Goal: Task Accomplishment & Management: Use online tool/utility

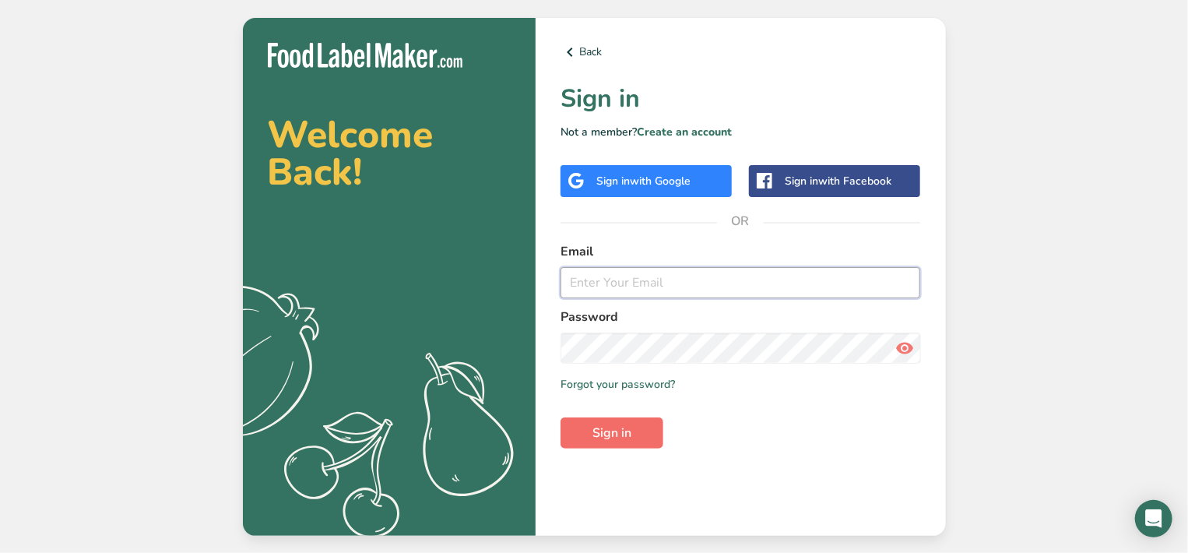
type input "[PERSON_NAME][EMAIL_ADDRESS][DOMAIN_NAME]"
click at [613, 434] on span "Sign in" at bounding box center [611, 432] width 39 height 19
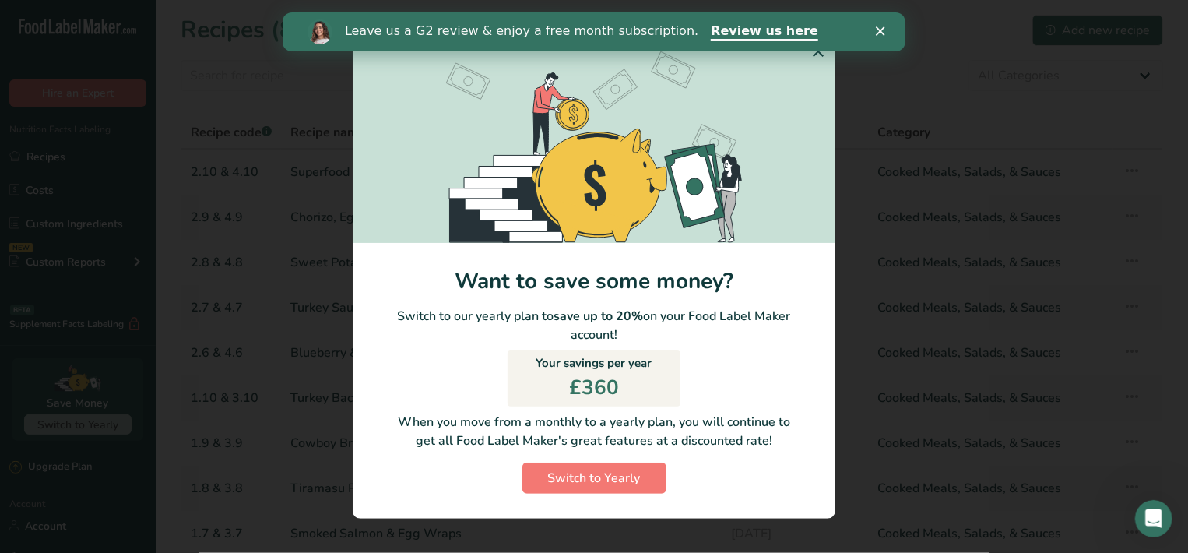
click at [881, 30] on icon "Close" at bounding box center [879, 30] width 9 height 9
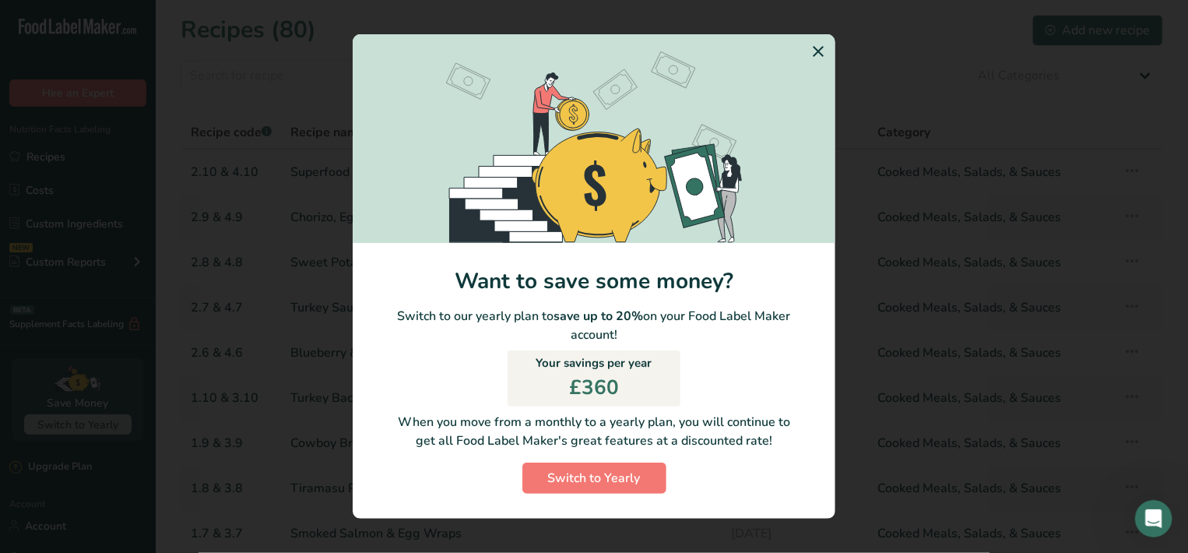
click at [813, 48] on icon "Switch to Yearly Modal" at bounding box center [818, 51] width 19 height 28
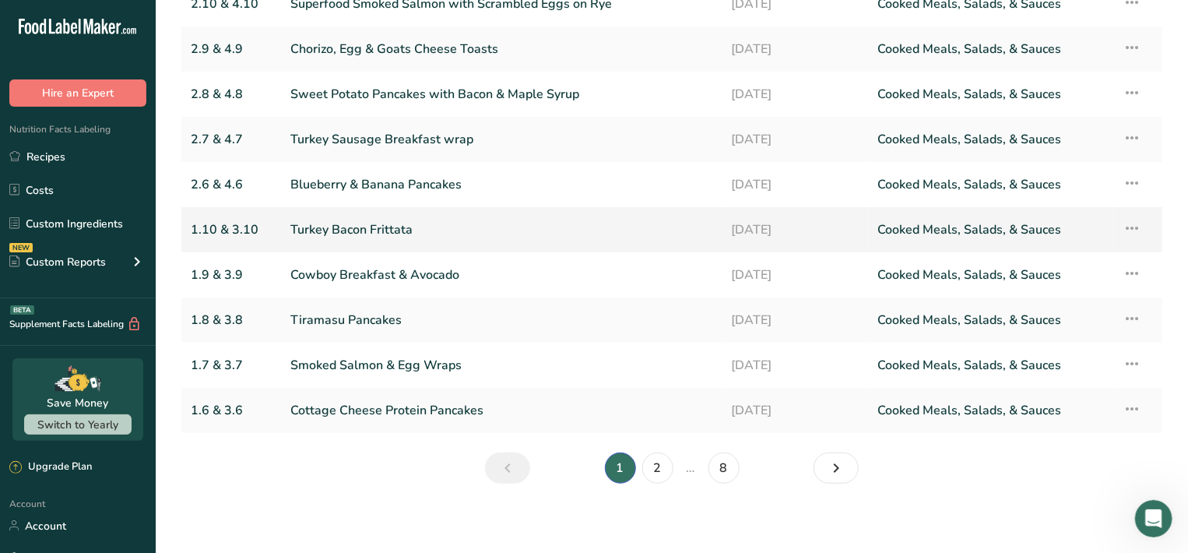
scroll to position [173, 0]
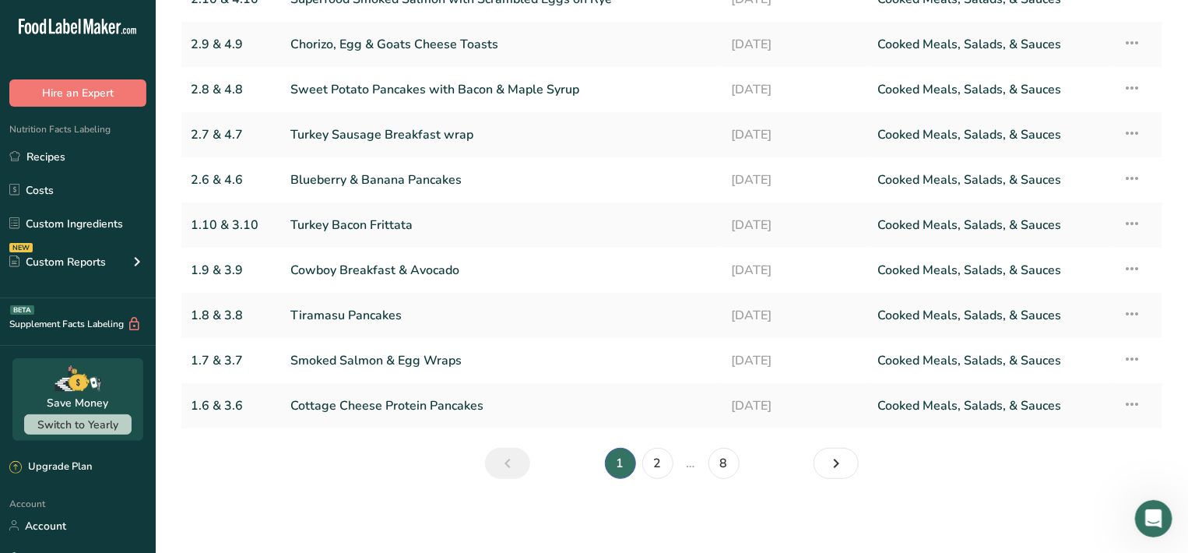
click at [622, 462] on li "1" at bounding box center [620, 463] width 37 height 31
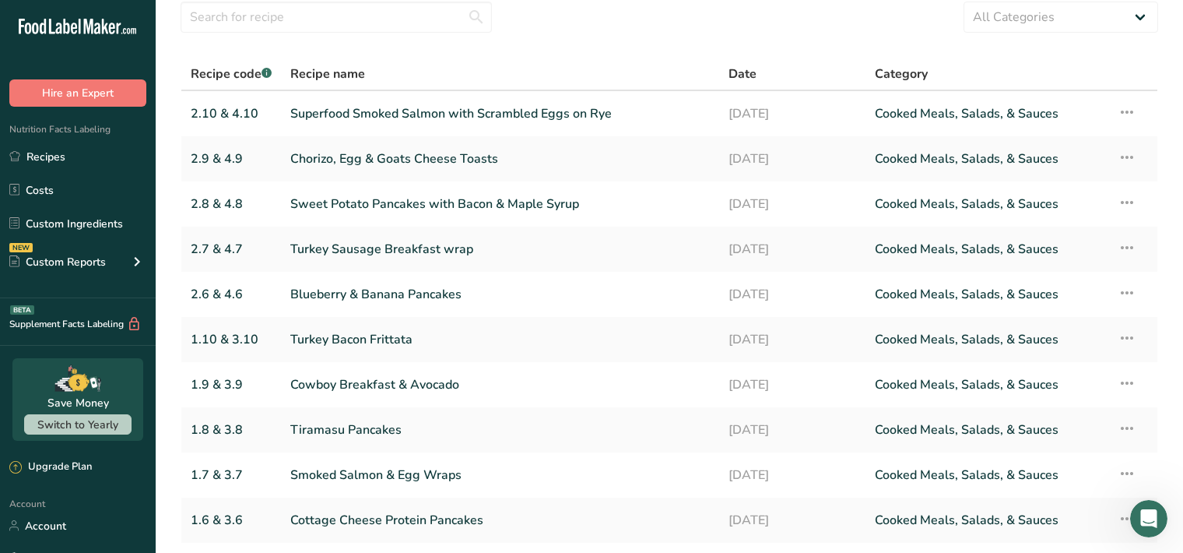
scroll to position [9, 0]
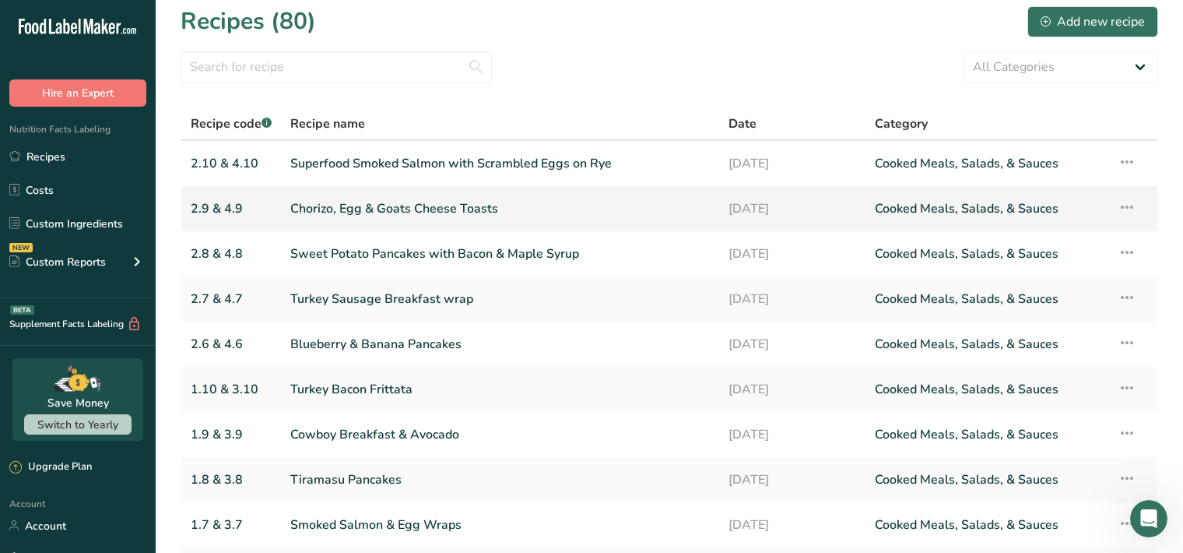
click at [427, 212] on link "Chorizo, Egg & Goats Cheese Toasts" at bounding box center [500, 208] width 420 height 33
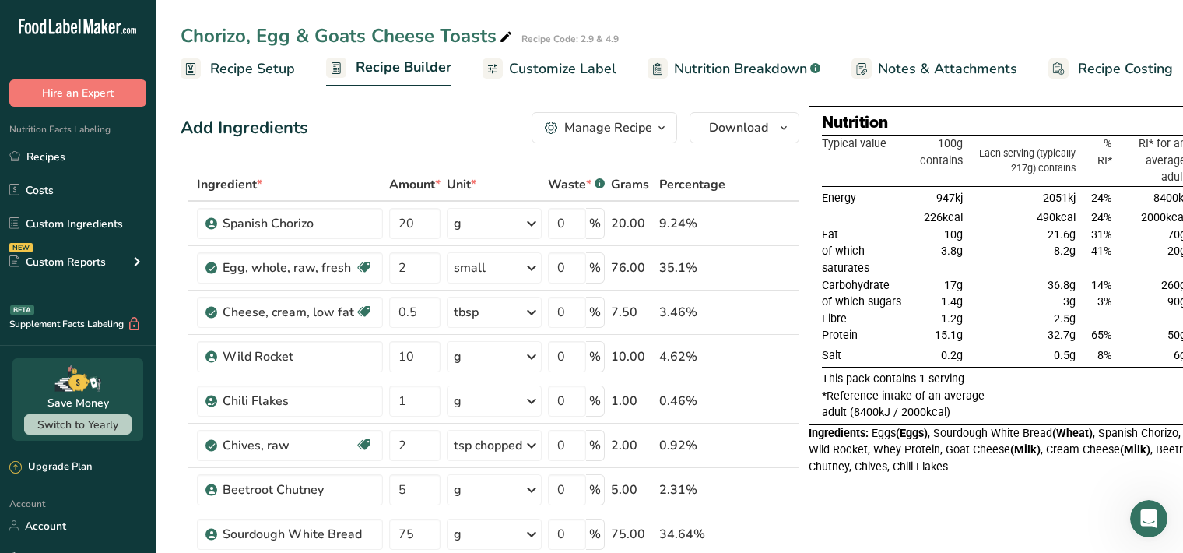
click at [566, 74] on span "Customize Label" at bounding box center [562, 68] width 107 height 21
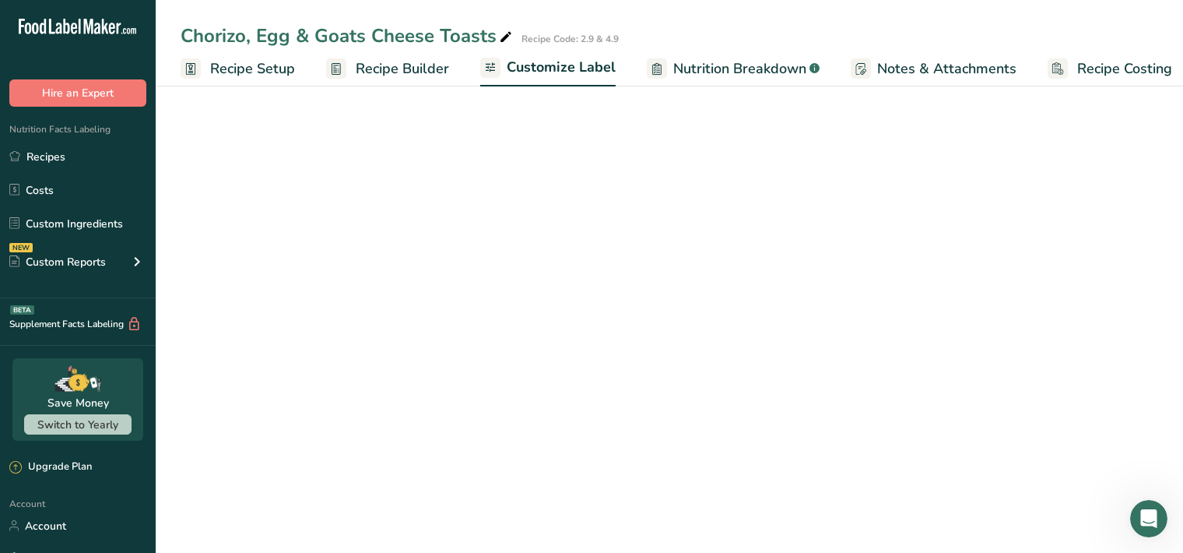
scroll to position [0, 14]
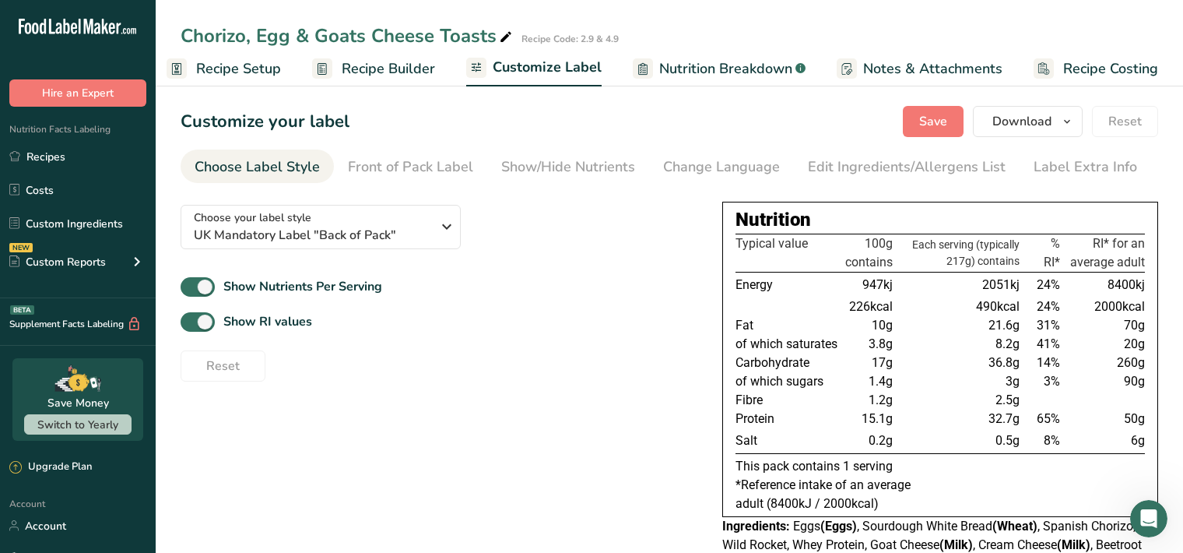
click at [898, 69] on span "Notes & Attachments" at bounding box center [932, 68] width 139 height 21
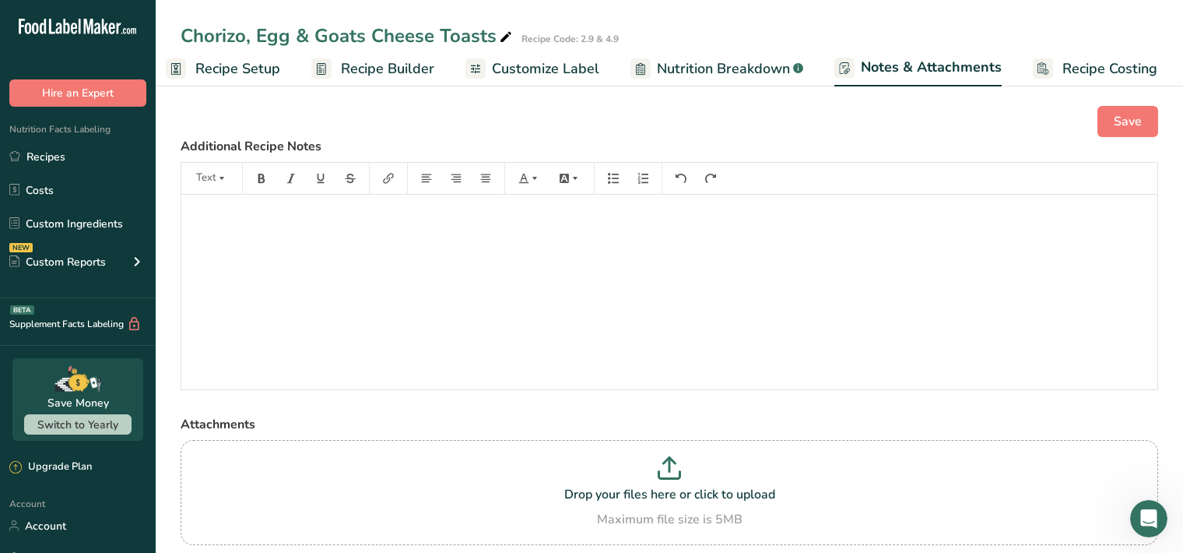
scroll to position [58, 0]
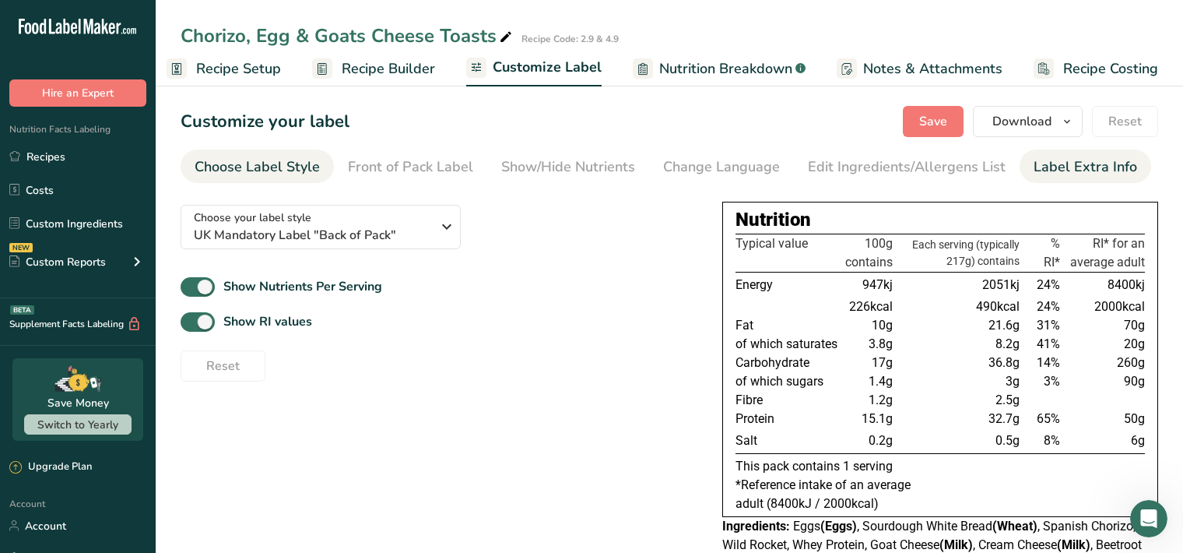
click at [1103, 166] on div "Label Extra Info" at bounding box center [1086, 166] width 104 height 21
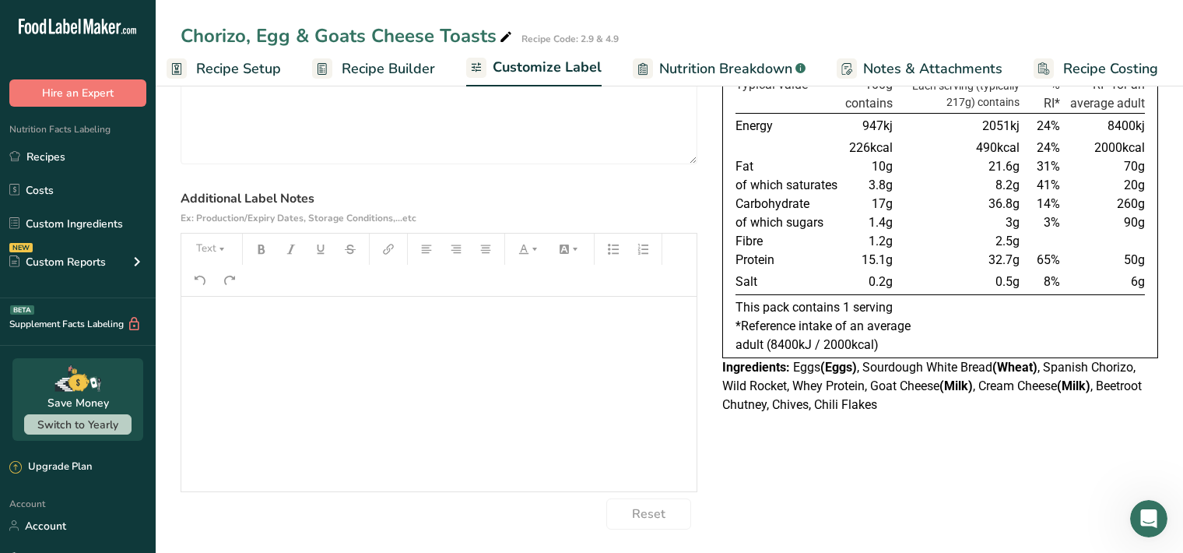
scroll to position [160, 0]
click at [255, 247] on button "button" at bounding box center [261, 248] width 23 height 25
click at [220, 244] on icon "button" at bounding box center [221, 248] width 11 height 11
click at [207, 247] on button "Text" at bounding box center [211, 248] width 47 height 25
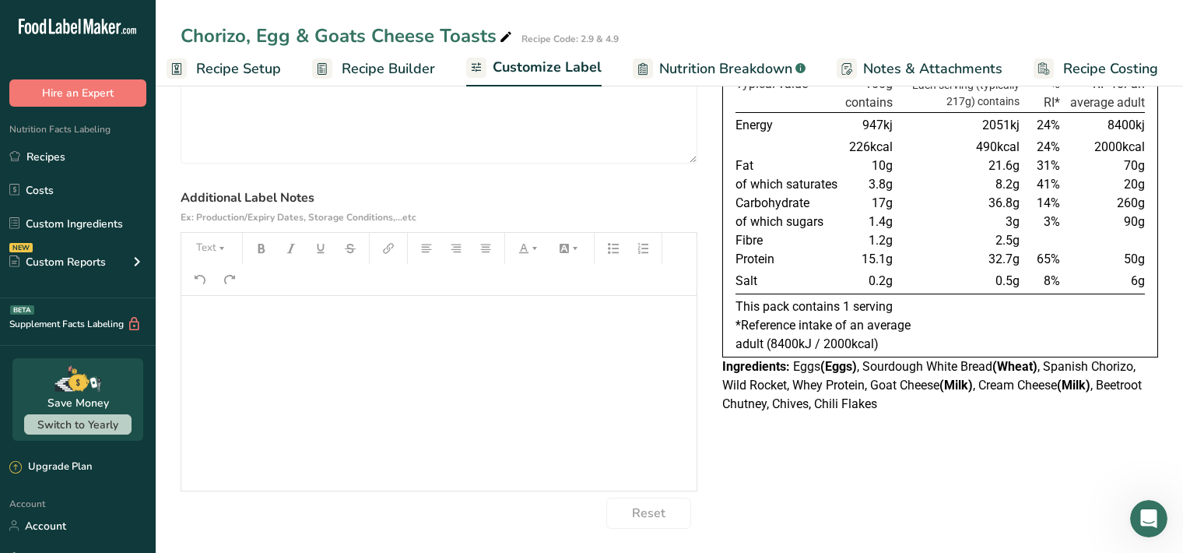
click at [208, 327] on div "﻿" at bounding box center [438, 393] width 515 height 195
click at [221, 250] on icon "button" at bounding box center [221, 248] width 11 height 11
click at [230, 288] on span "H1" at bounding box center [223, 288] width 34 height 33
click at [220, 251] on icon "button" at bounding box center [218, 248] width 11 height 11
click at [216, 405] on span "H4" at bounding box center [214, 398] width 17 height 17
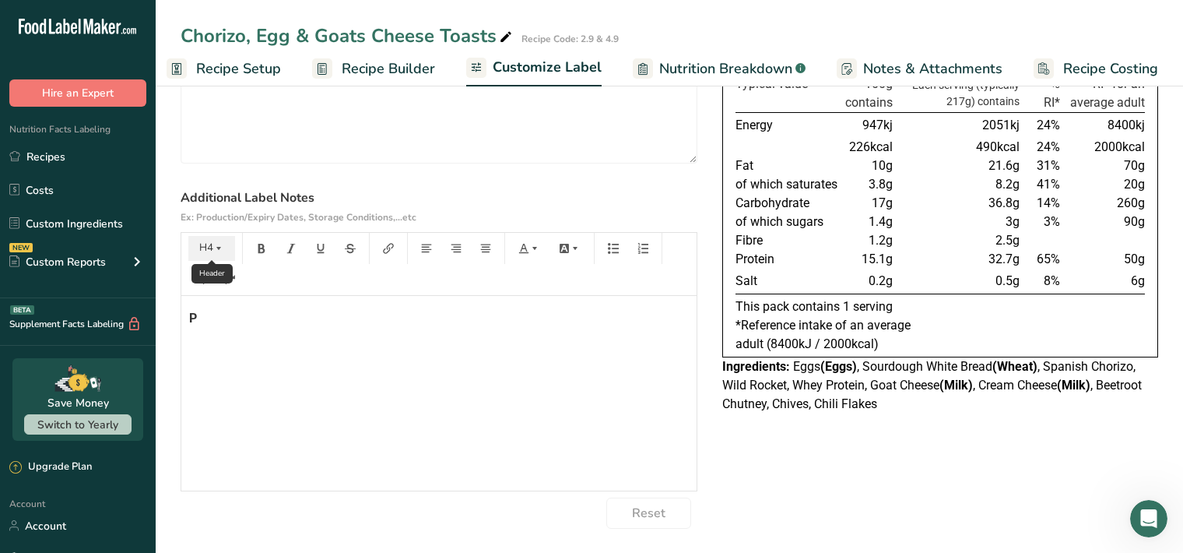
click at [216, 251] on icon "button" at bounding box center [218, 248] width 11 height 11
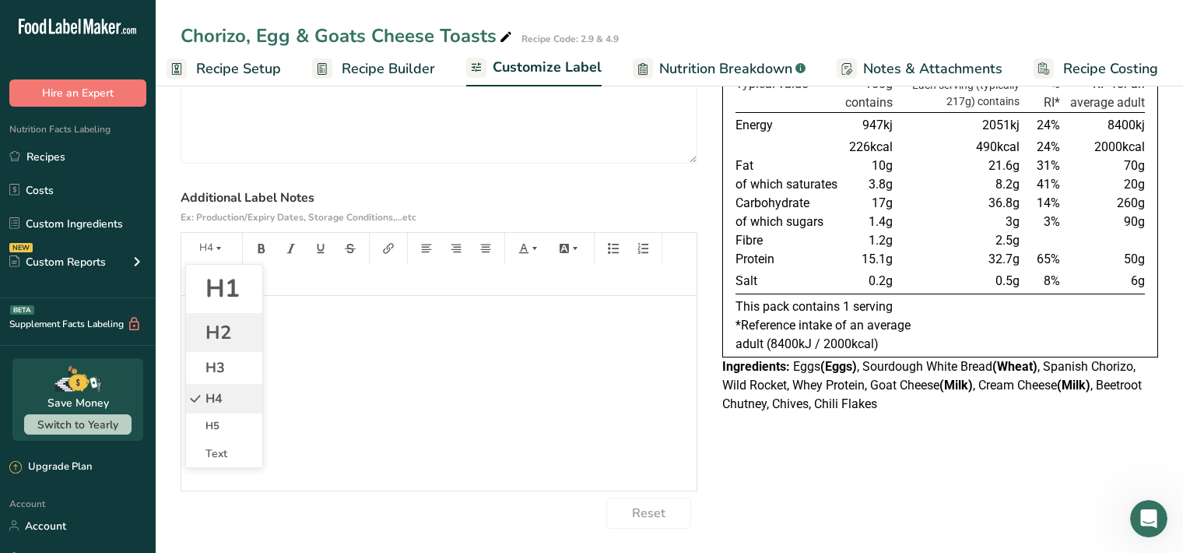
click at [231, 333] on li "H2" at bounding box center [224, 332] width 76 height 39
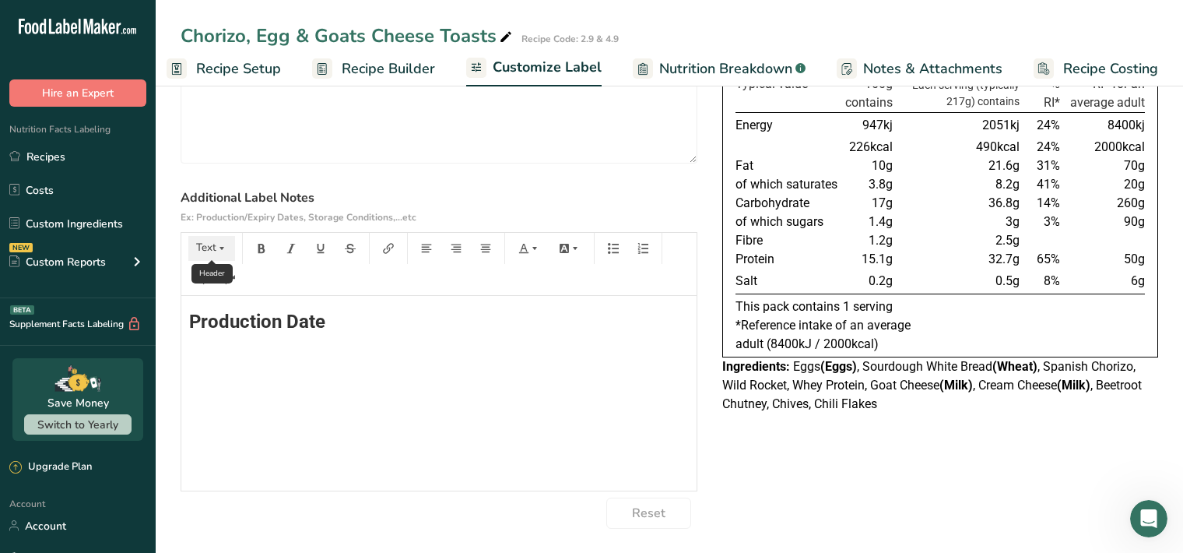
click at [220, 251] on icon "button" at bounding box center [221, 248] width 11 height 11
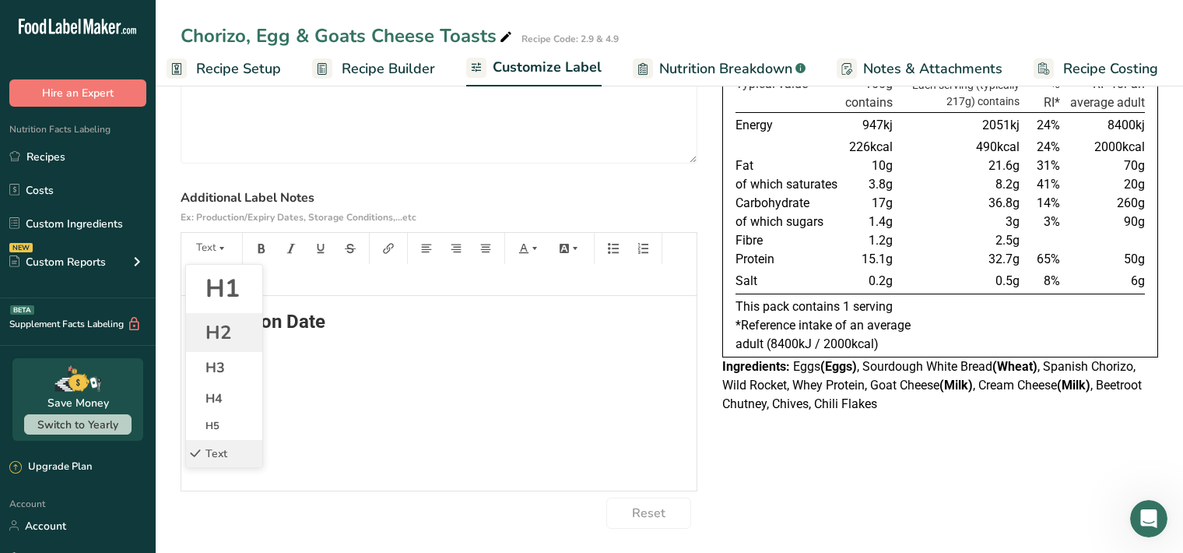
click at [234, 335] on li "H2" at bounding box center [224, 332] width 76 height 39
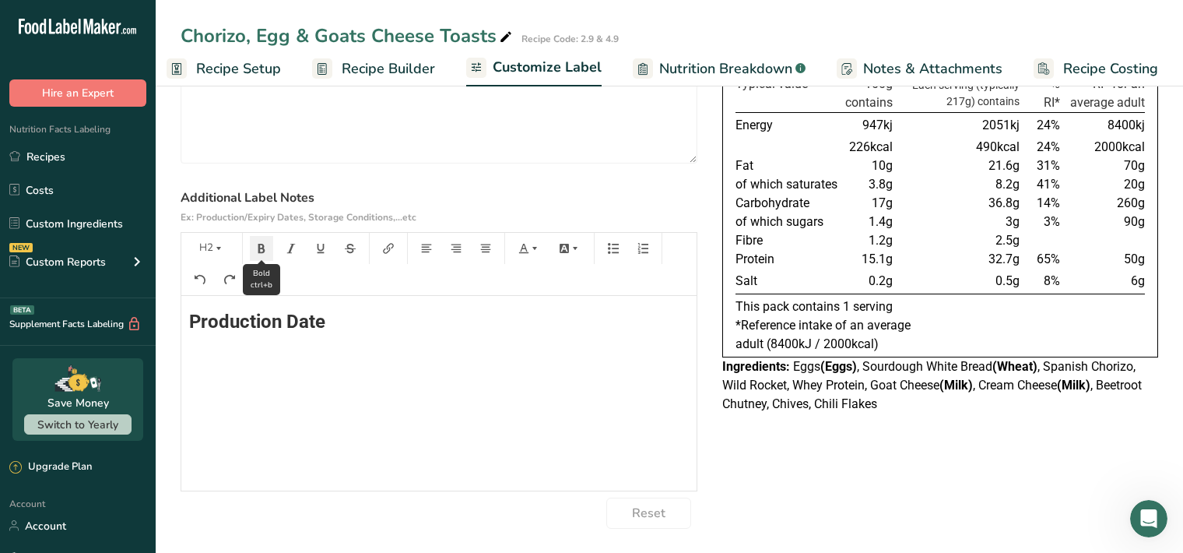
click at [262, 251] on icon "button" at bounding box center [261, 248] width 7 height 9
click at [325, 315] on h2 "Production Date" at bounding box center [439, 321] width 500 height 19
click at [220, 247] on icon "button" at bounding box center [221, 248] width 11 height 11
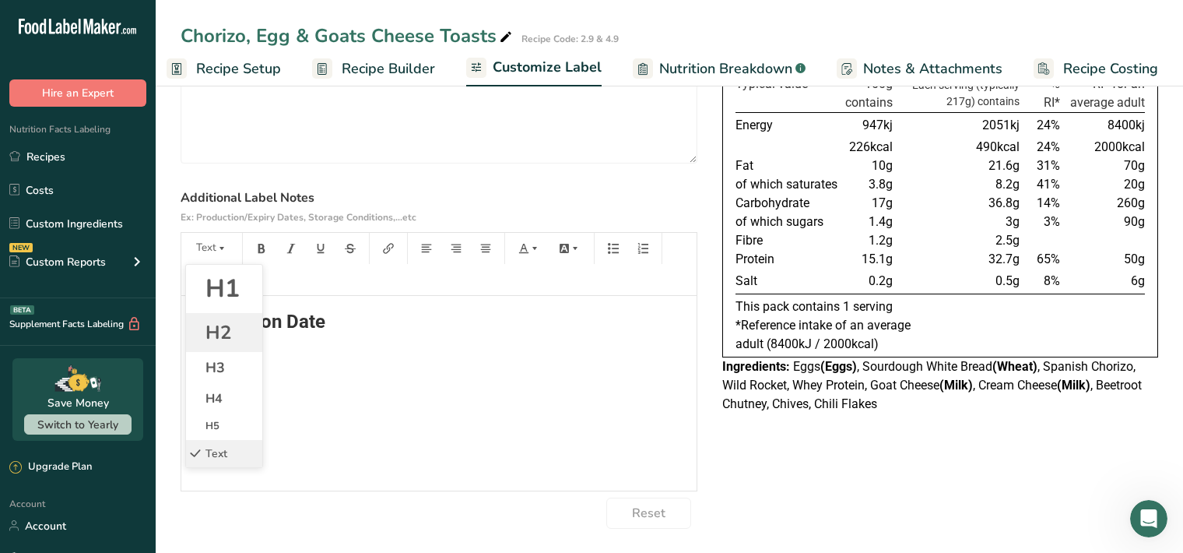
click at [223, 335] on span "H2" at bounding box center [219, 332] width 26 height 25
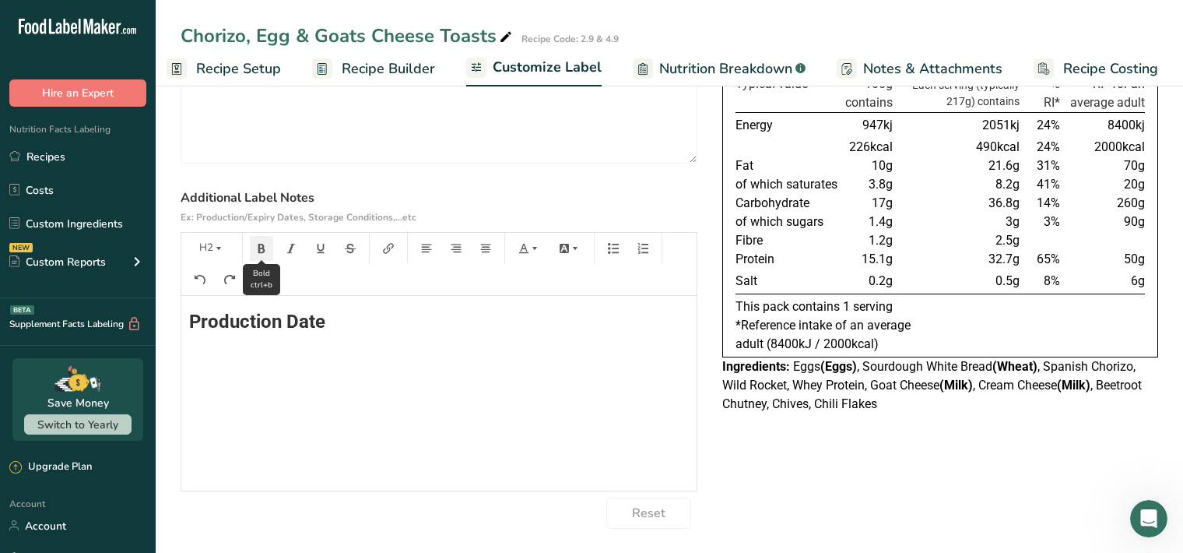
click at [259, 251] on icon "button" at bounding box center [261, 248] width 7 height 9
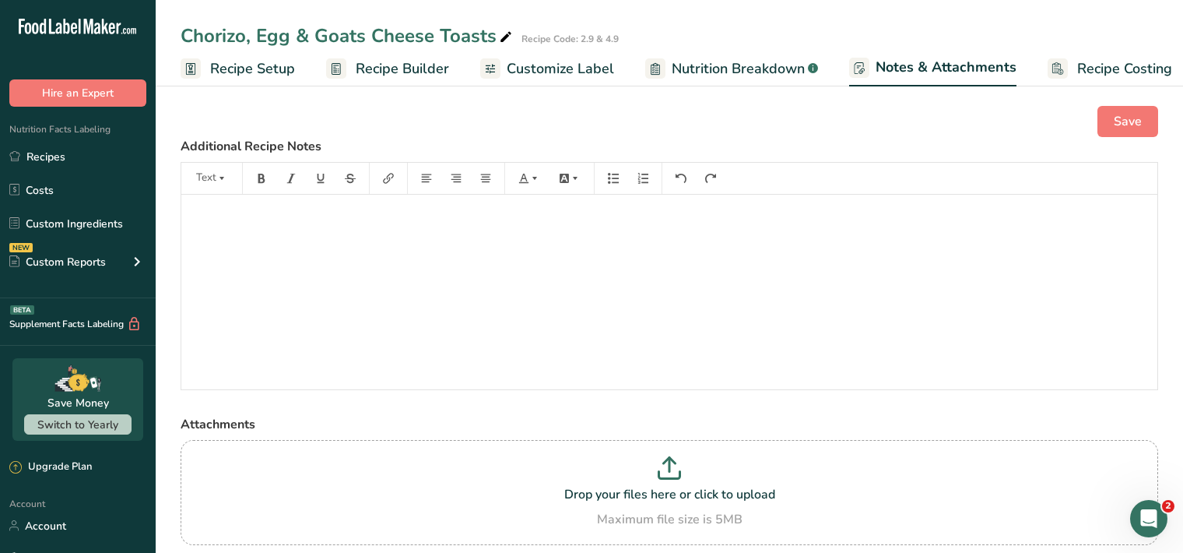
click at [557, 72] on span "Customize Label" at bounding box center [560, 68] width 107 height 21
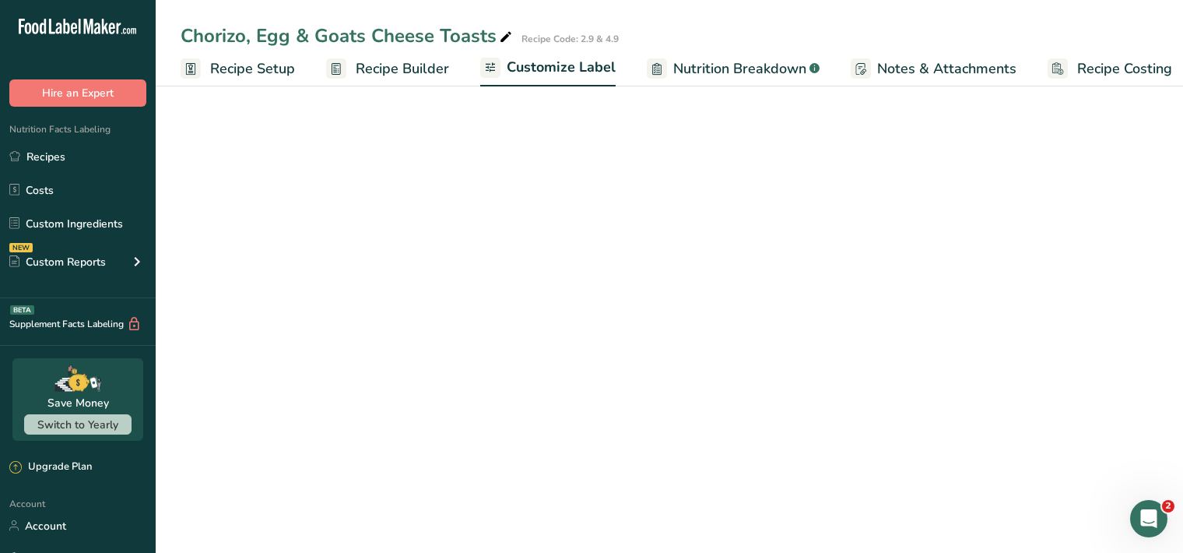
scroll to position [0, 14]
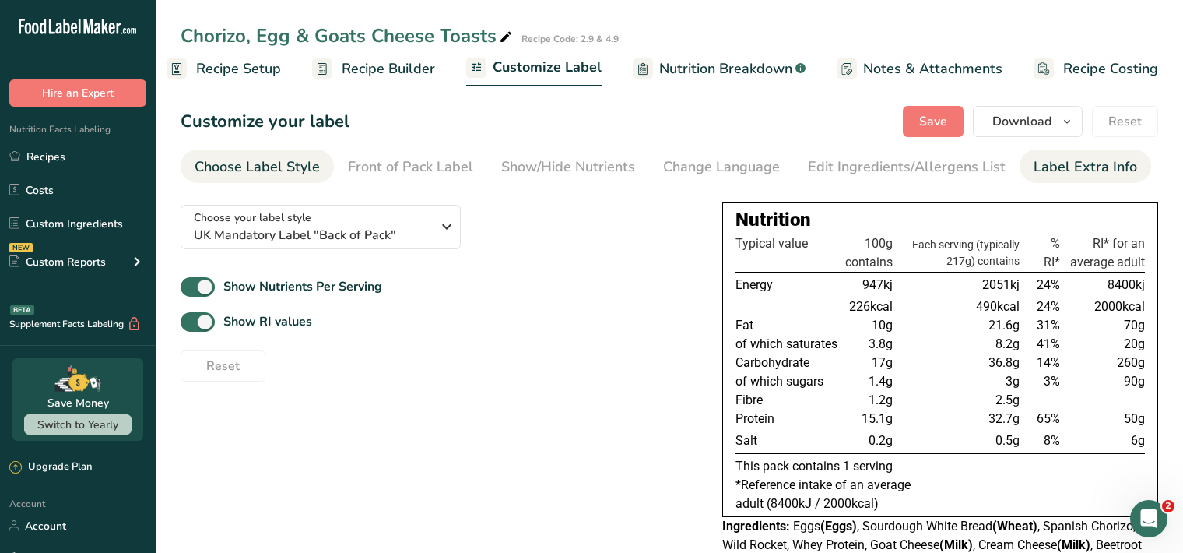
click at [1106, 175] on div "Label Extra Info" at bounding box center [1086, 166] width 104 height 21
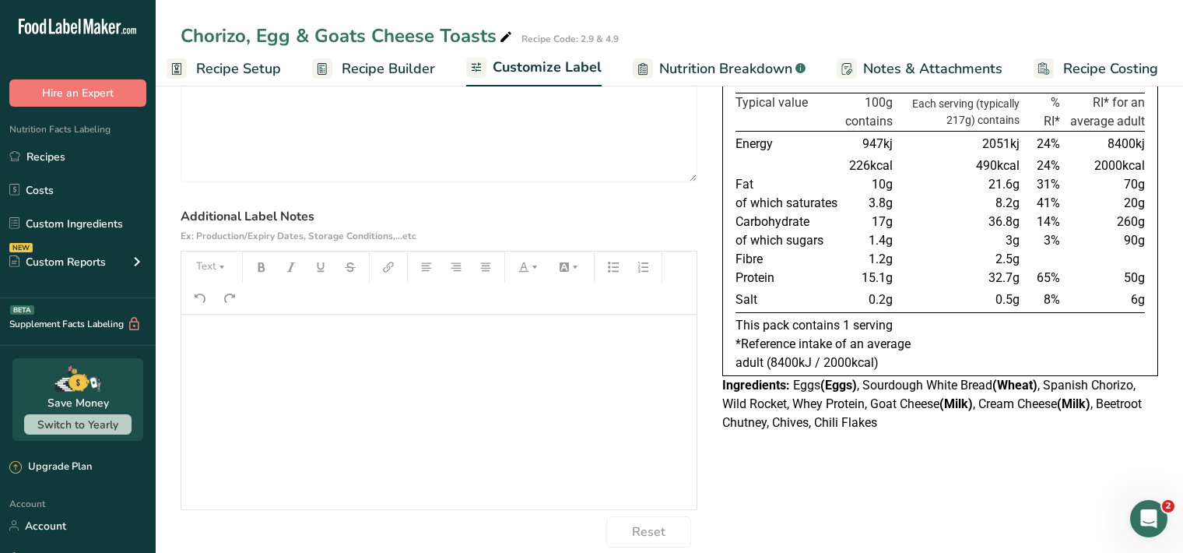
scroll to position [146, 0]
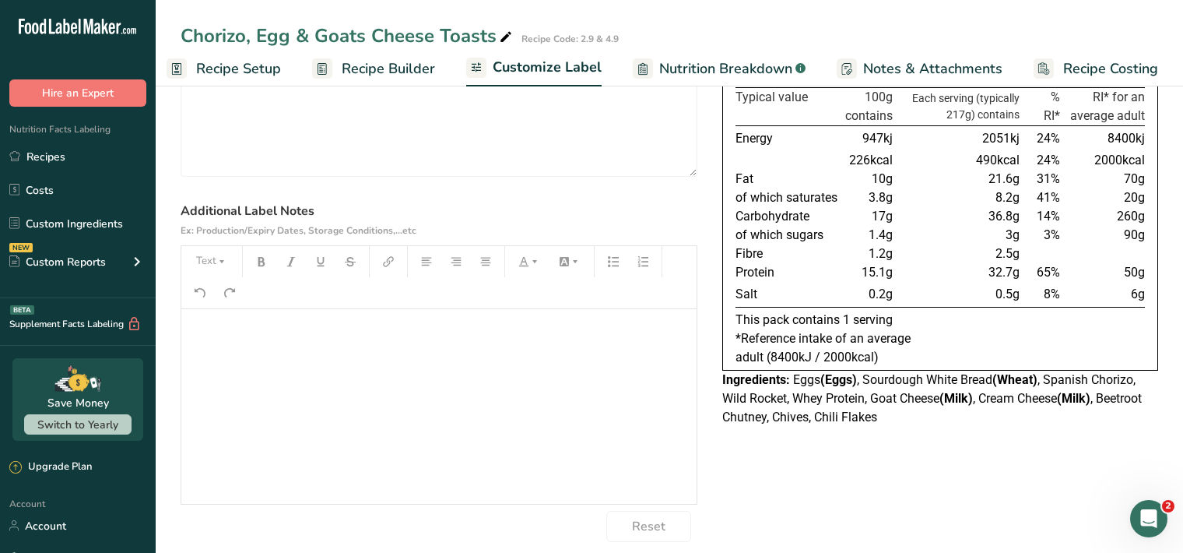
click at [200, 353] on div "﻿" at bounding box center [438, 406] width 515 height 195
click at [222, 261] on icon "button" at bounding box center [222, 261] width 5 height 3
click at [248, 345] on li "H2" at bounding box center [224, 345] width 76 height 39
click at [262, 262] on icon "button" at bounding box center [261, 261] width 7 height 9
click at [240, 335] on span "Prodution" at bounding box center [230, 335] width 83 height 22
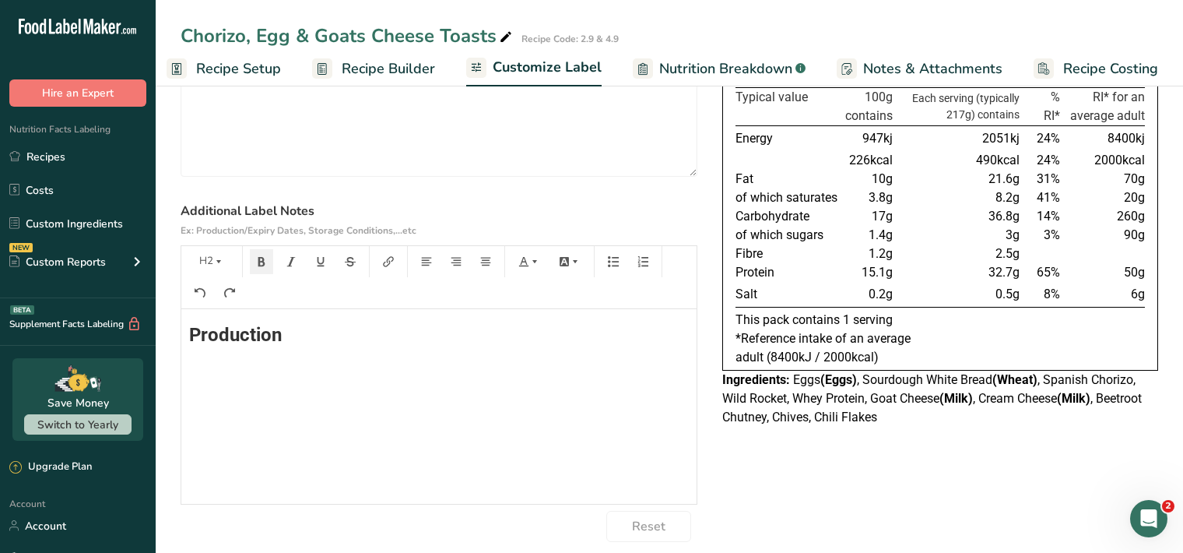
click at [287, 330] on h2 "Production" at bounding box center [439, 334] width 500 height 19
click at [210, 259] on button "Text" at bounding box center [211, 261] width 47 height 25
click at [231, 352] on li "H2" at bounding box center [224, 345] width 76 height 39
click at [259, 259] on icon "button" at bounding box center [261, 261] width 7 height 9
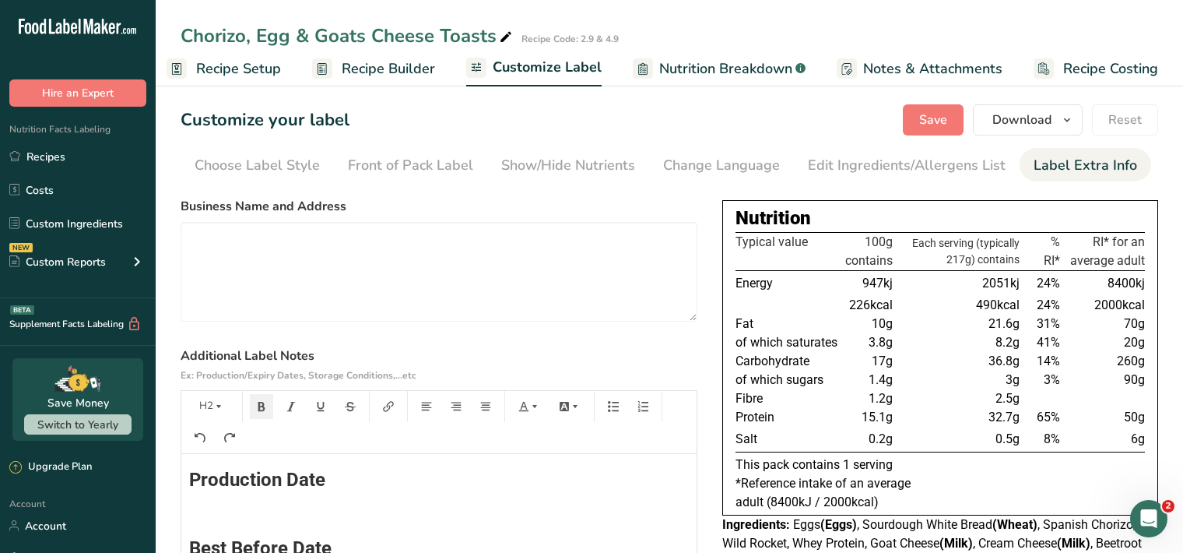
scroll to position [0, 0]
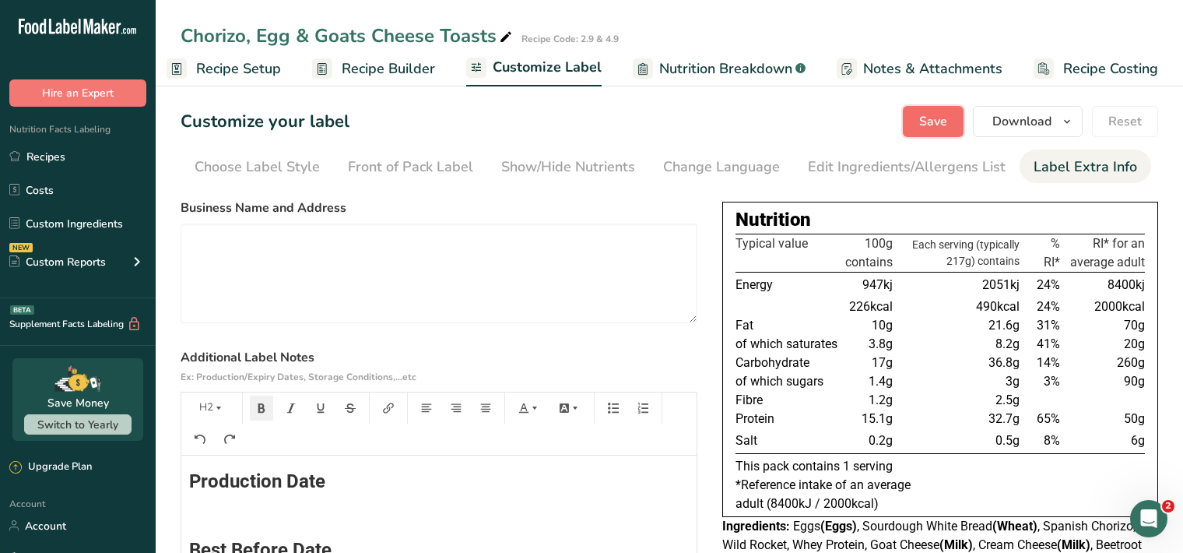
click at [933, 123] on span "Save" at bounding box center [933, 121] width 28 height 19
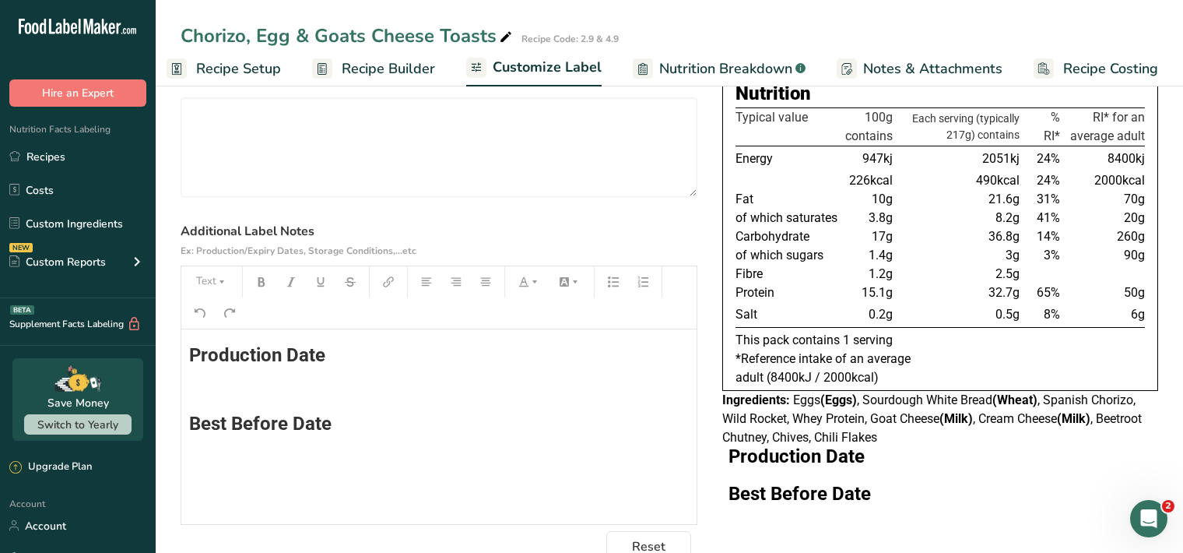
scroll to position [134, 0]
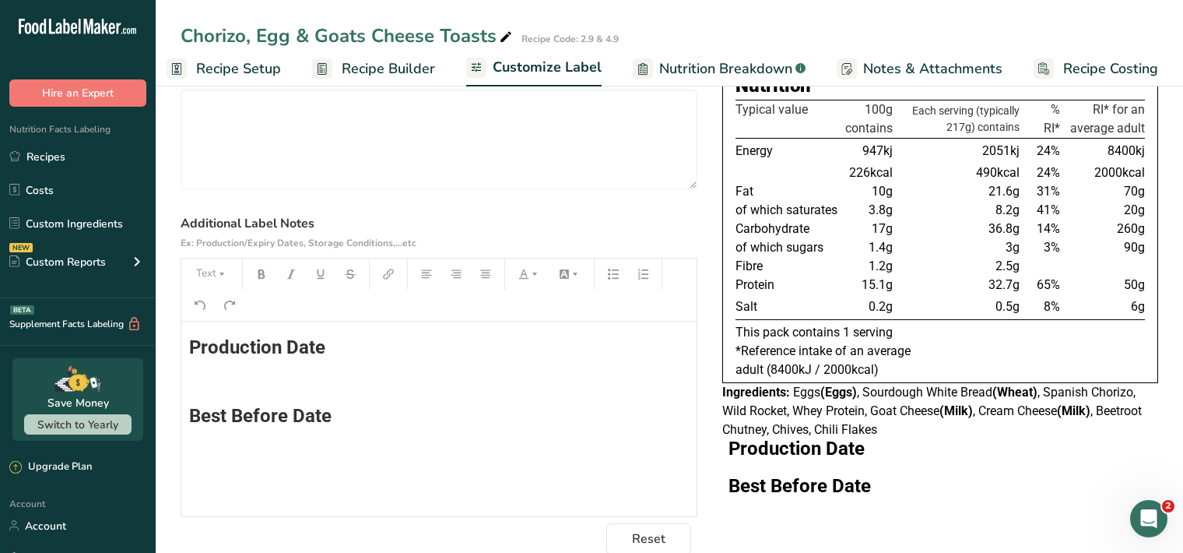
click at [339, 410] on h2 "Best Before Date" at bounding box center [439, 415] width 500 height 19
click at [336, 342] on h2 "Production Date" at bounding box center [439, 347] width 500 height 19
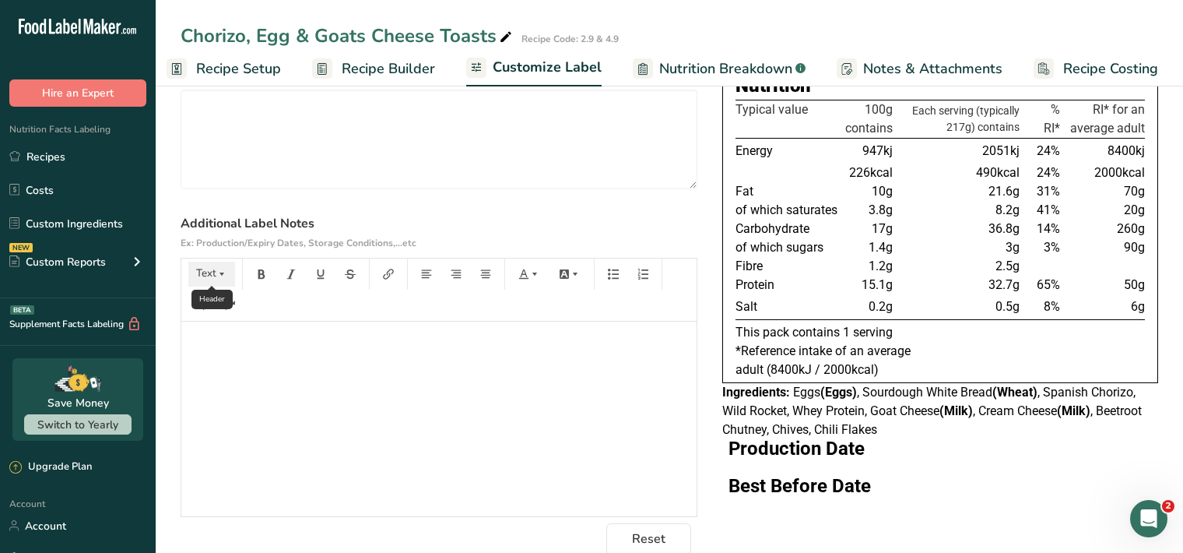
click at [222, 276] on icon "button" at bounding box center [221, 274] width 11 height 11
drag, startPoint x: 230, startPoint y: 364, endPoint x: 241, endPoint y: 342, distance: 24.7
click at [230, 364] on span "H2" at bounding box center [219, 358] width 26 height 25
click at [262, 273] on icon "button" at bounding box center [261, 273] width 7 height 9
click at [218, 276] on icon "button" at bounding box center [221, 274] width 11 height 11
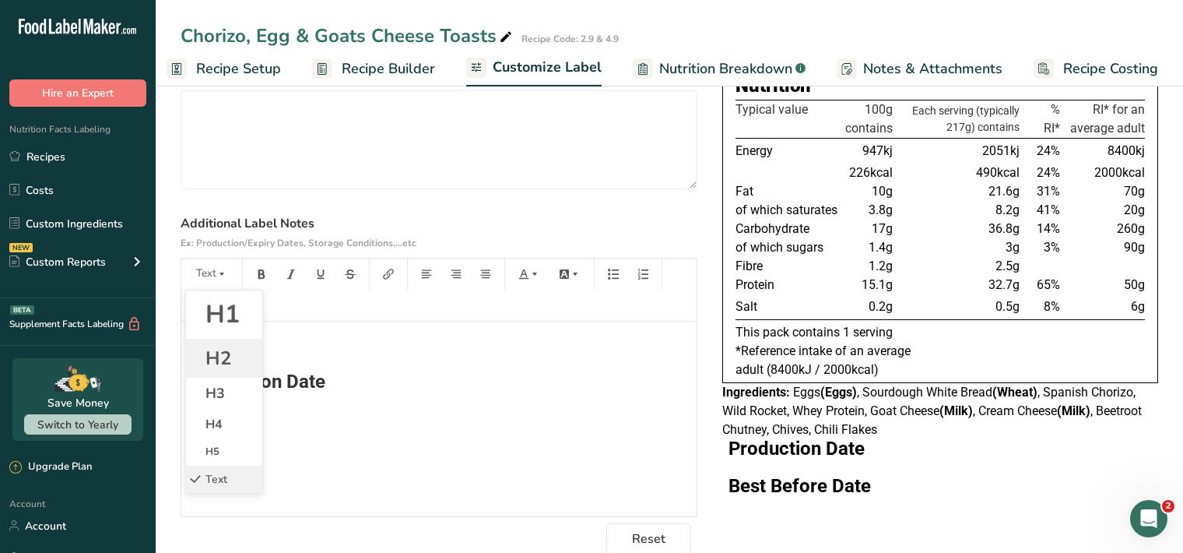
click at [235, 359] on li "H2" at bounding box center [224, 358] width 76 height 39
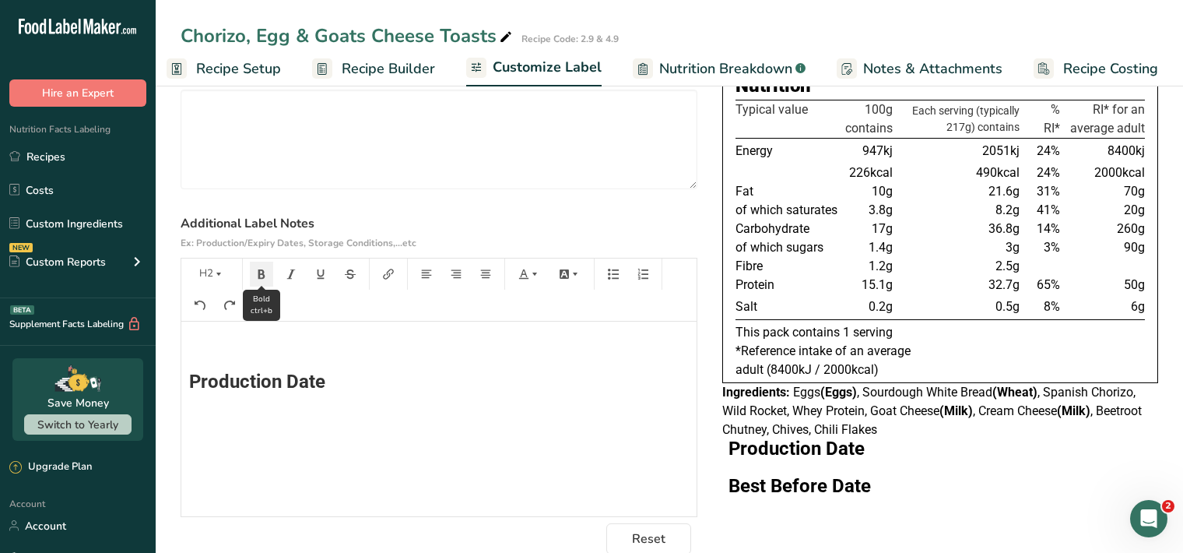
click at [262, 269] on icon "button" at bounding box center [261, 274] width 11 height 11
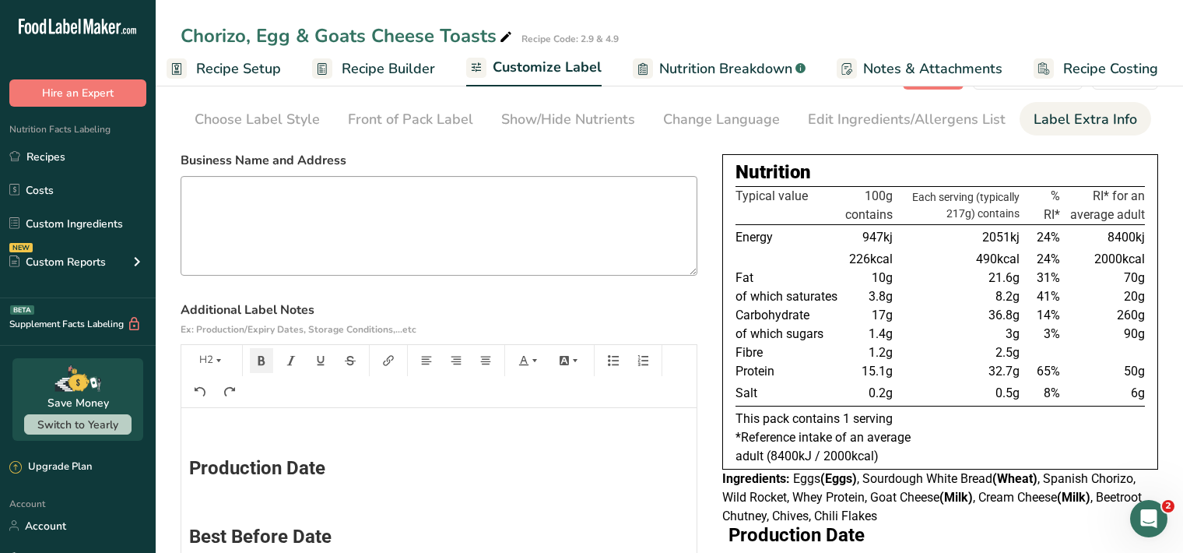
scroll to position [0, 0]
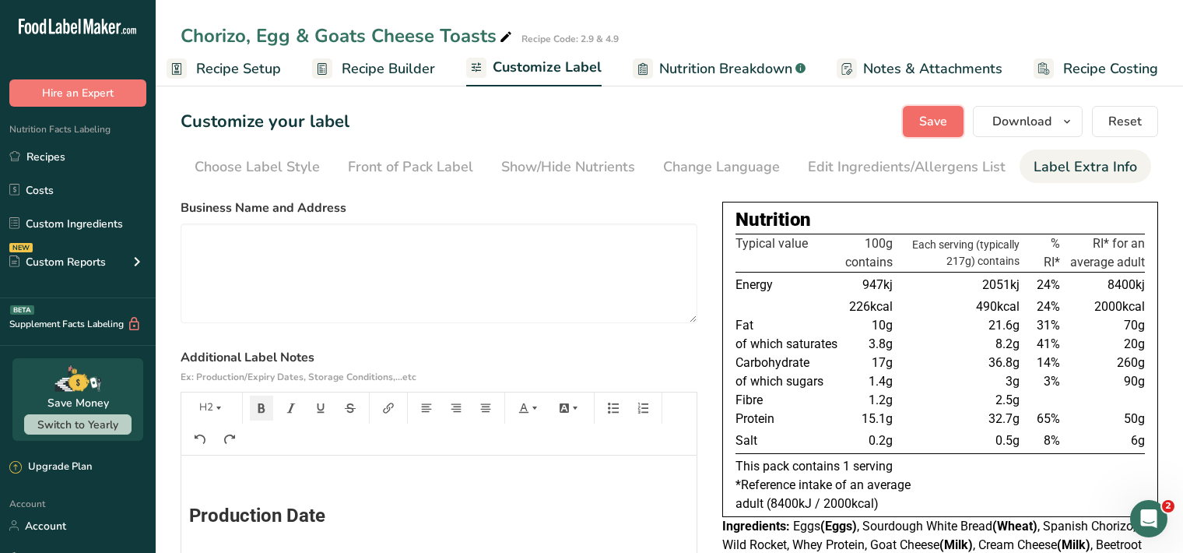
click at [947, 121] on span "Save" at bounding box center [933, 121] width 28 height 19
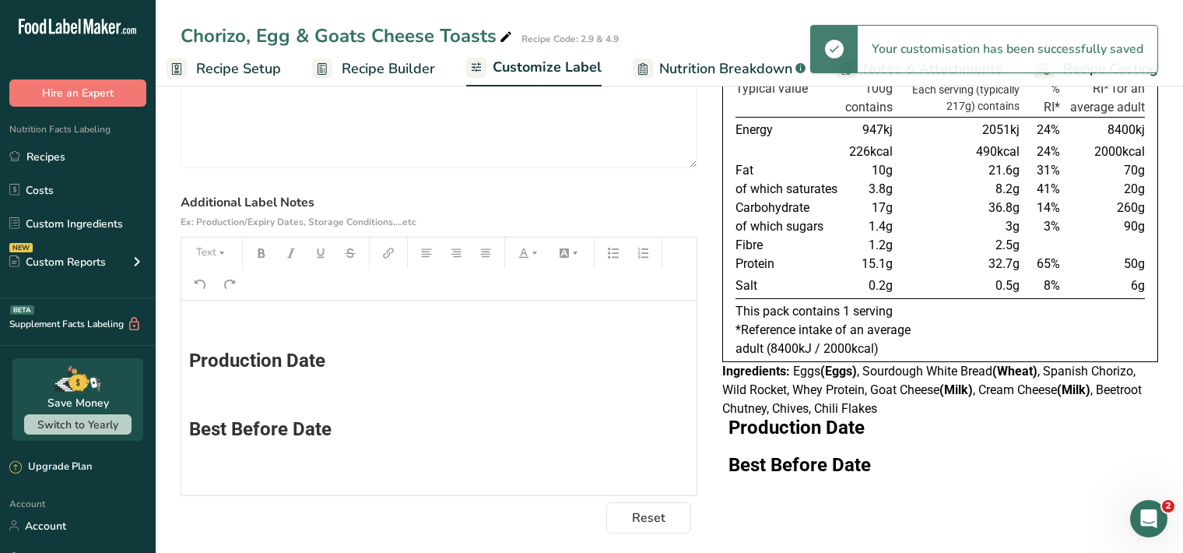
scroll to position [160, 0]
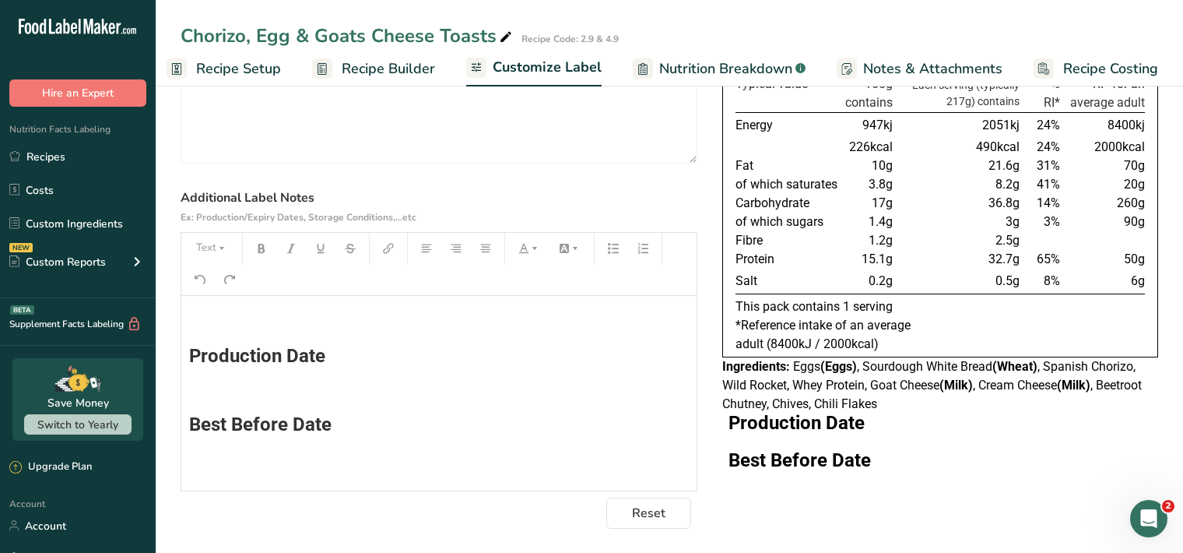
click at [877, 419] on h2 "Production Date" at bounding box center [940, 422] width 423 height 19
click at [866, 418] on h2 "Production Date" at bounding box center [940, 422] width 423 height 19
click at [869, 420] on h2 "Production Date" at bounding box center [940, 422] width 423 height 19
click at [664, 510] on span "Reset" at bounding box center [648, 513] width 33 height 19
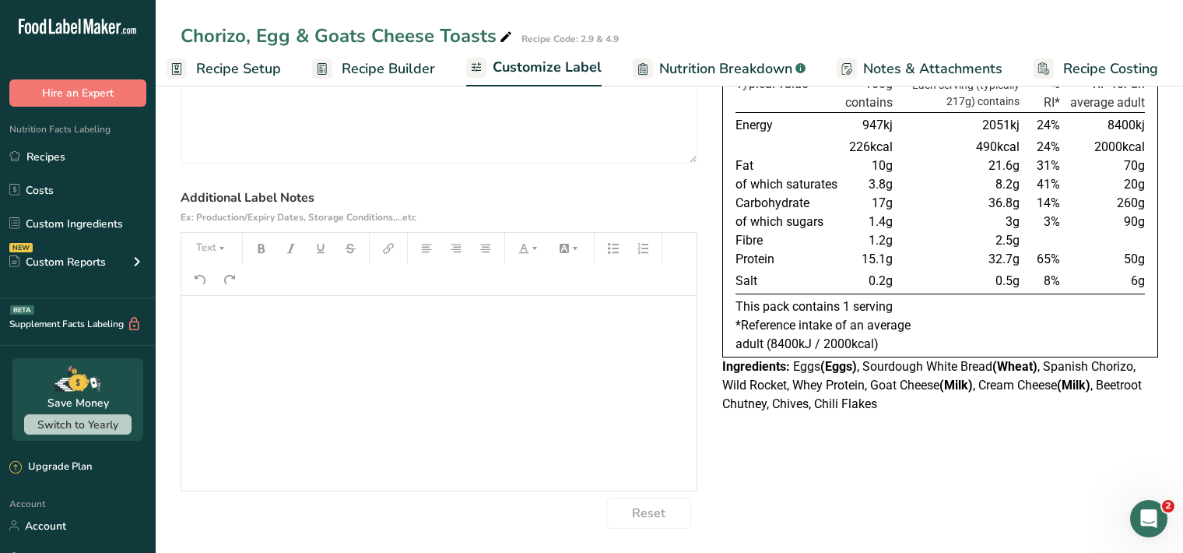
click at [221, 336] on div "﻿" at bounding box center [438, 393] width 515 height 195
click at [220, 244] on icon "button" at bounding box center [218, 248] width 11 height 11
click at [235, 331] on li "H2" at bounding box center [224, 332] width 76 height 39
click at [265, 248] on icon "button" at bounding box center [261, 248] width 11 height 11
click at [224, 251] on icon "button" at bounding box center [221, 248] width 11 height 11
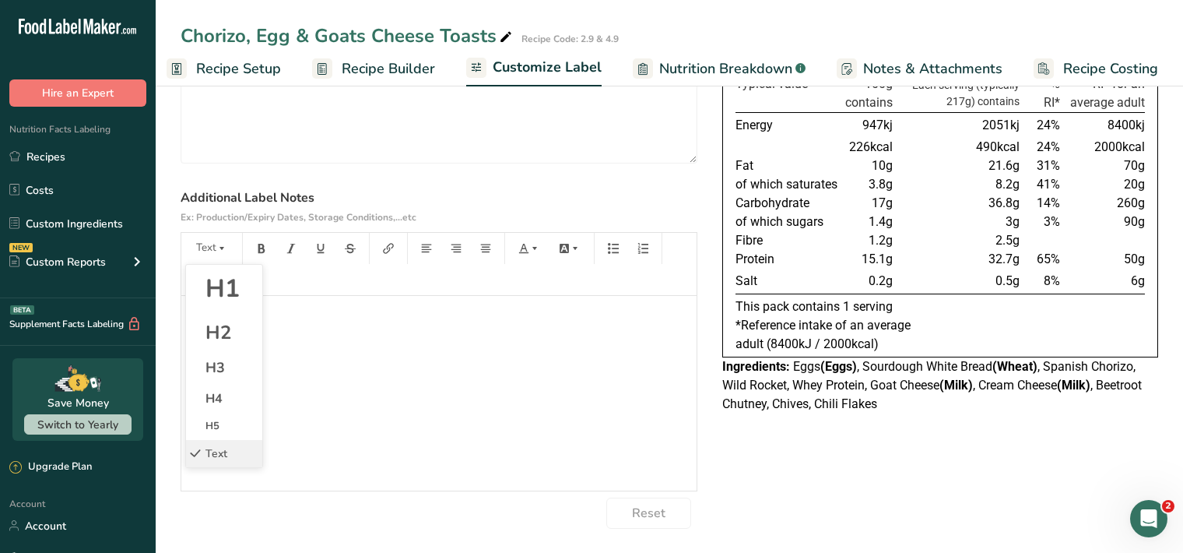
click at [243, 336] on li "H2" at bounding box center [224, 332] width 76 height 39
click at [261, 248] on icon "button" at bounding box center [261, 248] width 11 height 11
drag, startPoint x: 221, startPoint y: 251, endPoint x: 219, endPoint y: 261, distance: 9.6
click at [220, 252] on icon "button" at bounding box center [221, 248] width 11 height 11
drag, startPoint x: 228, startPoint y: 332, endPoint x: 238, endPoint y: 304, distance: 29.8
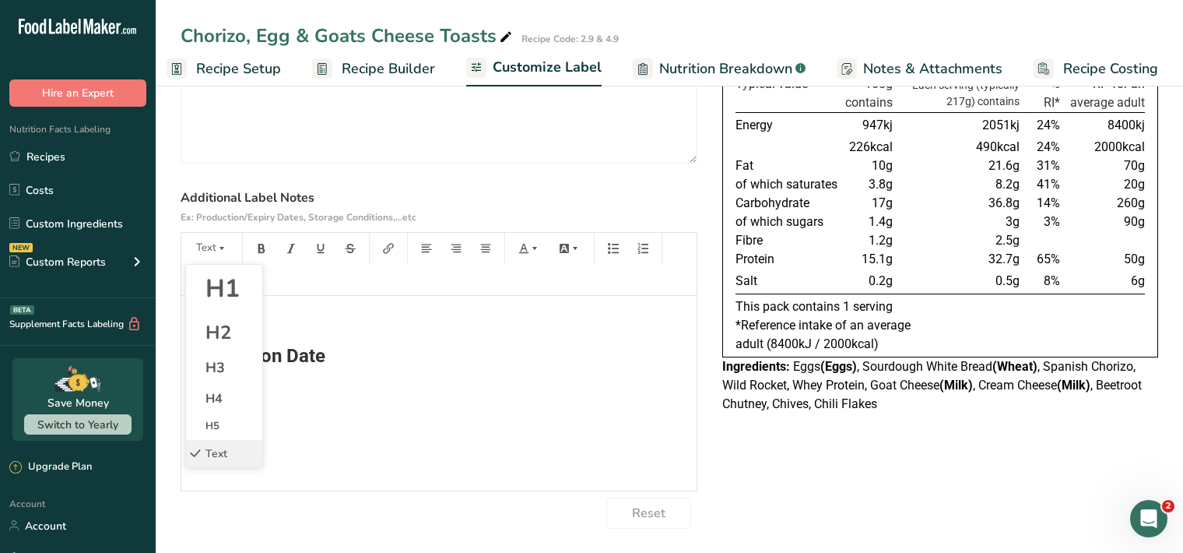
click at [229, 329] on span "H2" at bounding box center [219, 332] width 26 height 25
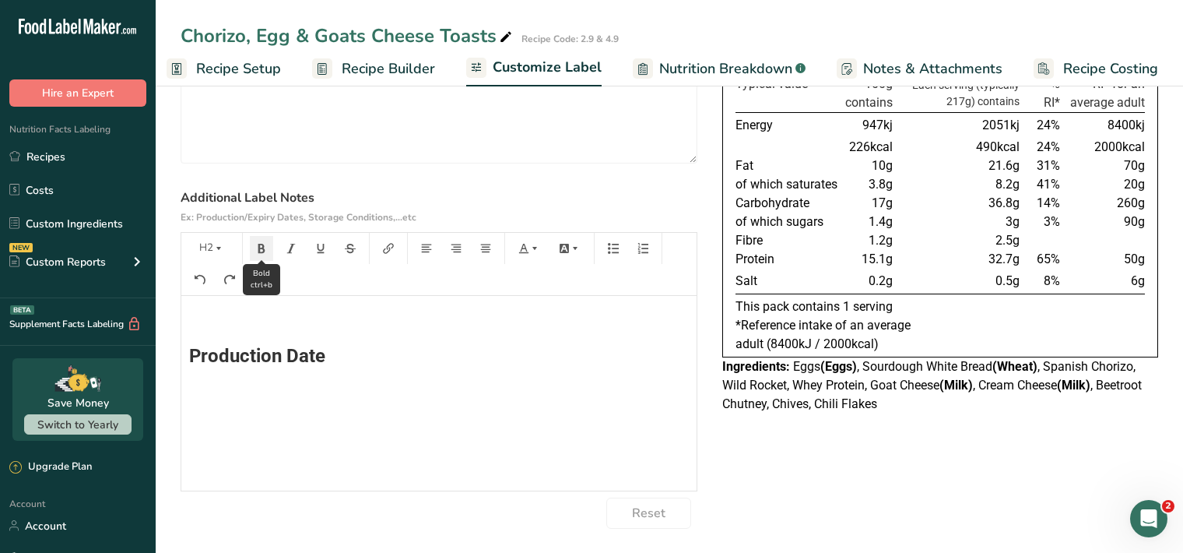
click at [262, 248] on icon "button" at bounding box center [261, 248] width 7 height 9
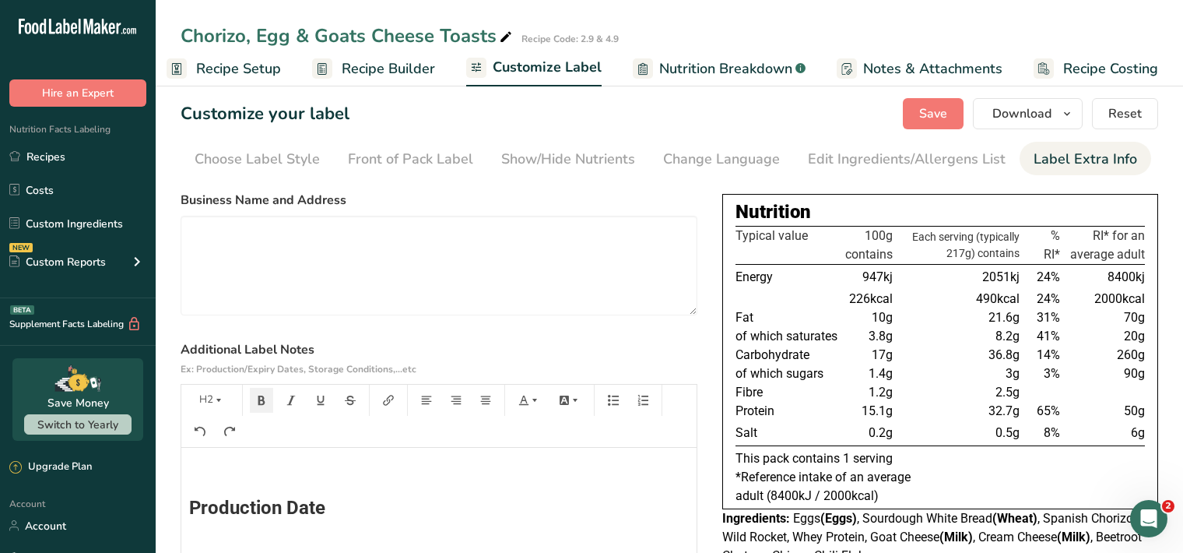
scroll to position [0, 0]
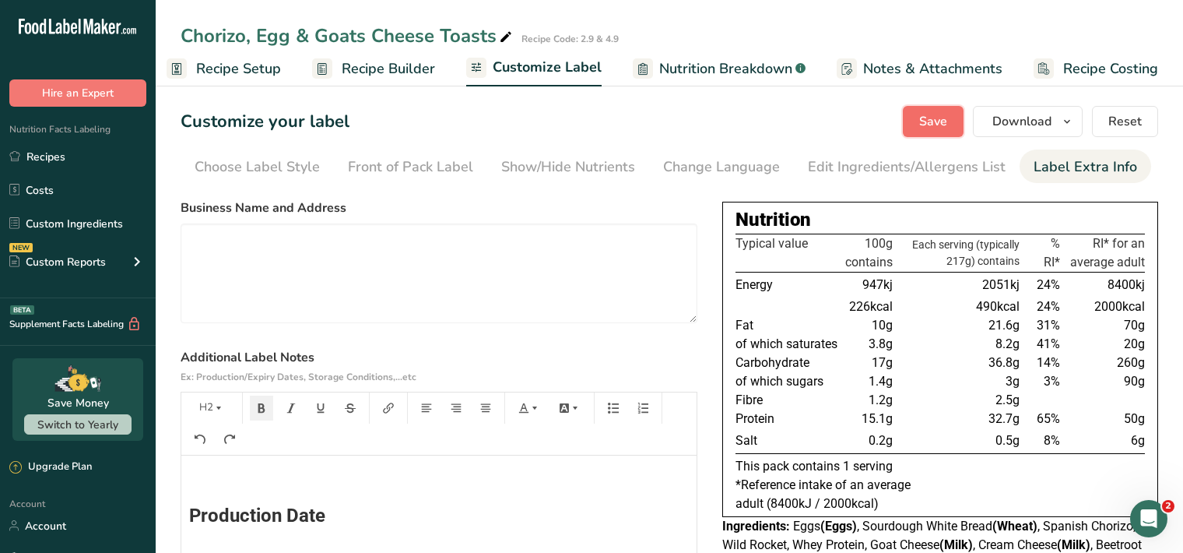
click at [933, 118] on span "Save" at bounding box center [933, 121] width 28 height 19
click at [1071, 120] on icon "button" at bounding box center [1067, 121] width 12 height 19
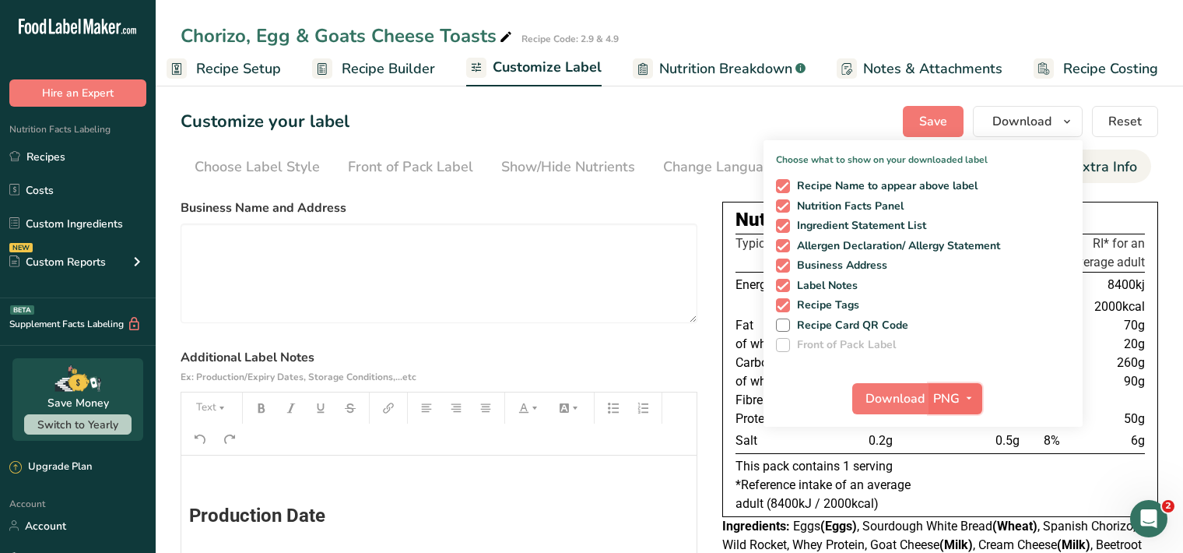
click at [969, 398] on icon "button" at bounding box center [969, 397] width 12 height 19
click at [957, 509] on link "PDF" at bounding box center [958, 507] width 50 height 26
click at [883, 392] on span "Download" at bounding box center [895, 398] width 59 height 19
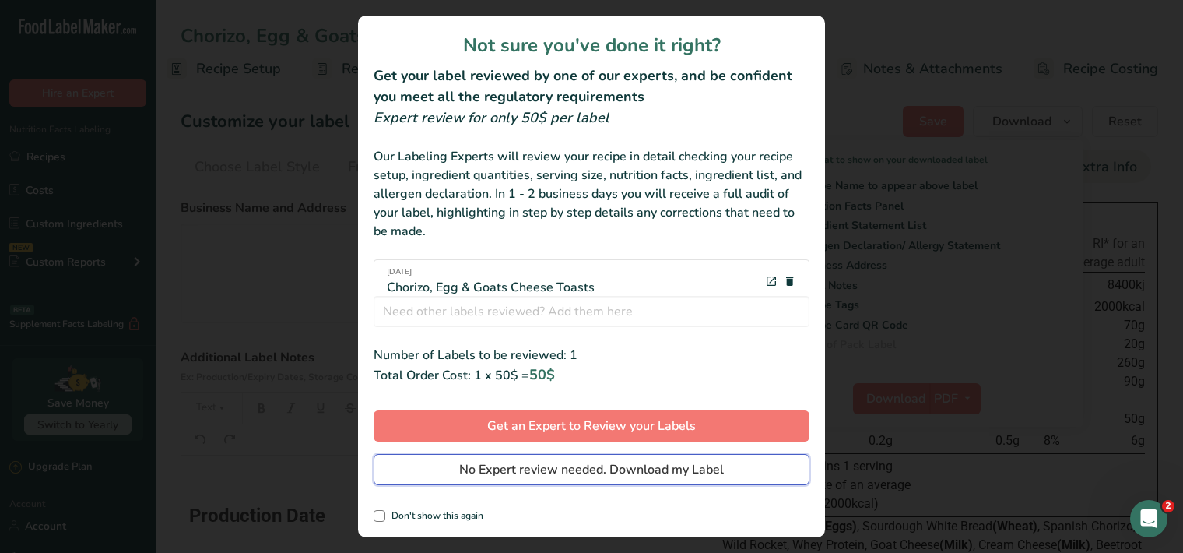
click at [736, 471] on button "No Expert review needed. Download my Label" at bounding box center [592, 469] width 436 height 31
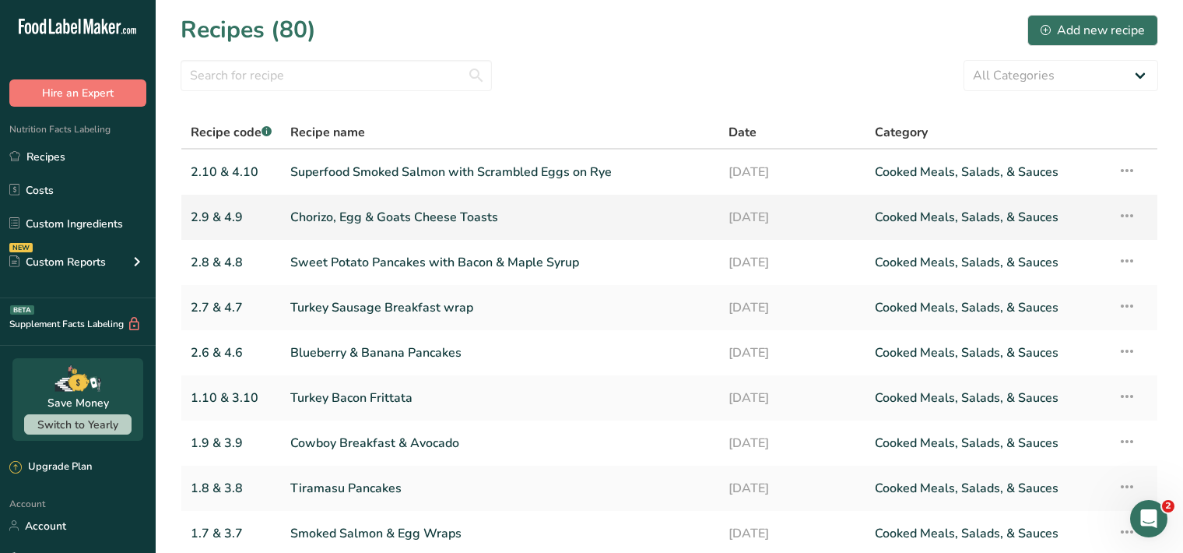
click at [638, 226] on link "Chorizo, Egg & Goats Cheese Toasts" at bounding box center [500, 217] width 420 height 33
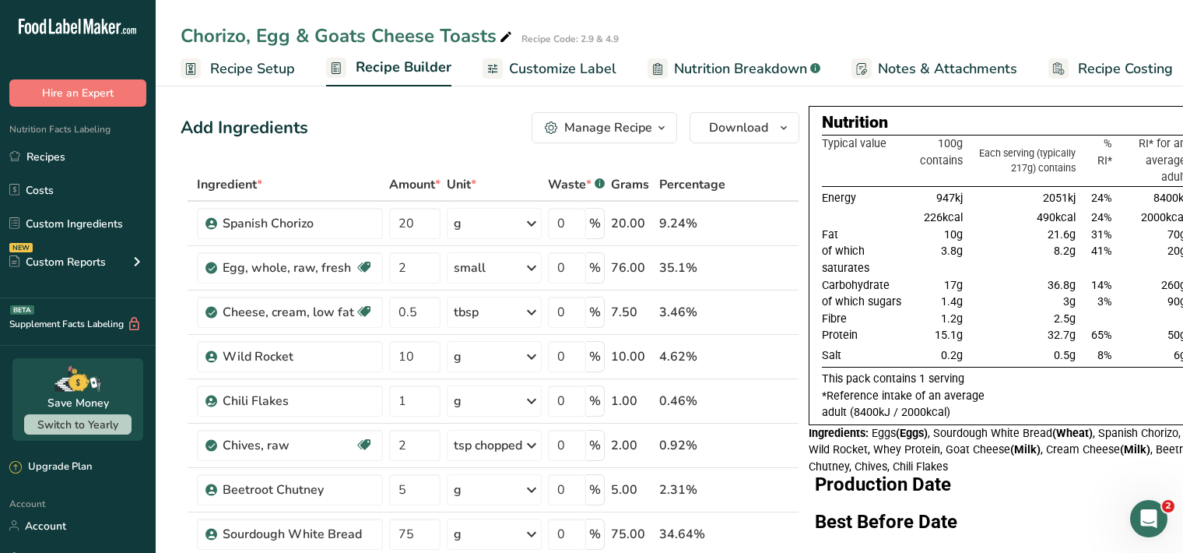
click at [567, 69] on span "Customize Label" at bounding box center [562, 68] width 107 height 21
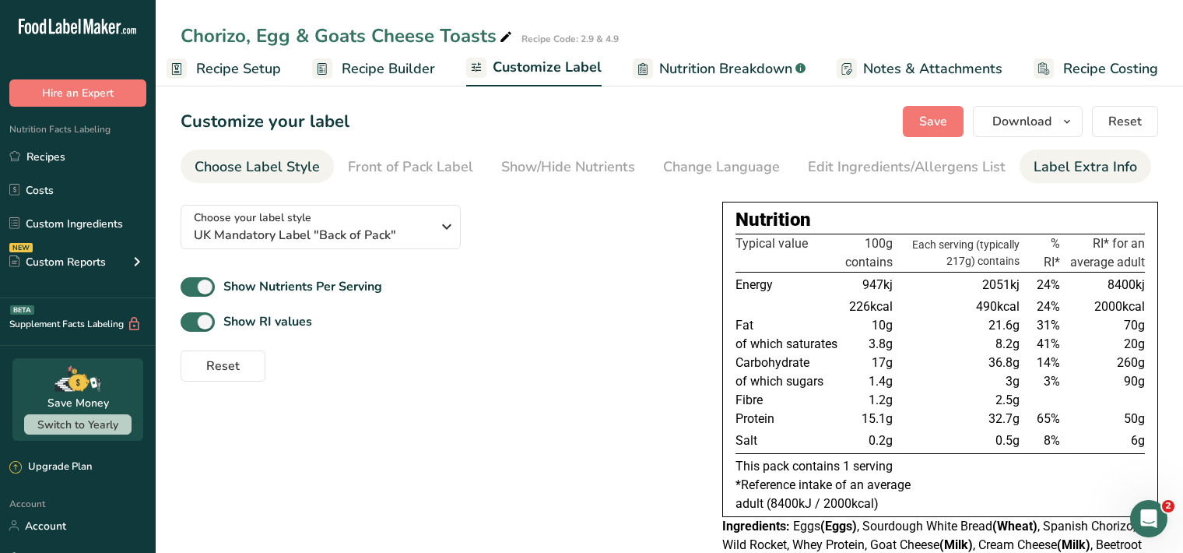
click at [1081, 168] on div "Label Extra Info" at bounding box center [1086, 166] width 104 height 21
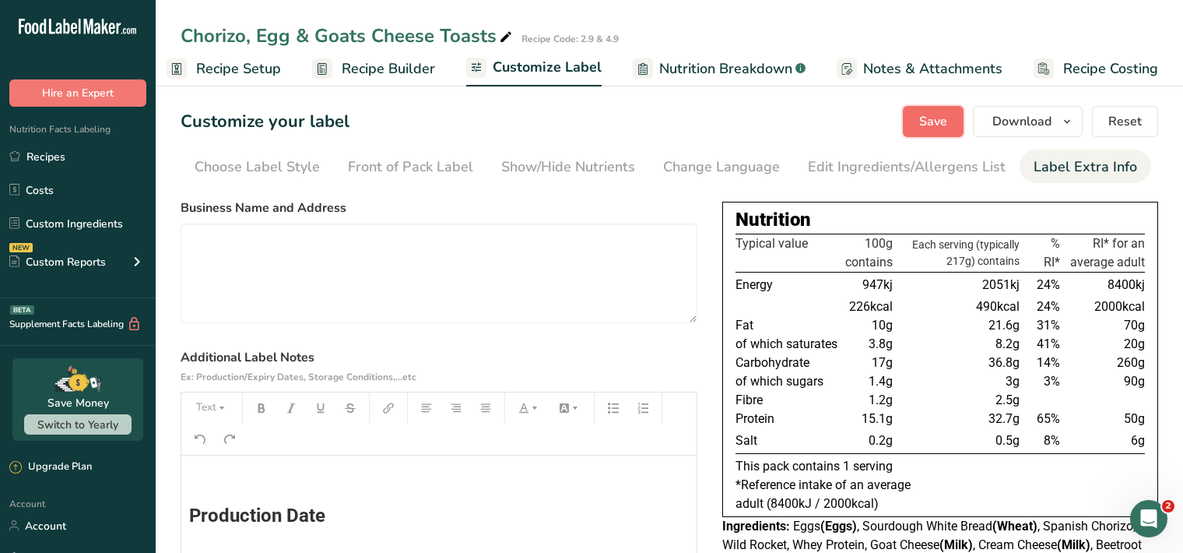
click at [954, 120] on button "Save" at bounding box center [933, 121] width 61 height 31
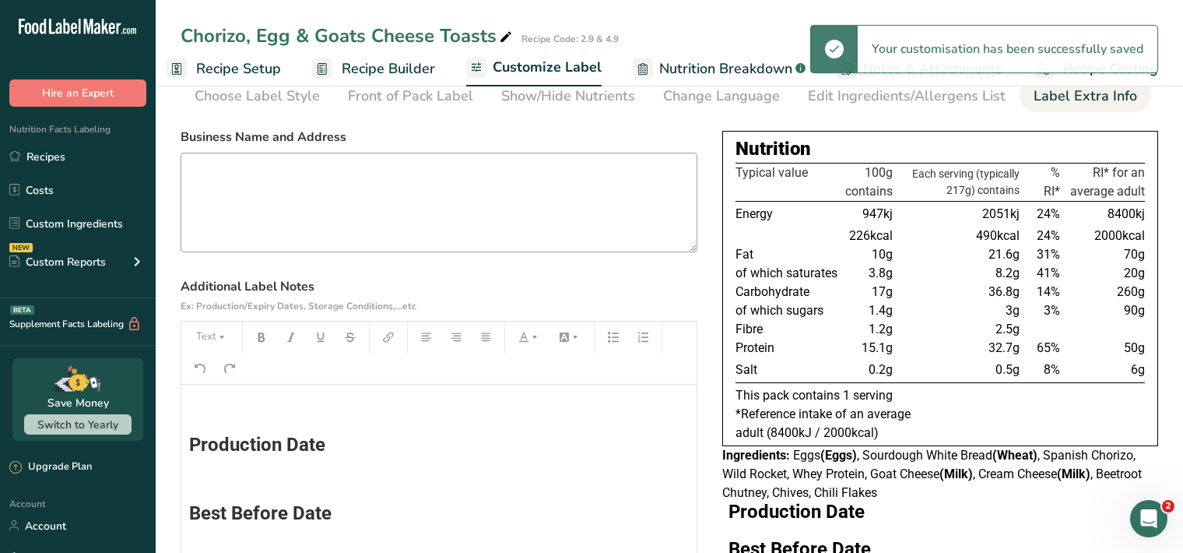
scroll to position [160, 0]
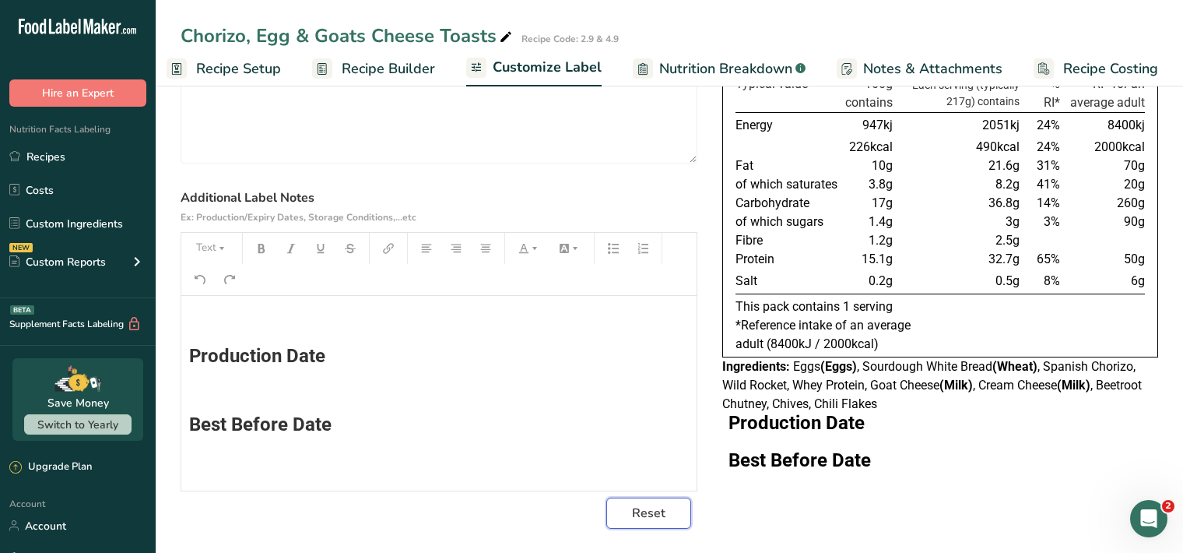
click at [660, 519] on span "Reset" at bounding box center [648, 513] width 33 height 19
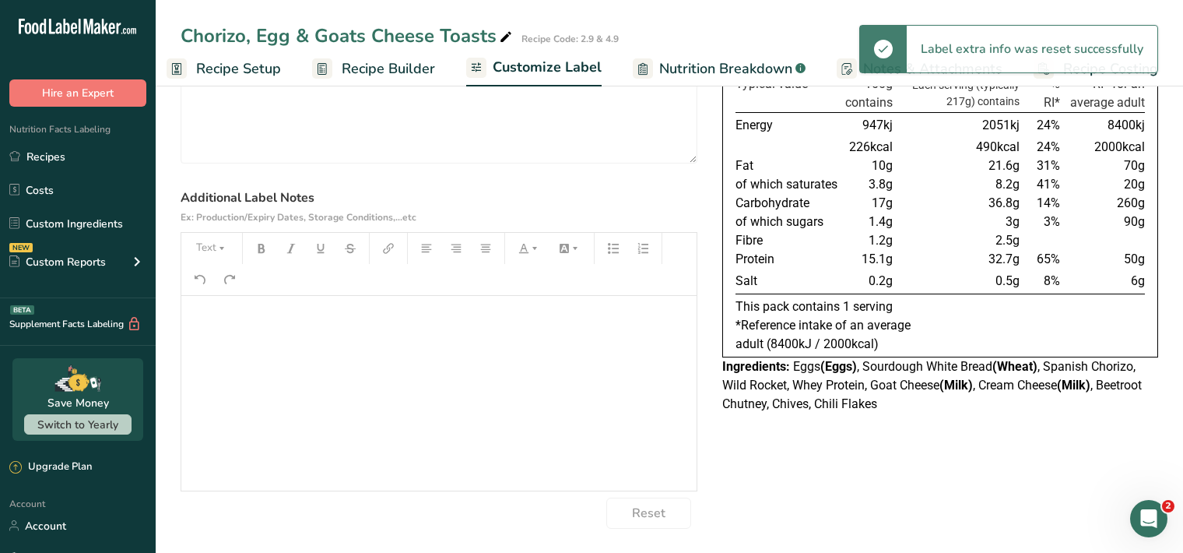
click at [204, 333] on div "﻿" at bounding box center [438, 393] width 515 height 195
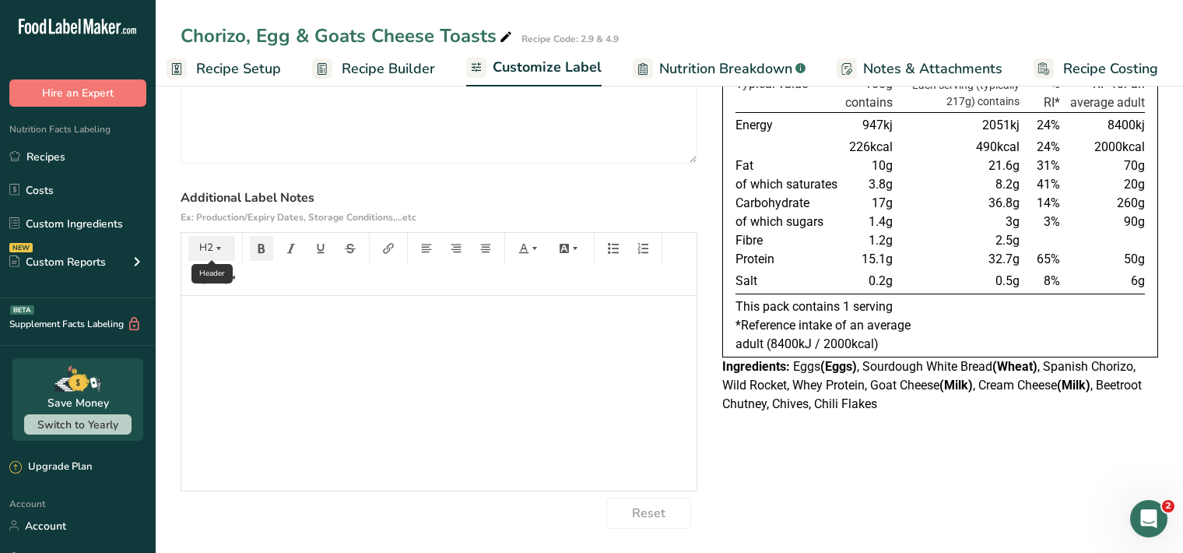
click at [218, 245] on icon "button" at bounding box center [218, 248] width 11 height 11
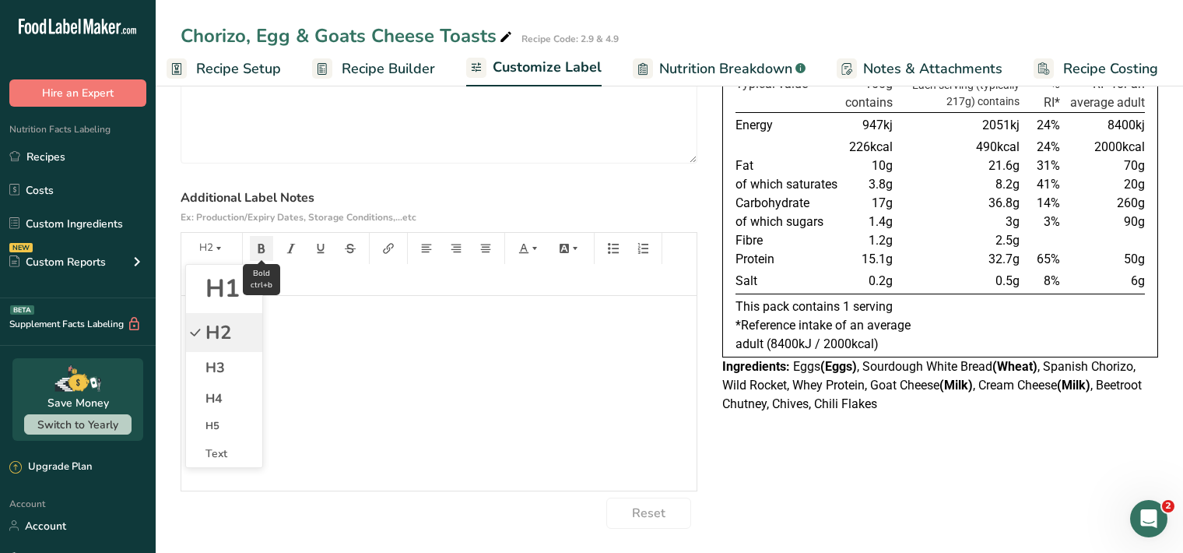
click at [262, 248] on icon "button" at bounding box center [261, 248] width 11 height 11
click at [445, 409] on div "﻿ ﻿" at bounding box center [438, 393] width 515 height 195
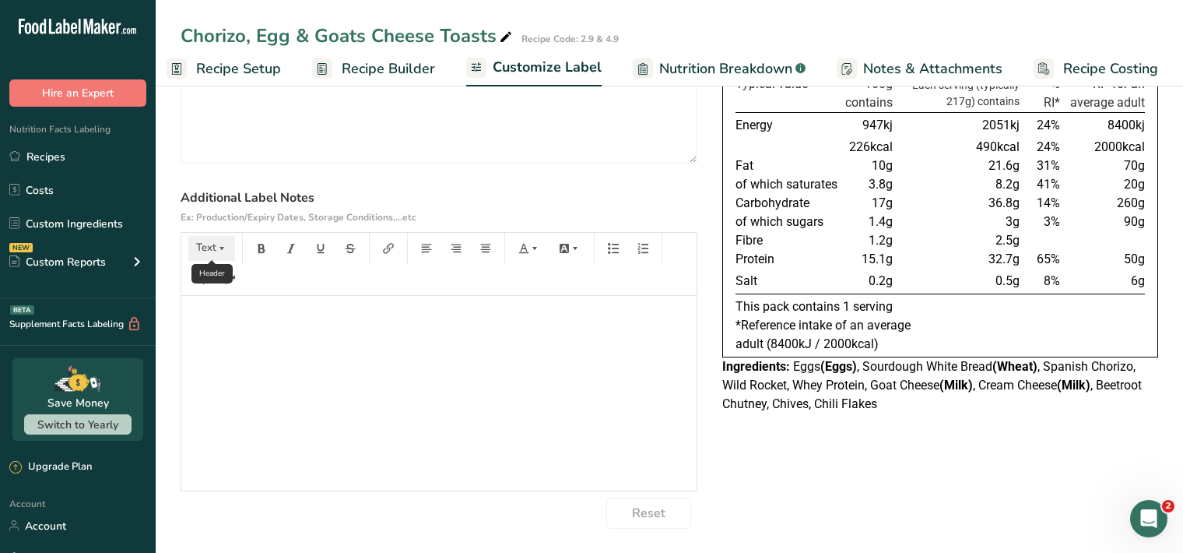
click at [208, 251] on button "Text" at bounding box center [211, 248] width 47 height 25
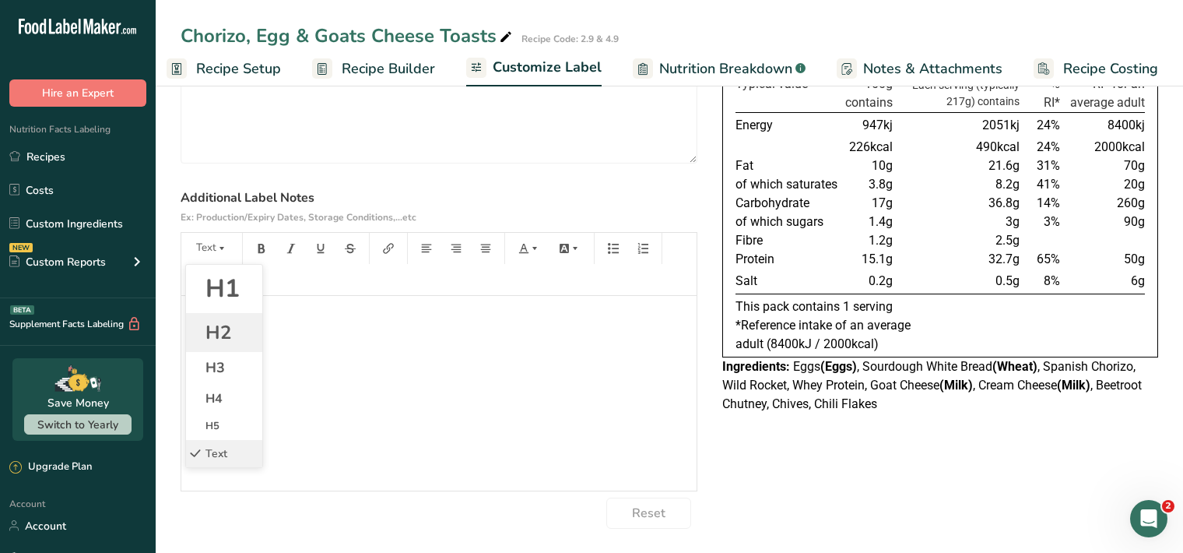
click at [225, 334] on span "H2" at bounding box center [219, 332] width 26 height 25
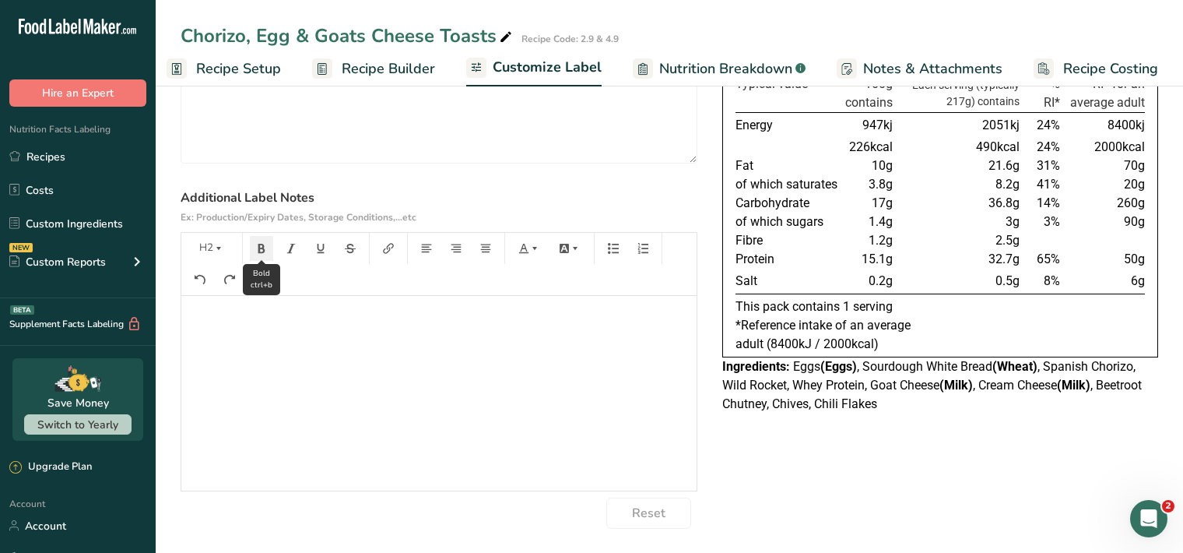
click at [258, 249] on icon "button" at bounding box center [261, 248] width 11 height 11
click at [231, 251] on button "Text" at bounding box center [211, 248] width 47 height 25
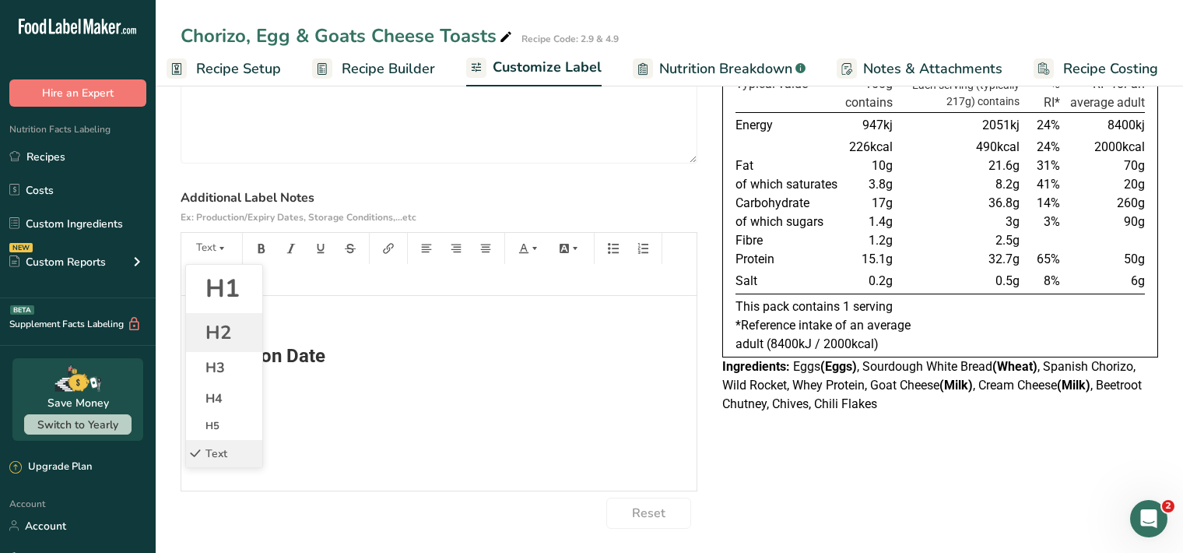
click at [223, 333] on span "H2" at bounding box center [219, 332] width 26 height 25
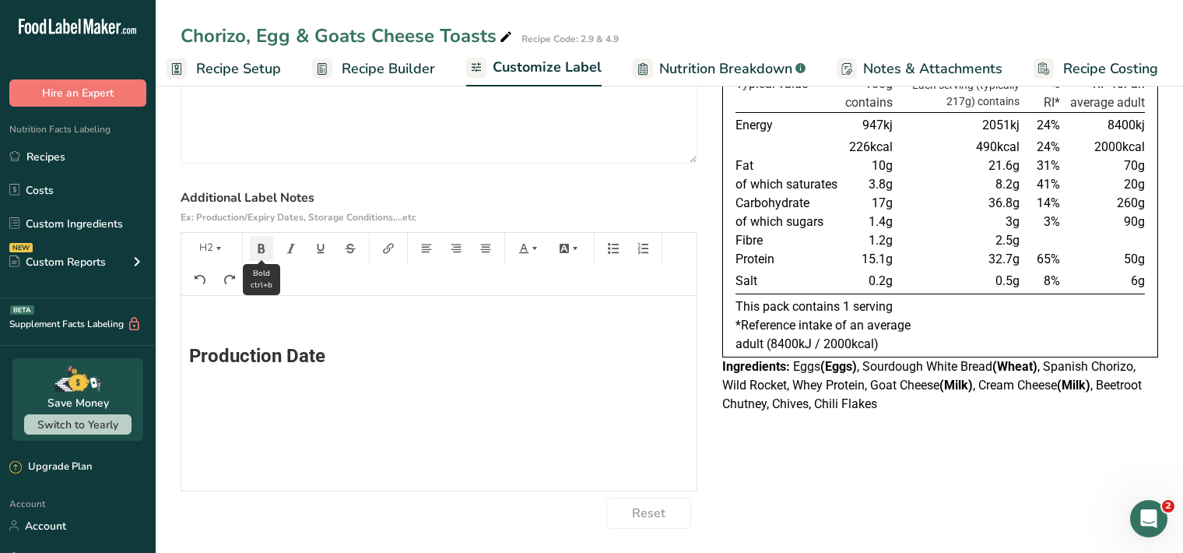
click at [261, 244] on icon "button" at bounding box center [261, 248] width 7 height 9
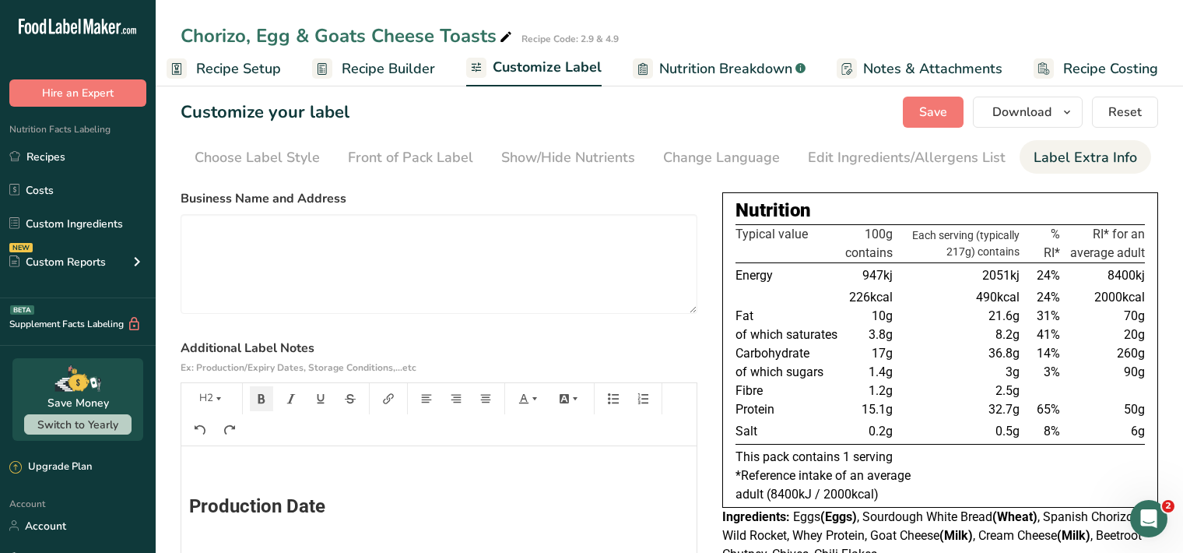
scroll to position [0, 0]
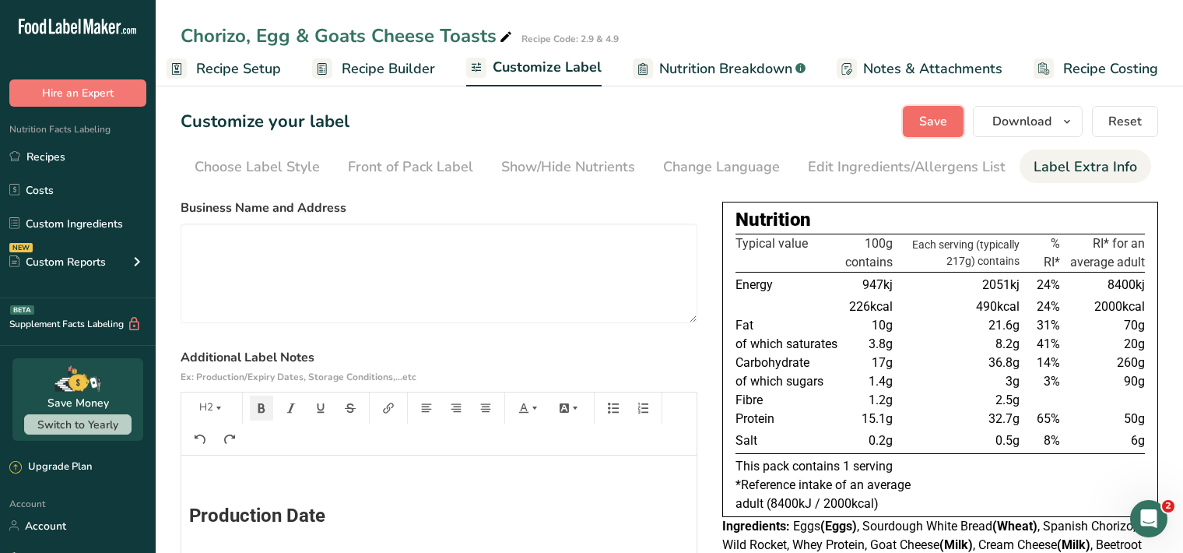
click at [924, 117] on span "Save" at bounding box center [933, 121] width 28 height 19
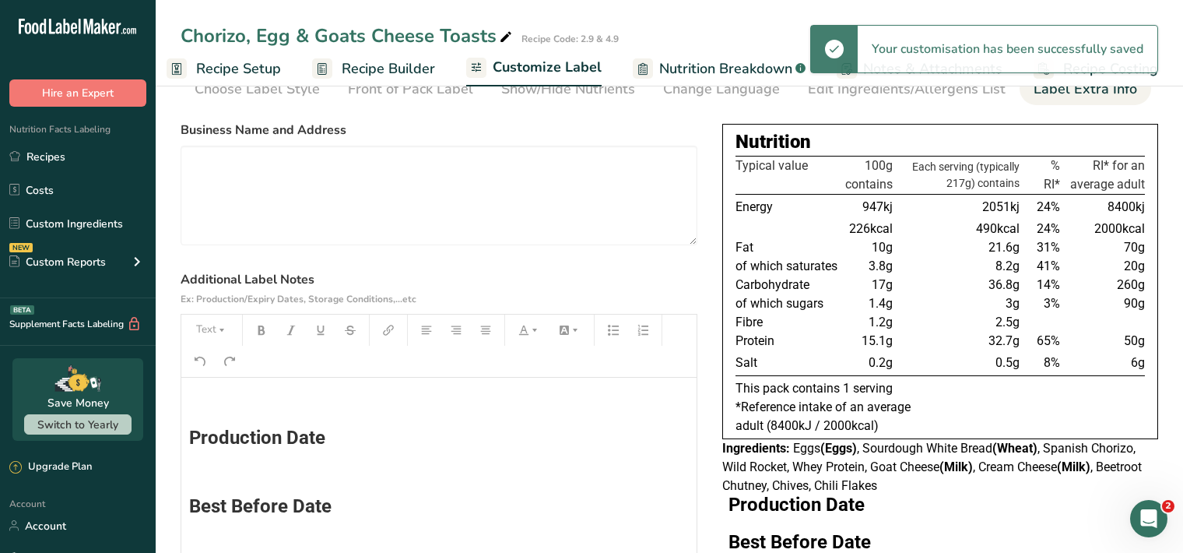
scroll to position [160, 0]
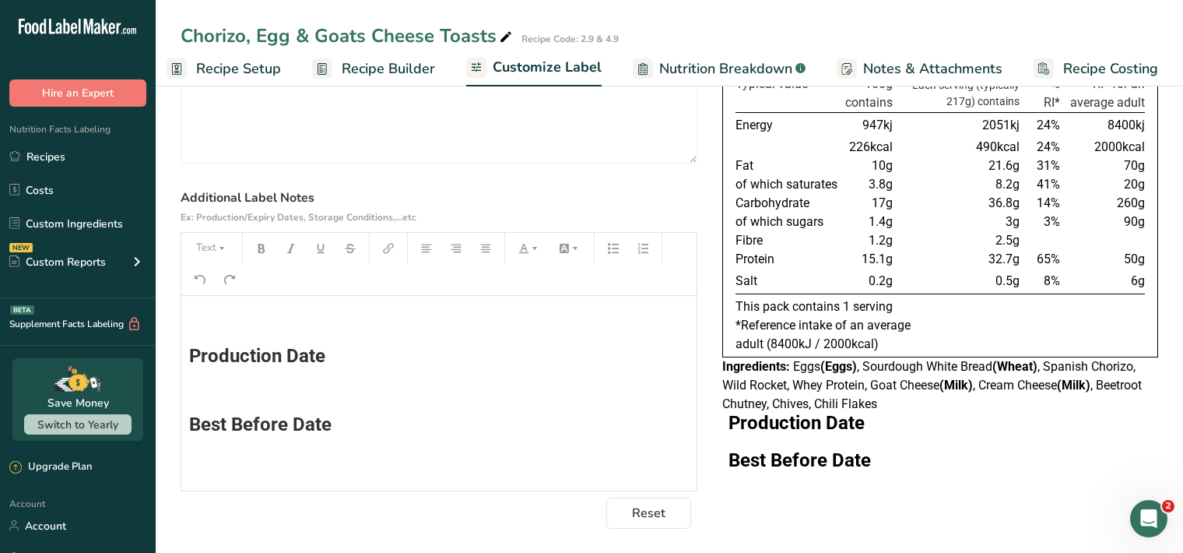
click at [865, 421] on h2 "Production Date" at bounding box center [940, 422] width 423 height 19
click at [677, 518] on button "Reset" at bounding box center [648, 512] width 85 height 31
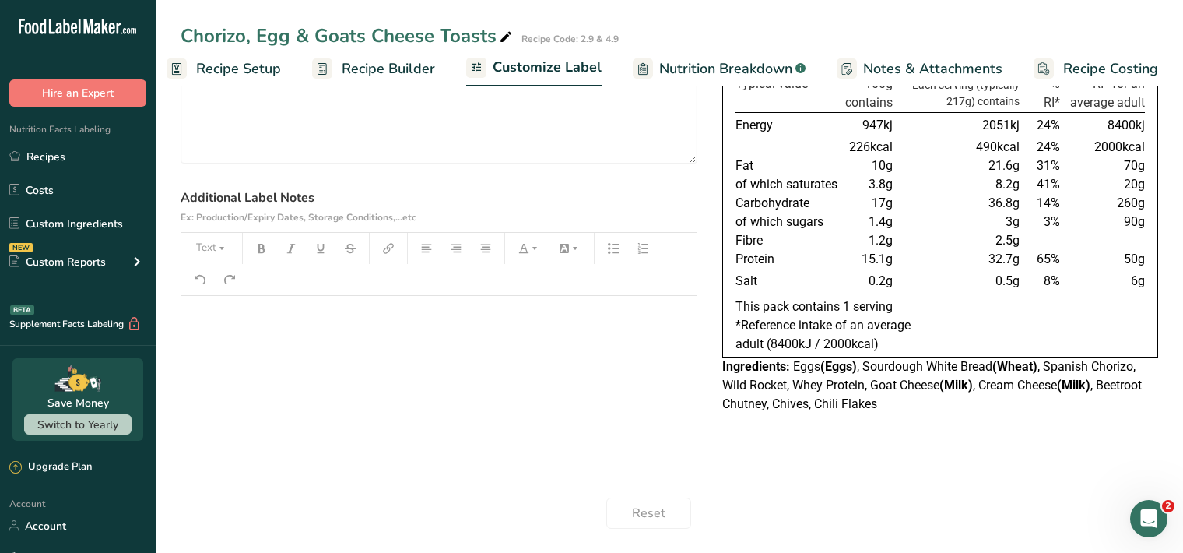
click at [720, 436] on div "Choose your label style UK Mandatory Label "Back of Pack" USA (FDA) Standard FD…" at bounding box center [670, 281] width 978 height 496
click at [733, 437] on div "Choose your label style UK Mandatory Label "Back of Pack" USA (FDA) Standard FD…" at bounding box center [670, 281] width 978 height 496
click at [733, 438] on div "Choose your label style UK Mandatory Label "Back of Pack" USA (FDA) Standard FD…" at bounding box center [670, 281] width 978 height 496
click at [208, 325] on h2 "﻿" at bounding box center [439, 321] width 500 height 19
click at [223, 243] on icon "button" at bounding box center [221, 248] width 11 height 11
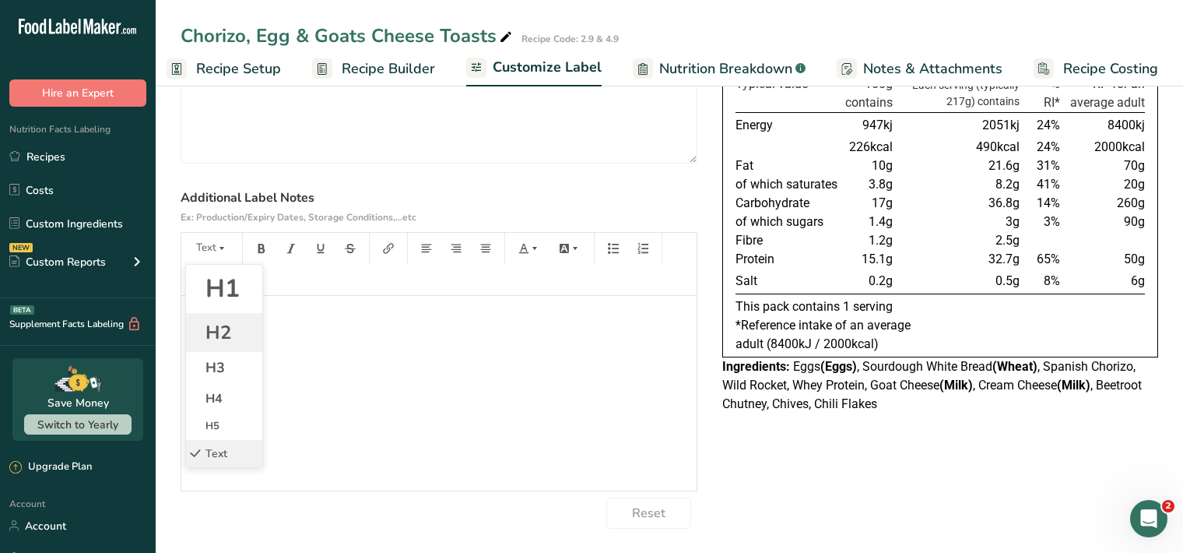
click at [248, 339] on li "H2" at bounding box center [224, 332] width 76 height 39
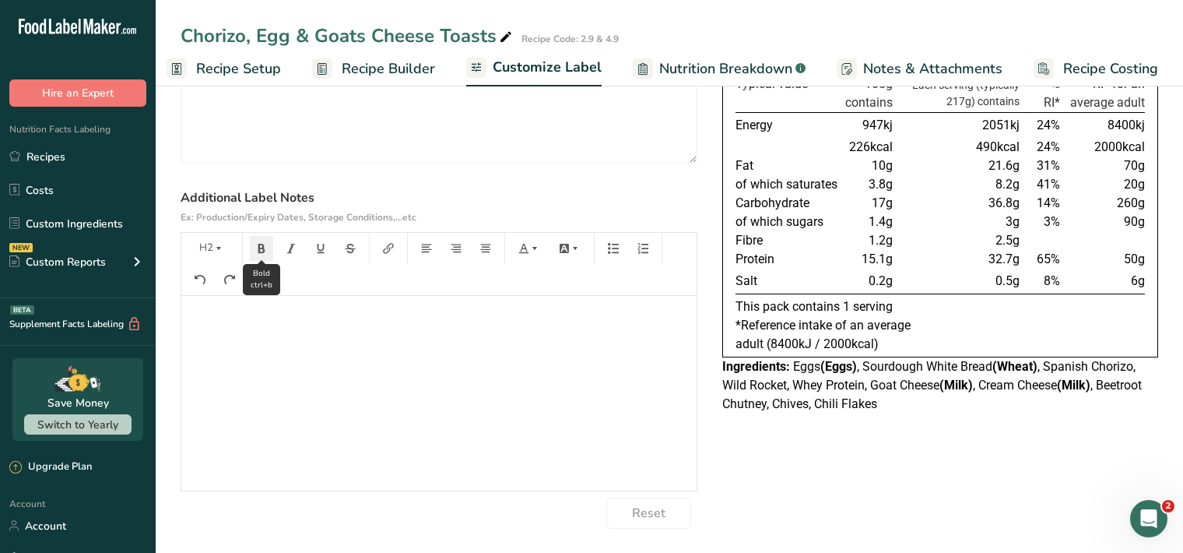
click at [263, 240] on button "button" at bounding box center [261, 248] width 23 height 25
click at [216, 245] on icon "button" at bounding box center [221, 248] width 11 height 11
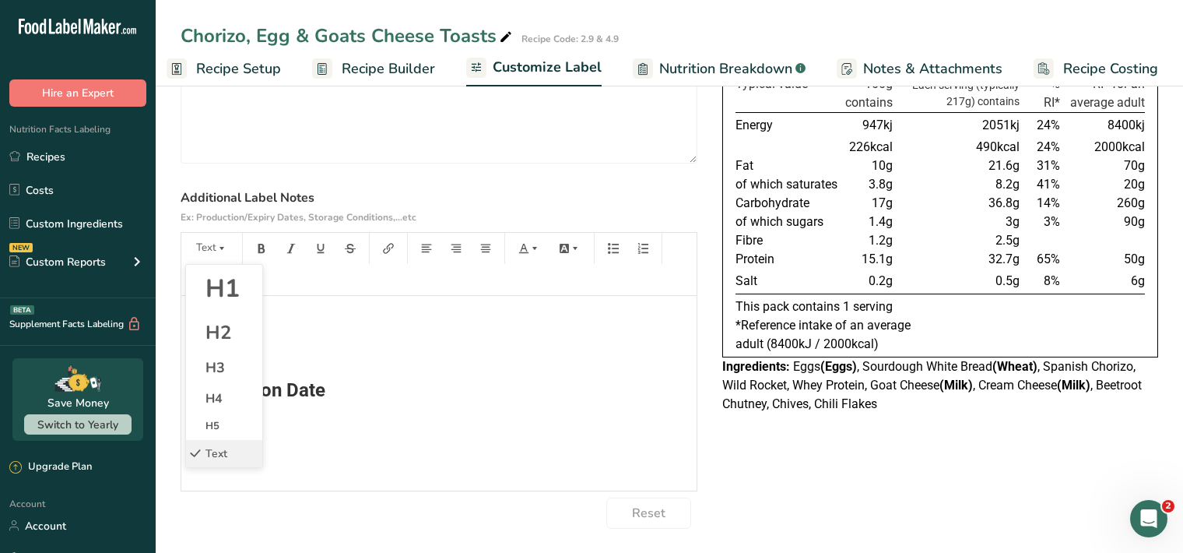
drag, startPoint x: 235, startPoint y: 336, endPoint x: 233, endPoint y: 328, distance: 8.1
click at [234, 334] on li "H2" at bounding box center [224, 332] width 76 height 39
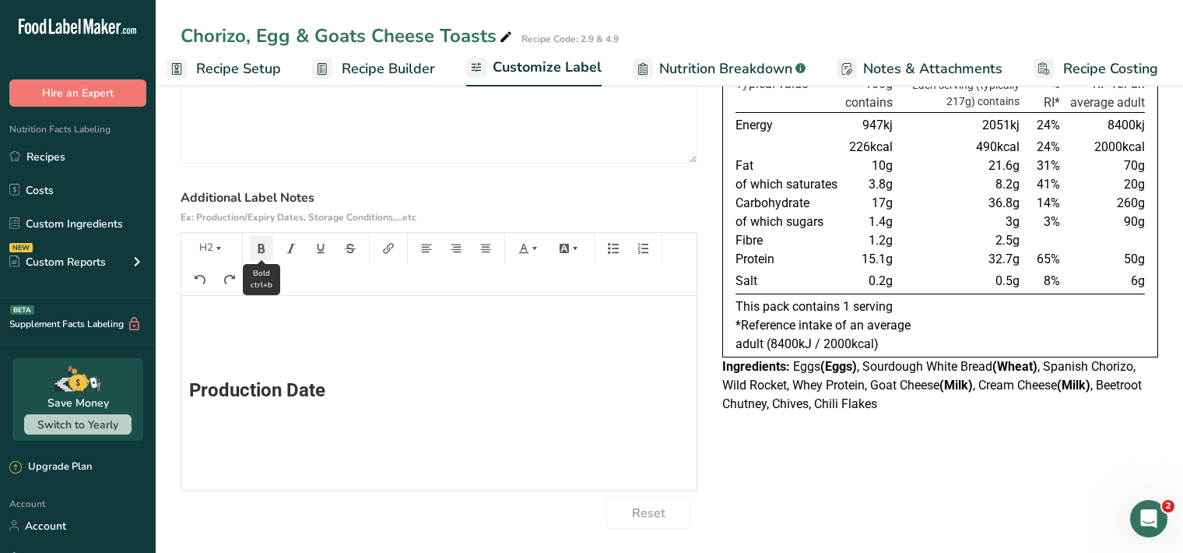
click at [261, 247] on icon "button" at bounding box center [261, 248] width 11 height 11
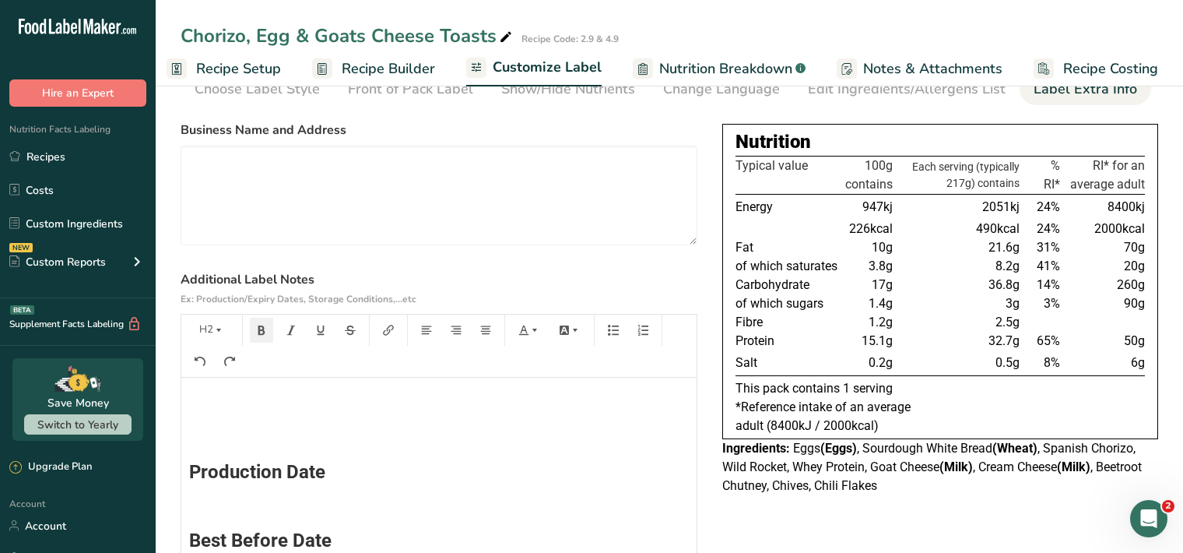
scroll to position [0, 0]
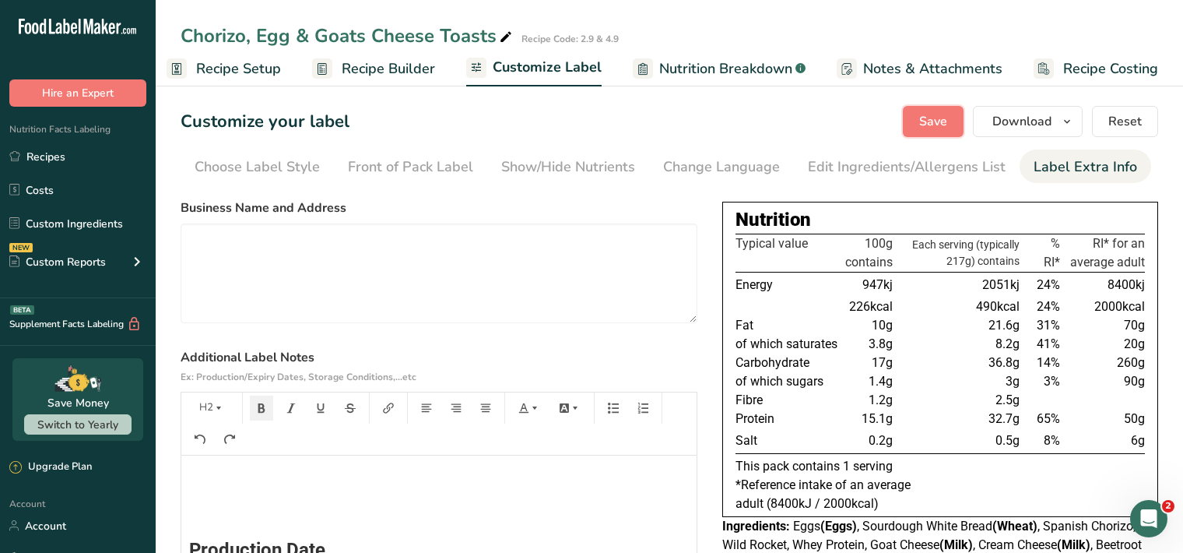
click at [949, 128] on button "Save" at bounding box center [933, 121] width 61 height 31
click at [1050, 125] on span "Download" at bounding box center [1022, 121] width 59 height 19
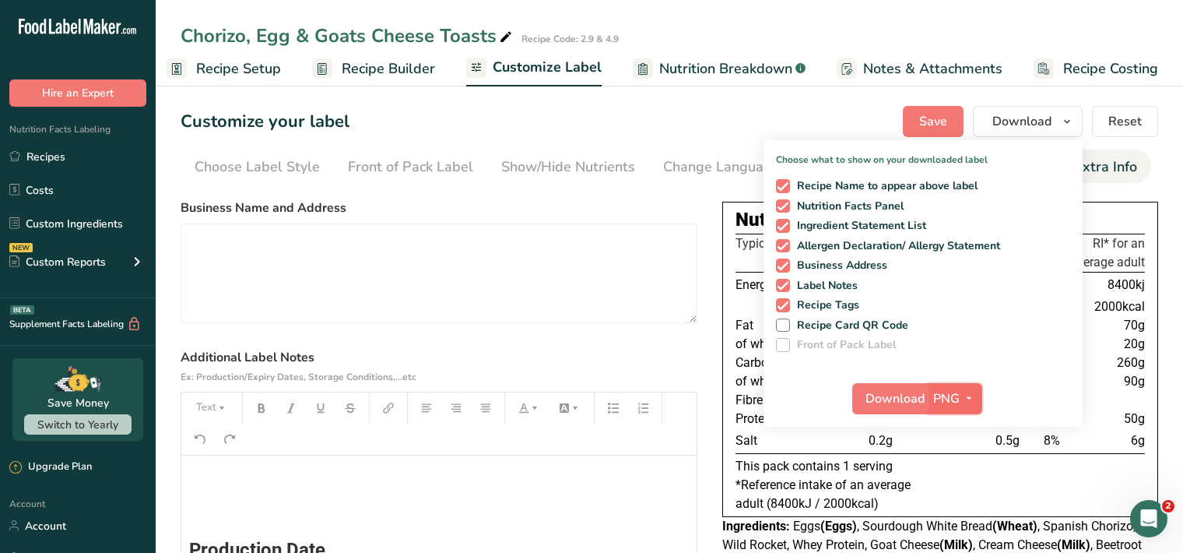
click at [969, 394] on icon "button" at bounding box center [969, 397] width 12 height 19
click at [965, 511] on link "PDF" at bounding box center [958, 507] width 50 height 26
click at [881, 401] on span "Download" at bounding box center [895, 398] width 59 height 19
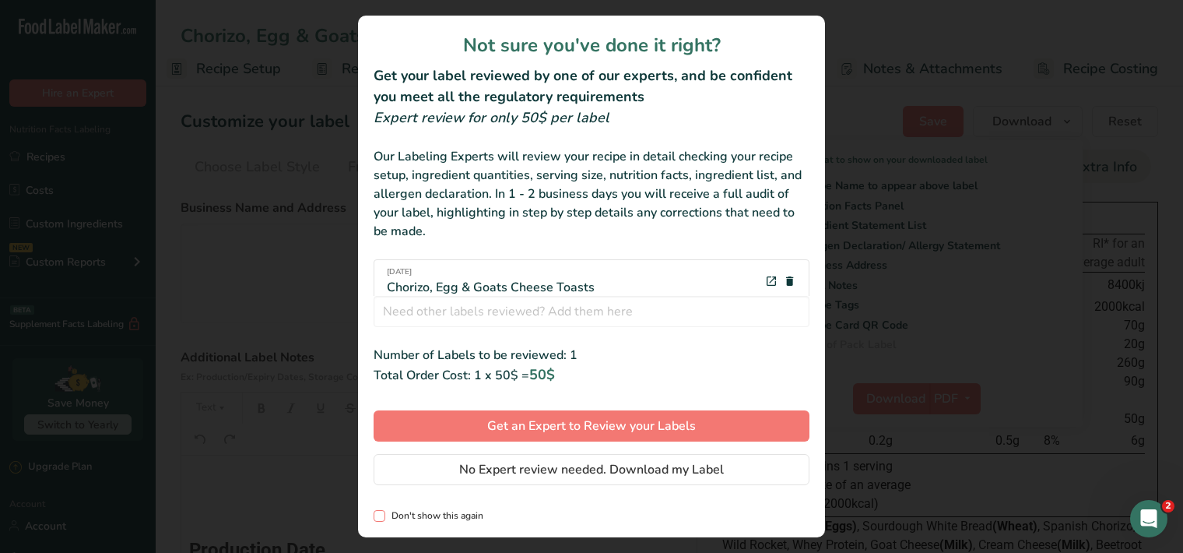
click at [381, 515] on span "review labels modal" at bounding box center [380, 516] width 12 height 12
click at [381, 515] on input "Don't show this again" at bounding box center [379, 516] width 10 height 10
checkbox input "true"
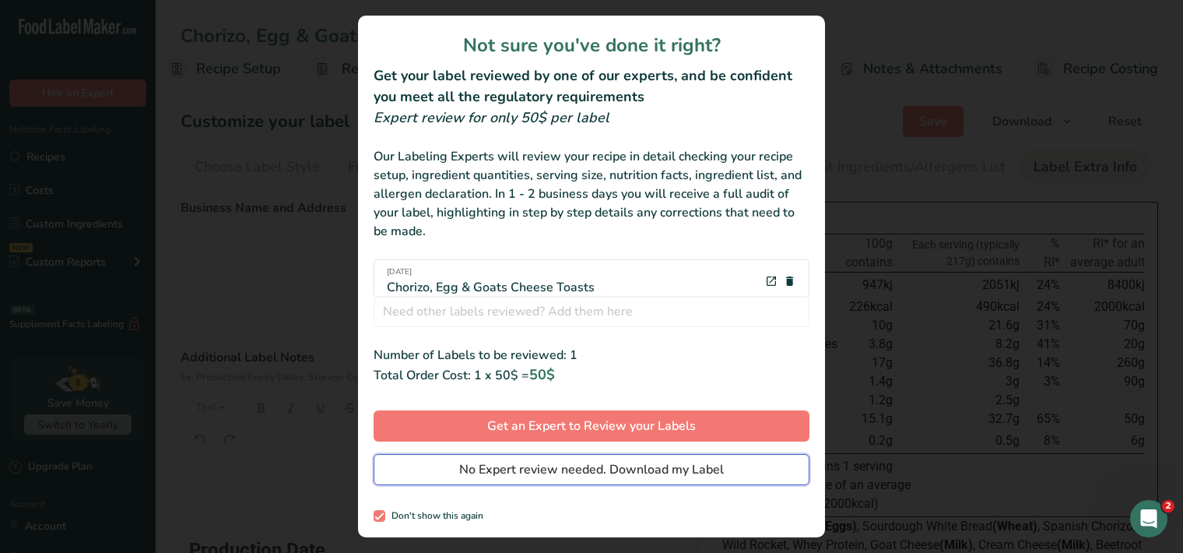
click at [476, 469] on span "No Expert review needed. Download my Label" at bounding box center [591, 469] width 265 height 19
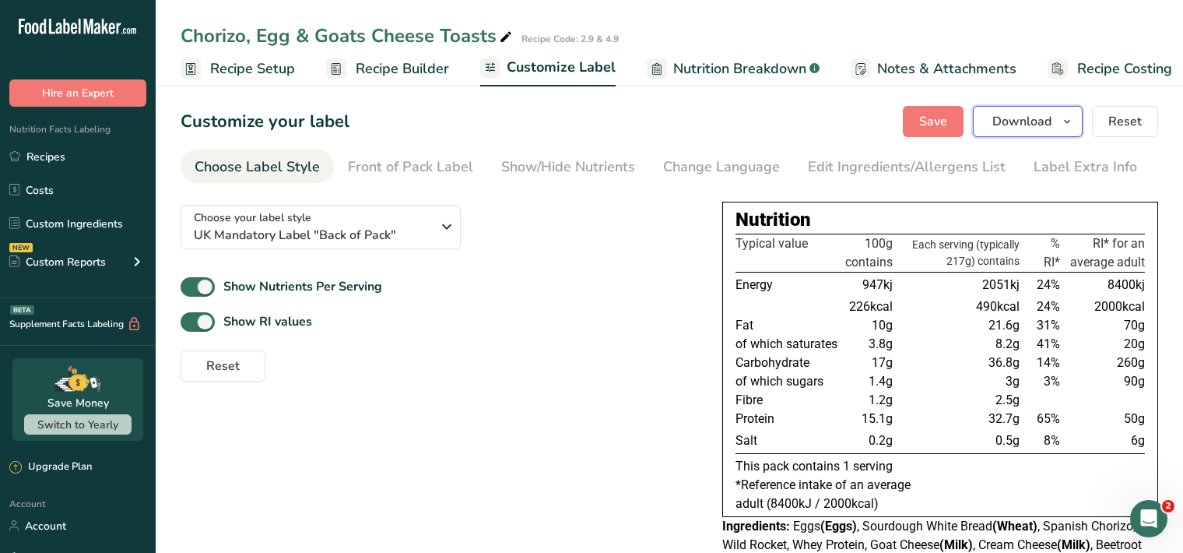
click at [1054, 125] on button "Download" at bounding box center [1028, 121] width 110 height 31
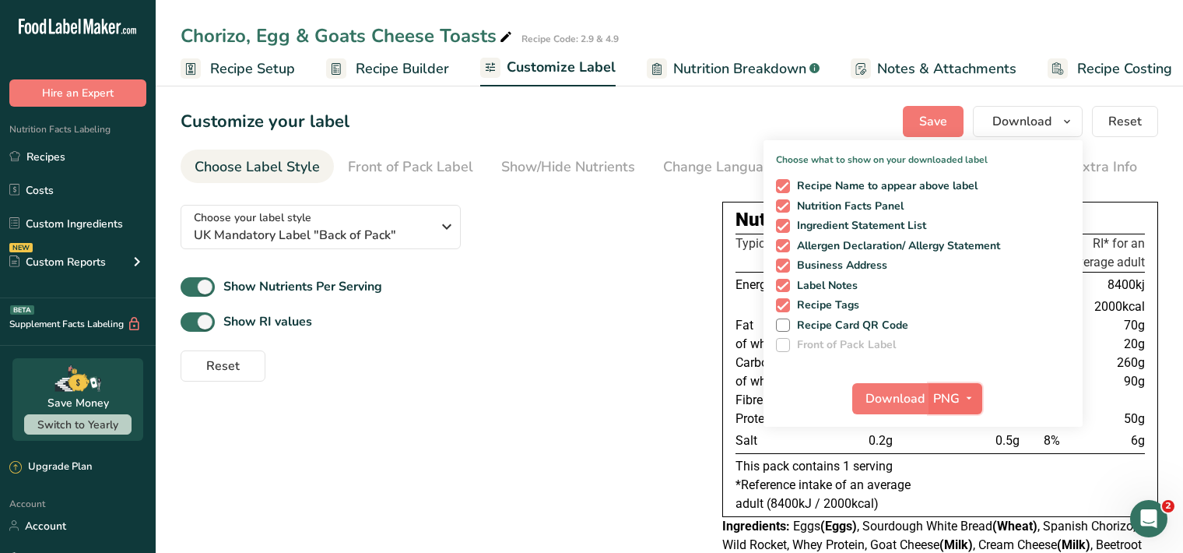
click at [972, 394] on icon "button" at bounding box center [969, 397] width 12 height 19
click at [953, 508] on link "PDF" at bounding box center [958, 507] width 50 height 26
click at [880, 397] on span "Download" at bounding box center [895, 398] width 59 height 19
click at [216, 461] on div "Choose your label style UK Mandatory Label "Back of Pack" USA (FDA) Standard FD…" at bounding box center [670, 429] width 978 height 474
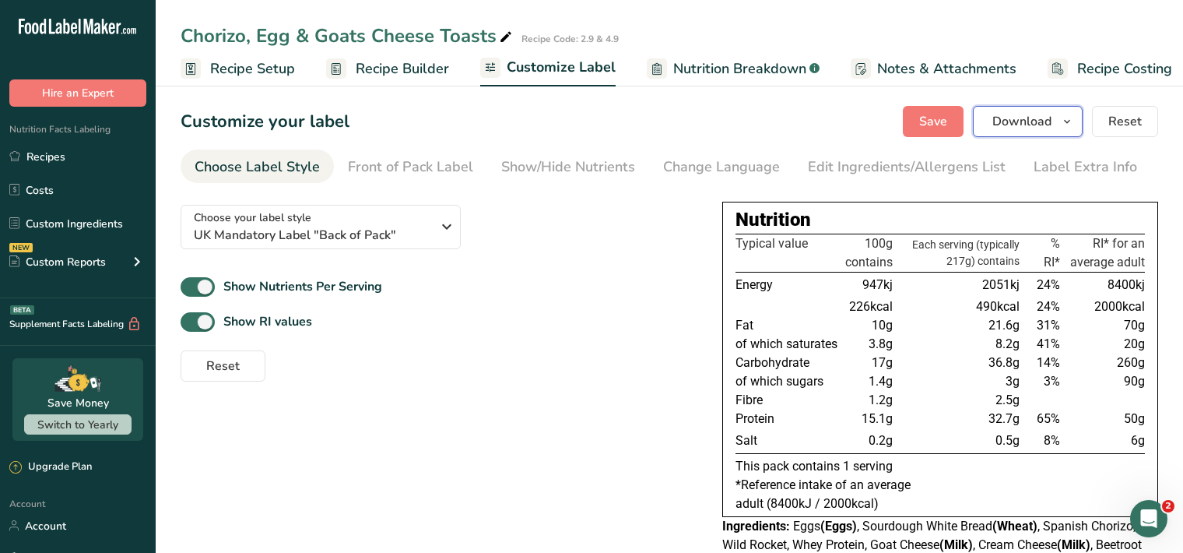
click at [1037, 121] on span "Download" at bounding box center [1022, 121] width 59 height 19
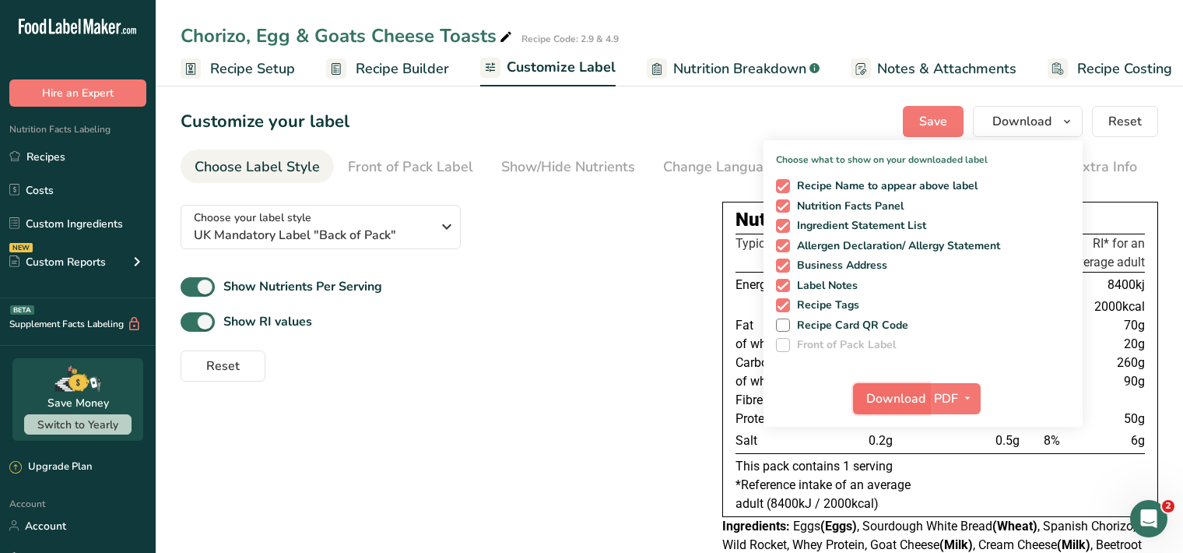
click at [893, 399] on span "Download" at bounding box center [895, 398] width 59 height 19
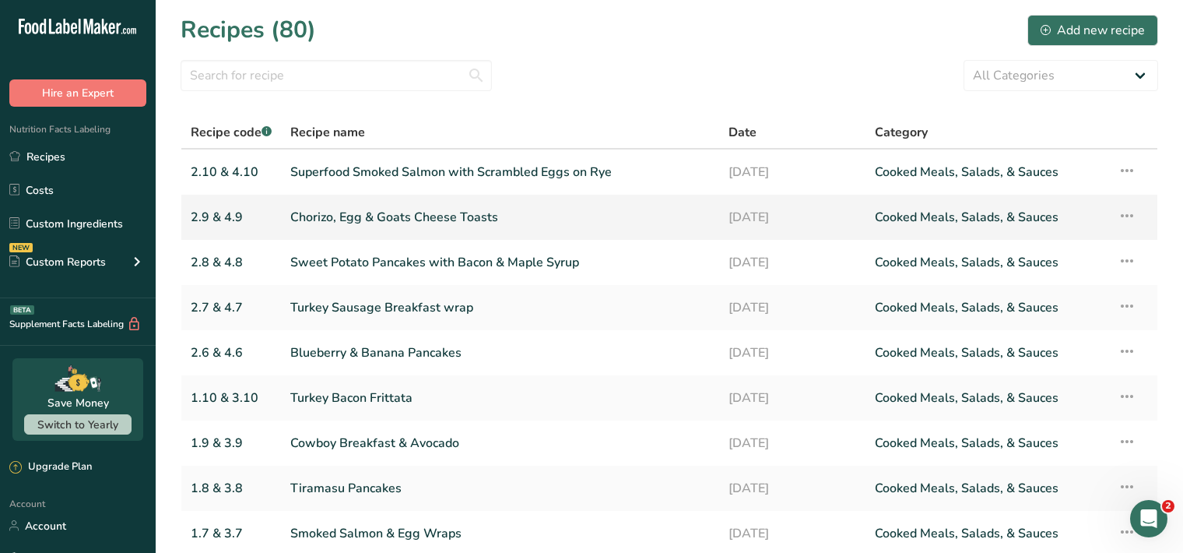
click at [615, 227] on link "Chorizo, Egg & Goats Cheese Toasts" at bounding box center [500, 217] width 420 height 33
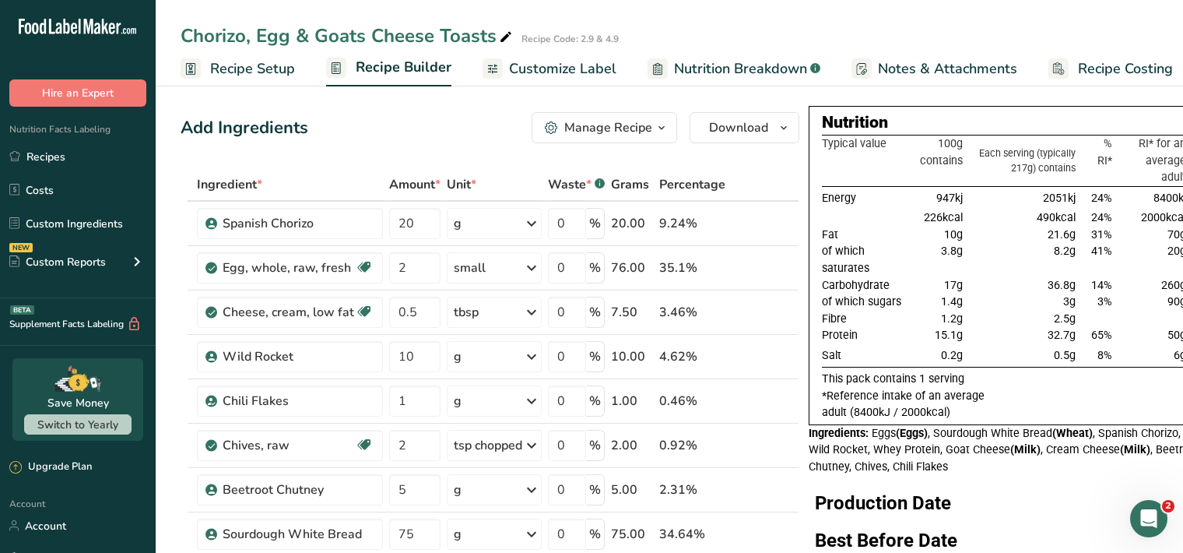
click at [543, 70] on span "Customize Label" at bounding box center [562, 68] width 107 height 21
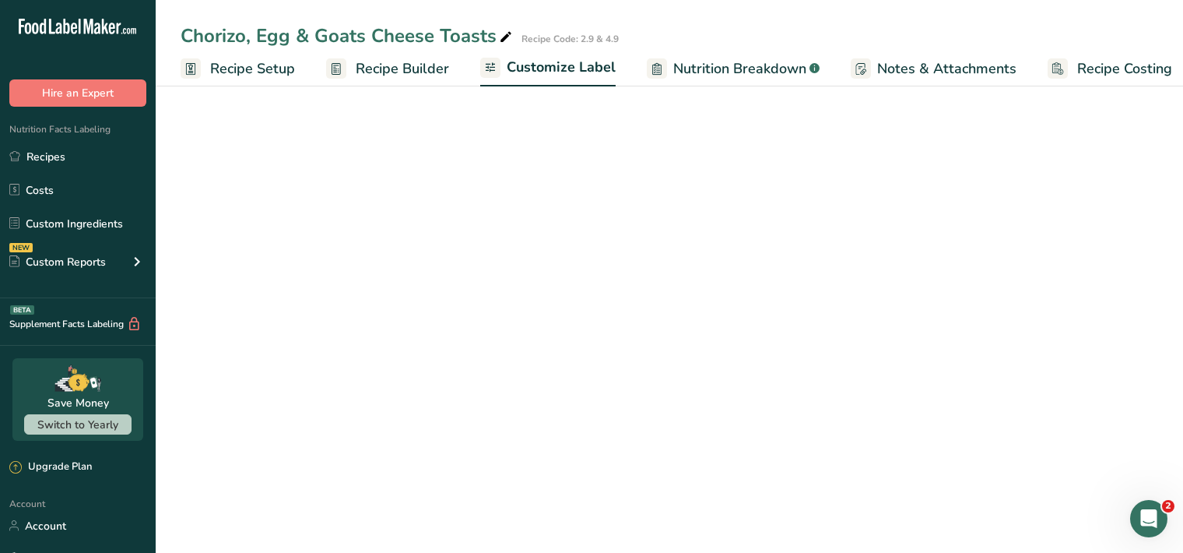
scroll to position [0, 14]
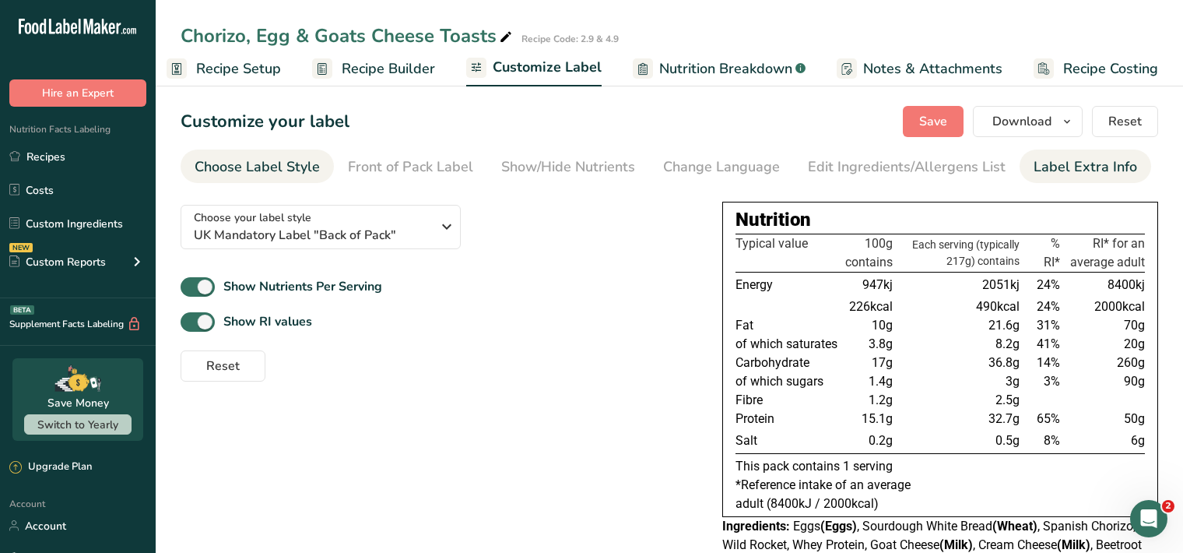
click at [1081, 173] on div "Label Extra Info" at bounding box center [1086, 166] width 104 height 21
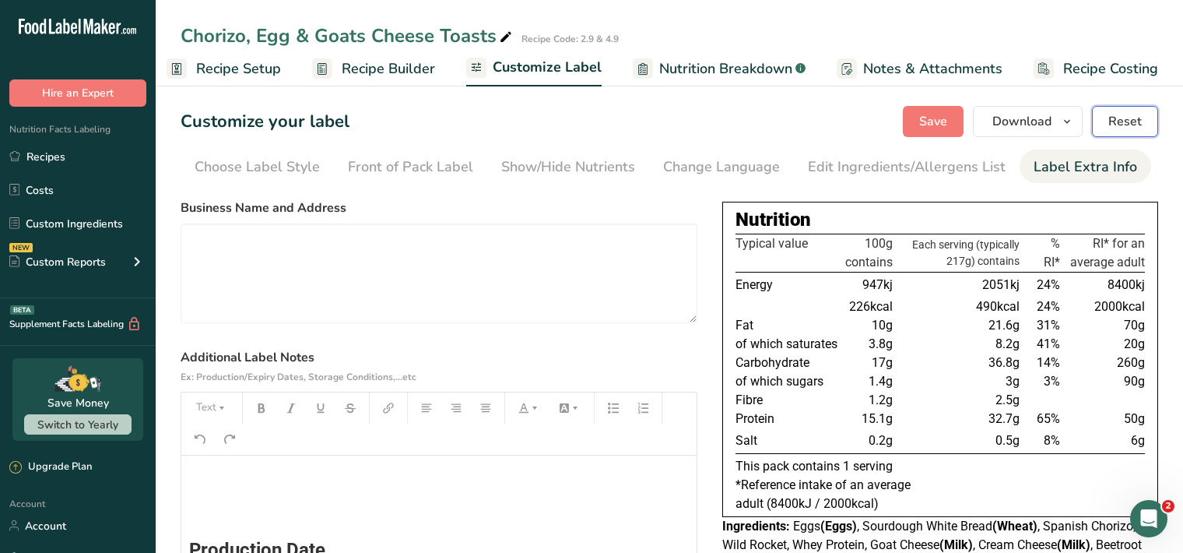
click at [1119, 118] on span "Reset" at bounding box center [1125, 121] width 33 height 19
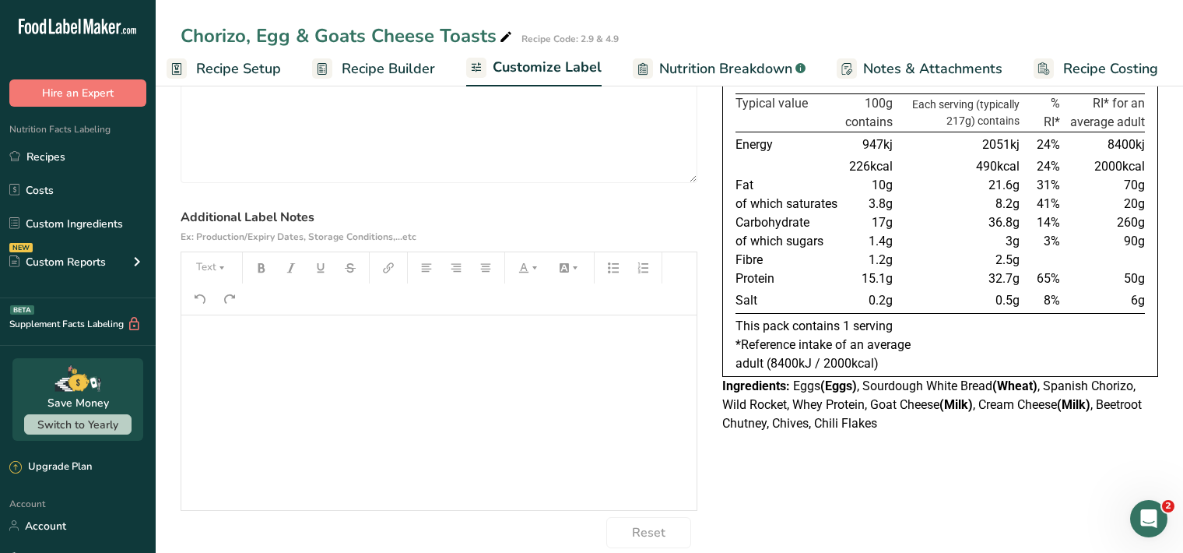
scroll to position [140, 0]
click at [202, 346] on h2 "﻿" at bounding box center [439, 341] width 500 height 19
click at [224, 272] on button "Text" at bounding box center [211, 267] width 47 height 25
click at [241, 317] on li "H1" at bounding box center [224, 308] width 76 height 48
click at [261, 270] on icon "button" at bounding box center [261, 267] width 7 height 9
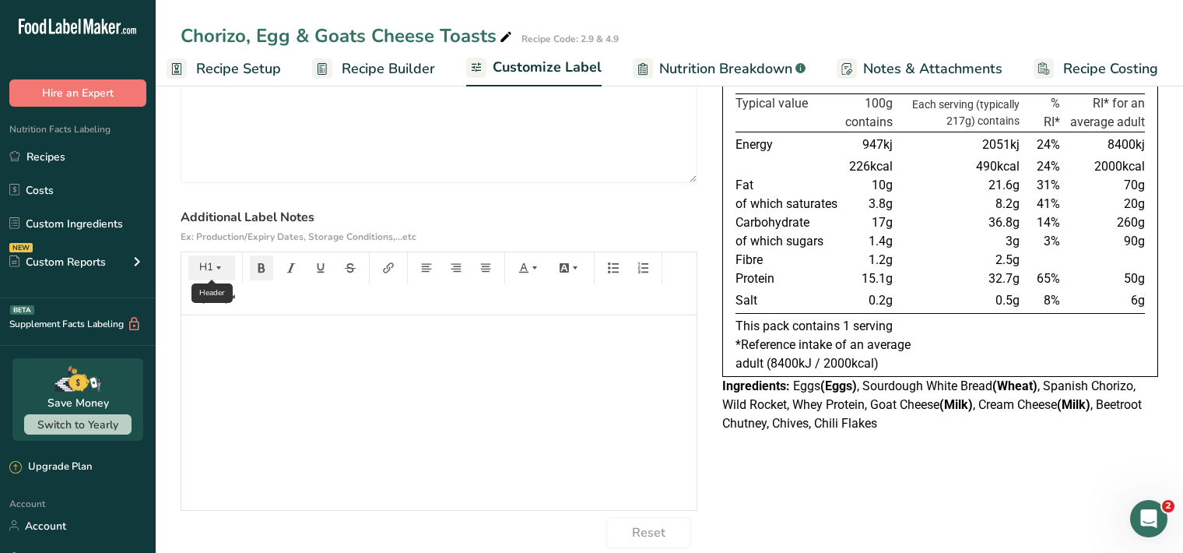
click at [220, 269] on icon "button" at bounding box center [218, 267] width 11 height 11
click at [355, 441] on div "﻿ ﻿ ﻿" at bounding box center [438, 412] width 515 height 195
click at [223, 265] on icon "button" at bounding box center [221, 267] width 11 height 11
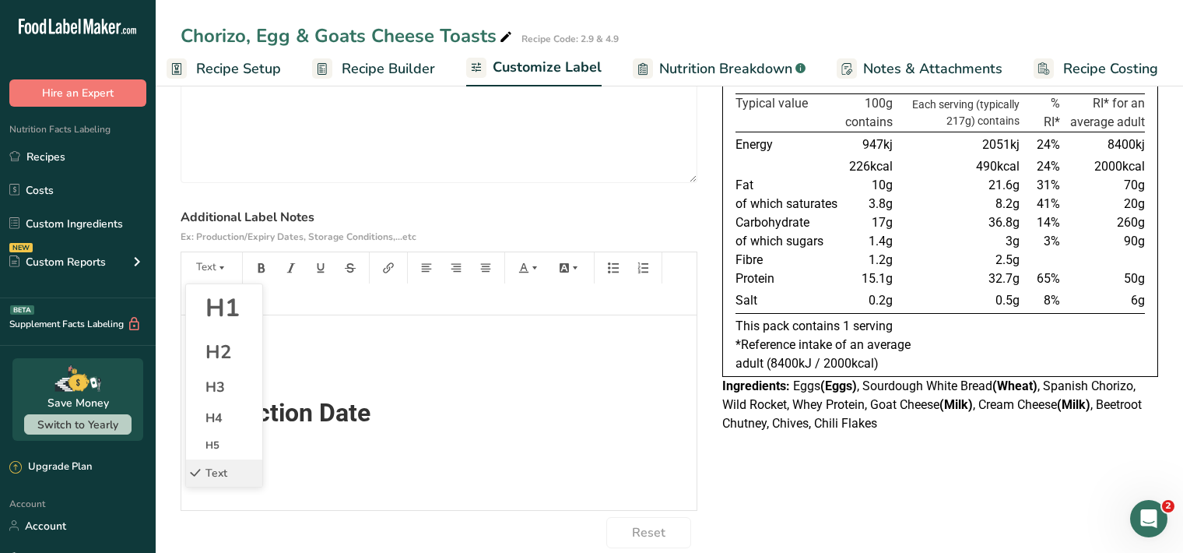
click at [228, 311] on span "H1" at bounding box center [223, 307] width 34 height 33
click at [258, 268] on icon "button" at bounding box center [261, 267] width 7 height 9
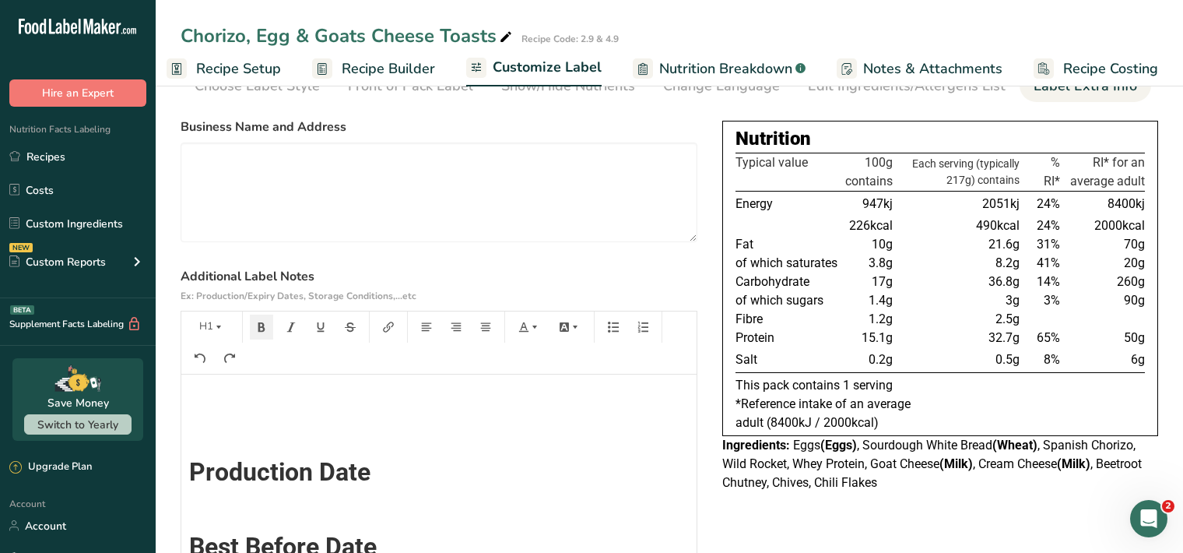
scroll to position [0, 0]
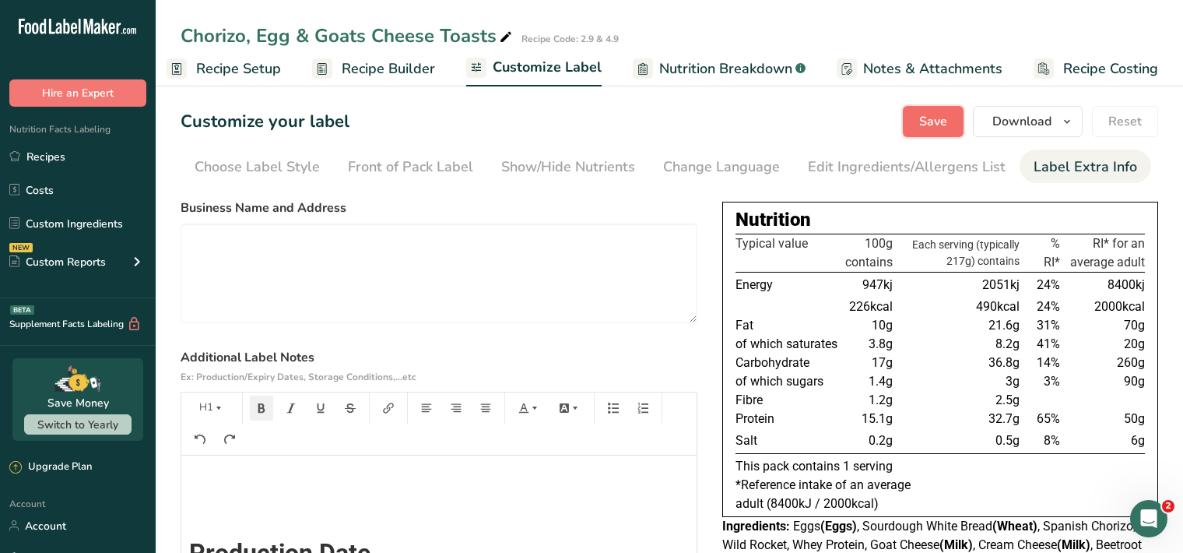
click at [934, 125] on span "Save" at bounding box center [933, 121] width 28 height 19
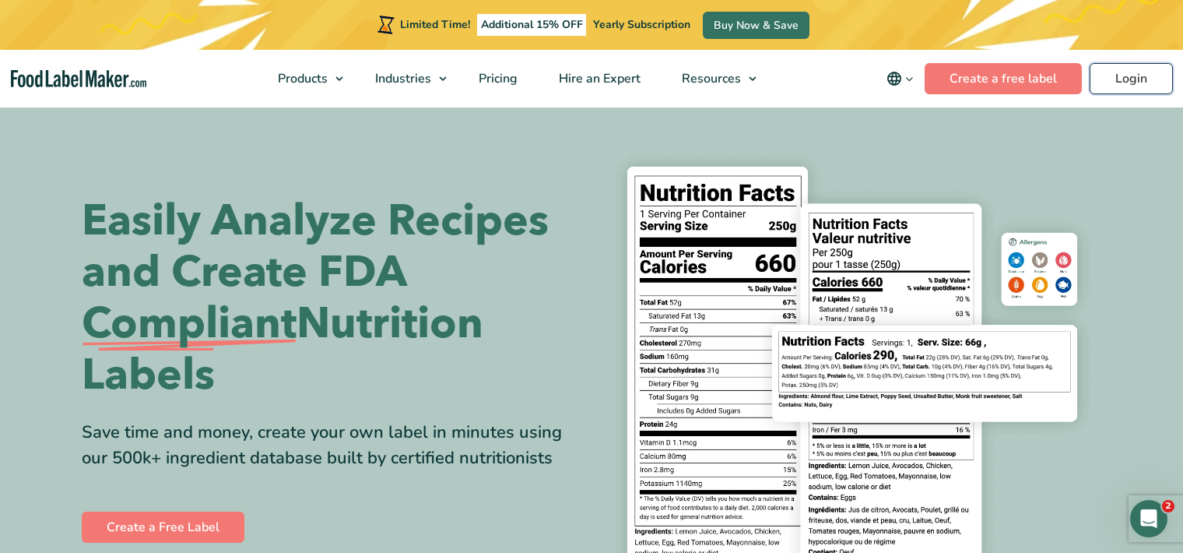
click at [1138, 79] on link "Login" at bounding box center [1131, 78] width 83 height 31
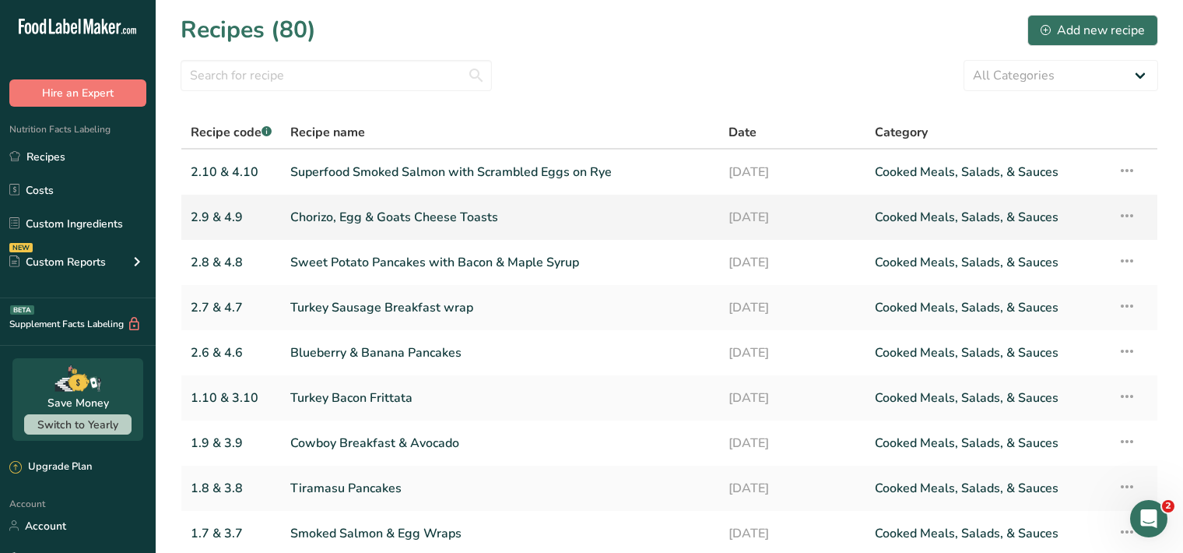
click at [620, 220] on link "Chorizo, Egg & Goats Cheese Toasts" at bounding box center [500, 217] width 420 height 33
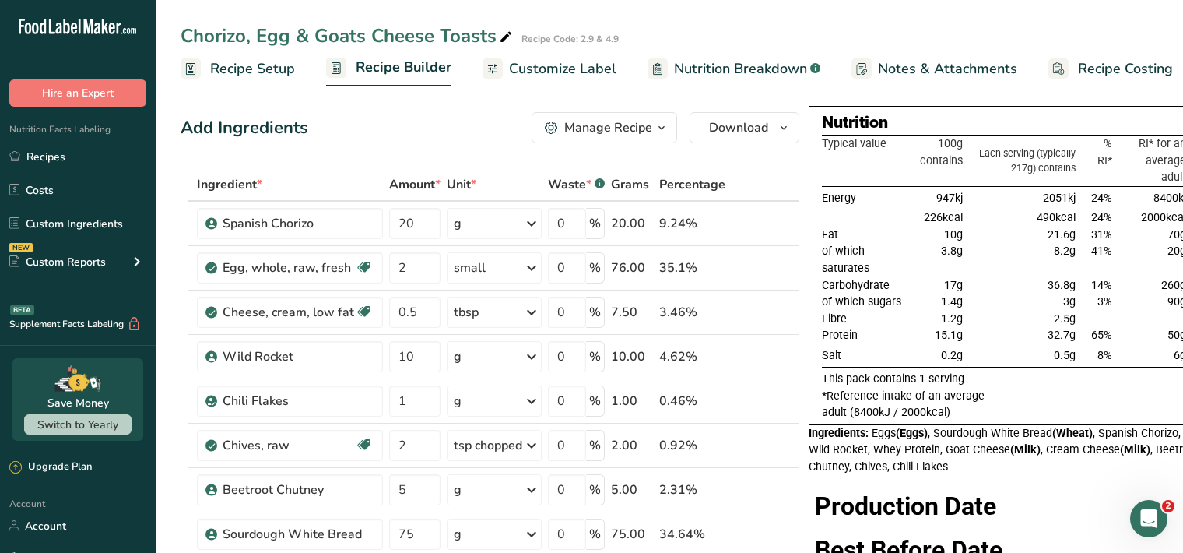
click at [569, 72] on span "Customize Label" at bounding box center [562, 68] width 107 height 21
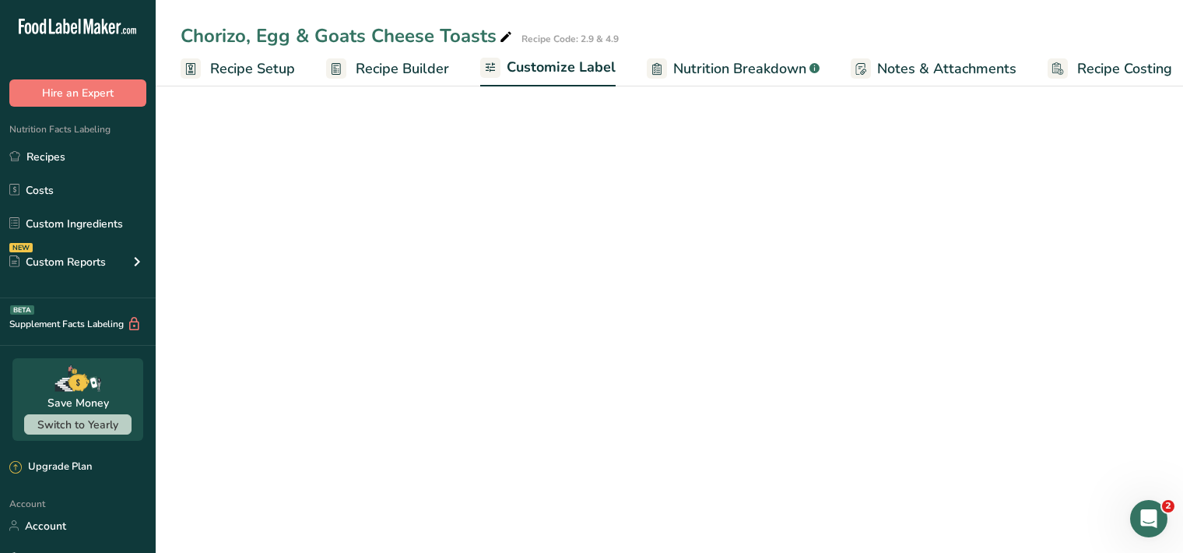
scroll to position [0, 14]
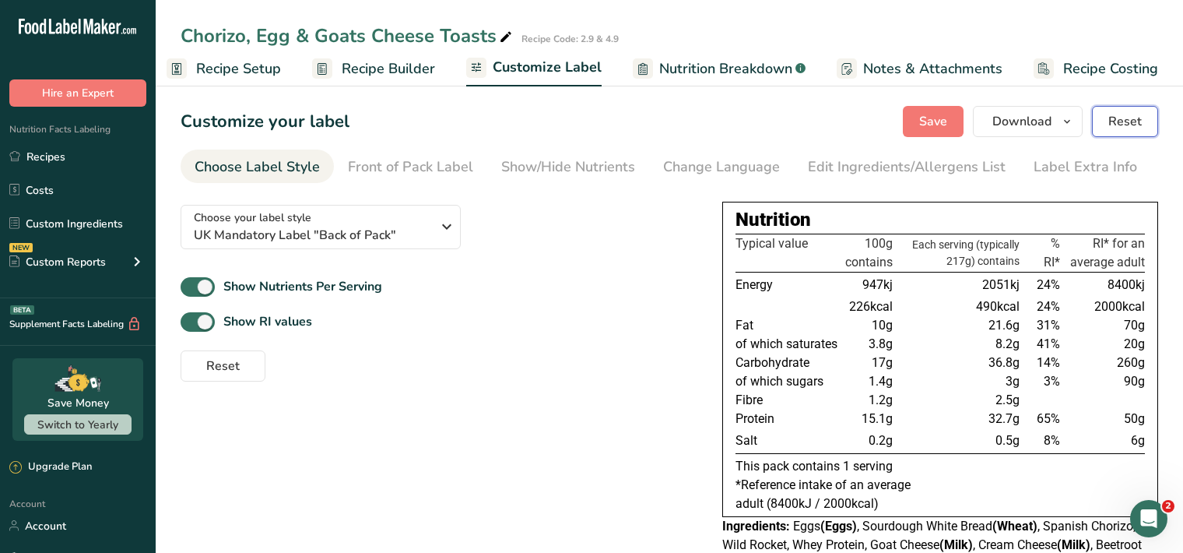
click at [1126, 128] on span "Reset" at bounding box center [1125, 121] width 33 height 19
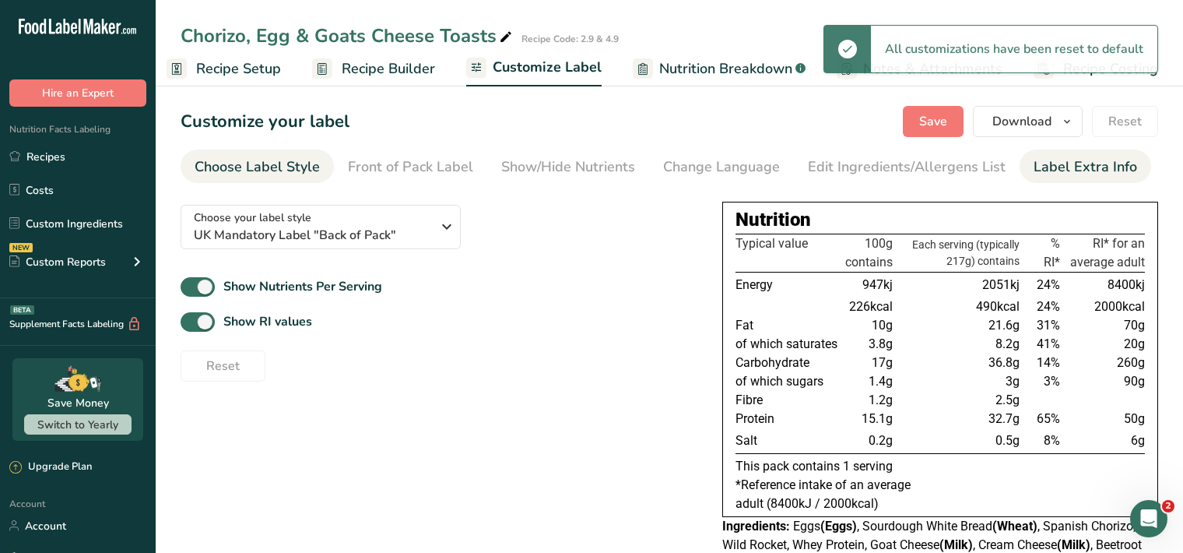
click at [1066, 166] on div "Label Extra Info" at bounding box center [1086, 166] width 104 height 21
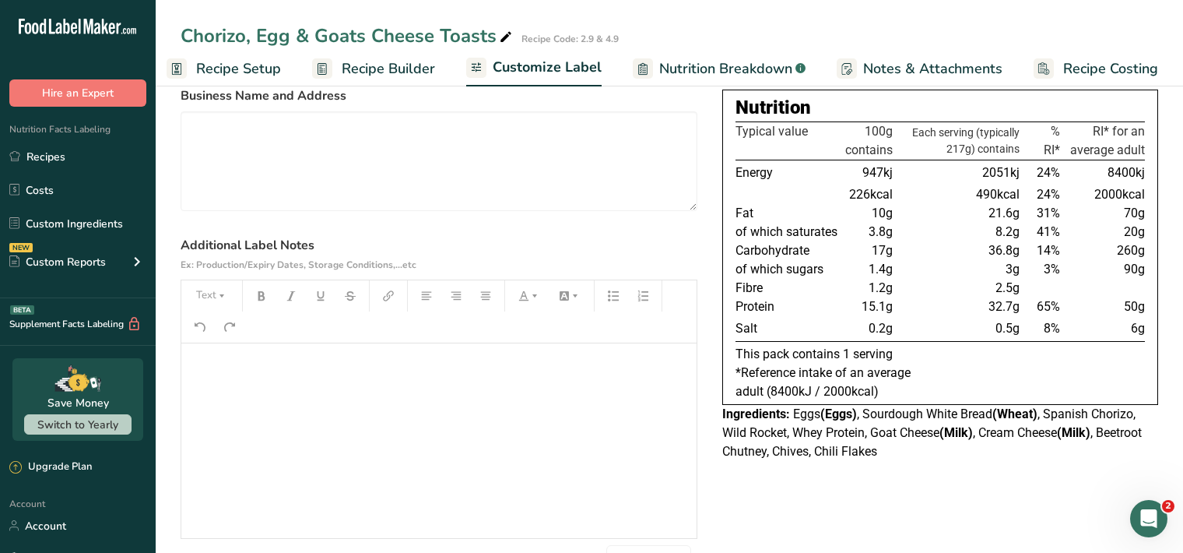
scroll to position [125, 0]
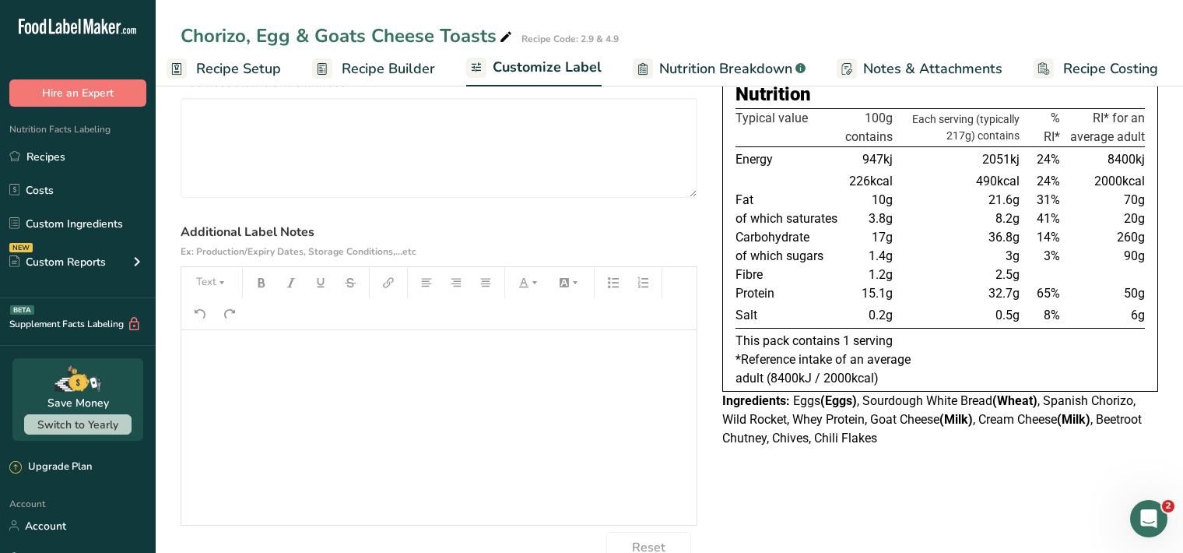
click at [207, 365] on h1 "﻿" at bounding box center [439, 358] width 500 height 25
click at [226, 281] on icon "button" at bounding box center [221, 282] width 11 height 11
click at [225, 326] on span "H1" at bounding box center [223, 322] width 34 height 33
click at [260, 282] on icon "button" at bounding box center [261, 282] width 7 height 9
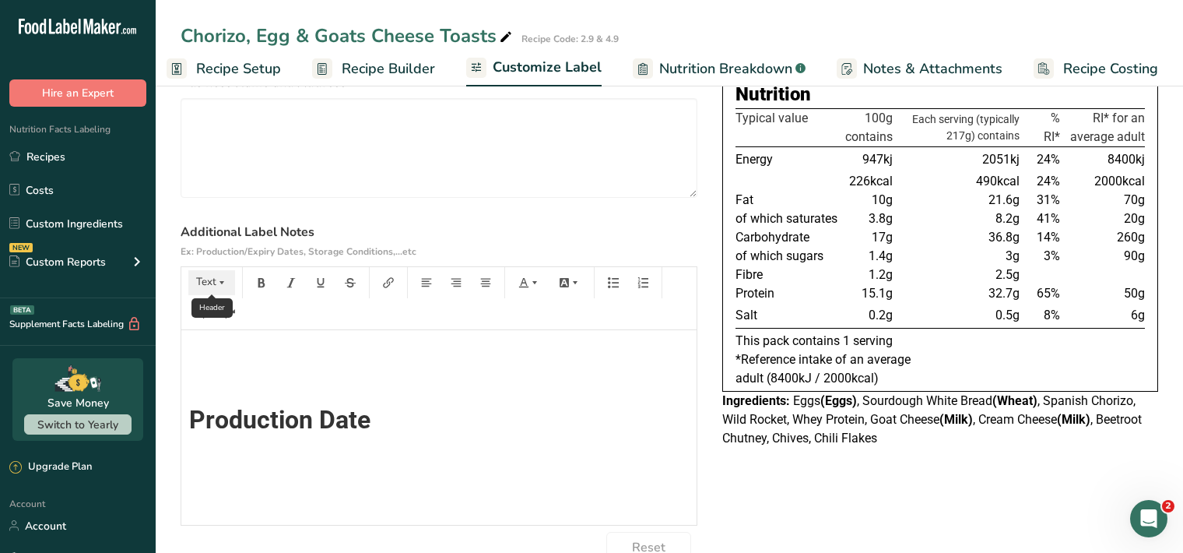
click at [222, 281] on icon "button" at bounding box center [222, 282] width 5 height 3
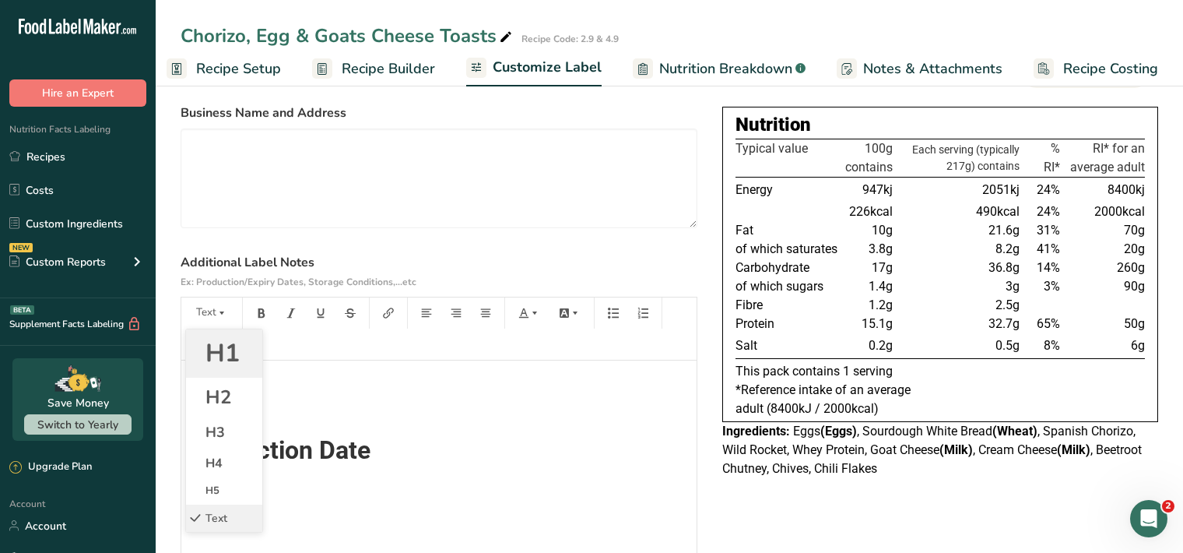
scroll to position [91, 0]
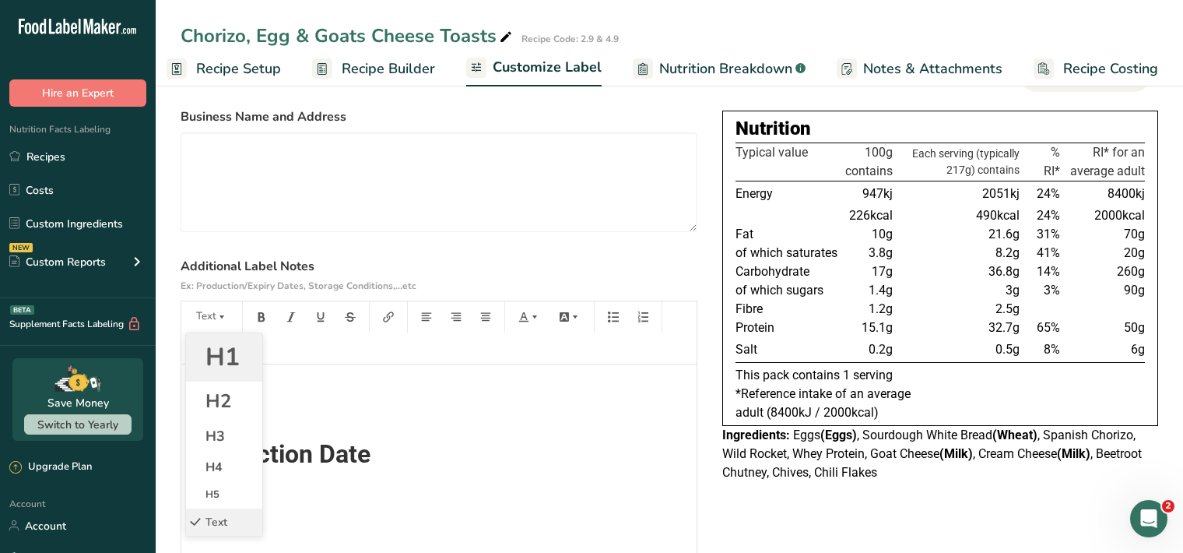
click at [241, 353] on li "H1" at bounding box center [224, 357] width 76 height 48
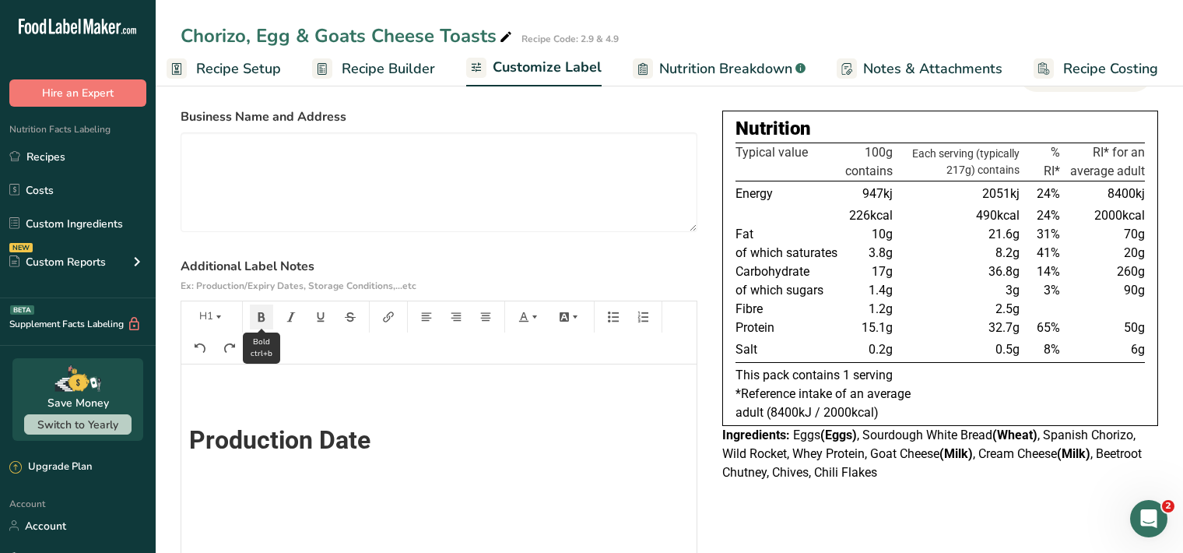
click at [267, 318] on button "button" at bounding box center [261, 316] width 23 height 25
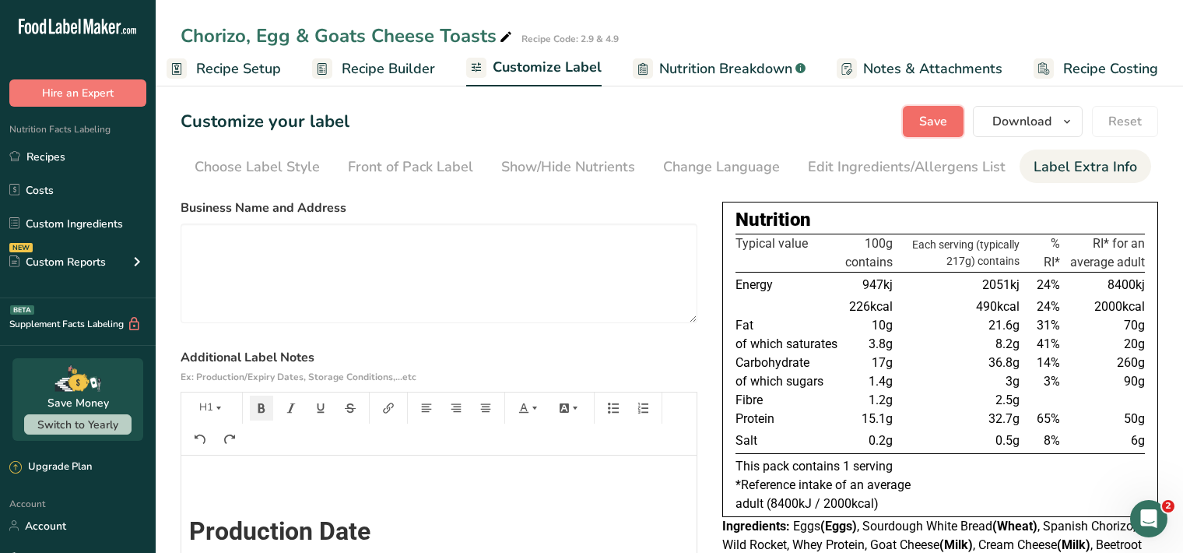
click at [942, 129] on span "Save" at bounding box center [933, 121] width 28 height 19
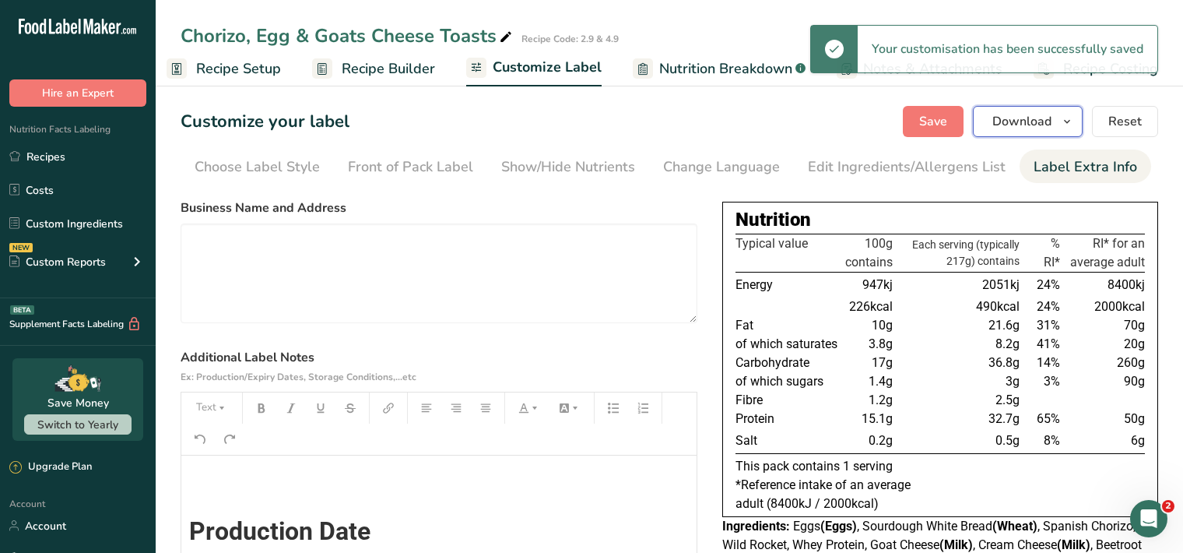
click at [1035, 128] on span "Download" at bounding box center [1022, 121] width 59 height 19
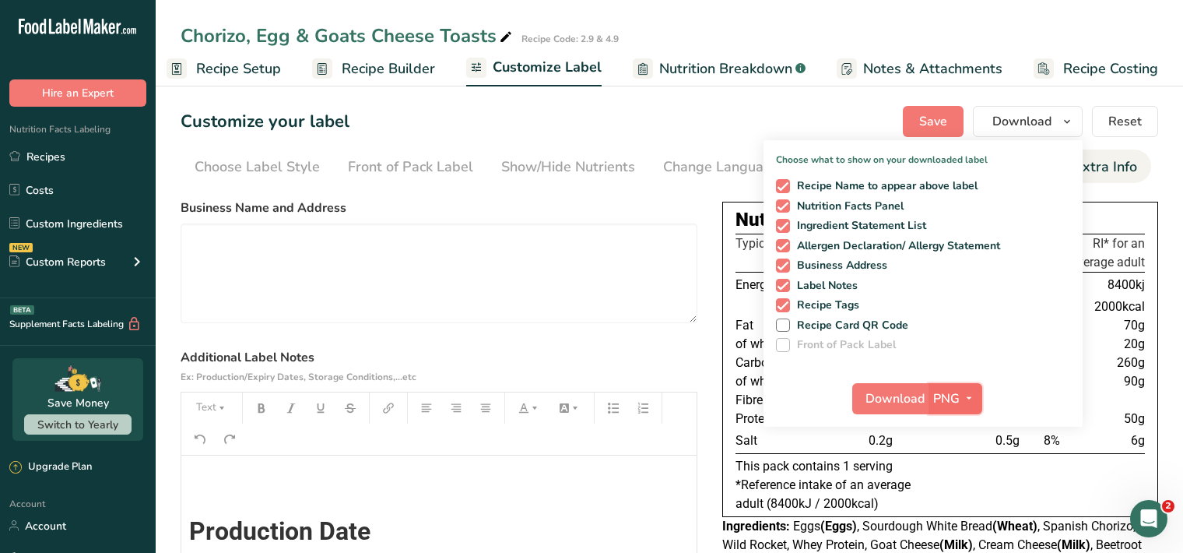
click at [973, 395] on icon "button" at bounding box center [969, 397] width 12 height 19
click at [965, 509] on link "PDF" at bounding box center [958, 507] width 50 height 26
click at [890, 398] on span "Download" at bounding box center [895, 398] width 59 height 19
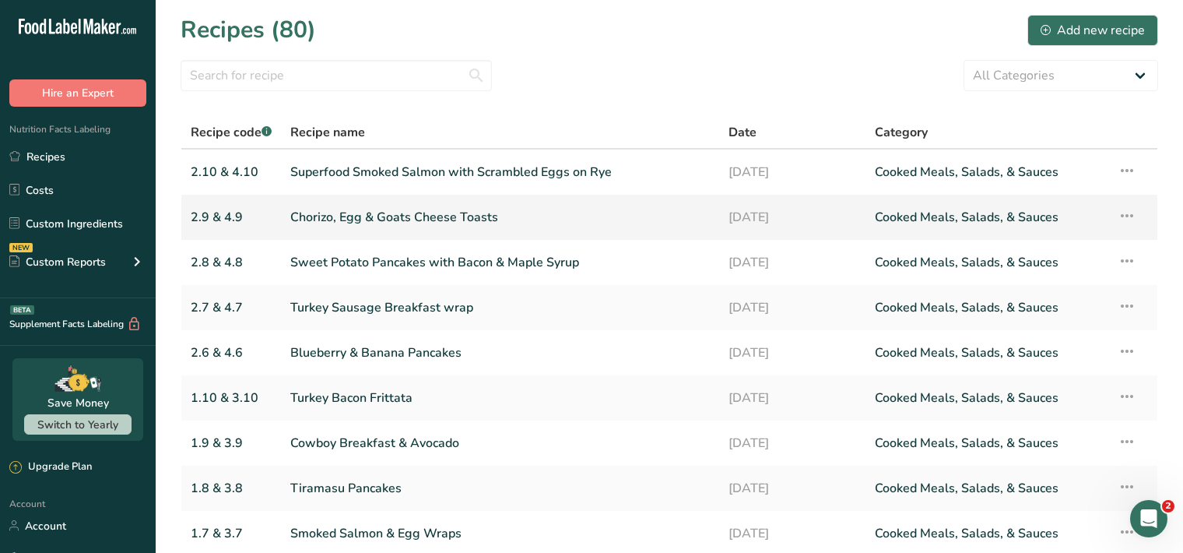
click at [687, 231] on link "Chorizo, Egg & Goats Cheese Toasts" at bounding box center [500, 217] width 420 height 33
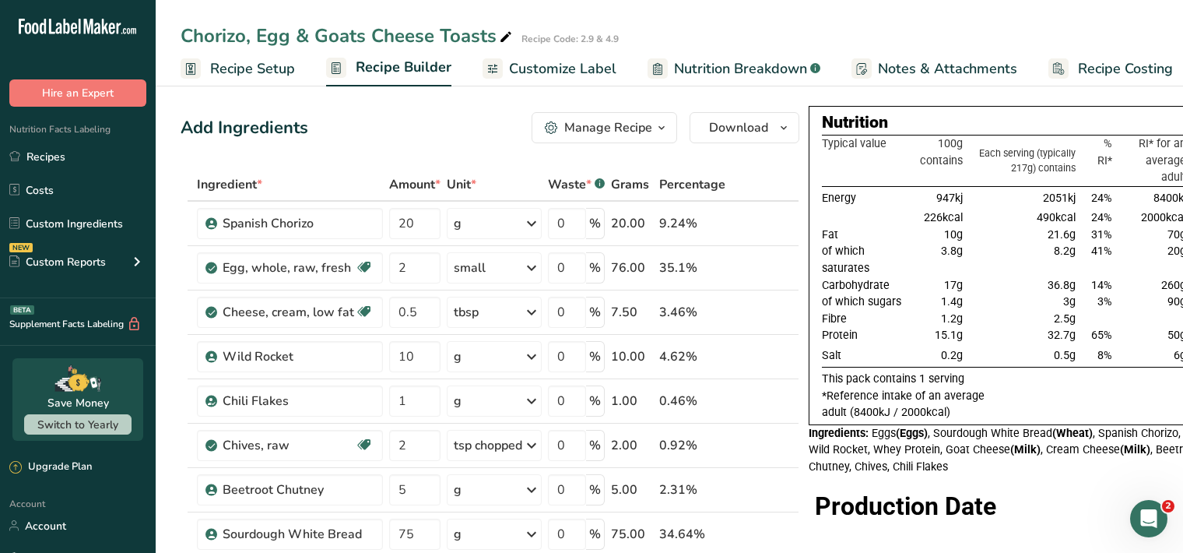
click at [582, 72] on span "Customize Label" at bounding box center [562, 68] width 107 height 21
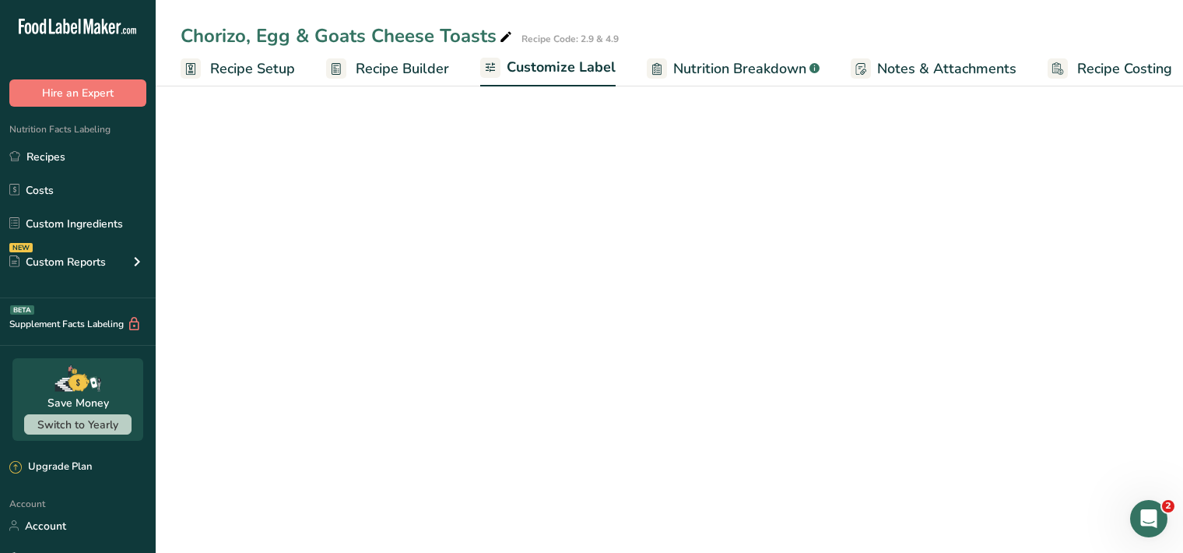
scroll to position [0, 14]
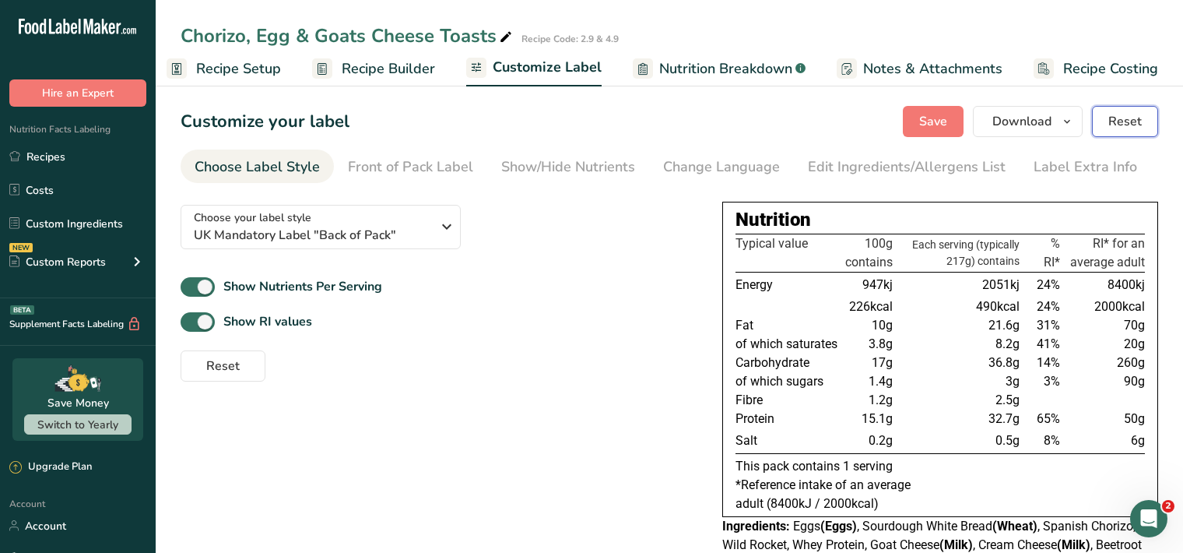
click at [1119, 124] on span "Reset" at bounding box center [1125, 121] width 33 height 19
click at [1060, 171] on div "Label Extra Info" at bounding box center [1086, 166] width 104 height 21
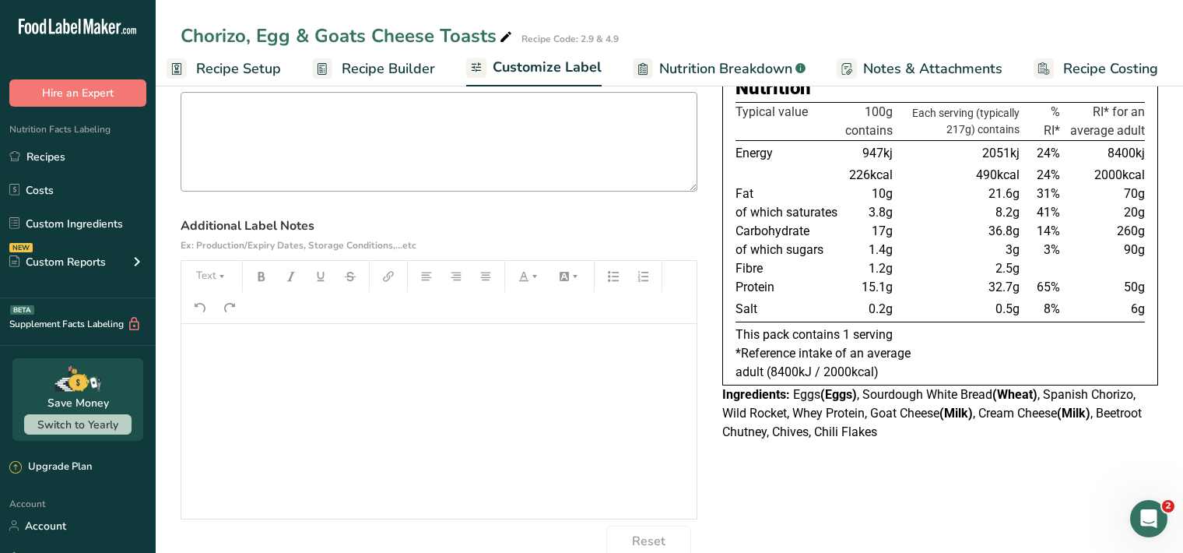
scroll to position [160, 0]
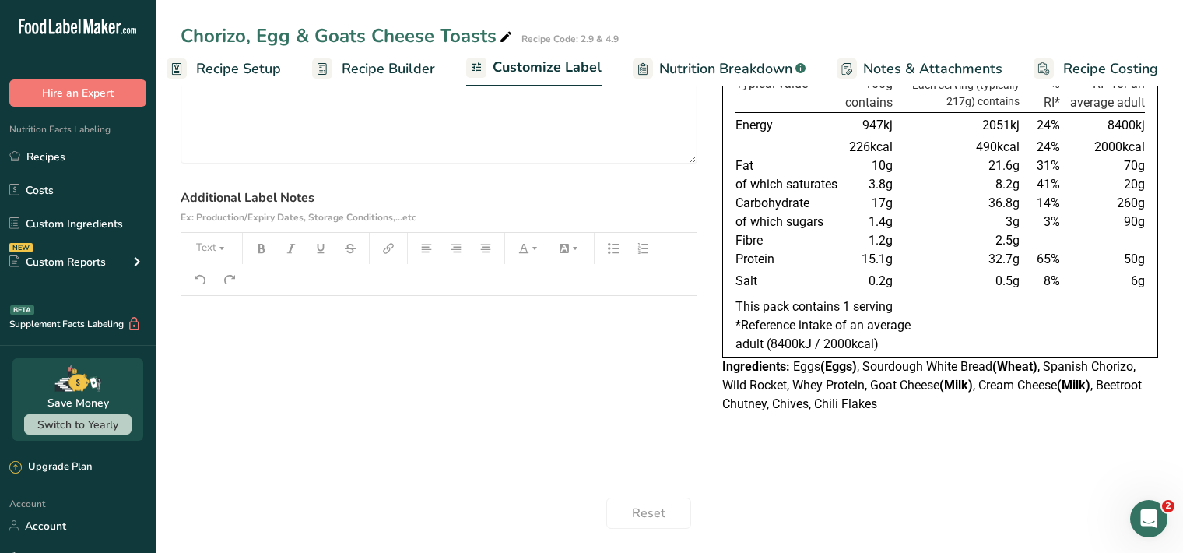
click at [224, 324] on h1 "﻿" at bounding box center [439, 324] width 500 height 25
click at [221, 254] on button "Text" at bounding box center [211, 248] width 47 height 25
click at [230, 293] on span "H1" at bounding box center [223, 288] width 34 height 33
click at [256, 249] on icon "button" at bounding box center [261, 248] width 11 height 11
click at [259, 255] on button "button" at bounding box center [261, 248] width 23 height 25
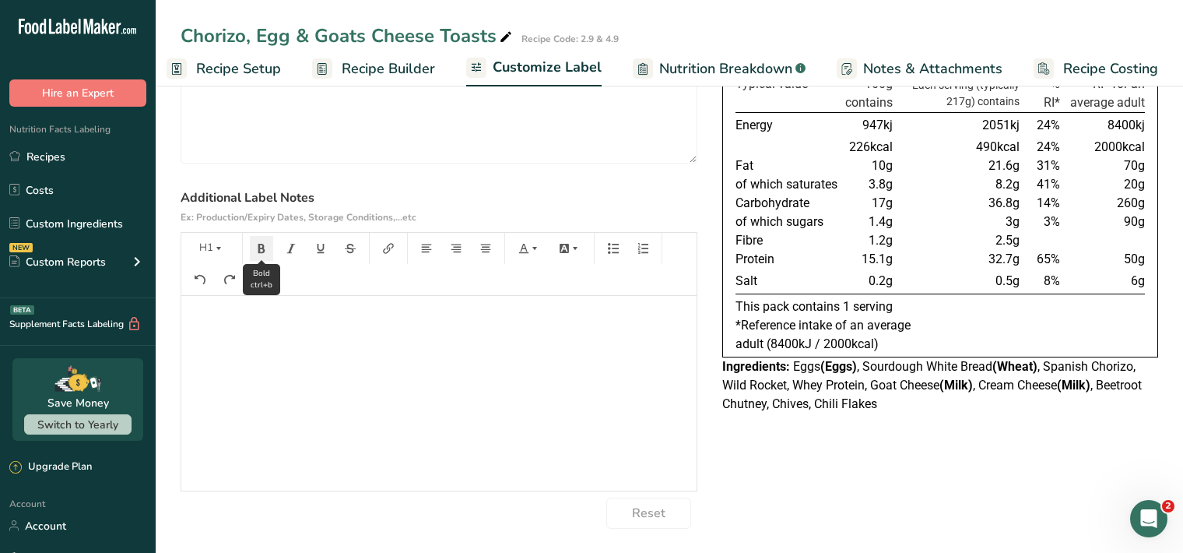
click at [259, 255] on button "button" at bounding box center [261, 248] width 23 height 25
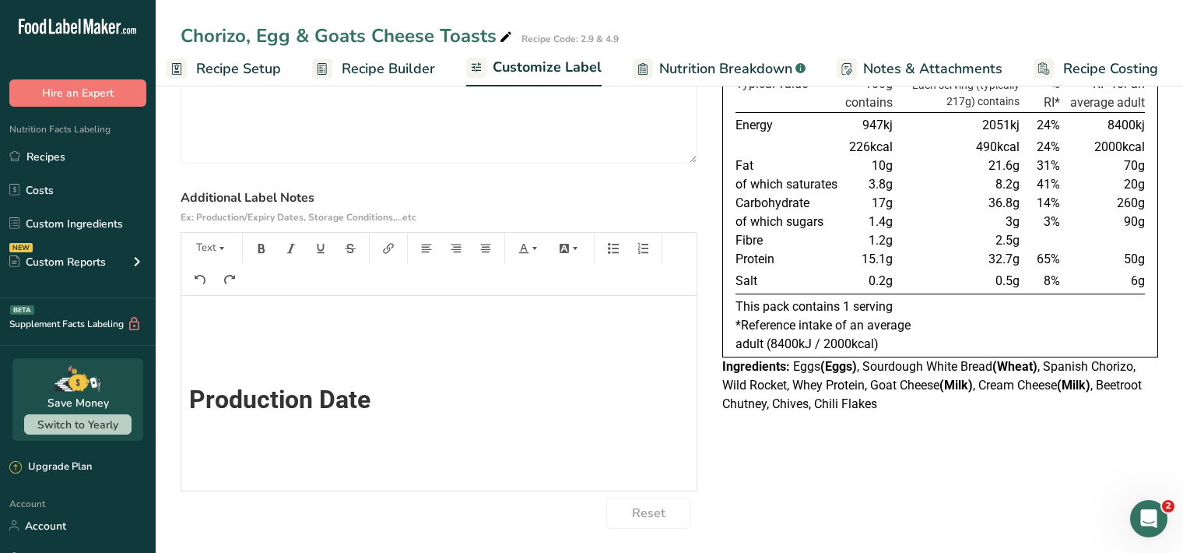
scroll to position [14, 0]
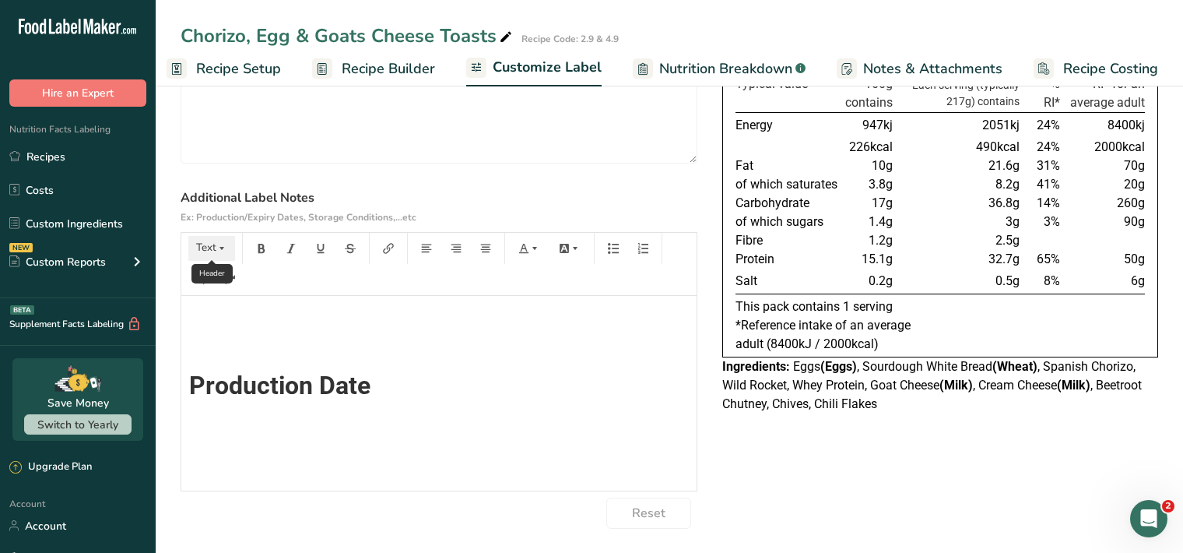
click at [221, 248] on icon "button" at bounding box center [222, 248] width 5 height 3
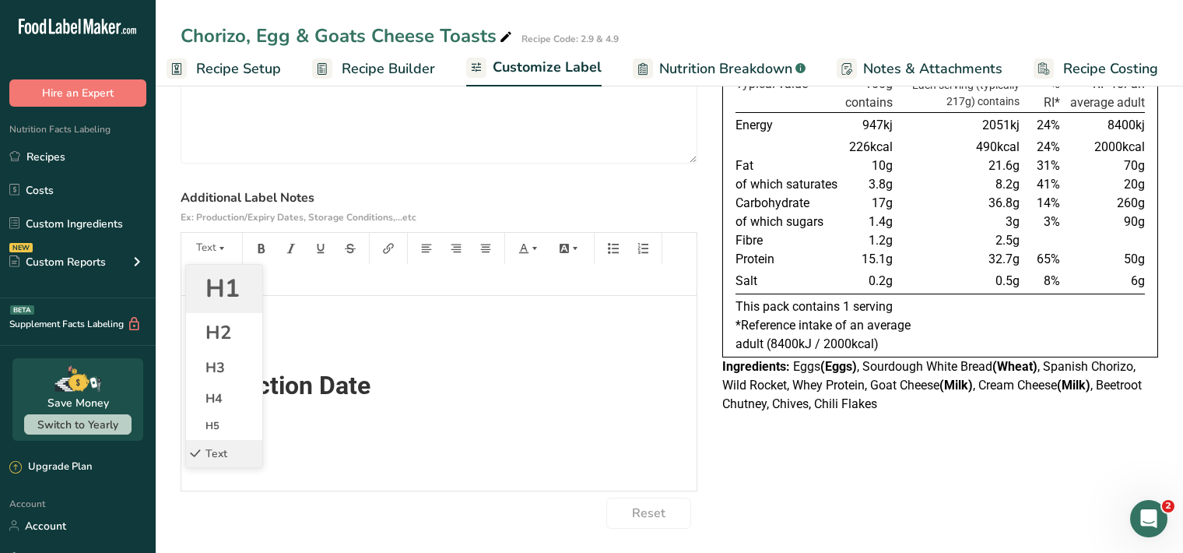
click at [226, 291] on span "H1" at bounding box center [223, 288] width 34 height 33
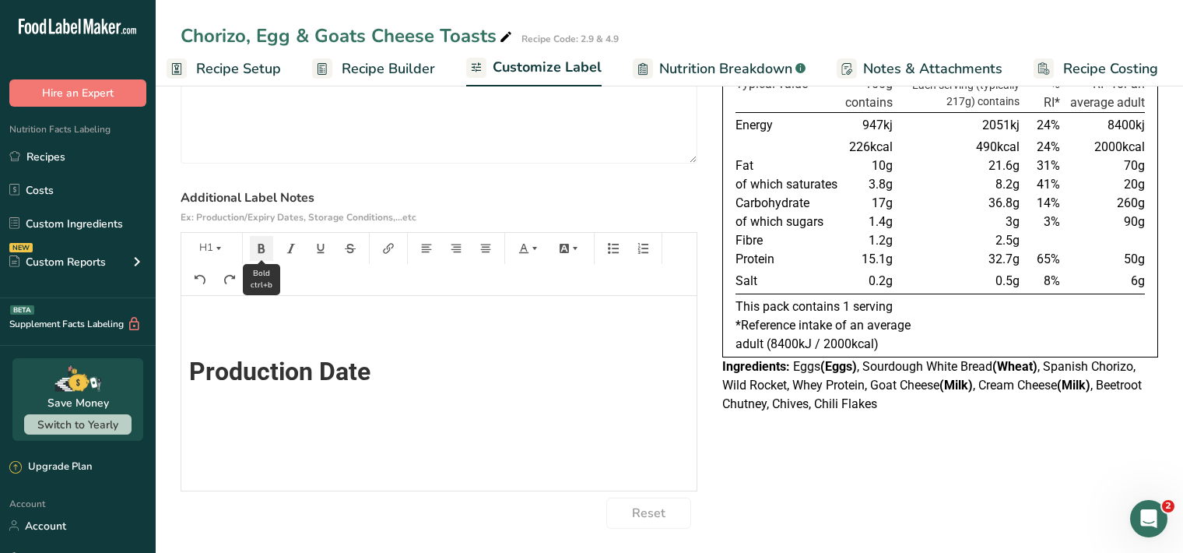
click at [269, 244] on button "button" at bounding box center [261, 248] width 23 height 25
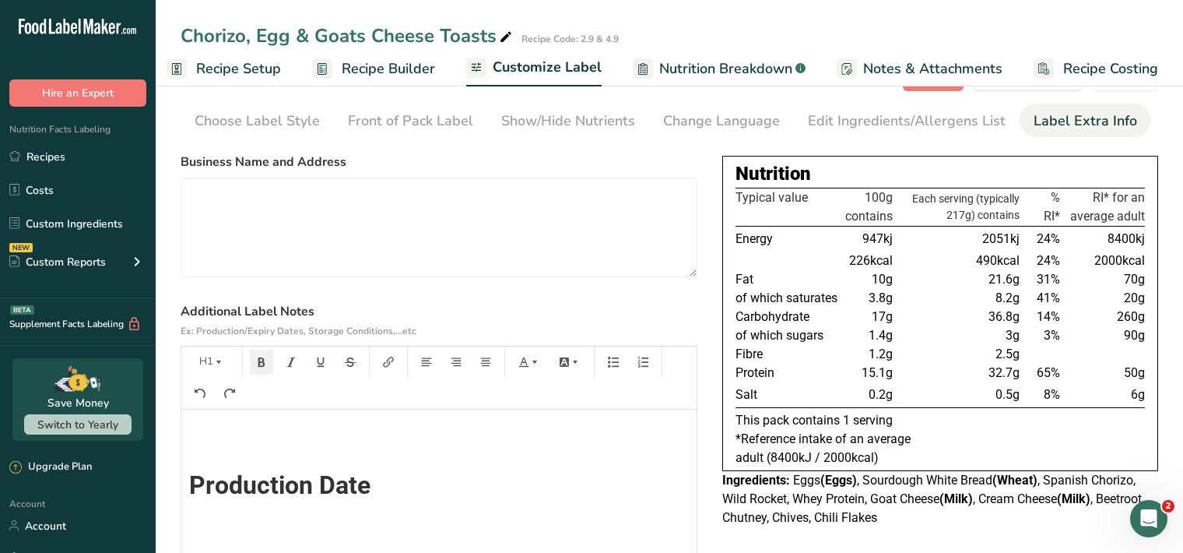
scroll to position [0, 0]
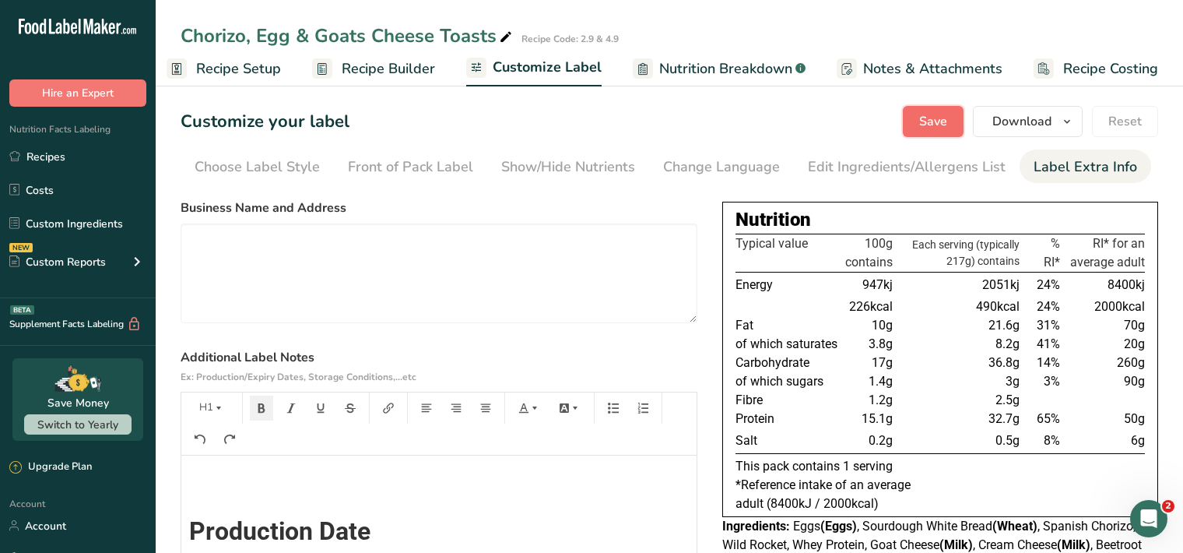
click at [936, 123] on span "Save" at bounding box center [933, 121] width 28 height 19
click at [1021, 122] on span "Download" at bounding box center [1022, 121] width 59 height 19
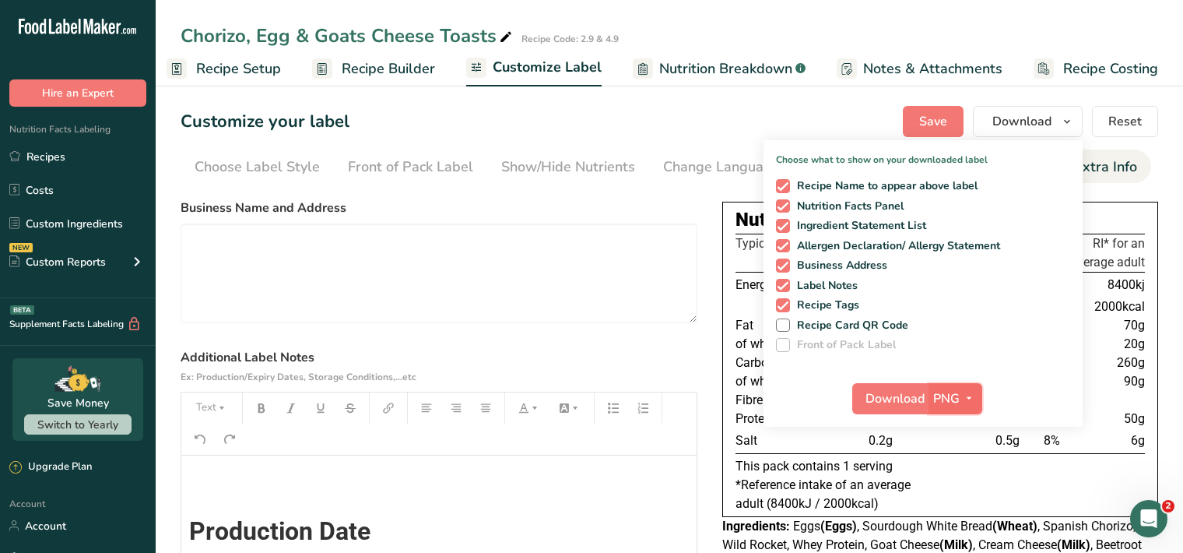
click at [973, 394] on icon "button" at bounding box center [969, 397] width 12 height 19
click at [956, 505] on link "PDF" at bounding box center [958, 507] width 50 height 26
click at [892, 400] on span "Download" at bounding box center [895, 398] width 59 height 19
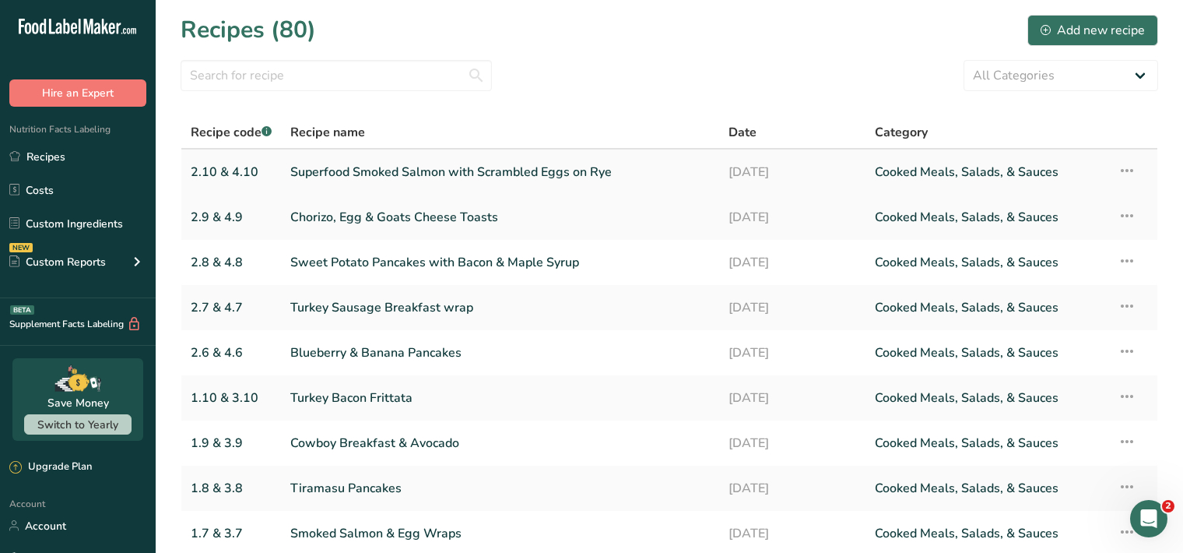
click at [617, 173] on link "Superfood Smoked Salmon with Scrambled Eggs on Rye" at bounding box center [500, 172] width 420 height 33
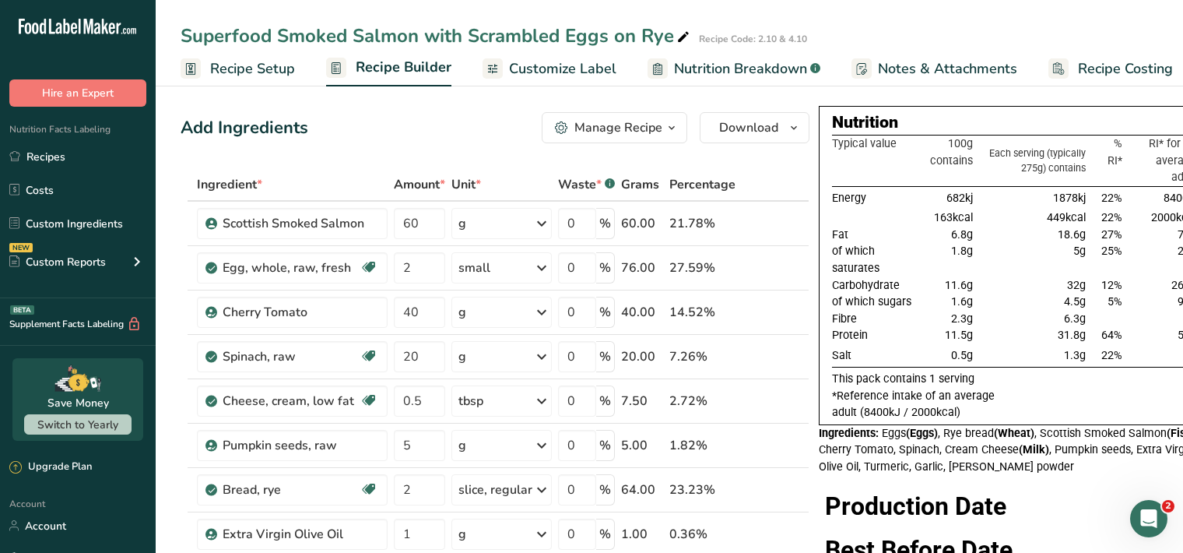
click at [577, 72] on span "Customize Label" at bounding box center [562, 68] width 107 height 21
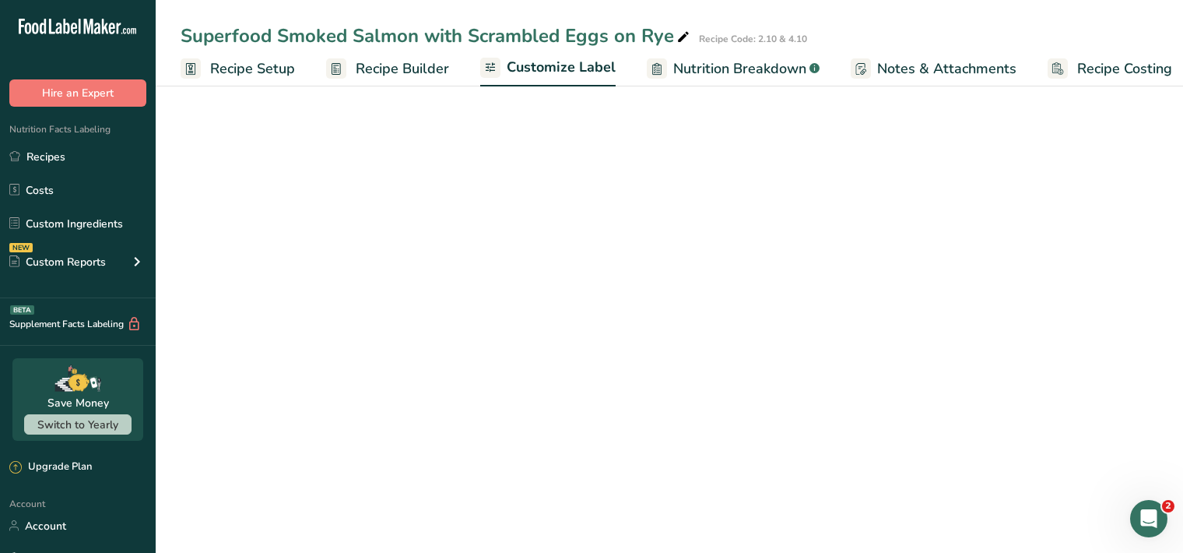
scroll to position [0, 14]
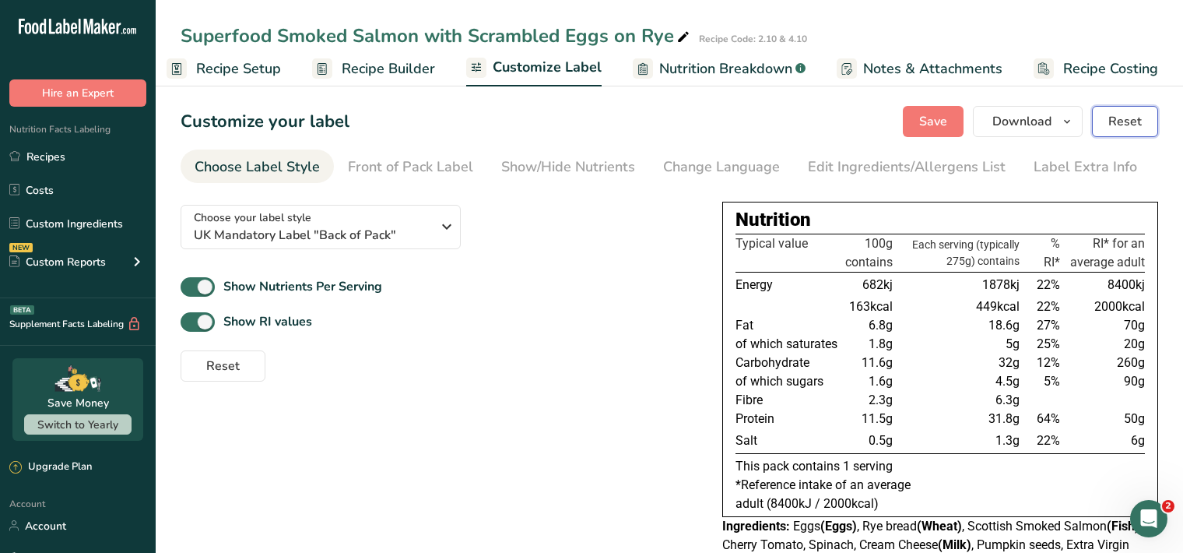
click at [1129, 118] on span "Reset" at bounding box center [1125, 121] width 33 height 19
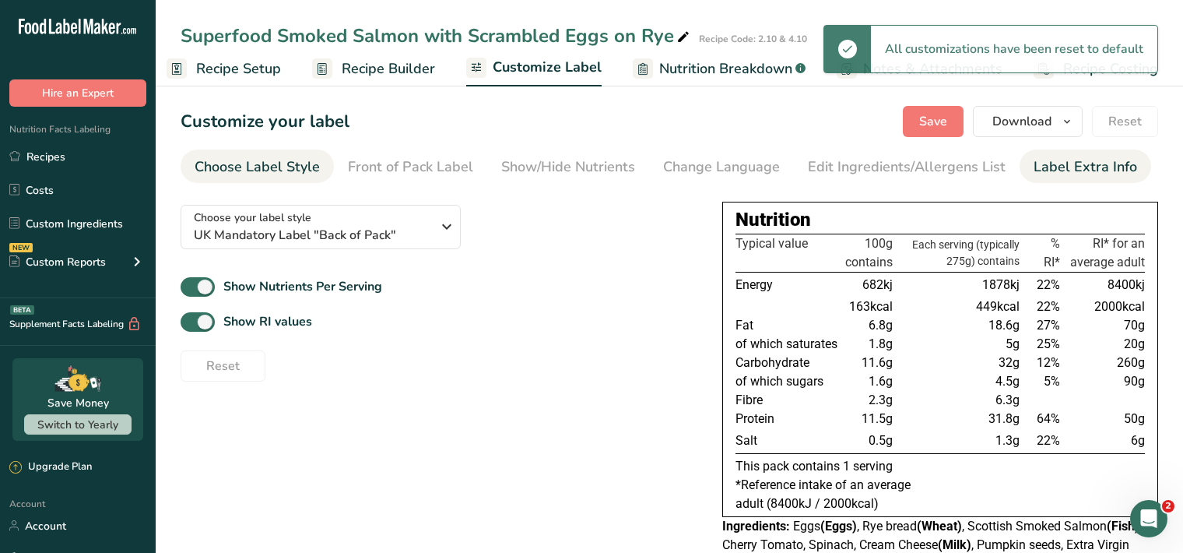
click at [1078, 174] on div "Label Extra Info" at bounding box center [1086, 166] width 104 height 21
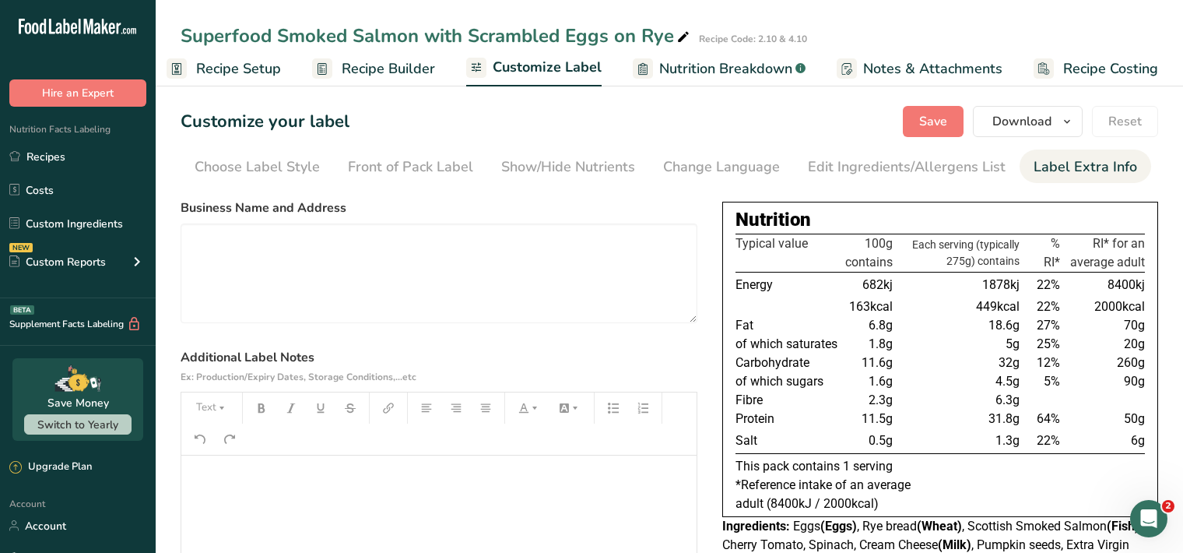
click at [214, 486] on div "﻿" at bounding box center [438, 552] width 515 height 195
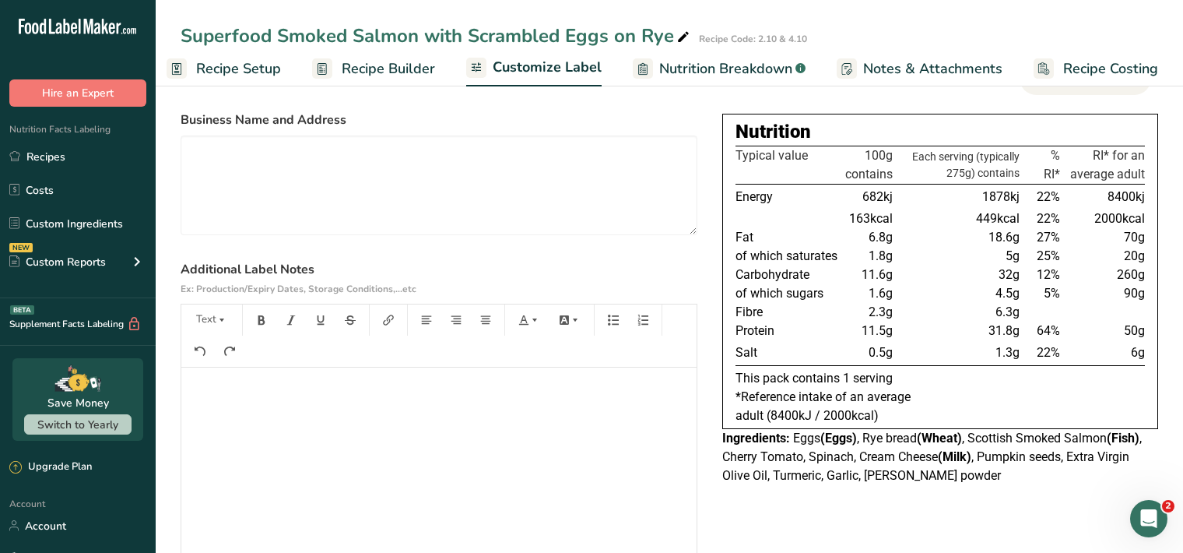
scroll to position [160, 0]
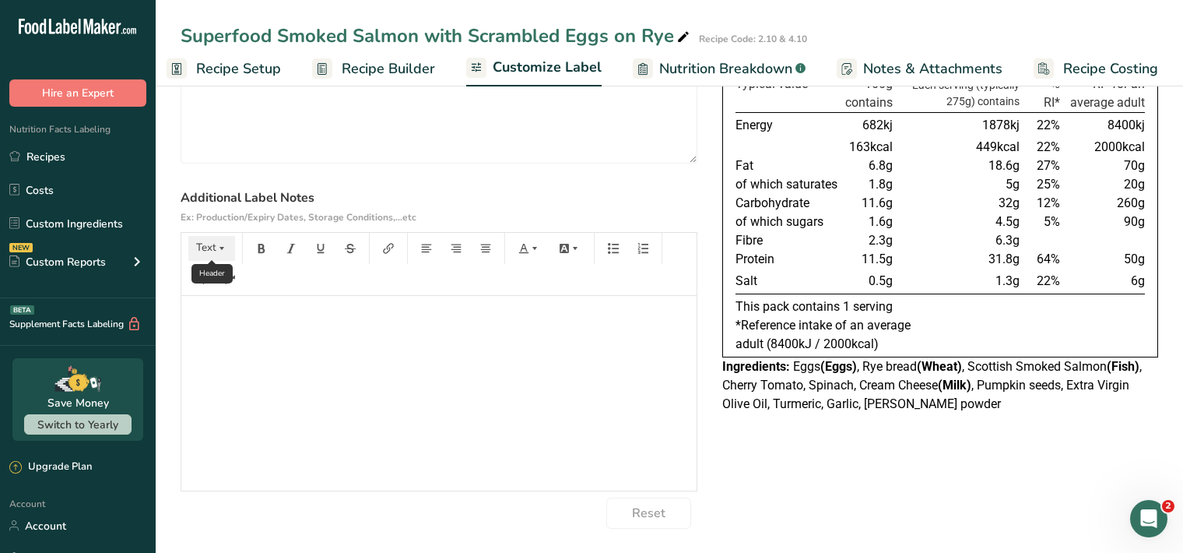
click at [221, 244] on icon "button" at bounding box center [221, 248] width 11 height 11
click at [223, 292] on span "H1" at bounding box center [223, 288] width 34 height 33
click at [269, 249] on button "button" at bounding box center [261, 248] width 23 height 25
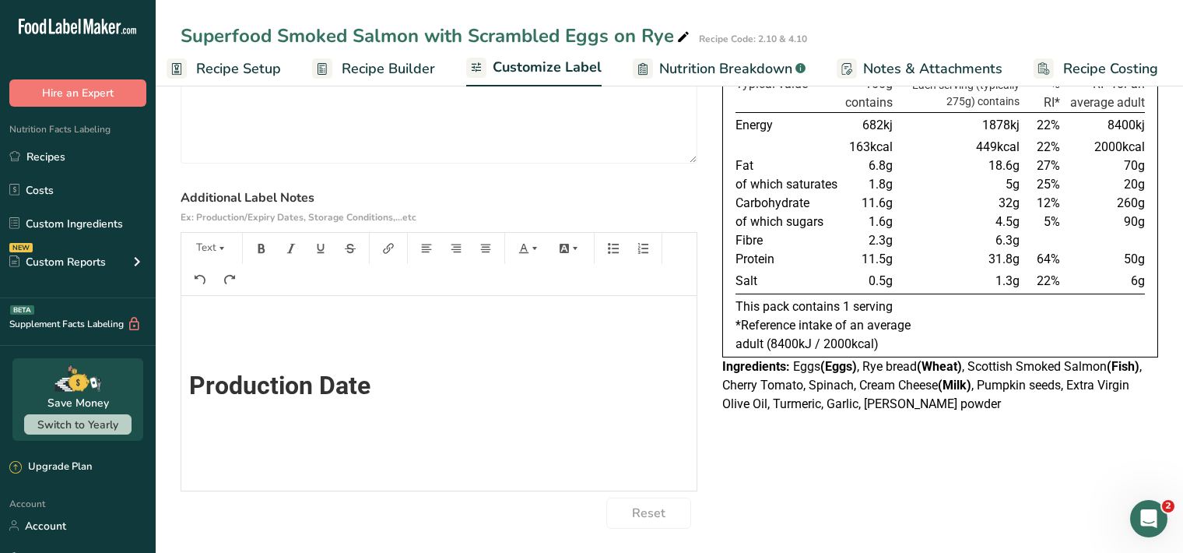
scroll to position [0, 0]
click at [220, 246] on icon "button" at bounding box center [221, 248] width 11 height 11
drag, startPoint x: 218, startPoint y: 297, endPoint x: 225, endPoint y: 288, distance: 11.1
click at [219, 297] on span "H1" at bounding box center [223, 288] width 34 height 33
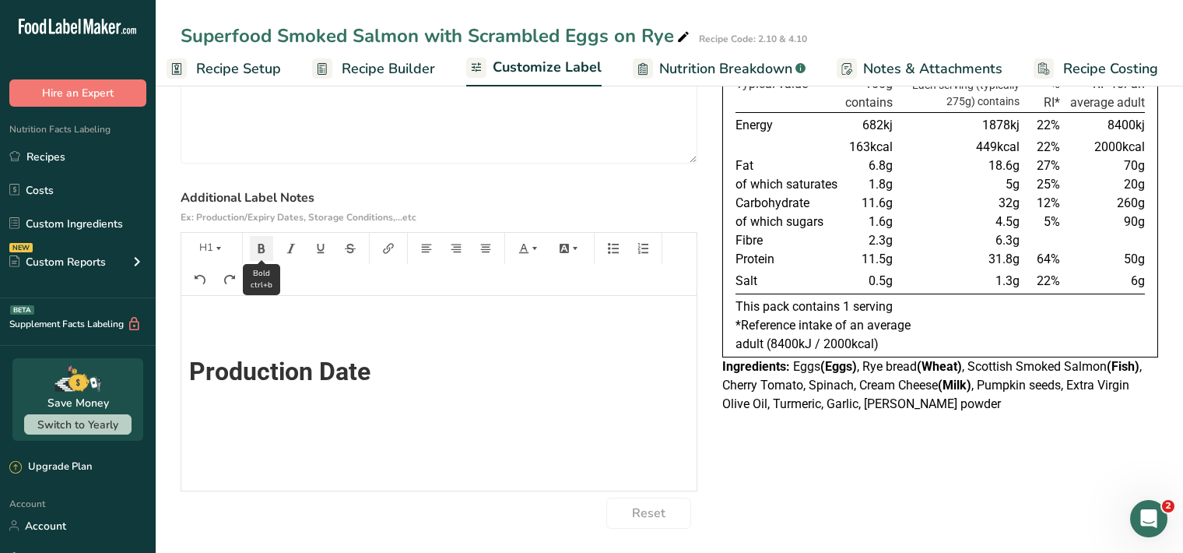
click at [267, 247] on button "button" at bounding box center [261, 248] width 23 height 25
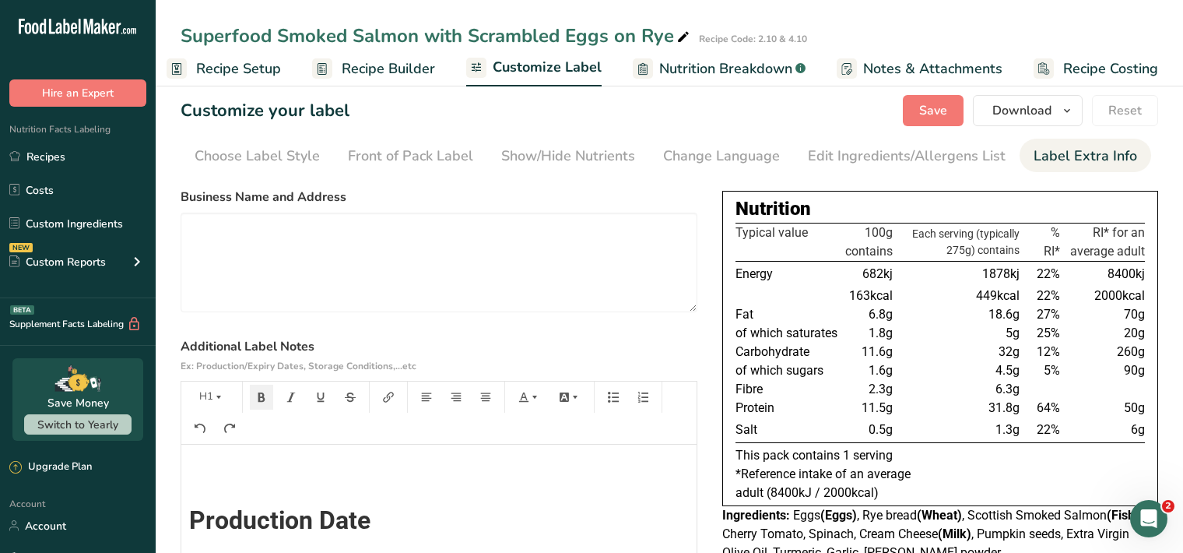
scroll to position [0, 0]
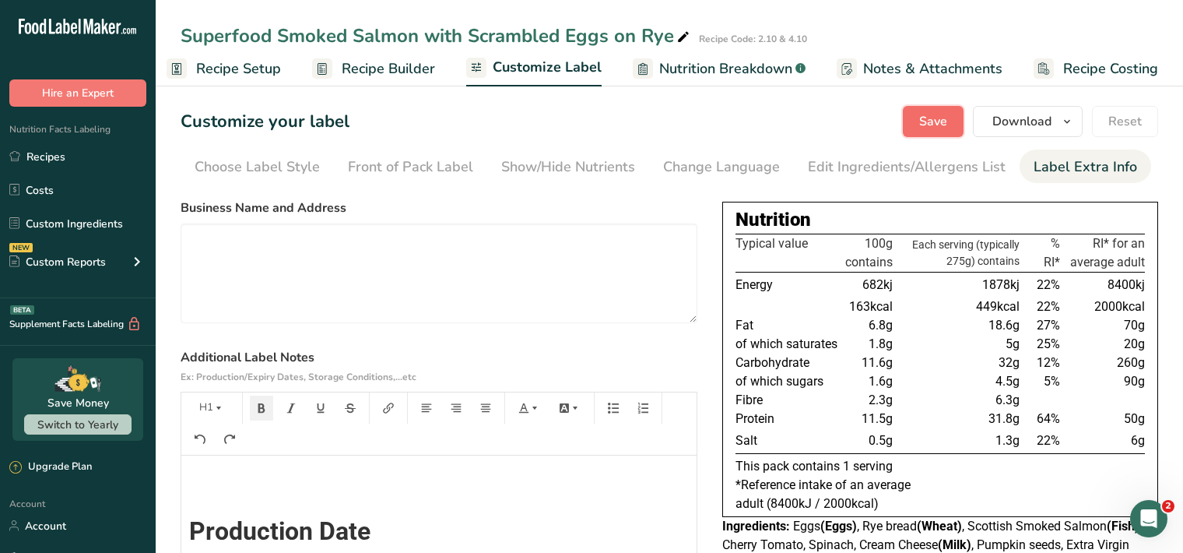
click at [935, 122] on span "Save" at bounding box center [933, 121] width 28 height 19
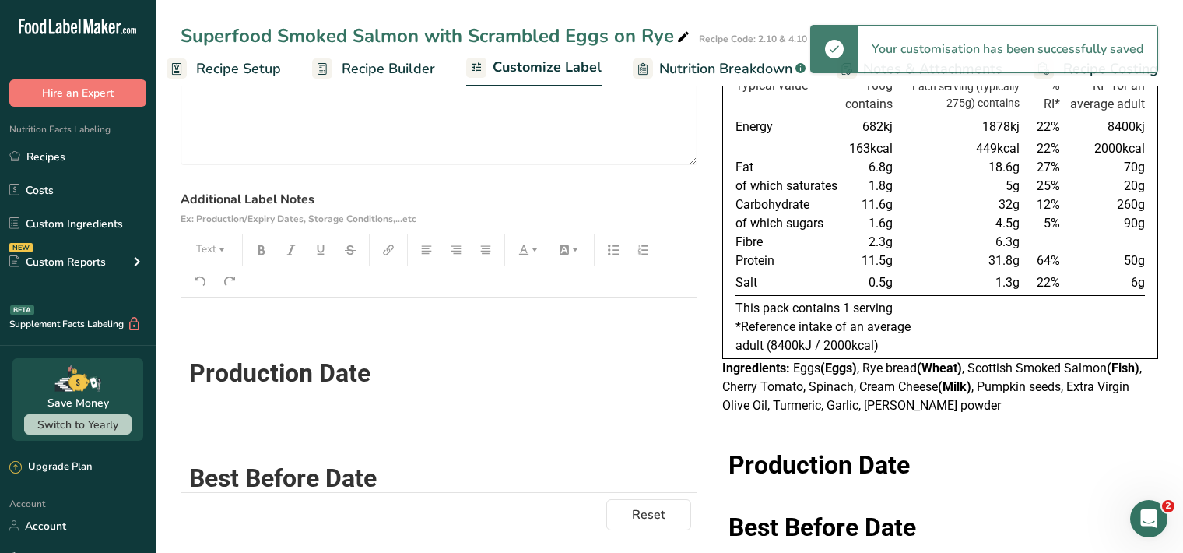
scroll to position [188, 0]
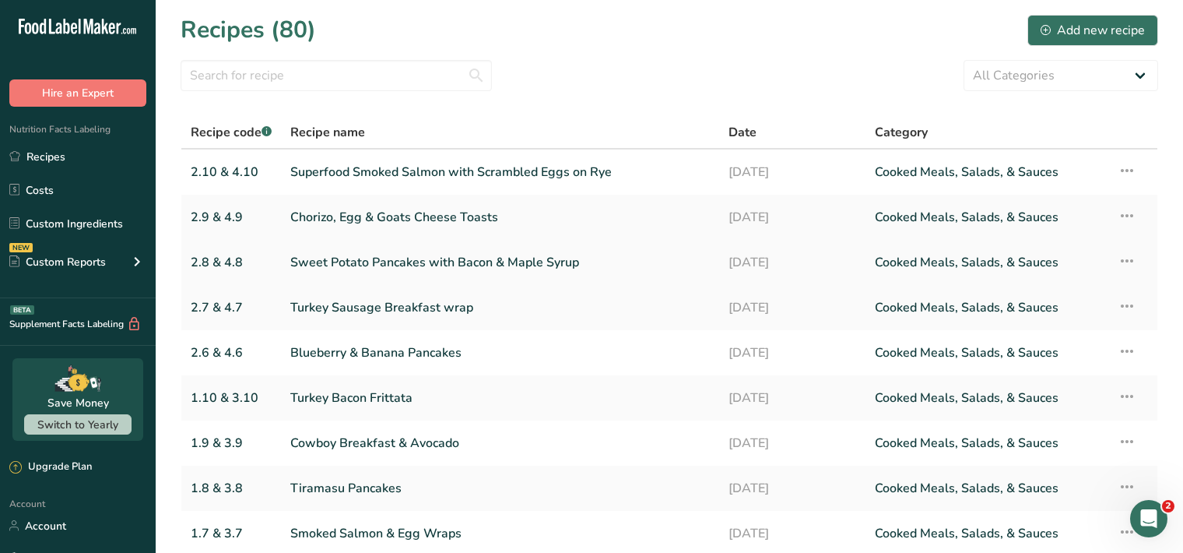
click at [418, 270] on link "Sweet Potato Pancakes with Bacon & Maple Syrup" at bounding box center [500, 262] width 420 height 33
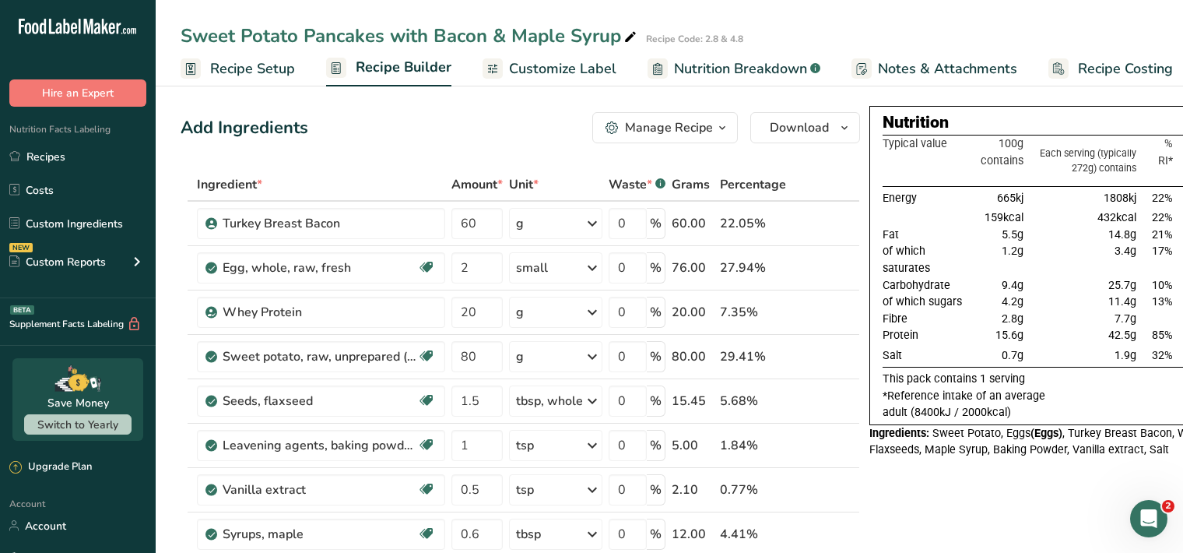
click at [559, 71] on span "Customize Label" at bounding box center [562, 68] width 107 height 21
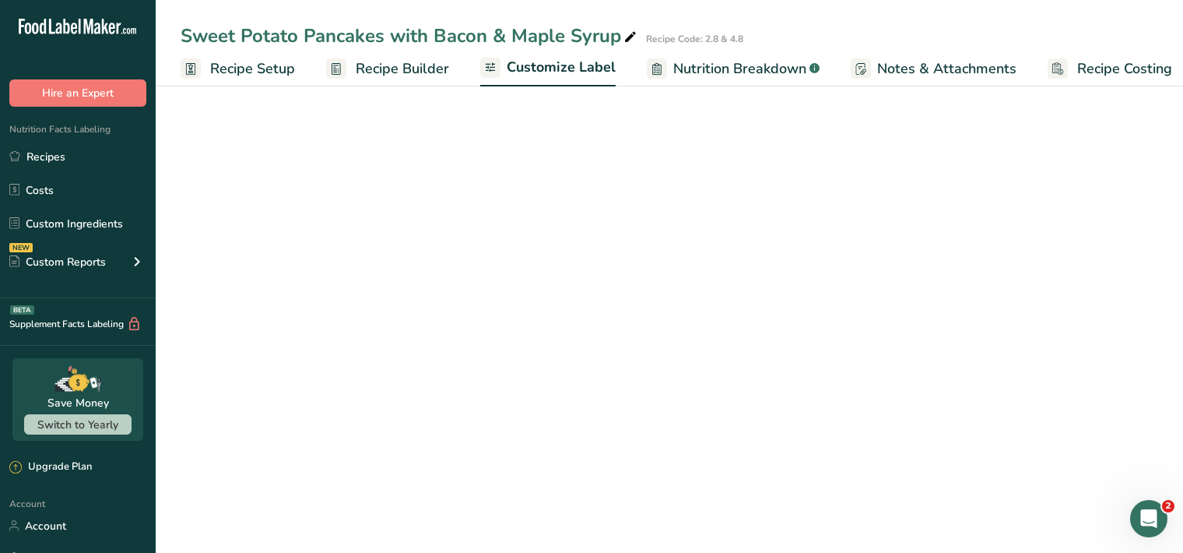
scroll to position [0, 14]
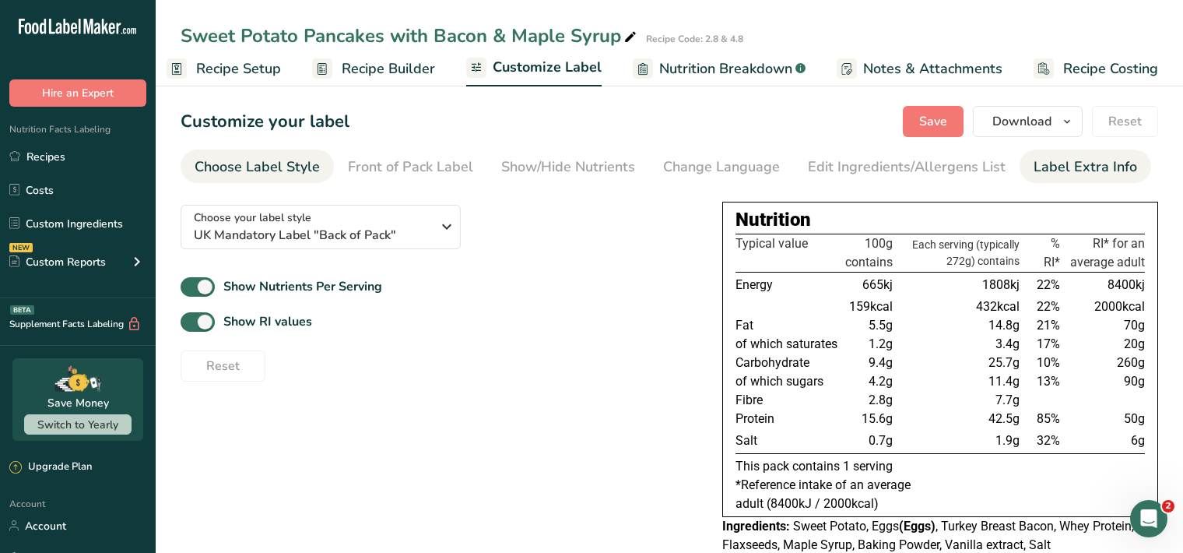
click at [1074, 164] on div "Label Extra Info" at bounding box center [1086, 166] width 104 height 21
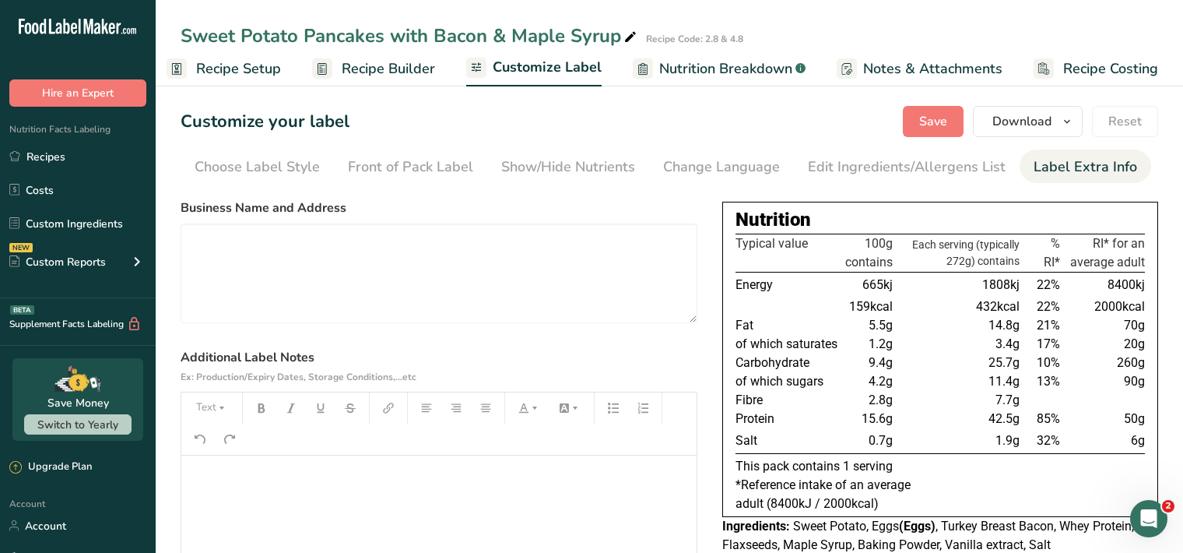
click at [200, 466] on div "﻿" at bounding box center [438, 552] width 515 height 195
click at [220, 408] on icon "button" at bounding box center [221, 407] width 11 height 11
click at [223, 452] on span "H1" at bounding box center [223, 447] width 34 height 33
click at [266, 406] on icon "button" at bounding box center [261, 407] width 11 height 11
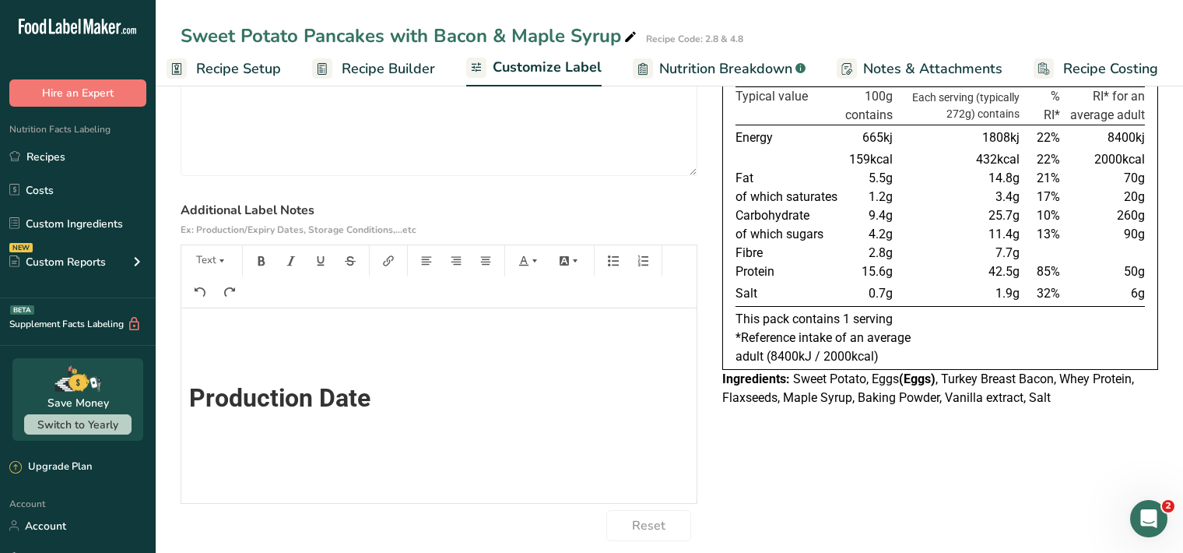
scroll to position [160, 0]
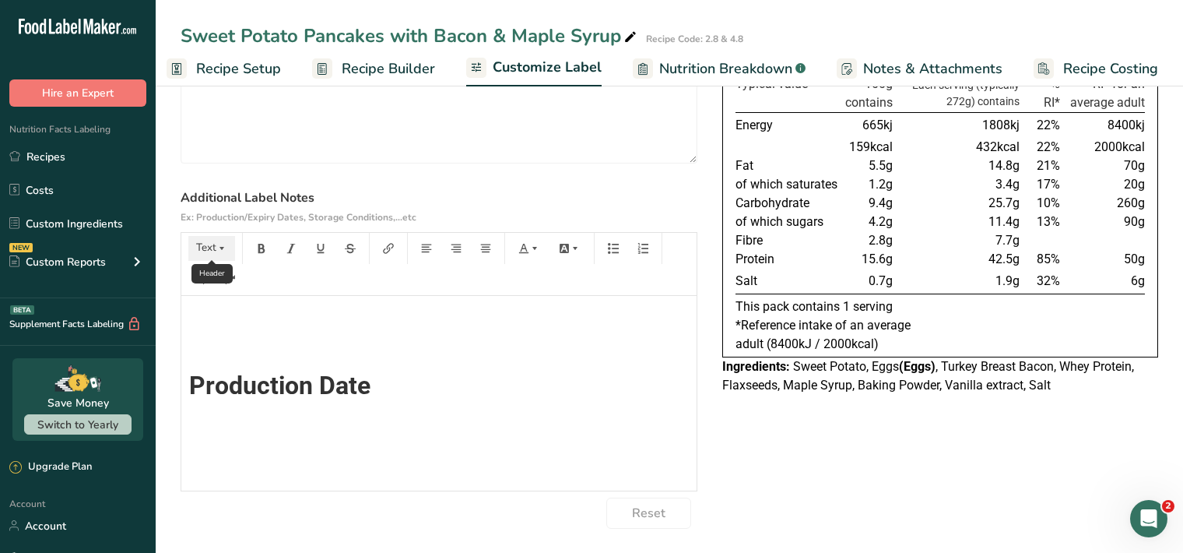
click at [225, 245] on icon "button" at bounding box center [221, 248] width 11 height 11
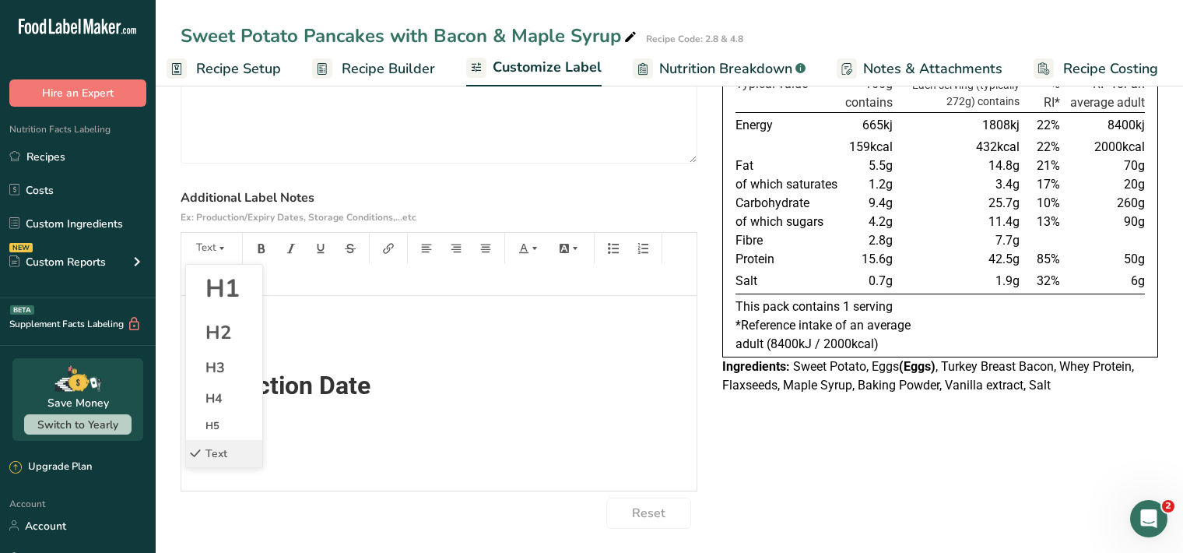
click at [236, 295] on span "H1" at bounding box center [223, 288] width 34 height 33
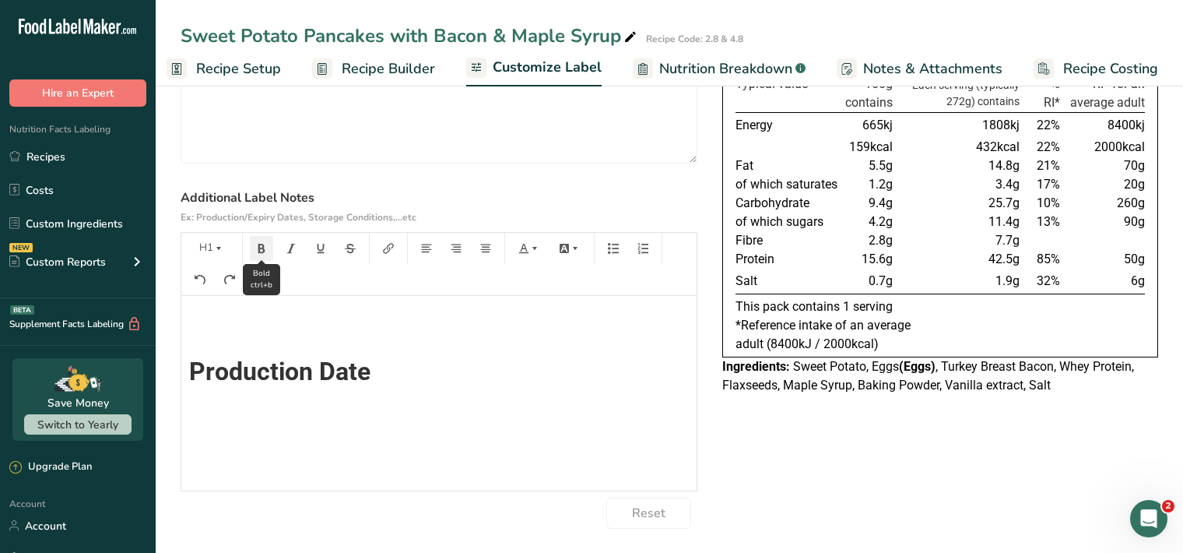
click at [266, 248] on button "button" at bounding box center [261, 248] width 23 height 25
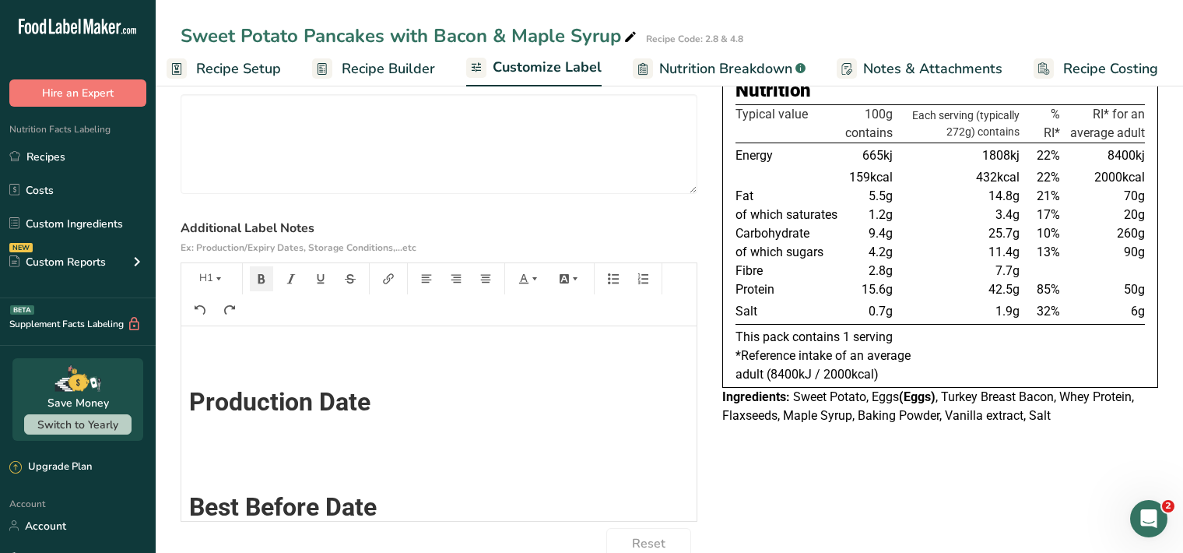
scroll to position [0, 0]
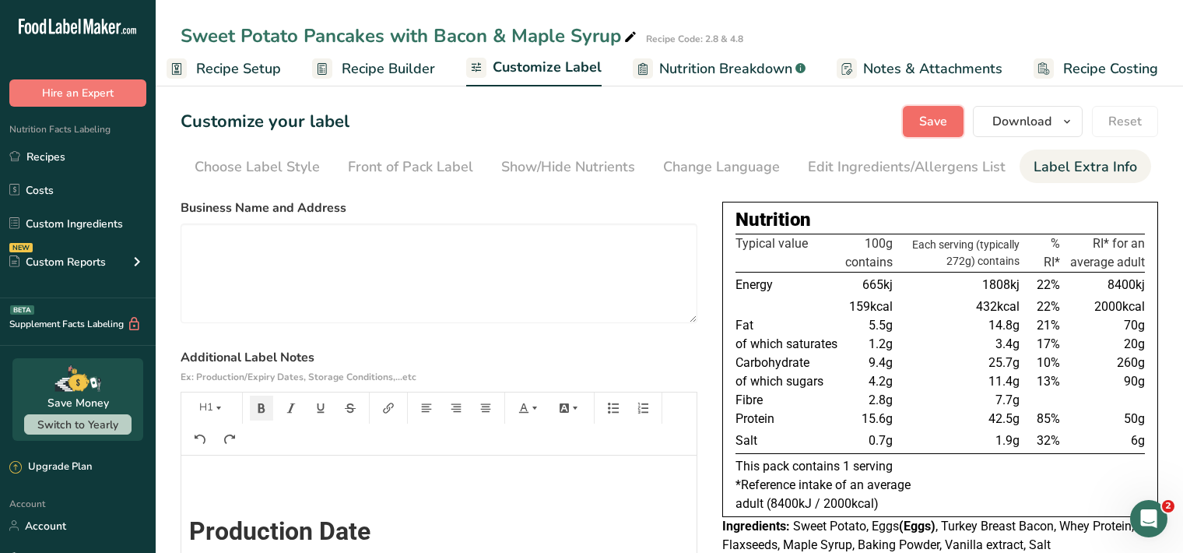
click at [943, 126] on span "Save" at bounding box center [933, 121] width 28 height 19
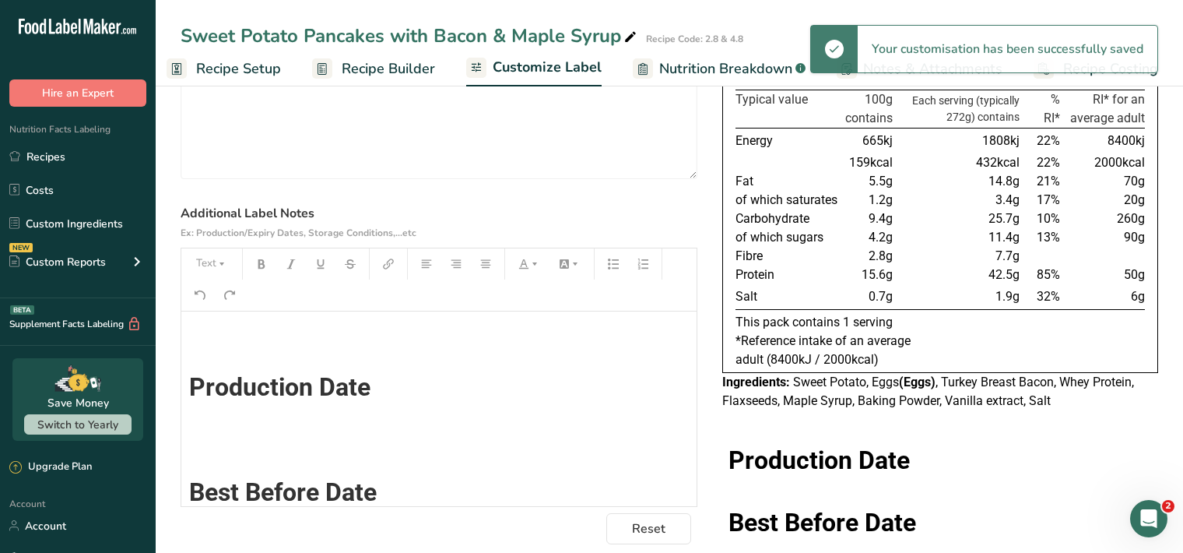
scroll to position [169, 0]
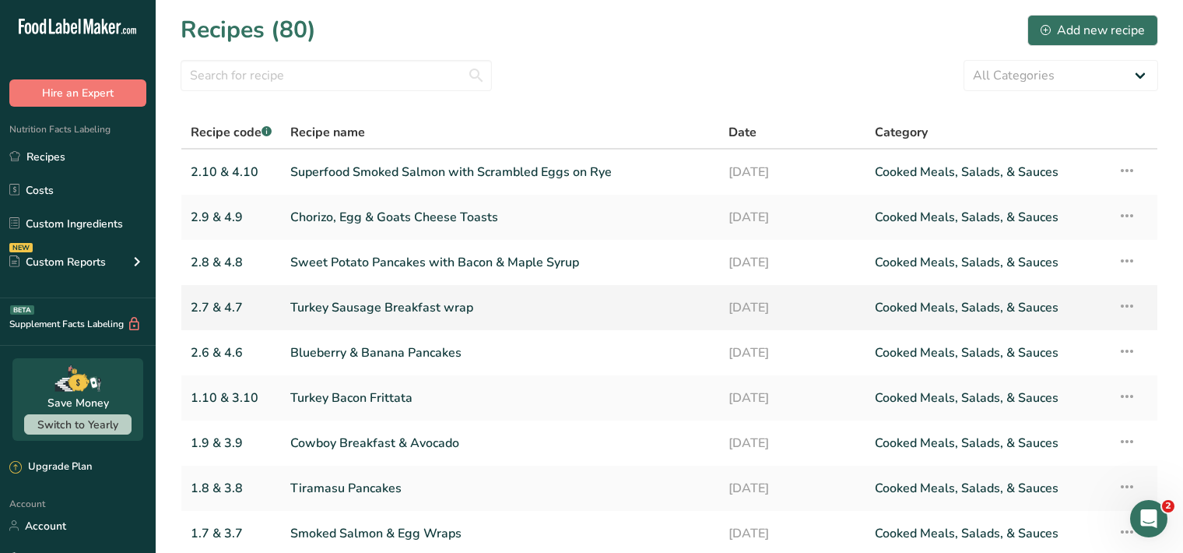
click at [410, 309] on link "Turkey Sausage Breakfast wrap" at bounding box center [500, 307] width 420 height 33
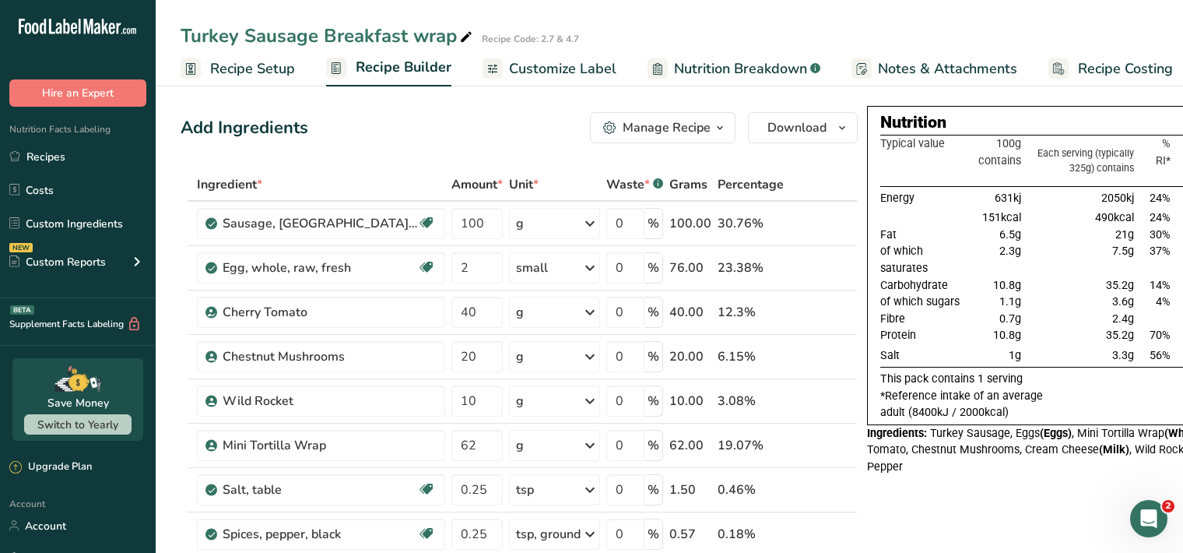
click at [554, 72] on span "Customize Label" at bounding box center [562, 68] width 107 height 21
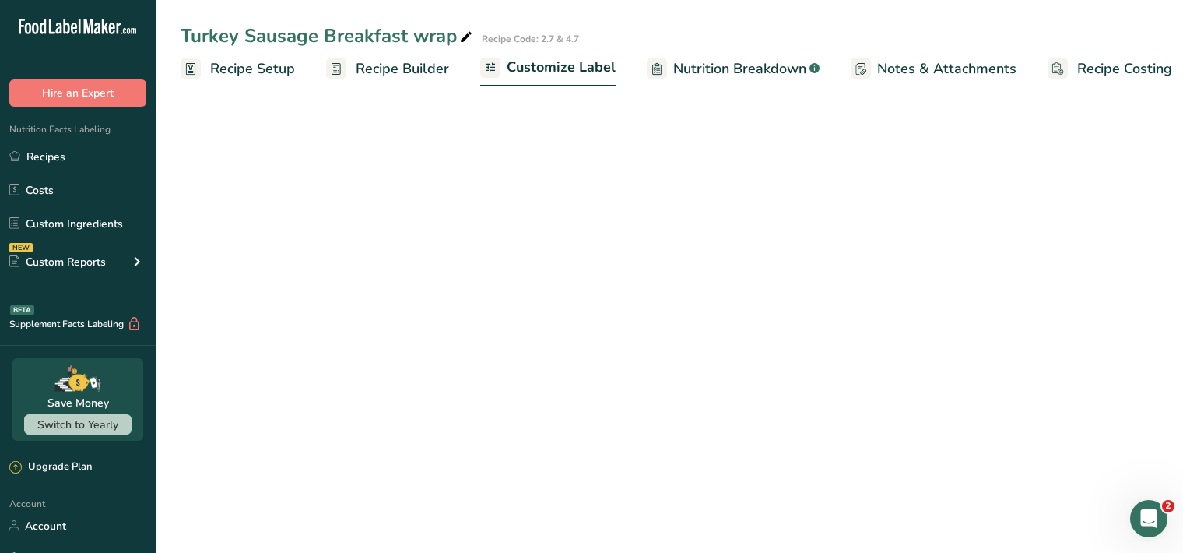
scroll to position [0, 14]
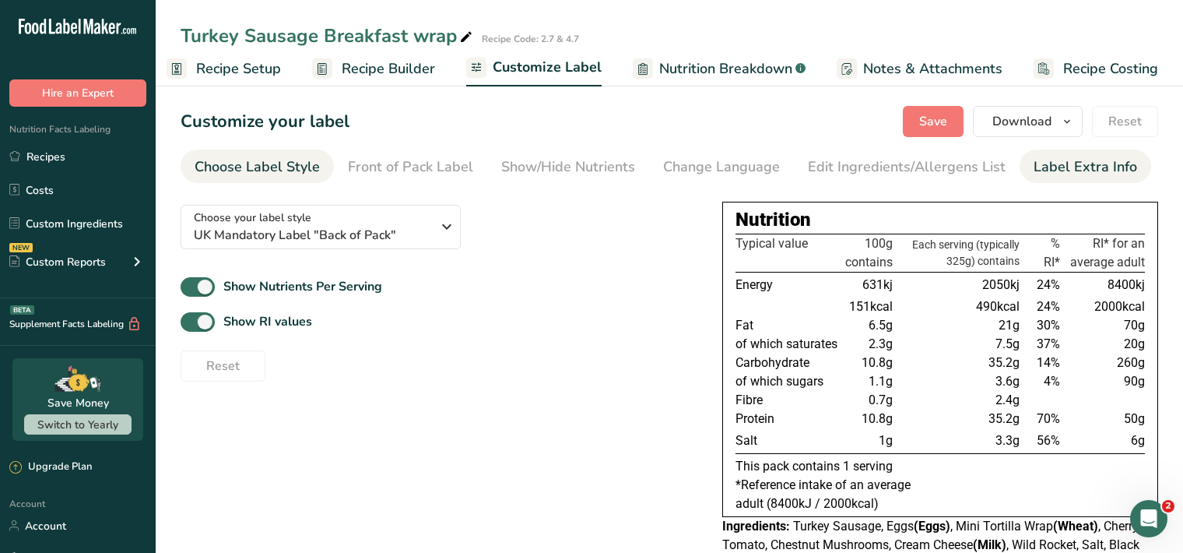
click at [1075, 172] on div "Label Extra Info" at bounding box center [1086, 166] width 104 height 21
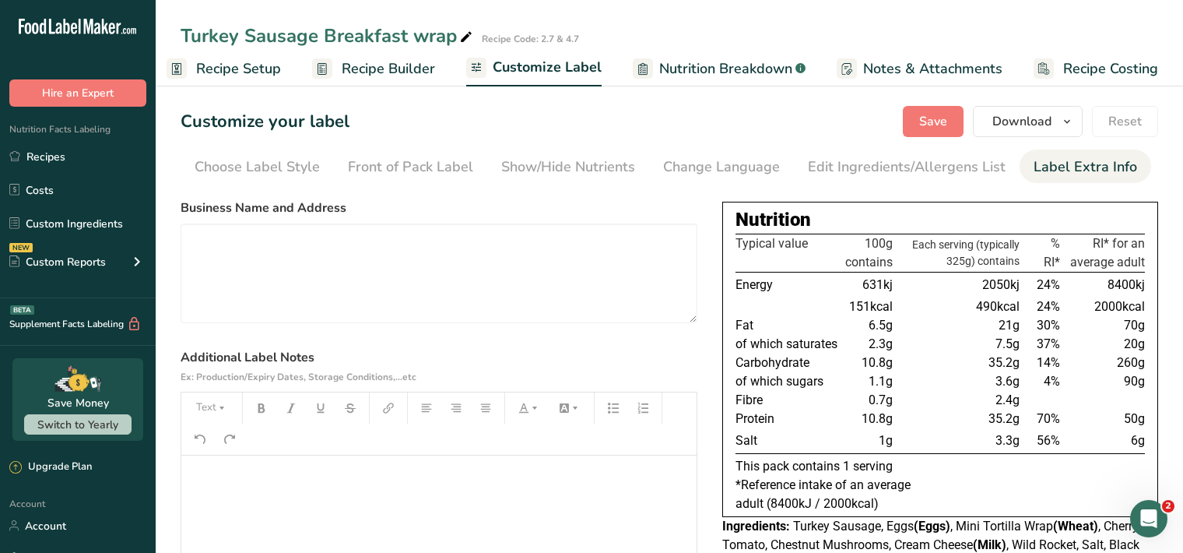
click at [203, 475] on p "﻿" at bounding box center [439, 477] width 500 height 19
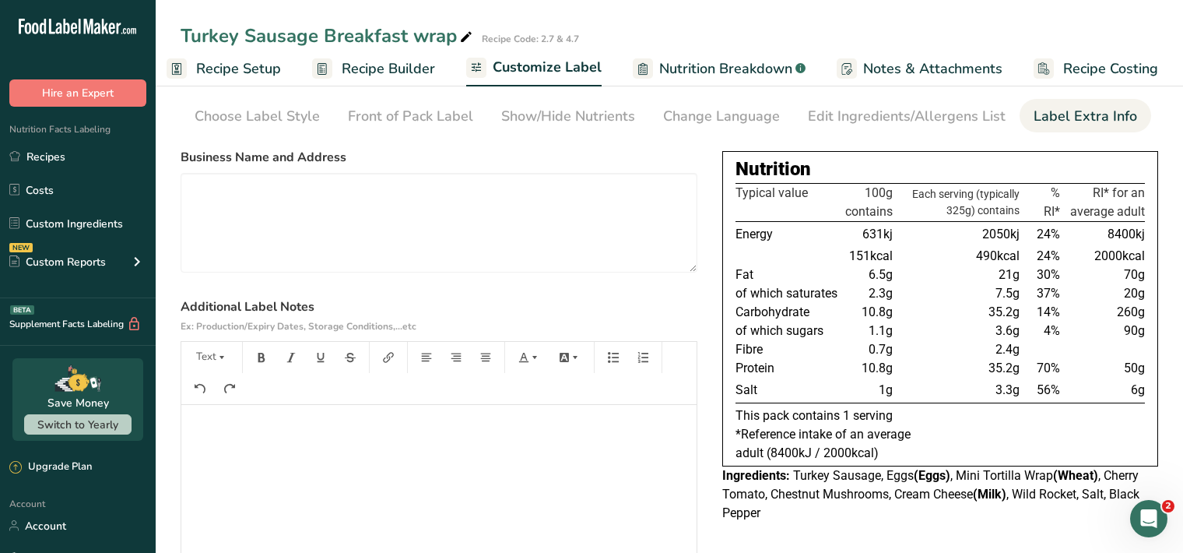
scroll to position [160, 0]
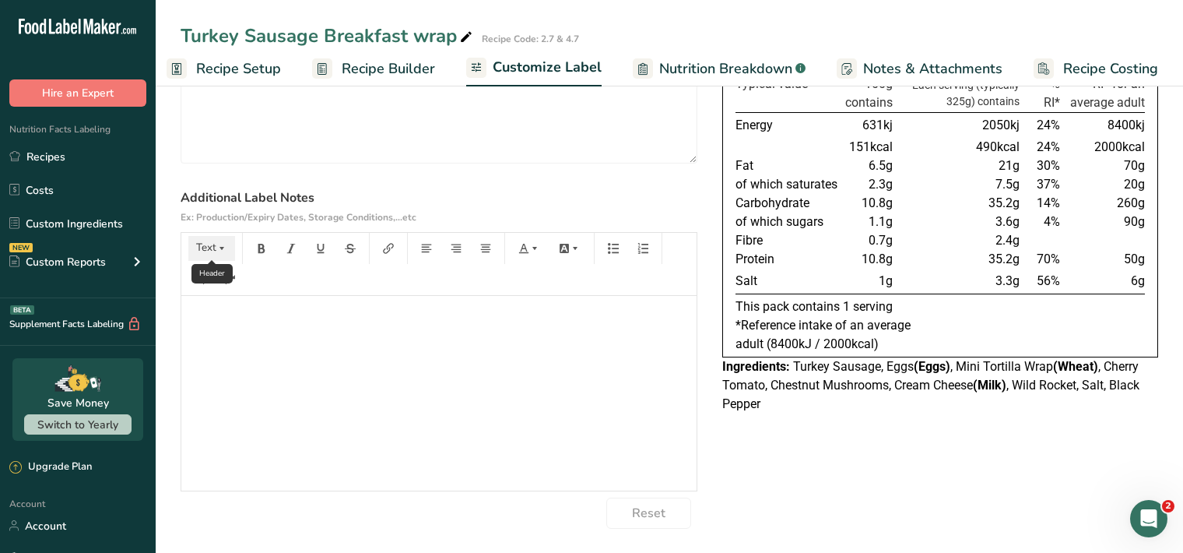
click at [216, 251] on icon "button" at bounding box center [221, 248] width 11 height 11
click at [211, 301] on span "H1" at bounding box center [223, 288] width 34 height 33
click at [262, 244] on icon "button" at bounding box center [261, 248] width 11 height 11
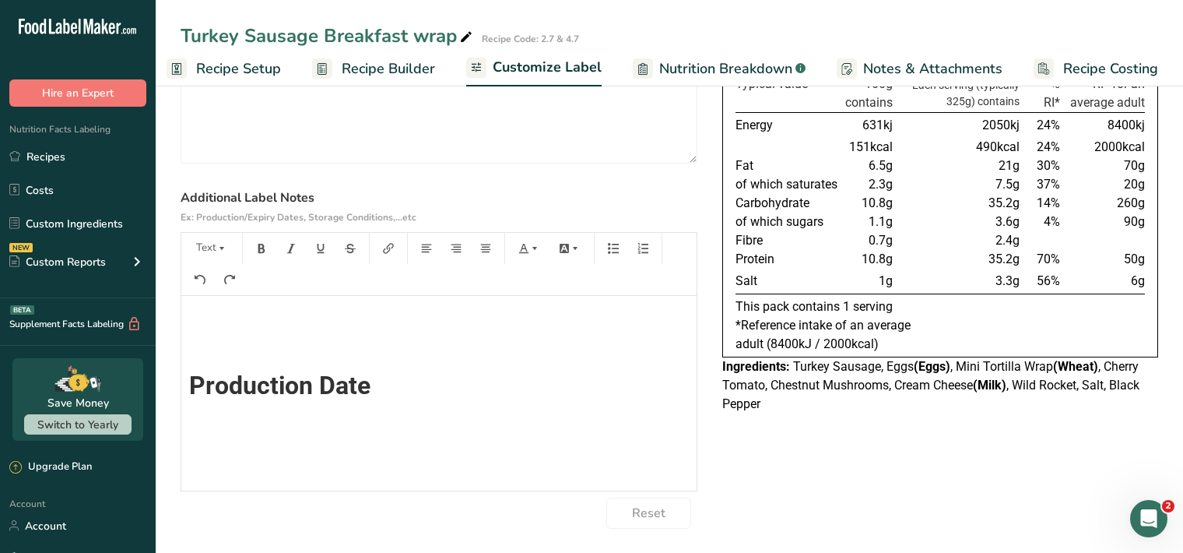
scroll to position [0, 0]
click at [220, 252] on icon "button" at bounding box center [221, 248] width 11 height 11
click at [226, 294] on span "H1" at bounding box center [223, 288] width 34 height 33
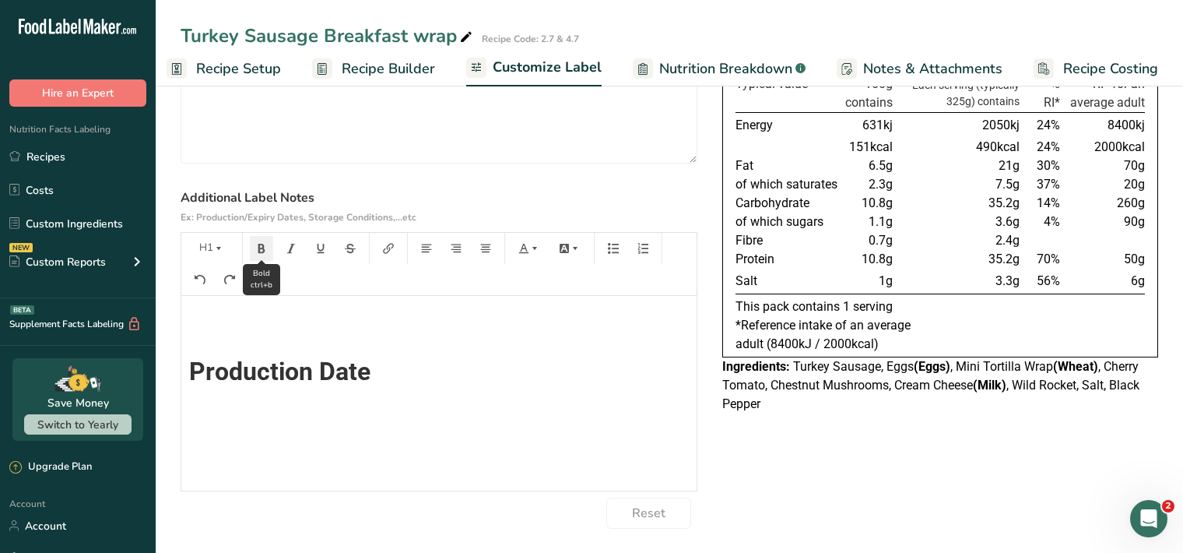
click at [269, 244] on button "button" at bounding box center [261, 248] width 23 height 25
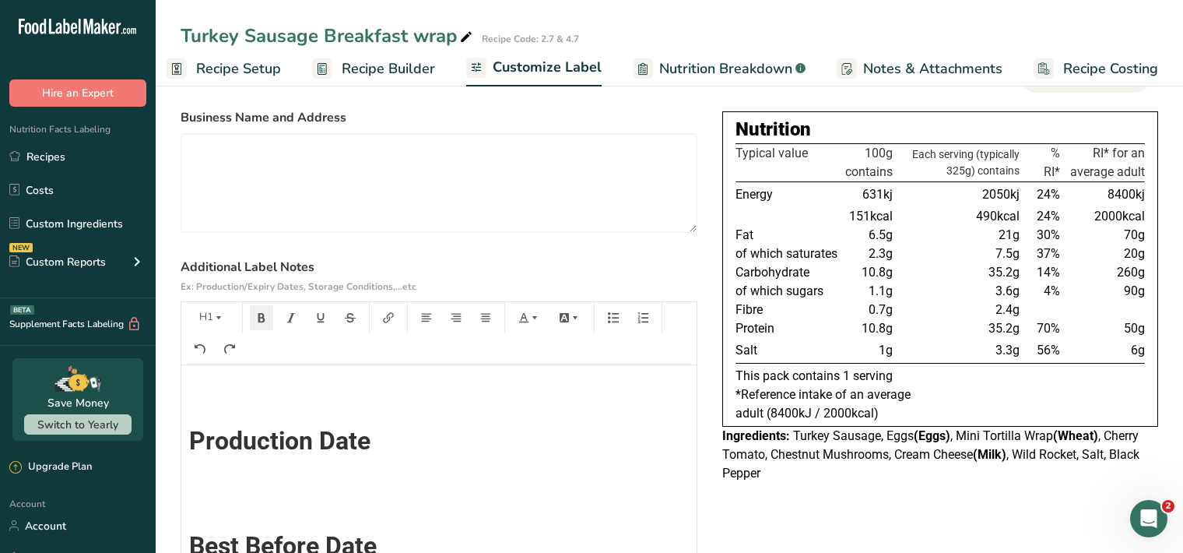
scroll to position [0, 0]
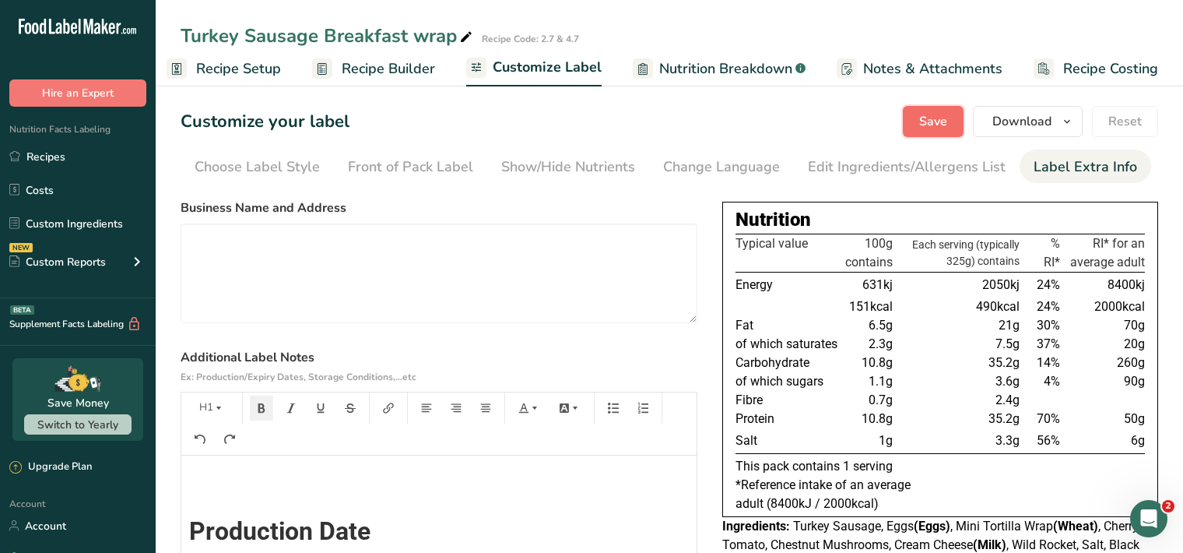
click at [923, 118] on button "Save" at bounding box center [933, 121] width 61 height 31
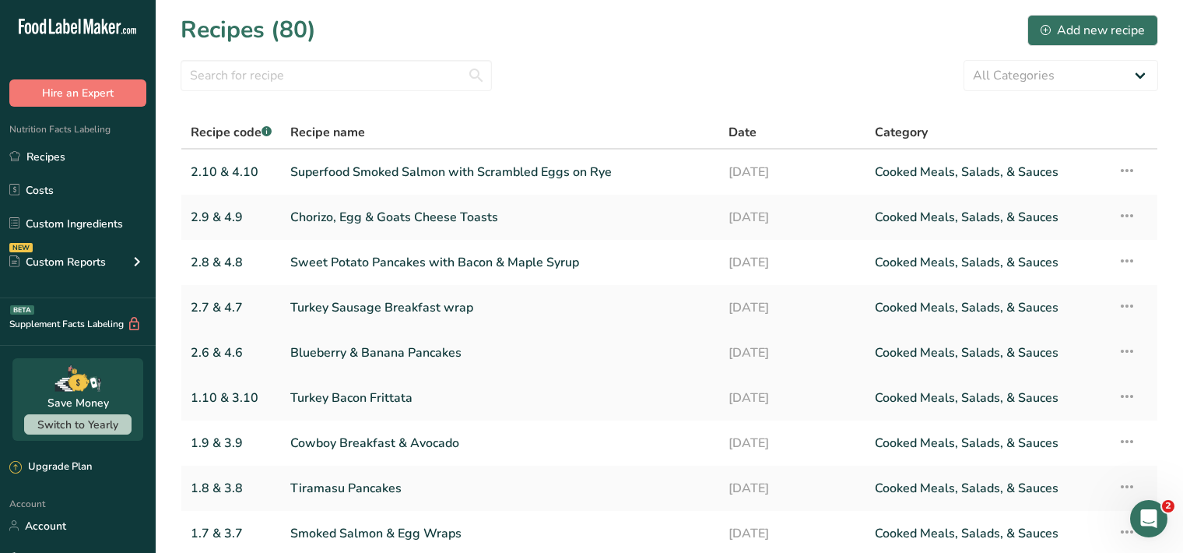
click at [326, 356] on link "Blueberry & Banana Pancakes" at bounding box center [500, 352] width 420 height 33
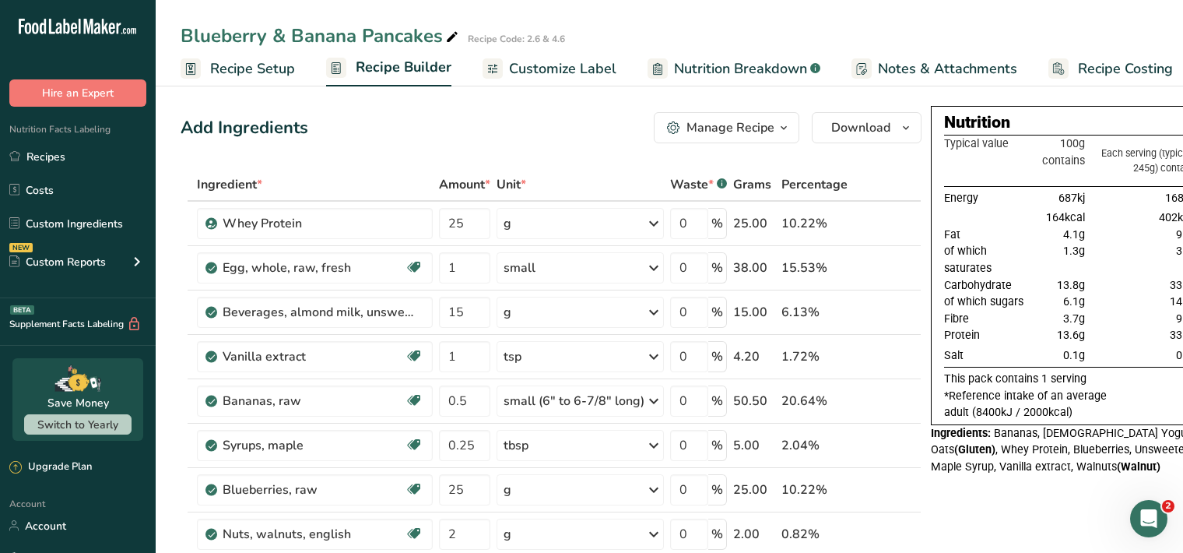
click at [535, 71] on span "Customize Label" at bounding box center [562, 68] width 107 height 21
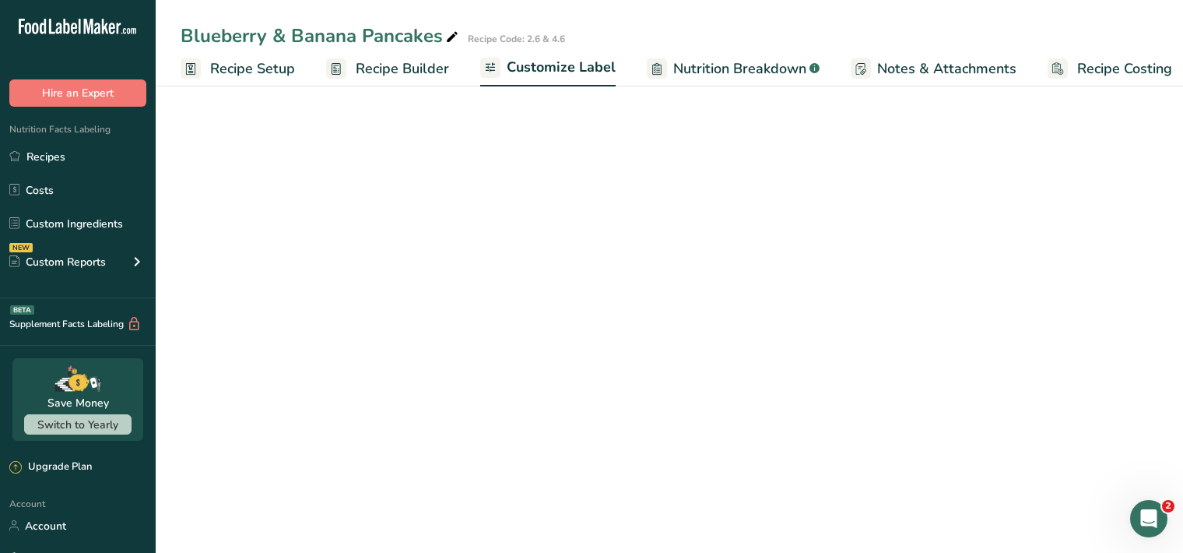
scroll to position [0, 14]
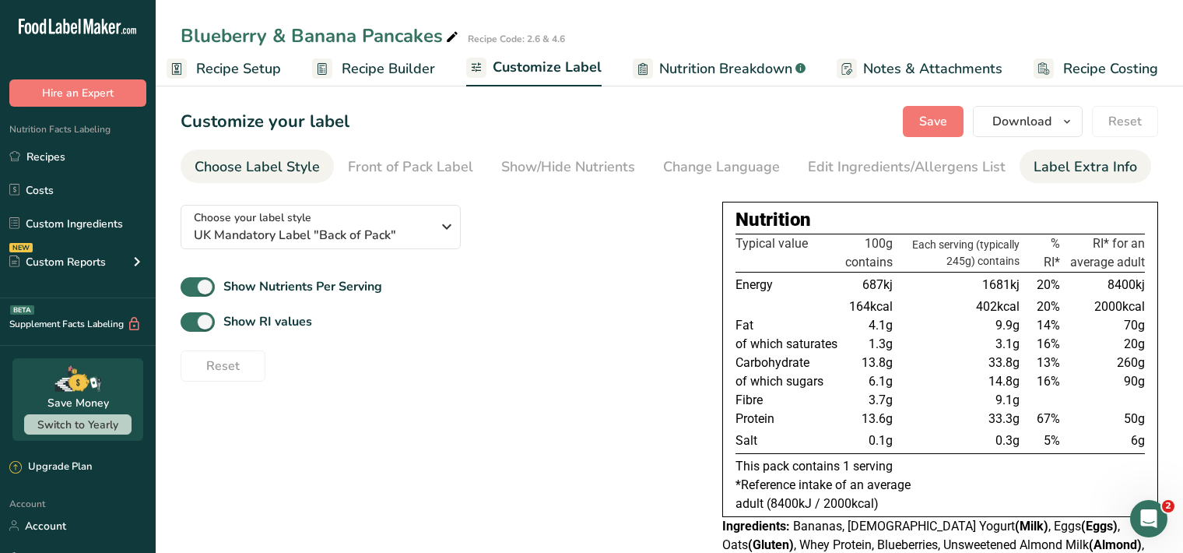
click at [1056, 172] on div "Label Extra Info" at bounding box center [1086, 166] width 104 height 21
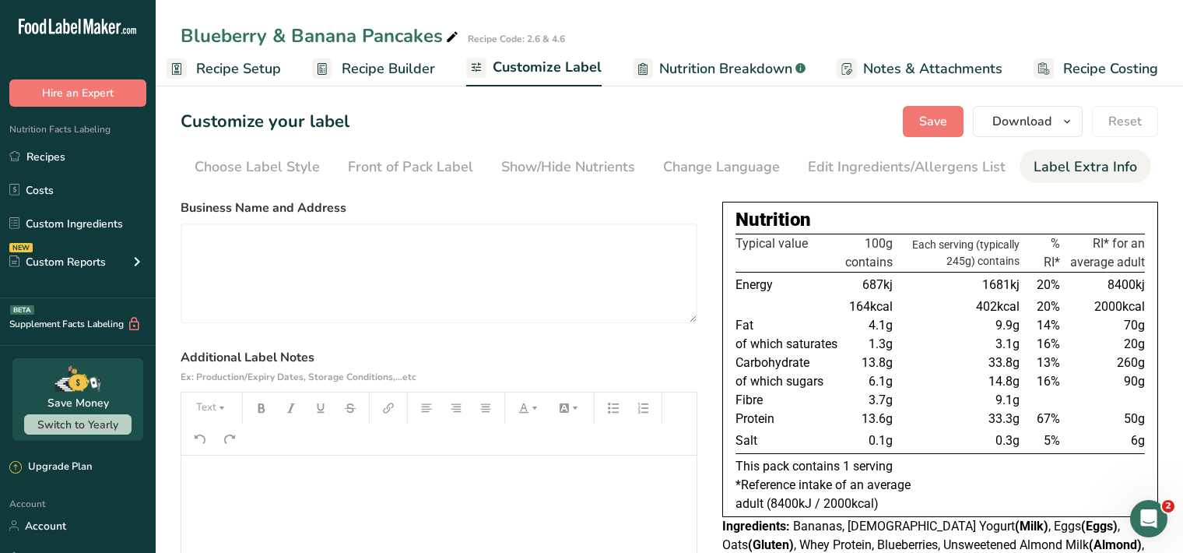
click at [205, 469] on p "﻿" at bounding box center [439, 477] width 500 height 19
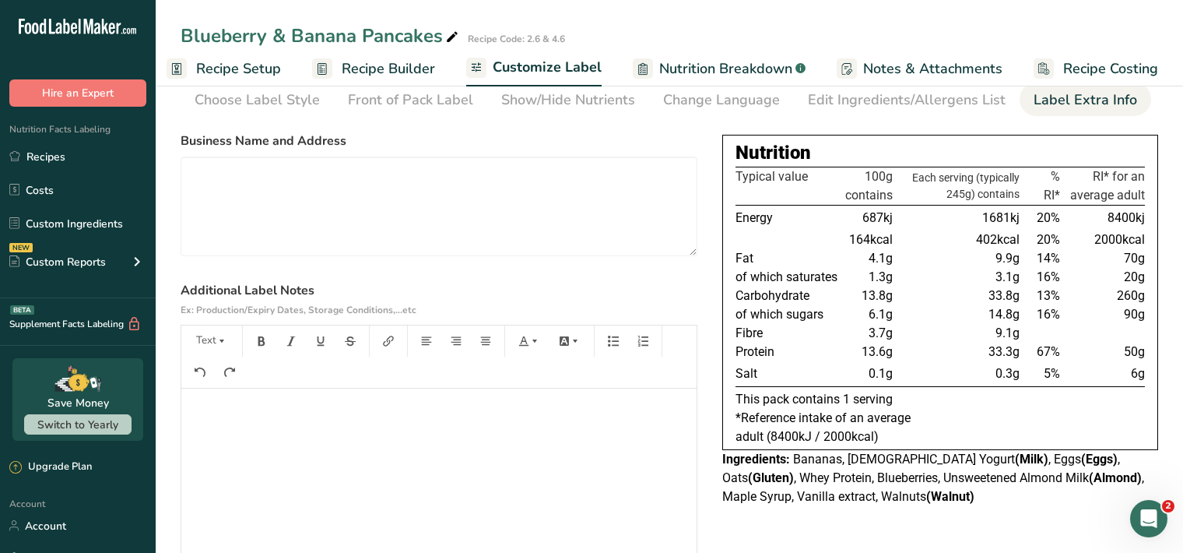
scroll to position [160, 0]
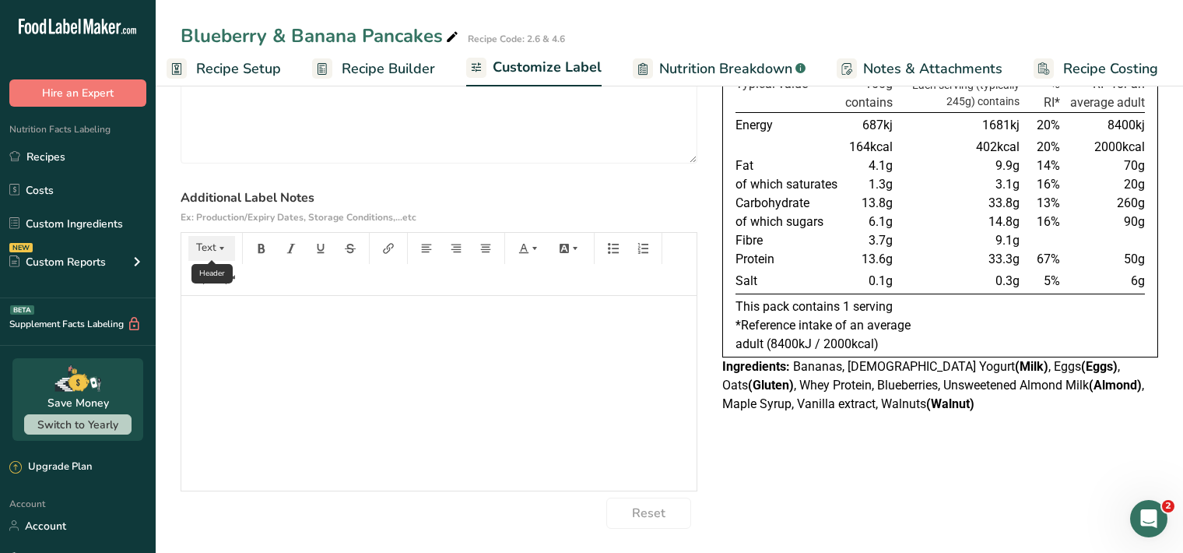
click at [213, 248] on button "Text" at bounding box center [211, 248] width 47 height 25
click at [232, 297] on span "H1" at bounding box center [223, 288] width 34 height 33
click at [262, 245] on icon "button" at bounding box center [261, 248] width 11 height 11
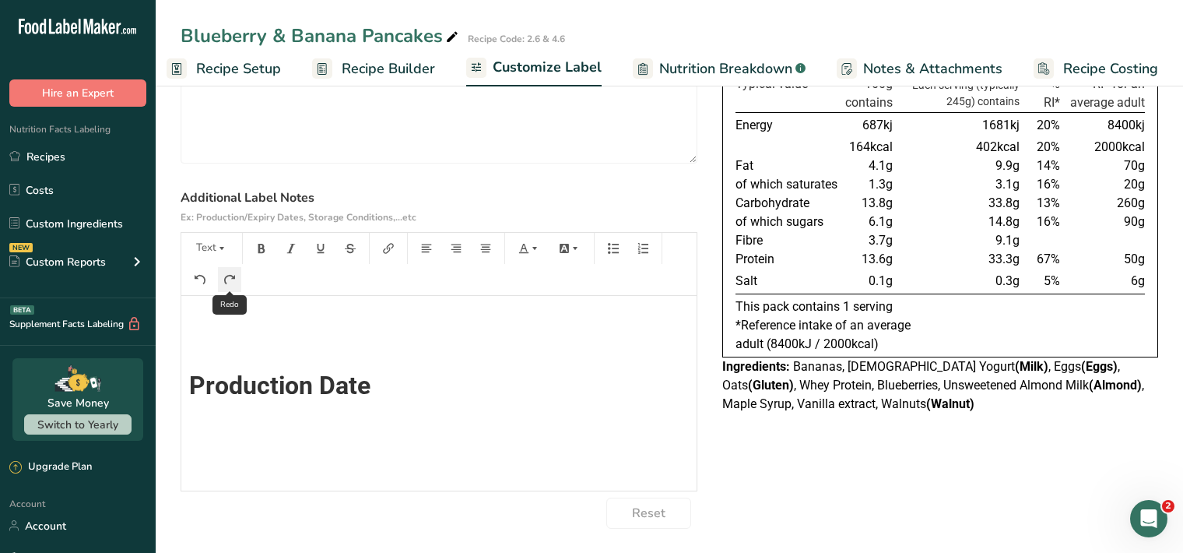
scroll to position [0, 0]
click at [225, 246] on icon "button" at bounding box center [221, 248] width 11 height 11
drag, startPoint x: 223, startPoint y: 288, endPoint x: 230, endPoint y: 283, distance: 8.4
click at [226, 288] on span "H1" at bounding box center [223, 288] width 34 height 33
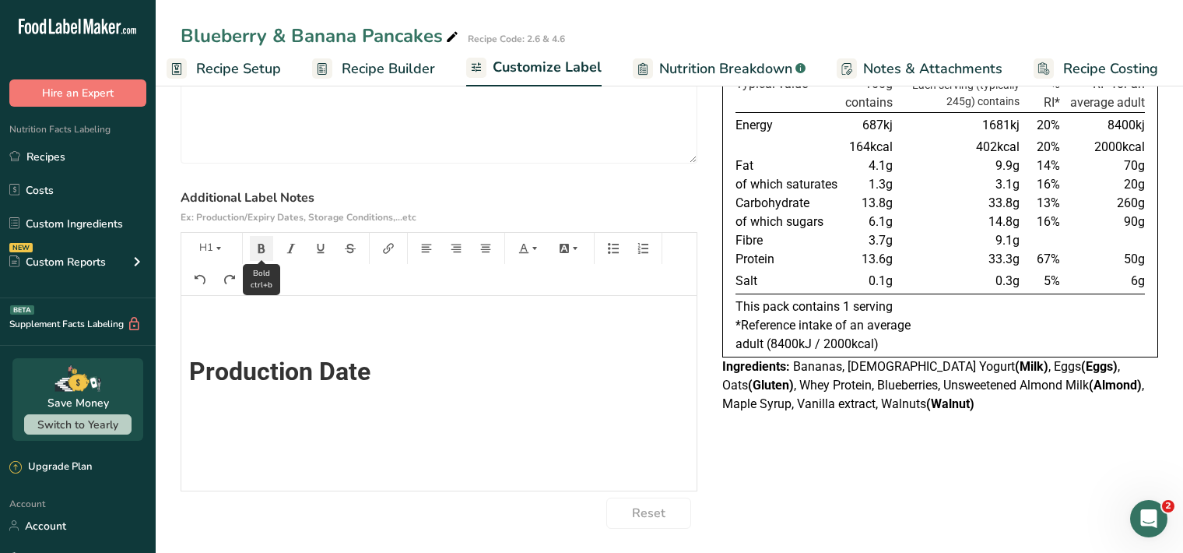
click at [269, 244] on button "button" at bounding box center [261, 248] width 23 height 25
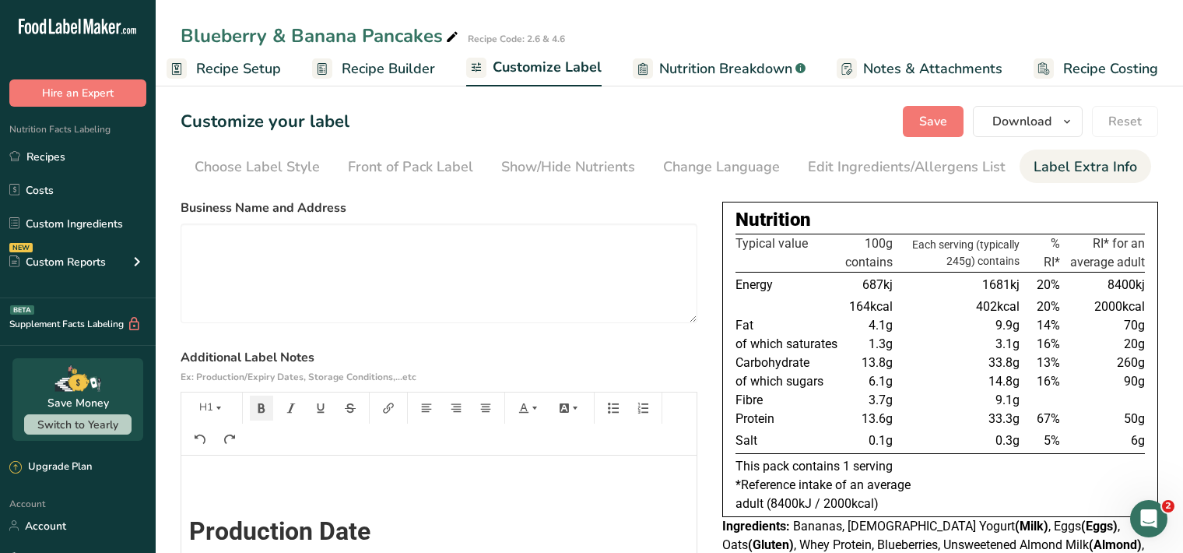
scroll to position [0, 0]
click at [941, 124] on span "Save" at bounding box center [933, 121] width 28 height 19
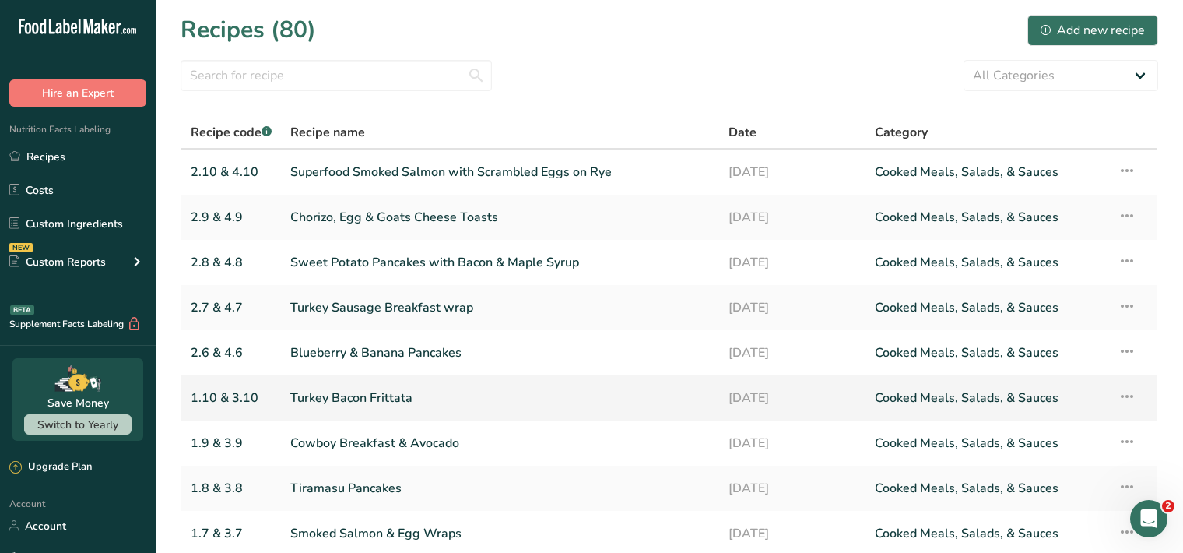
click at [516, 402] on link "Turkey Bacon Frittata" at bounding box center [500, 397] width 420 height 33
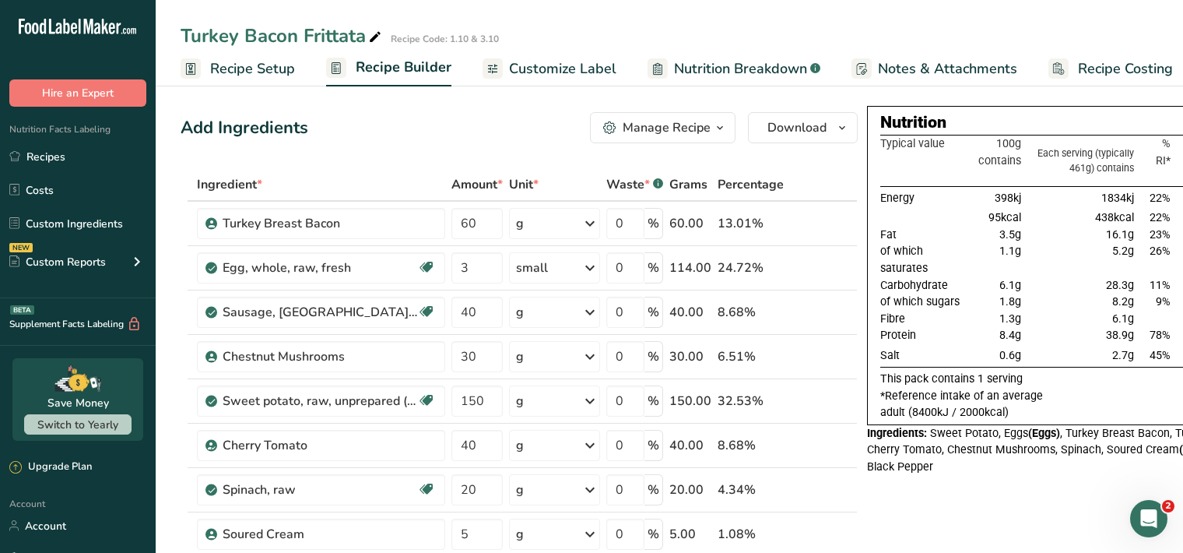
click at [566, 67] on span "Customize Label" at bounding box center [562, 68] width 107 height 21
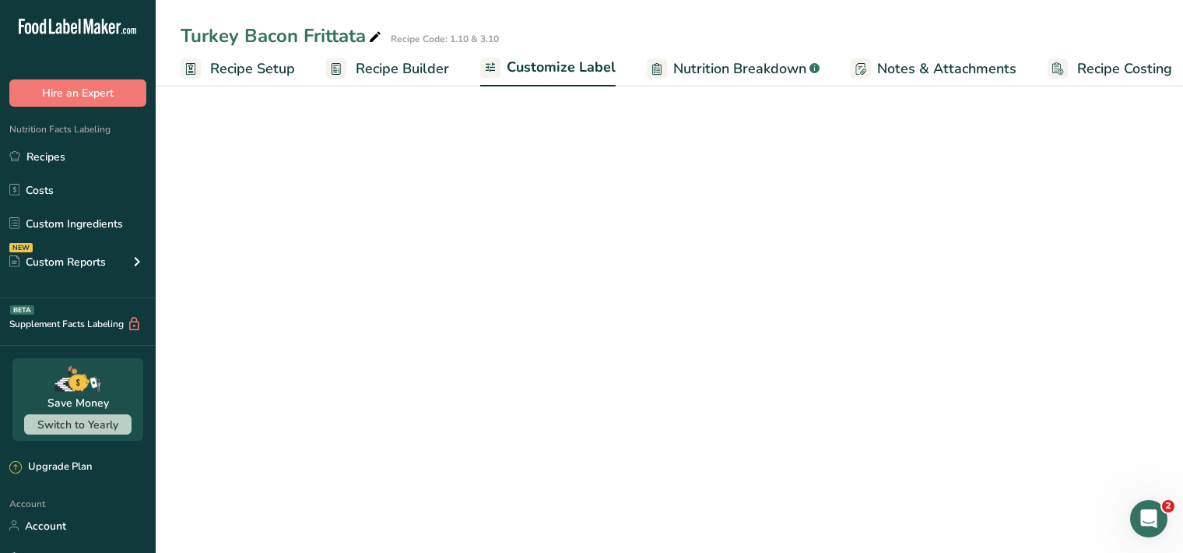
scroll to position [0, 14]
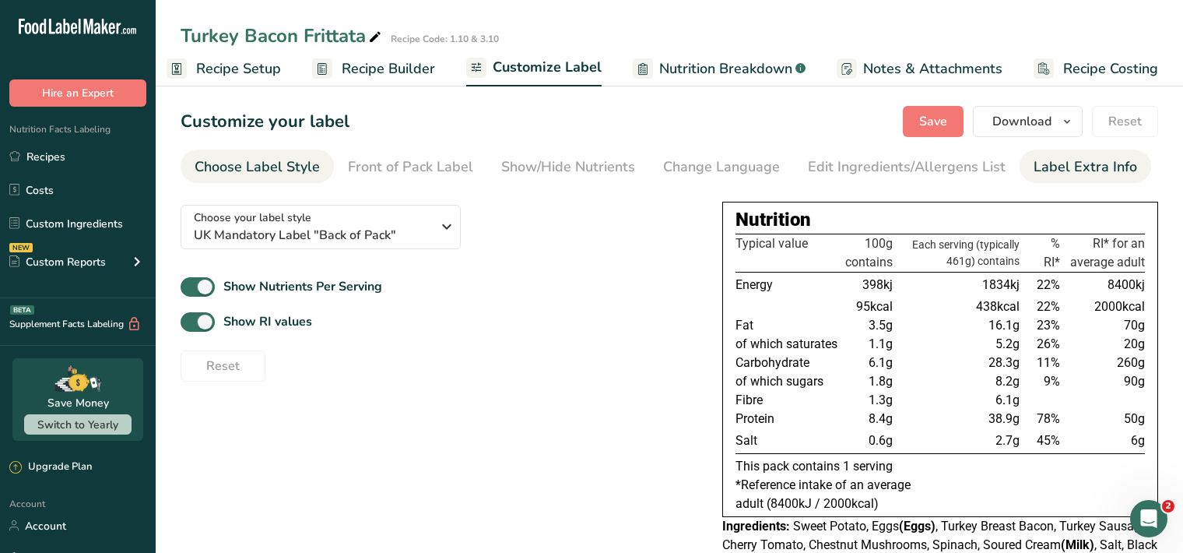
click at [1070, 170] on div "Label Extra Info" at bounding box center [1086, 166] width 104 height 21
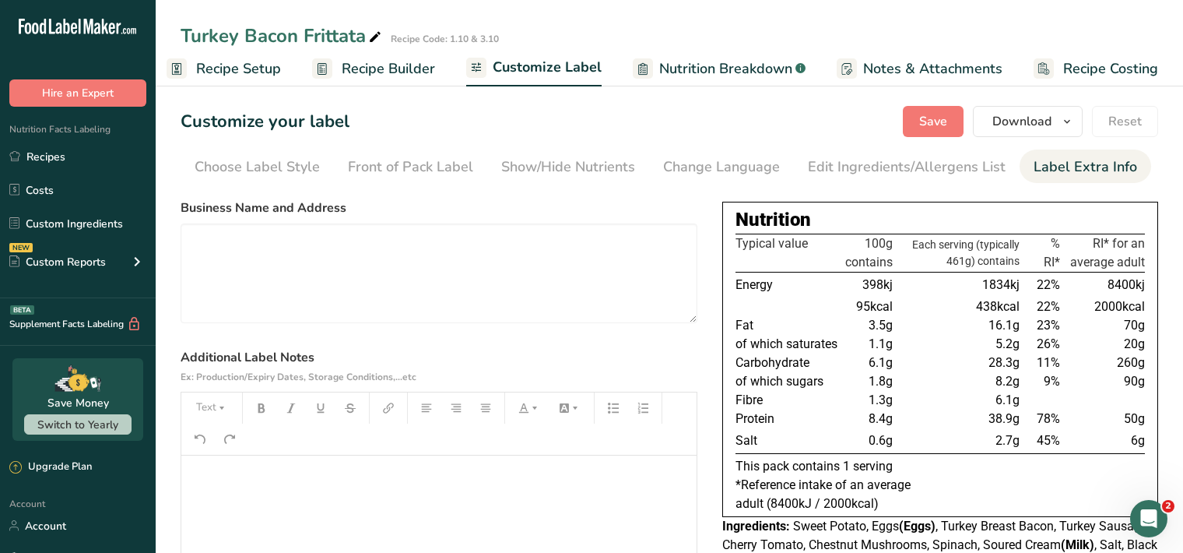
click at [199, 482] on p "﻿" at bounding box center [439, 477] width 500 height 19
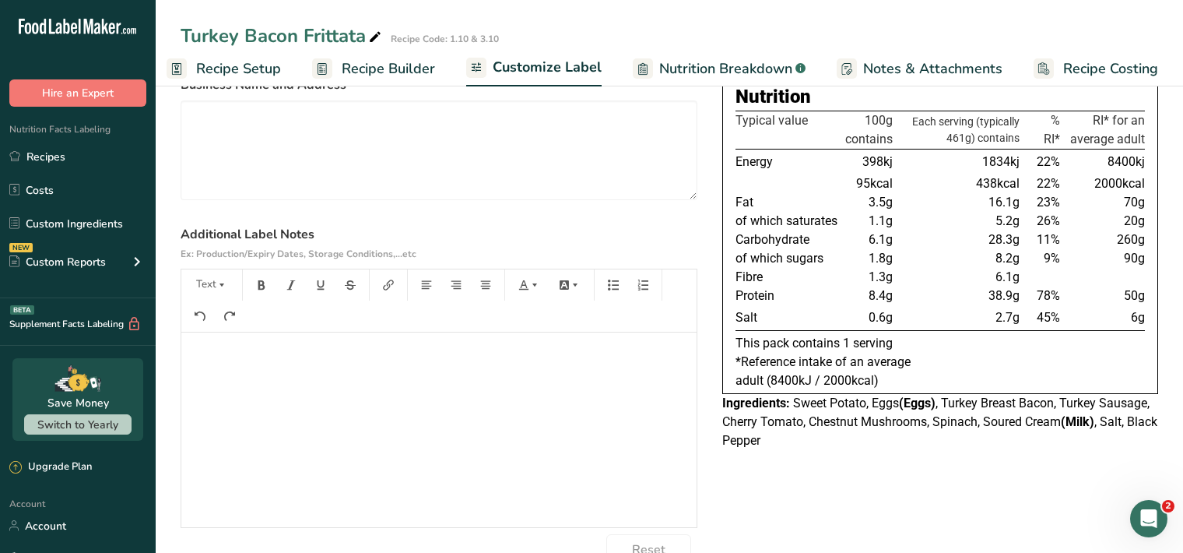
scroll to position [160, 0]
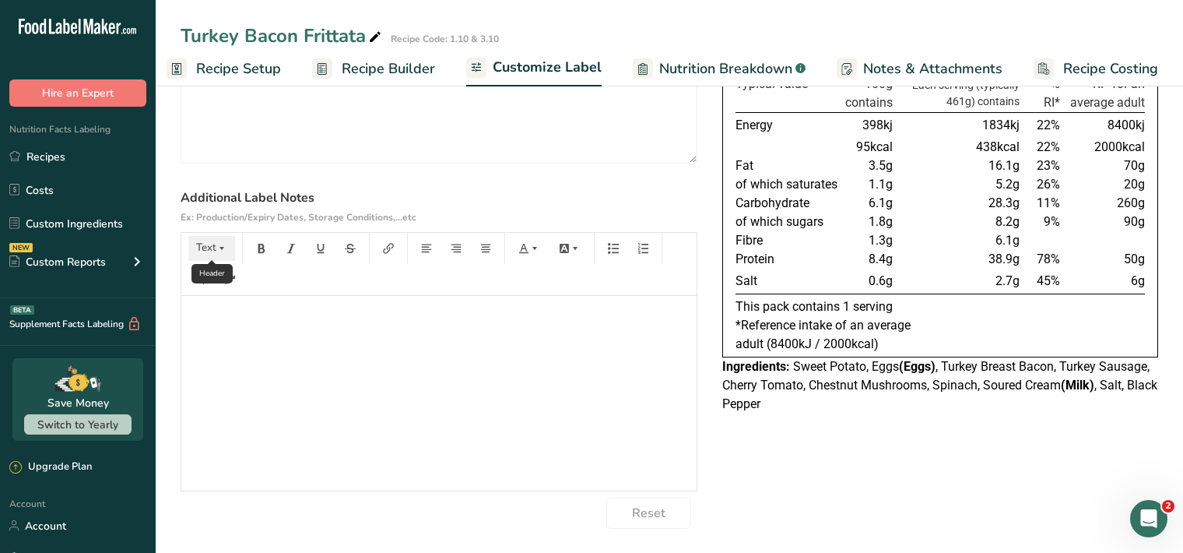
click at [210, 251] on button "Text" at bounding box center [211, 248] width 47 height 25
click at [239, 289] on span "H1" at bounding box center [223, 288] width 34 height 33
click at [257, 250] on icon "button" at bounding box center [261, 248] width 11 height 11
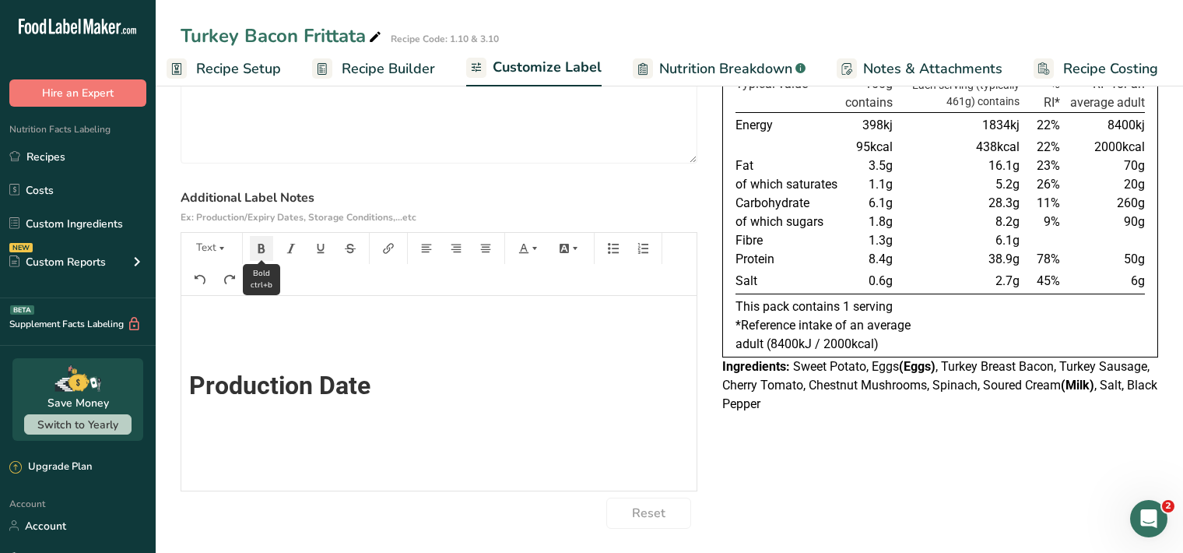
scroll to position [0, 0]
click at [222, 251] on icon "button" at bounding box center [221, 248] width 11 height 11
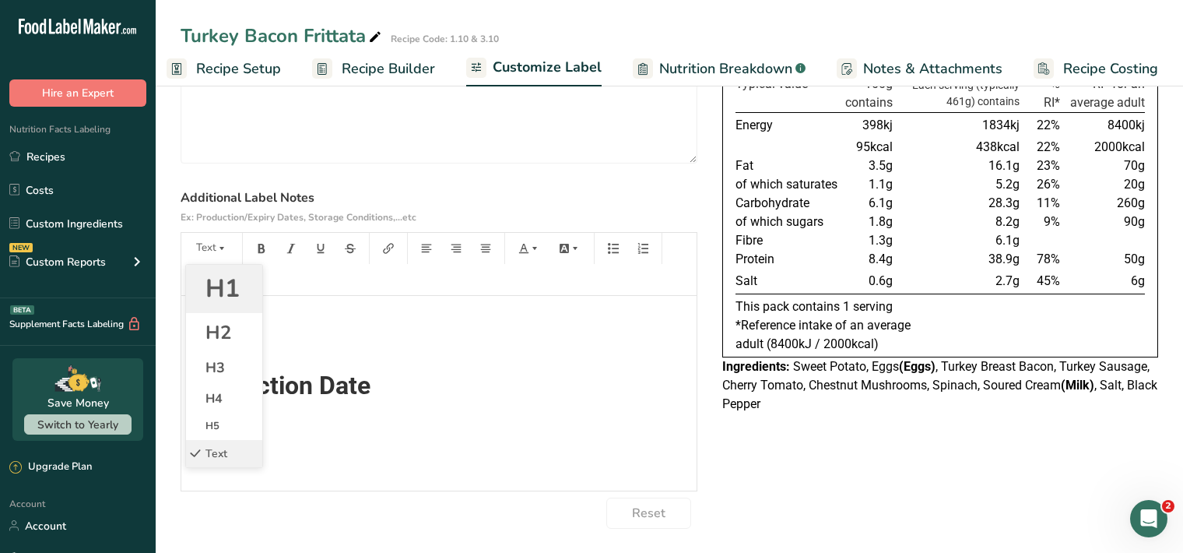
click at [225, 290] on span "H1" at bounding box center [223, 288] width 34 height 33
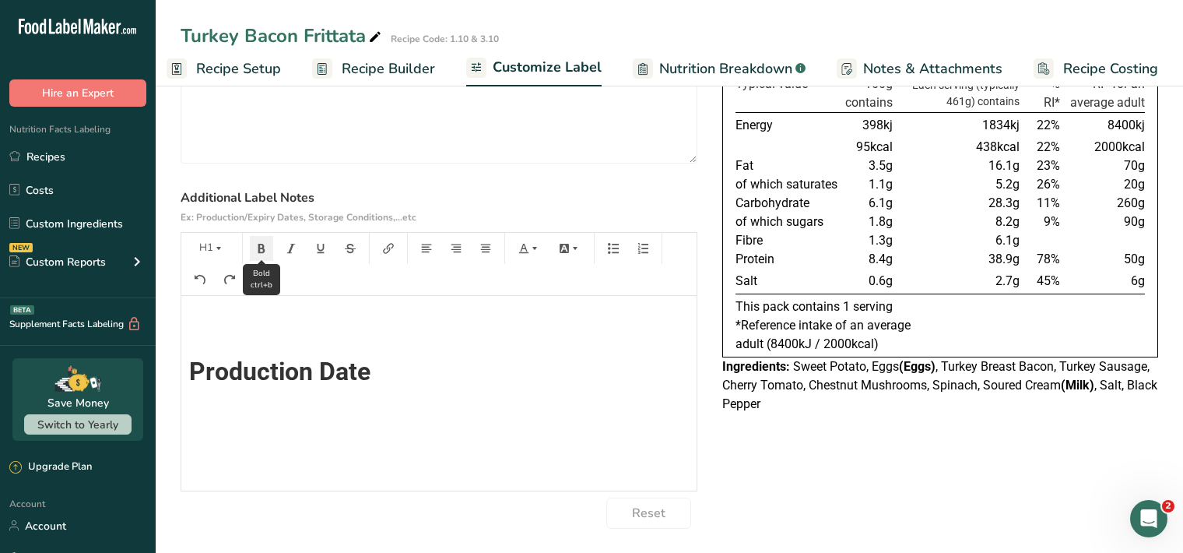
click at [265, 246] on icon "button" at bounding box center [261, 248] width 11 height 11
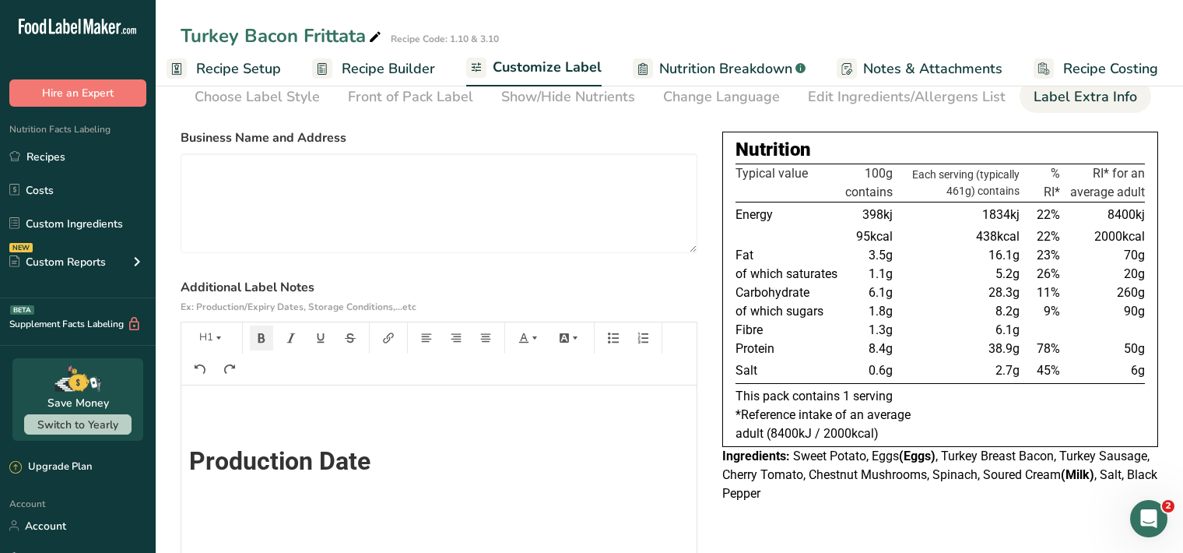
scroll to position [0, 0]
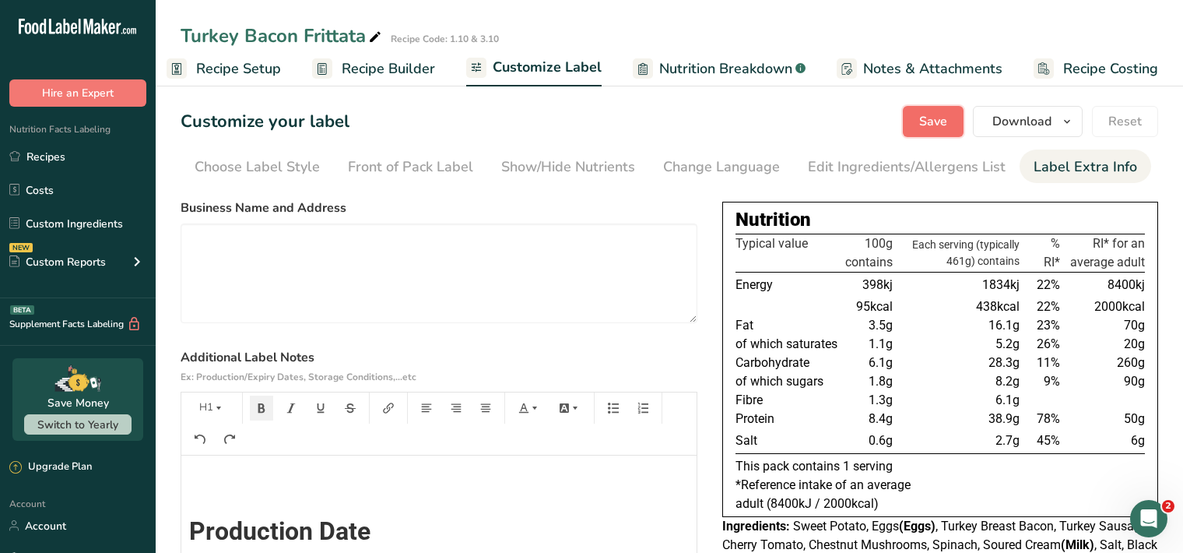
click at [945, 120] on span "Save" at bounding box center [933, 121] width 28 height 19
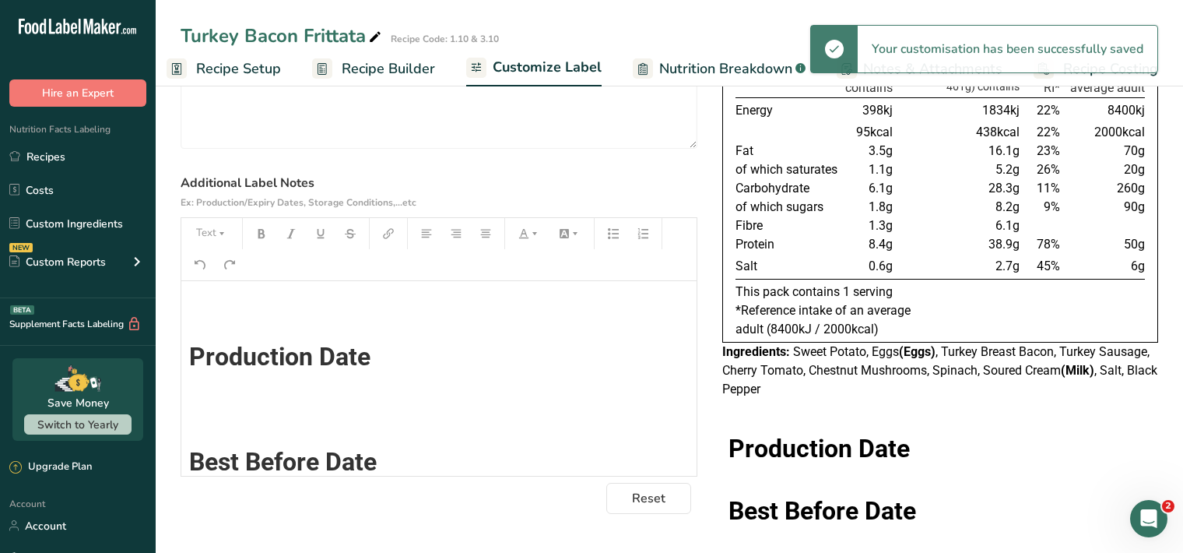
scroll to position [175, 0]
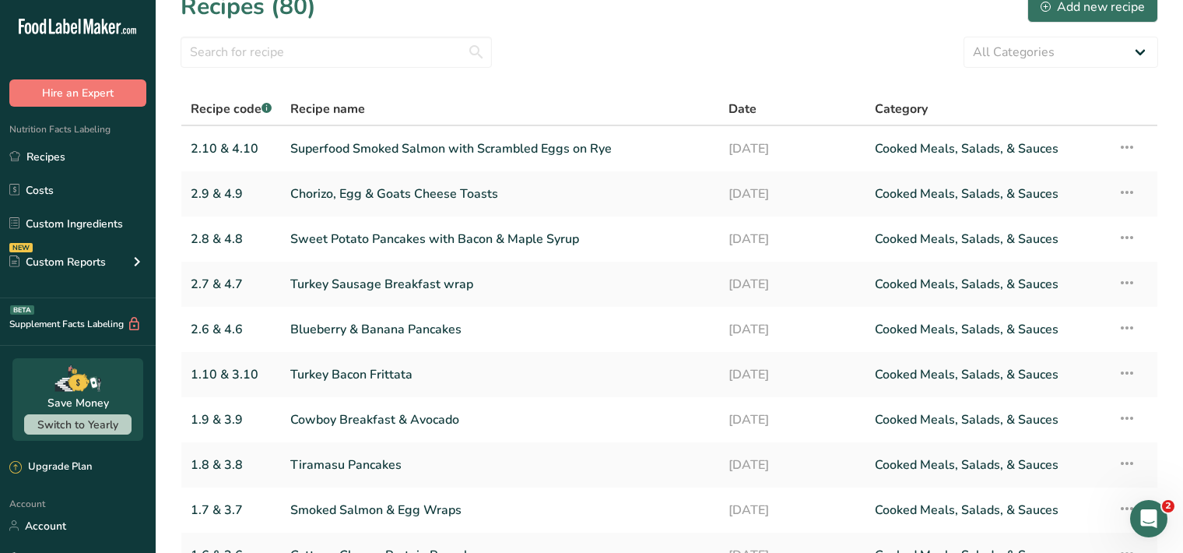
scroll to position [173, 0]
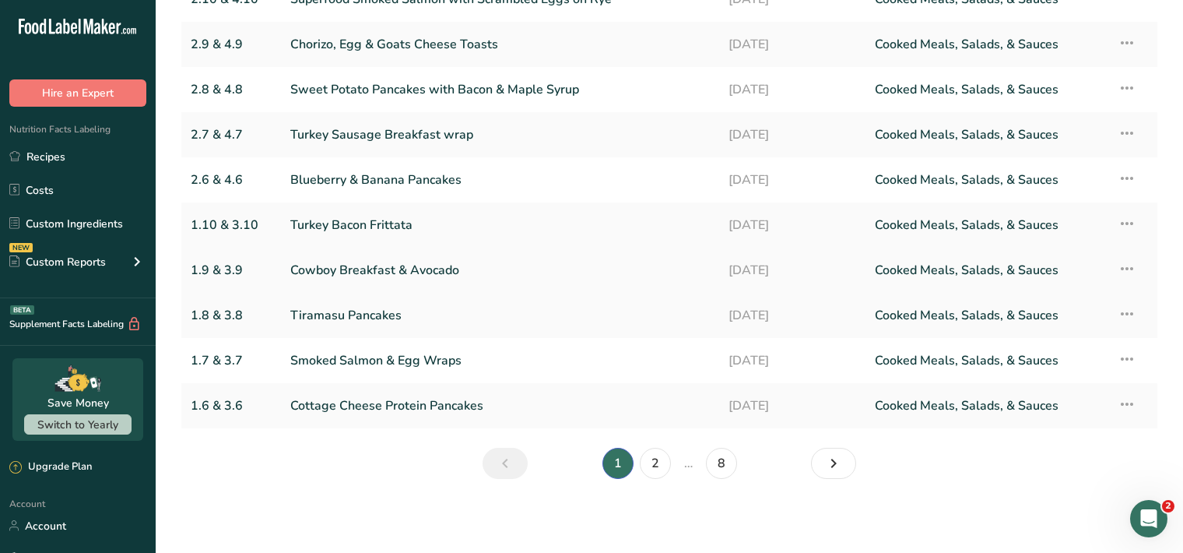
click at [352, 274] on link "Cowboy Breakfast & Avocado" at bounding box center [500, 270] width 420 height 33
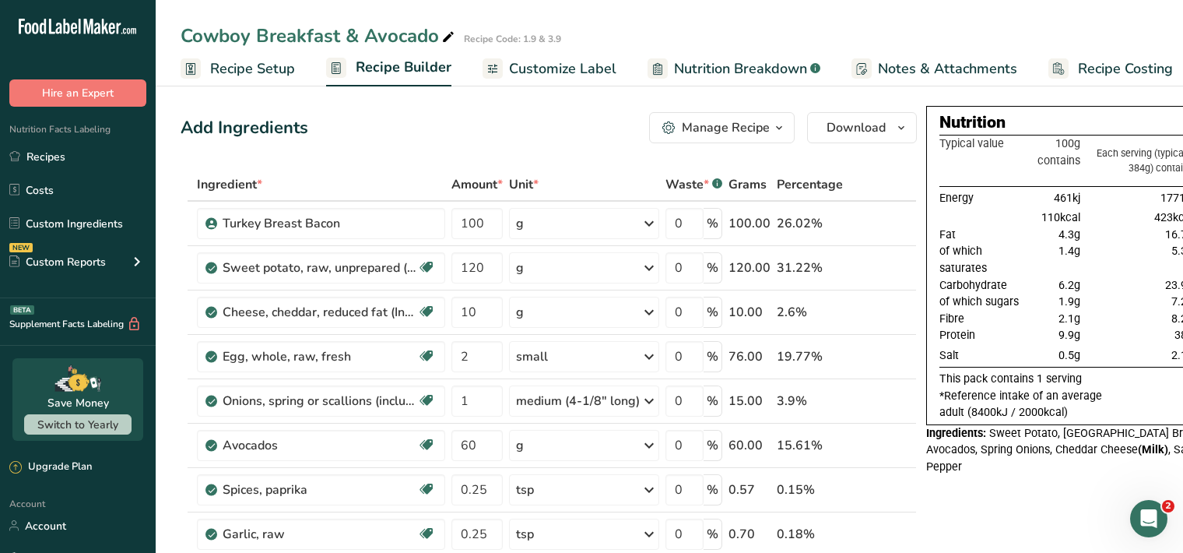
click at [591, 71] on span "Customize Label" at bounding box center [562, 68] width 107 height 21
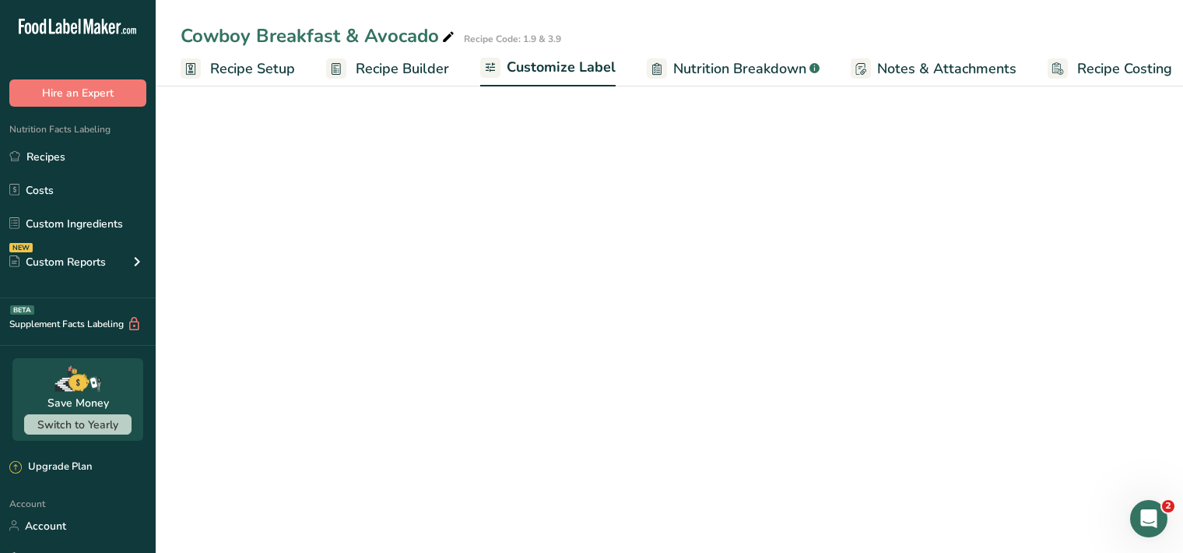
scroll to position [0, 14]
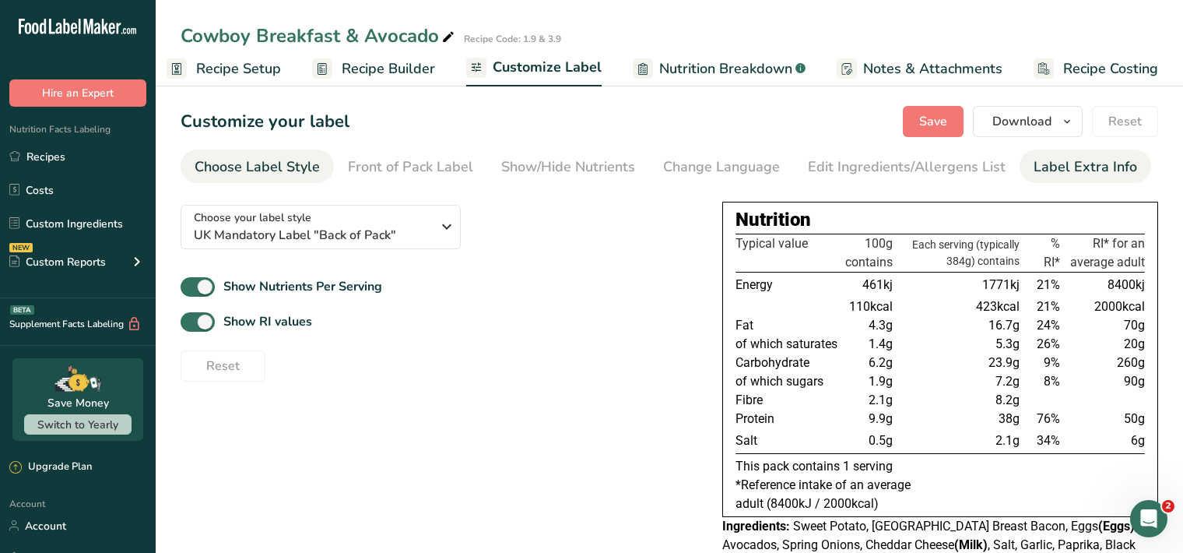
click at [1081, 173] on div "Label Extra Info" at bounding box center [1086, 166] width 104 height 21
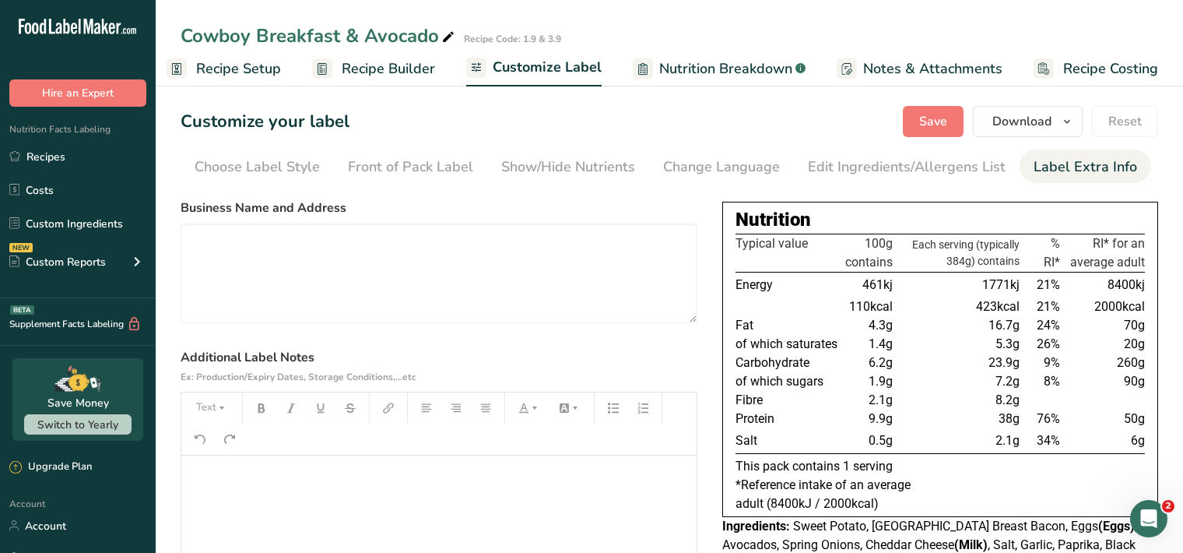
click at [196, 473] on p "﻿" at bounding box center [439, 477] width 500 height 19
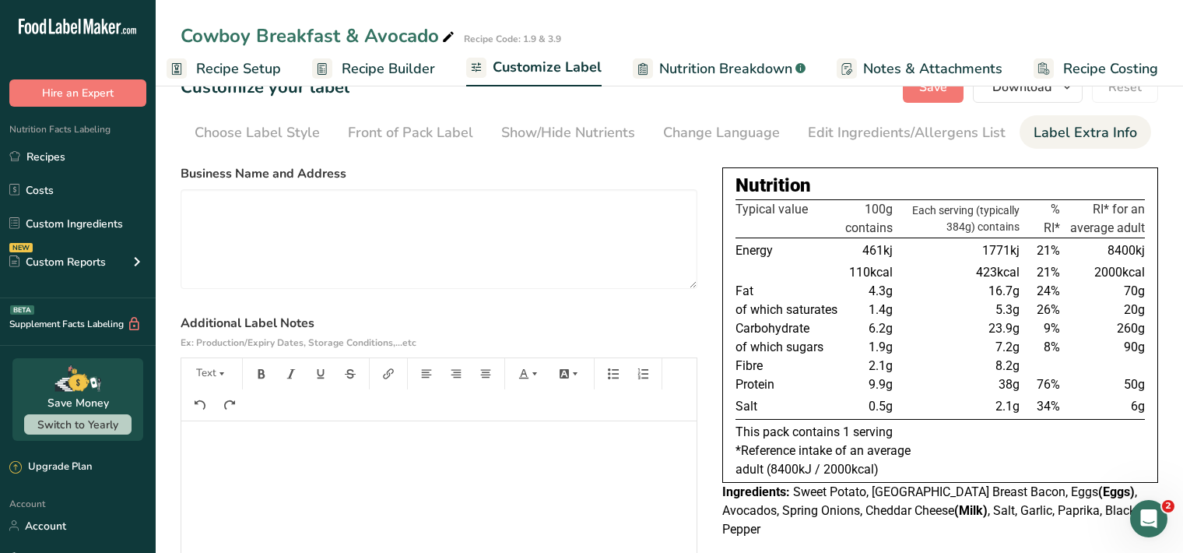
scroll to position [160, 0]
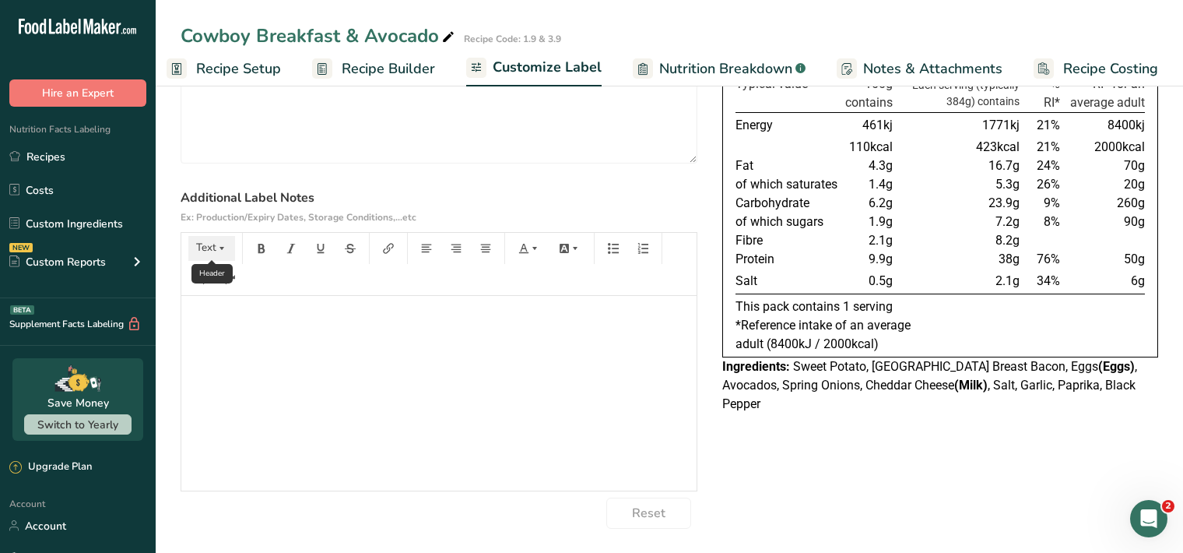
click at [221, 245] on icon "button" at bounding box center [221, 248] width 11 height 11
click at [230, 290] on span "H1" at bounding box center [223, 288] width 34 height 33
click at [265, 248] on icon "button" at bounding box center [261, 248] width 11 height 11
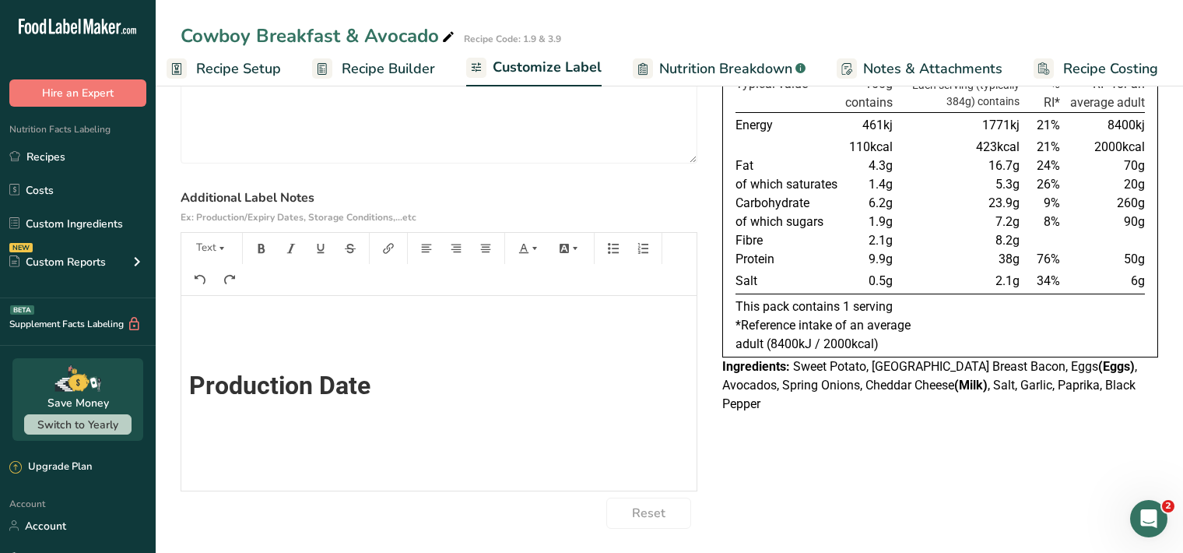
scroll to position [0, 0]
click at [227, 248] on icon "button" at bounding box center [221, 248] width 11 height 11
click at [217, 287] on span "H1" at bounding box center [223, 288] width 34 height 33
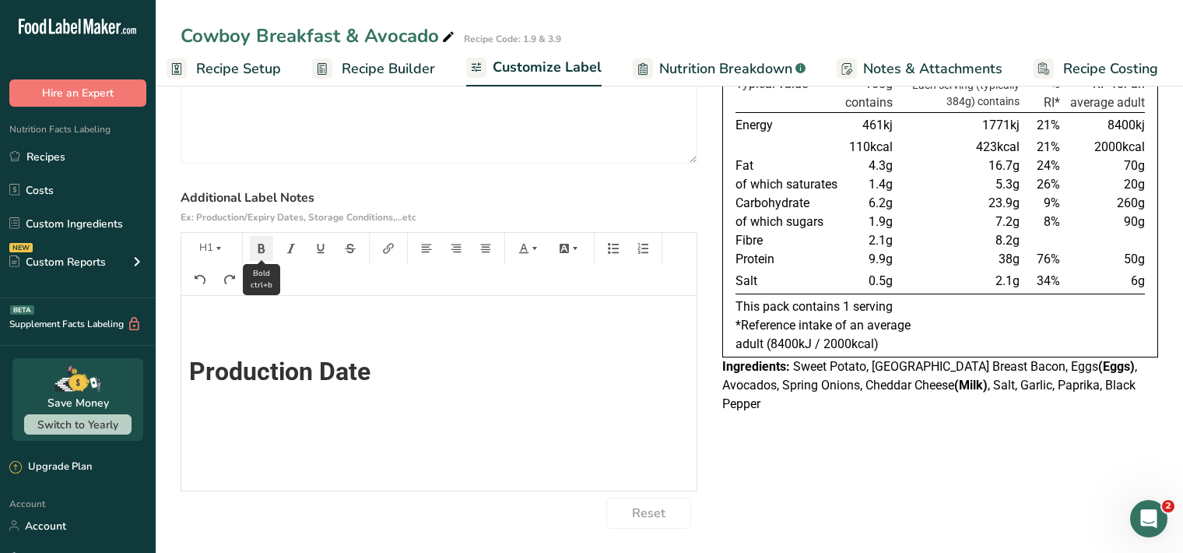
drag, startPoint x: 261, startPoint y: 244, endPoint x: 255, endPoint y: 255, distance: 11.5
click at [261, 249] on icon "button" at bounding box center [261, 248] width 11 height 11
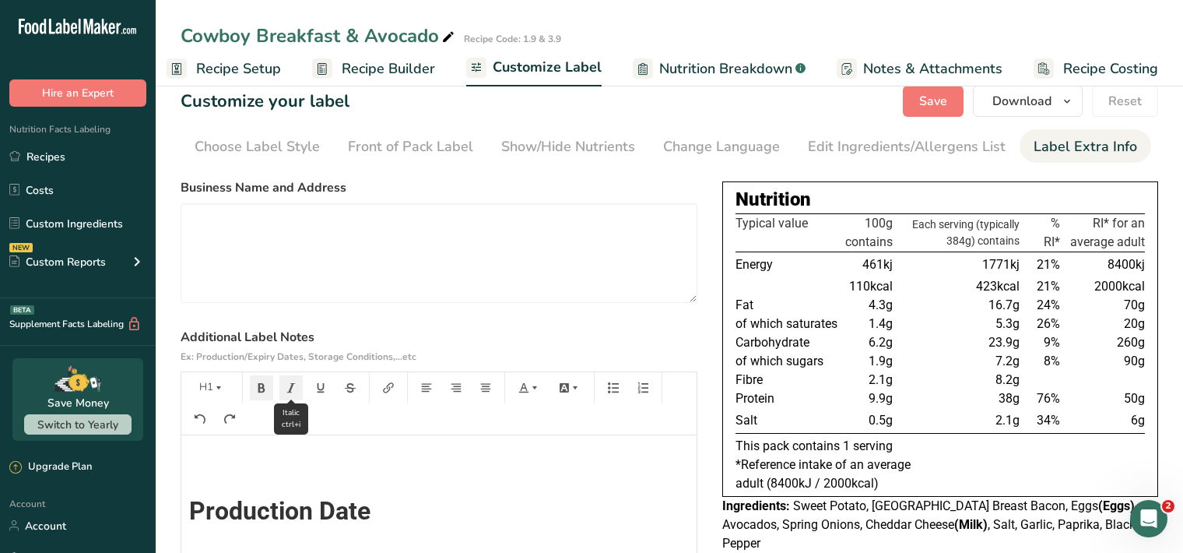
scroll to position [0, 0]
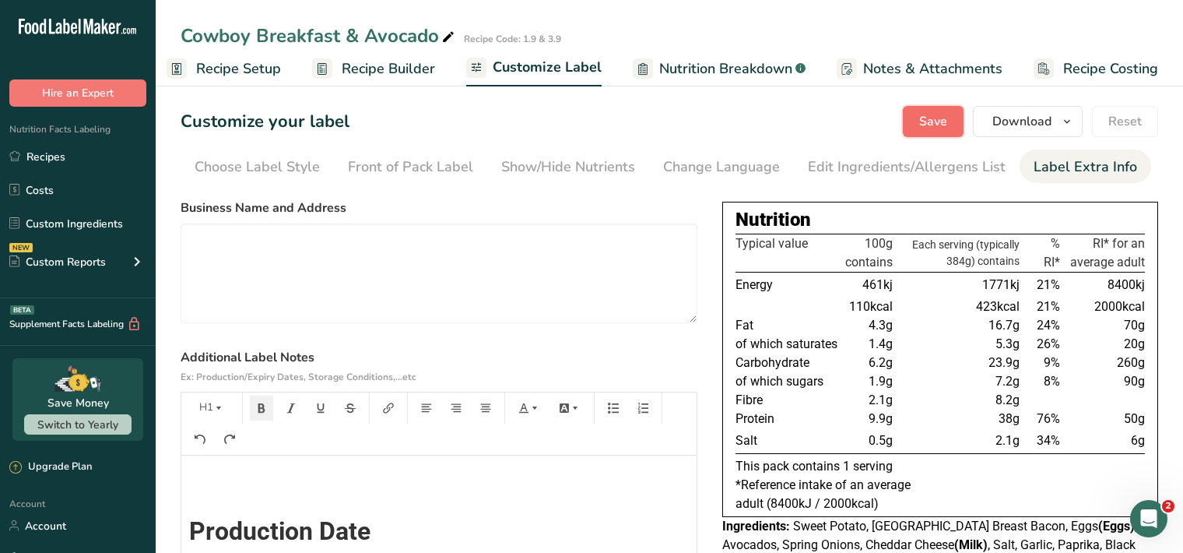
click at [947, 118] on span "Save" at bounding box center [933, 121] width 28 height 19
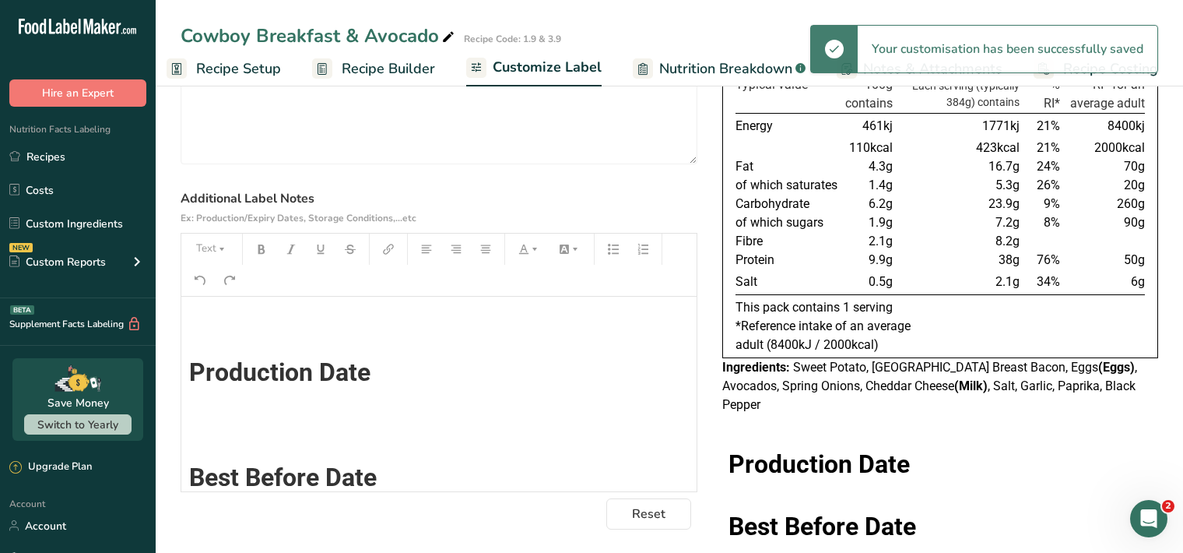
scroll to position [169, 0]
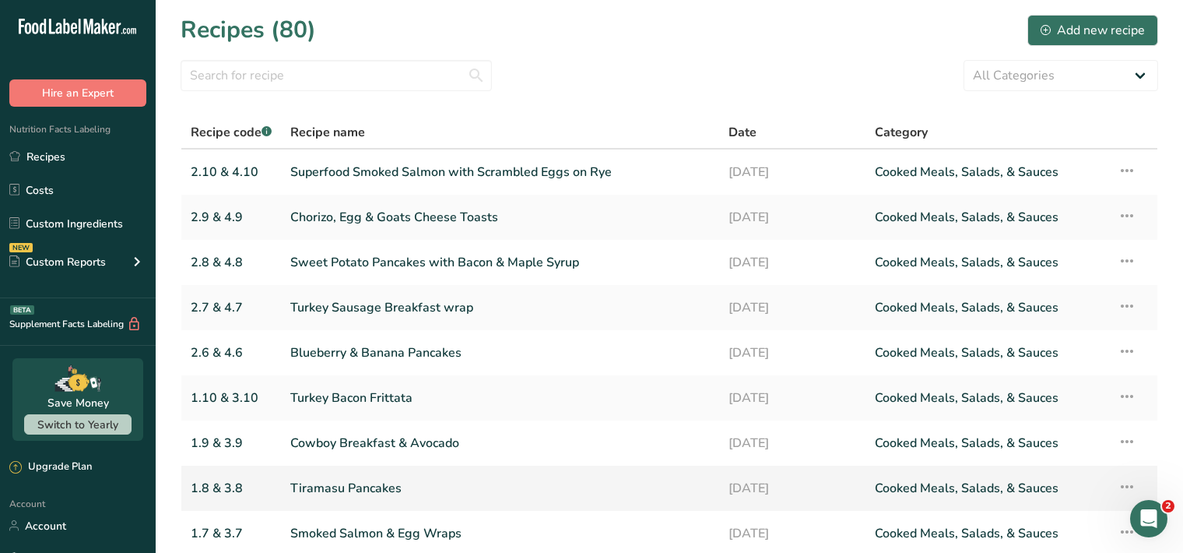
click at [293, 488] on link "Tiramasu Pancakes" at bounding box center [500, 488] width 420 height 33
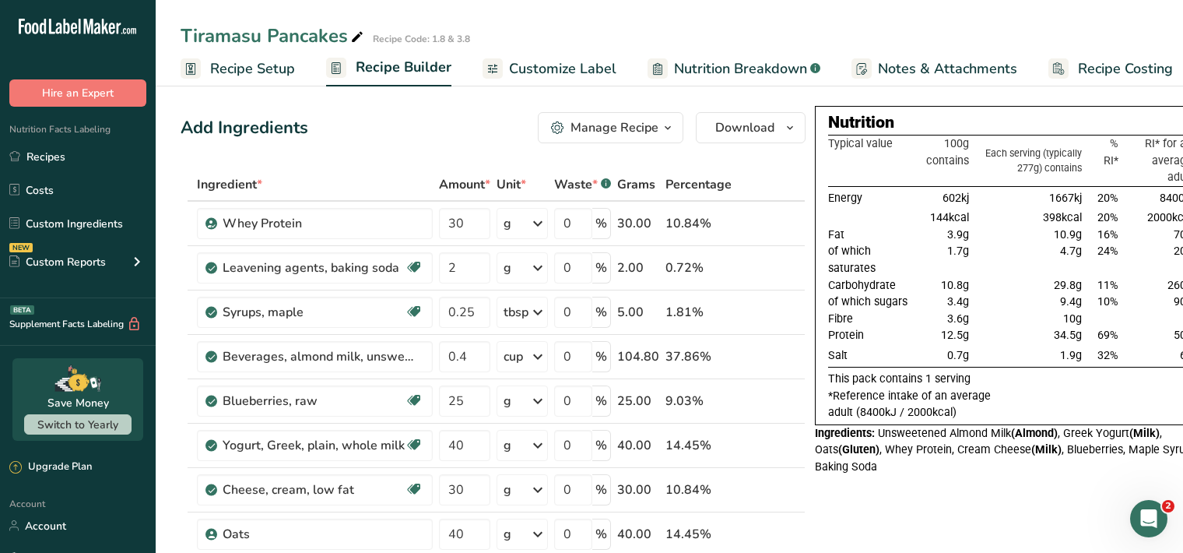
click at [578, 75] on span "Customize Label" at bounding box center [562, 68] width 107 height 21
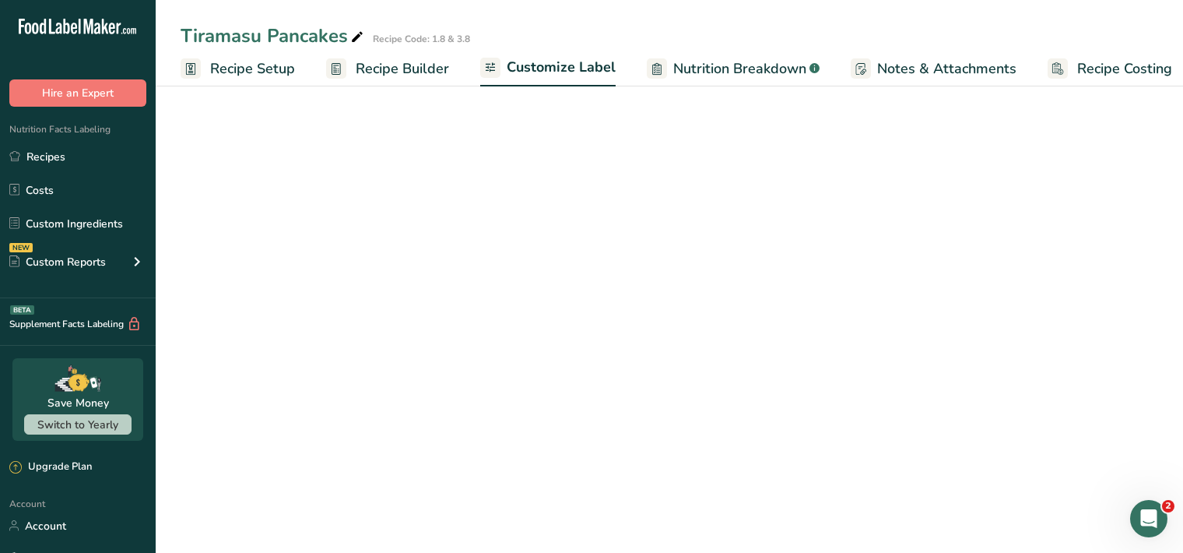
scroll to position [0, 14]
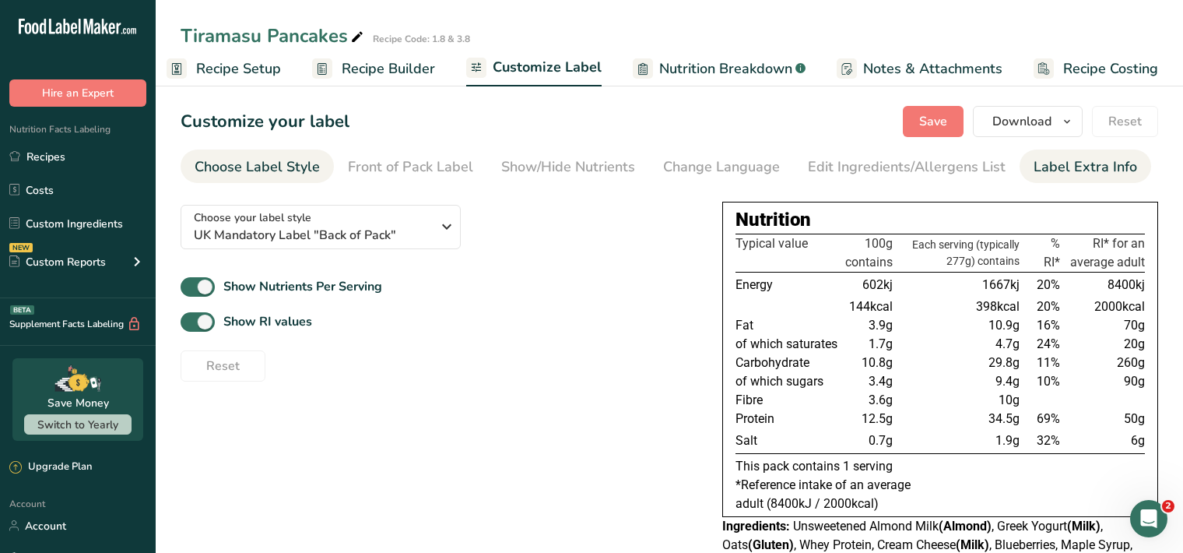
click at [1081, 168] on div "Label Extra Info" at bounding box center [1086, 166] width 104 height 21
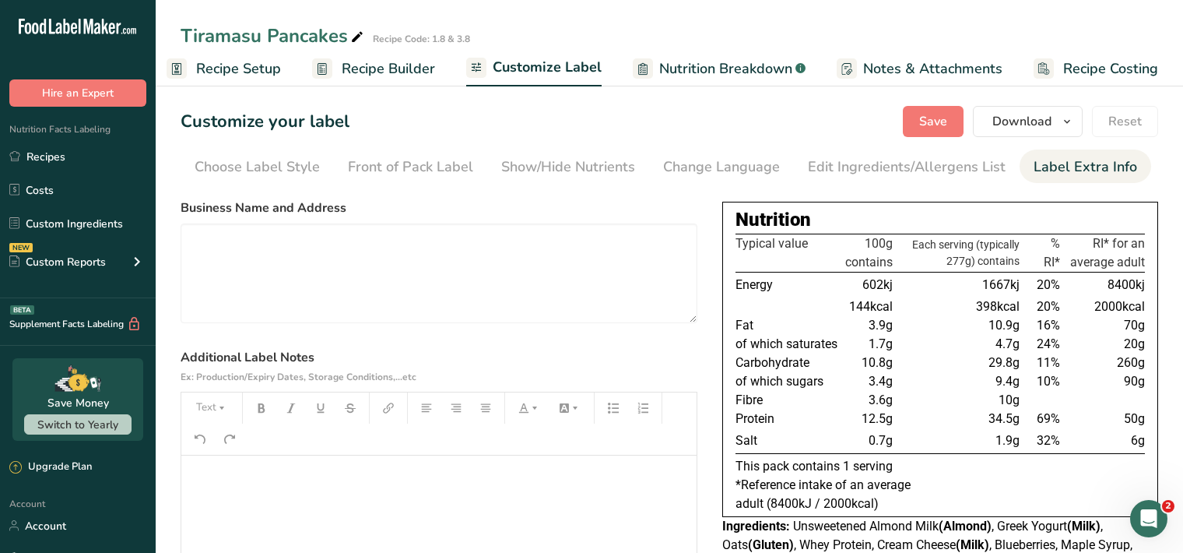
click at [215, 478] on p "﻿" at bounding box center [439, 477] width 500 height 19
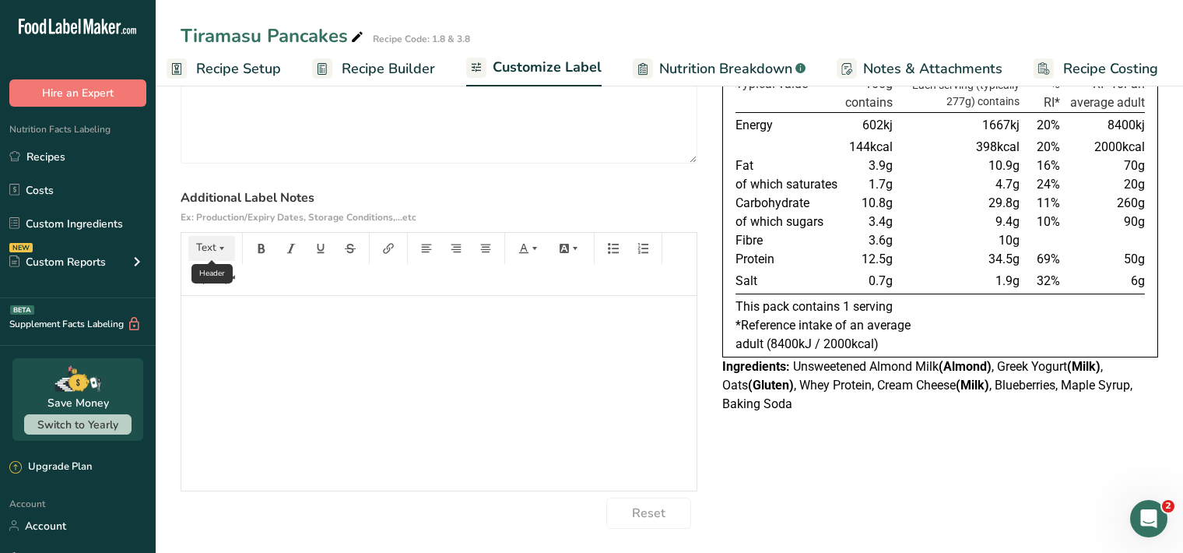
click at [220, 248] on icon "button" at bounding box center [221, 248] width 11 height 11
click at [241, 297] on li "H1" at bounding box center [224, 289] width 76 height 48
click at [265, 247] on icon "button" at bounding box center [261, 248] width 11 height 11
click at [223, 249] on icon "button" at bounding box center [221, 248] width 11 height 11
click at [226, 296] on span "H1" at bounding box center [223, 288] width 34 height 33
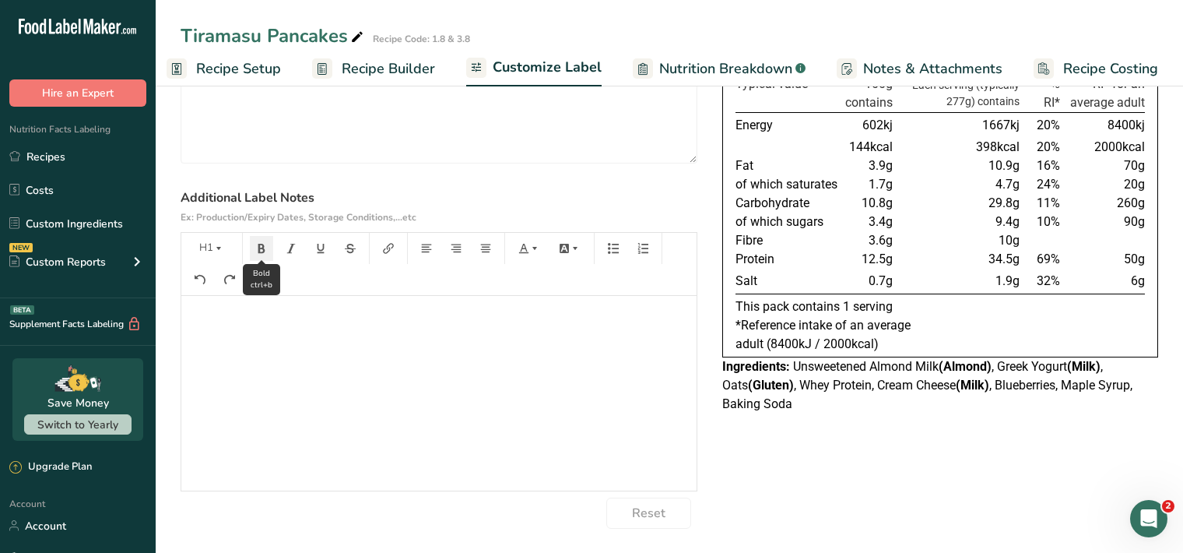
click at [258, 247] on icon "button" at bounding box center [261, 248] width 11 height 11
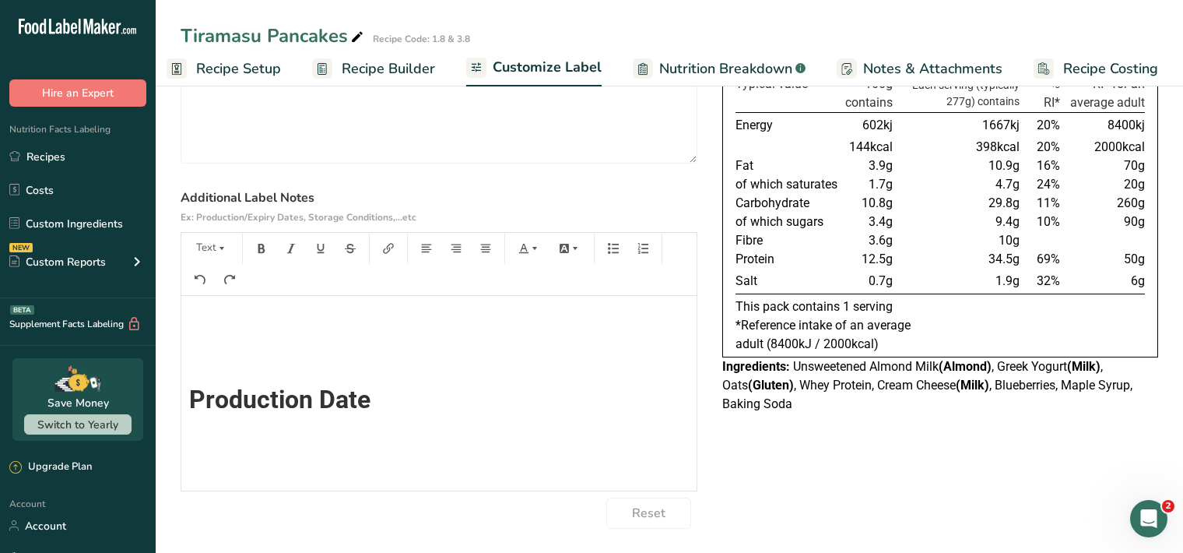
scroll to position [14, 0]
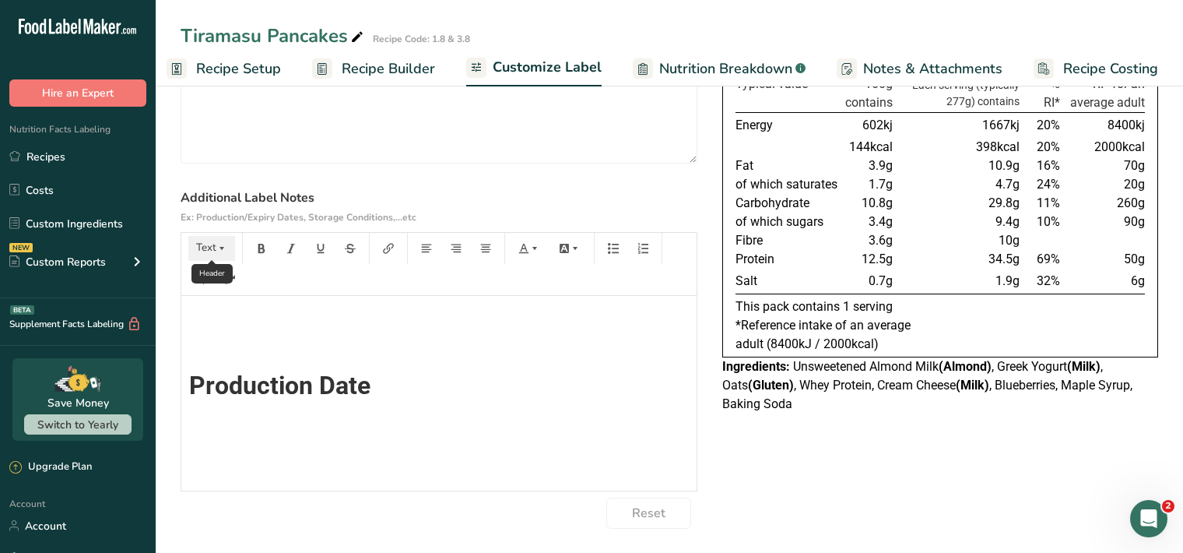
click at [220, 243] on icon "button" at bounding box center [221, 248] width 11 height 11
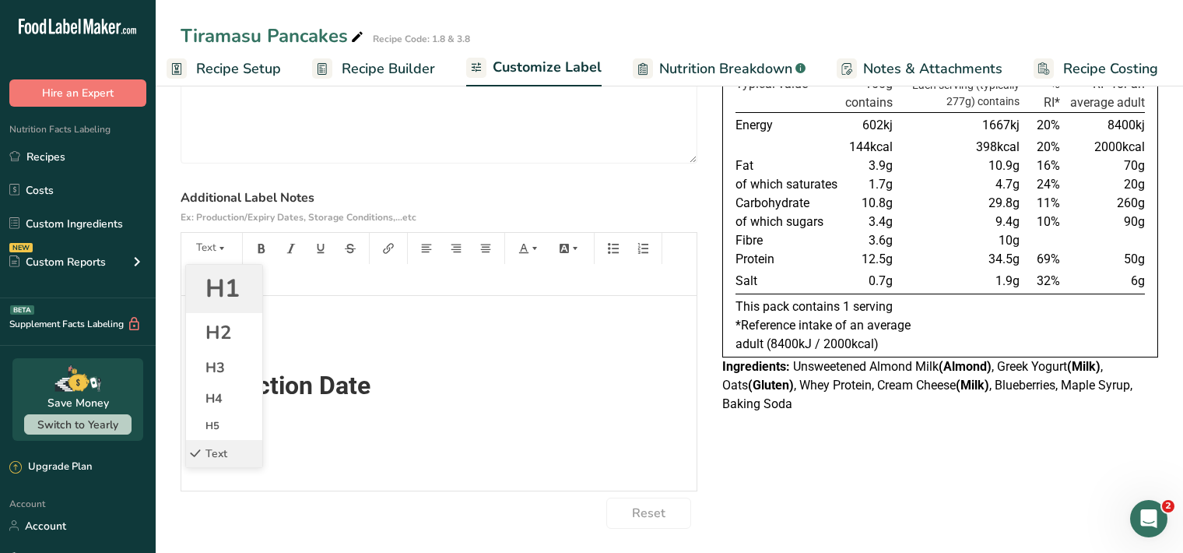
click at [229, 290] on span "H1" at bounding box center [223, 288] width 34 height 33
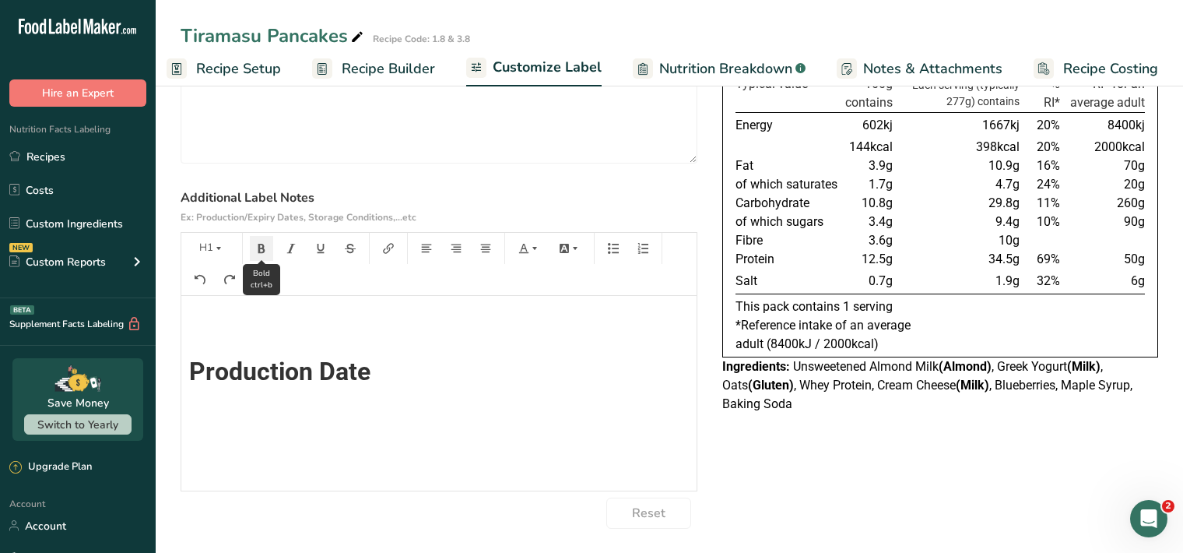
click at [265, 250] on icon "button" at bounding box center [261, 248] width 11 height 11
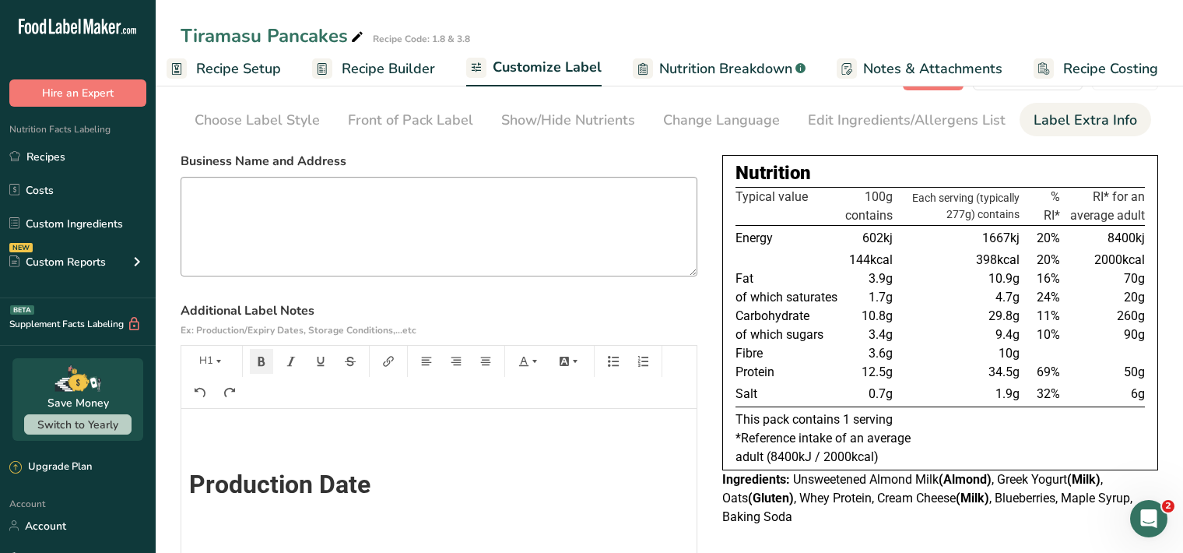
scroll to position [0, 0]
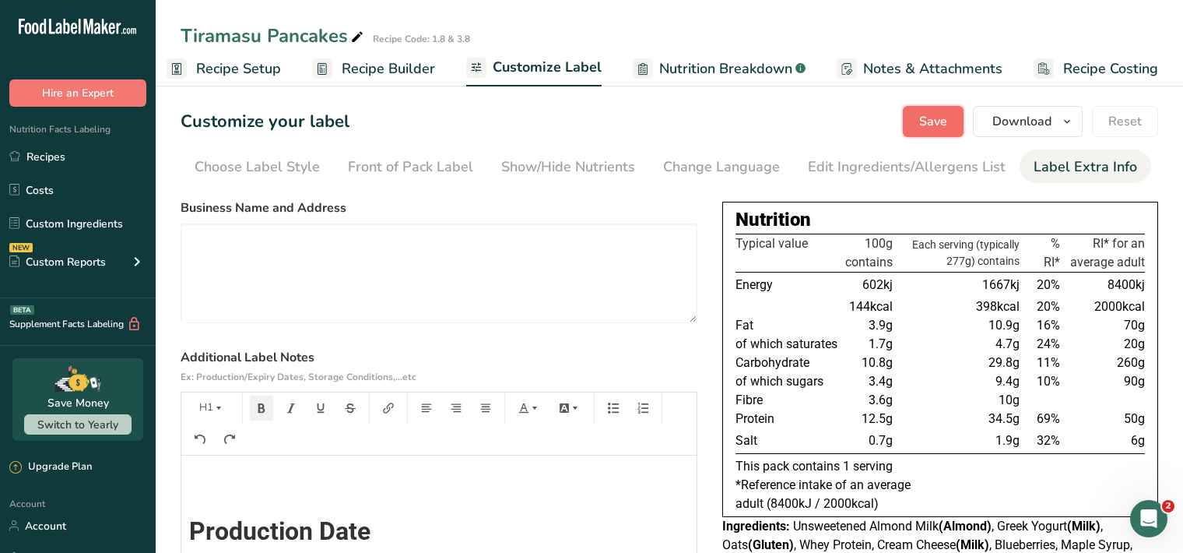
click at [923, 121] on span "Save" at bounding box center [933, 121] width 28 height 19
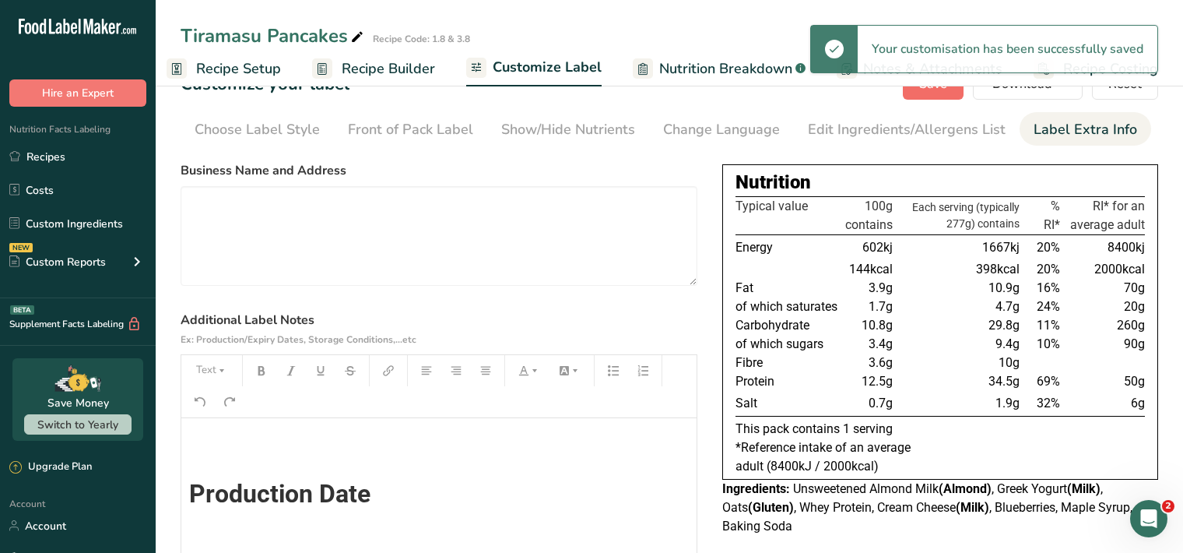
scroll to position [169, 0]
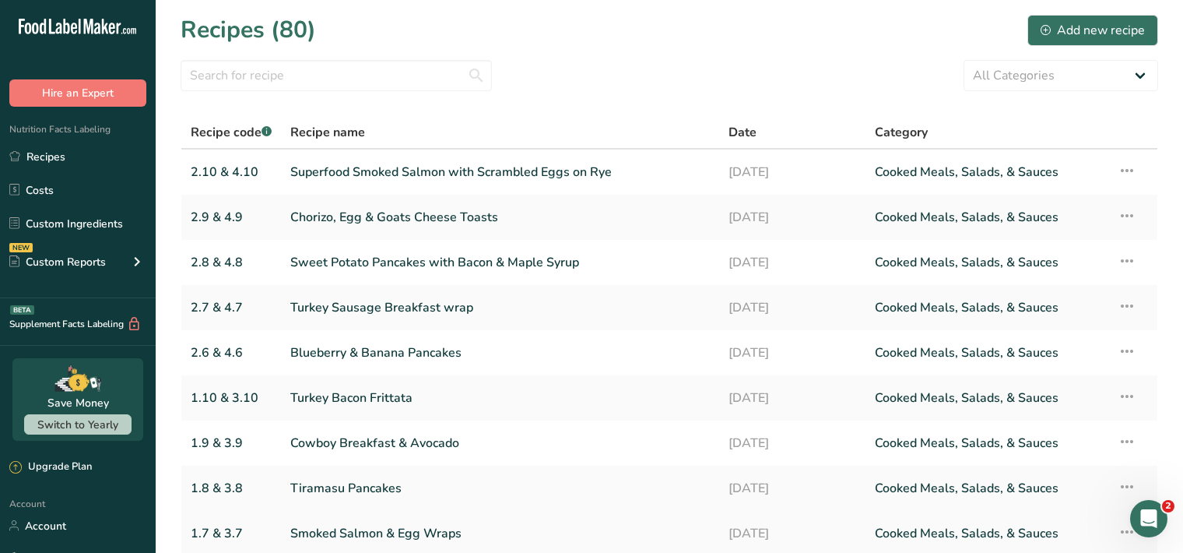
click at [346, 539] on link "Smoked Salmon & Egg Wraps" at bounding box center [500, 533] width 420 height 33
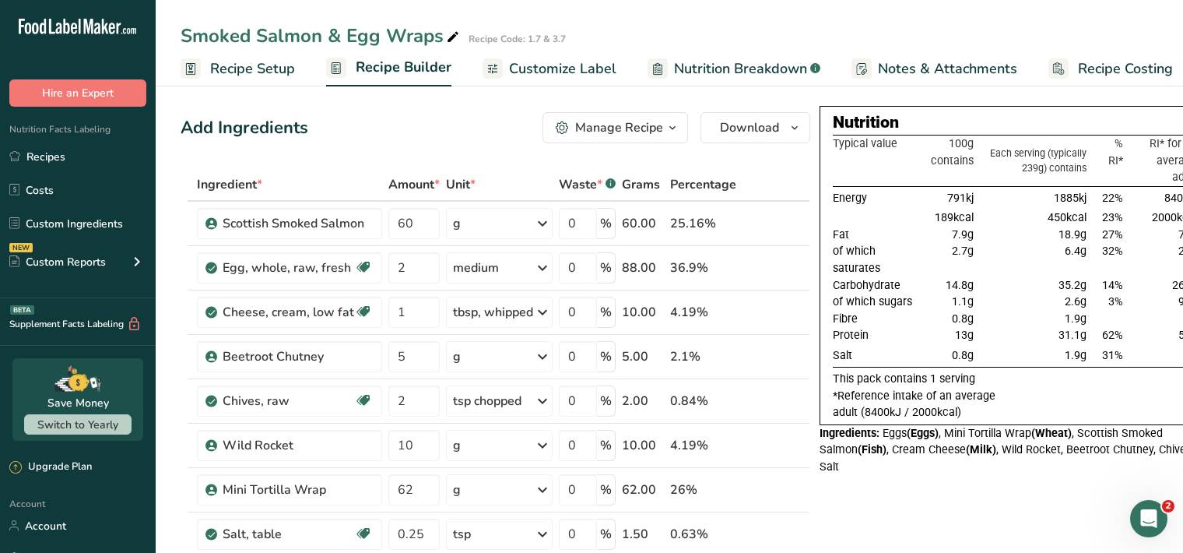
click at [587, 72] on span "Customize Label" at bounding box center [562, 68] width 107 height 21
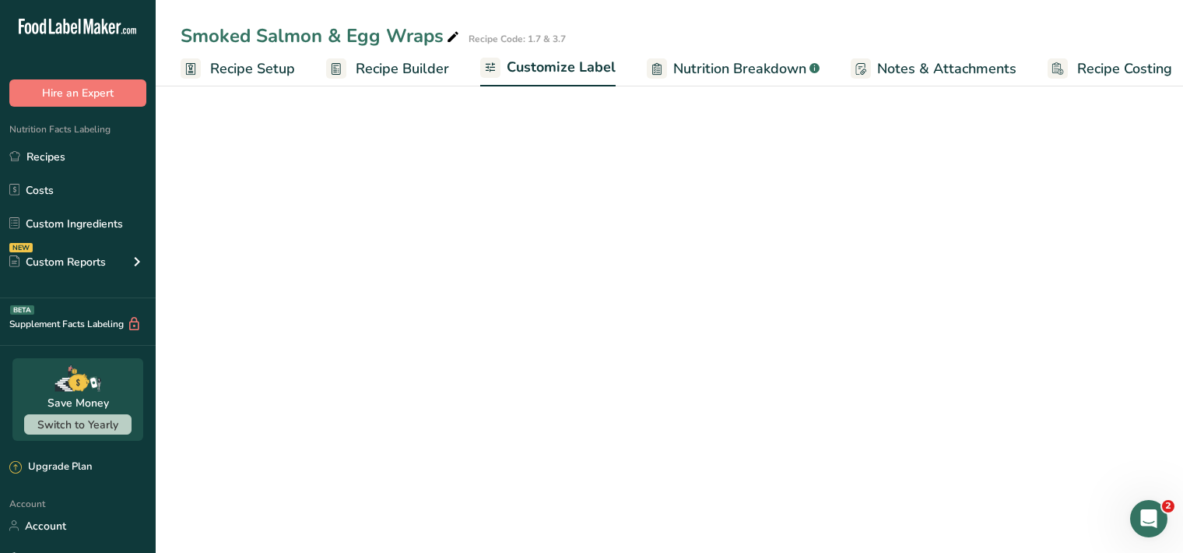
scroll to position [0, 14]
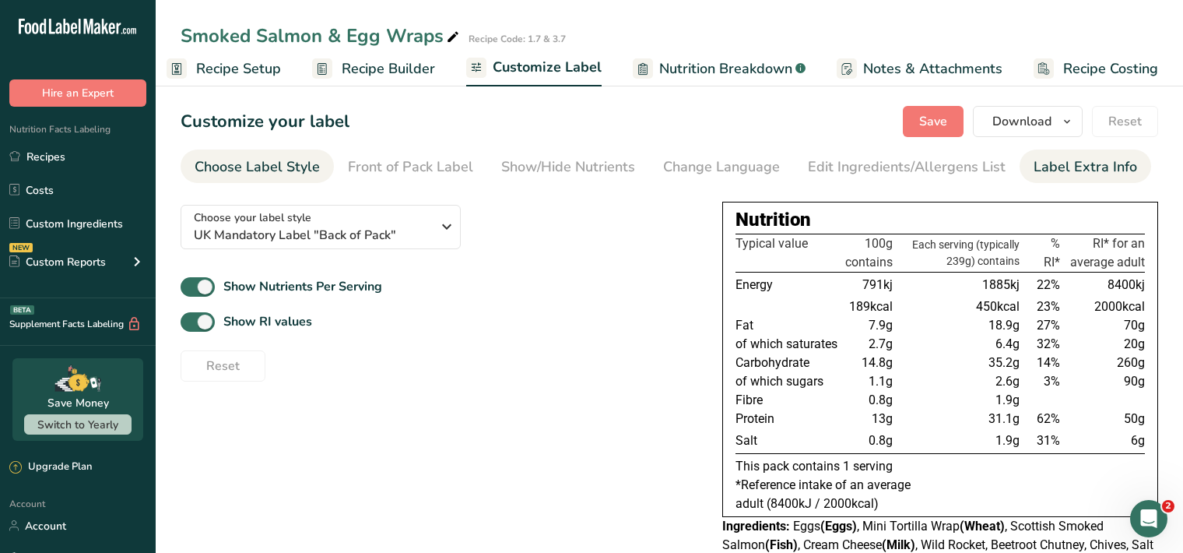
click at [1071, 166] on div "Label Extra Info" at bounding box center [1086, 166] width 104 height 21
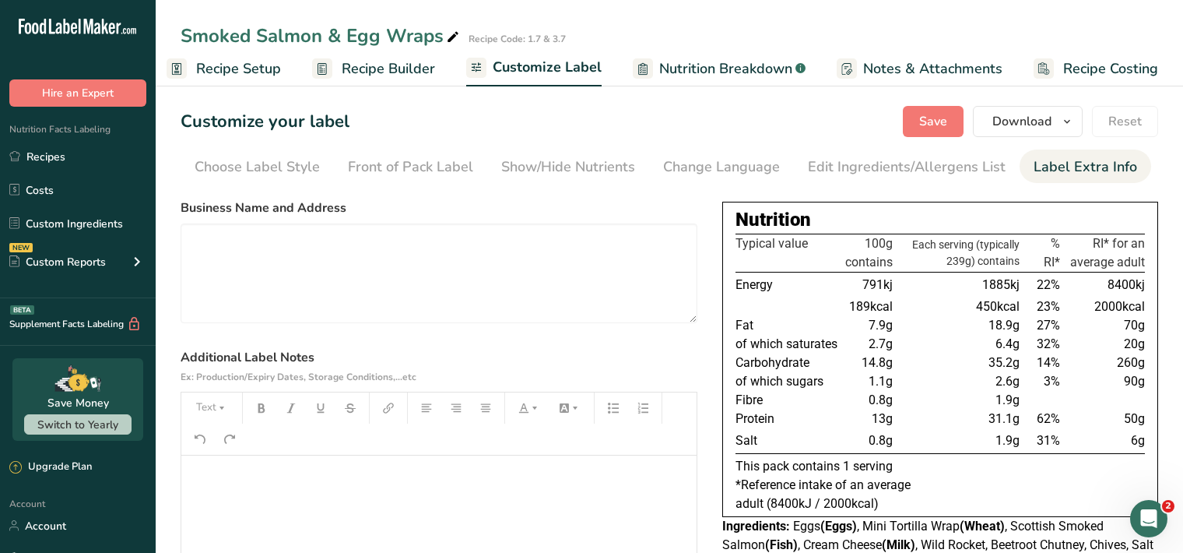
click at [188, 469] on div "﻿" at bounding box center [438, 552] width 515 height 195
click at [221, 409] on icon "button" at bounding box center [221, 407] width 11 height 11
click at [237, 452] on span "H1" at bounding box center [223, 447] width 34 height 33
click at [262, 410] on icon "button" at bounding box center [261, 407] width 7 height 9
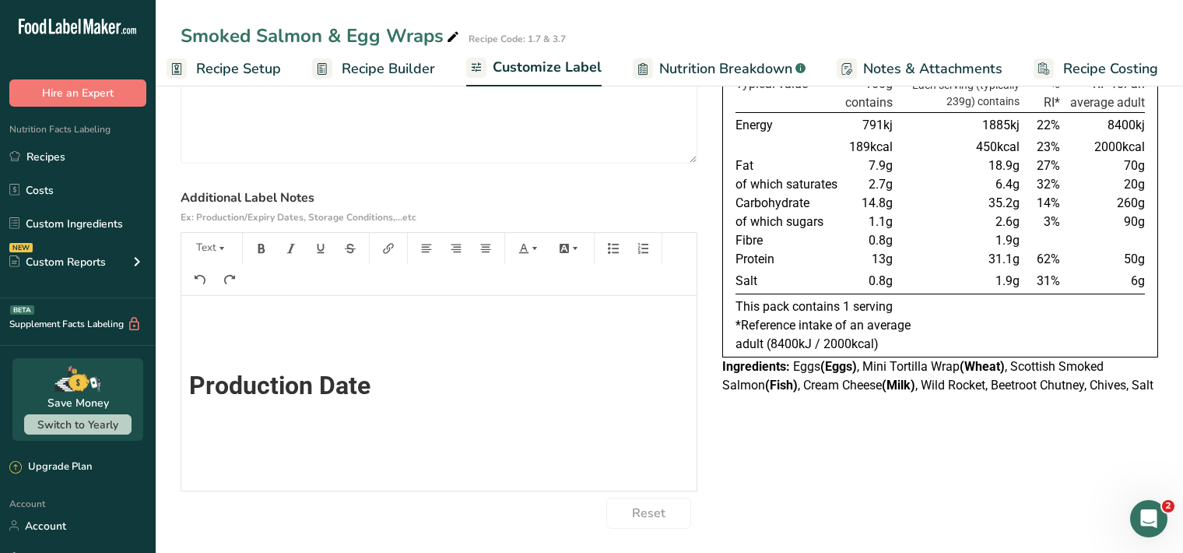
scroll to position [0, 0]
click at [220, 254] on button "Text" at bounding box center [211, 248] width 47 height 25
drag, startPoint x: 238, startPoint y: 293, endPoint x: 244, endPoint y: 287, distance: 8.3
click at [237, 294] on span "H1" at bounding box center [223, 288] width 34 height 33
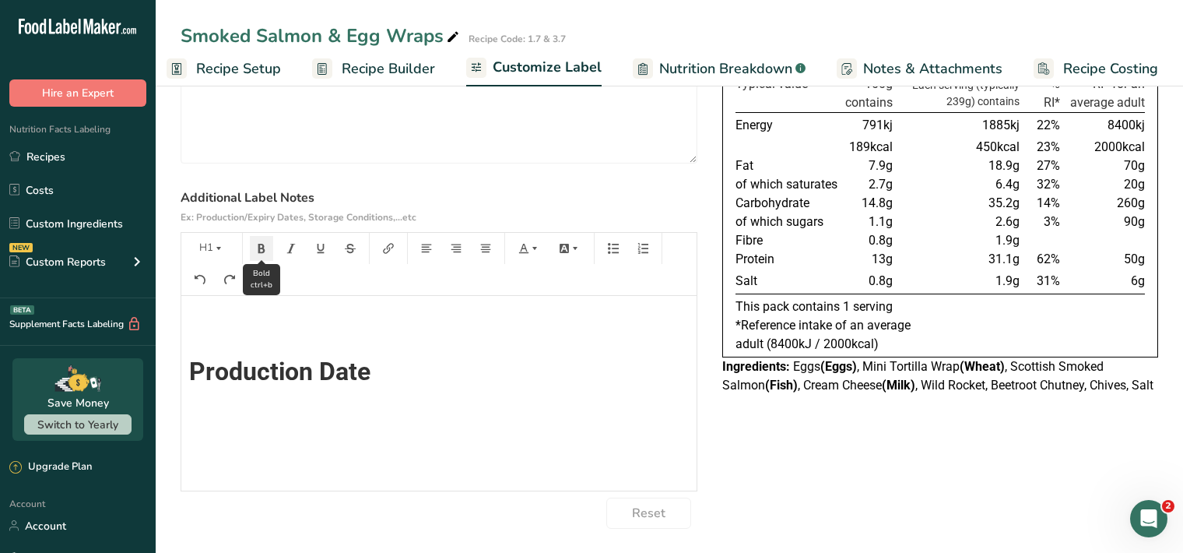
click at [260, 250] on icon "button" at bounding box center [261, 248] width 11 height 11
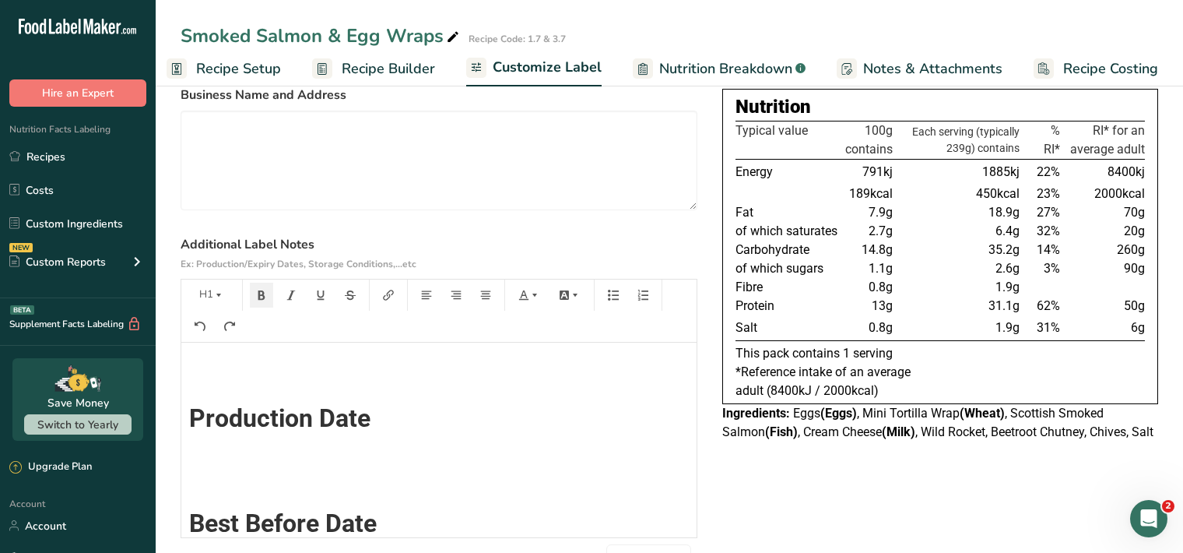
scroll to position [0, 0]
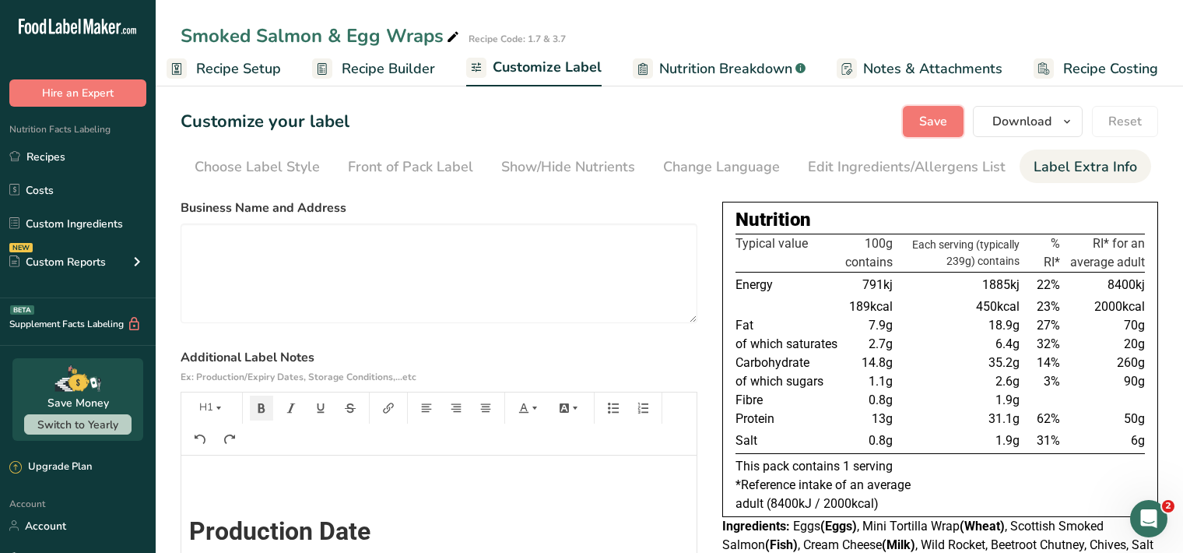
click at [944, 125] on span "Save" at bounding box center [933, 121] width 28 height 19
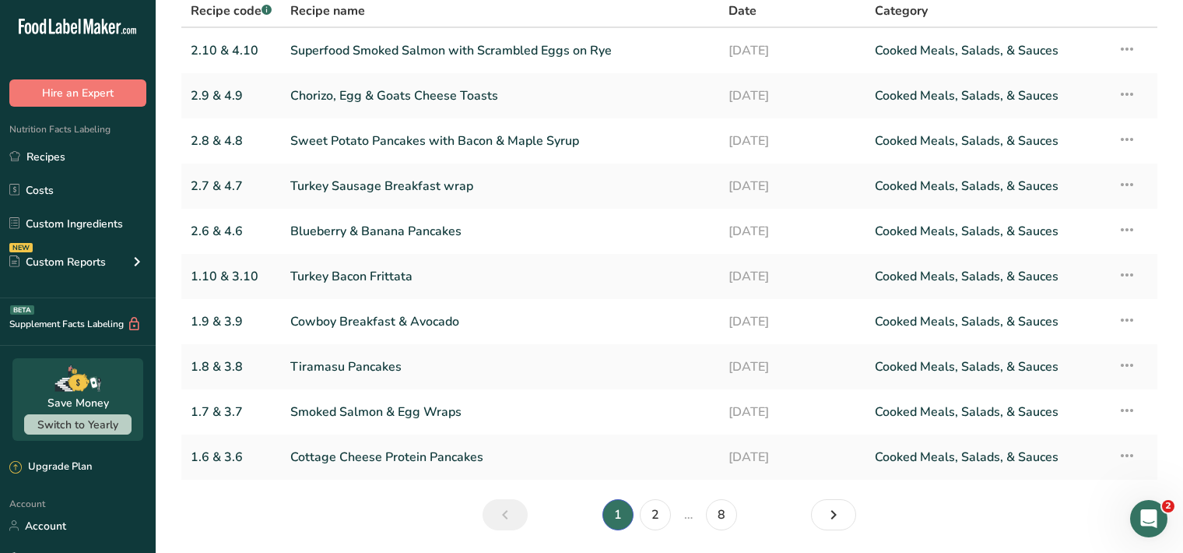
scroll to position [173, 0]
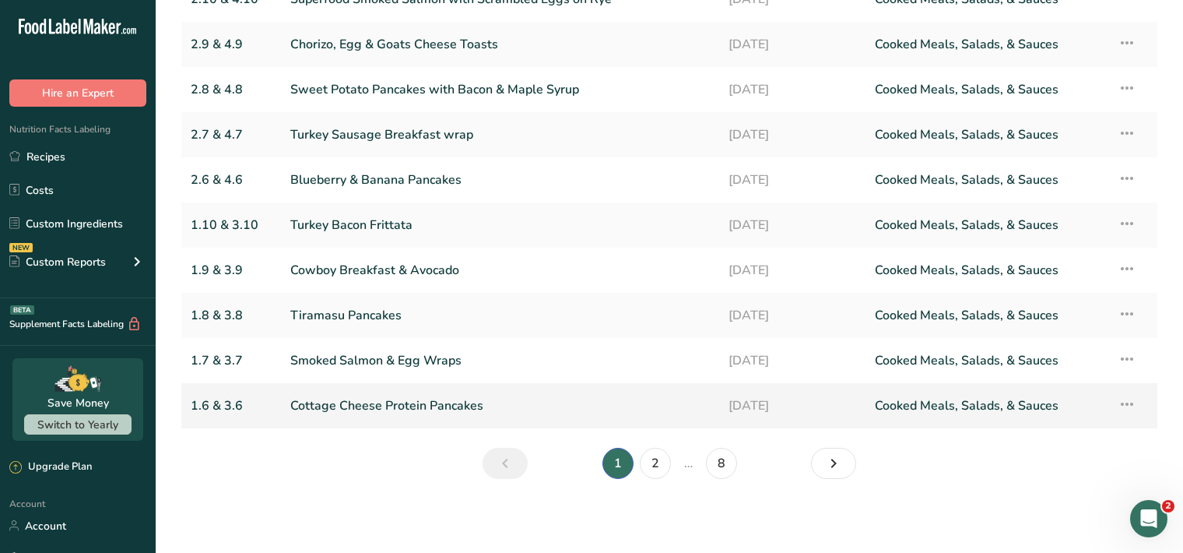
click at [335, 412] on link "Cottage Cheese Protein Pancakes" at bounding box center [500, 405] width 420 height 33
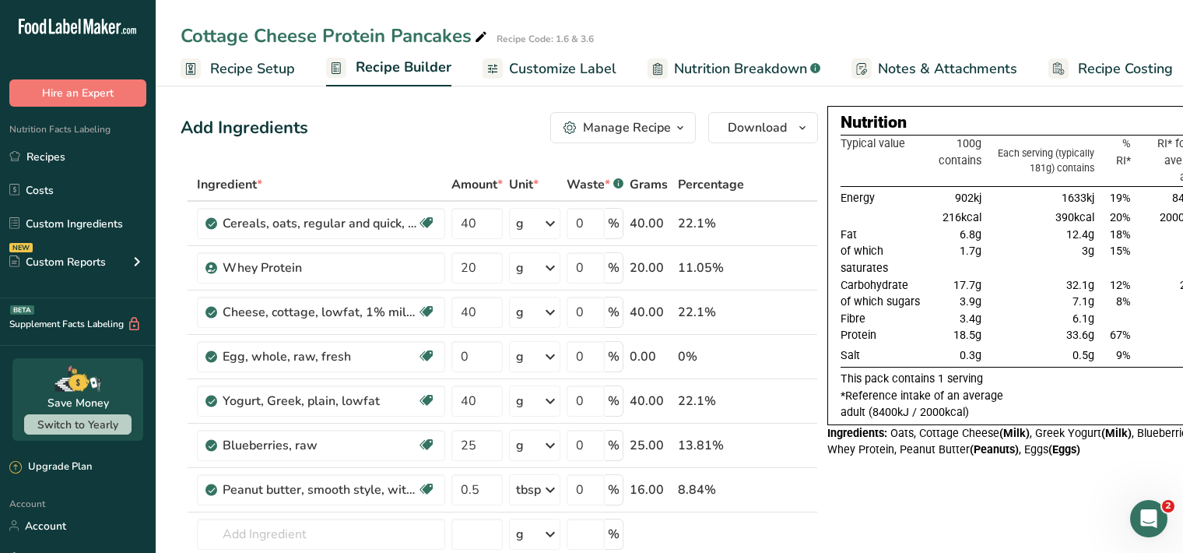
click at [558, 65] on span "Customize Label" at bounding box center [562, 68] width 107 height 21
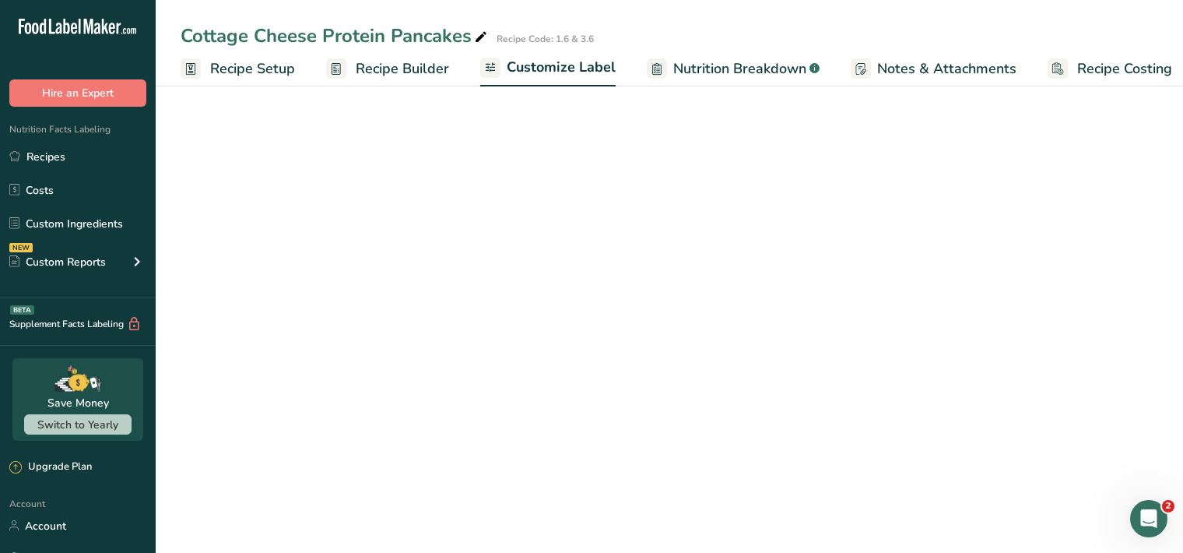
scroll to position [0, 14]
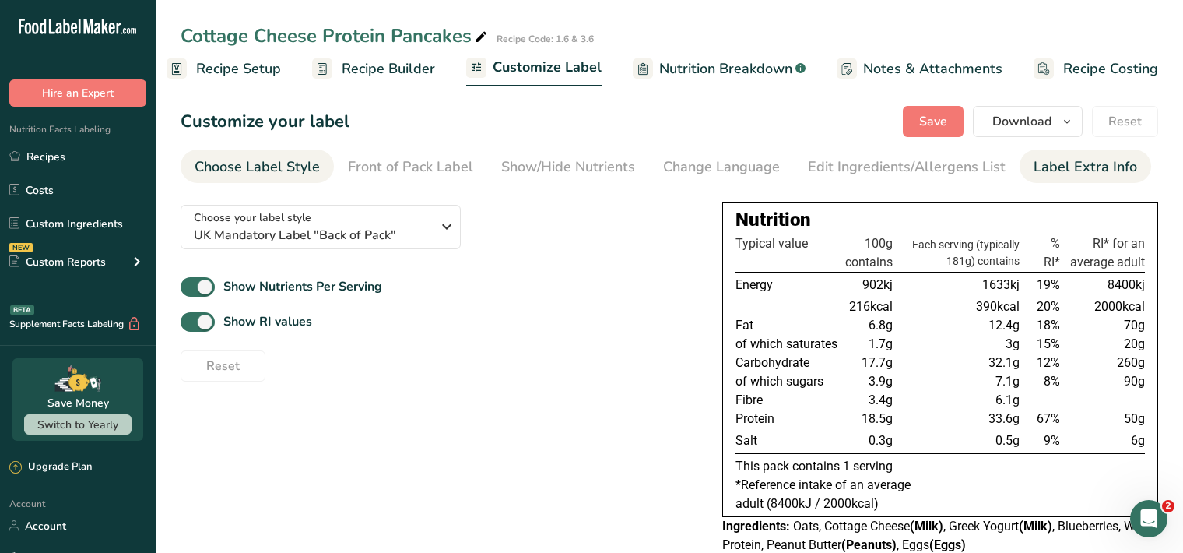
click at [1063, 169] on div "Label Extra Info" at bounding box center [1086, 166] width 104 height 21
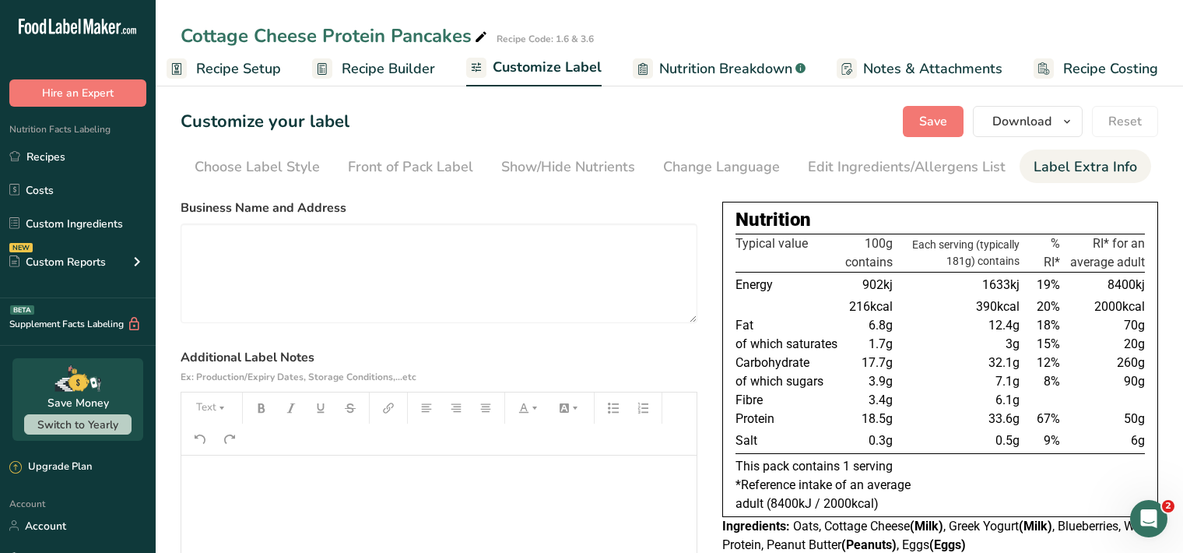
click at [207, 471] on p "﻿" at bounding box center [439, 477] width 500 height 19
click at [223, 409] on icon "button" at bounding box center [221, 407] width 11 height 11
click at [216, 441] on span "H1" at bounding box center [223, 447] width 34 height 33
click at [263, 407] on icon "button" at bounding box center [261, 407] width 7 height 9
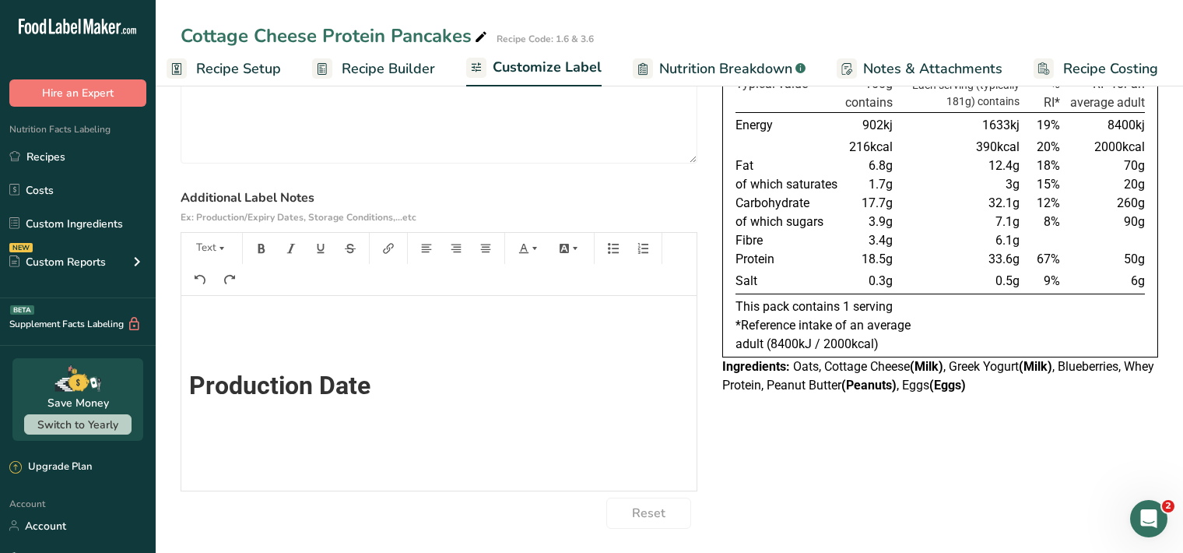
scroll to position [0, 0]
click at [225, 248] on icon "button" at bounding box center [221, 248] width 11 height 11
drag, startPoint x: 220, startPoint y: 290, endPoint x: 237, endPoint y: 279, distance: 20.7
click at [221, 291] on span "H1" at bounding box center [223, 288] width 34 height 33
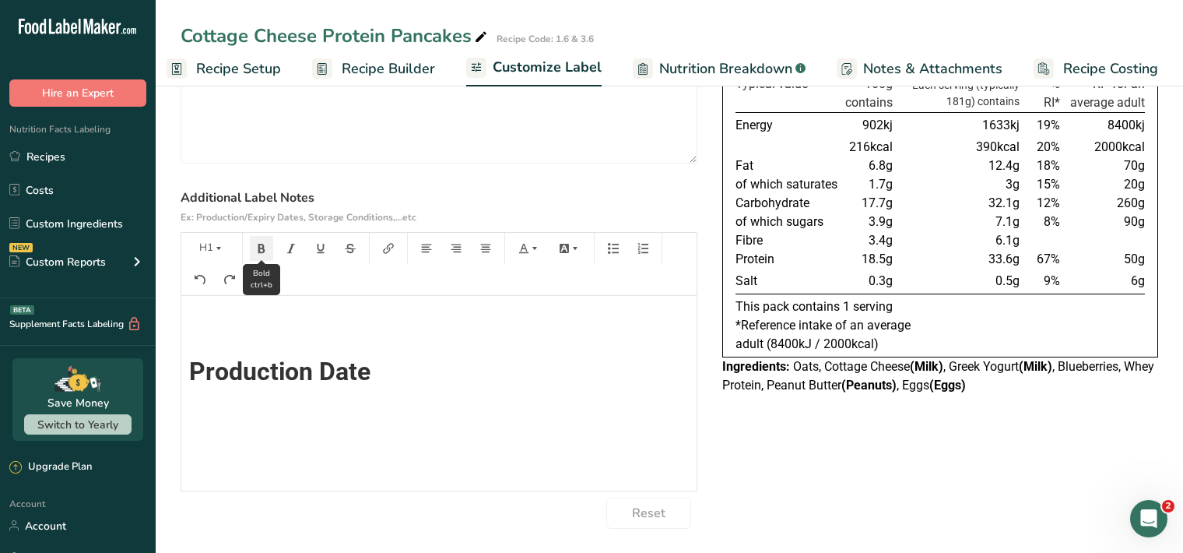
click at [258, 251] on icon "button" at bounding box center [261, 248] width 7 height 9
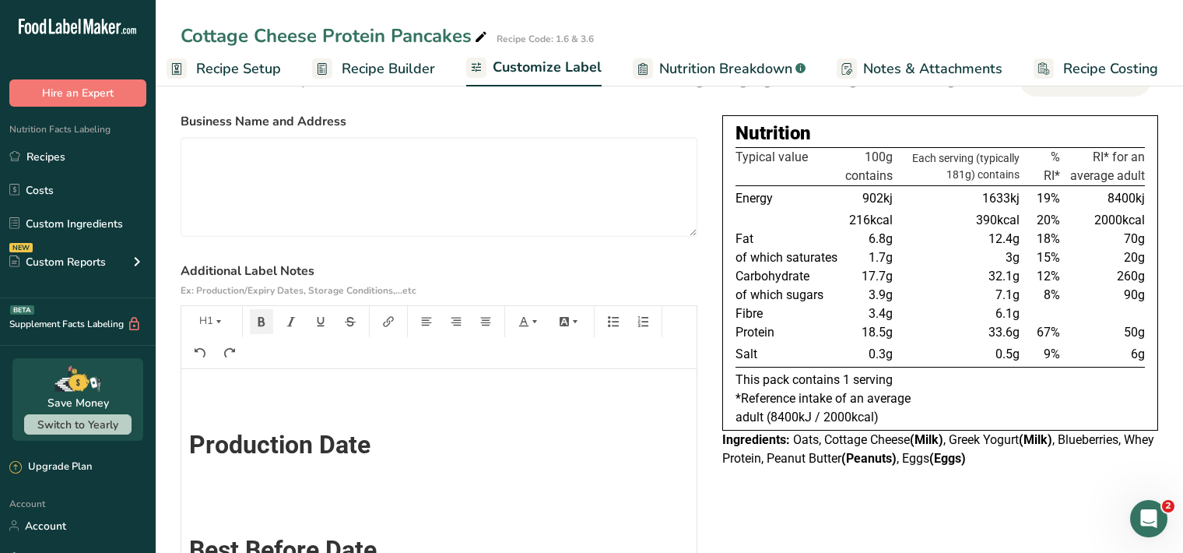
scroll to position [0, 0]
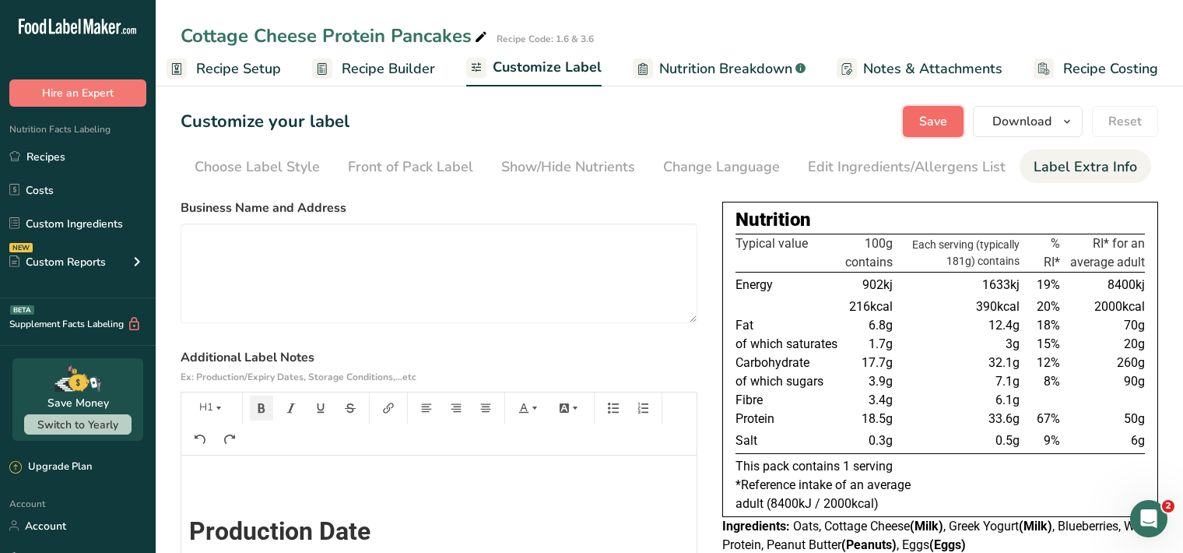
click at [937, 121] on span "Save" at bounding box center [933, 121] width 28 height 19
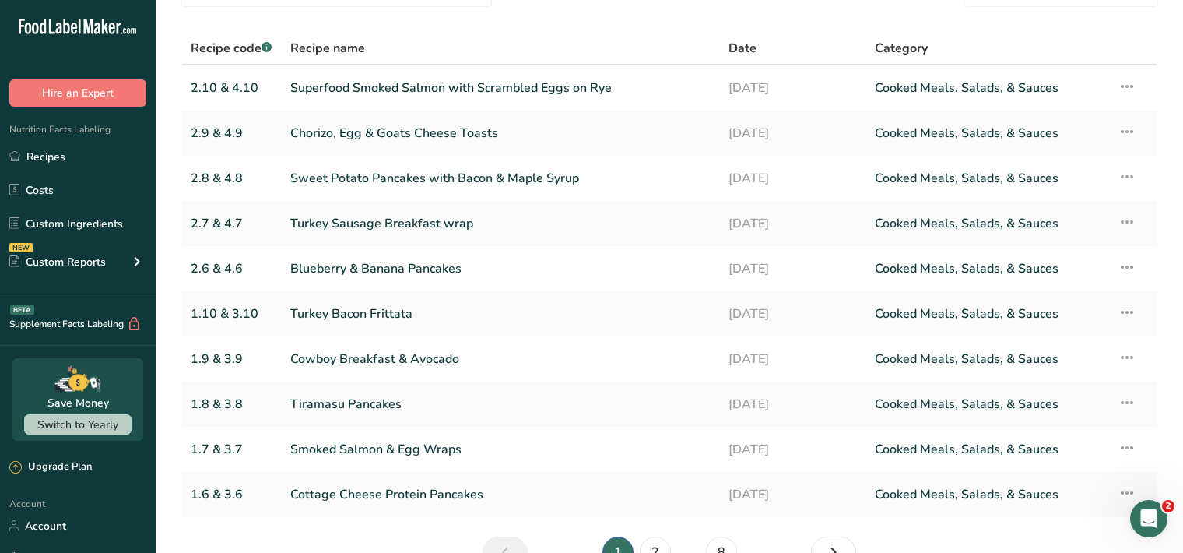
scroll to position [173, 0]
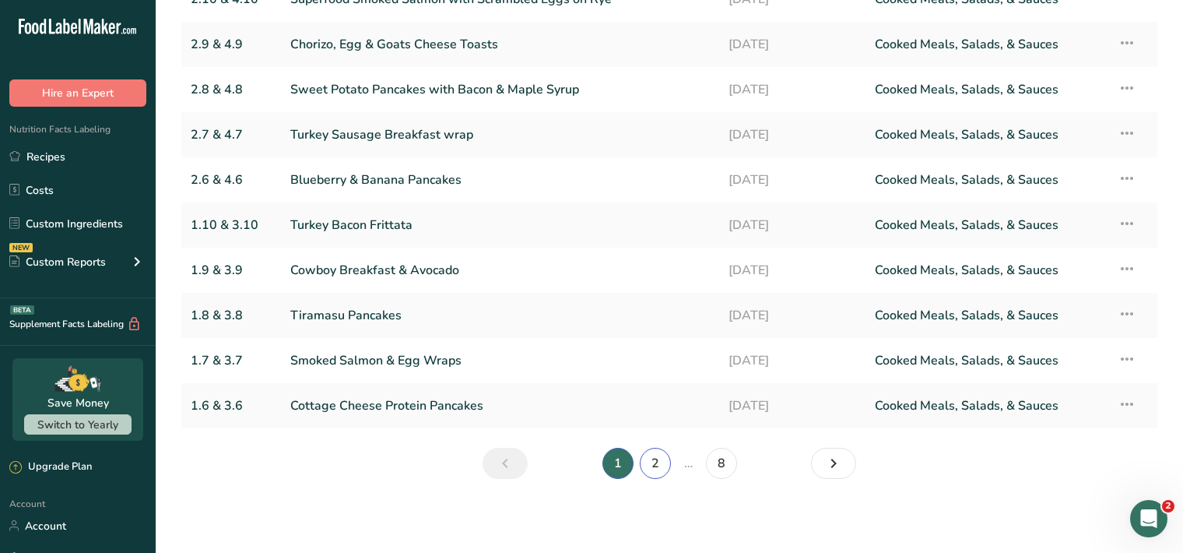
click at [652, 467] on link "2" at bounding box center [655, 463] width 31 height 31
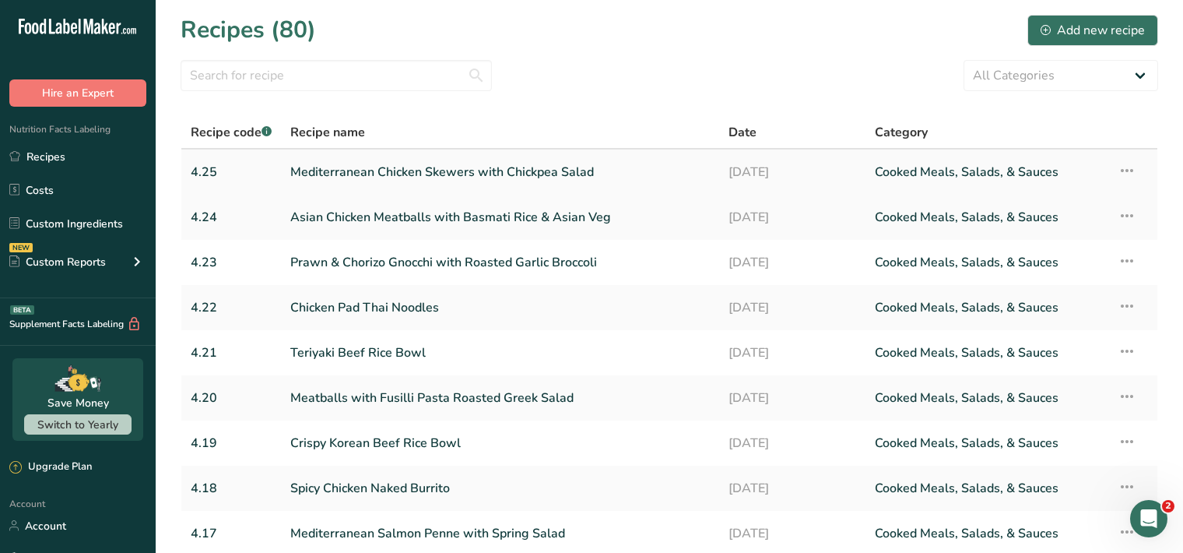
click at [476, 177] on link "Mediterranean Chicken Skewers with Chickpea Salad" at bounding box center [500, 172] width 420 height 33
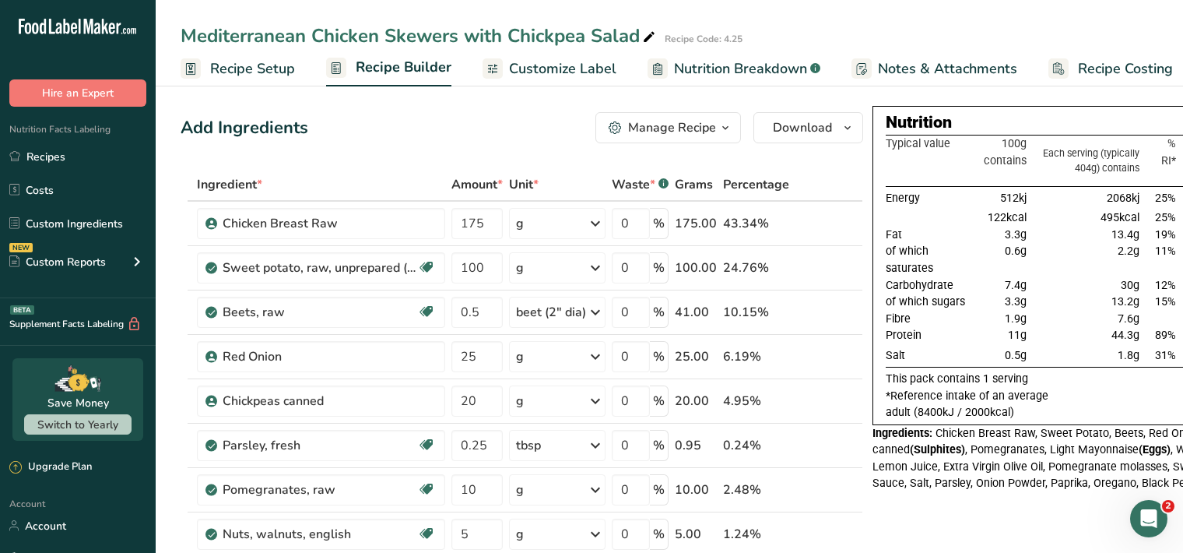
click at [557, 72] on span "Customize Label" at bounding box center [562, 68] width 107 height 21
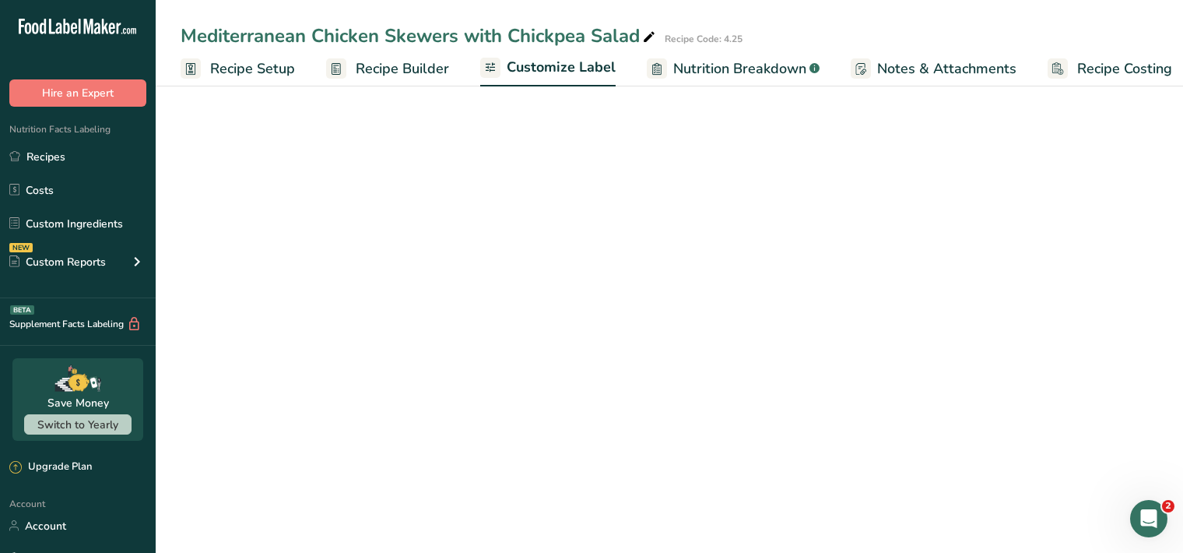
scroll to position [0, 14]
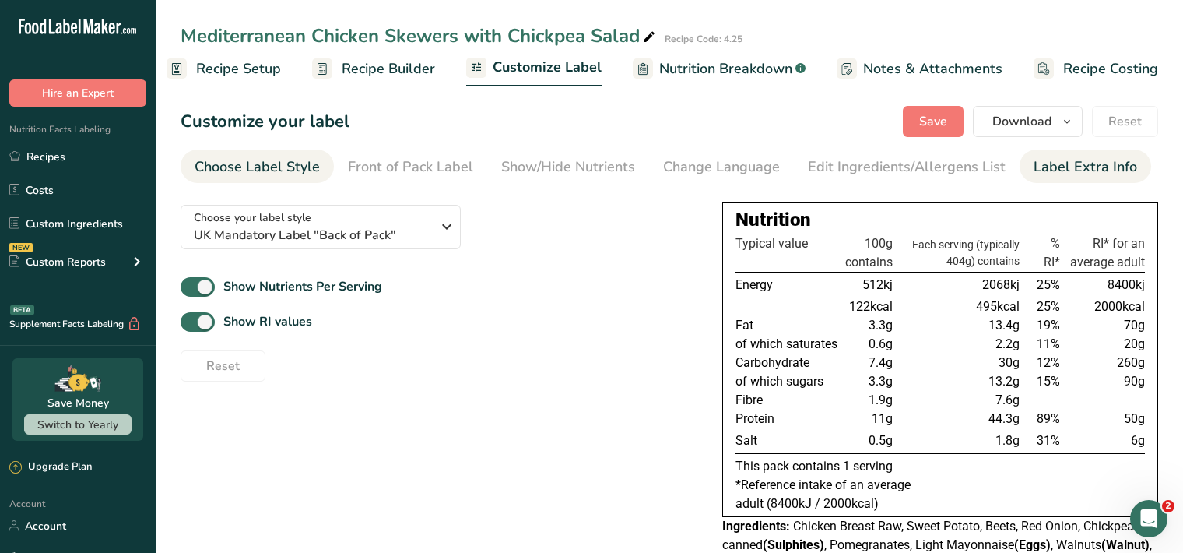
click at [1072, 170] on div "Label Extra Info" at bounding box center [1086, 166] width 104 height 21
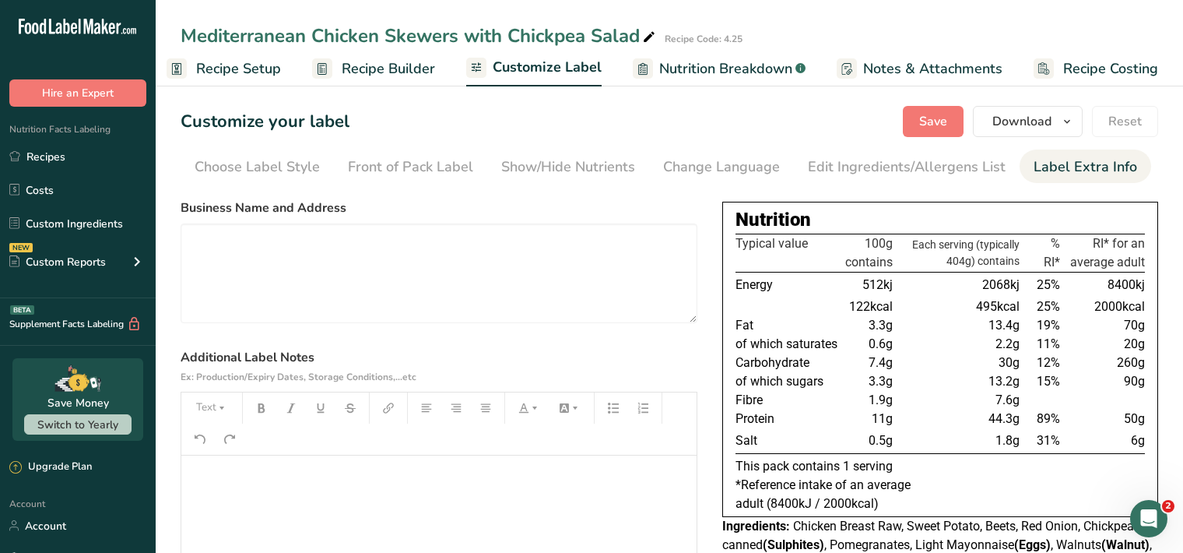
click at [199, 476] on p "﻿" at bounding box center [439, 477] width 500 height 19
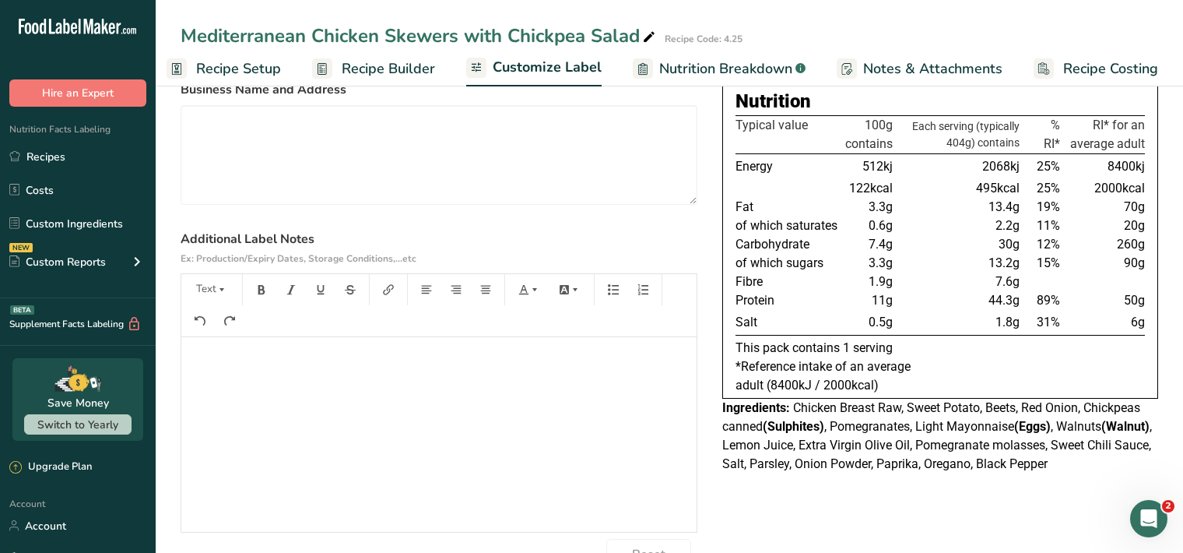
scroll to position [160, 0]
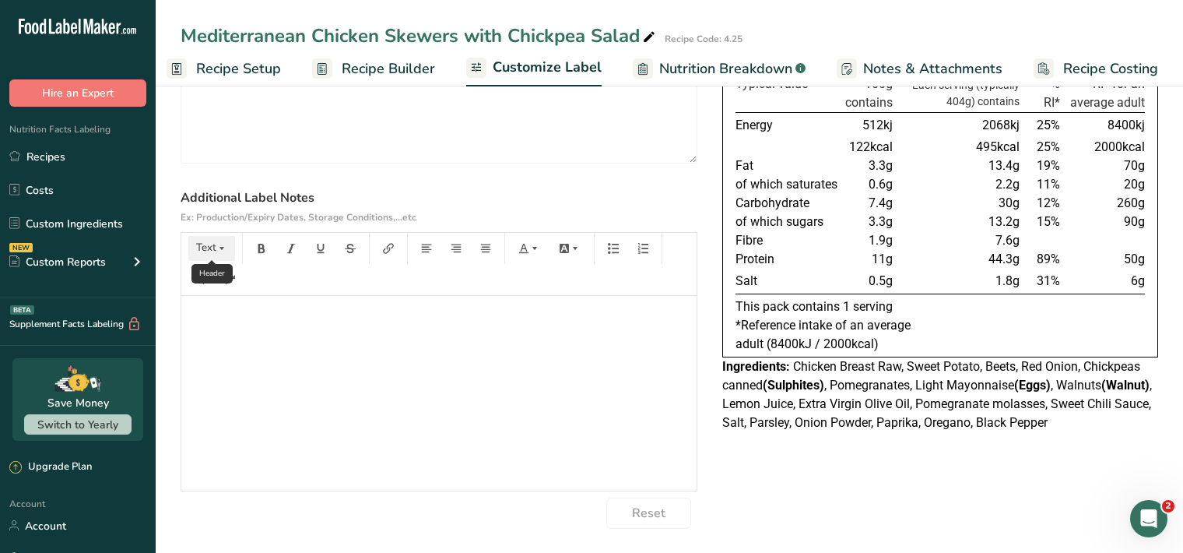
click at [216, 242] on button "Text" at bounding box center [211, 248] width 47 height 25
click at [241, 288] on li "H1" at bounding box center [224, 289] width 76 height 48
click at [260, 247] on icon "button" at bounding box center [261, 248] width 11 height 11
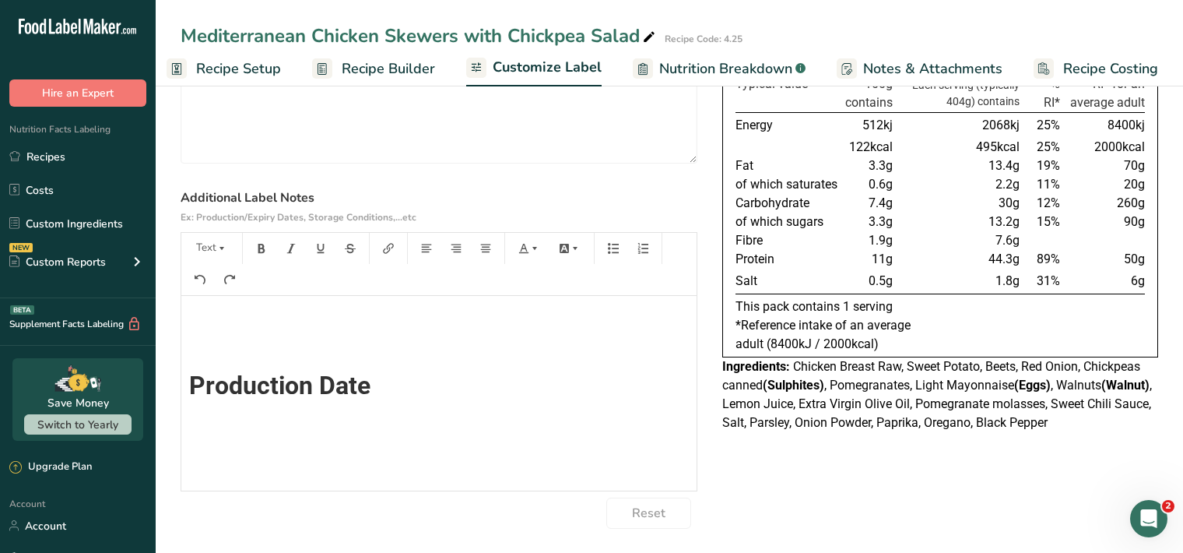
scroll to position [0, 0]
click at [216, 247] on icon "button" at bounding box center [221, 248] width 11 height 11
drag, startPoint x: 223, startPoint y: 295, endPoint x: 230, endPoint y: 284, distance: 13.0
click at [222, 294] on span "H1" at bounding box center [223, 288] width 34 height 33
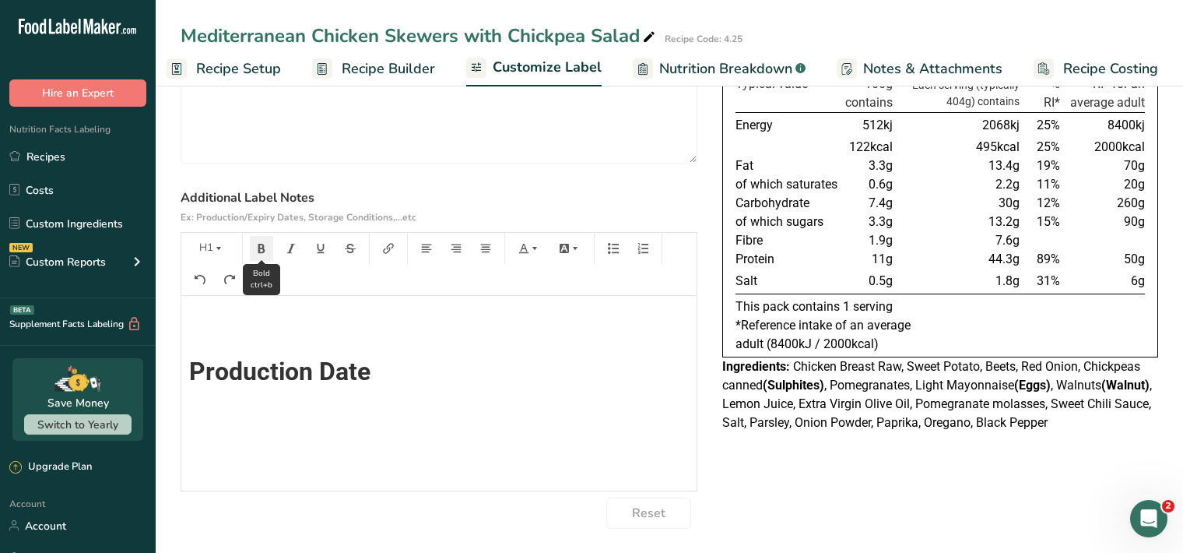
click at [261, 246] on icon "button" at bounding box center [261, 248] width 11 height 11
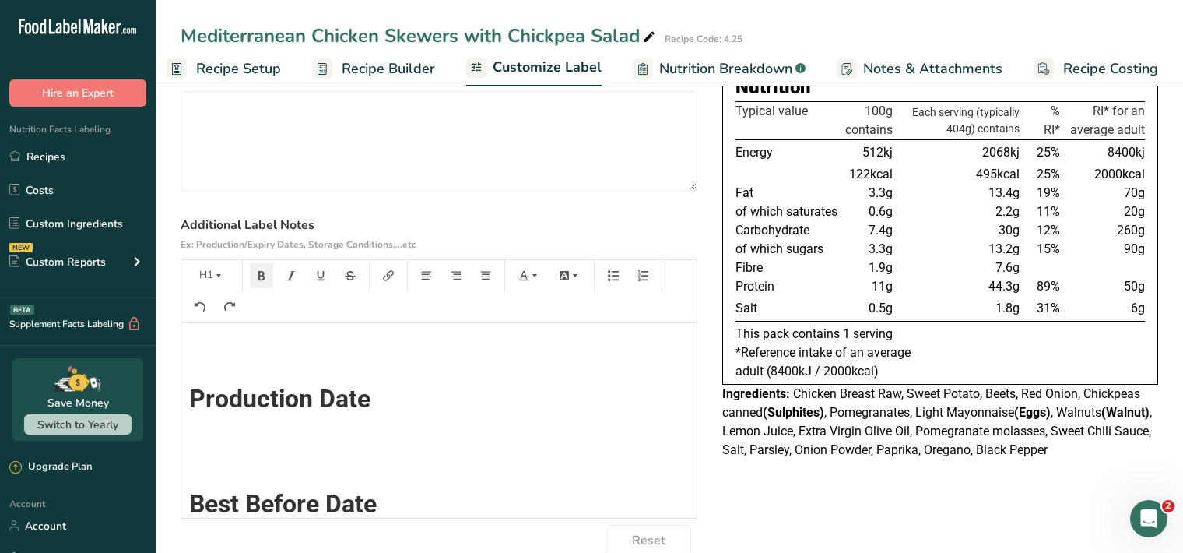
scroll to position [0, 0]
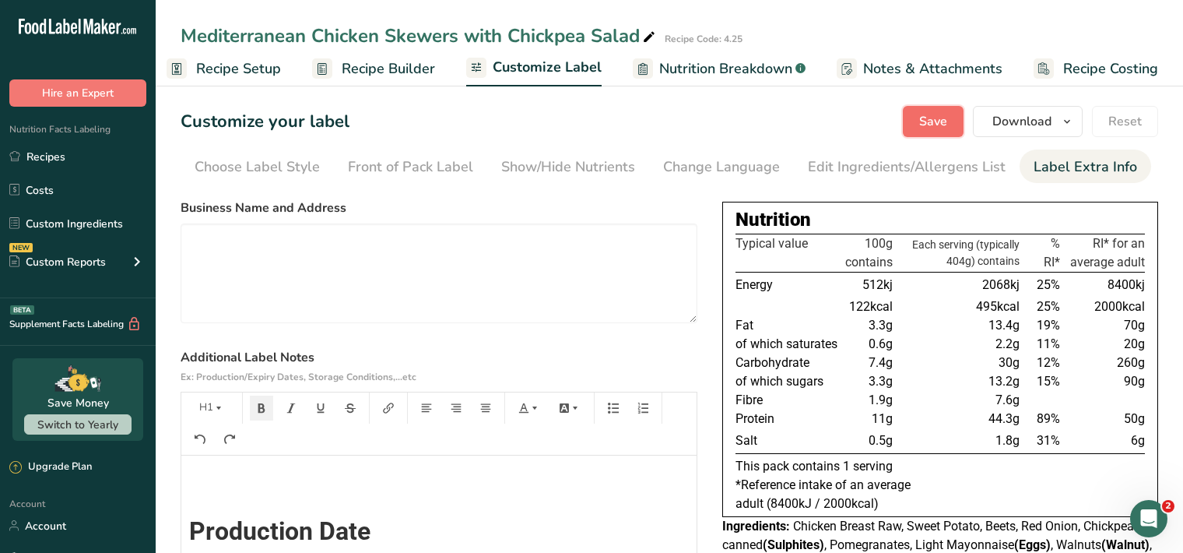
click at [944, 127] on span "Save" at bounding box center [933, 121] width 28 height 19
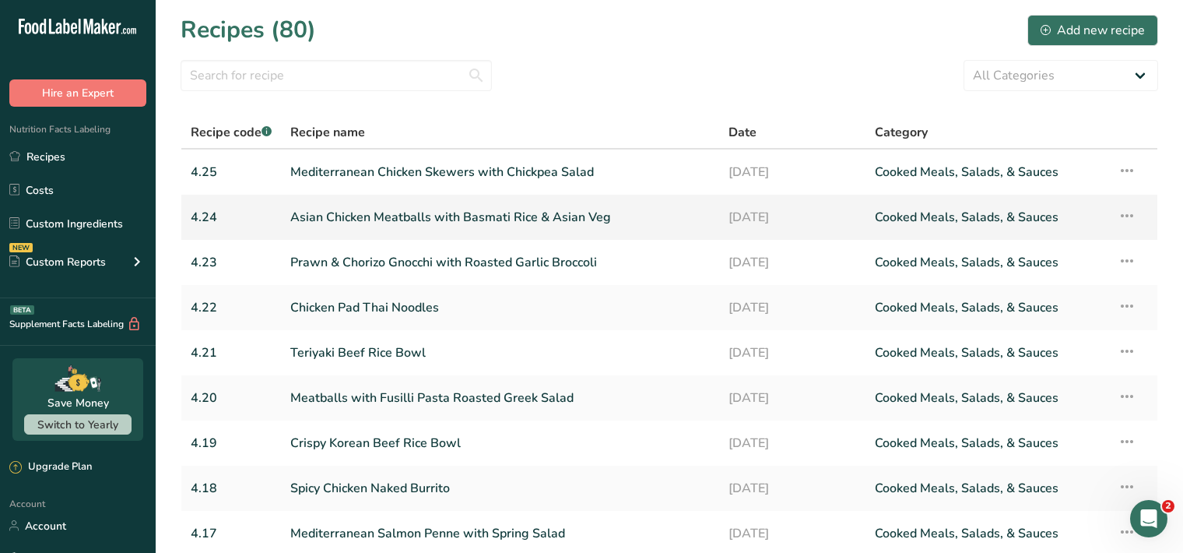
scroll to position [2, 0]
click at [353, 227] on link "Asian Chicken Meatballs with Basmati Rice & Asian Veg" at bounding box center [500, 217] width 420 height 33
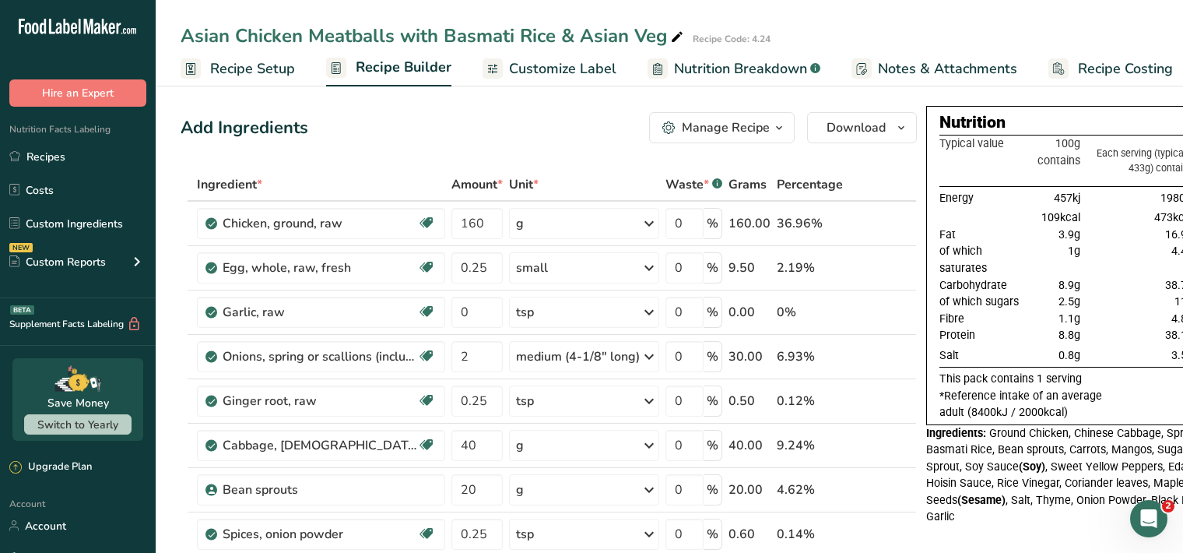
click at [579, 72] on span "Customize Label" at bounding box center [562, 68] width 107 height 21
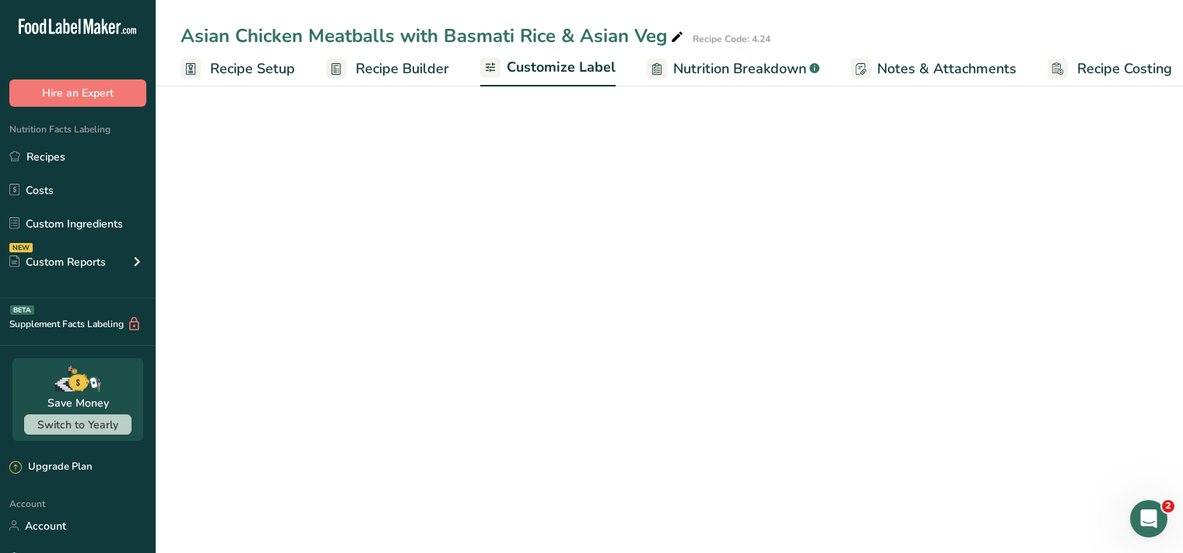
scroll to position [0, 14]
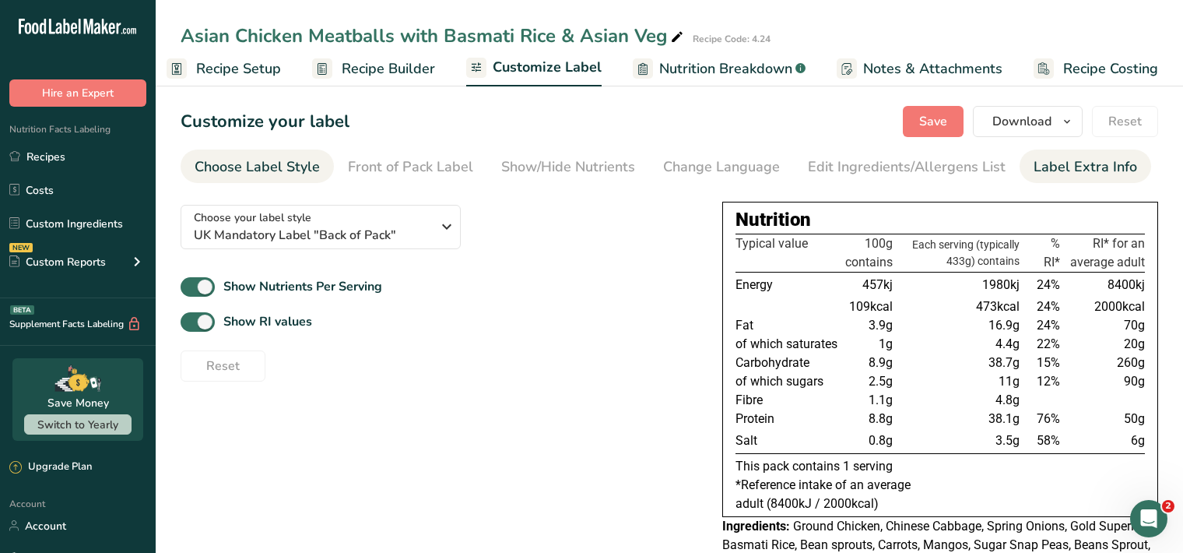
click at [1058, 161] on div "Label Extra Info" at bounding box center [1086, 166] width 104 height 21
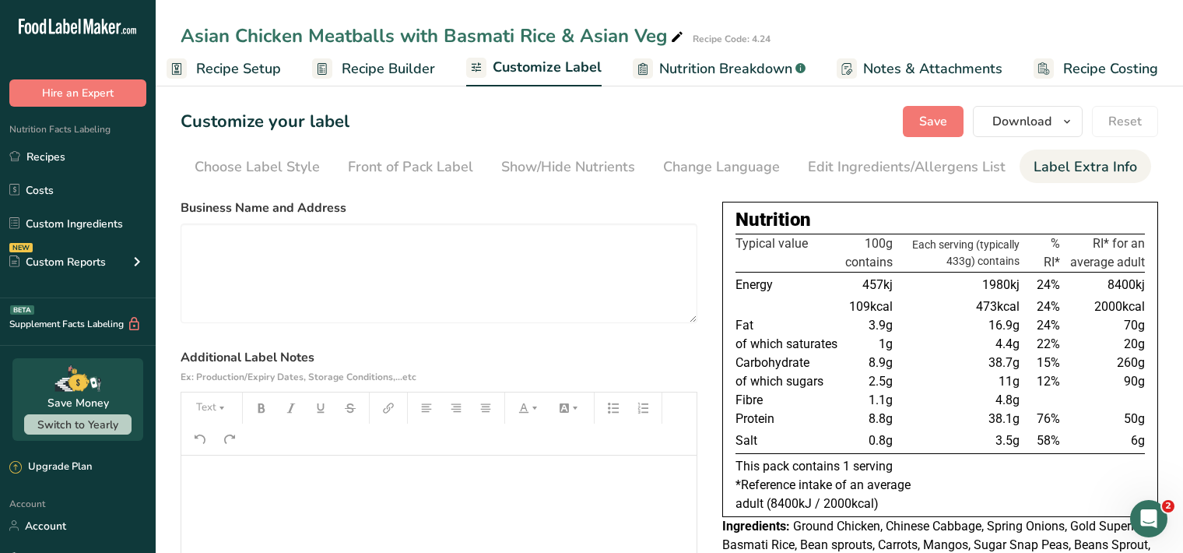
drag, startPoint x: 202, startPoint y: 481, endPoint x: 194, endPoint y: 473, distance: 12.1
click at [201, 481] on p "﻿" at bounding box center [439, 477] width 500 height 19
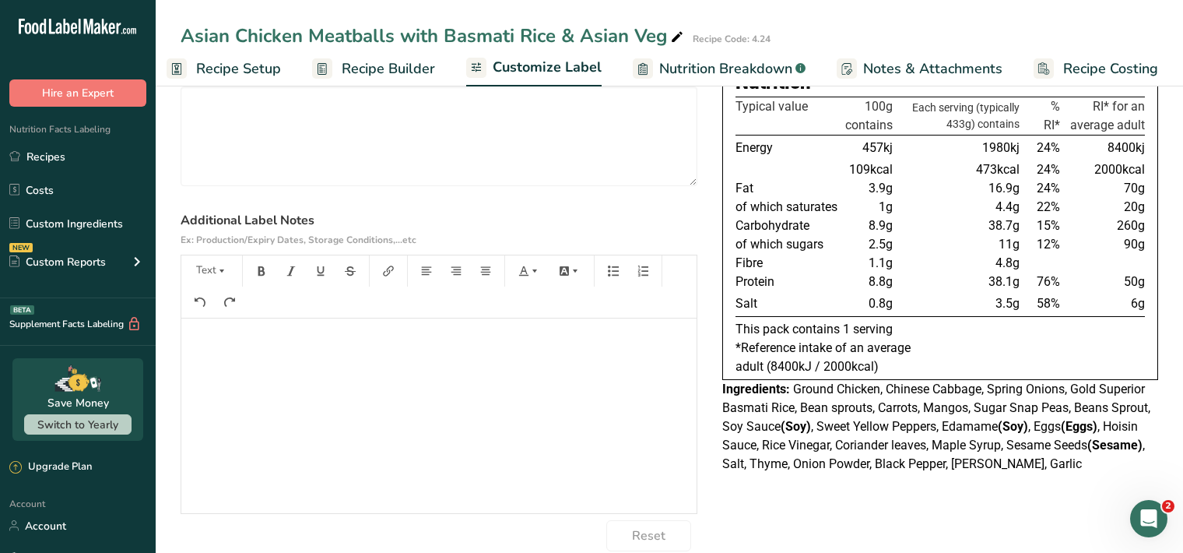
scroll to position [145, 0]
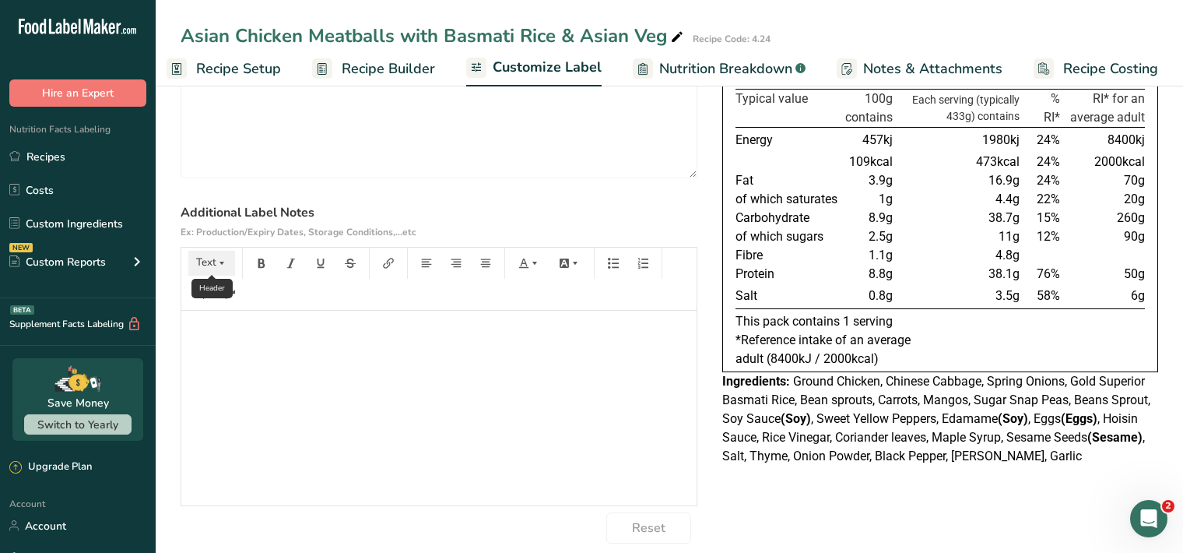
click at [228, 265] on button "Text" at bounding box center [211, 263] width 47 height 25
click at [230, 311] on span "H1" at bounding box center [223, 302] width 34 height 33
click at [262, 264] on icon "button" at bounding box center [261, 263] width 11 height 11
drag, startPoint x: 220, startPoint y: 268, endPoint x: 214, endPoint y: 276, distance: 10.6
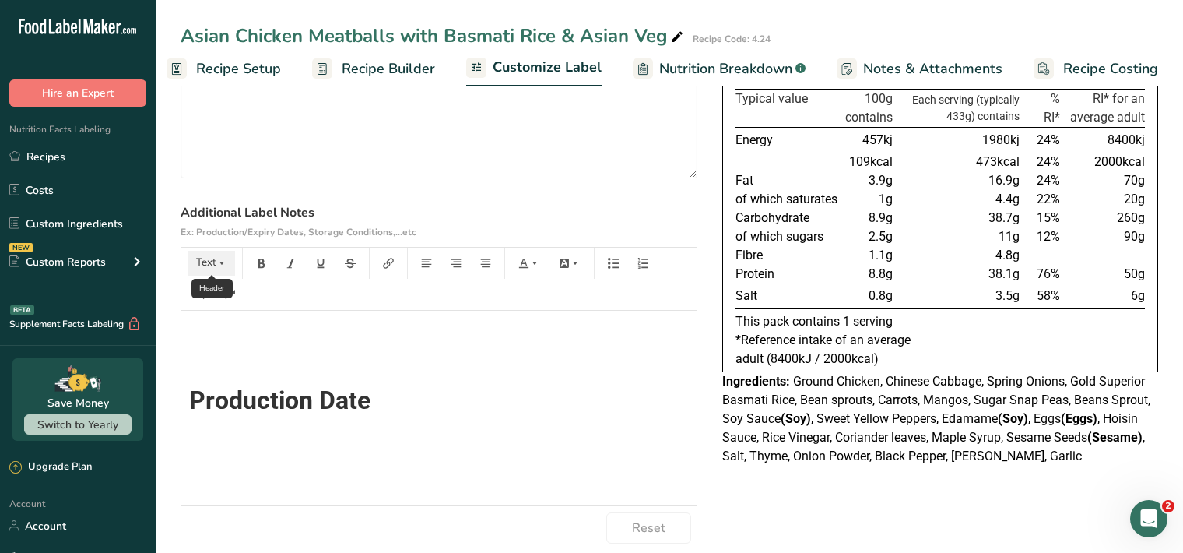
click at [220, 268] on icon "button" at bounding box center [221, 263] width 11 height 11
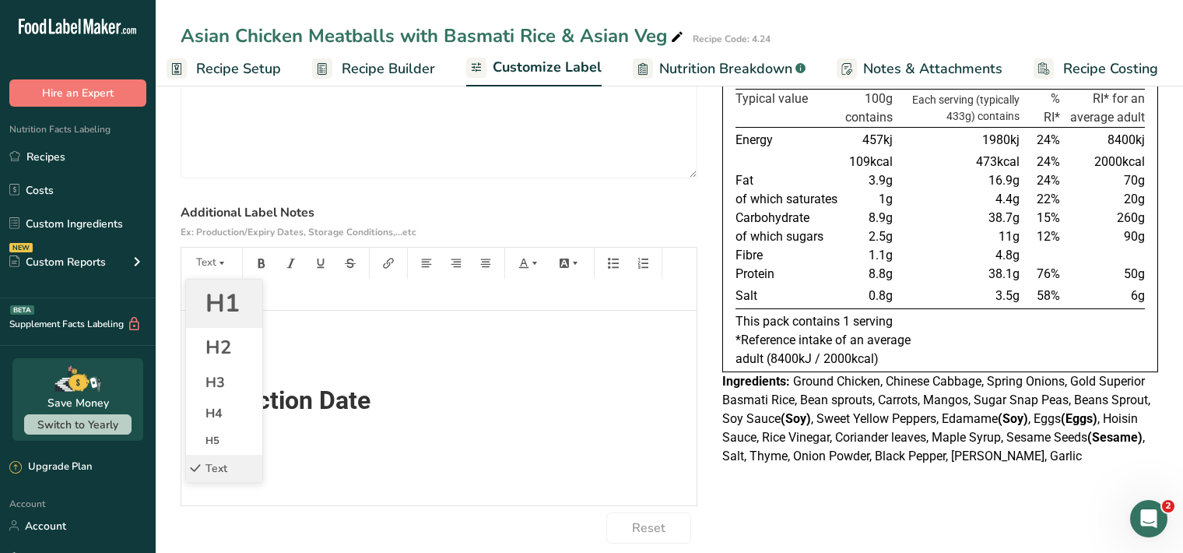
click at [216, 311] on span "H1" at bounding box center [223, 302] width 34 height 33
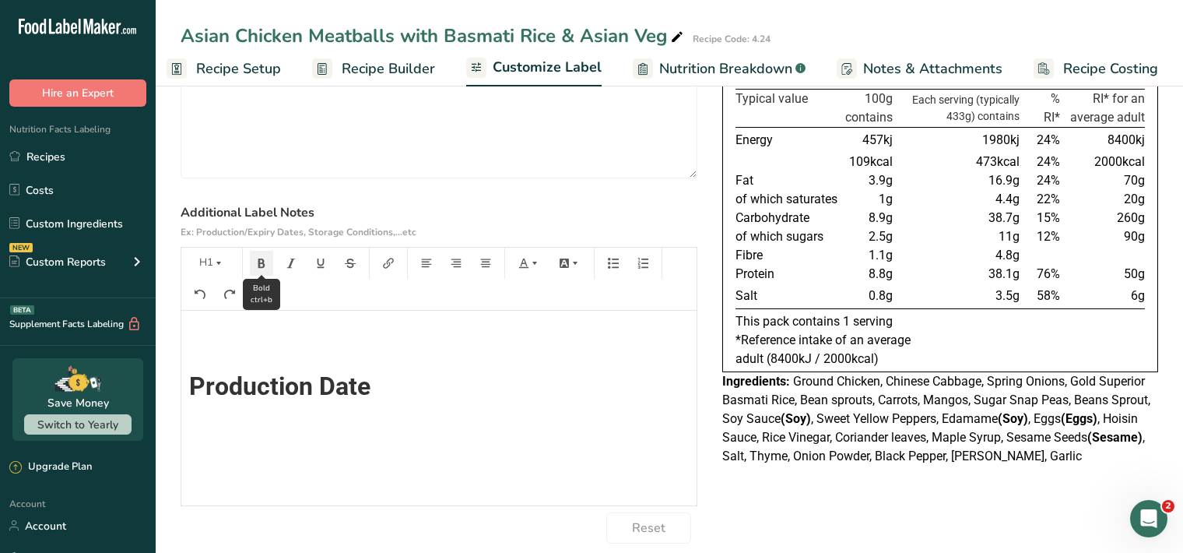
click at [262, 265] on icon "button" at bounding box center [261, 263] width 11 height 11
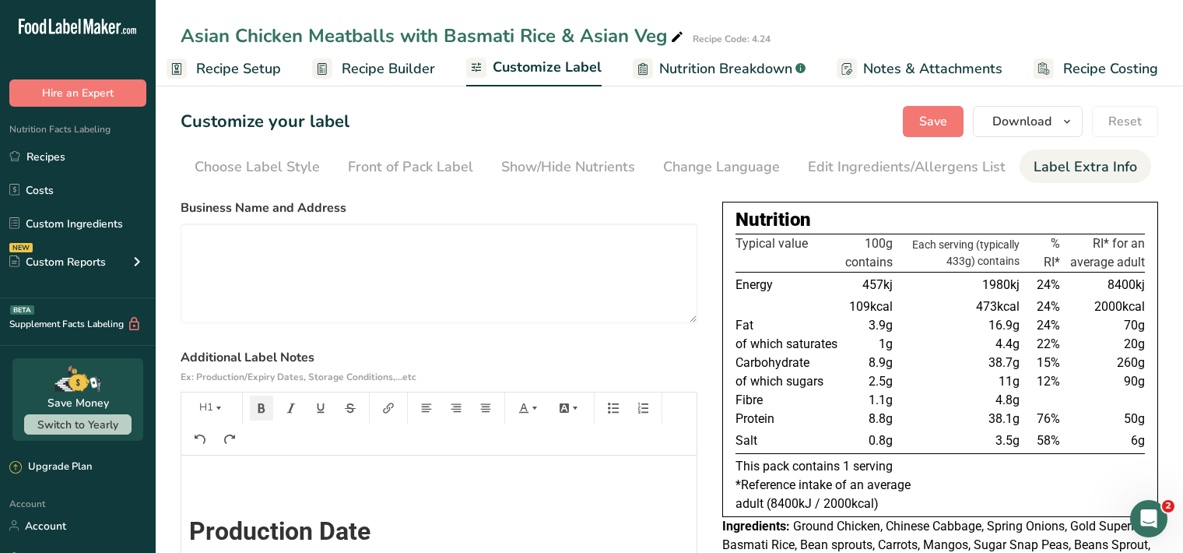
scroll to position [0, 0]
click at [923, 120] on span "Save" at bounding box center [933, 121] width 28 height 19
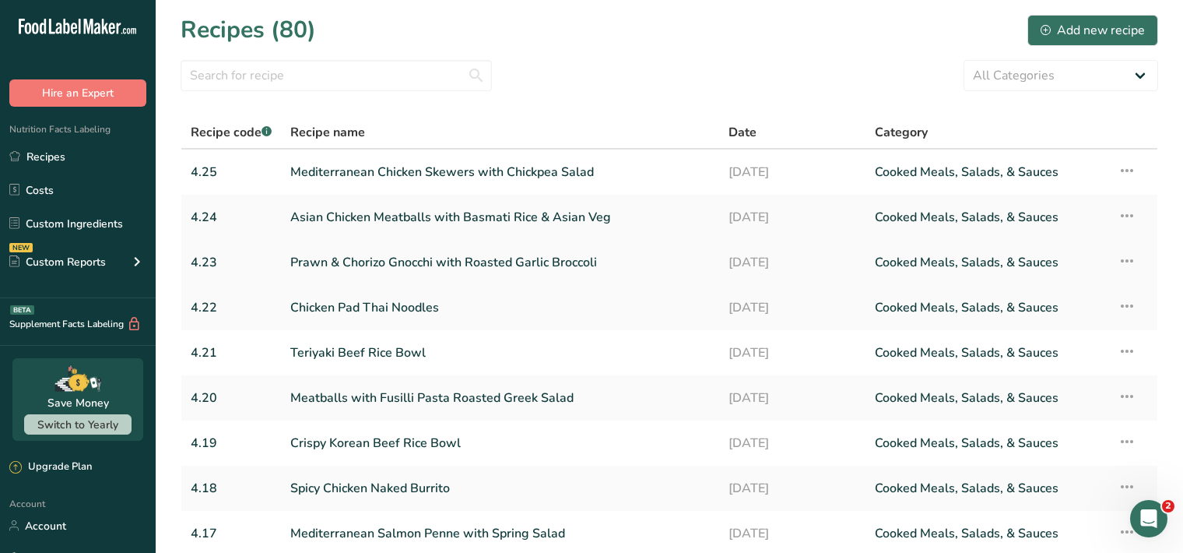
click at [318, 259] on link "Prawn & Chorizo Gnocchi with Roasted Garlic Broccoli" at bounding box center [500, 262] width 420 height 33
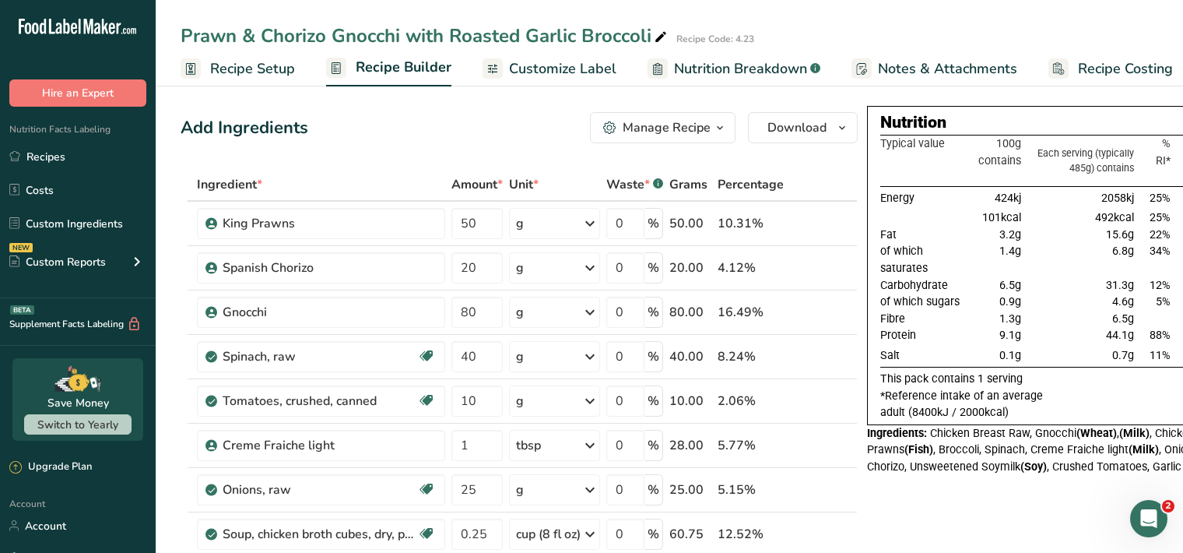
click at [529, 70] on span "Customize Label" at bounding box center [562, 68] width 107 height 21
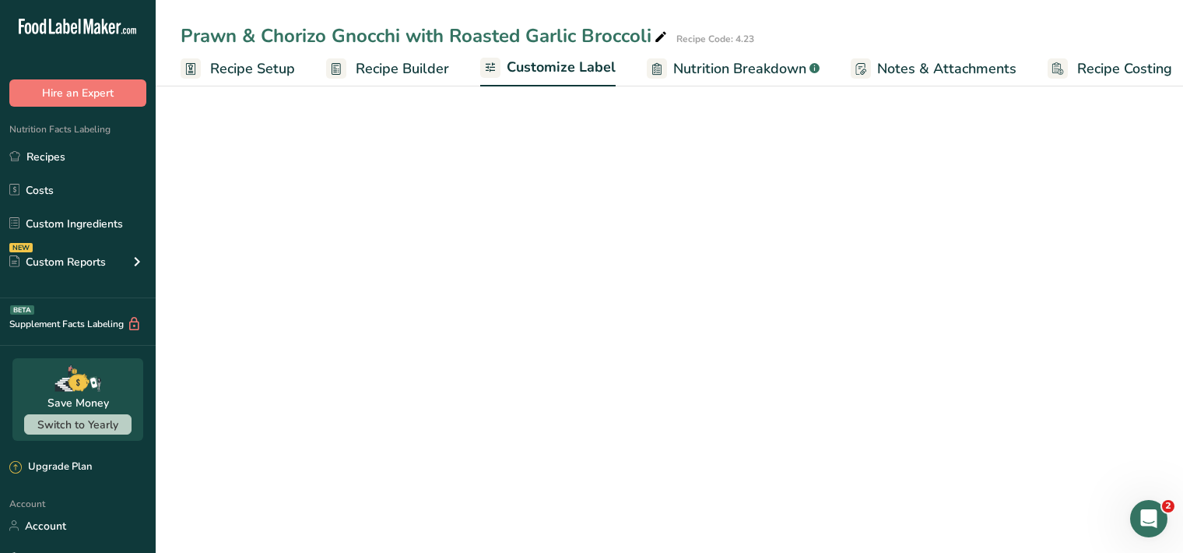
scroll to position [0, 14]
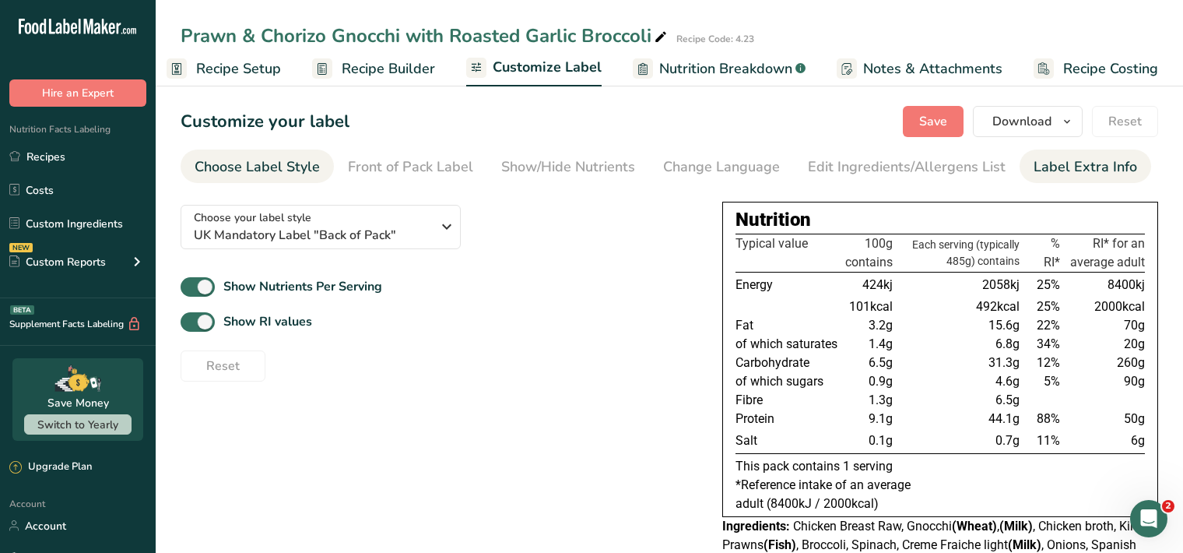
click at [1077, 168] on div "Label Extra Info" at bounding box center [1086, 166] width 104 height 21
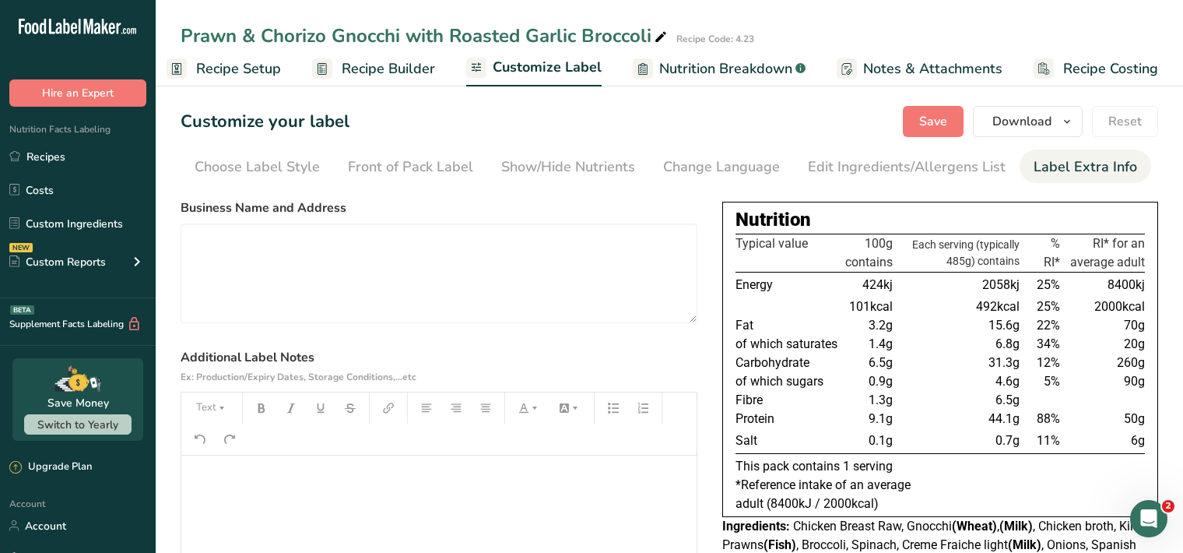
click at [208, 471] on p "﻿" at bounding box center [439, 477] width 500 height 19
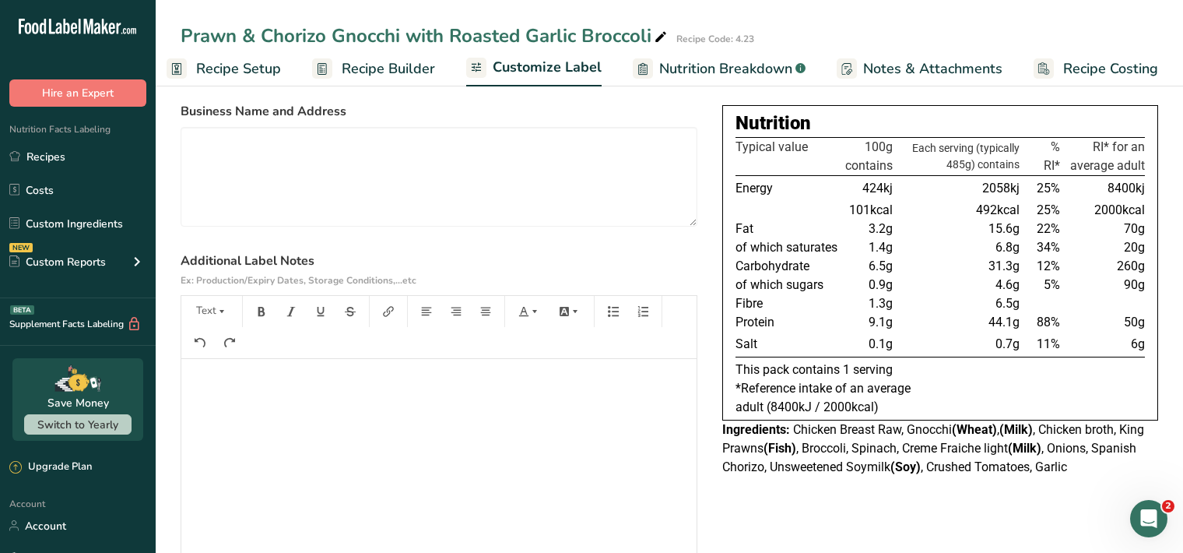
scroll to position [160, 0]
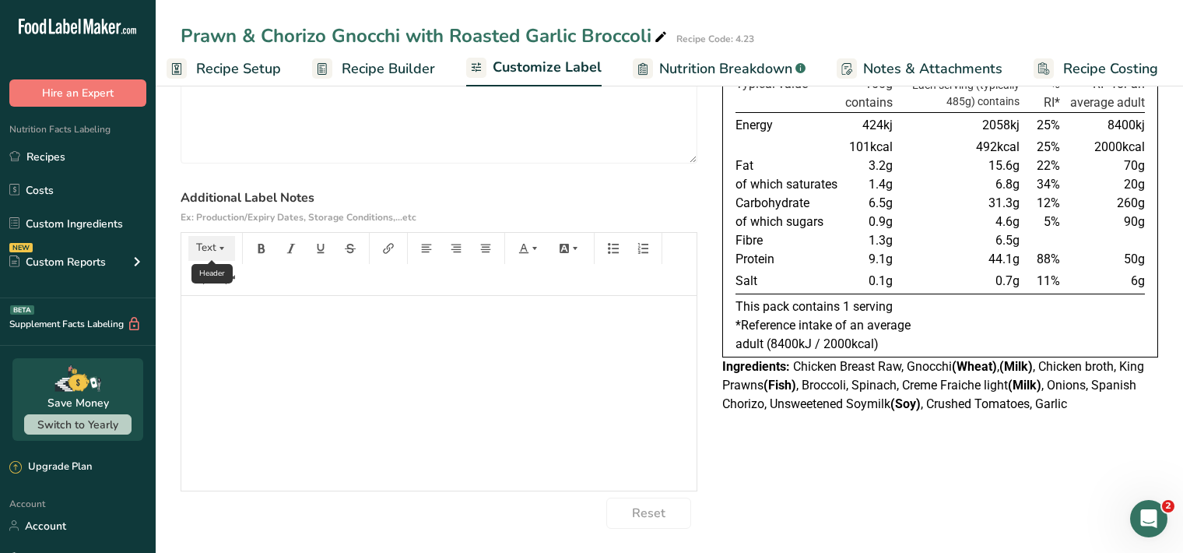
click at [227, 243] on button "Text" at bounding box center [211, 248] width 47 height 25
click at [222, 290] on span "H1" at bounding box center [223, 288] width 34 height 33
click at [265, 246] on icon "button" at bounding box center [261, 248] width 11 height 11
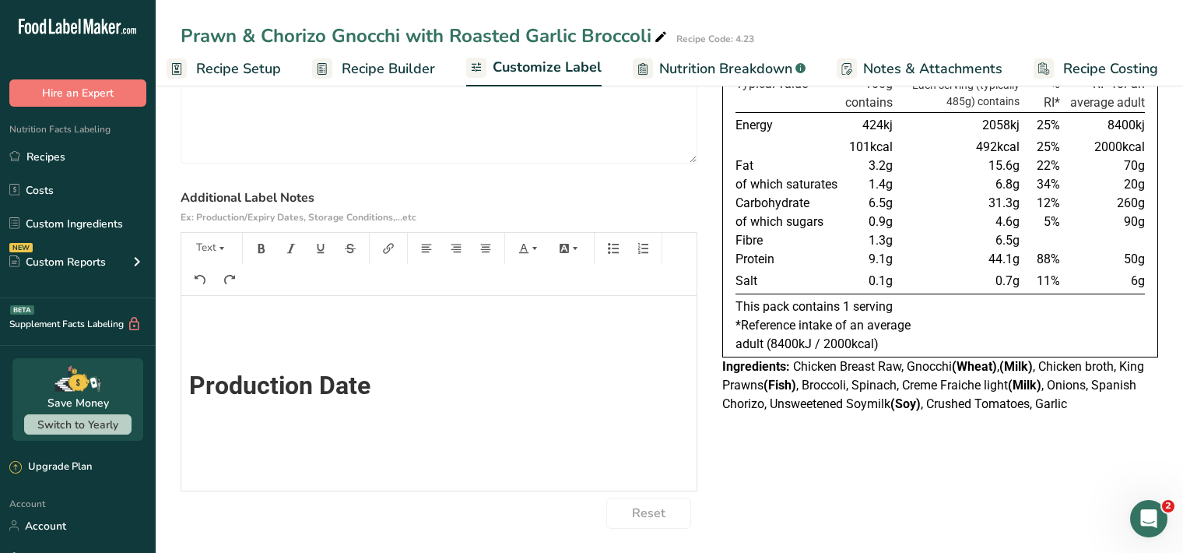
scroll to position [0, 0]
click at [223, 245] on icon "button" at bounding box center [221, 248] width 11 height 11
click at [228, 289] on span "H1" at bounding box center [223, 288] width 34 height 33
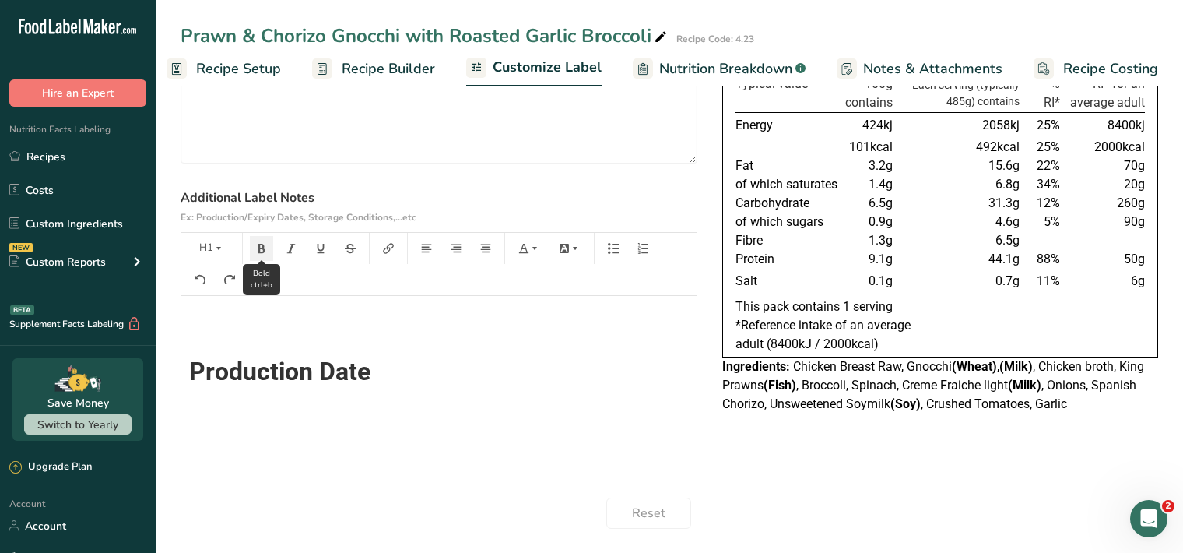
click at [259, 248] on icon "button" at bounding box center [261, 248] width 7 height 9
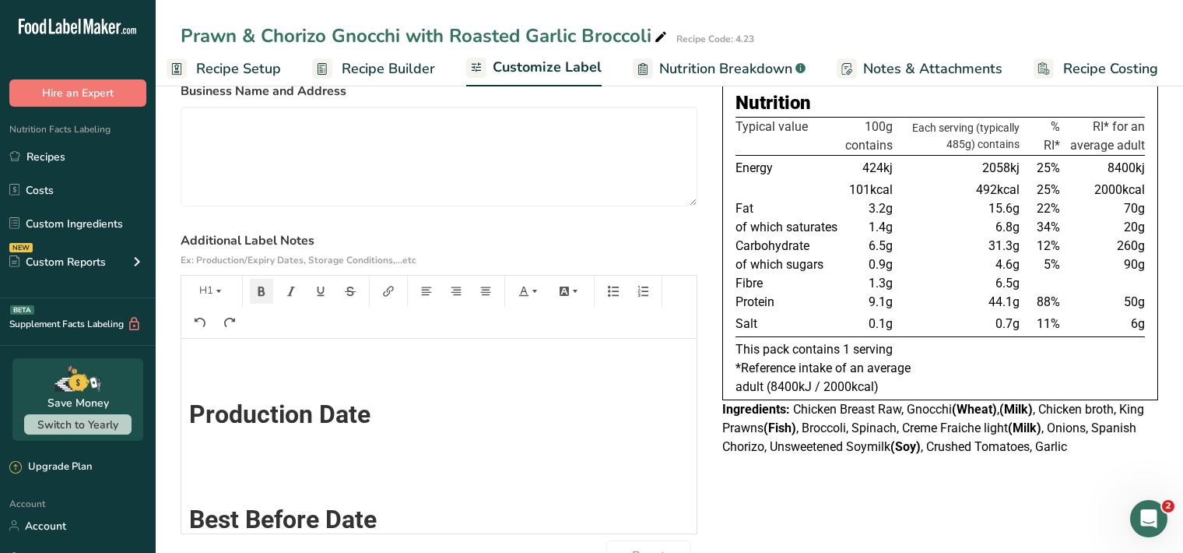
scroll to position [0, 0]
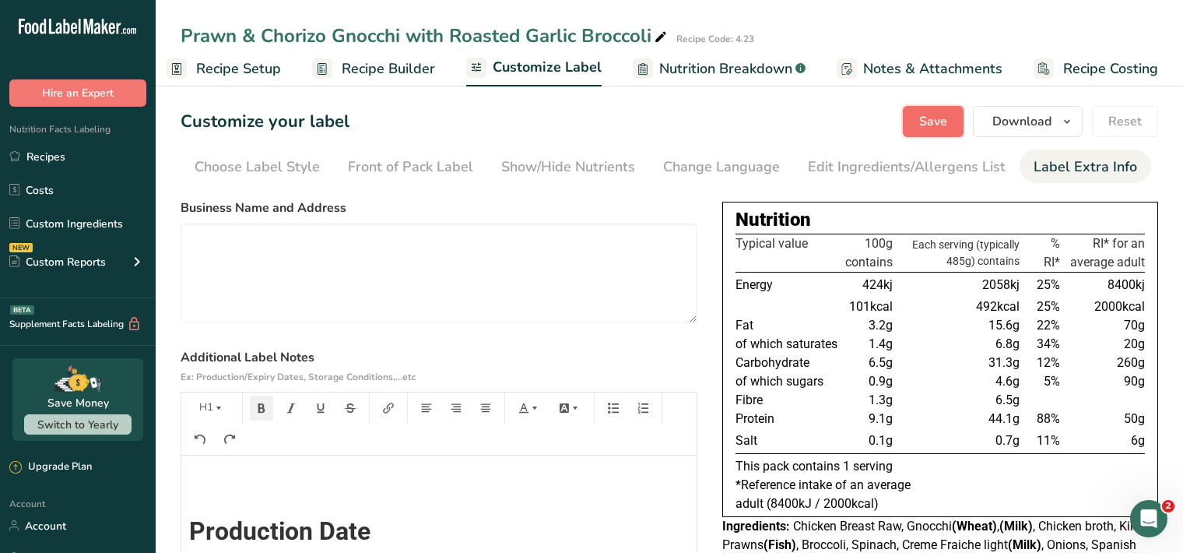
click at [941, 128] on span "Save" at bounding box center [933, 121] width 28 height 19
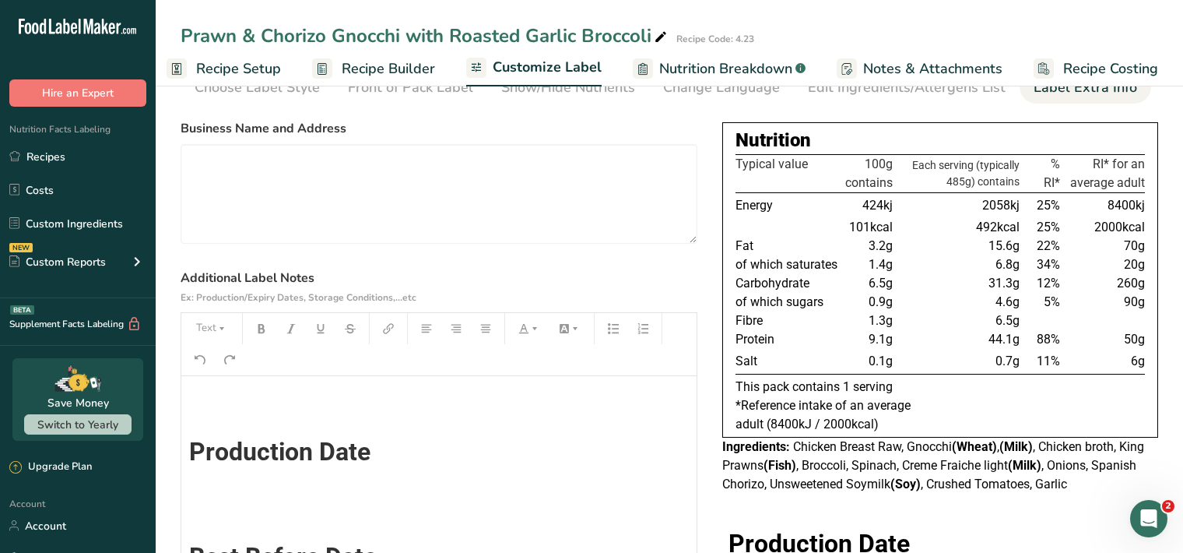
scroll to position [40, 0]
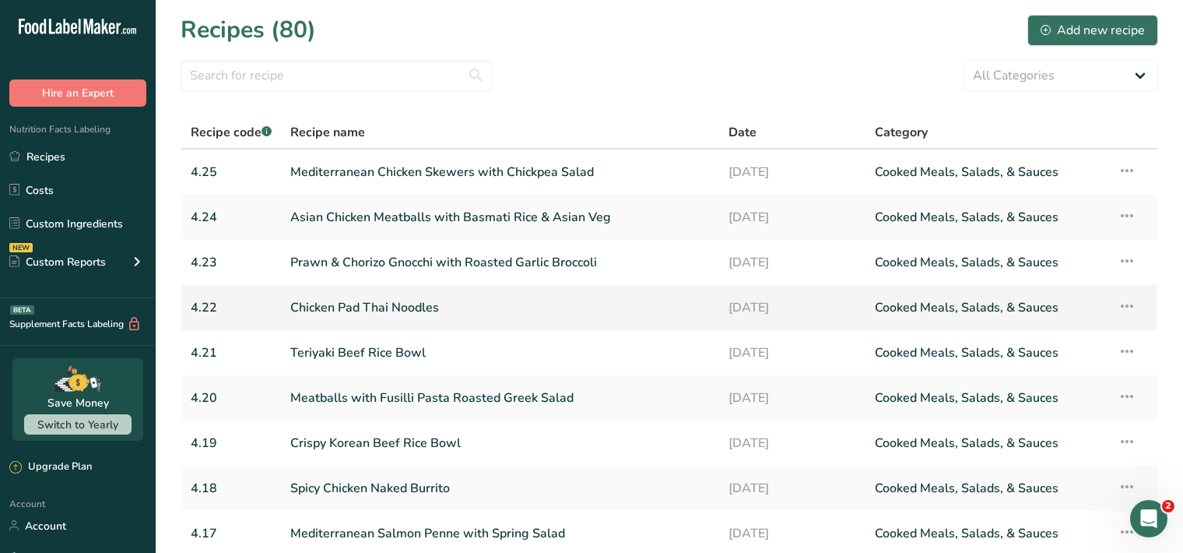
click at [332, 308] on link "Chicken Pad Thai Noodles" at bounding box center [500, 307] width 420 height 33
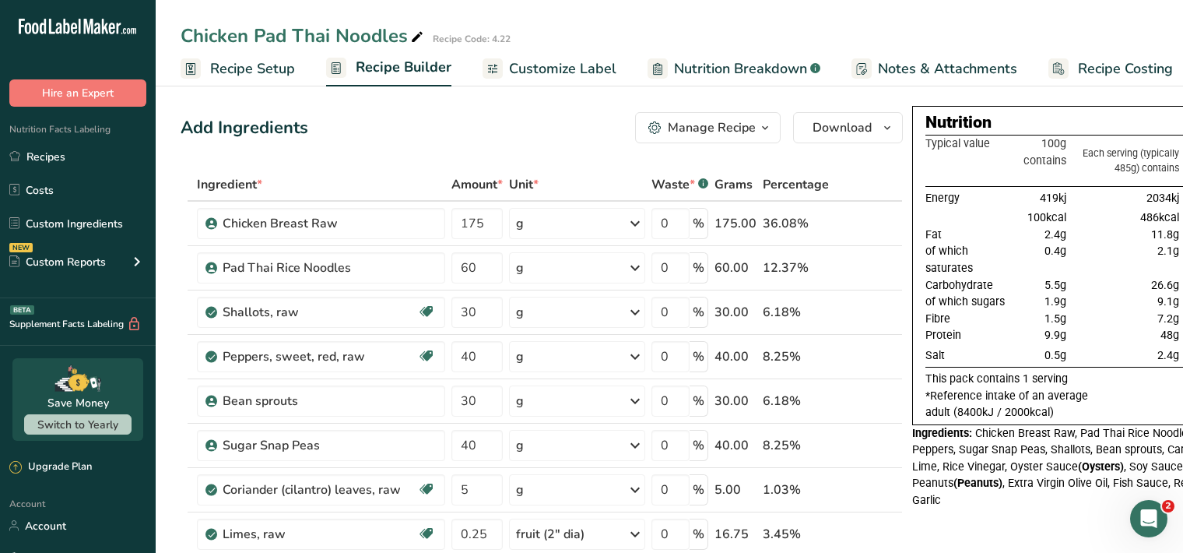
click at [547, 65] on span "Customize Label" at bounding box center [562, 68] width 107 height 21
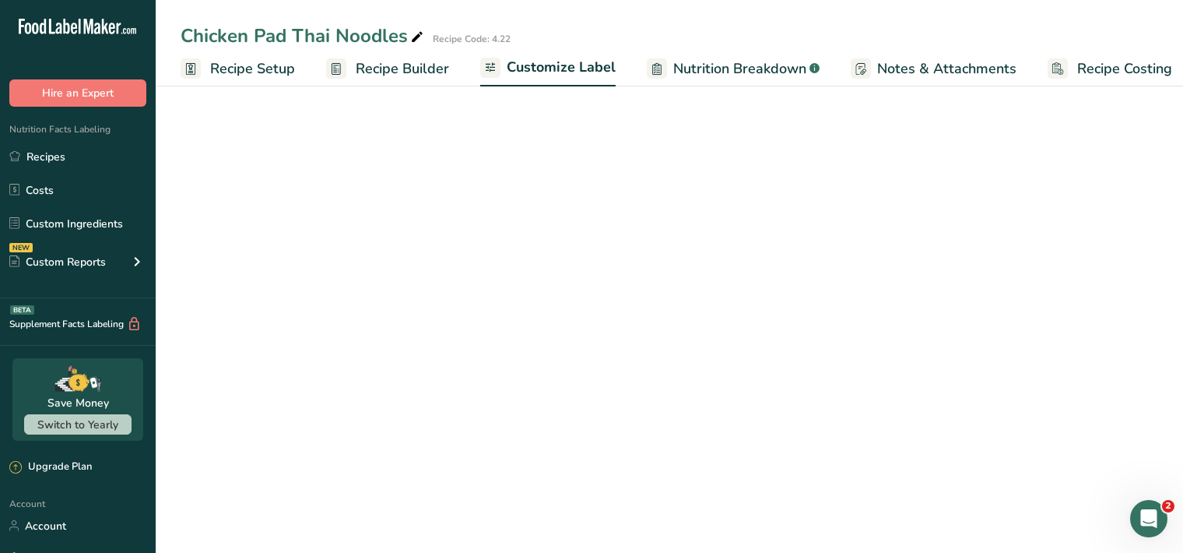
scroll to position [0, 14]
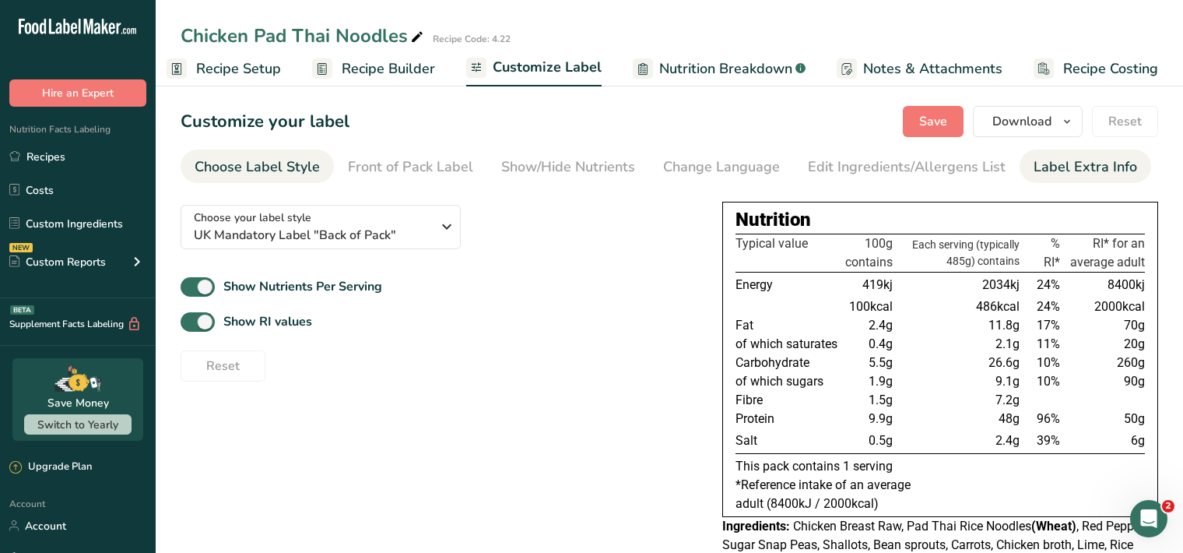
click at [1046, 168] on div "Label Extra Info" at bounding box center [1086, 166] width 104 height 21
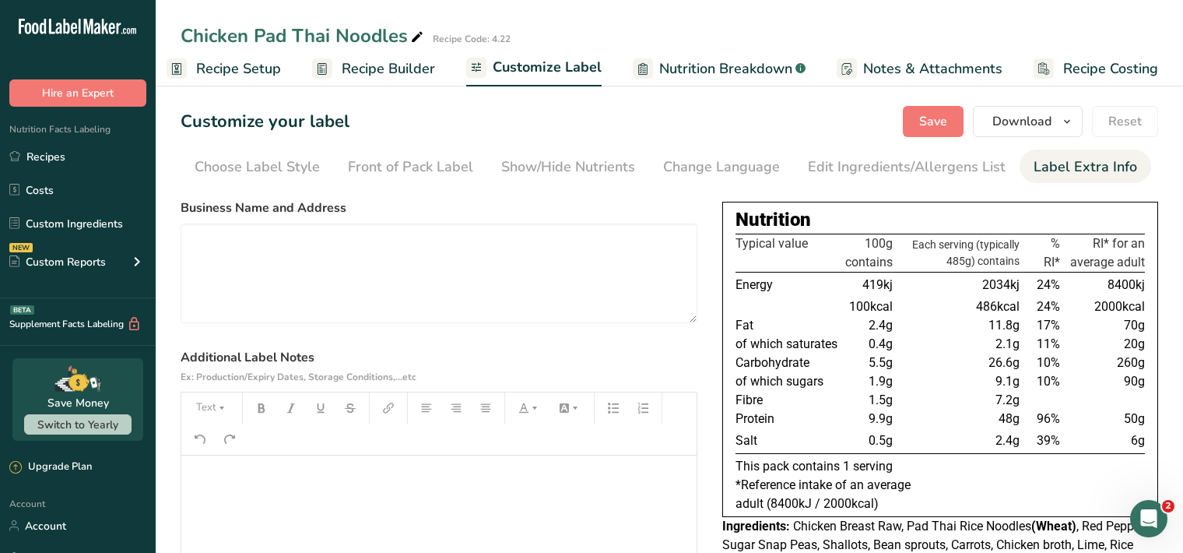
click at [213, 477] on p "﻿" at bounding box center [439, 477] width 500 height 19
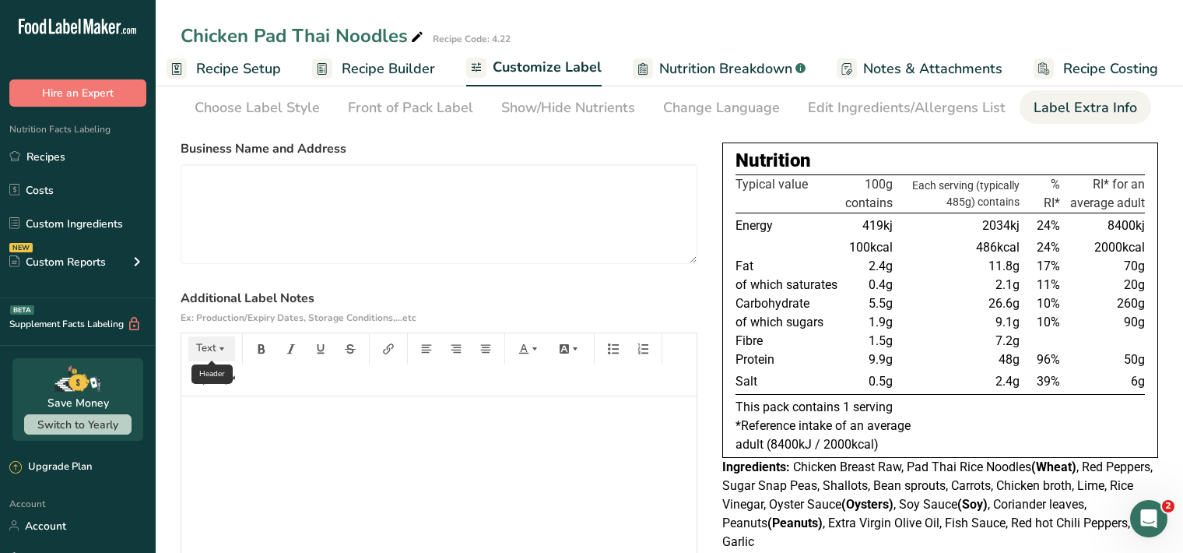
scroll to position [160, 0]
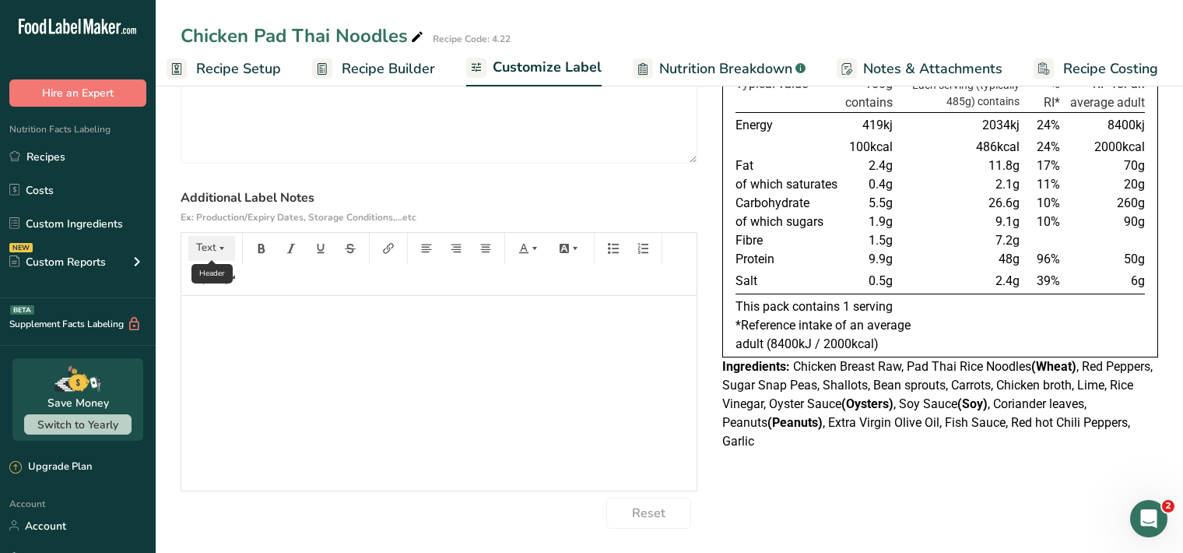
click at [227, 252] on button "Text" at bounding box center [211, 248] width 47 height 25
drag, startPoint x: 208, startPoint y: 293, endPoint x: 230, endPoint y: 280, distance: 26.2
click at [208, 293] on span "H1" at bounding box center [223, 288] width 34 height 33
click at [265, 254] on button "button" at bounding box center [261, 248] width 23 height 25
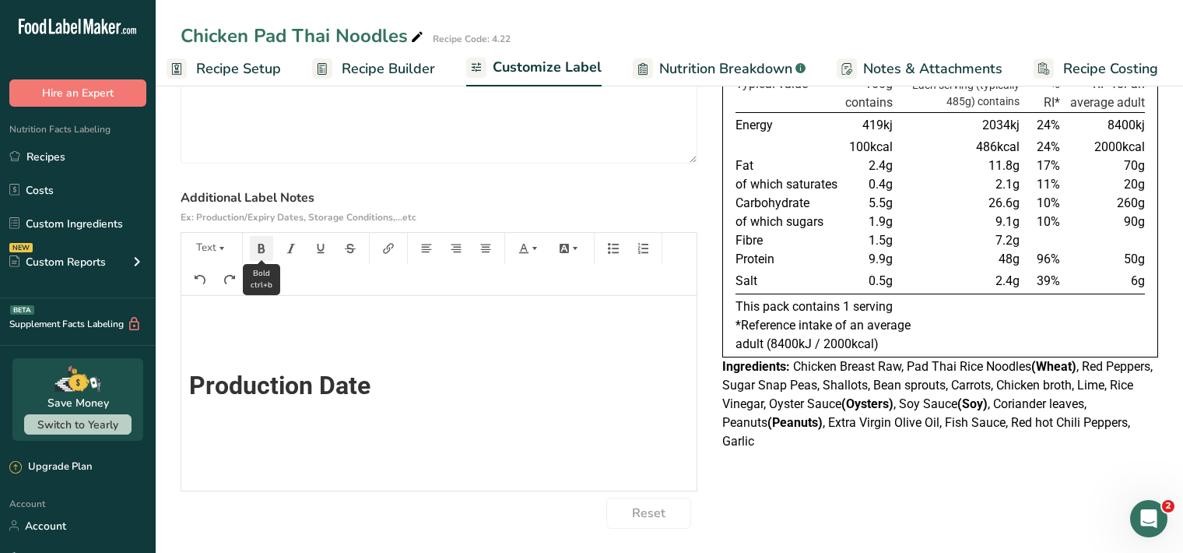
scroll to position [0, 0]
drag, startPoint x: 227, startPoint y: 245, endPoint x: 220, endPoint y: 253, distance: 11.0
click at [227, 245] on button "Text" at bounding box center [211, 248] width 47 height 25
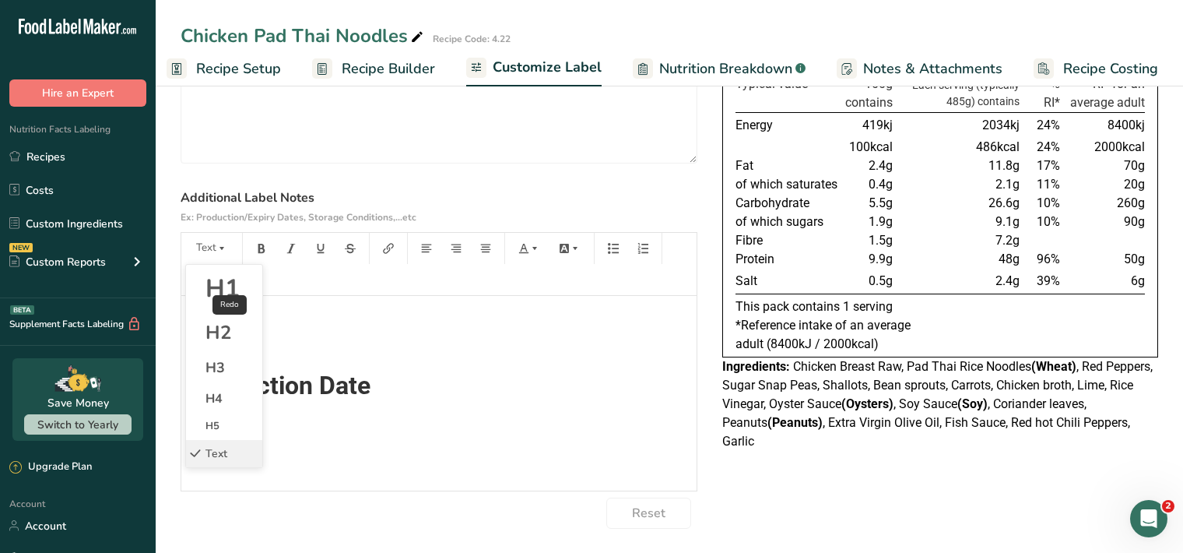
drag, startPoint x: 229, startPoint y: 293, endPoint x: 240, endPoint y: 278, distance: 19.0
click at [228, 293] on span "H1" at bounding box center [223, 288] width 34 height 33
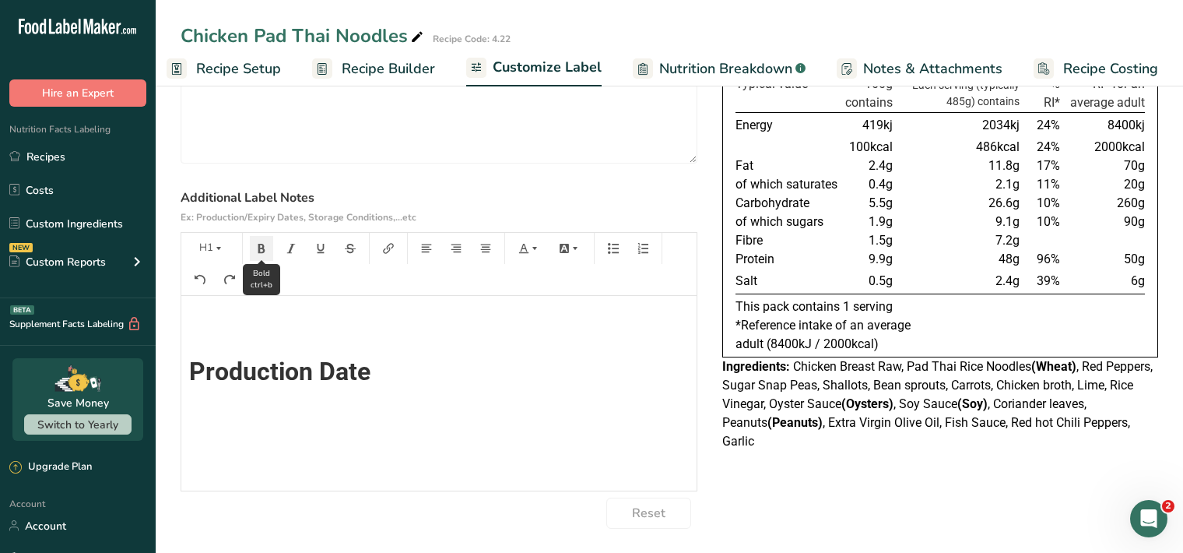
click at [259, 248] on icon "button" at bounding box center [261, 248] width 11 height 11
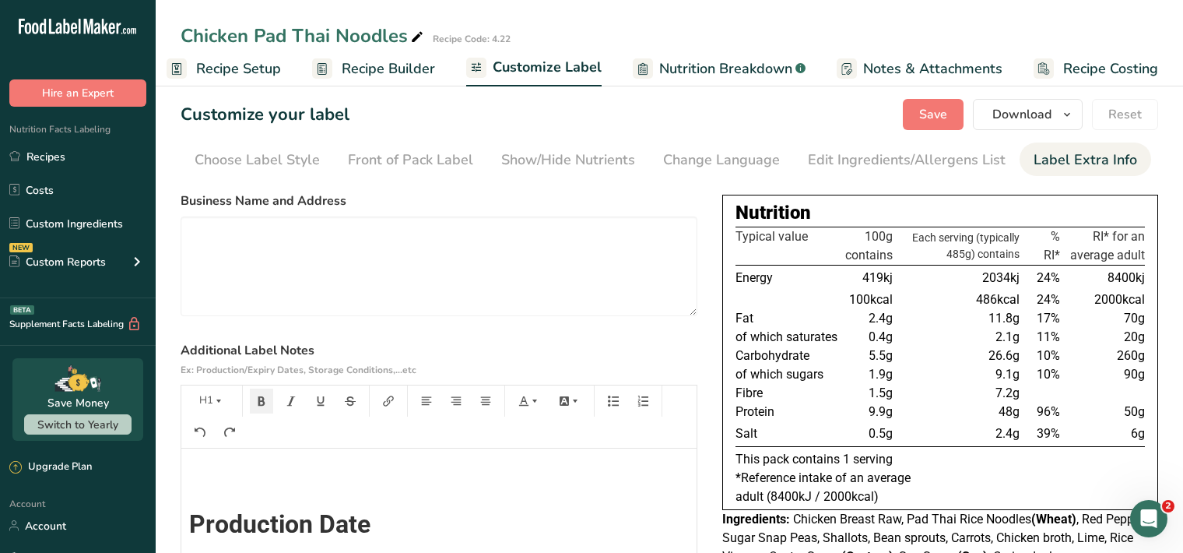
scroll to position [0, 0]
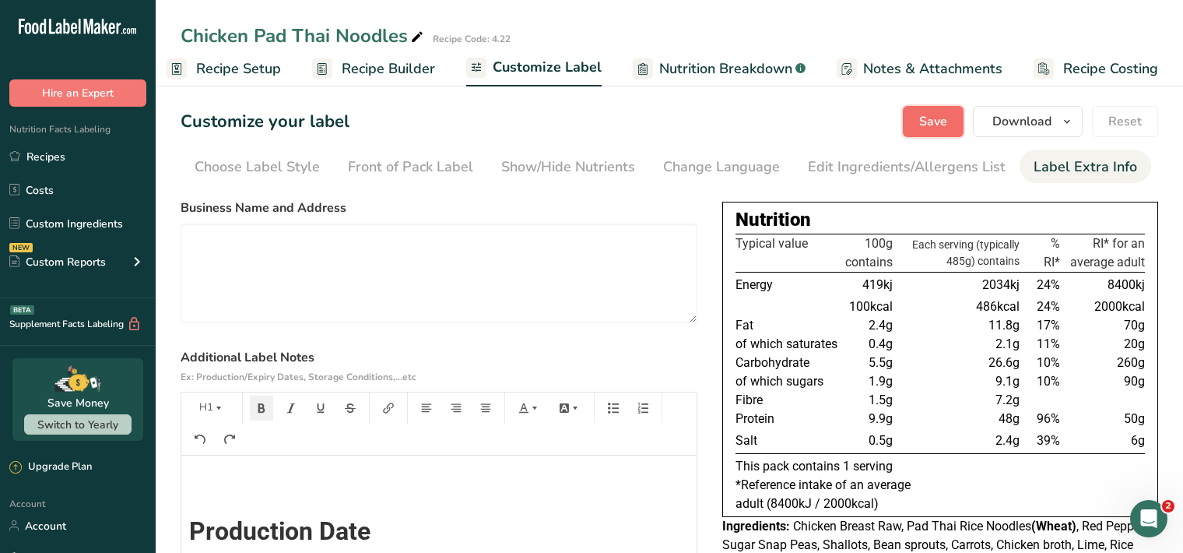
click at [924, 120] on span "Save" at bounding box center [933, 121] width 28 height 19
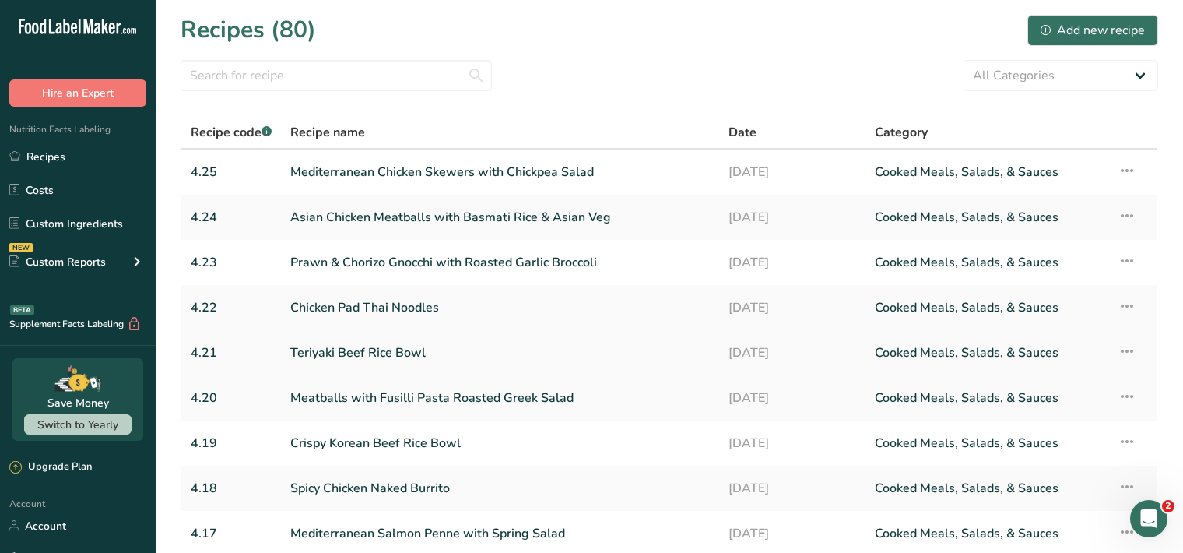
click at [466, 355] on link "Teriyaki Beef Rice Bowl" at bounding box center [500, 352] width 420 height 33
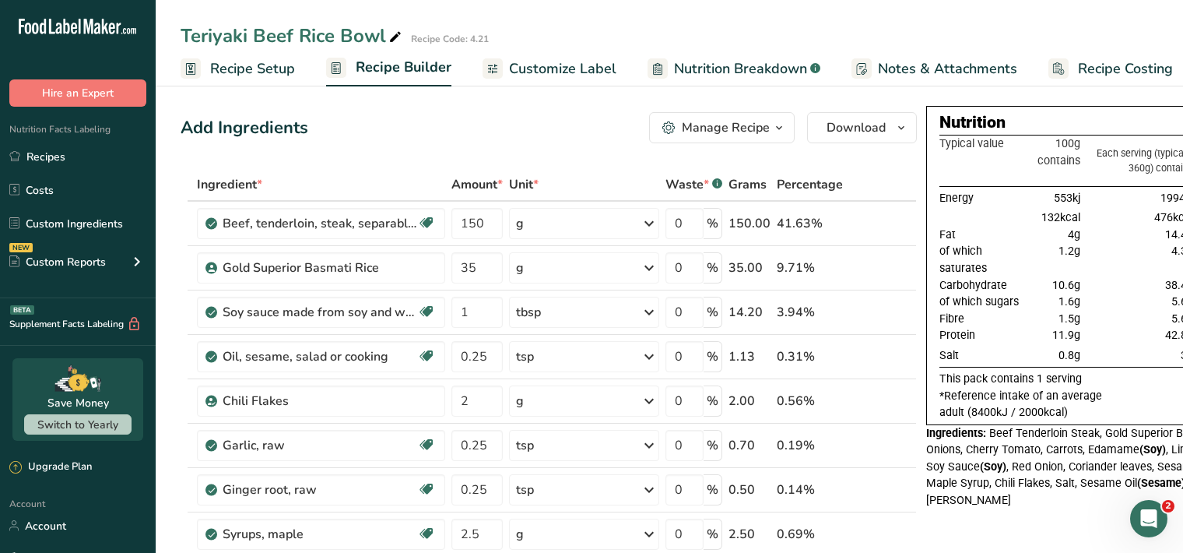
click at [591, 74] on span "Customize Label" at bounding box center [562, 68] width 107 height 21
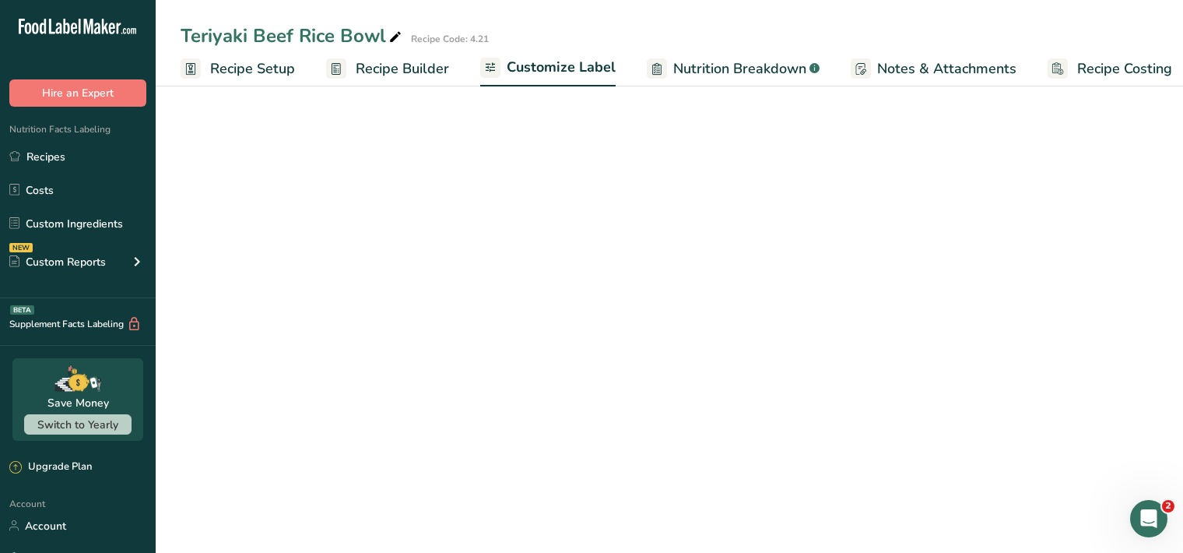
scroll to position [0, 14]
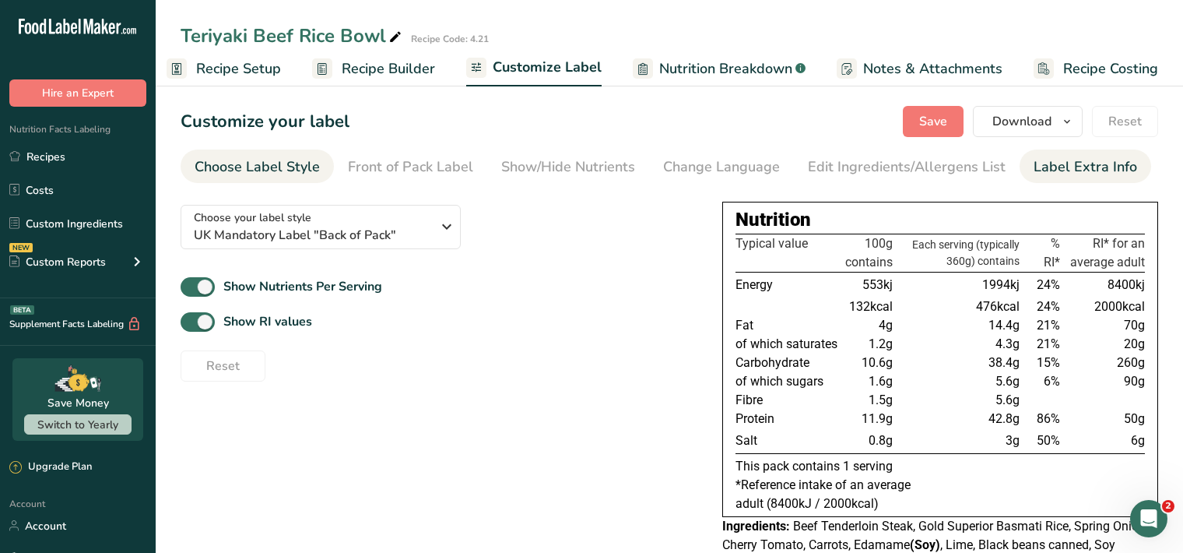
click at [1050, 163] on div "Label Extra Info" at bounding box center [1086, 166] width 104 height 21
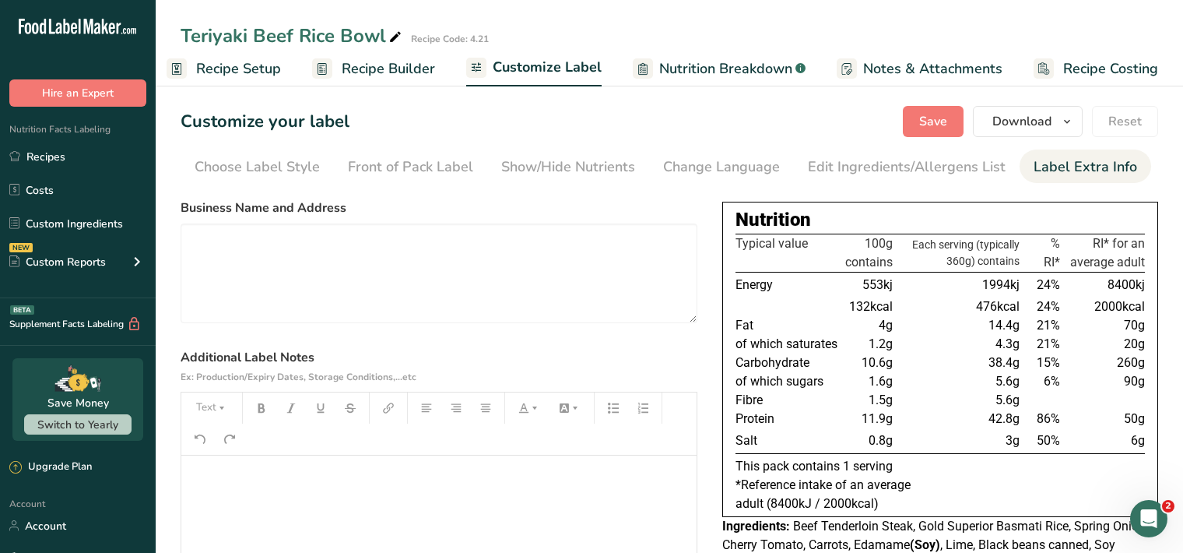
drag, startPoint x: 183, startPoint y: 487, endPoint x: 192, endPoint y: 480, distance: 11.7
click at [190, 482] on div "﻿" at bounding box center [438, 552] width 515 height 195
click at [198, 475] on p "﻿" at bounding box center [439, 477] width 500 height 19
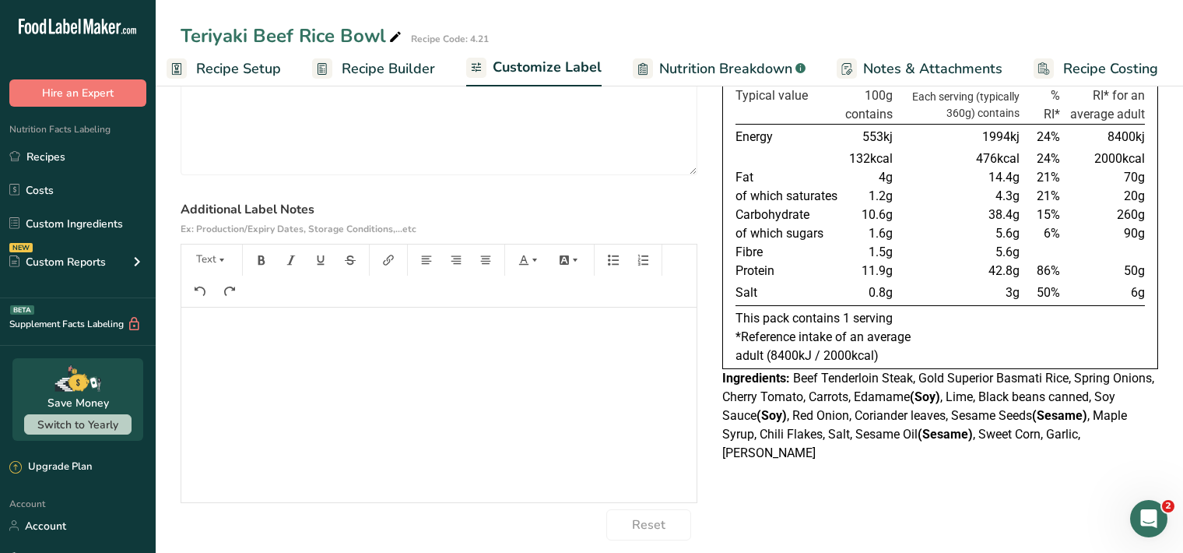
scroll to position [160, 0]
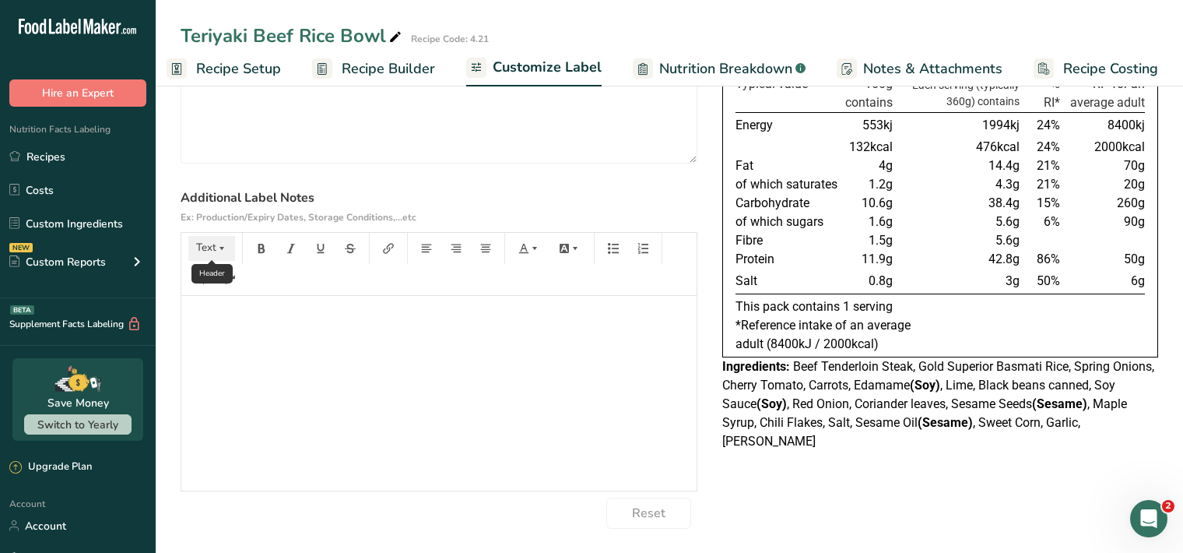
click at [224, 247] on icon "button" at bounding box center [221, 248] width 11 height 11
click at [218, 290] on span "H1" at bounding box center [223, 288] width 34 height 33
click at [265, 247] on icon "button" at bounding box center [261, 248] width 11 height 11
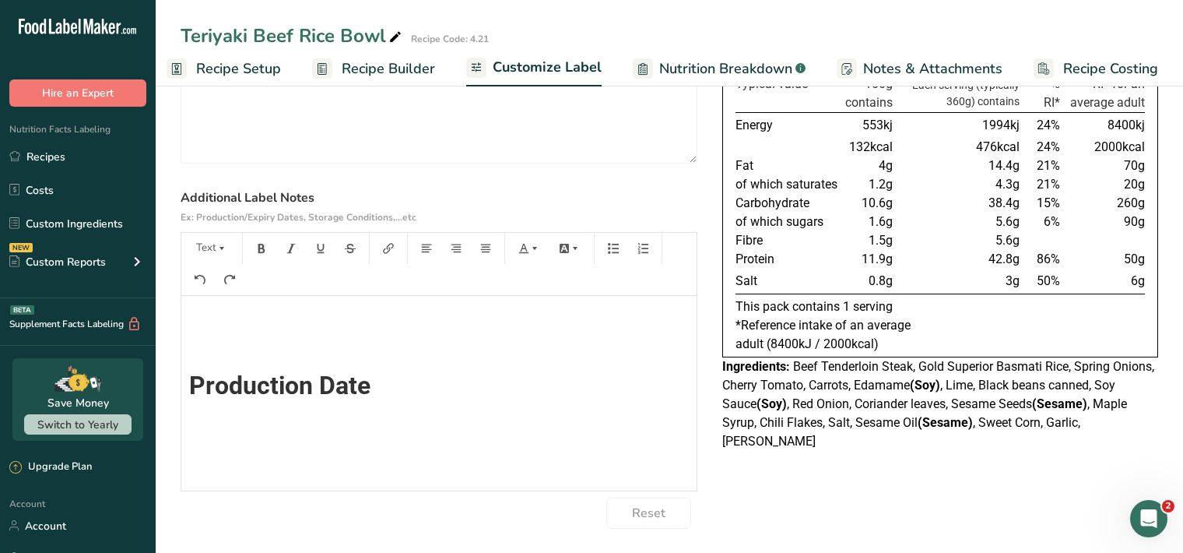
scroll to position [0, 0]
click at [228, 251] on button "Text" at bounding box center [211, 248] width 47 height 25
drag, startPoint x: 212, startPoint y: 284, endPoint x: 228, endPoint y: 271, distance: 21.0
click at [213, 285] on span "H1" at bounding box center [223, 288] width 34 height 33
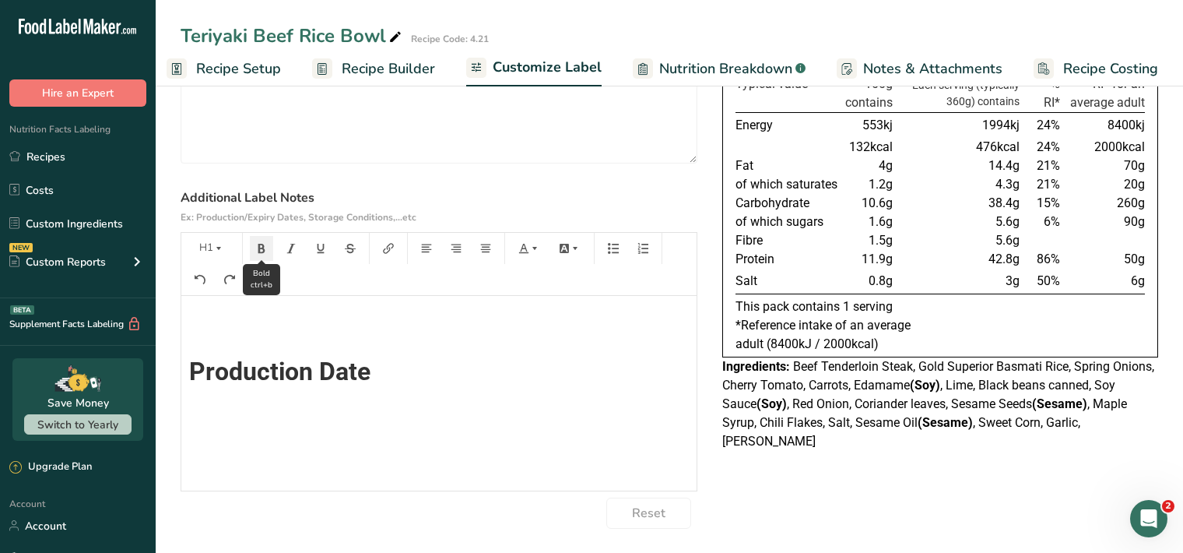
click at [258, 245] on icon "button" at bounding box center [261, 248] width 7 height 9
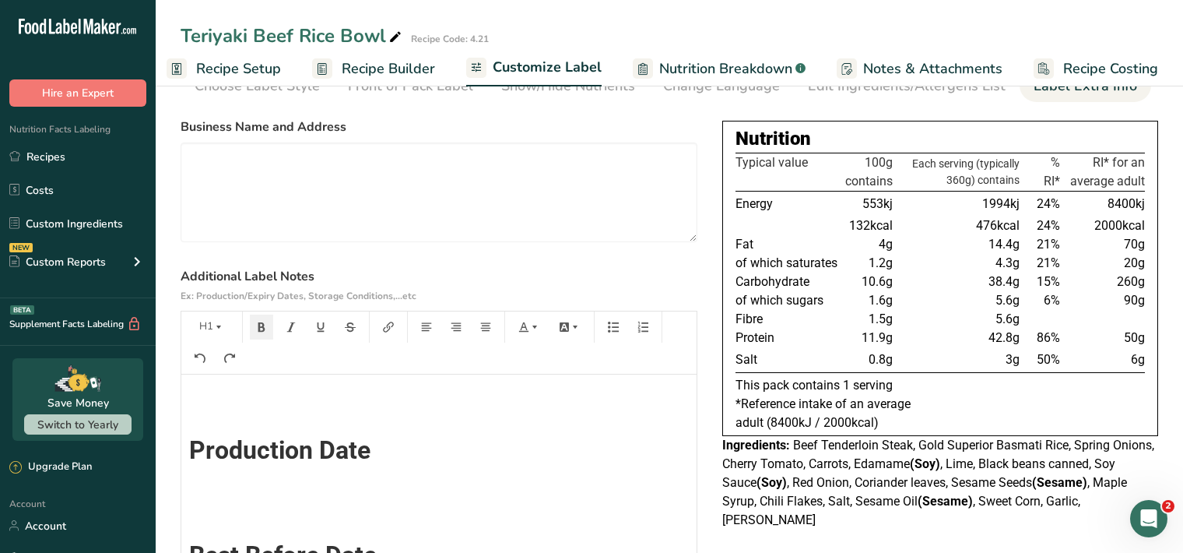
scroll to position [0, 0]
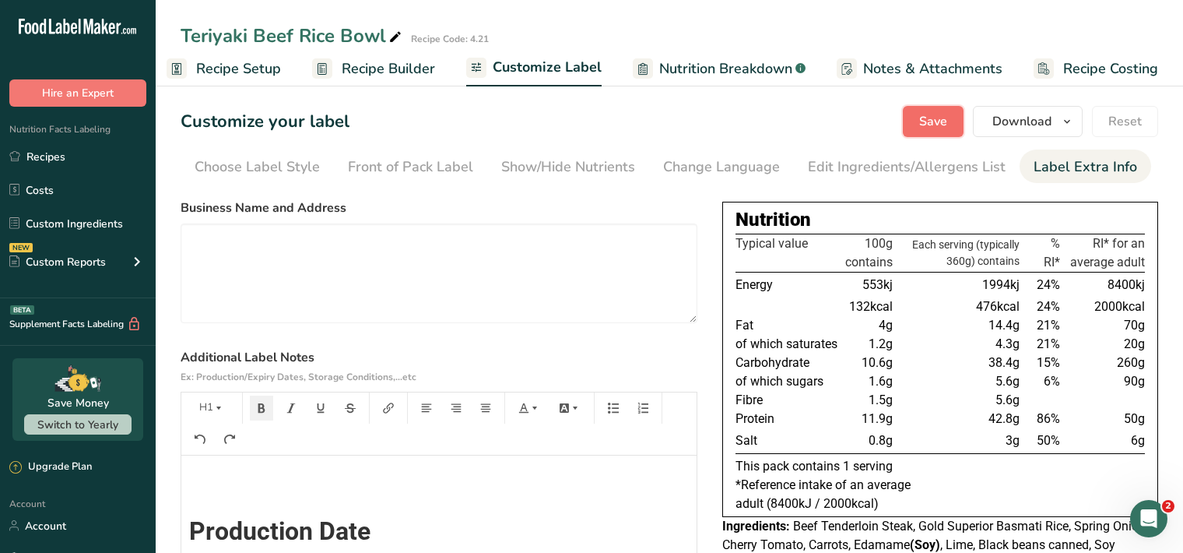
click at [947, 125] on span "Save" at bounding box center [933, 121] width 28 height 19
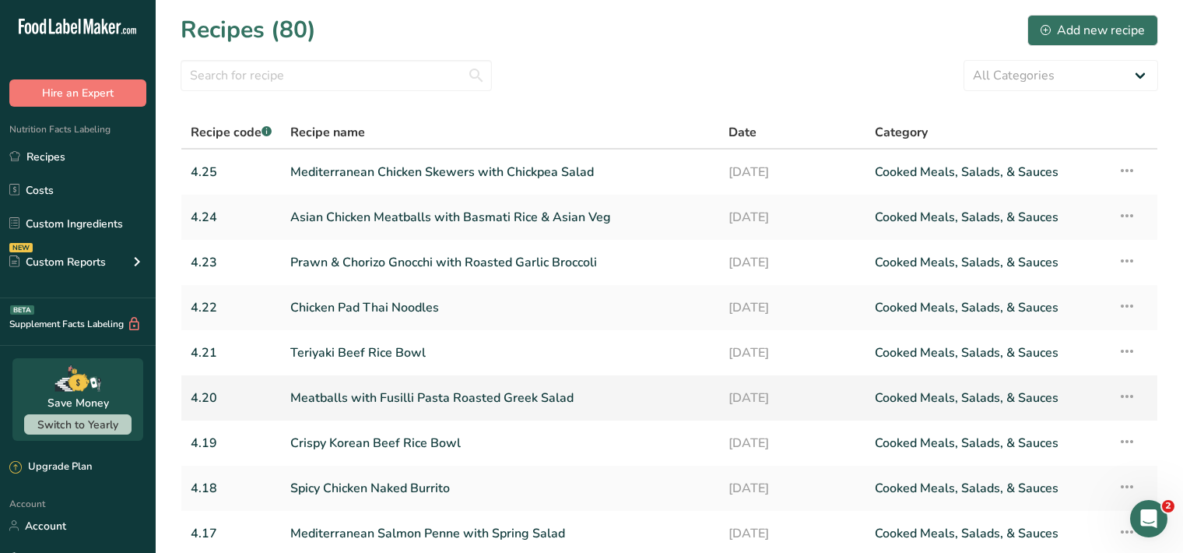
click at [286, 405] on td "Meatballs with Fusilli Pasta Roasted Greek Salad" at bounding box center [500, 397] width 438 height 45
click at [578, 406] on link "Meatballs with Fusilli Pasta Roasted Greek Salad" at bounding box center [500, 397] width 420 height 33
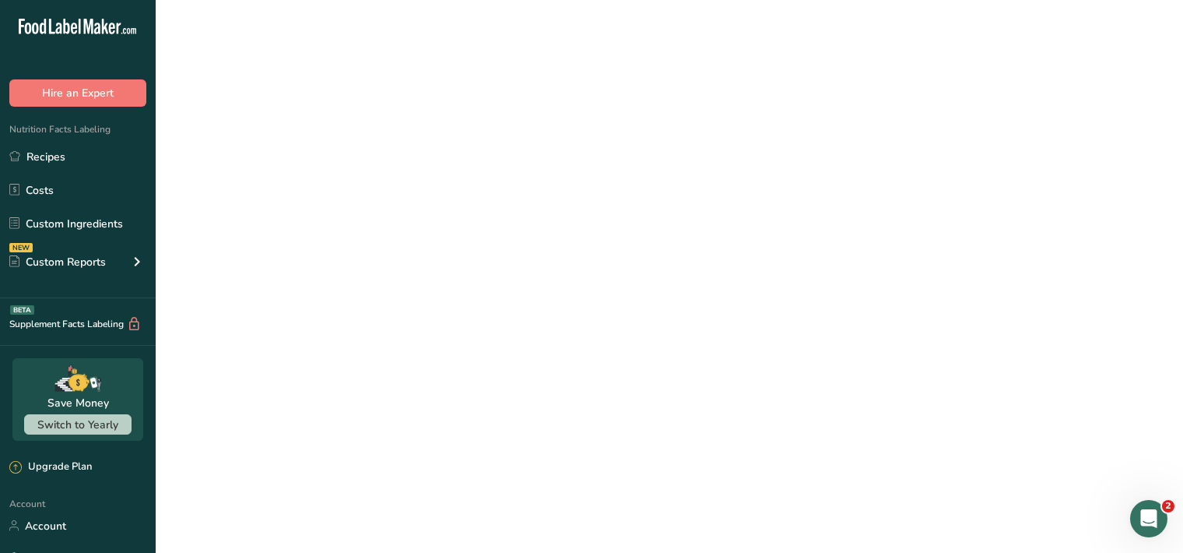
click at [578, 406] on link "Meatballs with Fusilli Pasta Roasted Greek Salad" at bounding box center [500, 397] width 420 height 33
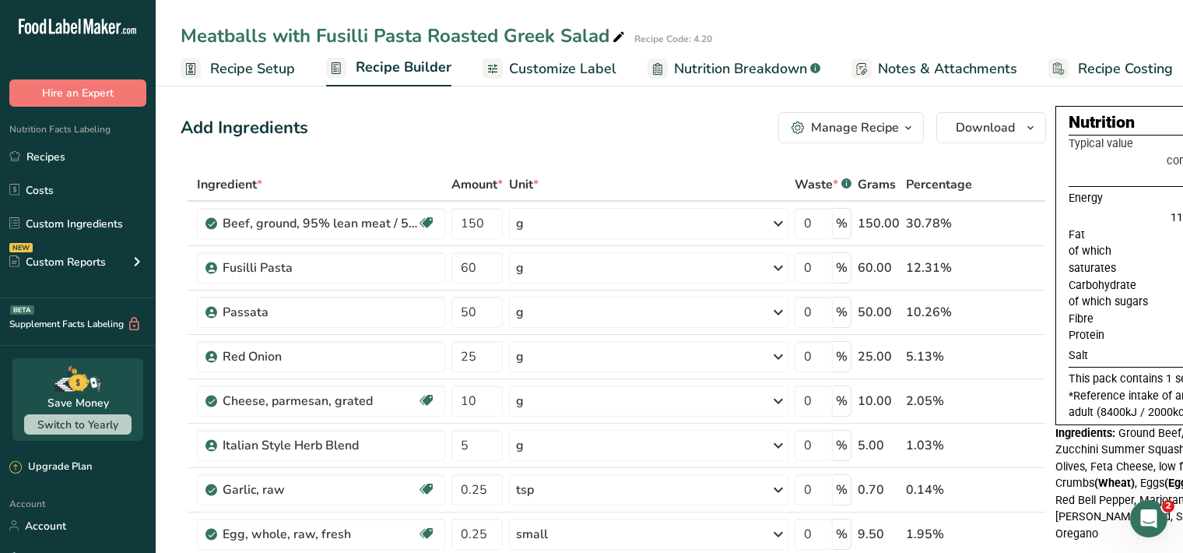
click at [566, 71] on span "Customize Label" at bounding box center [562, 68] width 107 height 21
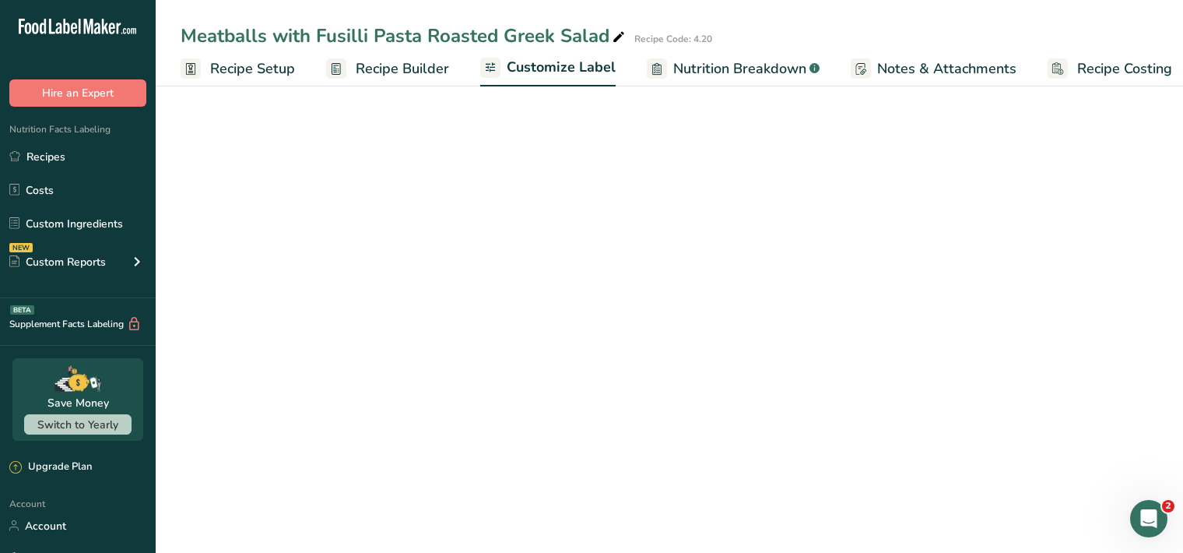
scroll to position [0, 14]
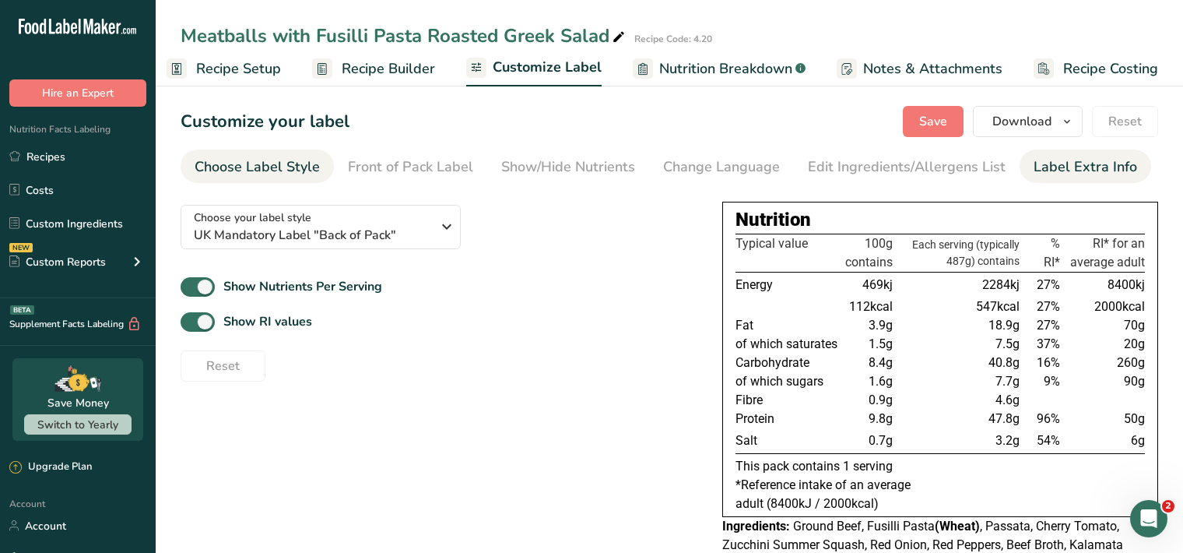
click at [1098, 170] on div "Label Extra Info" at bounding box center [1086, 166] width 104 height 21
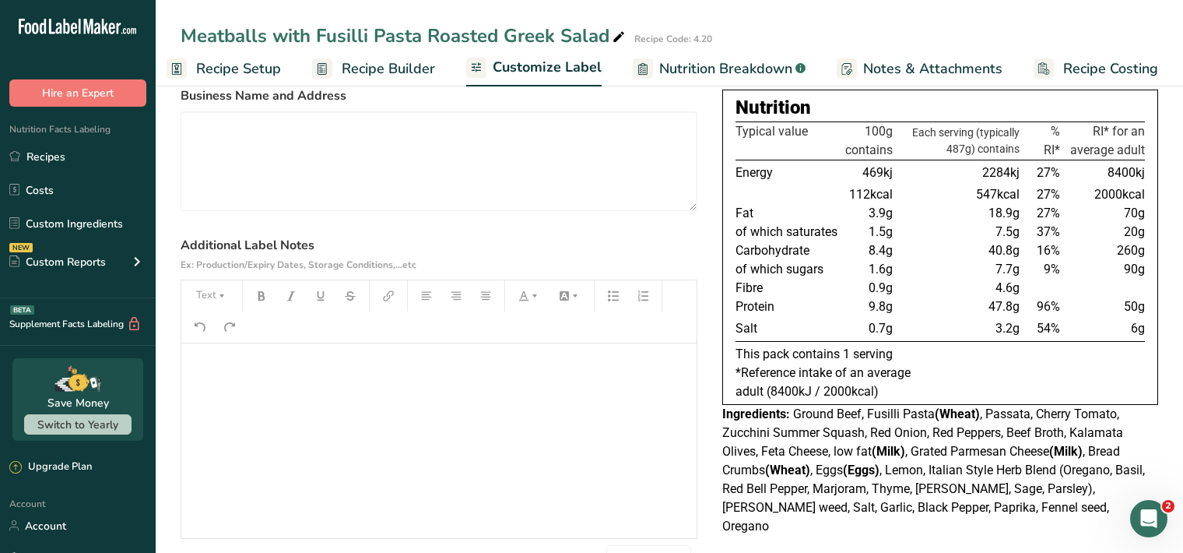
scroll to position [160, 0]
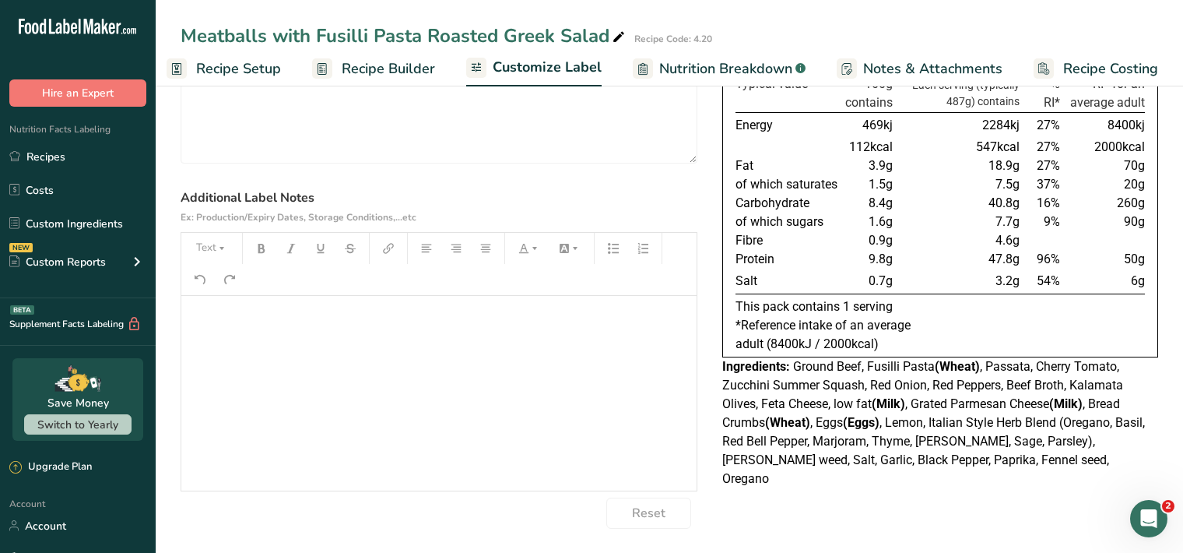
click at [203, 315] on p "﻿" at bounding box center [439, 317] width 500 height 19
click at [220, 245] on icon "button" at bounding box center [221, 248] width 11 height 11
drag, startPoint x: 238, startPoint y: 297, endPoint x: 254, endPoint y: 277, distance: 25.5
click at [237, 297] on span "H1" at bounding box center [223, 288] width 34 height 33
click at [258, 244] on icon "button" at bounding box center [261, 248] width 7 height 9
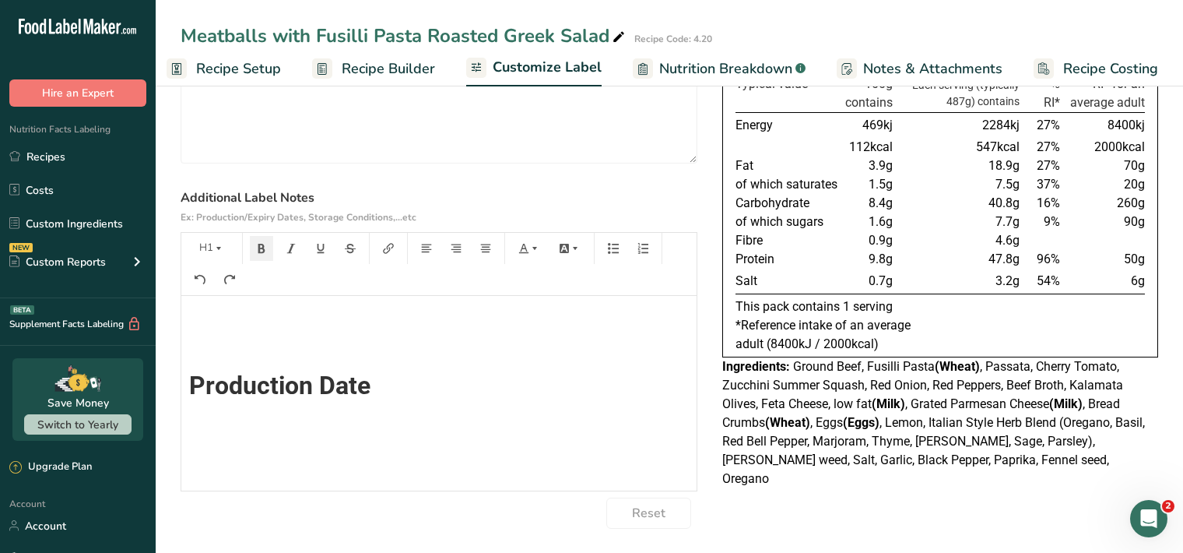
scroll to position [0, 0]
click at [218, 251] on icon "button" at bounding box center [221, 248] width 11 height 11
click at [219, 293] on span "H1" at bounding box center [223, 288] width 34 height 33
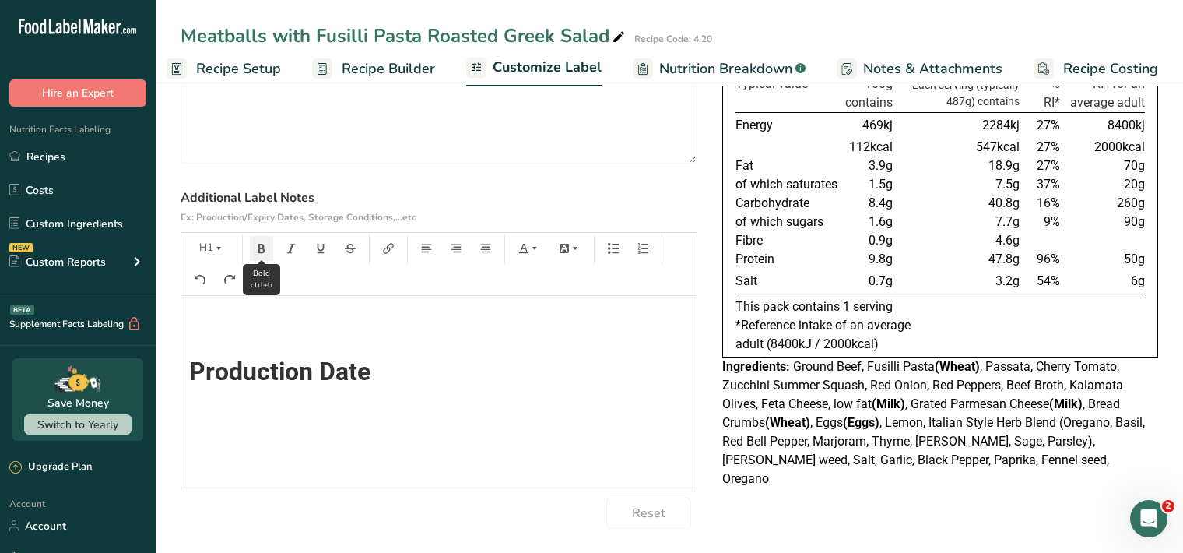
click at [263, 247] on icon "button" at bounding box center [261, 248] width 7 height 9
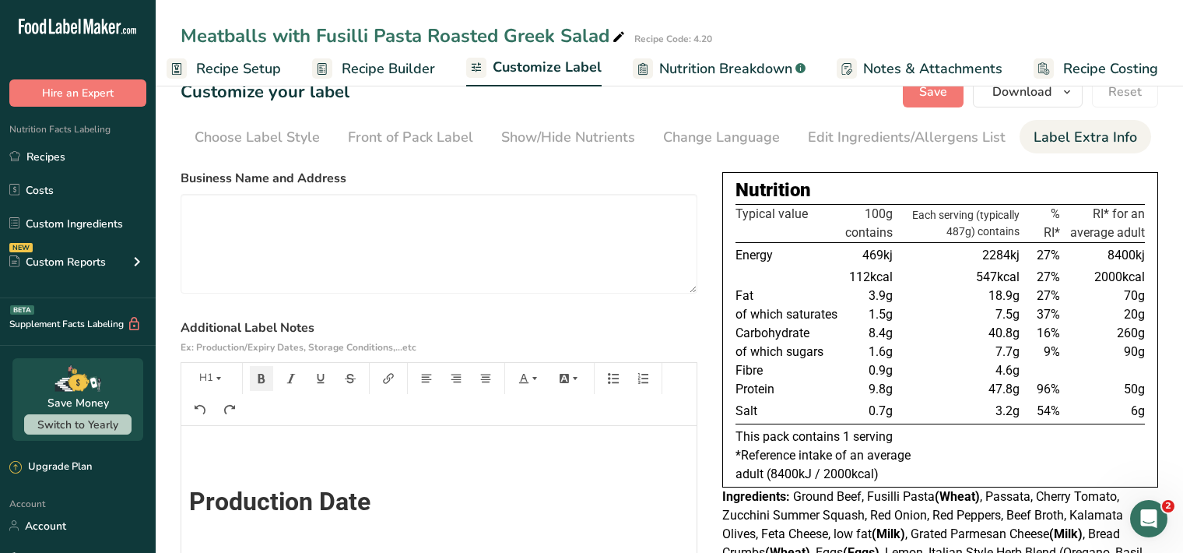
scroll to position [28, 0]
click at [937, 98] on span "Save" at bounding box center [933, 93] width 28 height 19
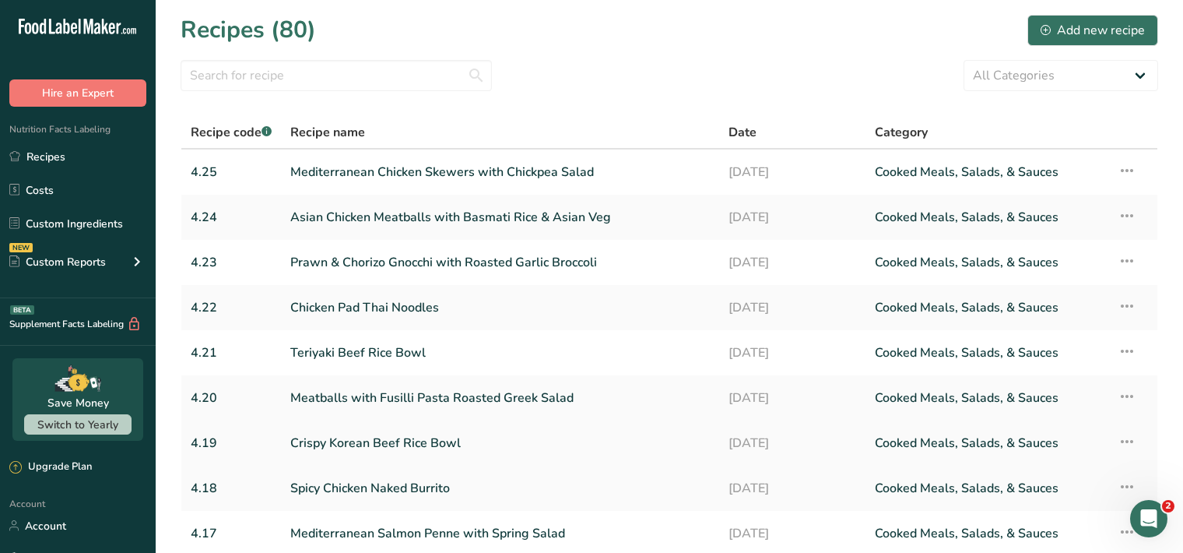
click at [408, 444] on link "Crispy Korean Beef Rice Bowl" at bounding box center [500, 443] width 420 height 33
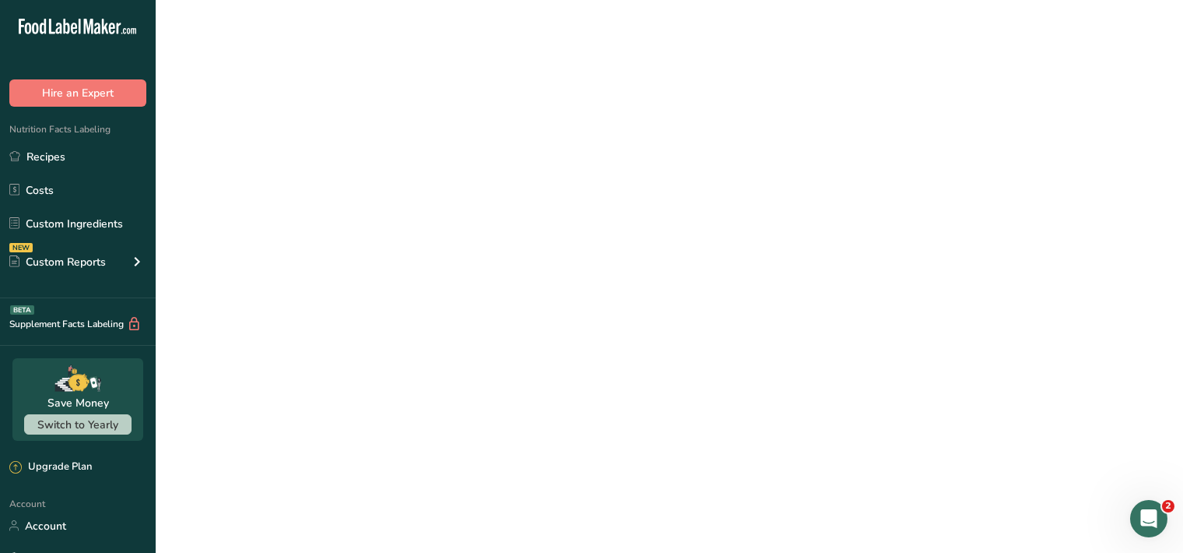
click at [408, 444] on link "Crispy Korean Beef Rice Bowl" at bounding box center [500, 443] width 420 height 33
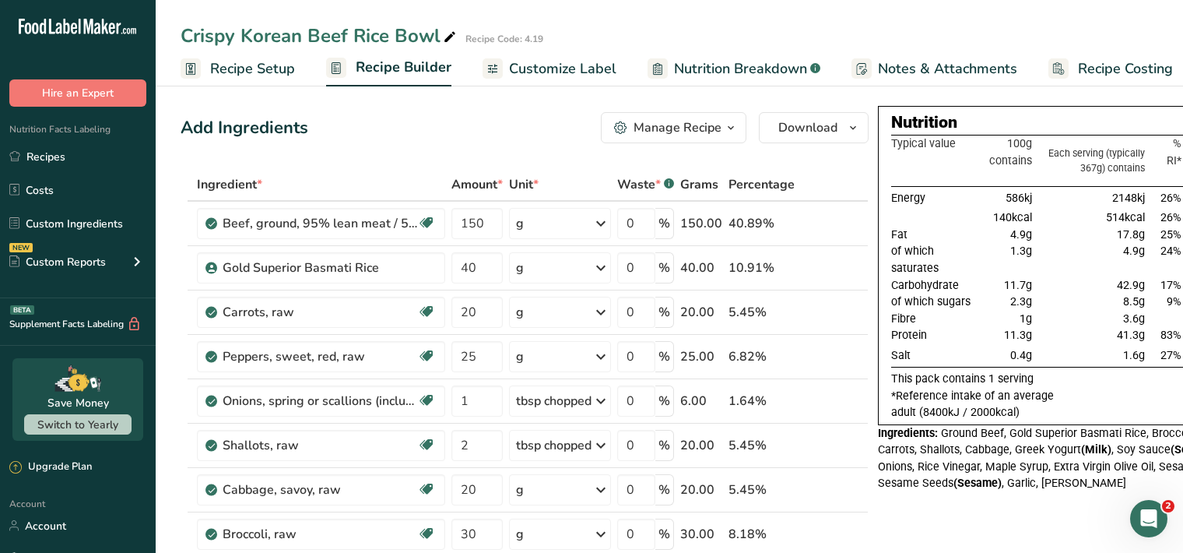
click at [571, 74] on span "Customize Label" at bounding box center [562, 68] width 107 height 21
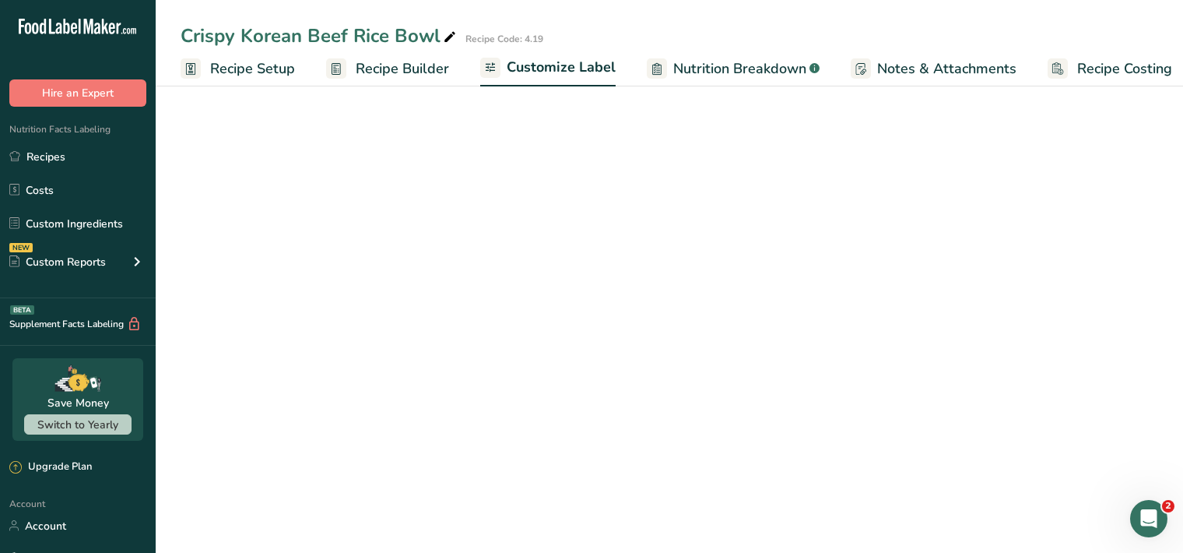
scroll to position [0, 14]
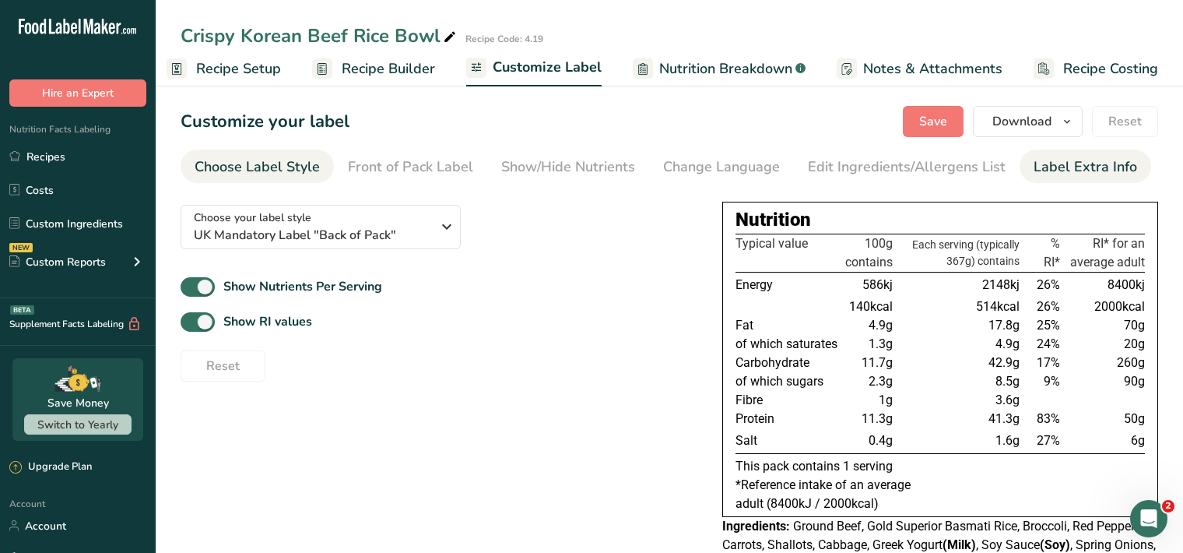
click at [1059, 172] on div "Label Extra Info" at bounding box center [1086, 166] width 104 height 21
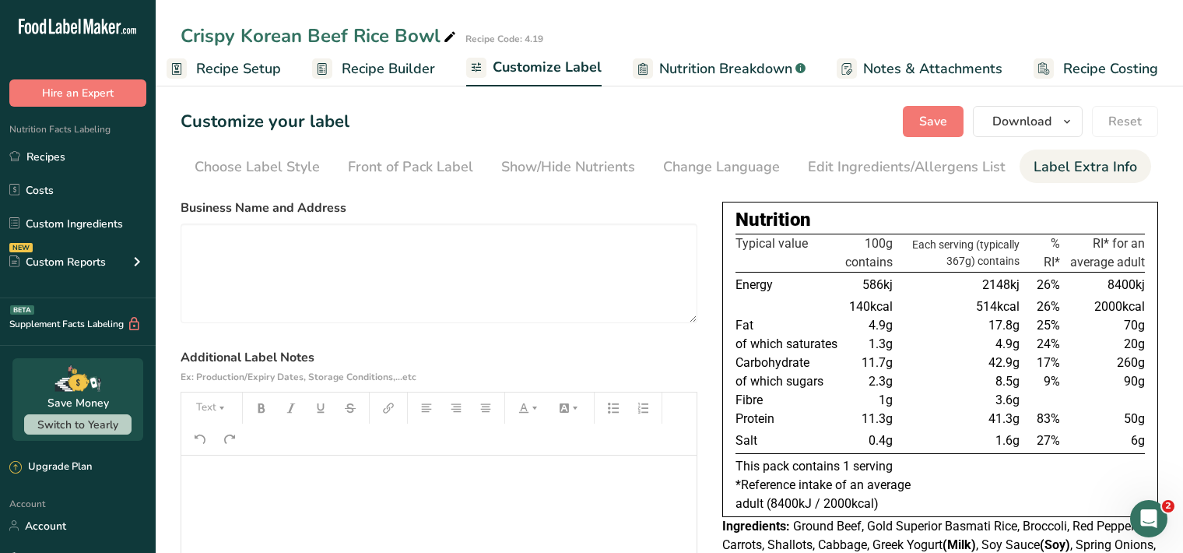
click at [202, 478] on p "﻿" at bounding box center [439, 477] width 500 height 19
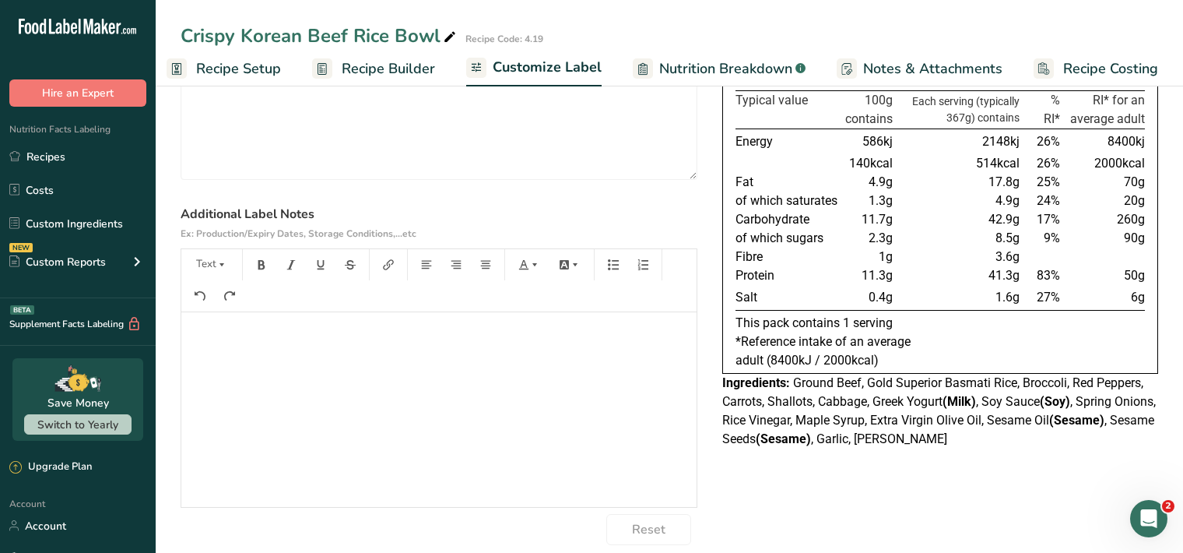
scroll to position [160, 0]
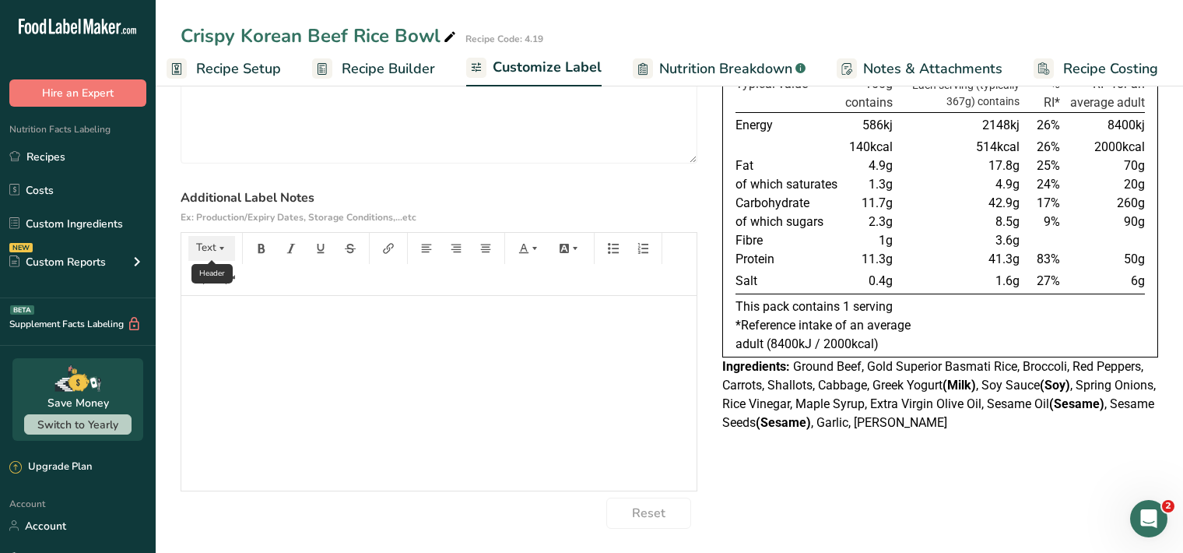
click at [220, 248] on icon "button" at bounding box center [221, 248] width 11 height 11
click at [220, 297] on span "H1" at bounding box center [223, 288] width 34 height 33
click at [262, 248] on icon "button" at bounding box center [261, 248] width 11 height 11
click at [223, 244] on icon "button" at bounding box center [221, 248] width 11 height 11
click at [226, 293] on span "H1" at bounding box center [223, 288] width 34 height 33
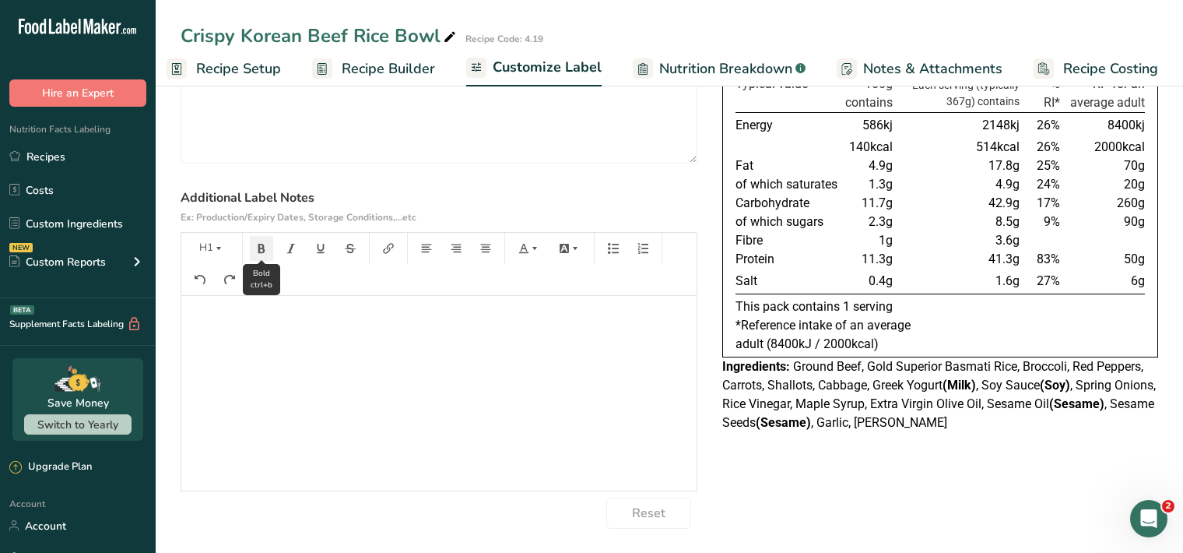
click at [255, 255] on button "button" at bounding box center [261, 248] width 23 height 25
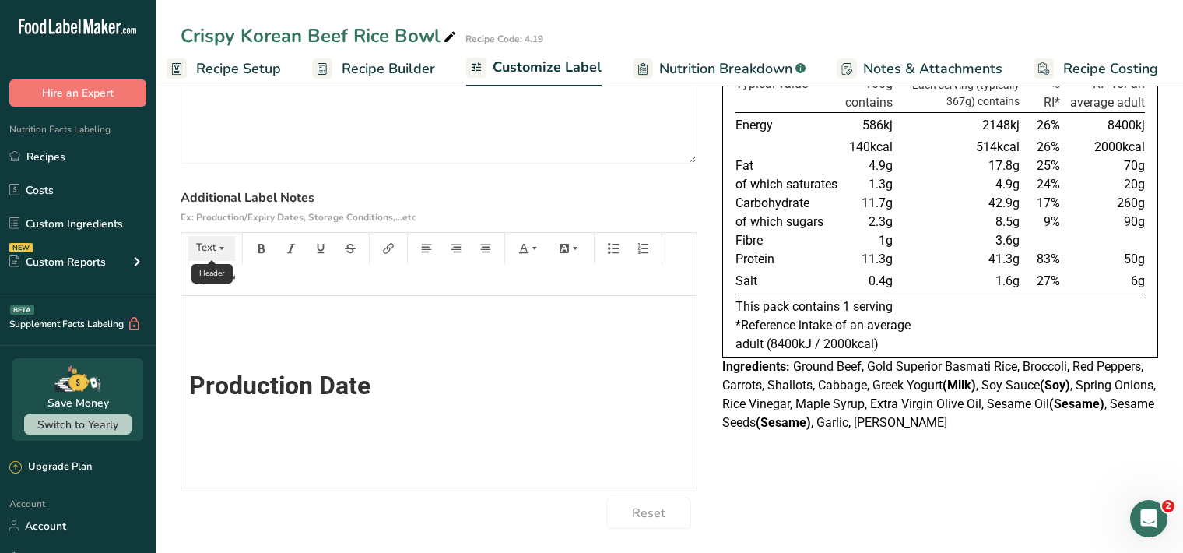
click at [219, 244] on icon "button" at bounding box center [221, 248] width 11 height 11
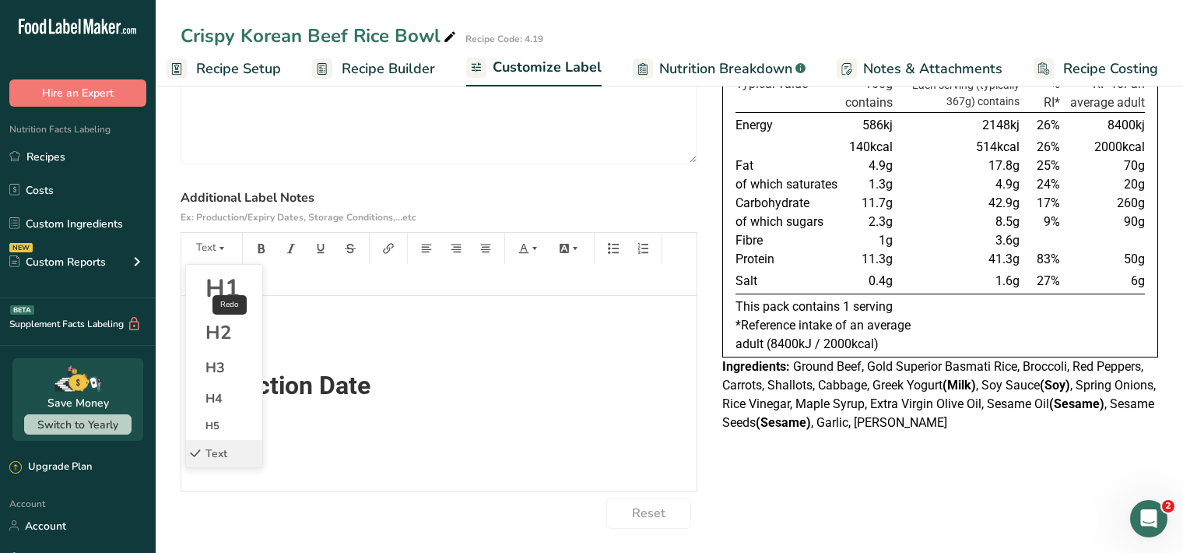
drag, startPoint x: 229, startPoint y: 284, endPoint x: 238, endPoint y: 275, distance: 13.2
click at [229, 284] on span "H1" at bounding box center [223, 288] width 34 height 33
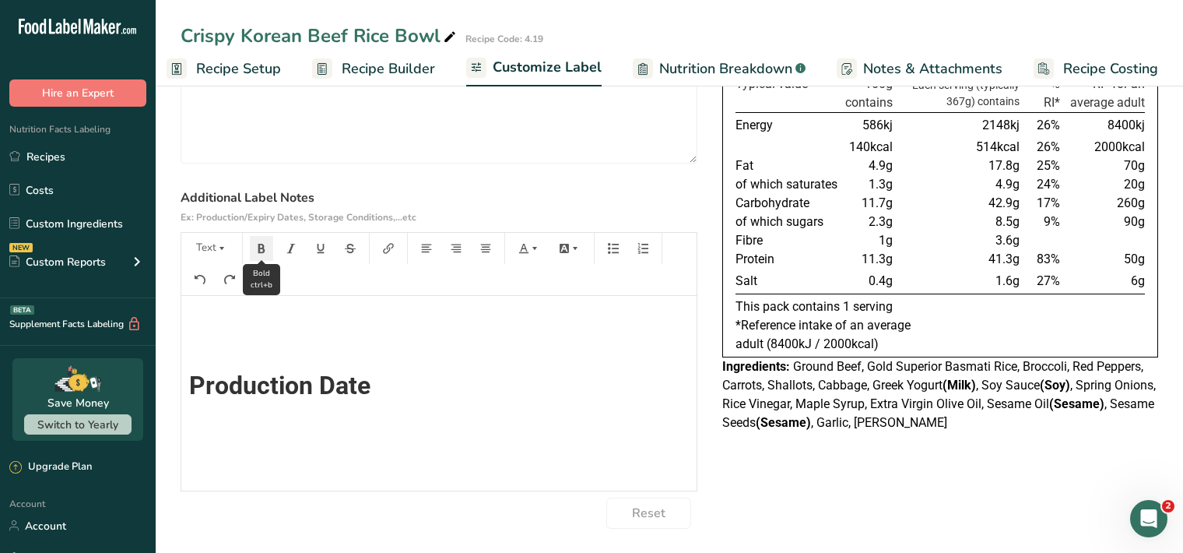
scroll to position [28, 0]
click at [264, 248] on icon "button" at bounding box center [261, 248] width 7 height 9
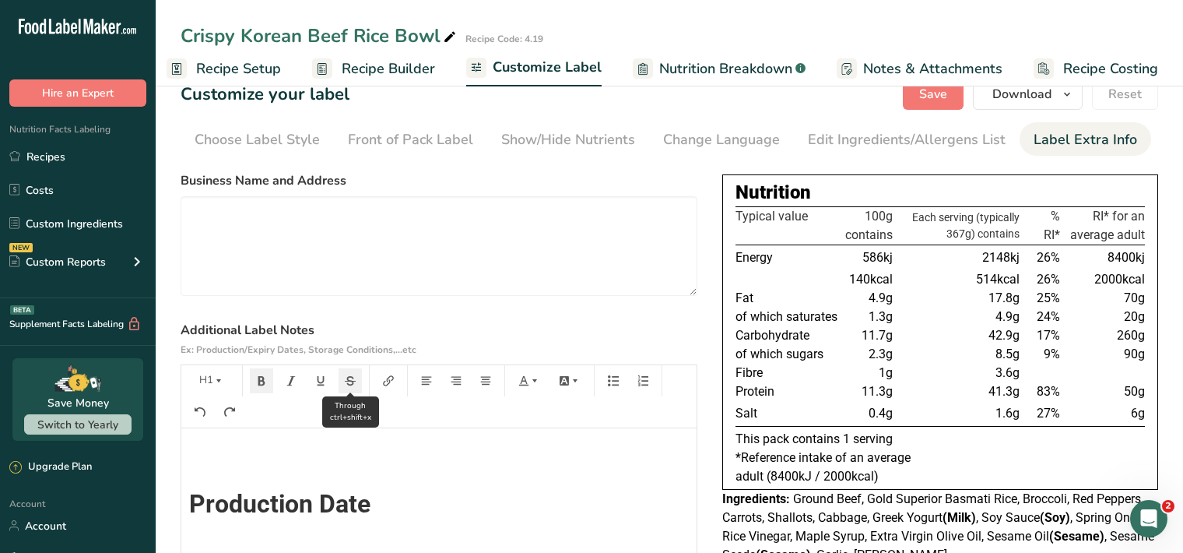
scroll to position [0, 0]
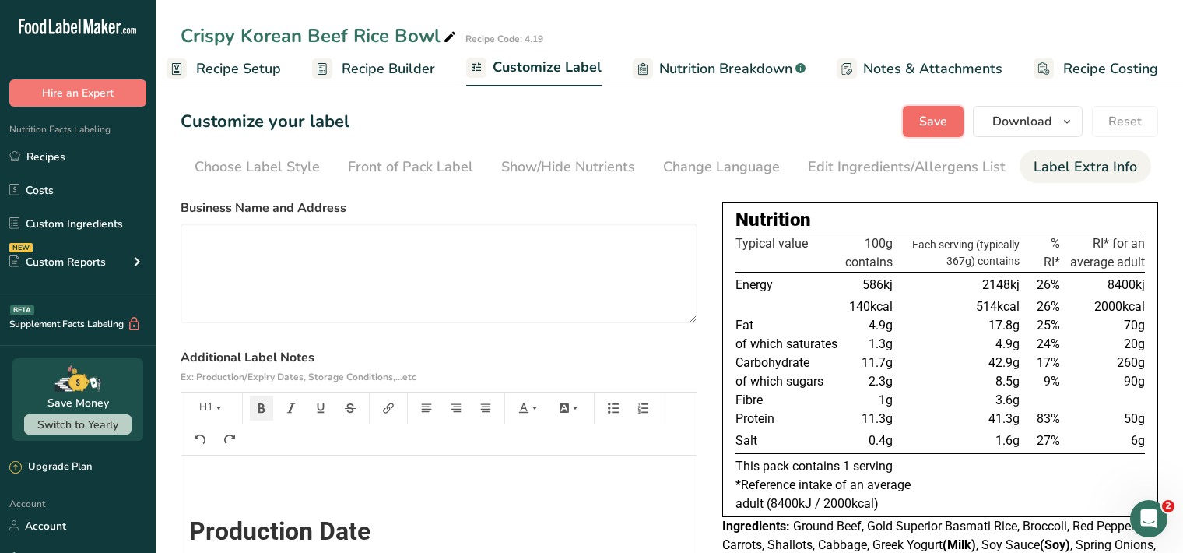
click at [944, 121] on span "Save" at bounding box center [933, 121] width 28 height 19
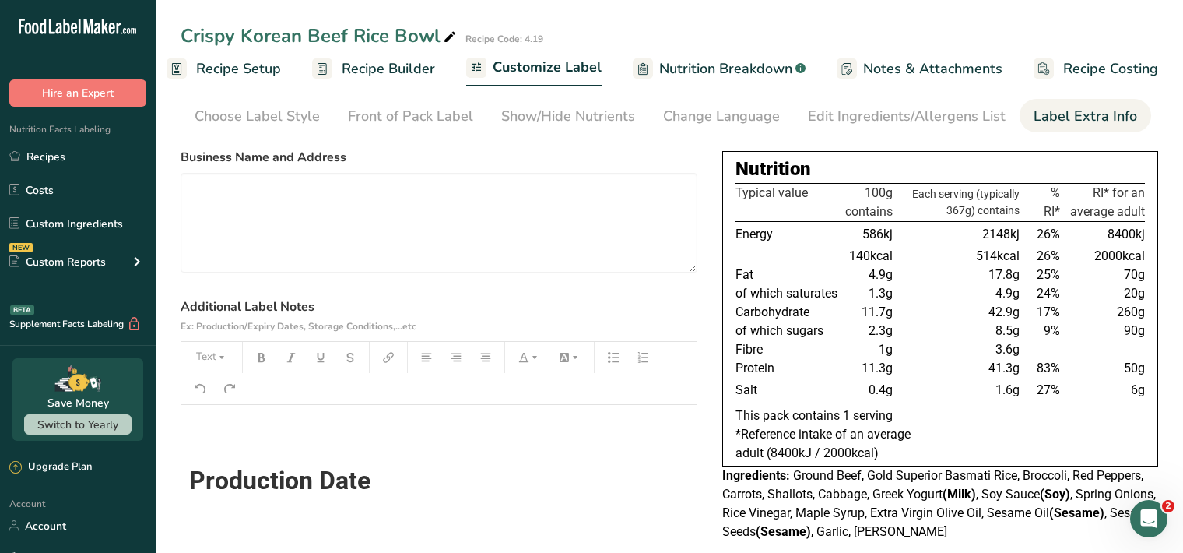
scroll to position [188, 0]
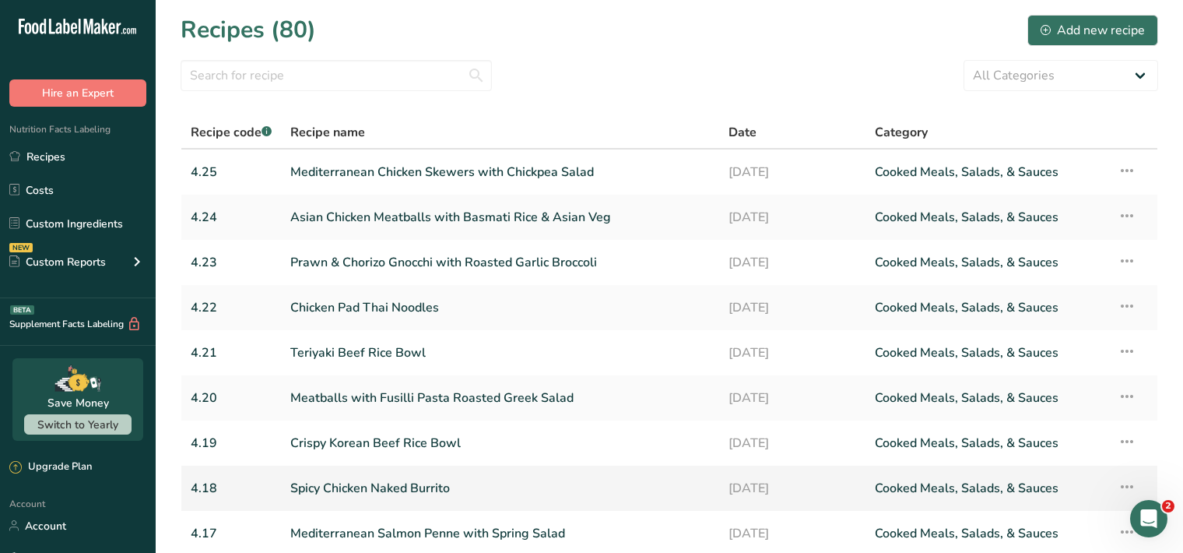
click at [384, 494] on link "Spicy Chicken Naked Burrito" at bounding box center [500, 488] width 420 height 33
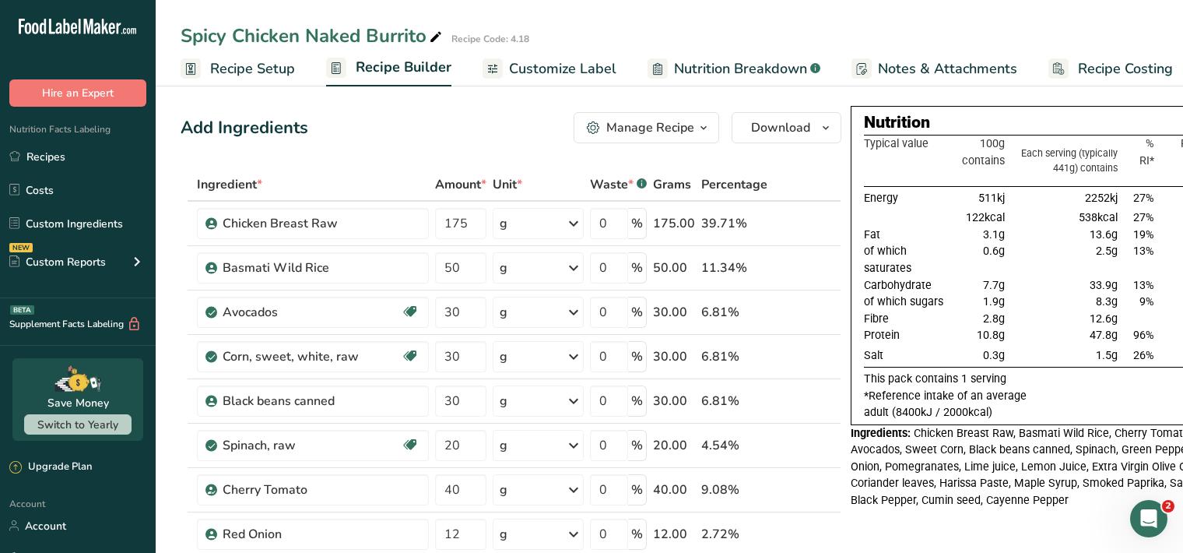
click at [571, 72] on span "Customize Label" at bounding box center [562, 68] width 107 height 21
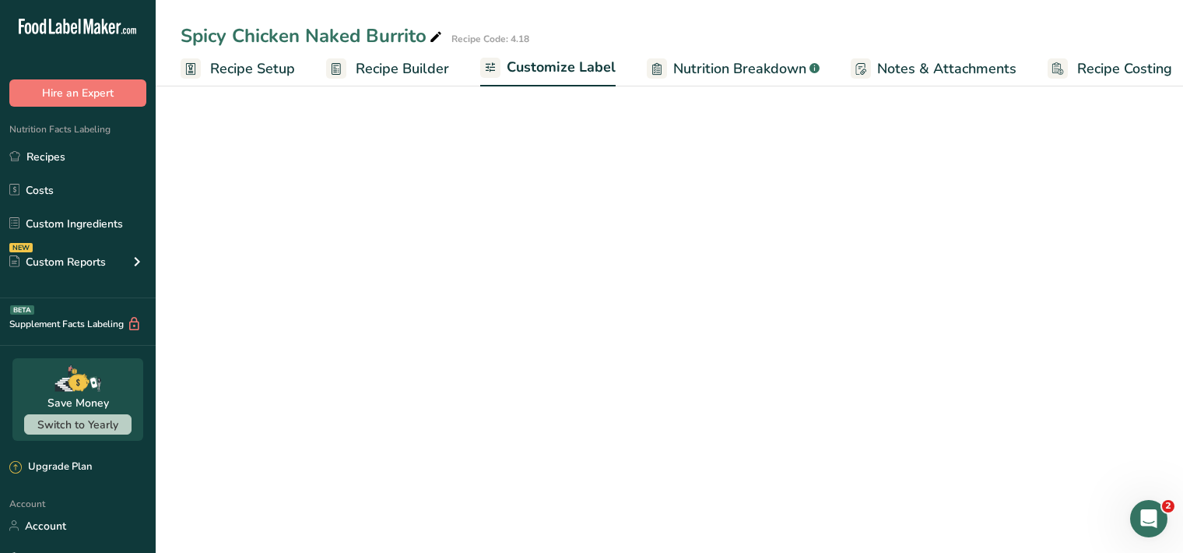
scroll to position [0, 14]
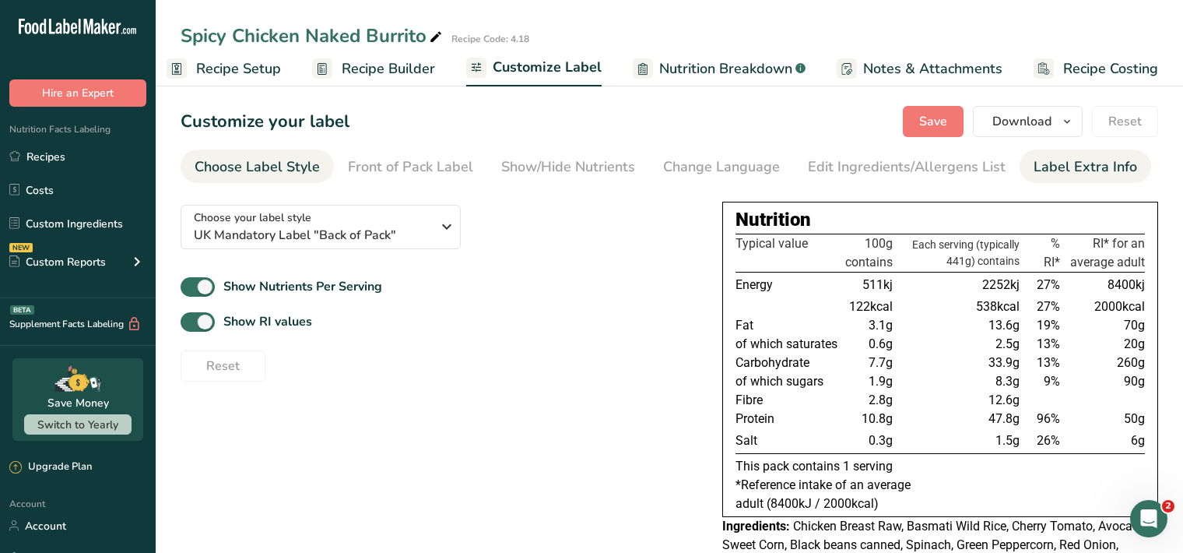
click at [1049, 174] on div "Label Extra Info" at bounding box center [1086, 166] width 104 height 21
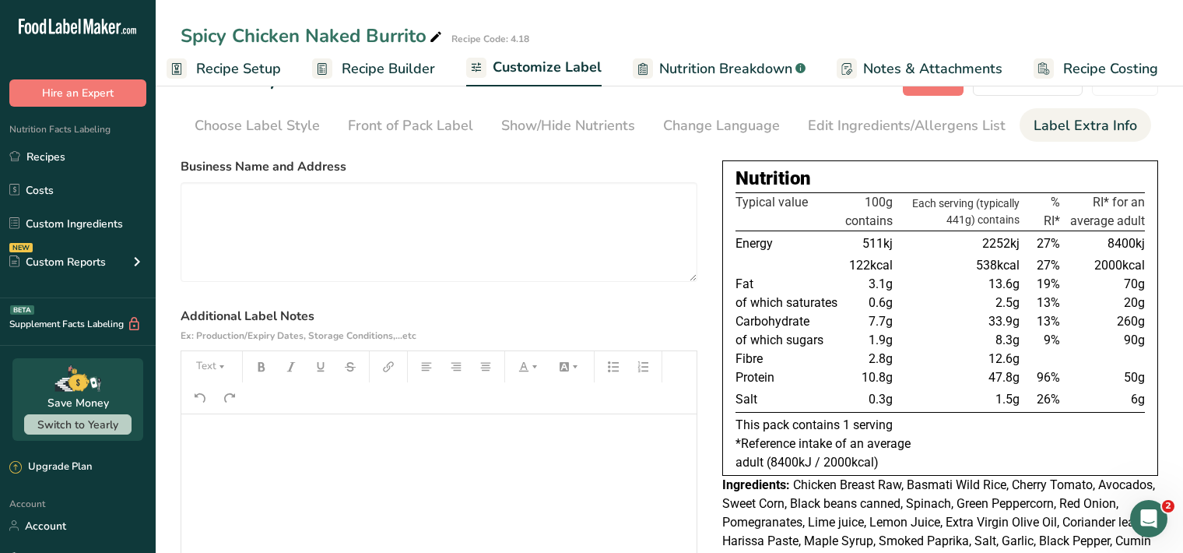
scroll to position [160, 0]
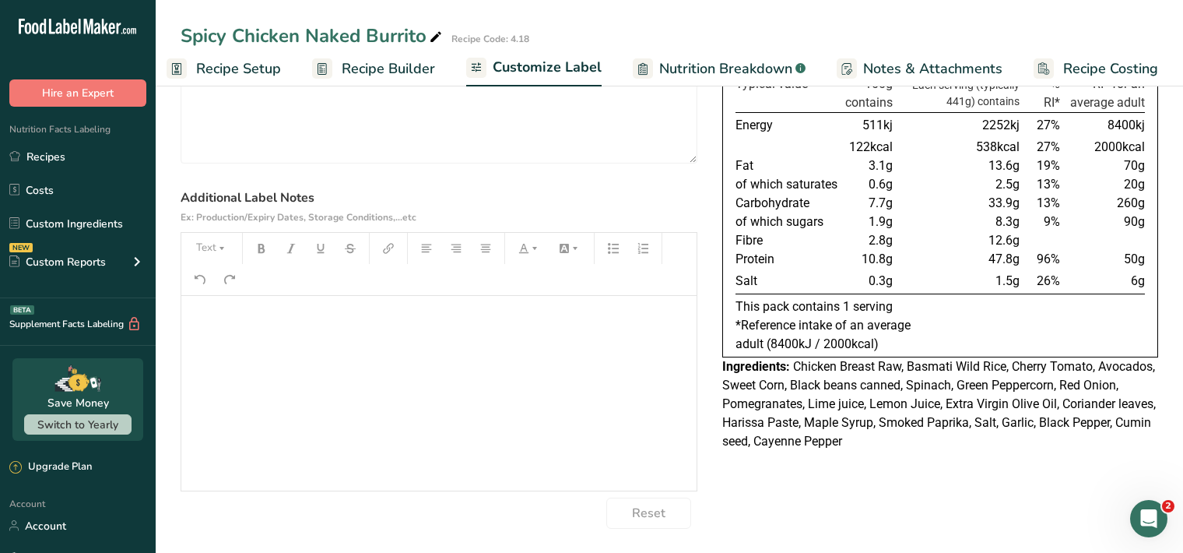
click at [199, 315] on p "﻿" at bounding box center [439, 317] width 500 height 19
click at [217, 252] on icon "button" at bounding box center [221, 248] width 11 height 11
click at [239, 290] on span "H1" at bounding box center [223, 288] width 34 height 33
click at [258, 251] on icon "button" at bounding box center [261, 248] width 11 height 11
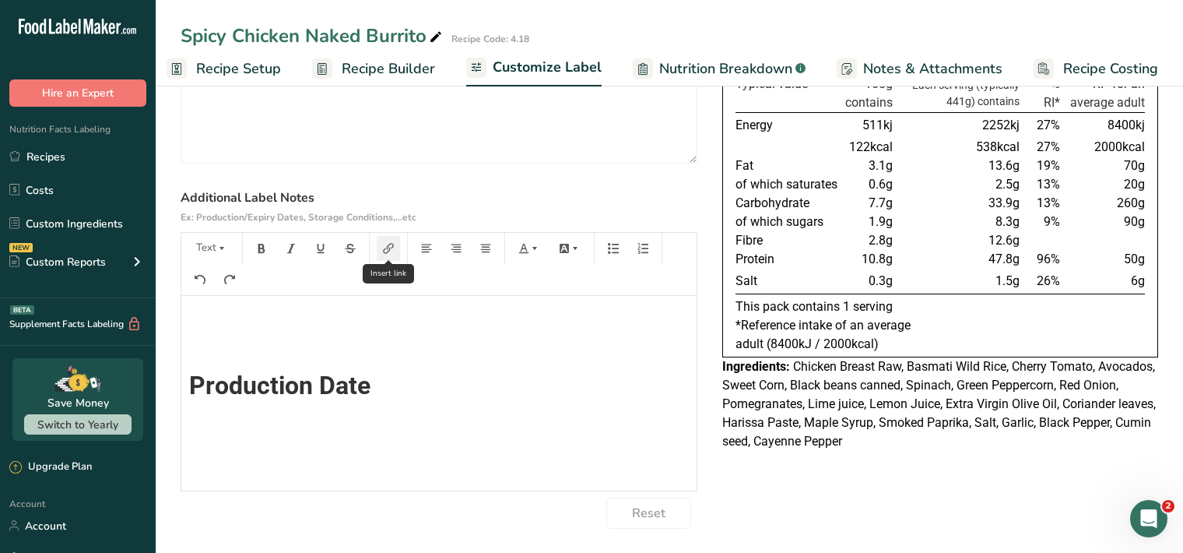
scroll to position [0, 0]
drag, startPoint x: 216, startPoint y: 252, endPoint x: 237, endPoint y: 254, distance: 21.1
click at [220, 251] on icon "button" at bounding box center [221, 248] width 11 height 11
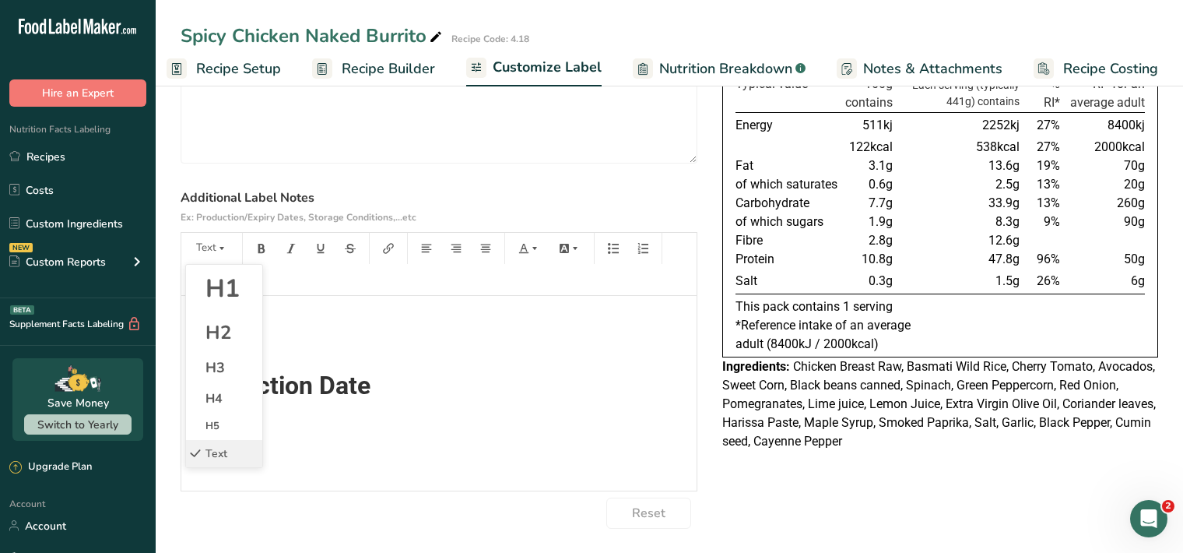
drag, startPoint x: 233, startPoint y: 308, endPoint x: 231, endPoint y: 299, distance: 9.5
click at [230, 304] on li "H1" at bounding box center [224, 289] width 76 height 48
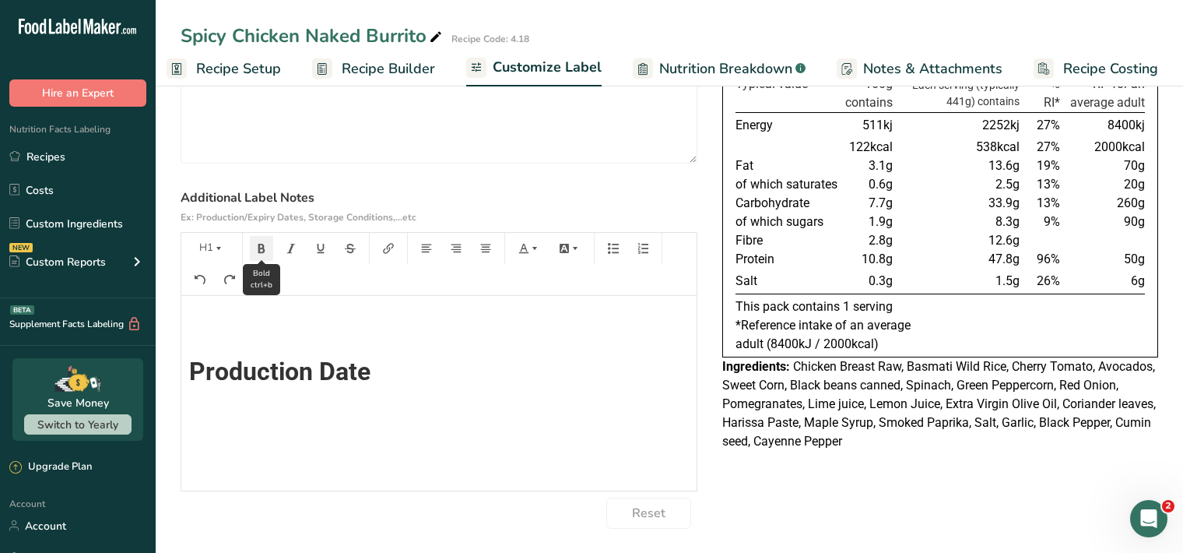
click at [258, 251] on icon "button" at bounding box center [261, 248] width 7 height 9
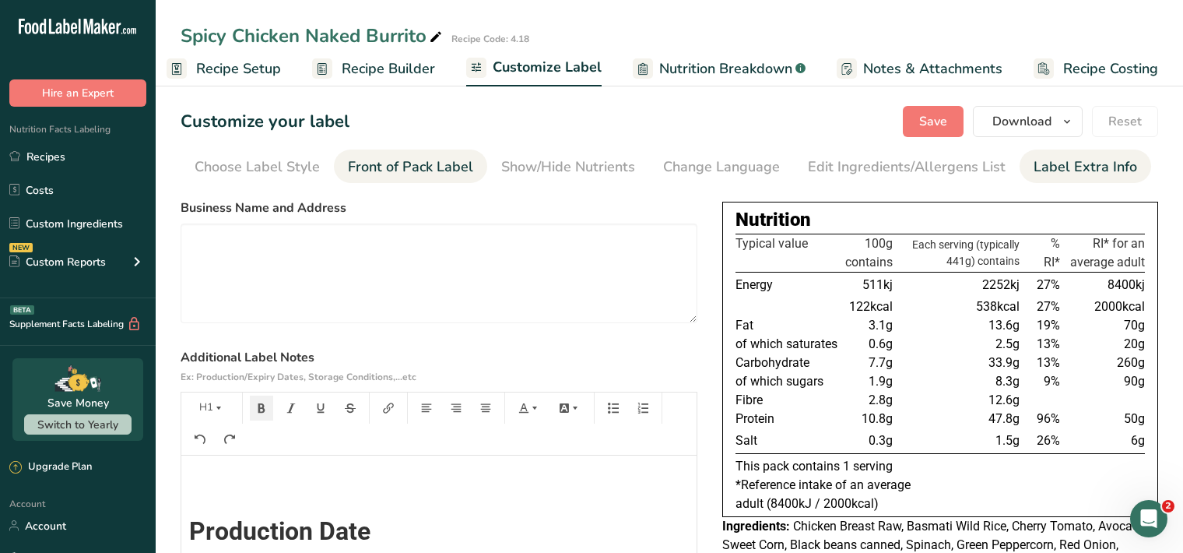
scroll to position [0, 0]
click at [936, 123] on span "Save" at bounding box center [933, 121] width 28 height 19
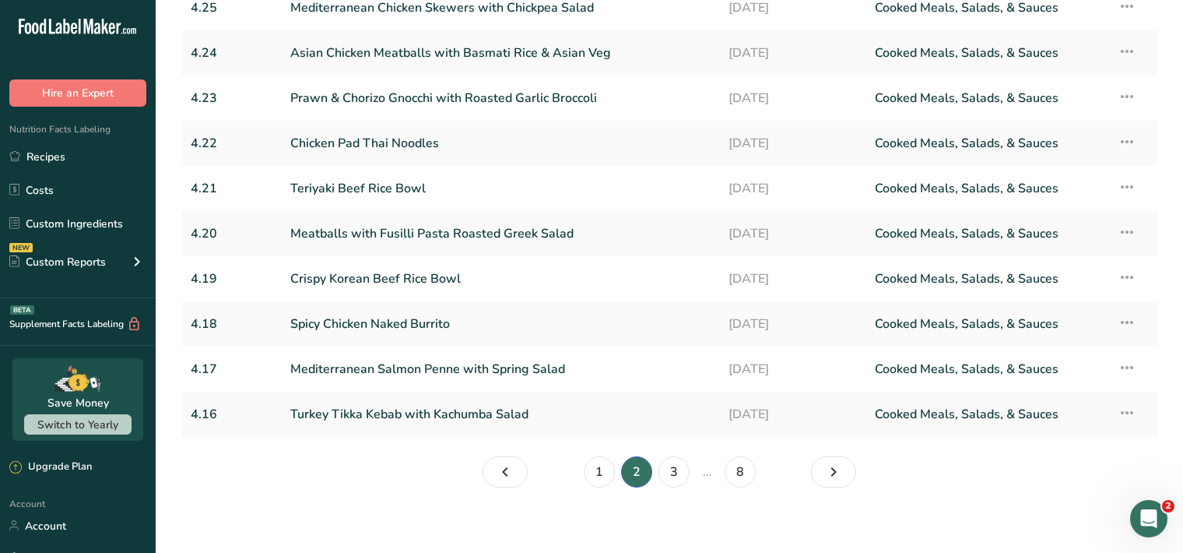
scroll to position [173, 0]
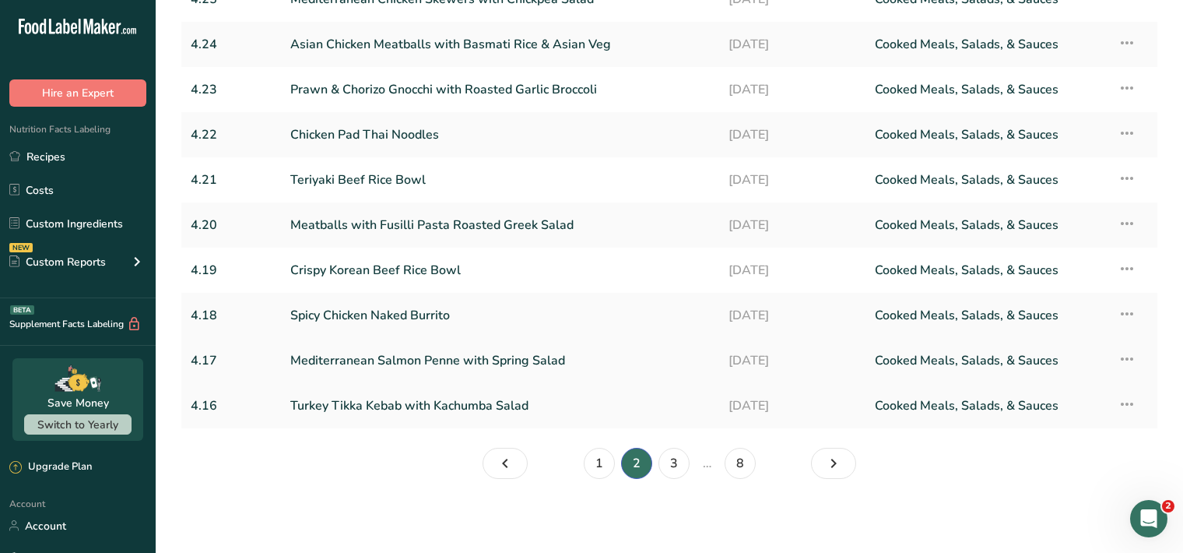
click at [375, 363] on link "Mediterranean Salmon Penne with Spring Salad" at bounding box center [500, 360] width 420 height 33
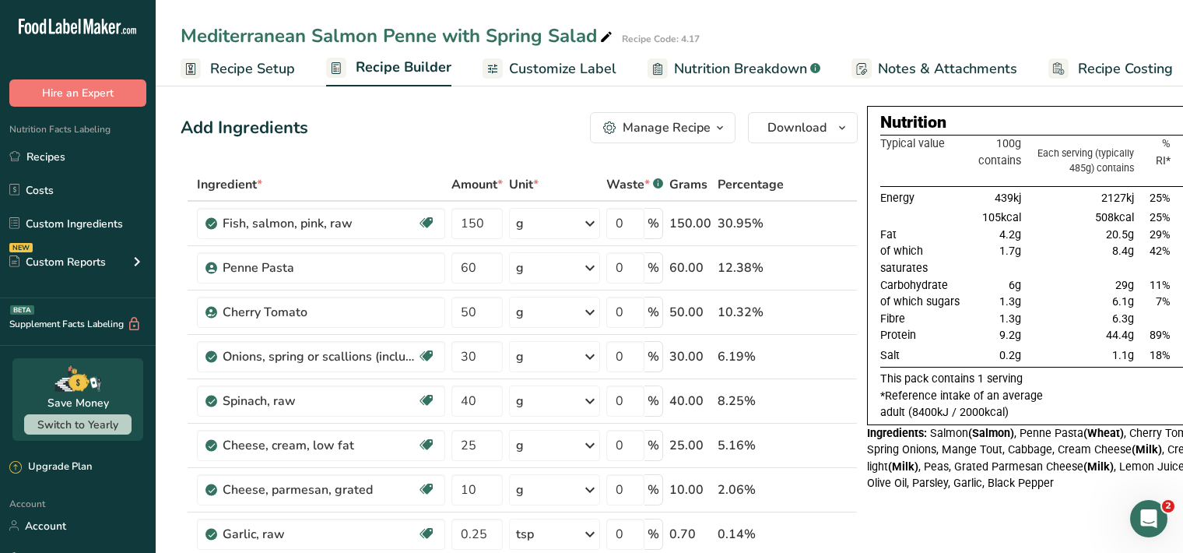
click at [588, 75] on span "Customize Label" at bounding box center [562, 68] width 107 height 21
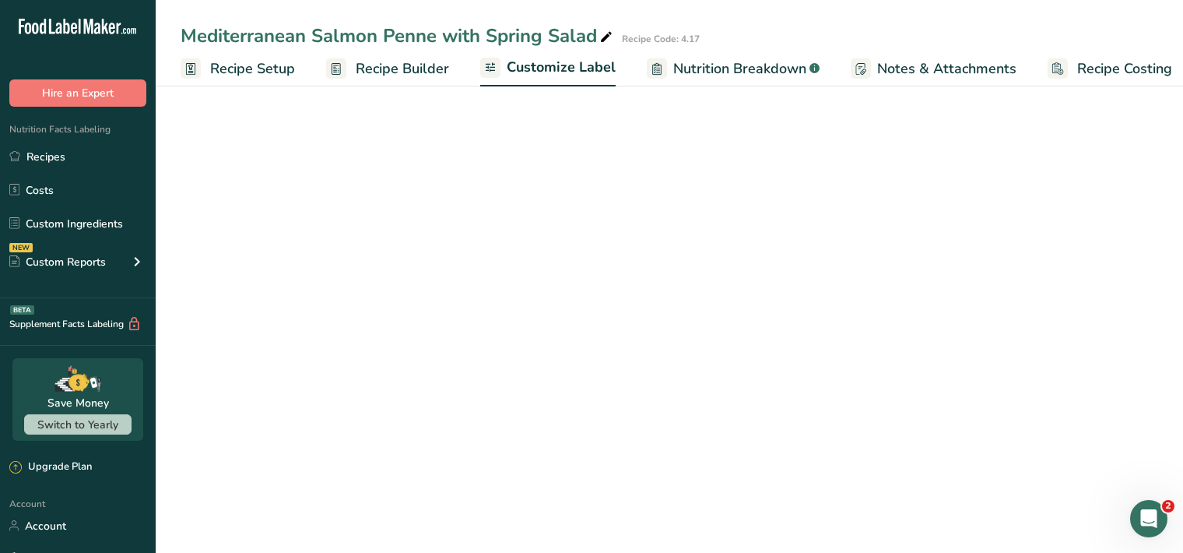
scroll to position [0, 14]
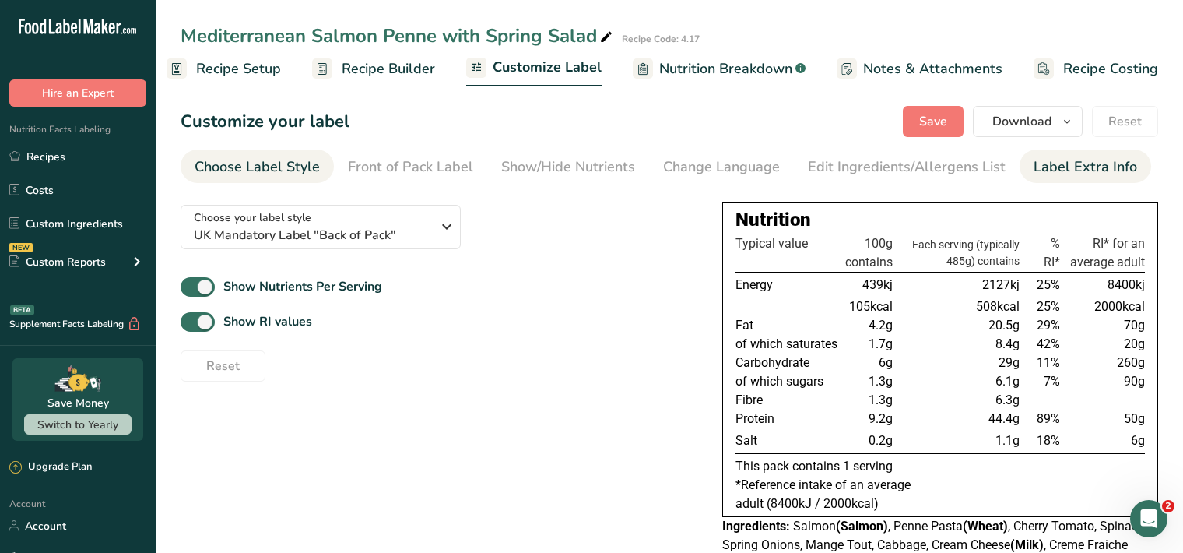
click at [1039, 167] on div "Label Extra Info" at bounding box center [1086, 166] width 104 height 21
click at [1074, 173] on div "Label Extra Info" at bounding box center [1086, 166] width 104 height 21
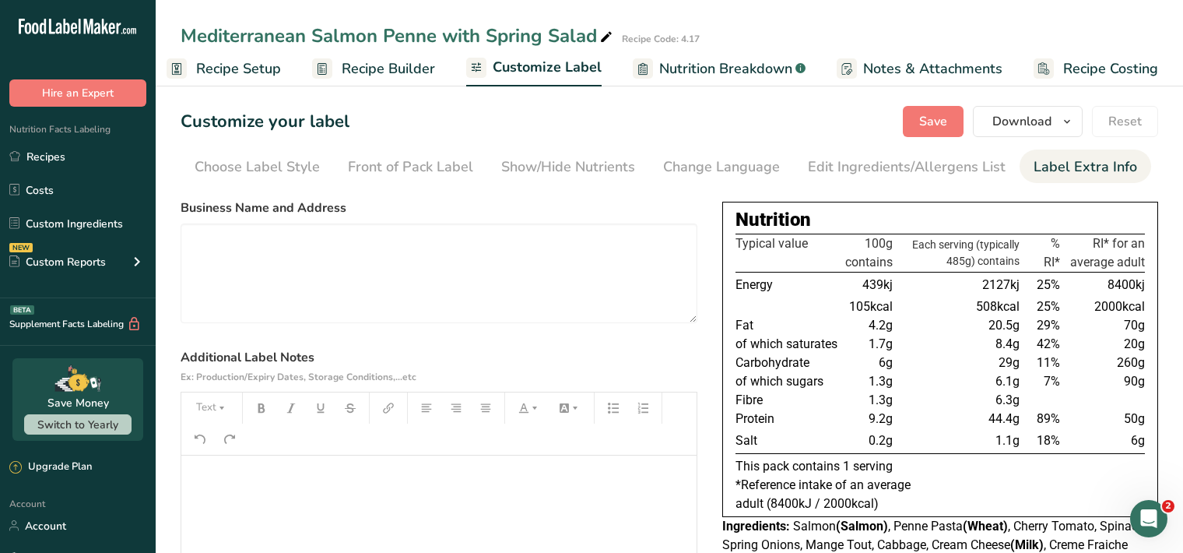
scroll to position [160, 0]
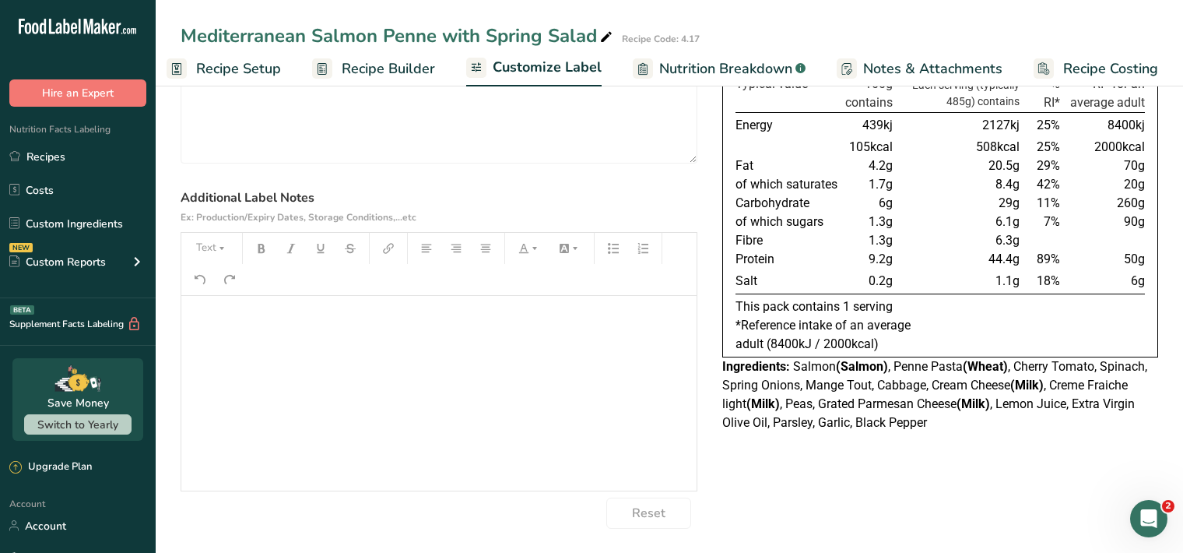
click at [208, 323] on p "﻿" at bounding box center [439, 317] width 500 height 19
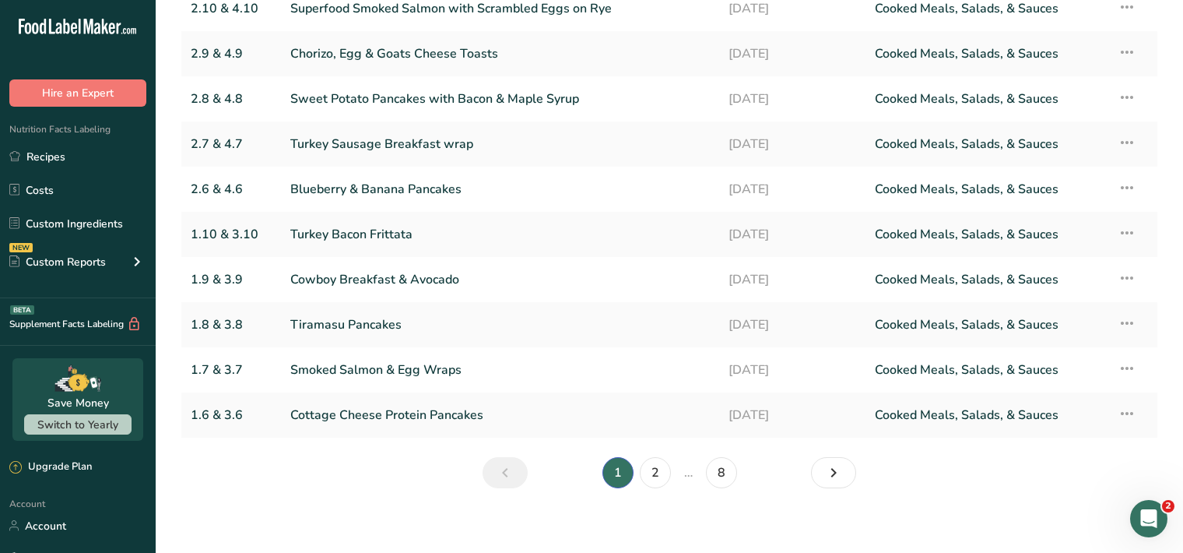
scroll to position [173, 0]
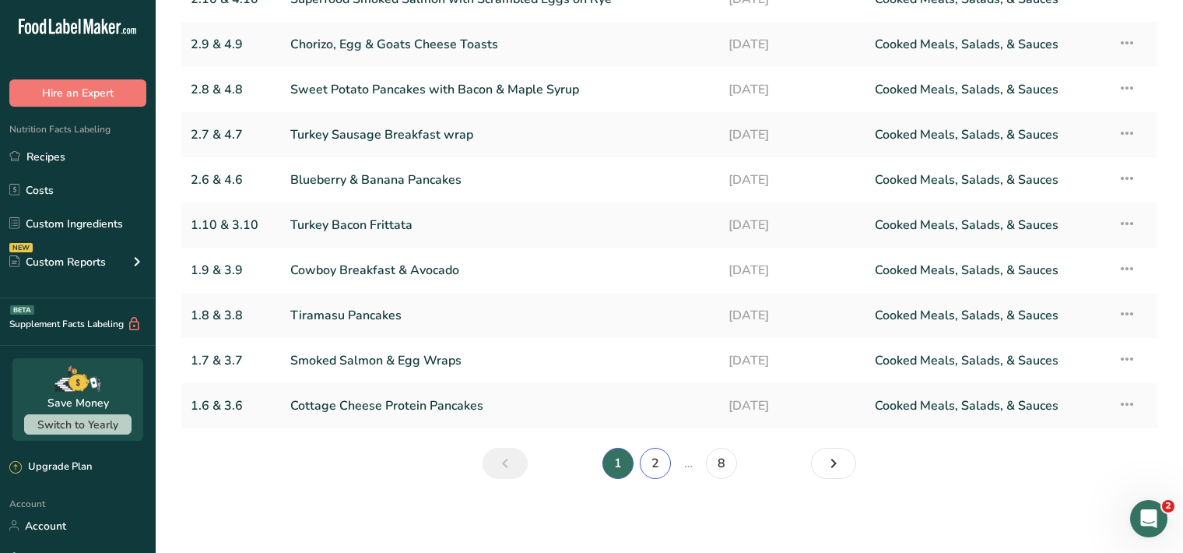
click at [663, 461] on link "2" at bounding box center [655, 463] width 31 height 31
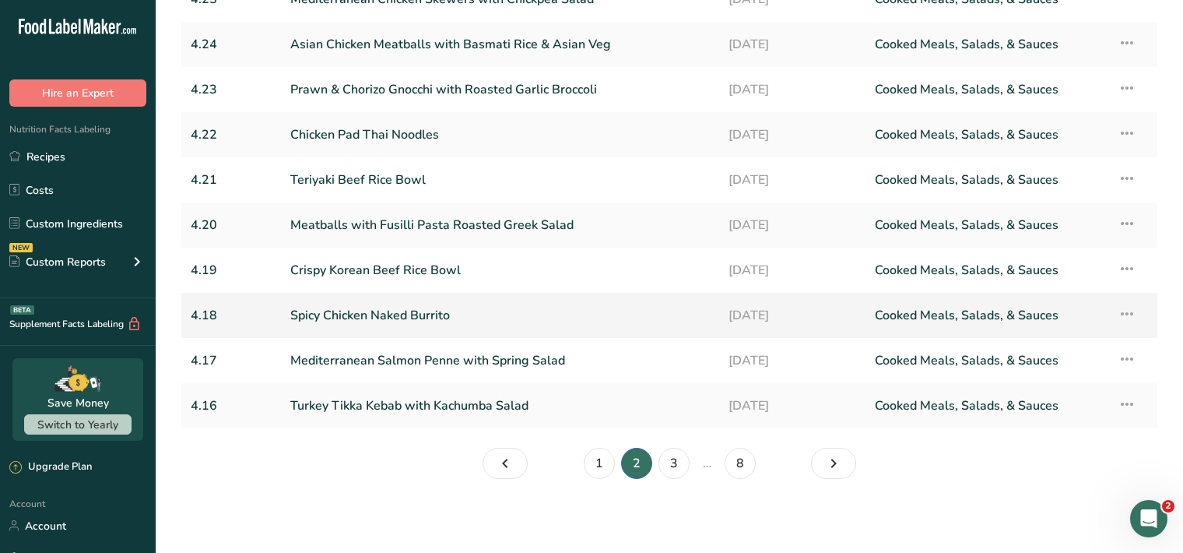
click at [543, 314] on link "Spicy Chicken Naked Burrito" at bounding box center [500, 315] width 420 height 33
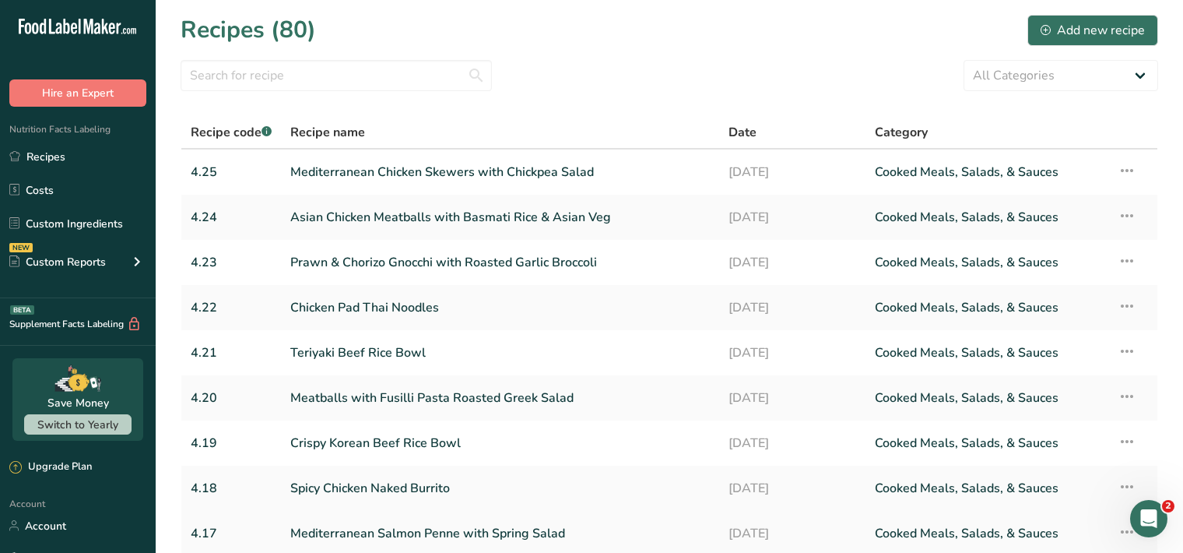
click at [385, 532] on link "Mediterranean Salmon Penne with Spring Salad" at bounding box center [500, 533] width 420 height 33
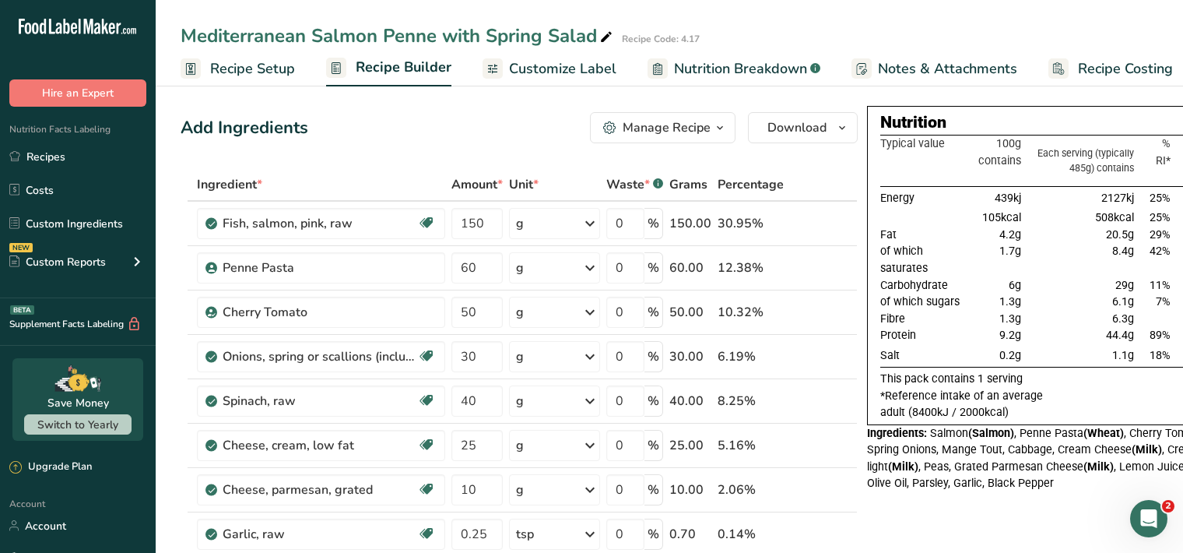
click at [554, 74] on span "Customize Label" at bounding box center [562, 68] width 107 height 21
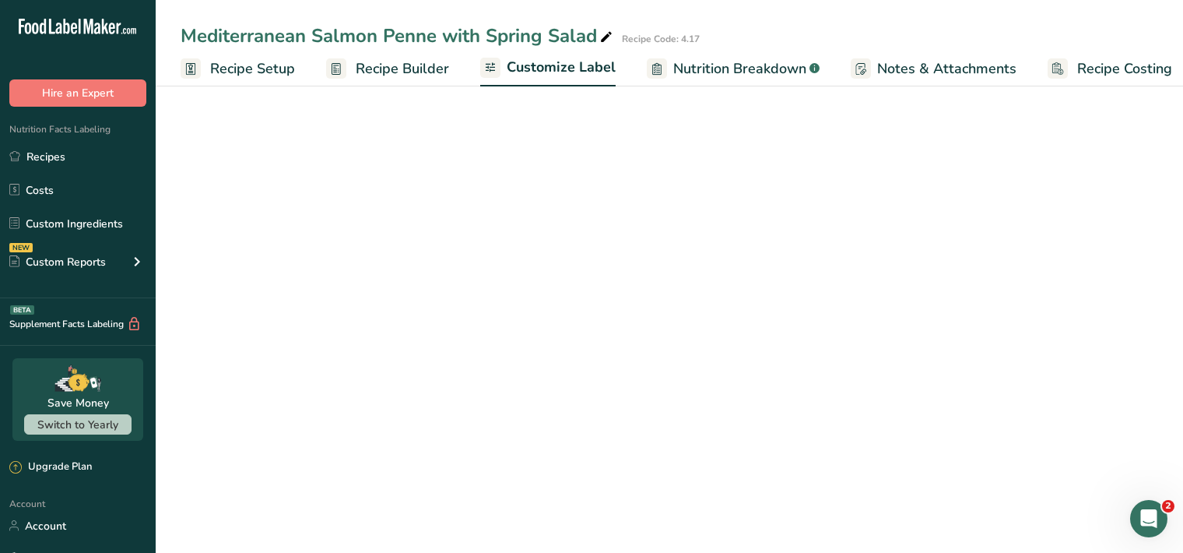
scroll to position [0, 14]
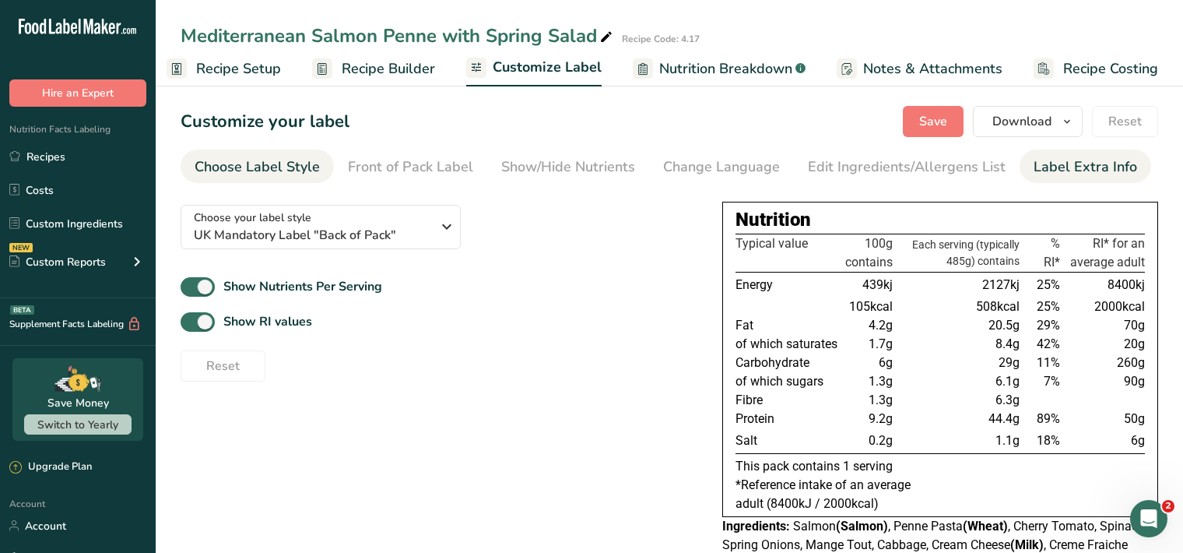
click at [1063, 168] on div "Label Extra Info" at bounding box center [1086, 166] width 104 height 21
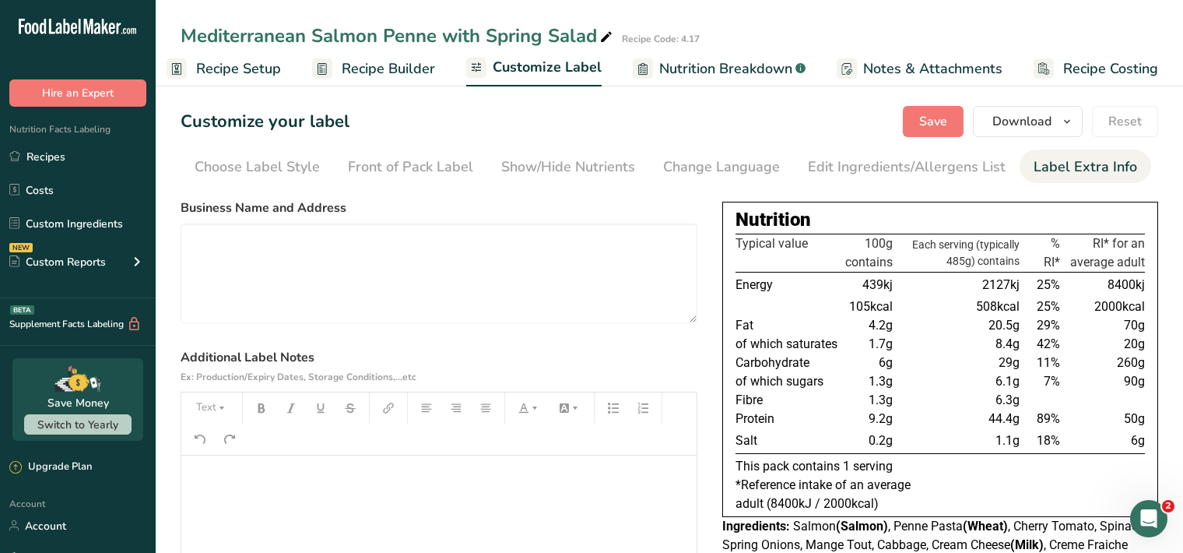
scroll to position [160, 0]
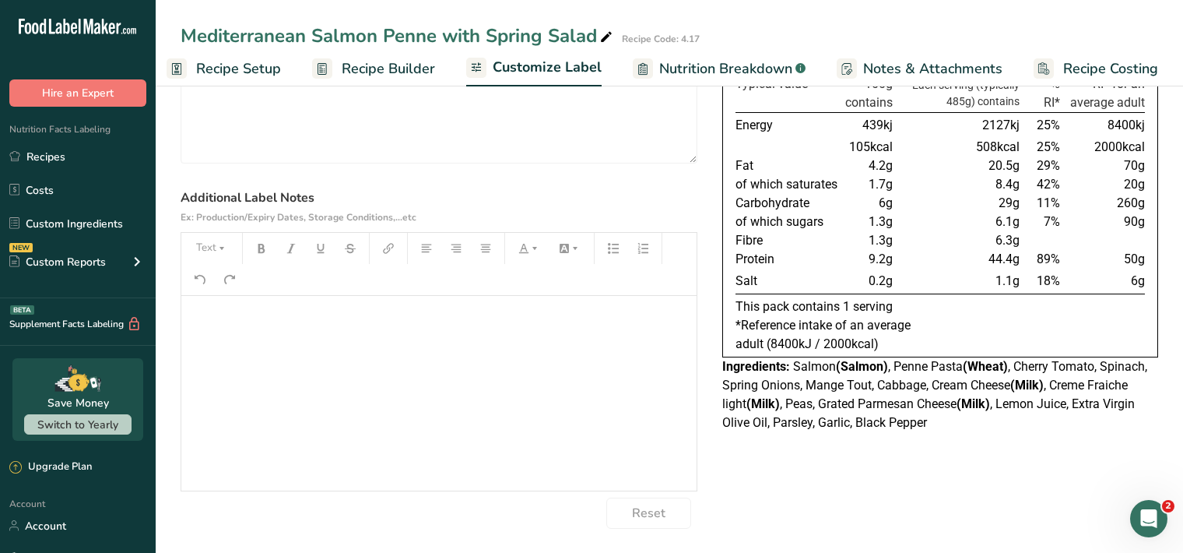
click at [208, 319] on p "﻿" at bounding box center [439, 317] width 500 height 19
click at [210, 251] on button "Text" at bounding box center [211, 248] width 47 height 25
click at [237, 289] on span "H1" at bounding box center [223, 288] width 34 height 33
click at [262, 247] on icon "button" at bounding box center [261, 248] width 7 height 9
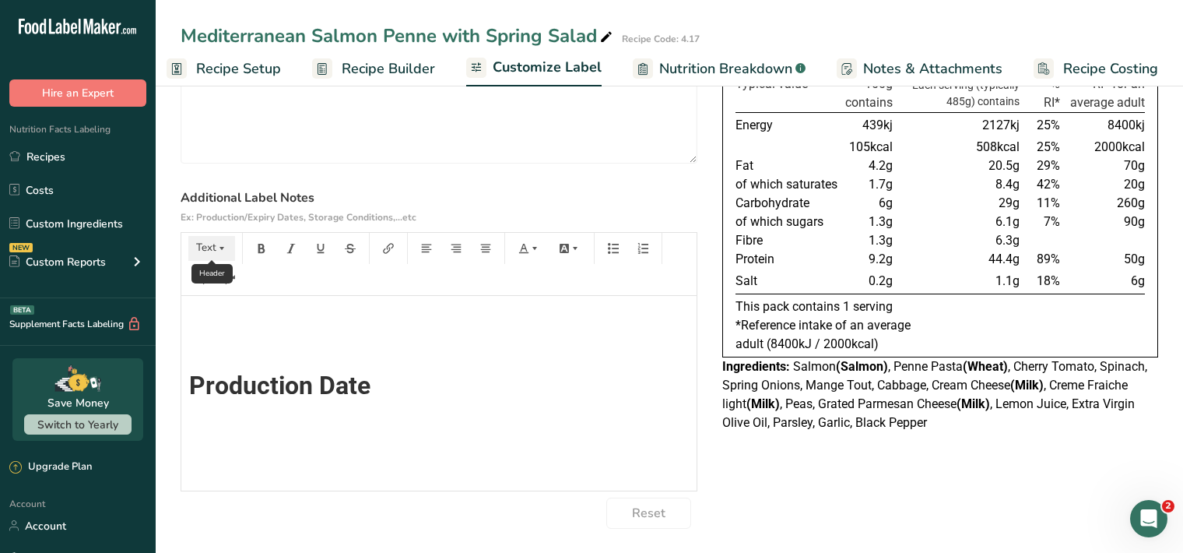
drag, startPoint x: 223, startPoint y: 244, endPoint x: 213, endPoint y: 255, distance: 14.9
click at [223, 244] on icon "button" at bounding box center [221, 248] width 11 height 11
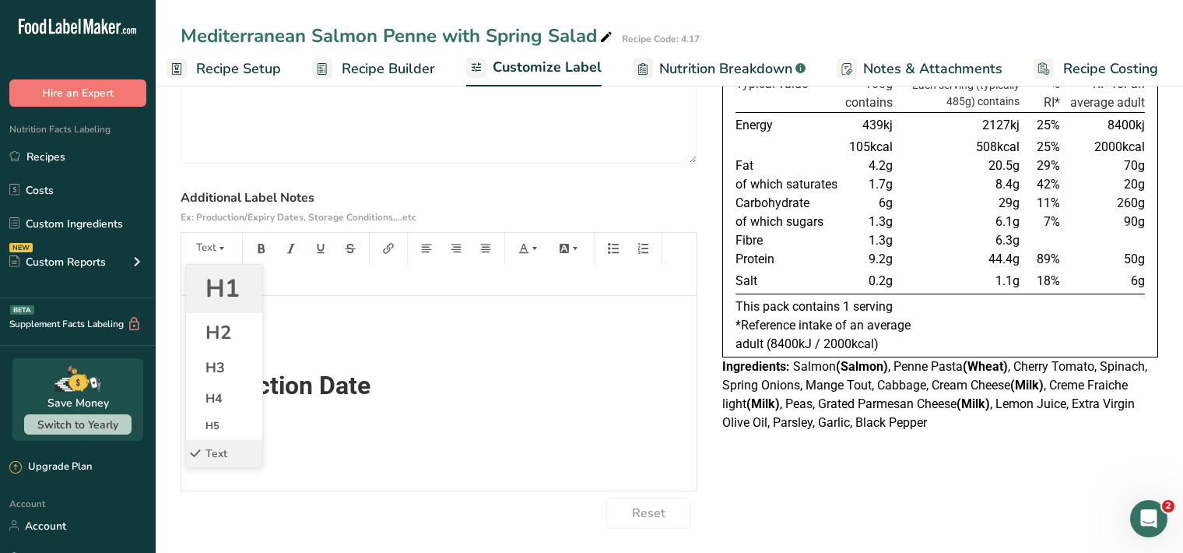
click at [215, 293] on span "H1" at bounding box center [223, 288] width 34 height 33
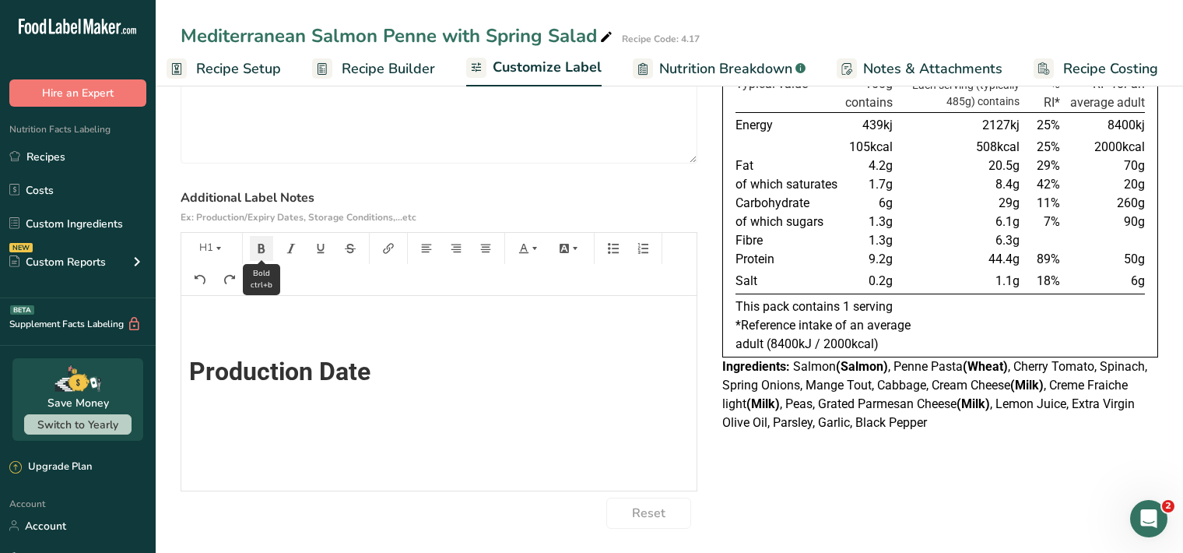
click at [258, 250] on icon "button" at bounding box center [261, 248] width 7 height 9
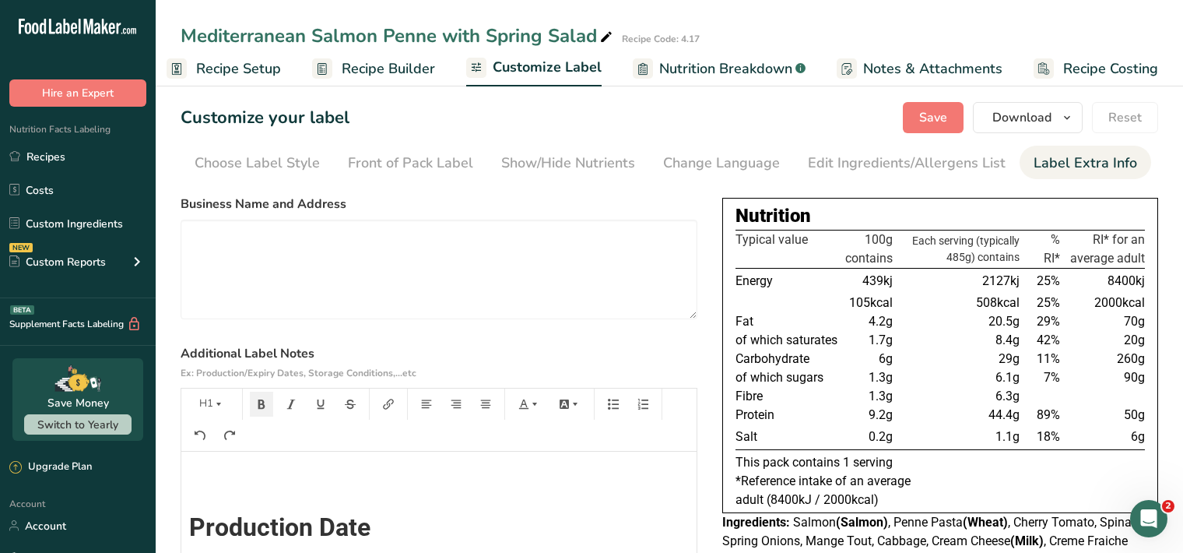
scroll to position [0, 0]
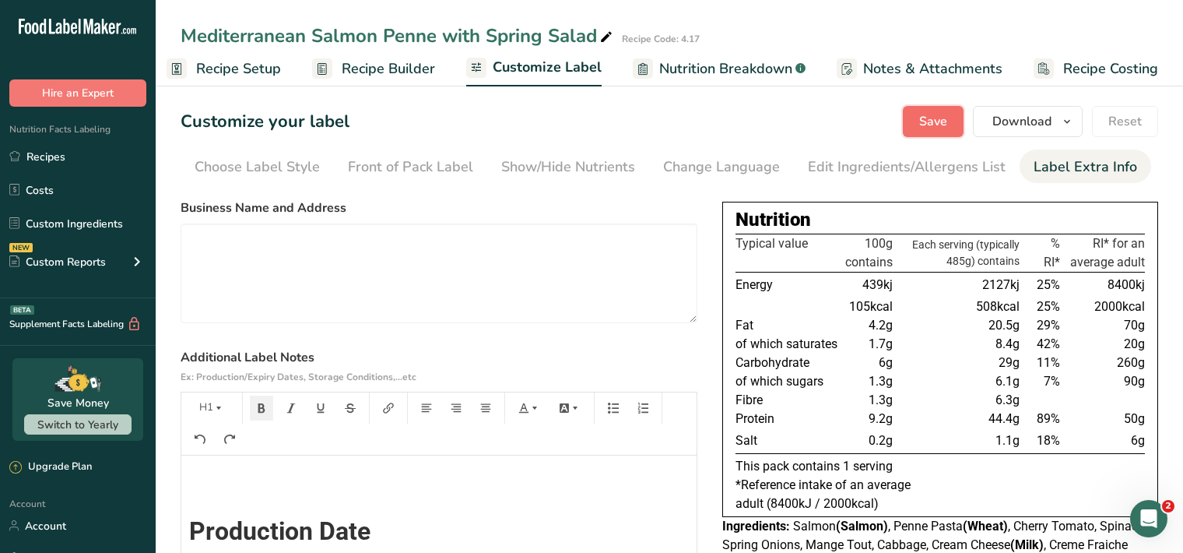
click at [939, 120] on span "Save" at bounding box center [933, 121] width 28 height 19
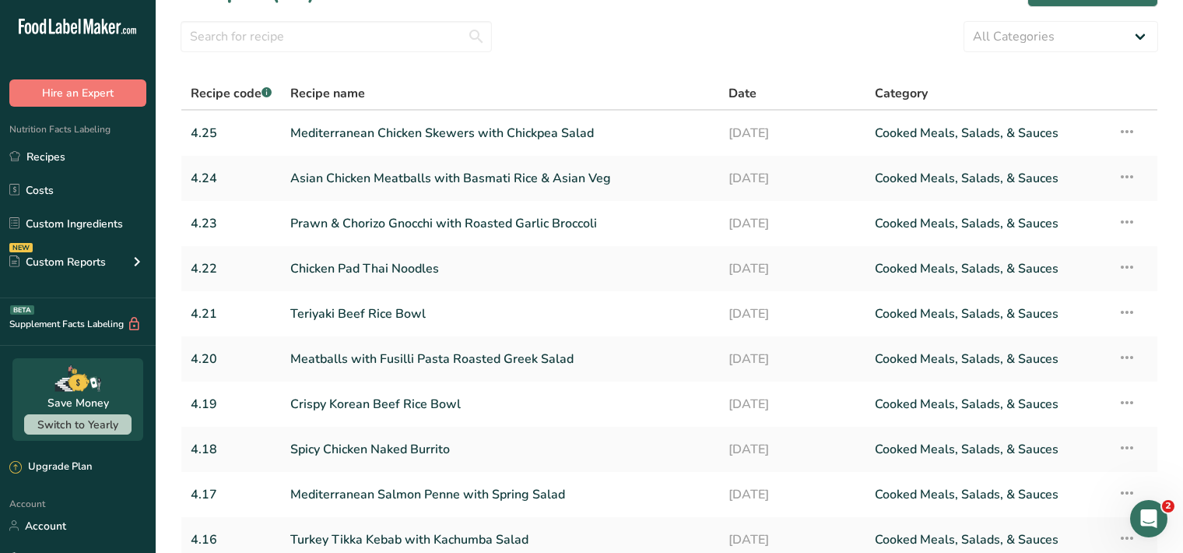
scroll to position [173, 0]
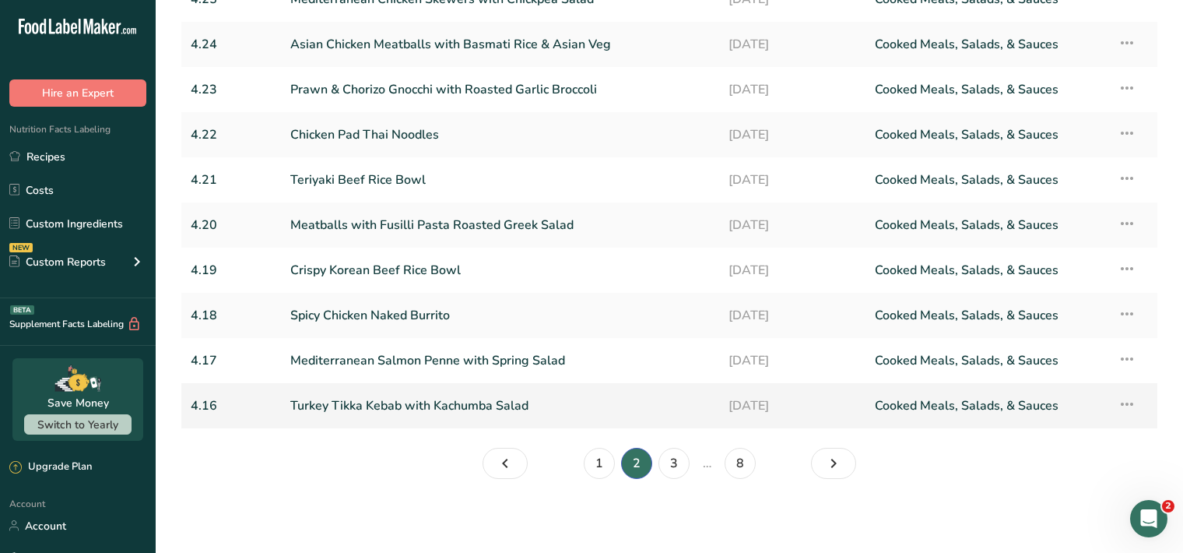
click at [364, 410] on link "Turkey Tikka Kebab with Kachumba Salad" at bounding box center [500, 405] width 420 height 33
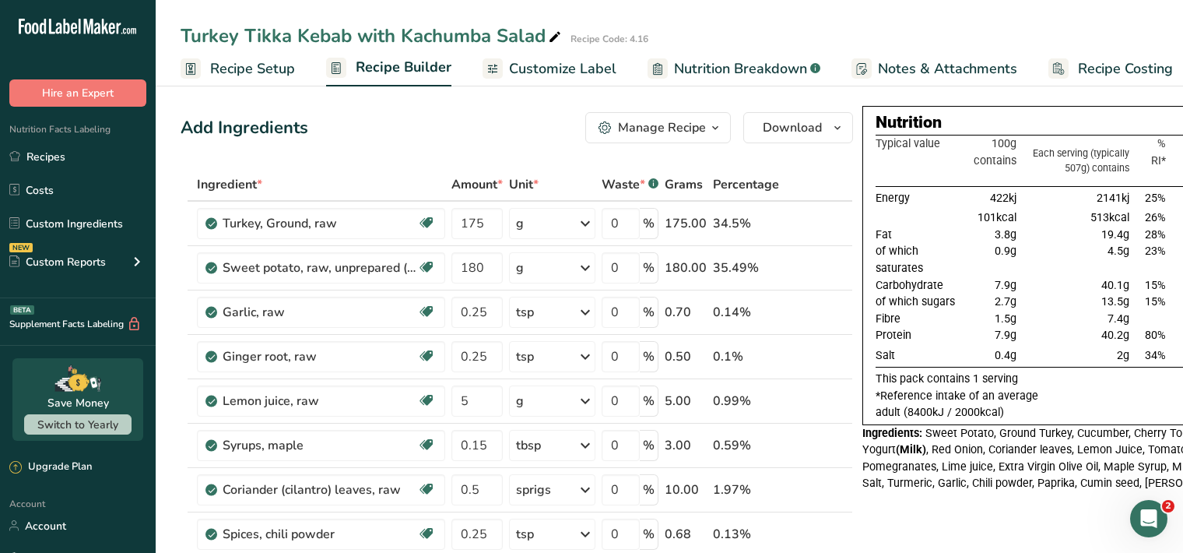
click at [561, 71] on span "Customize Label" at bounding box center [562, 68] width 107 height 21
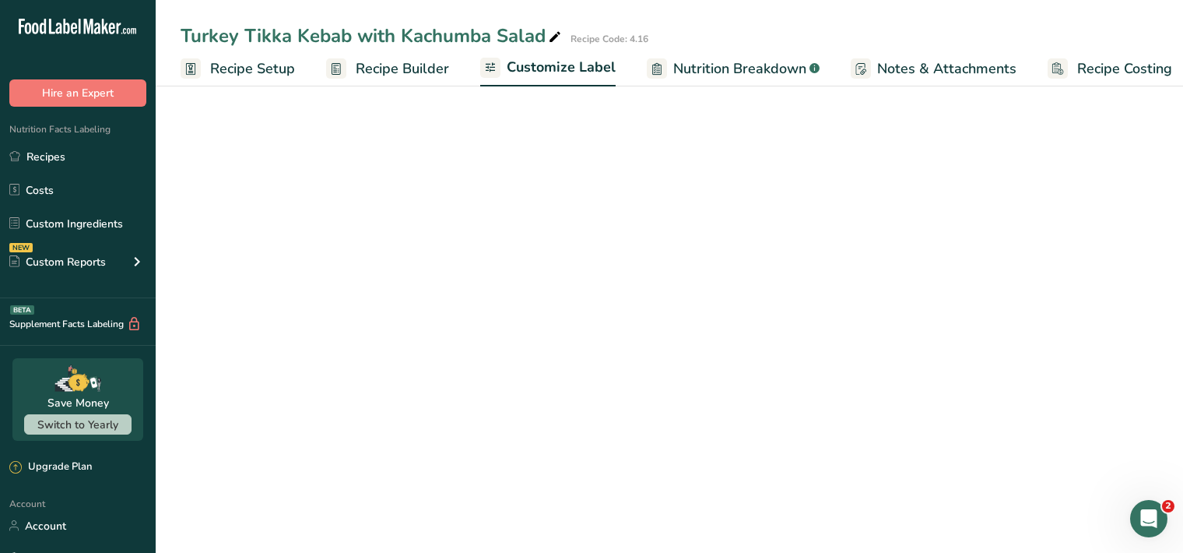
scroll to position [0, 14]
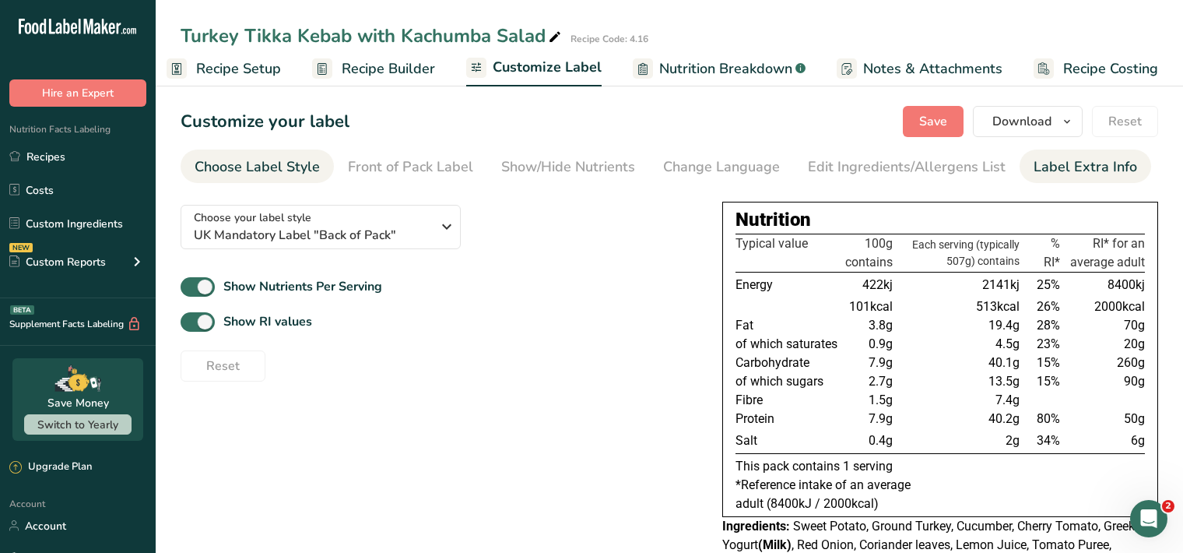
click at [1049, 174] on div "Label Extra Info" at bounding box center [1086, 166] width 104 height 21
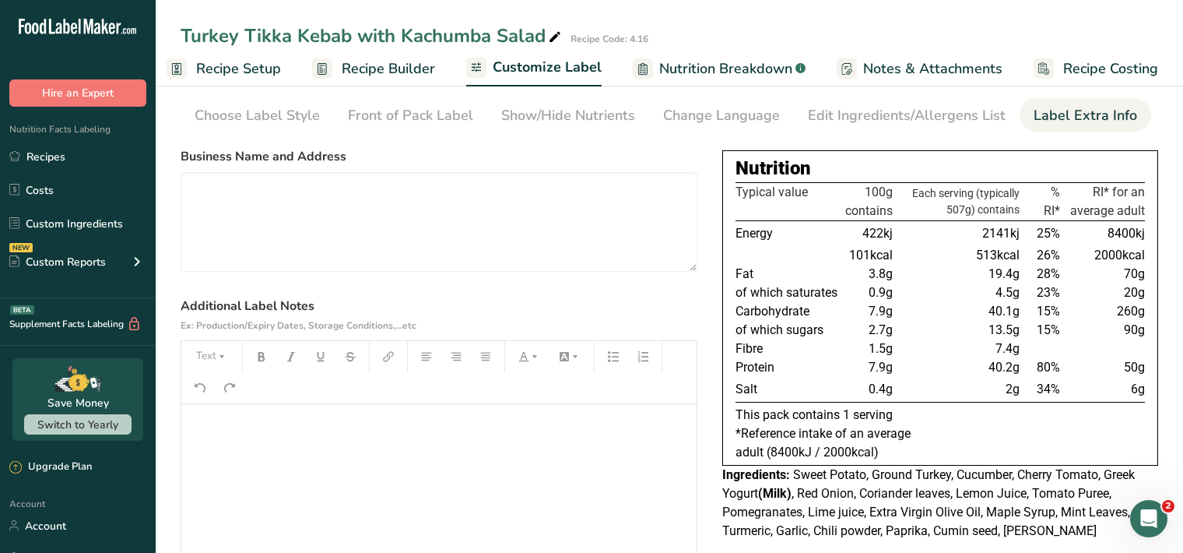
scroll to position [160, 0]
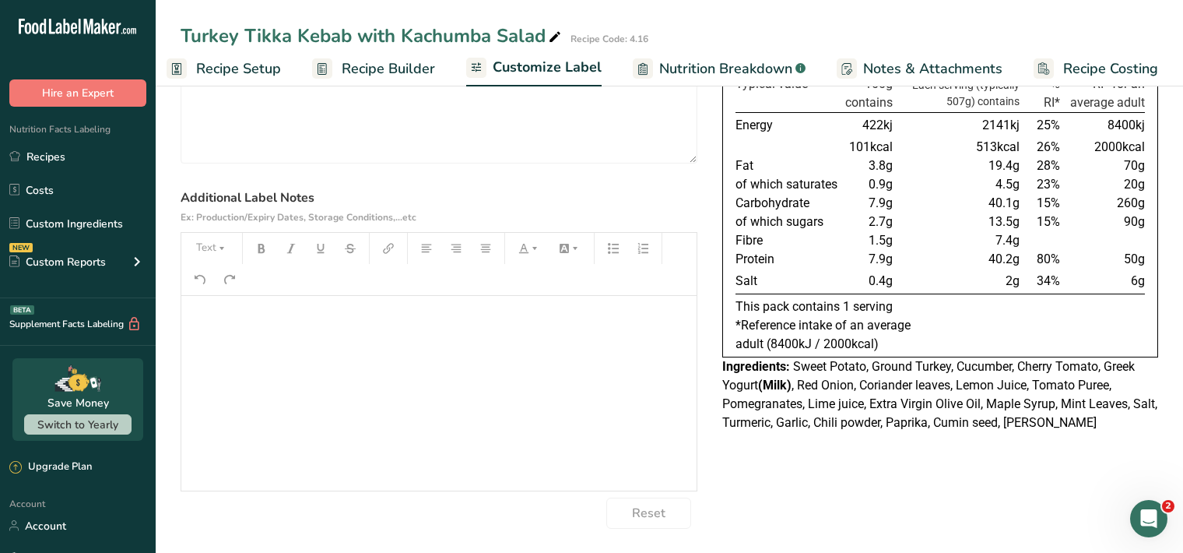
click at [193, 319] on p "﻿" at bounding box center [439, 317] width 500 height 19
click at [223, 244] on icon "button" at bounding box center [221, 248] width 11 height 11
click at [237, 293] on span "H1" at bounding box center [223, 288] width 34 height 33
drag, startPoint x: 263, startPoint y: 246, endPoint x: 254, endPoint y: 256, distance: 13.8
click at [263, 246] on icon "button" at bounding box center [261, 248] width 7 height 9
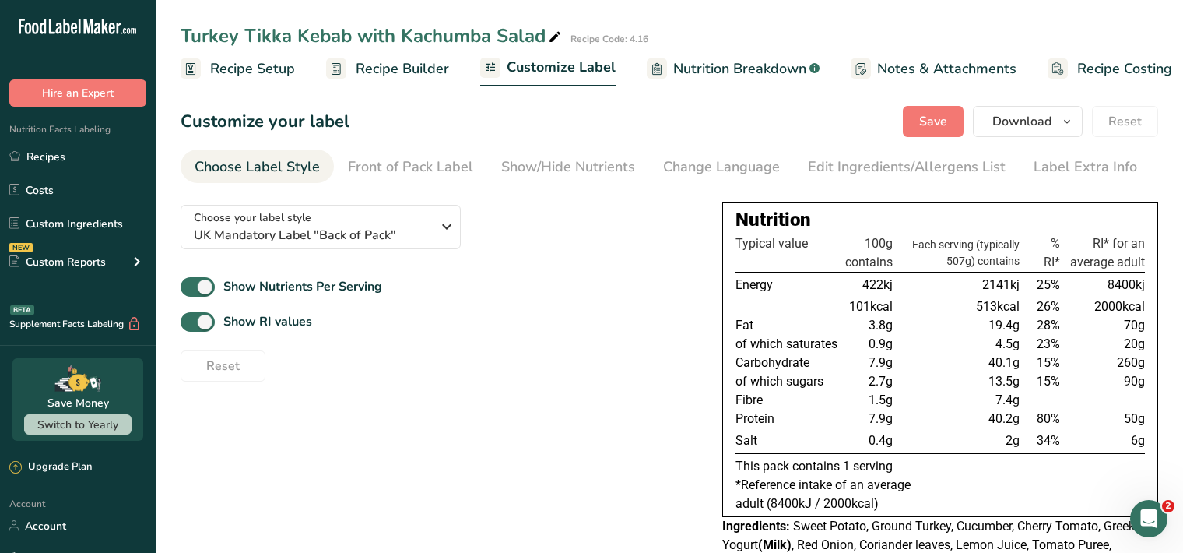
scroll to position [72, 0]
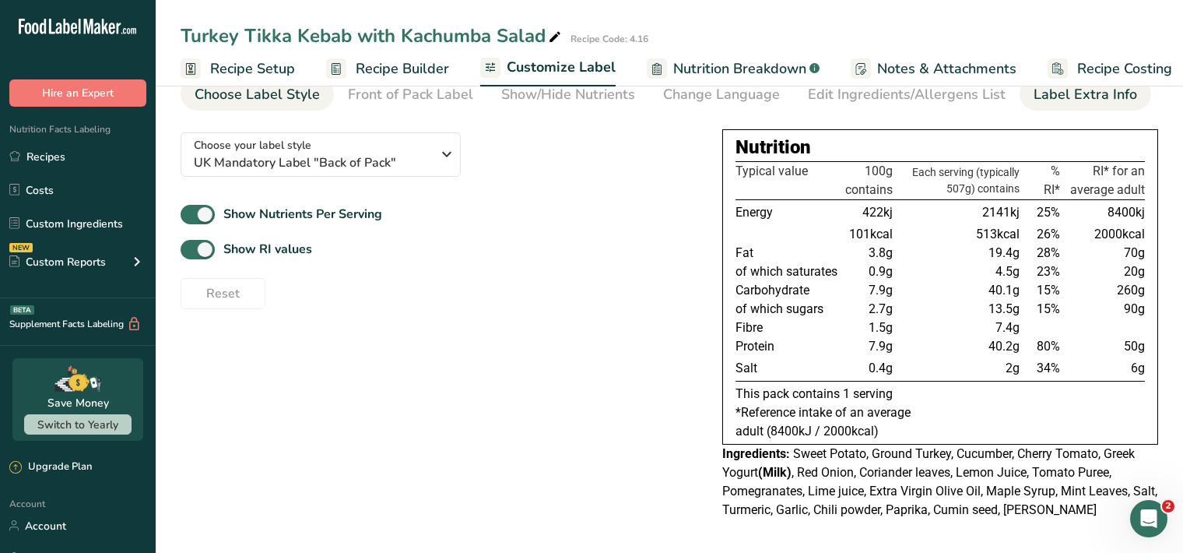
click at [1105, 96] on div "Label Extra Info" at bounding box center [1086, 94] width 104 height 21
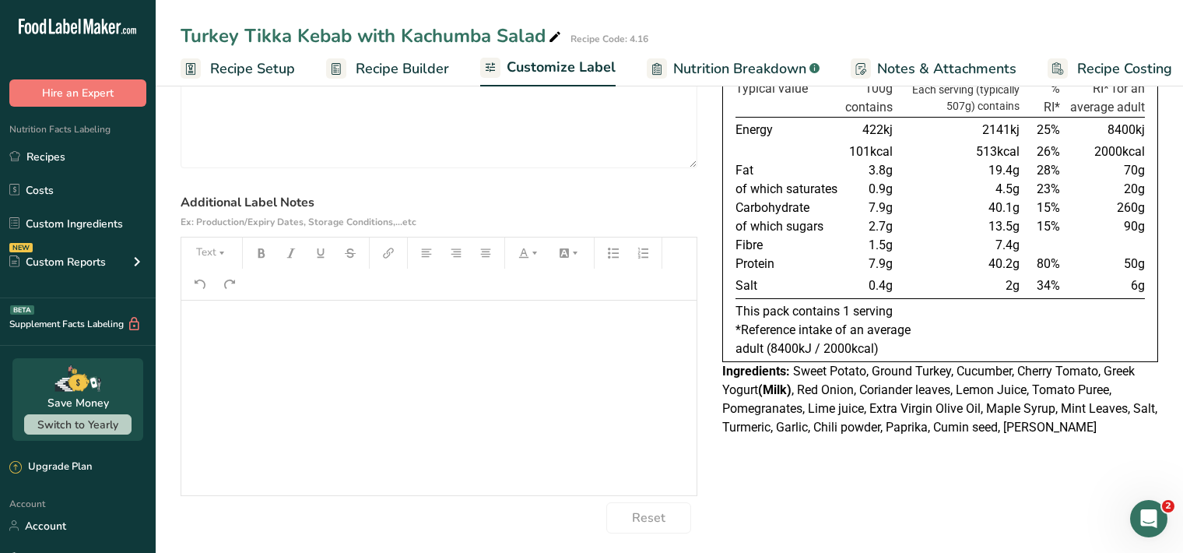
scroll to position [160, 0]
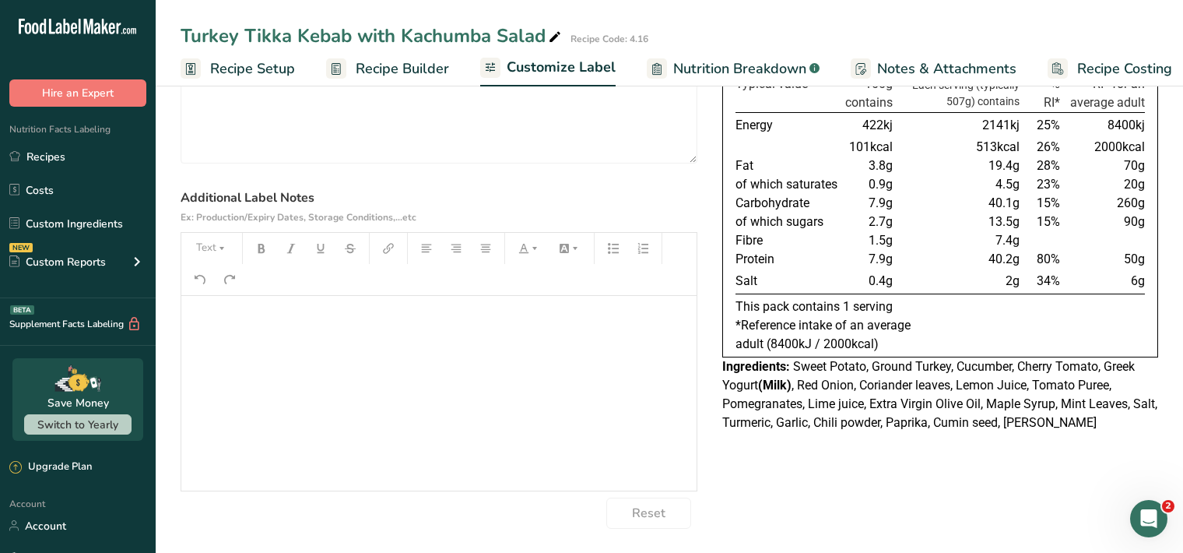
click at [208, 332] on div "﻿" at bounding box center [438, 393] width 515 height 195
click at [234, 243] on button "Text" at bounding box center [211, 248] width 47 height 25
click at [222, 283] on span "H1" at bounding box center [223, 288] width 34 height 33
click at [255, 250] on button "button" at bounding box center [261, 248] width 23 height 25
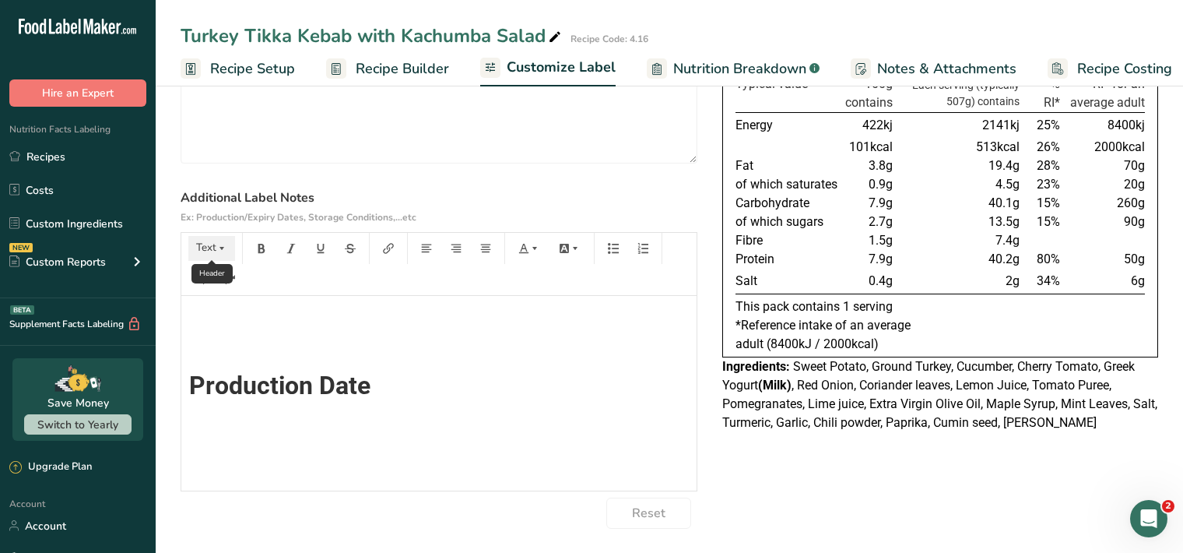
click at [220, 251] on icon "button" at bounding box center [221, 248] width 11 height 11
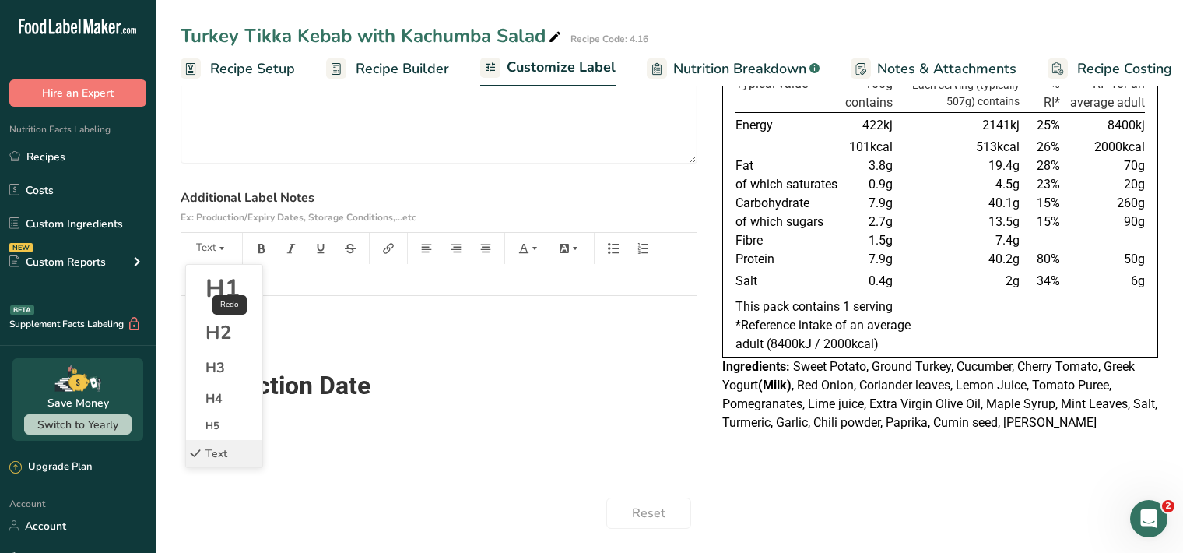
drag, startPoint x: 223, startPoint y: 289, endPoint x: 231, endPoint y: 272, distance: 19.1
click at [220, 286] on span "H1" at bounding box center [223, 288] width 34 height 33
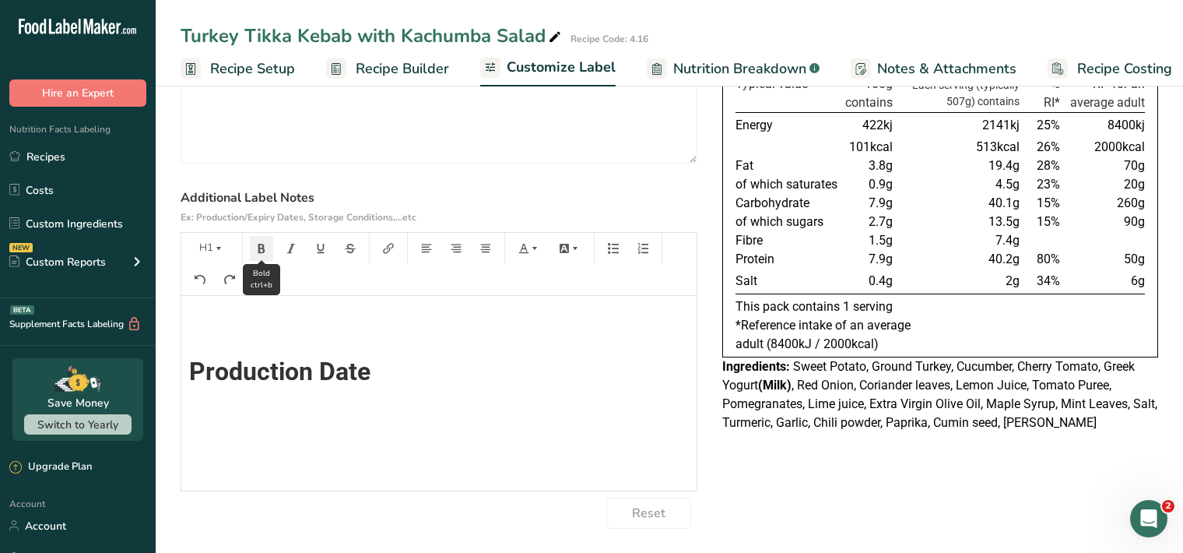
click at [266, 240] on button "button" at bounding box center [261, 248] width 23 height 25
click at [261, 251] on button "button" at bounding box center [261, 248] width 23 height 25
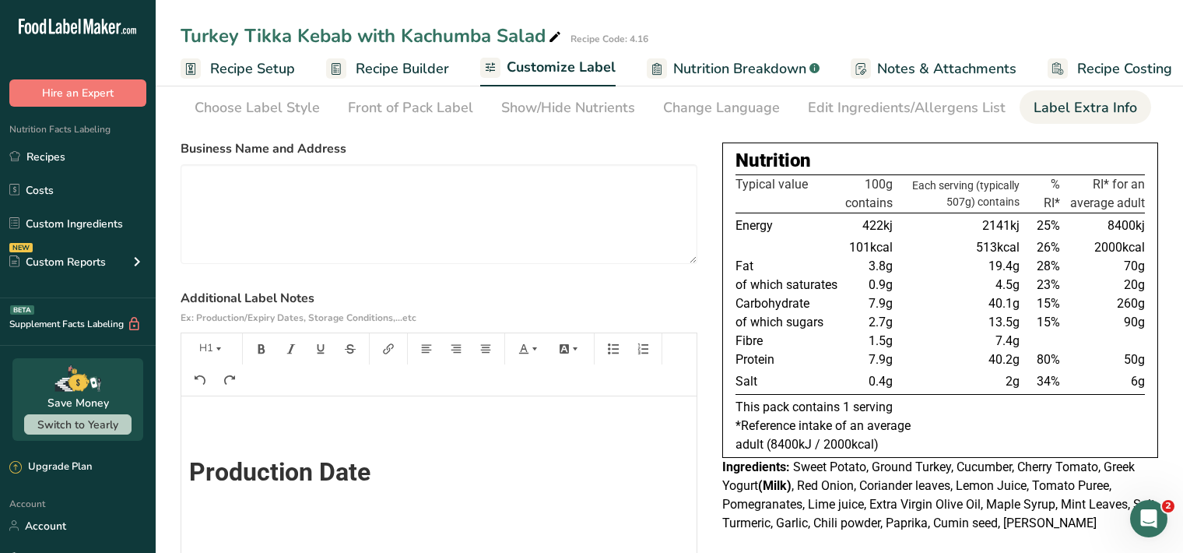
scroll to position [16, 0]
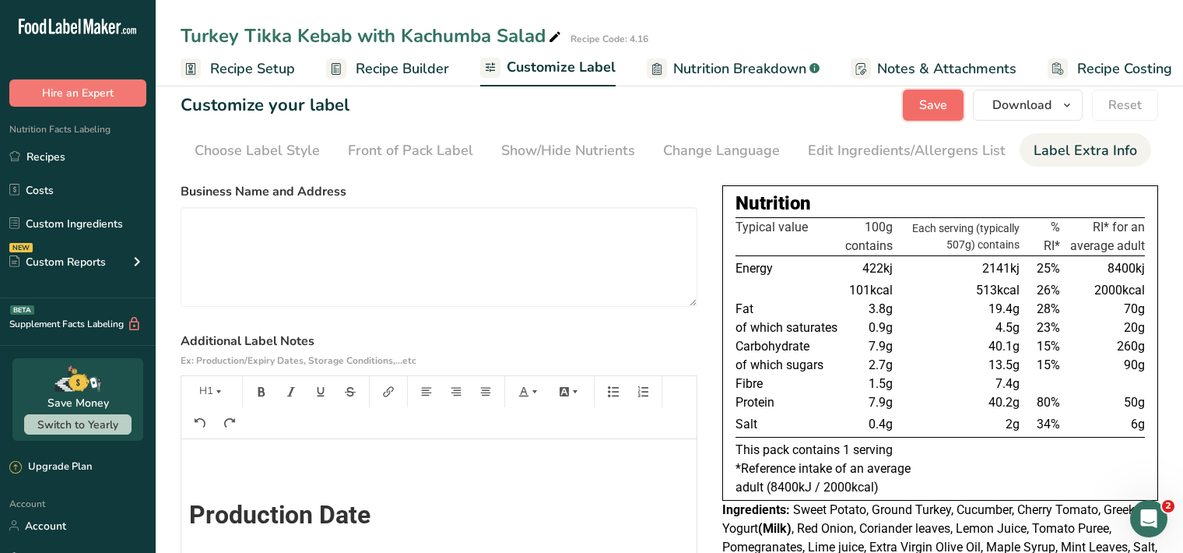
click at [932, 100] on span "Save" at bounding box center [933, 105] width 28 height 19
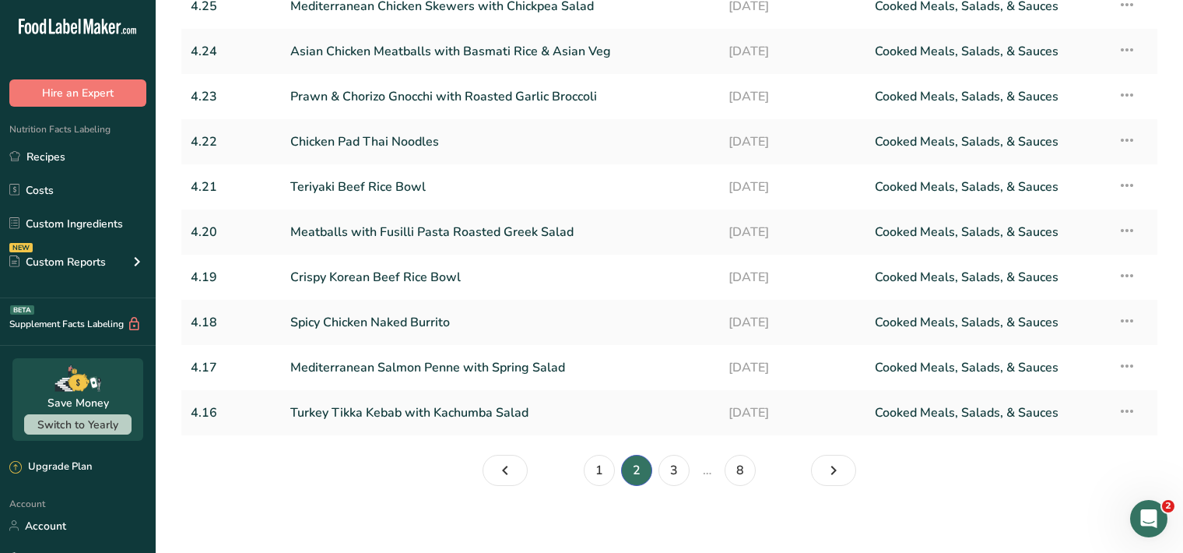
scroll to position [173, 0]
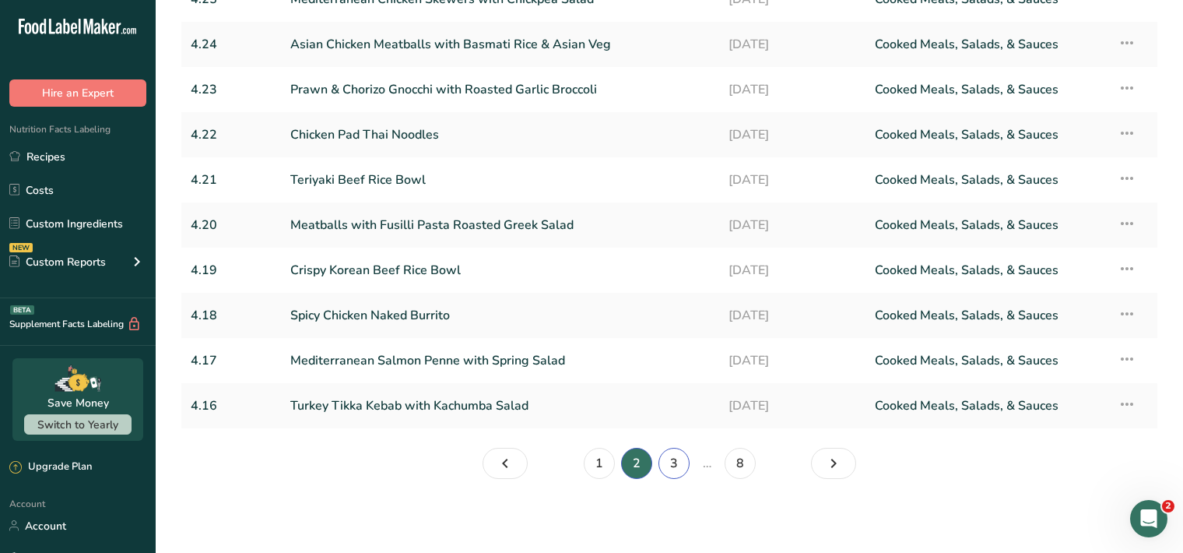
click at [669, 464] on link "3" at bounding box center [674, 463] width 31 height 31
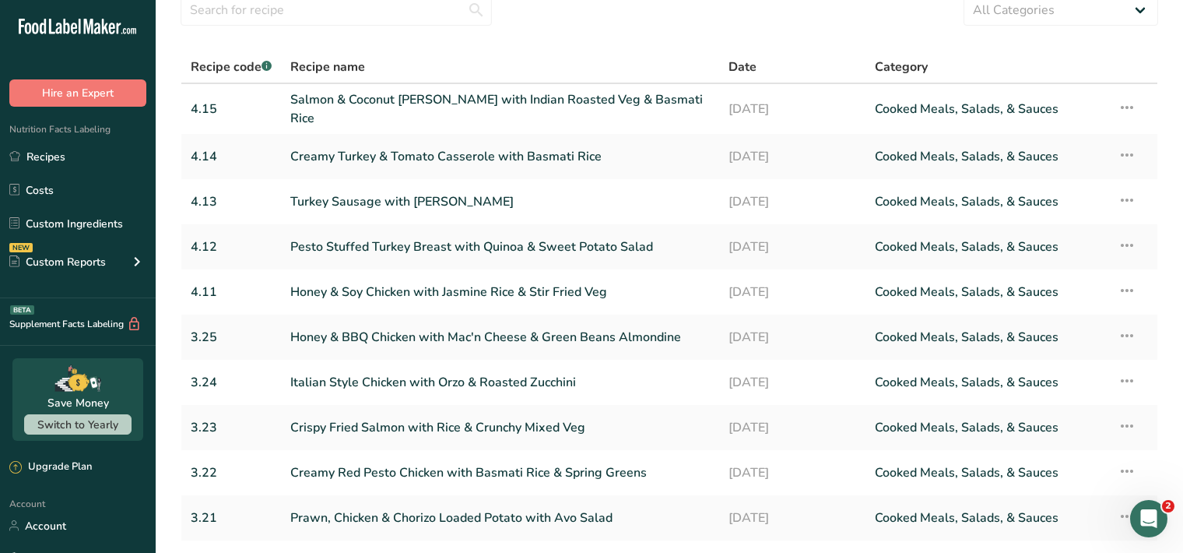
scroll to position [98, 0]
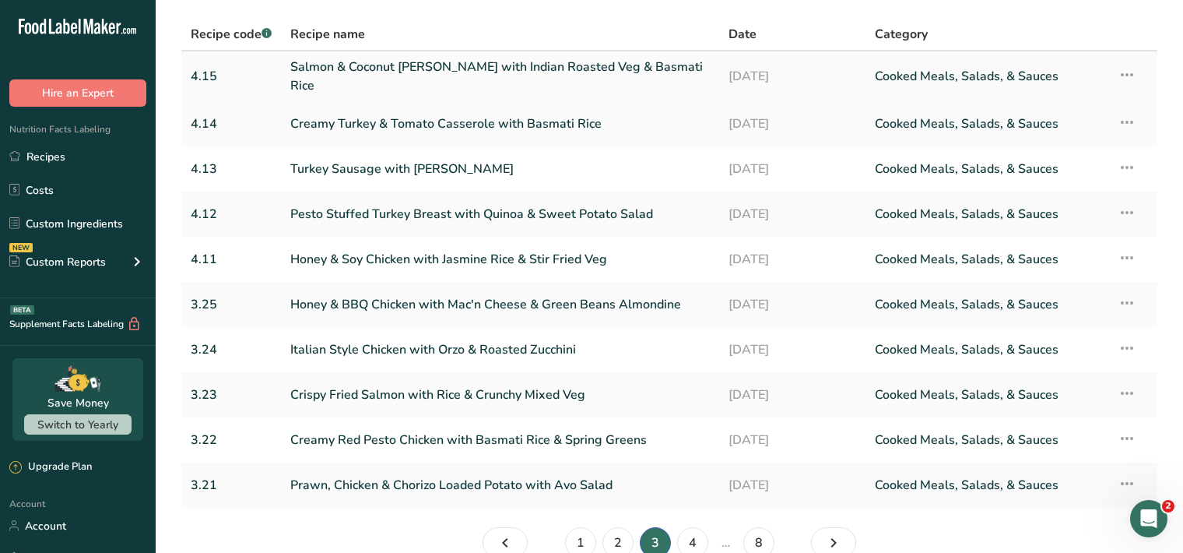
click at [584, 79] on link "Salmon & Coconut Curry with Indian Roasted Veg & Basmati Rice" at bounding box center [500, 76] width 420 height 37
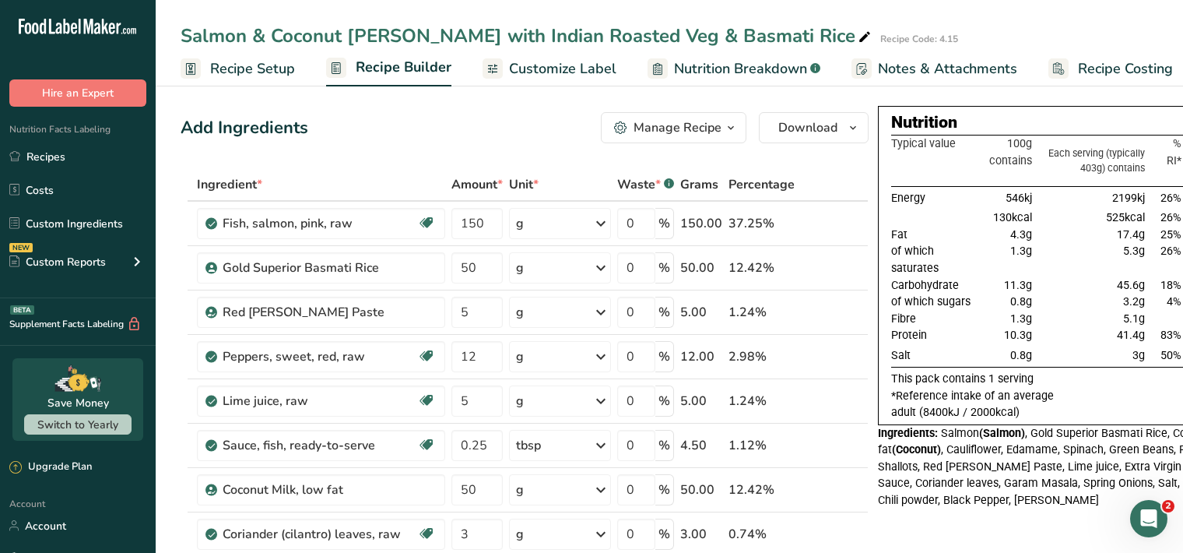
click at [571, 74] on span "Customize Label" at bounding box center [562, 68] width 107 height 21
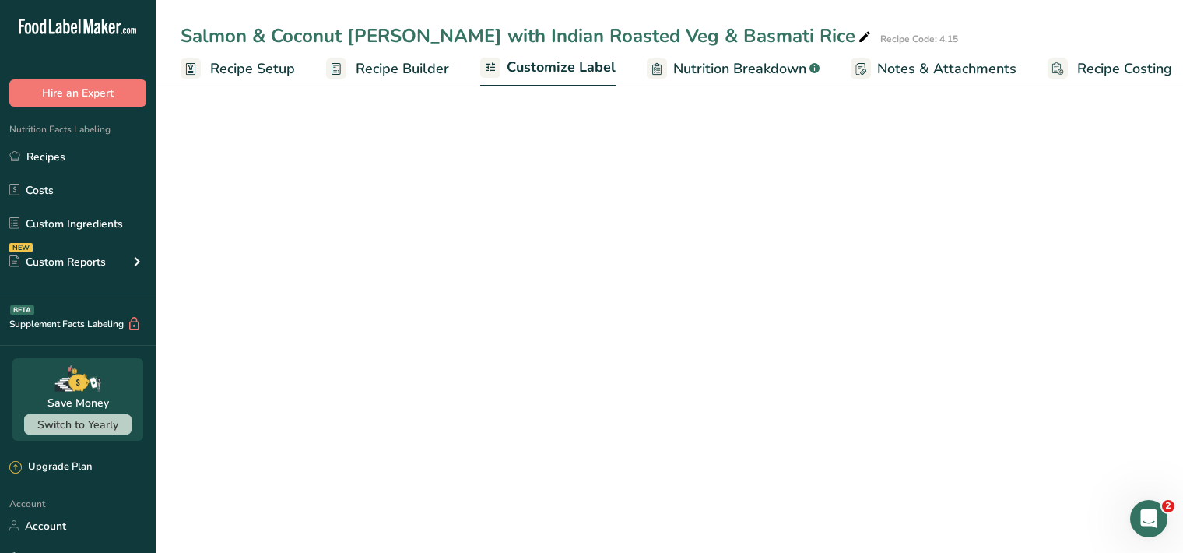
scroll to position [0, 14]
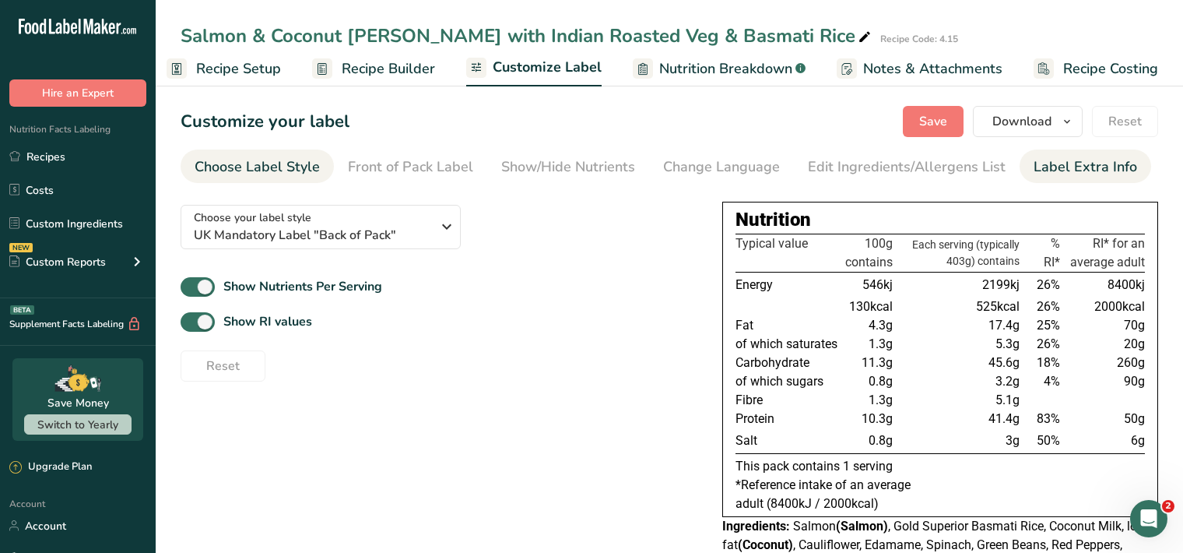
click at [1051, 173] on div "Label Extra Info" at bounding box center [1086, 166] width 104 height 21
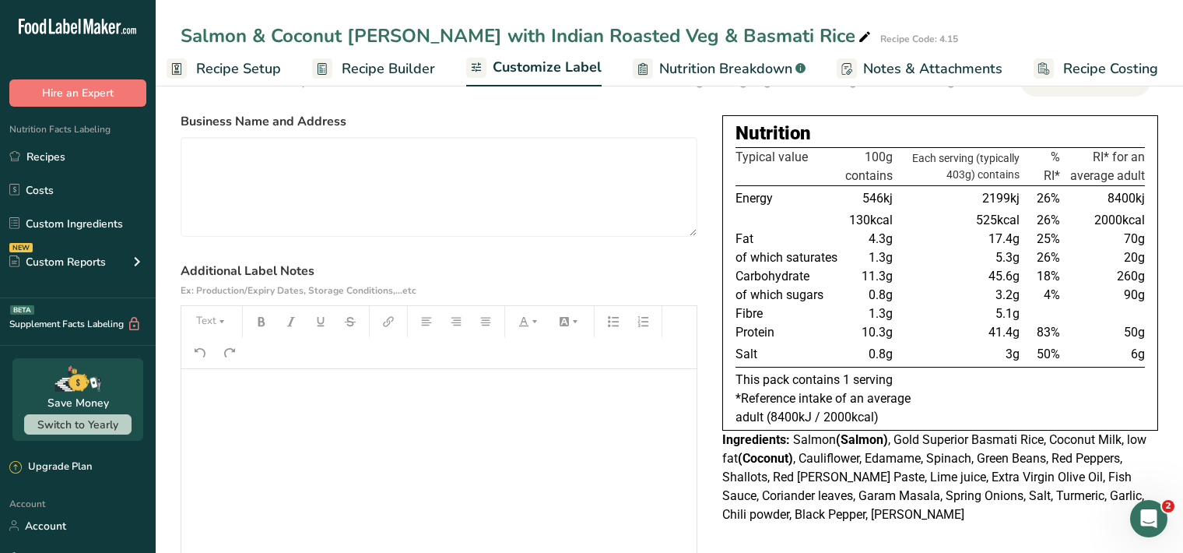
scroll to position [160, 0]
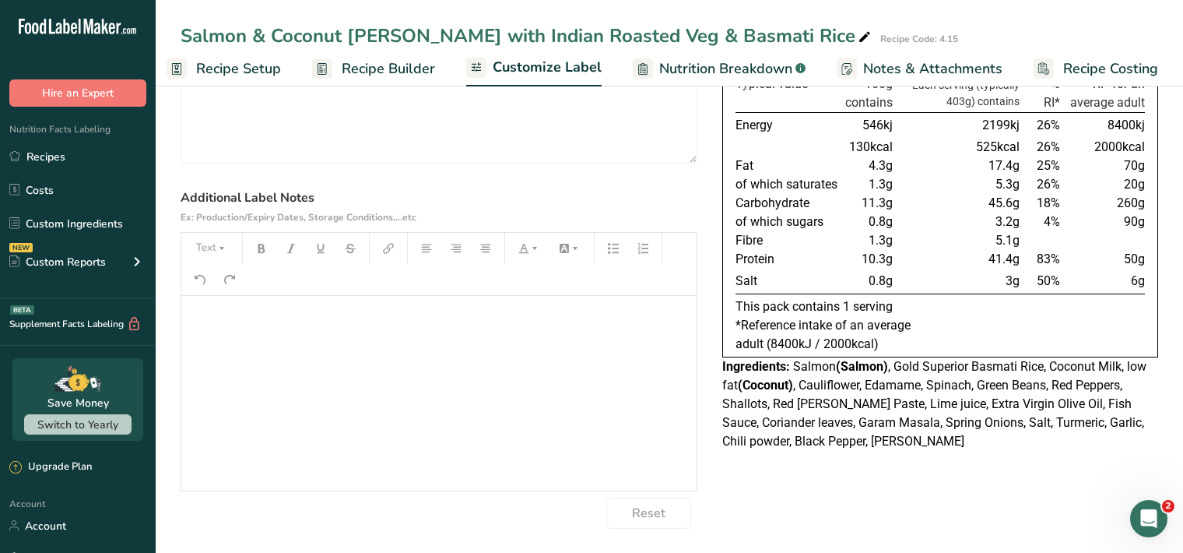
click at [204, 335] on div "﻿" at bounding box center [438, 393] width 515 height 195
click at [220, 251] on icon "button" at bounding box center [221, 248] width 11 height 11
click at [235, 294] on span "H1" at bounding box center [223, 288] width 34 height 33
click at [265, 251] on icon "button" at bounding box center [261, 248] width 11 height 11
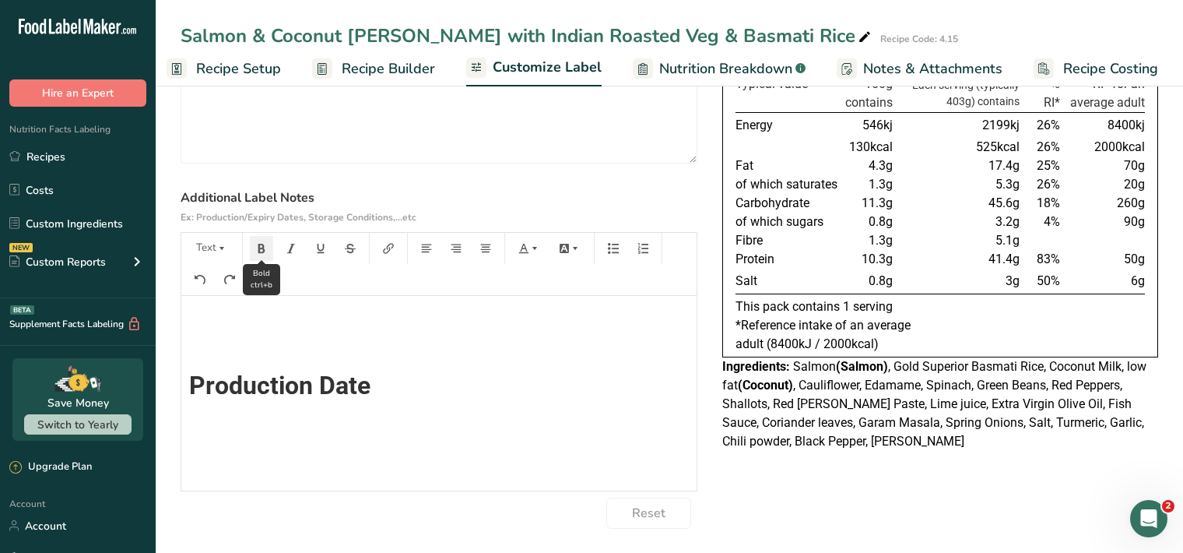
scroll to position [0, 0]
click at [220, 254] on button "Text" at bounding box center [211, 248] width 47 height 25
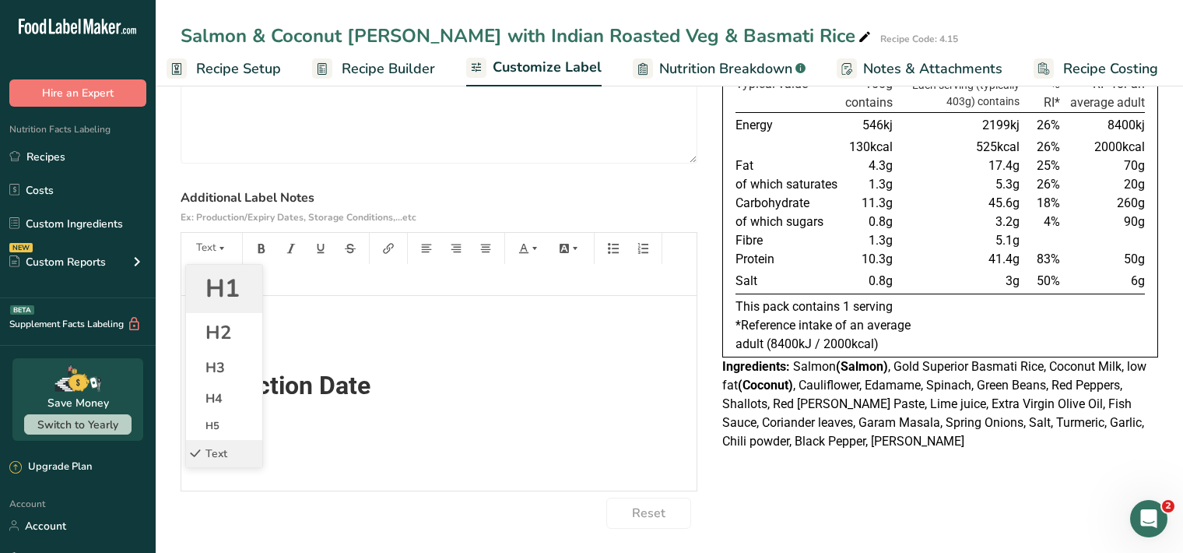
click at [232, 284] on span "H1" at bounding box center [223, 288] width 34 height 33
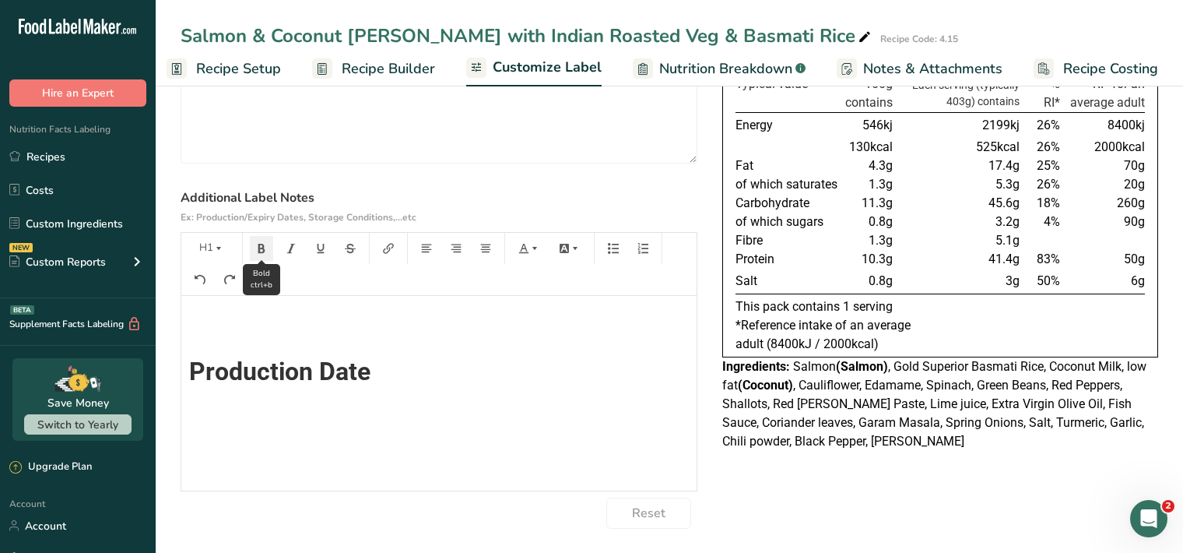
click at [262, 253] on button "button" at bounding box center [261, 248] width 23 height 25
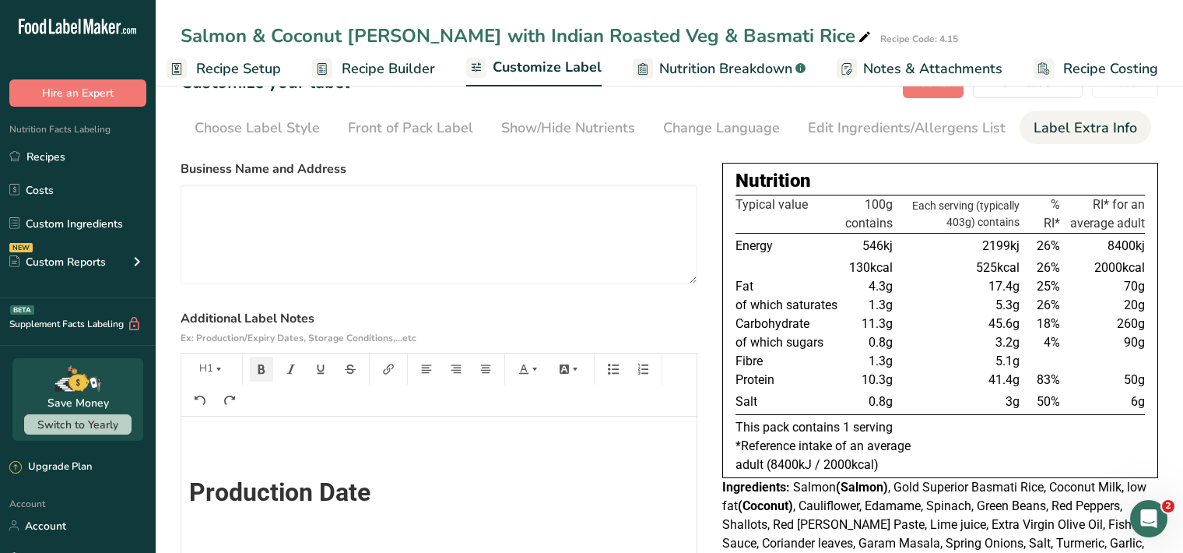
scroll to position [0, 0]
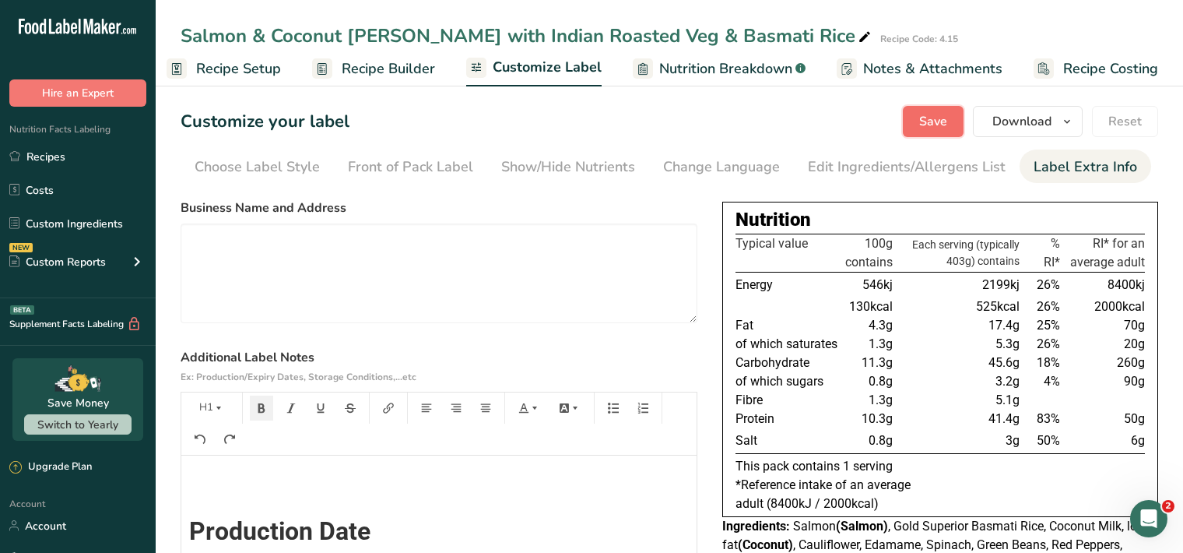
click at [942, 122] on span "Save" at bounding box center [933, 121] width 28 height 19
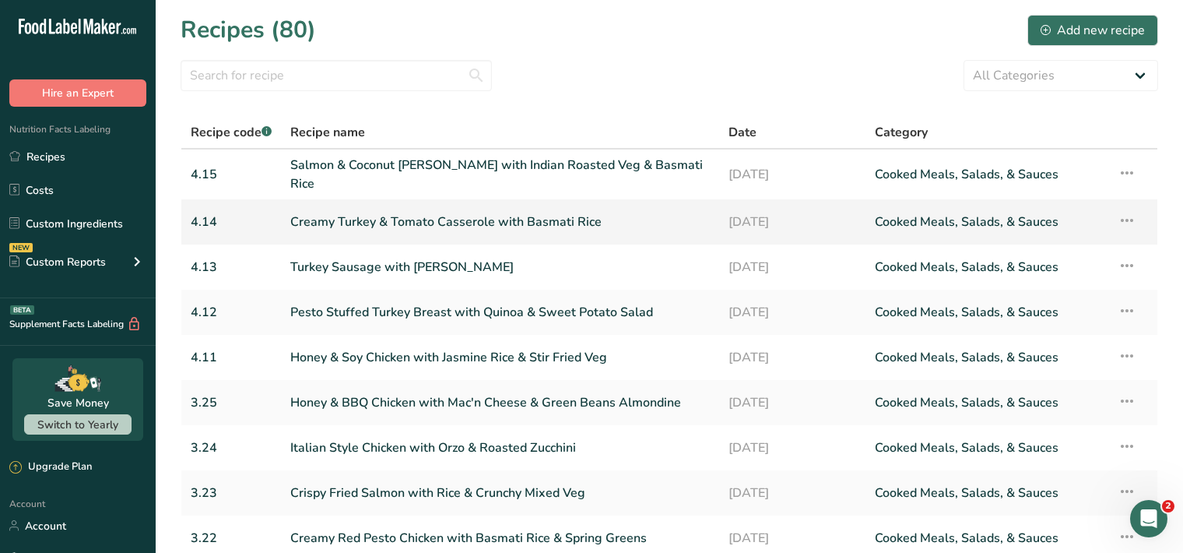
click at [406, 219] on link "Creamy Turkey & Tomato Casserole with Basmati Rice" at bounding box center [500, 222] width 420 height 33
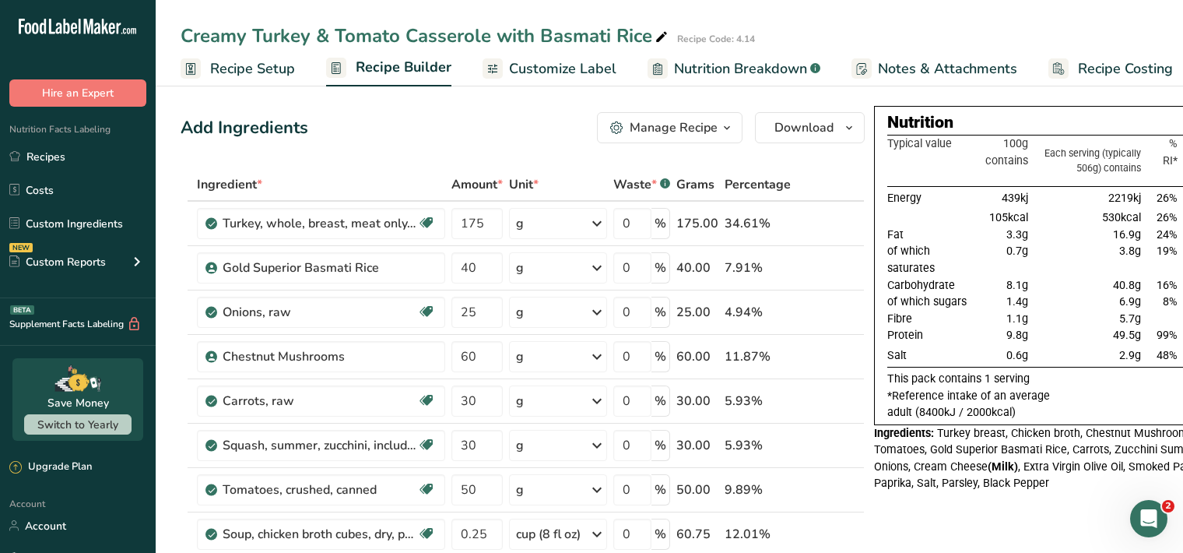
click at [568, 72] on span "Customize Label" at bounding box center [562, 68] width 107 height 21
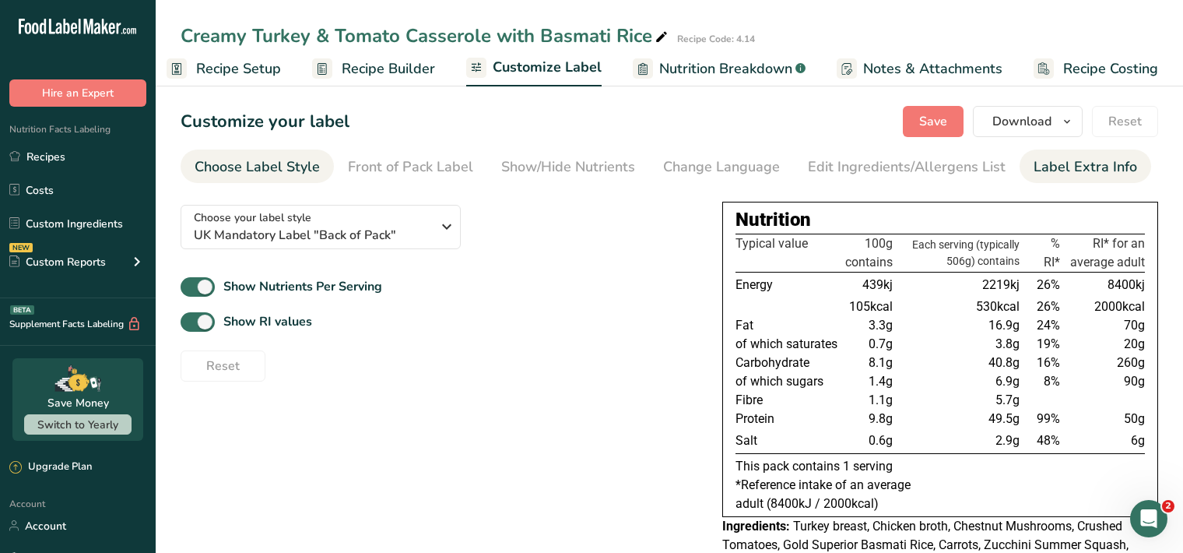
click at [1076, 165] on div "Label Extra Info" at bounding box center [1086, 166] width 104 height 21
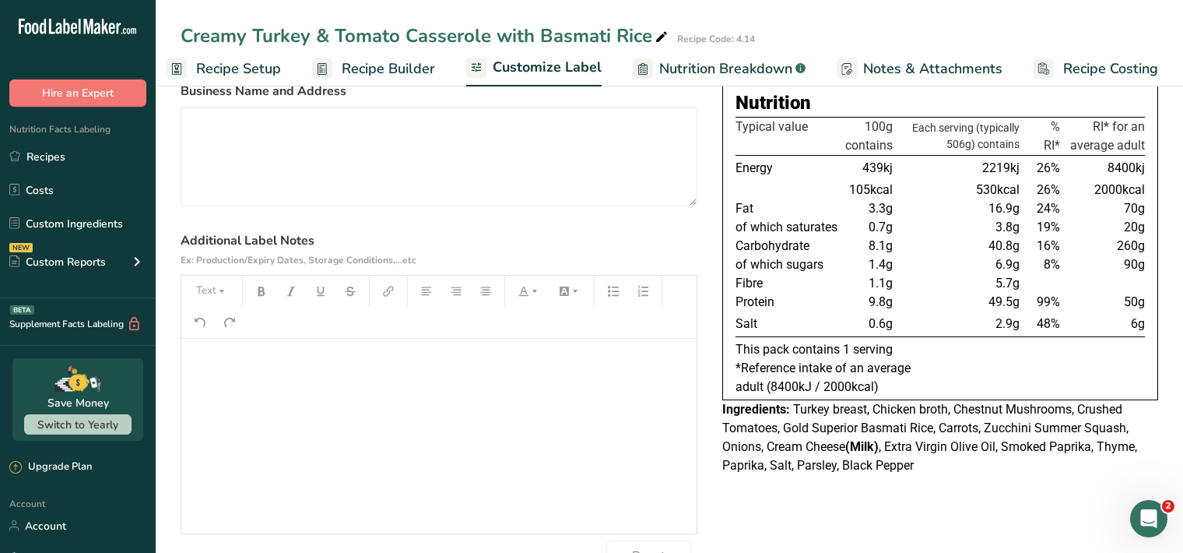
scroll to position [160, 0]
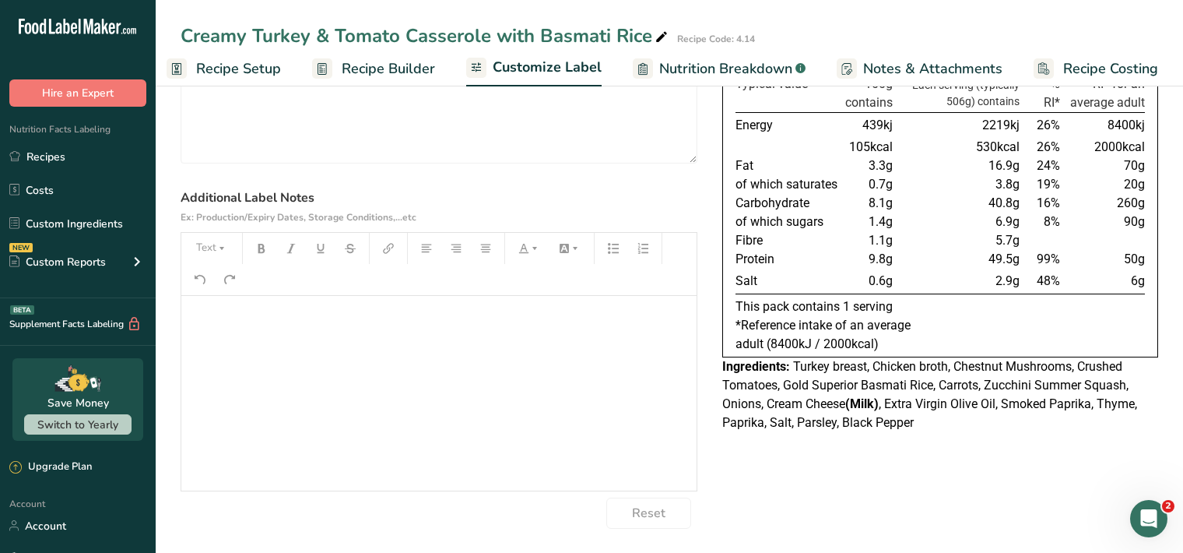
click at [211, 325] on p "﻿" at bounding box center [439, 317] width 500 height 19
click at [222, 247] on icon "button" at bounding box center [222, 248] width 5 height 3
drag, startPoint x: 234, startPoint y: 293, endPoint x: 250, endPoint y: 266, distance: 31.4
click at [234, 293] on span "H1" at bounding box center [223, 288] width 34 height 33
click at [259, 251] on icon "button" at bounding box center [261, 248] width 7 height 9
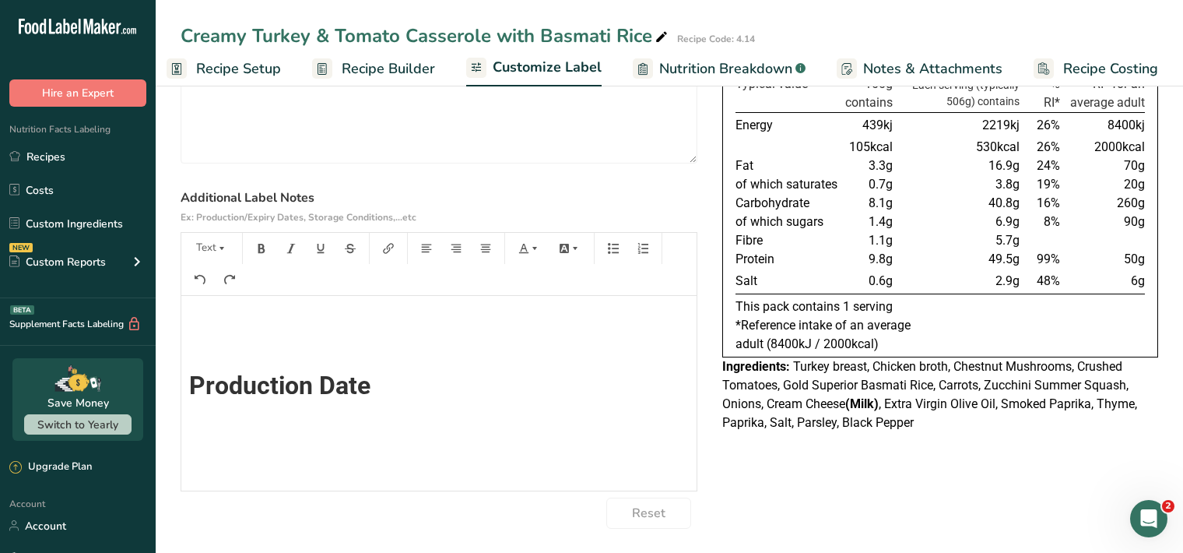
scroll to position [0, 0]
click at [216, 246] on button "Text" at bounding box center [211, 248] width 47 height 25
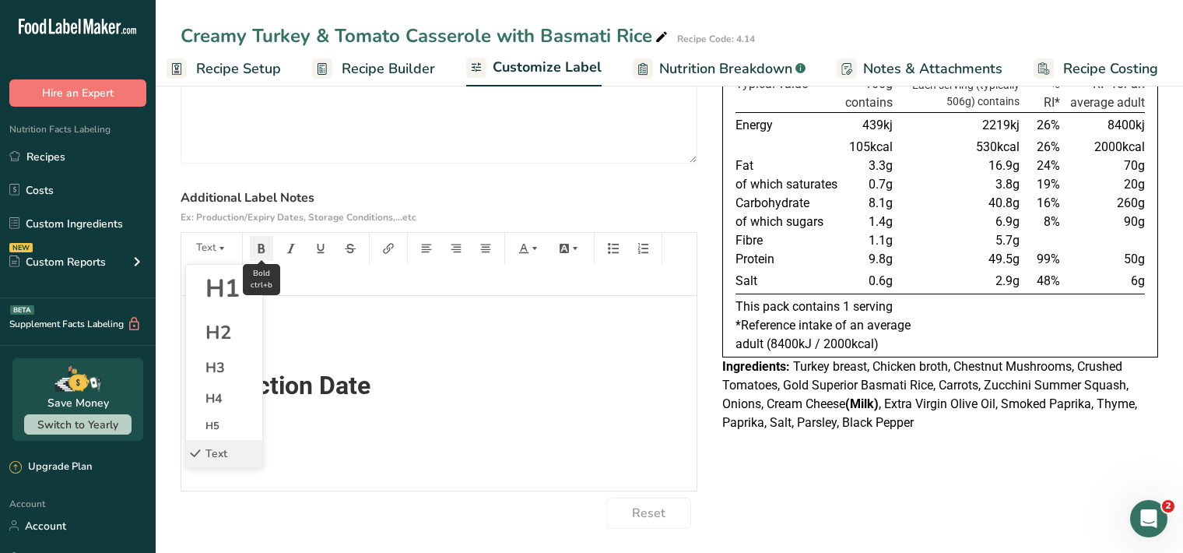
click at [259, 247] on icon "button" at bounding box center [261, 248] width 7 height 9
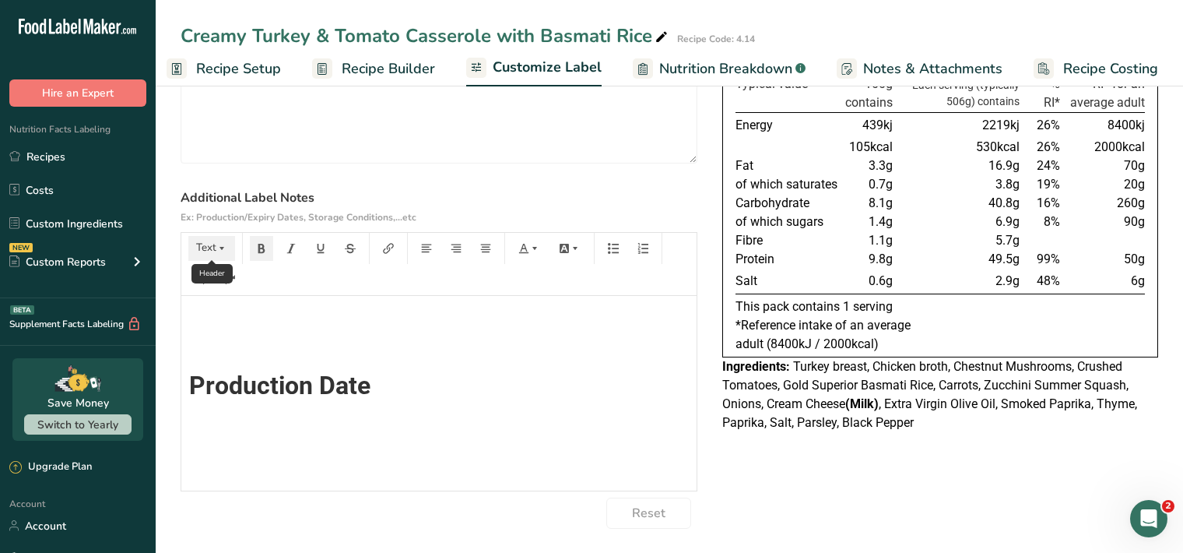
click at [215, 246] on button "Text" at bounding box center [211, 248] width 47 height 25
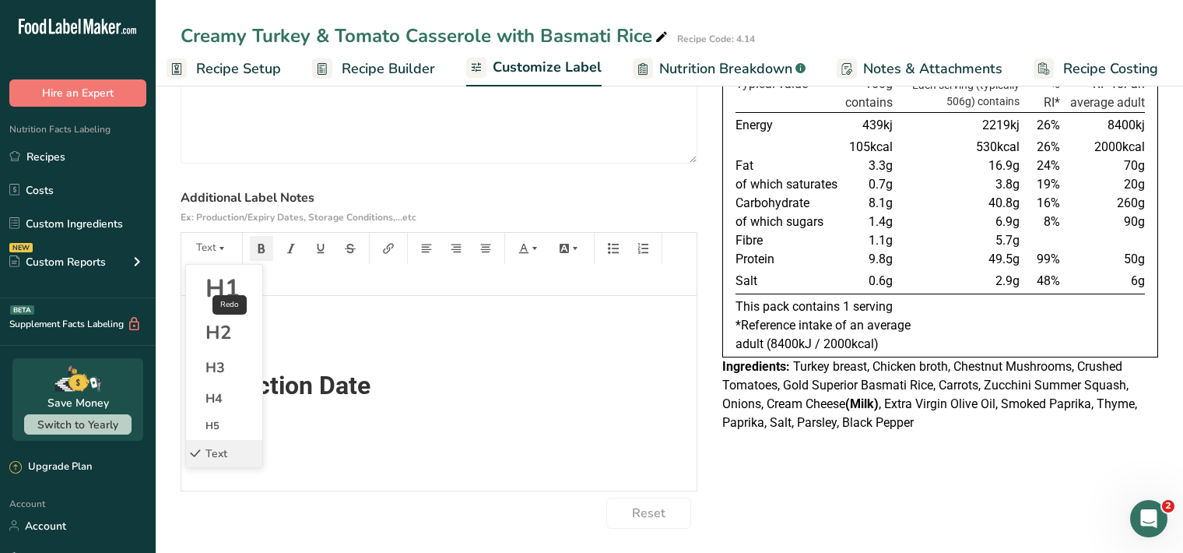
click at [230, 287] on span "H1" at bounding box center [223, 288] width 34 height 33
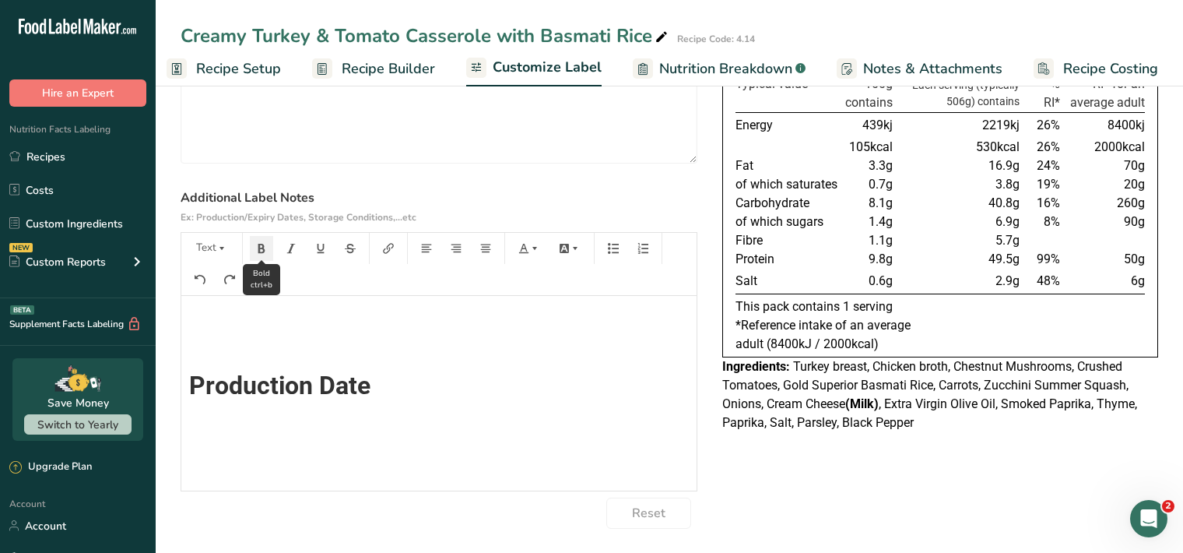
scroll to position [14, 0]
click at [271, 242] on button "button" at bounding box center [261, 248] width 23 height 25
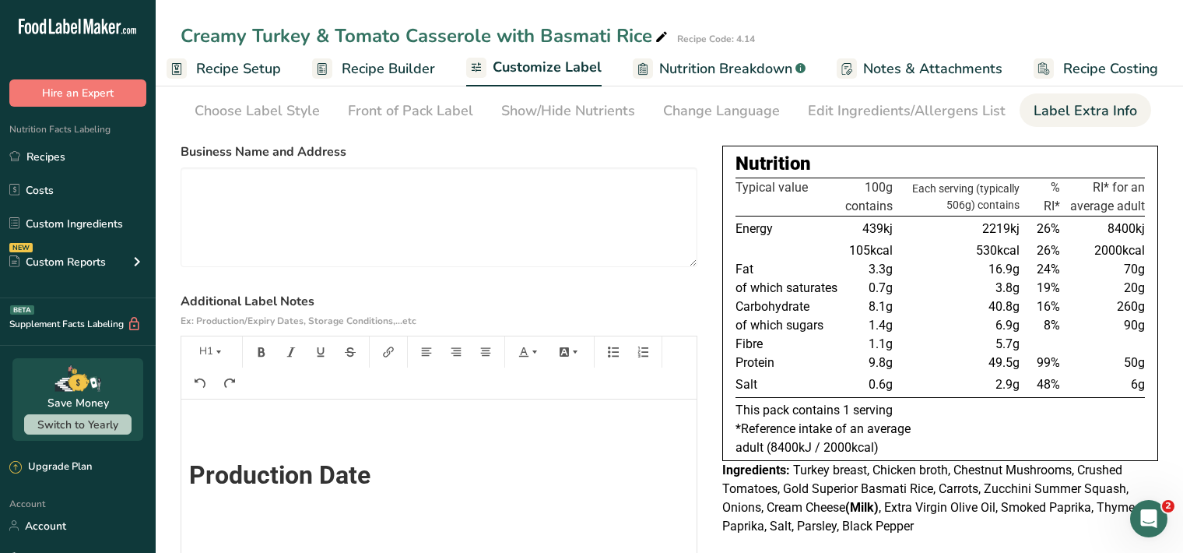
scroll to position [0, 0]
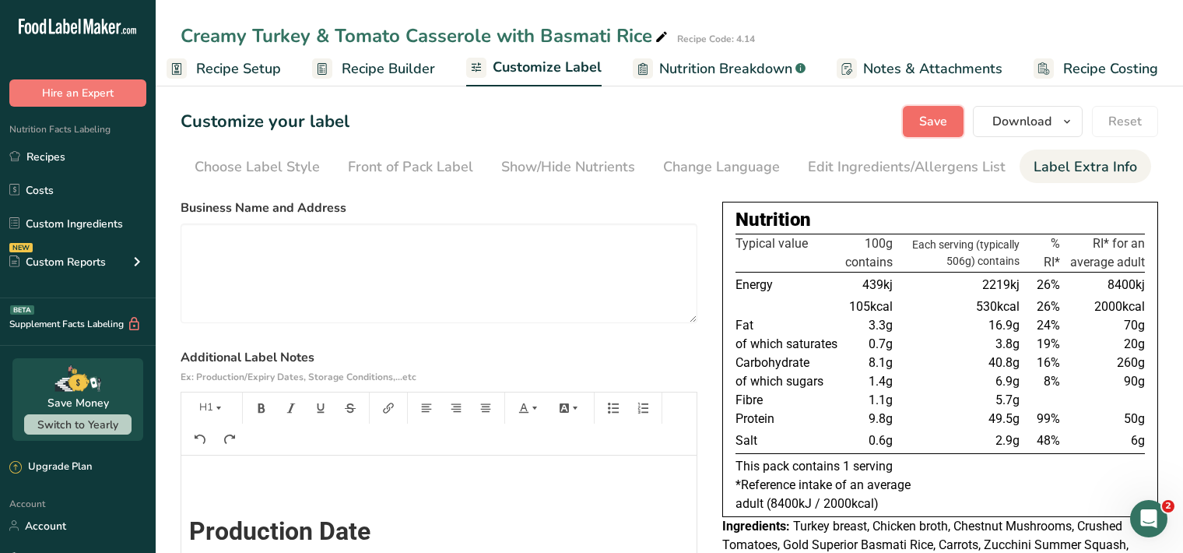
click at [940, 122] on span "Save" at bounding box center [933, 121] width 28 height 19
click at [937, 122] on span "Save" at bounding box center [933, 121] width 28 height 19
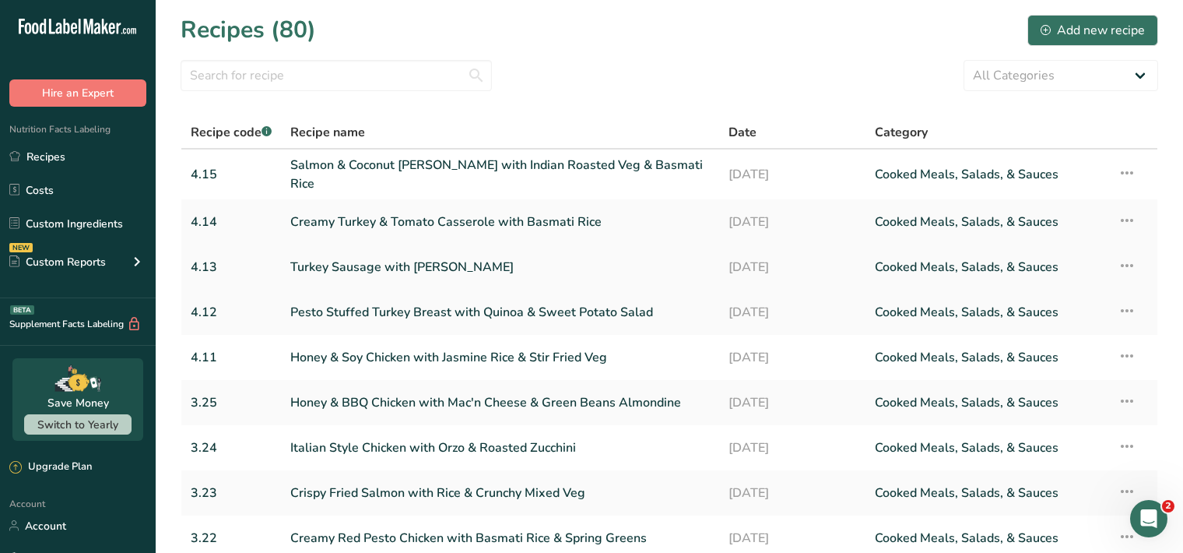
click at [431, 266] on link "Turkey Sausage with Fennel Ragu" at bounding box center [500, 267] width 420 height 33
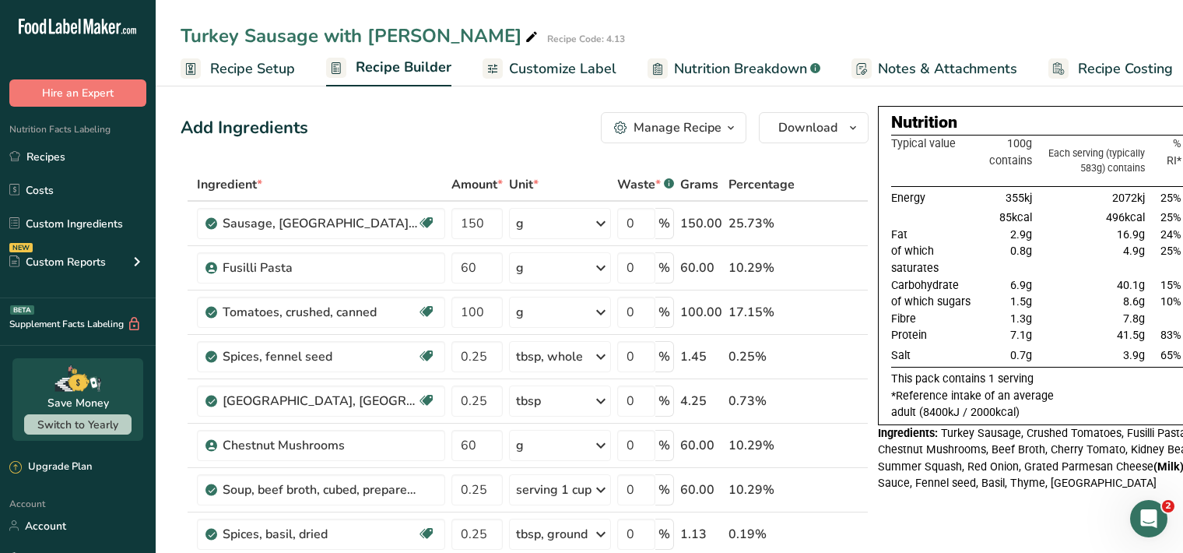
click at [584, 65] on span "Customize Label" at bounding box center [562, 68] width 107 height 21
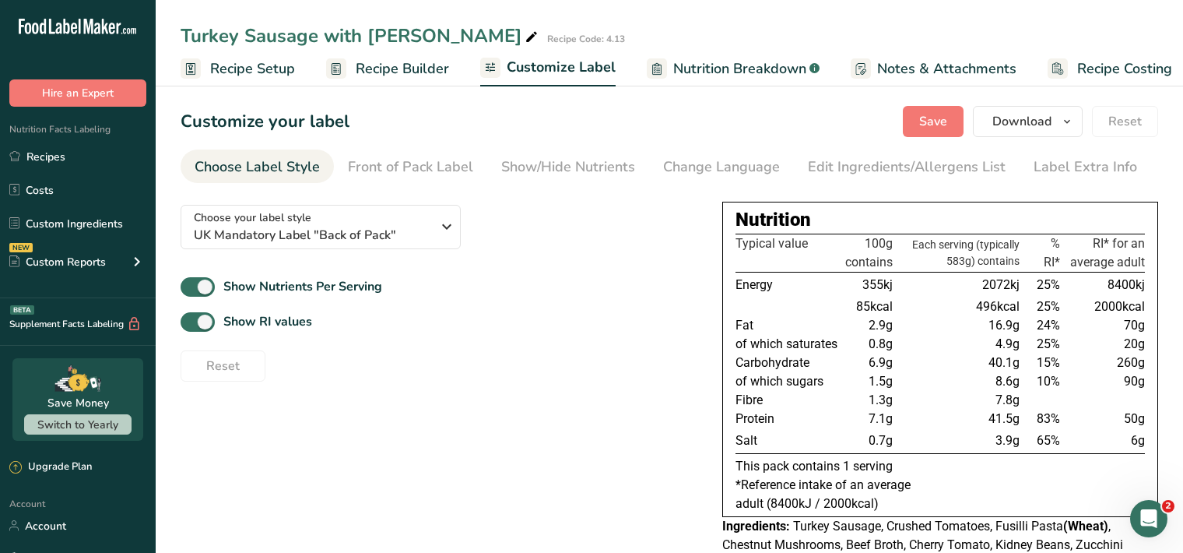
scroll to position [0, 14]
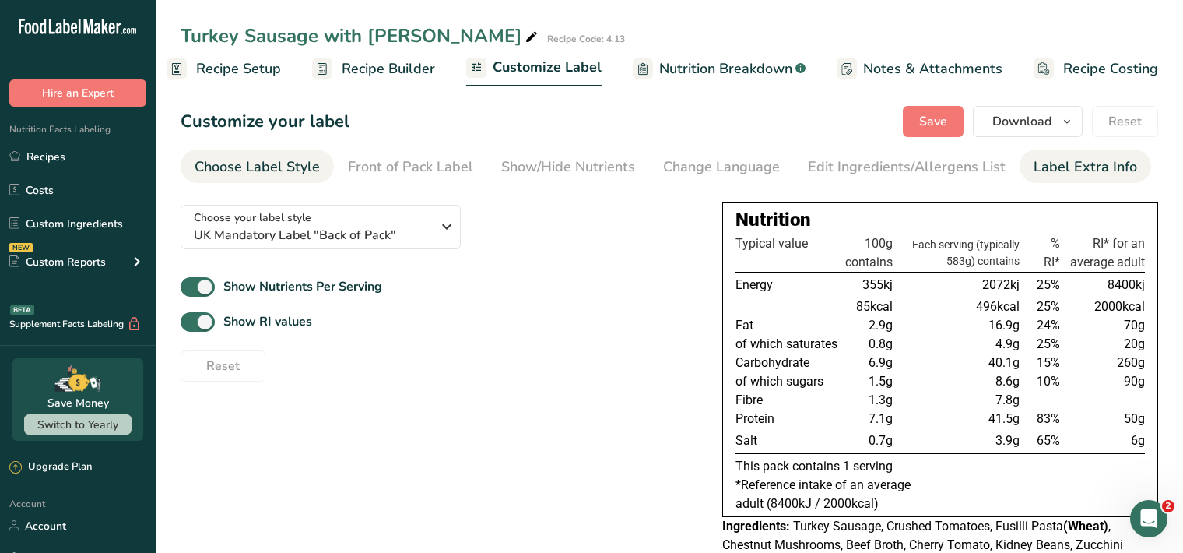
click at [1068, 175] on div "Label Extra Info" at bounding box center [1086, 166] width 104 height 21
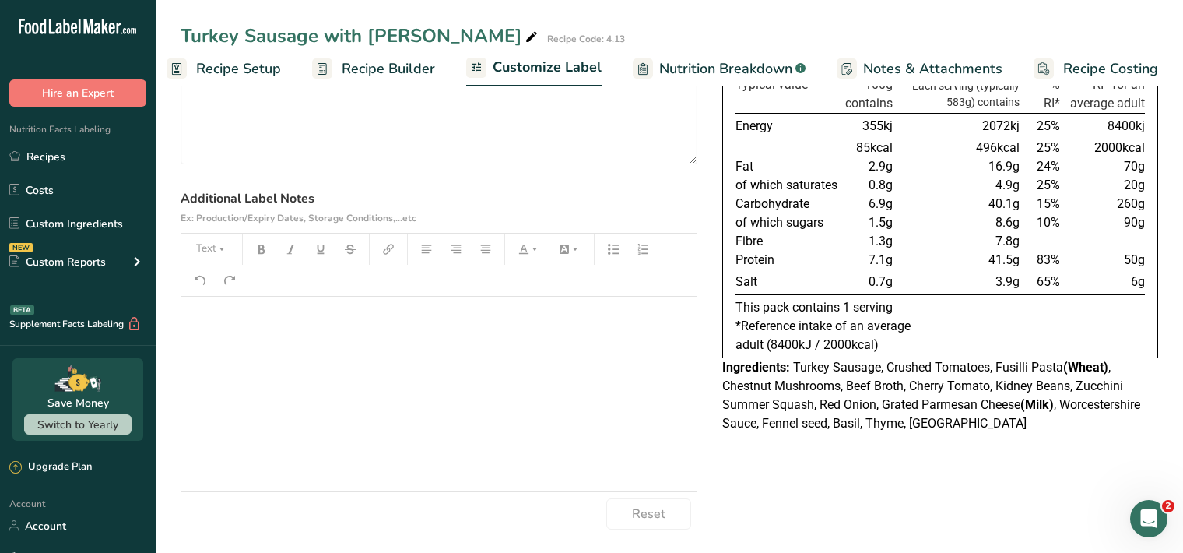
scroll to position [160, 0]
click at [204, 315] on p "﻿" at bounding box center [439, 317] width 500 height 19
click at [202, 252] on button "Text" at bounding box center [211, 248] width 47 height 25
click at [232, 283] on span "H1" at bounding box center [223, 288] width 34 height 33
click at [264, 251] on icon "button" at bounding box center [261, 248] width 7 height 9
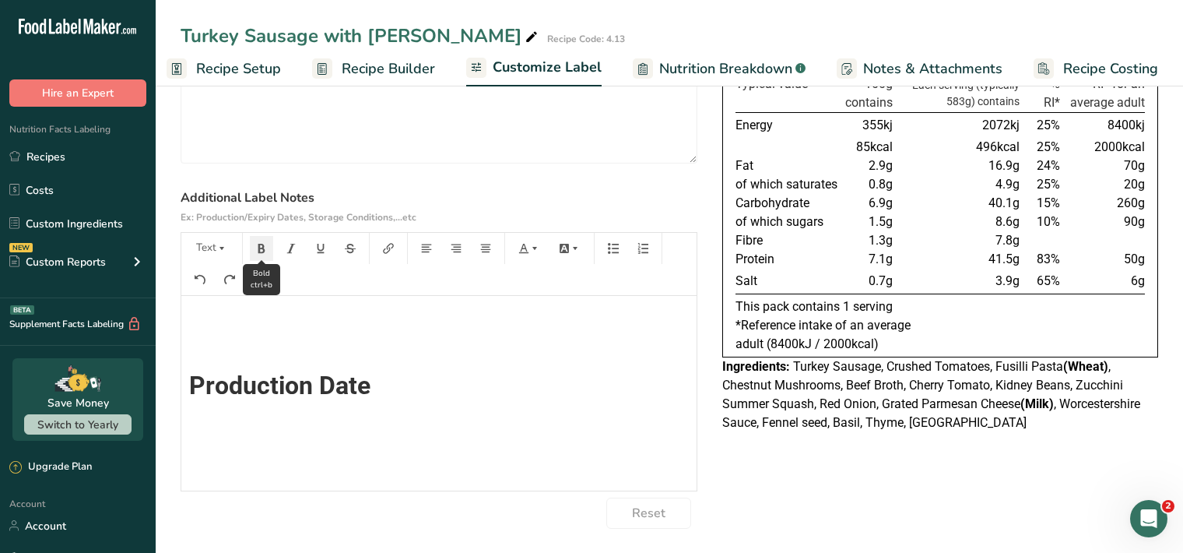
scroll to position [0, 0]
click at [226, 253] on button "Text" at bounding box center [211, 248] width 47 height 25
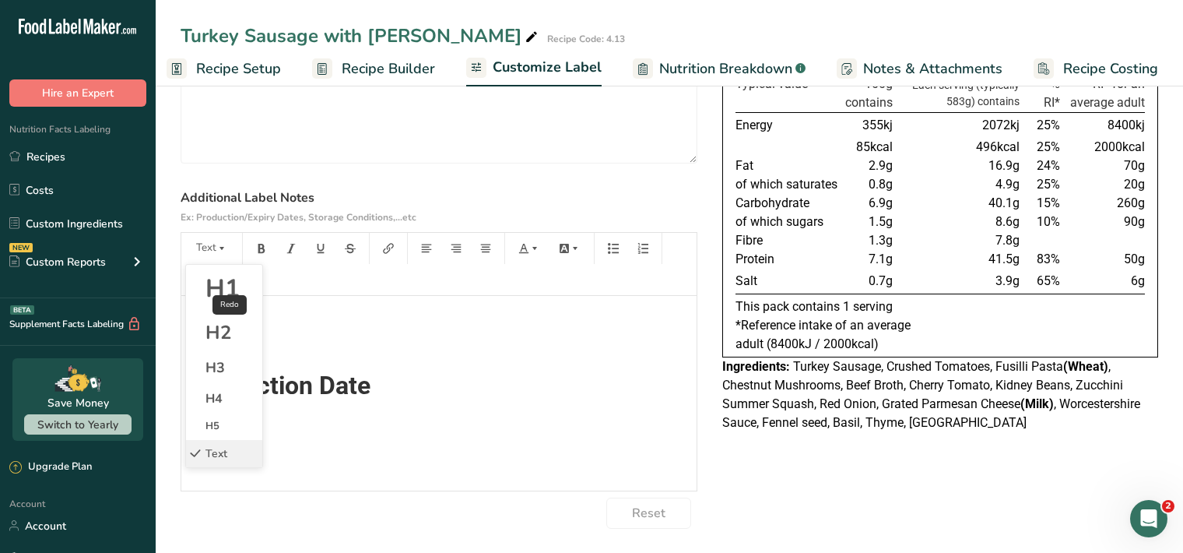
drag, startPoint x: 214, startPoint y: 293, endPoint x: 234, endPoint y: 273, distance: 27.5
click at [215, 292] on span "H1" at bounding box center [223, 288] width 34 height 33
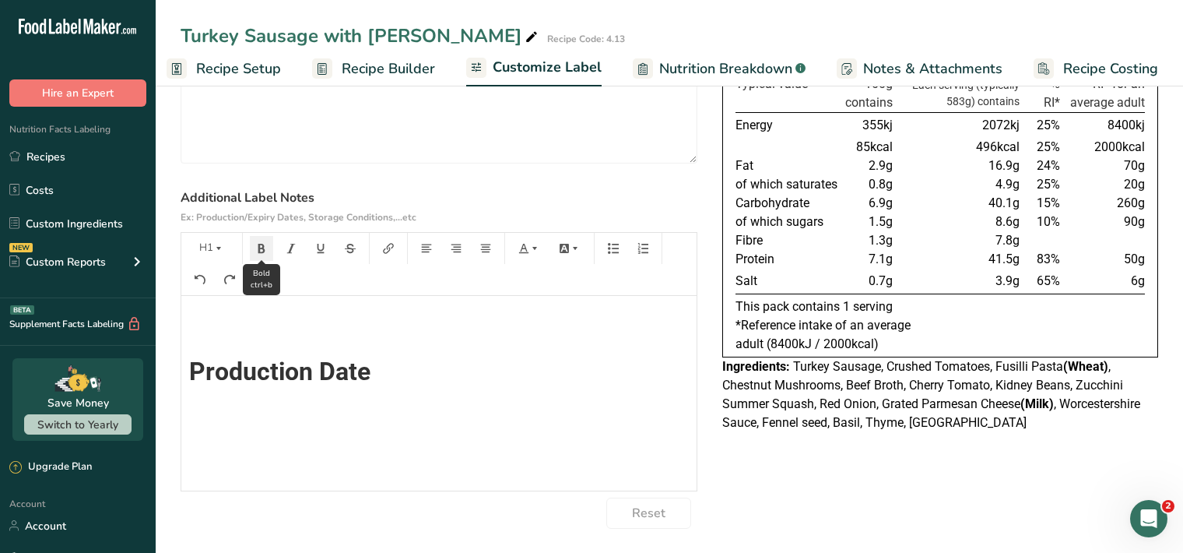
click at [261, 244] on icon "button" at bounding box center [261, 248] width 11 height 11
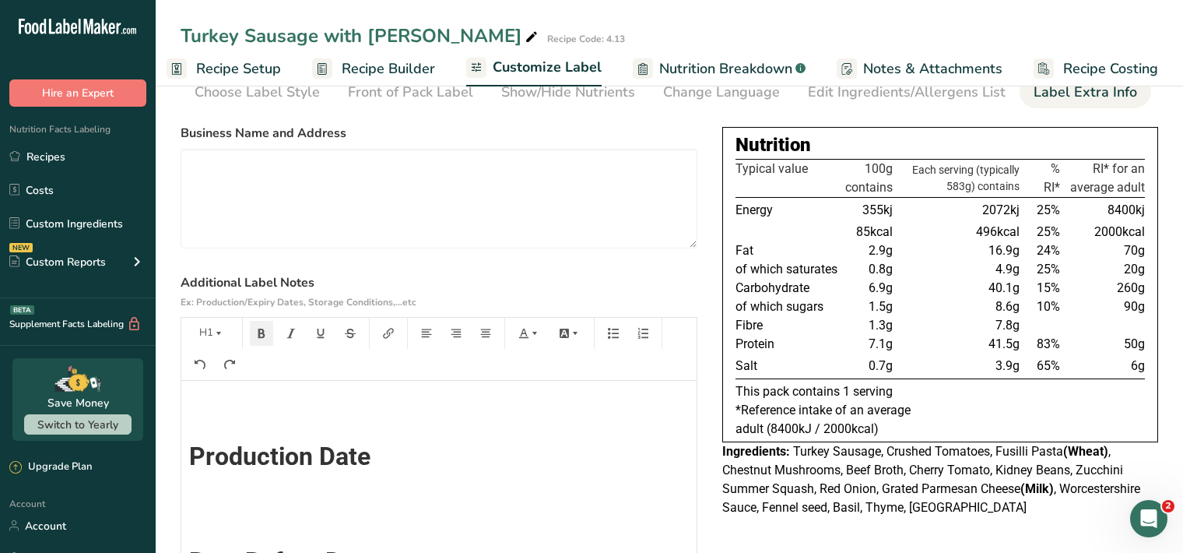
scroll to position [0, 0]
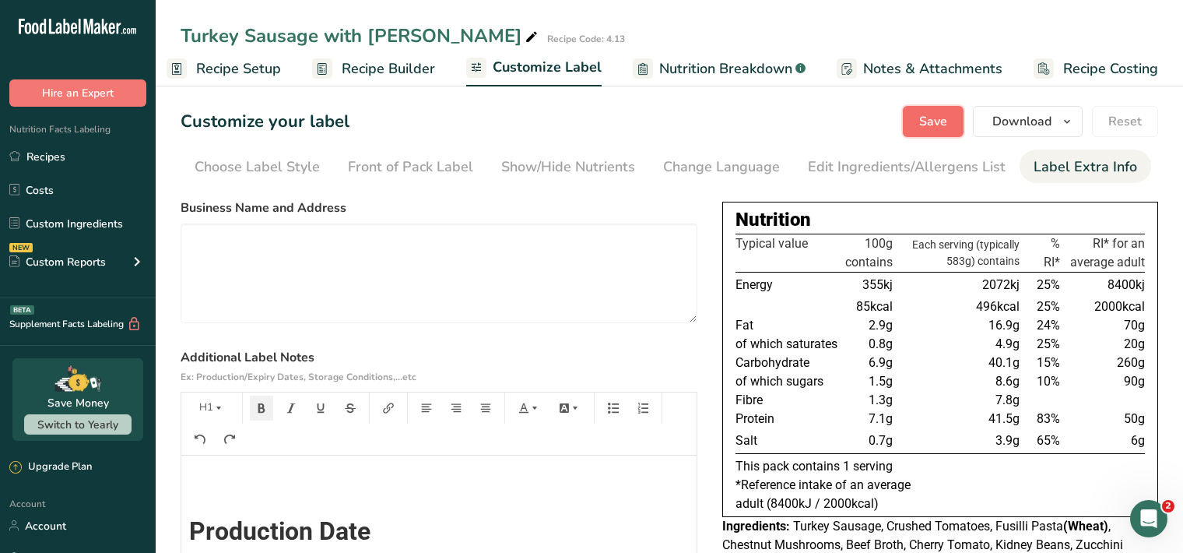
click at [940, 124] on span "Save" at bounding box center [933, 121] width 28 height 19
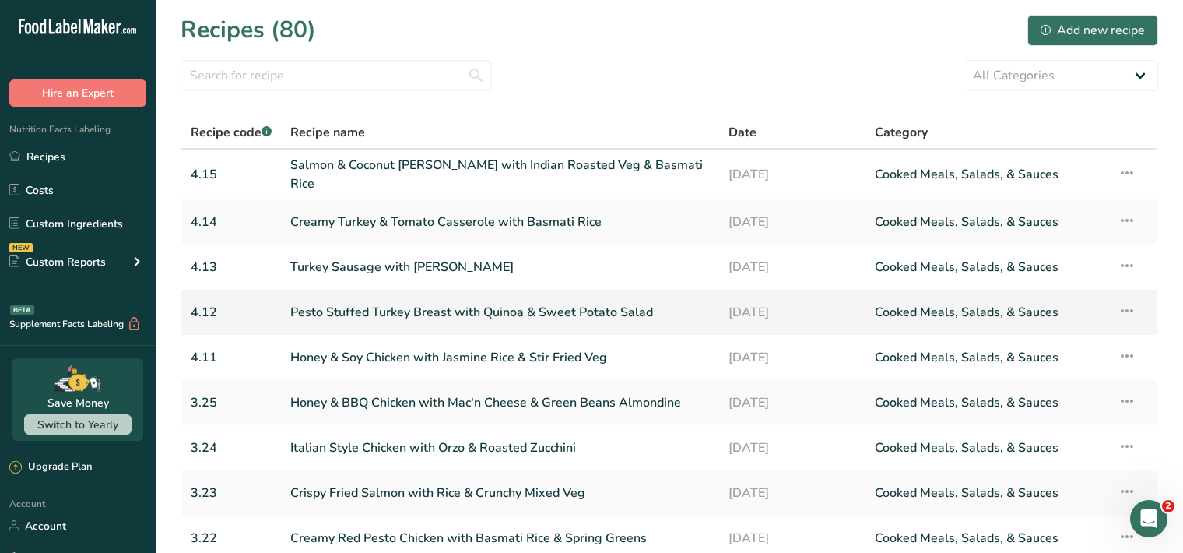
click at [371, 318] on link "Pesto Stuffed Turkey Breast with Quinoa & Sweet Potato Salad" at bounding box center [500, 312] width 420 height 33
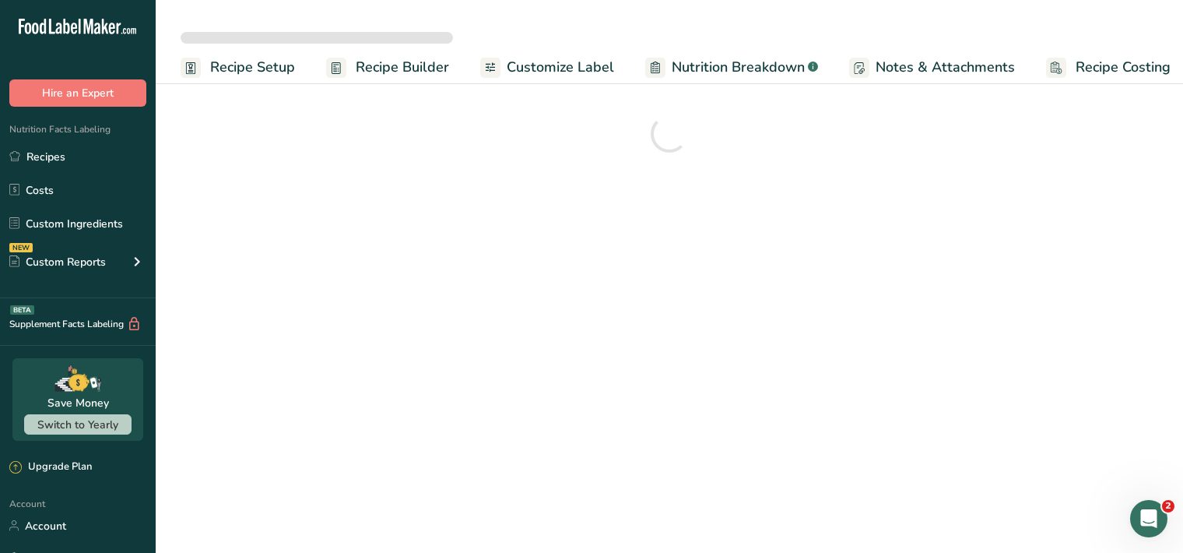
click at [576, 67] on span "Customize Label" at bounding box center [560, 67] width 107 height 21
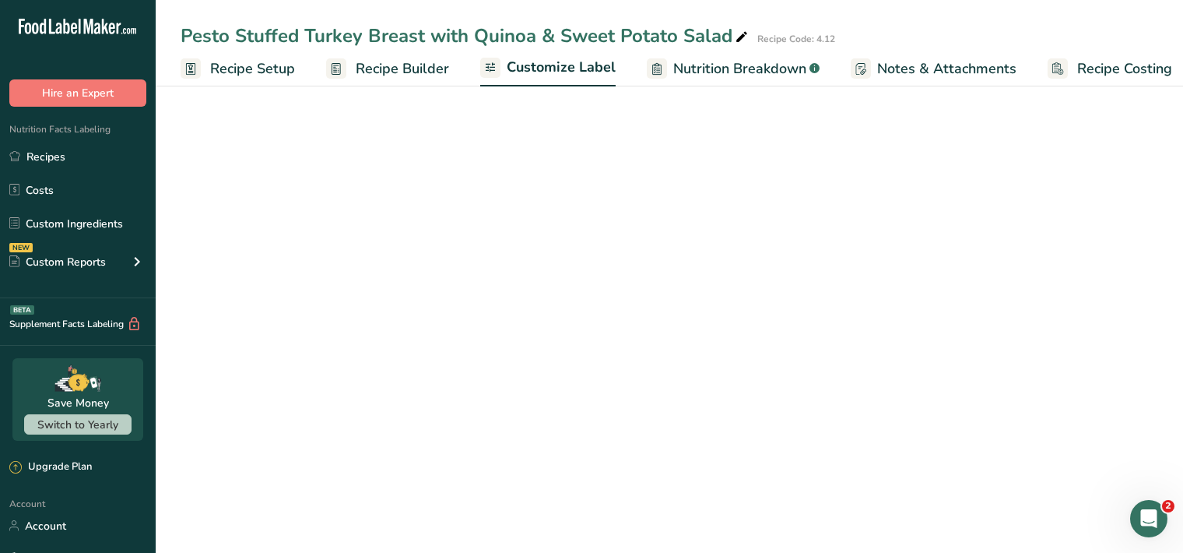
scroll to position [0, 14]
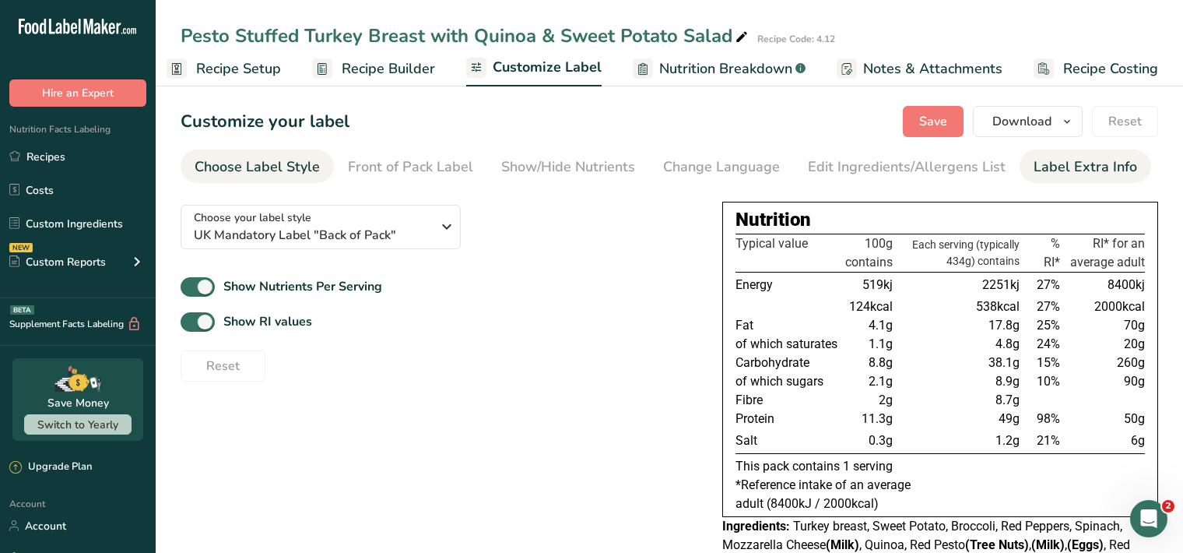
click at [1057, 172] on div "Label Extra Info" at bounding box center [1086, 166] width 104 height 21
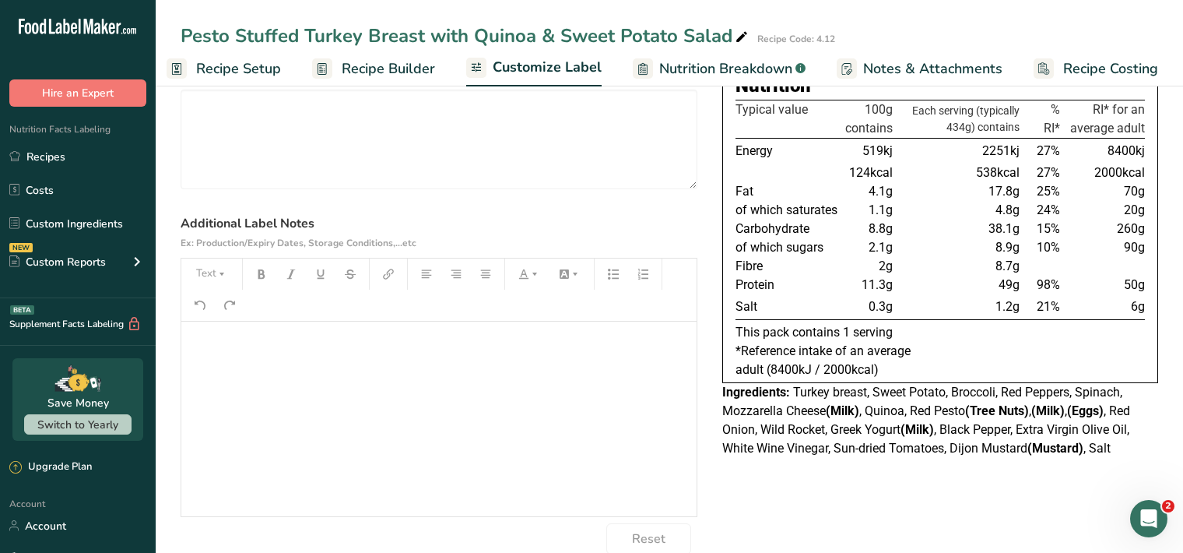
scroll to position [160, 0]
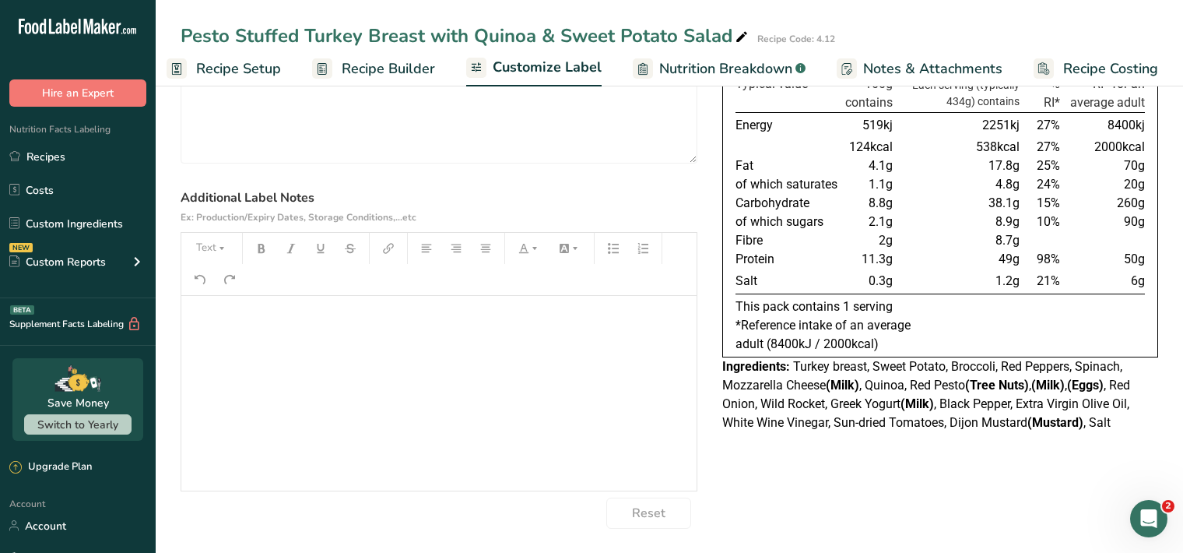
click at [215, 329] on div "﻿" at bounding box center [438, 393] width 515 height 195
drag, startPoint x: 213, startPoint y: 245, endPoint x: 218, endPoint y: 251, distance: 8.3
click at [213, 246] on button "Text" at bounding box center [211, 248] width 47 height 25
drag, startPoint x: 219, startPoint y: 293, endPoint x: 231, endPoint y: 279, distance: 18.7
click at [218, 293] on span "H1" at bounding box center [223, 288] width 34 height 33
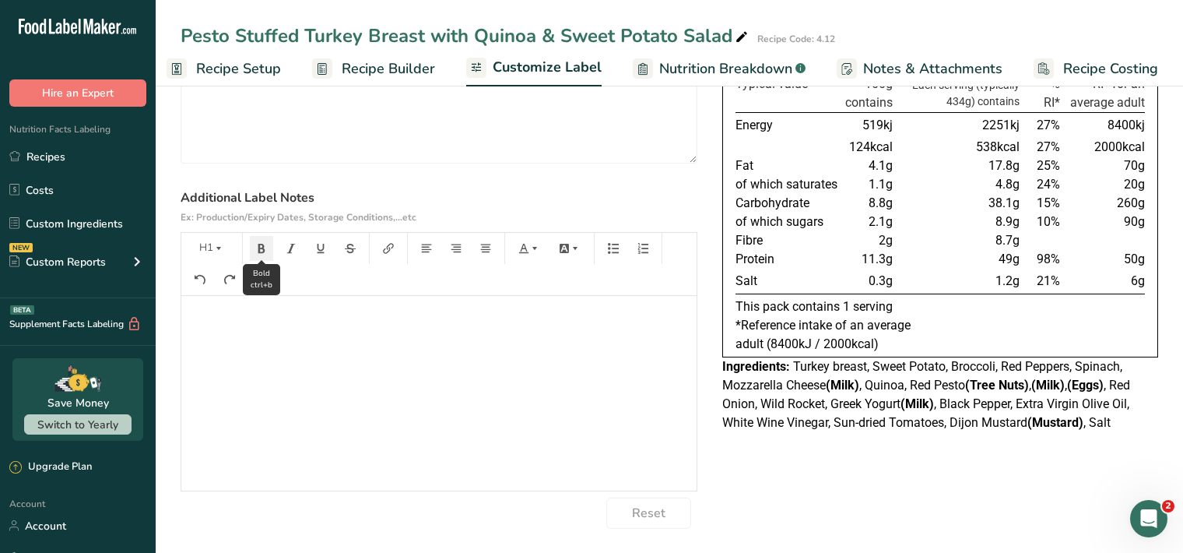
click at [258, 252] on icon "button" at bounding box center [261, 248] width 7 height 9
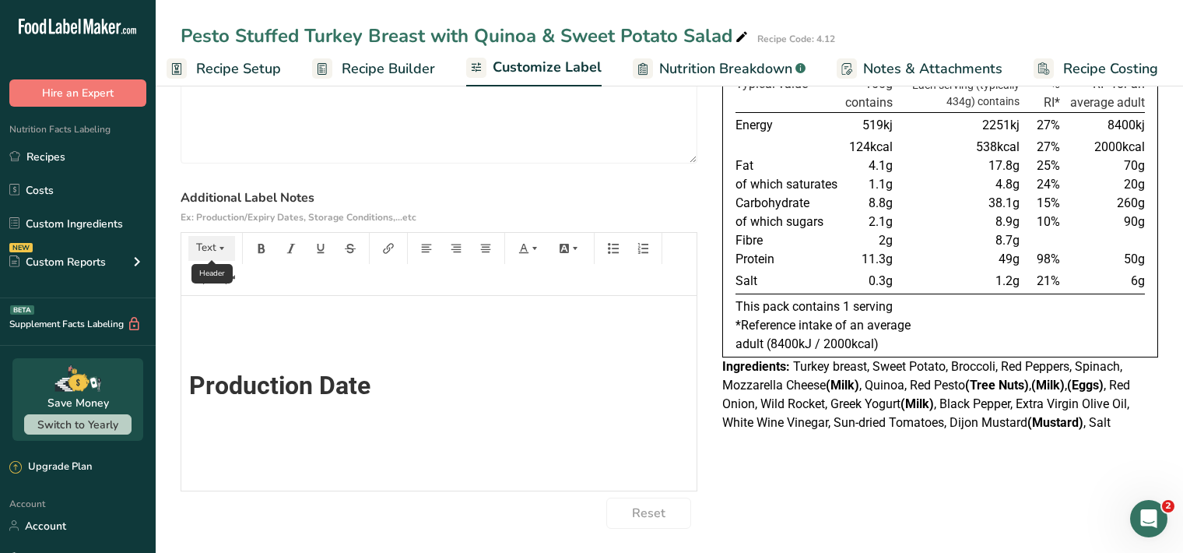
click at [221, 249] on icon "button" at bounding box center [221, 248] width 11 height 11
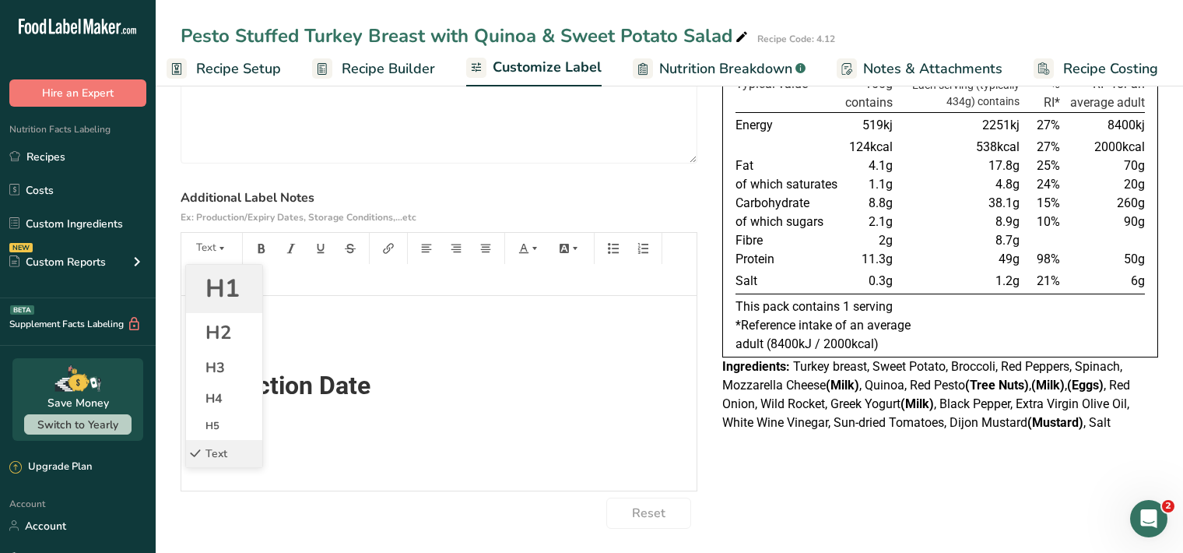
click at [229, 279] on span "H1" at bounding box center [223, 288] width 34 height 33
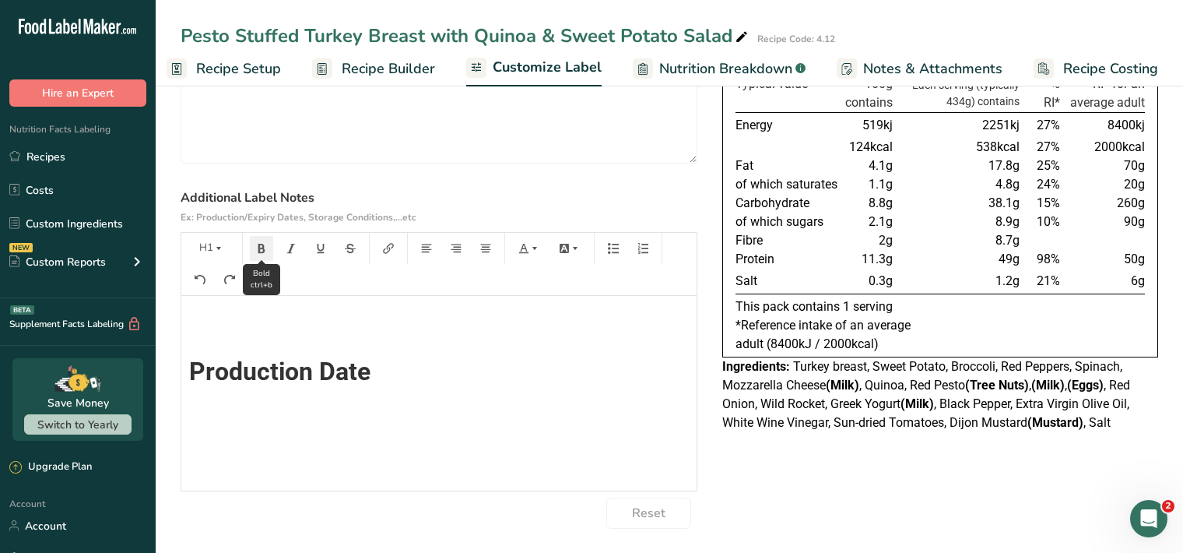
click at [251, 256] on button "button" at bounding box center [261, 248] width 23 height 25
click at [262, 253] on button "button" at bounding box center [261, 248] width 23 height 25
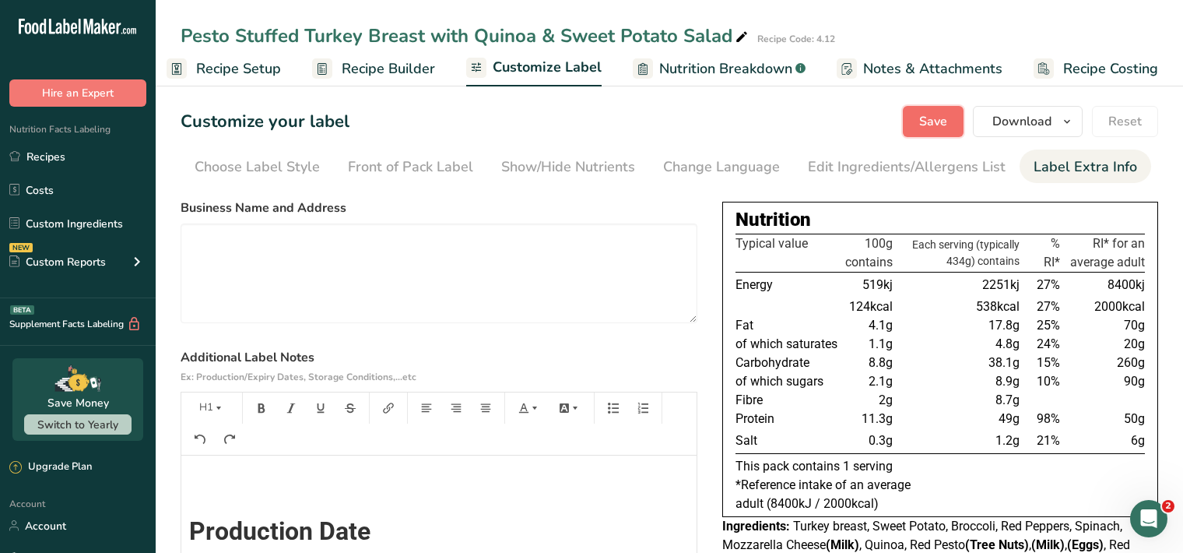
scroll to position [0, 0]
click at [934, 120] on span "Save" at bounding box center [933, 121] width 28 height 19
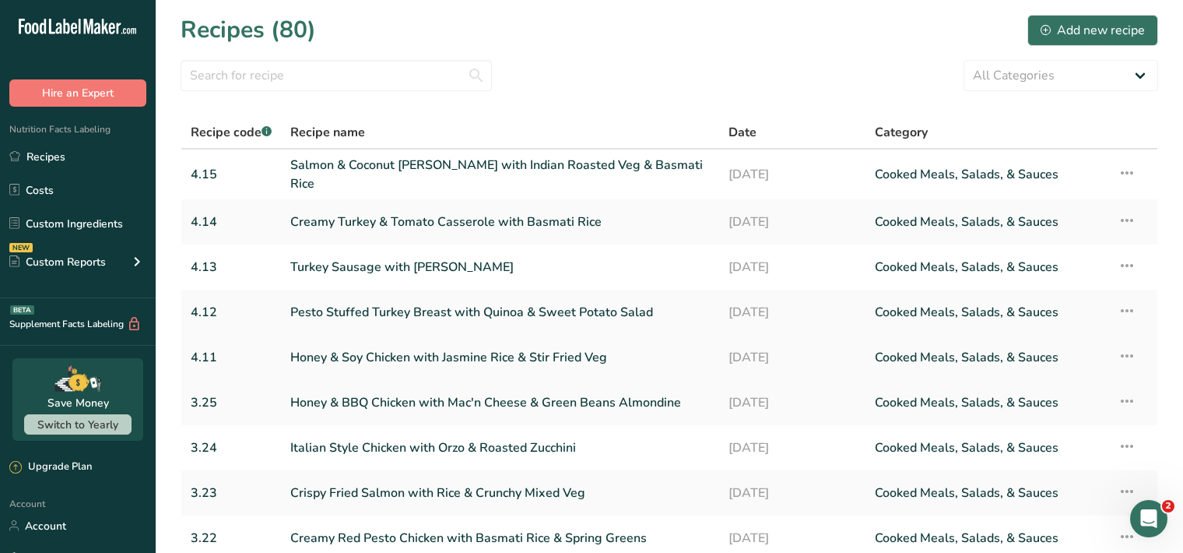
click at [406, 365] on link "Honey & Soy Chicken with Jasmine Rice & Stir Fried Veg" at bounding box center [500, 357] width 420 height 33
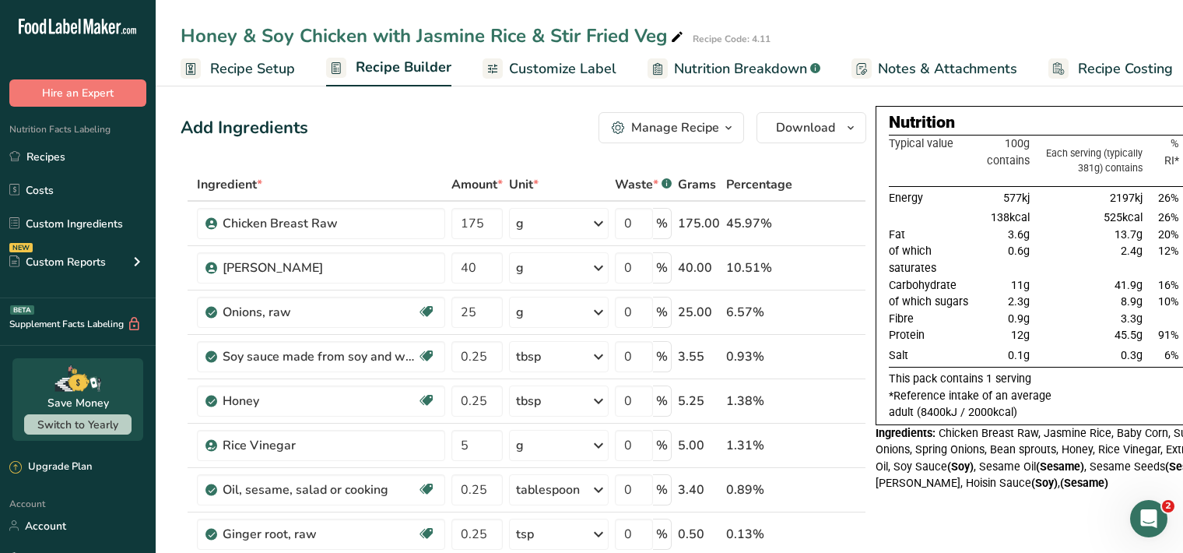
click at [579, 72] on span "Customize Label" at bounding box center [562, 68] width 107 height 21
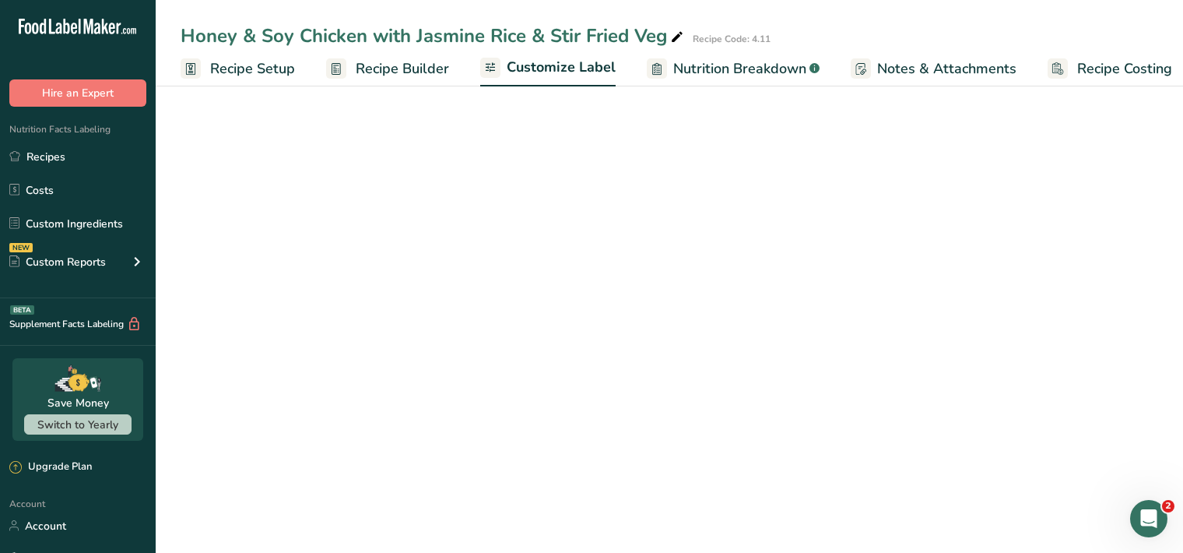
scroll to position [0, 14]
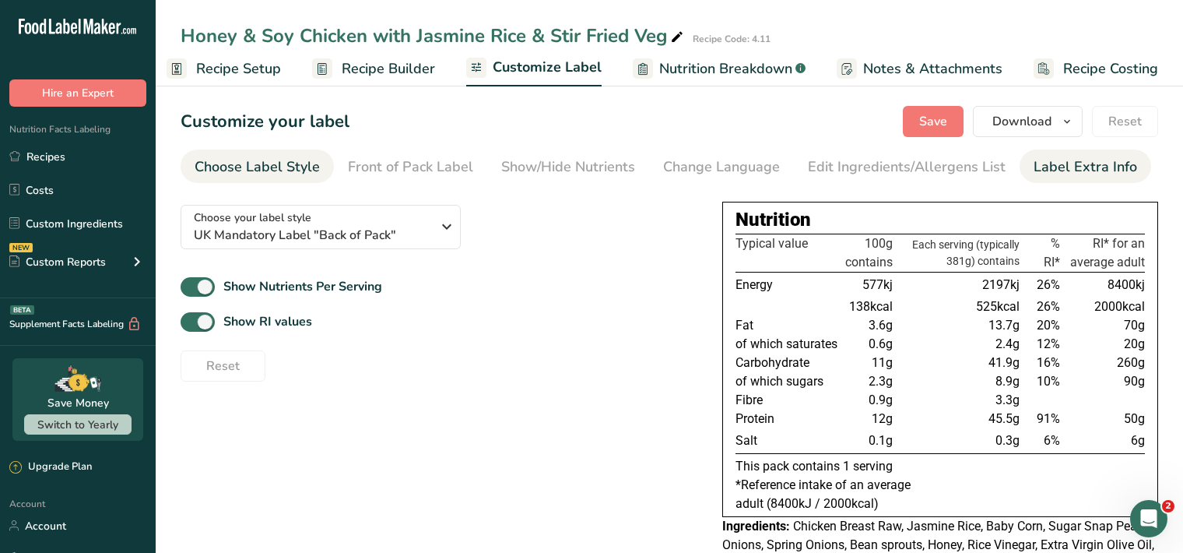
click at [1058, 176] on div "Label Extra Info" at bounding box center [1086, 166] width 104 height 21
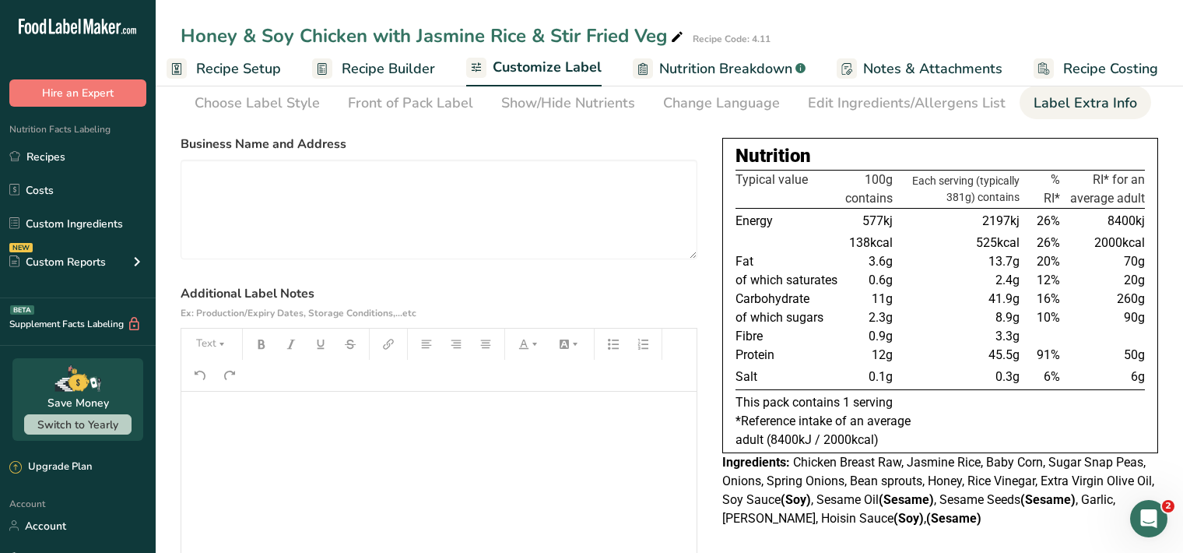
scroll to position [160, 0]
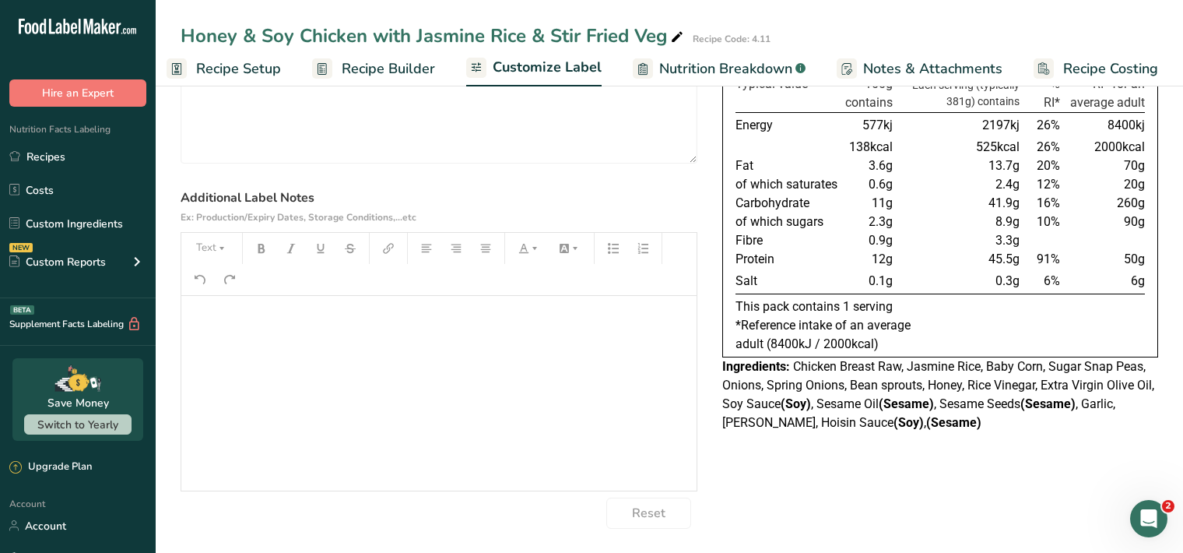
click at [191, 331] on div "﻿" at bounding box center [438, 393] width 515 height 195
click at [210, 255] on button "Text" at bounding box center [211, 248] width 47 height 25
click at [214, 286] on span "H1" at bounding box center [223, 288] width 34 height 33
click at [255, 247] on button "button" at bounding box center [261, 248] width 23 height 25
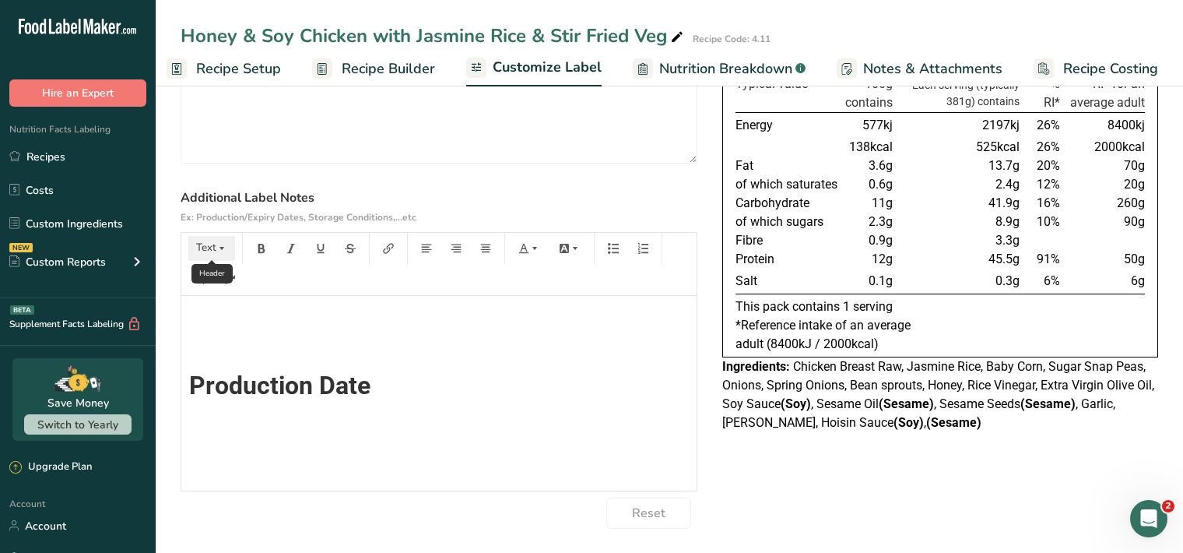
click at [206, 247] on button "Text" at bounding box center [211, 248] width 47 height 25
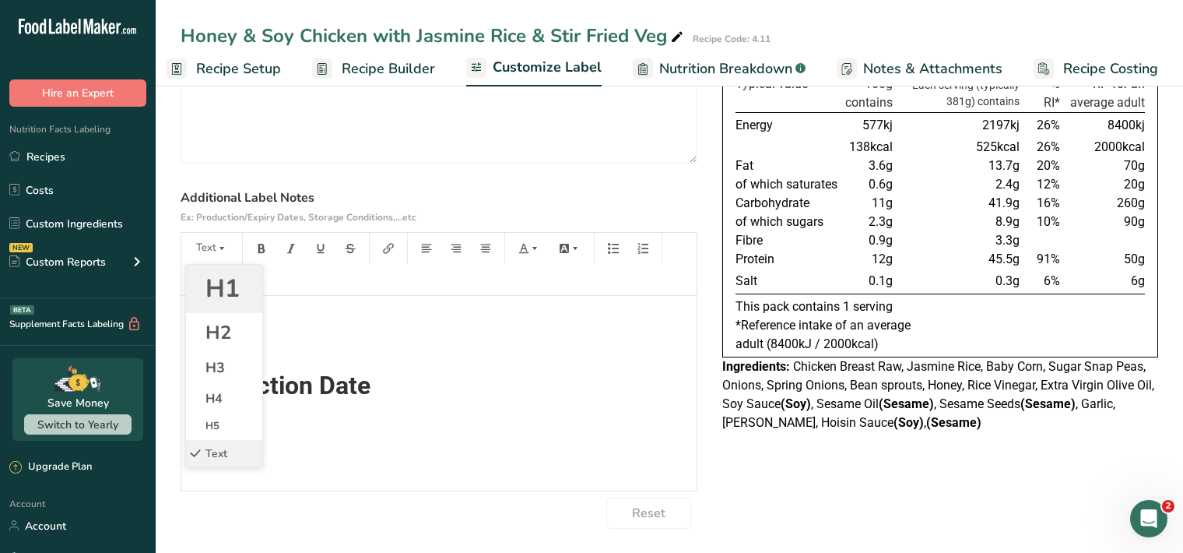
click at [203, 291] on li "H1" at bounding box center [224, 289] width 76 height 48
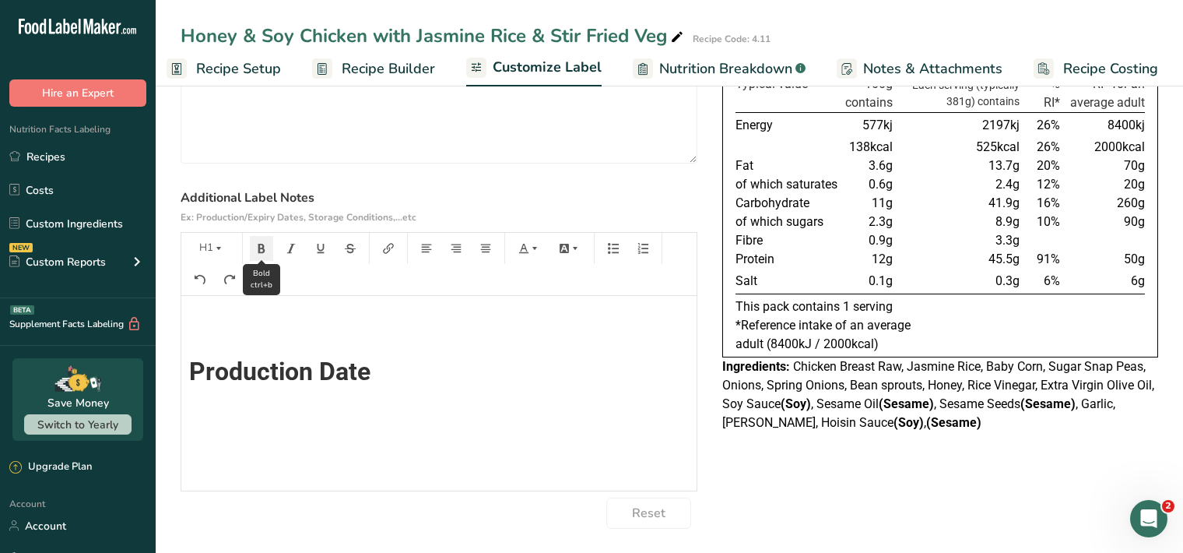
click at [265, 249] on icon "button" at bounding box center [261, 248] width 7 height 9
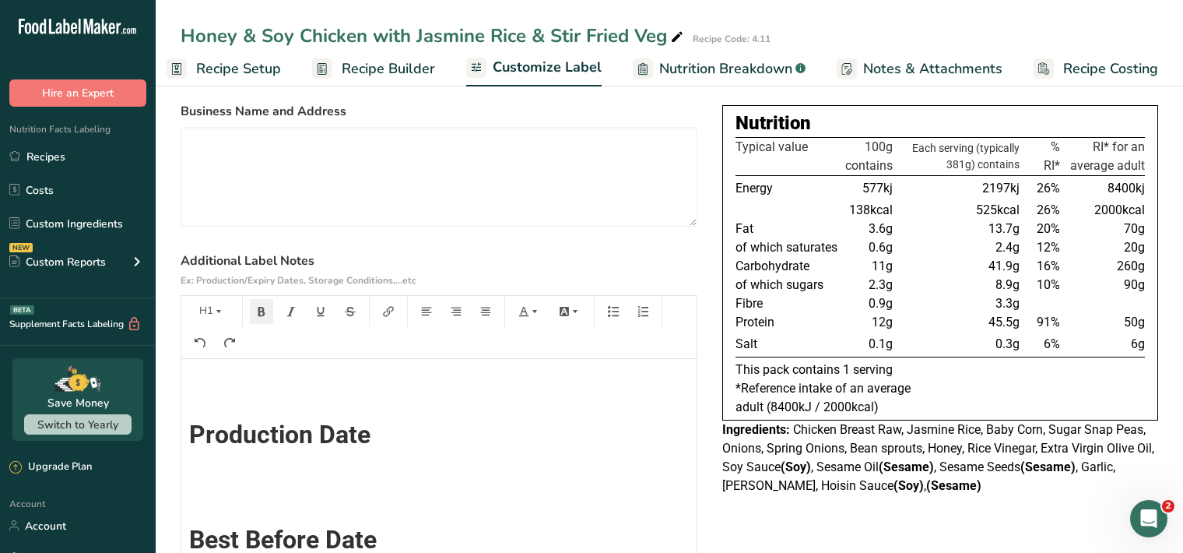
scroll to position [0, 0]
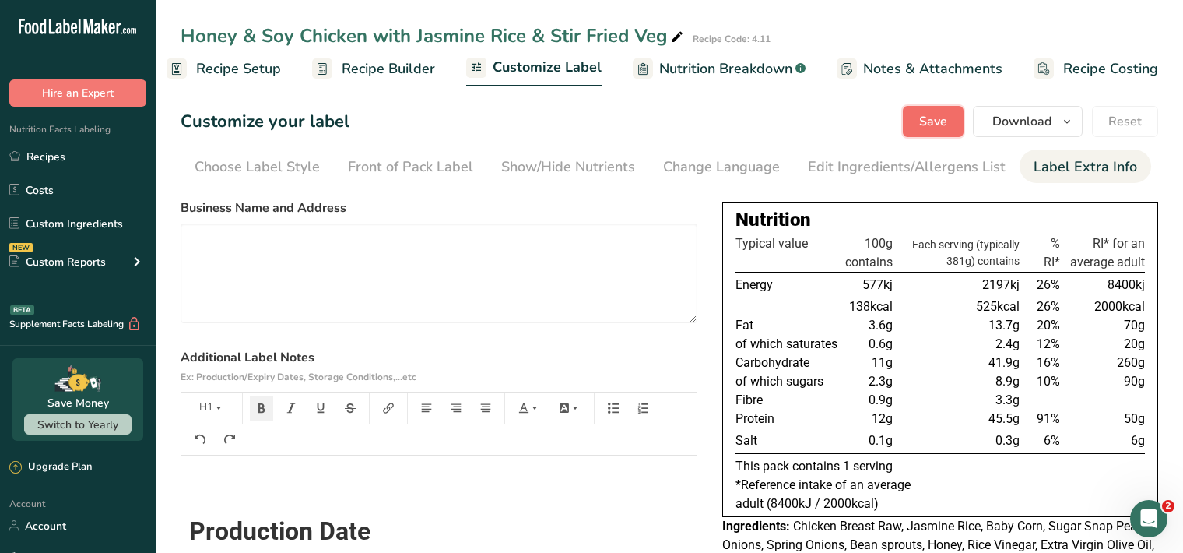
click at [928, 122] on span "Save" at bounding box center [933, 121] width 28 height 19
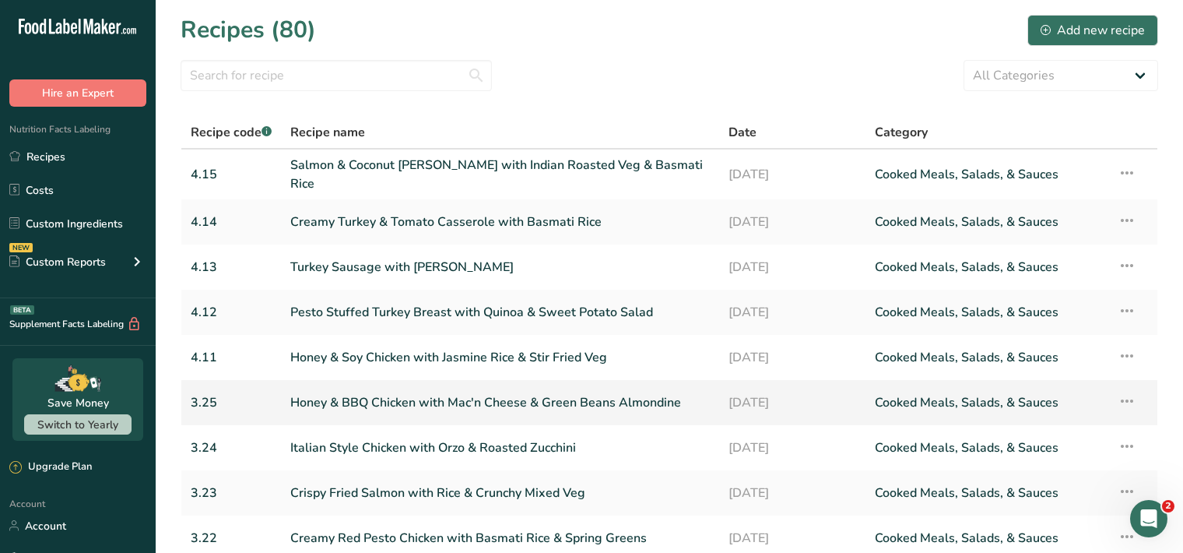
click at [419, 398] on link "Honey & BBQ Chicken with Mac'n Cheese & Green Beans Almondine" at bounding box center [500, 402] width 420 height 33
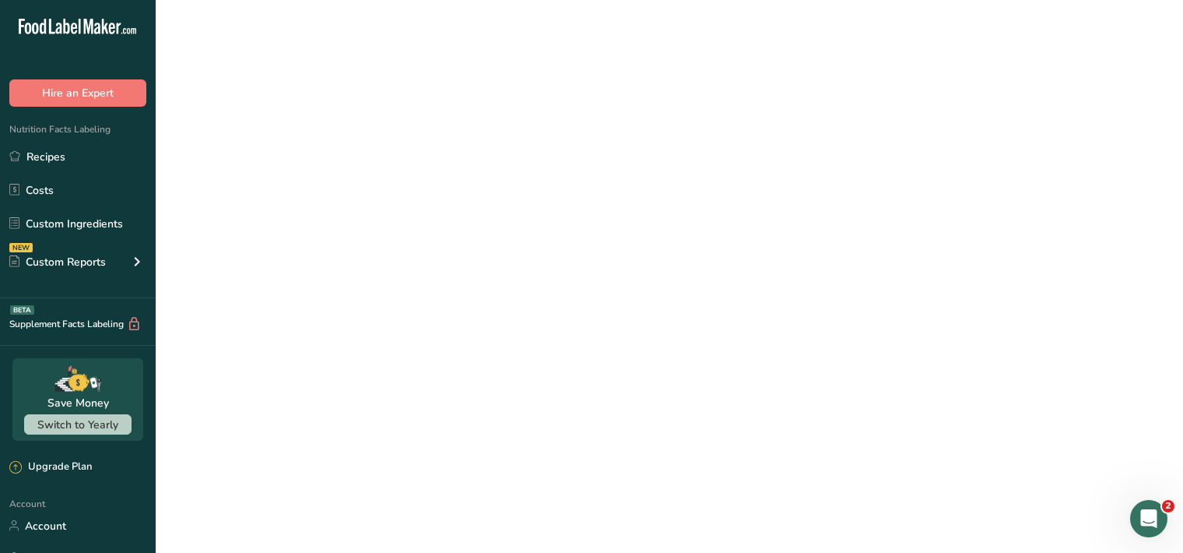
click at [419, 398] on link "Honey & BBQ Chicken with Mac'n Cheese & Green Beans Almondine" at bounding box center [500, 402] width 420 height 33
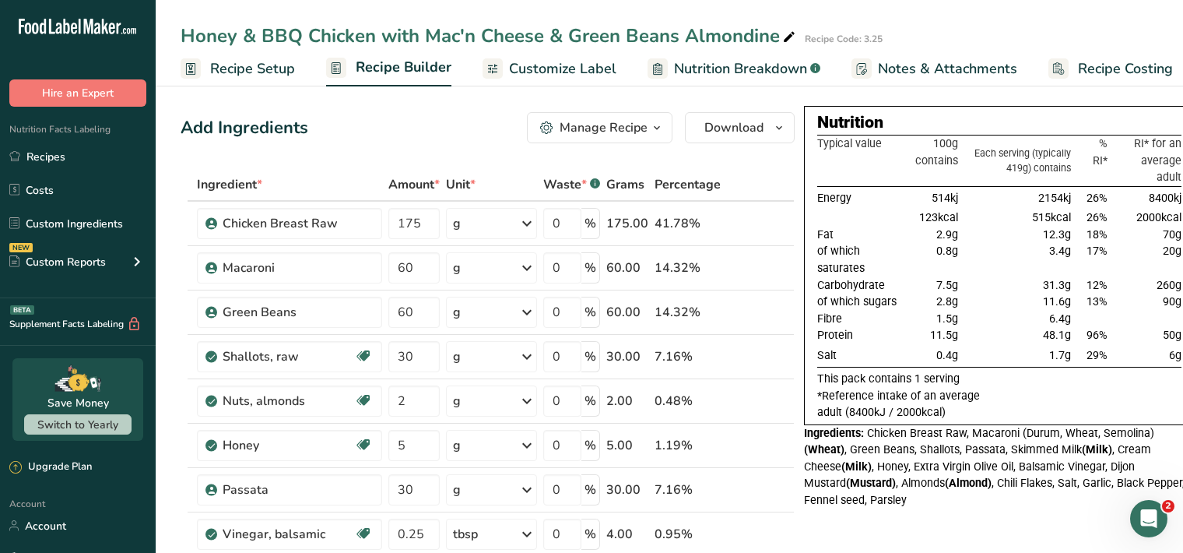
click at [587, 71] on span "Customize Label" at bounding box center [562, 68] width 107 height 21
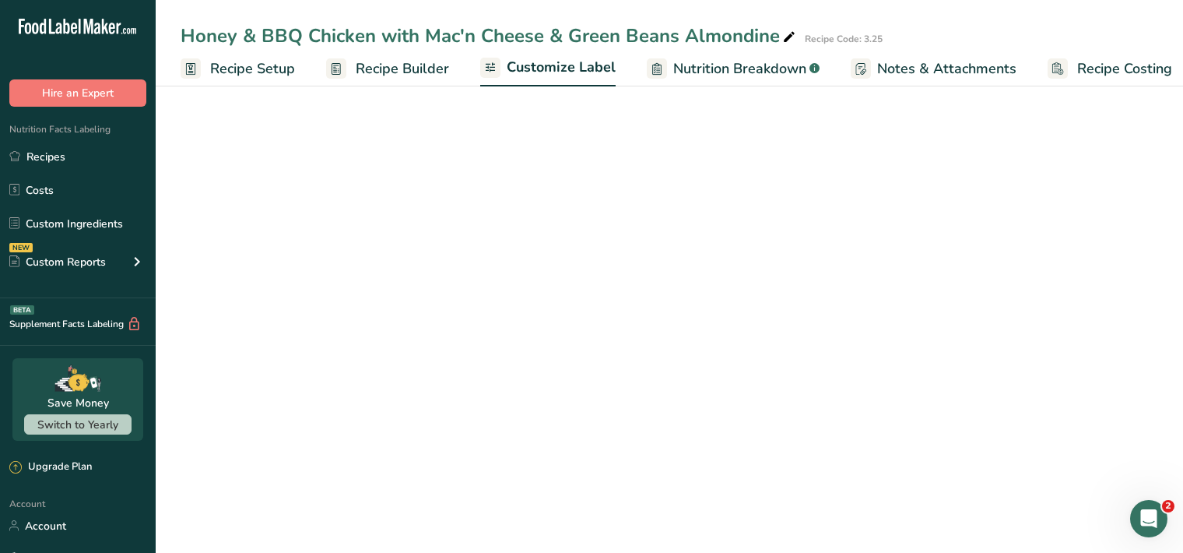
scroll to position [0, 14]
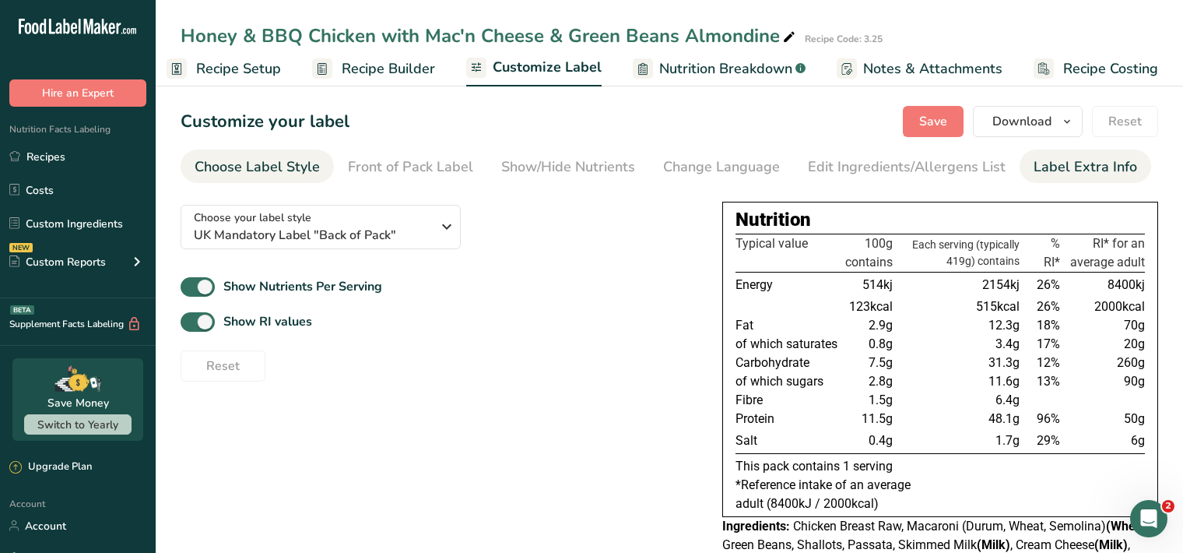
click at [1053, 172] on div "Label Extra Info" at bounding box center [1086, 166] width 104 height 21
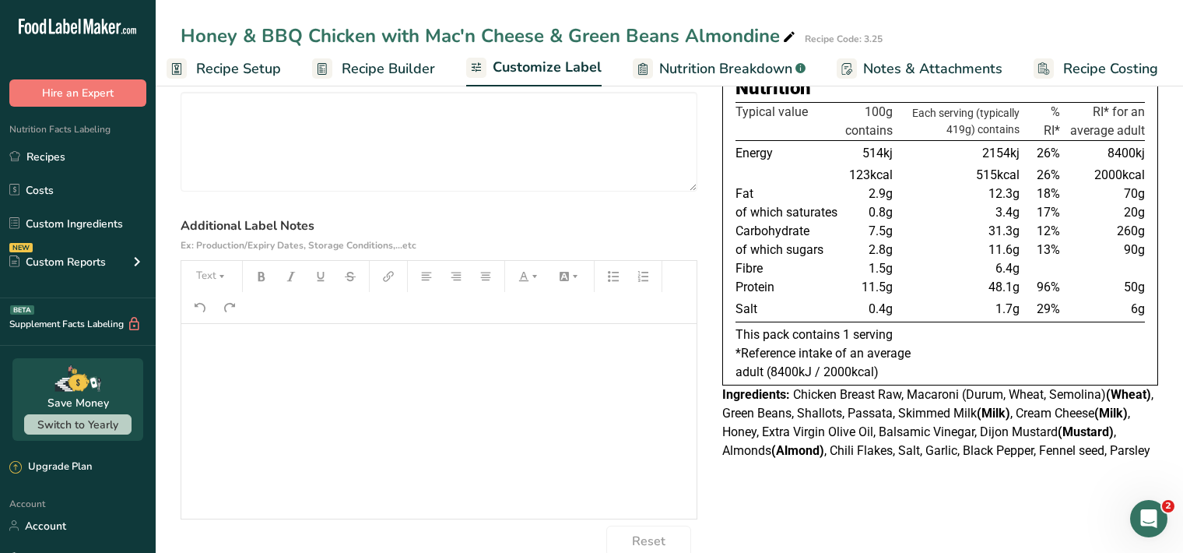
scroll to position [132, 0]
click at [207, 360] on div "﻿" at bounding box center [438, 420] width 515 height 195
click at [223, 274] on icon "button" at bounding box center [222, 275] width 5 height 3
click at [225, 318] on span "H1" at bounding box center [223, 315] width 34 height 33
click at [262, 278] on icon "button" at bounding box center [261, 275] width 11 height 11
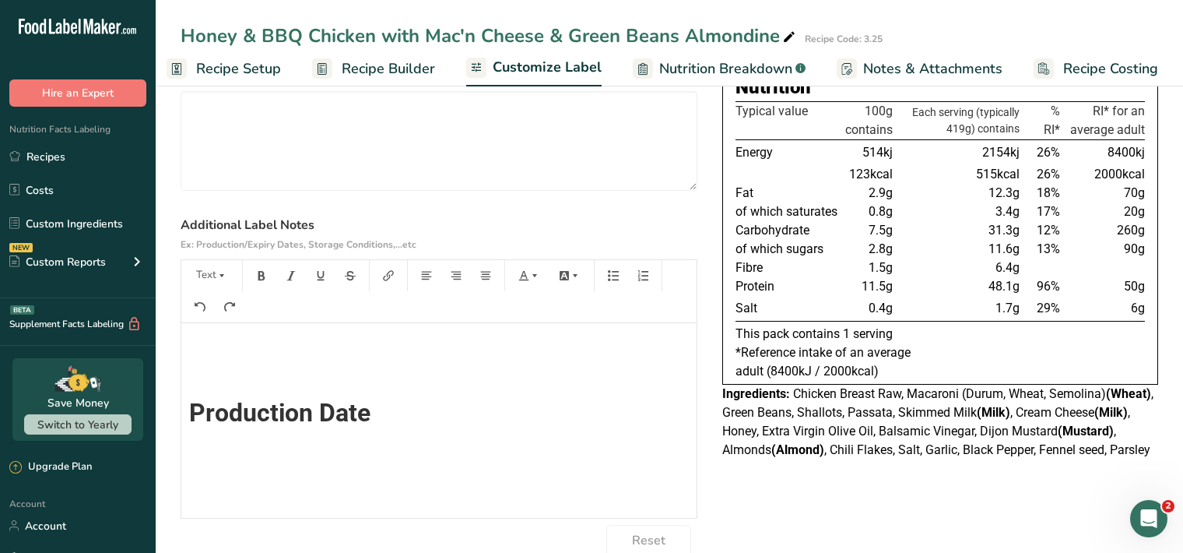
scroll to position [0, 0]
click at [222, 275] on icon "button" at bounding box center [222, 275] width 5 height 3
drag, startPoint x: 216, startPoint y: 318, endPoint x: 223, endPoint y: 309, distance: 11.7
click at [216, 318] on span "H1" at bounding box center [223, 315] width 34 height 33
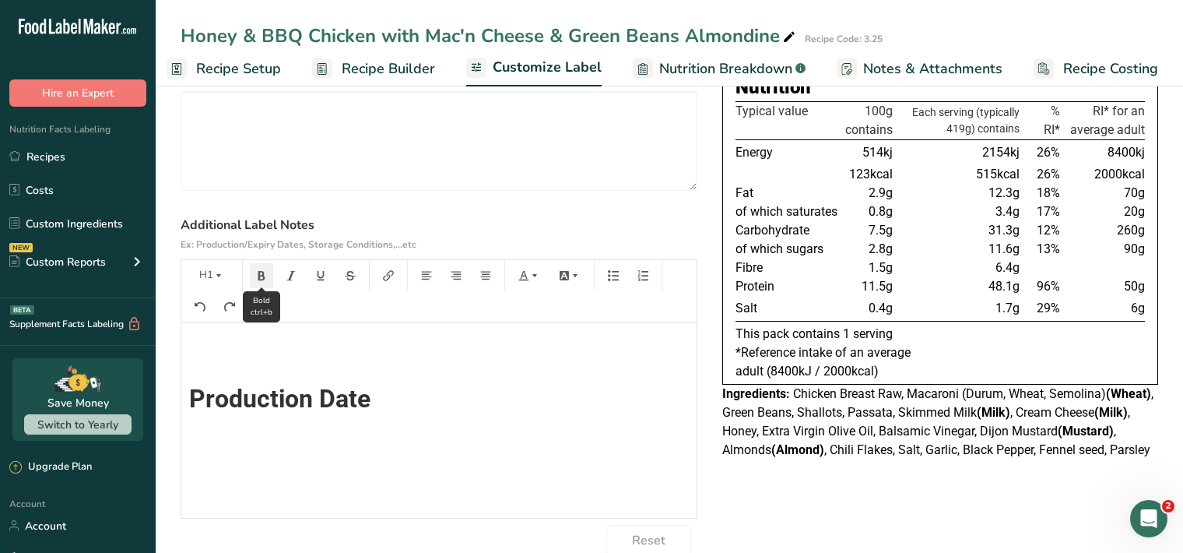
click at [258, 282] on button "button" at bounding box center [261, 275] width 23 height 25
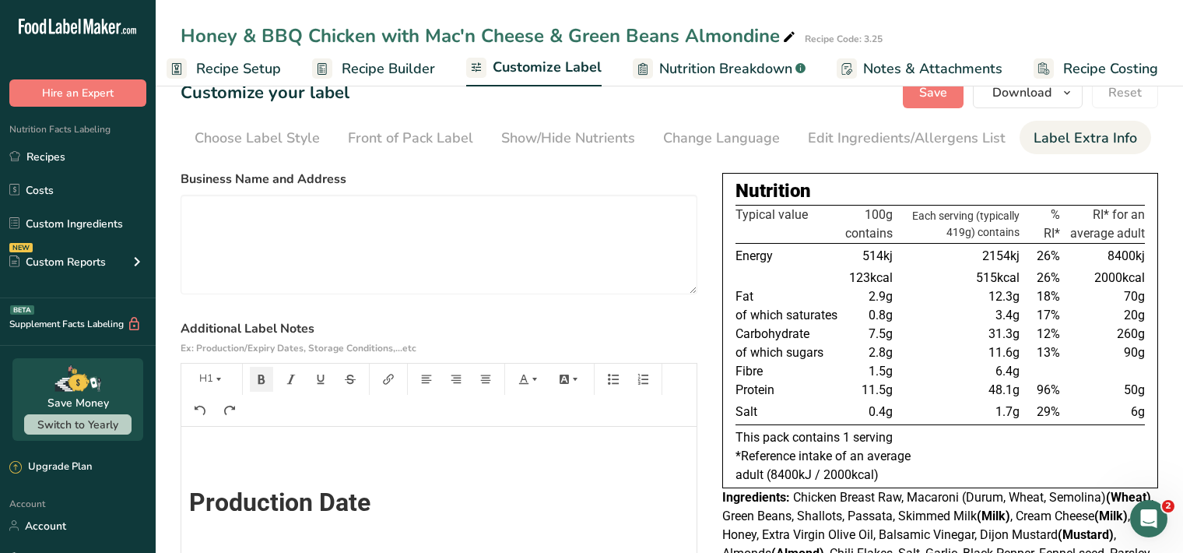
scroll to position [0, 0]
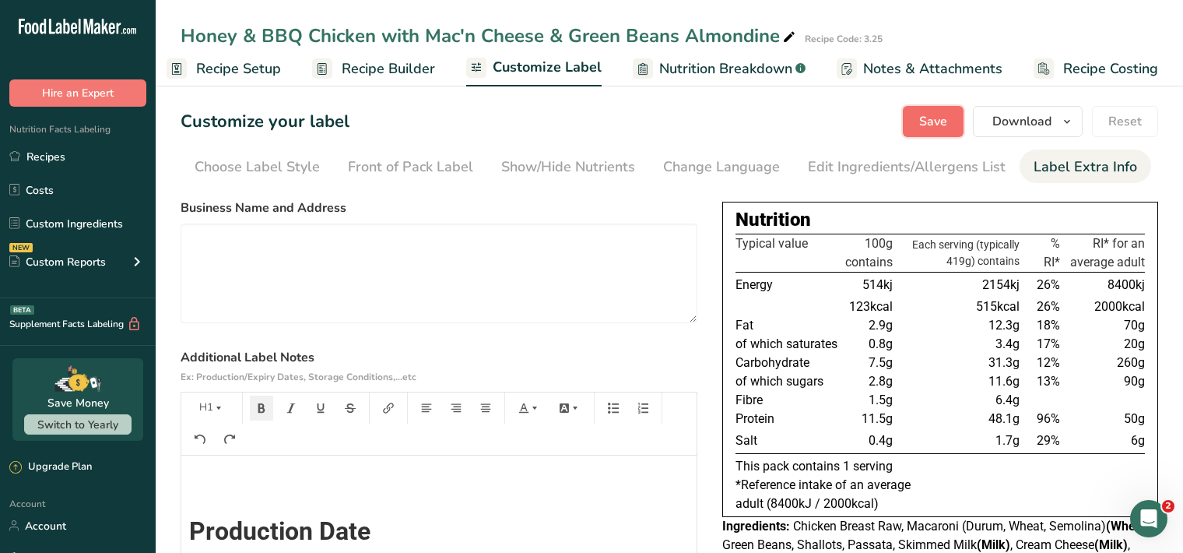
click at [938, 128] on span "Save" at bounding box center [933, 121] width 28 height 19
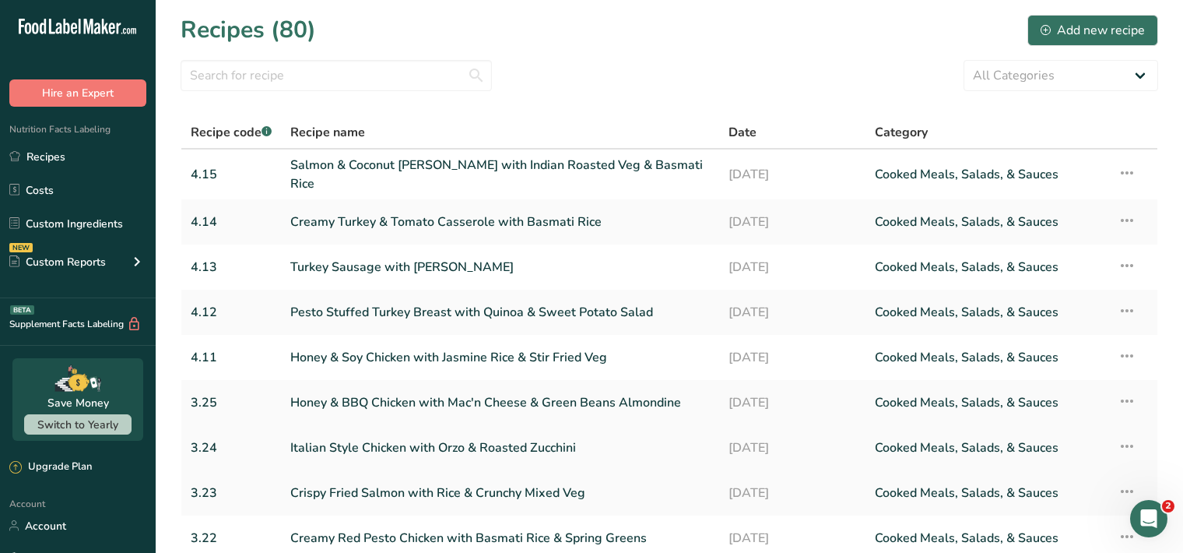
click at [432, 442] on link "Italian Style Chicken with Orzo & Roasted Zucchini" at bounding box center [500, 447] width 420 height 33
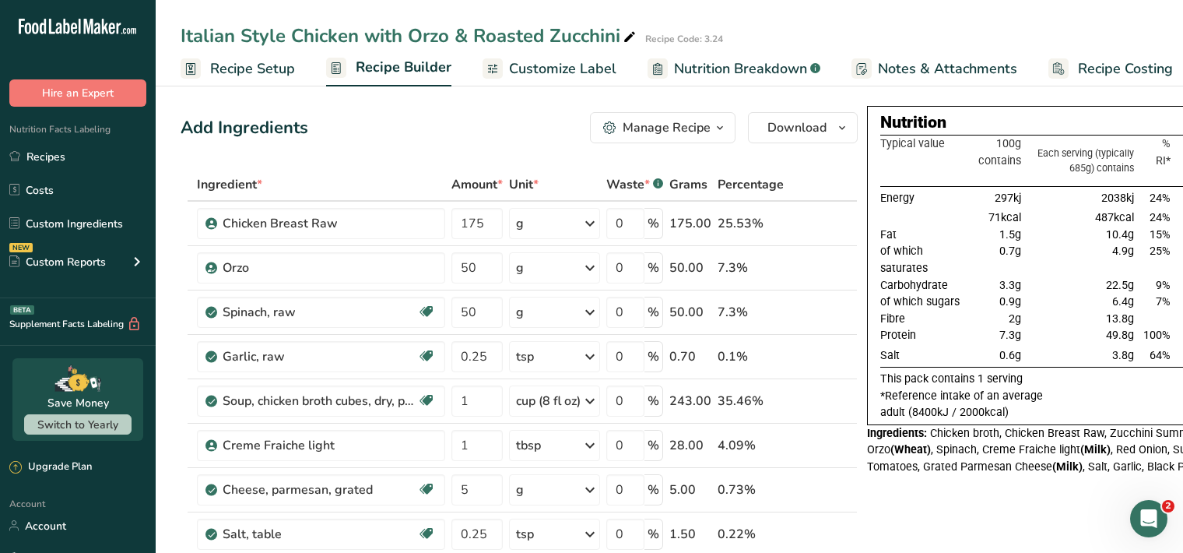
click at [572, 75] on span "Customize Label" at bounding box center [562, 68] width 107 height 21
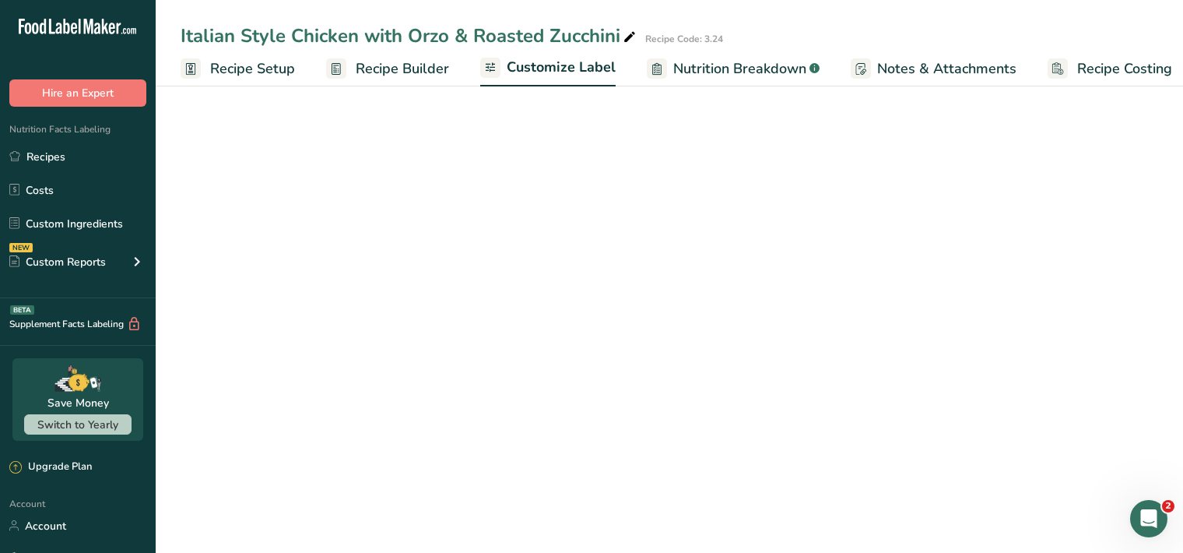
scroll to position [0, 14]
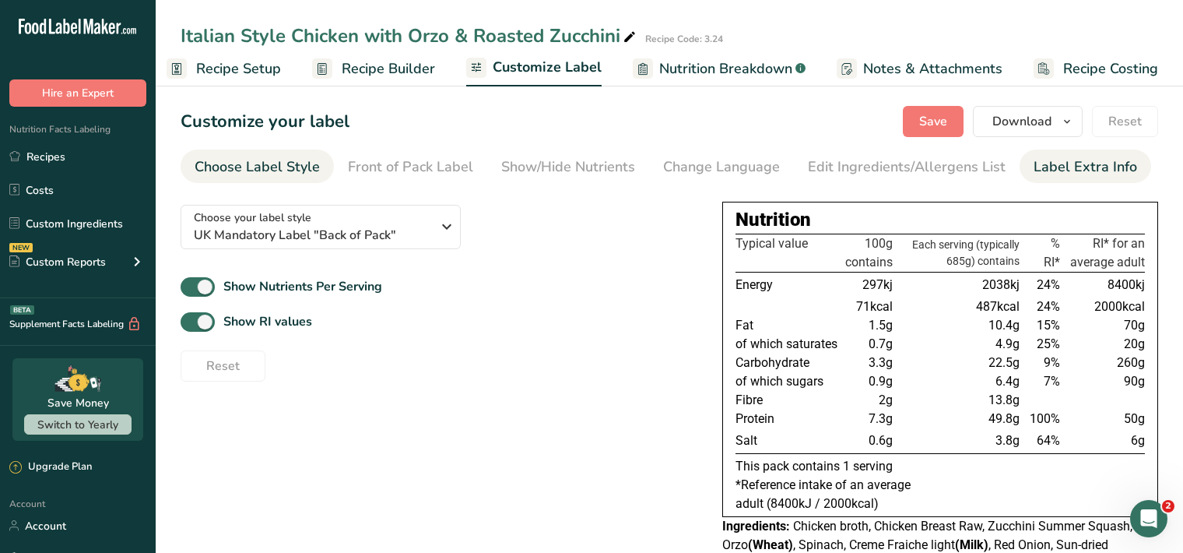
click at [1035, 167] on div "Label Extra Info" at bounding box center [1086, 166] width 104 height 21
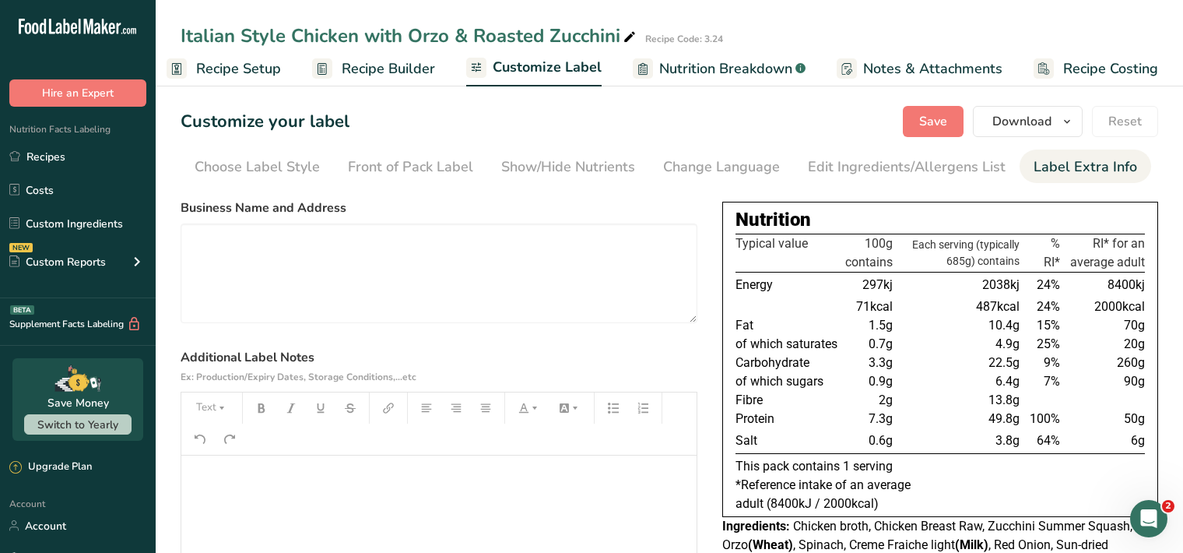
scroll to position [160, 0]
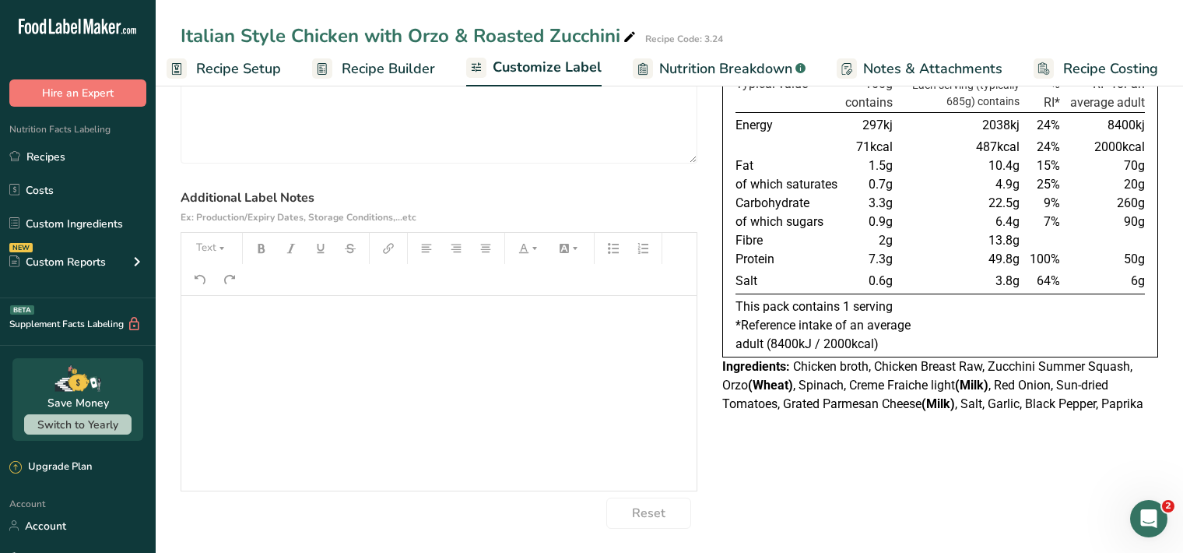
click at [218, 314] on p "﻿" at bounding box center [439, 317] width 500 height 19
click at [217, 244] on icon "button" at bounding box center [221, 248] width 11 height 11
drag, startPoint x: 230, startPoint y: 293, endPoint x: 243, endPoint y: 278, distance: 19.9
click at [230, 293] on span "H1" at bounding box center [223, 288] width 34 height 33
click at [267, 253] on button "button" at bounding box center [261, 248] width 23 height 25
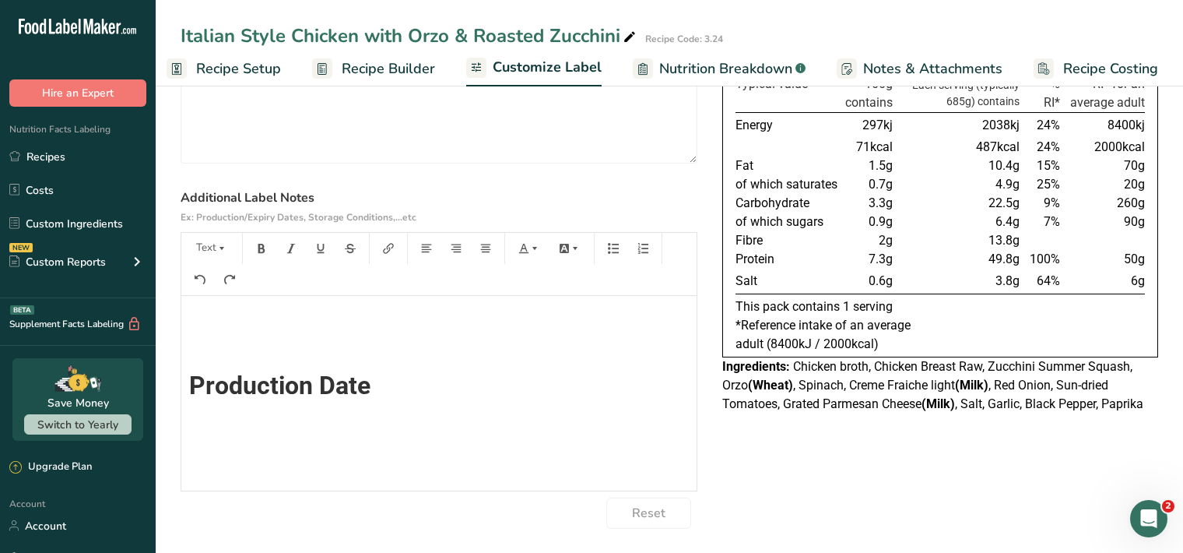
scroll to position [0, 0]
click at [216, 245] on icon "button" at bounding box center [221, 248] width 11 height 11
click at [213, 293] on span "H1" at bounding box center [223, 288] width 34 height 33
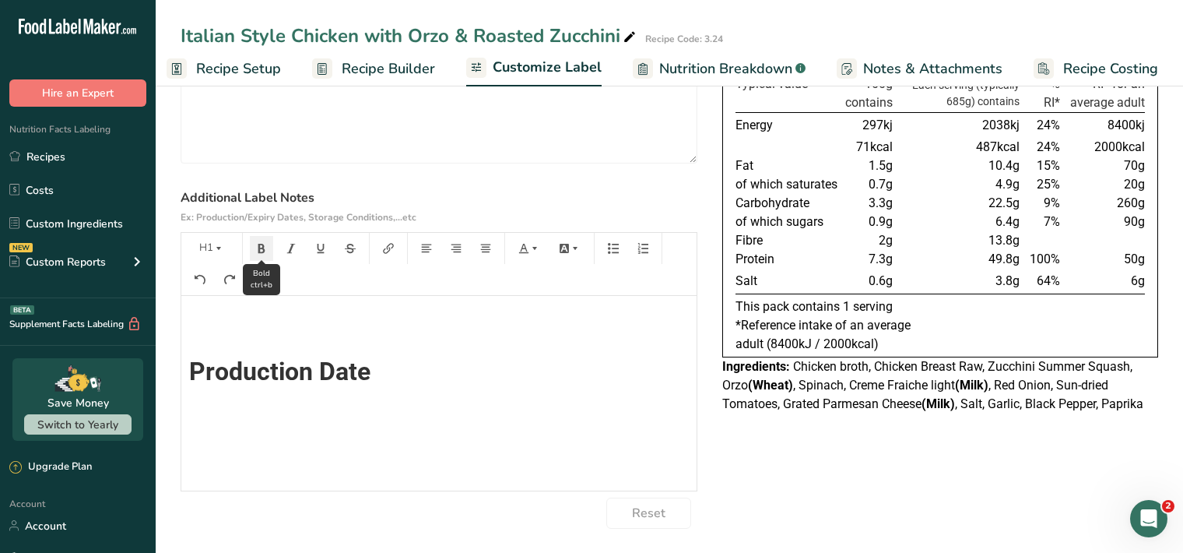
click at [265, 248] on icon "button" at bounding box center [261, 248] width 11 height 11
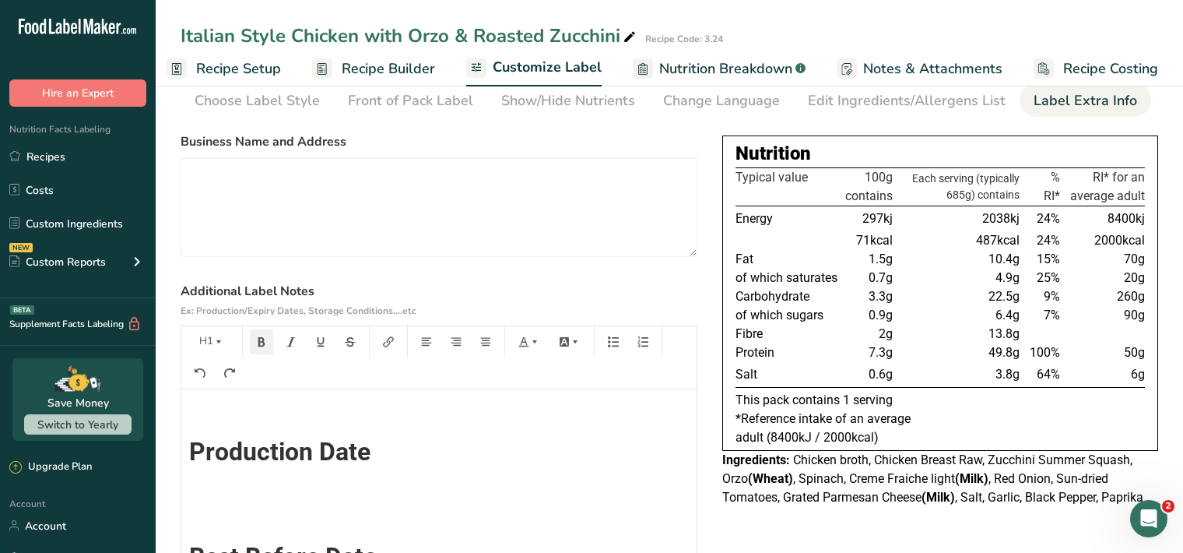
scroll to position [0, 0]
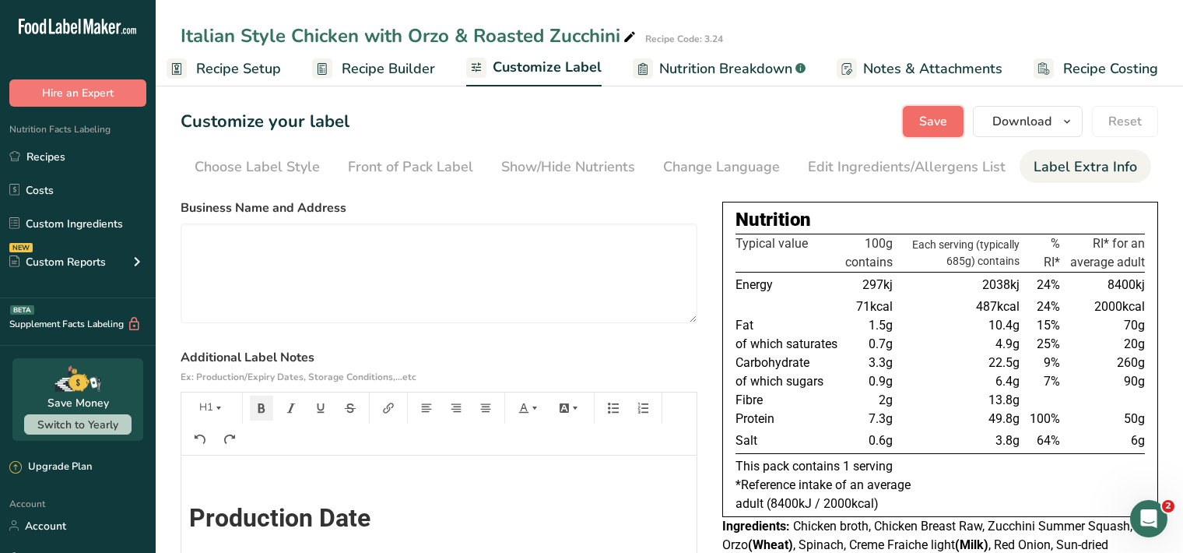
click at [934, 112] on span "Save" at bounding box center [933, 121] width 28 height 19
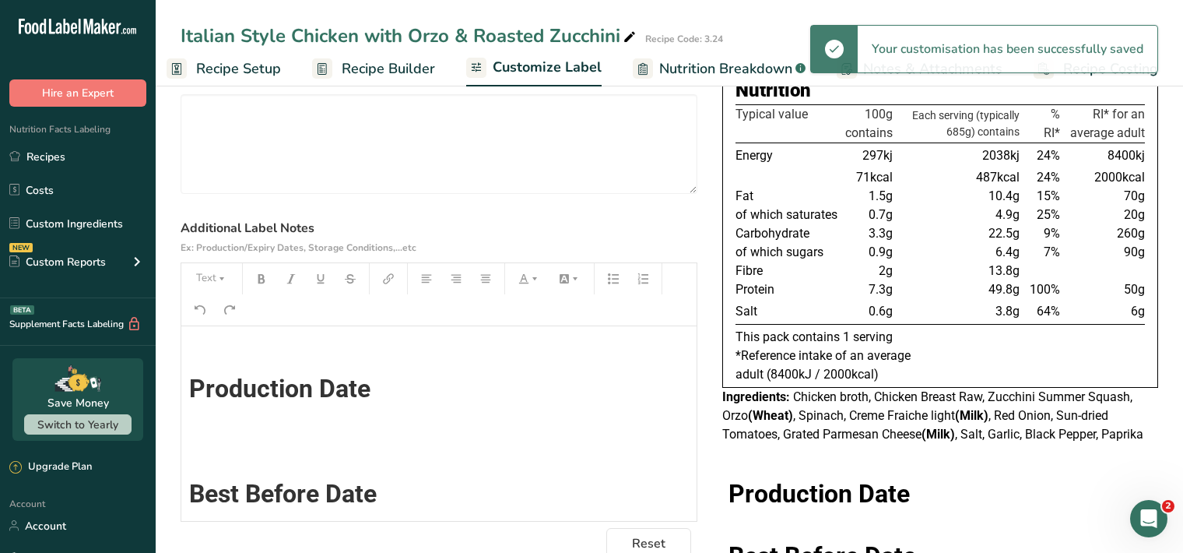
scroll to position [188, 0]
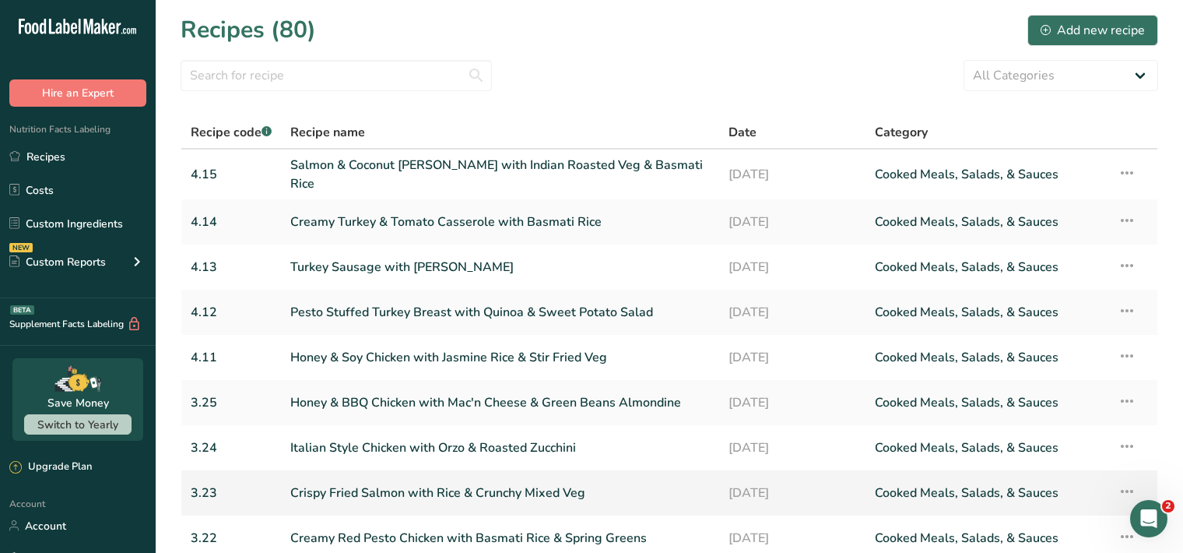
click at [441, 486] on link "Crispy Fried Salmon with Rice & Crunchy Mixed Veg" at bounding box center [500, 492] width 420 height 33
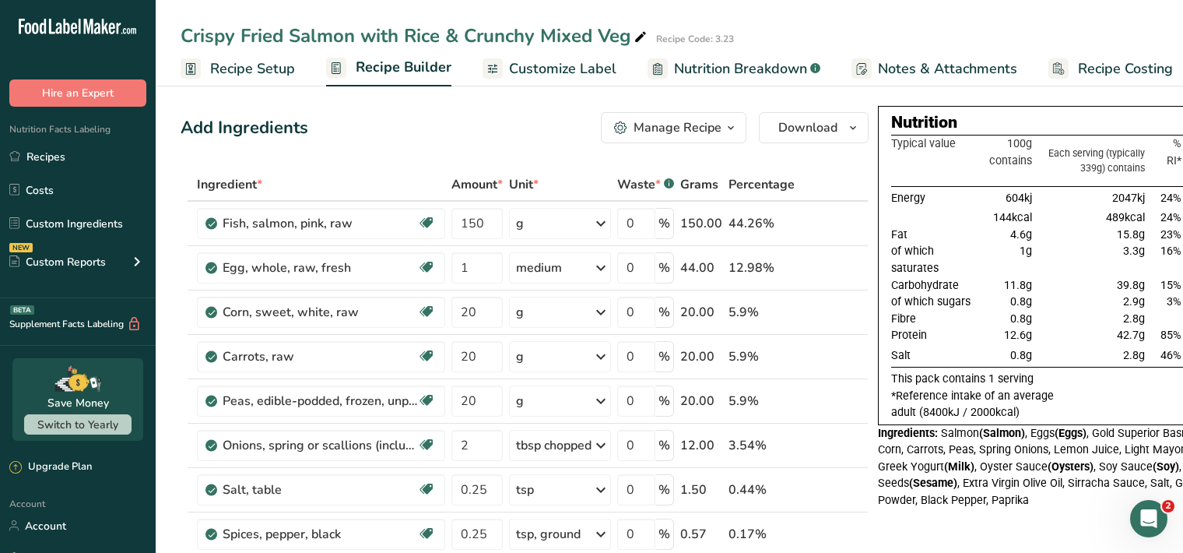
click at [580, 70] on span "Customize Label" at bounding box center [562, 68] width 107 height 21
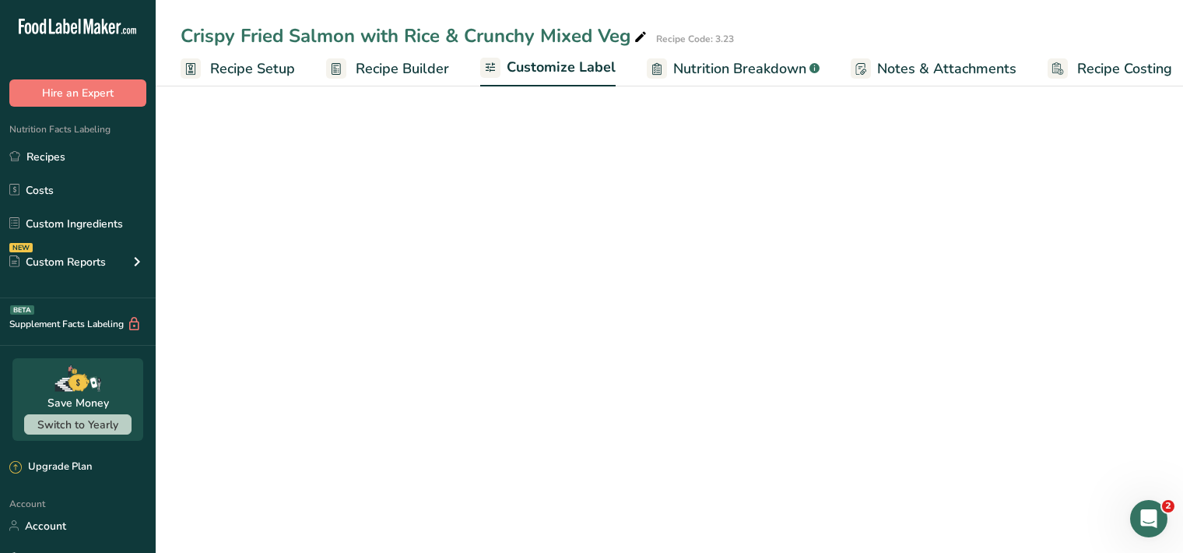
scroll to position [0, 14]
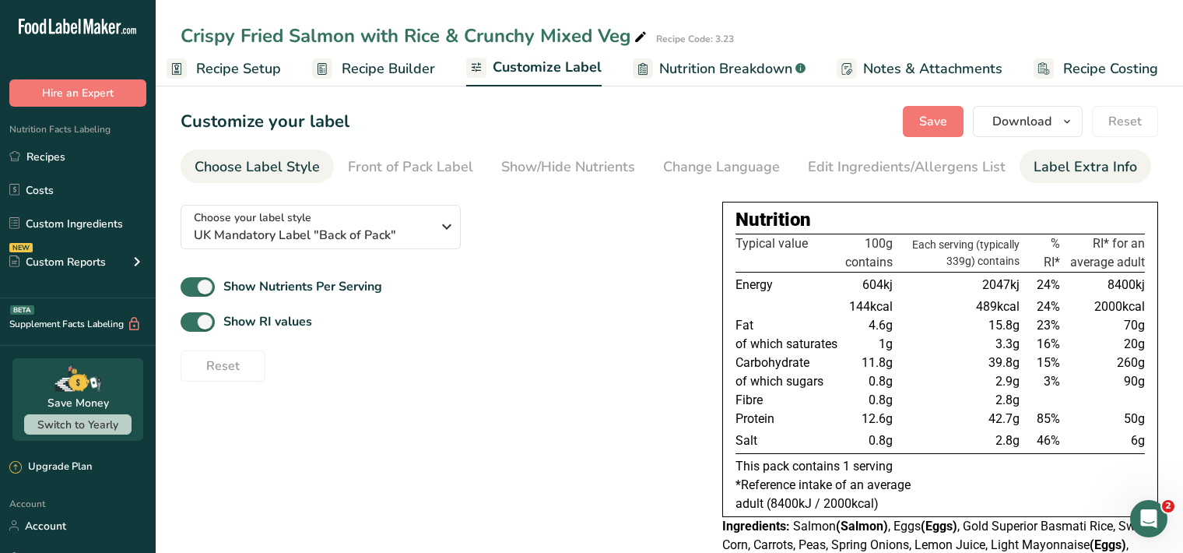
click at [1071, 174] on div "Label Extra Info" at bounding box center [1086, 166] width 104 height 21
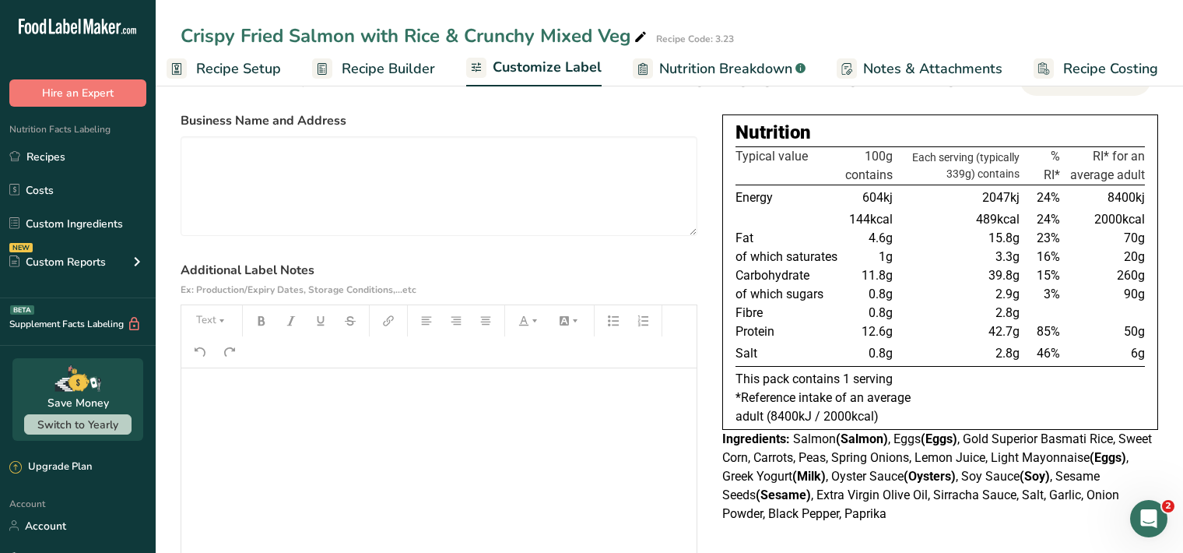
scroll to position [160, 0]
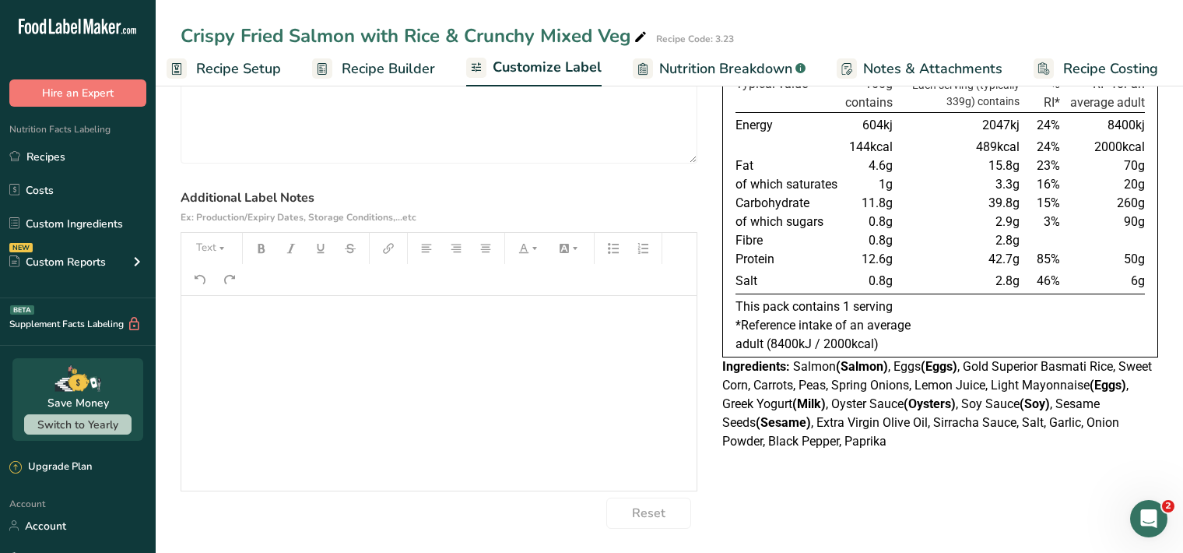
click at [215, 315] on p "﻿" at bounding box center [439, 317] width 500 height 19
click at [223, 245] on icon "button" at bounding box center [221, 248] width 11 height 11
drag, startPoint x: 223, startPoint y: 292, endPoint x: 230, endPoint y: 280, distance: 13.6
click at [220, 292] on span "H1" at bounding box center [223, 288] width 34 height 33
click at [259, 250] on icon "button" at bounding box center [261, 248] width 11 height 11
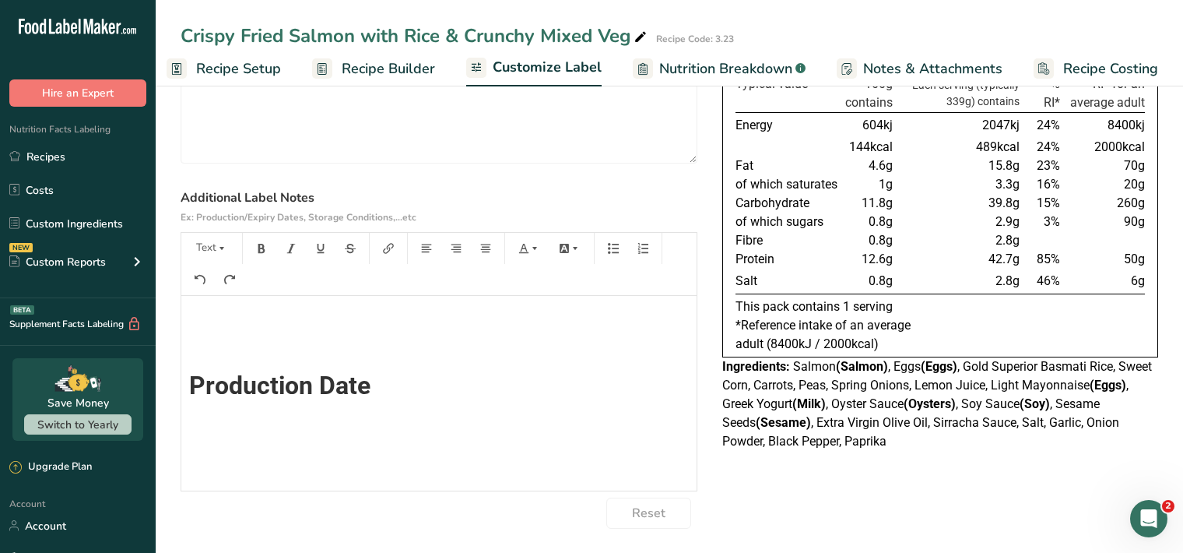
scroll to position [0, 0]
click at [220, 250] on icon "button" at bounding box center [221, 248] width 11 height 11
click at [232, 289] on span "H1" at bounding box center [223, 288] width 34 height 33
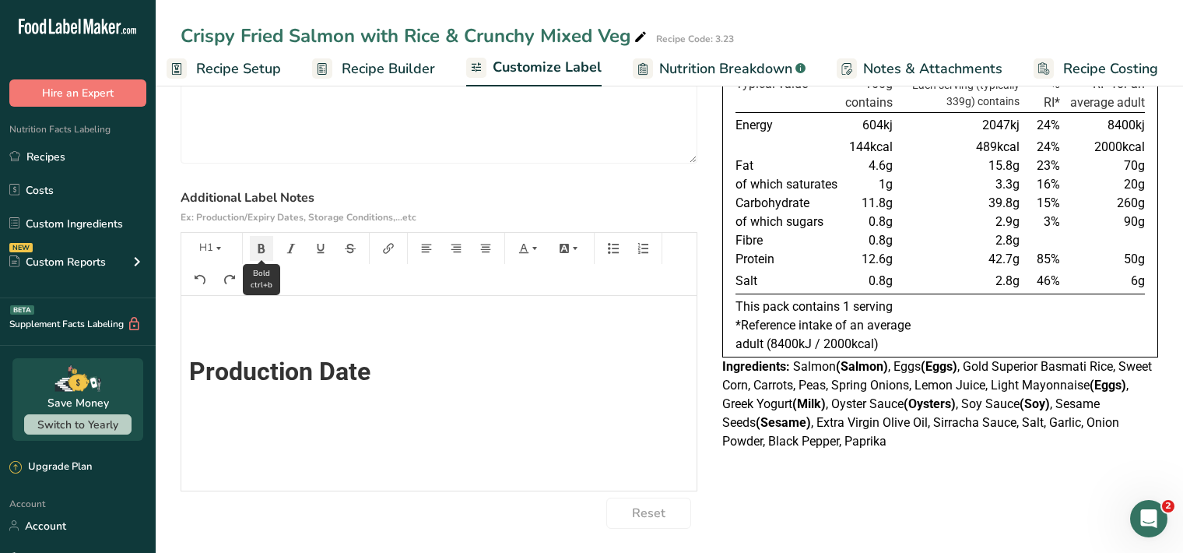
click at [262, 248] on icon "button" at bounding box center [261, 248] width 11 height 11
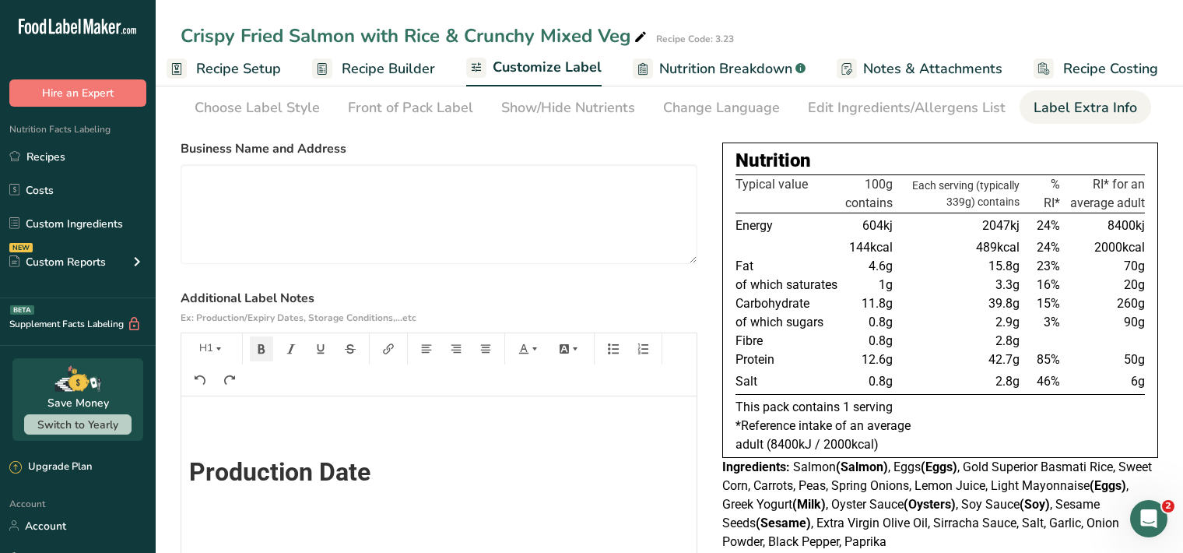
scroll to position [0, 0]
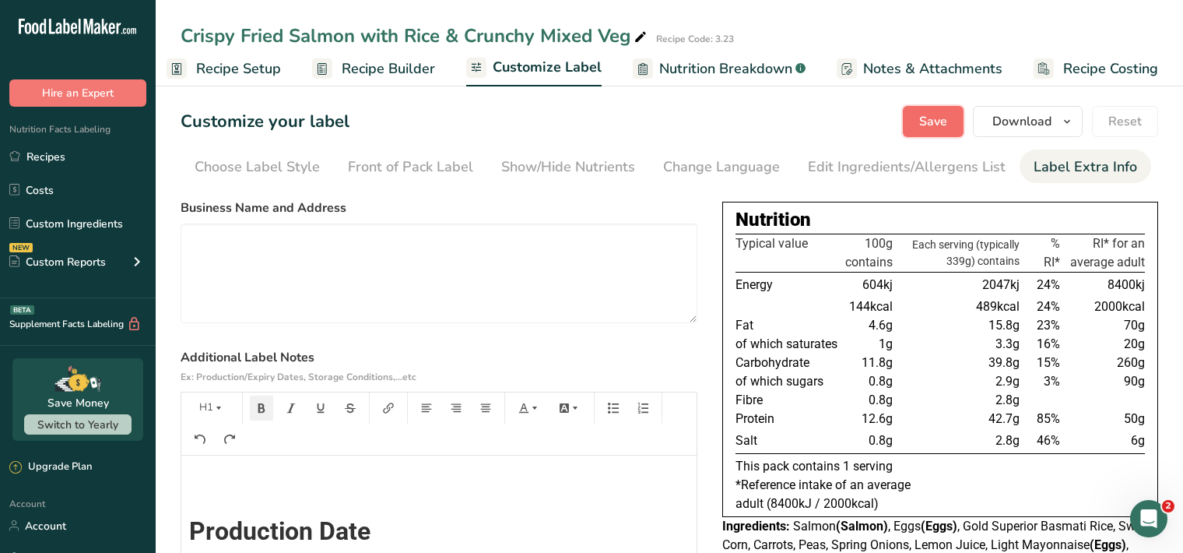
click at [940, 125] on span "Save" at bounding box center [933, 121] width 28 height 19
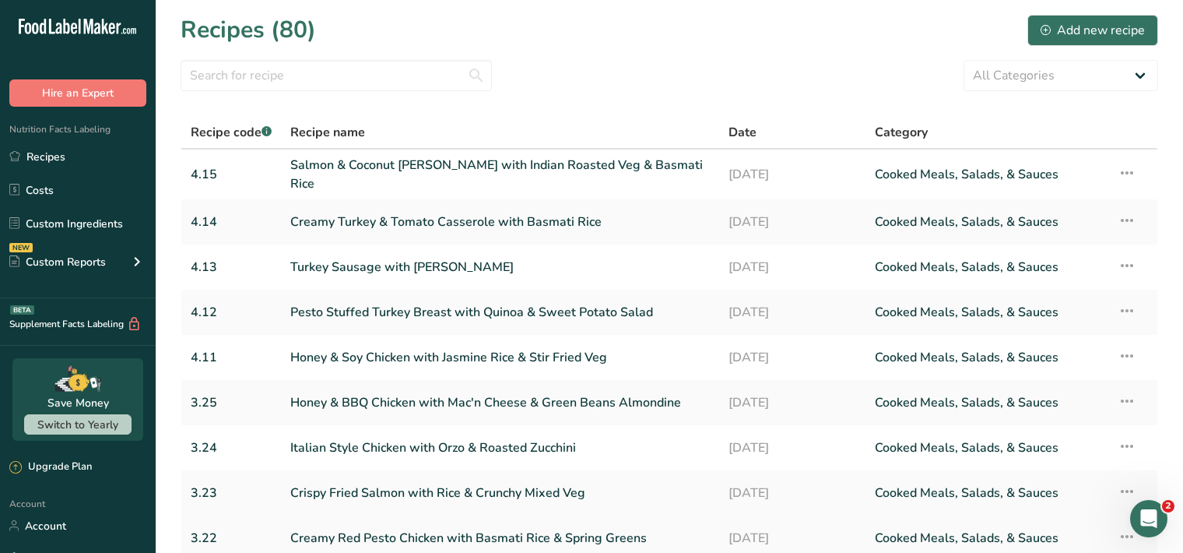
click at [442, 539] on link "Creamy Red Pesto Chicken with Basmati Rice & Spring Greens" at bounding box center [500, 538] width 420 height 33
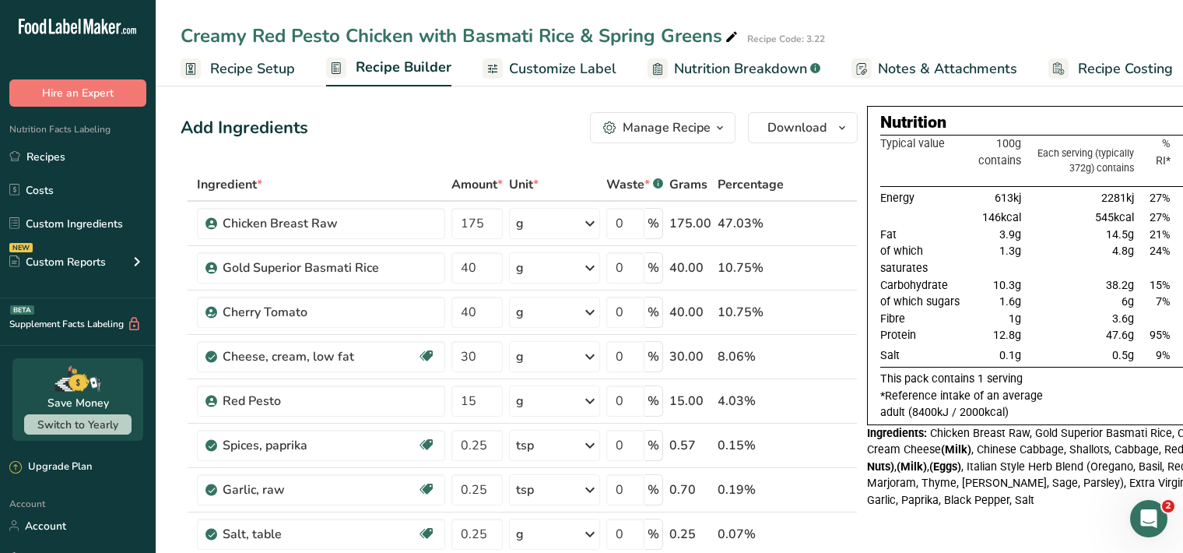
click at [575, 68] on span "Customize Label" at bounding box center [562, 68] width 107 height 21
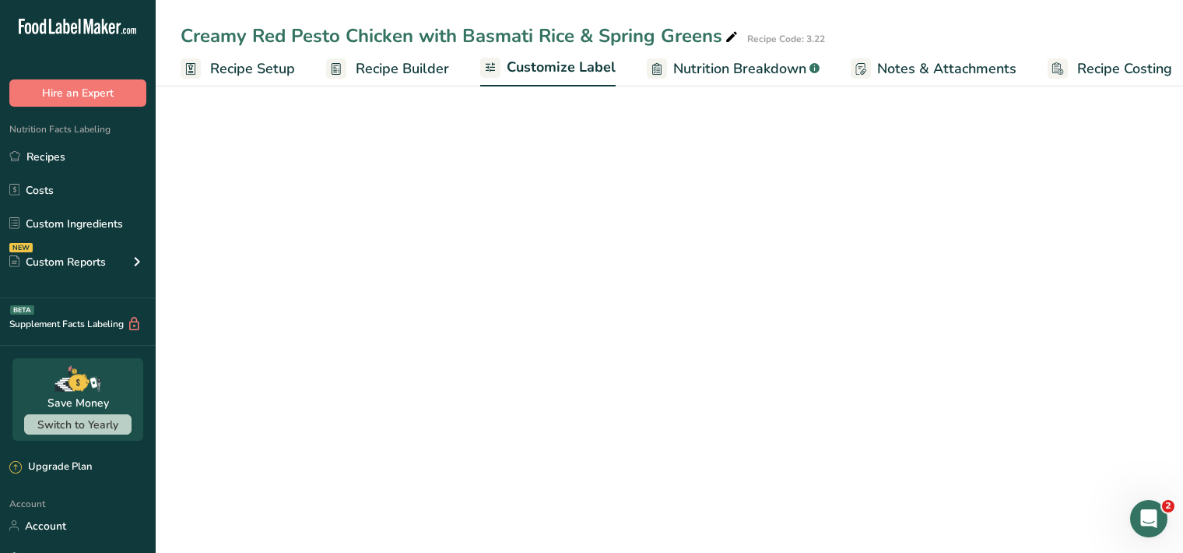
scroll to position [0, 14]
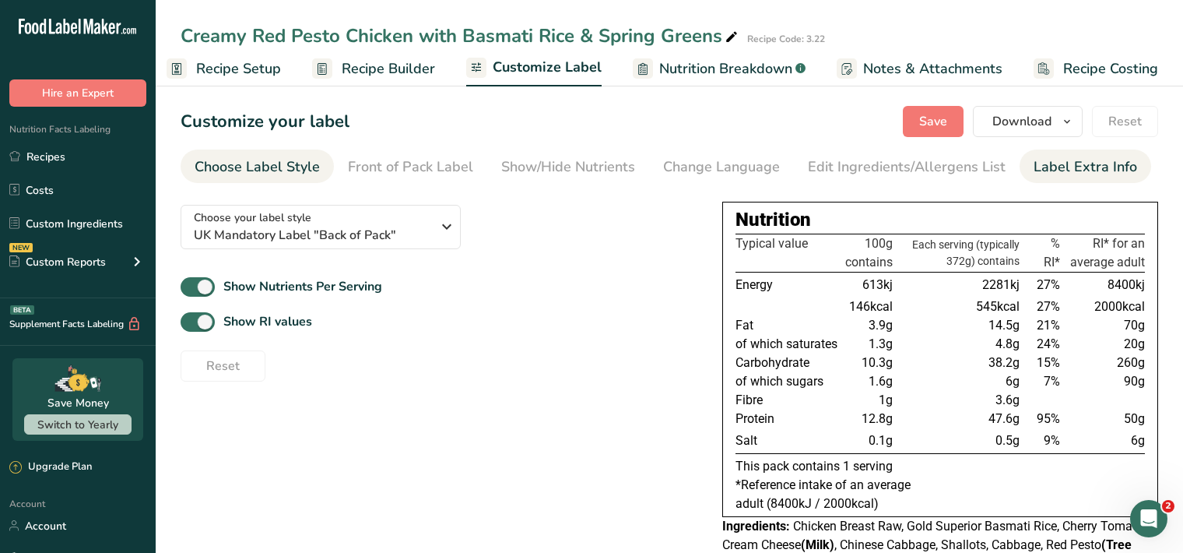
click at [1040, 175] on div "Label Extra Info" at bounding box center [1086, 166] width 104 height 21
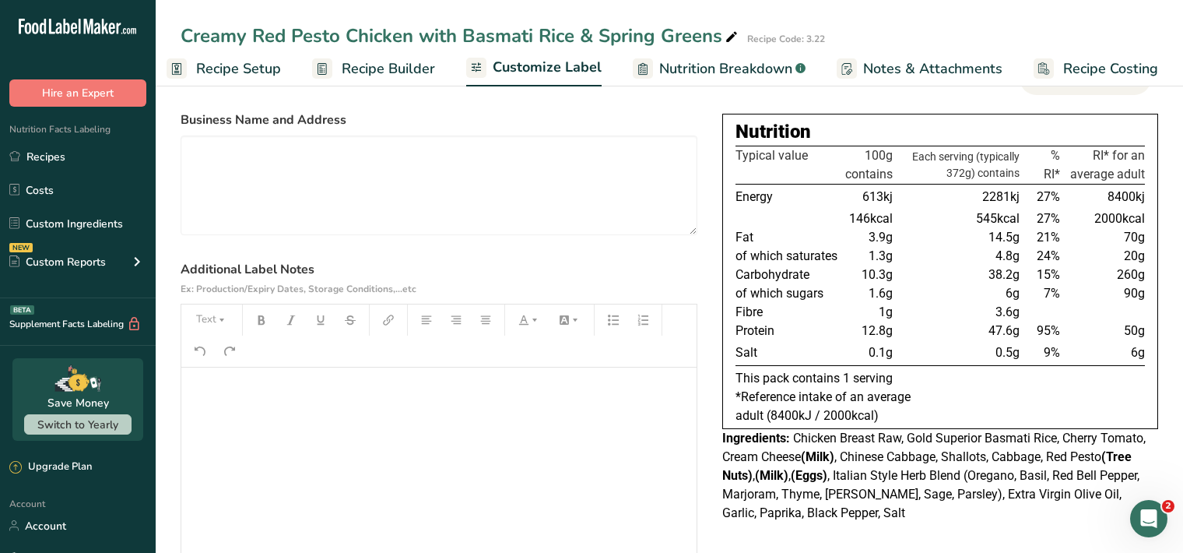
scroll to position [160, 0]
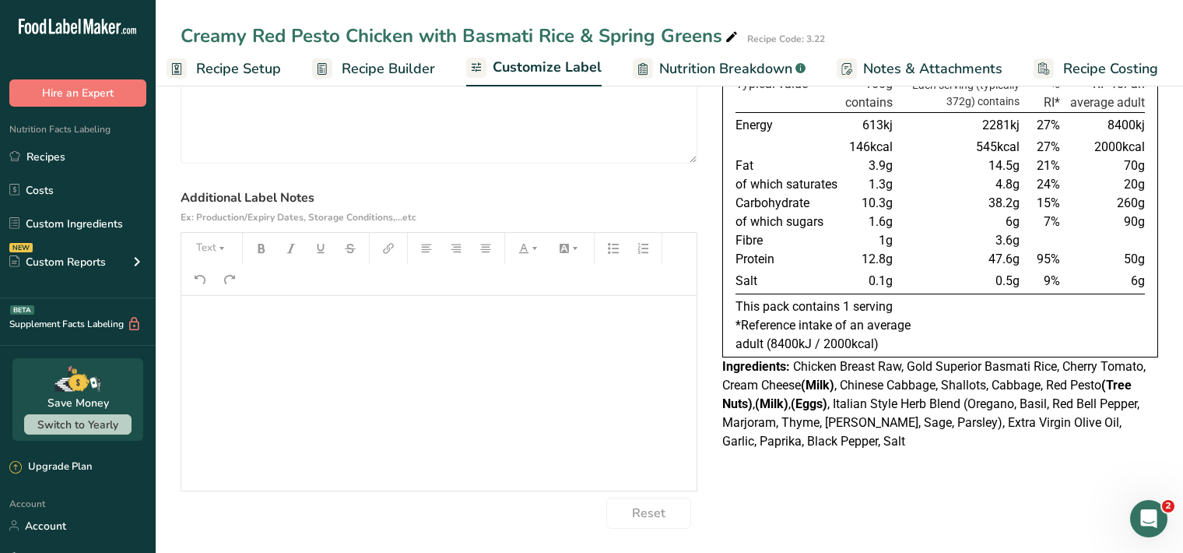
click at [336, 361] on div "﻿" at bounding box center [438, 393] width 515 height 195
click at [217, 251] on icon "button" at bounding box center [221, 248] width 11 height 11
drag, startPoint x: 235, startPoint y: 290, endPoint x: 252, endPoint y: 270, distance: 26.5
click at [234, 290] on span "H1" at bounding box center [223, 288] width 34 height 33
click at [261, 248] on icon "button" at bounding box center [261, 248] width 11 height 11
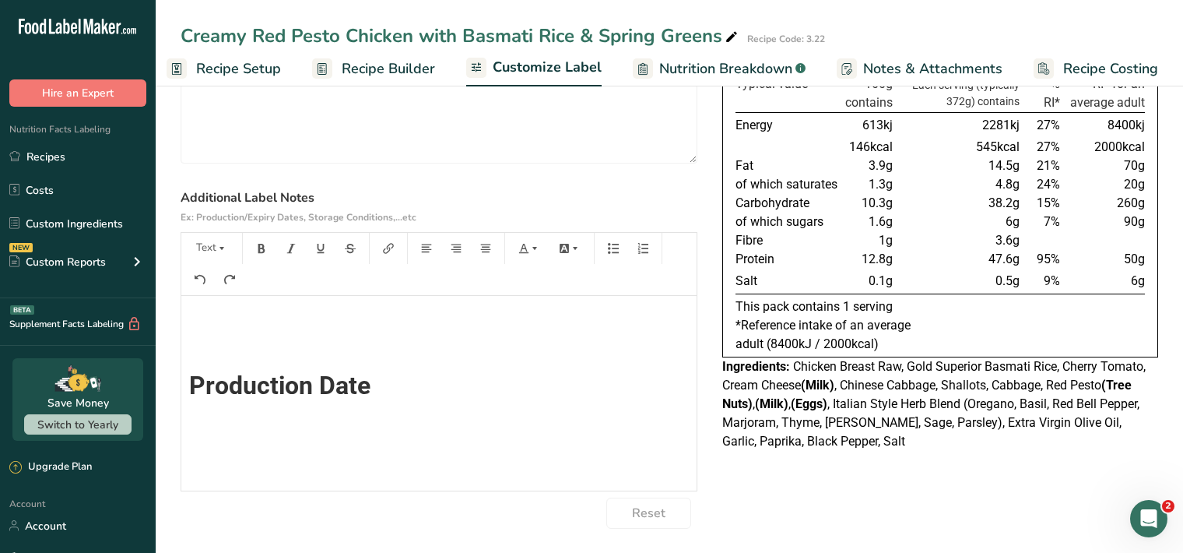
scroll to position [0, 0]
click at [208, 250] on button "Text" at bounding box center [211, 248] width 47 height 25
click at [229, 287] on span "H1" at bounding box center [223, 288] width 34 height 33
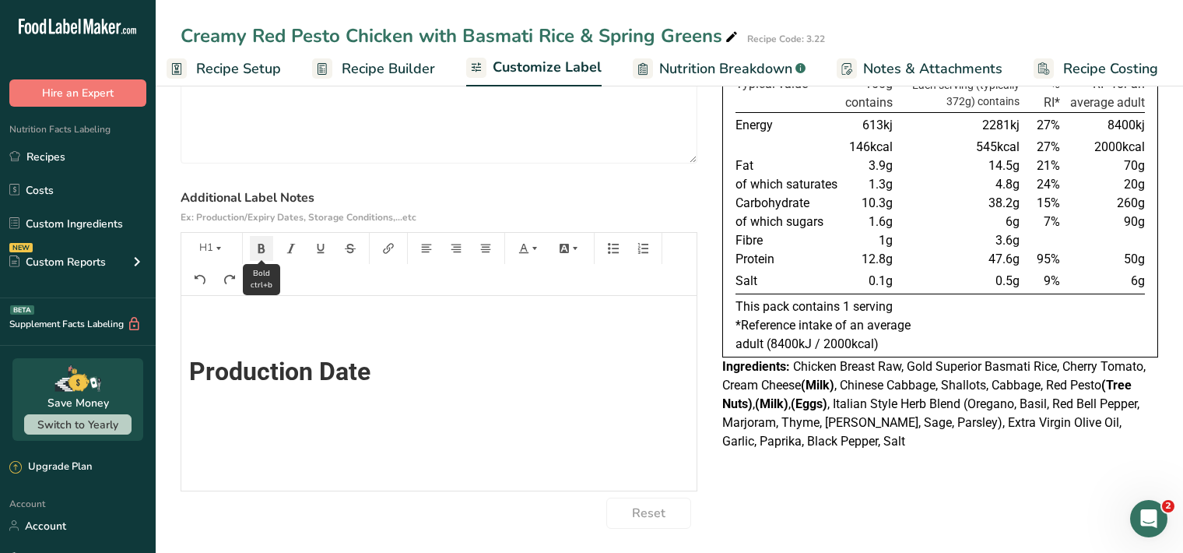
click at [259, 251] on icon "button" at bounding box center [261, 248] width 7 height 9
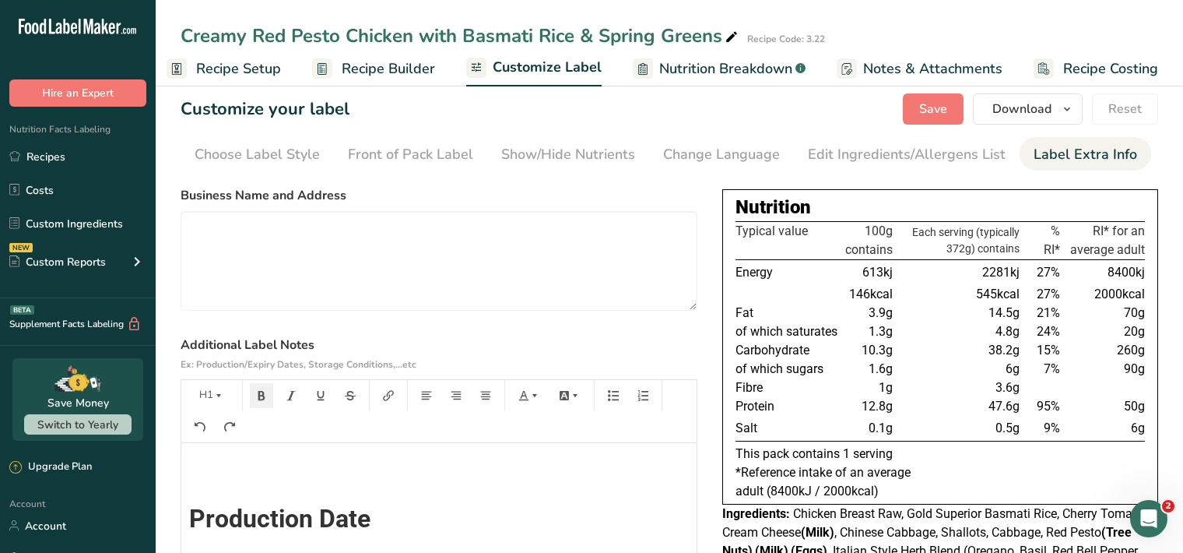
scroll to position [0, 0]
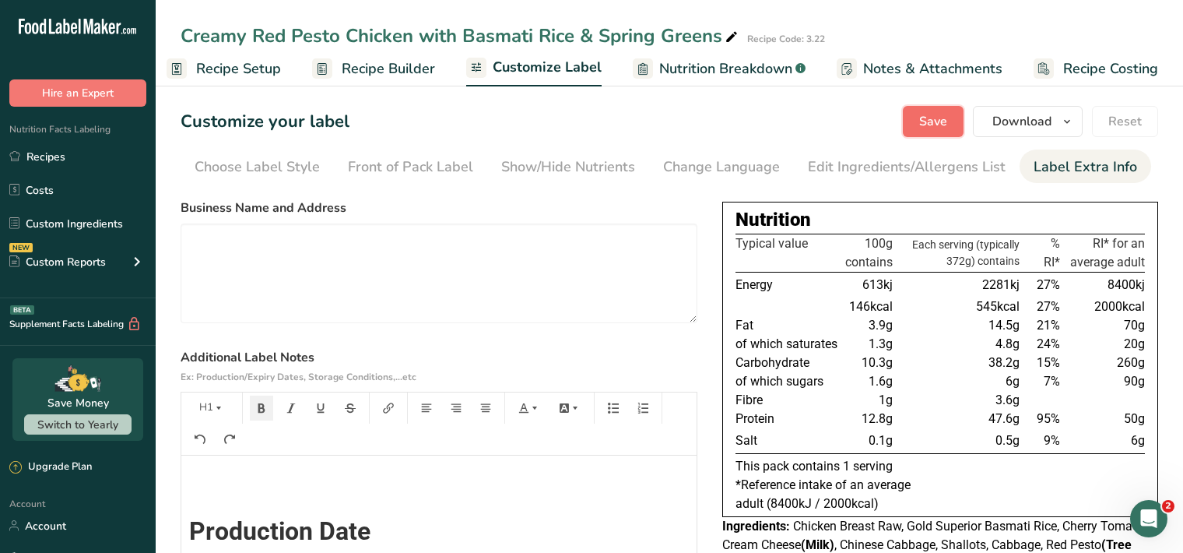
click at [930, 121] on span "Save" at bounding box center [933, 121] width 28 height 19
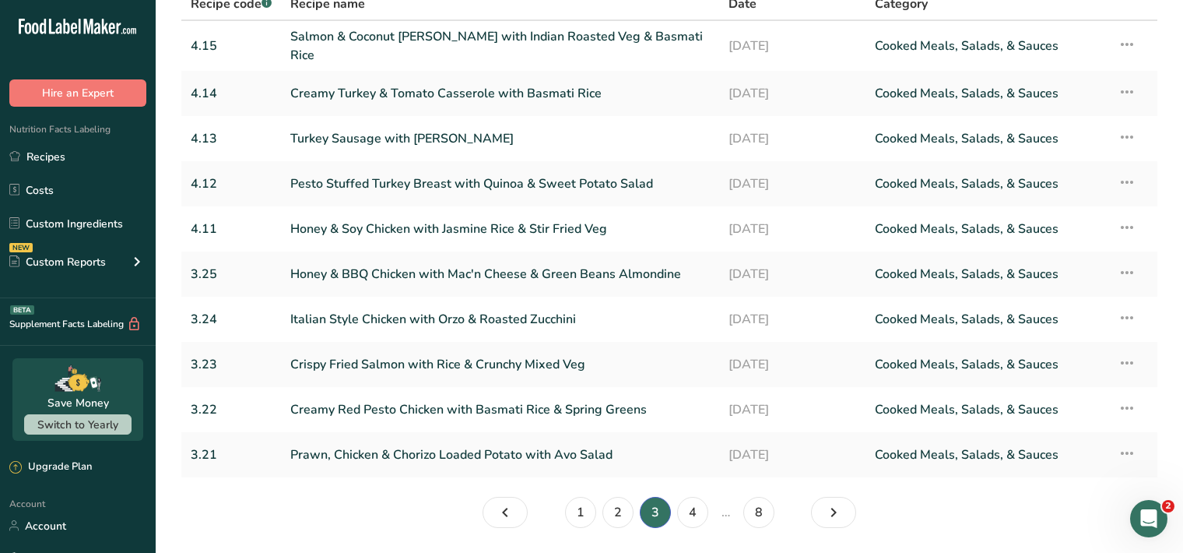
scroll to position [173, 0]
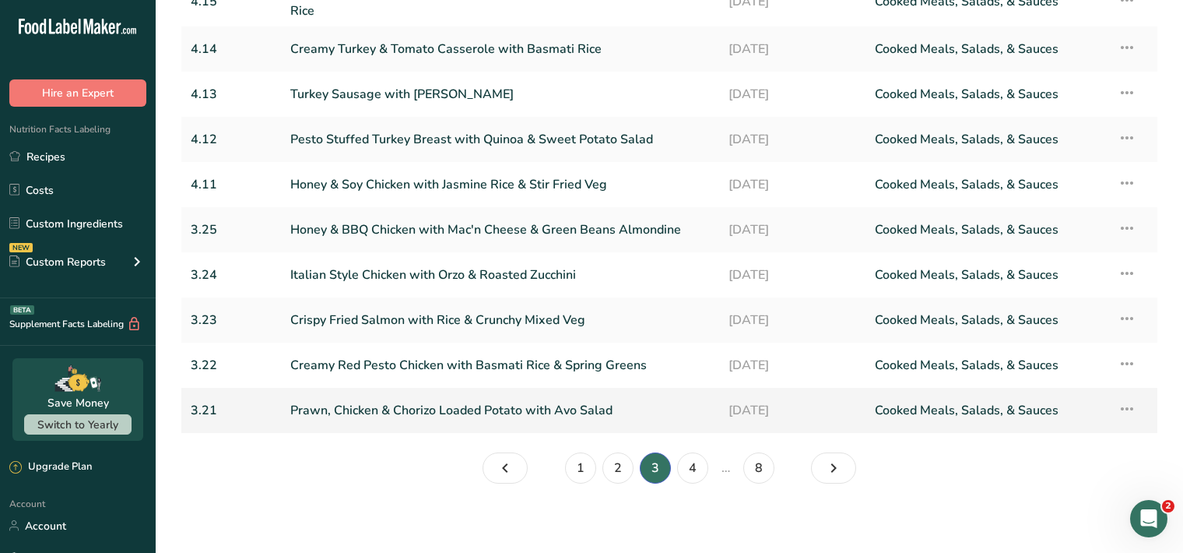
click at [315, 408] on link "Prawn, Chicken & Chorizo Loaded Potato with Avo Salad" at bounding box center [500, 410] width 420 height 33
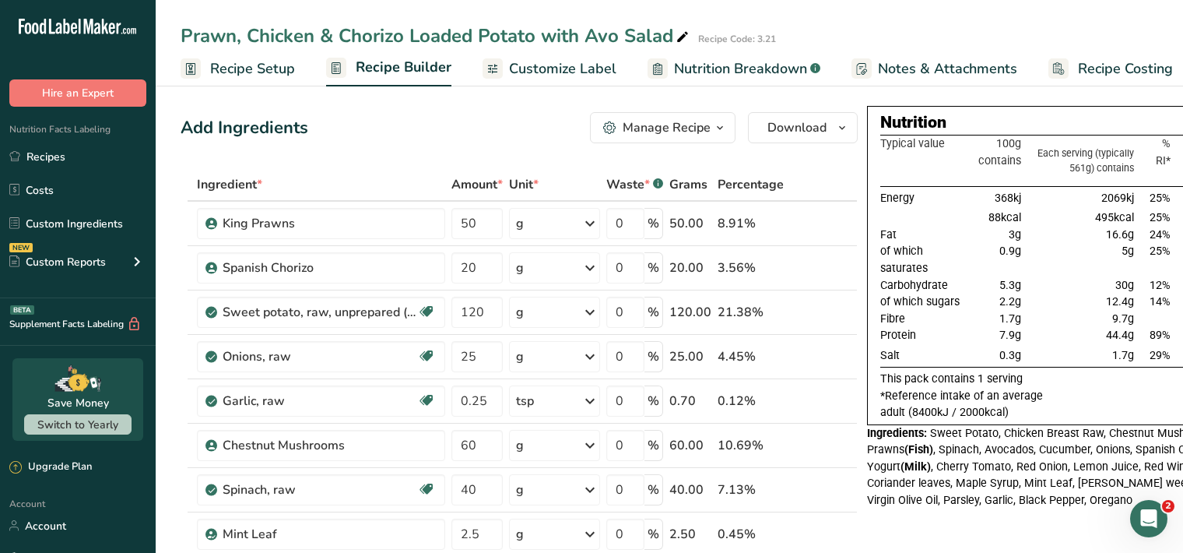
click at [529, 72] on span "Customize Label" at bounding box center [562, 68] width 107 height 21
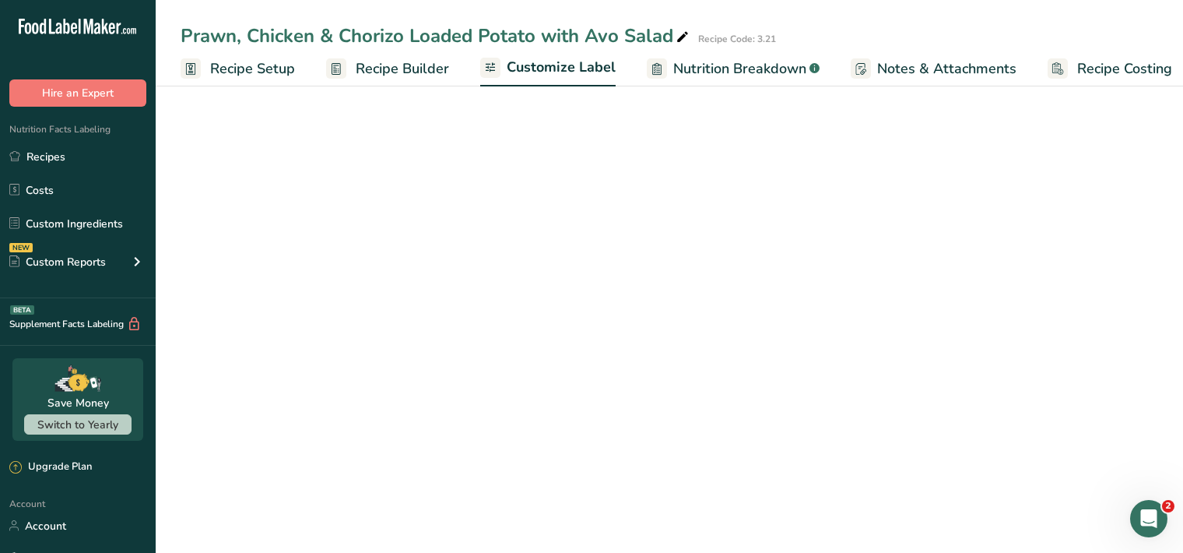
scroll to position [0, 14]
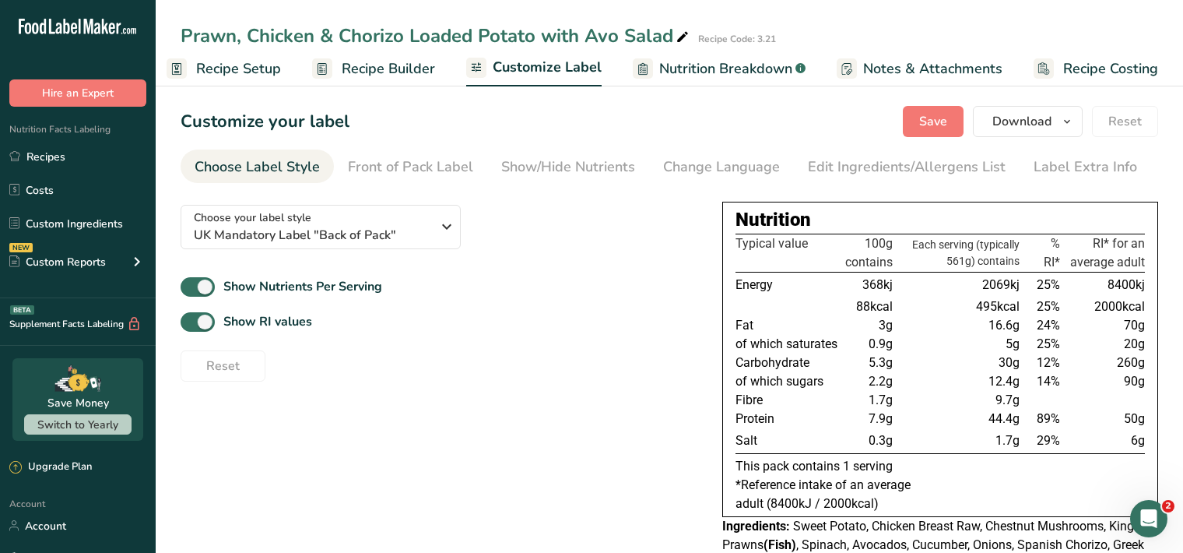
click at [1056, 169] on div "Label Extra Info" at bounding box center [1086, 166] width 104 height 21
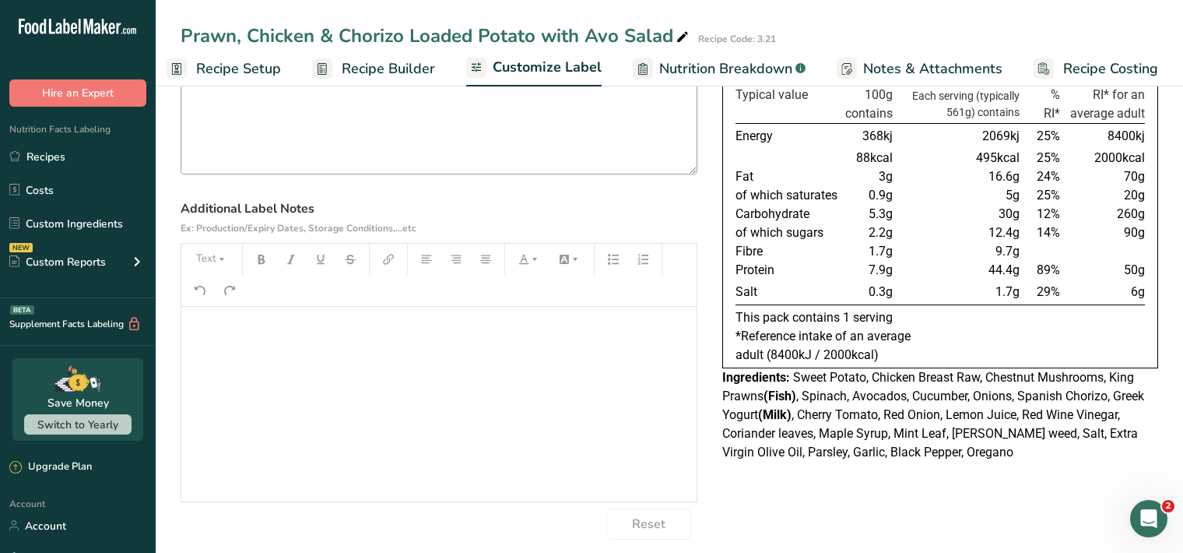
scroll to position [160, 0]
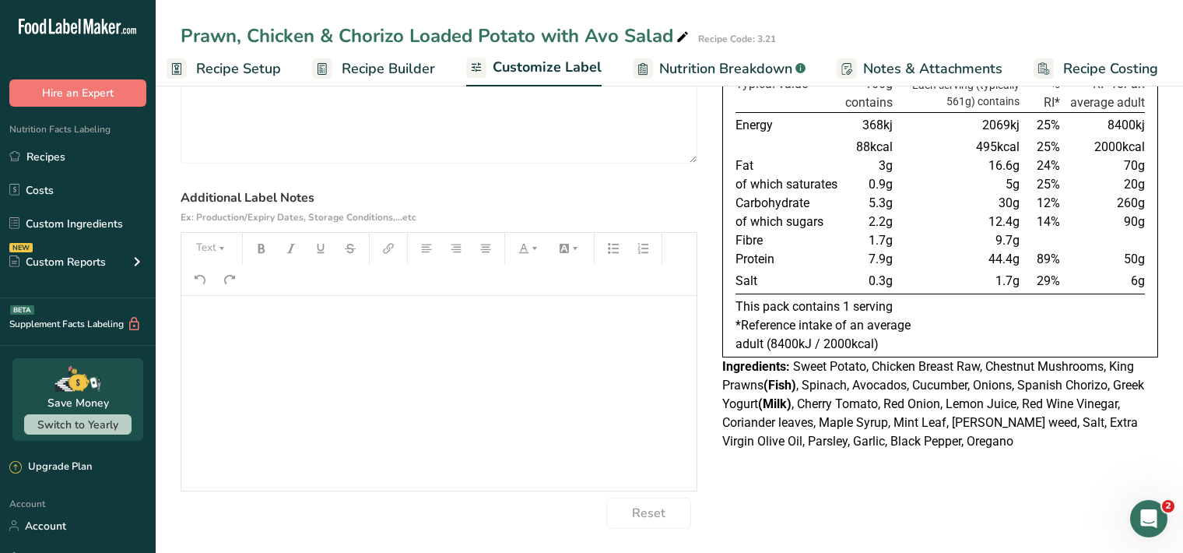
click at [209, 313] on p "﻿" at bounding box center [439, 317] width 500 height 19
click at [220, 250] on icon "button" at bounding box center [221, 248] width 11 height 11
click at [224, 291] on span "H1" at bounding box center [223, 288] width 34 height 33
click at [263, 248] on icon "button" at bounding box center [261, 248] width 7 height 9
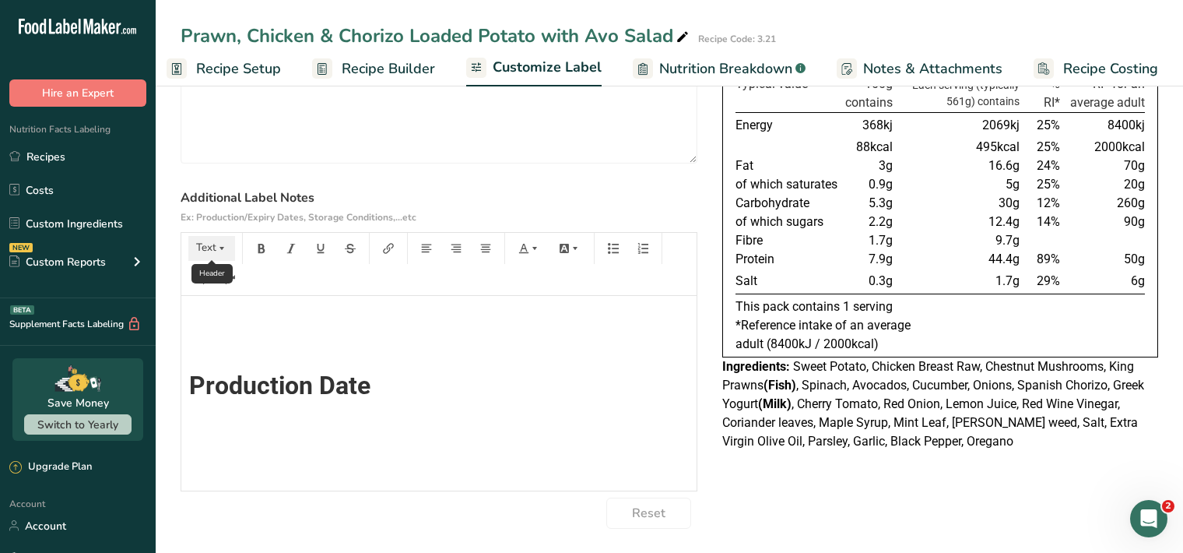
click at [223, 251] on icon "button" at bounding box center [221, 248] width 11 height 11
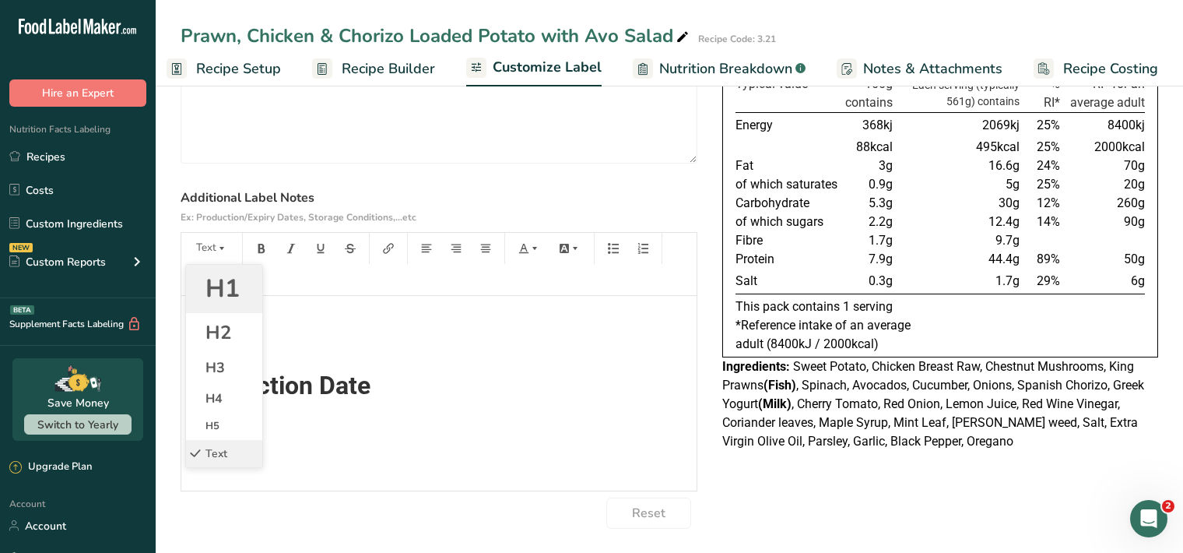
click at [221, 286] on span "H1" at bounding box center [223, 288] width 34 height 33
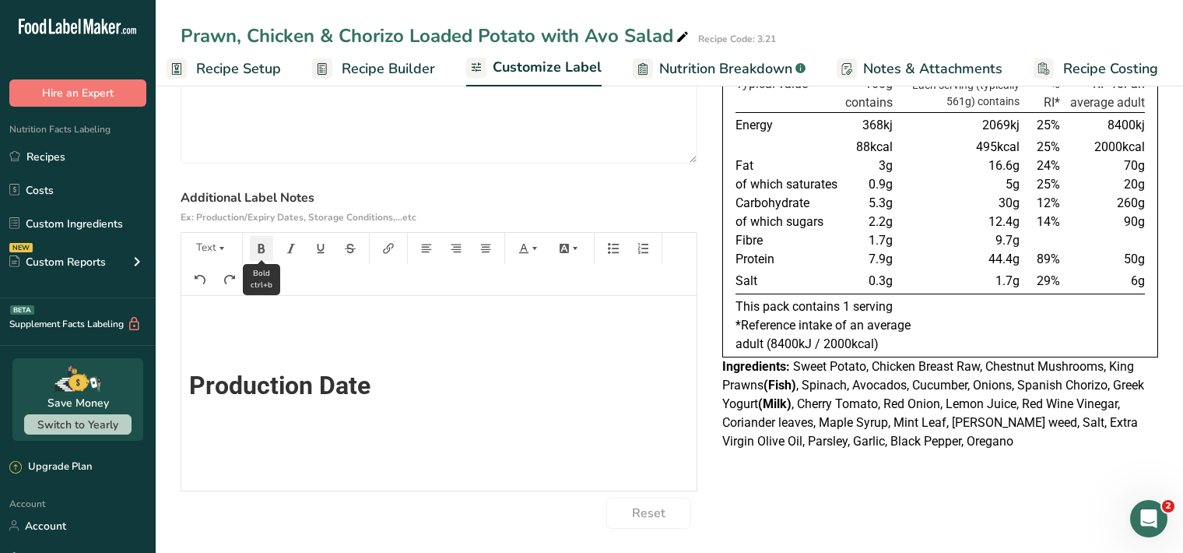
scroll to position [14, 0]
click at [265, 250] on icon "button" at bounding box center [261, 248] width 11 height 11
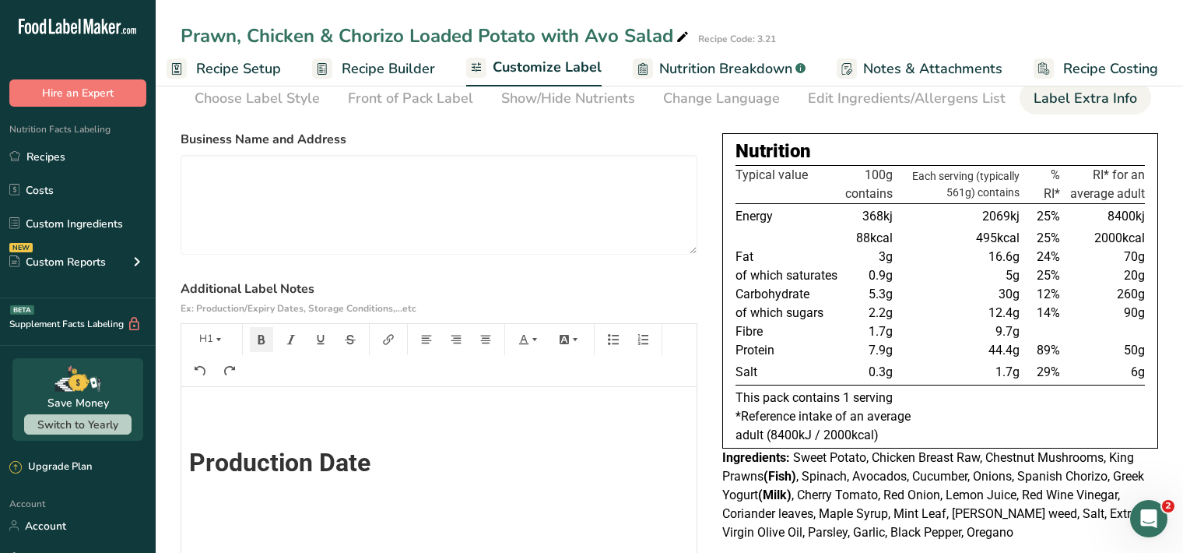
scroll to position [0, 0]
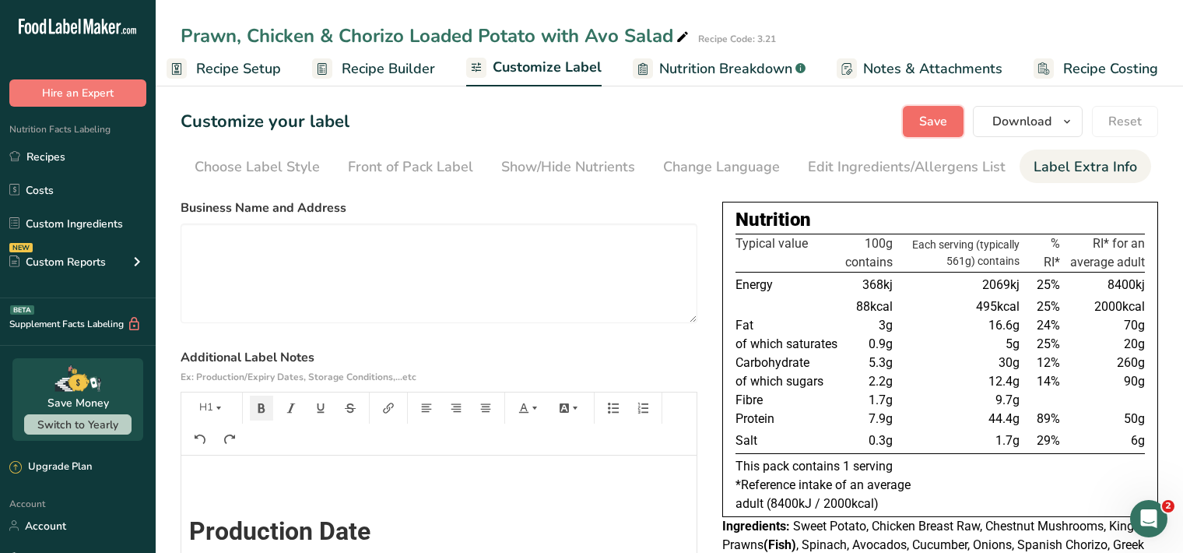
click at [935, 123] on span "Save" at bounding box center [933, 121] width 28 height 19
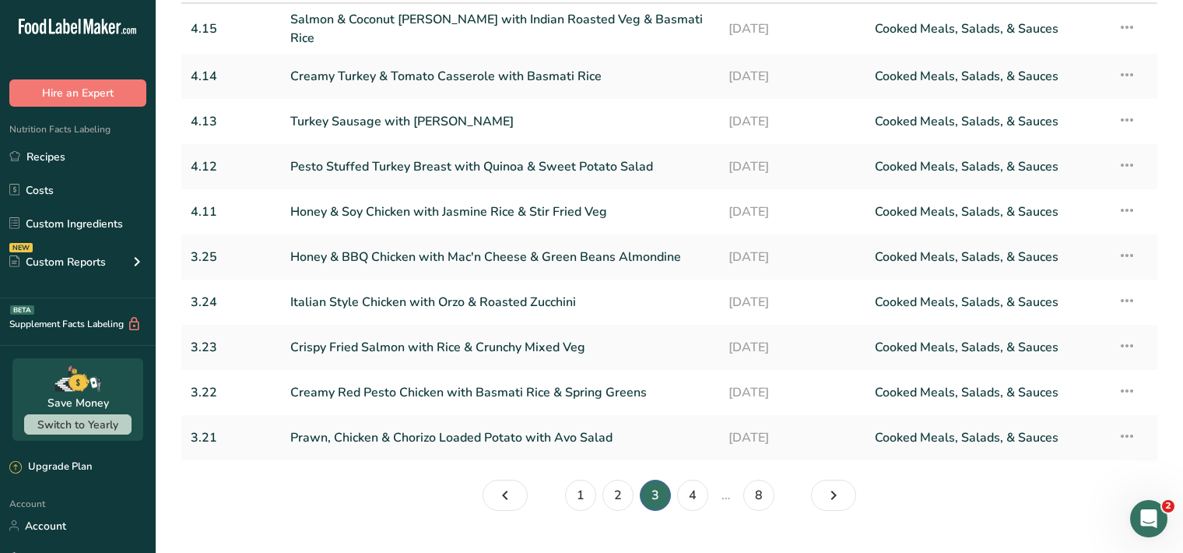
scroll to position [173, 0]
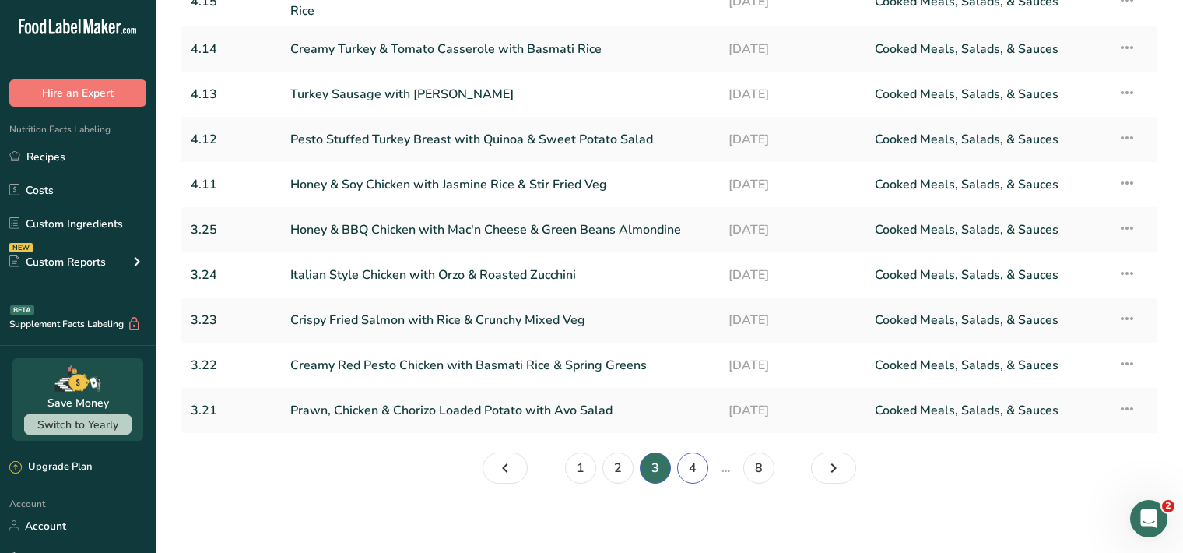
click at [697, 465] on link "4" at bounding box center [692, 467] width 31 height 31
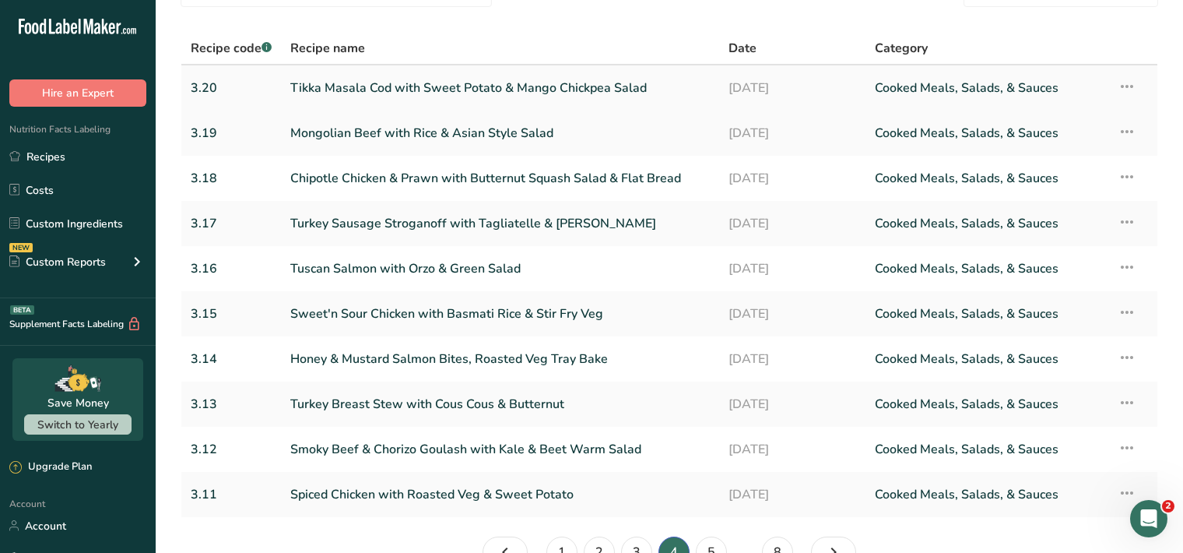
scroll to position [173, 0]
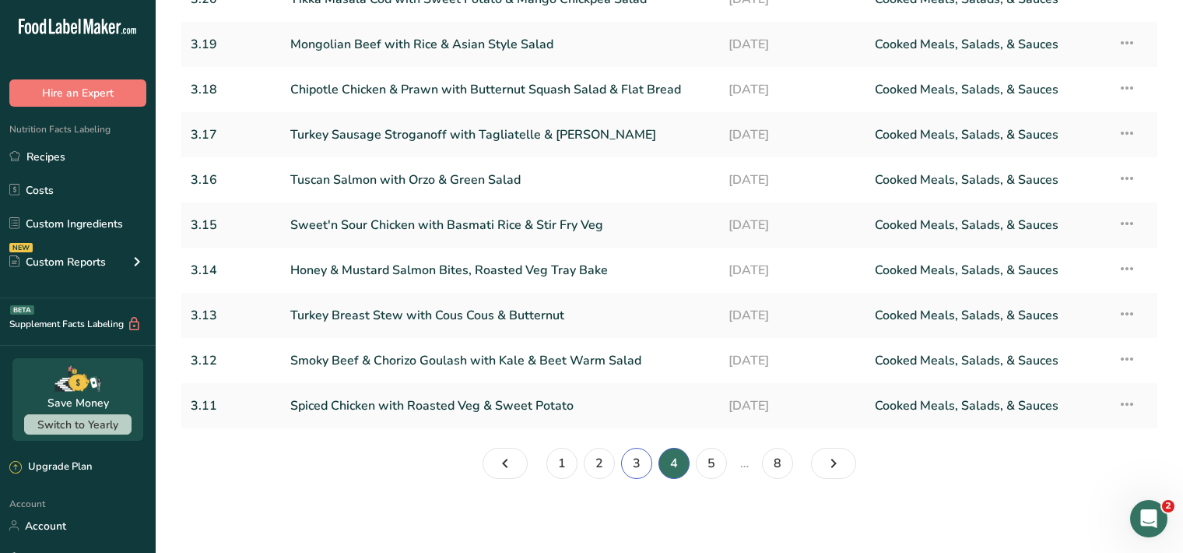
click at [633, 459] on link "3" at bounding box center [636, 463] width 31 height 31
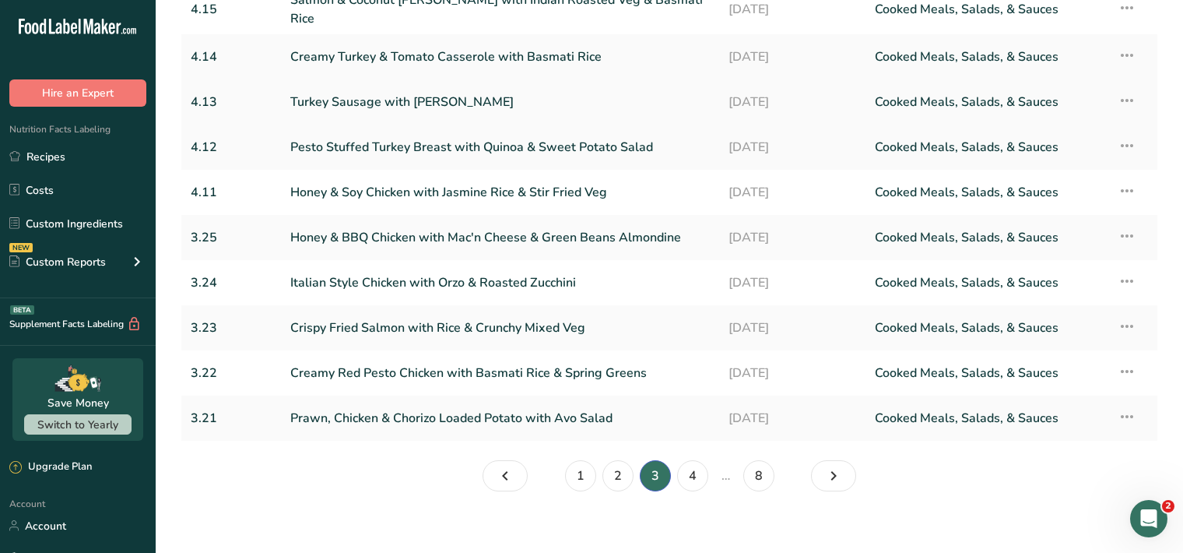
scroll to position [173, 0]
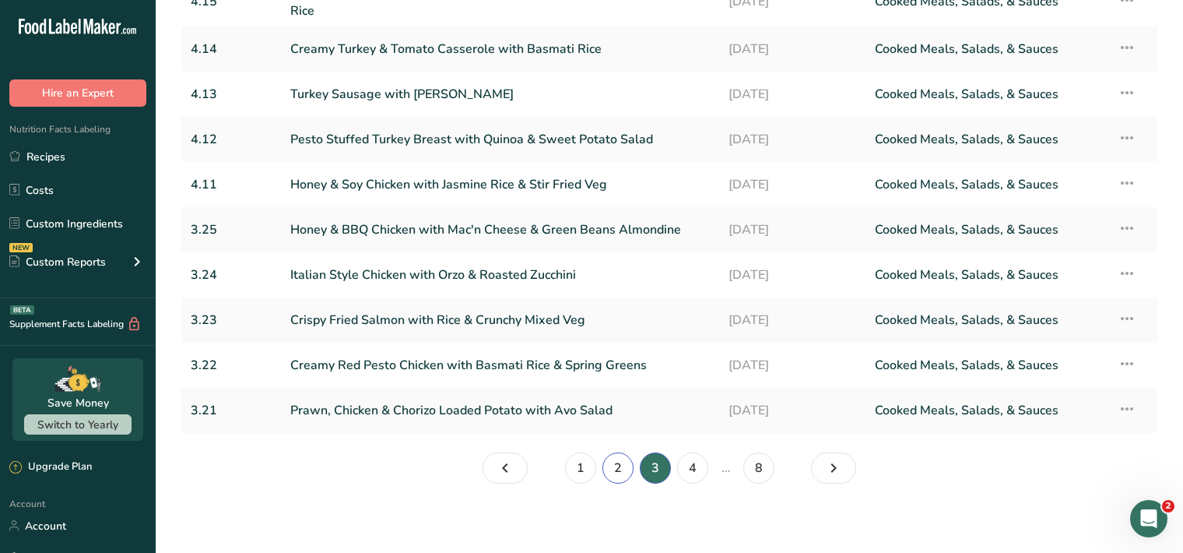
click at [626, 468] on link "2" at bounding box center [618, 467] width 31 height 31
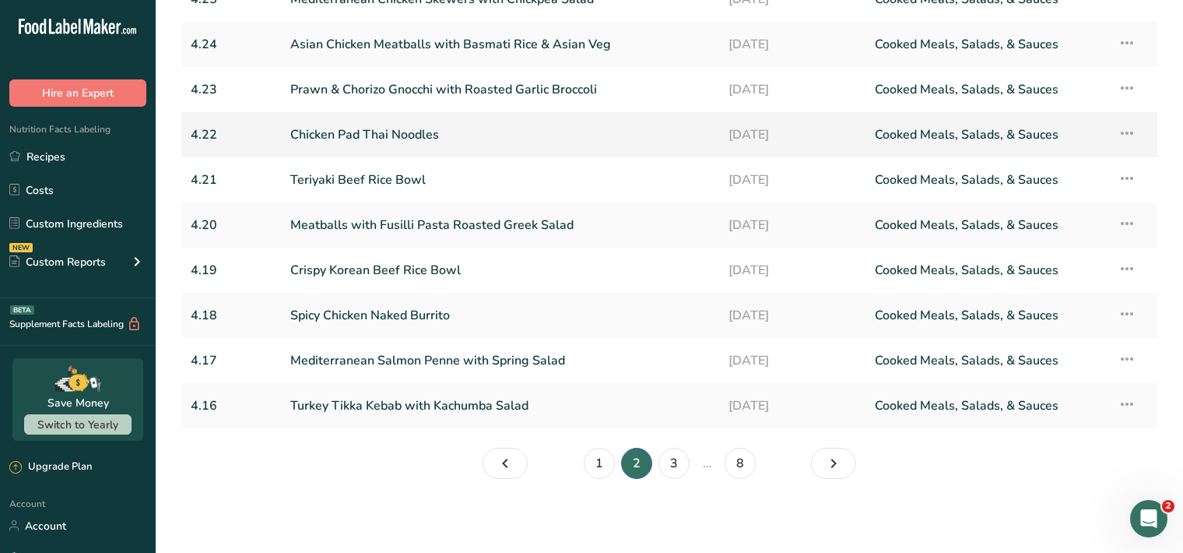
click at [485, 140] on link "Chicken Pad Thai Noodles" at bounding box center [500, 134] width 420 height 33
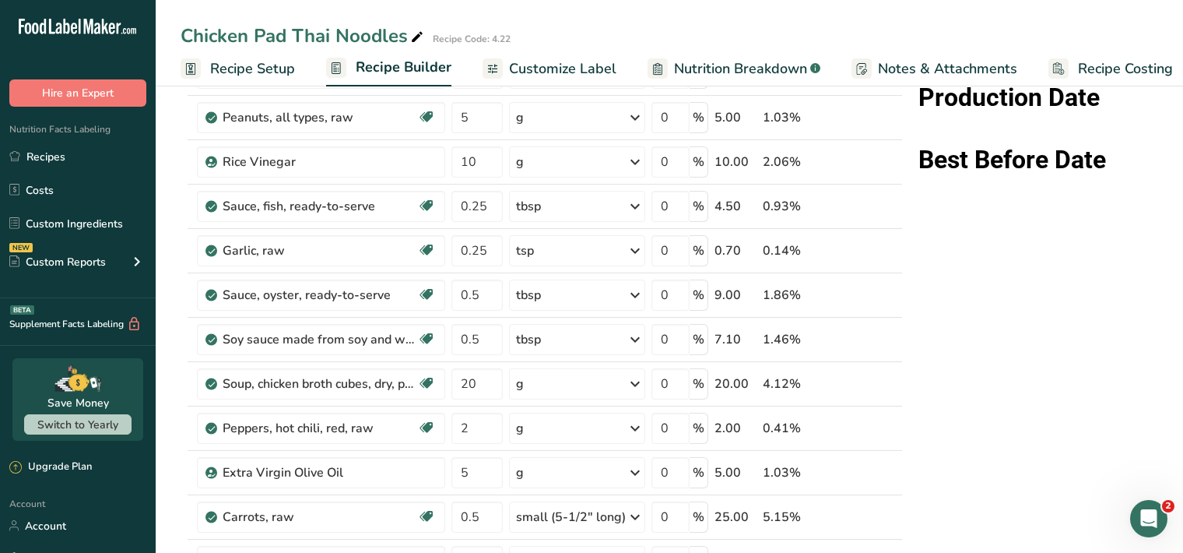
scroll to position [462, 0]
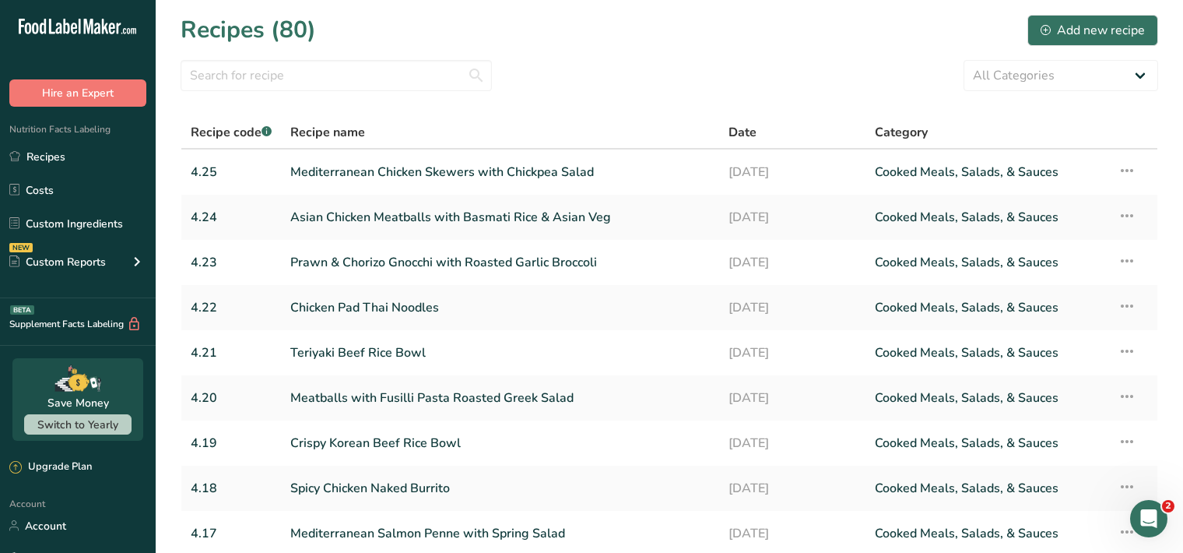
scroll to position [173, 0]
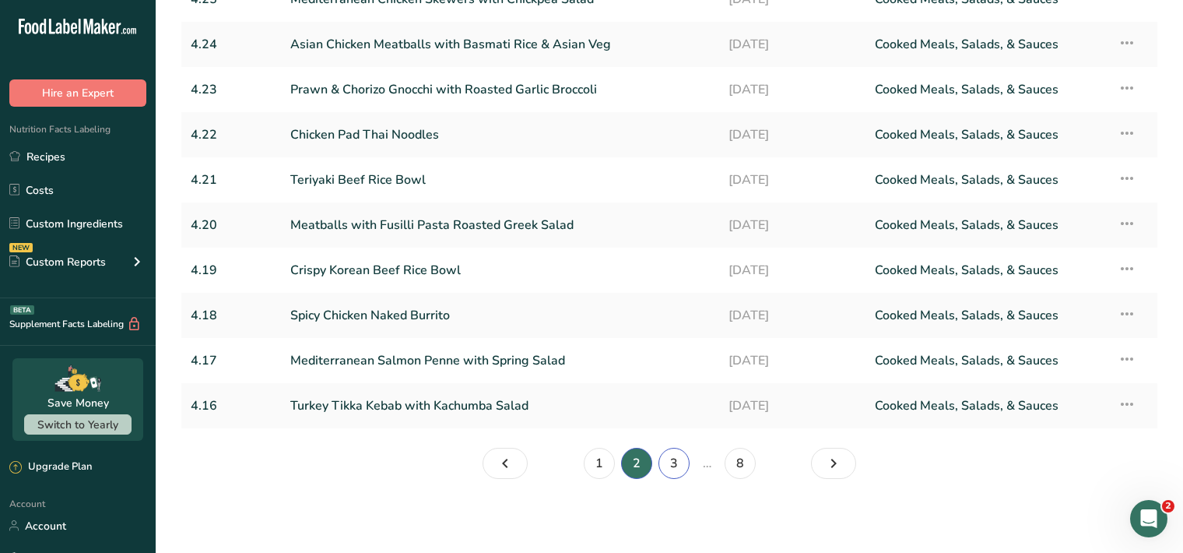
click at [677, 455] on link "3" at bounding box center [674, 463] width 31 height 31
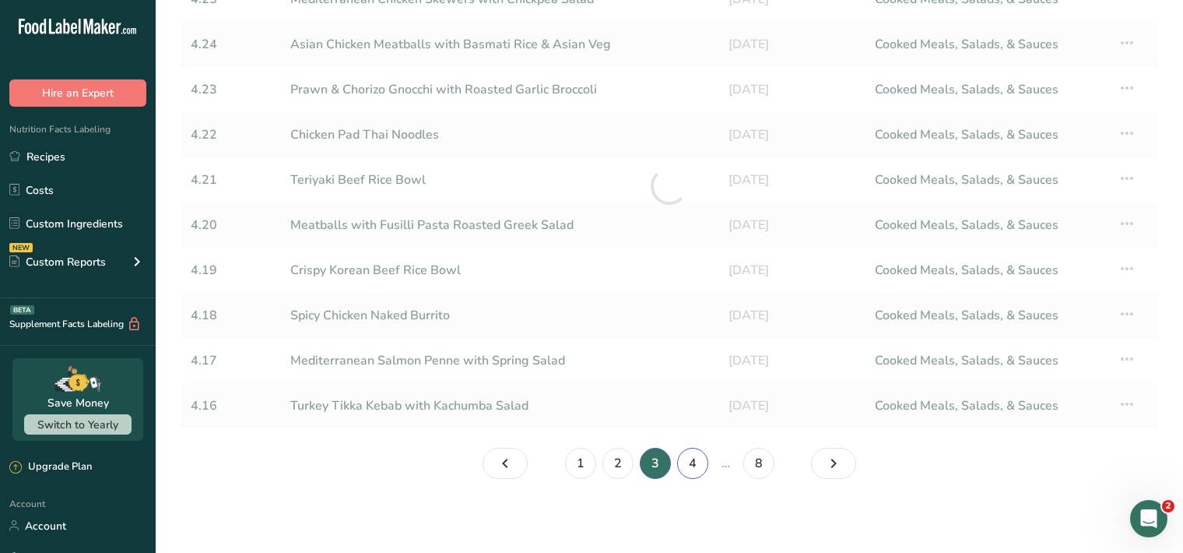
click at [687, 456] on link "4" at bounding box center [692, 463] width 31 height 31
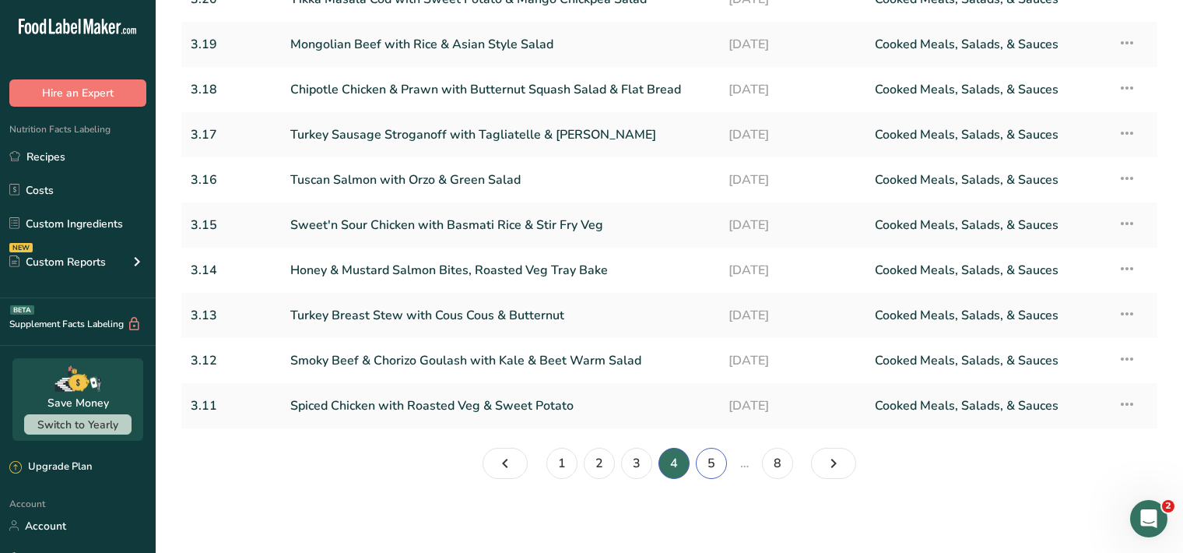
click at [704, 461] on link "5" at bounding box center [711, 463] width 31 height 31
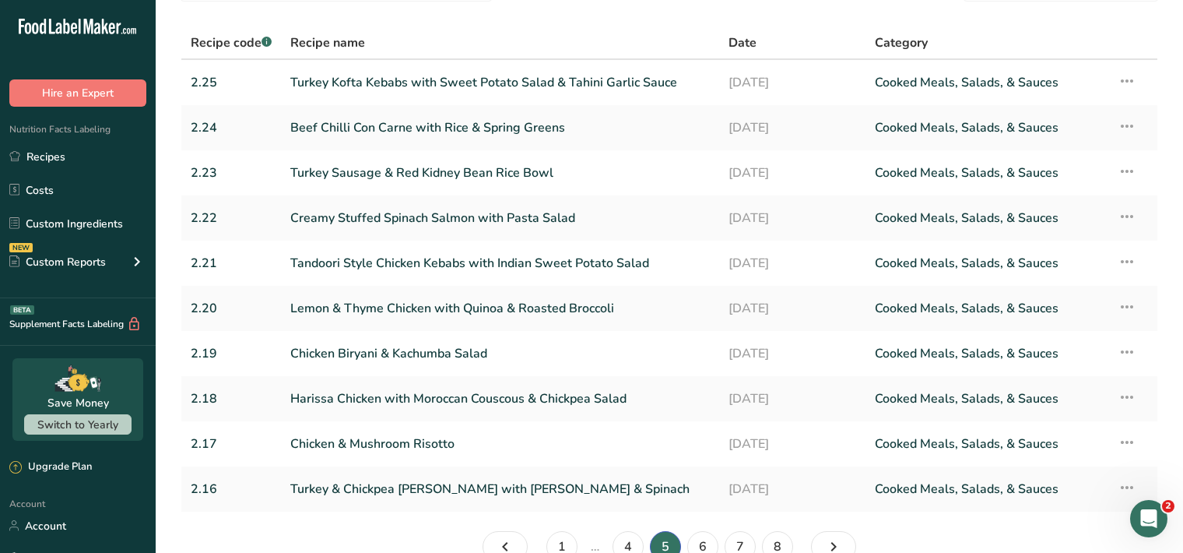
scroll to position [173, 0]
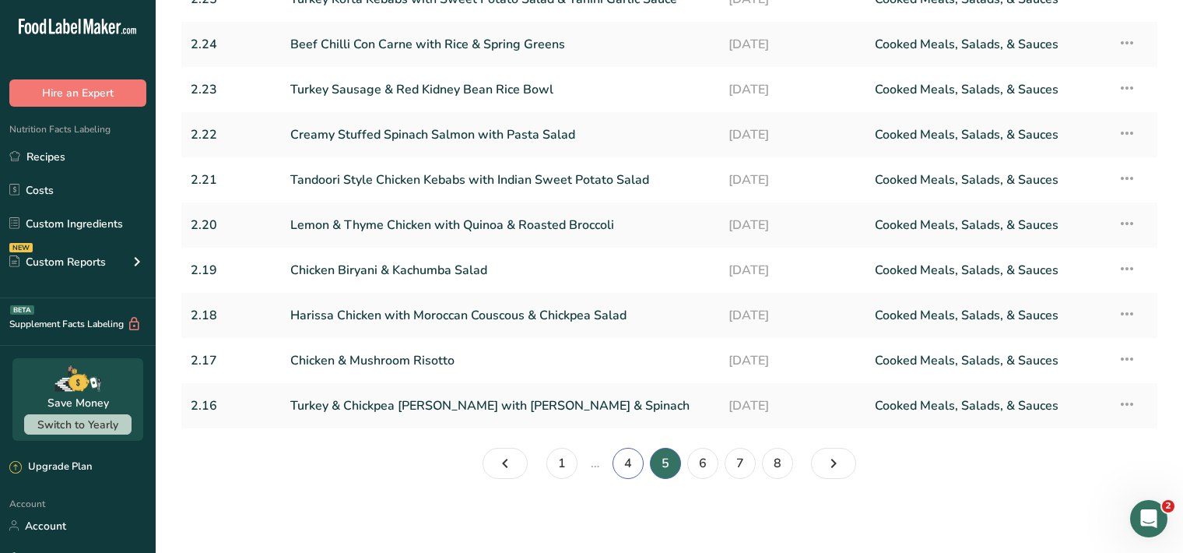
click at [626, 462] on link "4" at bounding box center [628, 463] width 31 height 31
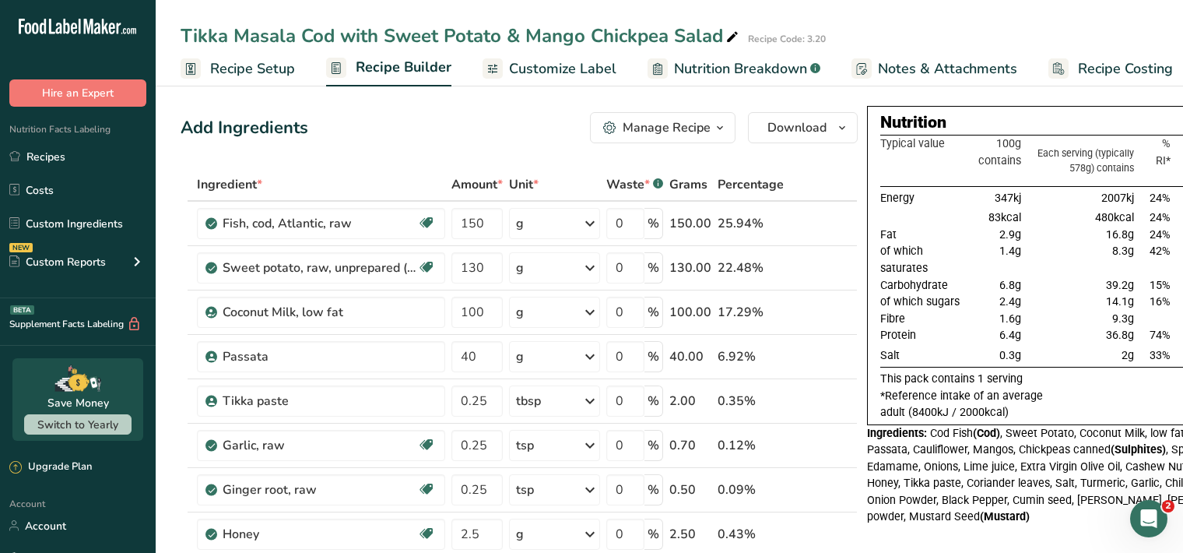
click at [525, 79] on link "Customize Label" at bounding box center [550, 68] width 134 height 35
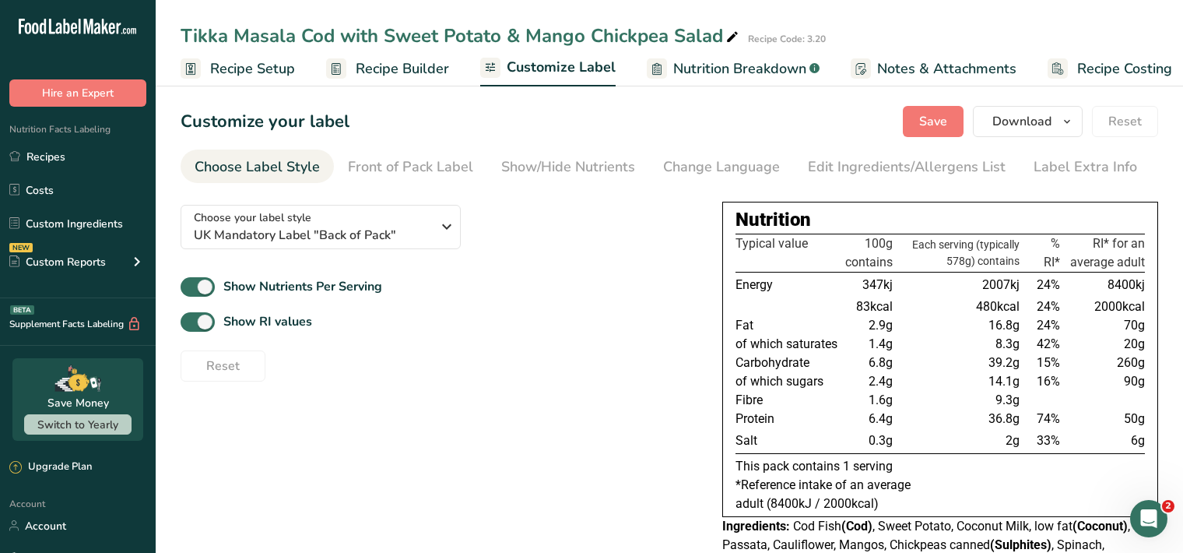
scroll to position [0, 14]
drag, startPoint x: 1045, startPoint y: 173, endPoint x: 983, endPoint y: 221, distance: 78.2
click at [1046, 173] on div "Label Extra Info" at bounding box center [1086, 166] width 104 height 21
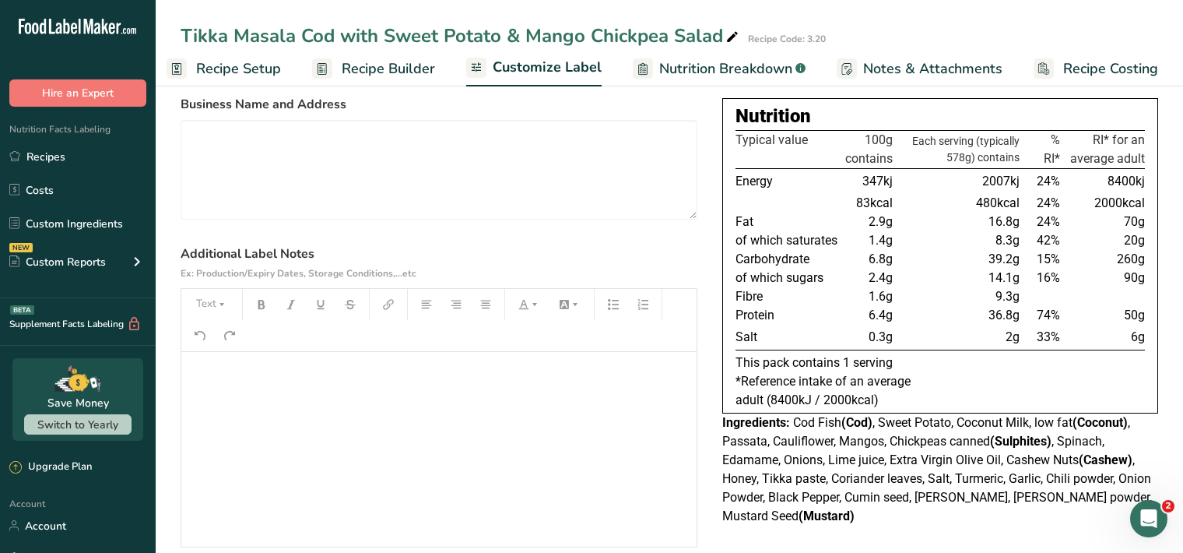
scroll to position [160, 0]
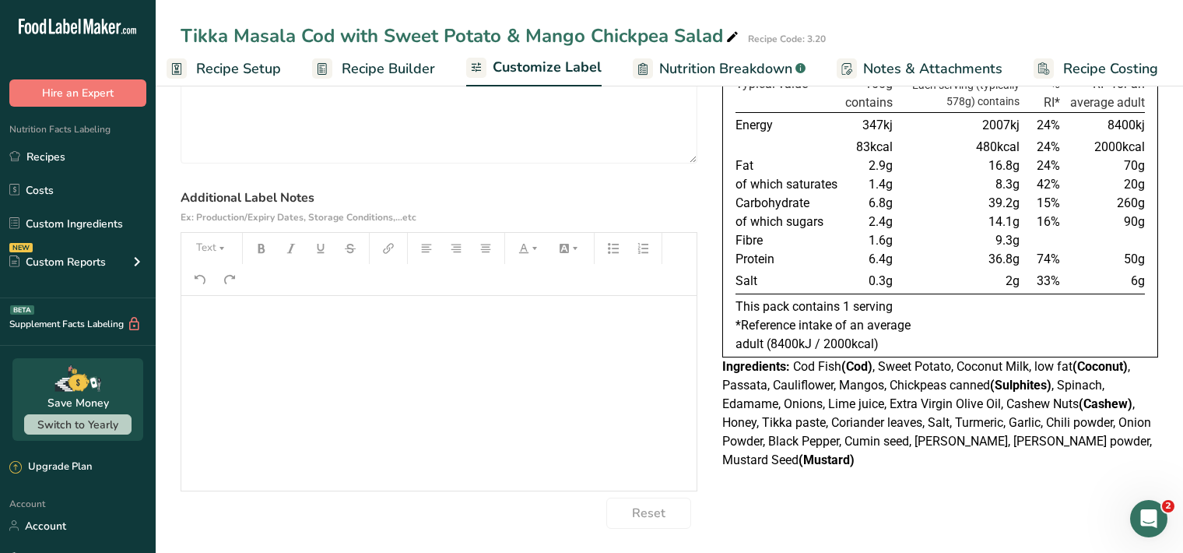
click at [216, 325] on p "﻿" at bounding box center [439, 317] width 500 height 19
click at [202, 250] on button "Text" at bounding box center [211, 248] width 47 height 25
drag, startPoint x: 242, startPoint y: 295, endPoint x: 242, endPoint y: 286, distance: 9.3
click at [241, 295] on li "H1" at bounding box center [224, 289] width 76 height 48
click at [256, 255] on button "button" at bounding box center [261, 248] width 23 height 25
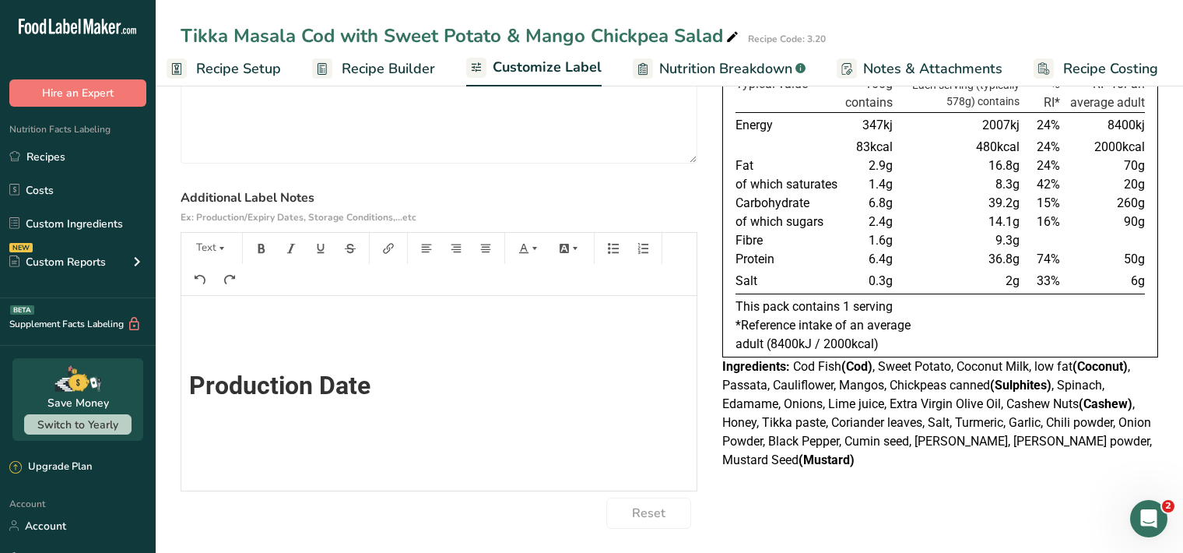
scroll to position [0, 0]
drag, startPoint x: 220, startPoint y: 247, endPoint x: 212, endPoint y: 258, distance: 14.0
click at [219, 249] on icon "button" at bounding box center [221, 248] width 11 height 11
drag, startPoint x: 211, startPoint y: 289, endPoint x: 232, endPoint y: 277, distance: 24.0
click at [213, 290] on span "H1" at bounding box center [223, 288] width 34 height 33
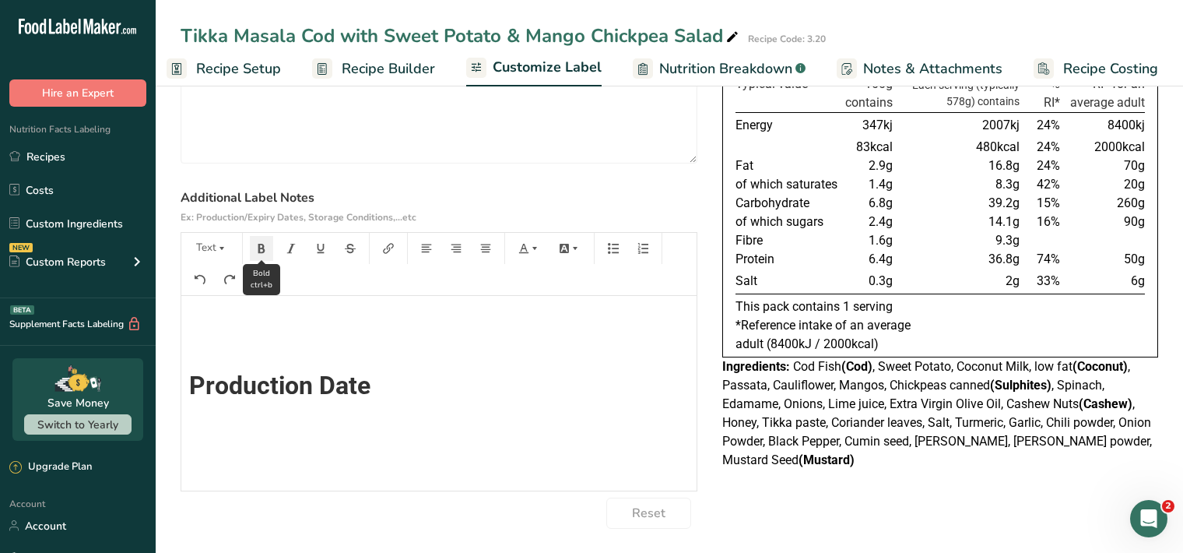
scroll to position [14, 0]
drag, startPoint x: 259, startPoint y: 247, endPoint x: 262, endPoint y: 255, distance: 8.1
click at [258, 250] on icon "button" at bounding box center [261, 248] width 7 height 9
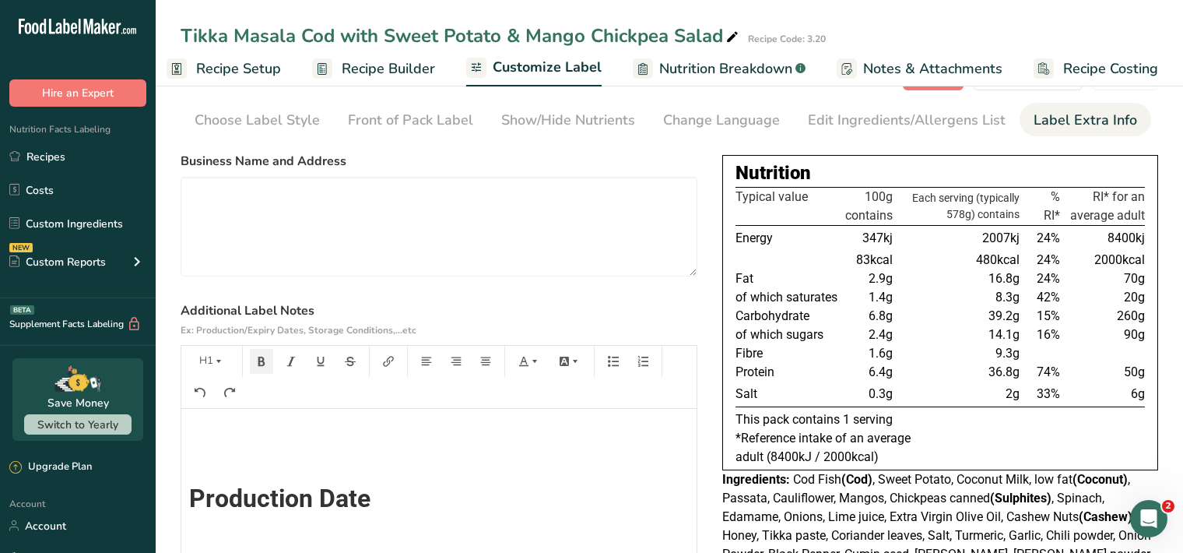
scroll to position [34, 0]
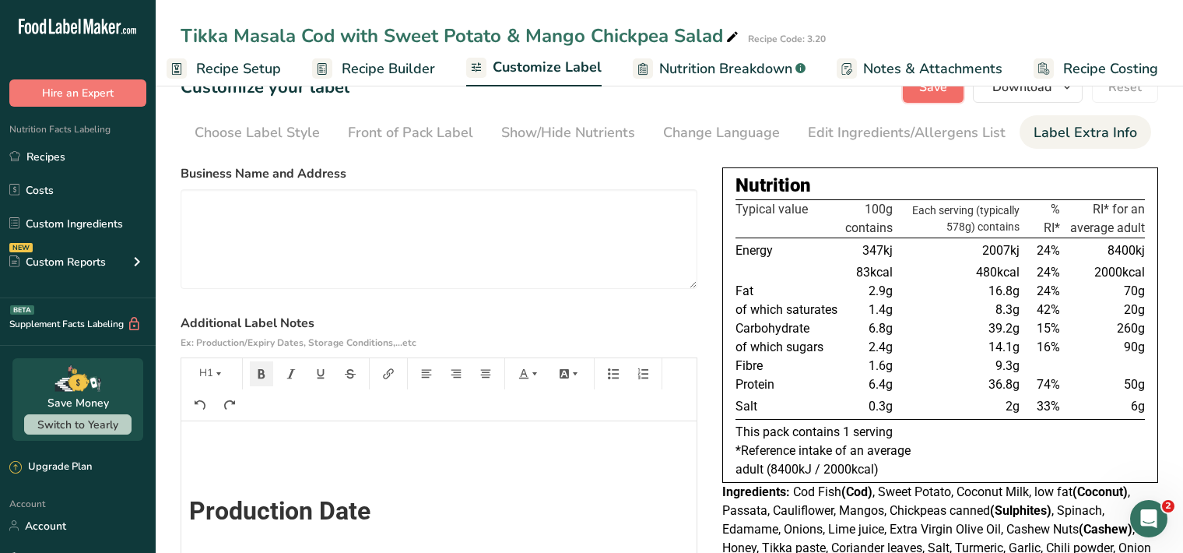
click at [943, 94] on span "Save" at bounding box center [933, 87] width 28 height 19
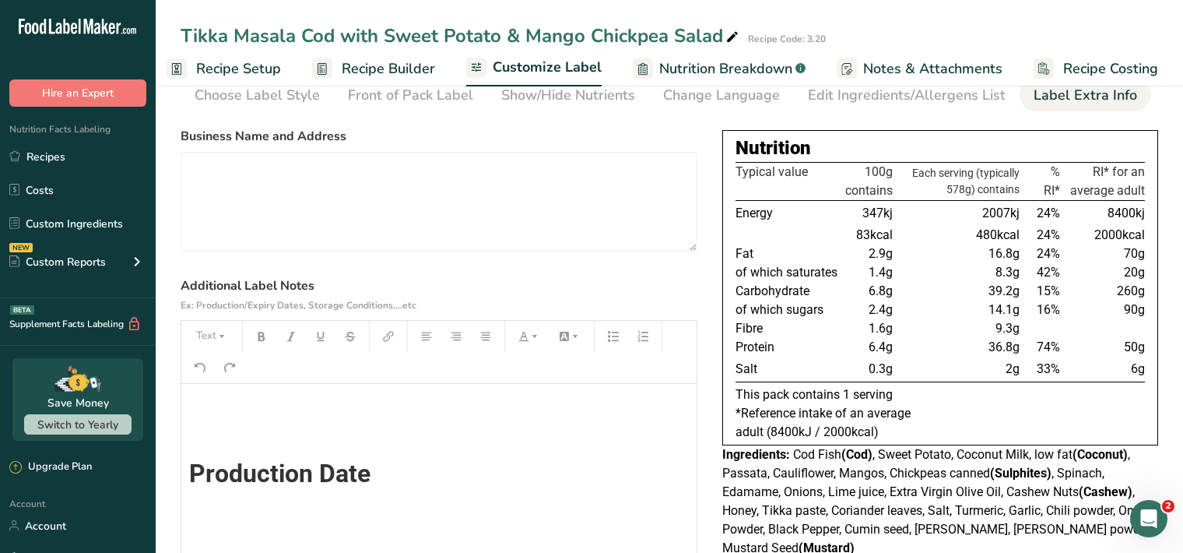
scroll to position [64, 0]
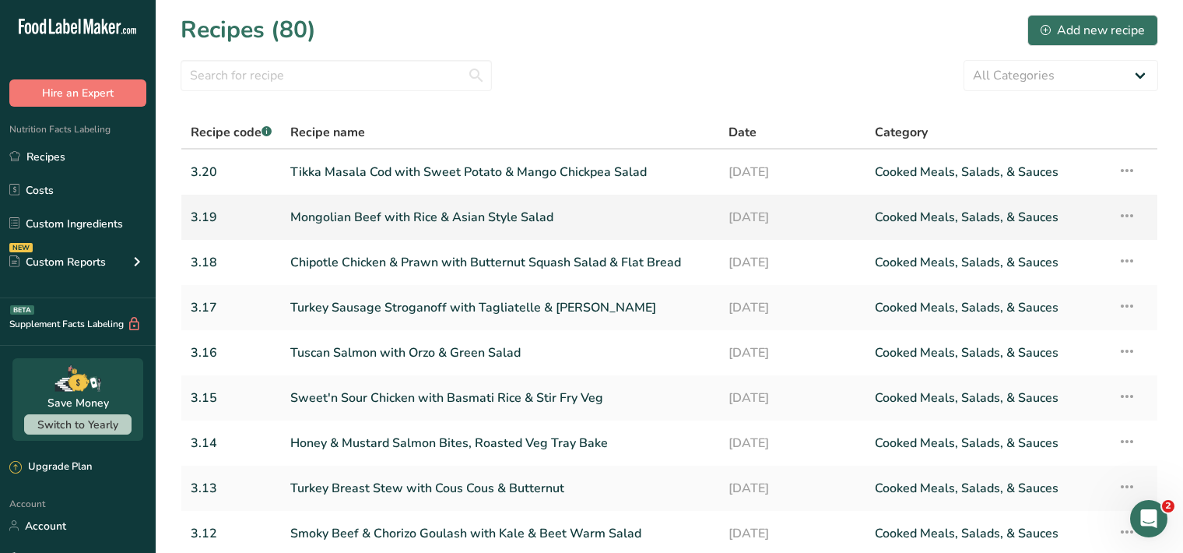
click at [515, 204] on link "Mongolian Beef with Rice & Asian Style Salad" at bounding box center [500, 217] width 420 height 33
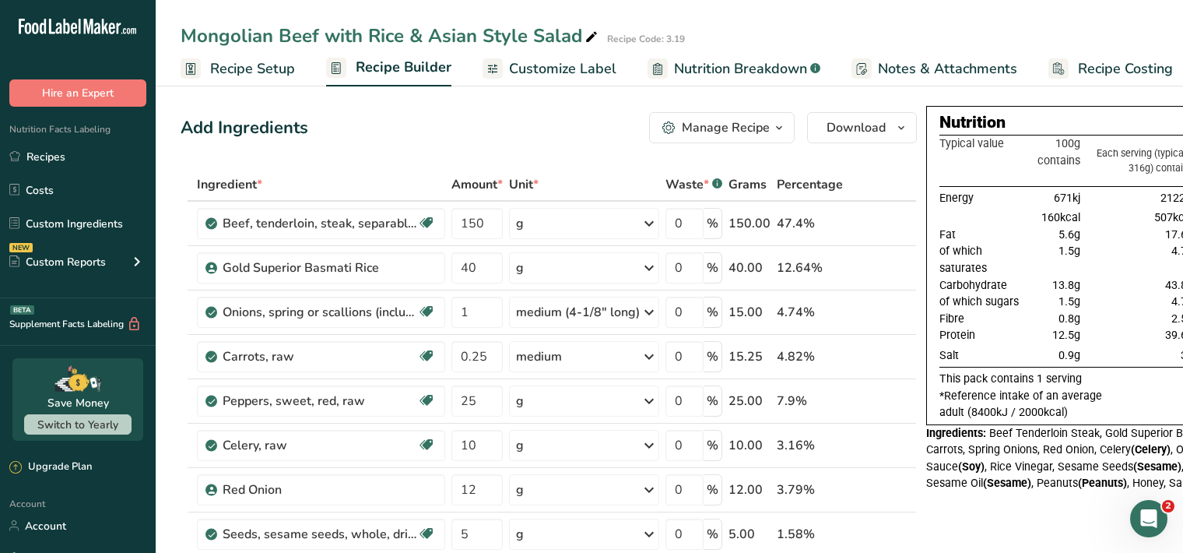
click at [578, 76] on span "Customize Label" at bounding box center [562, 68] width 107 height 21
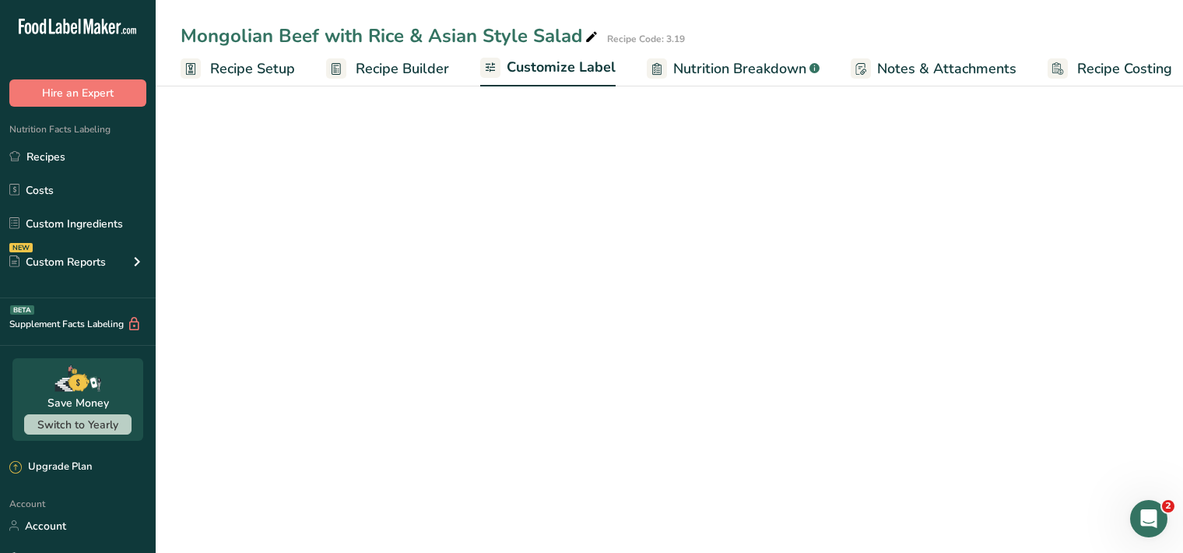
scroll to position [0, 14]
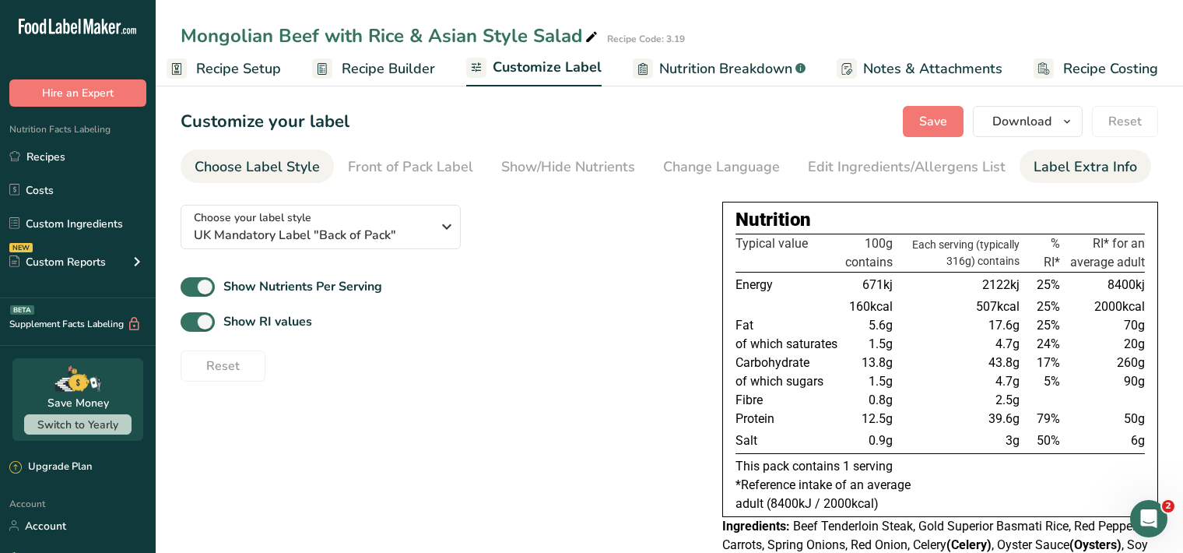
click at [1078, 172] on div "Label Extra Info" at bounding box center [1086, 166] width 104 height 21
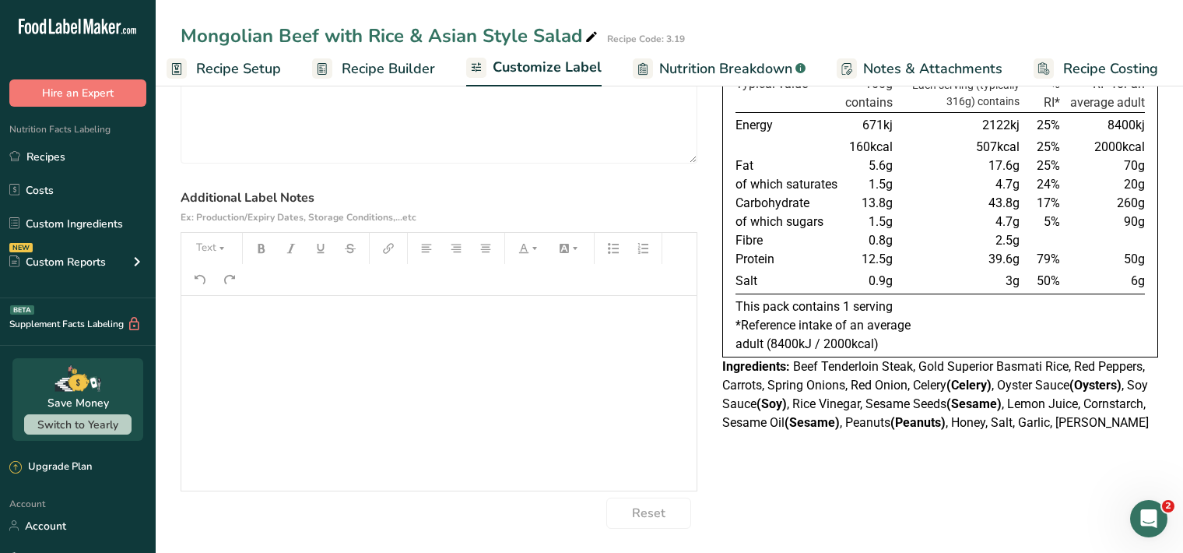
scroll to position [159, 0]
click at [224, 310] on p "﻿" at bounding box center [439, 318] width 500 height 19
click at [196, 246] on button "Text" at bounding box center [211, 249] width 47 height 25
drag, startPoint x: 204, startPoint y: 298, endPoint x: 228, endPoint y: 286, distance: 26.8
click at [206, 298] on span "H1" at bounding box center [223, 288] width 34 height 33
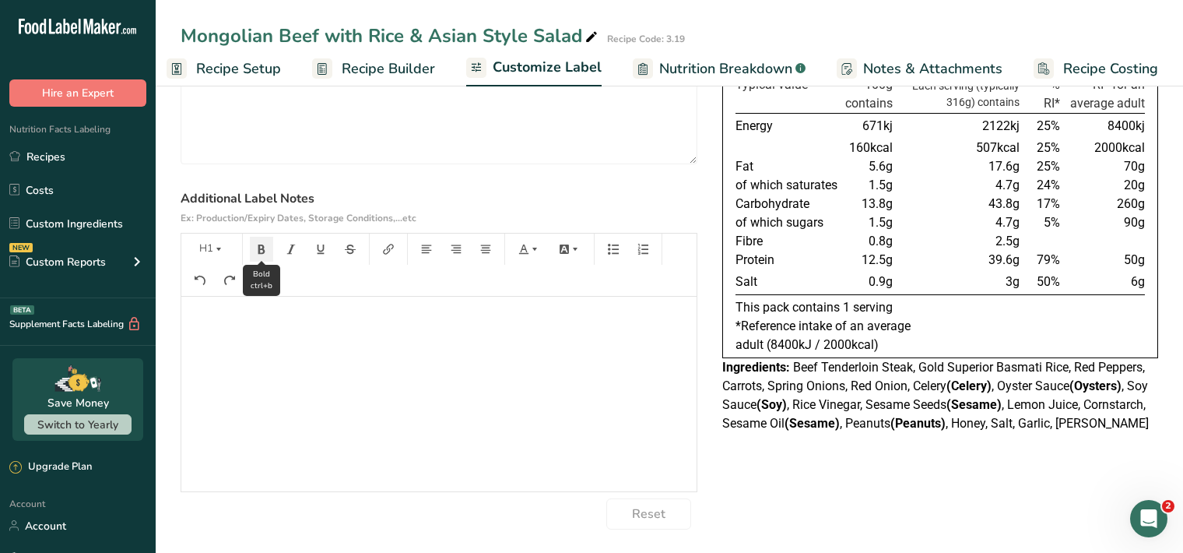
click at [261, 250] on icon "button" at bounding box center [261, 249] width 11 height 11
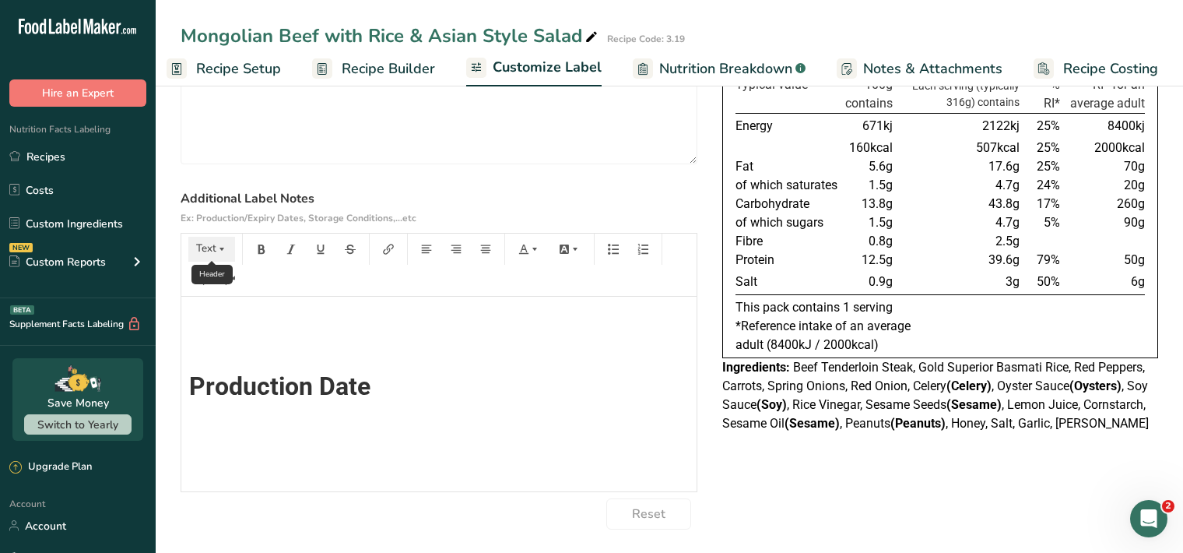
click at [221, 250] on icon "button" at bounding box center [221, 249] width 11 height 11
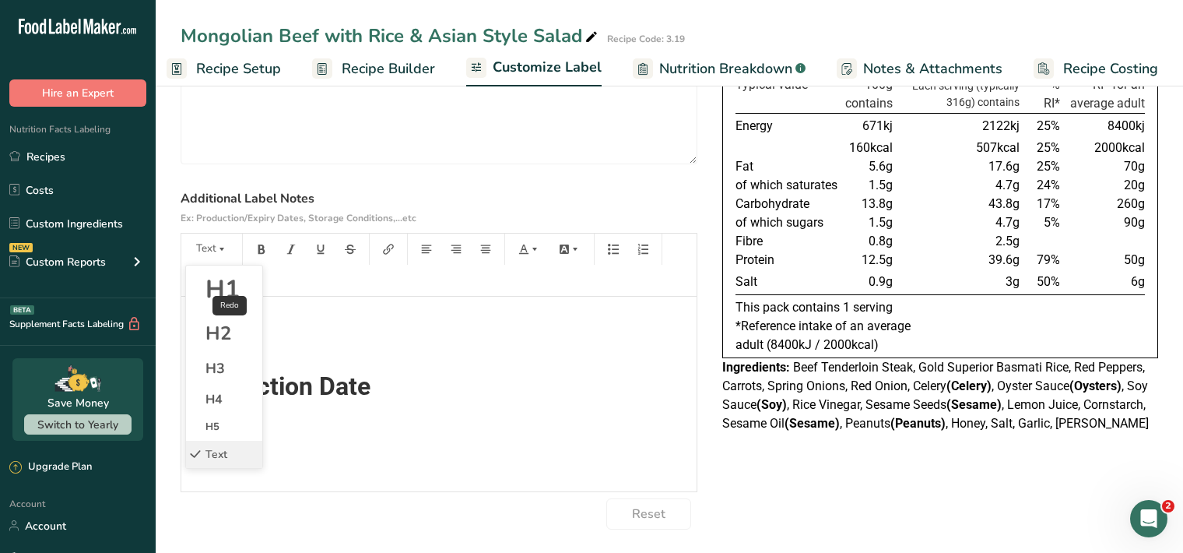
drag, startPoint x: 223, startPoint y: 291, endPoint x: 241, endPoint y: 275, distance: 23.7
click at [225, 290] on span "H1" at bounding box center [223, 288] width 34 height 33
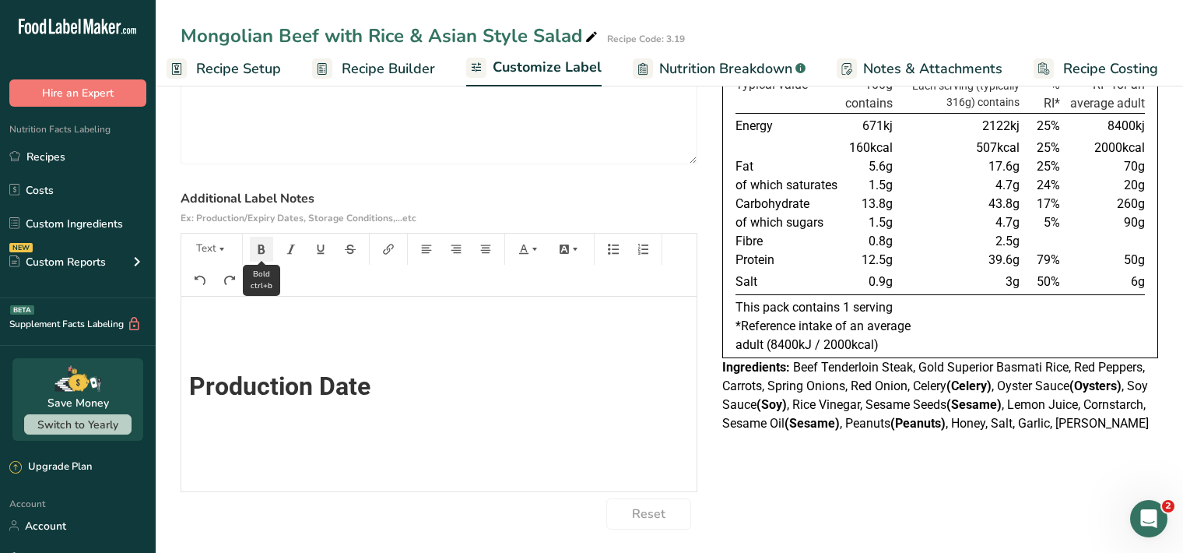
scroll to position [14, 0]
click at [262, 248] on icon "button" at bounding box center [261, 248] width 7 height 9
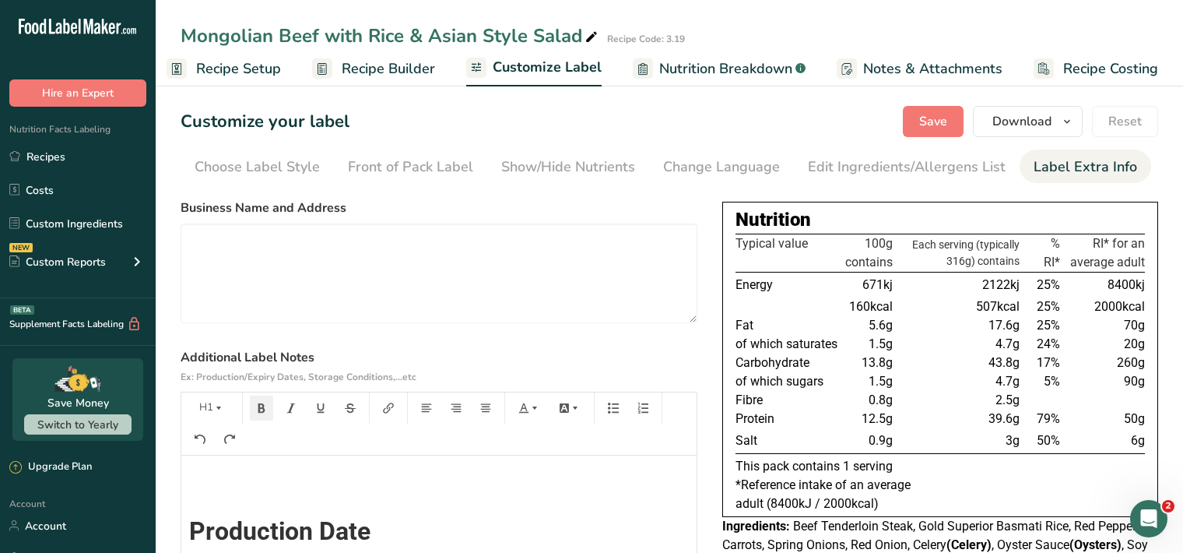
scroll to position [0, 0]
click at [936, 117] on span "Save" at bounding box center [933, 121] width 28 height 19
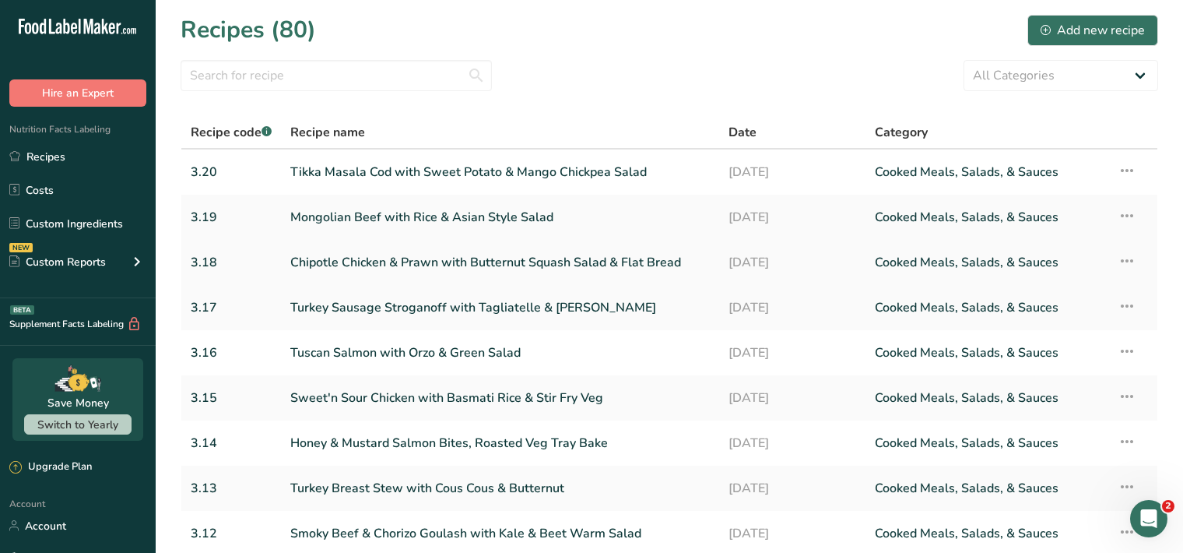
click at [397, 269] on link "Chipotle Chicken & Prawn with Butternut Squash Salad & Flat Bread" at bounding box center [500, 262] width 420 height 33
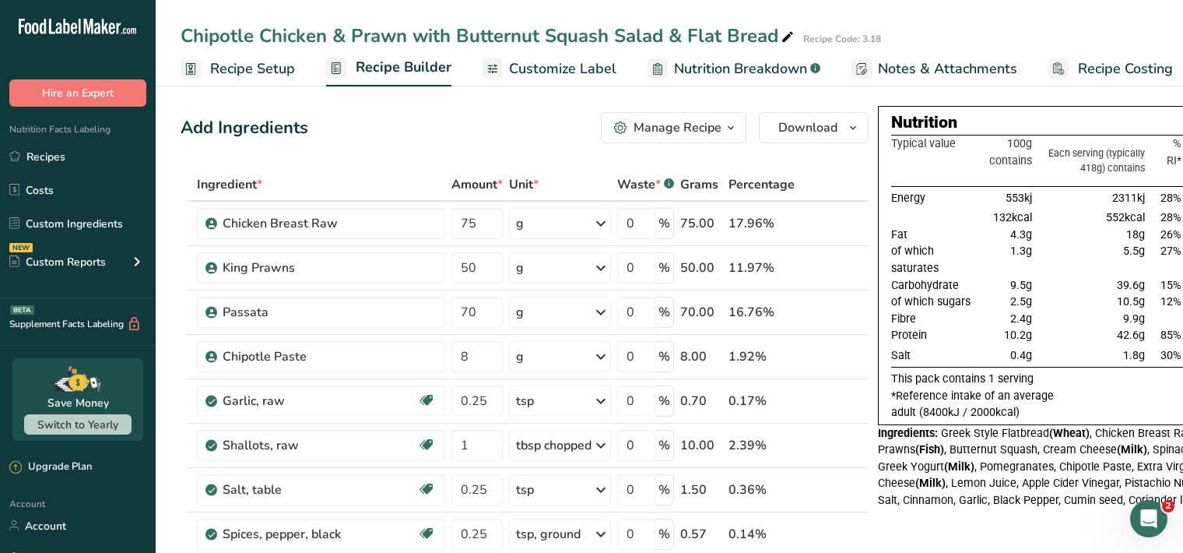
click at [593, 68] on span "Customize Label" at bounding box center [562, 68] width 107 height 21
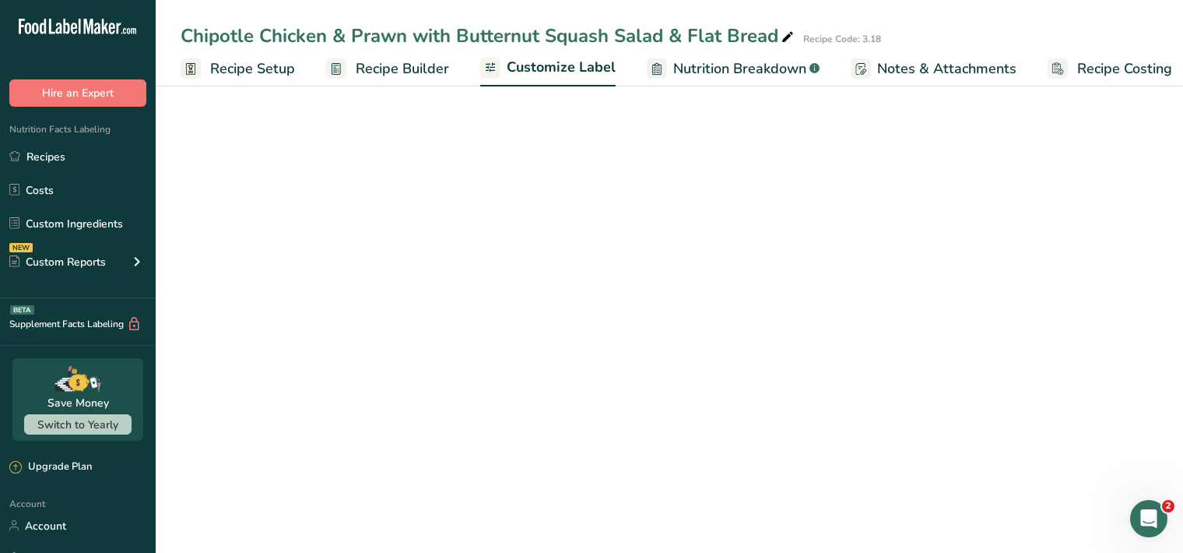
scroll to position [0, 14]
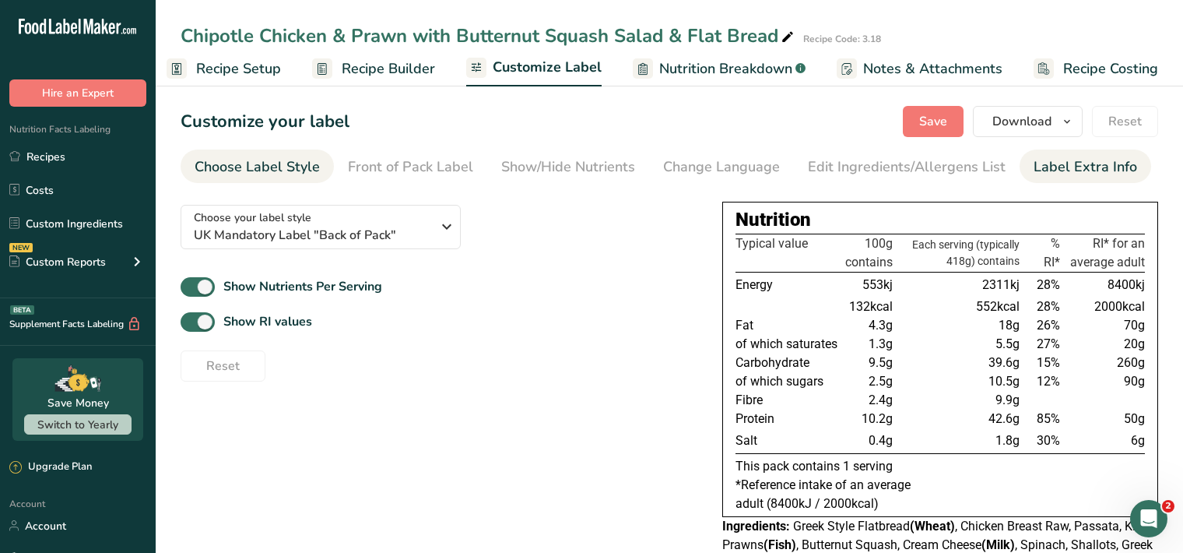
click at [1060, 174] on div "Label Extra Info" at bounding box center [1086, 166] width 104 height 21
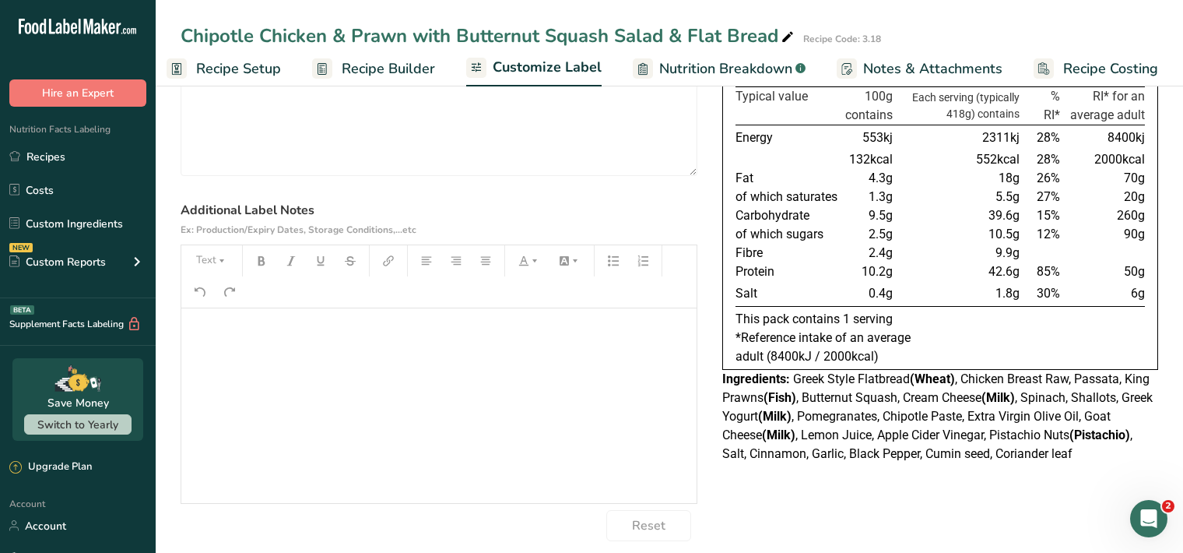
scroll to position [151, 0]
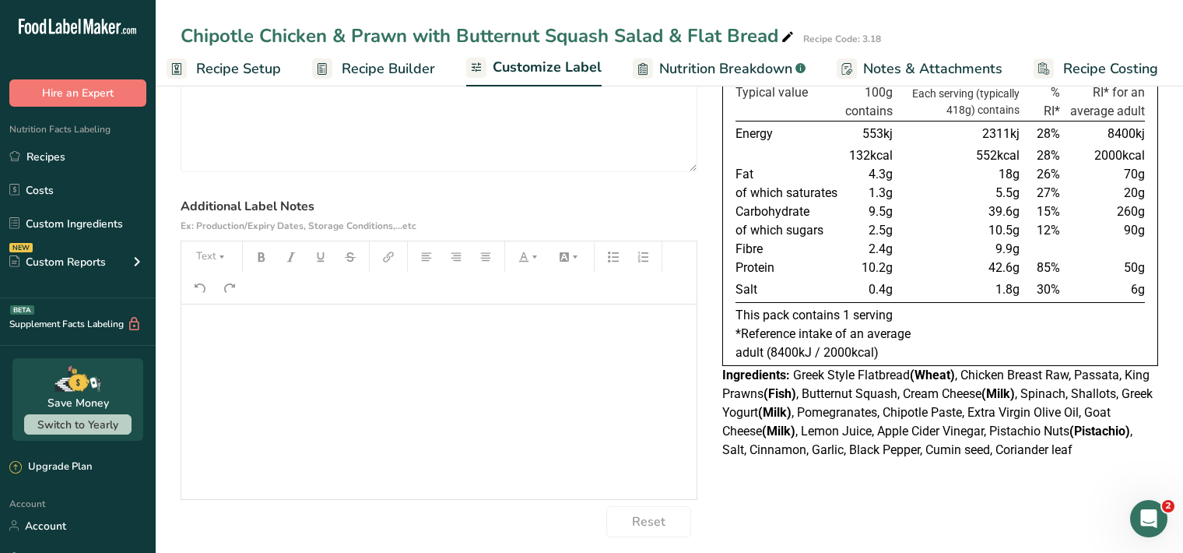
click at [216, 318] on p "﻿" at bounding box center [439, 326] width 500 height 19
click at [219, 258] on icon "button" at bounding box center [221, 256] width 11 height 11
click at [214, 297] on span "H1" at bounding box center [223, 296] width 34 height 33
click at [260, 257] on icon "button" at bounding box center [261, 256] width 11 height 11
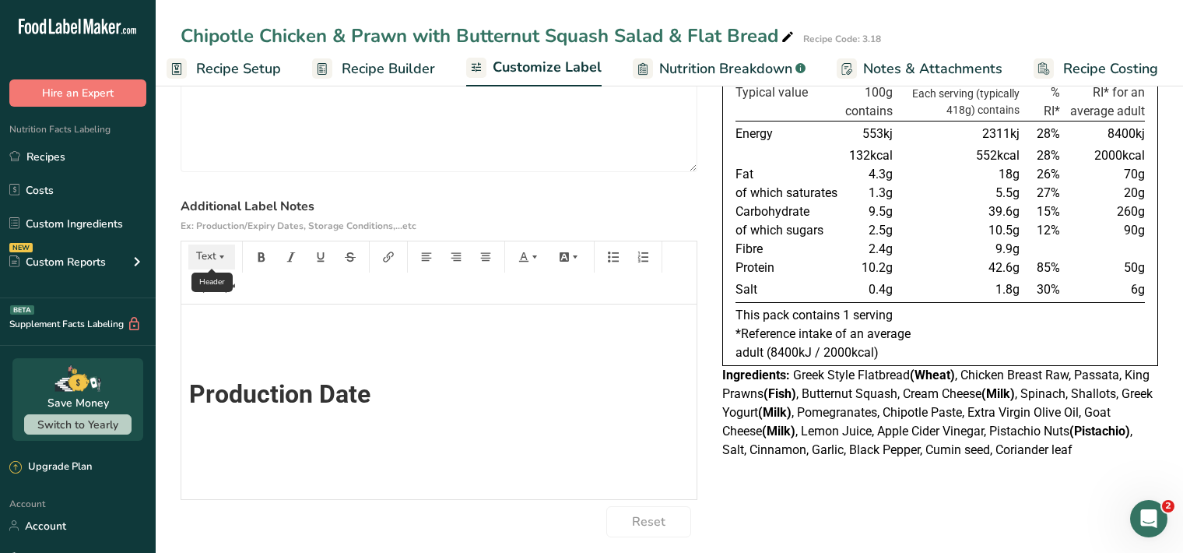
drag, startPoint x: 220, startPoint y: 254, endPoint x: 223, endPoint y: 265, distance: 12.1
click at [220, 255] on icon "button" at bounding box center [221, 256] width 11 height 11
drag, startPoint x: 223, startPoint y: 307, endPoint x: 246, endPoint y: 293, distance: 26.2
click at [231, 305] on span "H1" at bounding box center [223, 296] width 34 height 33
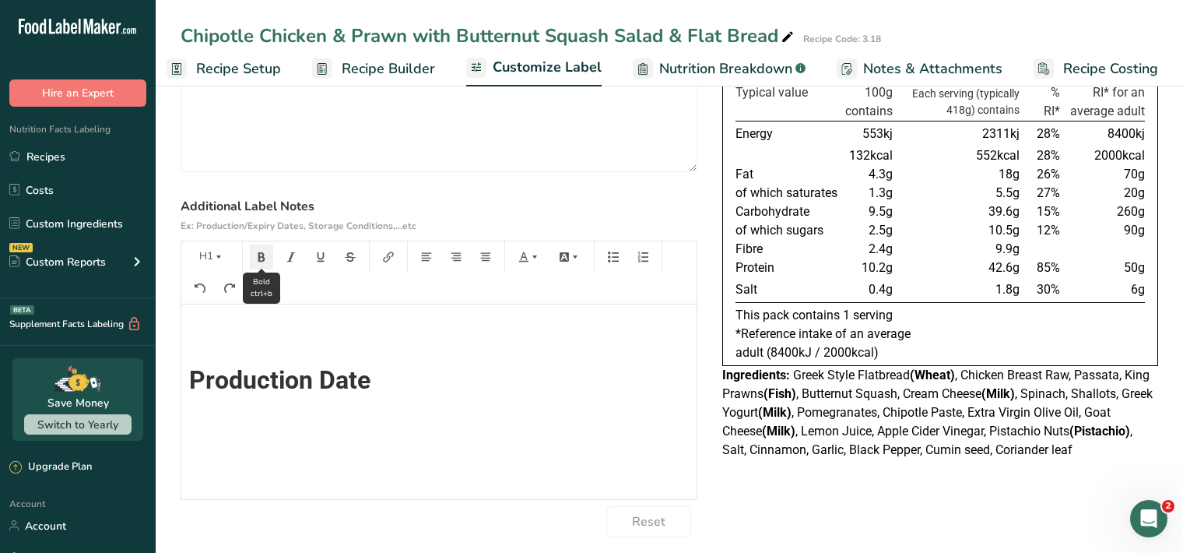
click at [258, 255] on icon "button" at bounding box center [261, 256] width 11 height 11
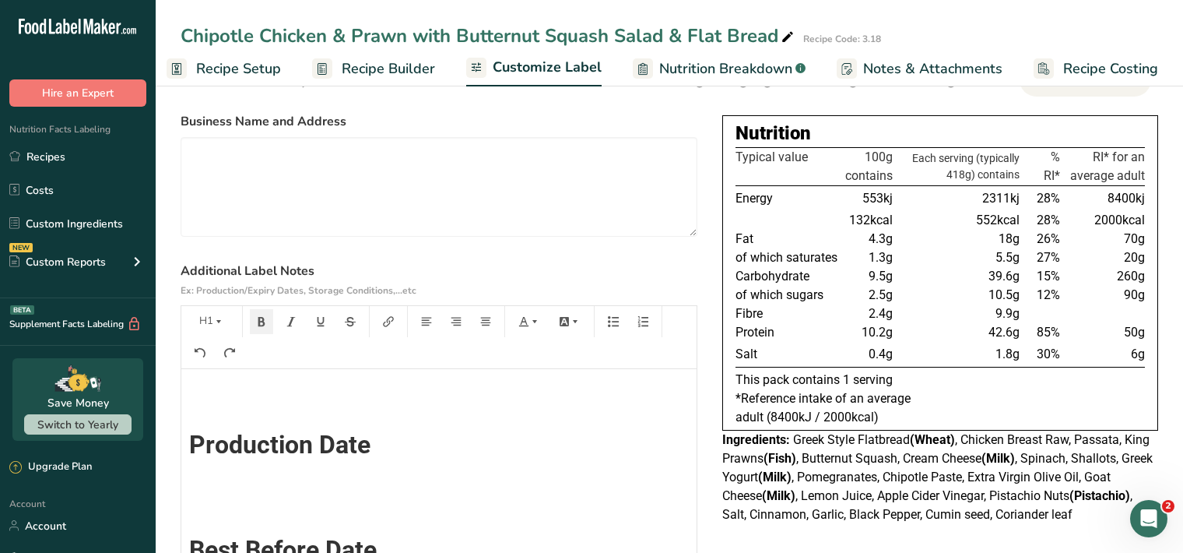
scroll to position [0, 0]
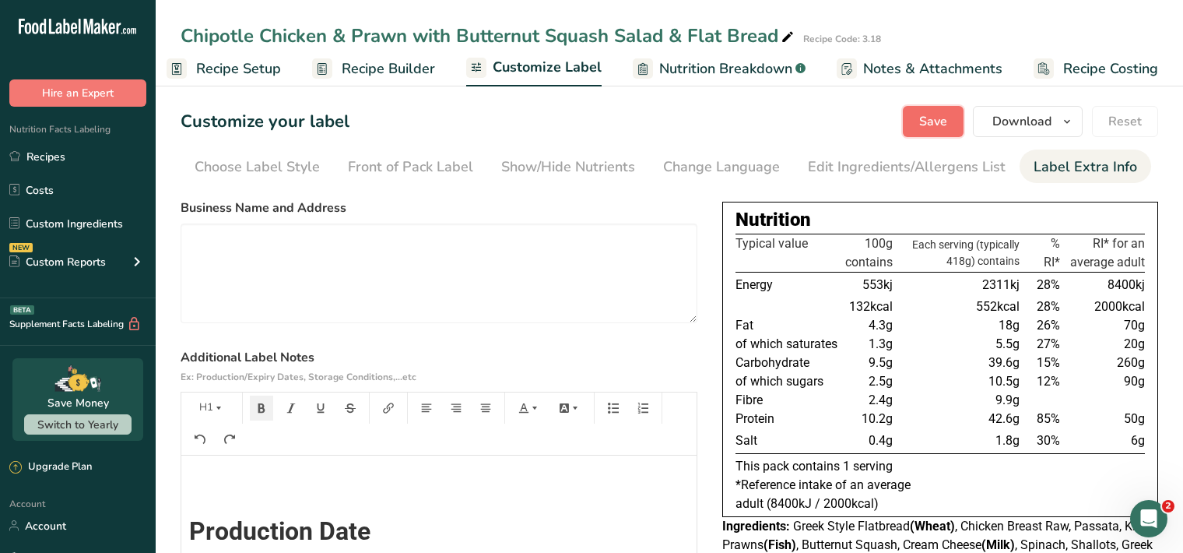
click at [933, 126] on span "Save" at bounding box center [933, 121] width 28 height 19
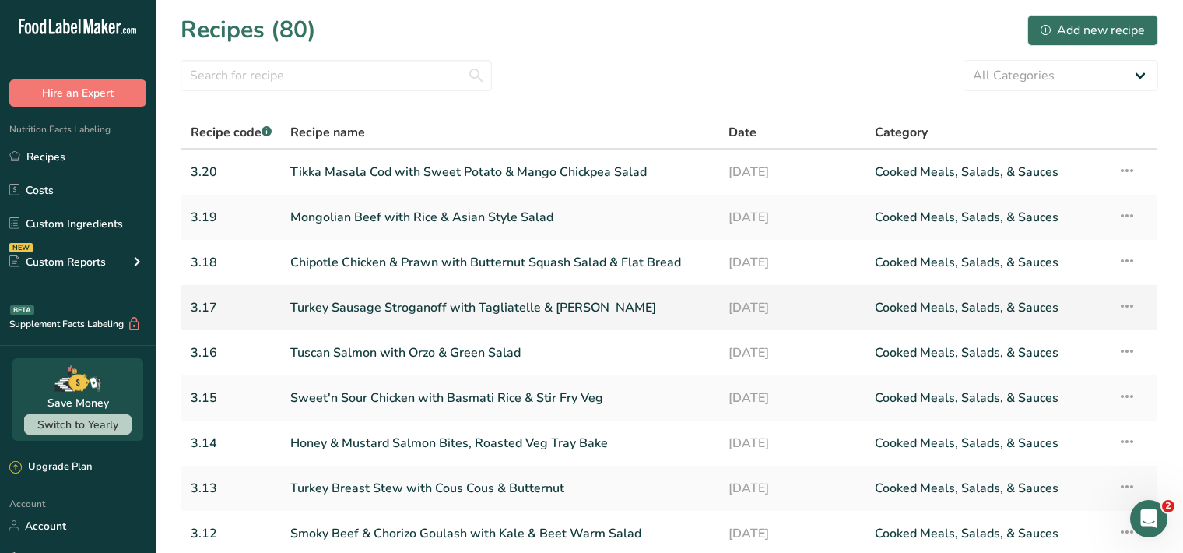
click at [409, 311] on link "Turkey Sausage Stroganoff with Tagliatelle & [PERSON_NAME]" at bounding box center [500, 307] width 420 height 33
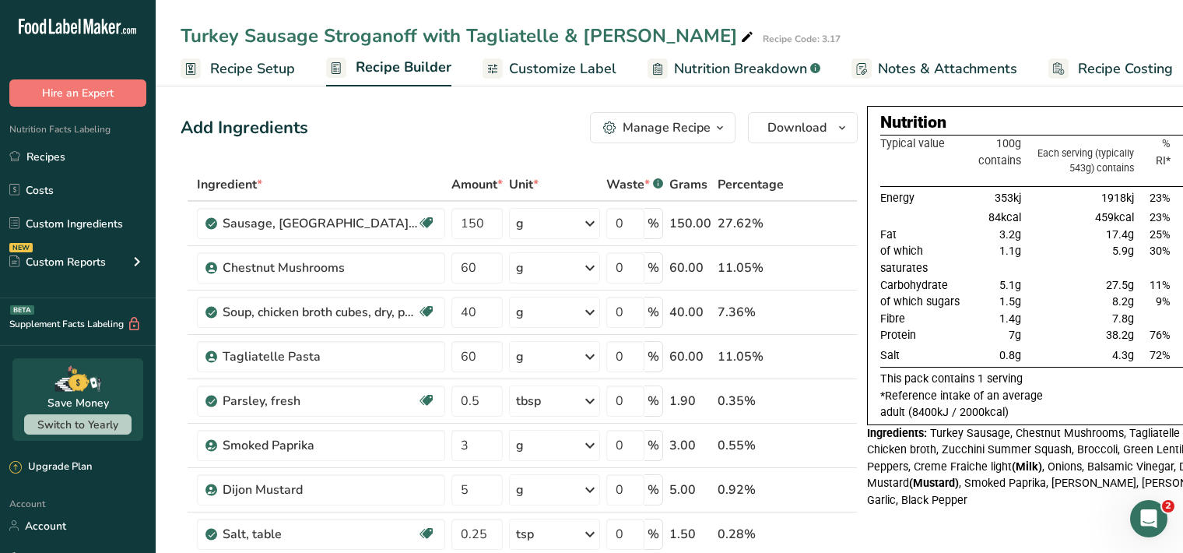
click at [561, 75] on span "Customize Label" at bounding box center [562, 68] width 107 height 21
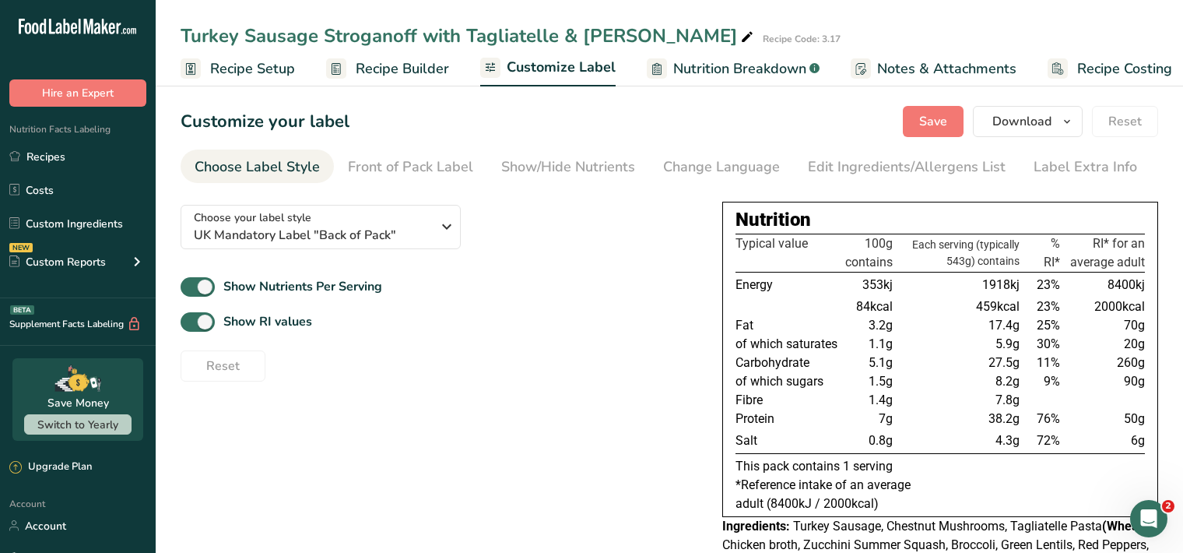
scroll to position [0, 14]
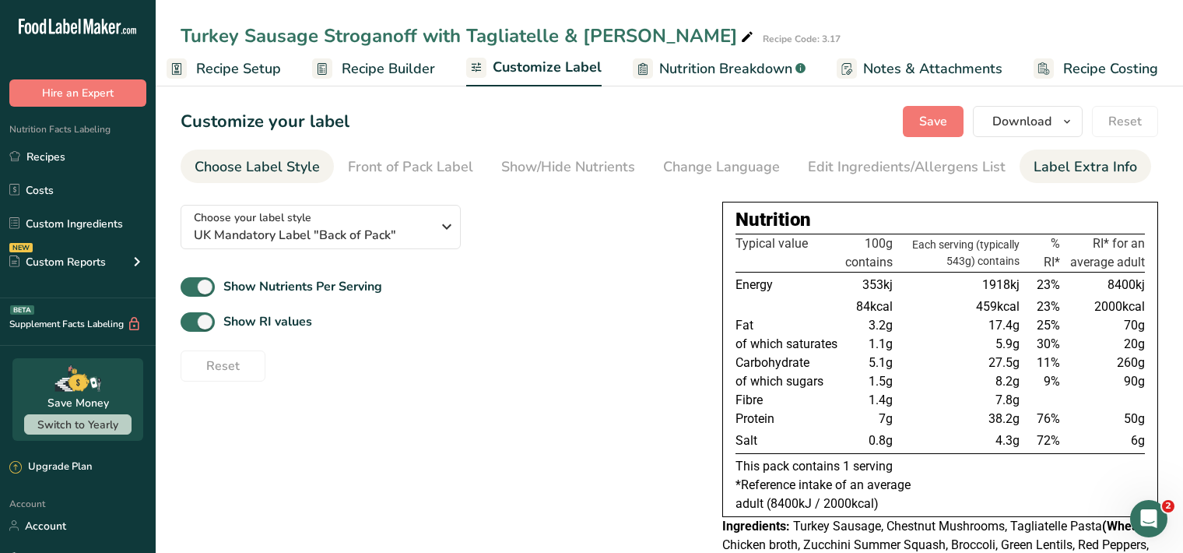
click at [1036, 167] on div "Label Extra Info" at bounding box center [1086, 166] width 104 height 21
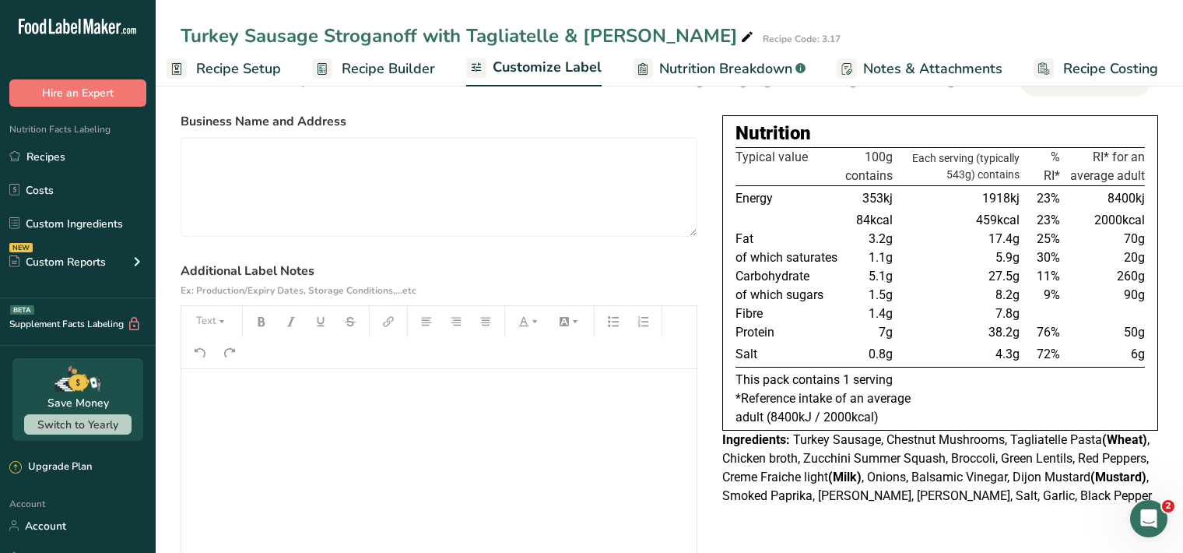
scroll to position [160, 0]
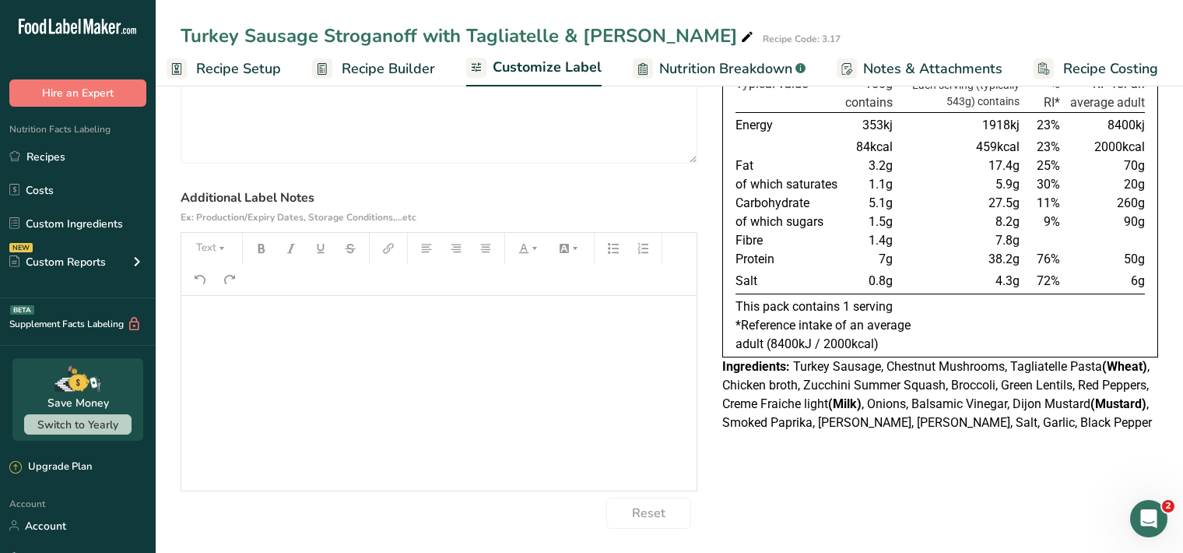
click at [197, 318] on p "﻿" at bounding box center [439, 317] width 500 height 19
click at [209, 247] on button "Text" at bounding box center [211, 248] width 47 height 25
click at [241, 283] on li "H1" at bounding box center [224, 289] width 76 height 48
click at [260, 248] on icon "button" at bounding box center [261, 248] width 11 height 11
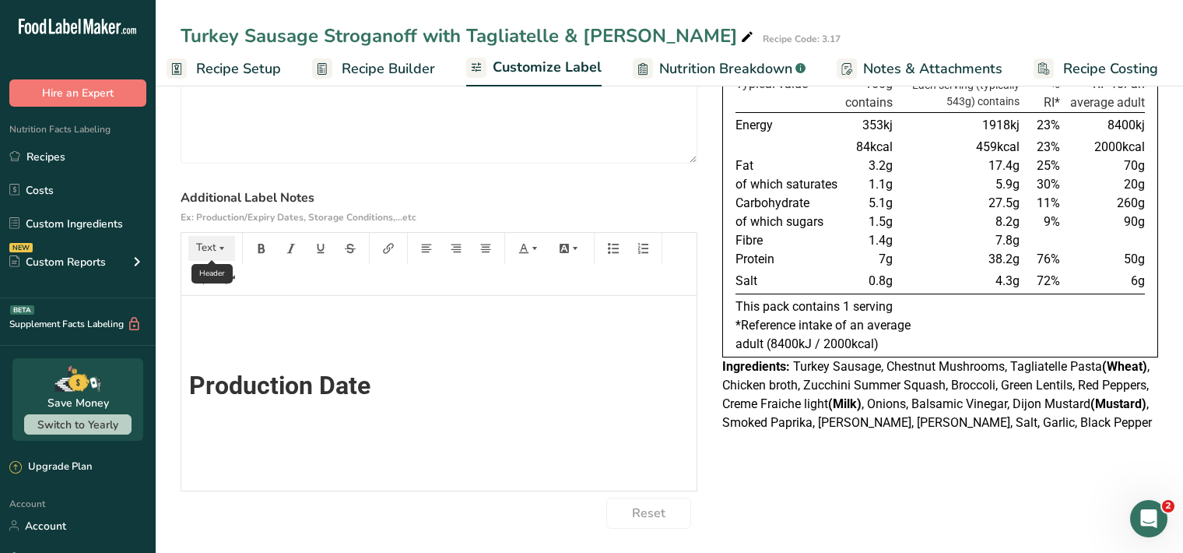
click at [221, 248] on icon "button" at bounding box center [221, 248] width 11 height 11
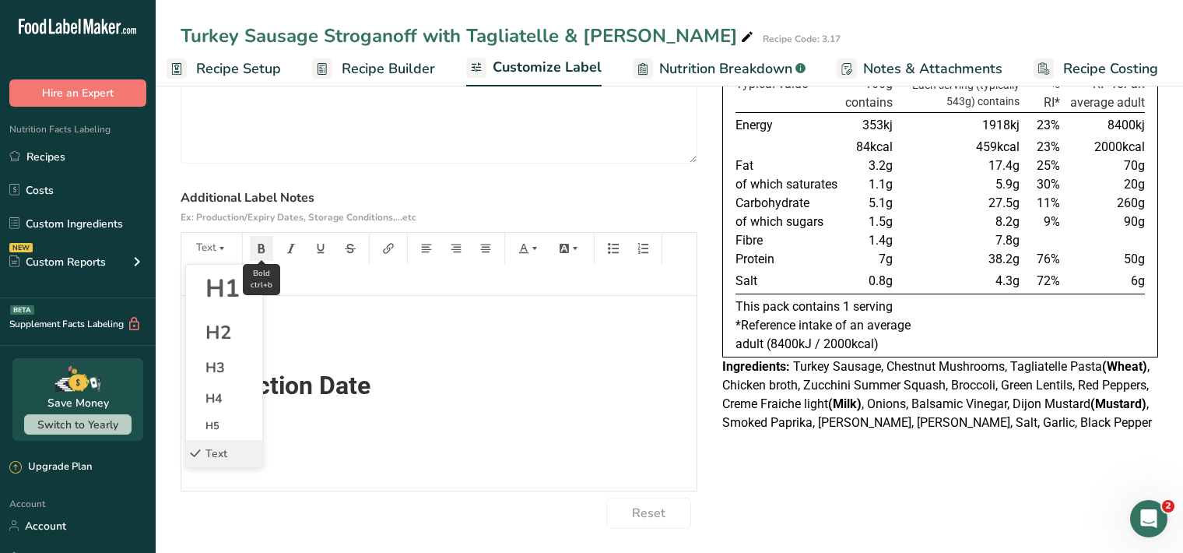
click at [259, 248] on icon "button" at bounding box center [261, 248] width 7 height 9
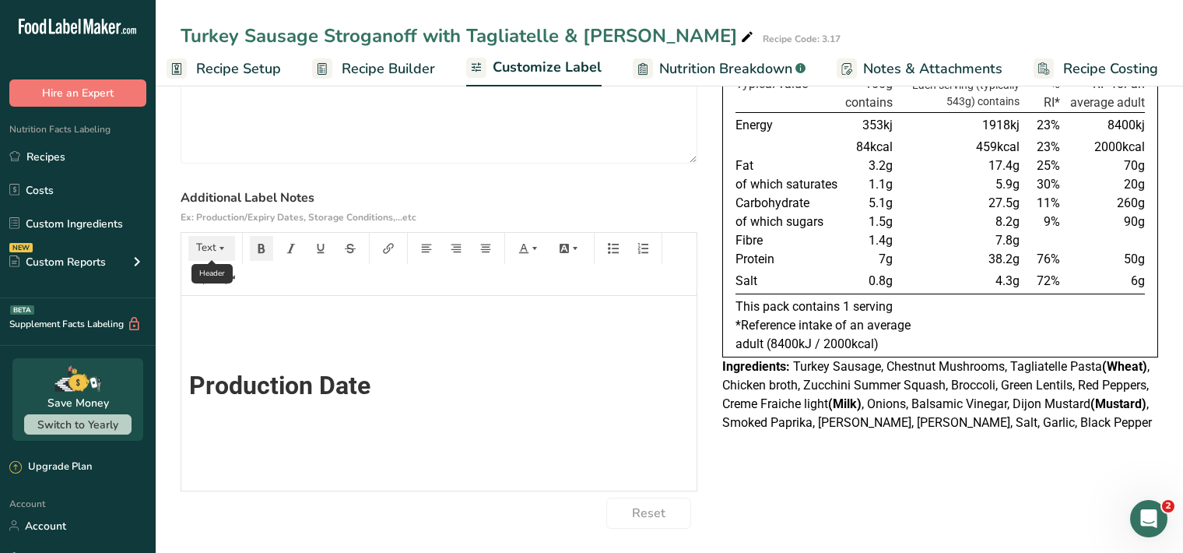
click at [213, 244] on button "Text" at bounding box center [211, 248] width 47 height 25
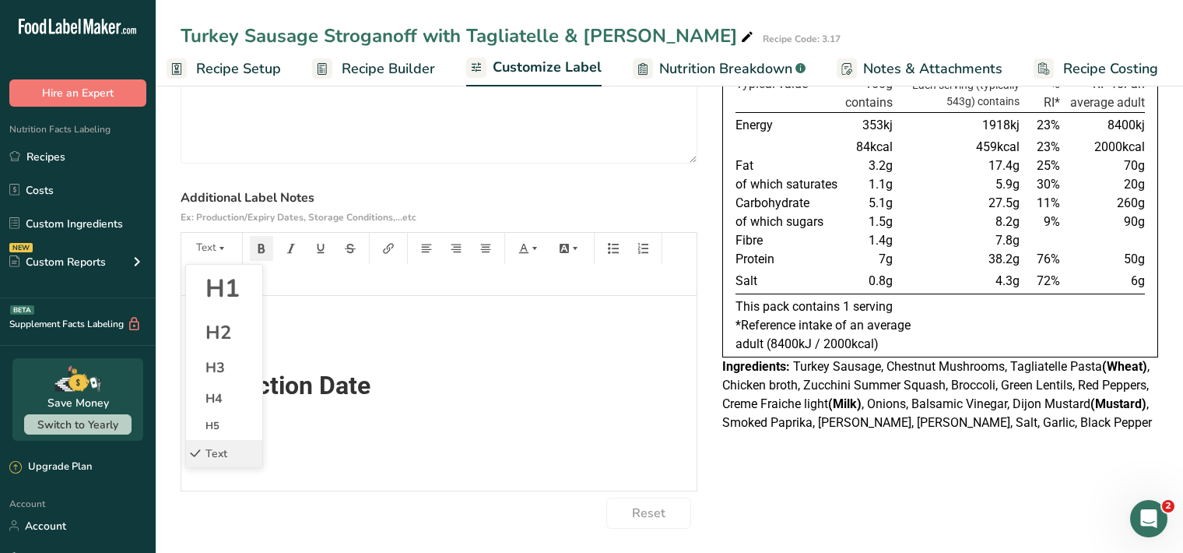
drag, startPoint x: 233, startPoint y: 298, endPoint x: 245, endPoint y: 281, distance: 21.2
click at [231, 298] on span "H1" at bounding box center [223, 288] width 34 height 33
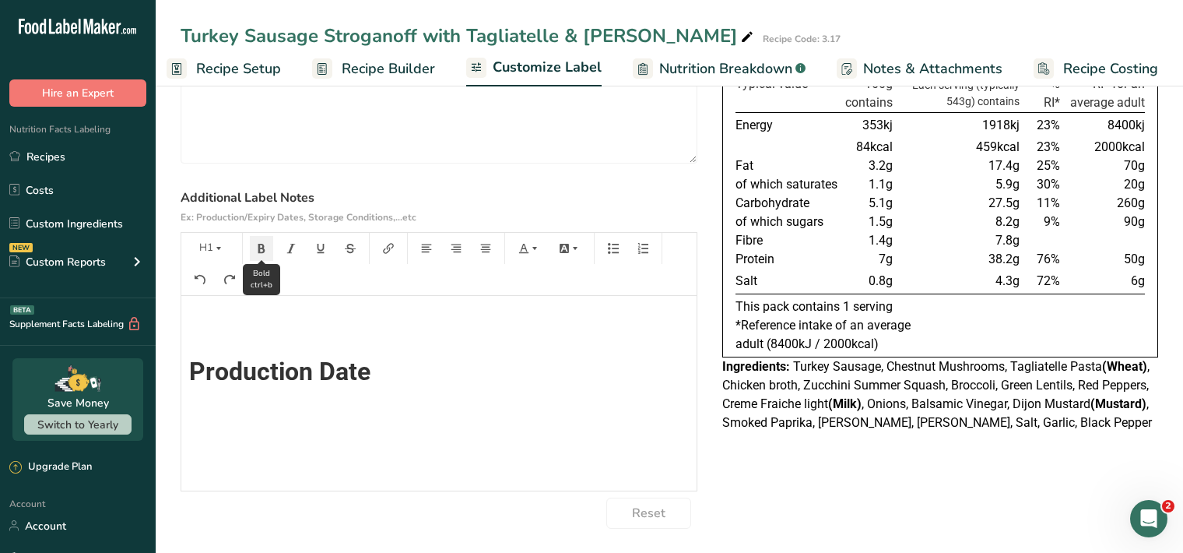
click at [262, 247] on icon "button" at bounding box center [261, 248] width 7 height 9
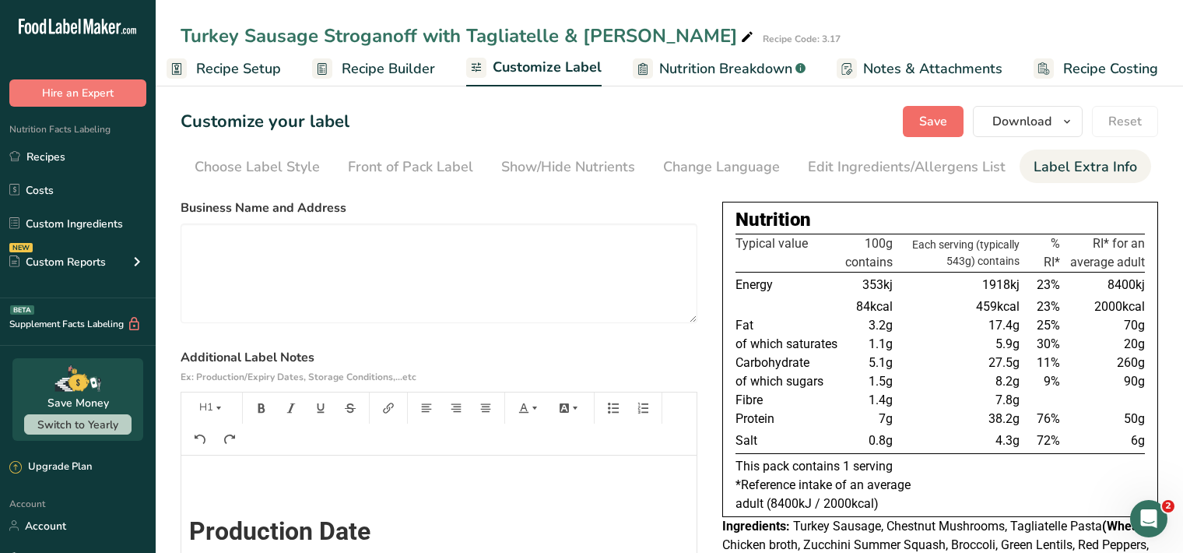
scroll to position [6, 0]
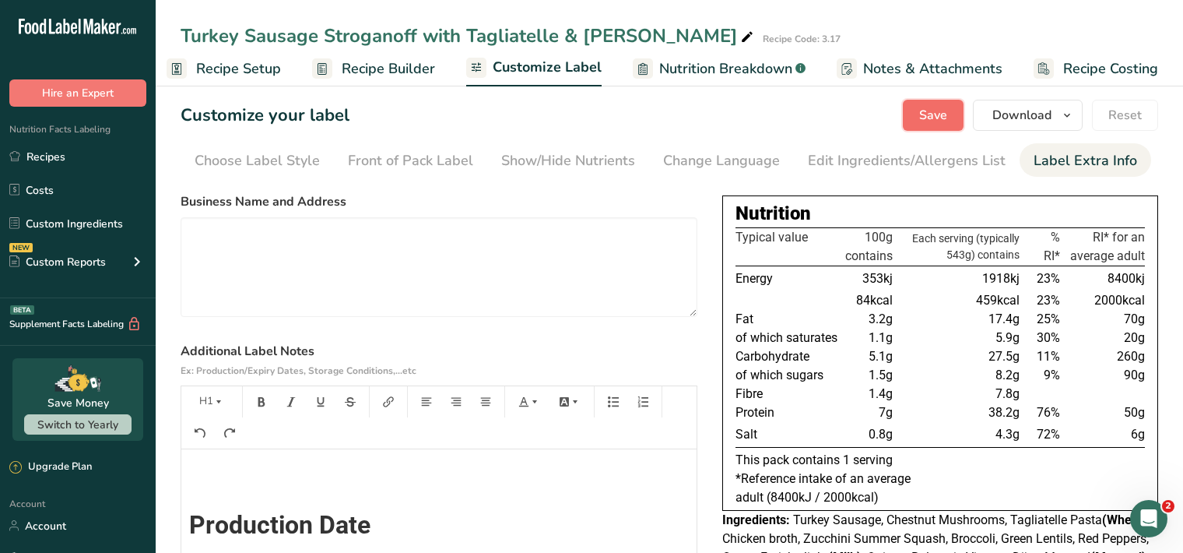
click at [931, 115] on span "Save" at bounding box center [933, 115] width 28 height 19
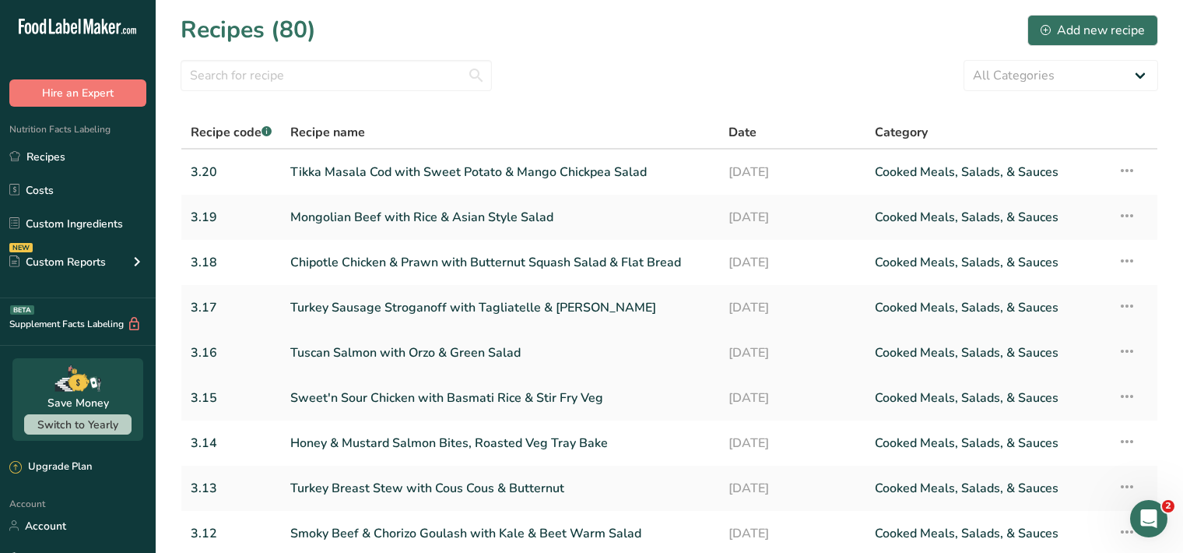
click at [532, 346] on link "Tuscan Salmon with Orzo & Green Salad" at bounding box center [500, 352] width 420 height 33
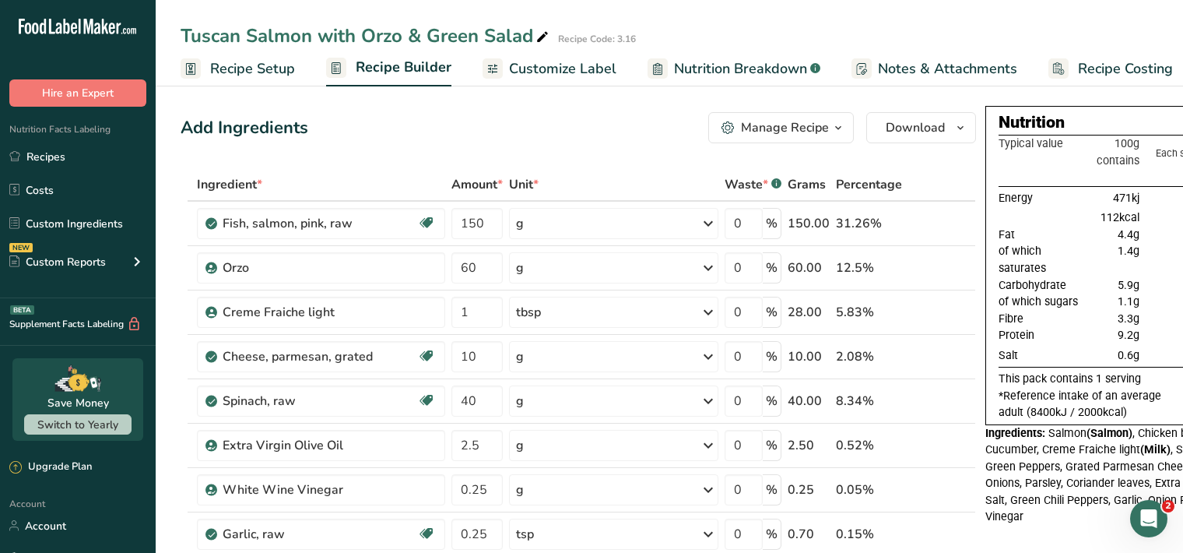
click at [569, 68] on span "Customize Label" at bounding box center [562, 68] width 107 height 21
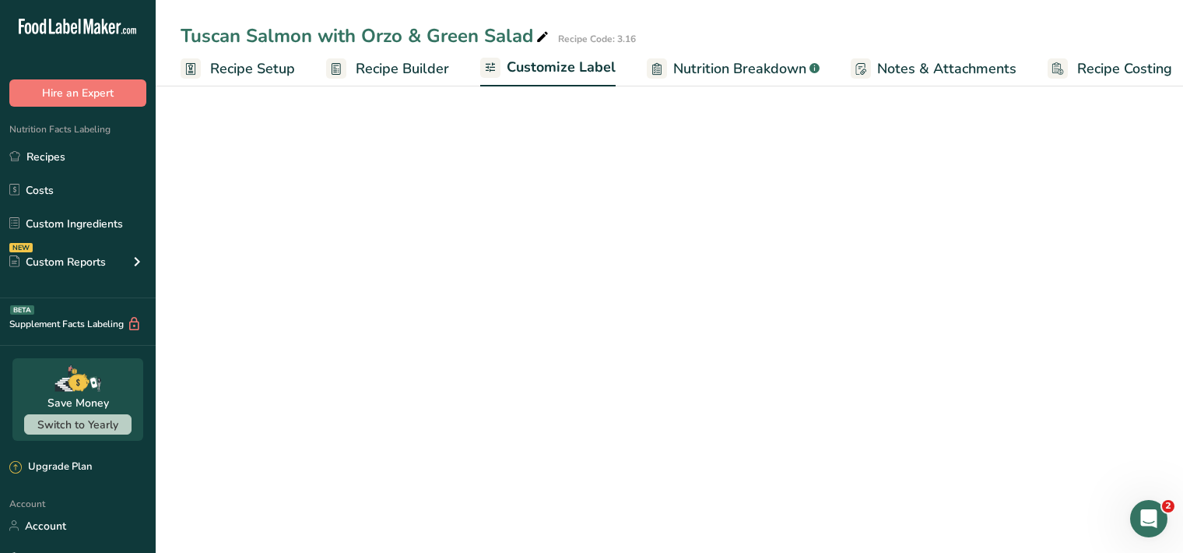
scroll to position [0, 14]
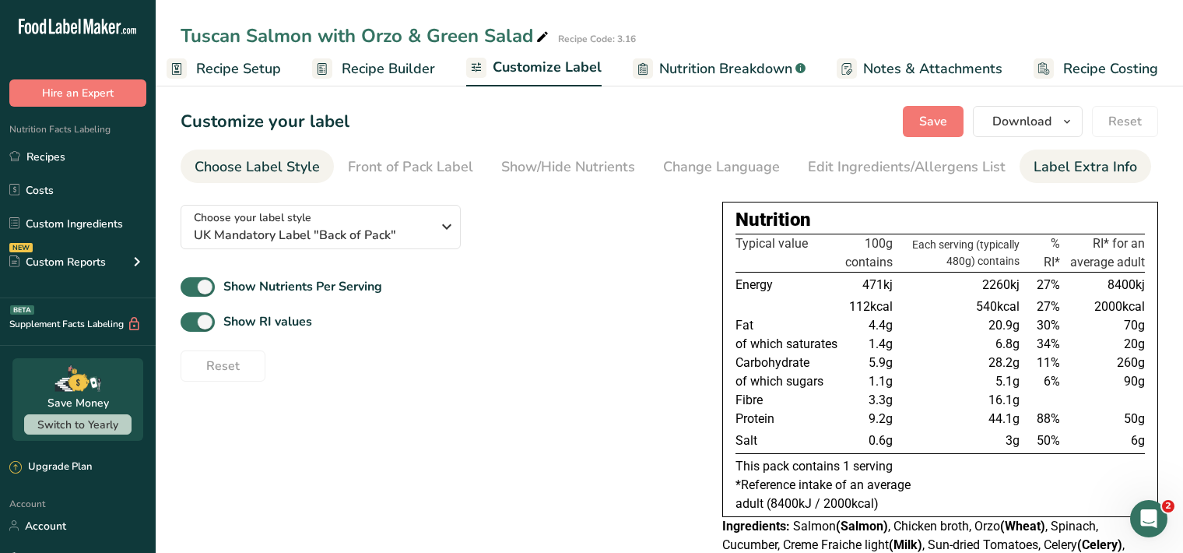
click at [1069, 170] on div "Label Extra Info" at bounding box center [1086, 166] width 104 height 21
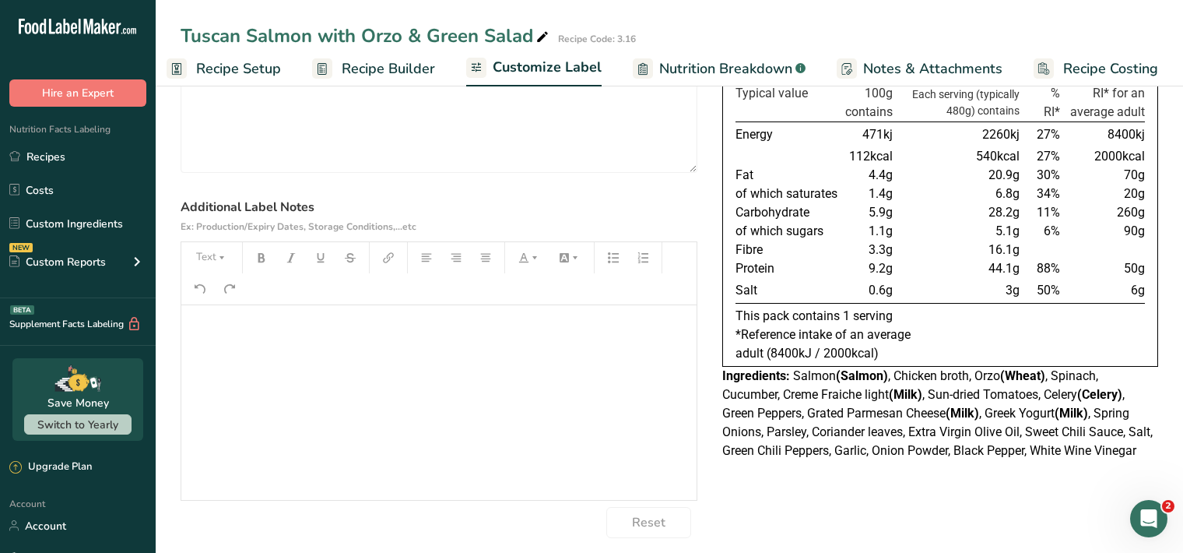
scroll to position [153, 0]
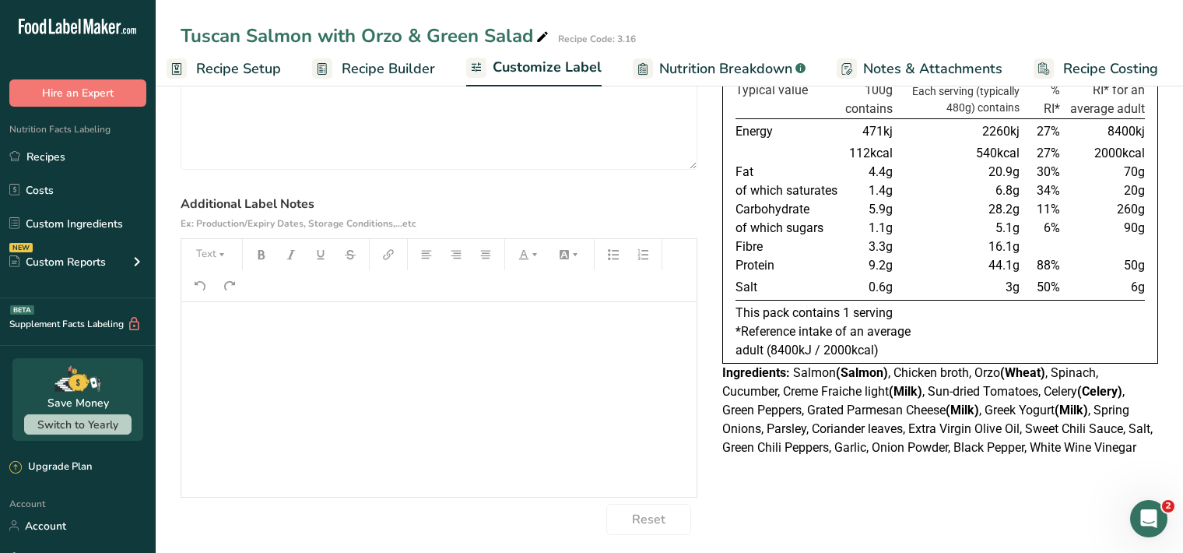
drag, startPoint x: 202, startPoint y: 343, endPoint x: 218, endPoint y: 333, distance: 18.6
click at [209, 338] on div "﻿" at bounding box center [438, 399] width 515 height 195
click at [202, 258] on button "Text" at bounding box center [211, 254] width 47 height 25
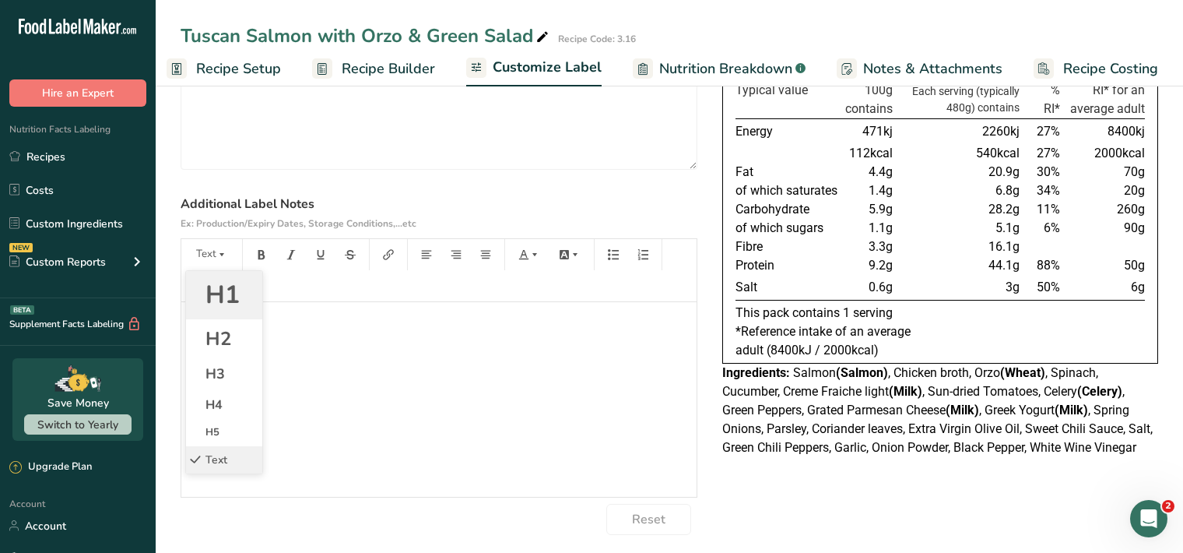
click at [223, 290] on span "H1" at bounding box center [223, 294] width 34 height 33
click at [265, 251] on icon "button" at bounding box center [261, 254] width 11 height 11
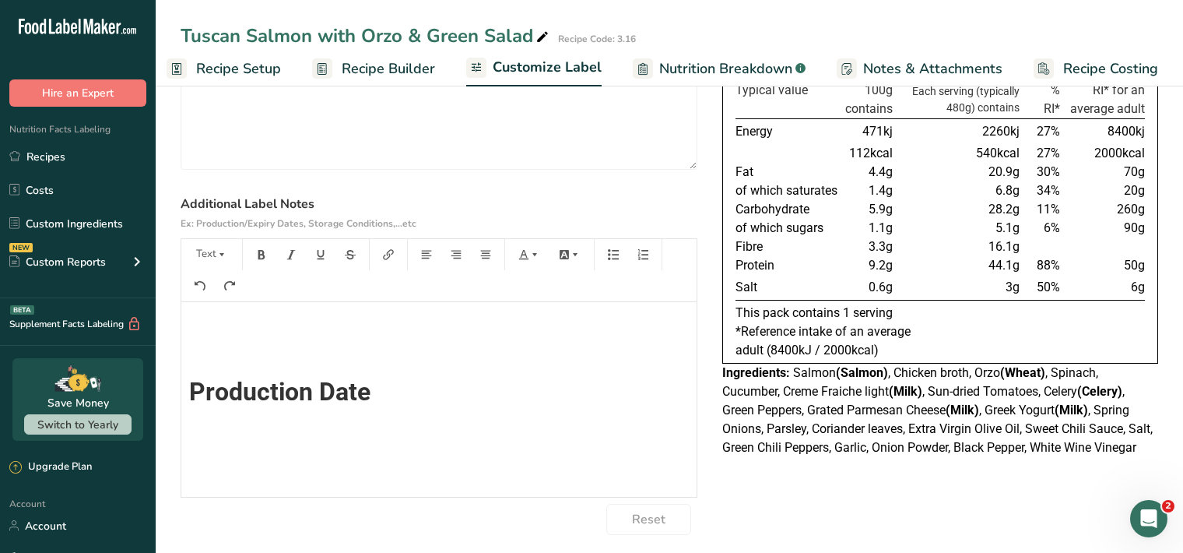
scroll to position [0, 0]
click at [218, 257] on icon "button" at bounding box center [221, 254] width 11 height 11
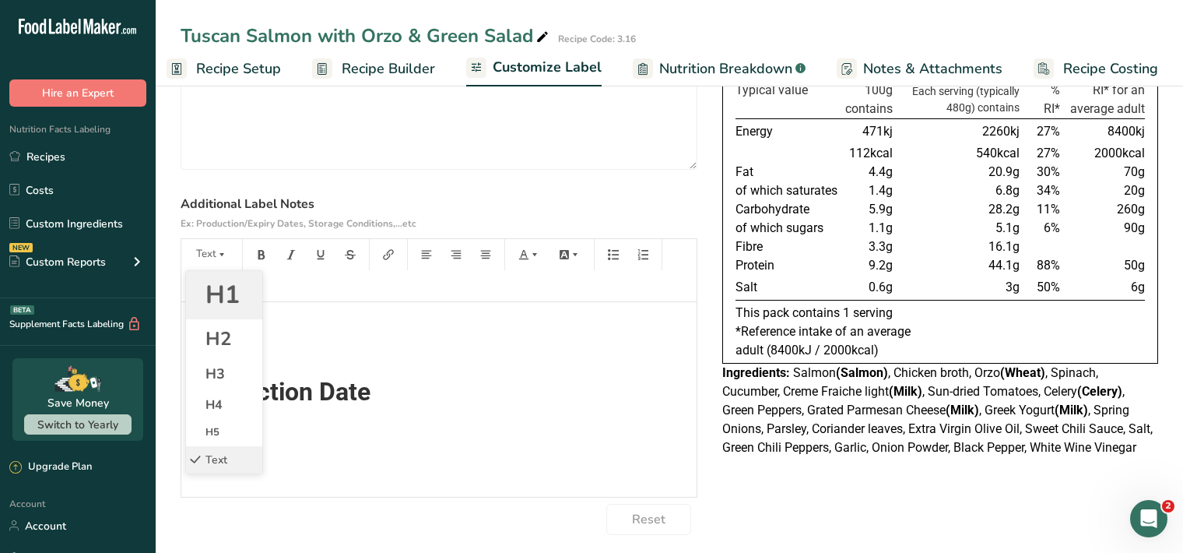
click at [228, 299] on span "H1" at bounding box center [223, 294] width 34 height 33
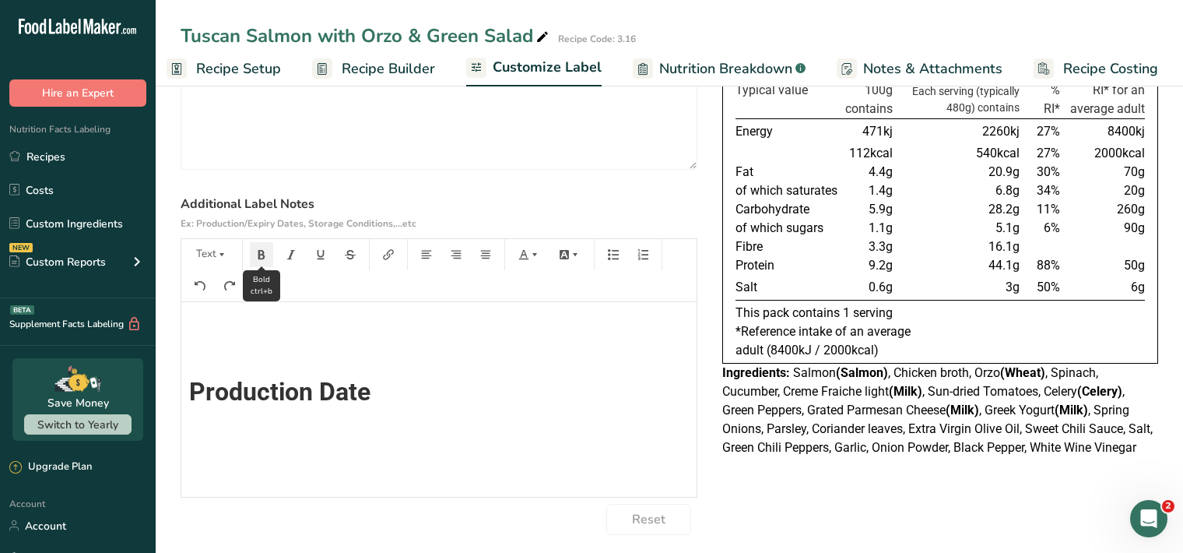
scroll to position [14, 0]
click at [264, 253] on icon "button" at bounding box center [261, 254] width 11 height 11
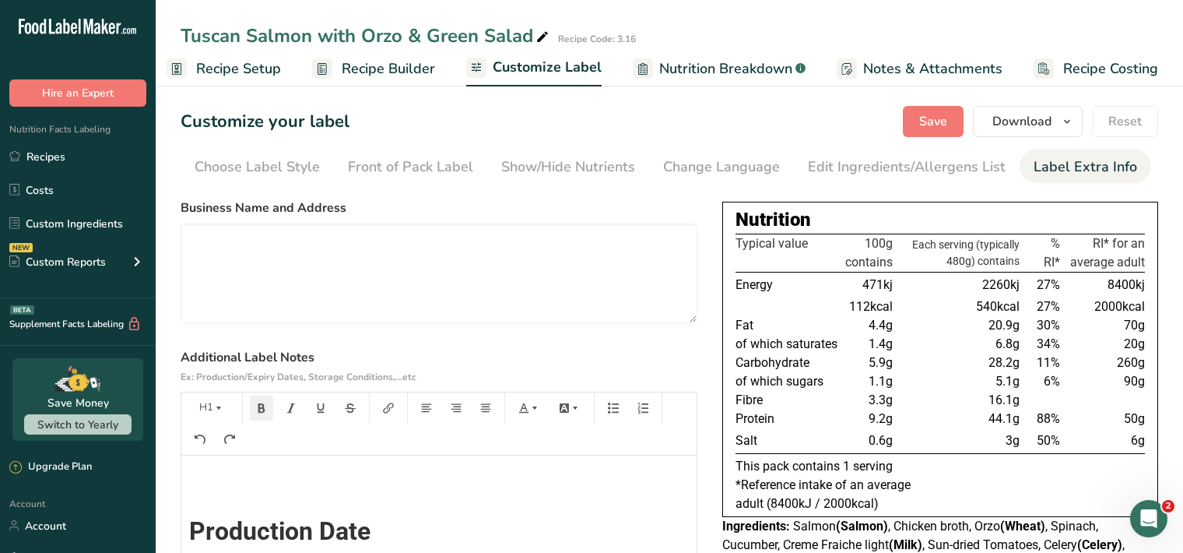
scroll to position [0, 0]
click at [931, 117] on span "Save" at bounding box center [933, 121] width 28 height 19
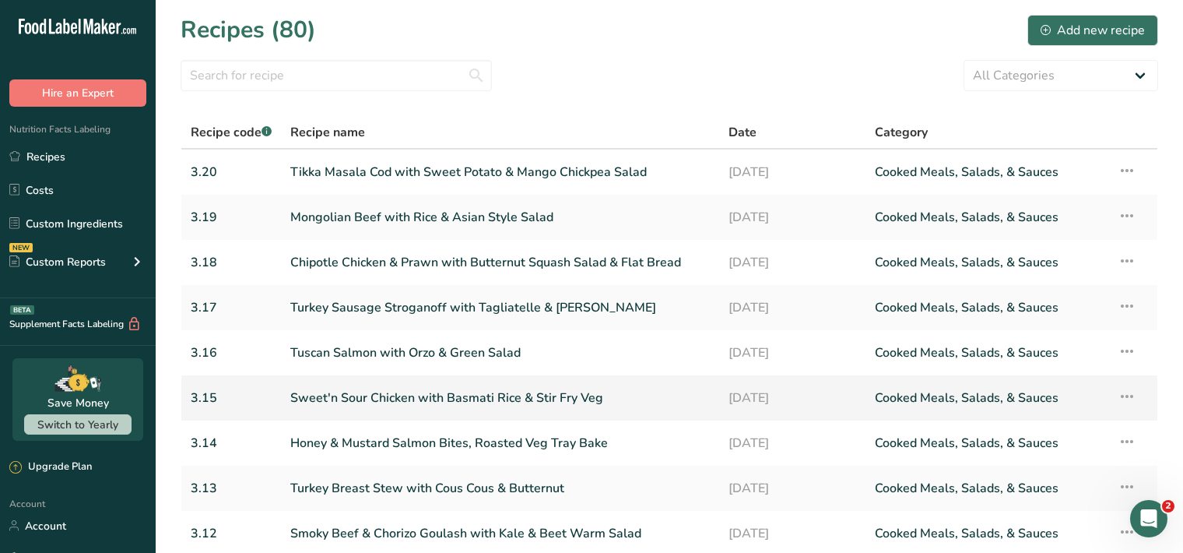
click at [453, 398] on link "Sweet'n Sour Chicken with Basmati Rice & Stir Fry Veg" at bounding box center [500, 397] width 420 height 33
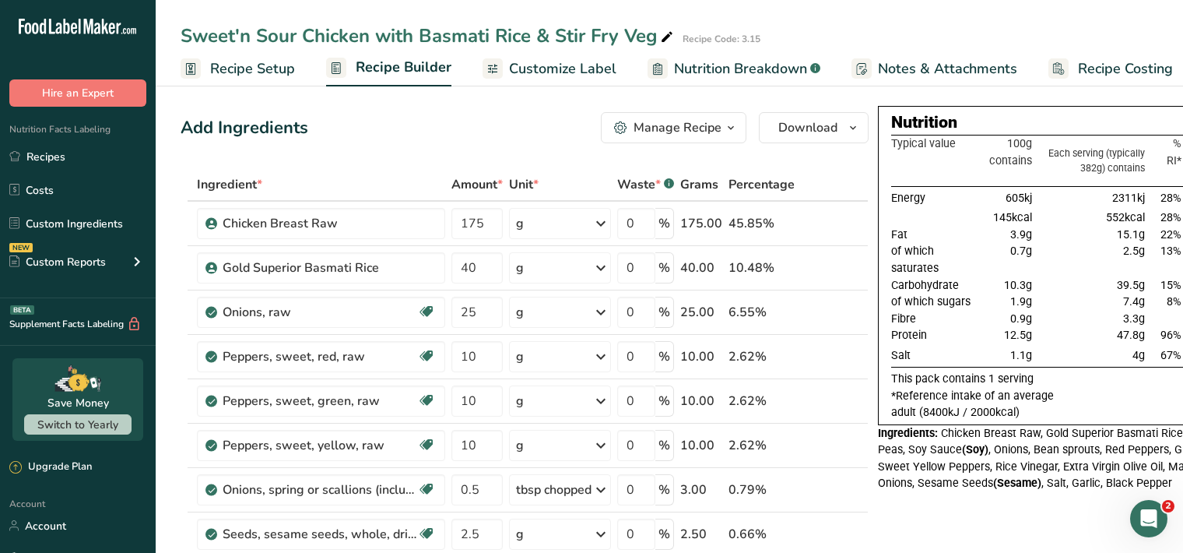
click at [571, 62] on span "Customize Label" at bounding box center [562, 68] width 107 height 21
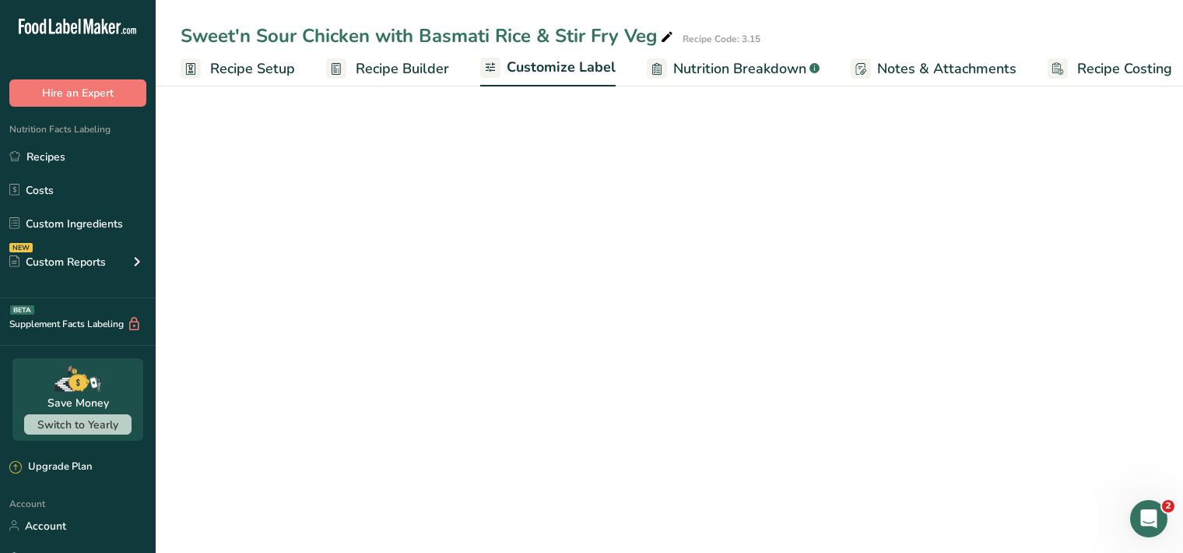
scroll to position [0, 14]
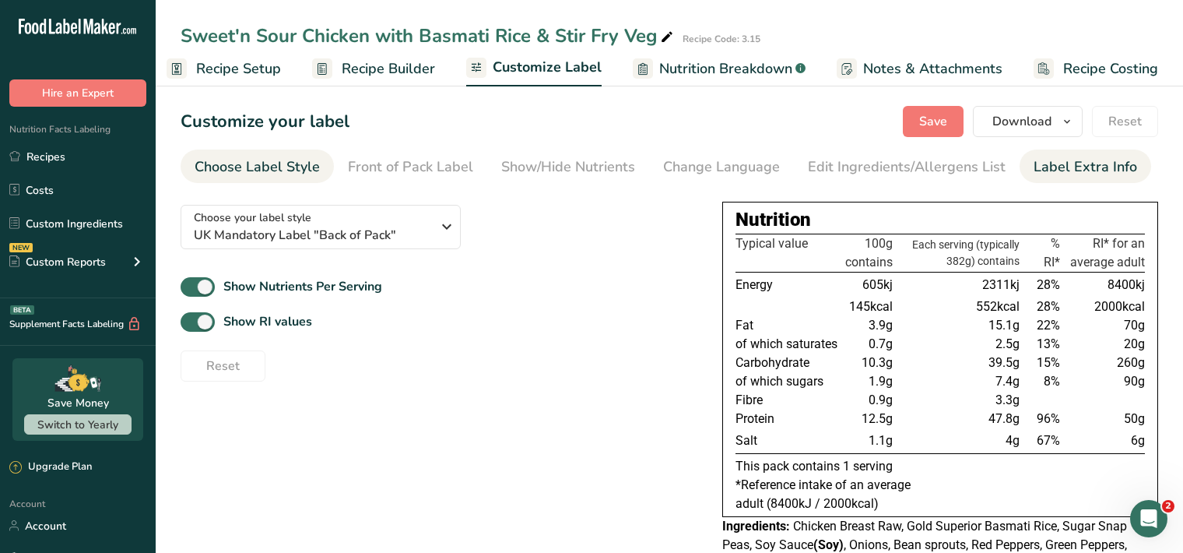
click at [1046, 170] on div "Label Extra Info" at bounding box center [1086, 166] width 104 height 21
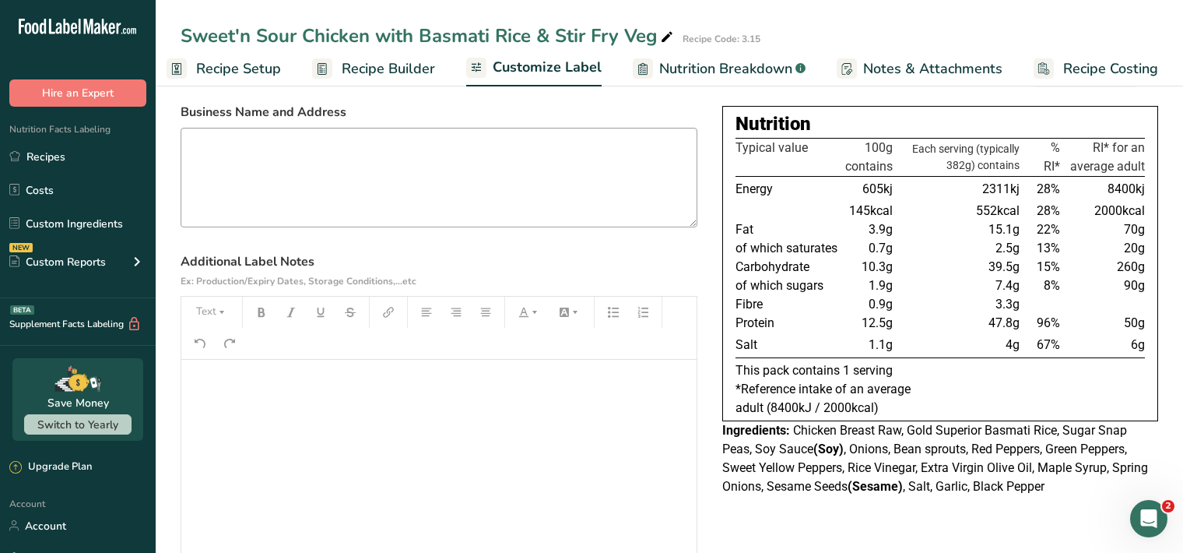
scroll to position [160, 0]
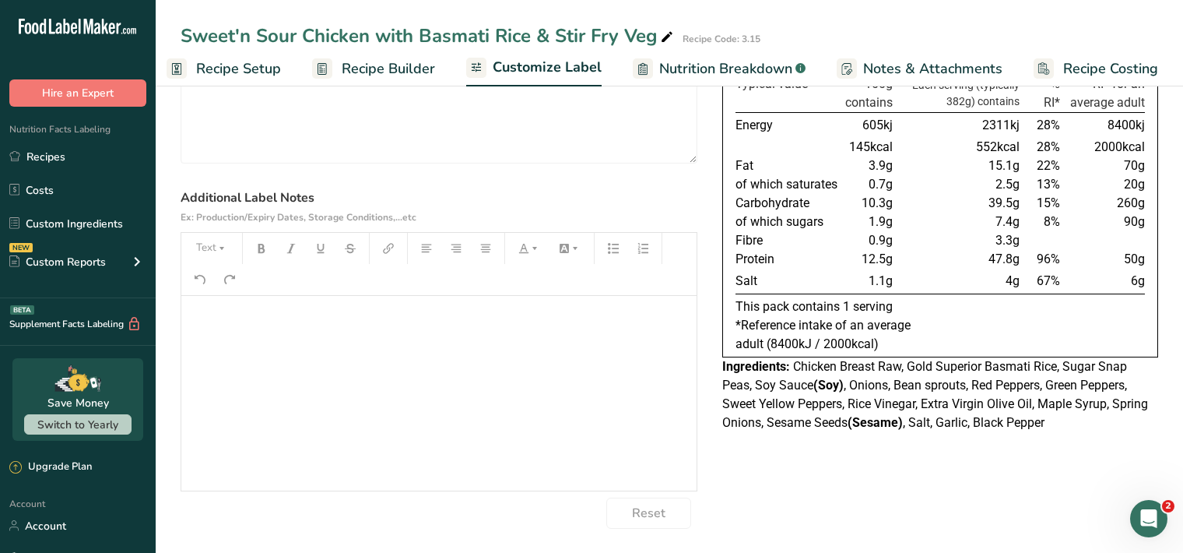
click at [207, 323] on p "﻿" at bounding box center [439, 317] width 500 height 19
click at [224, 248] on icon "button" at bounding box center [221, 248] width 11 height 11
click at [220, 287] on span "H1" at bounding box center [223, 288] width 34 height 33
click at [262, 244] on icon "button" at bounding box center [261, 248] width 11 height 11
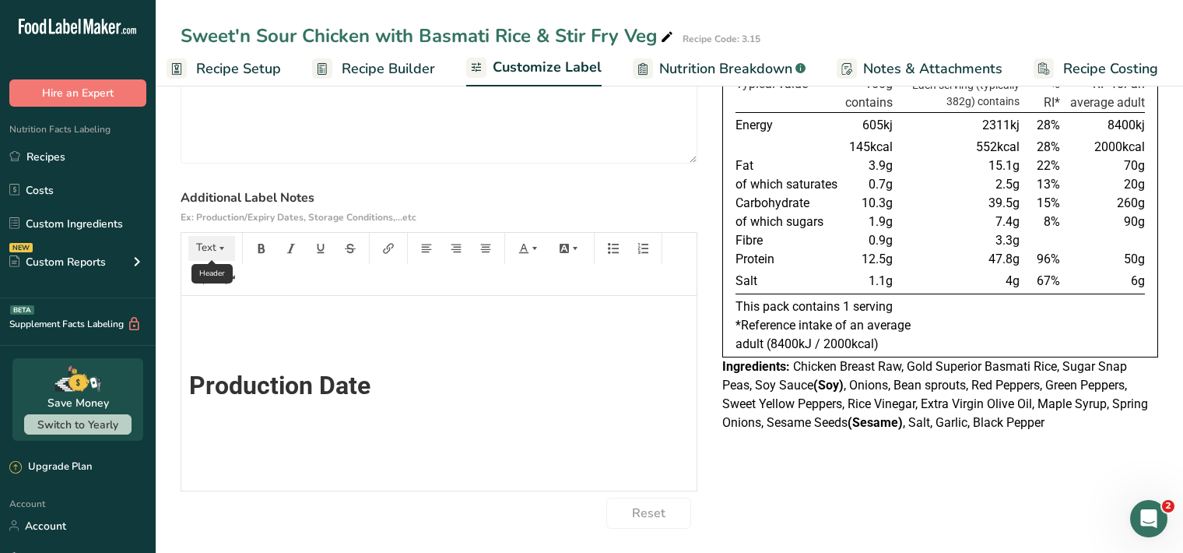
click at [227, 241] on button "Text" at bounding box center [211, 248] width 47 height 25
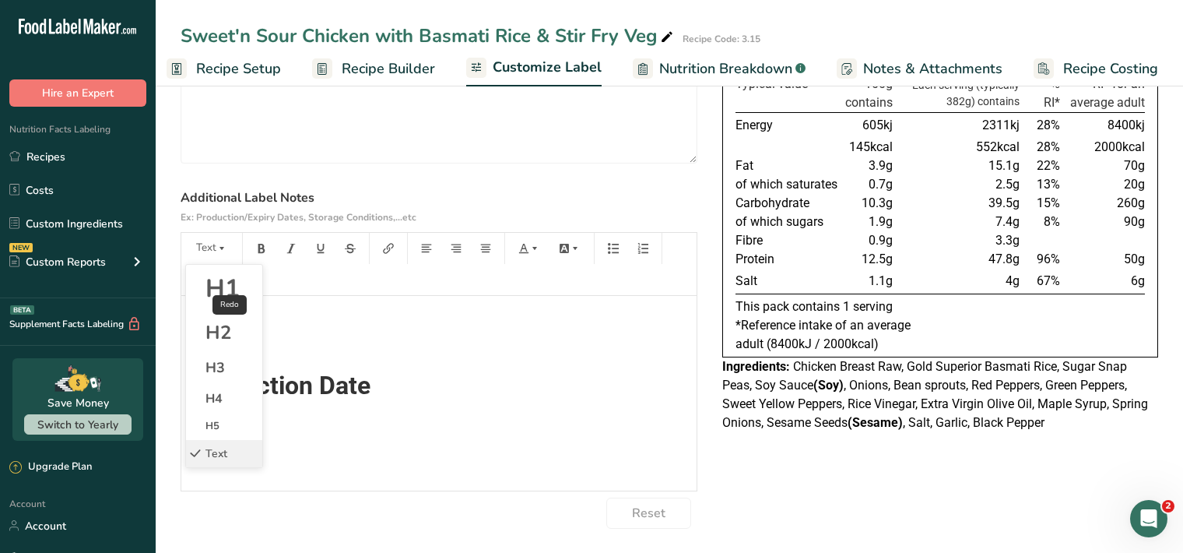
drag, startPoint x: 226, startPoint y: 297, endPoint x: 232, endPoint y: 290, distance: 9.4
click at [227, 297] on span "H1" at bounding box center [223, 288] width 34 height 33
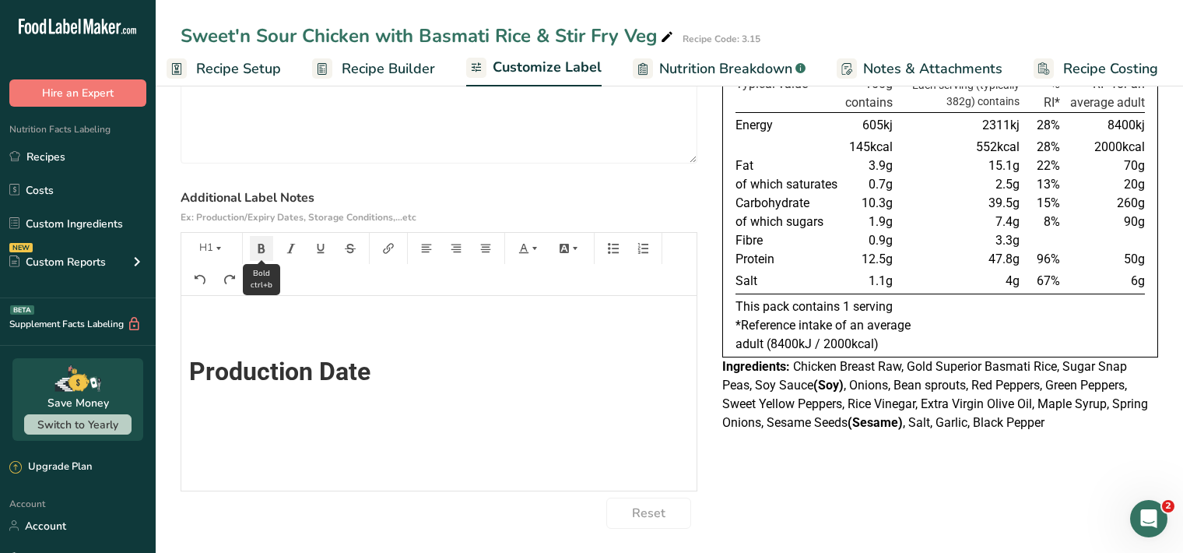
click at [262, 244] on icon "button" at bounding box center [261, 248] width 11 height 11
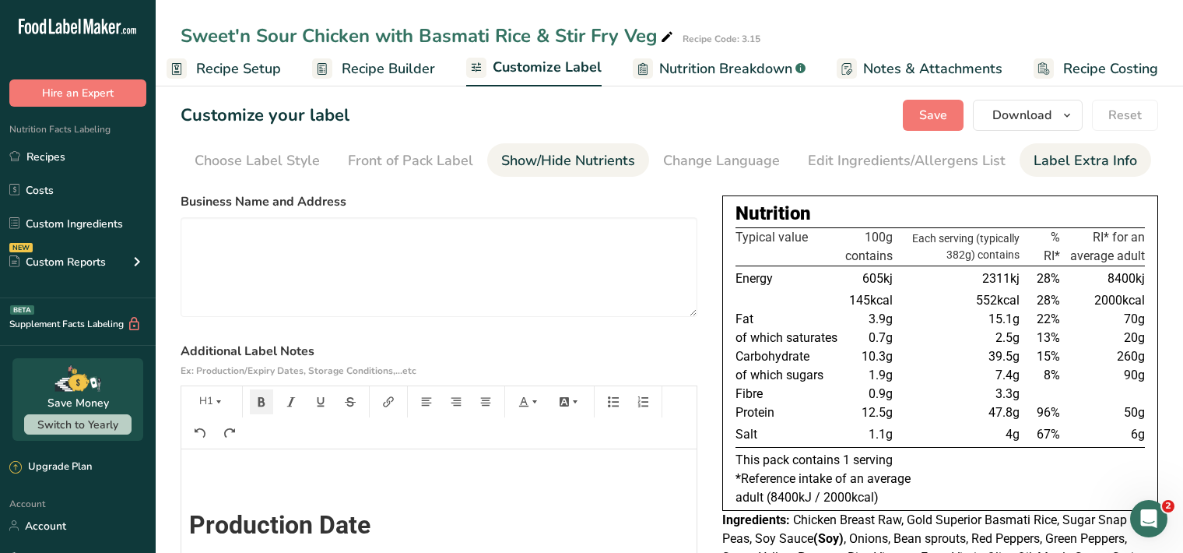
scroll to position [2, 0]
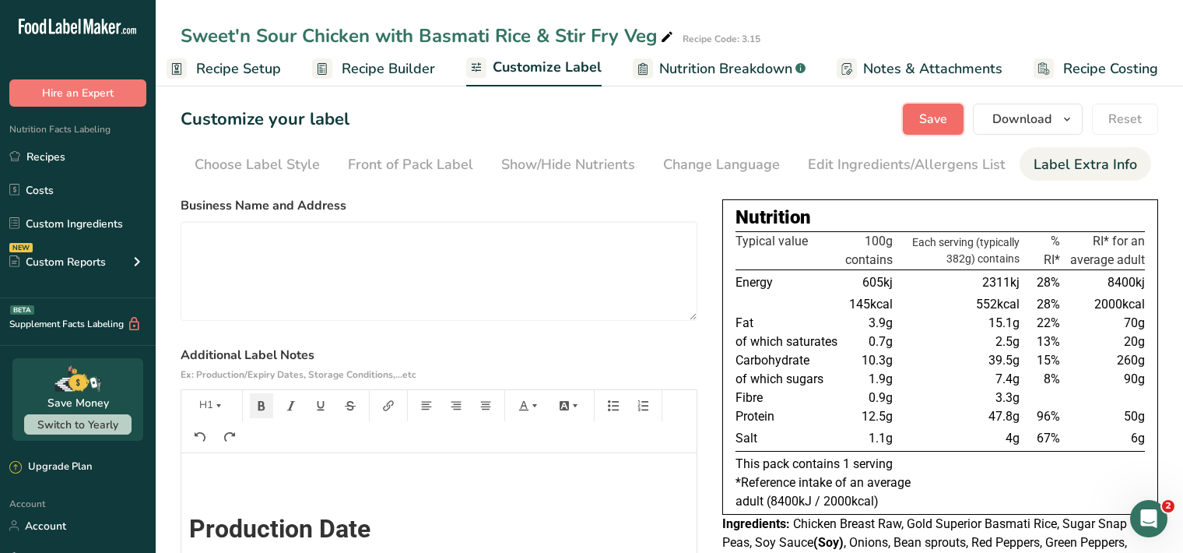
click at [928, 121] on span "Save" at bounding box center [933, 119] width 28 height 19
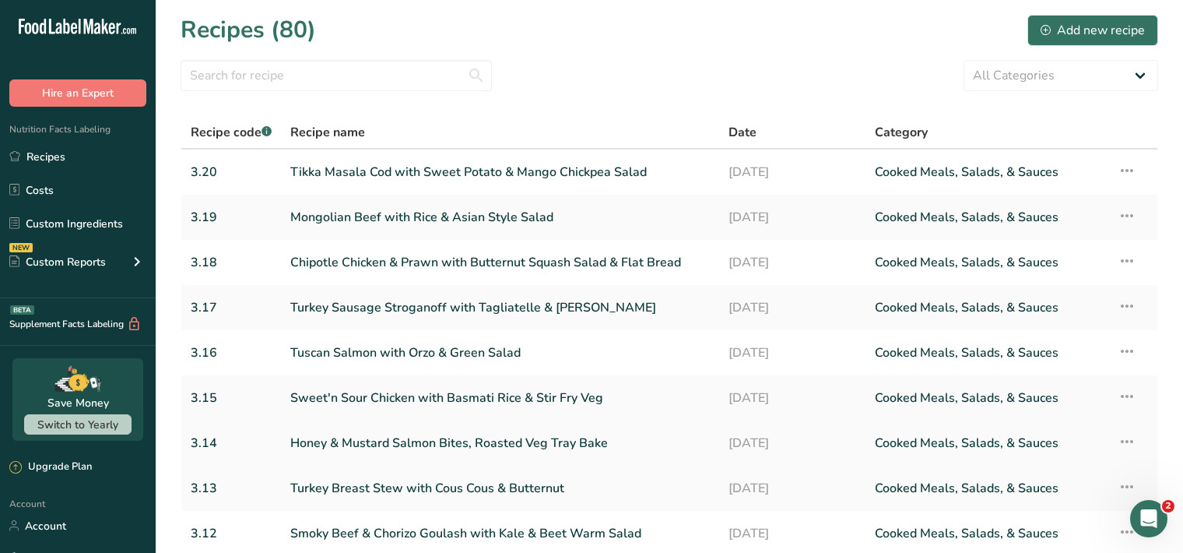
click at [425, 441] on link "Honey & Mustard Salmon Bites, Roasted Veg Tray Bake" at bounding box center [500, 443] width 420 height 33
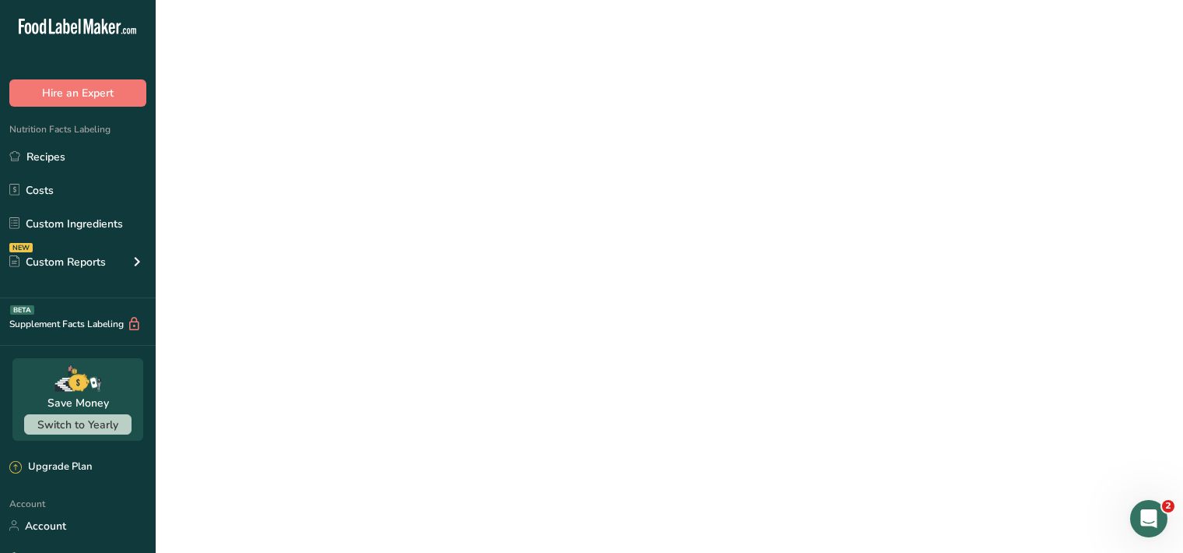
click at [425, 441] on link "Honey & Mustard Salmon Bites, Roasted Veg Tray Bake" at bounding box center [500, 443] width 420 height 33
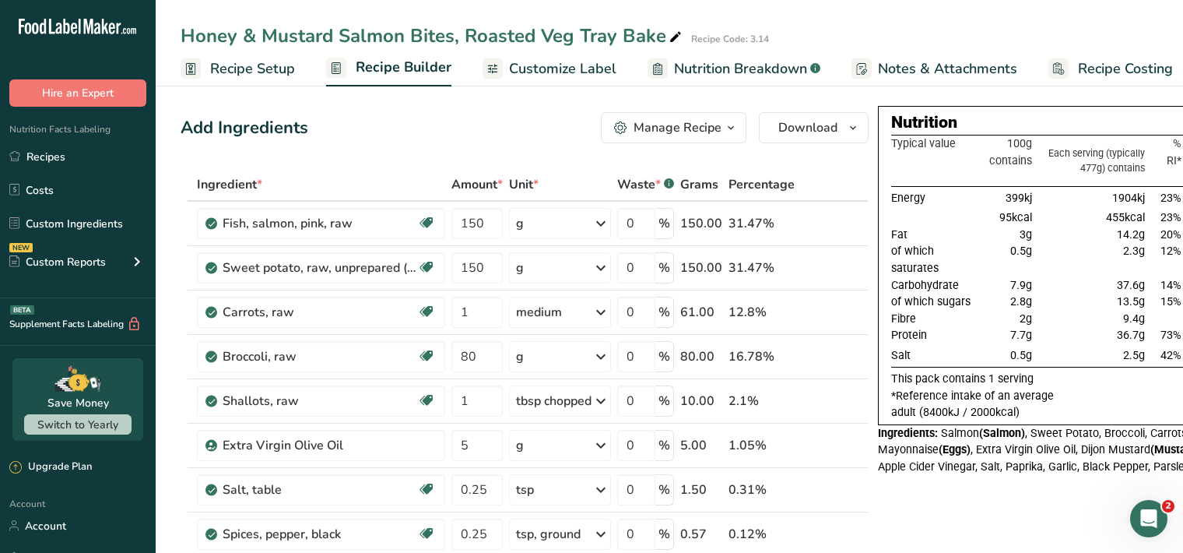
drag, startPoint x: 556, startPoint y: 69, endPoint x: 782, endPoint y: 90, distance: 227.4
click at [556, 69] on span "Customize Label" at bounding box center [562, 68] width 107 height 21
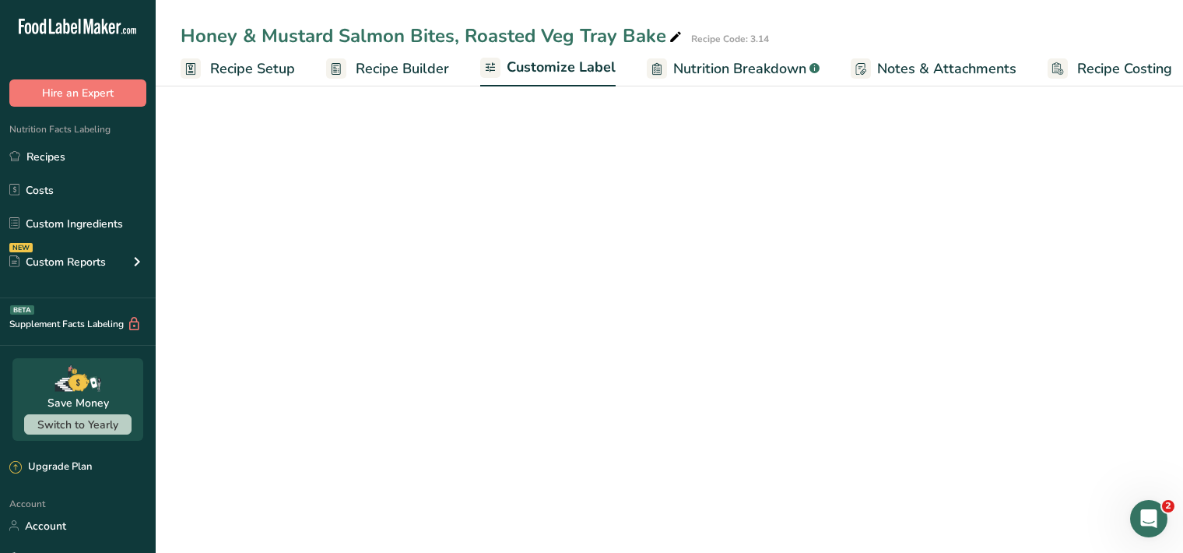
scroll to position [0, 14]
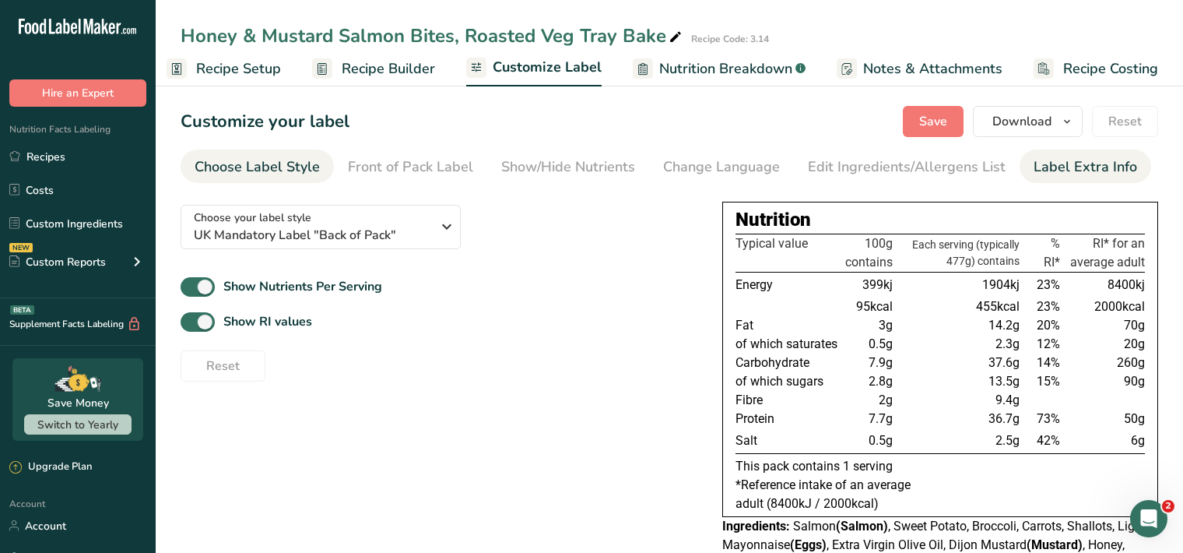
click at [1048, 168] on div "Label Extra Info" at bounding box center [1086, 166] width 104 height 21
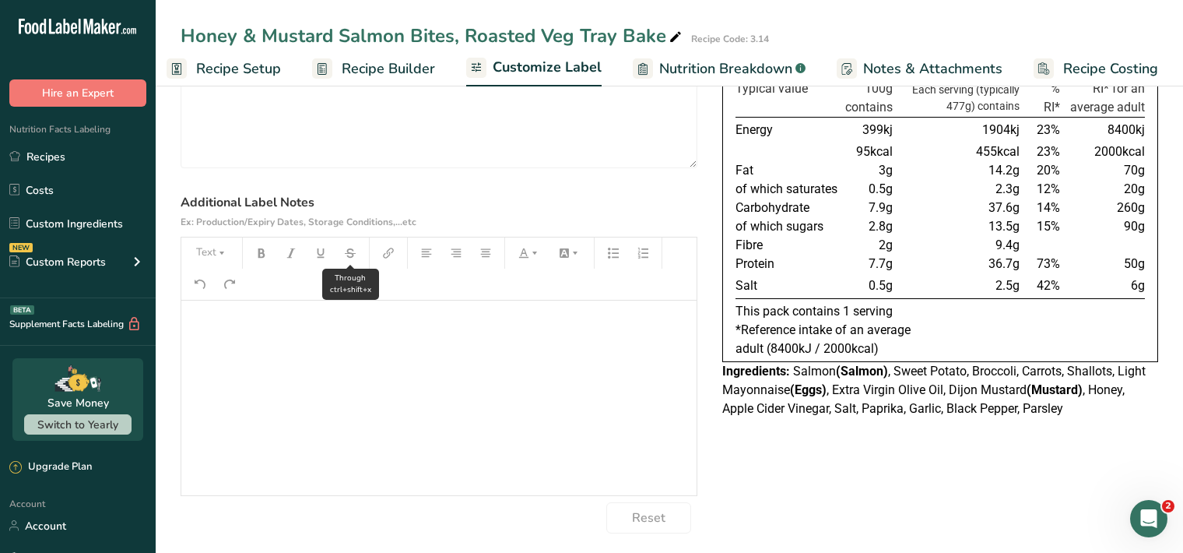
scroll to position [156, 0]
click at [213, 331] on div "﻿" at bounding box center [438, 397] width 515 height 195
click at [206, 249] on button "Text" at bounding box center [211, 252] width 47 height 25
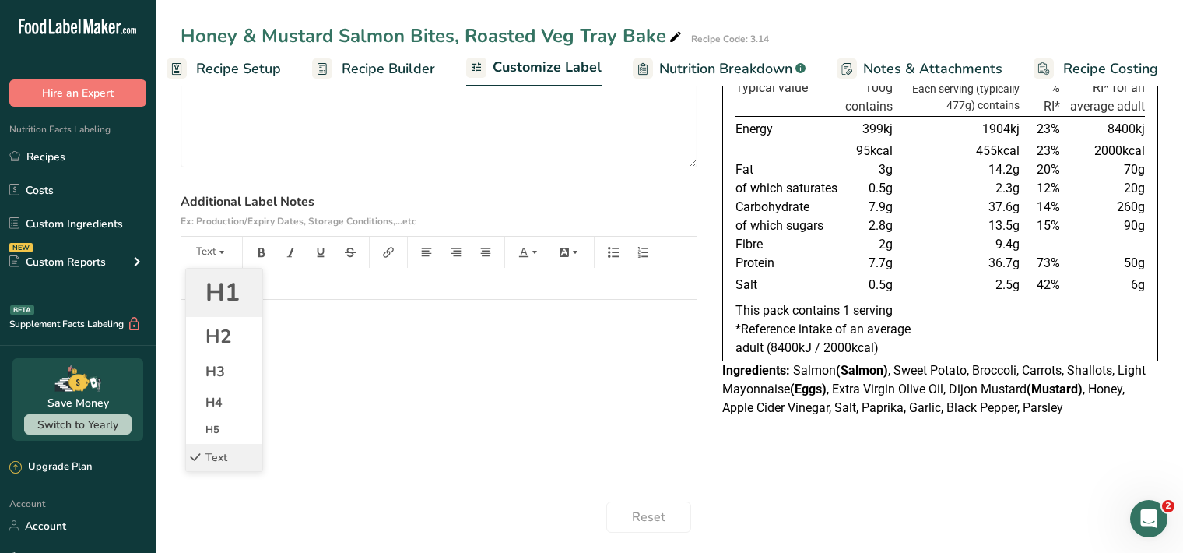
click at [223, 293] on span "H1" at bounding box center [223, 292] width 34 height 33
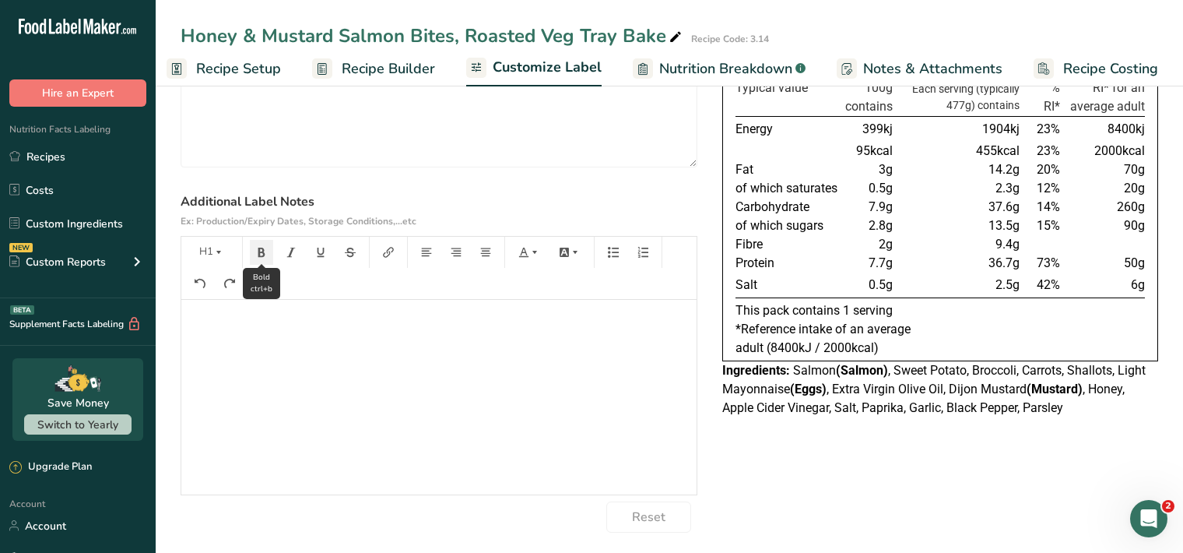
click at [262, 248] on icon "button" at bounding box center [261, 252] width 11 height 11
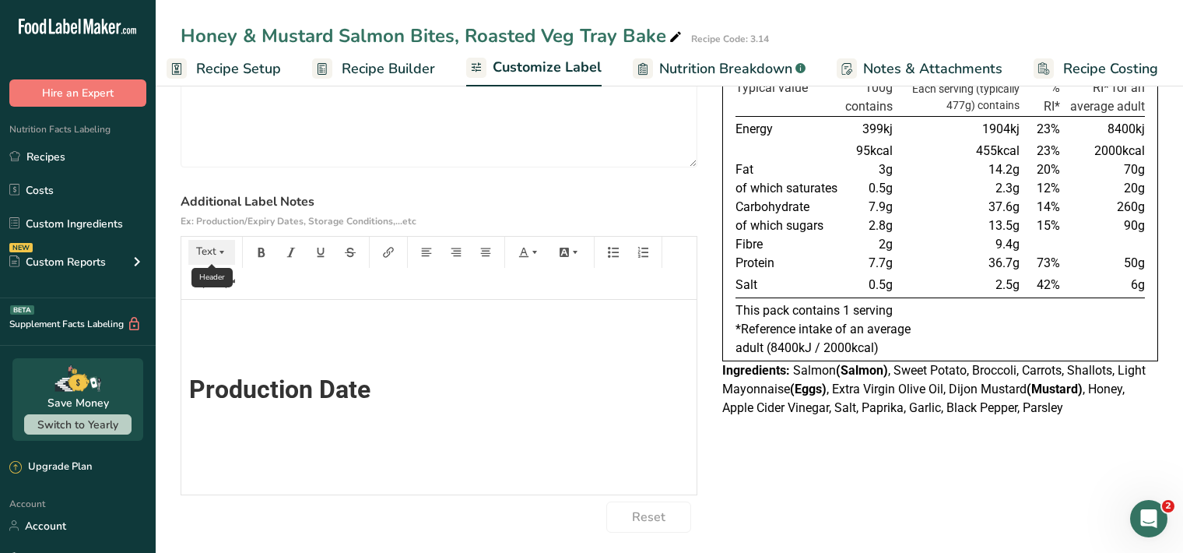
click at [226, 248] on icon "button" at bounding box center [221, 252] width 11 height 11
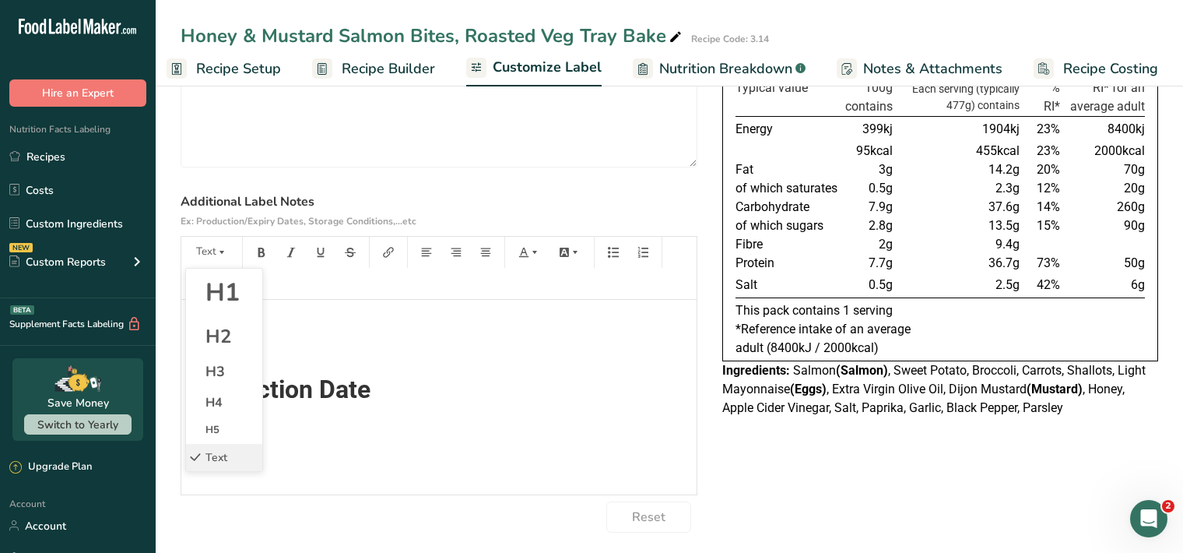
drag, startPoint x: 219, startPoint y: 298, endPoint x: 253, endPoint y: 264, distance: 48.4
click at [220, 298] on span "H1" at bounding box center [223, 292] width 34 height 33
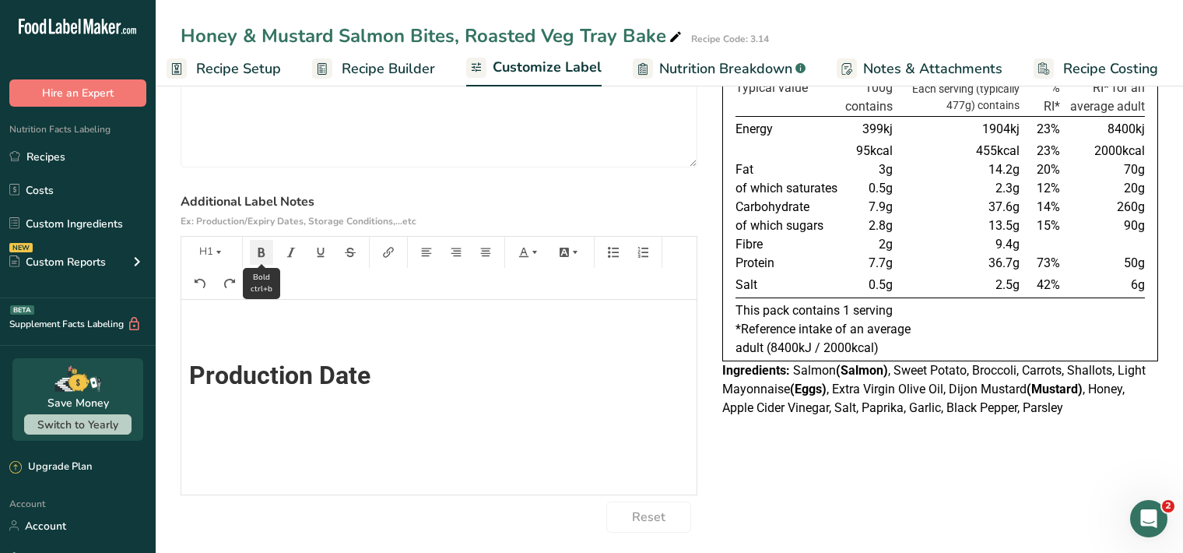
click at [263, 253] on icon "button" at bounding box center [261, 252] width 7 height 9
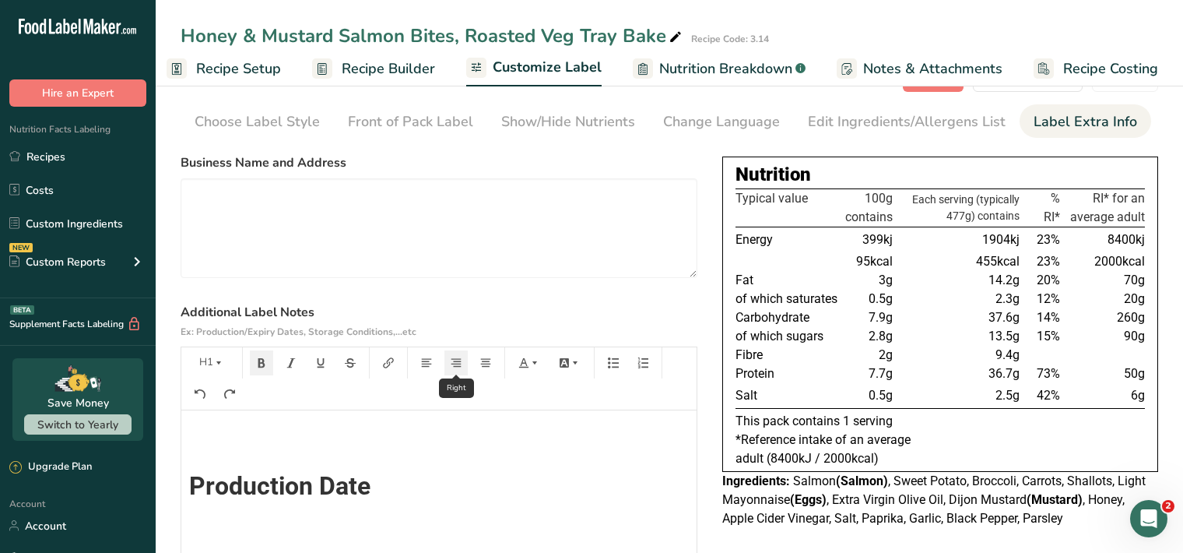
scroll to position [0, 0]
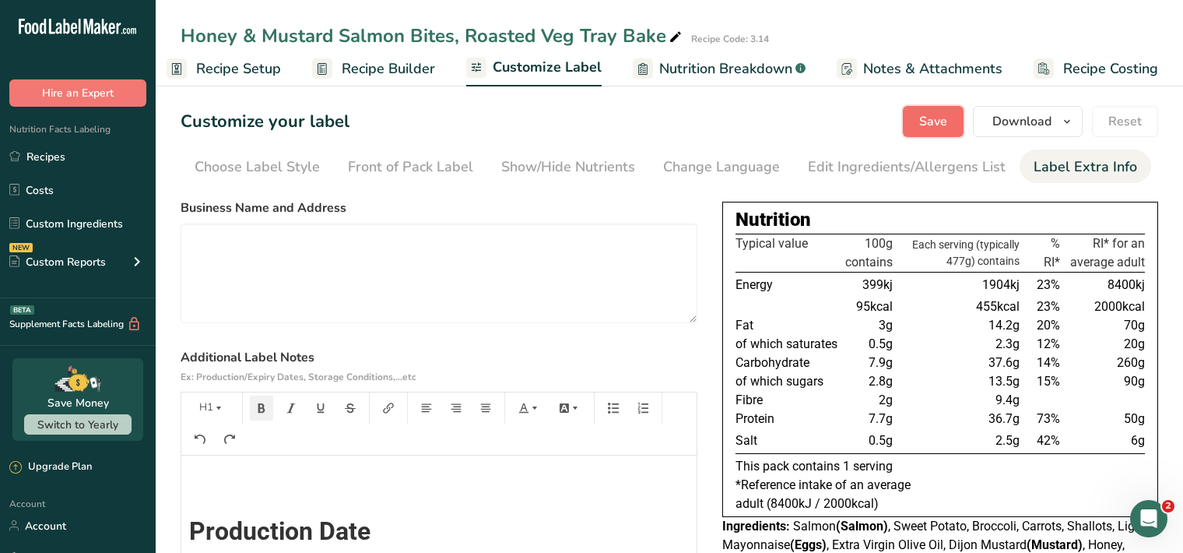
click at [938, 121] on span "Save" at bounding box center [933, 121] width 28 height 19
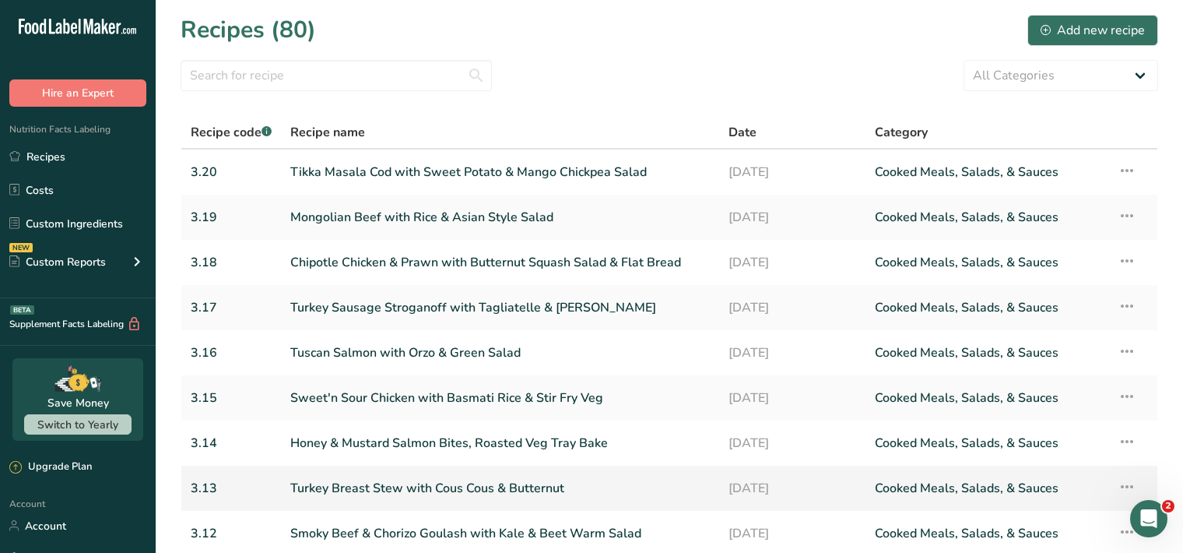
click at [369, 491] on link "Turkey Breast Stew with Cous Cous & Butternut" at bounding box center [500, 488] width 420 height 33
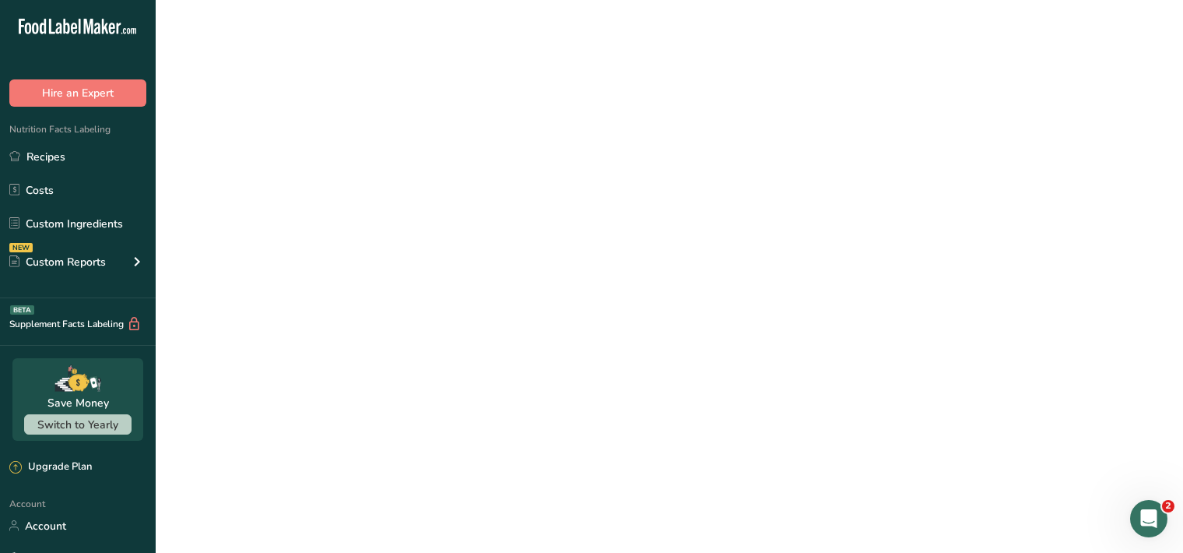
click at [369, 491] on link "Turkey Breast Stew with Cous Cous & Butternut" at bounding box center [500, 488] width 420 height 33
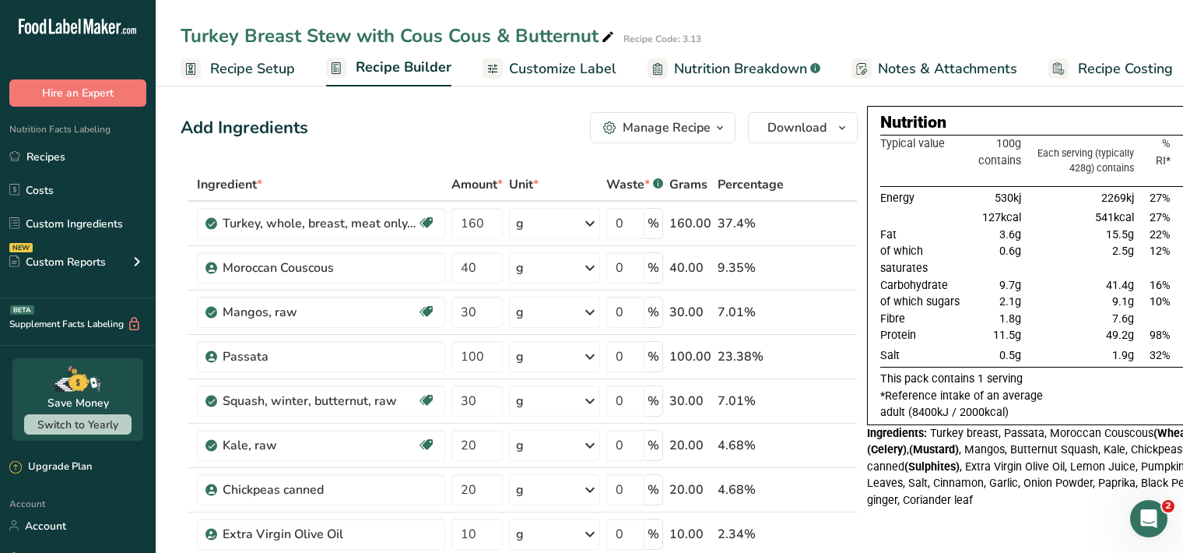
click at [554, 74] on span "Customize Label" at bounding box center [562, 68] width 107 height 21
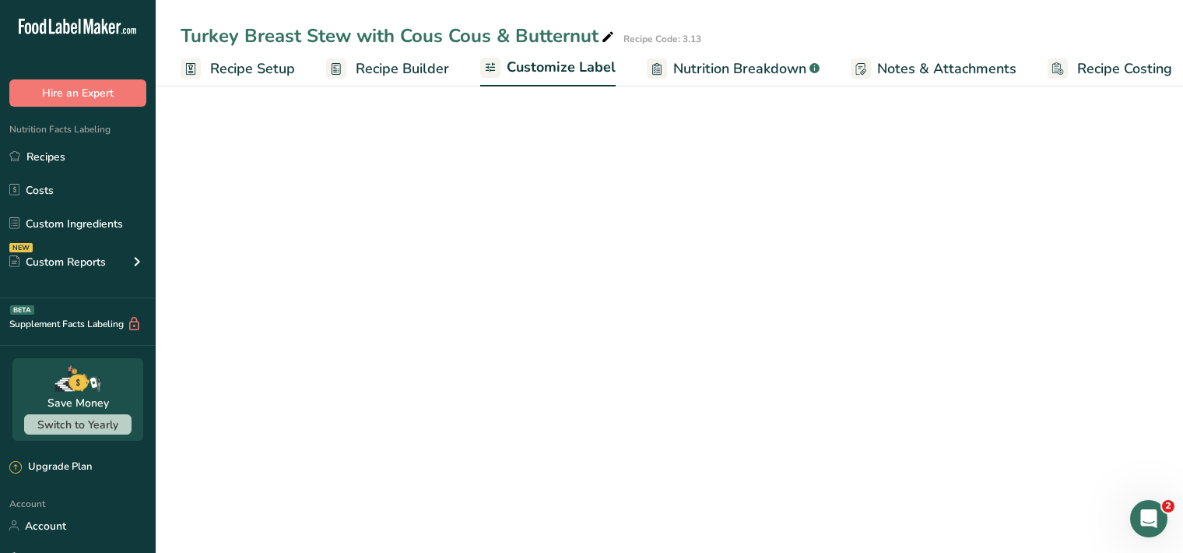
scroll to position [0, 14]
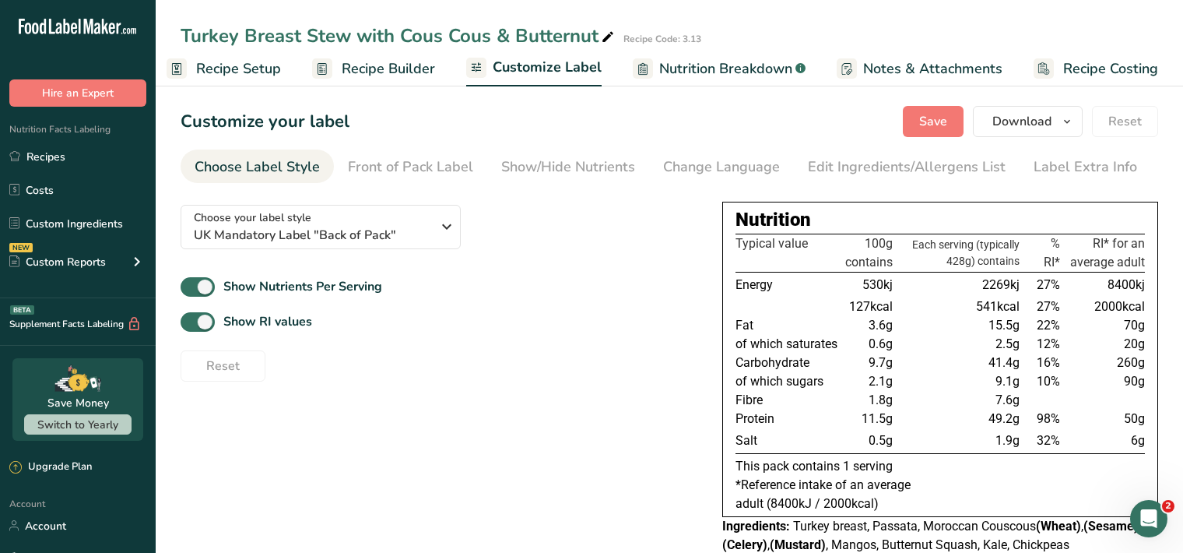
click at [561, 69] on span "Customize Label" at bounding box center [547, 67] width 109 height 21
click at [1056, 172] on div "Label Extra Info" at bounding box center [1086, 166] width 104 height 21
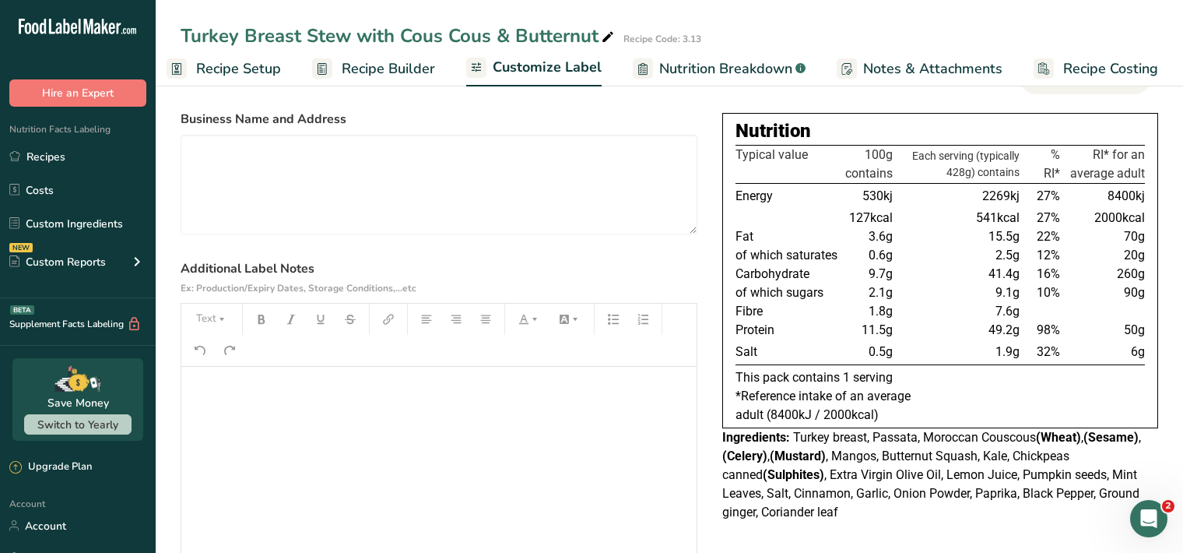
scroll to position [128, 0]
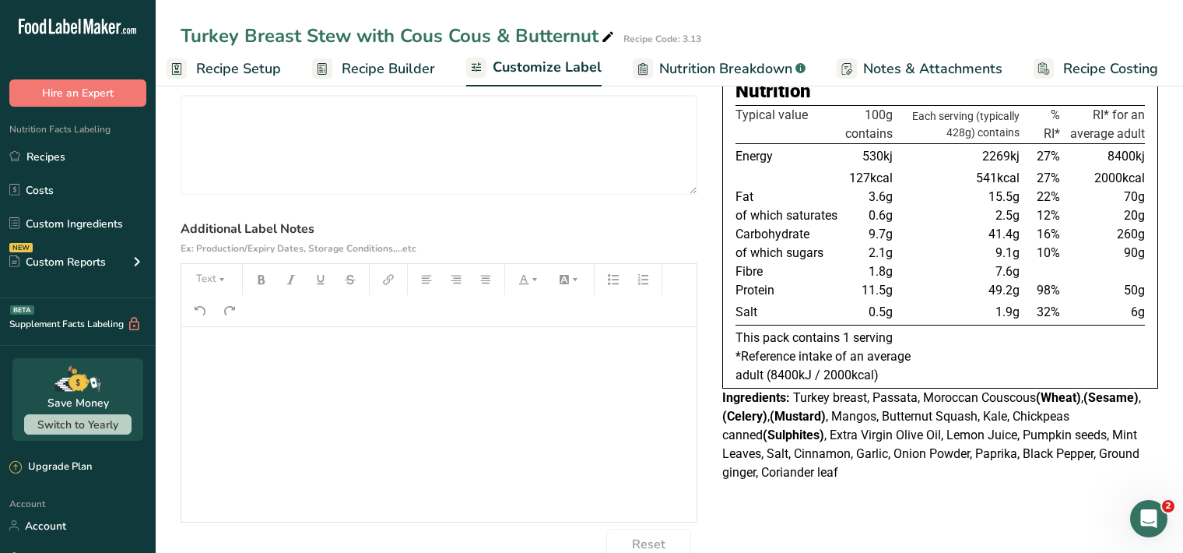
click at [217, 347] on p "﻿" at bounding box center [439, 348] width 500 height 19
click at [220, 279] on icon "button" at bounding box center [221, 279] width 11 height 11
drag, startPoint x: 230, startPoint y: 323, endPoint x: 236, endPoint y: 314, distance: 10.8
click at [230, 323] on span "H1" at bounding box center [223, 319] width 34 height 33
click at [265, 276] on icon "button" at bounding box center [261, 279] width 11 height 11
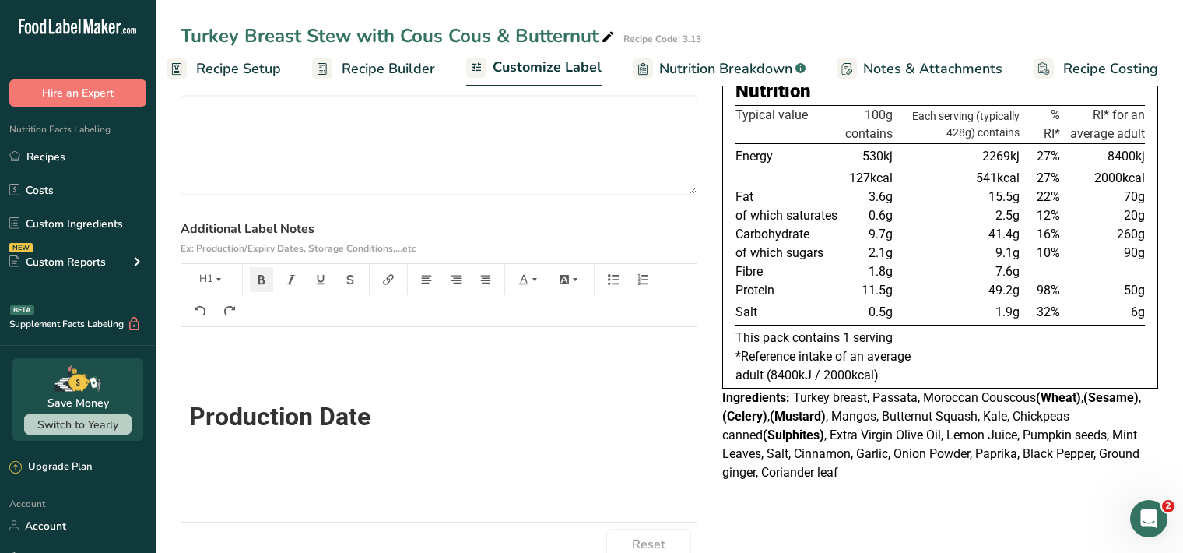
scroll to position [0, 0]
click at [227, 272] on button "Text" at bounding box center [211, 279] width 47 height 25
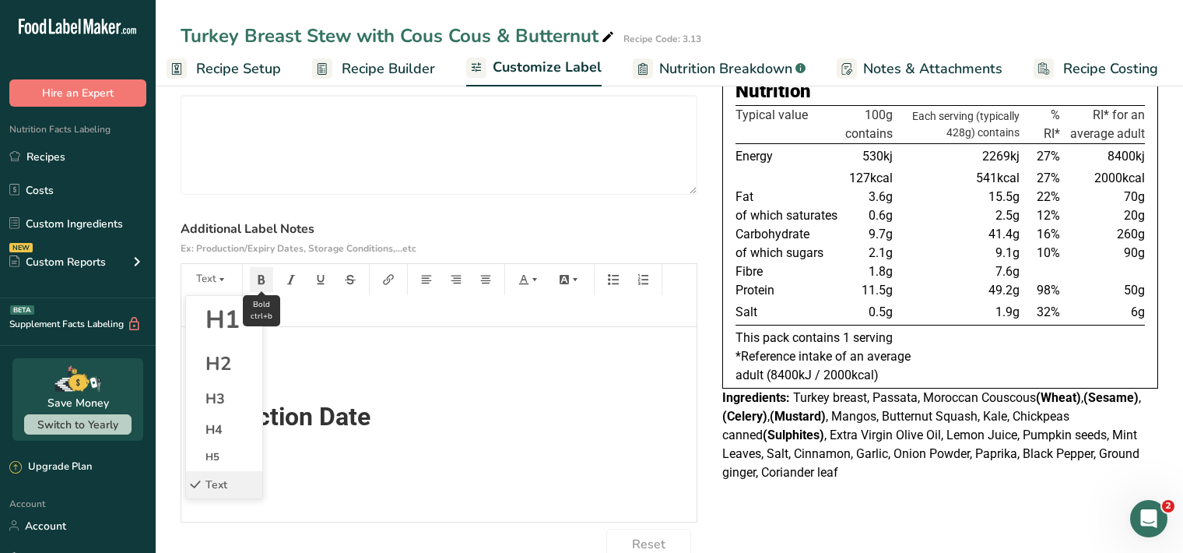
drag, startPoint x: 212, startPoint y: 320, endPoint x: 251, endPoint y: 285, distance: 52.4
click at [213, 318] on span "H1" at bounding box center [223, 319] width 34 height 33
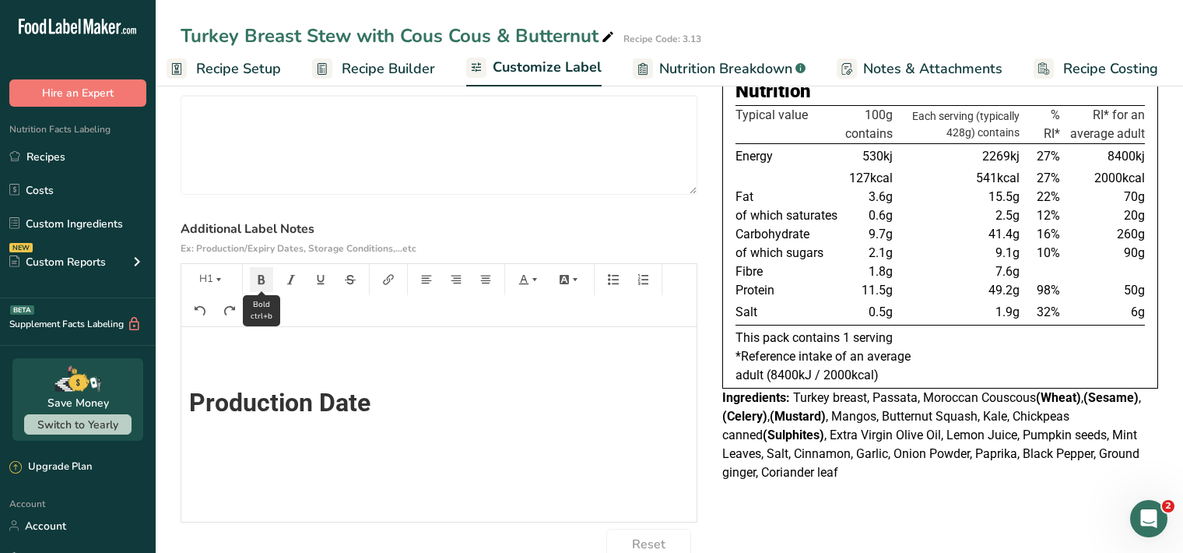
click at [262, 282] on icon "button" at bounding box center [261, 279] width 11 height 11
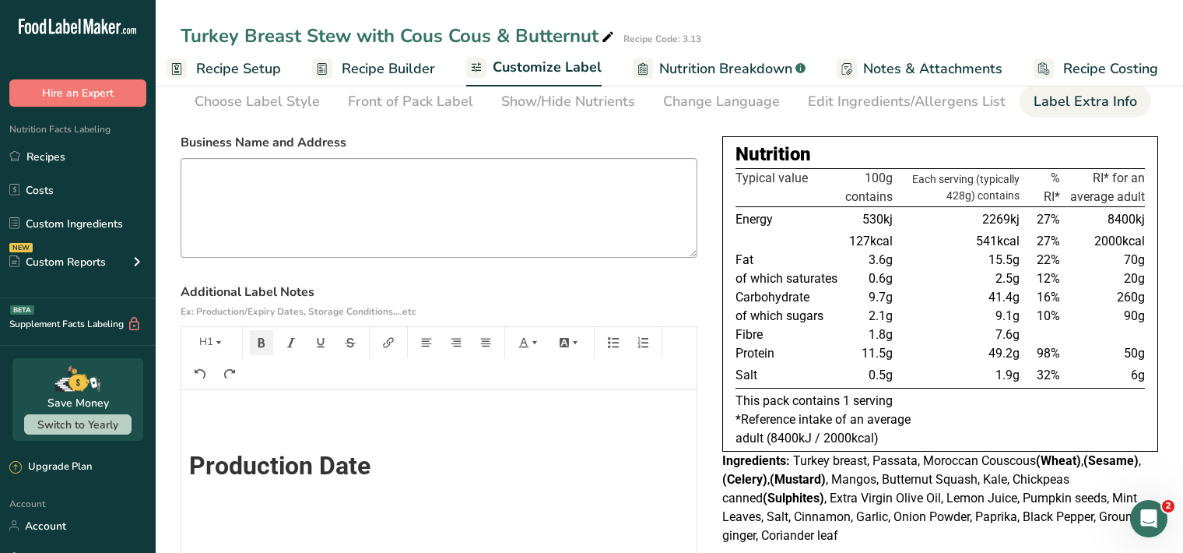
scroll to position [0, 0]
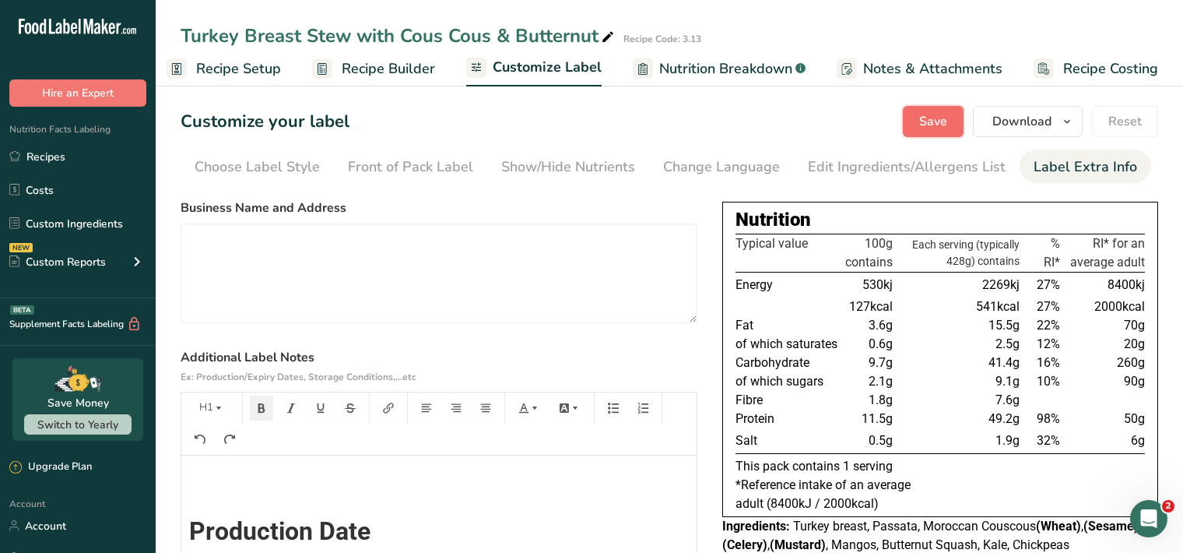
click at [935, 119] on span "Save" at bounding box center [933, 121] width 28 height 19
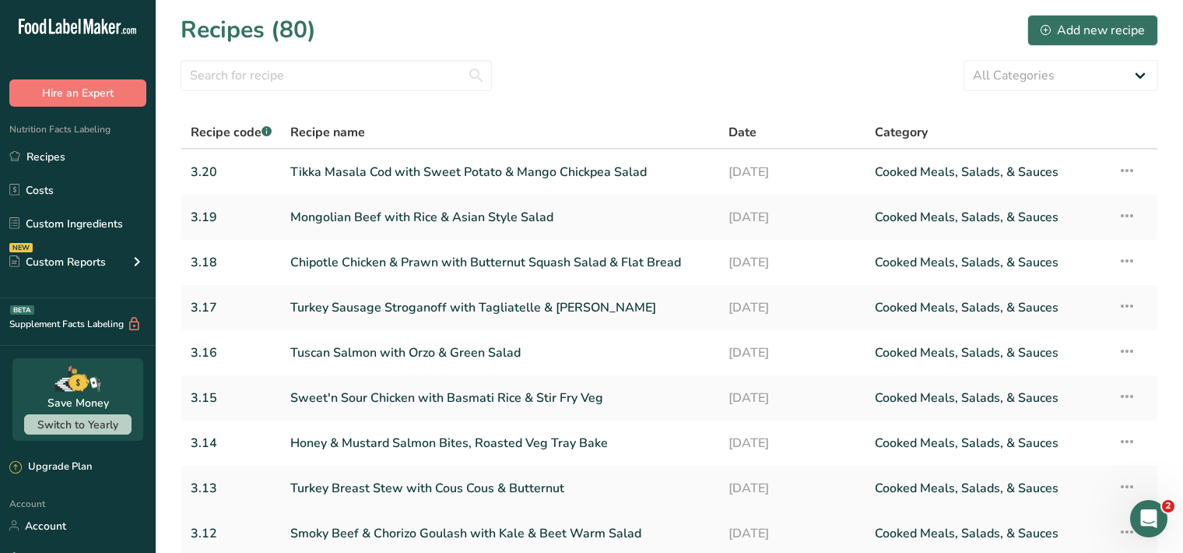
click at [441, 533] on link "Smoky Beef & Chorizo Goulash with Kale & Beet Warm Salad" at bounding box center [500, 533] width 420 height 33
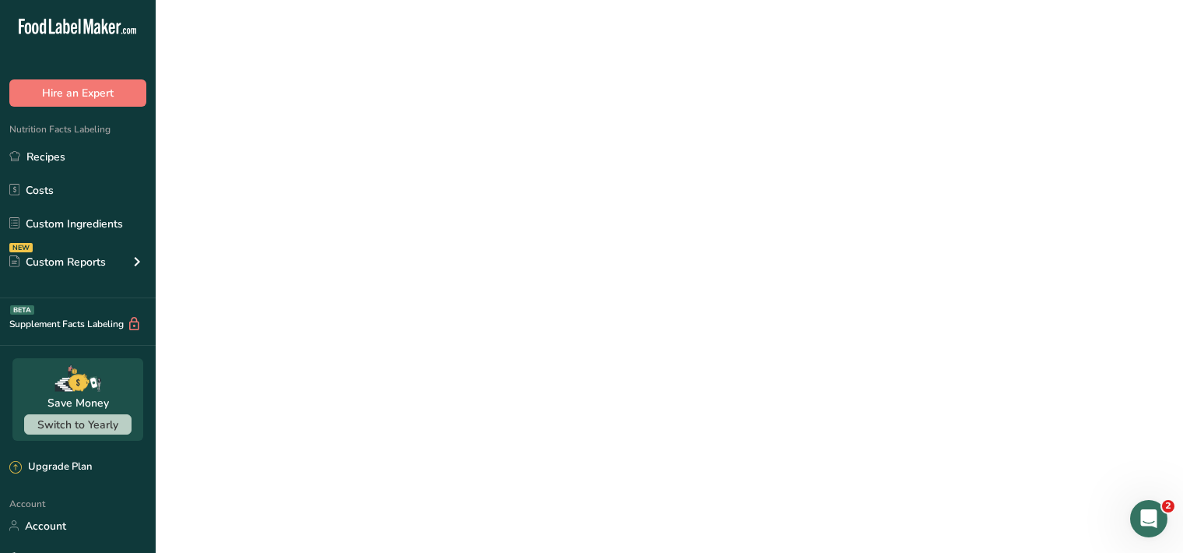
click at [441, 533] on link "Smoky Beef & Chorizo Goulash with Kale & Beet Warm Salad" at bounding box center [500, 533] width 420 height 33
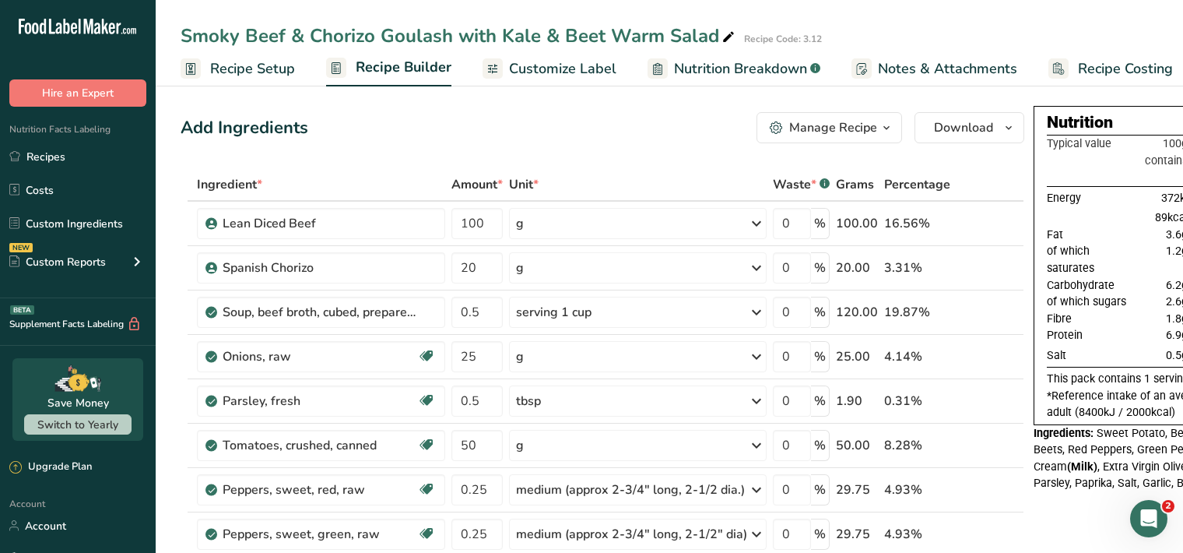
click at [583, 70] on span "Customize Label" at bounding box center [562, 68] width 107 height 21
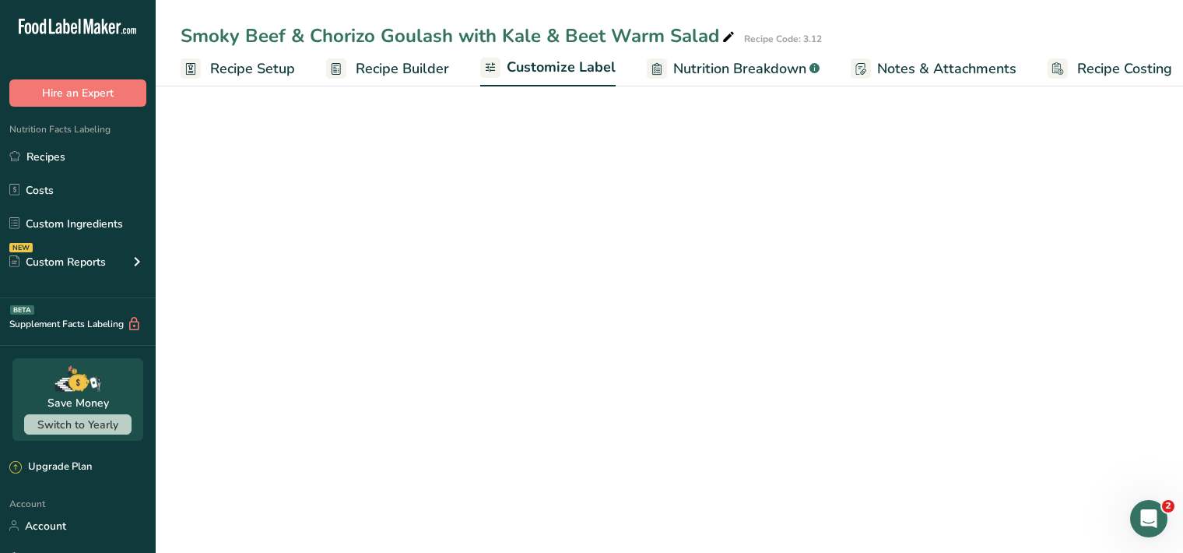
scroll to position [0, 14]
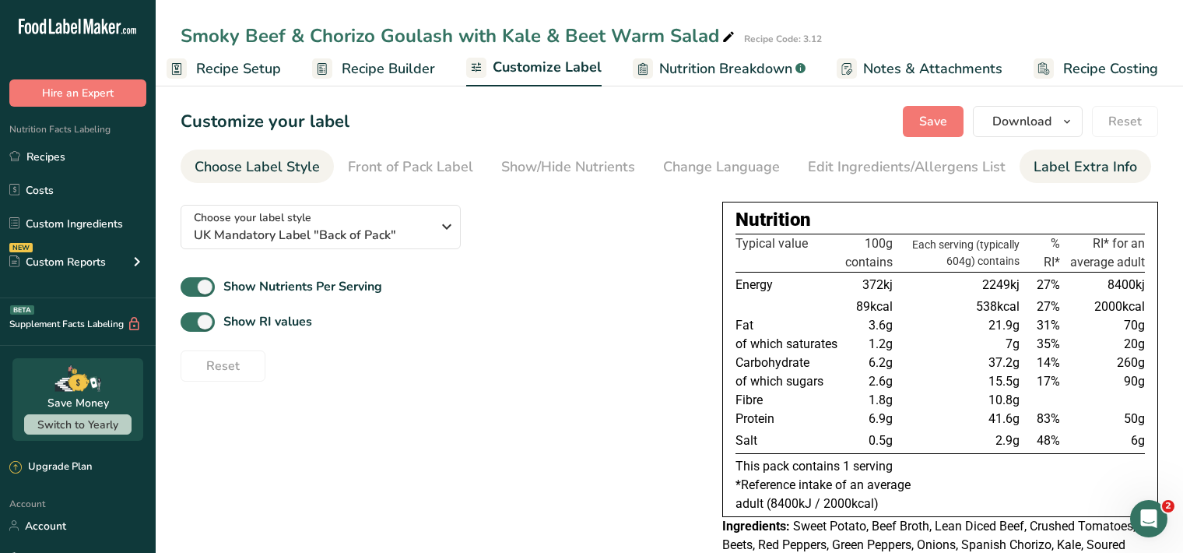
click at [1060, 160] on div "Label Extra Info" at bounding box center [1086, 166] width 104 height 21
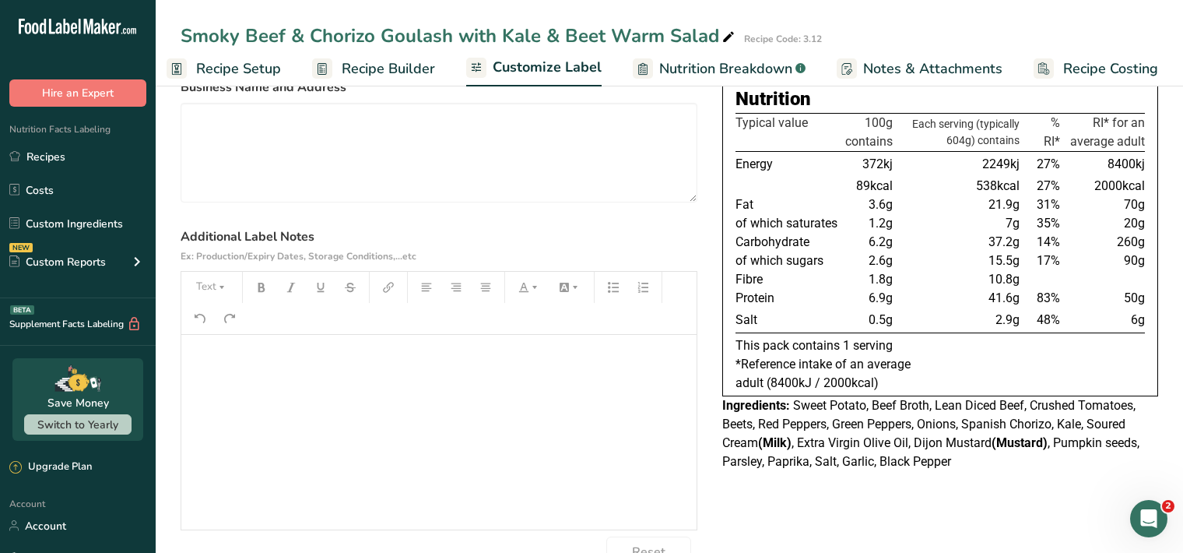
scroll to position [160, 0]
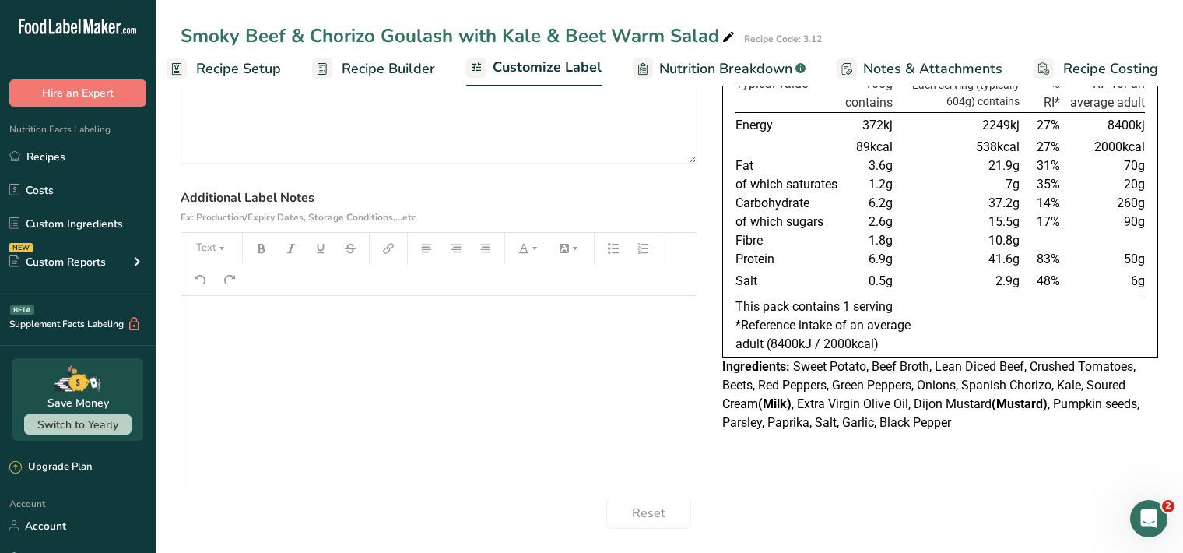
click at [203, 317] on p "﻿" at bounding box center [439, 317] width 500 height 19
click at [228, 251] on button "Text" at bounding box center [211, 248] width 47 height 25
click at [207, 291] on span "H1" at bounding box center [223, 288] width 34 height 33
click at [264, 251] on icon "button" at bounding box center [261, 248] width 7 height 9
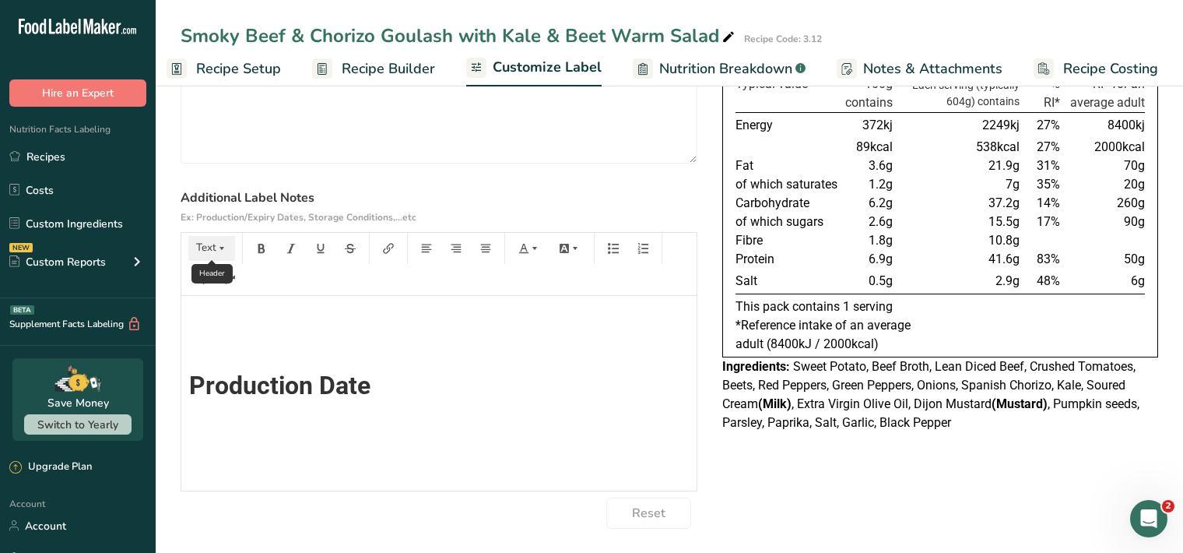
drag, startPoint x: 201, startPoint y: 250, endPoint x: 209, endPoint y: 254, distance: 8.7
click at [201, 251] on button "Text" at bounding box center [211, 248] width 47 height 25
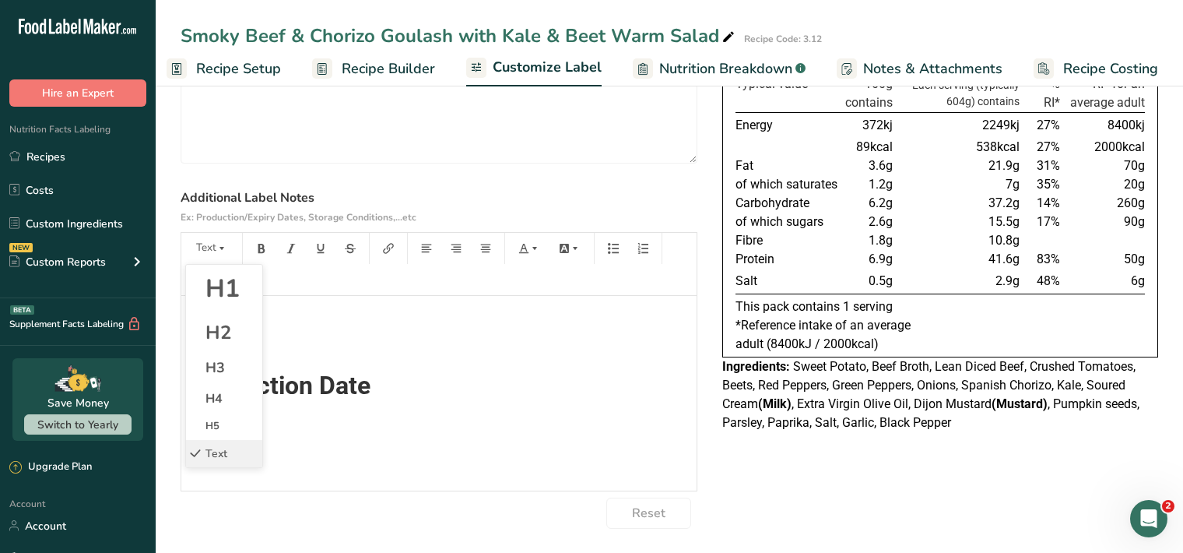
drag, startPoint x: 236, startPoint y: 293, endPoint x: 251, endPoint y: 275, distance: 23.8
click at [235, 293] on span "H1" at bounding box center [223, 288] width 34 height 33
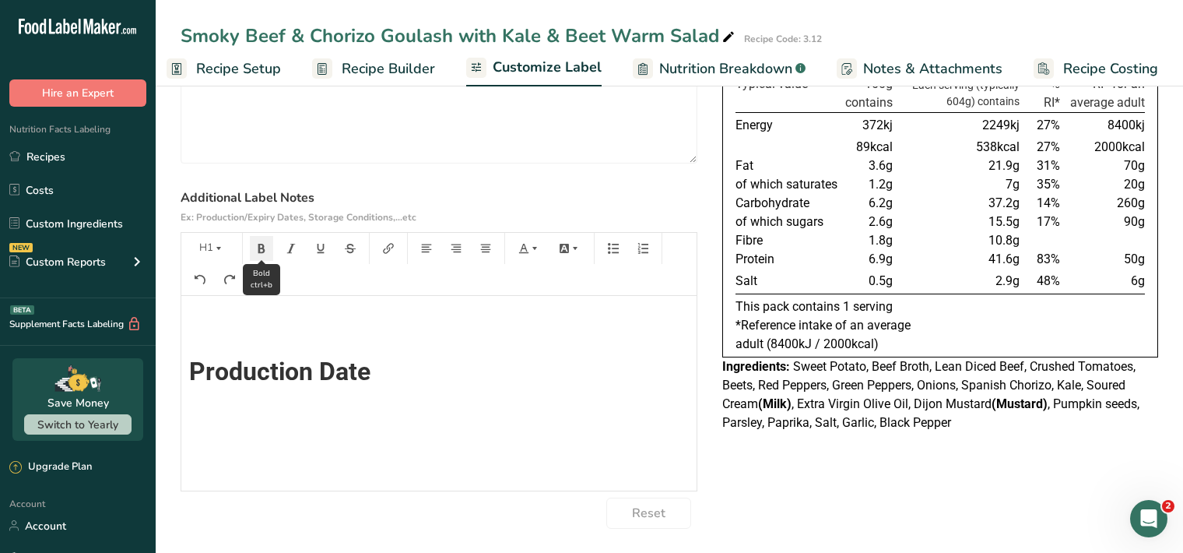
click at [252, 248] on button "button" at bounding box center [261, 248] width 23 height 25
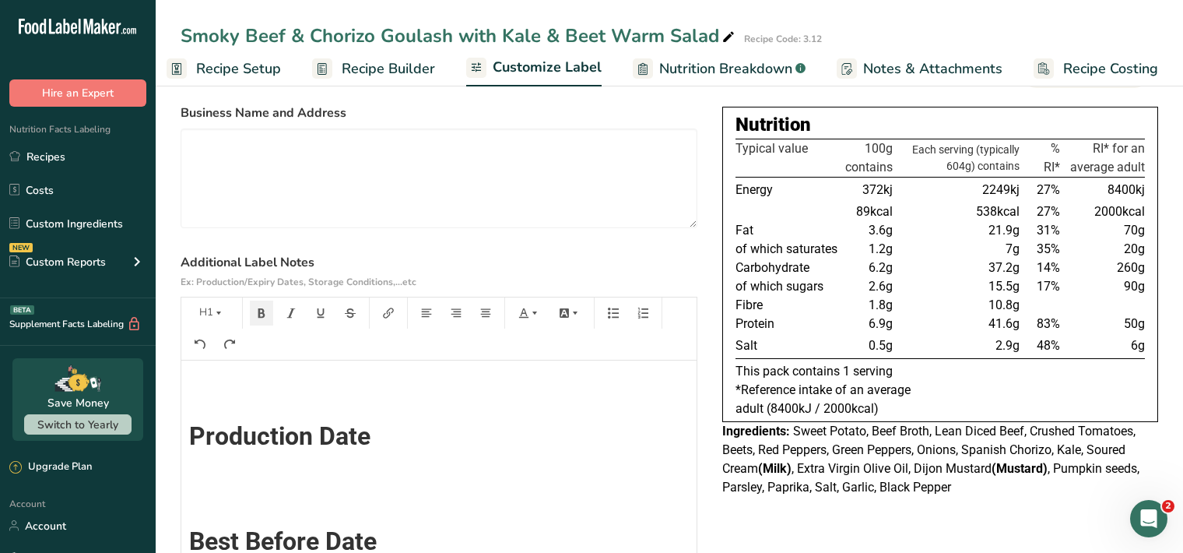
scroll to position [0, 0]
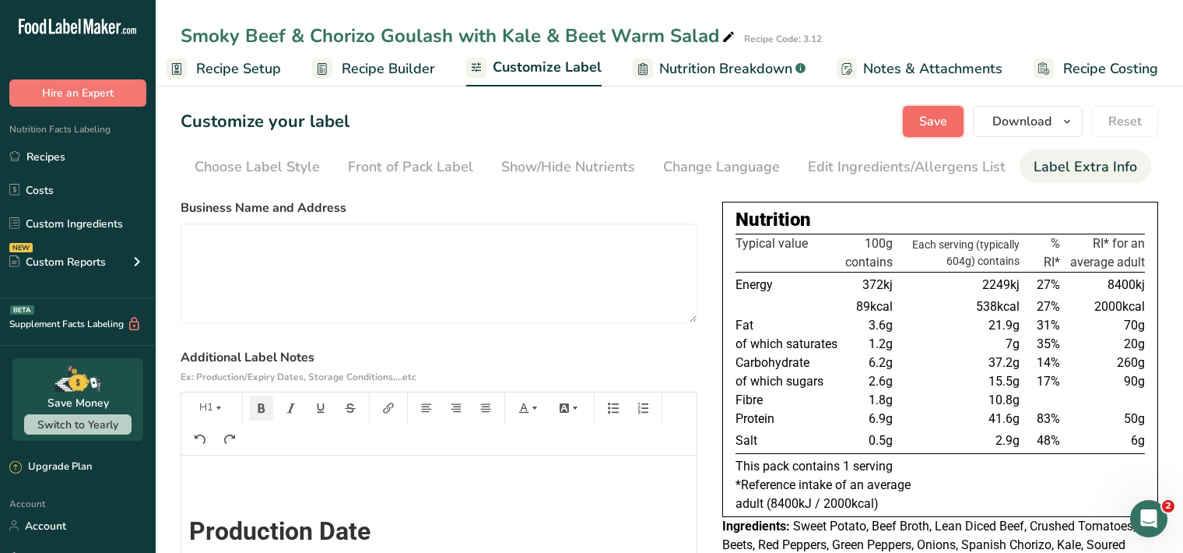
click at [944, 129] on span "Save" at bounding box center [933, 121] width 28 height 19
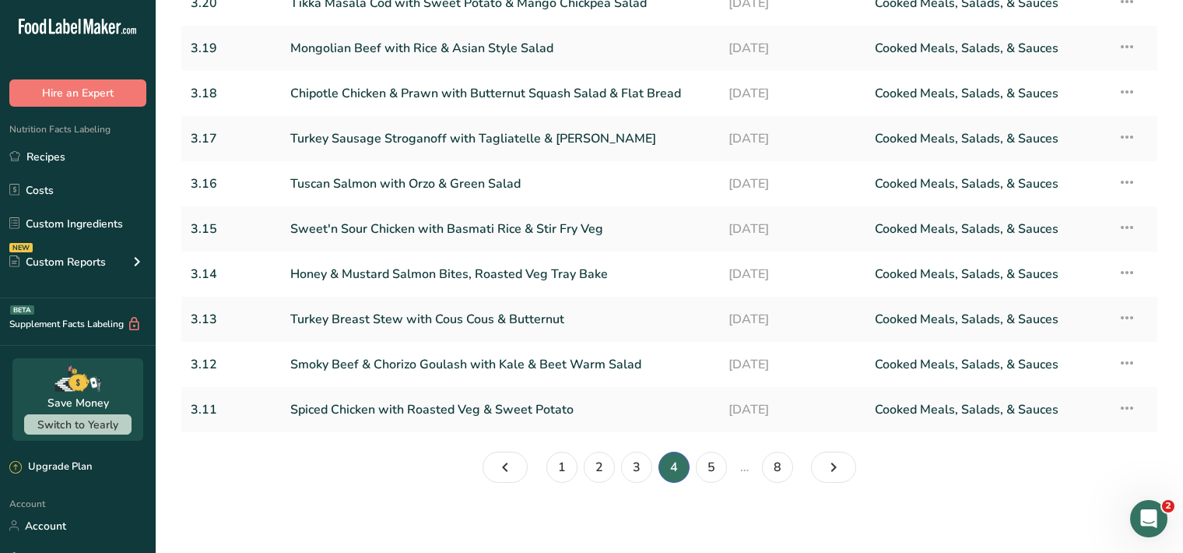
scroll to position [173, 0]
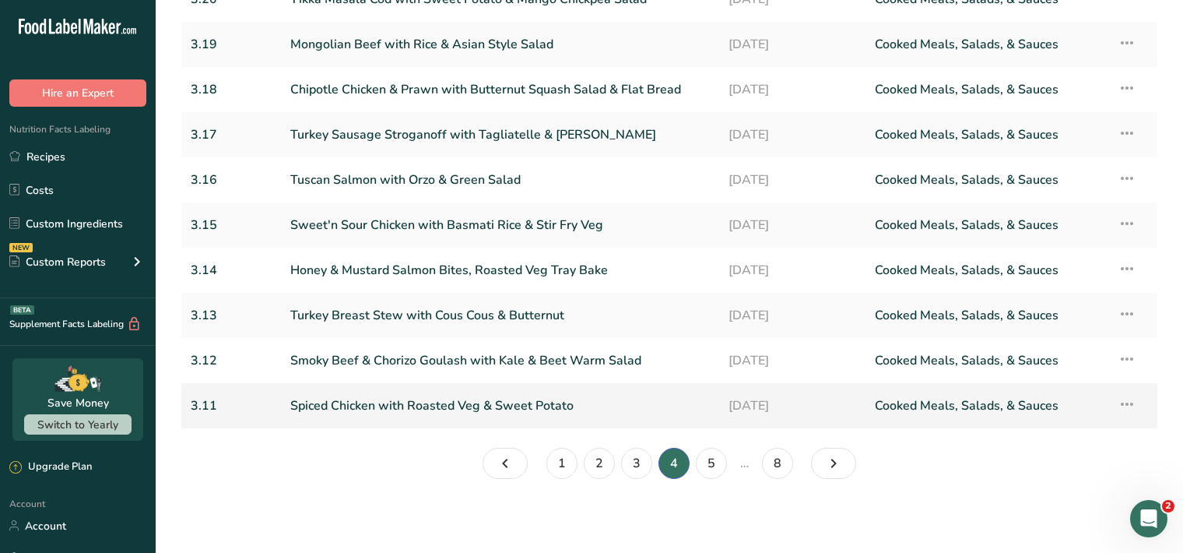
click at [375, 412] on link "Spiced Chicken with Roasted Veg & Sweet Potato" at bounding box center [500, 405] width 420 height 33
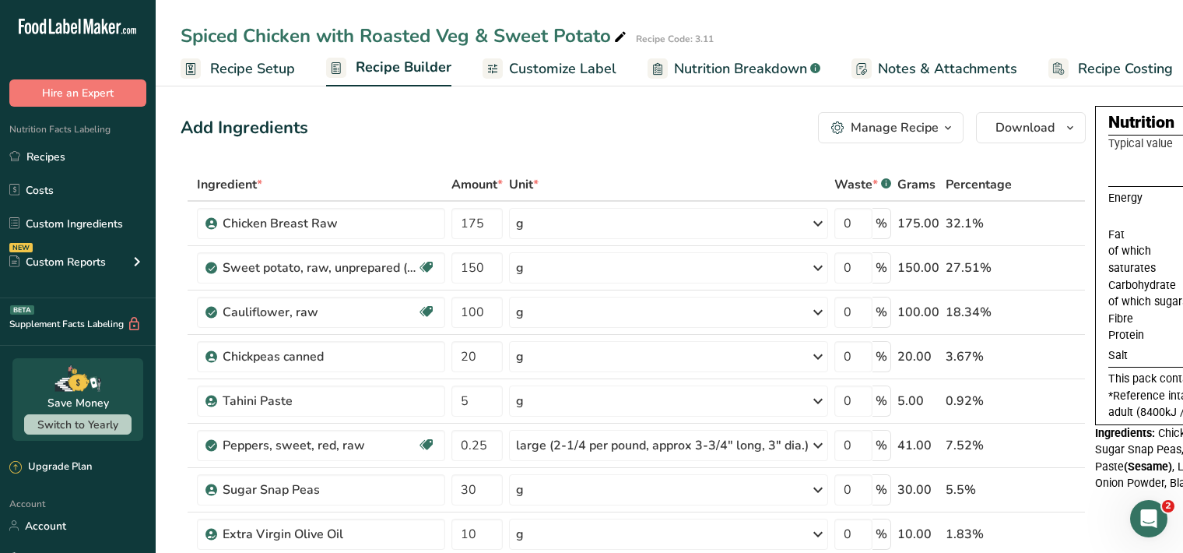
click at [575, 76] on span "Customize Label" at bounding box center [562, 68] width 107 height 21
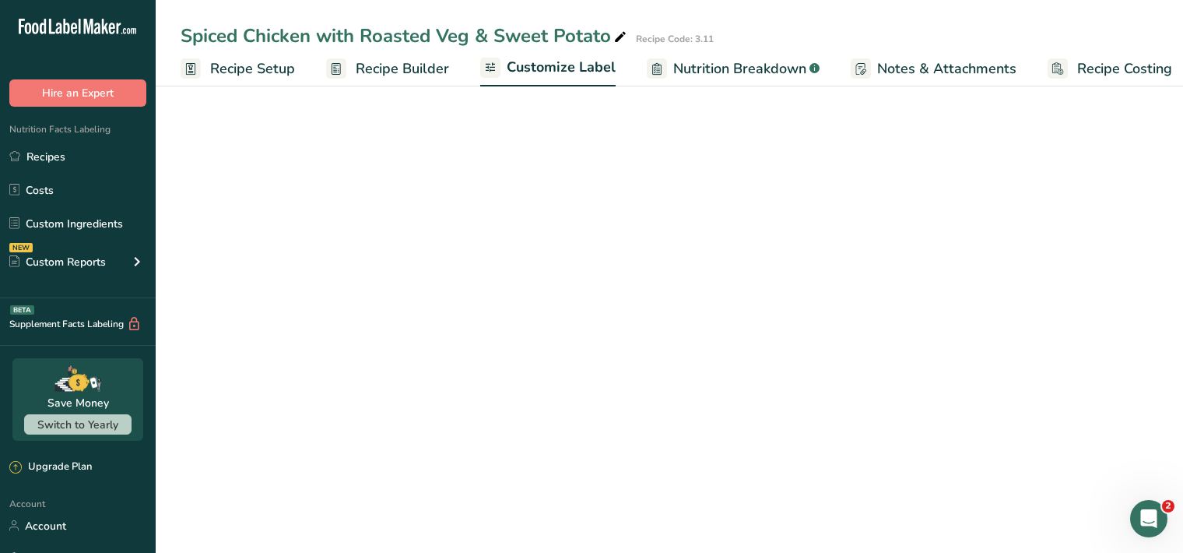
scroll to position [0, 14]
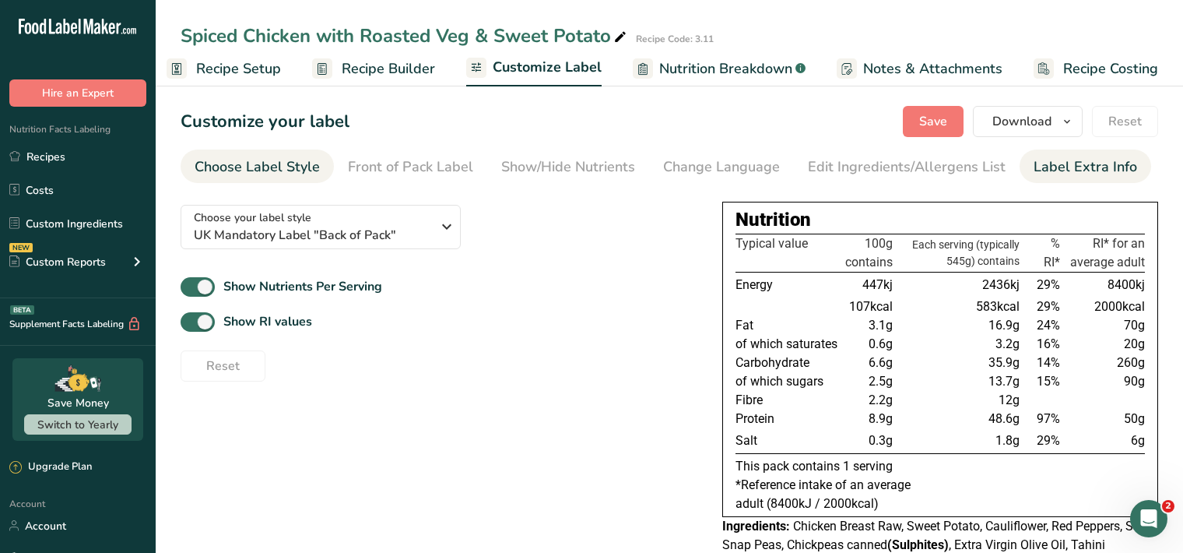
click at [1059, 171] on div "Label Extra Info" at bounding box center [1086, 166] width 104 height 21
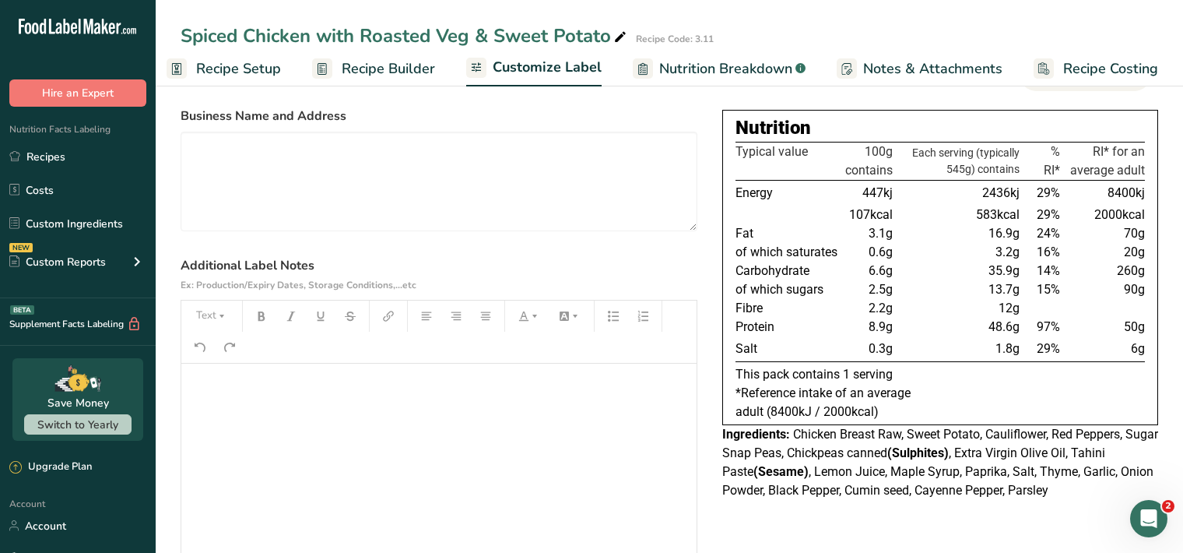
scroll to position [160, 0]
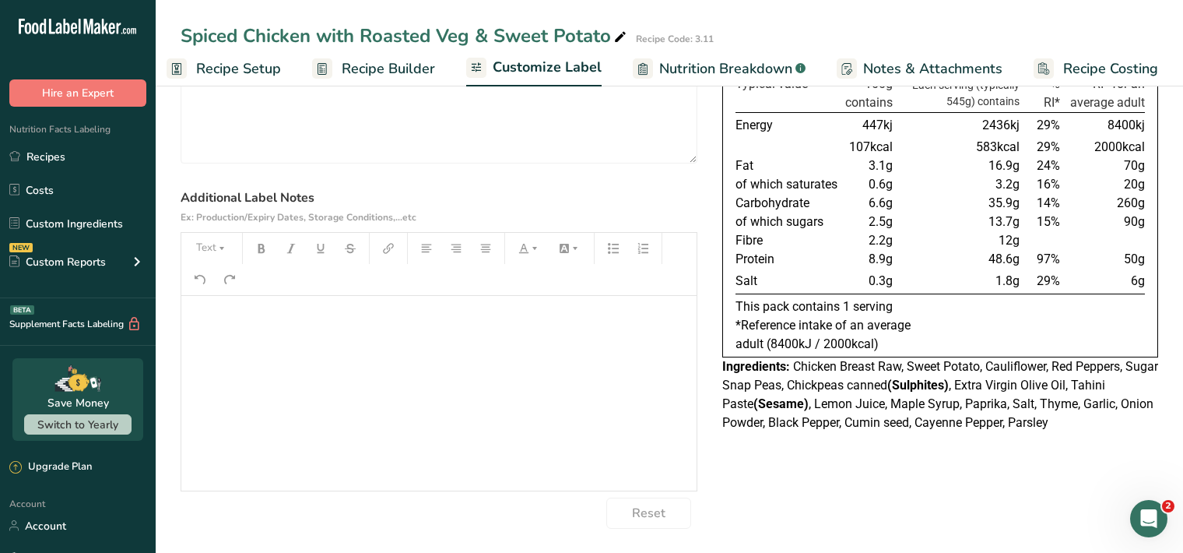
click at [198, 325] on p "﻿" at bounding box center [439, 317] width 500 height 19
click at [228, 246] on button "Text" at bounding box center [211, 248] width 47 height 25
click at [218, 288] on span "H1" at bounding box center [223, 288] width 34 height 33
click at [269, 248] on button "button" at bounding box center [261, 248] width 23 height 25
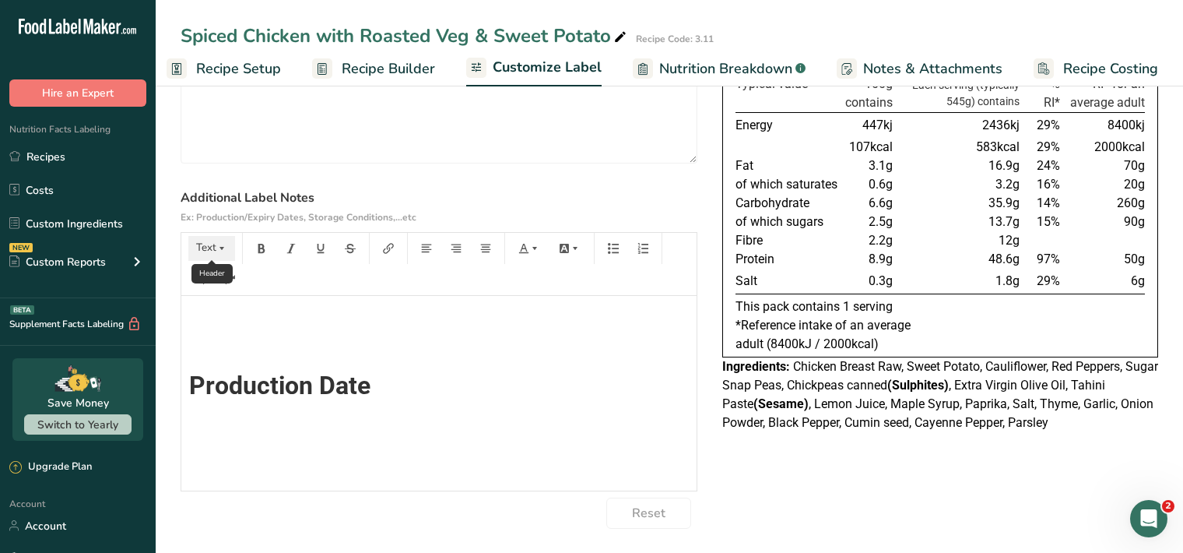
click at [209, 245] on button "Text" at bounding box center [211, 248] width 47 height 25
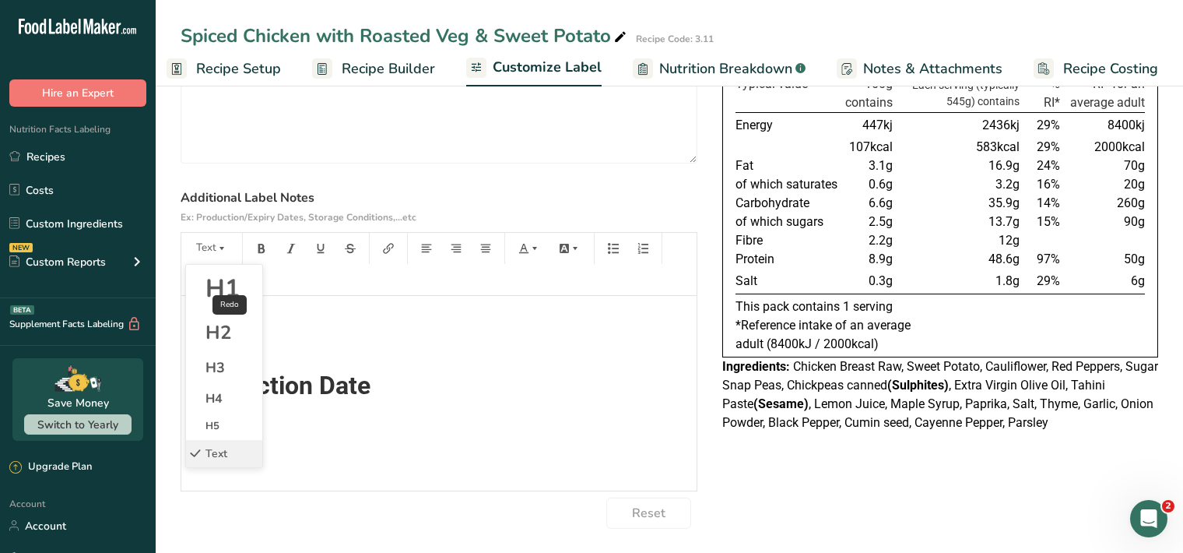
click at [225, 286] on span "H1" at bounding box center [223, 288] width 34 height 33
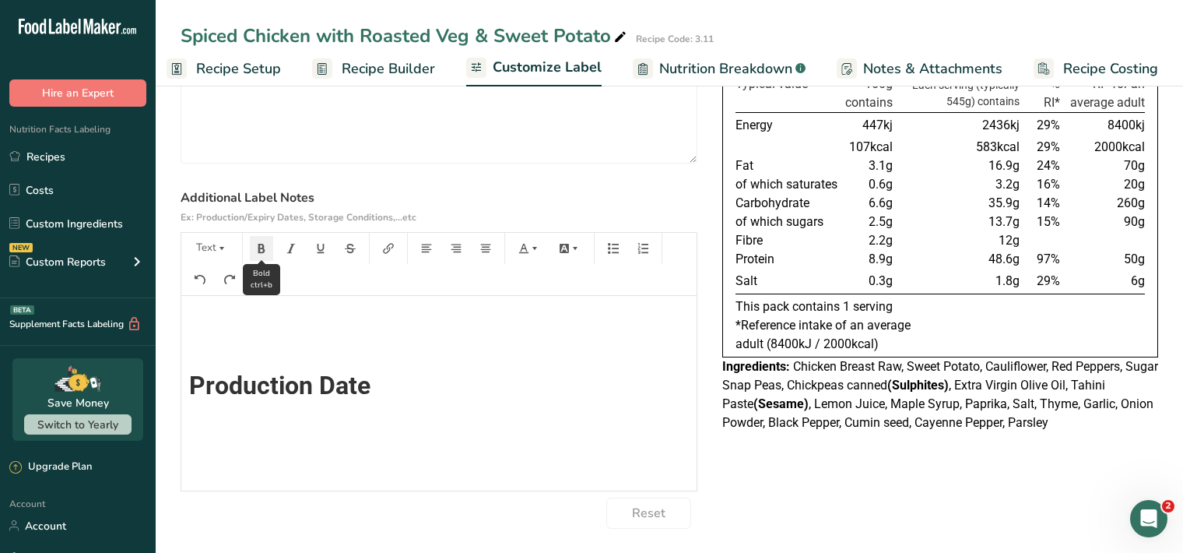
scroll to position [14, 0]
click at [262, 244] on icon "button" at bounding box center [261, 248] width 11 height 11
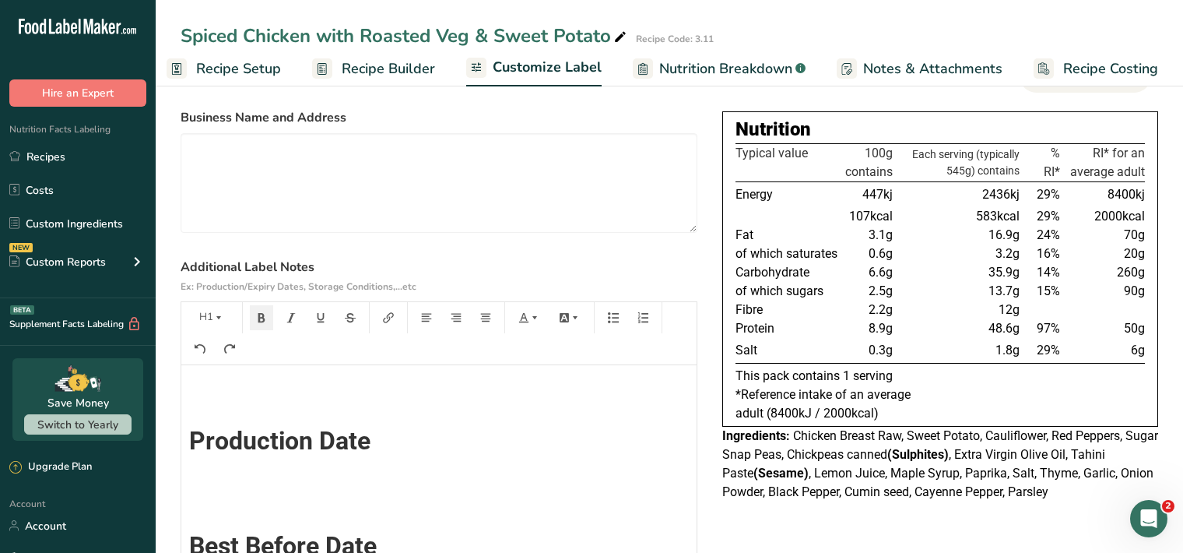
scroll to position [0, 0]
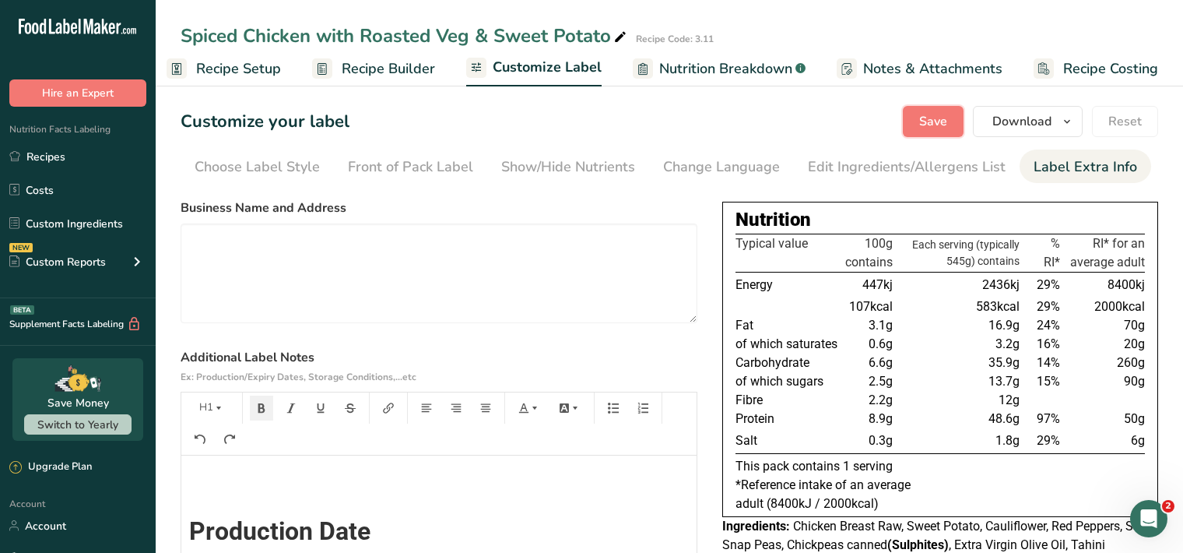
drag, startPoint x: 933, startPoint y: 125, endPoint x: 28, endPoint y: 357, distance: 934.4
click at [933, 125] on span "Save" at bounding box center [933, 121] width 28 height 19
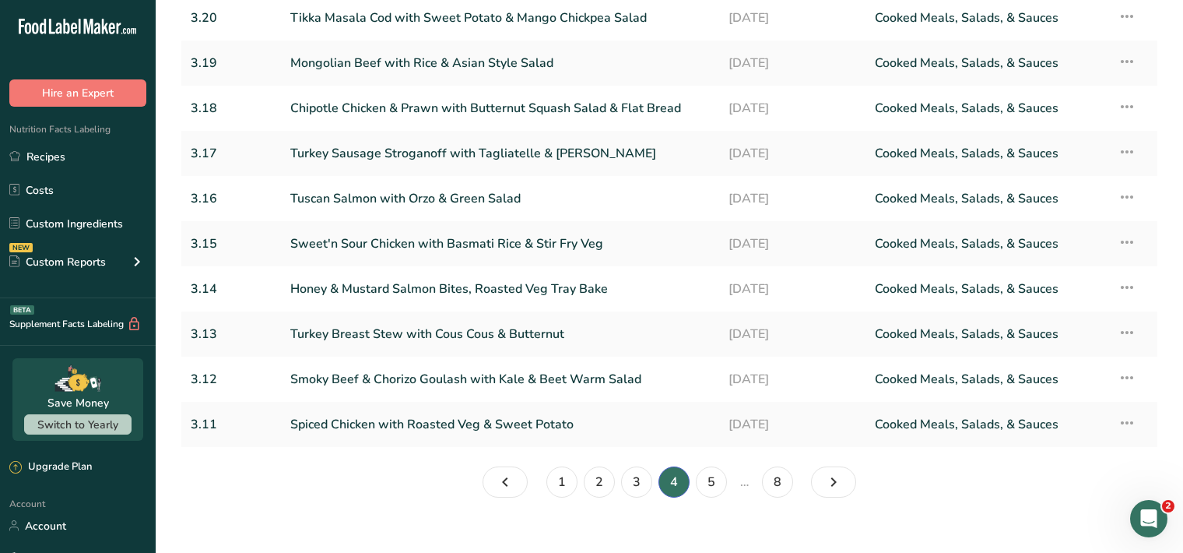
scroll to position [173, 0]
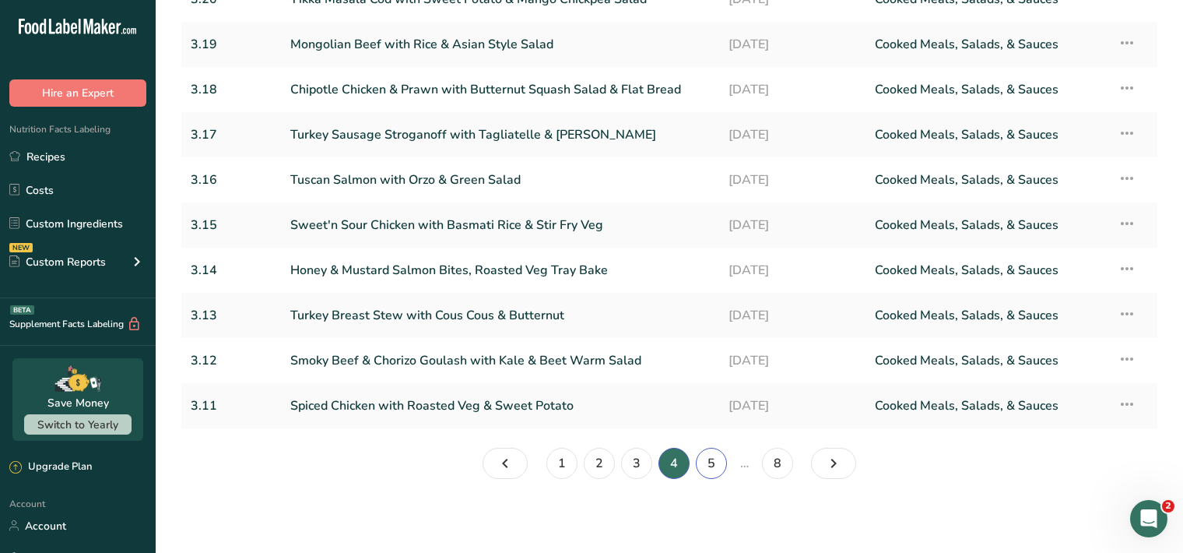
click at [717, 459] on link "5" at bounding box center [711, 463] width 31 height 31
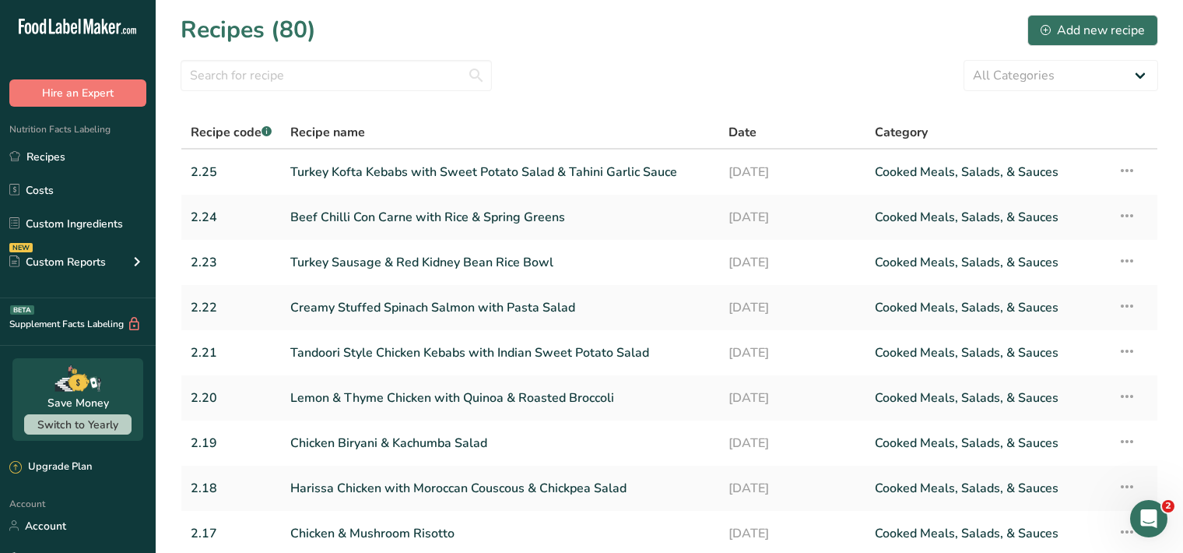
scroll to position [1, 0]
click at [484, 175] on link "Turkey Kofta Kebabs with Sweet Potato Salad & Tahini Garlic Sauce" at bounding box center [500, 171] width 420 height 33
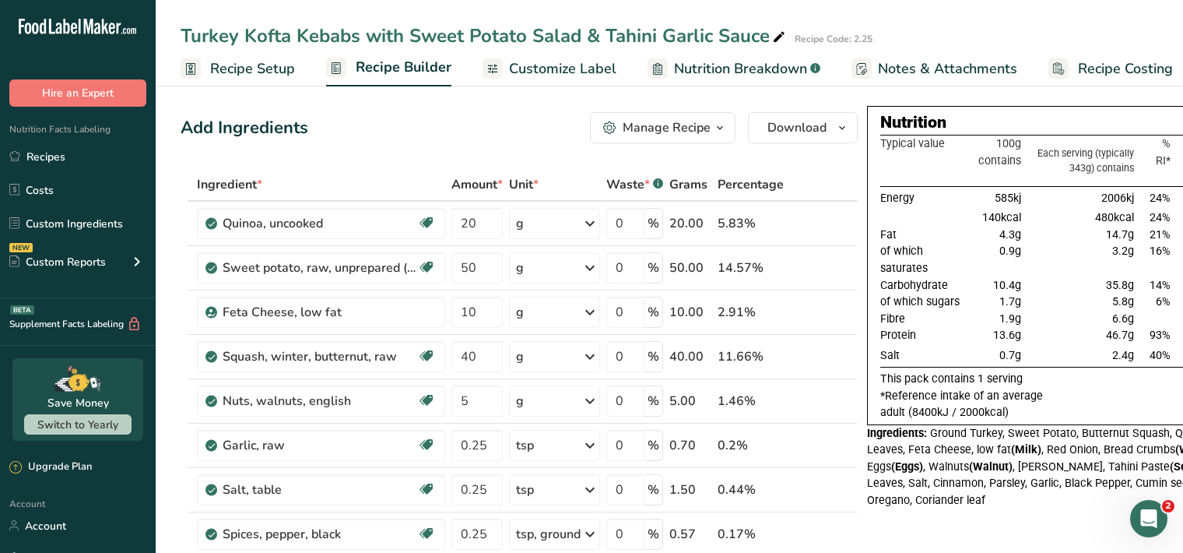
click at [568, 71] on span "Customize Label" at bounding box center [562, 68] width 107 height 21
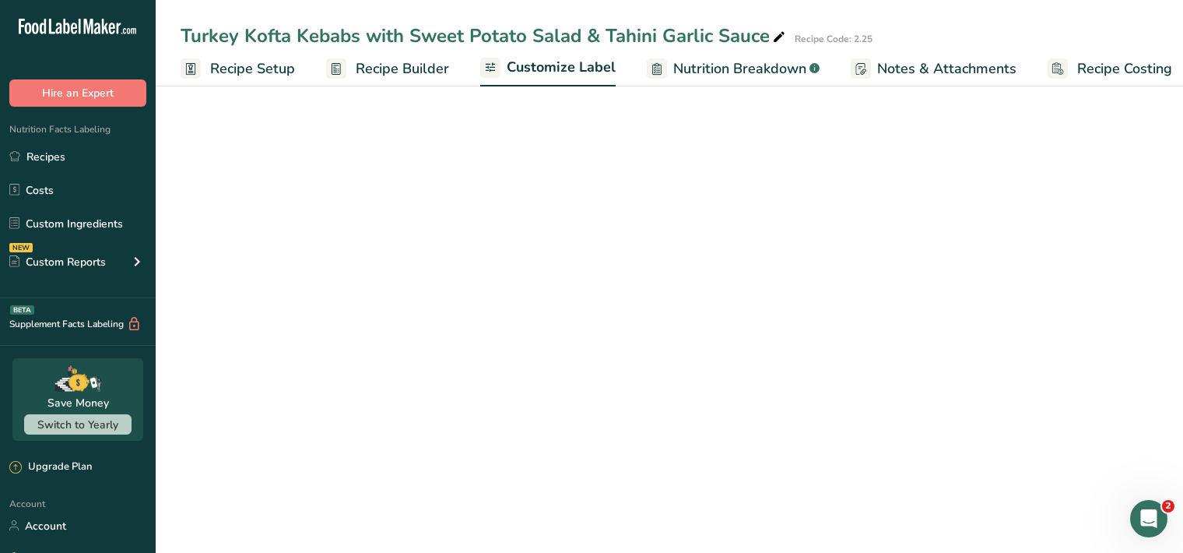
scroll to position [0, 14]
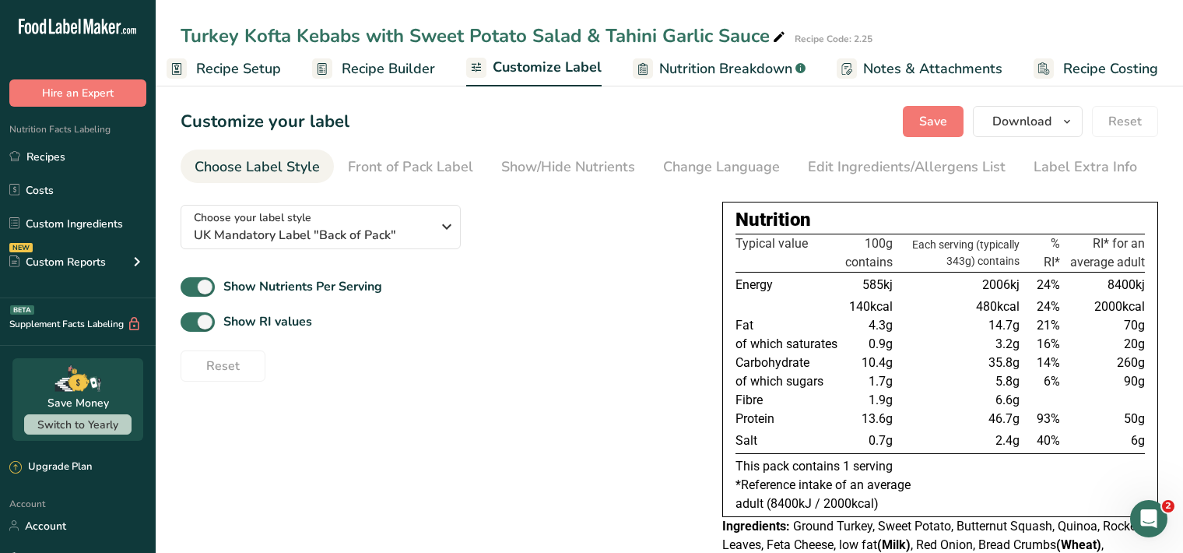
drag, startPoint x: 1096, startPoint y: 172, endPoint x: 1015, endPoint y: 193, distance: 83.6
click at [1097, 172] on div "Label Extra Info" at bounding box center [1086, 166] width 104 height 21
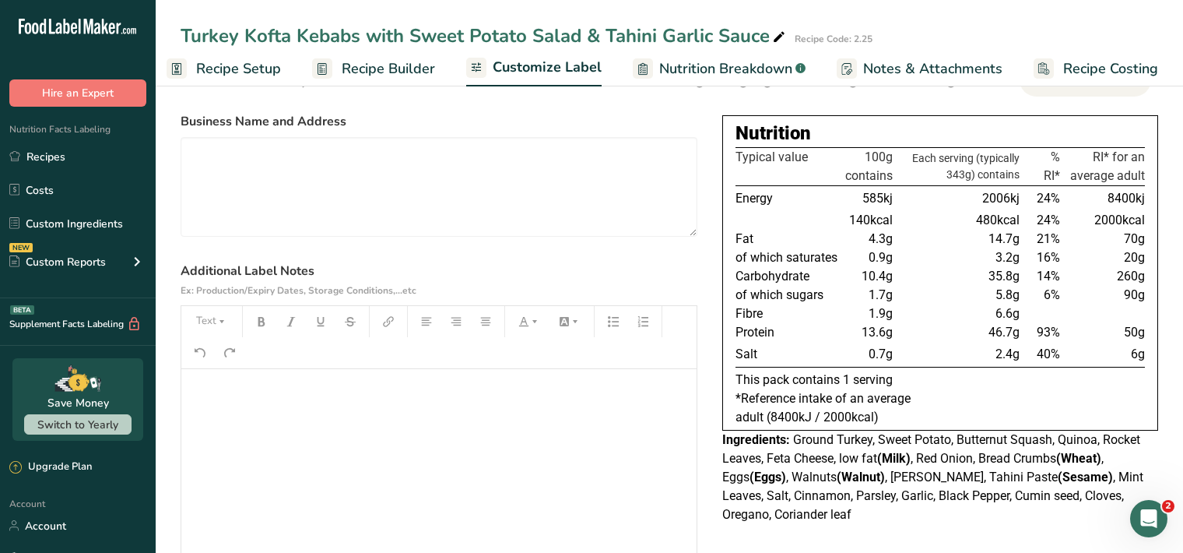
scroll to position [160, 0]
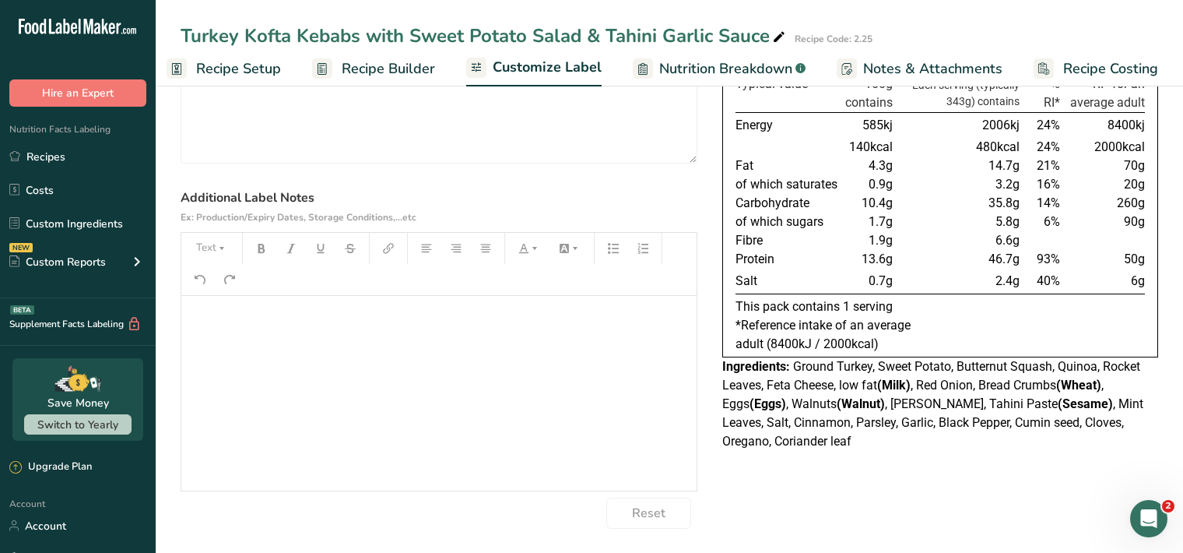
click at [226, 314] on p "﻿" at bounding box center [439, 317] width 500 height 19
click at [216, 250] on button "Text" at bounding box center [211, 248] width 47 height 25
drag, startPoint x: 233, startPoint y: 290, endPoint x: 244, endPoint y: 274, distance: 19.6
click at [232, 290] on span "H1" at bounding box center [223, 288] width 34 height 33
click at [263, 248] on icon "button" at bounding box center [261, 248] width 11 height 11
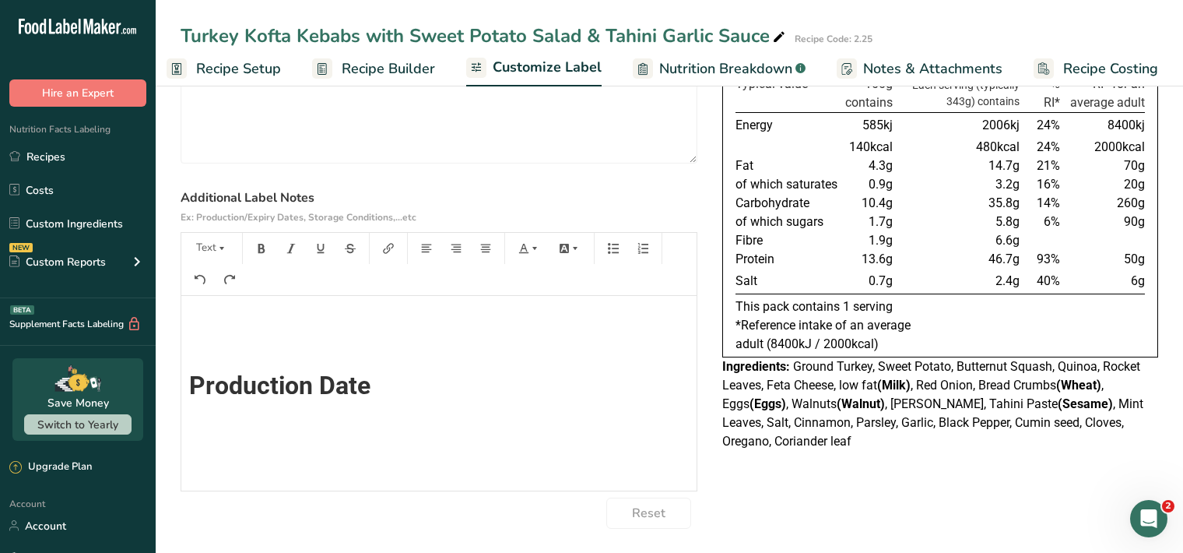
scroll to position [0, 0]
drag, startPoint x: 215, startPoint y: 247, endPoint x: 217, endPoint y: 259, distance: 12.7
click at [214, 247] on button "Text" at bounding box center [211, 248] width 47 height 25
drag, startPoint x: 239, startPoint y: 293, endPoint x: 238, endPoint y: 285, distance: 7.8
click at [238, 292] on span "H1" at bounding box center [223, 288] width 34 height 33
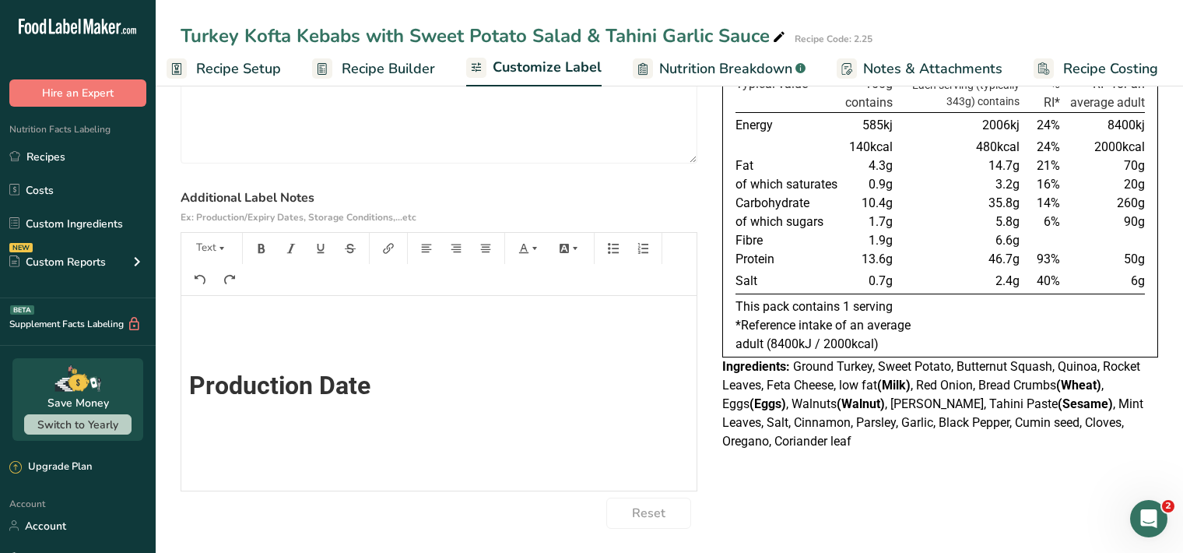
scroll to position [14, 0]
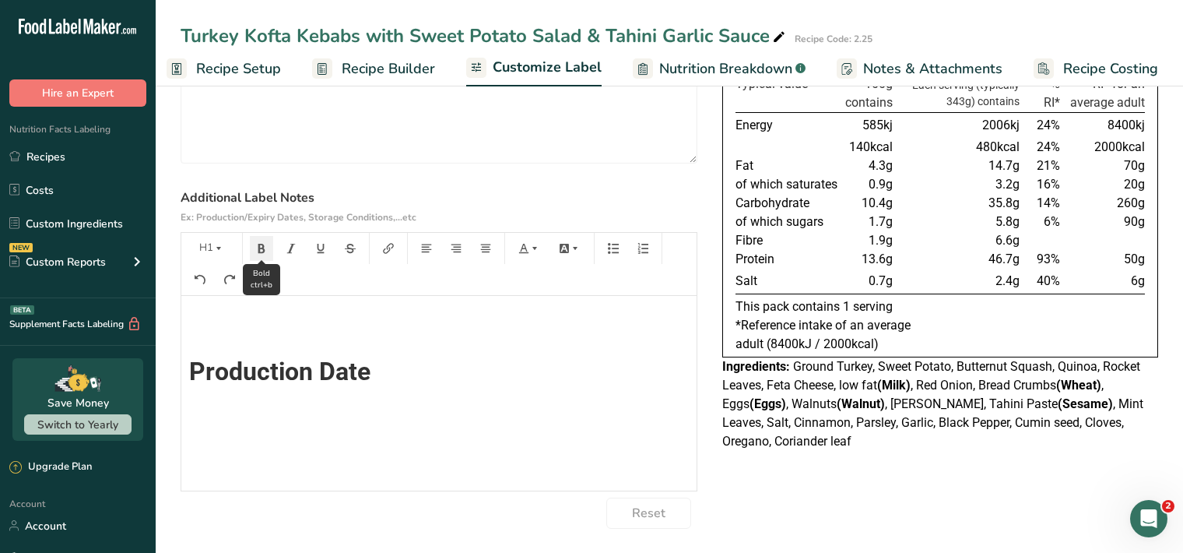
click at [265, 248] on icon "button" at bounding box center [261, 248] width 11 height 11
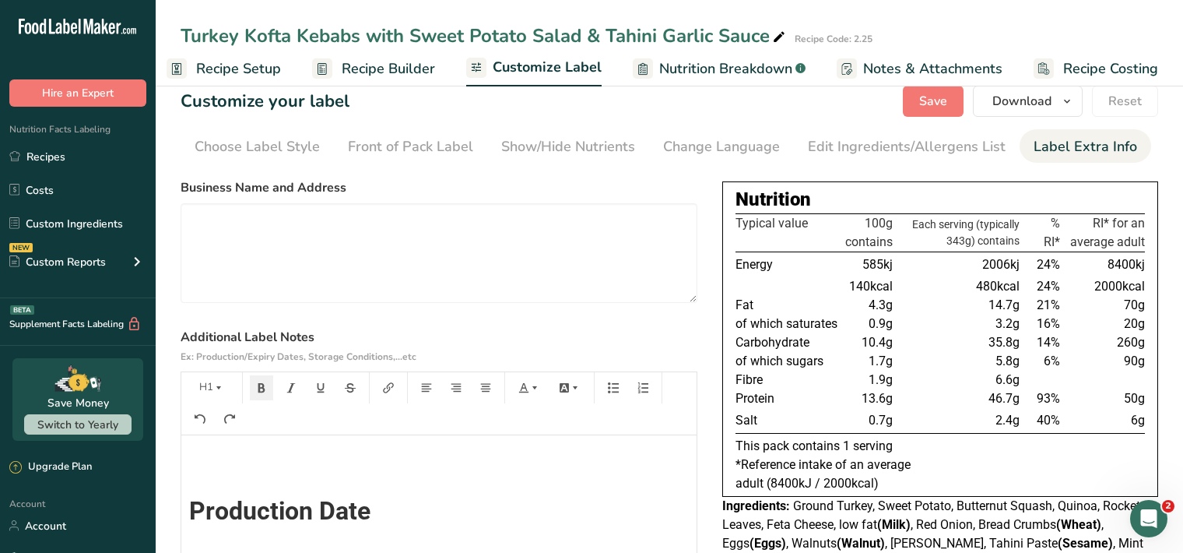
scroll to position [19, 0]
click at [956, 107] on button "Save" at bounding box center [933, 101] width 61 height 31
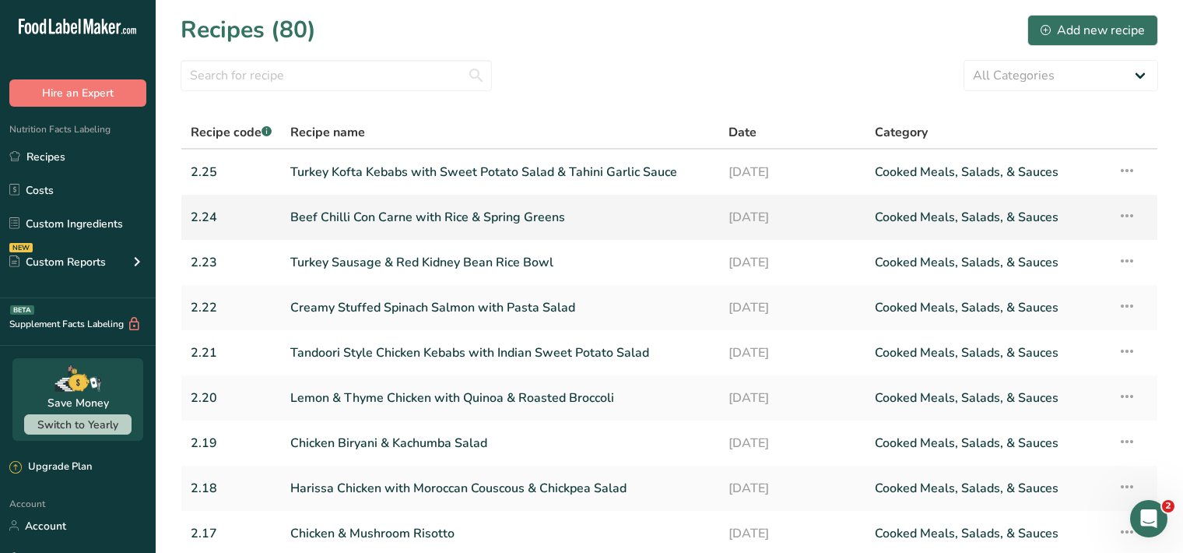
click at [388, 223] on link "Beef Chilli Con Carne with Rice & Spring Greens" at bounding box center [500, 217] width 420 height 33
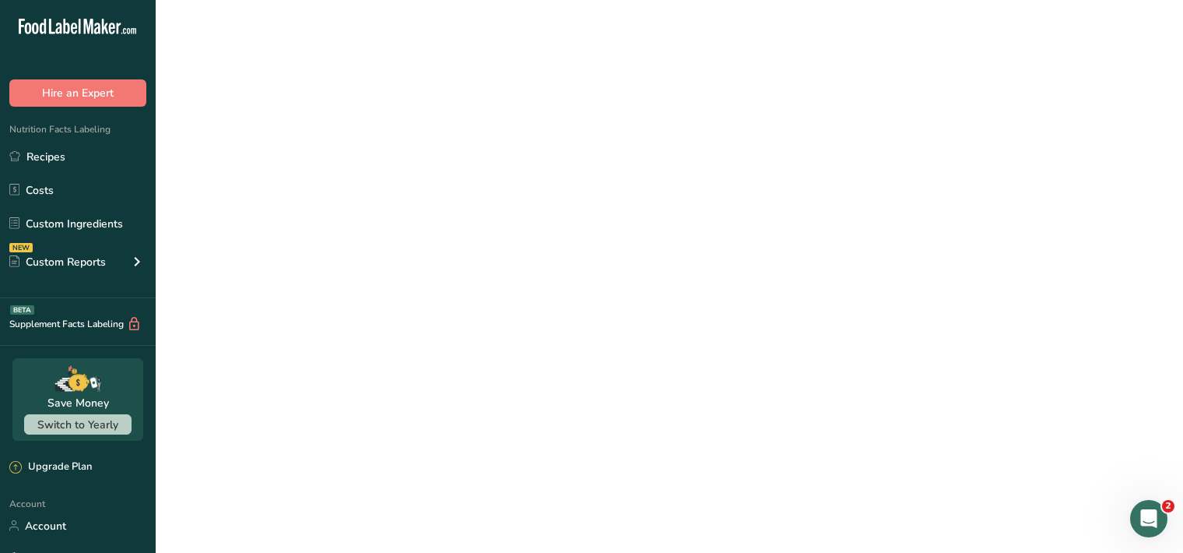
click at [388, 223] on link "Beef Chilli Con Carne with Rice & Spring Greens" at bounding box center [500, 217] width 420 height 33
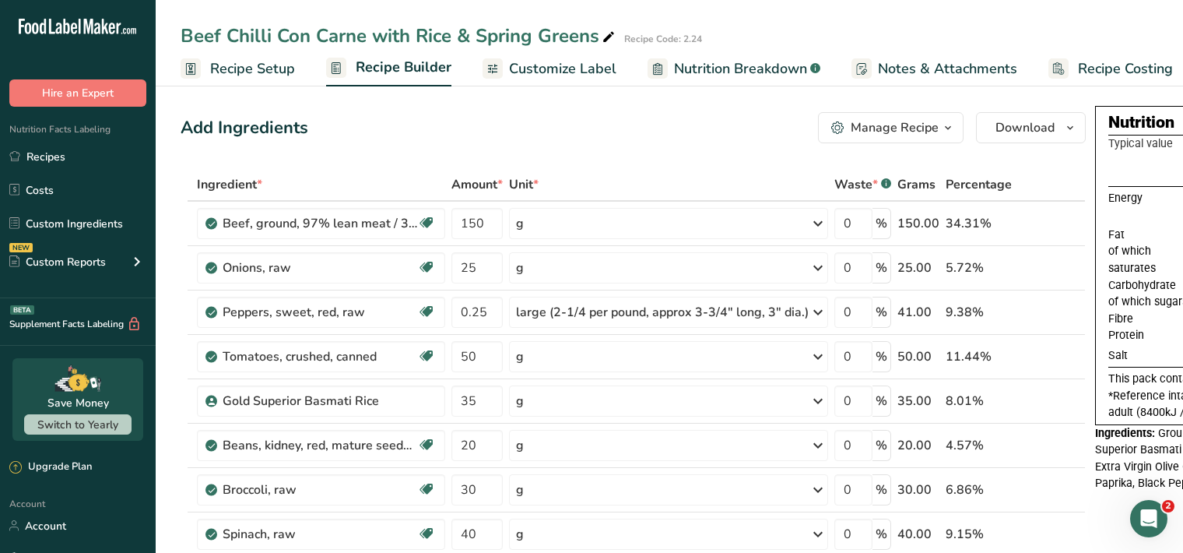
drag, startPoint x: 584, startPoint y: 68, endPoint x: 596, endPoint y: 84, distance: 20.6
click at [585, 69] on span "Customize Label" at bounding box center [562, 68] width 107 height 21
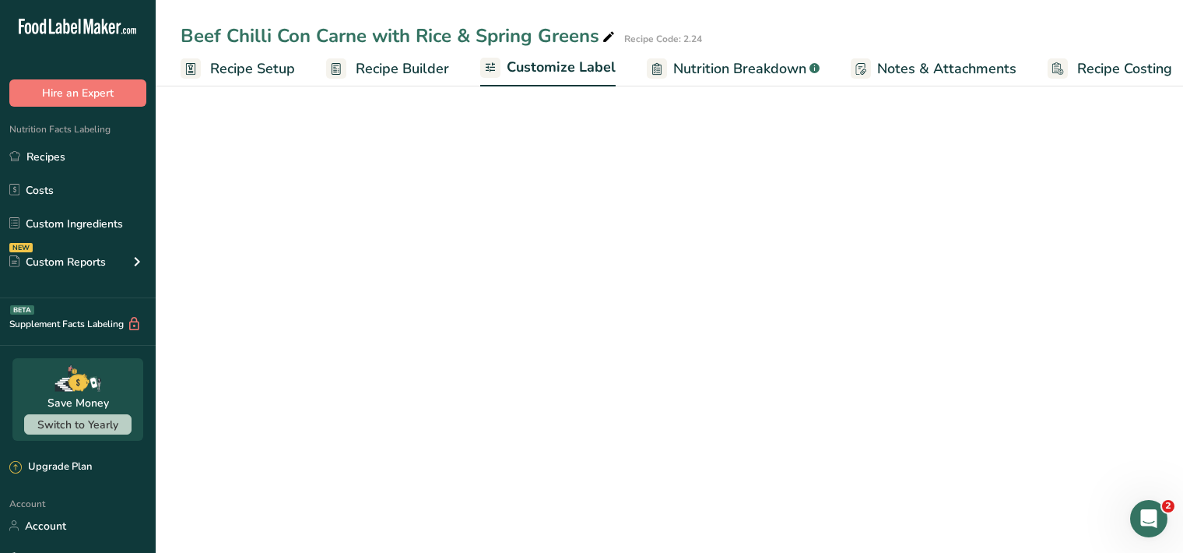
scroll to position [0, 14]
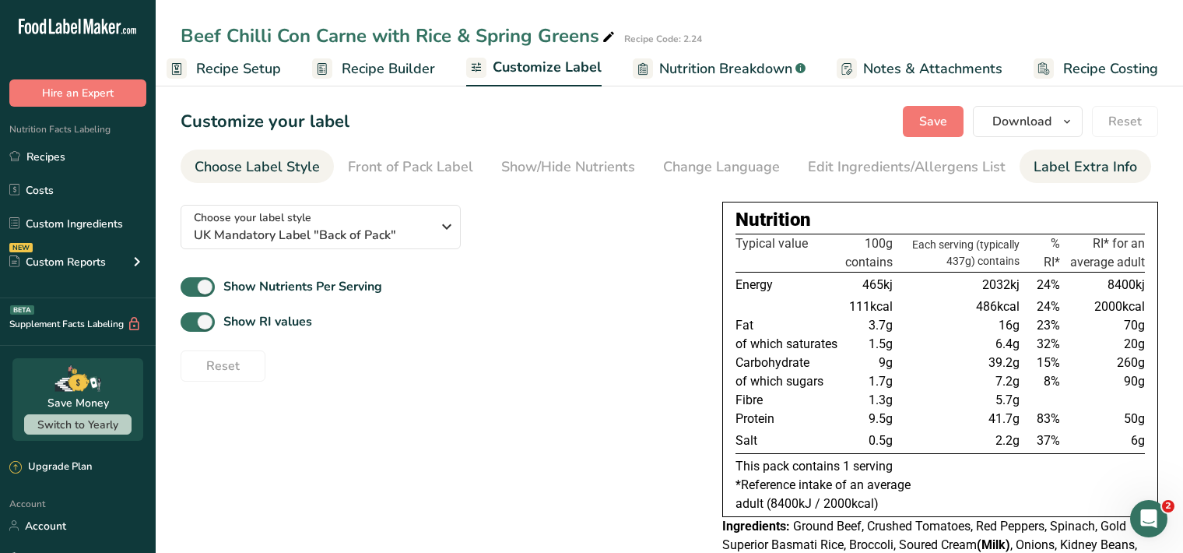
click at [1053, 176] on div "Label Extra Info" at bounding box center [1086, 166] width 104 height 21
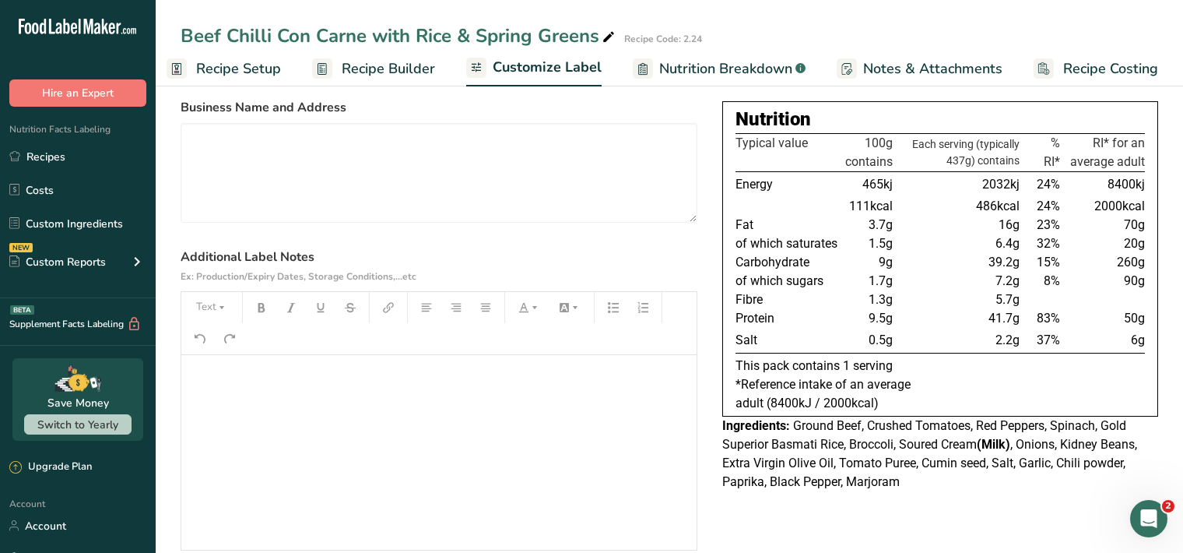
scroll to position [159, 0]
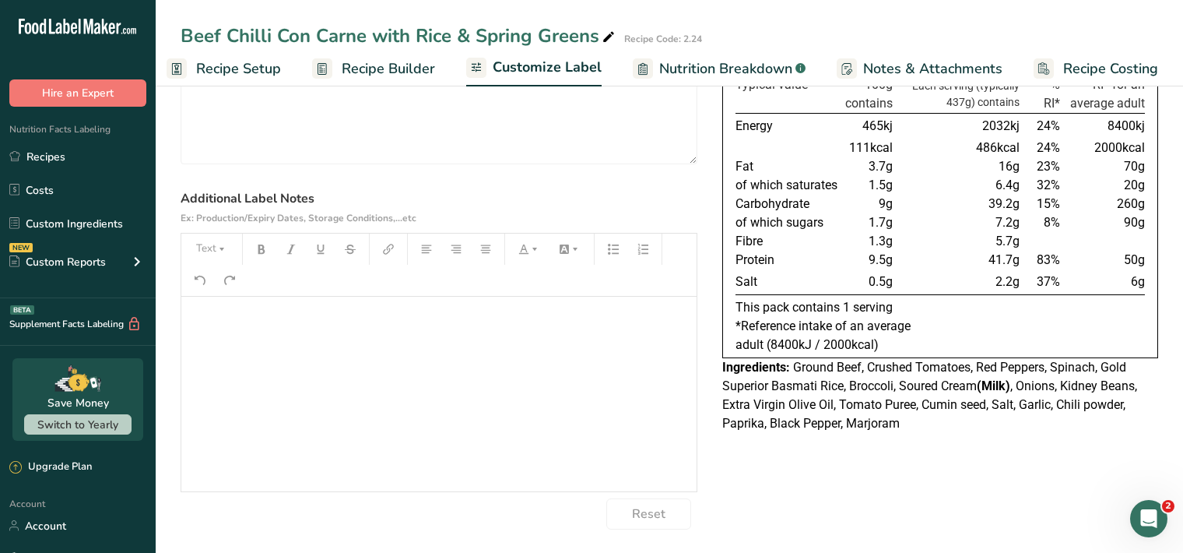
click at [191, 316] on p "﻿" at bounding box center [439, 318] width 500 height 19
click at [223, 251] on icon "button" at bounding box center [221, 249] width 11 height 11
click at [232, 296] on span "H1" at bounding box center [223, 288] width 34 height 33
click at [267, 249] on button "button" at bounding box center [261, 249] width 23 height 25
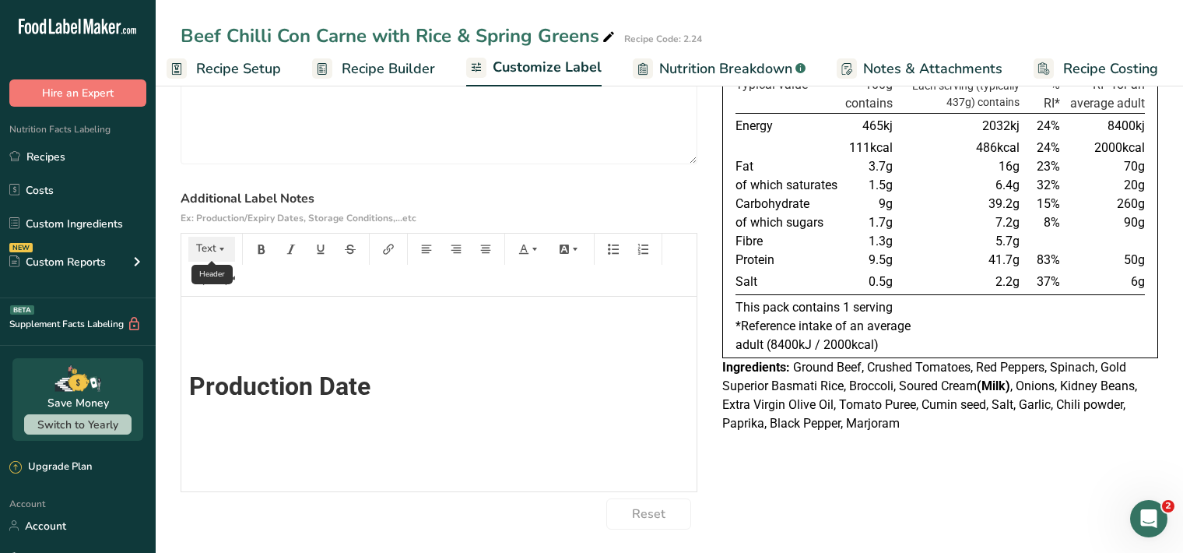
click at [220, 246] on icon "button" at bounding box center [221, 249] width 11 height 11
drag, startPoint x: 232, startPoint y: 290, endPoint x: 244, endPoint y: 269, distance: 23.4
click at [230, 288] on span "H1" at bounding box center [223, 288] width 34 height 33
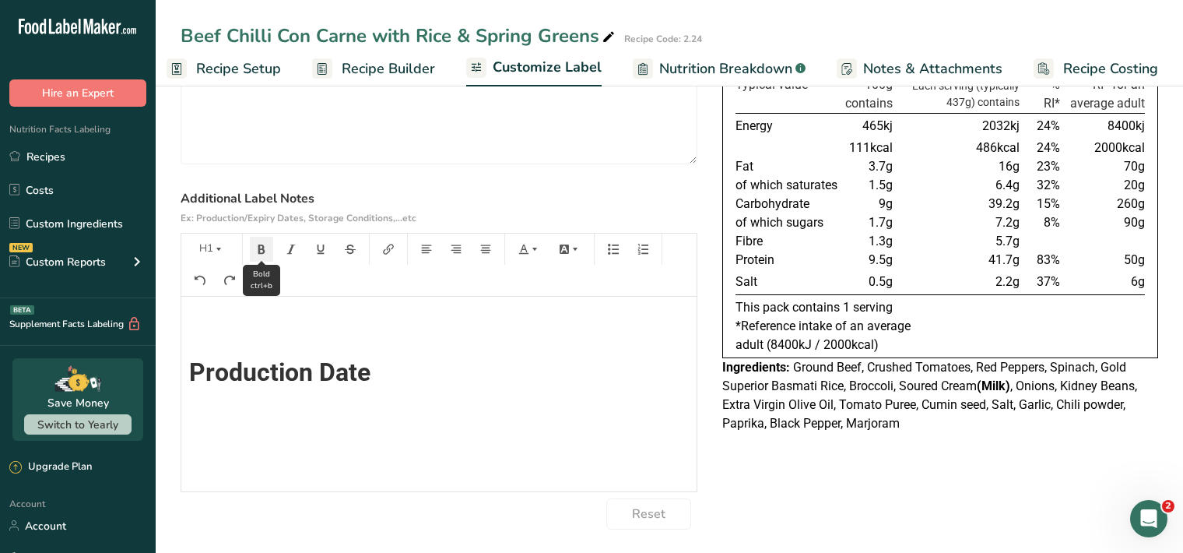
click at [259, 250] on icon "button" at bounding box center [261, 248] width 7 height 9
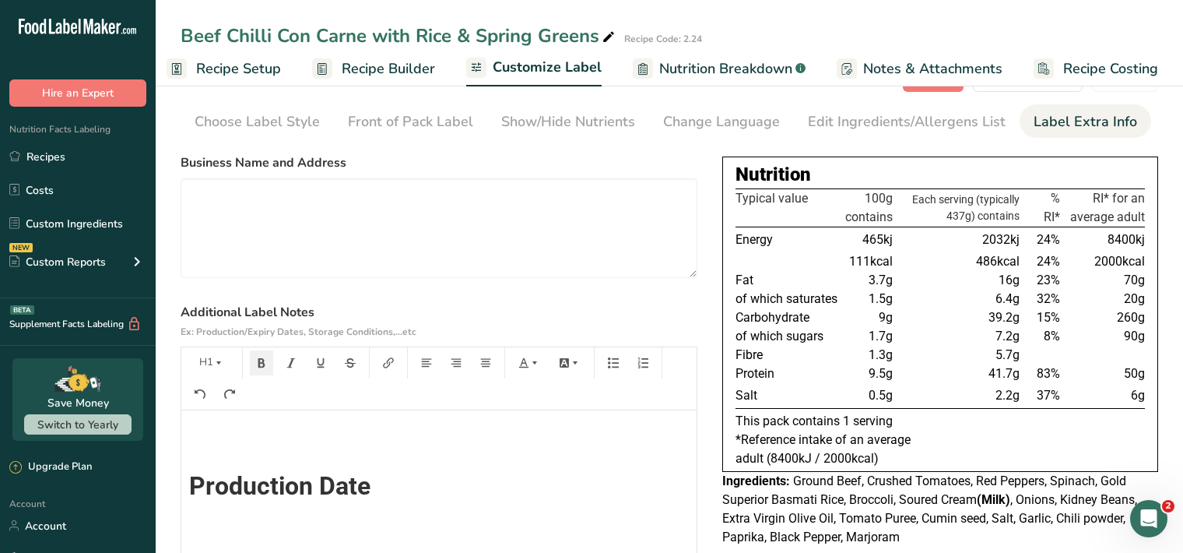
scroll to position [0, 0]
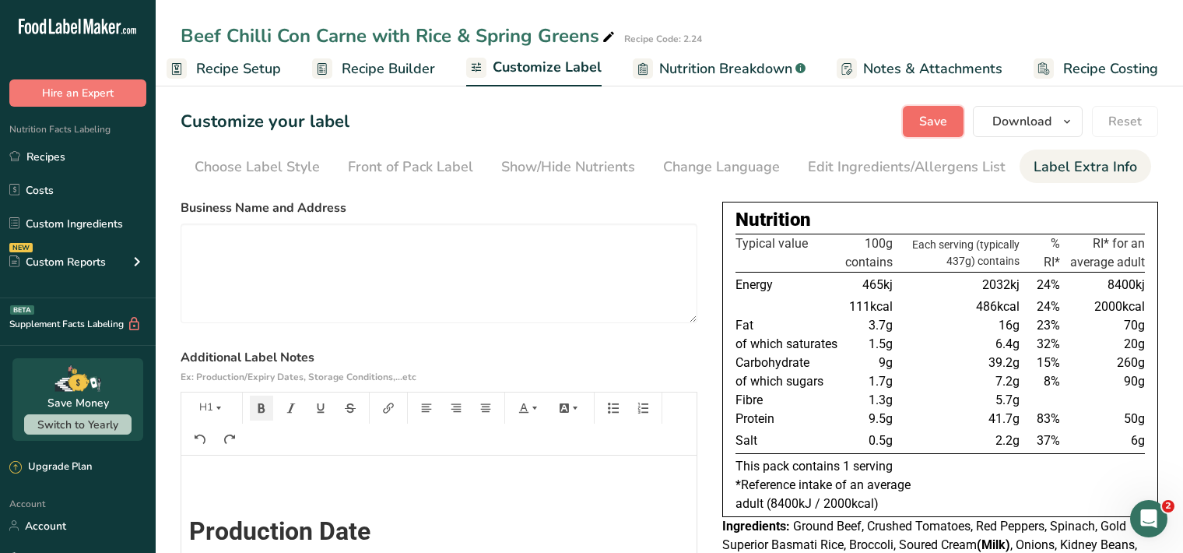
click at [931, 120] on span "Save" at bounding box center [933, 121] width 28 height 19
click at [931, 120] on div "Save Download Choose what to show on your downloaded label Recipe Name to appea…" at bounding box center [1030, 121] width 255 height 31
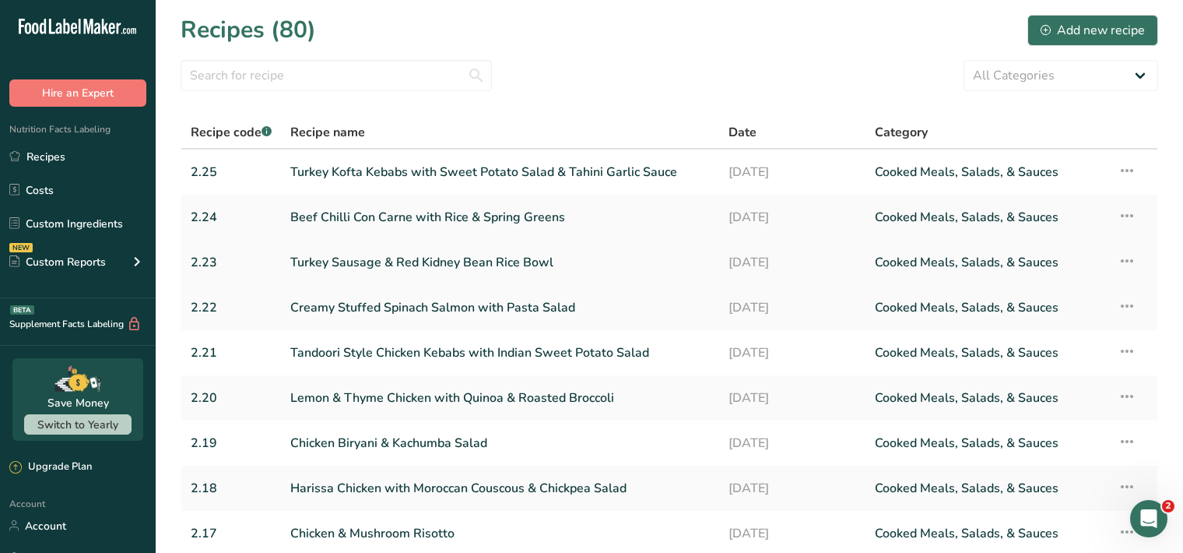
click at [528, 265] on link "Turkey Sausage & Red Kidney Bean Rice Bowl" at bounding box center [500, 262] width 420 height 33
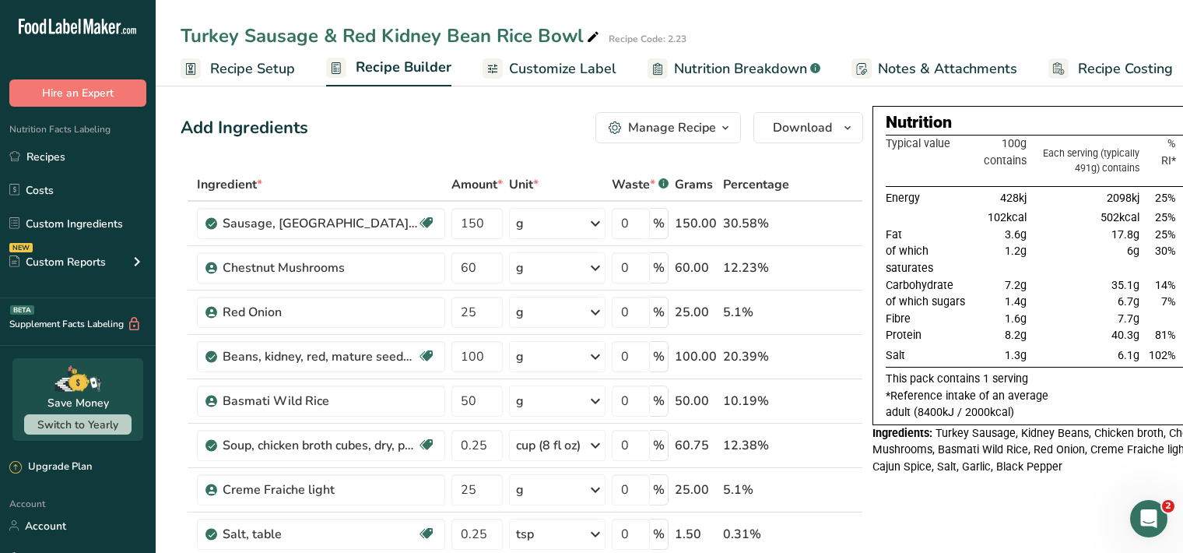
click at [577, 65] on span "Customize Label" at bounding box center [562, 68] width 107 height 21
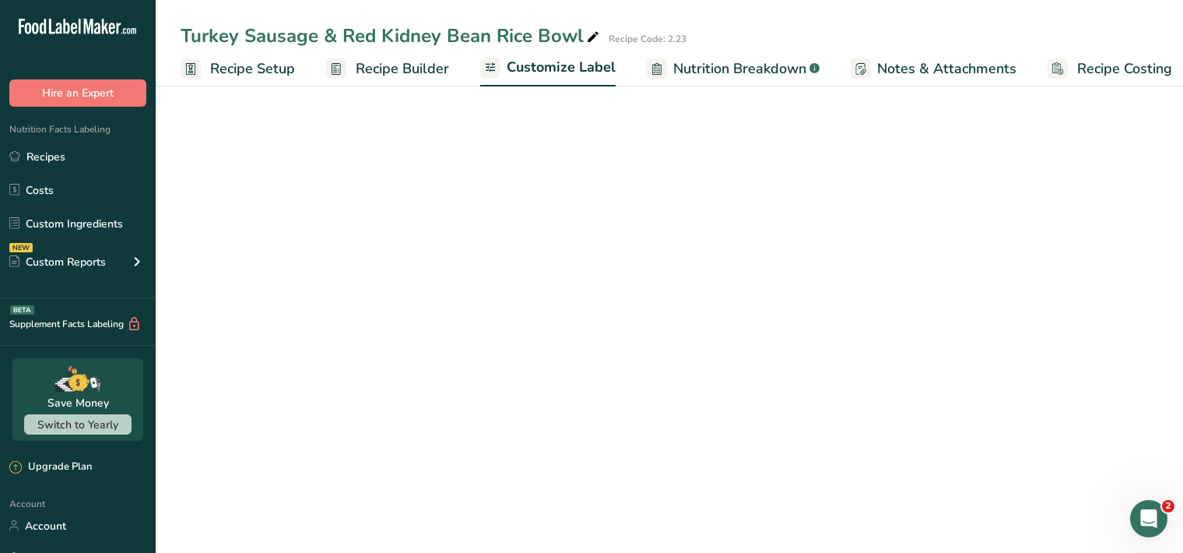
scroll to position [0, 14]
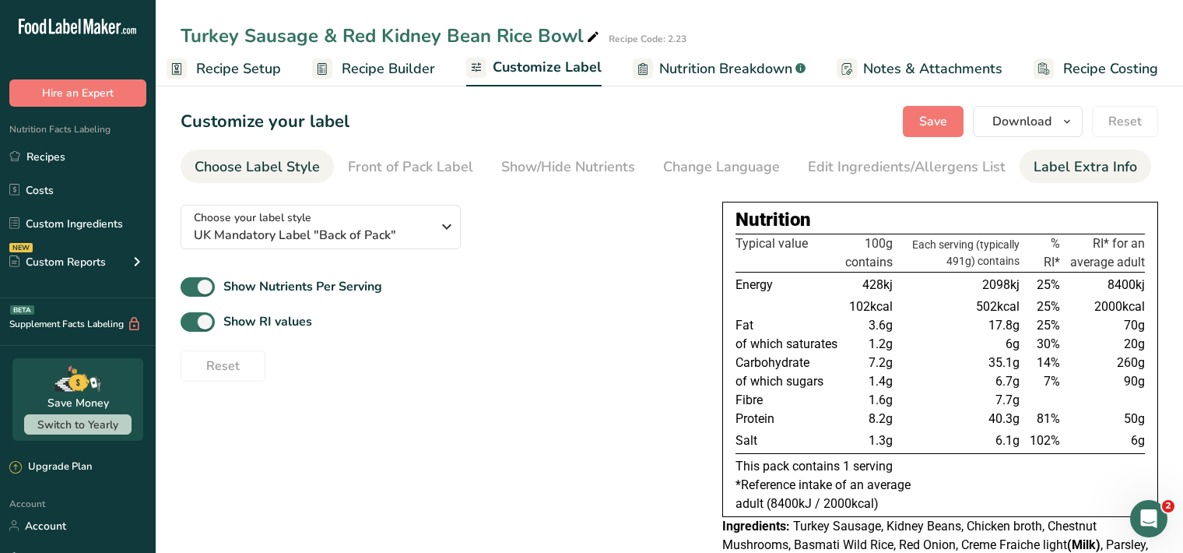
drag, startPoint x: 1060, startPoint y: 159, endPoint x: 1019, endPoint y: 177, distance: 44.3
click at [1060, 160] on div "Label Extra Info" at bounding box center [1086, 166] width 104 height 21
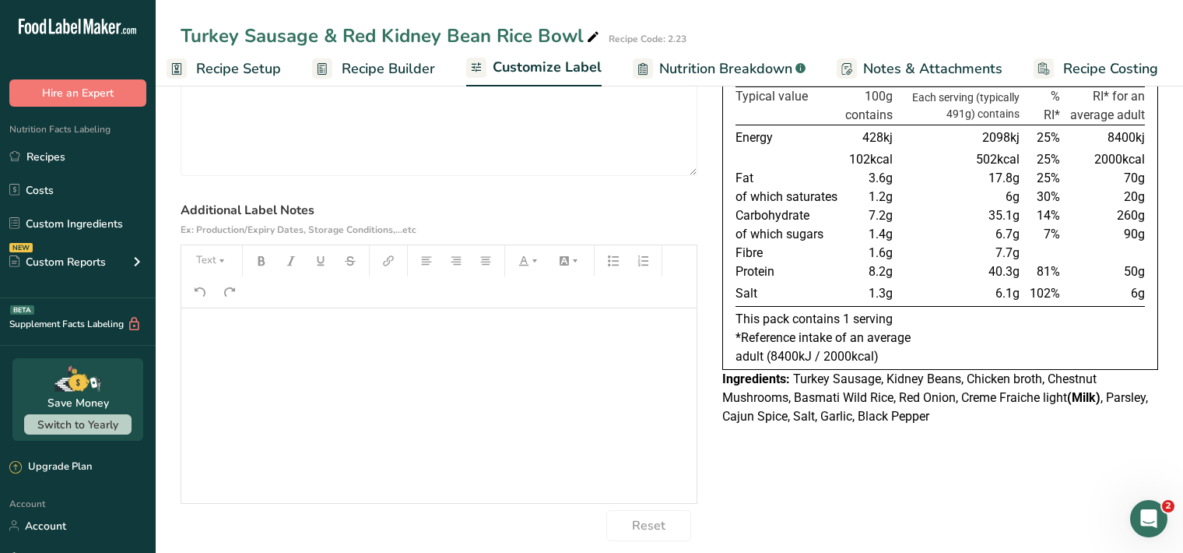
scroll to position [160, 0]
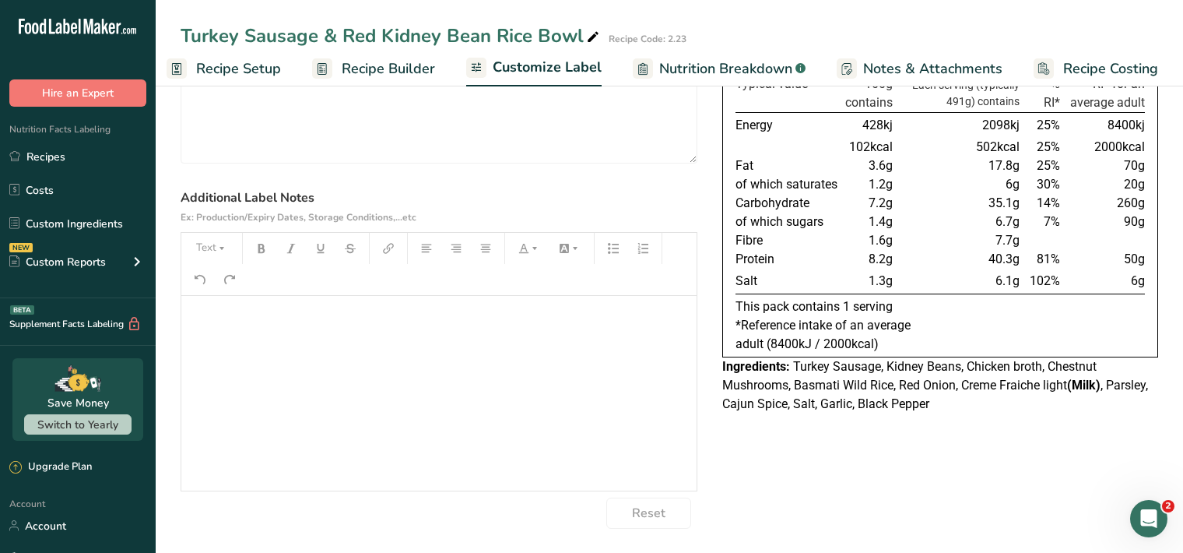
click at [223, 333] on div "﻿" at bounding box center [438, 393] width 515 height 195
click at [223, 251] on icon "button" at bounding box center [221, 248] width 11 height 11
drag, startPoint x: 220, startPoint y: 301, endPoint x: 227, endPoint y: 292, distance: 12.2
click at [222, 300] on span "H1" at bounding box center [223, 288] width 34 height 33
click at [266, 247] on icon "button" at bounding box center [261, 248] width 11 height 11
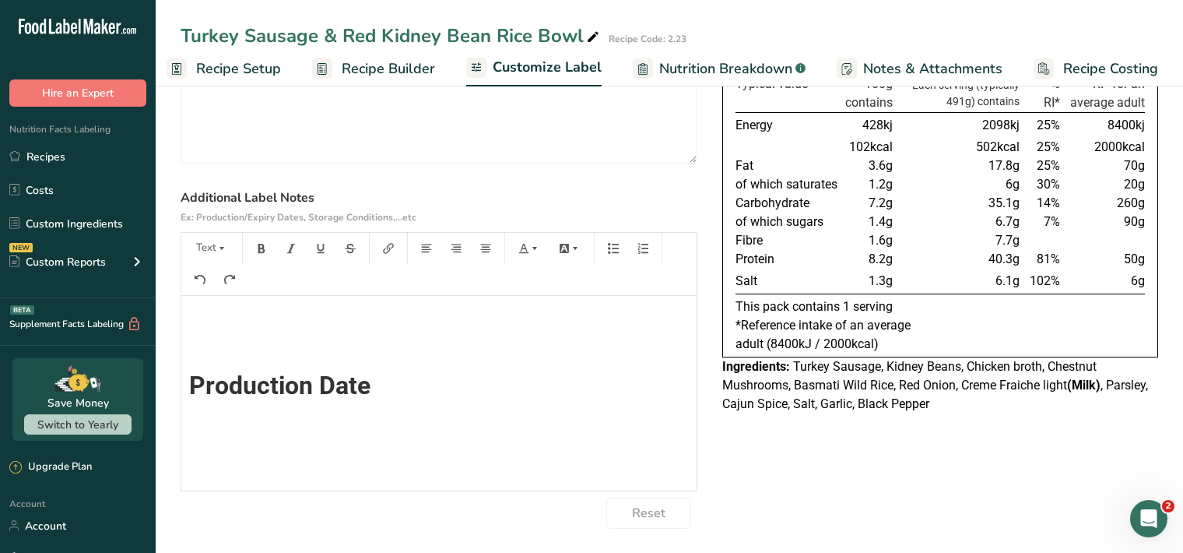
scroll to position [0, 0]
click at [234, 253] on button "Text" at bounding box center [211, 248] width 47 height 25
drag, startPoint x: 199, startPoint y: 300, endPoint x: 223, endPoint y: 287, distance: 26.8
click at [200, 300] on li "H1" at bounding box center [224, 289] width 76 height 48
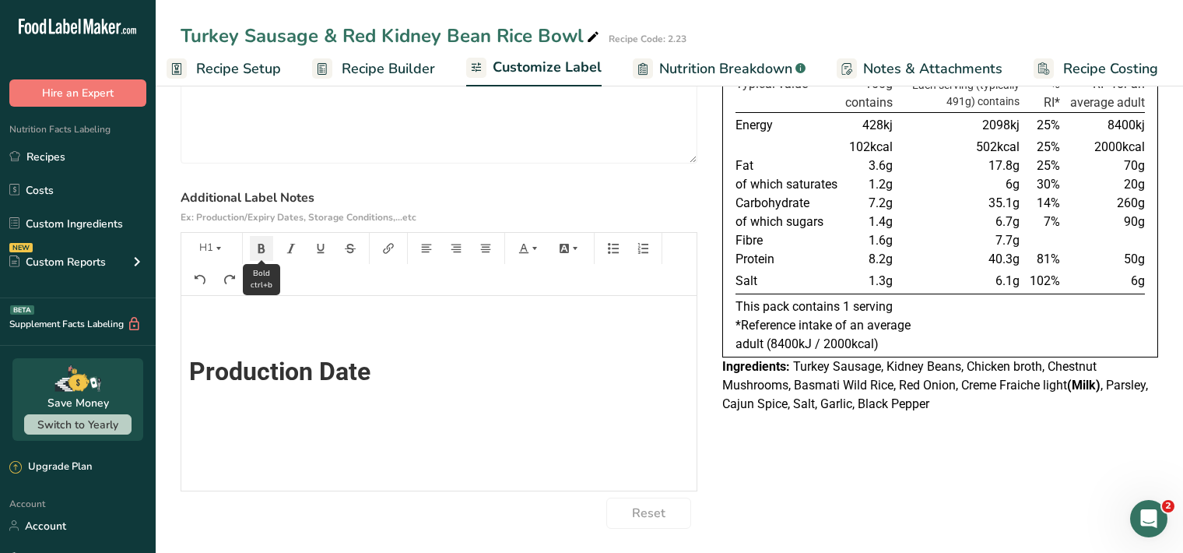
click at [266, 250] on icon "button" at bounding box center [261, 248] width 11 height 11
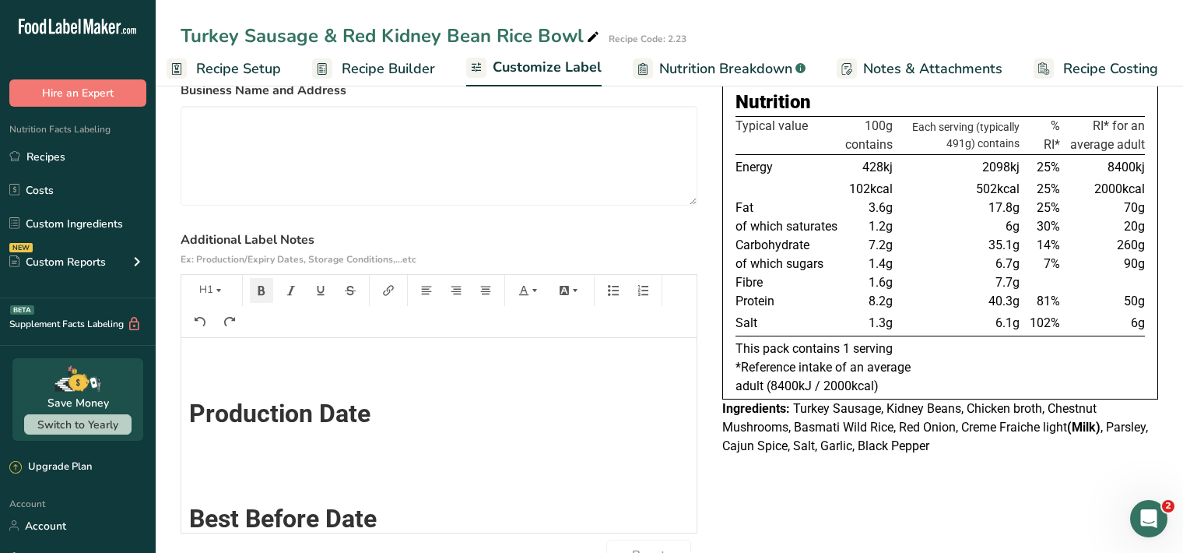
scroll to position [0, 0]
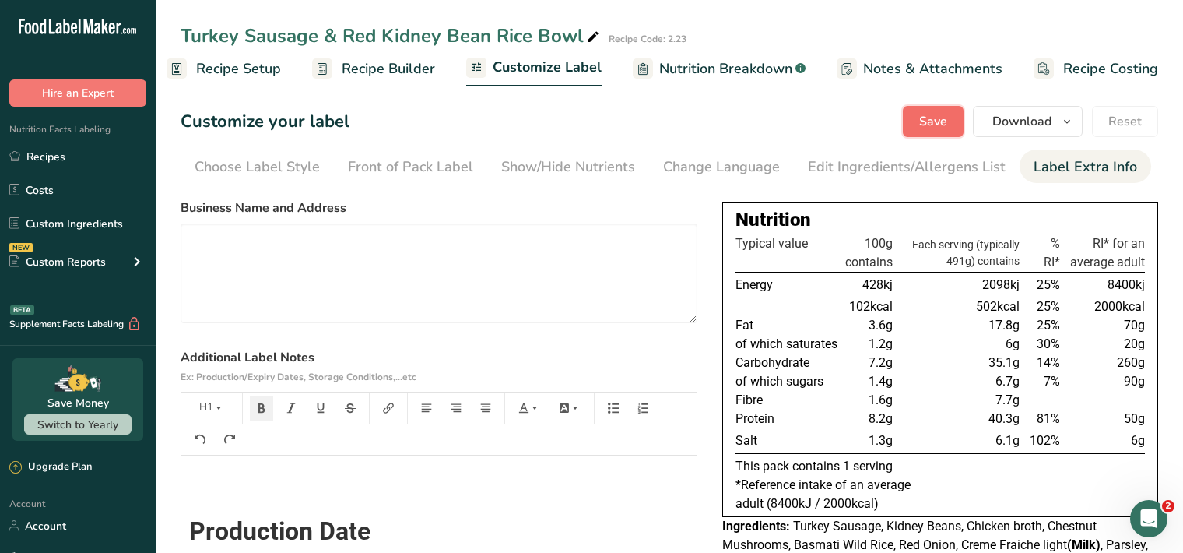
click at [926, 124] on span "Save" at bounding box center [933, 121] width 28 height 19
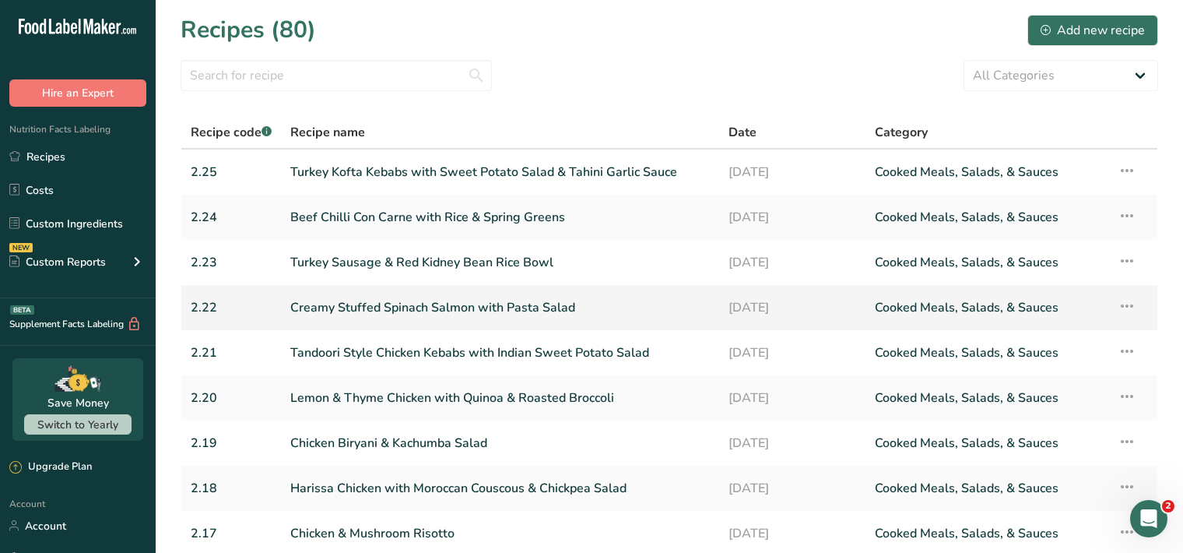
click at [420, 307] on link "Creamy Stuffed Spinach Salmon with Pasta Salad" at bounding box center [500, 307] width 420 height 33
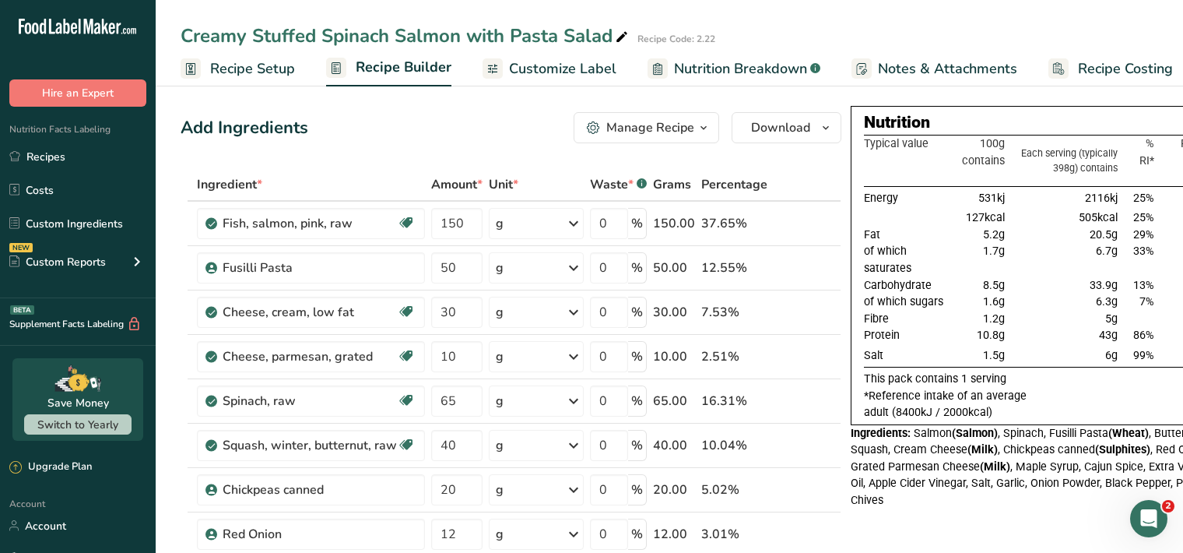
click at [529, 74] on span "Customize Label" at bounding box center [562, 68] width 107 height 21
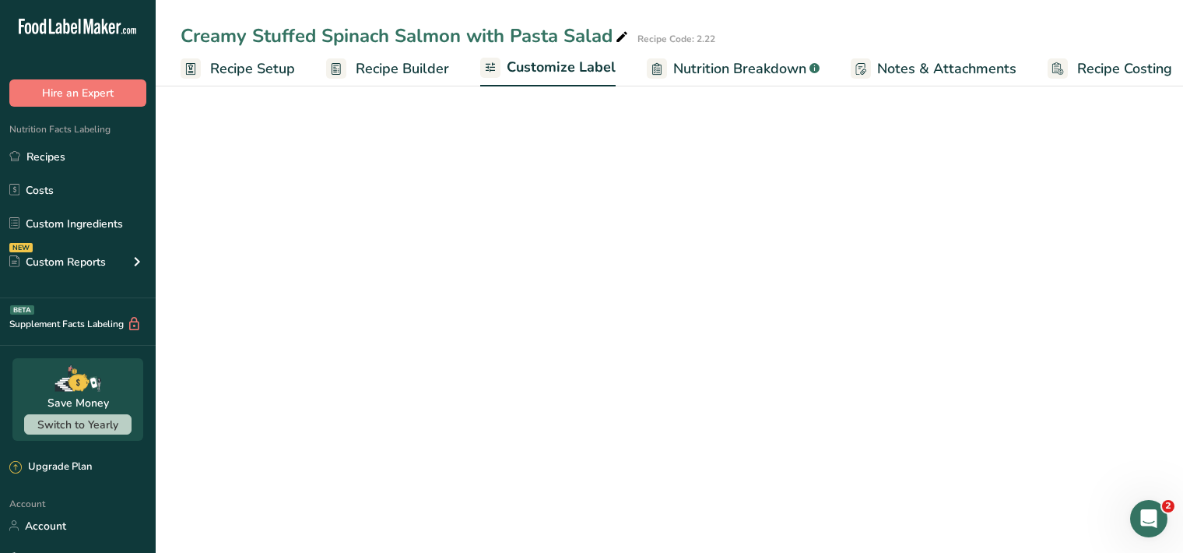
scroll to position [0, 14]
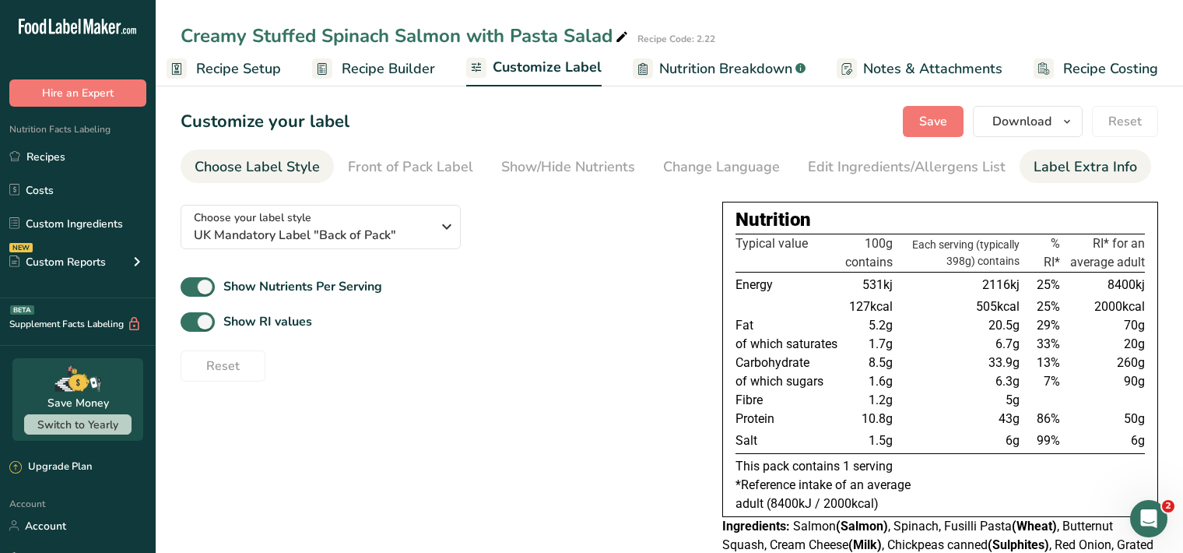
click at [1065, 174] on div "Label Extra Info" at bounding box center [1086, 166] width 104 height 21
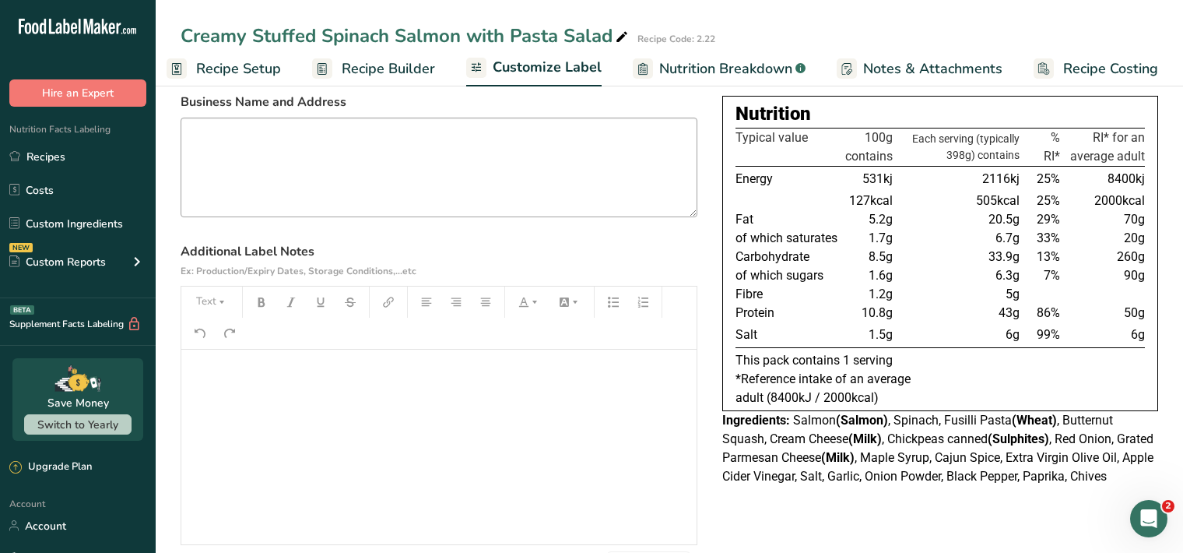
scroll to position [160, 0]
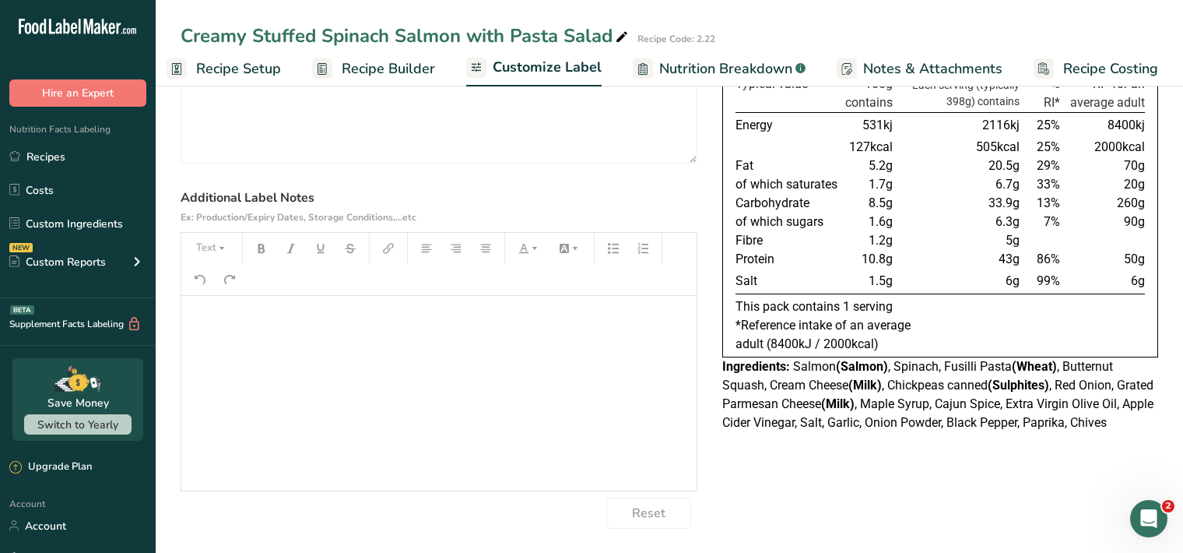
click at [206, 318] on p "﻿" at bounding box center [439, 317] width 500 height 19
click at [210, 246] on button "Text" at bounding box center [211, 248] width 47 height 25
click at [241, 291] on li "H1" at bounding box center [224, 289] width 76 height 48
click at [259, 246] on icon "button" at bounding box center [261, 248] width 7 height 9
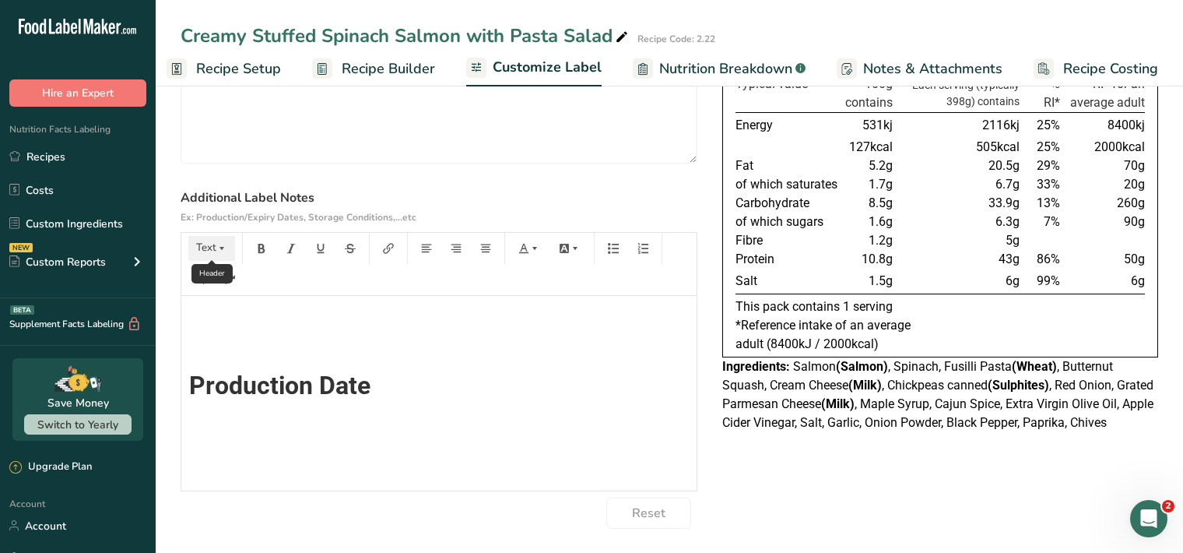
click at [217, 246] on icon "button" at bounding box center [221, 248] width 11 height 11
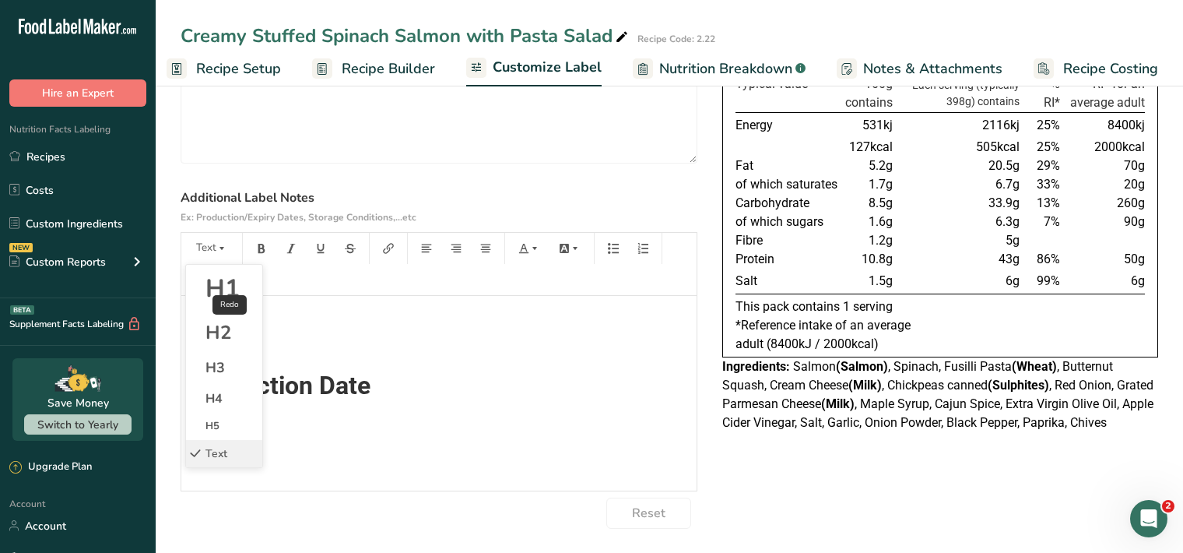
click at [203, 281] on li "H1" at bounding box center [224, 289] width 76 height 48
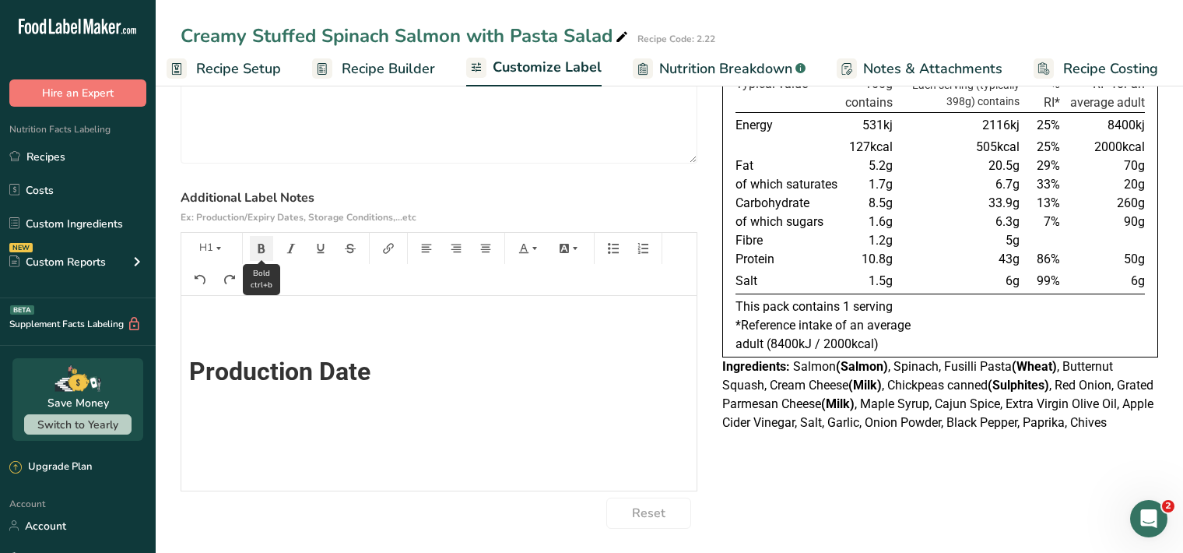
click at [262, 248] on icon "button" at bounding box center [261, 248] width 11 height 11
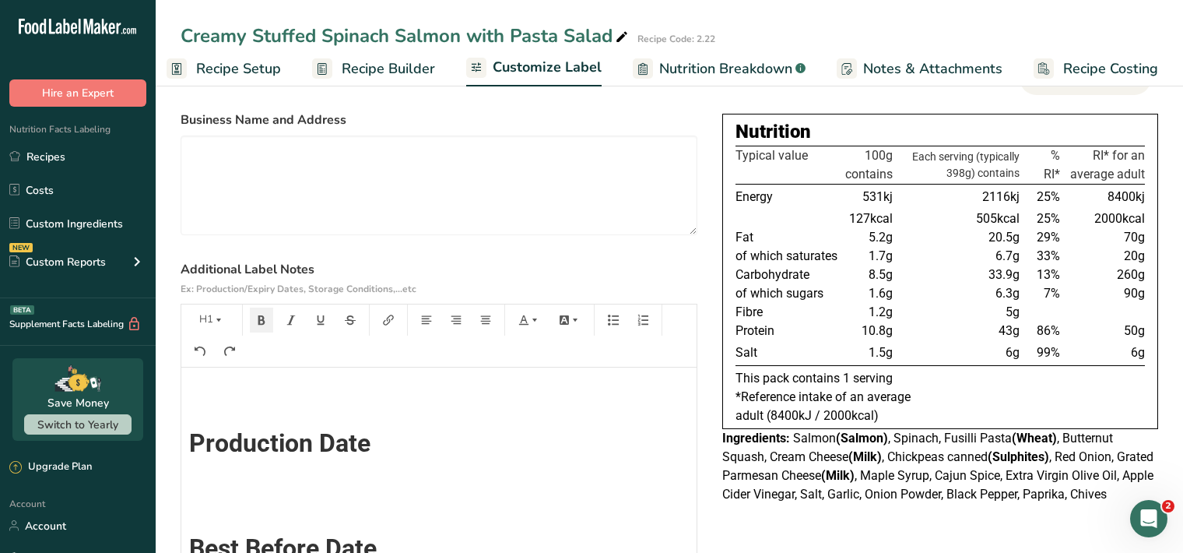
scroll to position [0, 0]
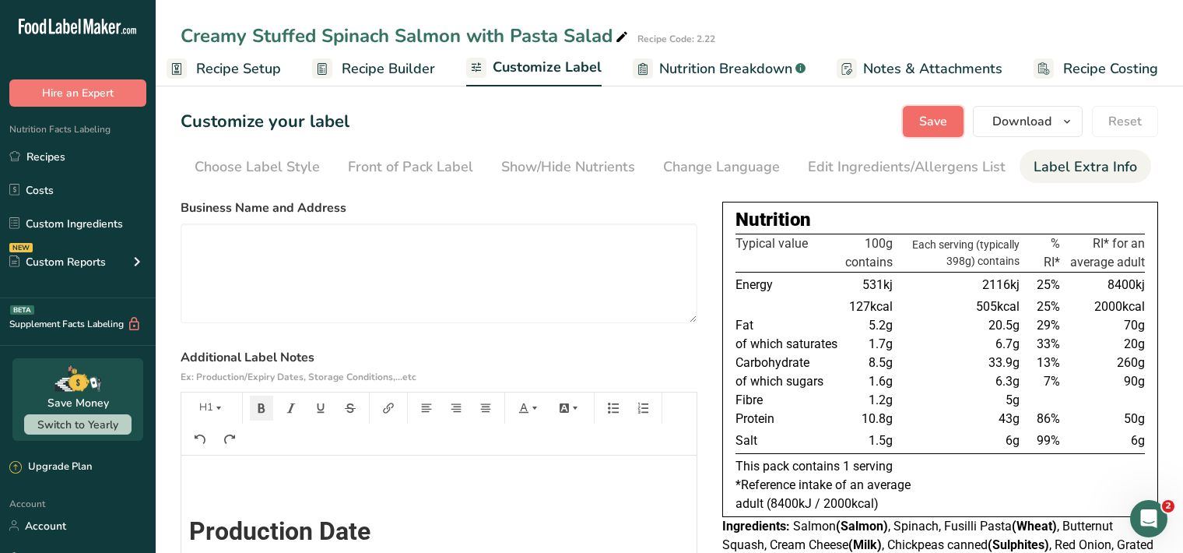
click at [942, 118] on span "Save" at bounding box center [933, 121] width 28 height 19
click at [934, 126] on span "Save" at bounding box center [933, 121] width 28 height 19
click at [934, 126] on div "Save Download Choose what to show on your downloaded label Recipe Name to appea…" at bounding box center [1030, 121] width 255 height 31
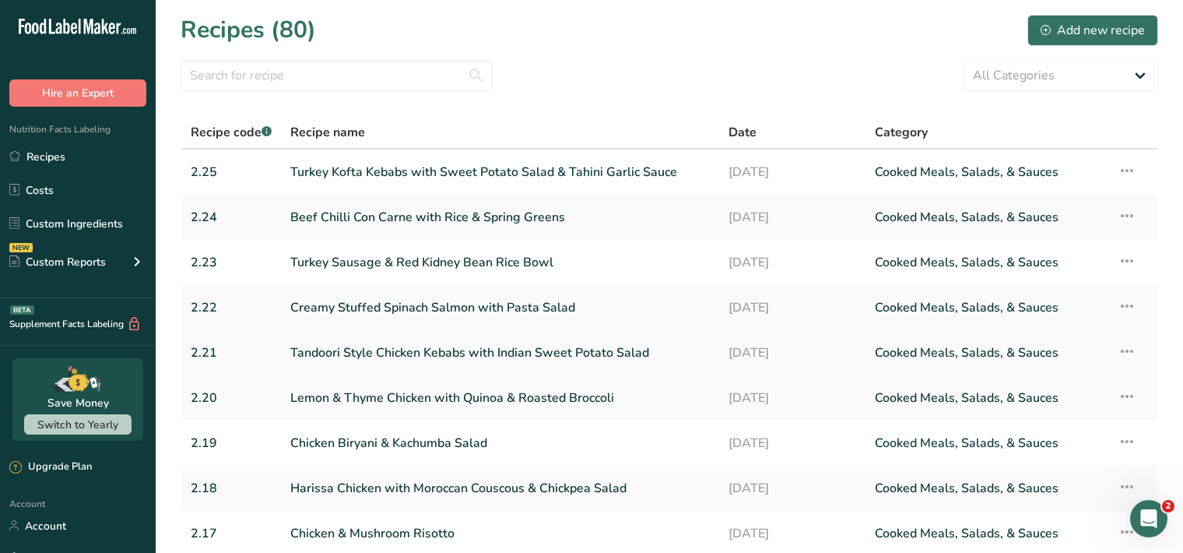
click at [457, 359] on link "Tandoori Style Chicken Kebabs with Indian Sweet Potato Salad" at bounding box center [500, 352] width 420 height 33
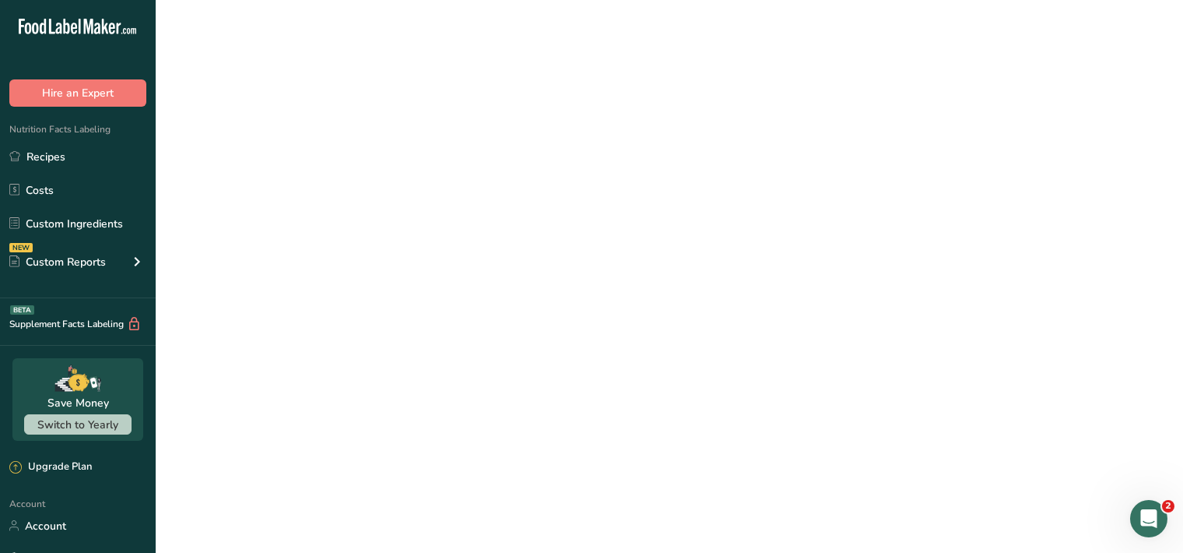
click at [457, 359] on link "Tandoori Style Chicken Kebabs with Indian Sweet Potato Salad" at bounding box center [500, 352] width 420 height 33
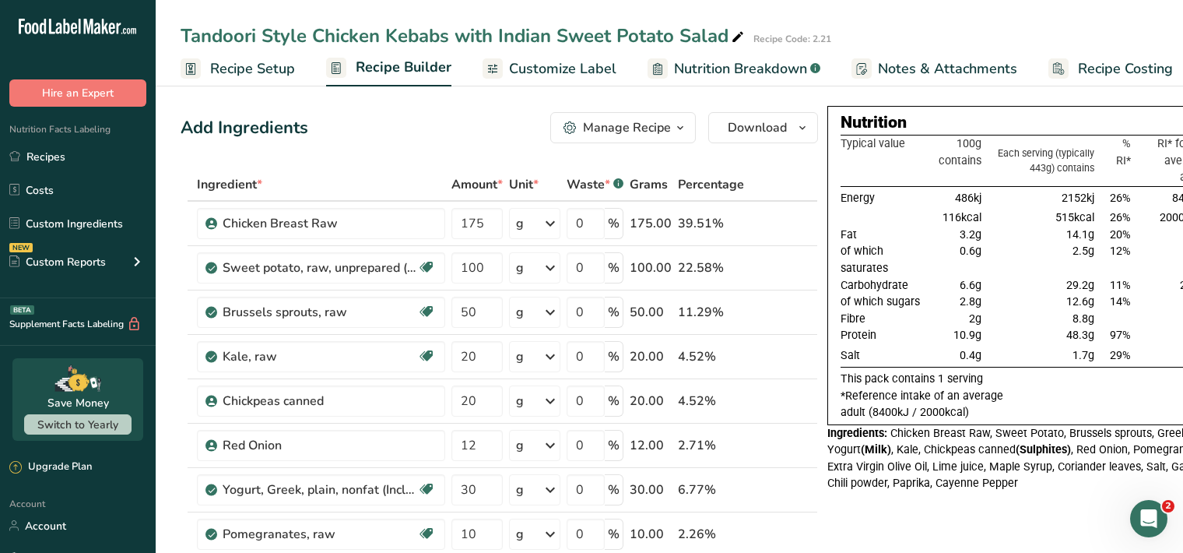
click at [568, 74] on span "Customize Label" at bounding box center [562, 68] width 107 height 21
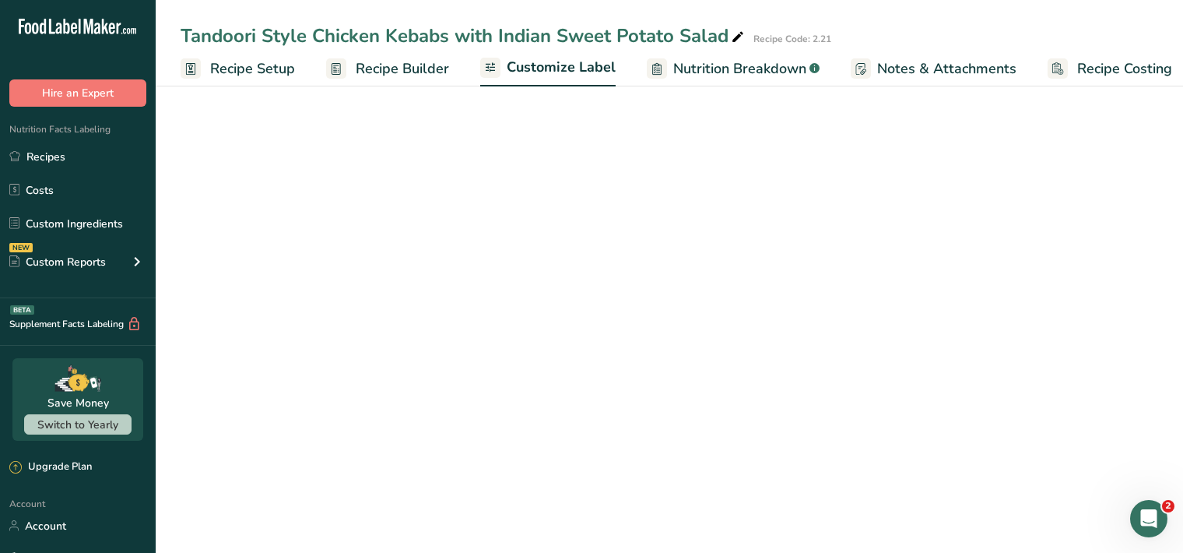
scroll to position [0, 14]
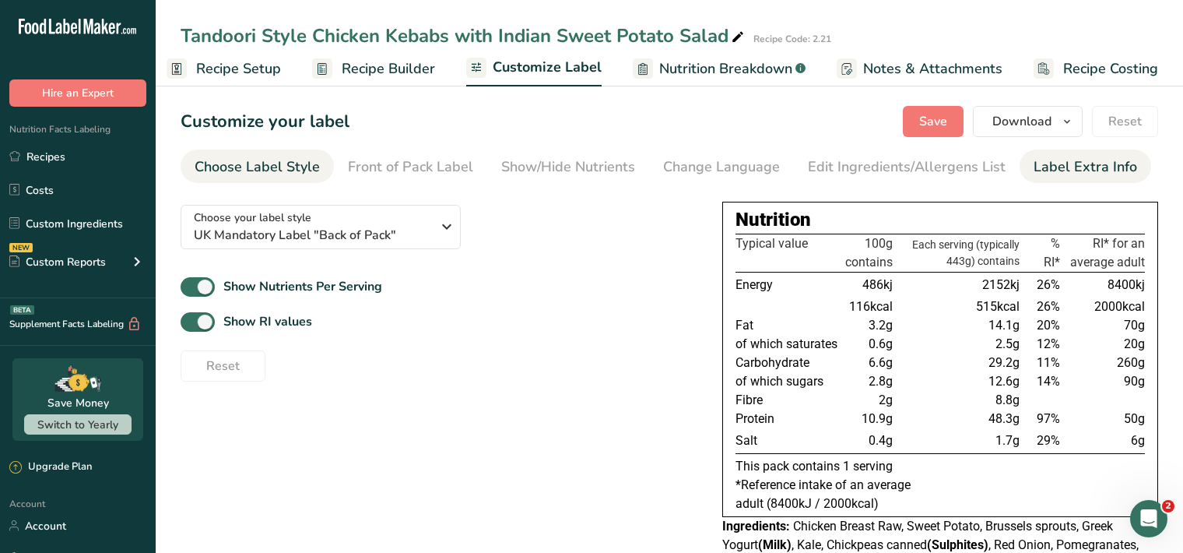
click at [1063, 167] on div "Label Extra Info" at bounding box center [1086, 166] width 104 height 21
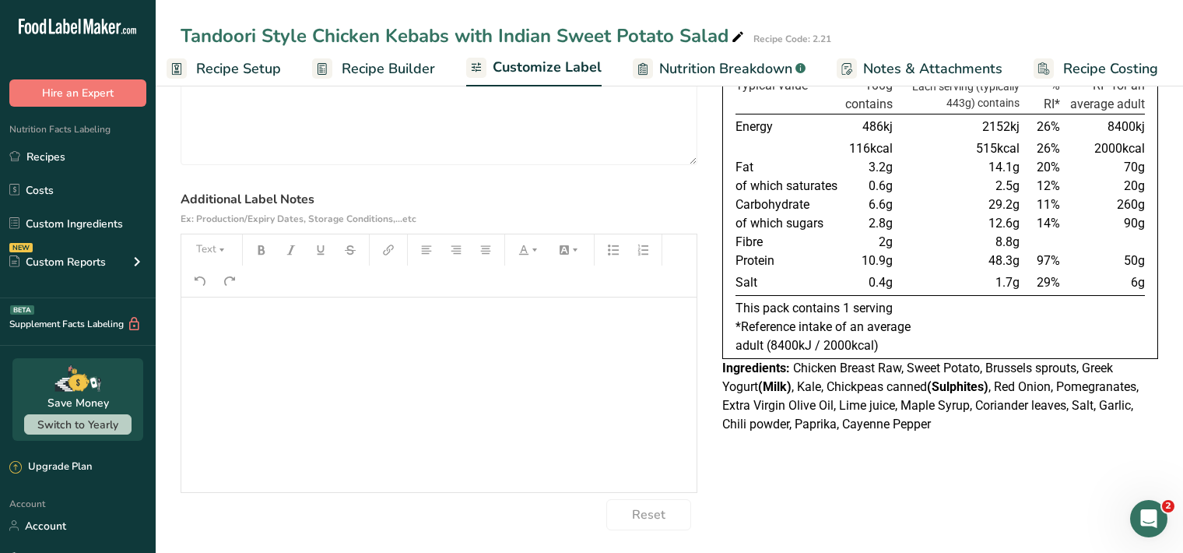
scroll to position [160, 0]
click at [237, 328] on div "﻿" at bounding box center [438, 393] width 515 height 195
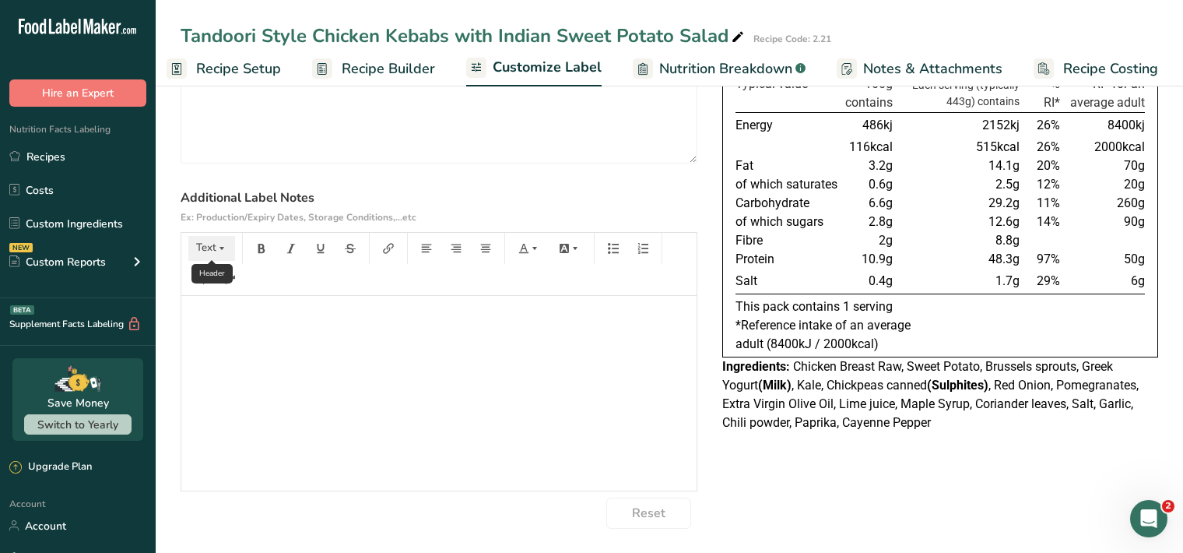
click at [223, 251] on icon "button" at bounding box center [221, 248] width 11 height 11
drag, startPoint x: 208, startPoint y: 290, endPoint x: 256, endPoint y: 270, distance: 52.0
click at [209, 290] on span "H1" at bounding box center [223, 288] width 34 height 33
click at [258, 251] on icon "button" at bounding box center [261, 248] width 11 height 11
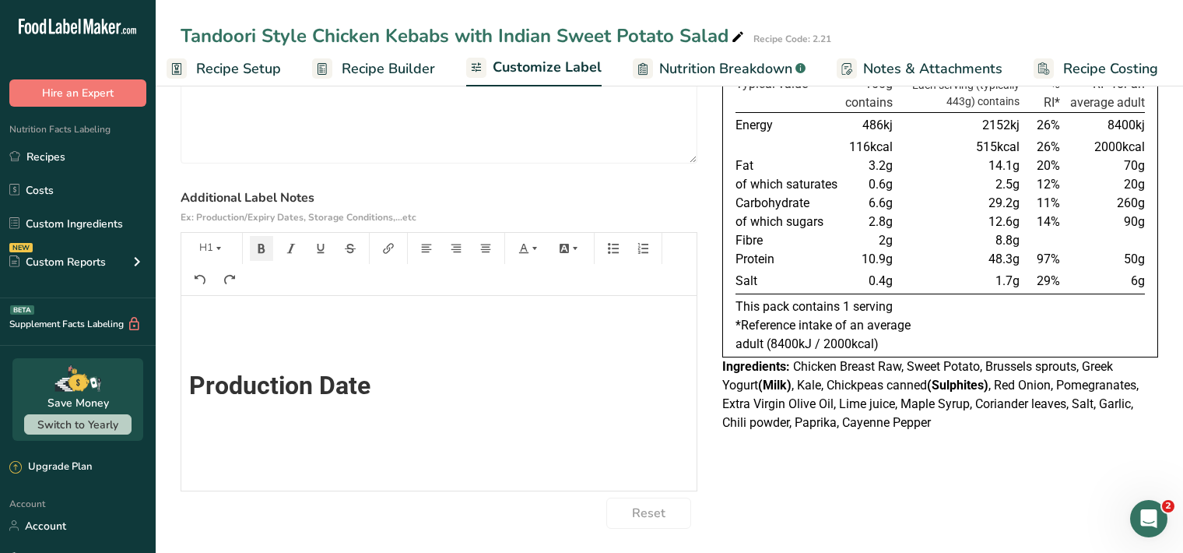
scroll to position [0, 0]
click at [222, 251] on icon "button" at bounding box center [221, 248] width 11 height 11
click at [232, 290] on span "H1" at bounding box center [223, 288] width 34 height 33
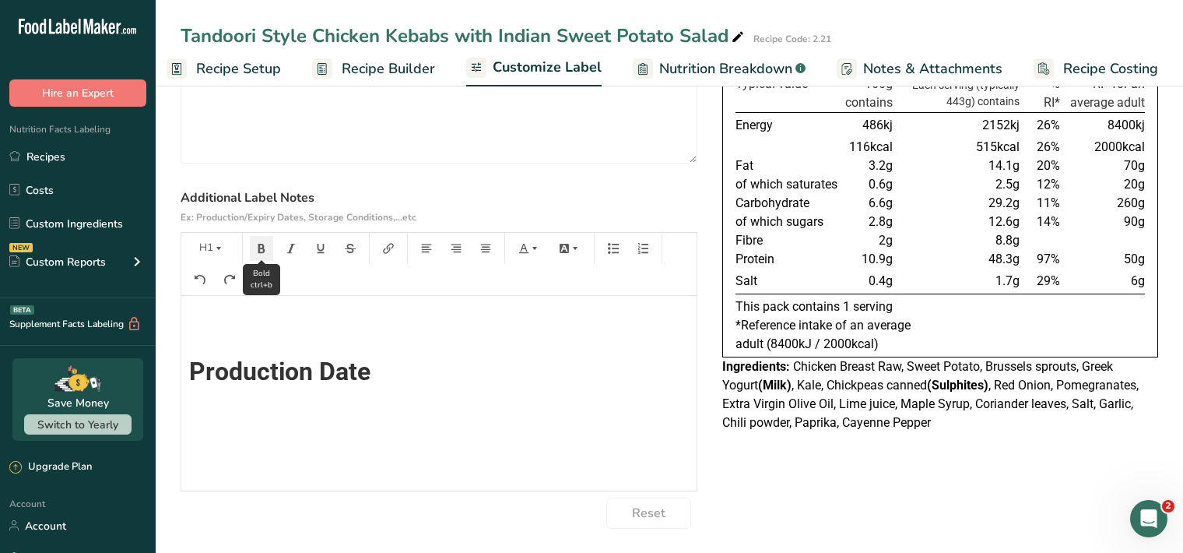
click at [267, 248] on button "button" at bounding box center [261, 248] width 23 height 25
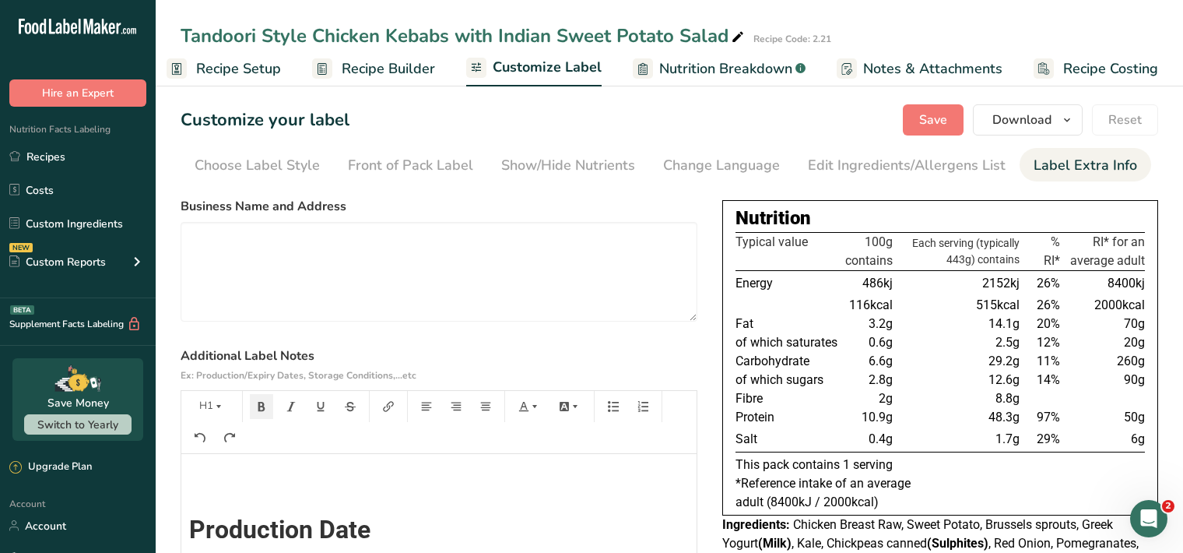
scroll to position [0, 0]
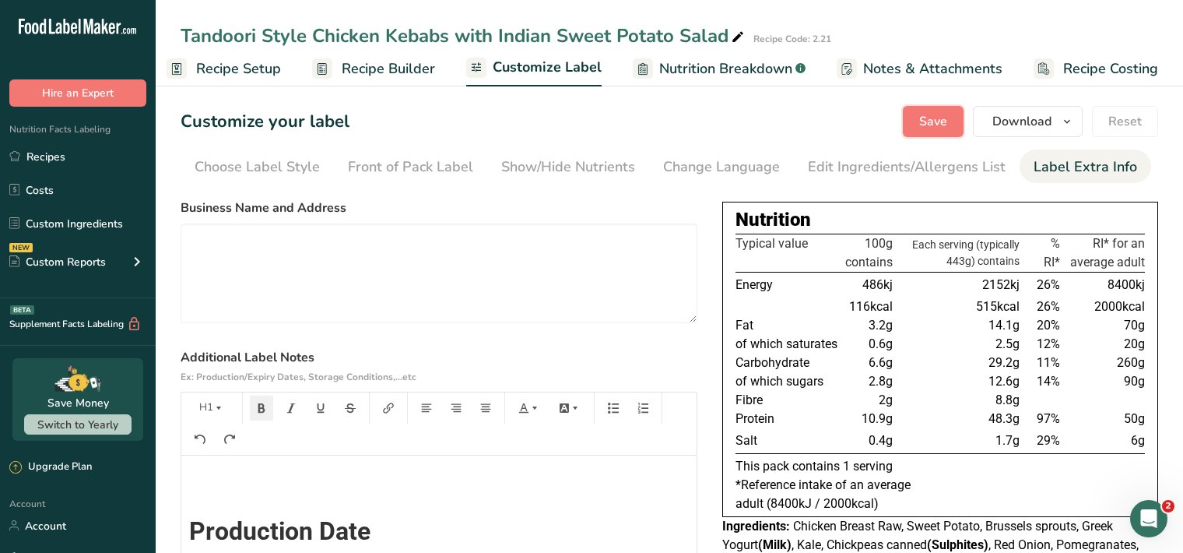
click at [940, 120] on span "Save" at bounding box center [933, 121] width 28 height 19
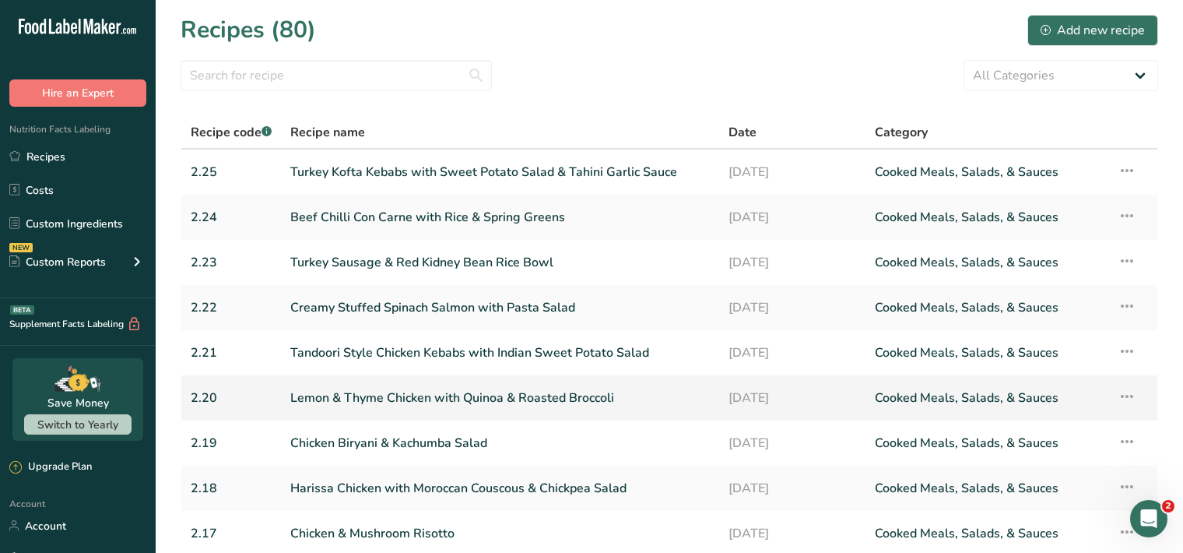
click at [424, 389] on link "Lemon & Thyme Chicken with Quinoa & Roasted Broccoli" at bounding box center [500, 397] width 420 height 33
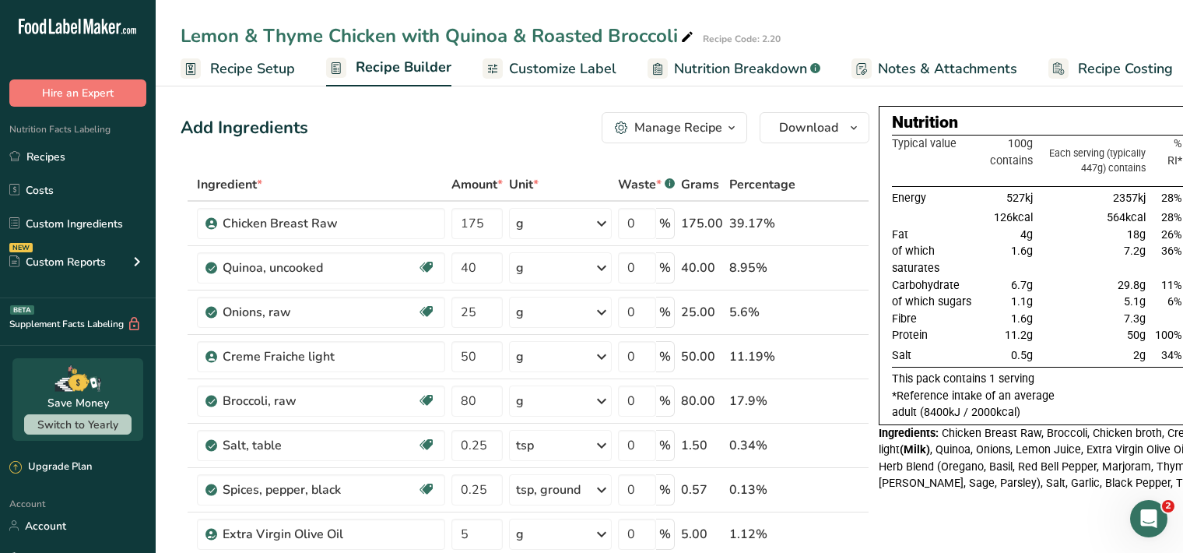
click at [592, 70] on span "Customize Label" at bounding box center [562, 68] width 107 height 21
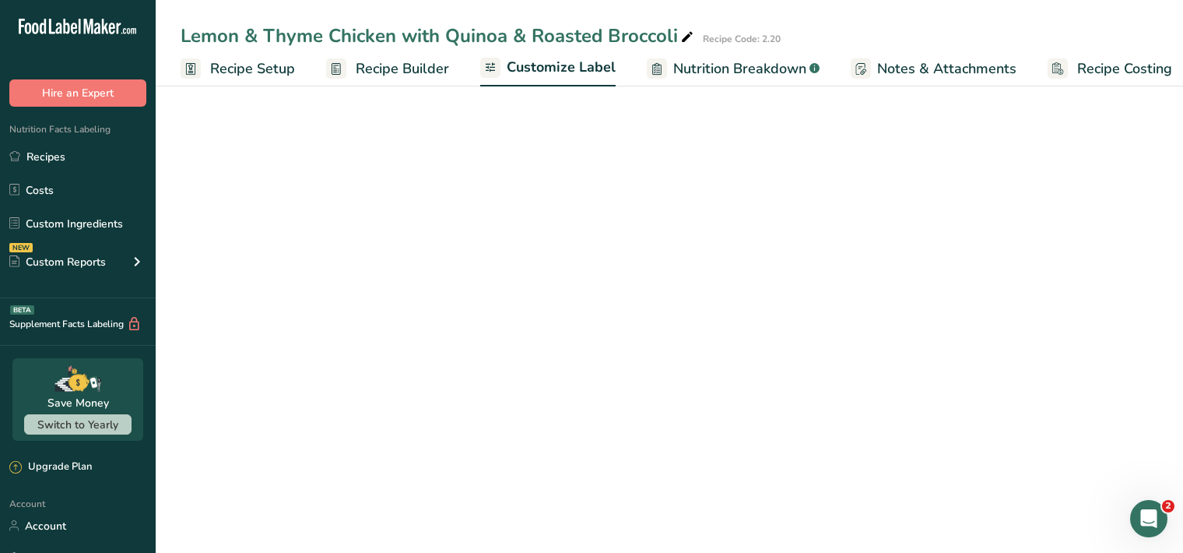
click at [592, 72] on span "Customize Label" at bounding box center [561, 67] width 109 height 21
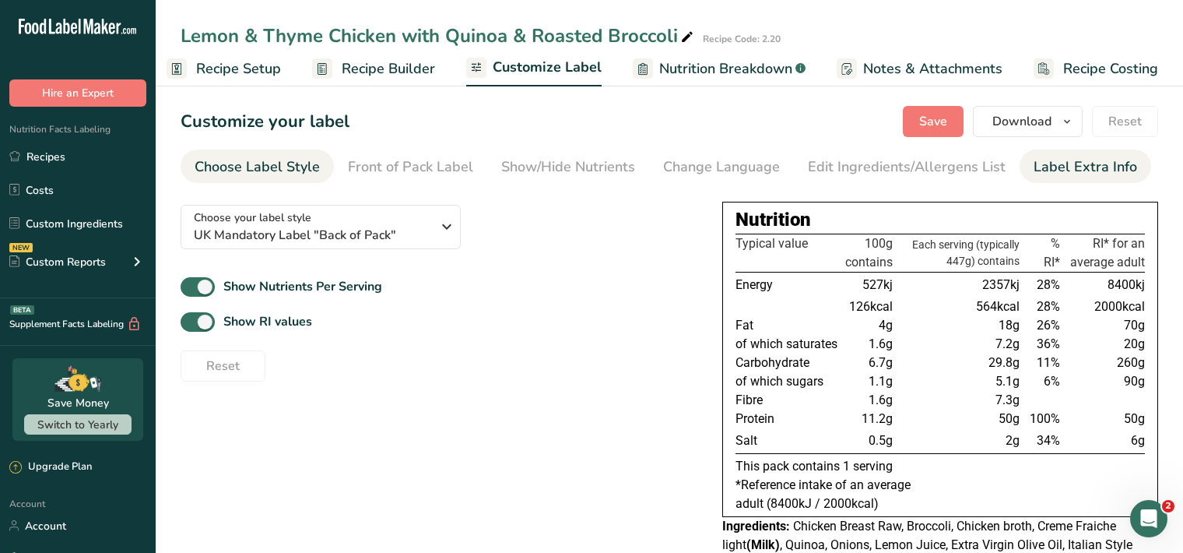
click at [1103, 173] on div "Label Extra Info" at bounding box center [1086, 166] width 104 height 21
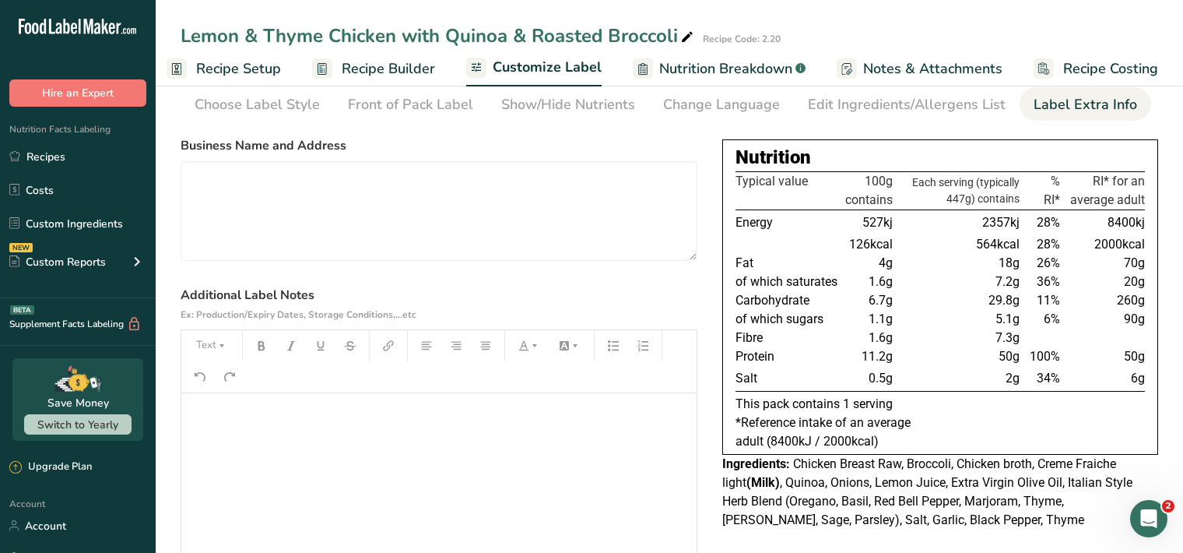
scroll to position [160, 0]
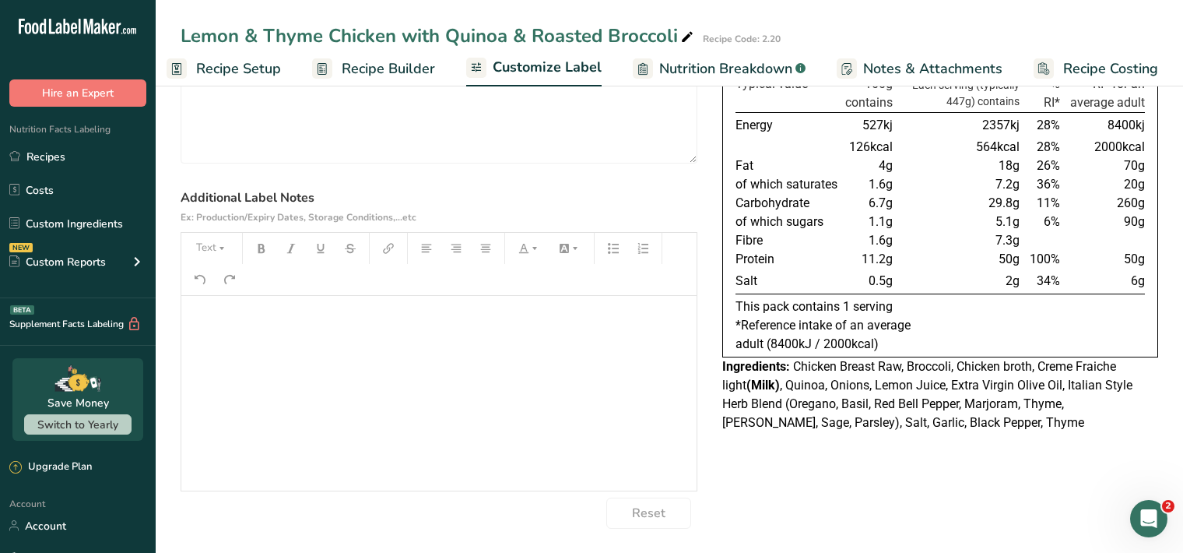
click at [206, 325] on p "﻿" at bounding box center [439, 317] width 500 height 19
click at [224, 251] on icon "button" at bounding box center [221, 248] width 11 height 11
click at [230, 283] on span "H1" at bounding box center [223, 288] width 34 height 33
click at [266, 247] on icon "button" at bounding box center [261, 248] width 11 height 11
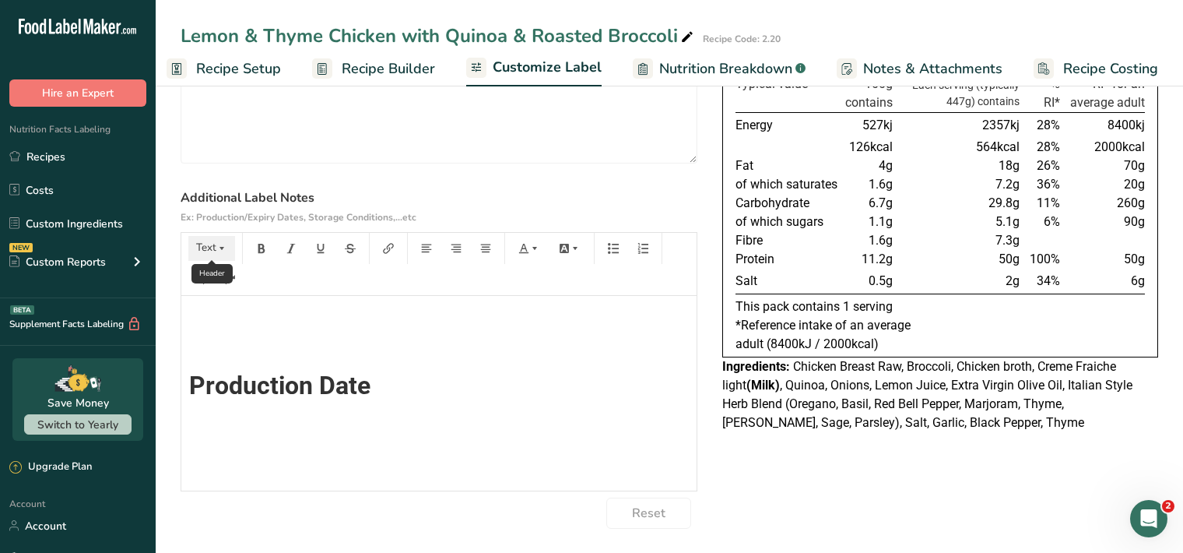
click at [223, 251] on icon "button" at bounding box center [221, 248] width 11 height 11
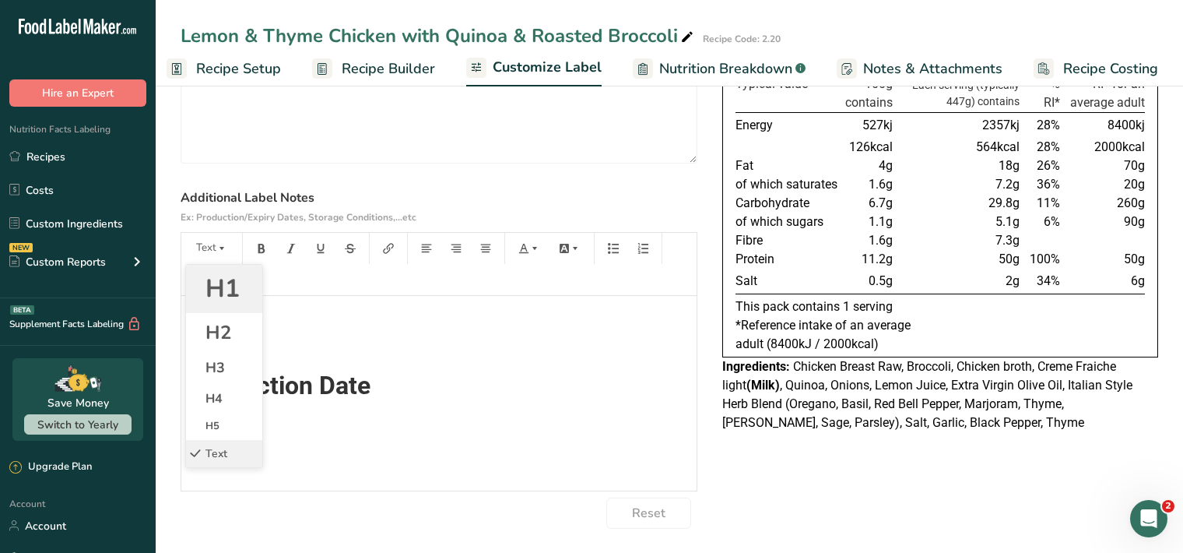
click at [244, 286] on li "H1" at bounding box center [224, 289] width 76 height 48
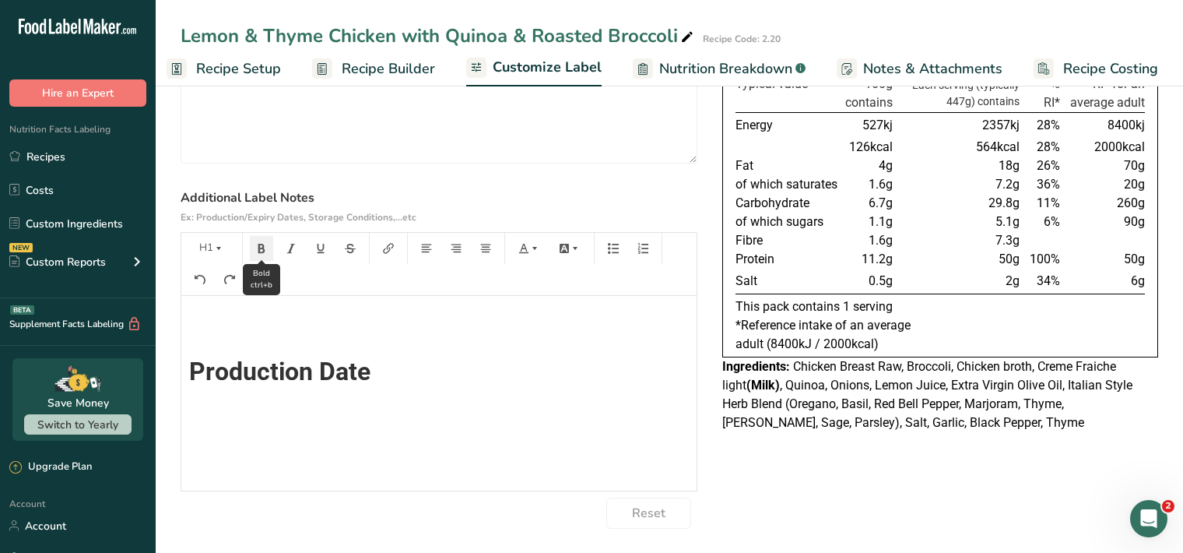
click at [269, 249] on button "button" at bounding box center [261, 248] width 23 height 25
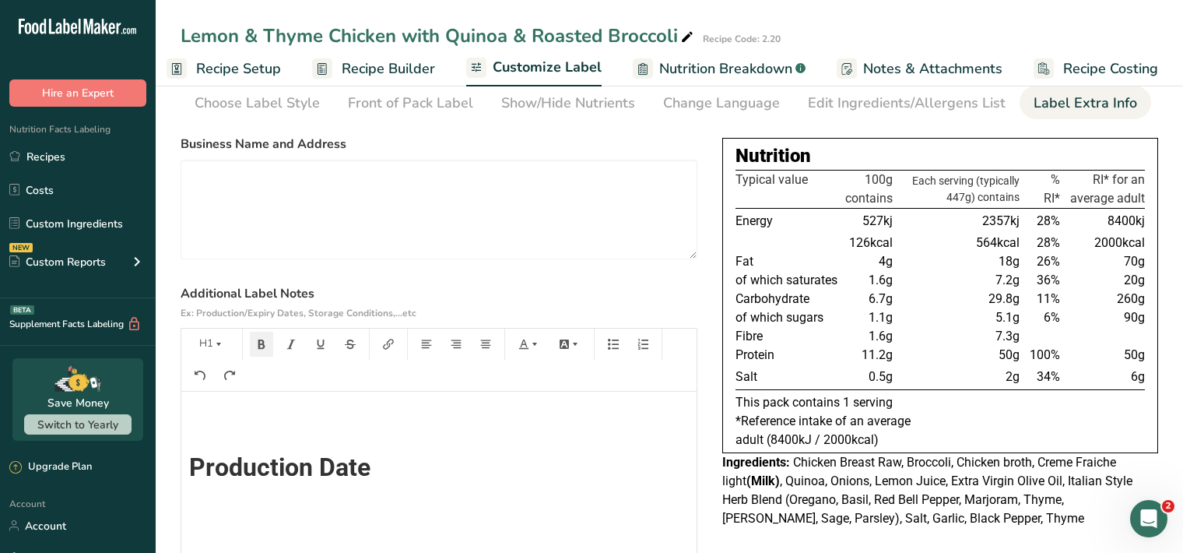
scroll to position [0, 0]
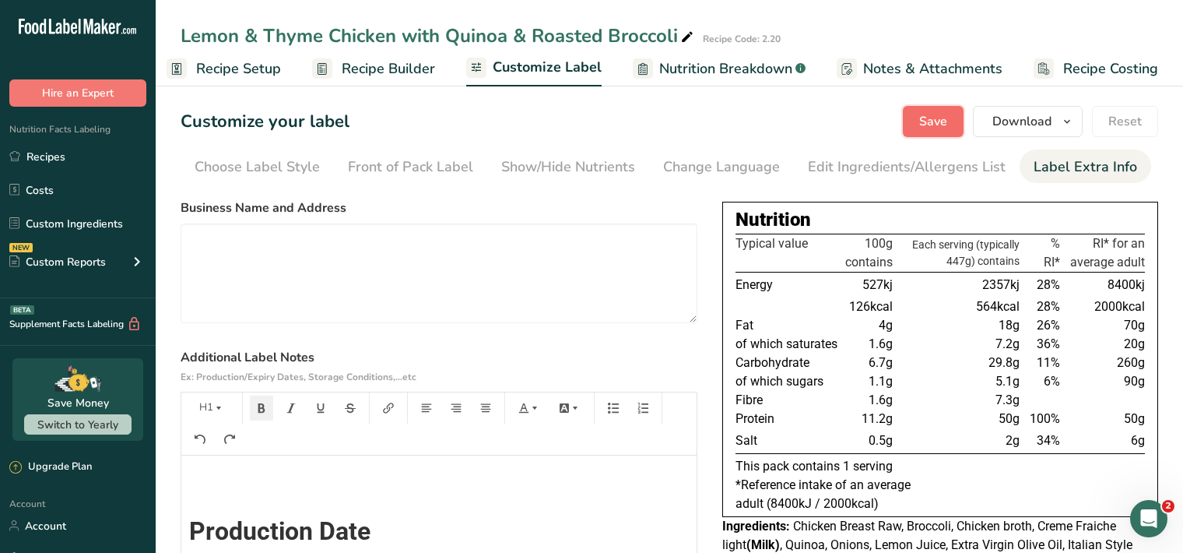
click at [945, 124] on span "Save" at bounding box center [933, 121] width 28 height 19
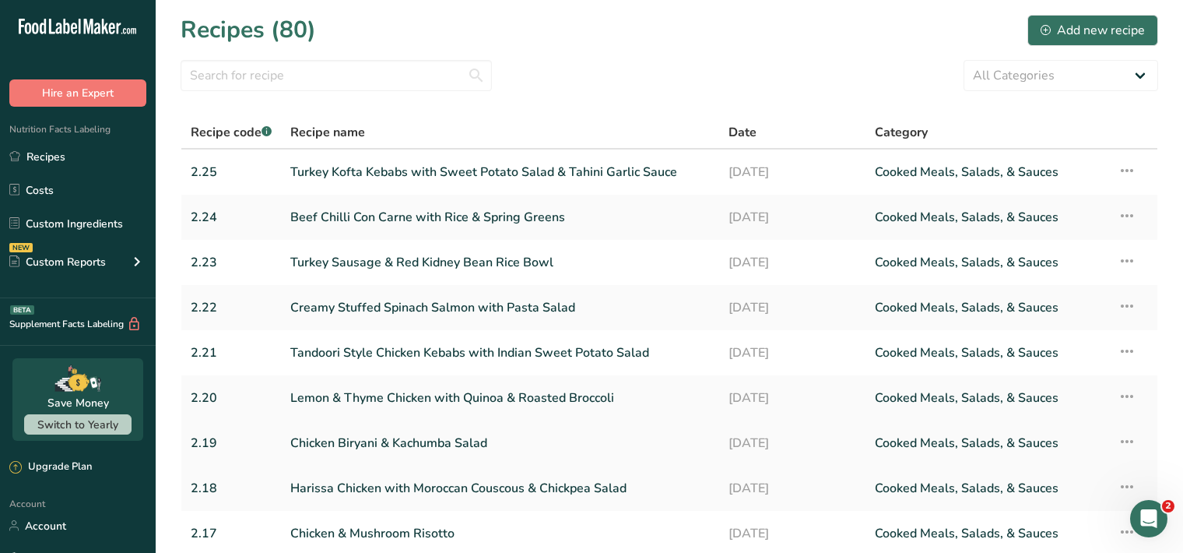
click at [451, 443] on link "Chicken Biryani & Kachumba Salad" at bounding box center [500, 443] width 420 height 33
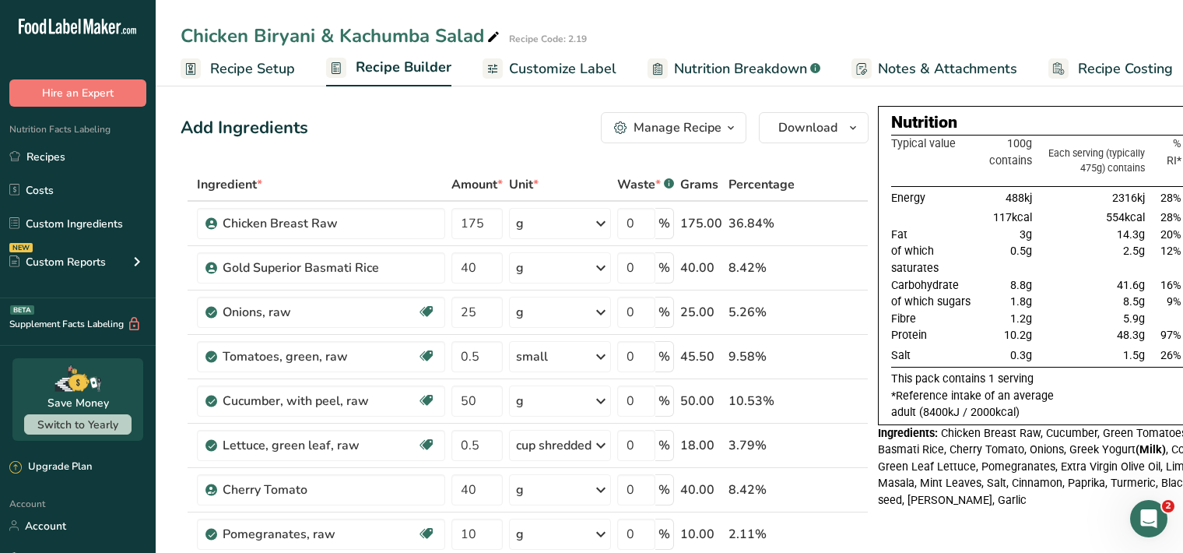
click at [554, 72] on span "Customize Label" at bounding box center [562, 68] width 107 height 21
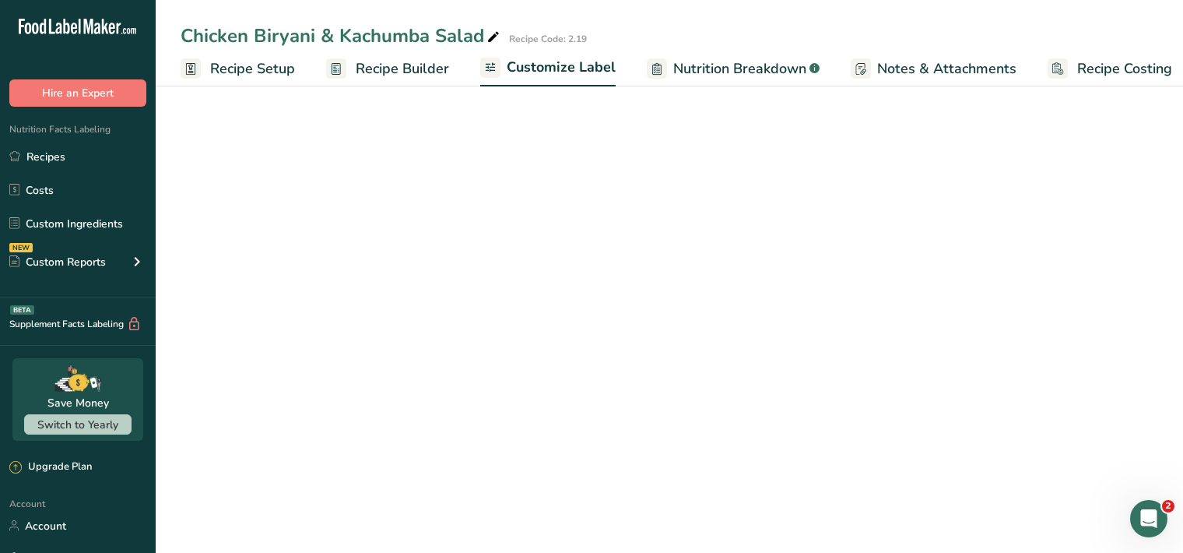
scroll to position [0, 14]
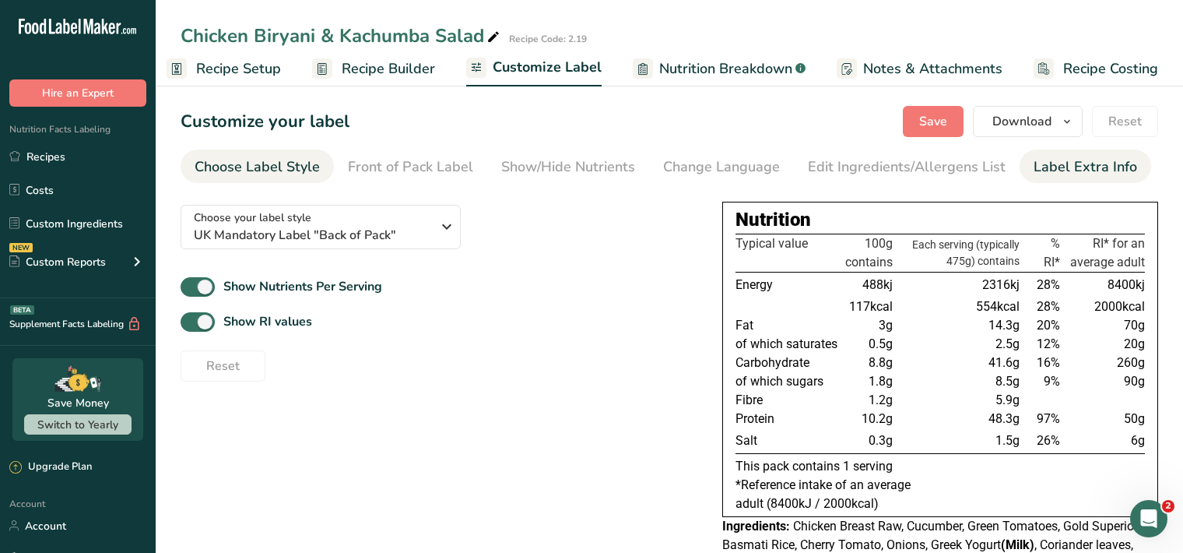
click at [1074, 170] on div "Label Extra Info" at bounding box center [1086, 166] width 104 height 21
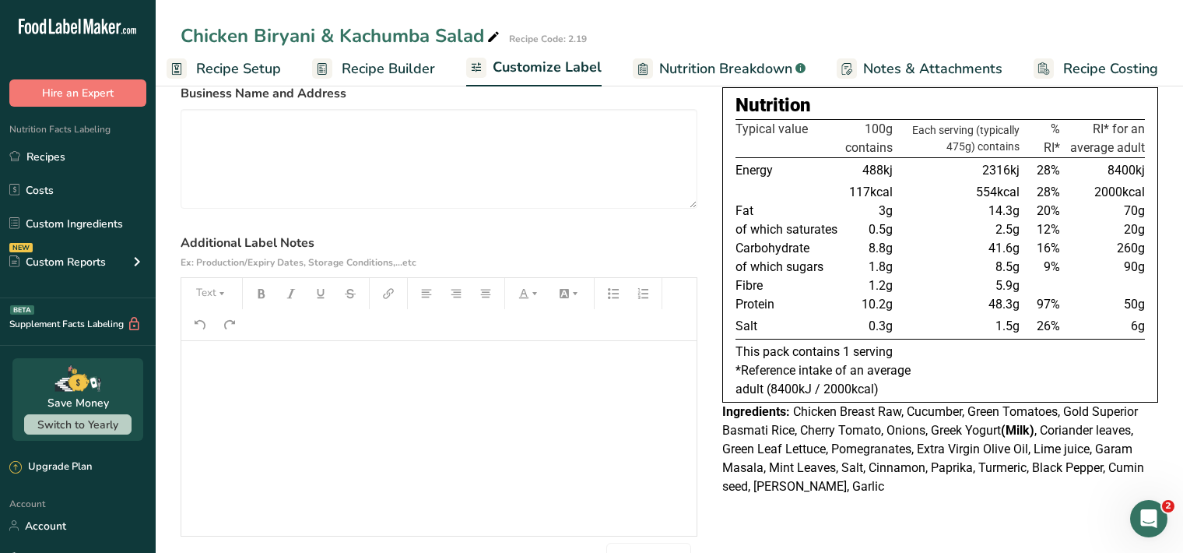
scroll to position [160, 0]
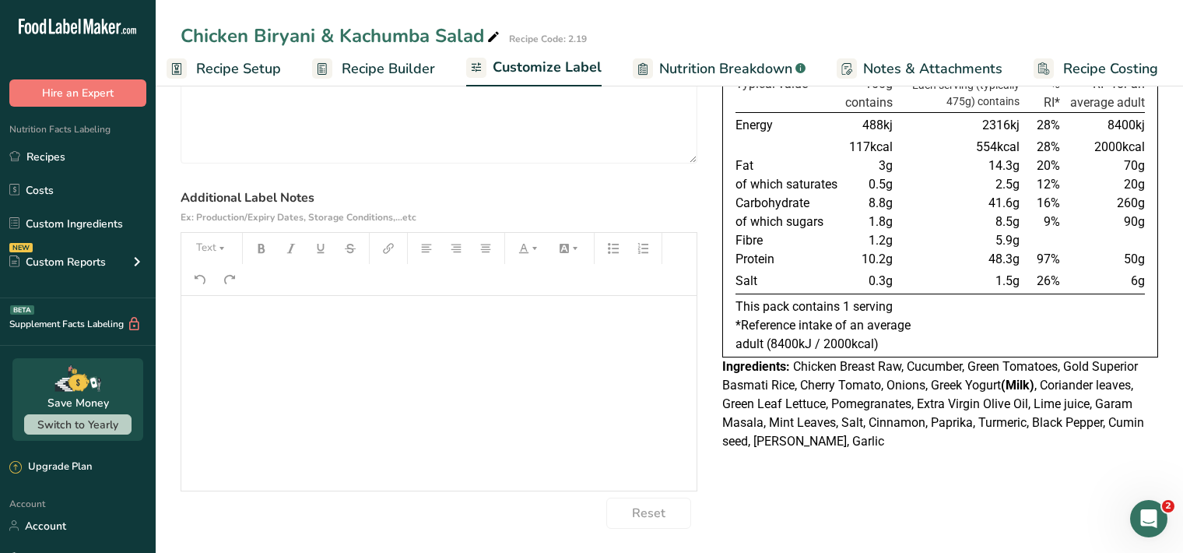
click at [188, 325] on div "﻿" at bounding box center [438, 393] width 515 height 195
click at [220, 245] on icon "button" at bounding box center [221, 248] width 11 height 11
drag, startPoint x: 220, startPoint y: 291, endPoint x: 224, endPoint y: 284, distance: 8.0
click at [220, 291] on span "H1" at bounding box center [223, 288] width 34 height 33
click at [267, 245] on button "button" at bounding box center [261, 248] width 23 height 25
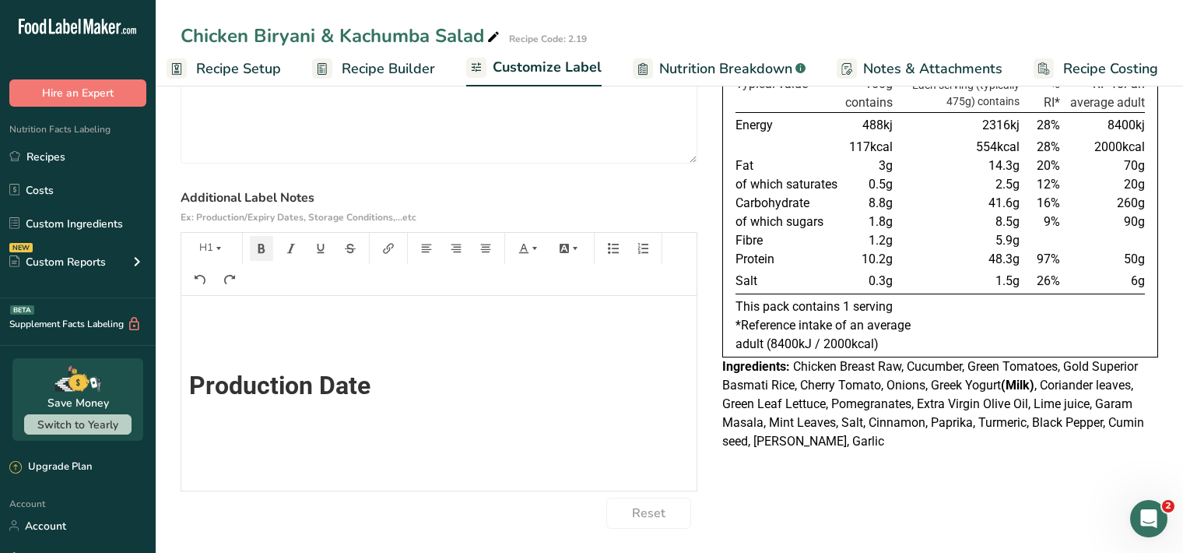
scroll to position [0, 0]
drag, startPoint x: 210, startPoint y: 245, endPoint x: 202, endPoint y: 257, distance: 14.5
click at [209, 248] on button "Text" at bounding box center [211, 248] width 47 height 25
drag, startPoint x: 225, startPoint y: 293, endPoint x: 240, endPoint y: 279, distance: 19.8
click at [225, 293] on span "H1" at bounding box center [223, 288] width 34 height 33
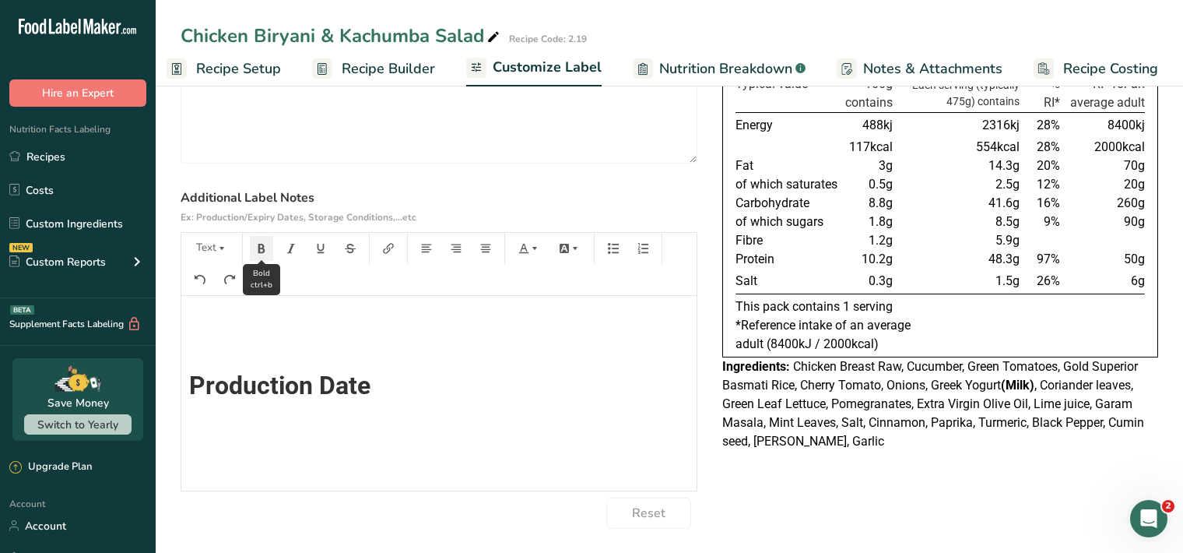
scroll to position [14, 0]
click at [263, 249] on icon "button" at bounding box center [261, 248] width 11 height 11
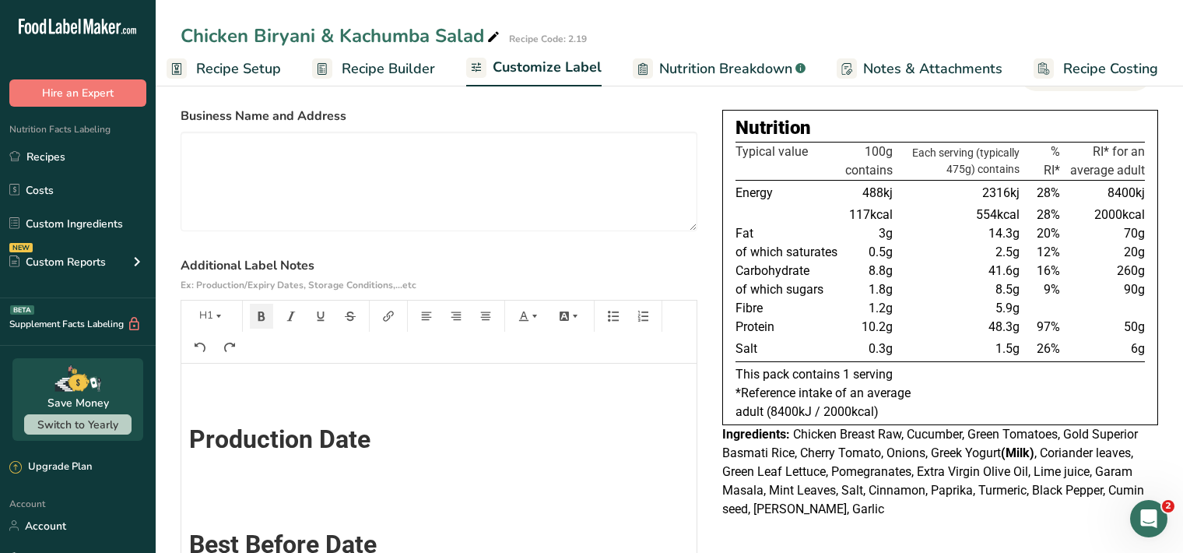
scroll to position [0, 0]
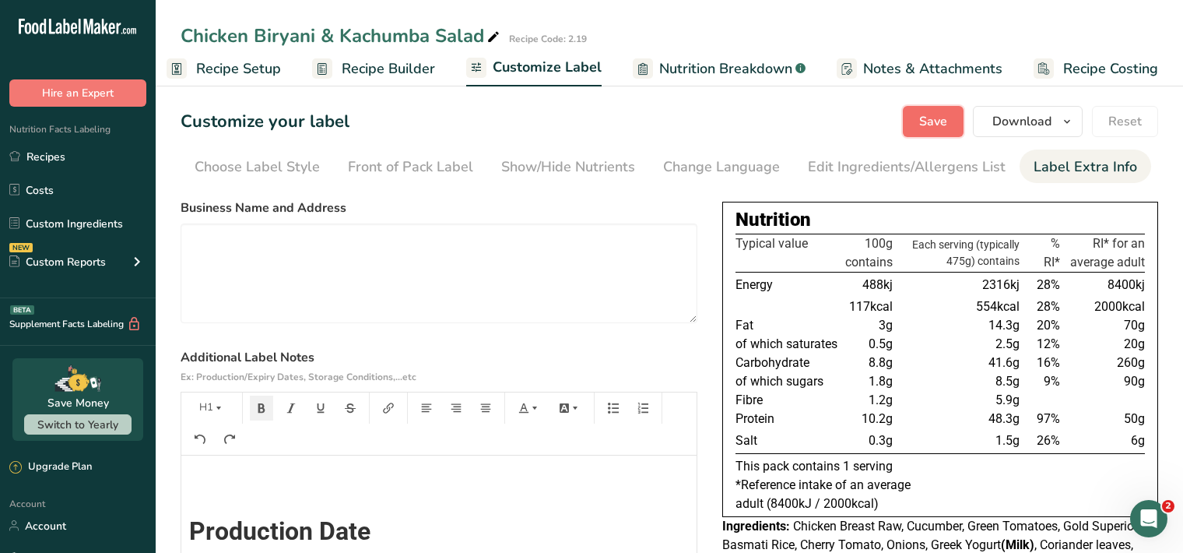
click at [926, 121] on span "Save" at bounding box center [933, 121] width 28 height 19
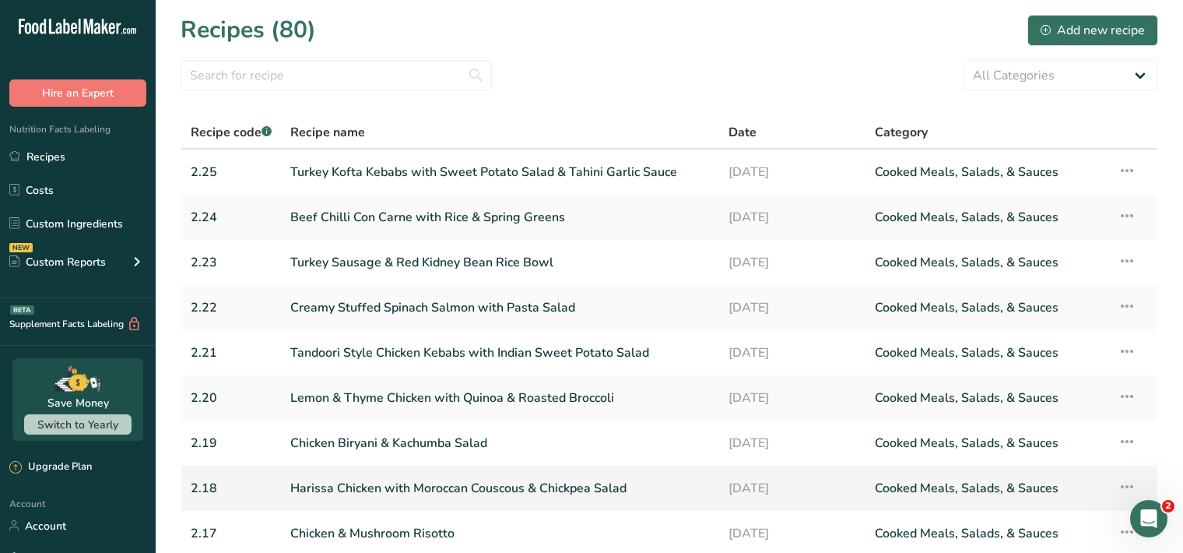
click at [420, 486] on link "Harissa Chicken with Moroccan Couscous & Chickpea Salad" at bounding box center [500, 488] width 420 height 33
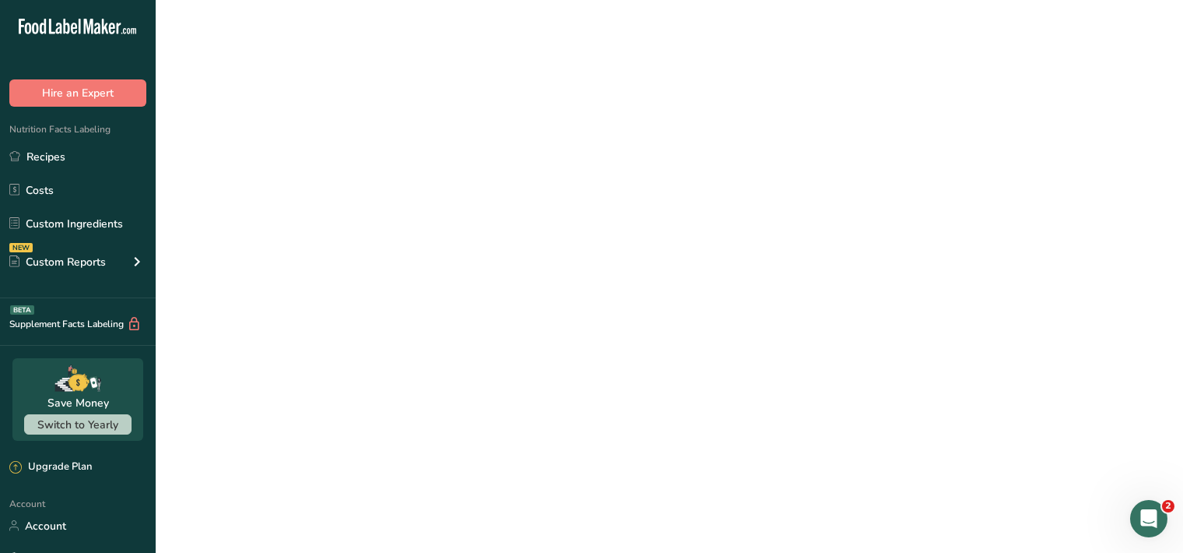
click at [420, 486] on link "Harissa Chicken with Moroccan Couscous & Chickpea Salad" at bounding box center [500, 488] width 420 height 33
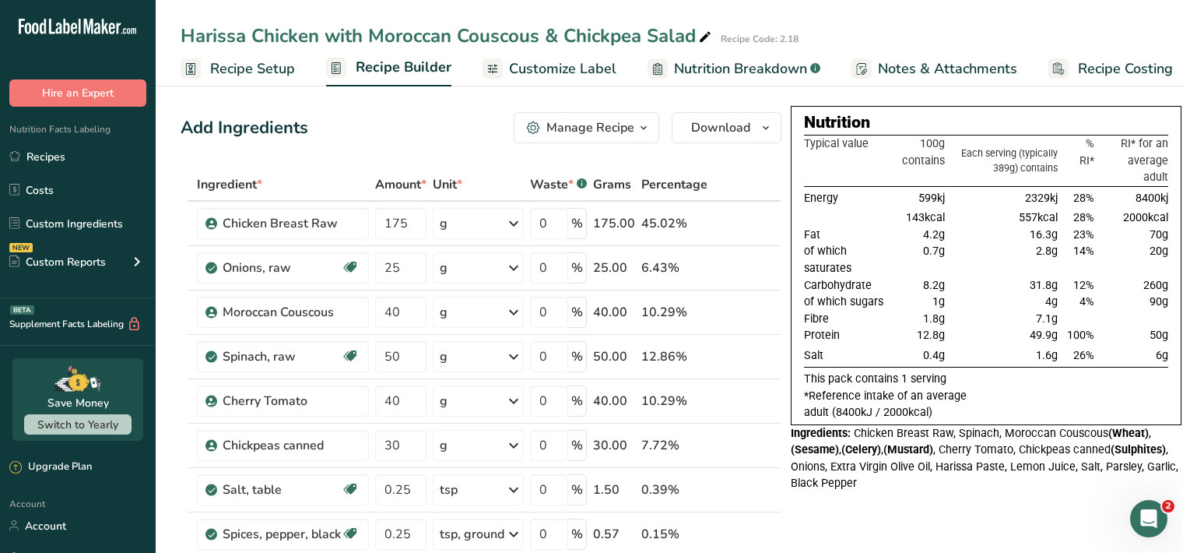
click at [568, 76] on span "Customize Label" at bounding box center [562, 68] width 107 height 21
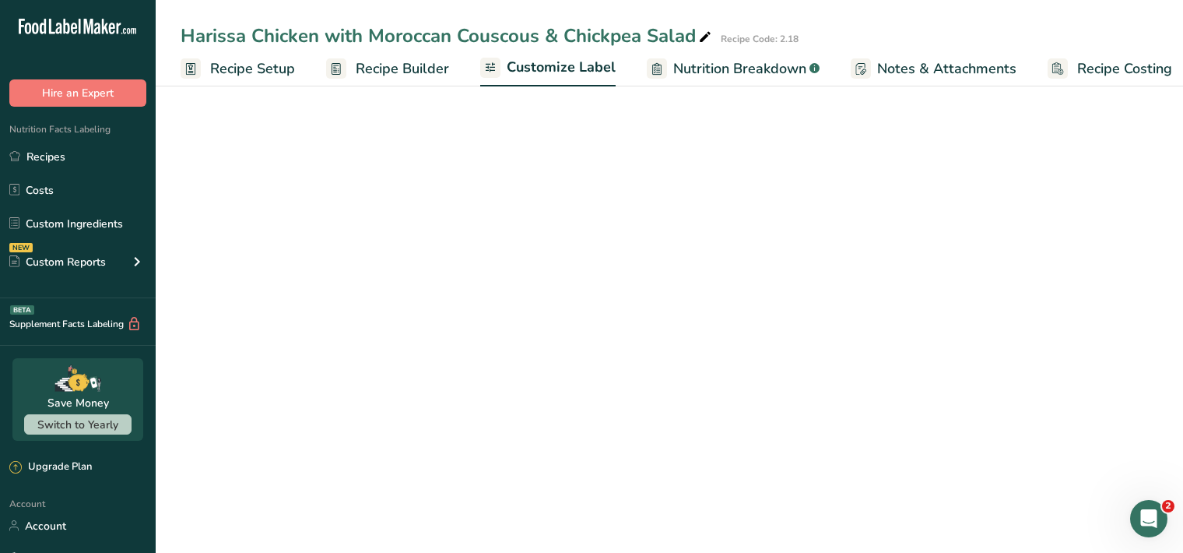
scroll to position [0, 14]
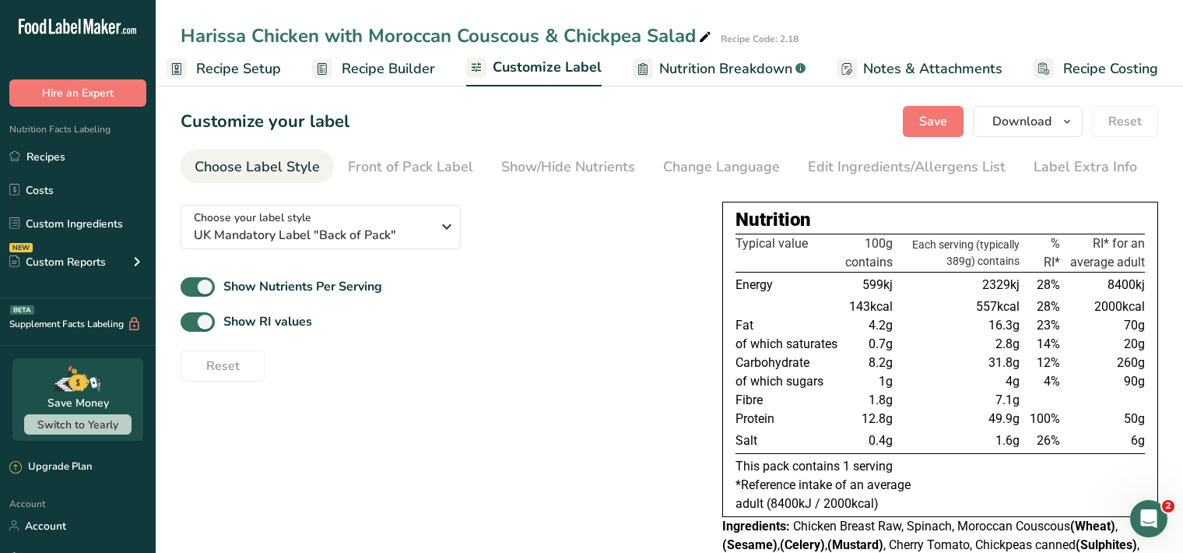
drag, startPoint x: 1060, startPoint y: 180, endPoint x: 629, endPoint y: 389, distance: 478.7
click at [1060, 180] on link "Label Extra Info" at bounding box center [1086, 166] width 104 height 35
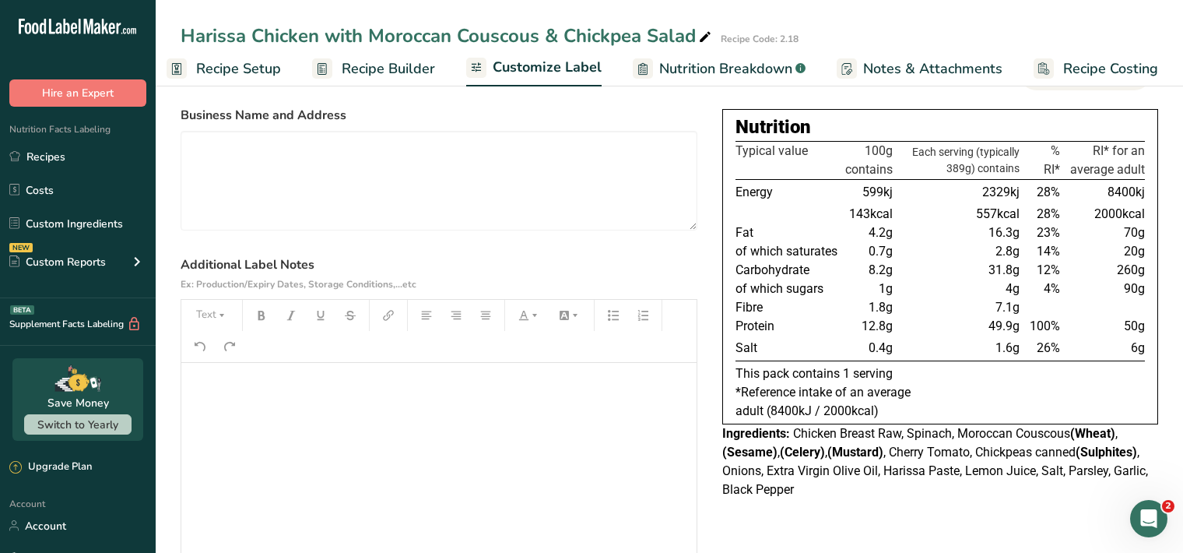
scroll to position [160, 0]
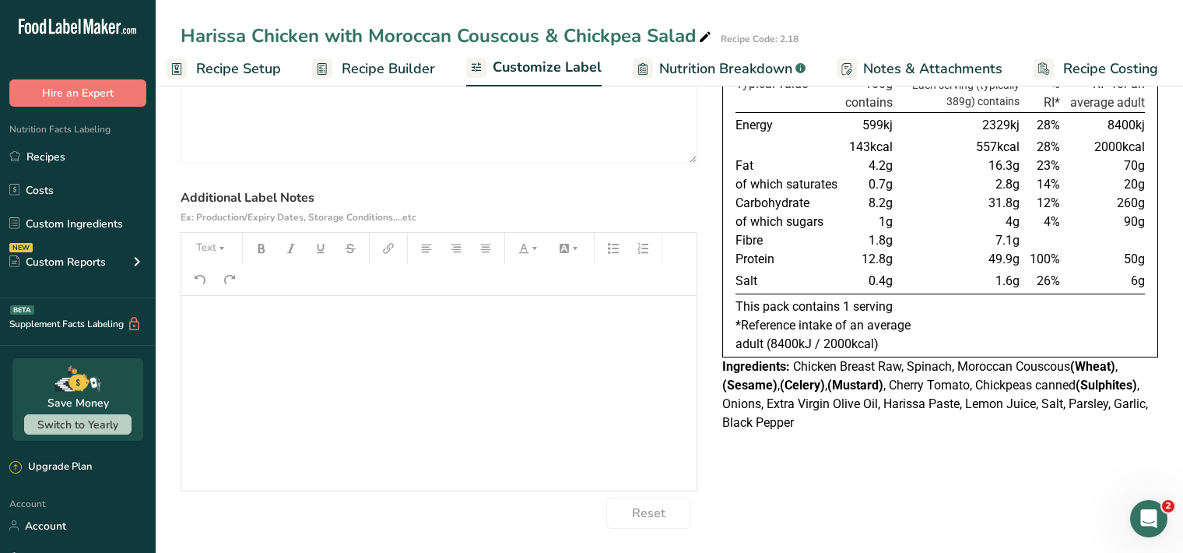
click at [203, 313] on p "﻿" at bounding box center [439, 317] width 500 height 19
drag, startPoint x: 224, startPoint y: 251, endPoint x: 218, endPoint y: 262, distance: 11.9
click at [223, 252] on icon "button" at bounding box center [221, 248] width 11 height 11
click at [237, 290] on li "H1" at bounding box center [224, 289] width 76 height 48
drag, startPoint x: 258, startPoint y: 250, endPoint x: 267, endPoint y: 252, distance: 8.9
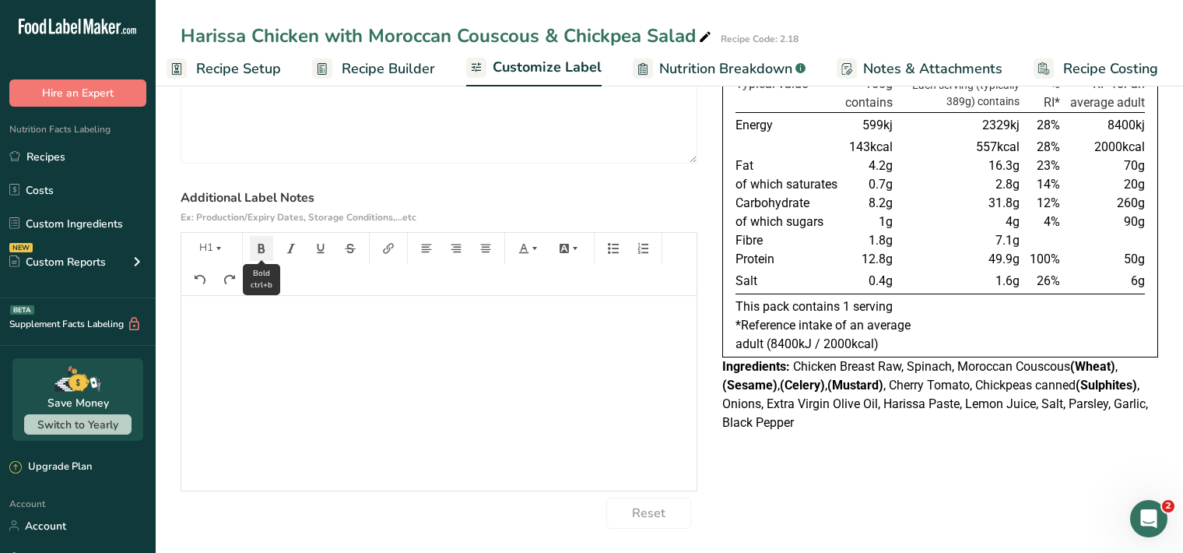
click at [261, 252] on icon "button" at bounding box center [261, 248] width 11 height 11
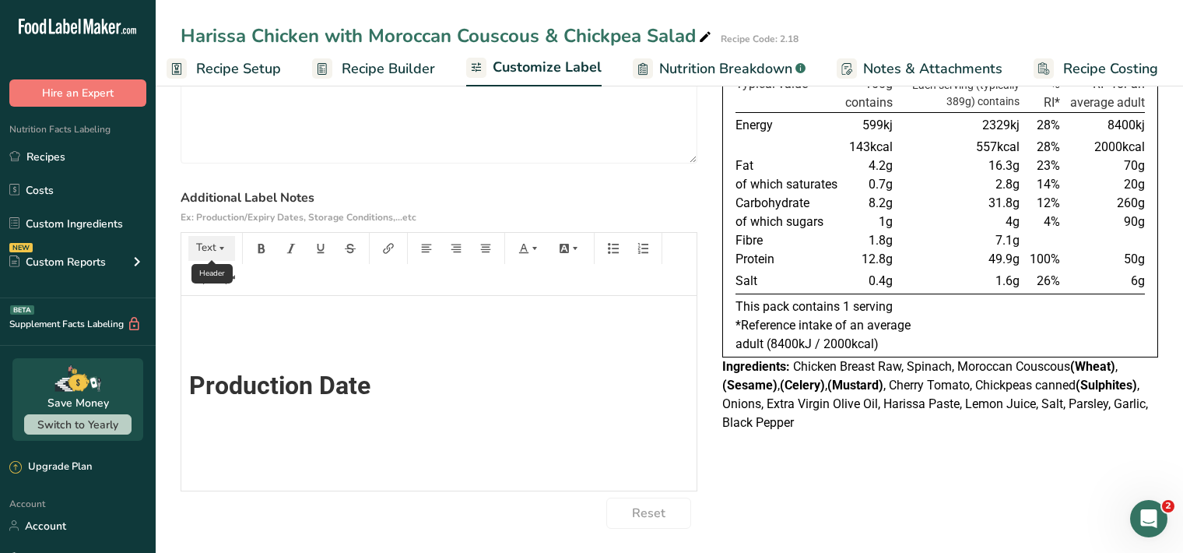
click at [213, 247] on button "Text" at bounding box center [211, 248] width 47 height 25
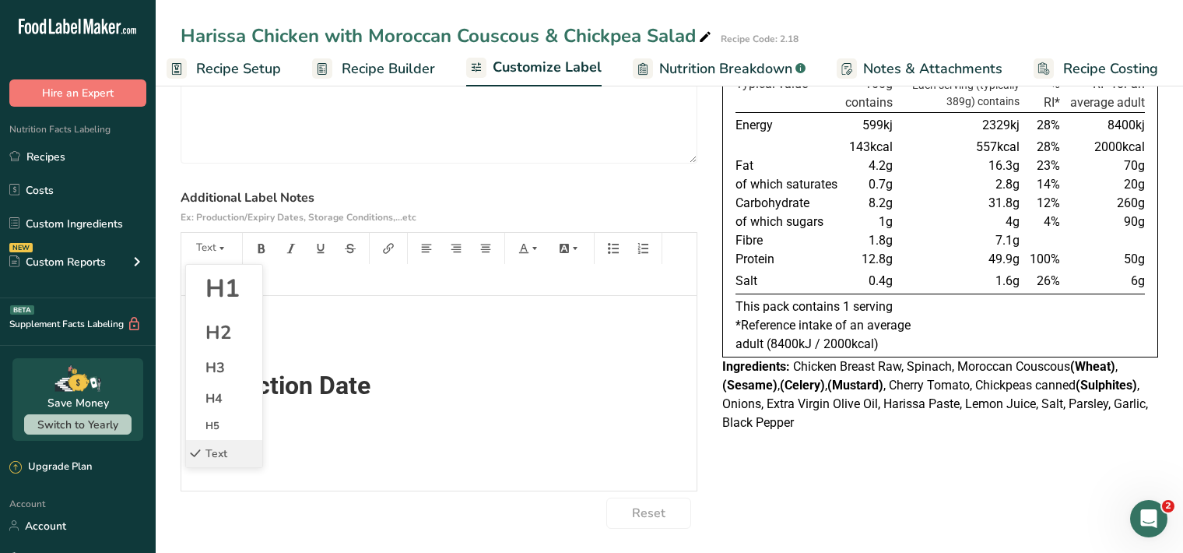
drag, startPoint x: 222, startPoint y: 293, endPoint x: 241, endPoint y: 275, distance: 25.9
click at [222, 290] on span "H1" at bounding box center [223, 288] width 34 height 33
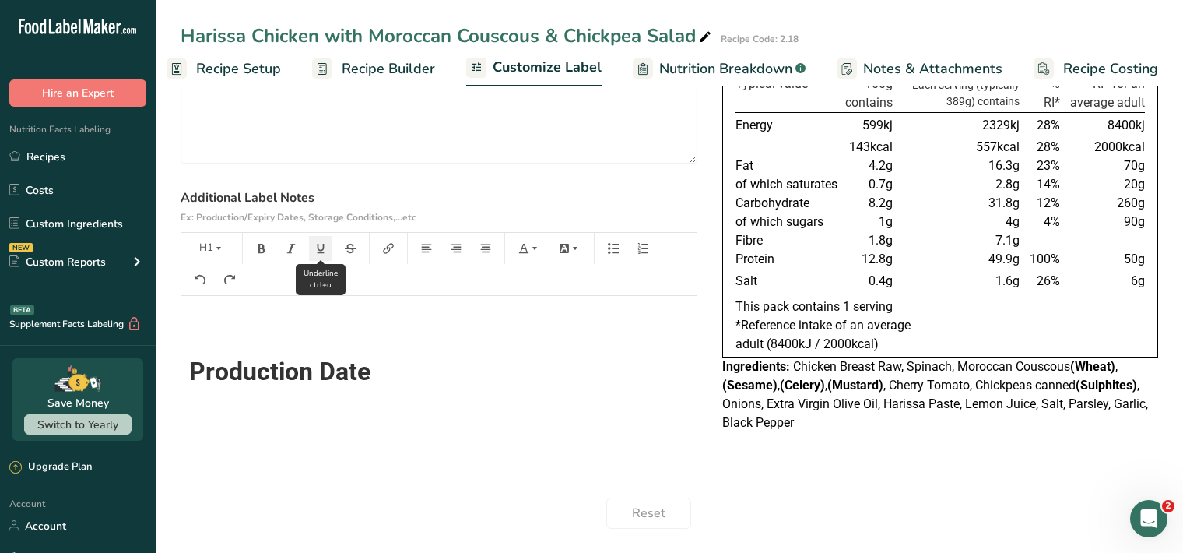
drag, startPoint x: 261, startPoint y: 247, endPoint x: 319, endPoint y: 254, distance: 58.8
click at [262, 247] on icon "button" at bounding box center [261, 248] width 7 height 9
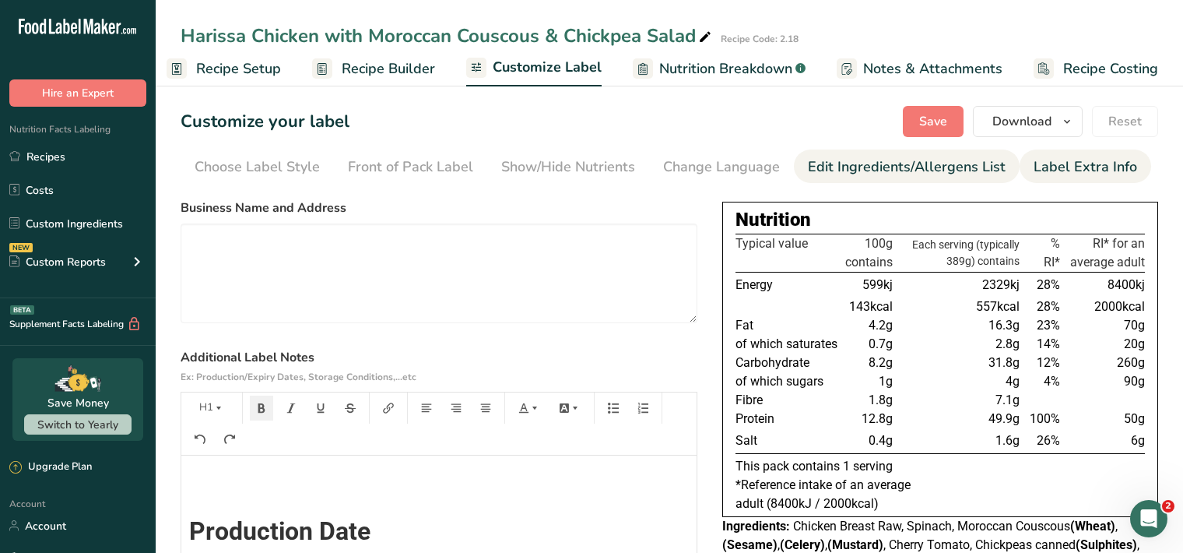
scroll to position [0, 0]
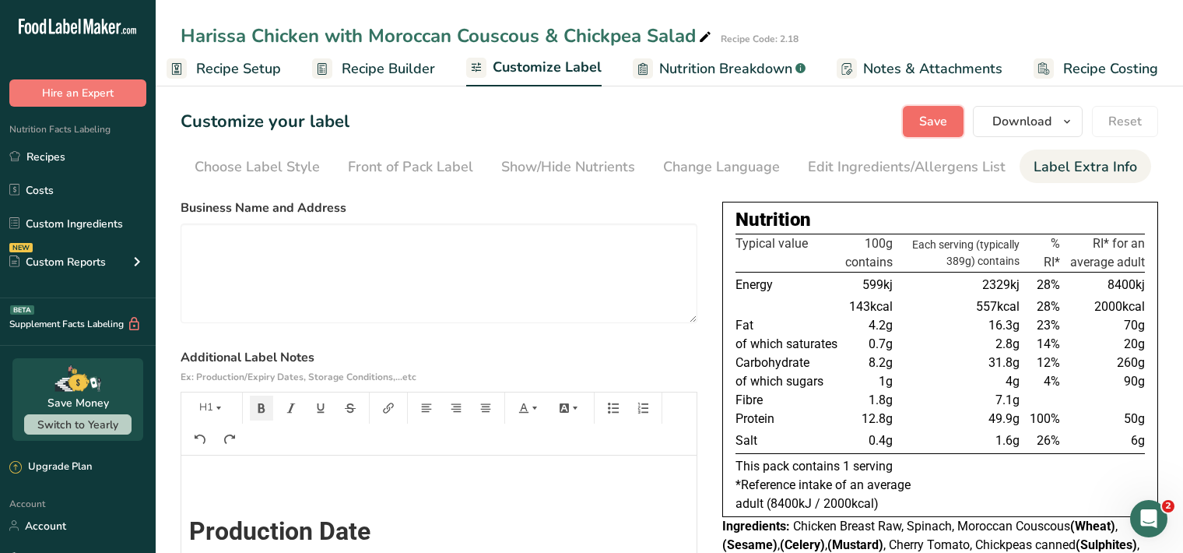
click at [942, 121] on span "Save" at bounding box center [933, 121] width 28 height 19
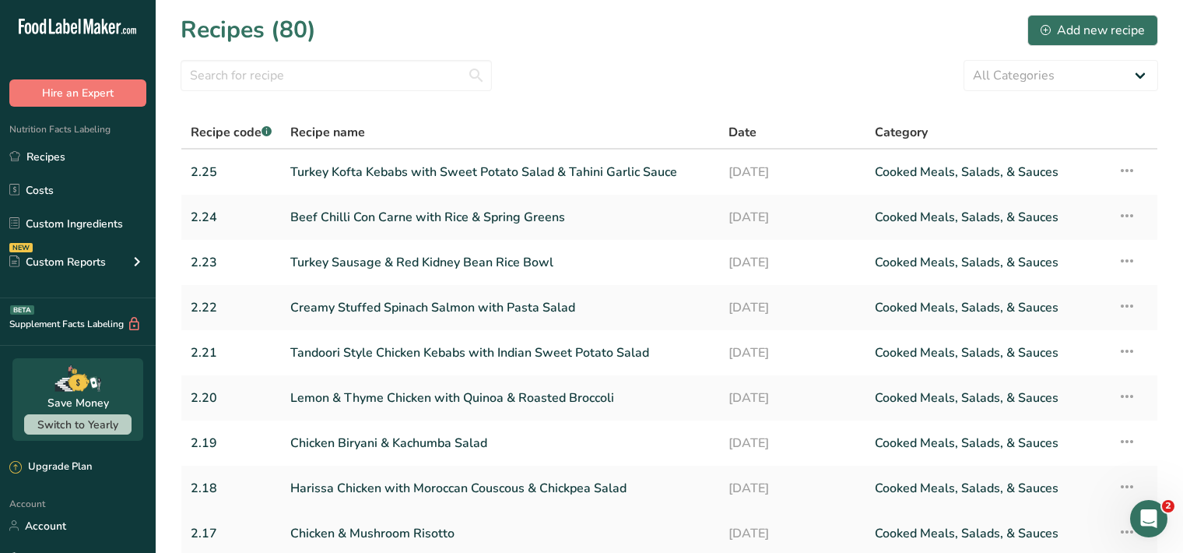
click at [367, 539] on link "Chicken & Mushroom Risotto" at bounding box center [500, 533] width 420 height 33
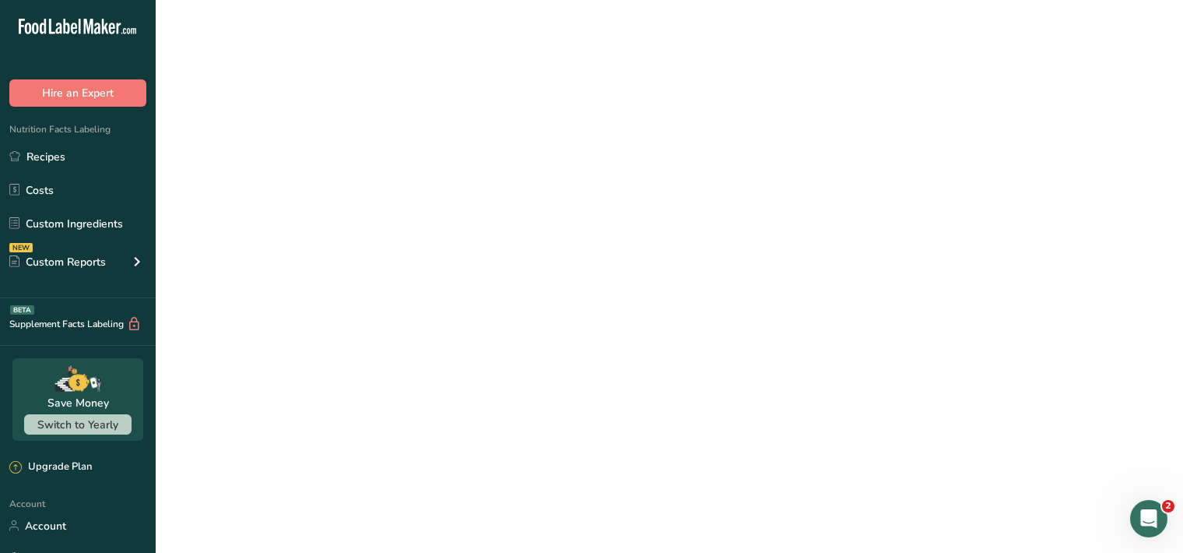
click at [367, 539] on link "Chicken & Mushroom Risotto" at bounding box center [500, 533] width 420 height 33
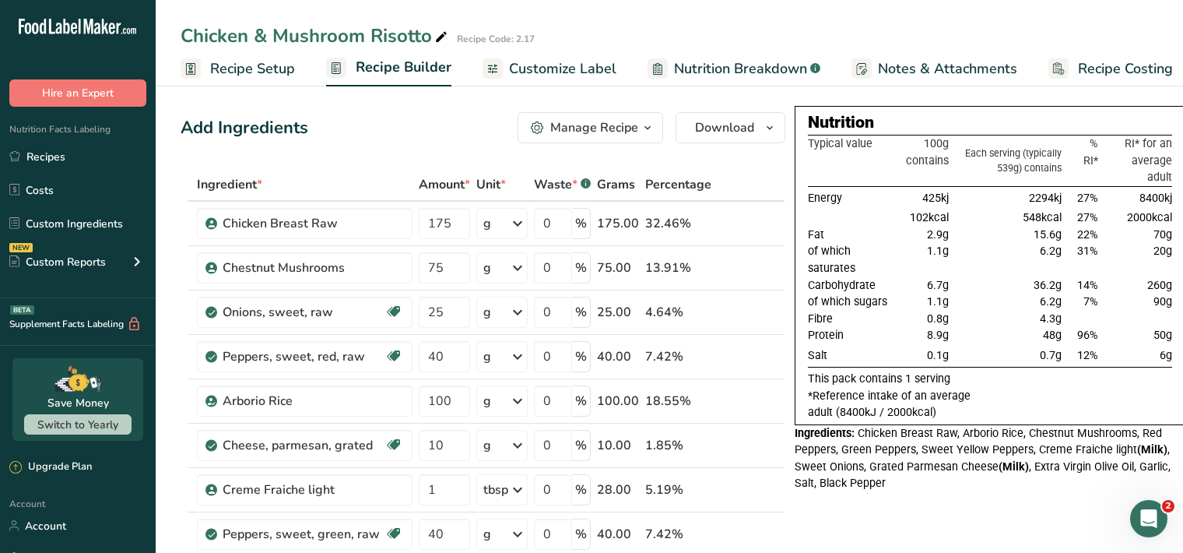
click at [562, 66] on span "Customize Label" at bounding box center [562, 68] width 107 height 21
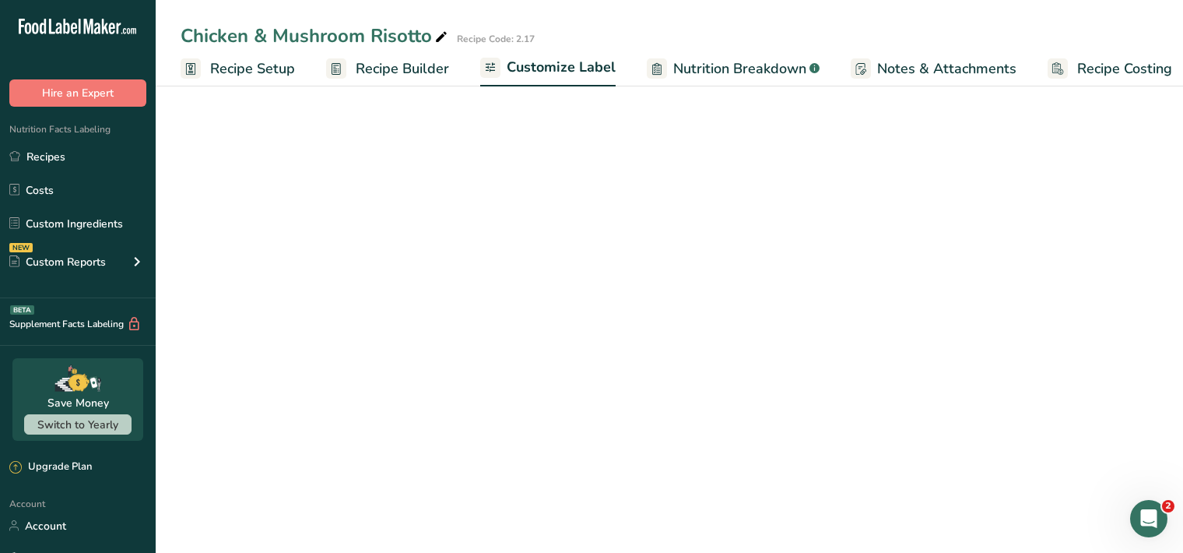
scroll to position [0, 14]
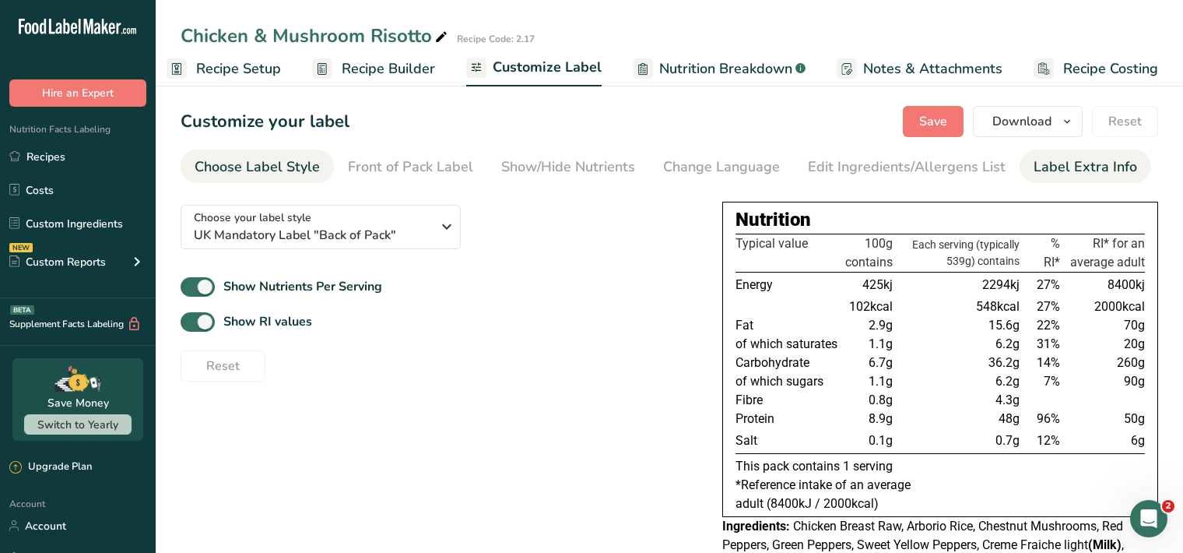
drag, startPoint x: 1098, startPoint y: 163, endPoint x: 1091, endPoint y: 172, distance: 11.7
click at [1098, 163] on div "Label Extra Info" at bounding box center [1086, 166] width 104 height 21
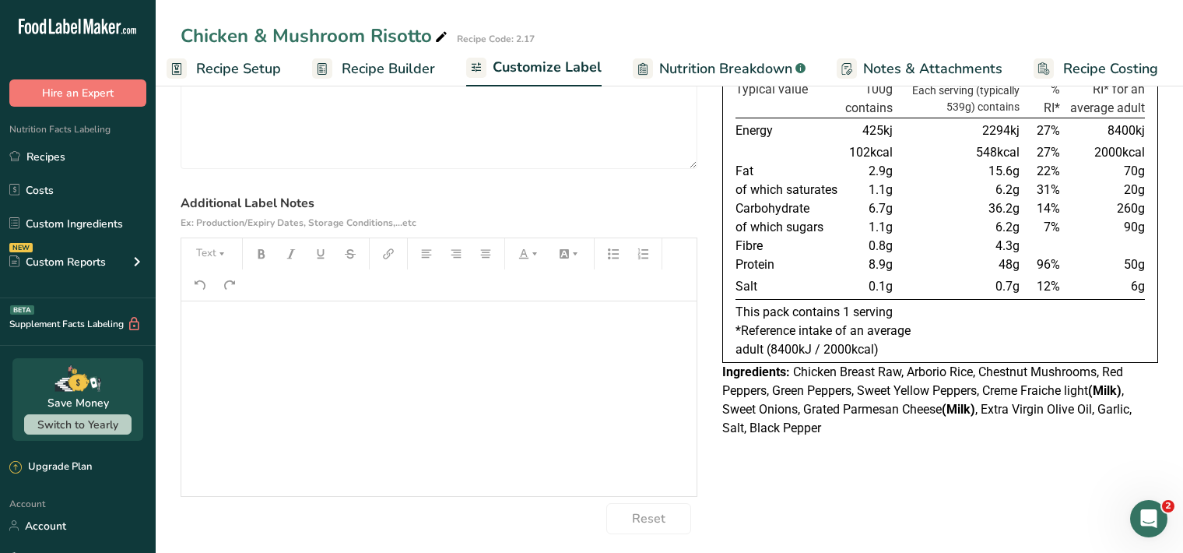
scroll to position [160, 0]
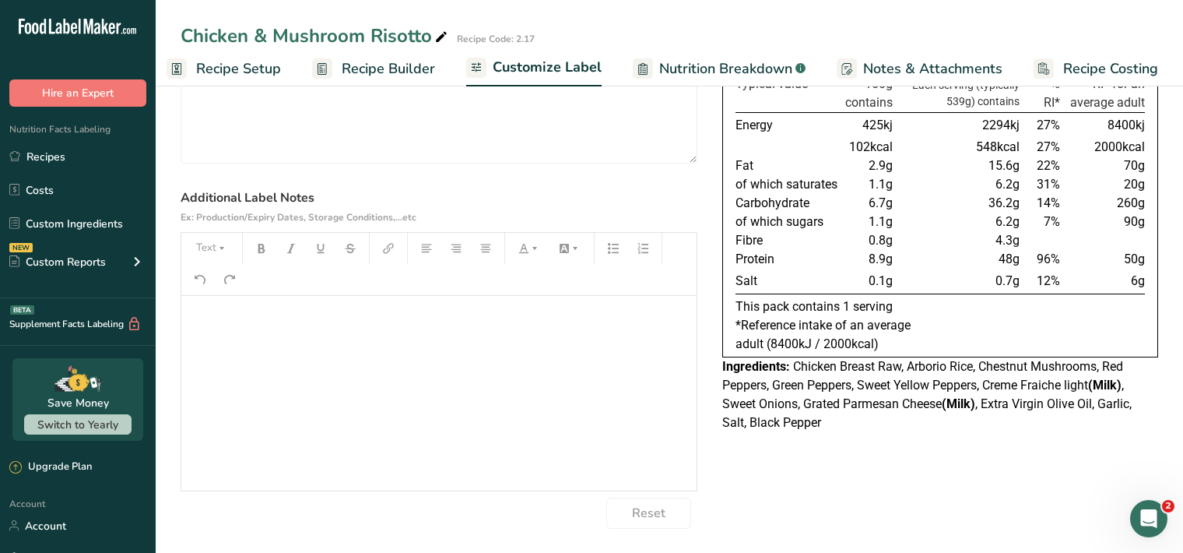
click at [196, 322] on p "﻿" at bounding box center [439, 317] width 500 height 19
click at [200, 251] on button "Text" at bounding box center [211, 248] width 47 height 25
drag, startPoint x: 229, startPoint y: 297, endPoint x: 254, endPoint y: 255, distance: 48.9
click at [228, 296] on span "H1" at bounding box center [223, 288] width 34 height 33
click at [261, 248] on icon "button" at bounding box center [261, 248] width 11 height 11
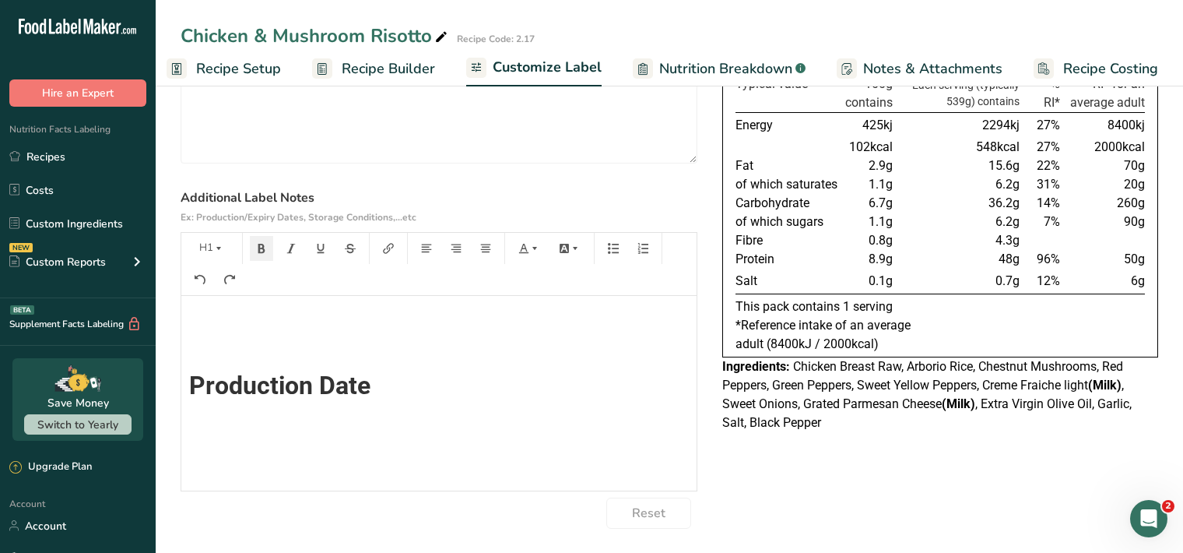
scroll to position [0, 0]
click at [212, 251] on button "Text" at bounding box center [211, 248] width 47 height 25
drag, startPoint x: 242, startPoint y: 286, endPoint x: 243, endPoint y: 275, distance: 11.7
click at [240, 285] on li "H1" at bounding box center [224, 289] width 76 height 48
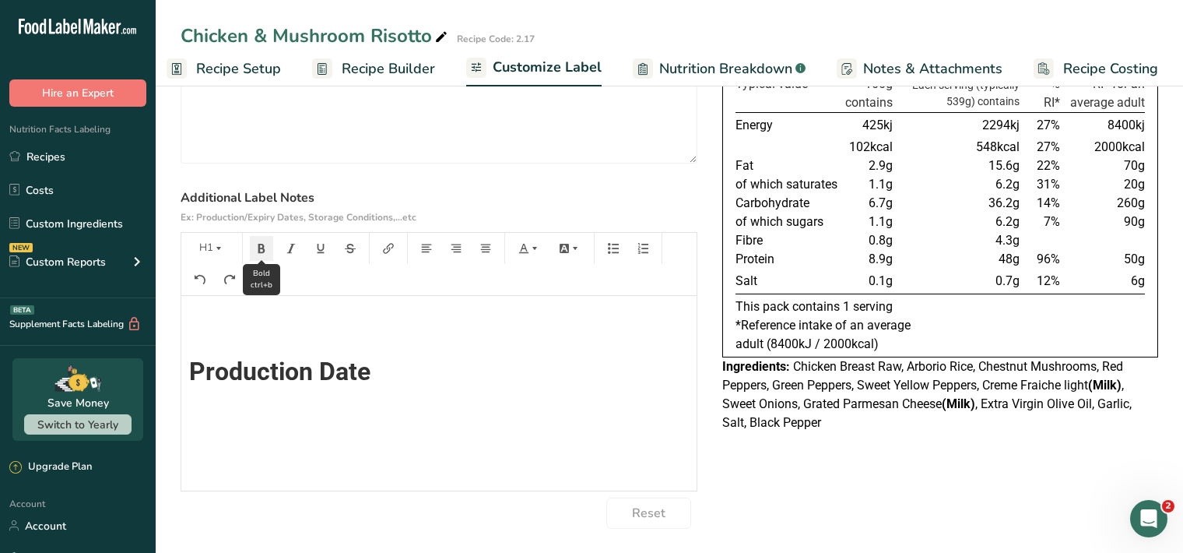
drag, startPoint x: 258, startPoint y: 246, endPoint x: 272, endPoint y: 244, distance: 14.9
click at [259, 245] on icon "button" at bounding box center [261, 248] width 7 height 9
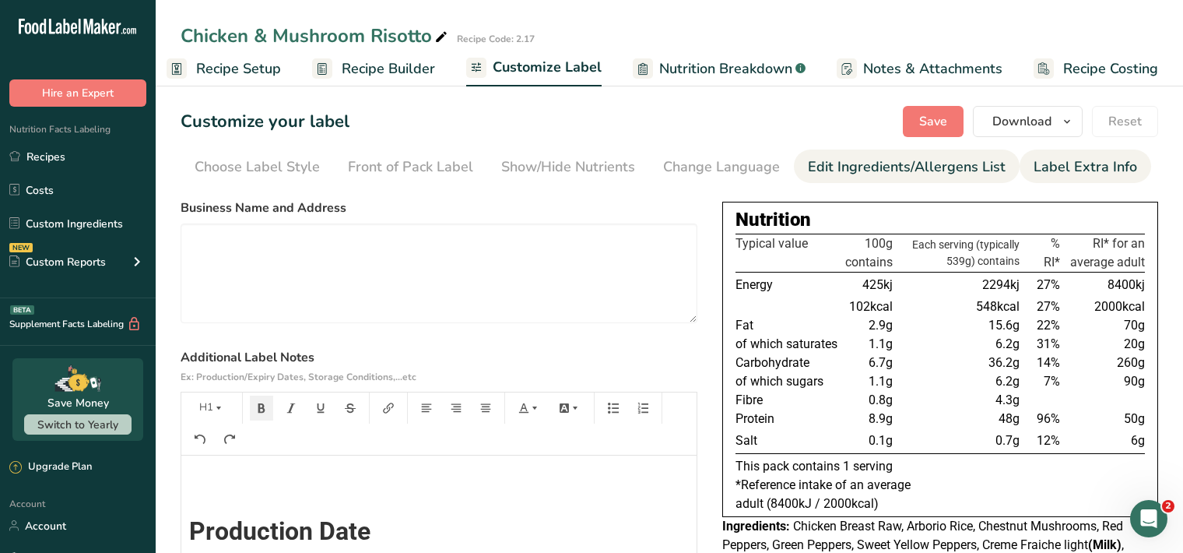
scroll to position [0, 0]
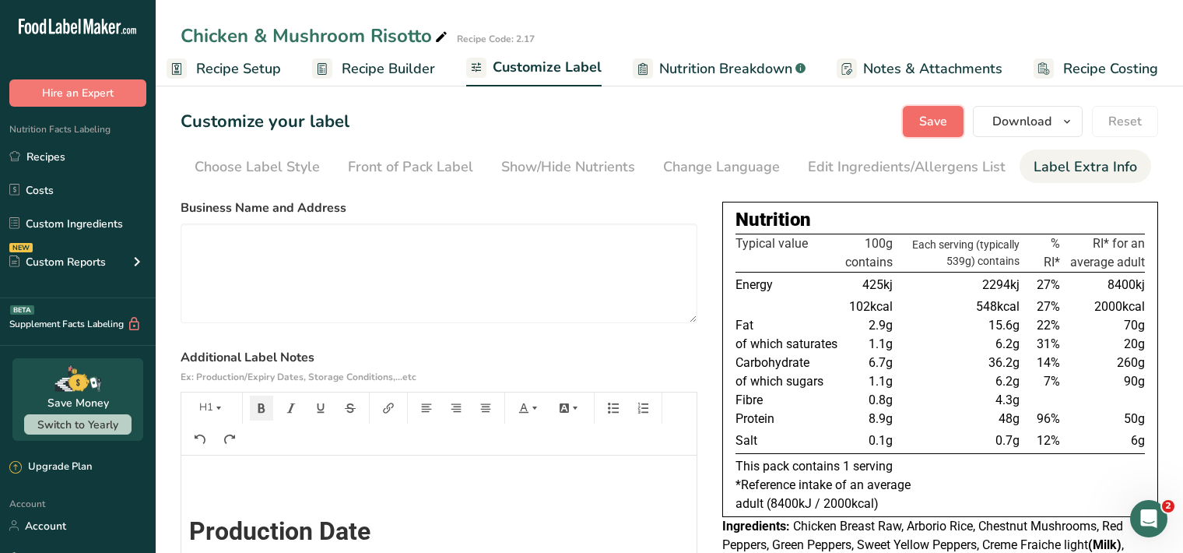
click at [952, 118] on button "Save" at bounding box center [933, 121] width 61 height 31
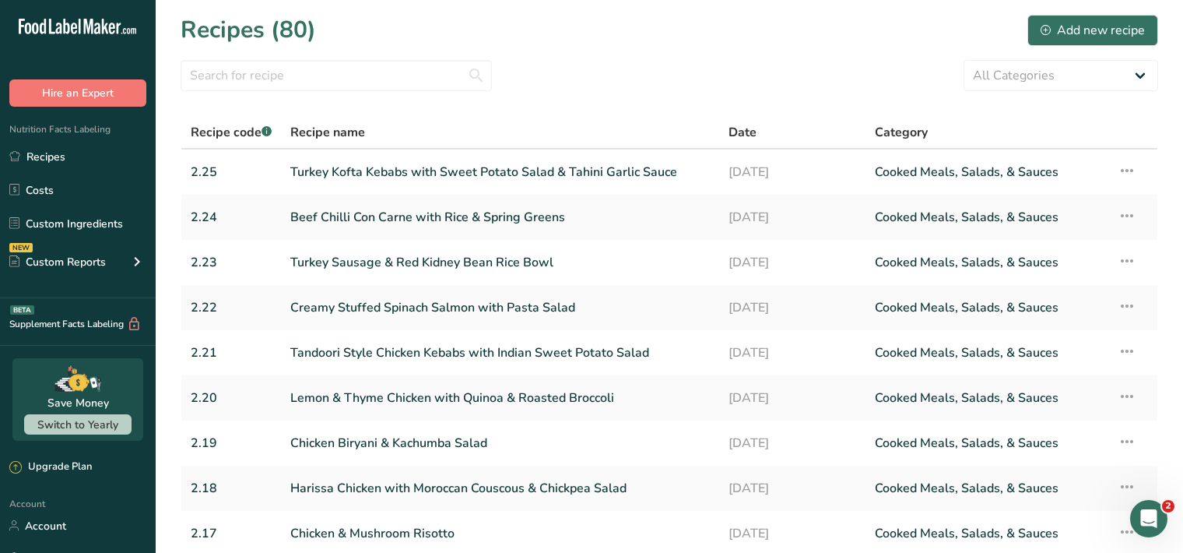
scroll to position [173, 0]
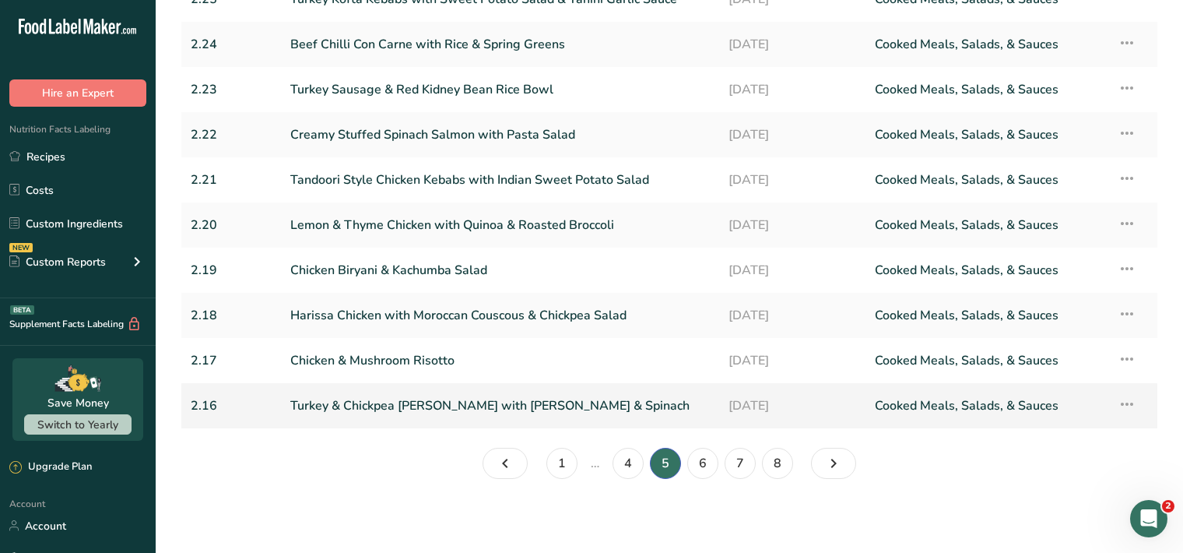
click at [373, 415] on link "Turkey & Chickpea Curry with Rice & Spinach" at bounding box center [500, 405] width 420 height 33
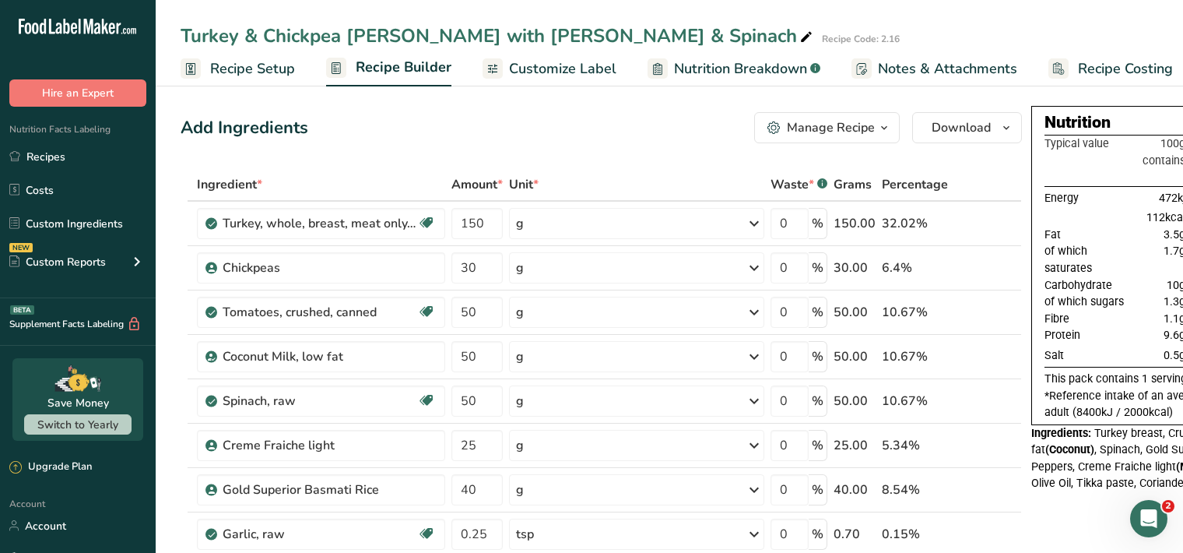
click at [559, 76] on span "Customize Label" at bounding box center [562, 68] width 107 height 21
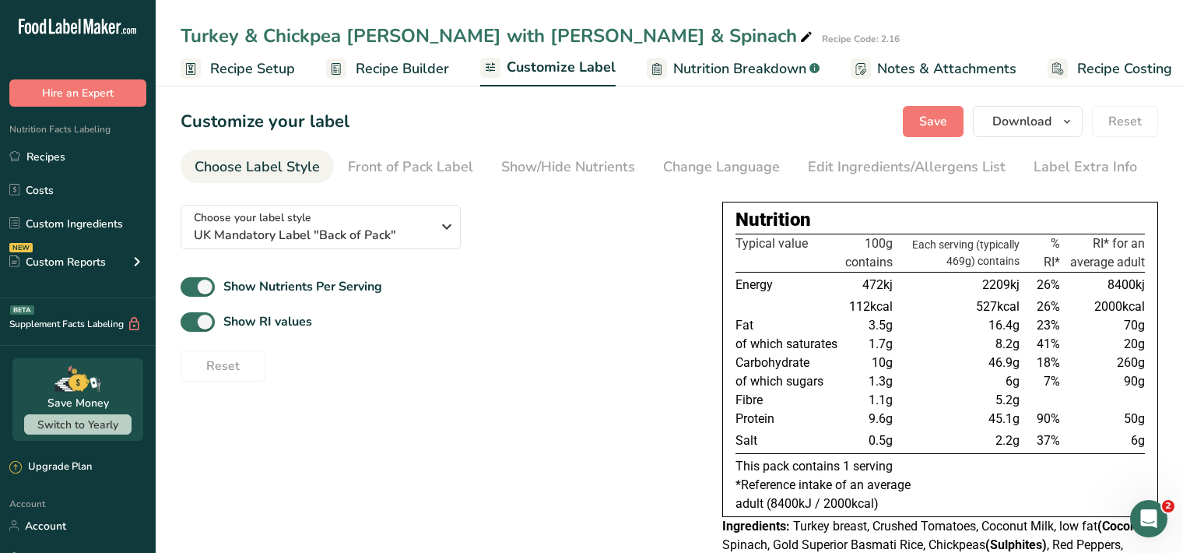
scroll to position [0, 14]
drag, startPoint x: 1060, startPoint y: 170, endPoint x: 1026, endPoint y: 185, distance: 36.9
click at [1060, 169] on div "Label Extra Info" at bounding box center [1086, 166] width 104 height 21
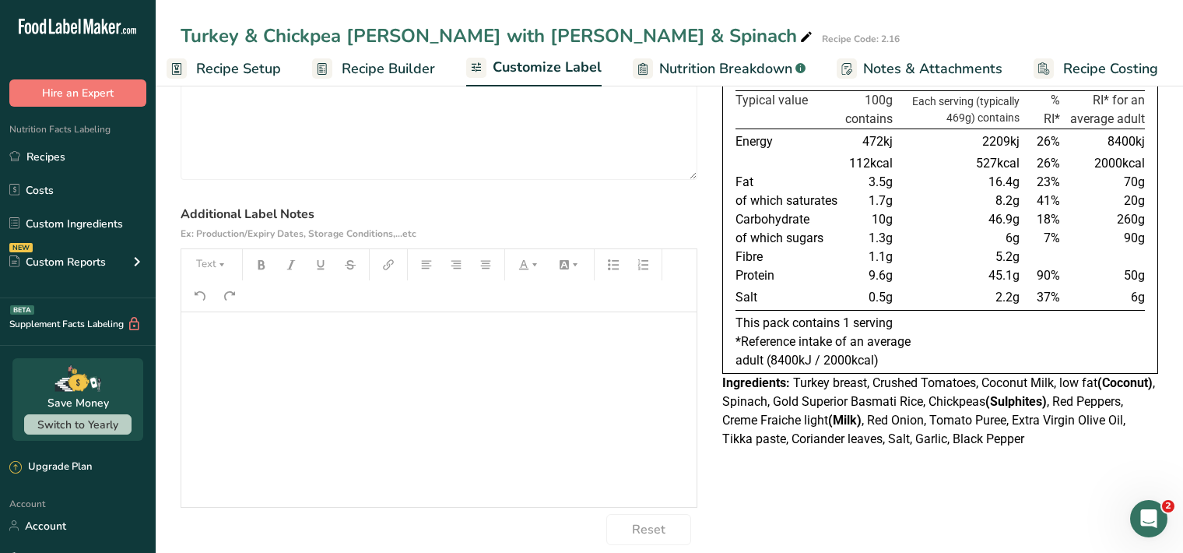
scroll to position [160, 0]
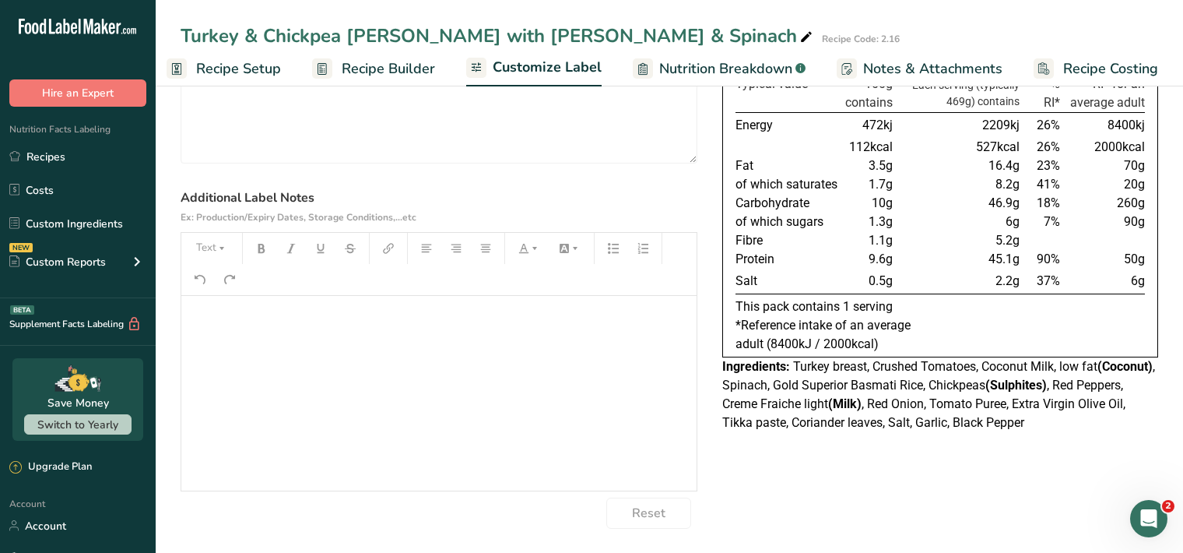
click at [199, 318] on p "﻿" at bounding box center [439, 317] width 500 height 19
click at [218, 253] on button "Text" at bounding box center [211, 248] width 47 height 25
drag, startPoint x: 228, startPoint y: 287, endPoint x: 234, endPoint y: 276, distance: 12.6
click at [227, 286] on span "H1" at bounding box center [223, 288] width 34 height 33
click at [258, 251] on icon "button" at bounding box center [261, 248] width 7 height 9
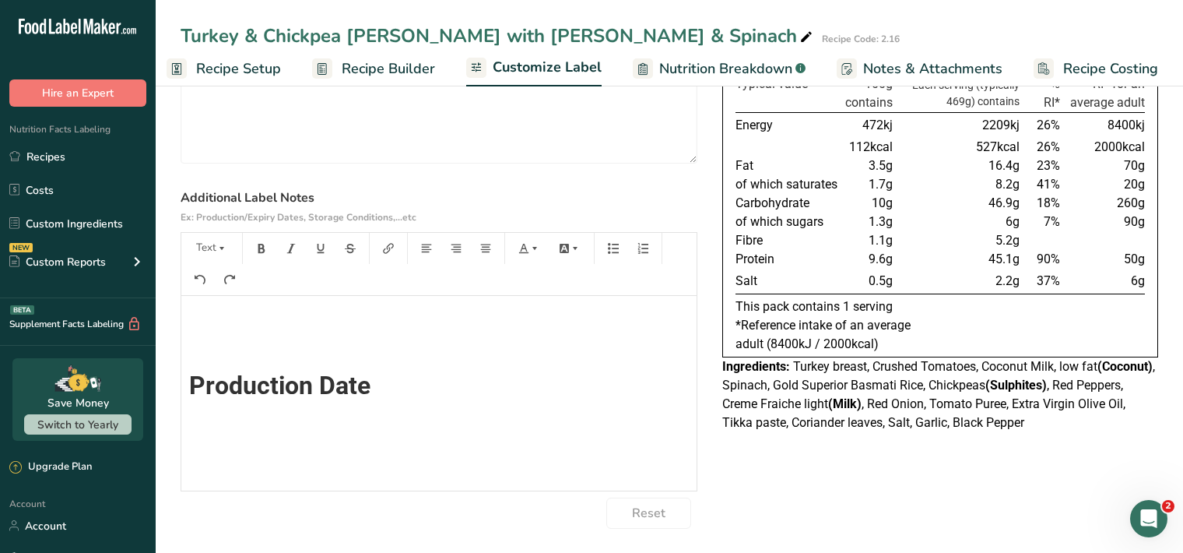
scroll to position [0, 0]
click at [203, 254] on button "Text" at bounding box center [211, 248] width 47 height 25
click at [226, 294] on span "H1" at bounding box center [223, 288] width 34 height 33
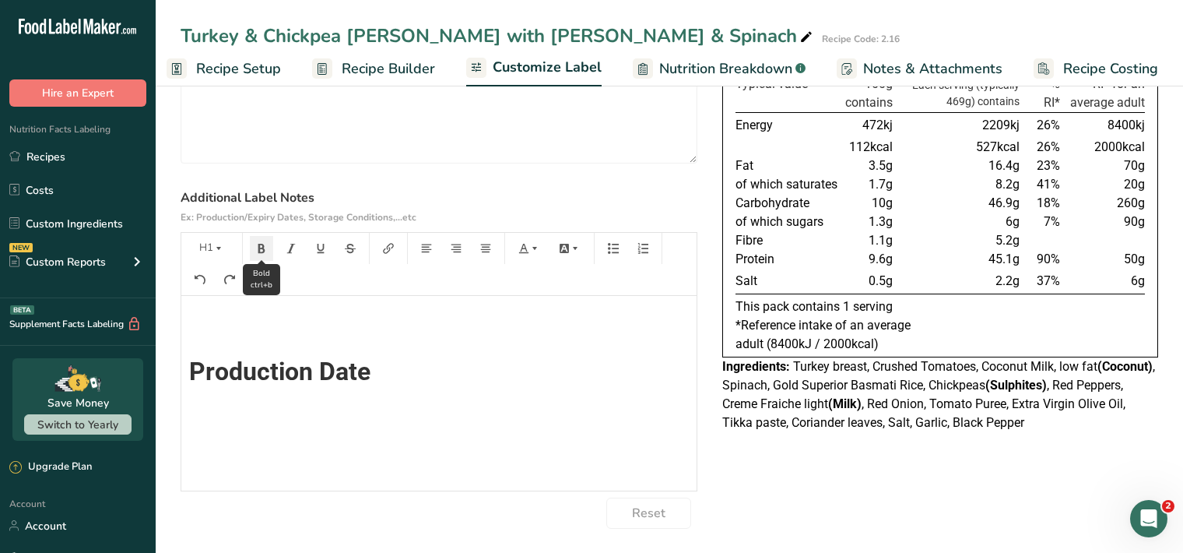
click at [263, 250] on icon "button" at bounding box center [261, 248] width 7 height 9
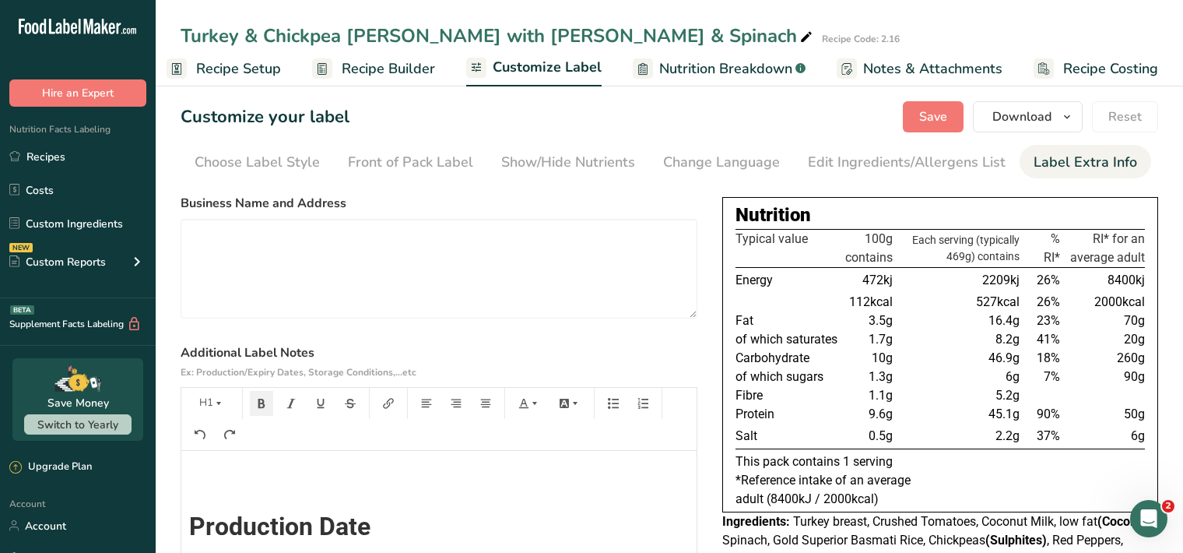
scroll to position [0, 0]
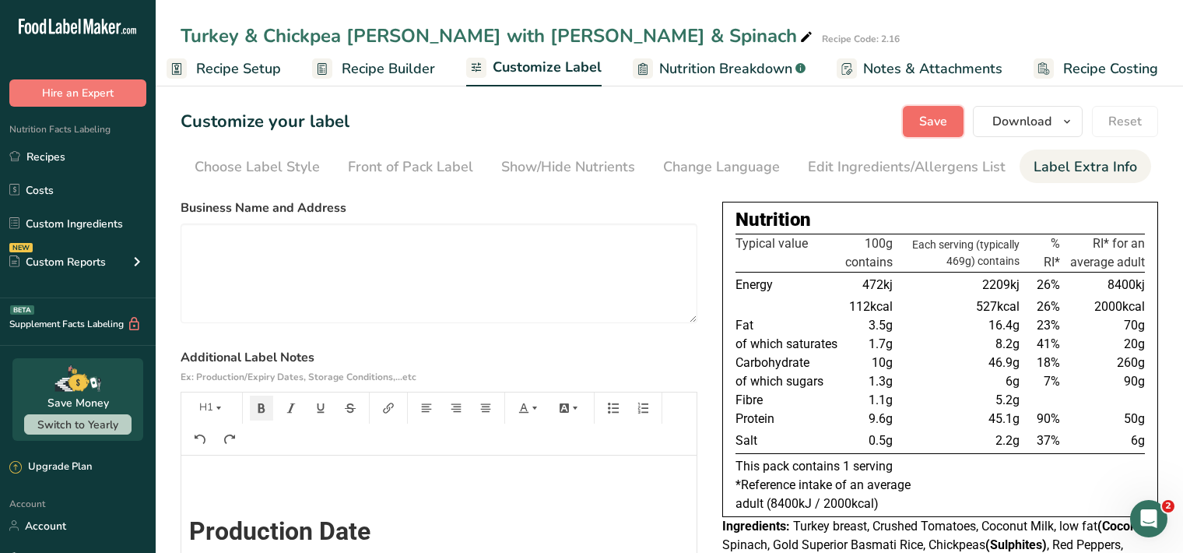
click at [954, 120] on button "Save" at bounding box center [933, 121] width 61 height 31
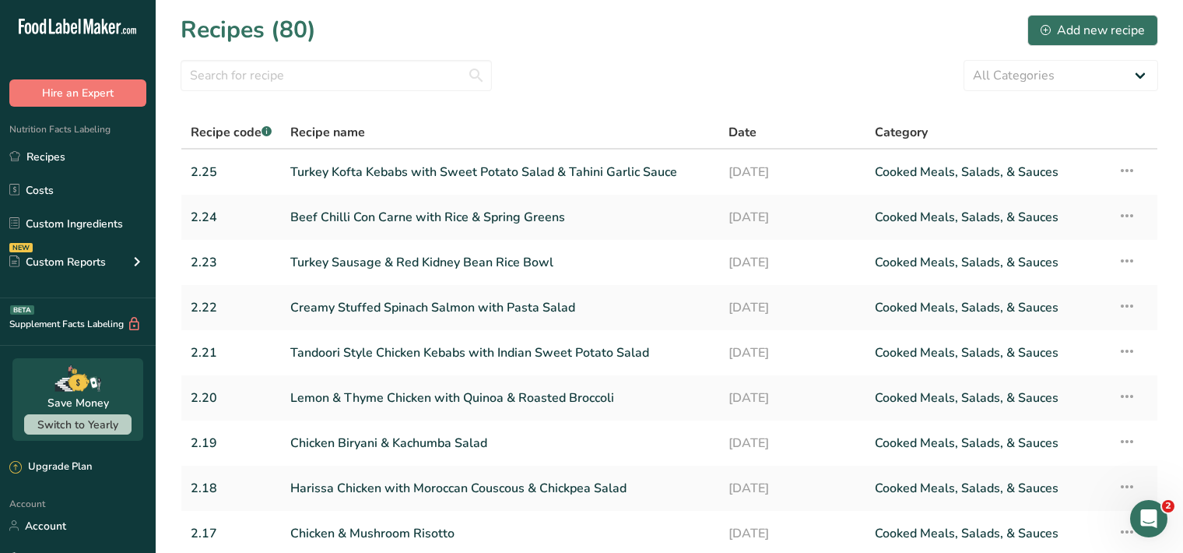
scroll to position [173, 0]
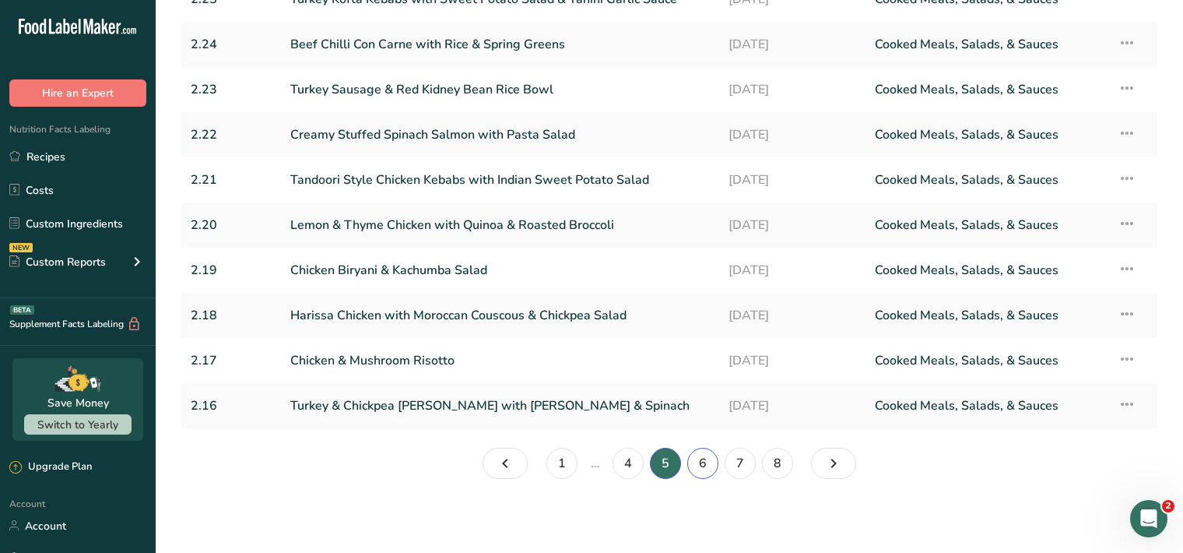
click at [701, 465] on link "6" at bounding box center [702, 463] width 31 height 31
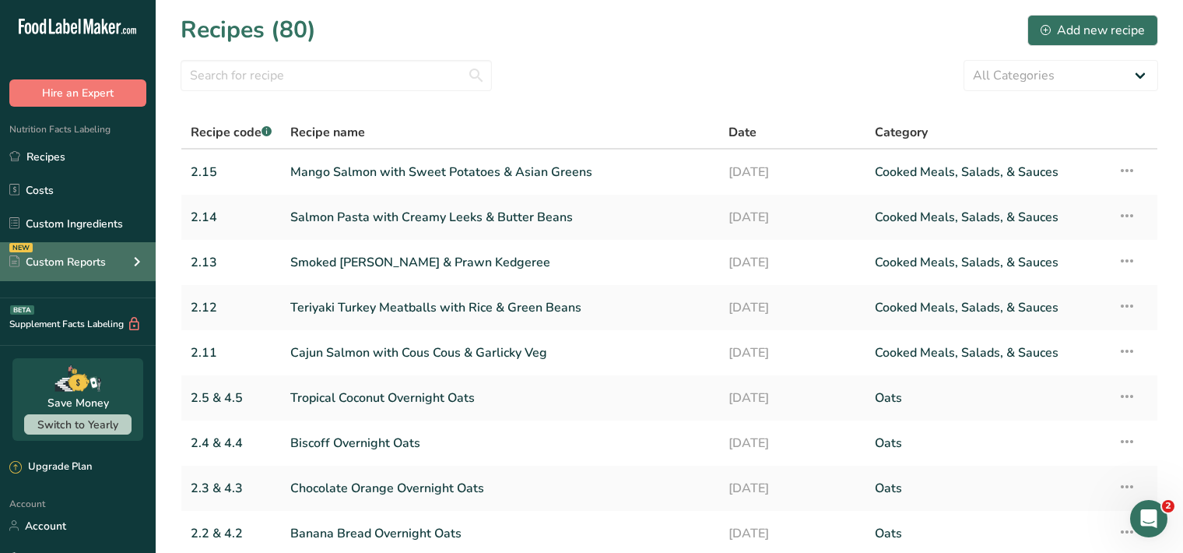
scroll to position [1, 0]
click at [446, 167] on link "Mango Salmon with Sweet Potatoes & Asian Greens" at bounding box center [500, 171] width 420 height 33
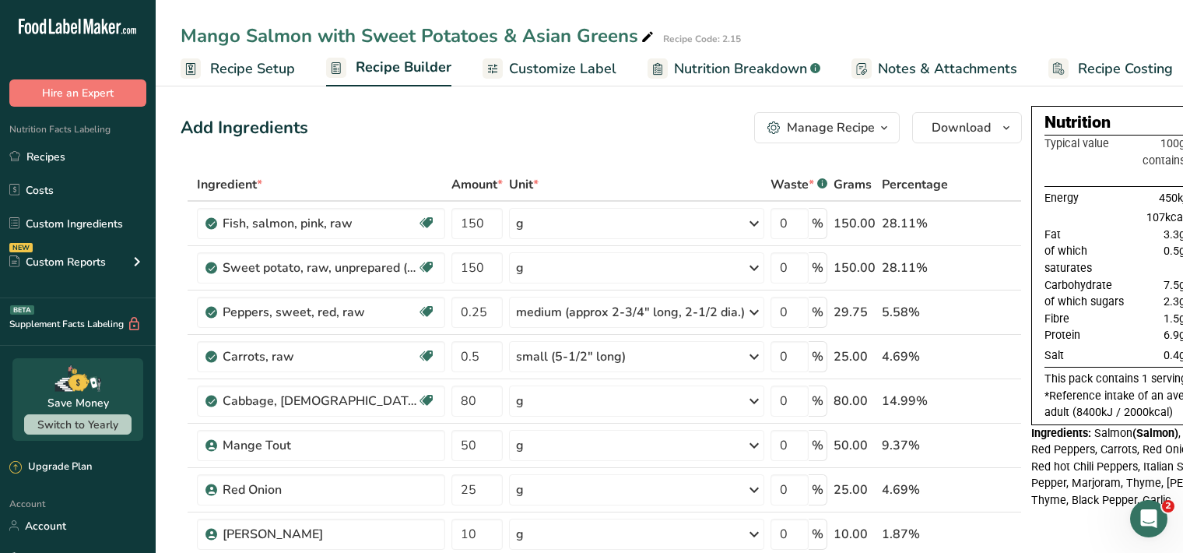
click at [556, 72] on span "Customize Label" at bounding box center [562, 68] width 107 height 21
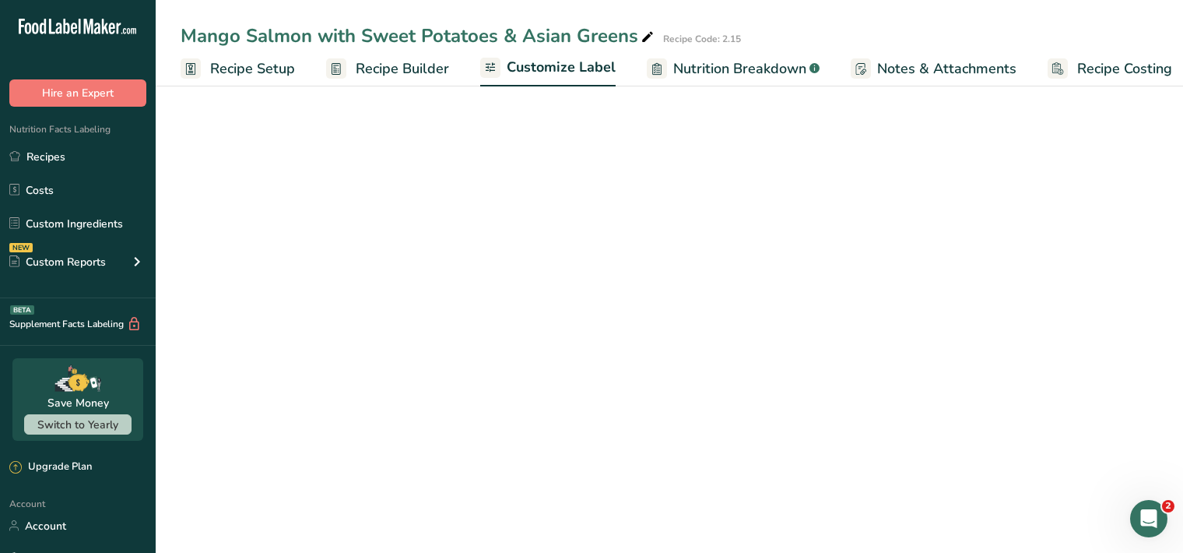
scroll to position [0, 14]
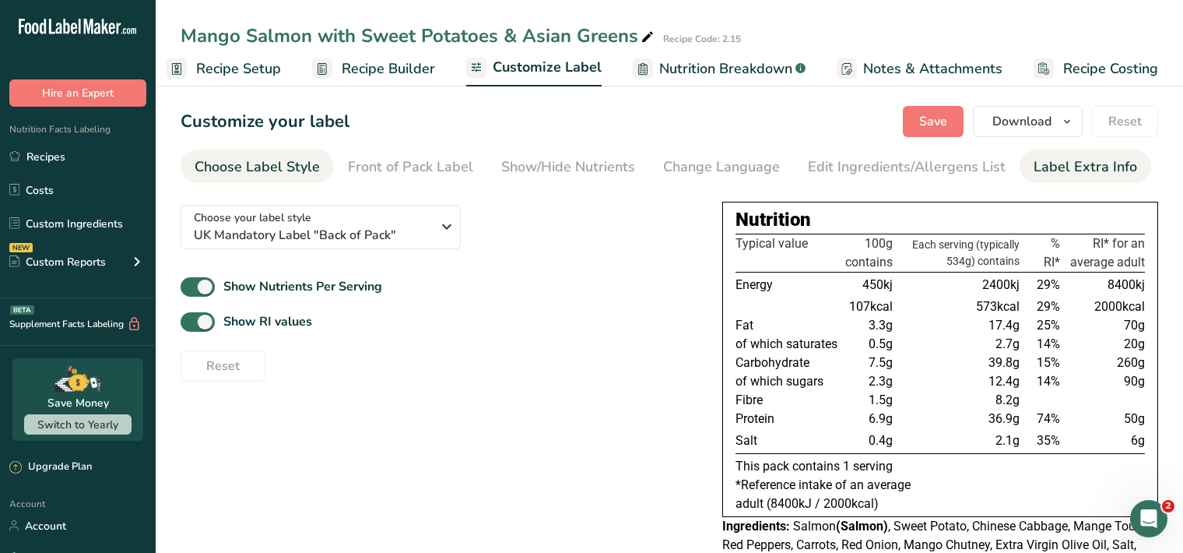
click at [1076, 176] on div "Label Extra Info" at bounding box center [1086, 166] width 104 height 21
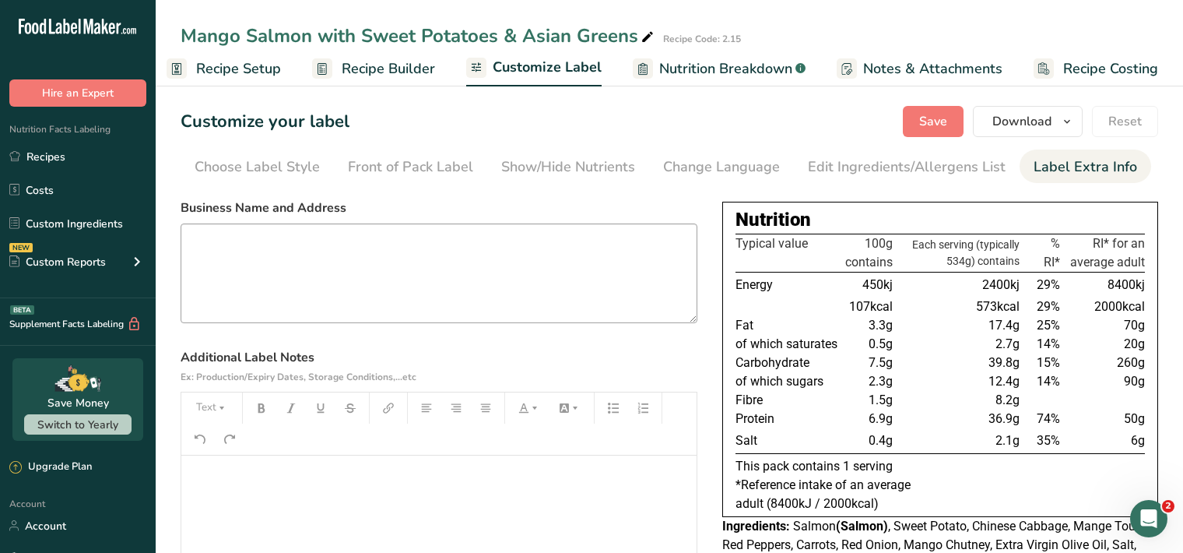
scroll to position [160, 0]
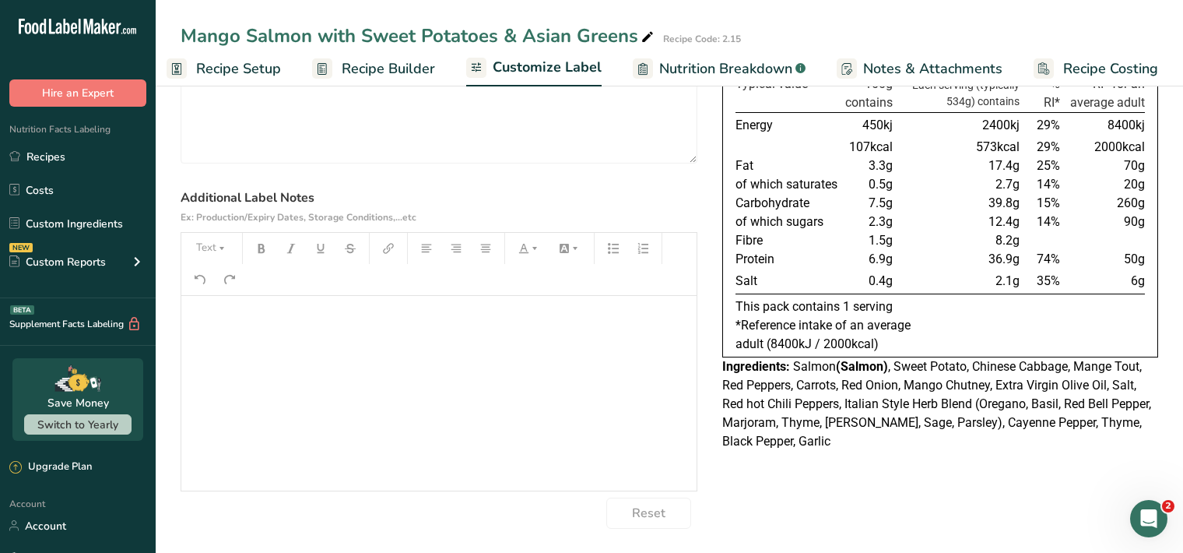
click at [232, 328] on div "﻿" at bounding box center [438, 393] width 515 height 195
click at [219, 253] on icon "button" at bounding box center [221, 248] width 11 height 11
drag, startPoint x: 231, startPoint y: 296, endPoint x: 238, endPoint y: 283, distance: 15.0
click at [227, 295] on span "H1" at bounding box center [223, 288] width 34 height 33
click at [263, 249] on icon "button" at bounding box center [261, 248] width 11 height 11
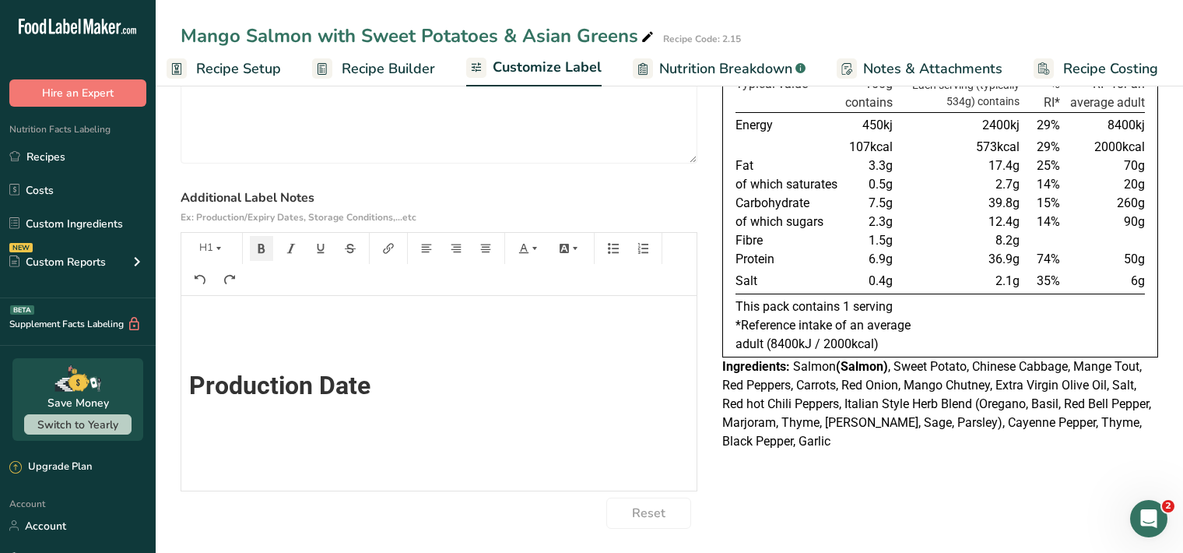
scroll to position [0, 0]
click at [206, 257] on button "Text" at bounding box center [211, 248] width 47 height 25
drag, startPoint x: 235, startPoint y: 290, endPoint x: 241, endPoint y: 279, distance: 11.9
click at [235, 289] on span "H1" at bounding box center [223, 288] width 34 height 33
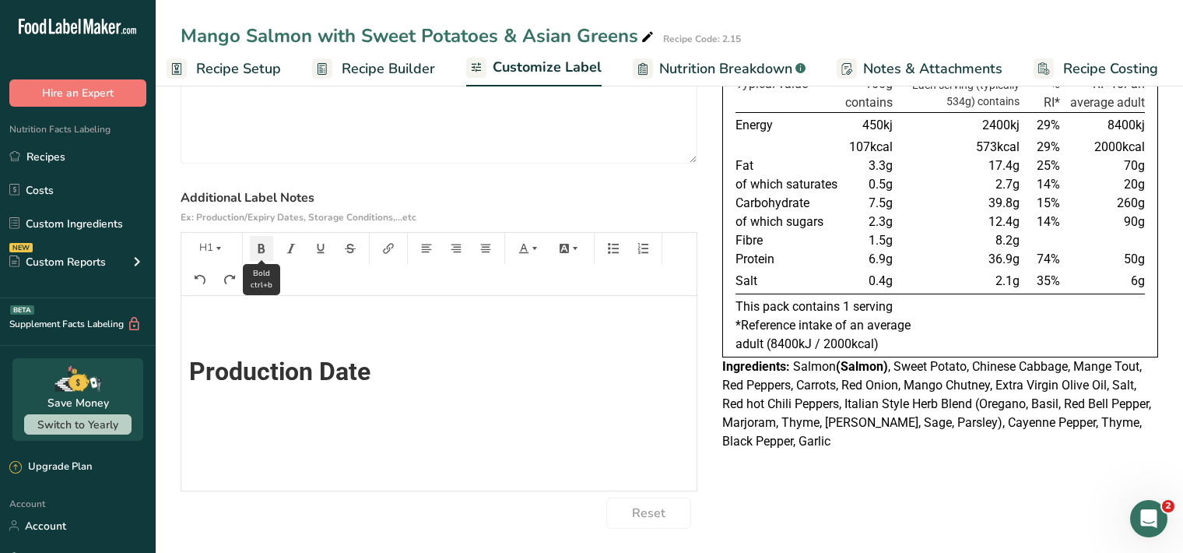
click at [261, 244] on icon "button" at bounding box center [261, 248] width 11 height 11
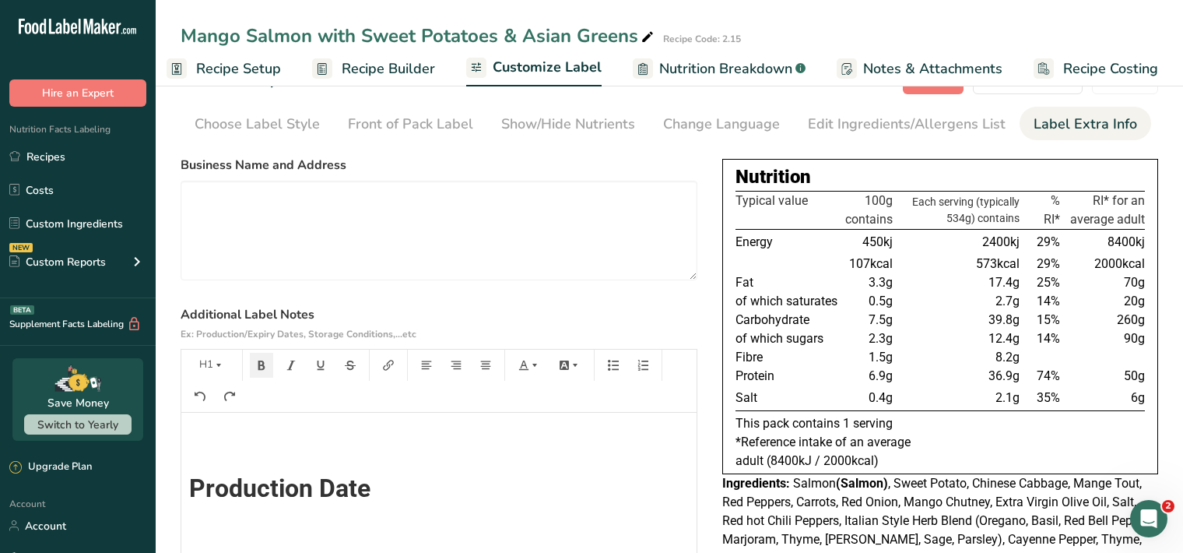
scroll to position [0, 0]
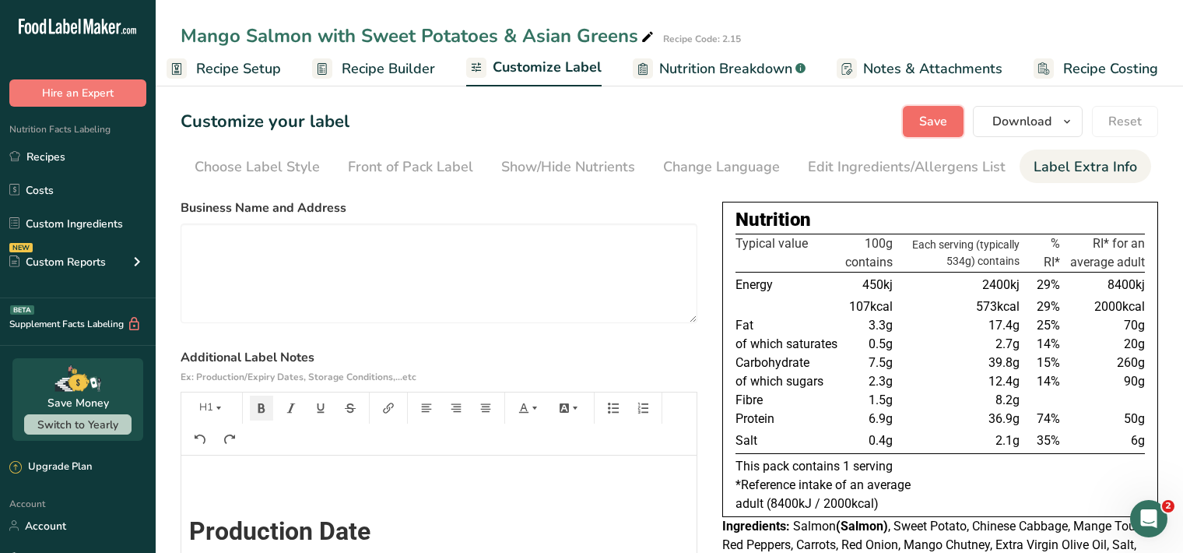
click at [947, 125] on span "Save" at bounding box center [933, 121] width 28 height 19
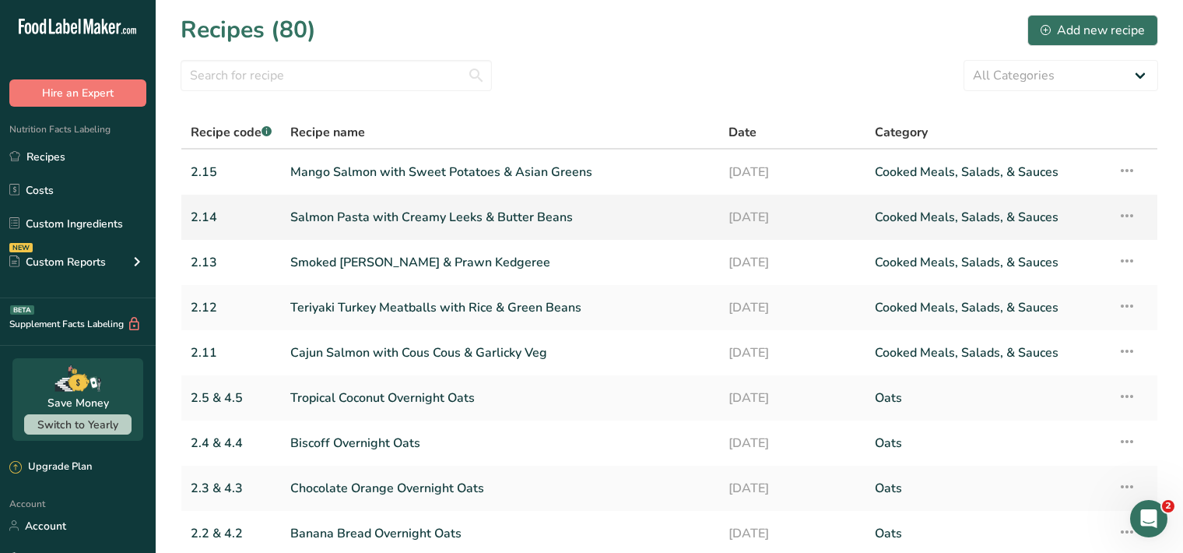
click at [566, 220] on link "Salmon Pasta with Creamy Leeks & Butter Beans" at bounding box center [500, 217] width 420 height 33
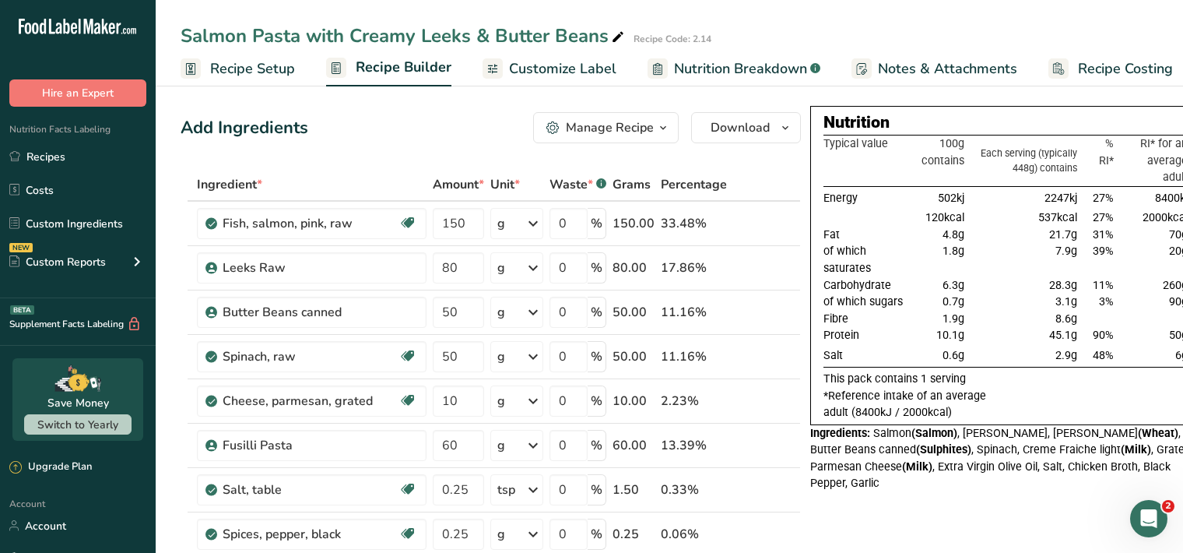
click at [566, 69] on span "Customize Label" at bounding box center [562, 68] width 107 height 21
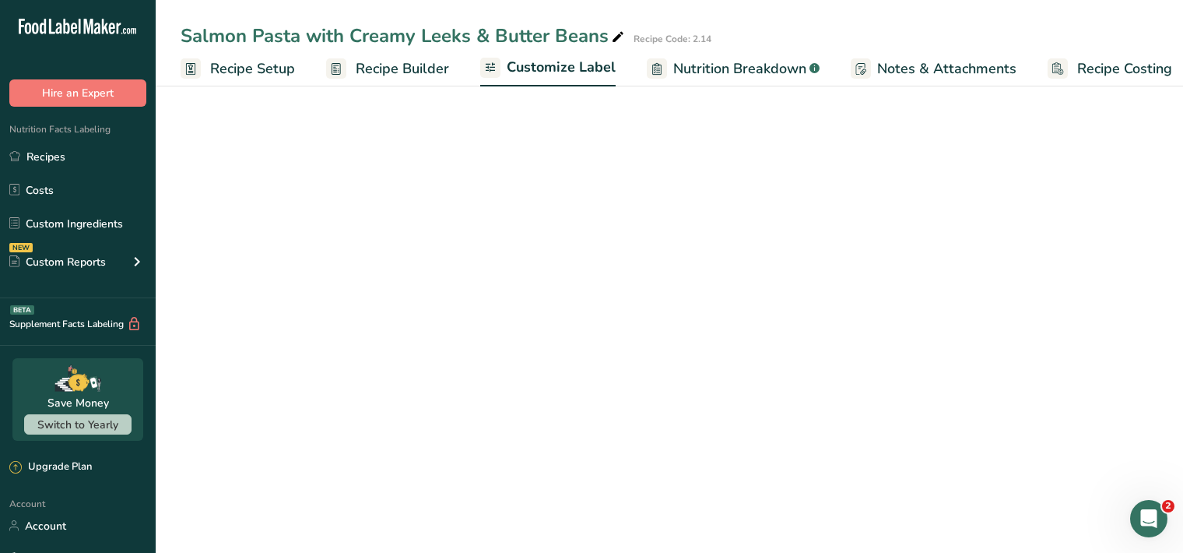
scroll to position [0, 14]
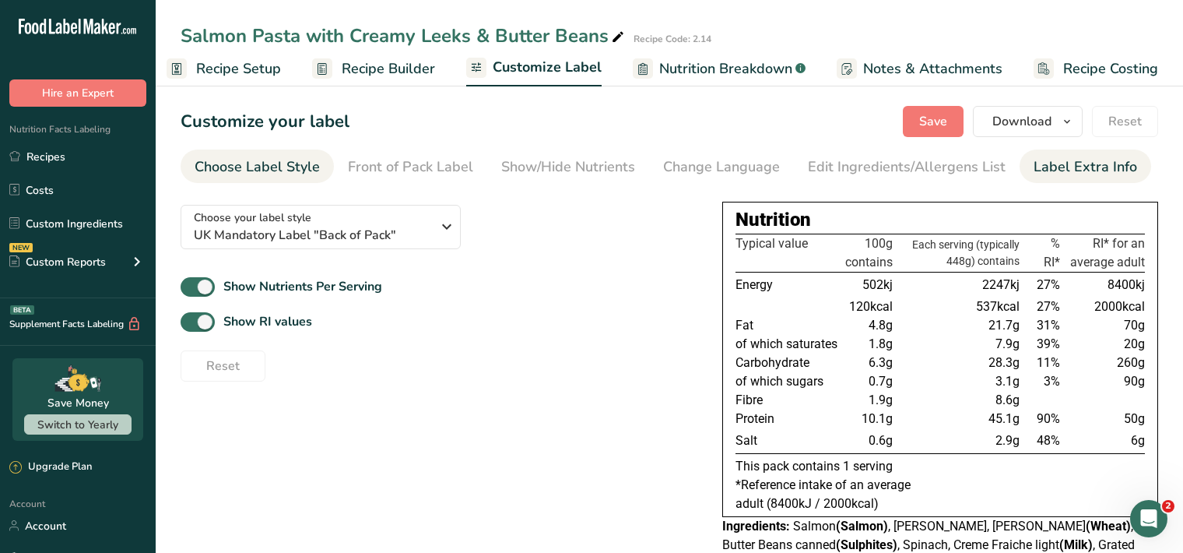
click at [1061, 174] on div "Label Extra Info" at bounding box center [1086, 166] width 104 height 21
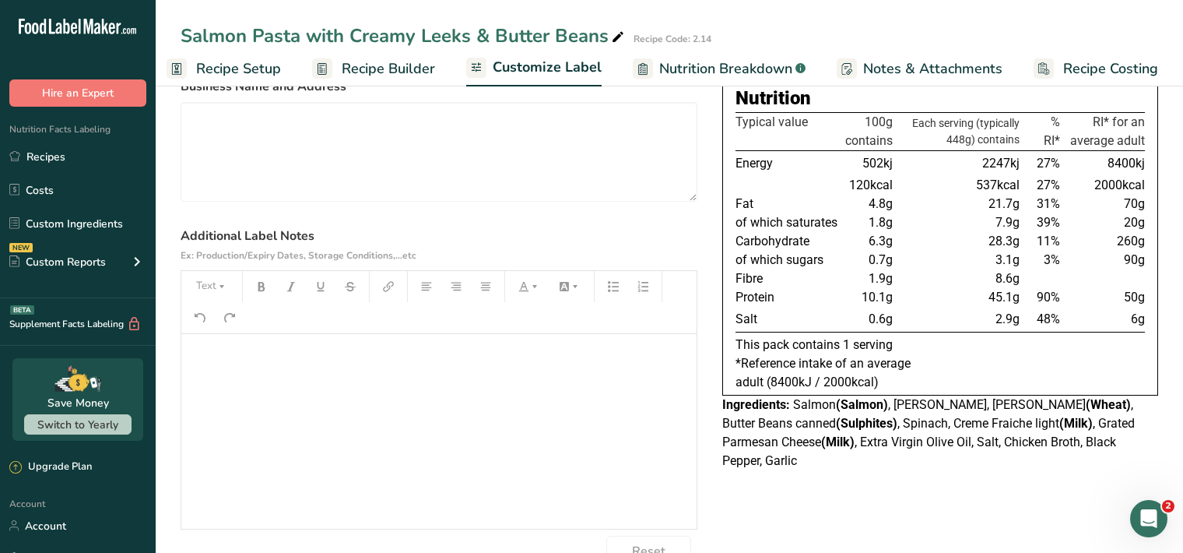
scroll to position [160, 0]
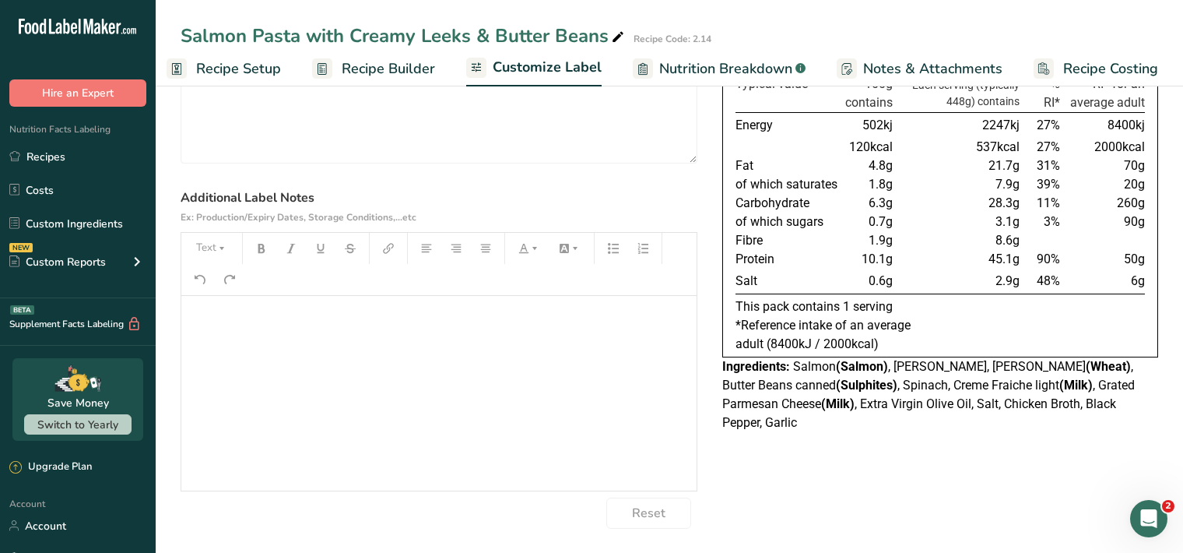
click at [220, 315] on p "﻿" at bounding box center [439, 317] width 500 height 19
click at [207, 250] on button "Text" at bounding box center [211, 248] width 47 height 25
click at [234, 285] on span "H1" at bounding box center [223, 288] width 34 height 33
click at [256, 249] on icon "button" at bounding box center [261, 248] width 11 height 11
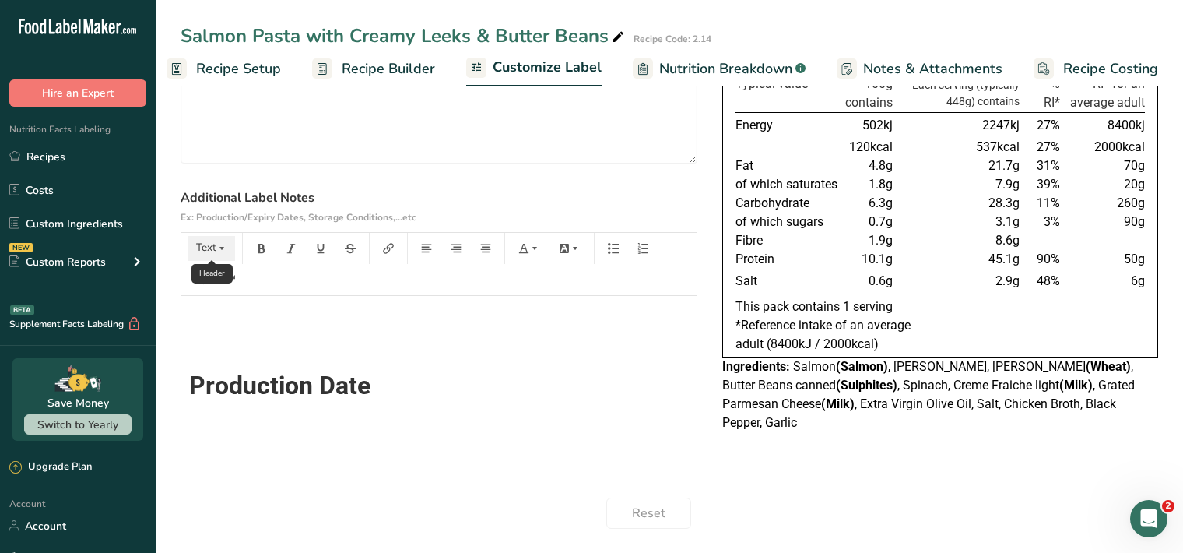
click at [216, 250] on icon "button" at bounding box center [221, 248] width 11 height 11
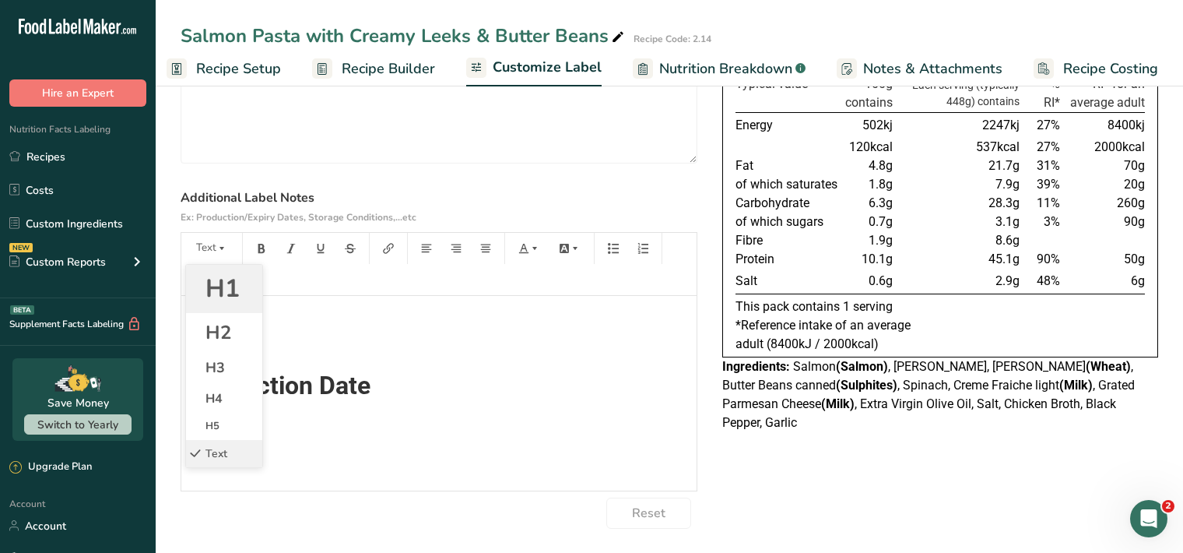
click at [221, 293] on span "H1" at bounding box center [223, 288] width 34 height 33
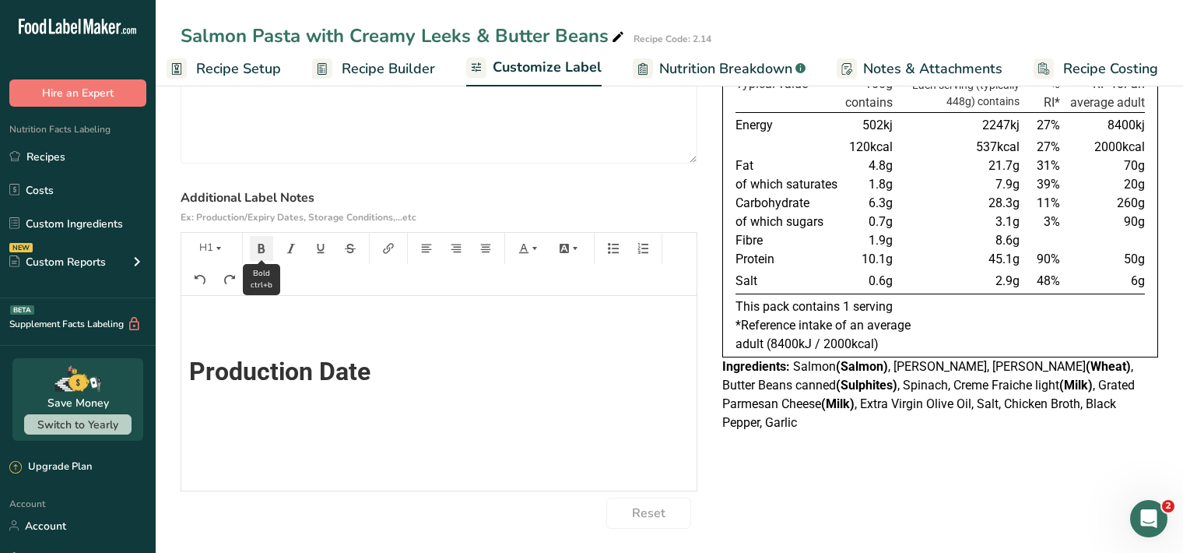
click at [265, 244] on icon "button" at bounding box center [261, 248] width 11 height 11
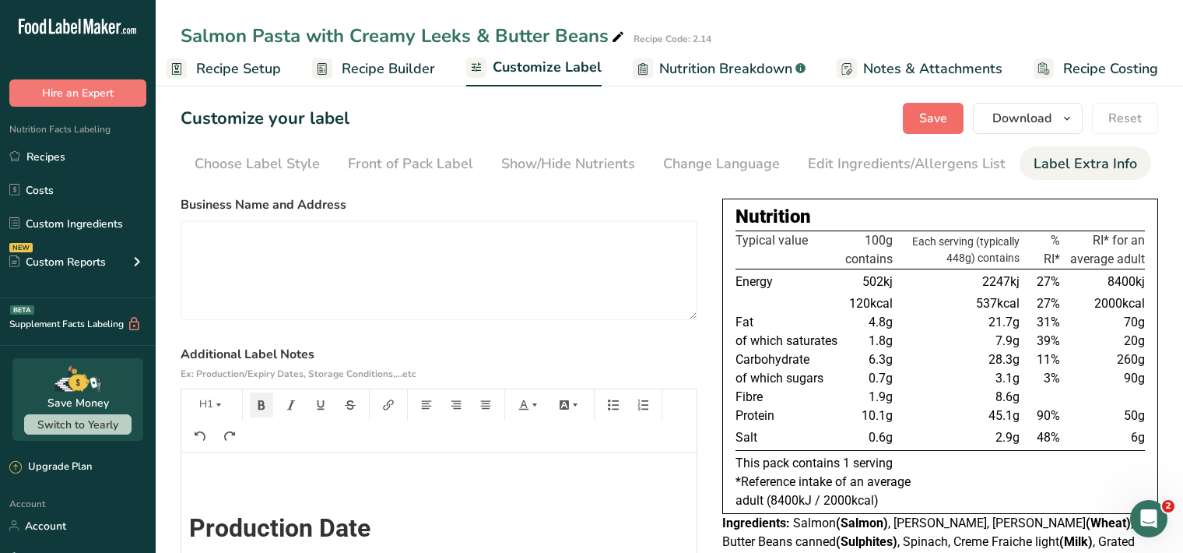
scroll to position [0, 0]
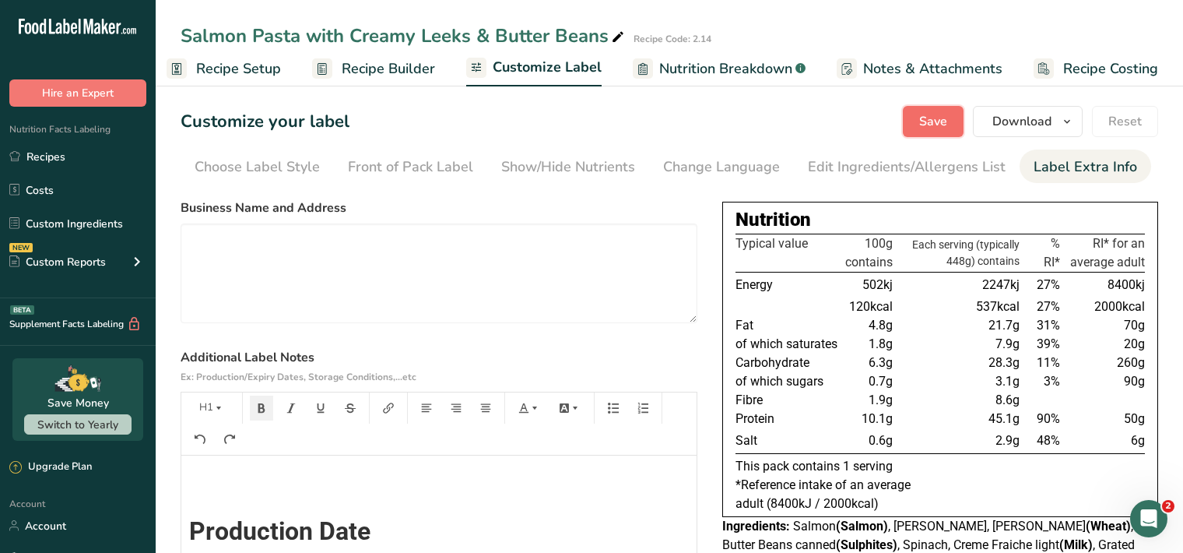
click at [945, 125] on span "Save" at bounding box center [933, 121] width 28 height 19
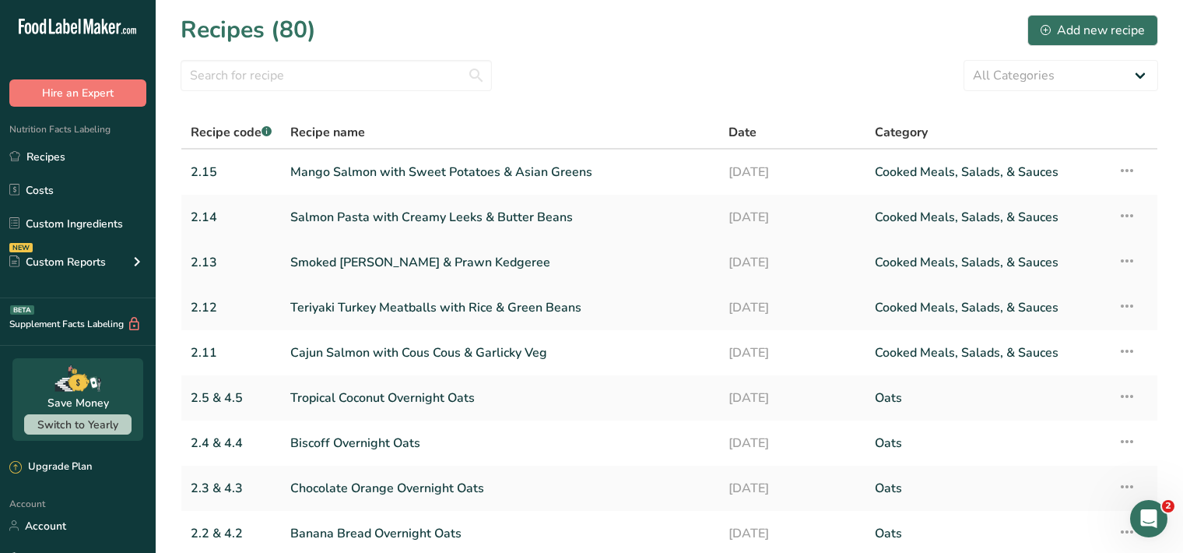
click at [437, 265] on link "Smoked [PERSON_NAME] & Prawn Kedgeree" at bounding box center [500, 262] width 420 height 33
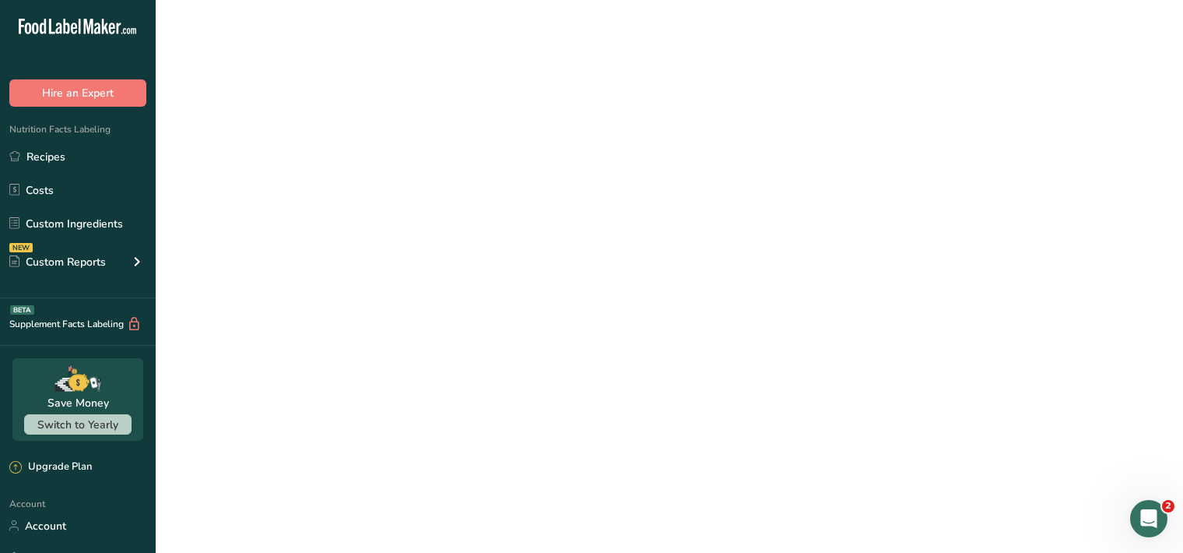
click at [437, 265] on link "Smoked [PERSON_NAME] & Prawn Kedgeree" at bounding box center [500, 262] width 420 height 33
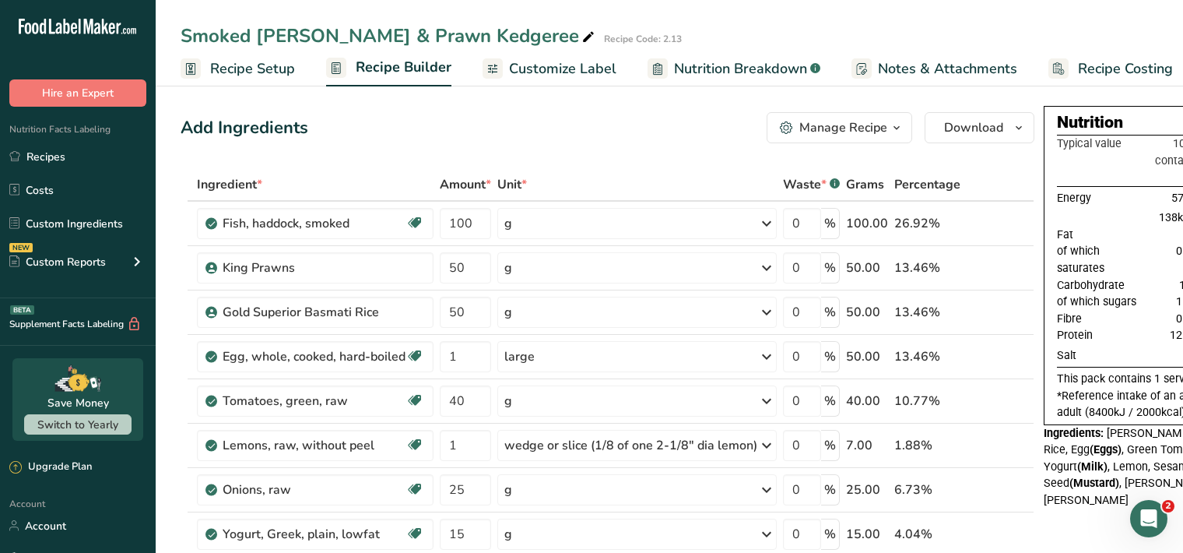
click at [554, 73] on span "Customize Label" at bounding box center [562, 68] width 107 height 21
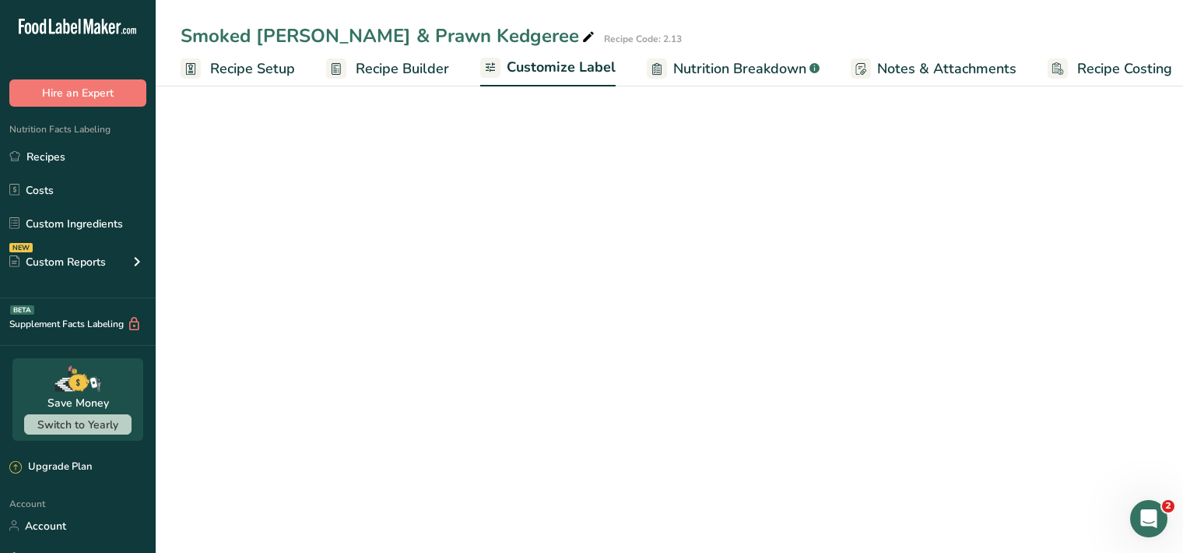
scroll to position [0, 14]
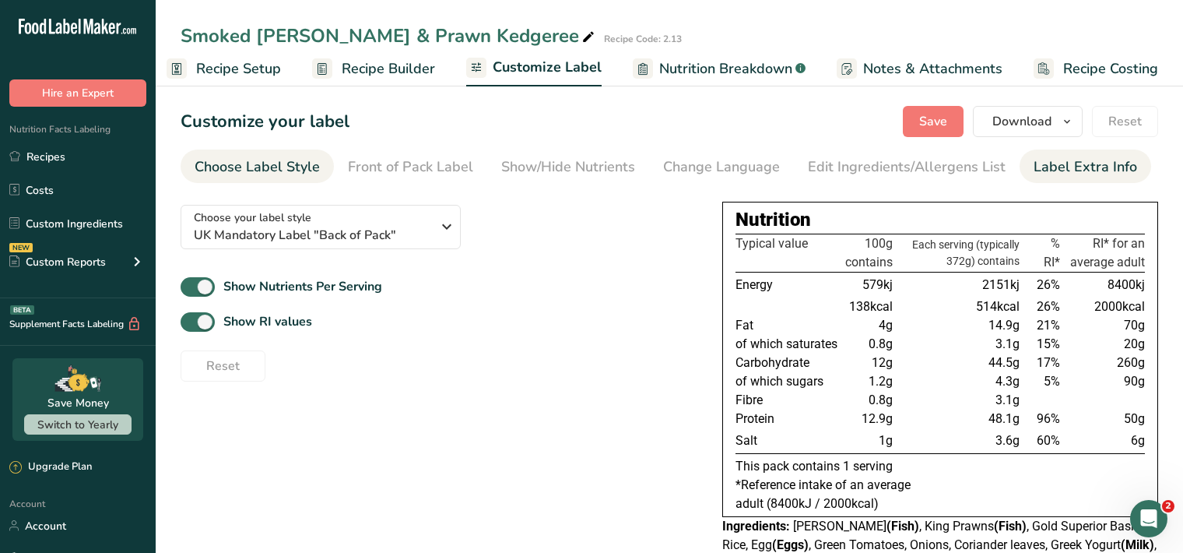
click at [1057, 163] on div "Label Extra Info" at bounding box center [1086, 166] width 104 height 21
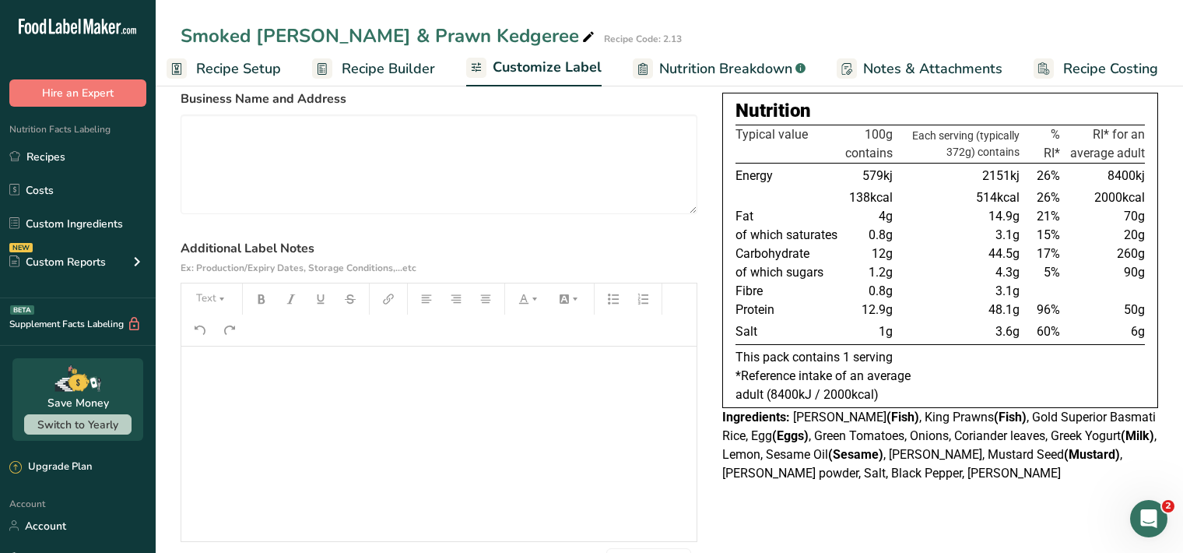
scroll to position [160, 0]
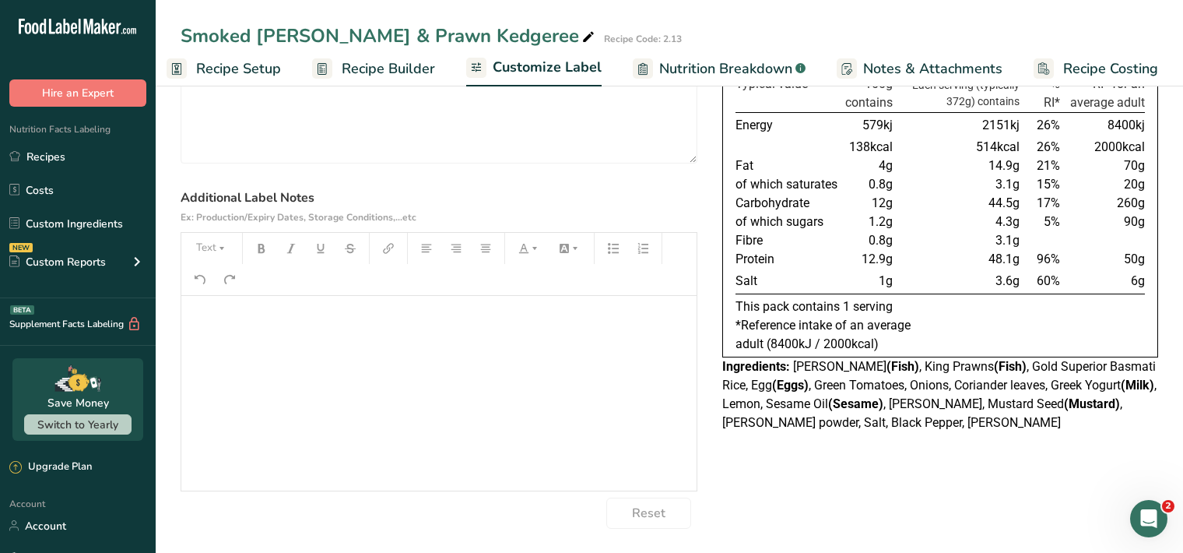
click at [211, 317] on p "﻿" at bounding box center [439, 317] width 500 height 19
click at [220, 250] on icon "button" at bounding box center [221, 248] width 11 height 11
drag, startPoint x: 230, startPoint y: 286, endPoint x: 237, endPoint y: 272, distance: 15.4
click at [230, 286] on span "H1" at bounding box center [223, 288] width 34 height 33
click at [258, 252] on icon "button" at bounding box center [261, 248] width 11 height 11
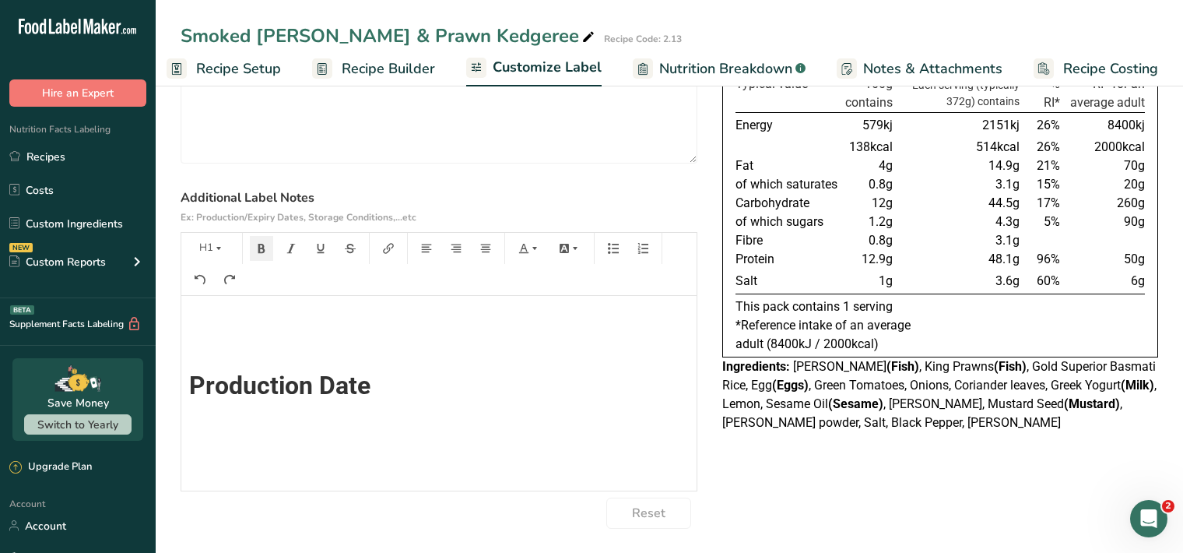
scroll to position [0, 0]
click at [213, 248] on button "Text" at bounding box center [211, 248] width 47 height 25
drag, startPoint x: 231, startPoint y: 290, endPoint x: 244, endPoint y: 275, distance: 19.3
click at [230, 289] on span "H1" at bounding box center [223, 288] width 34 height 33
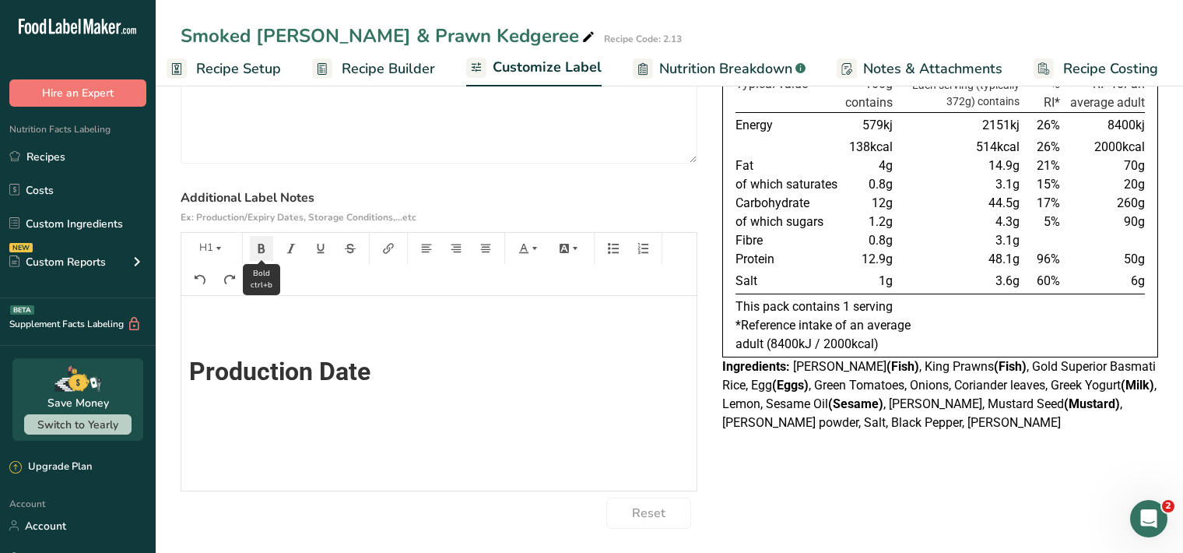
click at [258, 247] on icon "button" at bounding box center [261, 248] width 7 height 9
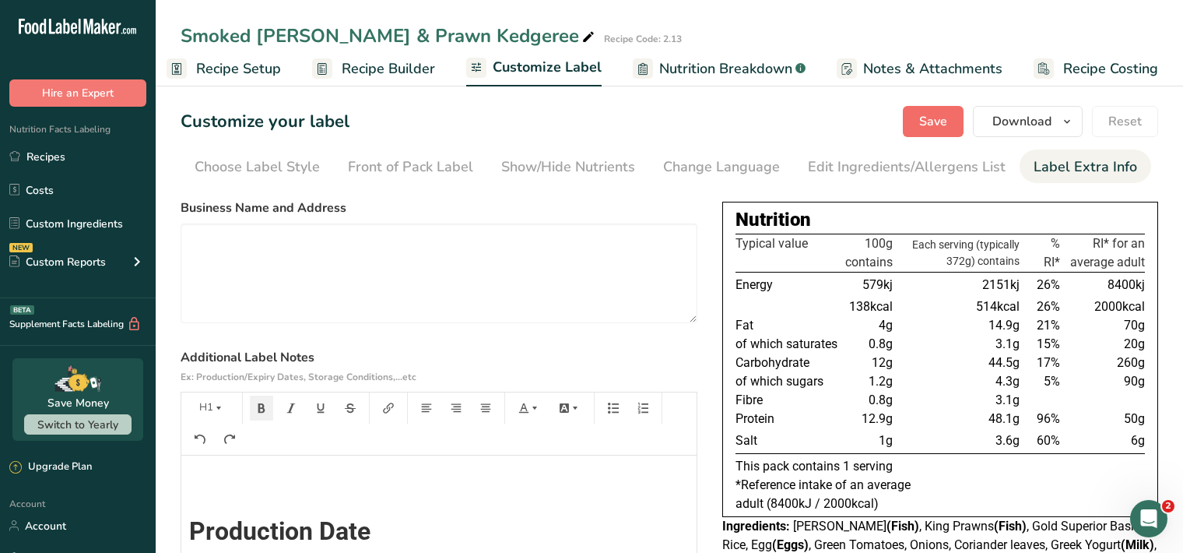
scroll to position [3, 0]
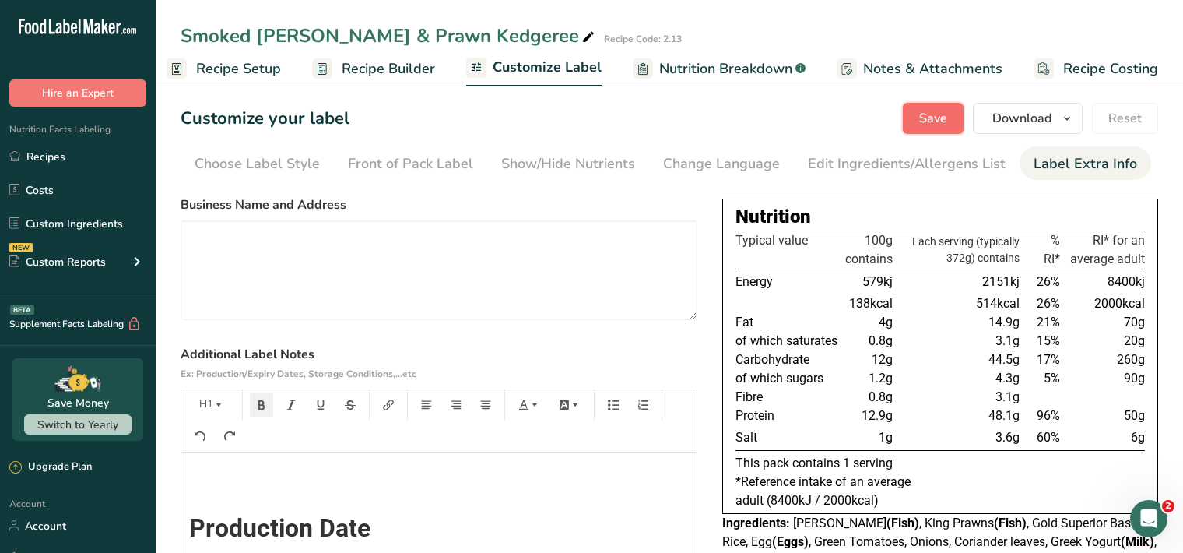
click at [938, 111] on span "Save" at bounding box center [933, 118] width 28 height 19
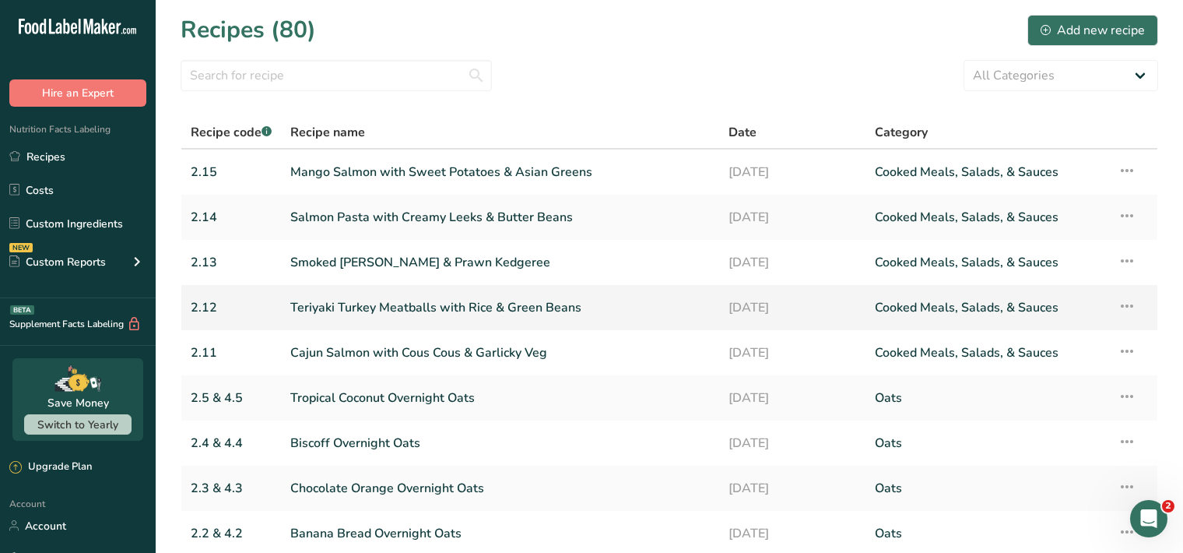
click at [428, 311] on link "Teriyaki Turkey Meatballs with Rice & Green Beans" at bounding box center [500, 307] width 420 height 33
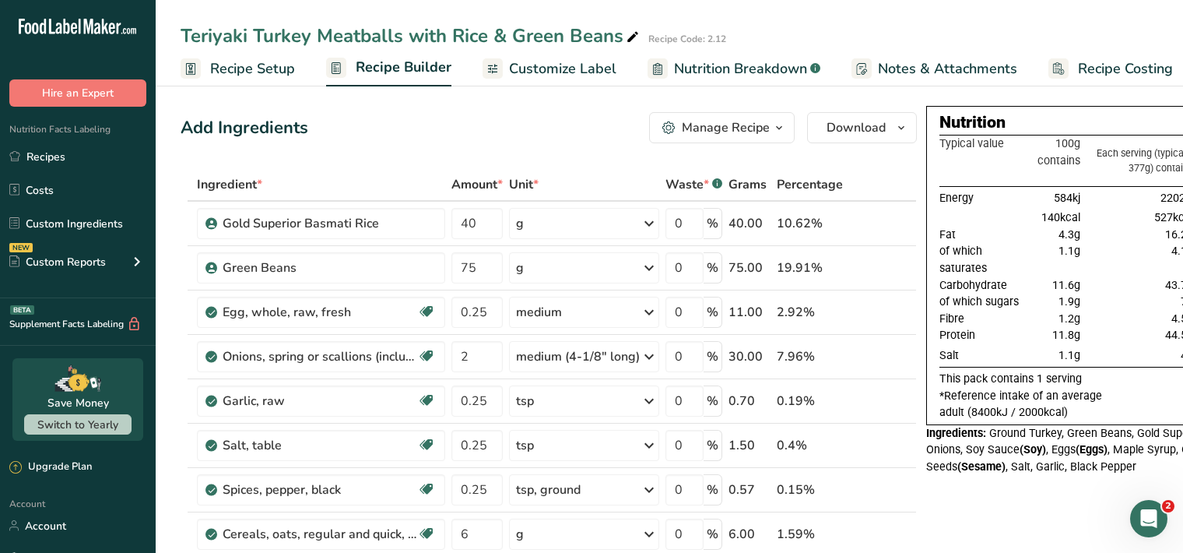
click at [568, 63] on span "Customize Label" at bounding box center [562, 68] width 107 height 21
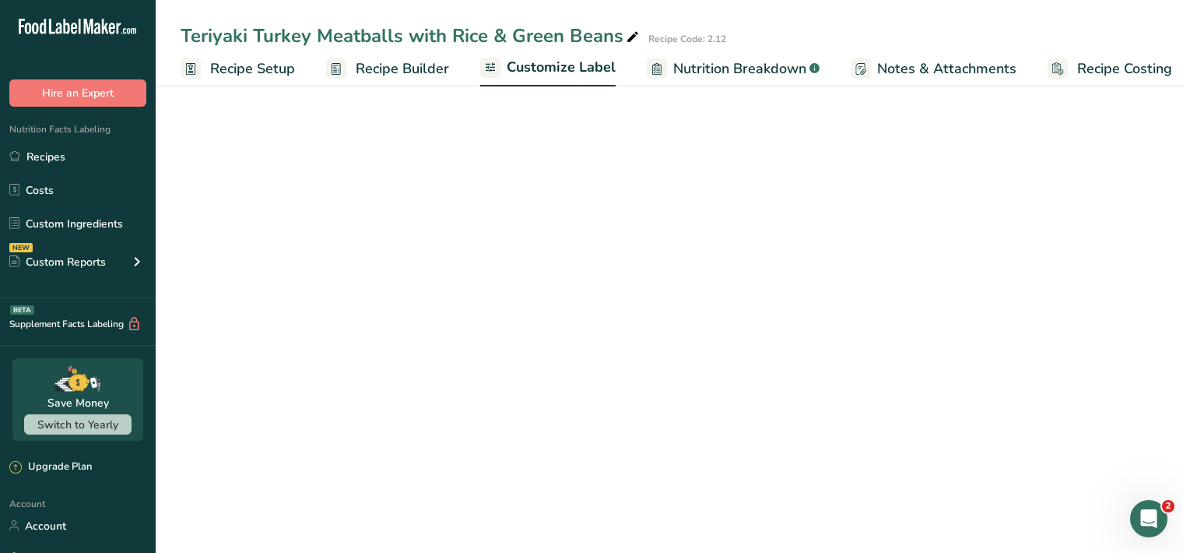
scroll to position [0, 14]
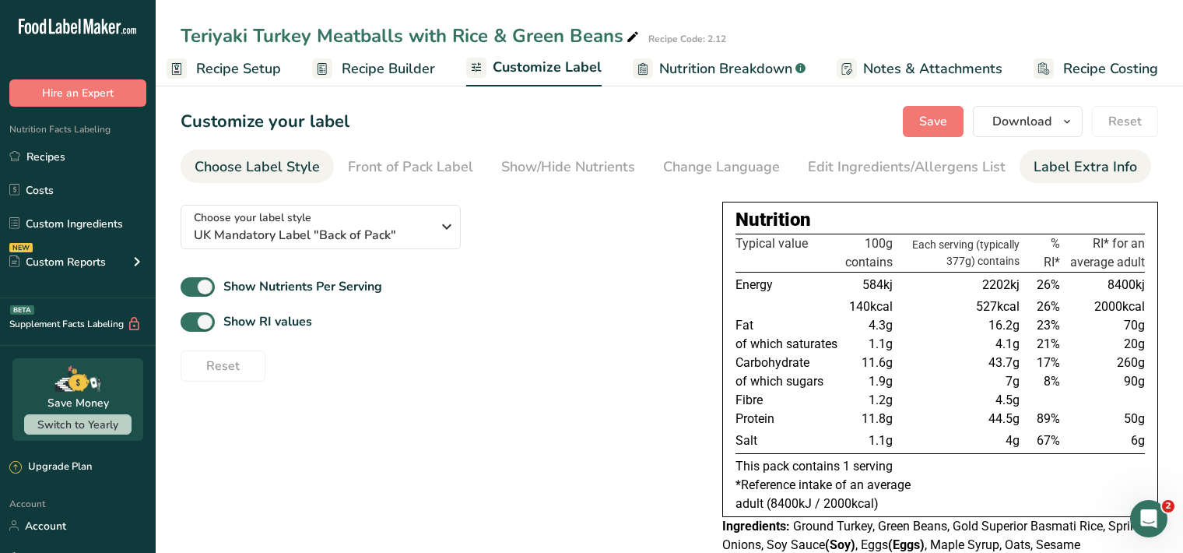
click at [1069, 170] on div "Label Extra Info" at bounding box center [1086, 166] width 104 height 21
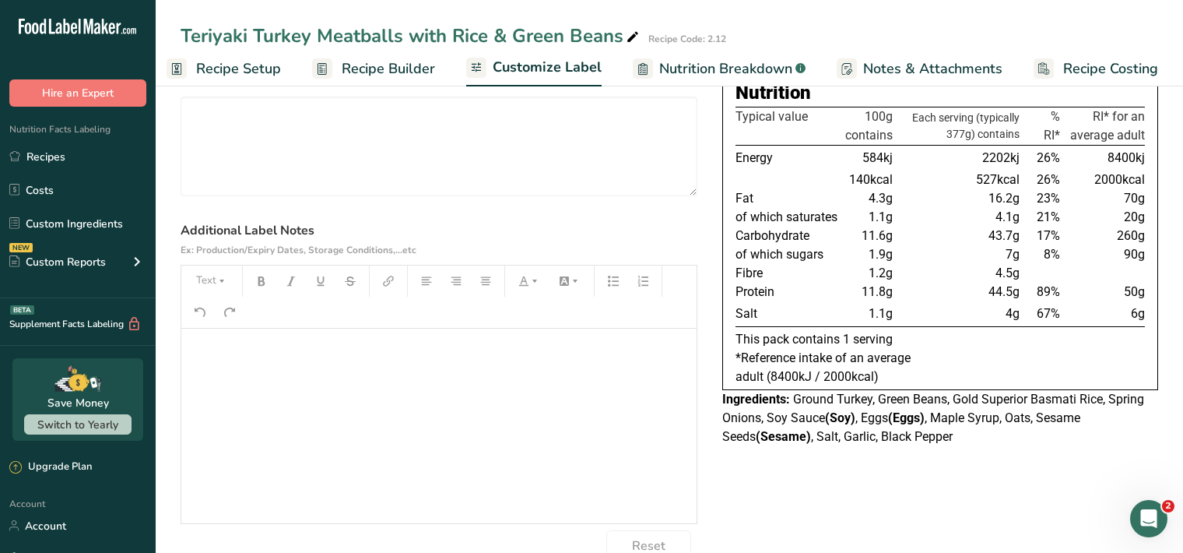
scroll to position [160, 0]
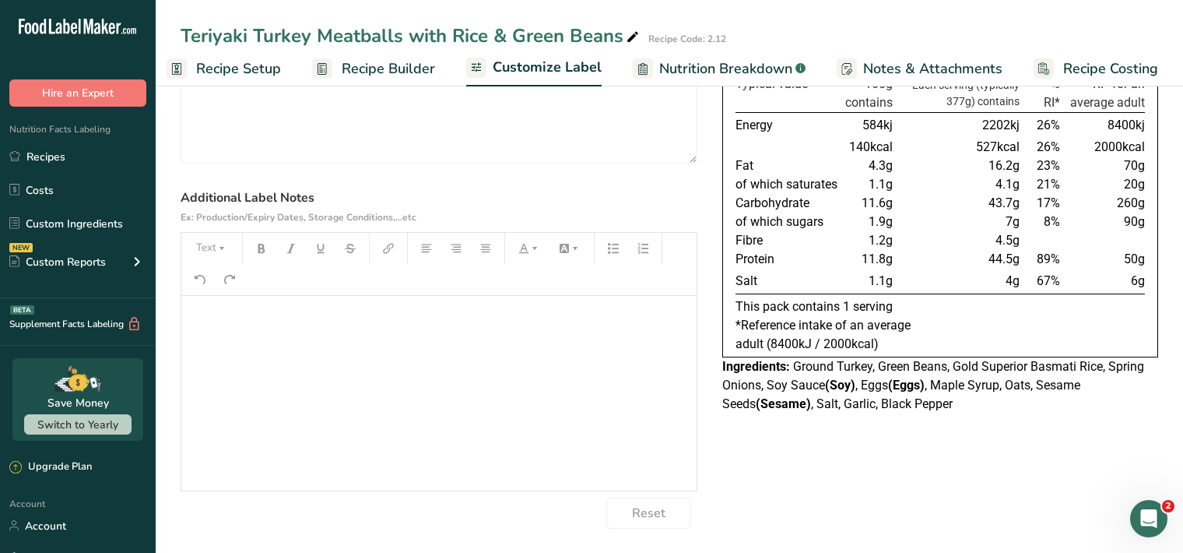
click at [220, 330] on div "﻿" at bounding box center [438, 393] width 515 height 195
click at [230, 249] on button "Text" at bounding box center [211, 248] width 47 height 25
click at [223, 294] on span "H1" at bounding box center [223, 288] width 34 height 33
drag, startPoint x: 269, startPoint y: 248, endPoint x: 291, endPoint y: 251, distance: 22.7
click at [270, 248] on button "button" at bounding box center [261, 248] width 23 height 25
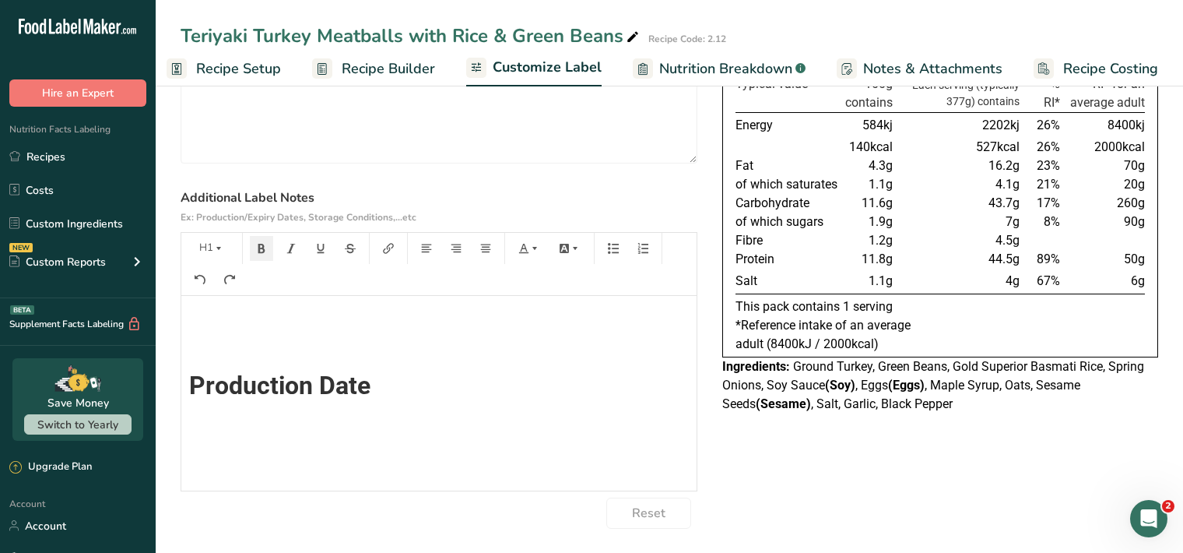
scroll to position [0, 0]
click at [202, 255] on button "Text" at bounding box center [211, 248] width 47 height 25
drag, startPoint x: 242, startPoint y: 293, endPoint x: 254, endPoint y: 272, distance: 24.0
click at [247, 288] on li "H1" at bounding box center [224, 289] width 76 height 48
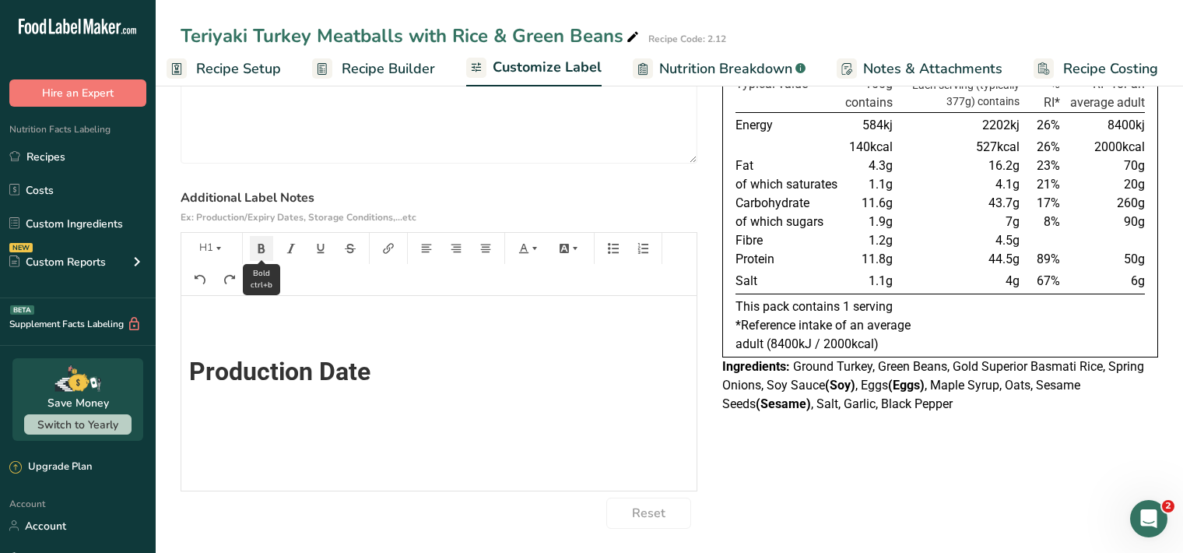
drag, startPoint x: 260, startPoint y: 251, endPoint x: 269, endPoint y: 254, distance: 9.8
click at [261, 251] on icon "button" at bounding box center [261, 248] width 7 height 9
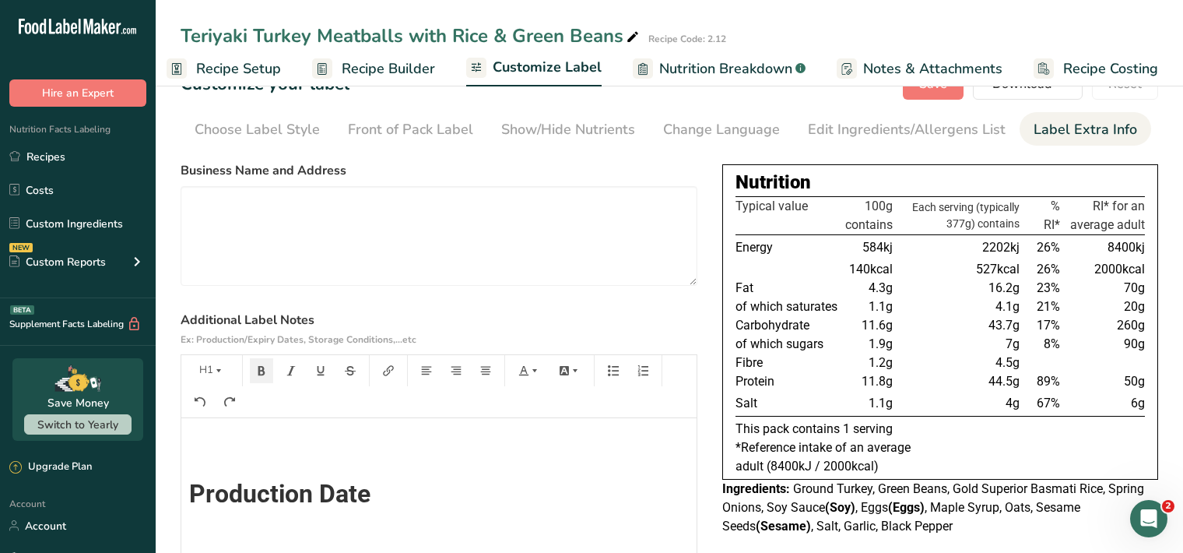
scroll to position [0, 0]
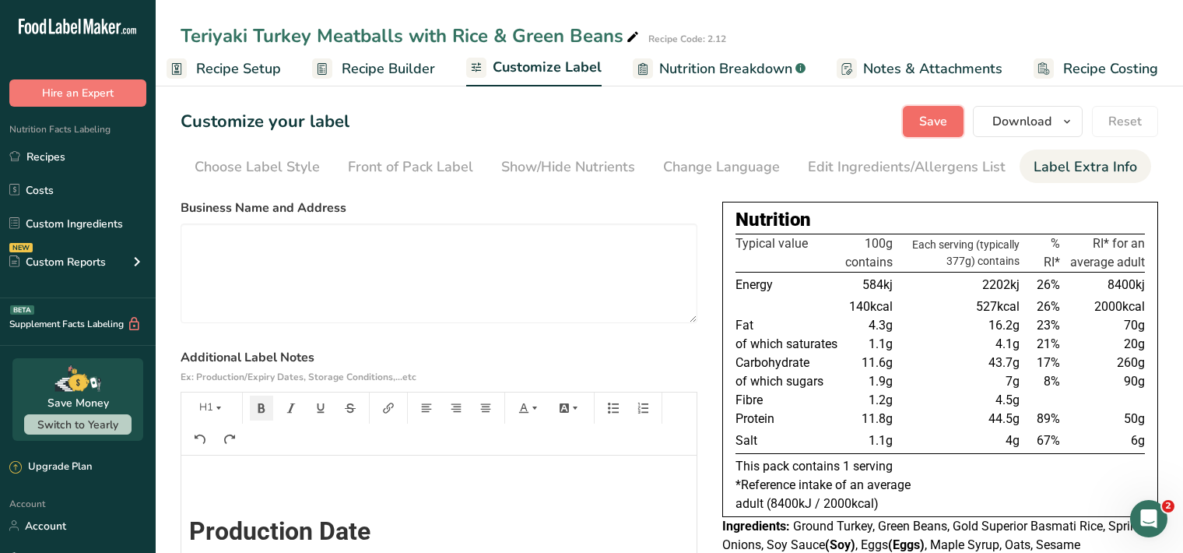
click at [926, 119] on span "Save" at bounding box center [933, 121] width 28 height 19
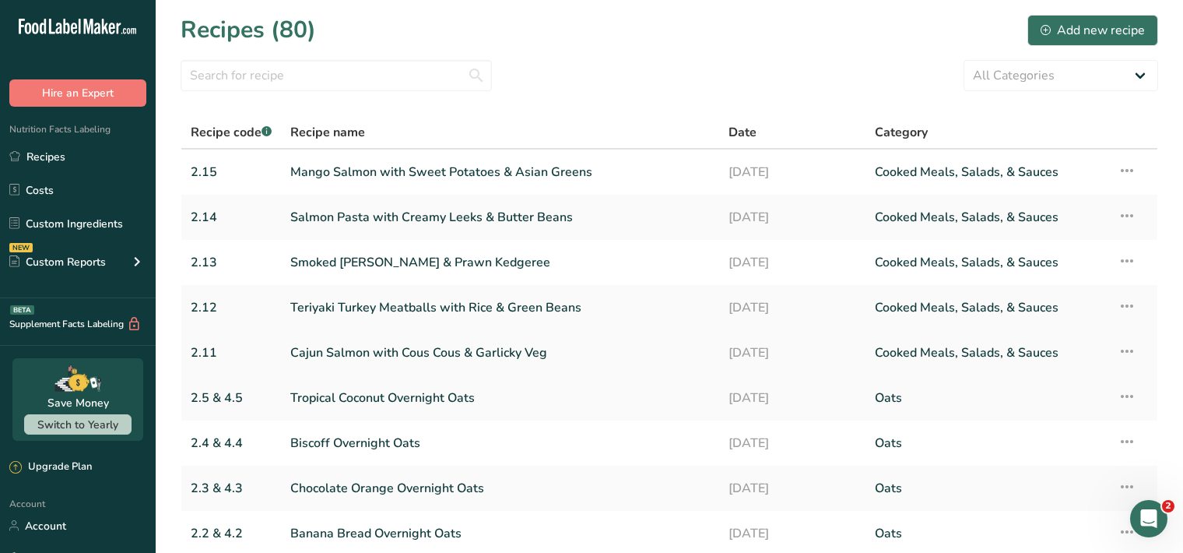
click at [407, 357] on link "Cajun Salmon with Cous Cous & Garlicky Veg" at bounding box center [500, 352] width 420 height 33
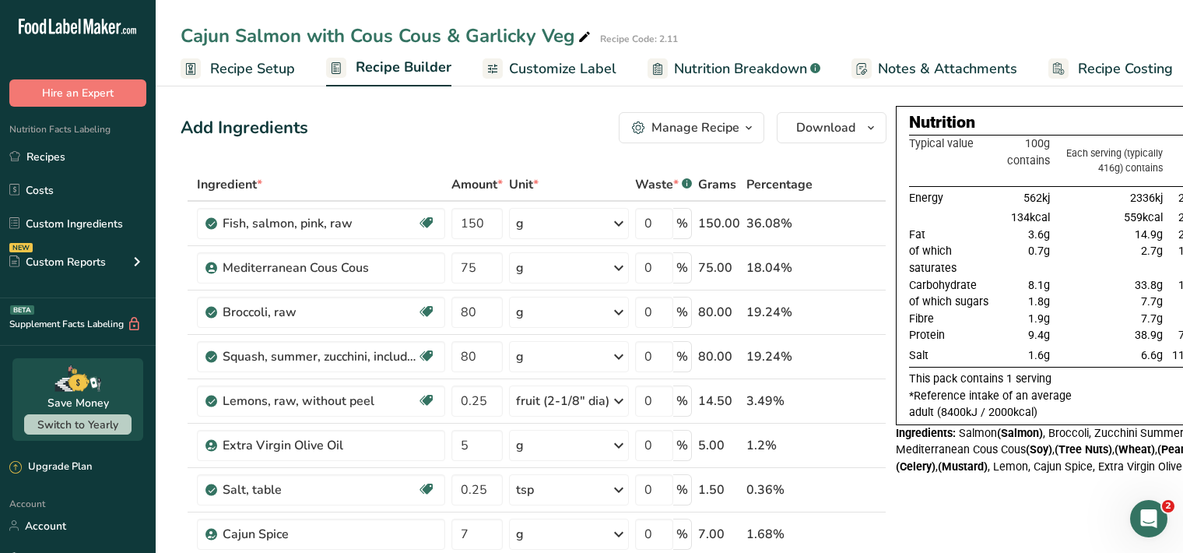
click at [557, 72] on span "Customize Label" at bounding box center [562, 68] width 107 height 21
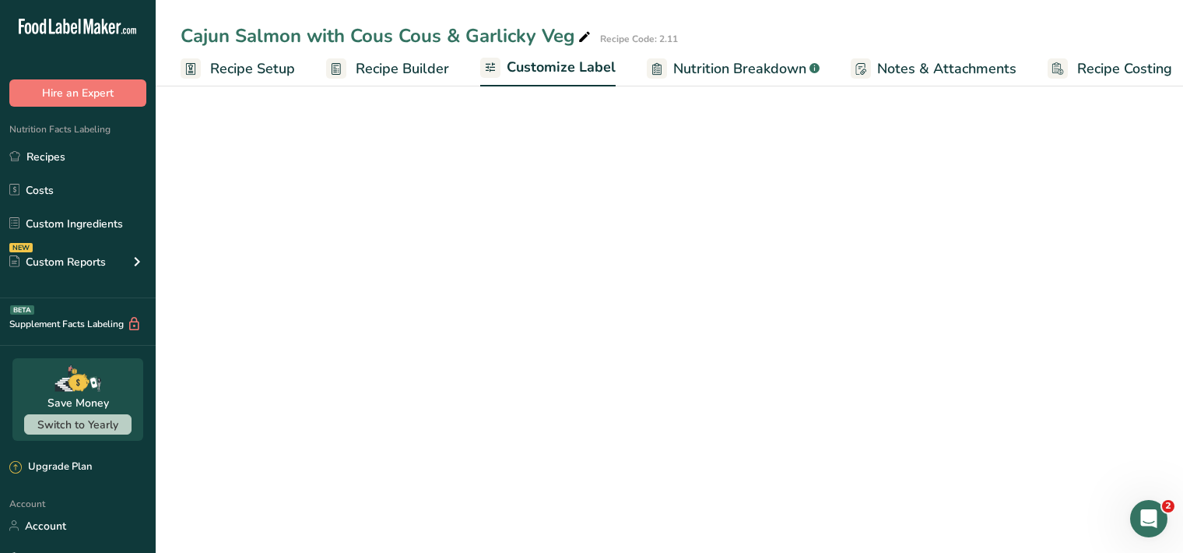
scroll to position [0, 14]
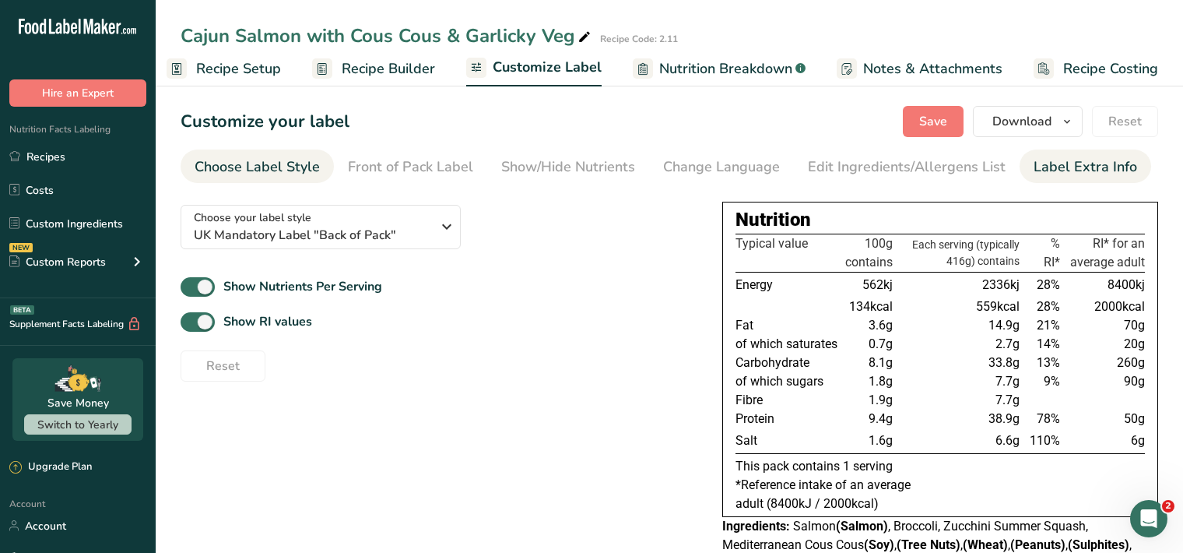
click at [1052, 168] on div "Label Extra Info" at bounding box center [1086, 166] width 104 height 21
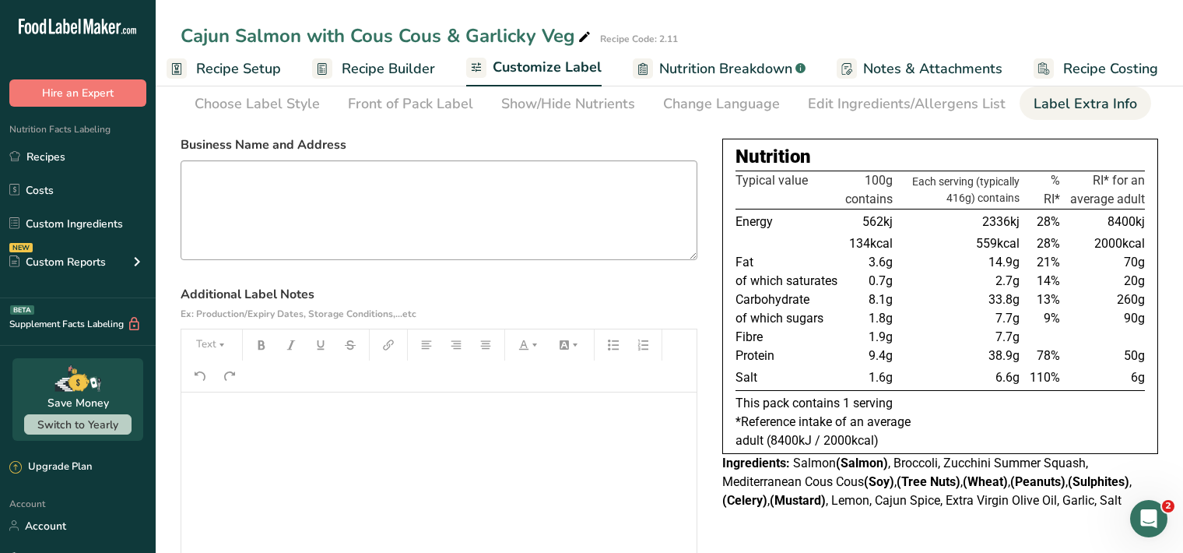
scroll to position [160, 0]
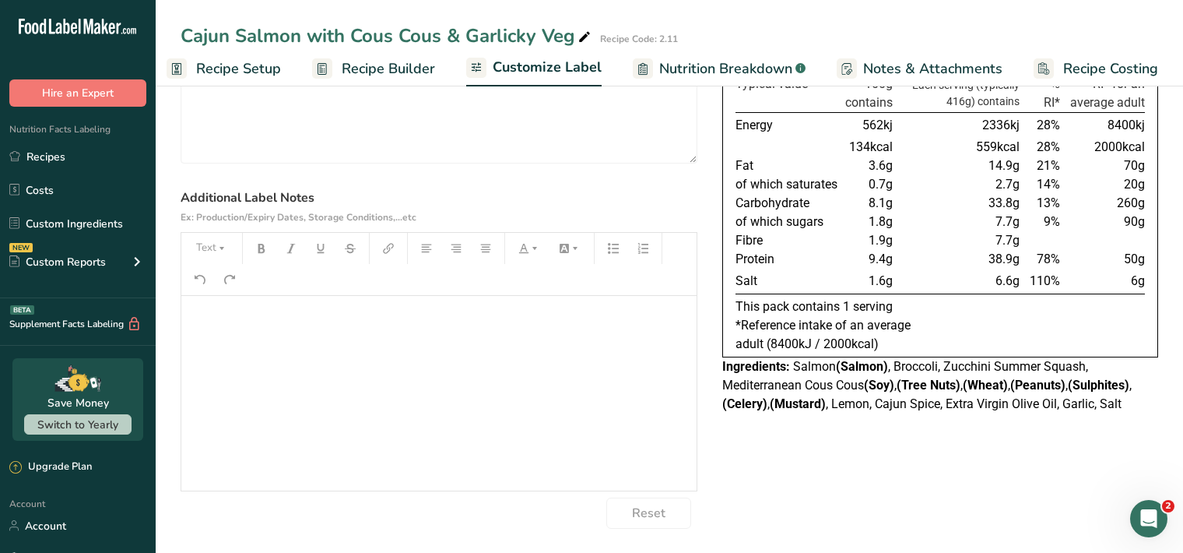
click at [206, 329] on div "﻿" at bounding box center [438, 393] width 515 height 195
click at [209, 255] on button "Text" at bounding box center [211, 248] width 47 height 25
drag, startPoint x: 234, startPoint y: 282, endPoint x: 242, endPoint y: 274, distance: 11.6
click at [234, 282] on span "H1" at bounding box center [223, 288] width 34 height 33
click at [258, 248] on icon "button" at bounding box center [261, 248] width 7 height 9
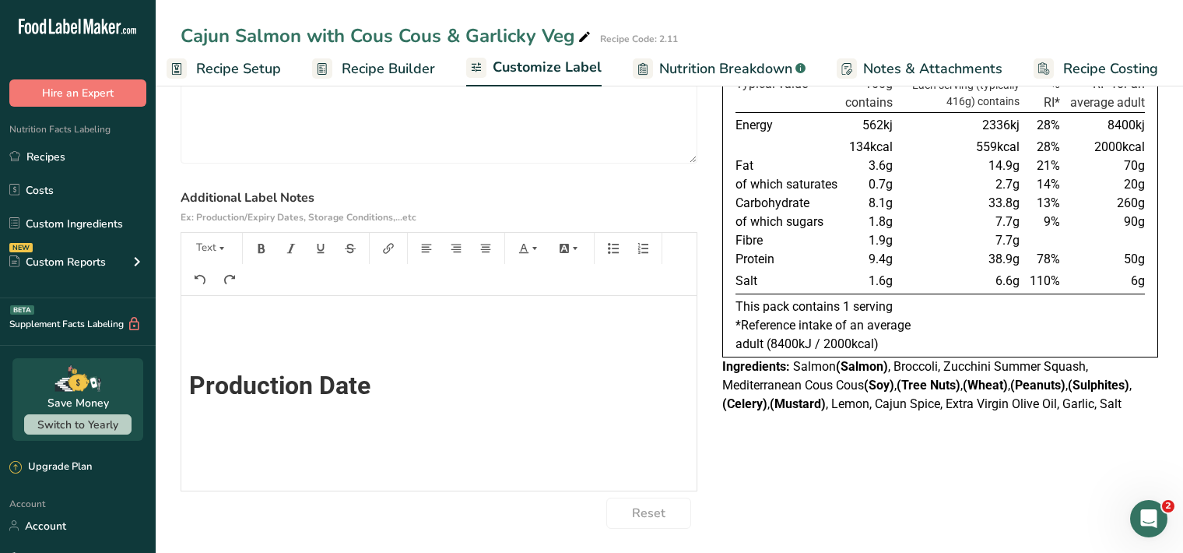
scroll to position [0, 0]
drag, startPoint x: 225, startPoint y: 248, endPoint x: 217, endPoint y: 256, distance: 11.0
click at [223, 248] on icon "button" at bounding box center [221, 248] width 11 height 11
drag, startPoint x: 228, startPoint y: 286, endPoint x: 248, endPoint y: 266, distance: 28.1
click at [230, 284] on span "H1" at bounding box center [223, 288] width 34 height 33
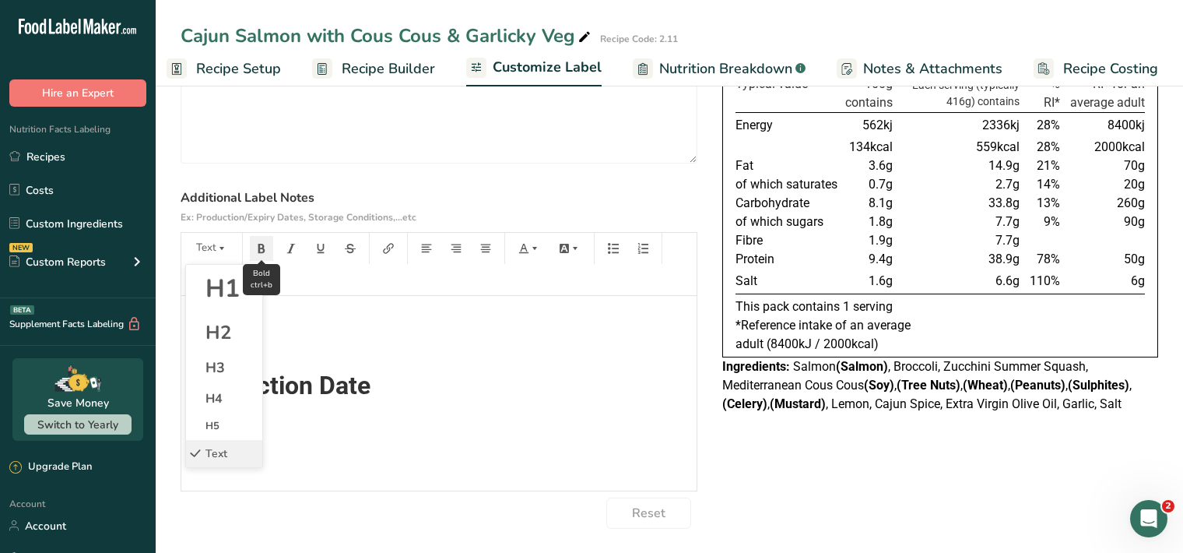
scroll to position [14, 0]
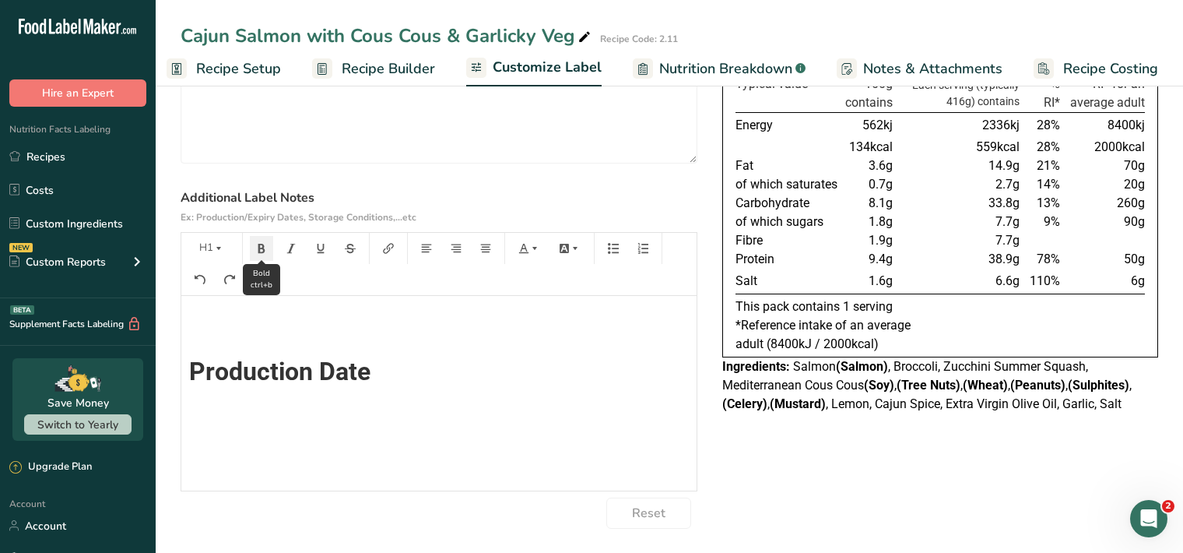
click at [266, 247] on icon "button" at bounding box center [261, 248] width 11 height 11
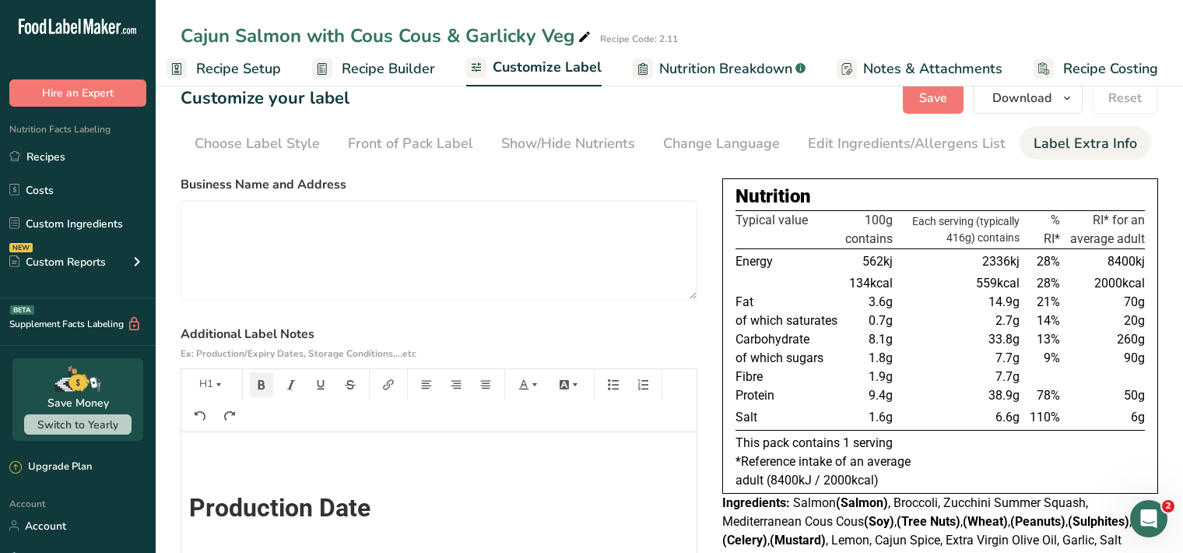
scroll to position [0, 0]
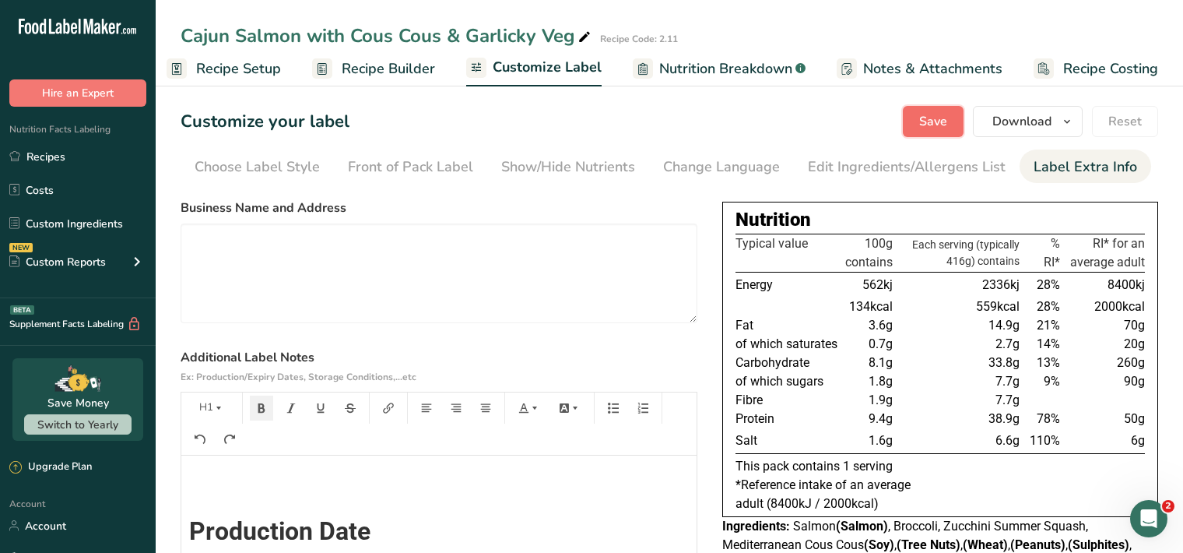
click at [928, 121] on span "Save" at bounding box center [933, 121] width 28 height 19
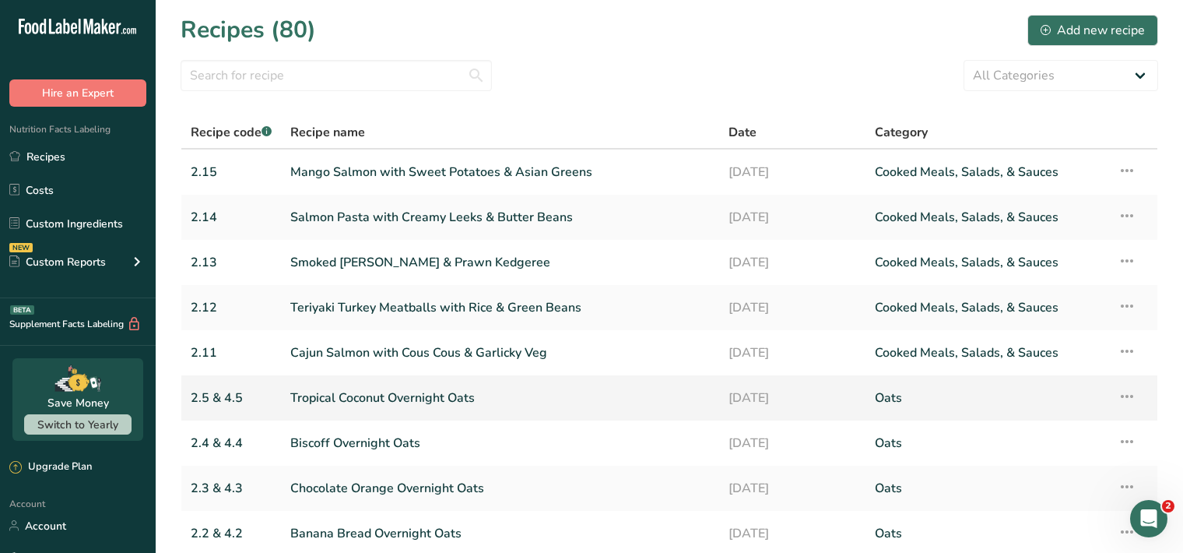
click at [449, 391] on link "Tropical Coconut Overnight Oats" at bounding box center [500, 397] width 420 height 33
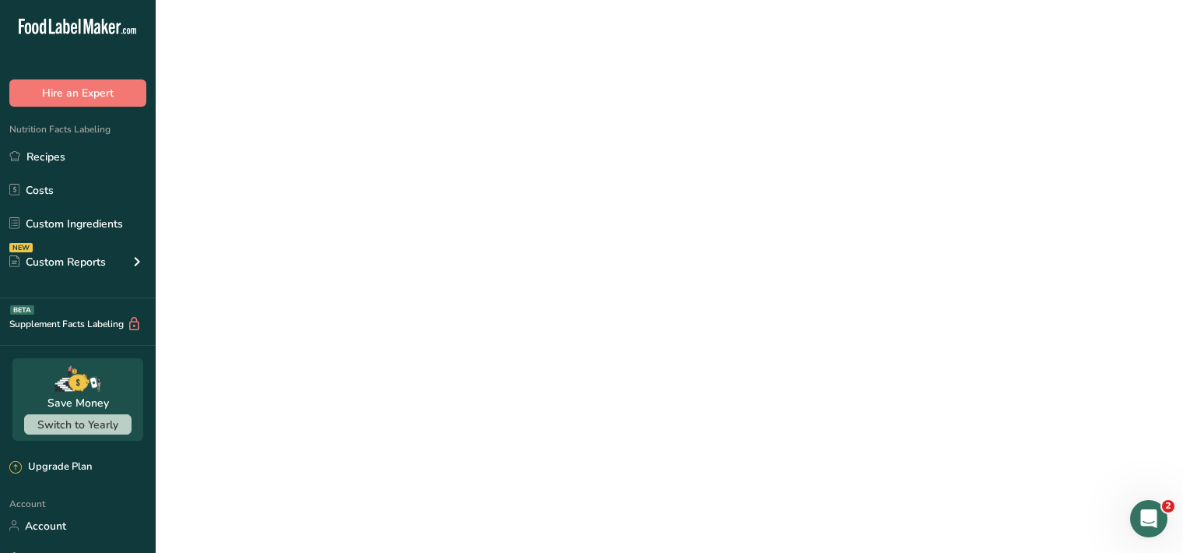
click at [449, 391] on link "Tropical Coconut Overnight Oats" at bounding box center [500, 397] width 420 height 33
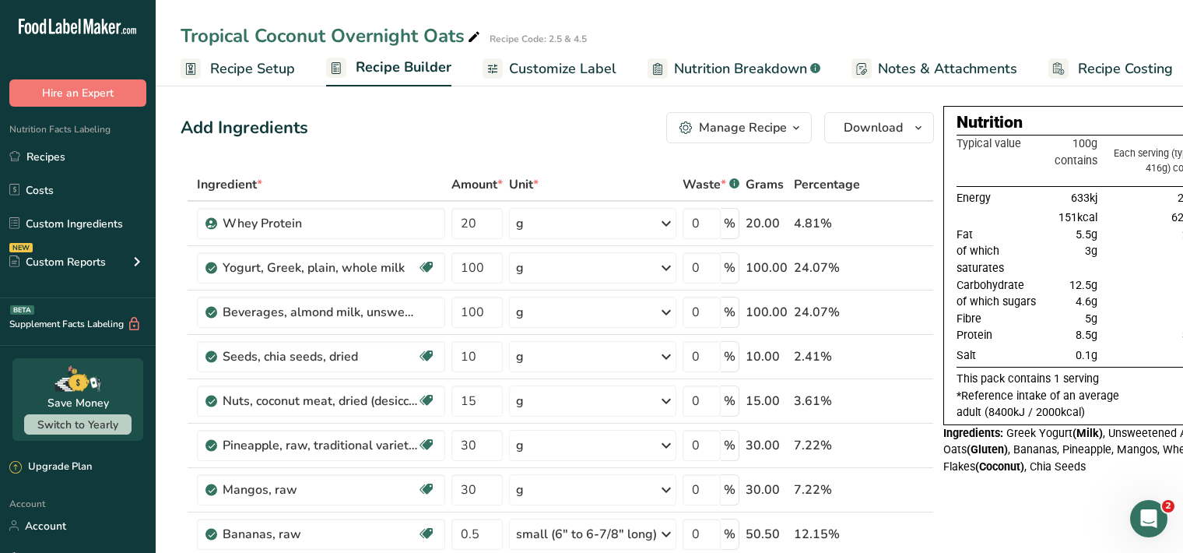
click at [572, 72] on span "Customize Label" at bounding box center [562, 68] width 107 height 21
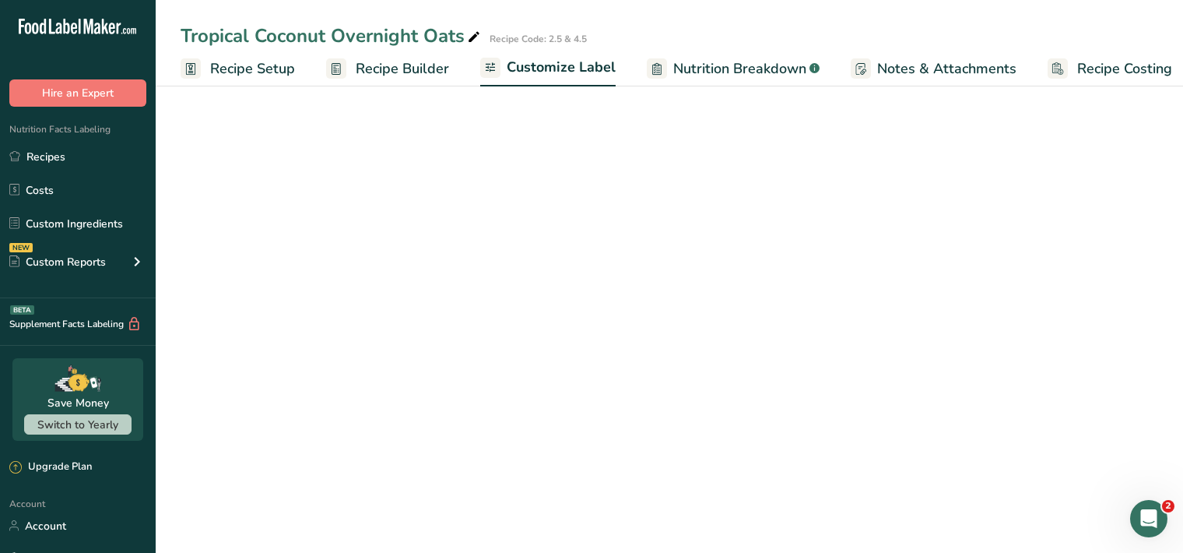
scroll to position [0, 14]
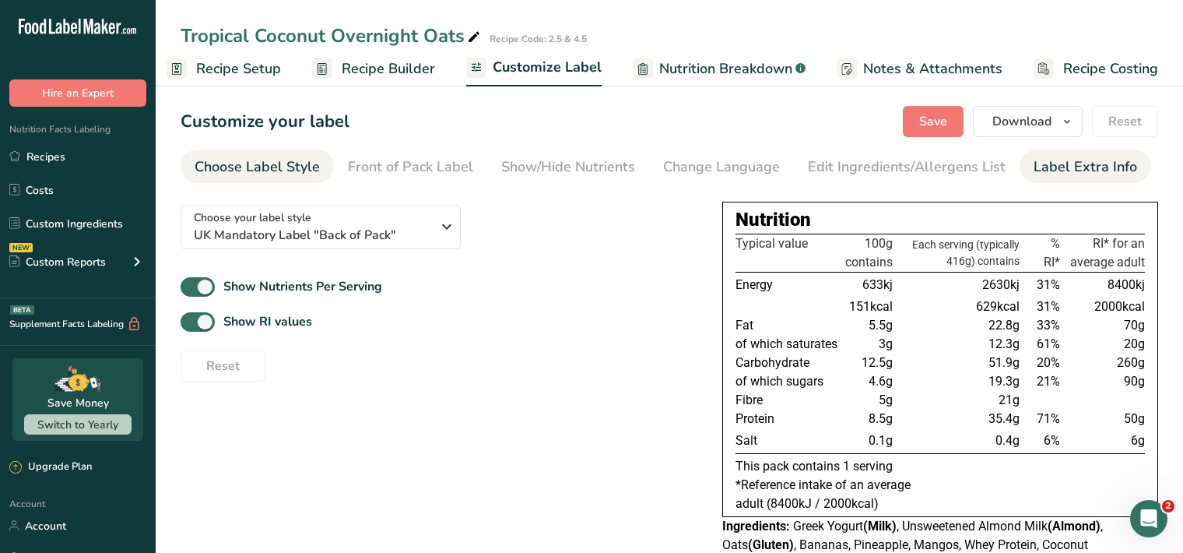
click at [1052, 165] on div "Label Extra Info" at bounding box center [1086, 166] width 104 height 21
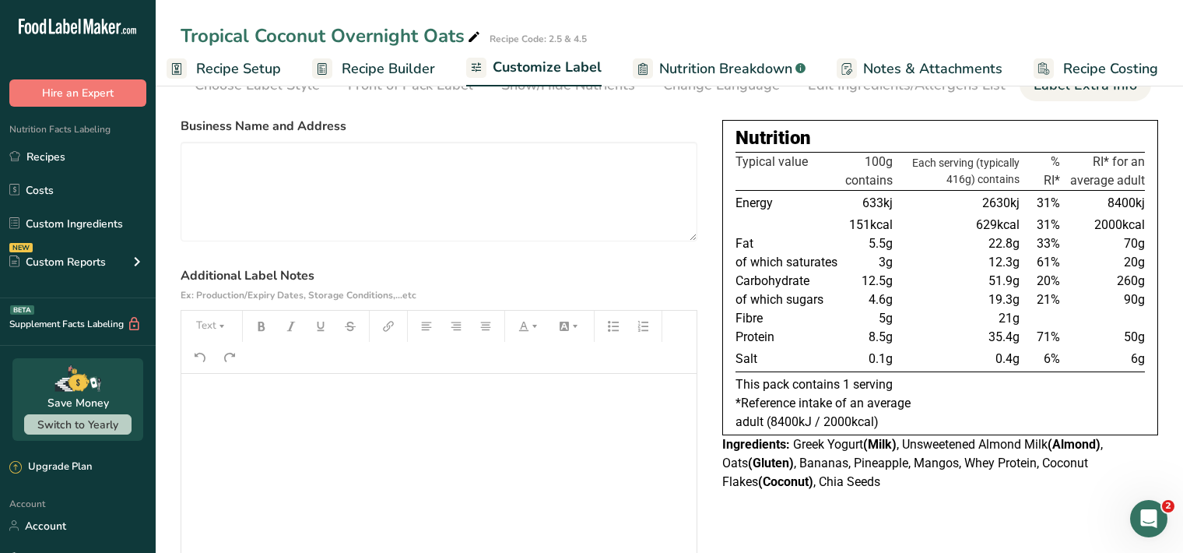
scroll to position [115, 0]
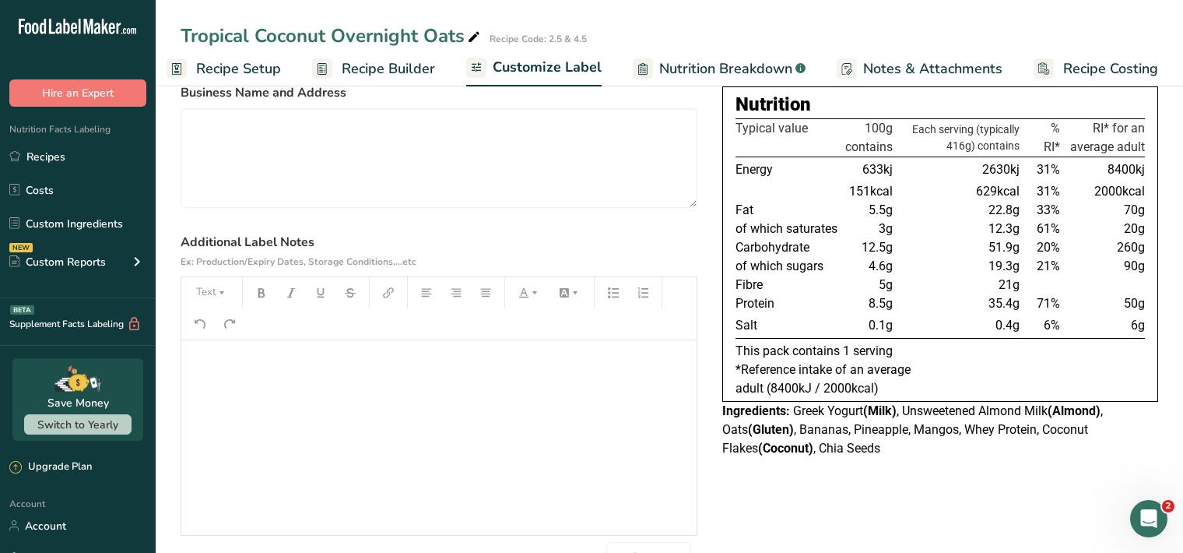
click at [212, 373] on div "﻿" at bounding box center [438, 437] width 515 height 195
click at [206, 297] on button "Text" at bounding box center [211, 292] width 47 height 25
click at [232, 332] on span "H1" at bounding box center [223, 332] width 34 height 33
click at [264, 291] on icon "button" at bounding box center [261, 292] width 11 height 11
click at [214, 292] on button "Text" at bounding box center [211, 292] width 47 height 25
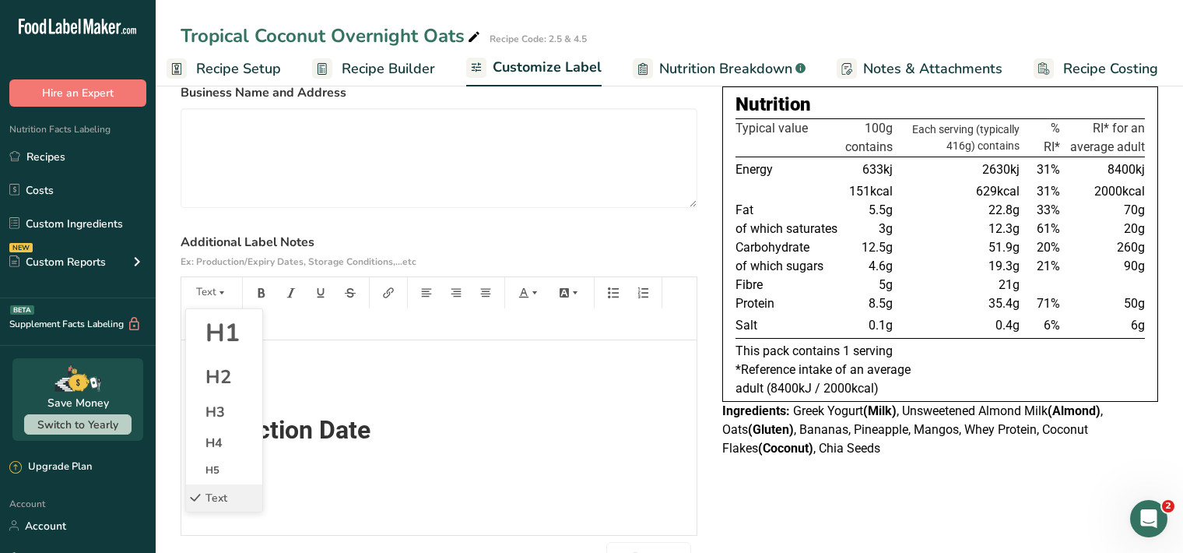
drag, startPoint x: 250, startPoint y: 334, endPoint x: 248, endPoint y: 326, distance: 8.1
click at [248, 334] on li "H1" at bounding box center [224, 333] width 76 height 48
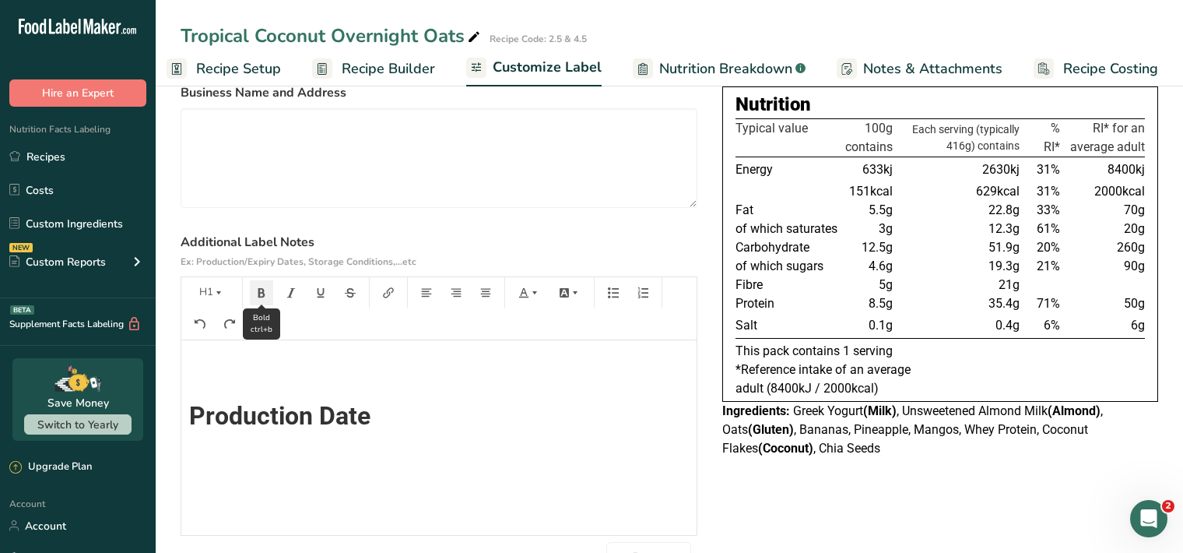
click at [254, 297] on button "button" at bounding box center [261, 292] width 23 height 25
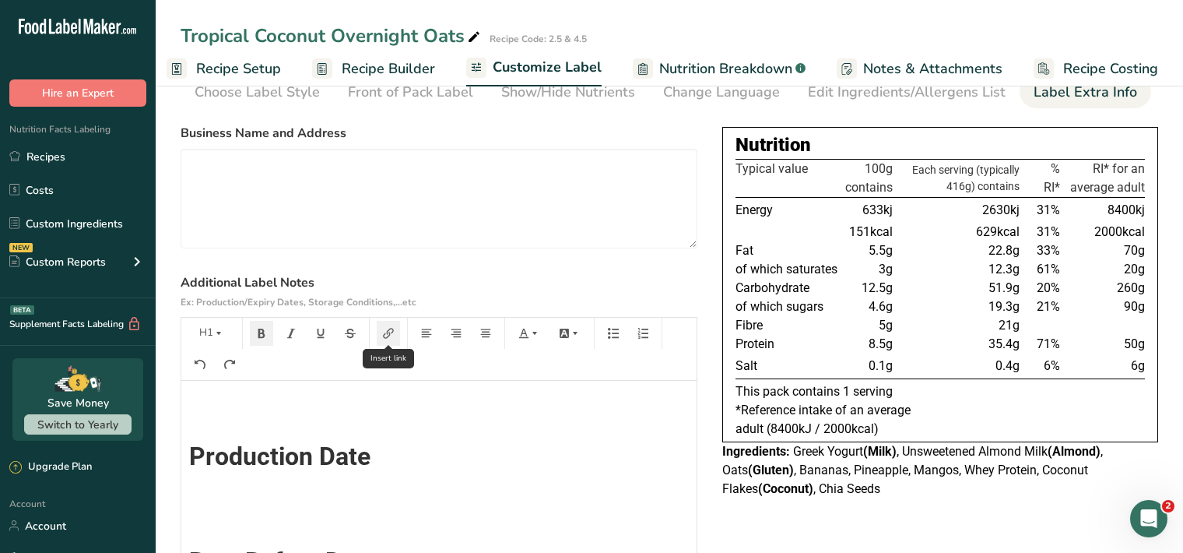
scroll to position [0, 0]
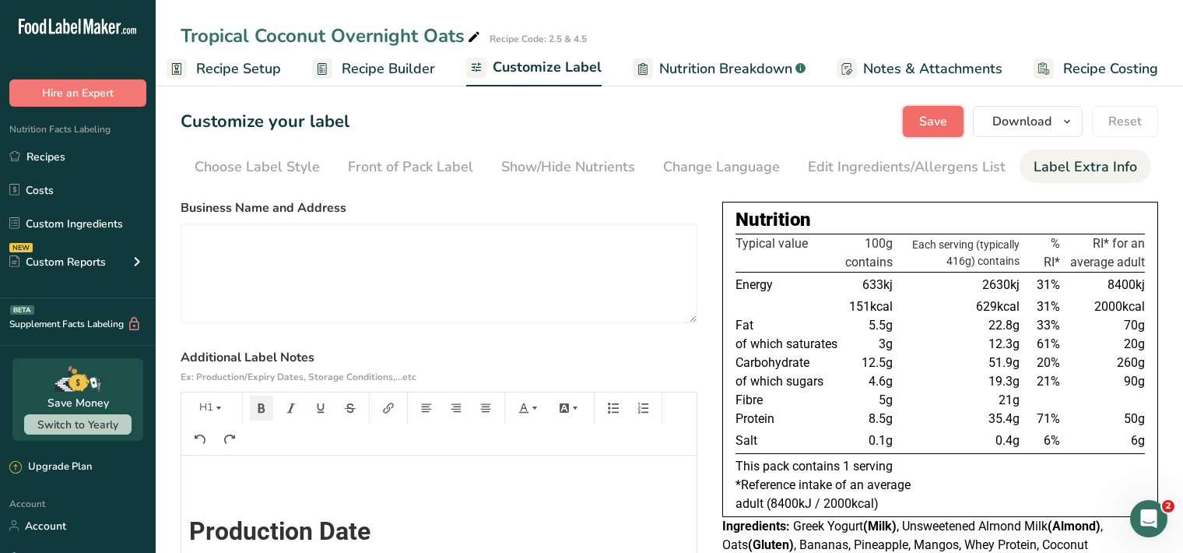
click at [937, 124] on span "Save" at bounding box center [933, 121] width 28 height 19
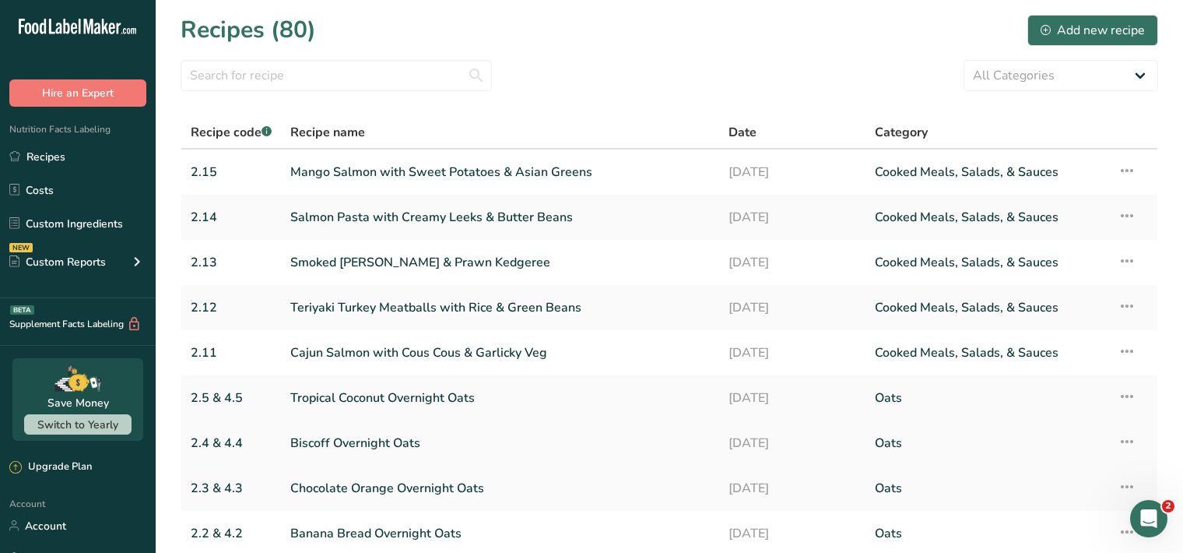
click at [420, 451] on link "Biscoff Overnight Oats" at bounding box center [500, 443] width 420 height 33
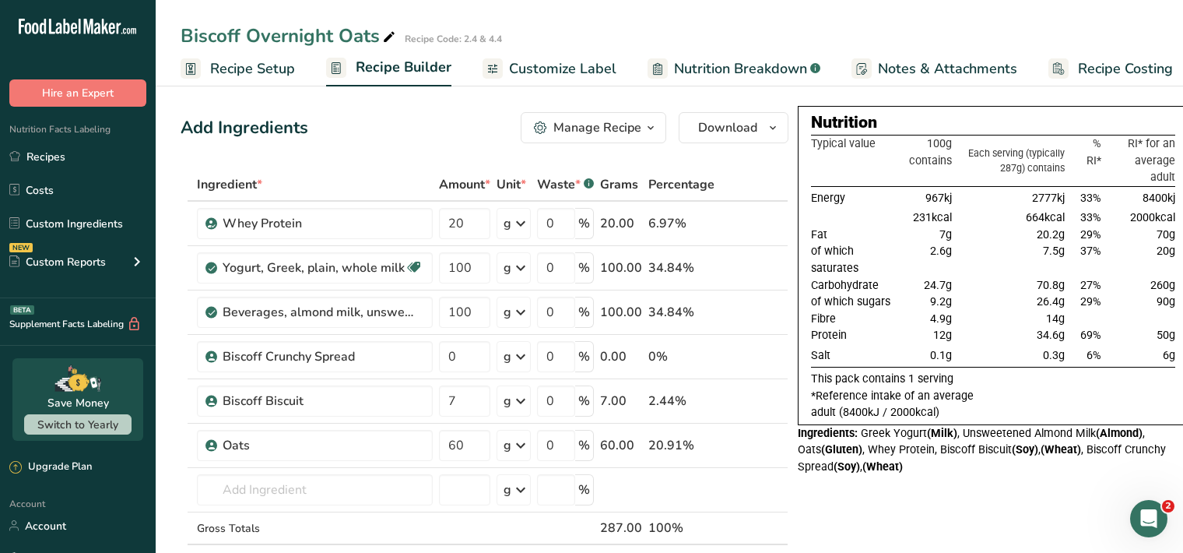
click at [526, 69] on span "Customize Label" at bounding box center [562, 68] width 107 height 21
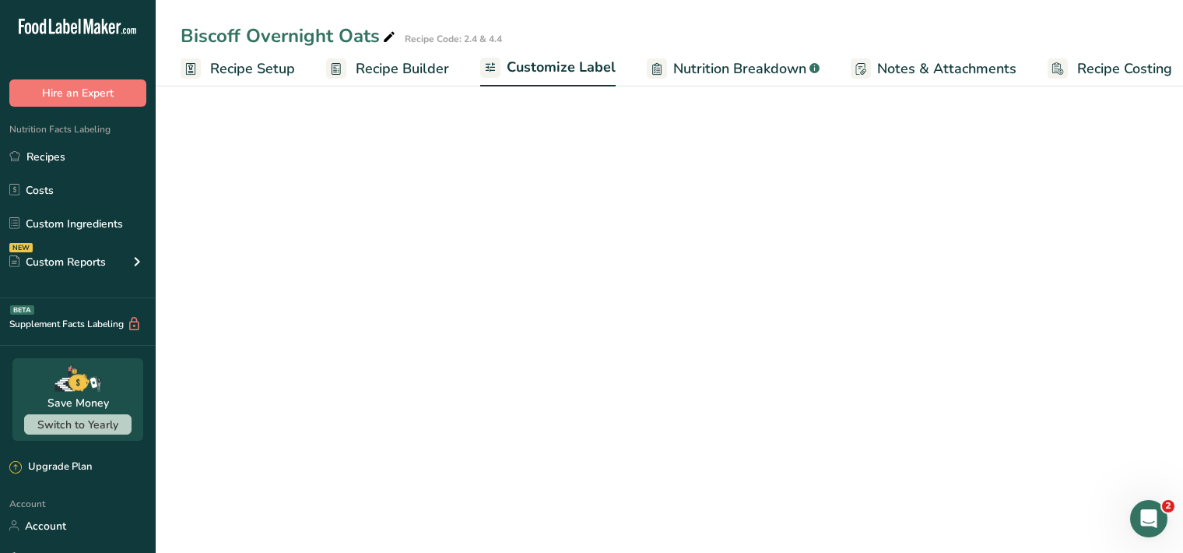
scroll to position [0, 14]
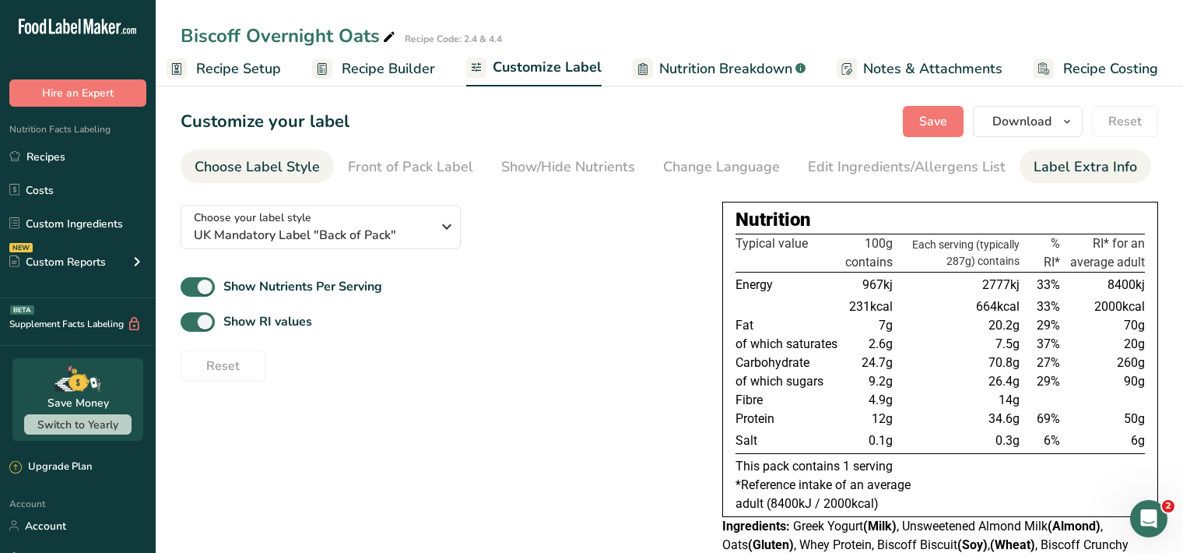
click at [1052, 167] on div "Label Extra Info" at bounding box center [1086, 166] width 104 height 21
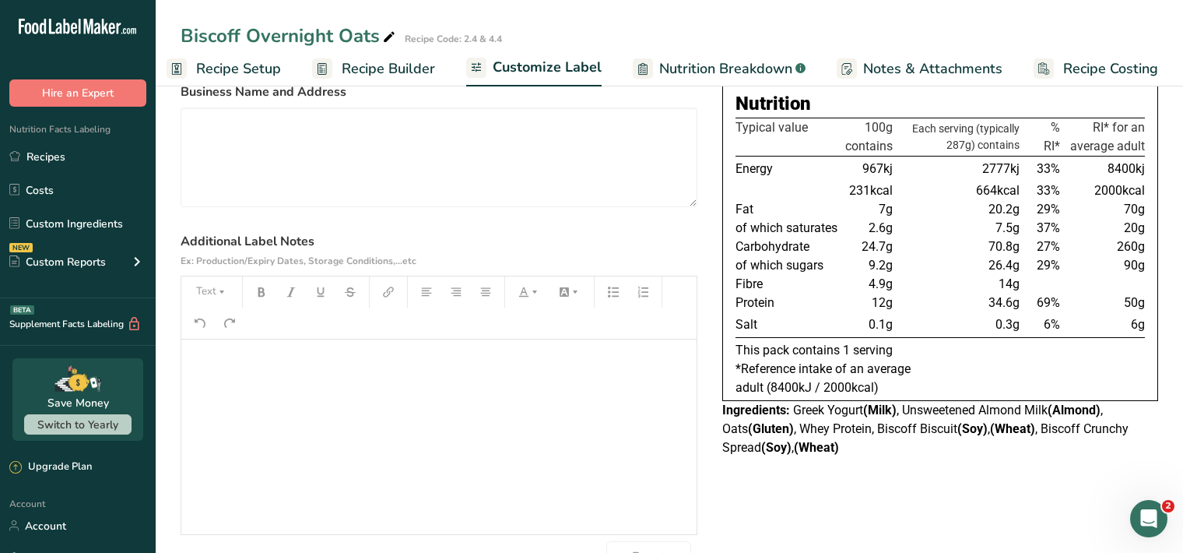
scroll to position [160, 0]
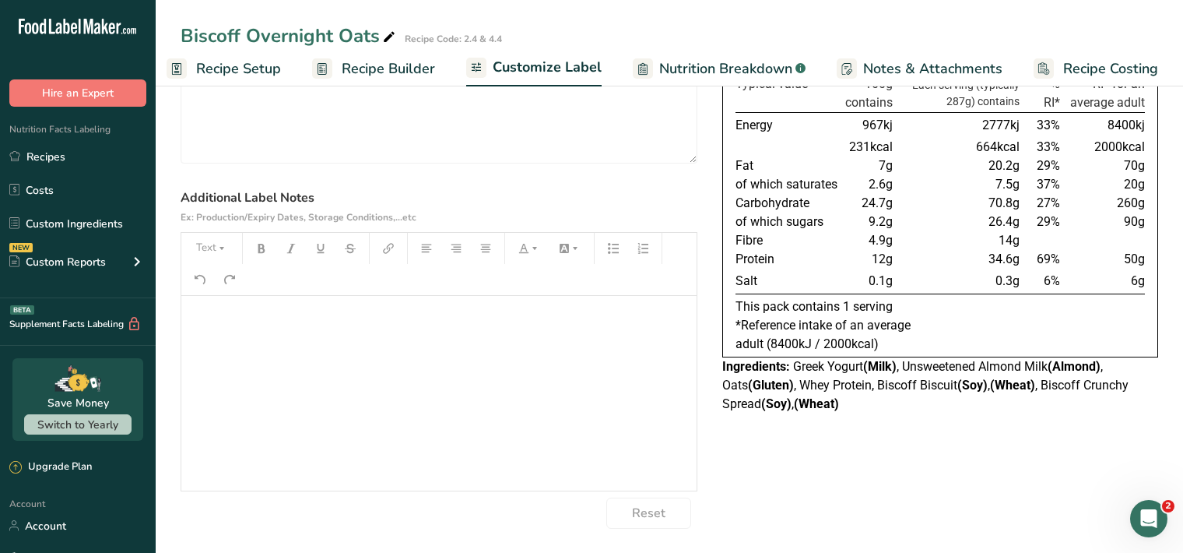
click at [210, 324] on div "﻿" at bounding box center [438, 393] width 515 height 195
click at [213, 249] on button "Text" at bounding box center [211, 248] width 47 height 25
click at [240, 285] on li "H1" at bounding box center [224, 289] width 76 height 48
drag, startPoint x: 260, startPoint y: 243, endPoint x: 269, endPoint y: 251, distance: 12.1
click at [262, 245] on icon "button" at bounding box center [261, 248] width 7 height 9
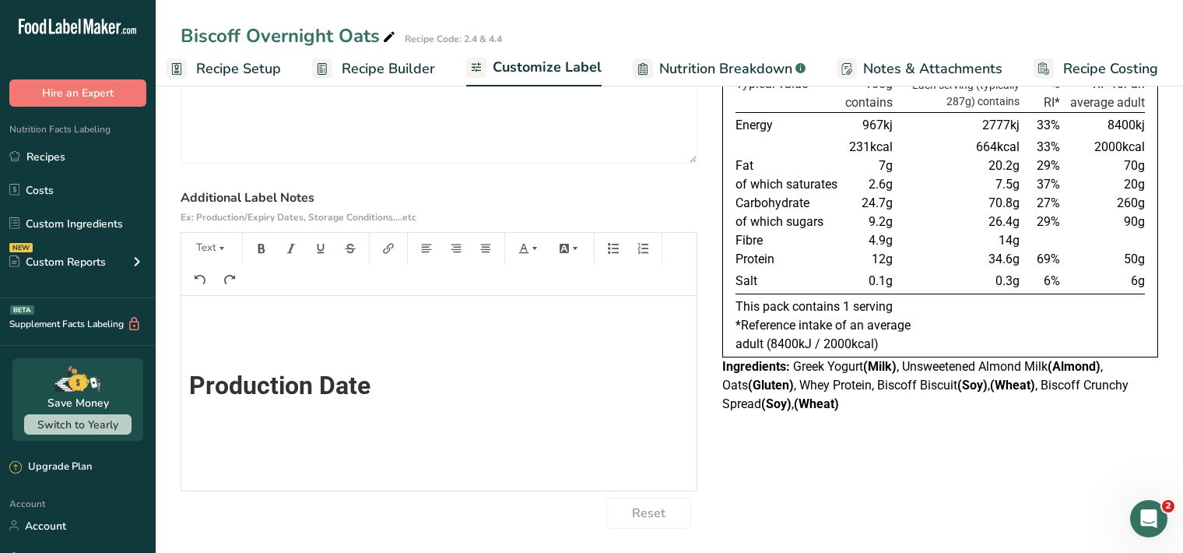
scroll to position [0, 0]
drag, startPoint x: 220, startPoint y: 244, endPoint x: 262, endPoint y: 252, distance: 42.0
click at [220, 244] on icon "button" at bounding box center [221, 248] width 11 height 11
drag, startPoint x: 234, startPoint y: 292, endPoint x: 241, endPoint y: 278, distance: 15.7
click at [234, 291] on span "H1" at bounding box center [223, 288] width 34 height 33
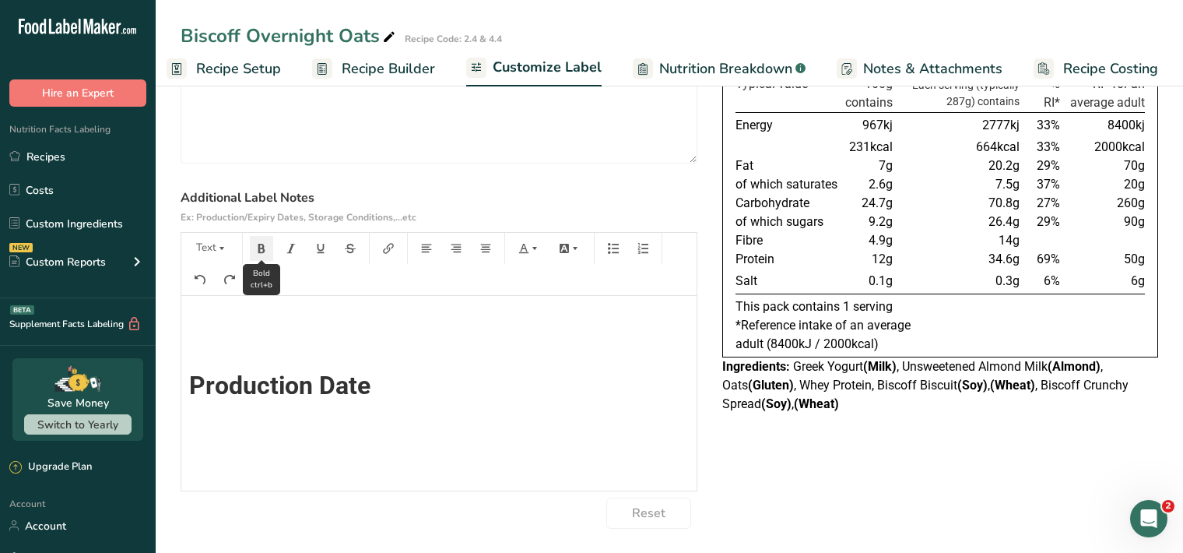
scroll to position [14, 0]
drag, startPoint x: 258, startPoint y: 244, endPoint x: 265, endPoint y: 251, distance: 8.8
click at [260, 244] on icon "button" at bounding box center [261, 248] width 11 height 11
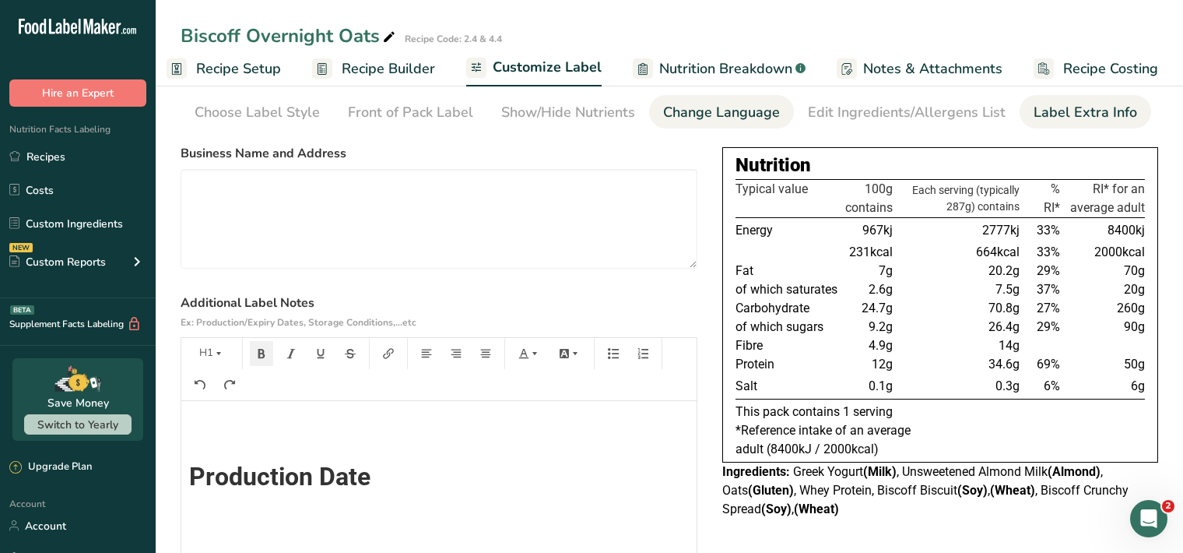
scroll to position [0, 0]
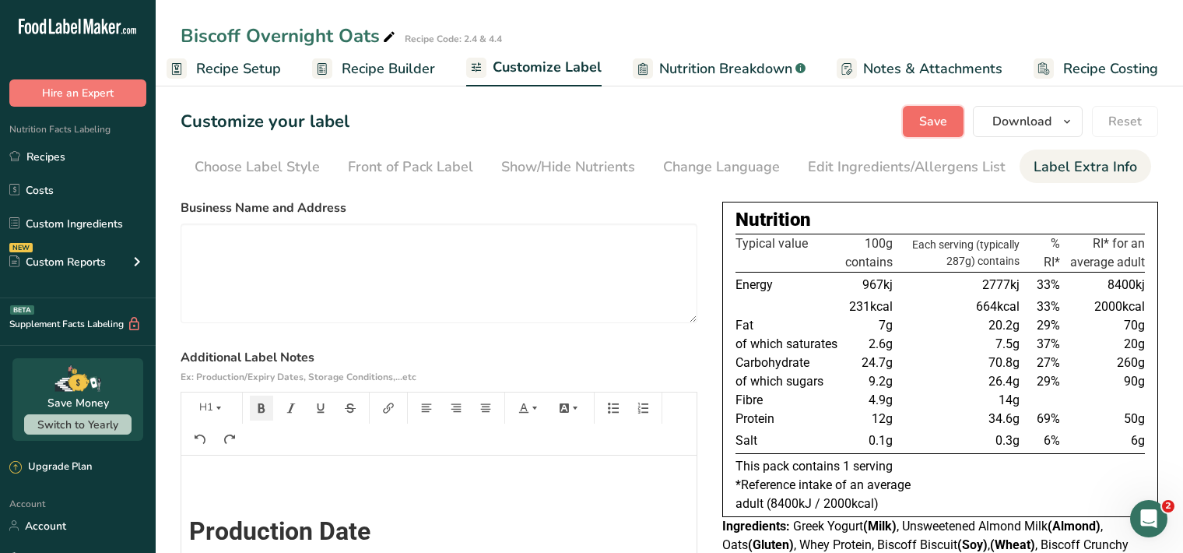
click at [950, 122] on button "Save" at bounding box center [933, 121] width 61 height 31
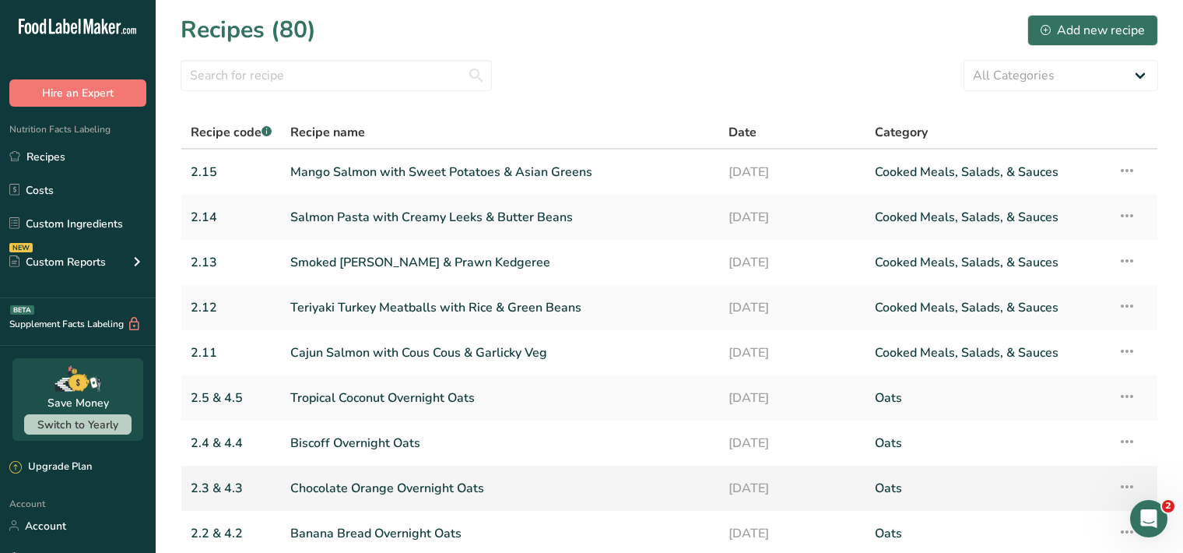
click at [455, 485] on link "Chocolate Orange Overnight Oats" at bounding box center [500, 488] width 420 height 33
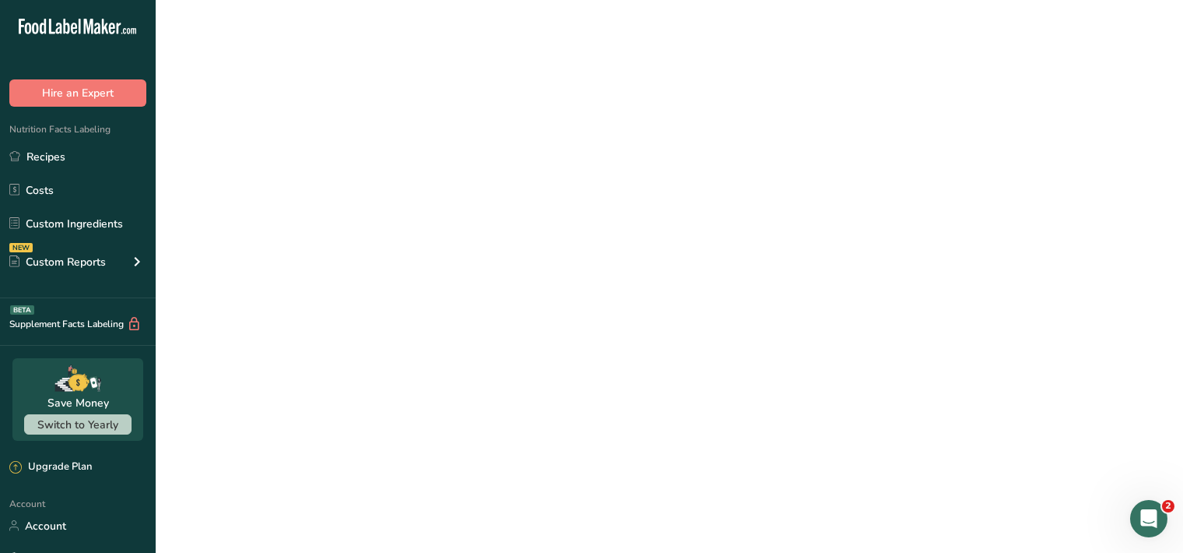
click at [456, 485] on link "Chocolate Orange Overnight Oats" at bounding box center [500, 488] width 420 height 33
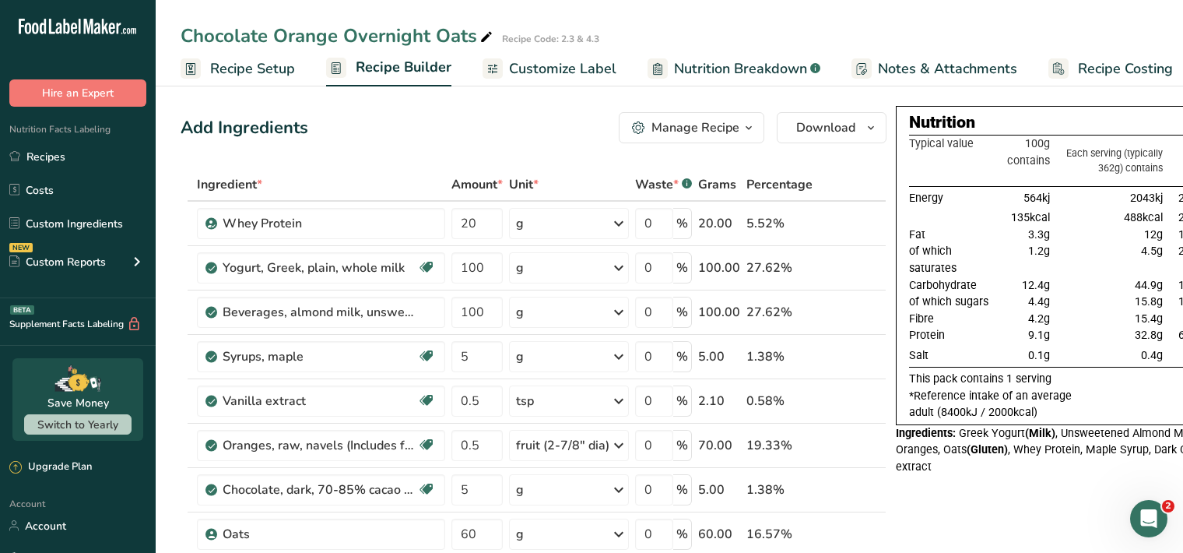
click at [585, 69] on span "Customize Label" at bounding box center [562, 68] width 107 height 21
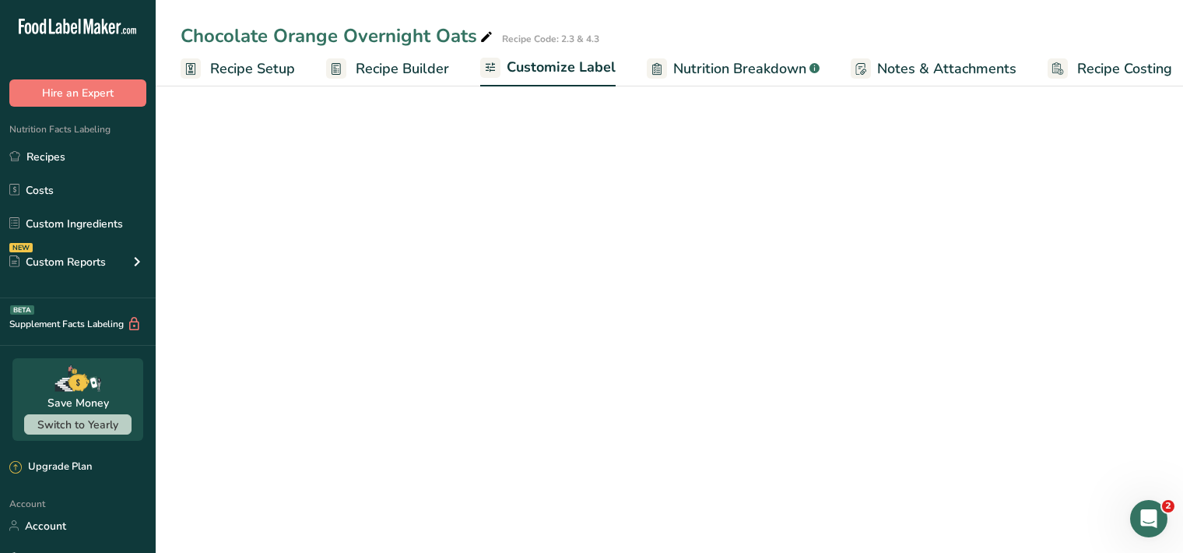
scroll to position [0, 14]
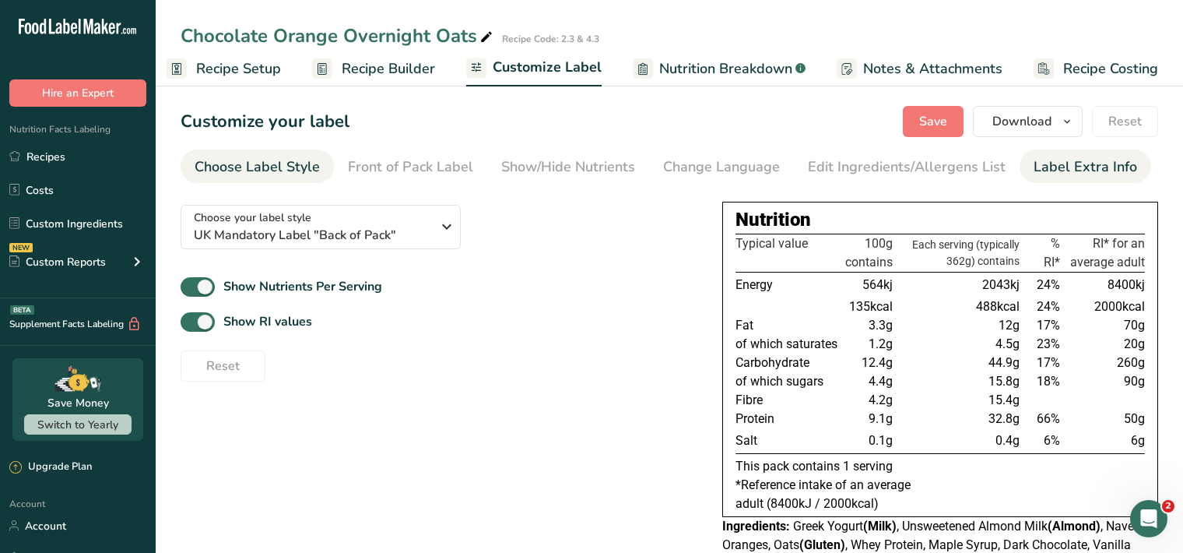
drag, startPoint x: 1035, startPoint y: 164, endPoint x: 1027, endPoint y: 171, distance: 11.1
click at [1035, 165] on div "Label Extra Info" at bounding box center [1086, 166] width 104 height 21
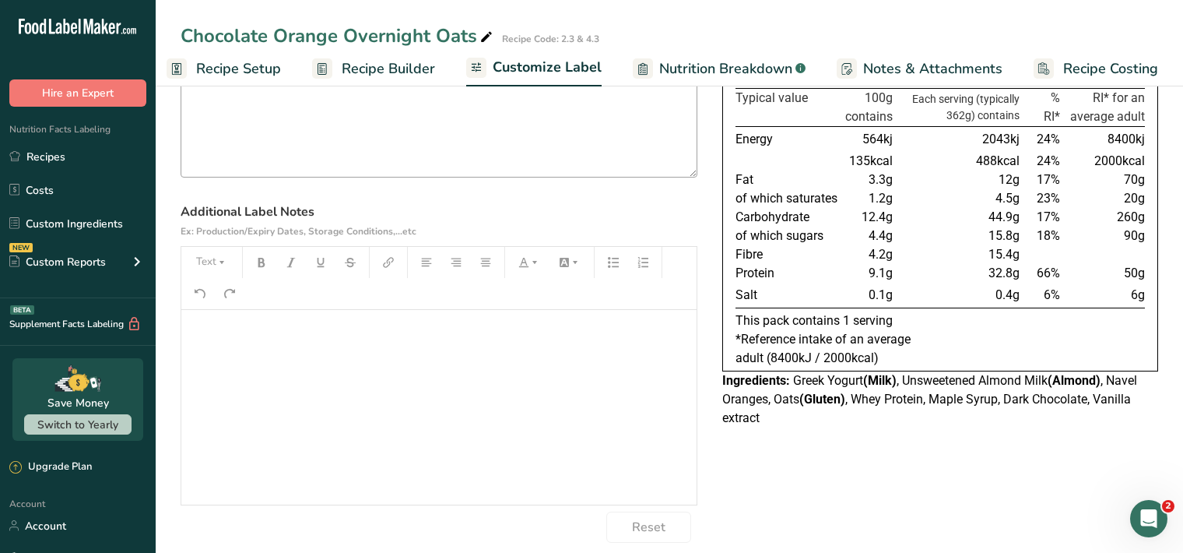
scroll to position [160, 0]
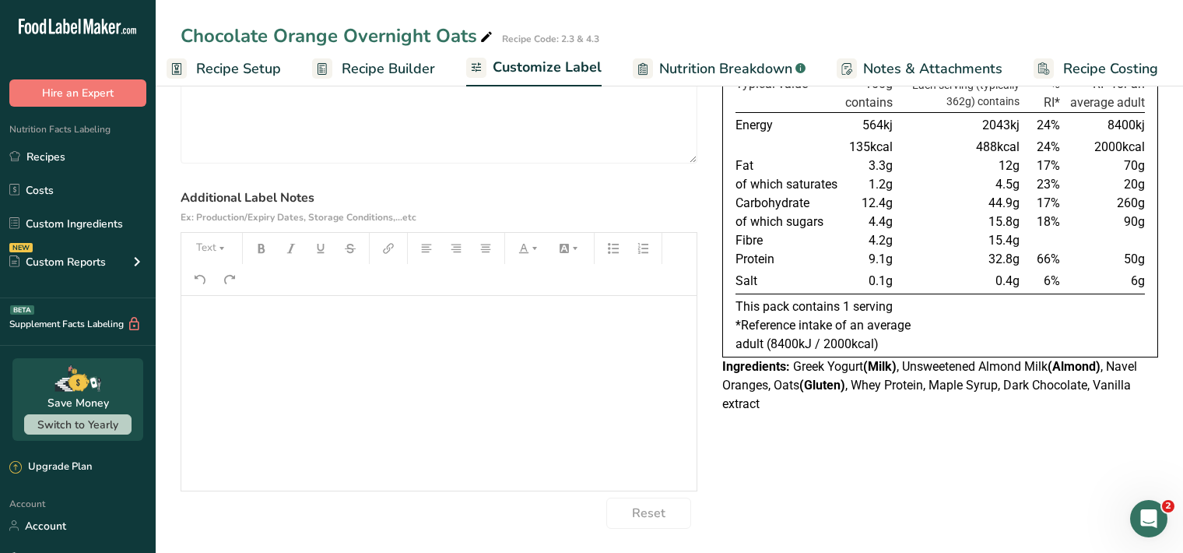
click at [215, 327] on div "﻿" at bounding box center [438, 393] width 515 height 195
click at [222, 255] on button "Text" at bounding box center [211, 248] width 47 height 25
click at [235, 293] on span "H1" at bounding box center [223, 288] width 34 height 33
click at [263, 250] on icon "button" at bounding box center [261, 248] width 7 height 9
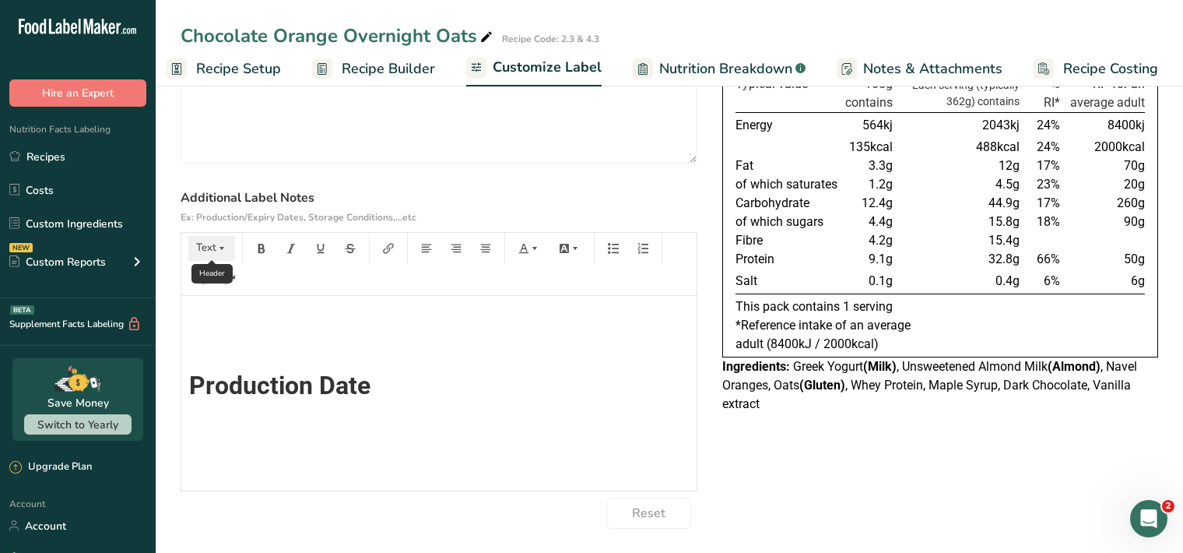
click at [215, 245] on button "Text" at bounding box center [211, 248] width 47 height 25
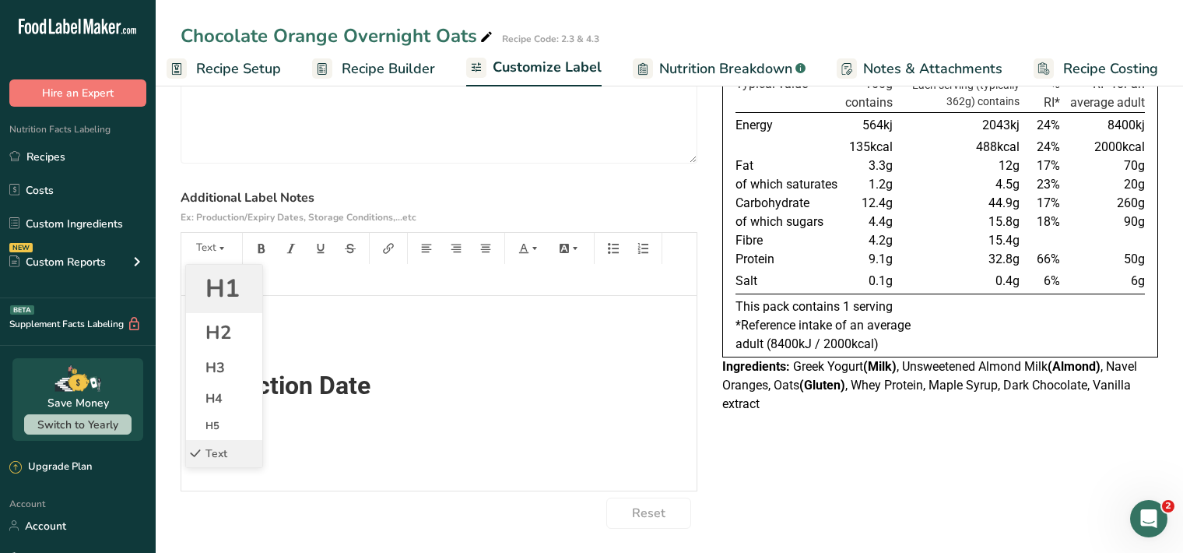
click at [227, 286] on span "H1" at bounding box center [223, 288] width 34 height 33
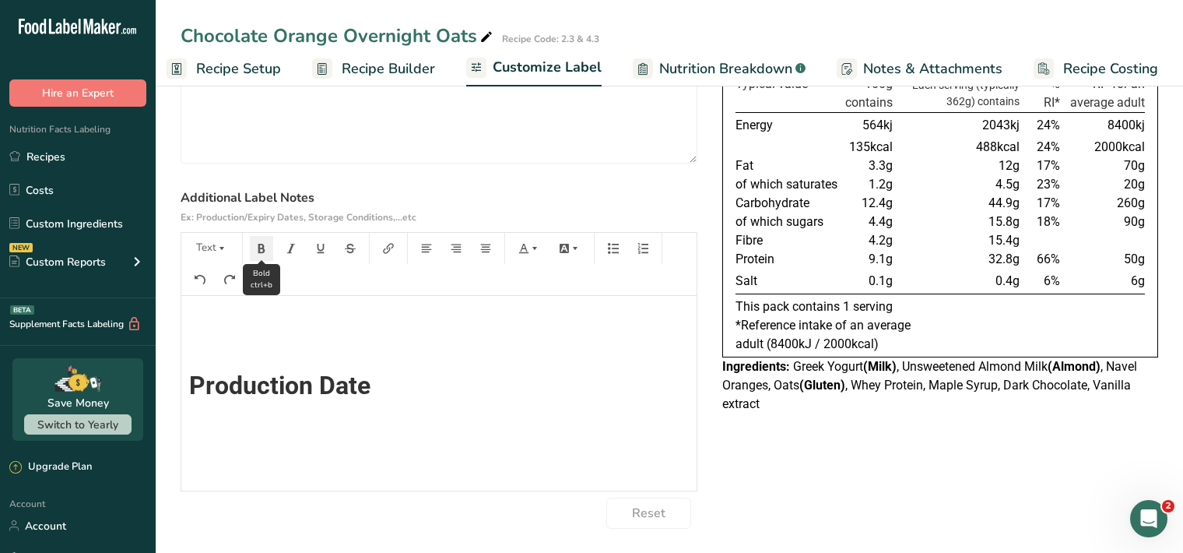
scroll to position [14, 0]
click at [264, 244] on icon "button" at bounding box center [261, 248] width 11 height 11
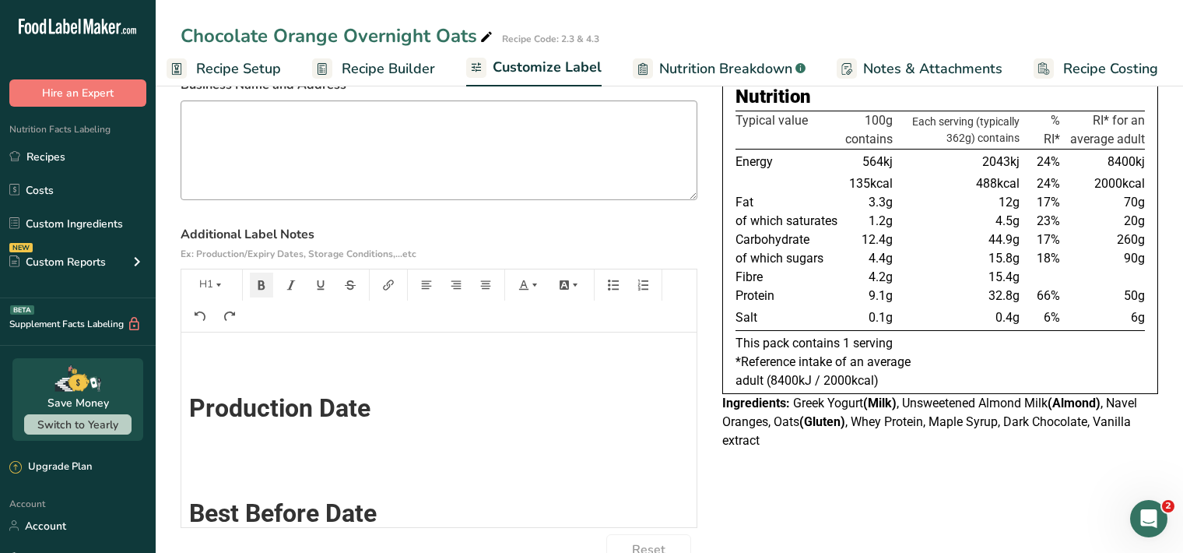
scroll to position [0, 0]
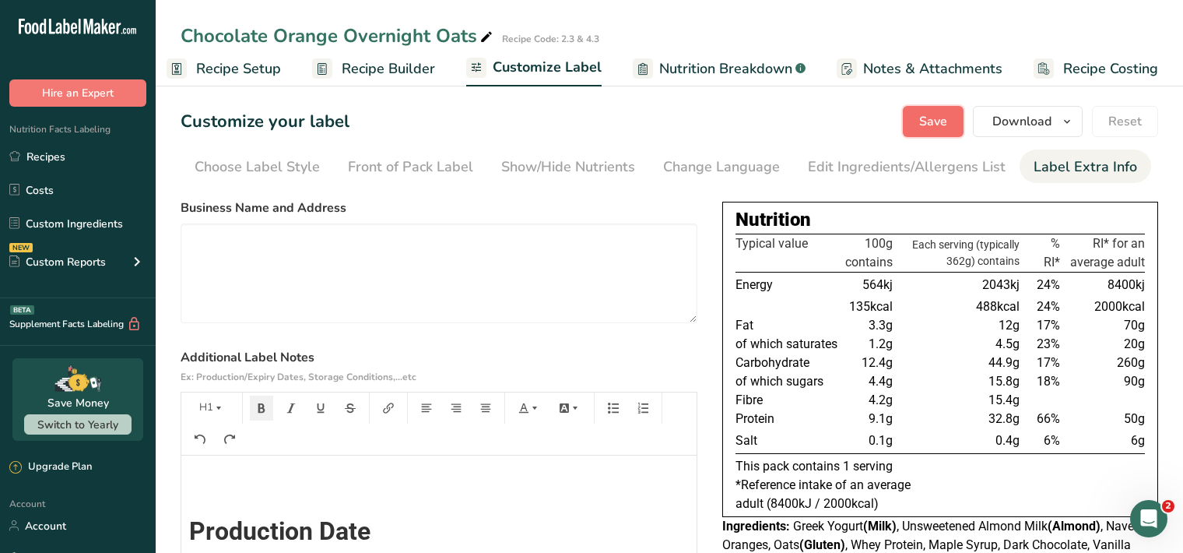
click at [932, 125] on span "Save" at bounding box center [933, 121] width 28 height 19
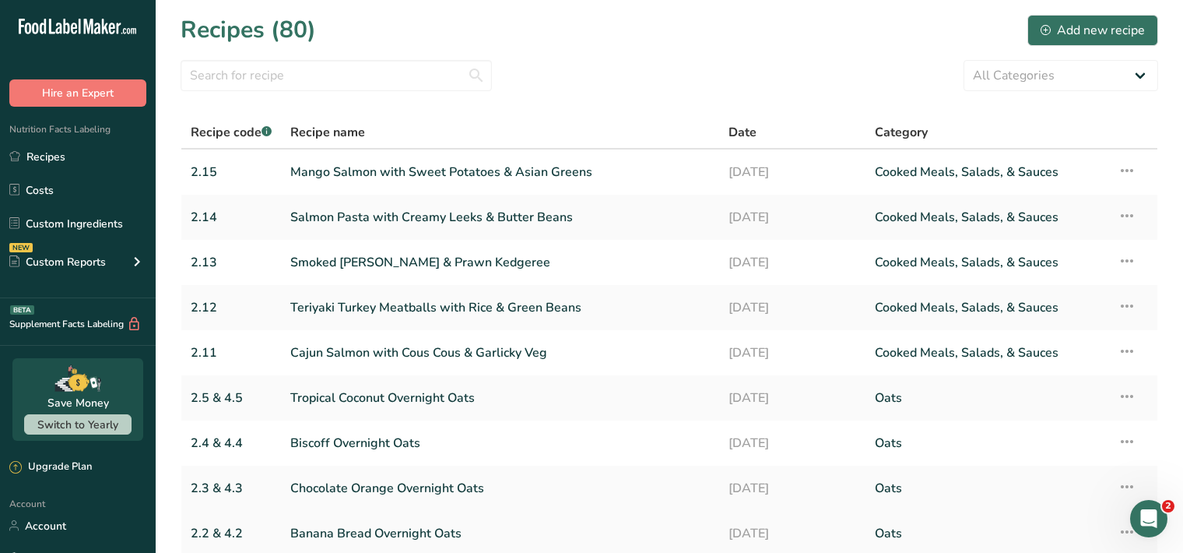
click at [400, 536] on link "Banana Bread Overnight Oats" at bounding box center [500, 533] width 420 height 33
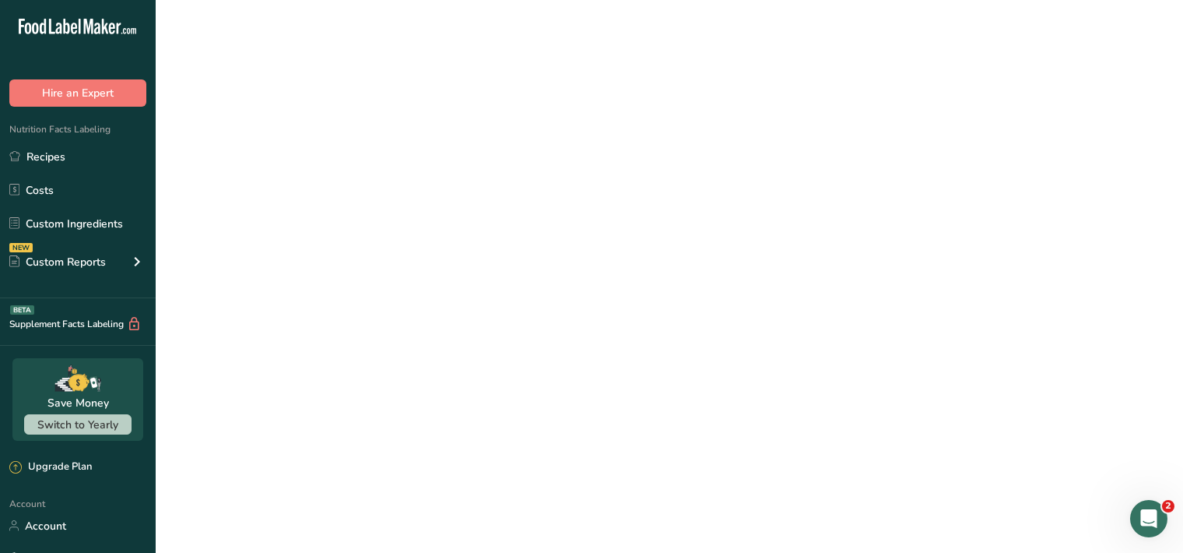
click at [400, 536] on link "Banana Bread Overnight Oats" at bounding box center [500, 533] width 420 height 33
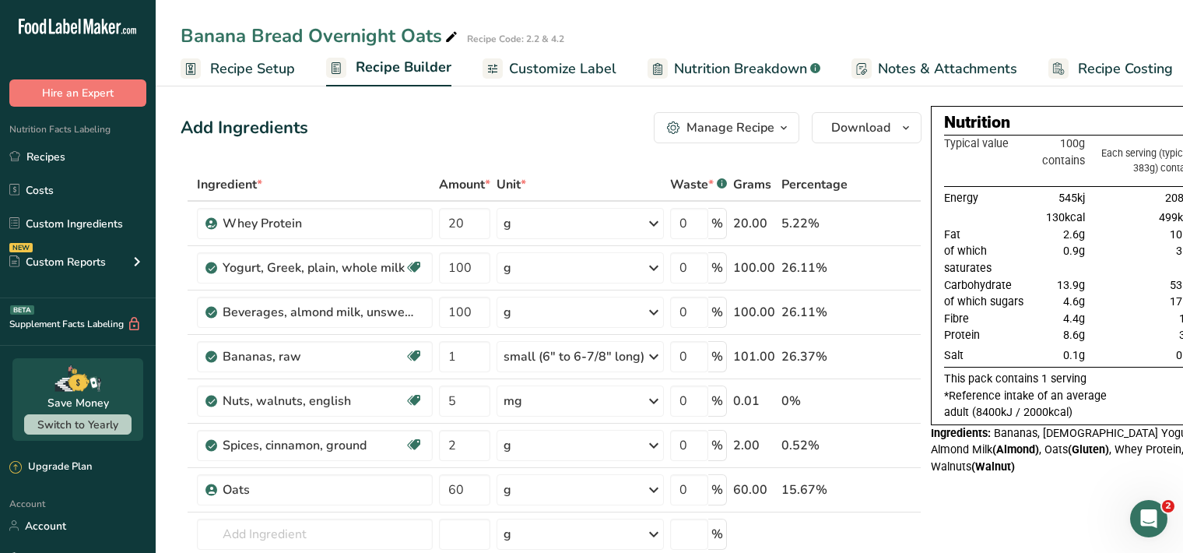
click at [555, 70] on span "Customize Label" at bounding box center [562, 68] width 107 height 21
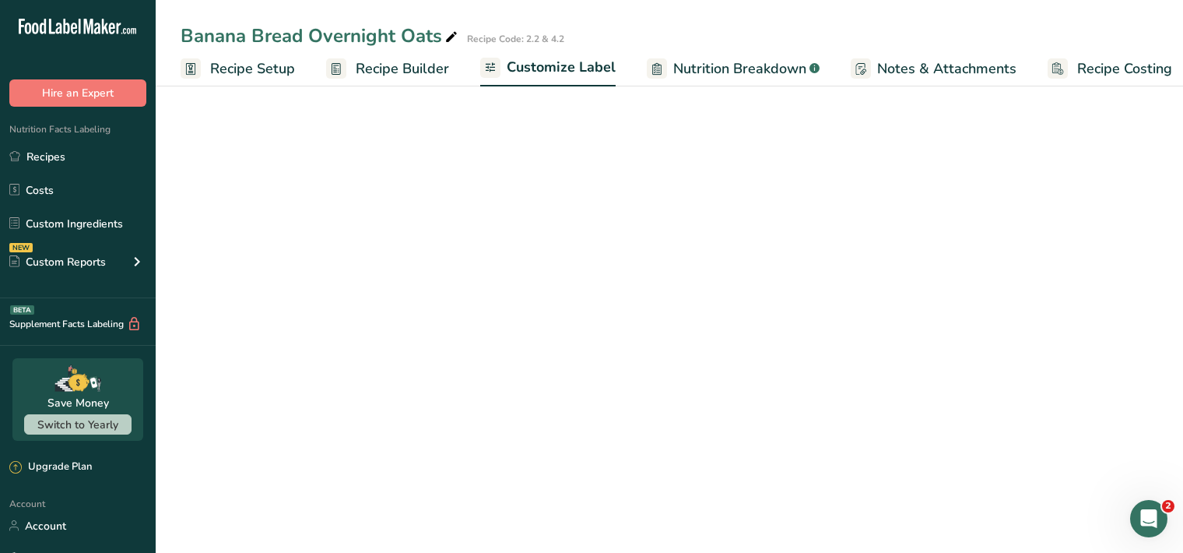
scroll to position [0, 14]
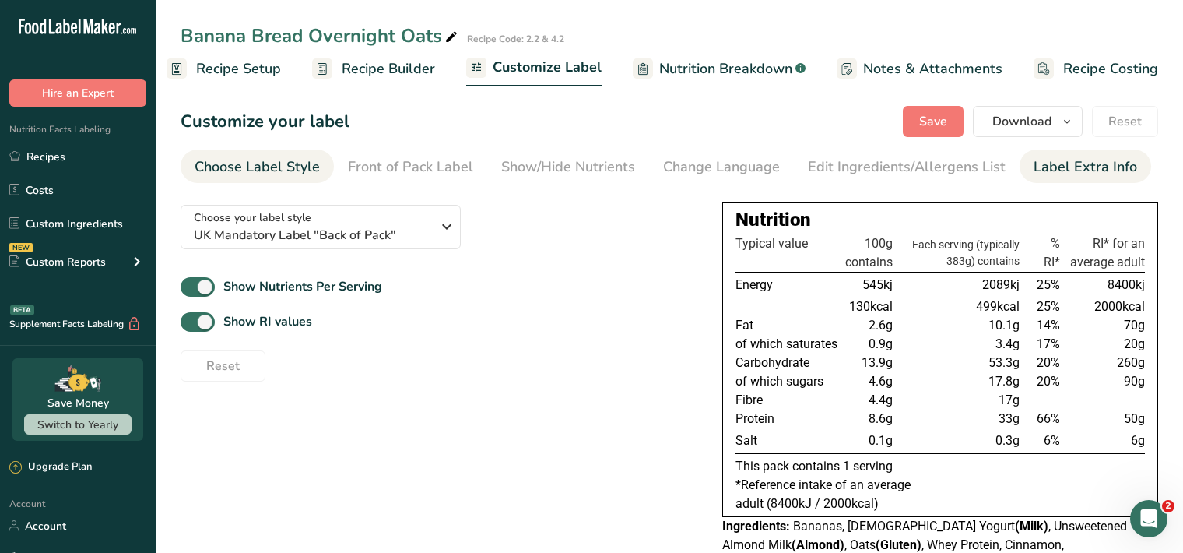
click at [1072, 170] on div "Label Extra Info" at bounding box center [1086, 166] width 104 height 21
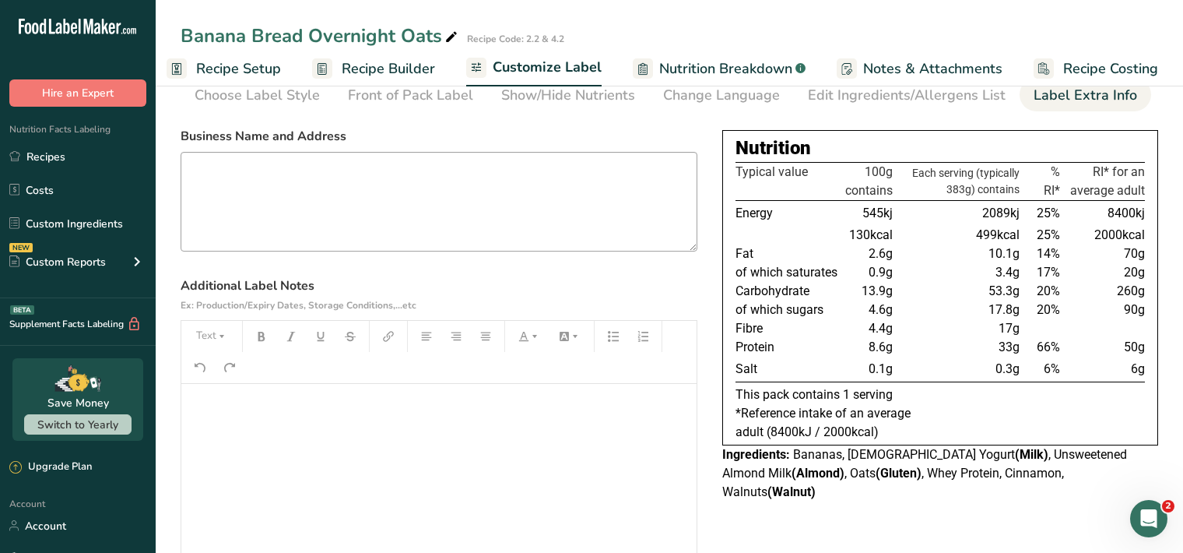
scroll to position [160, 0]
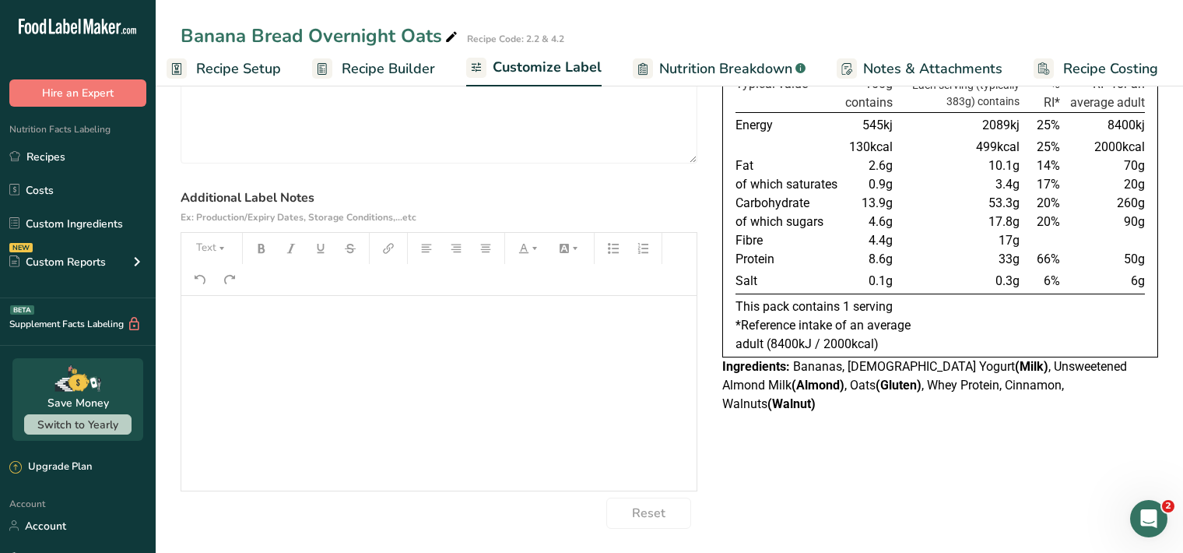
click at [208, 322] on p "﻿" at bounding box center [439, 317] width 500 height 19
drag, startPoint x: 221, startPoint y: 247, endPoint x: 209, endPoint y: 258, distance: 16.6
click at [220, 248] on icon "button" at bounding box center [221, 248] width 11 height 11
click at [199, 280] on li "H1" at bounding box center [224, 289] width 76 height 48
click at [263, 249] on icon "button" at bounding box center [261, 248] width 7 height 9
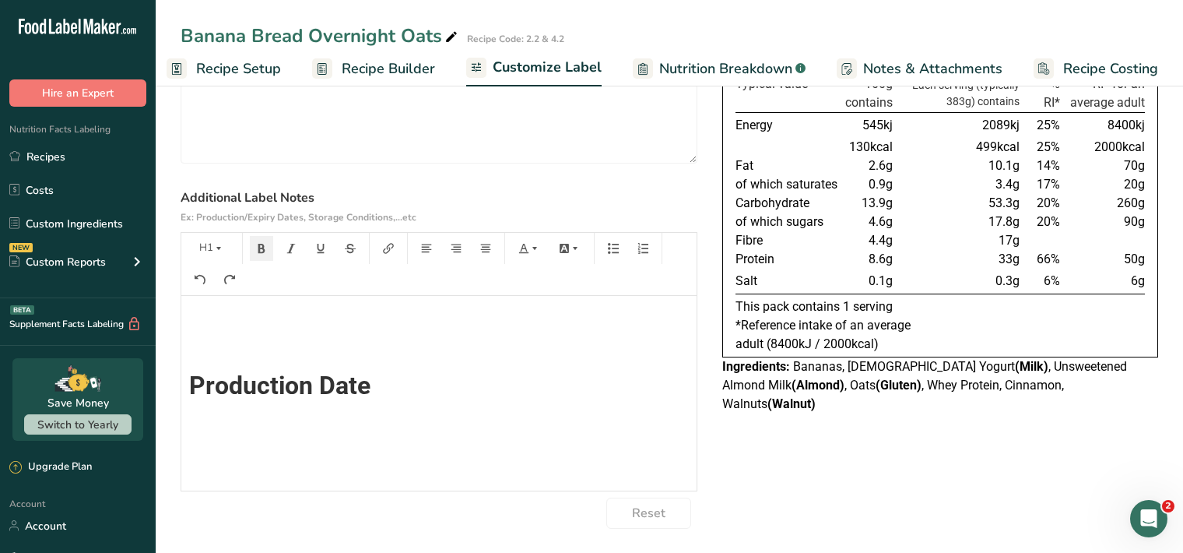
scroll to position [0, 0]
click at [222, 240] on button "Text" at bounding box center [211, 248] width 47 height 25
click at [225, 285] on span "H1" at bounding box center [223, 288] width 34 height 33
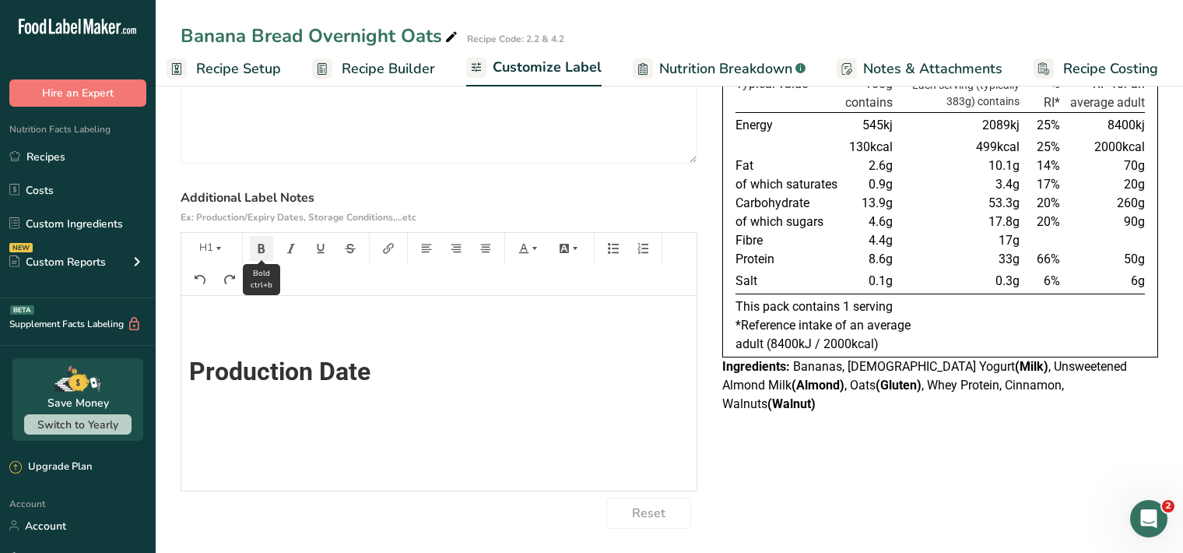
click at [258, 247] on icon "button" at bounding box center [261, 248] width 11 height 11
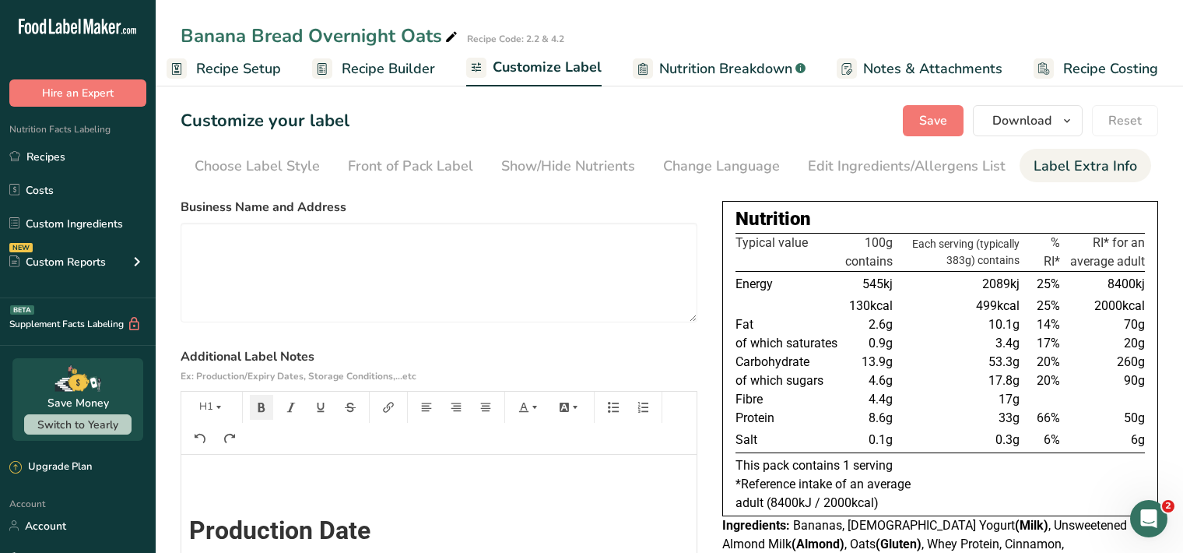
scroll to position [0, 0]
click at [928, 119] on span "Save" at bounding box center [933, 121] width 28 height 19
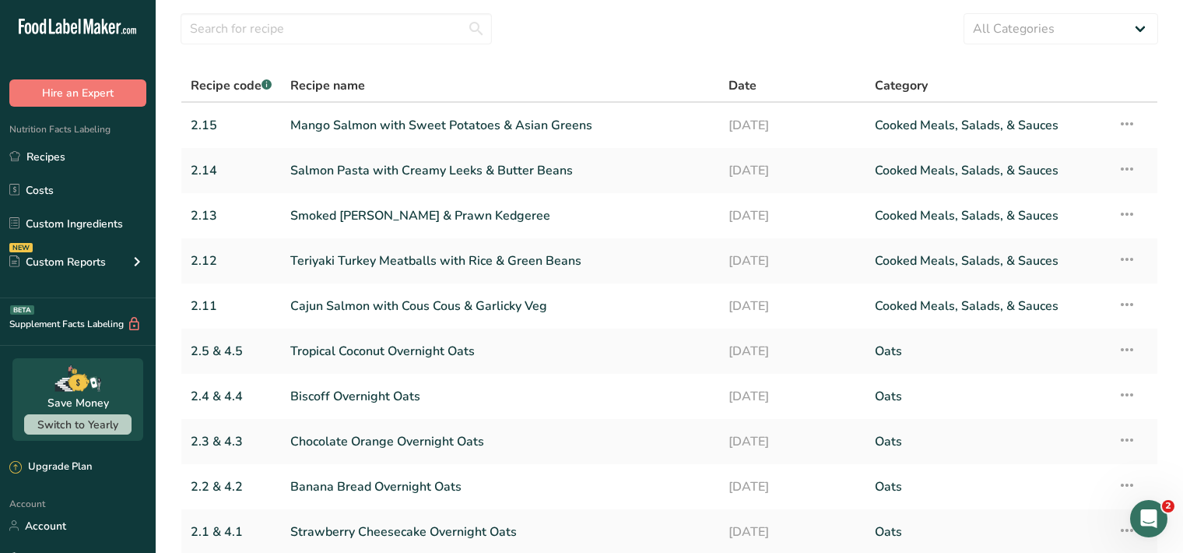
scroll to position [173, 0]
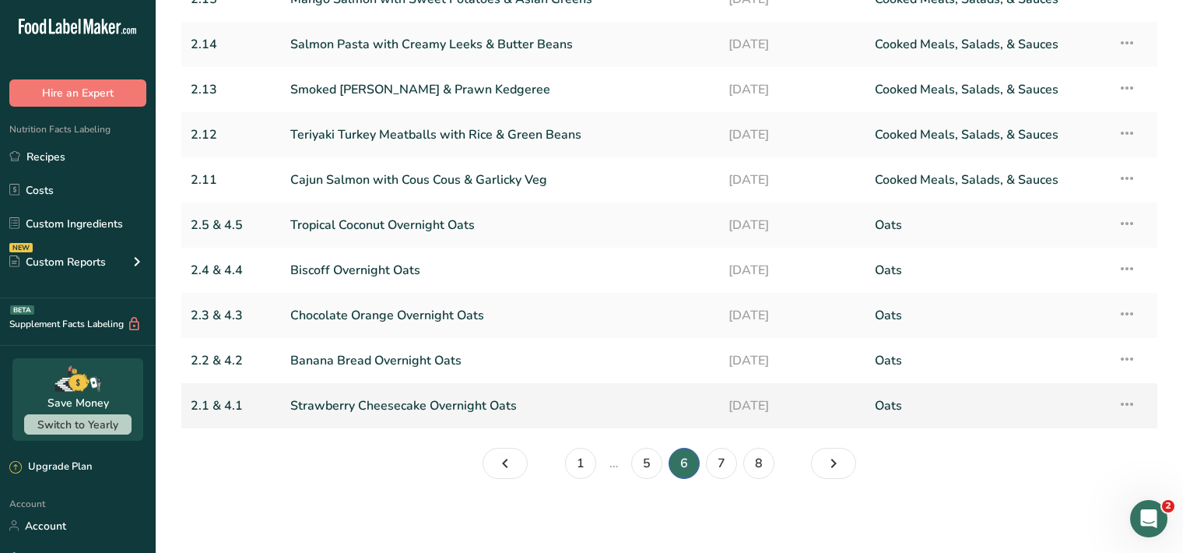
click at [389, 413] on link "Strawberry Cheesecake Overnight Oats" at bounding box center [500, 405] width 420 height 33
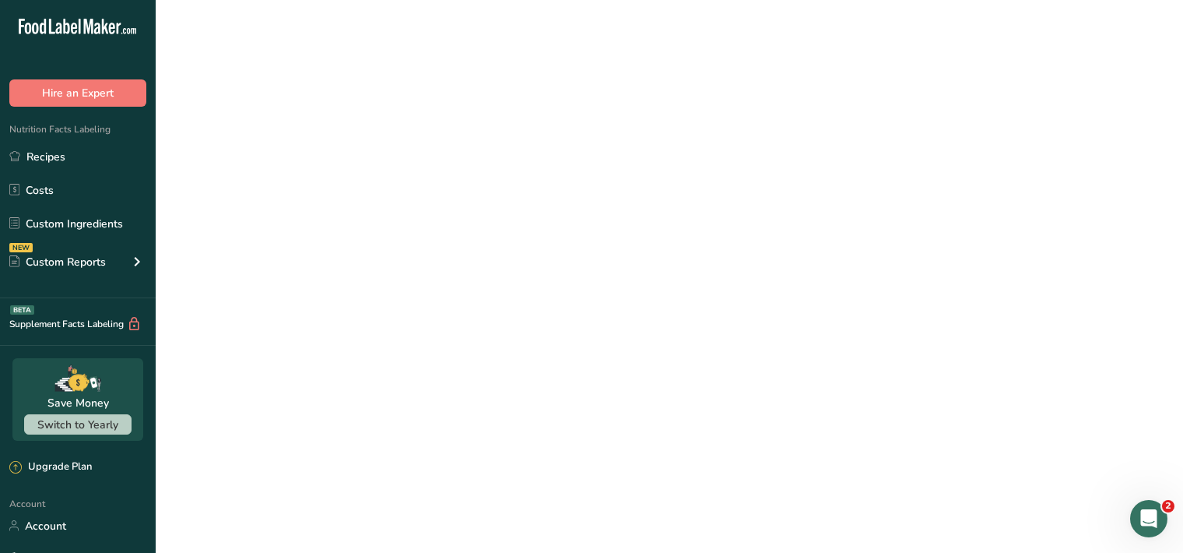
click at [392, 413] on link "Strawberry Cheesecake Overnight Oats" at bounding box center [500, 405] width 420 height 33
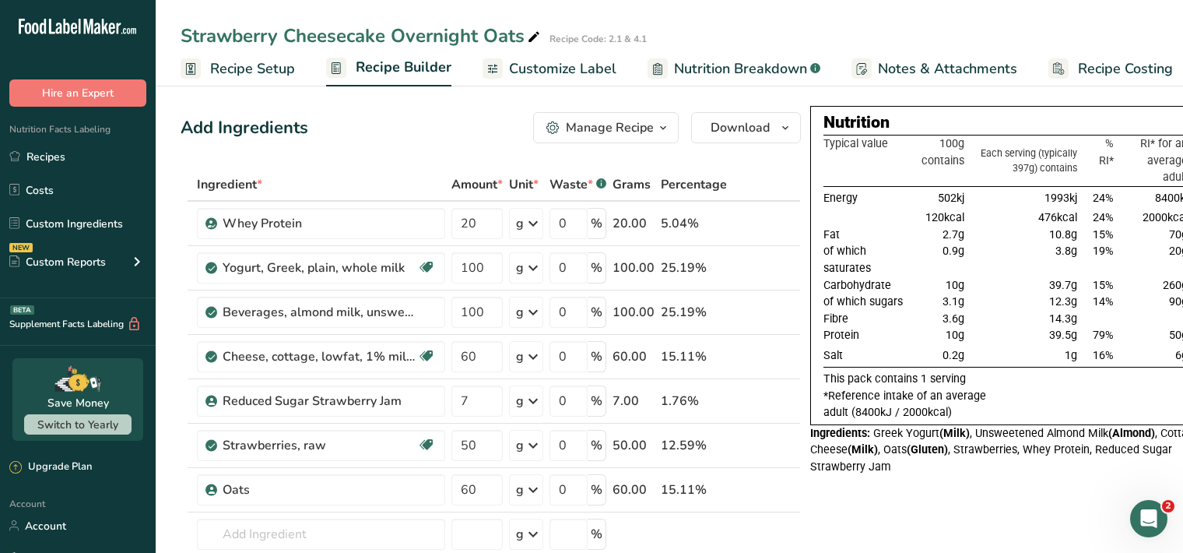
click at [581, 69] on span "Customize Label" at bounding box center [562, 68] width 107 height 21
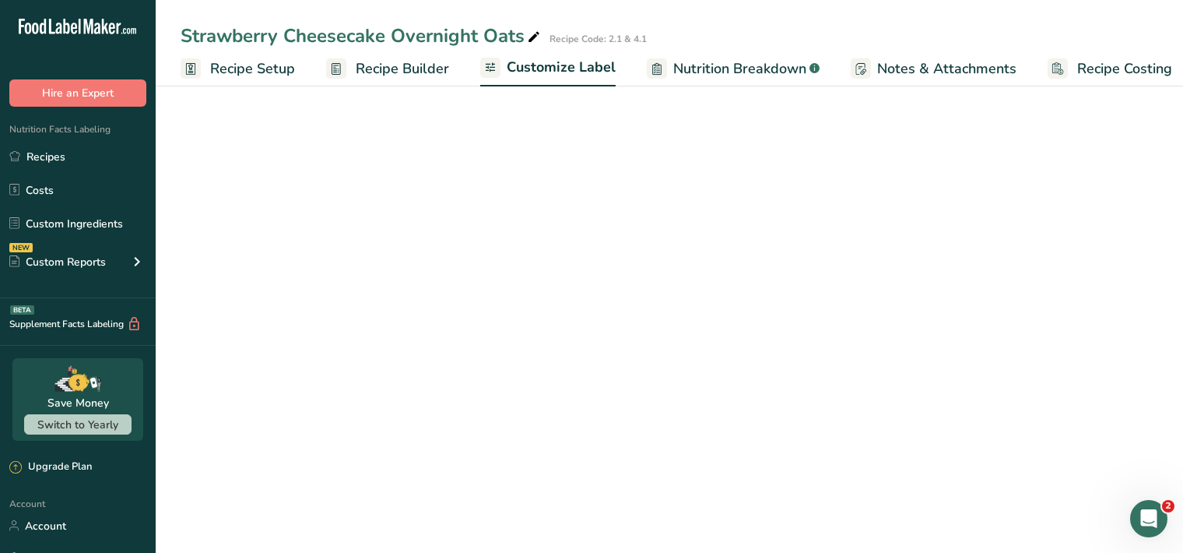
scroll to position [0, 14]
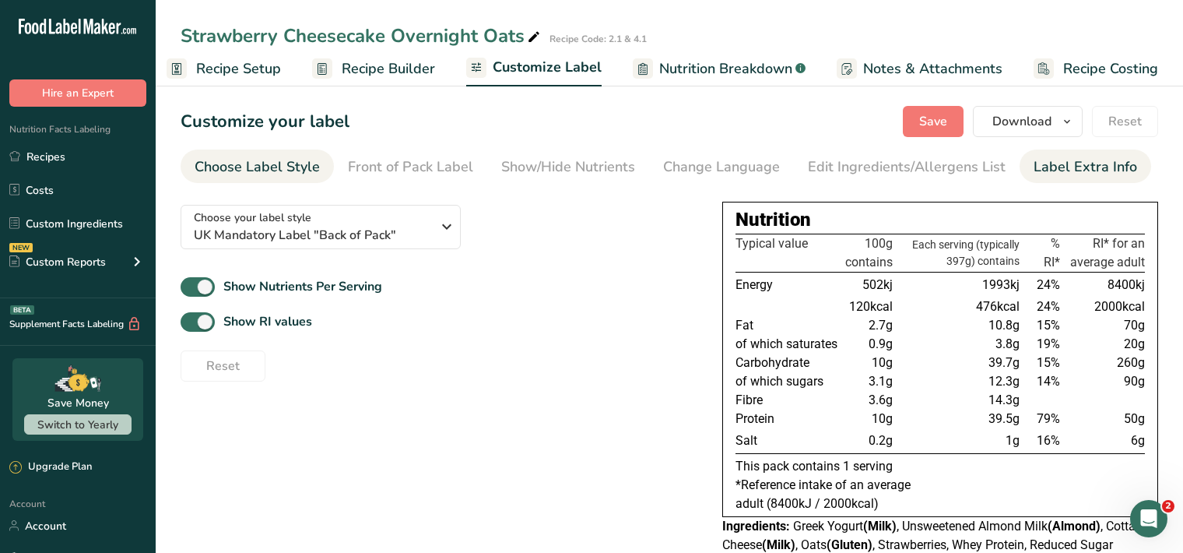
drag, startPoint x: 1041, startPoint y: 167, endPoint x: 1022, endPoint y: 177, distance: 20.9
click at [1042, 168] on div "Label Extra Info" at bounding box center [1086, 166] width 104 height 21
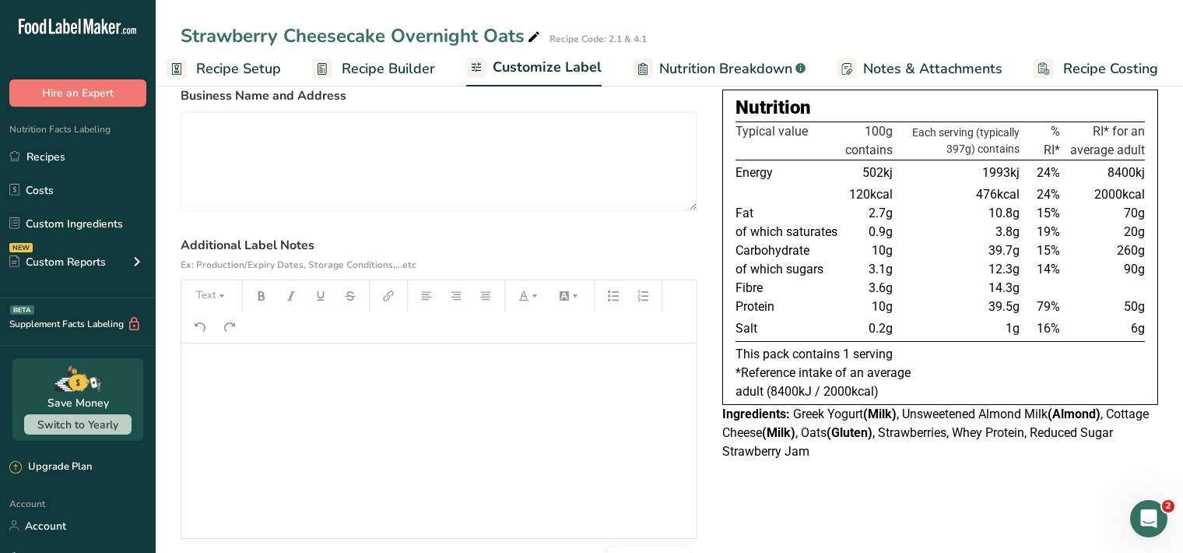
scroll to position [160, 0]
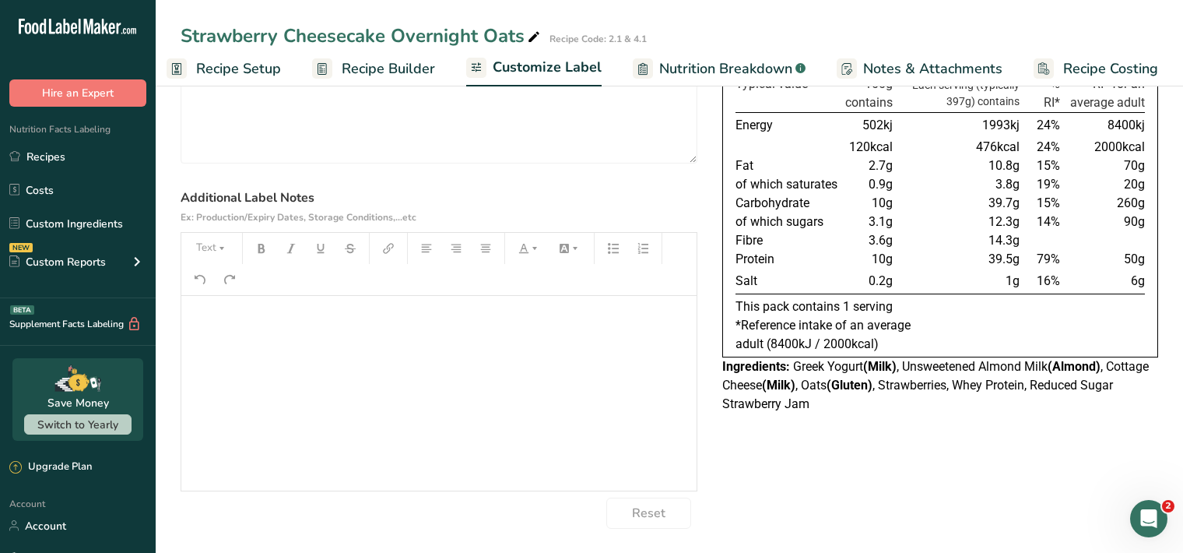
drag, startPoint x: 208, startPoint y: 331, endPoint x: 218, endPoint y: 323, distance: 12.8
click at [211, 329] on div "﻿" at bounding box center [438, 393] width 515 height 195
click at [200, 251] on button "Text" at bounding box center [211, 248] width 47 height 25
click at [219, 287] on span "H1" at bounding box center [223, 288] width 34 height 33
click at [261, 251] on icon "button" at bounding box center [261, 248] width 7 height 9
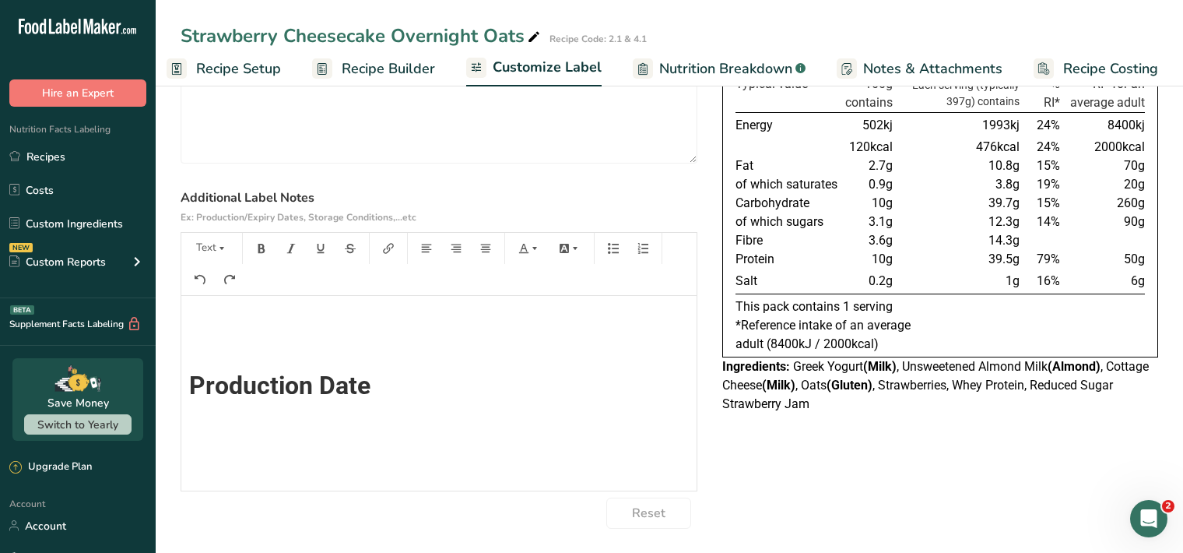
scroll to position [0, 0]
click at [223, 251] on icon "button" at bounding box center [221, 248] width 11 height 11
click at [238, 293] on li "H1" at bounding box center [224, 289] width 76 height 48
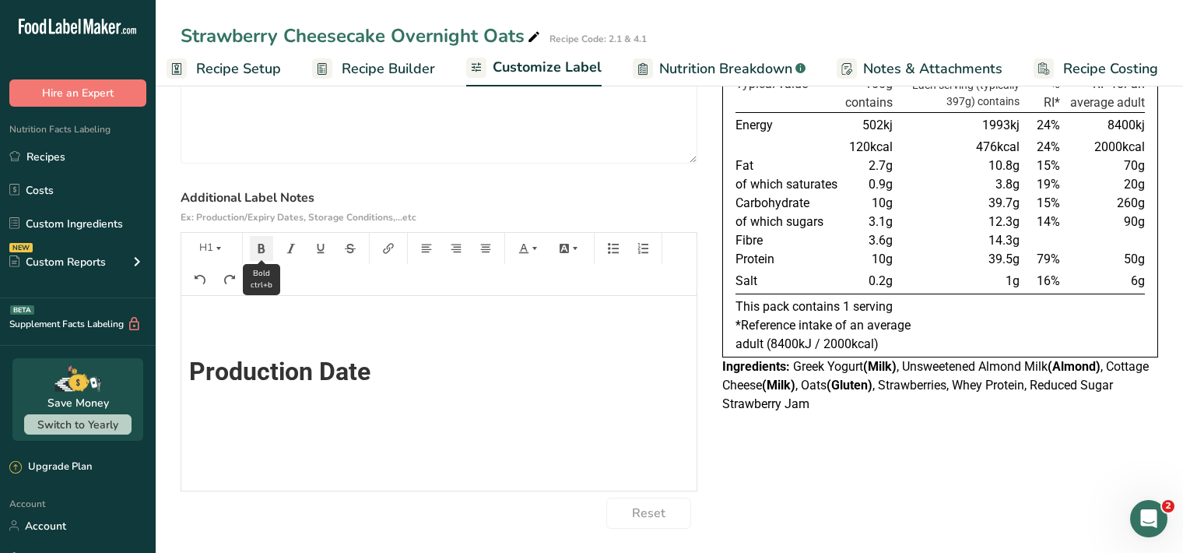
click at [265, 248] on icon "button" at bounding box center [261, 248] width 11 height 11
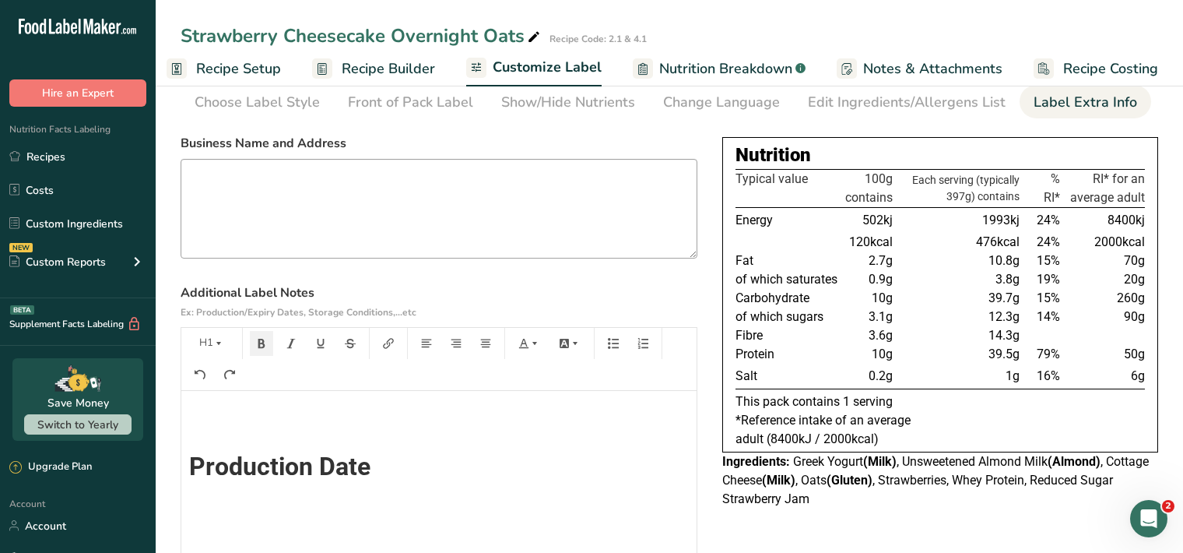
scroll to position [0, 0]
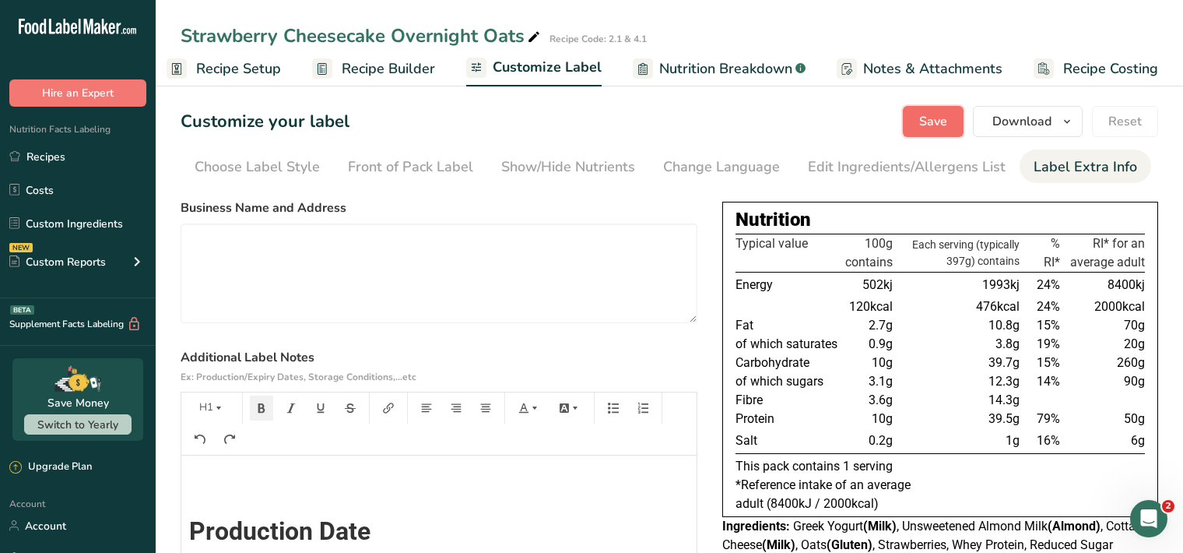
click at [935, 122] on span "Save" at bounding box center [933, 121] width 28 height 19
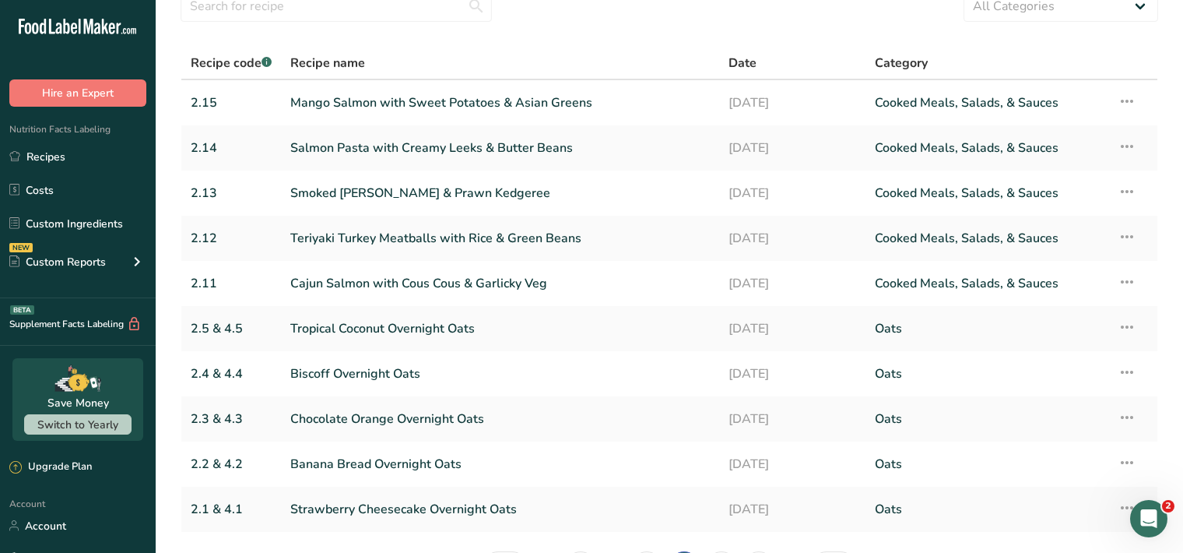
scroll to position [173, 0]
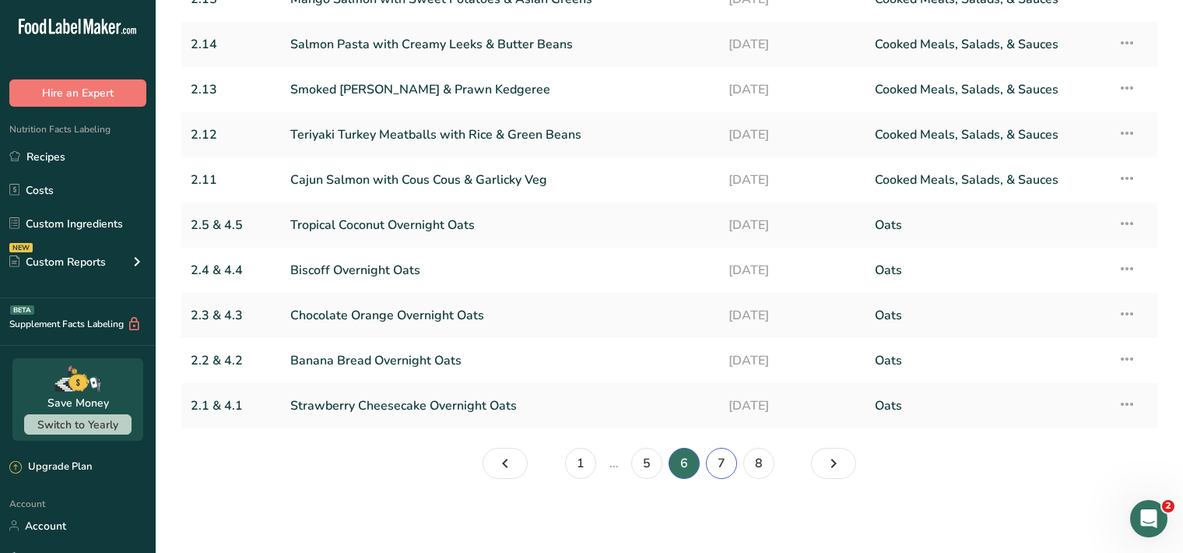
click at [719, 461] on link "7" at bounding box center [721, 463] width 31 height 31
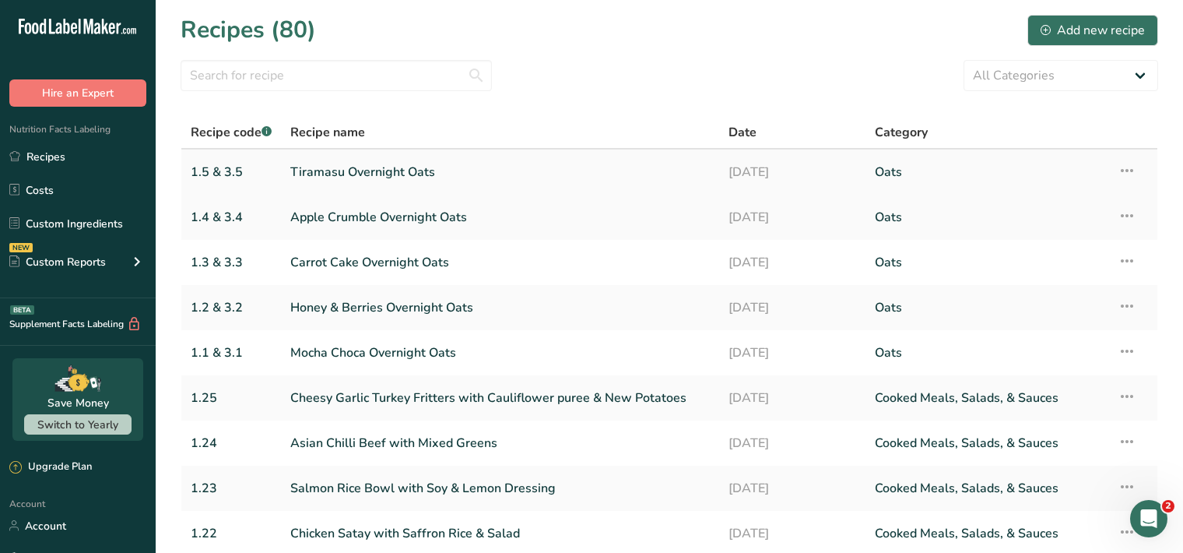
click at [545, 172] on link "Tiramasu Overnight Oats" at bounding box center [500, 172] width 420 height 33
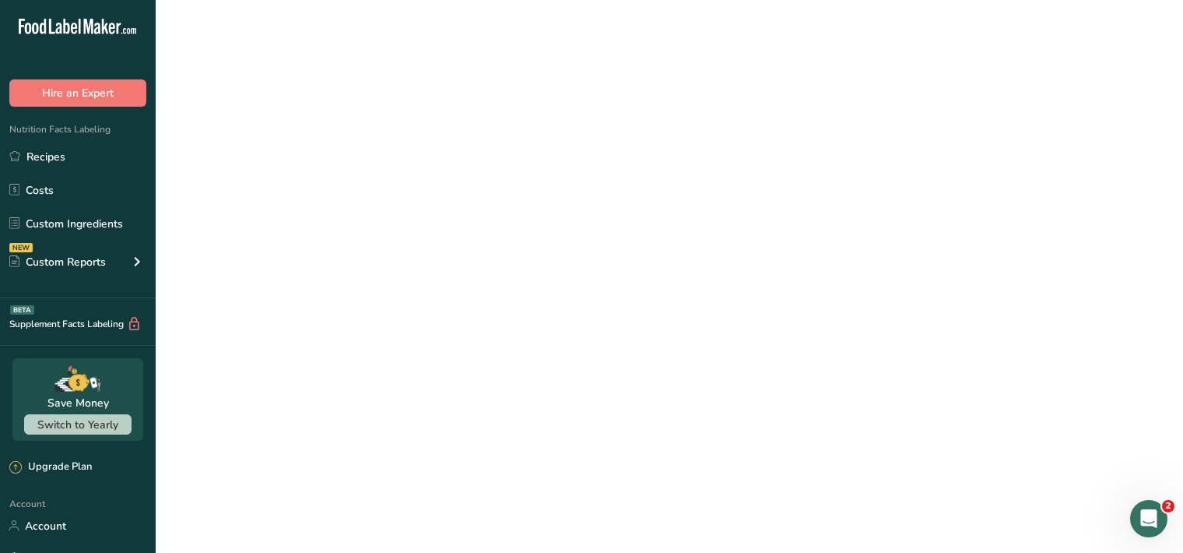
click at [545, 172] on link "Tiramasu Overnight Oats" at bounding box center [500, 172] width 420 height 33
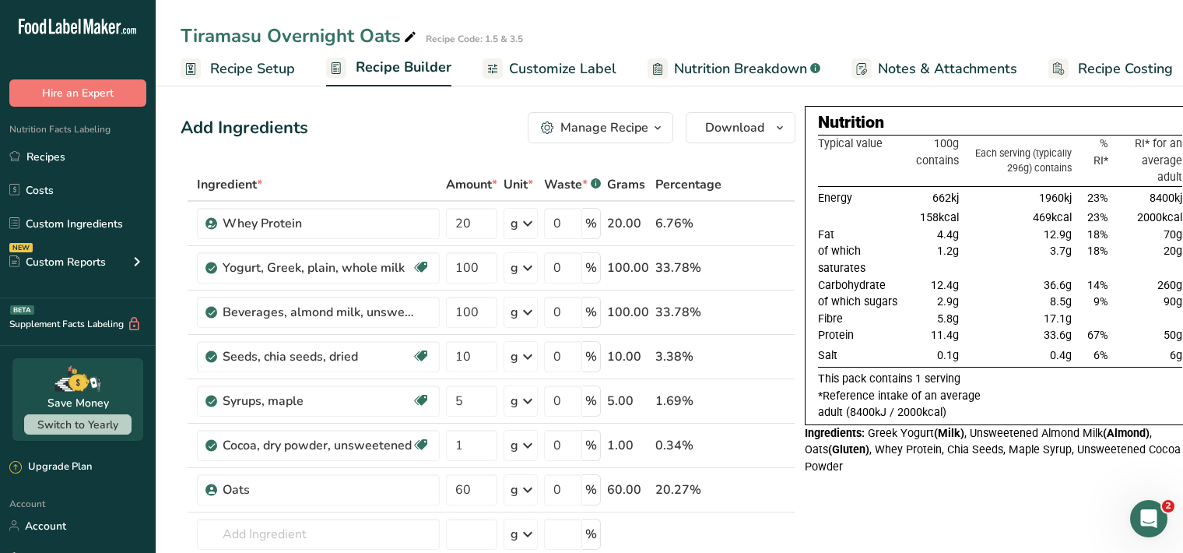
click at [547, 74] on span "Customize Label" at bounding box center [562, 68] width 107 height 21
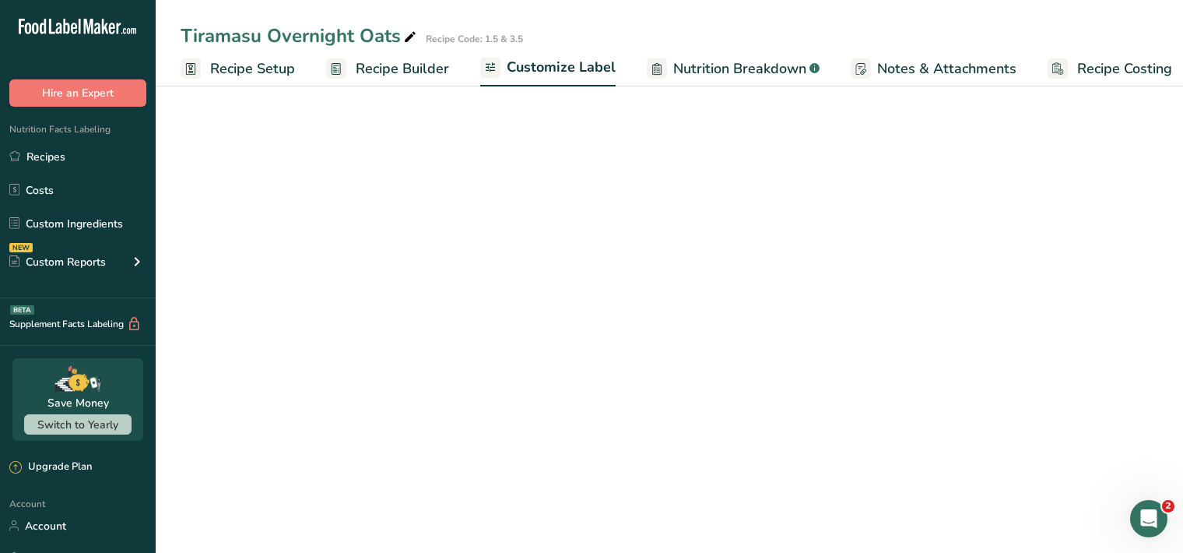
scroll to position [0, 14]
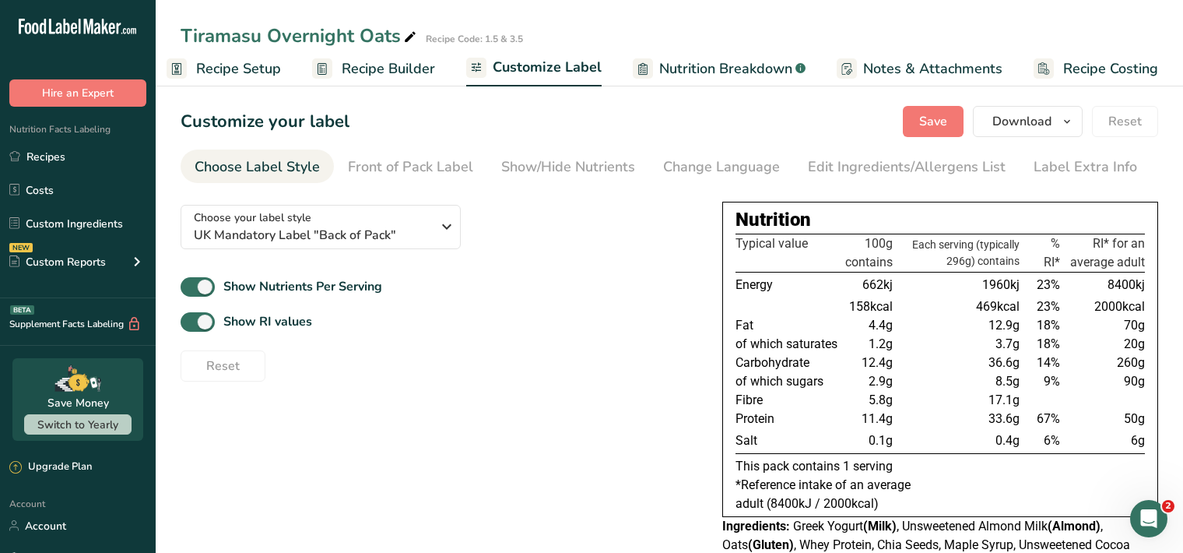
drag, startPoint x: 1065, startPoint y: 169, endPoint x: 1023, endPoint y: 185, distance: 45.1
click at [1064, 169] on div "Label Extra Info" at bounding box center [1086, 166] width 104 height 21
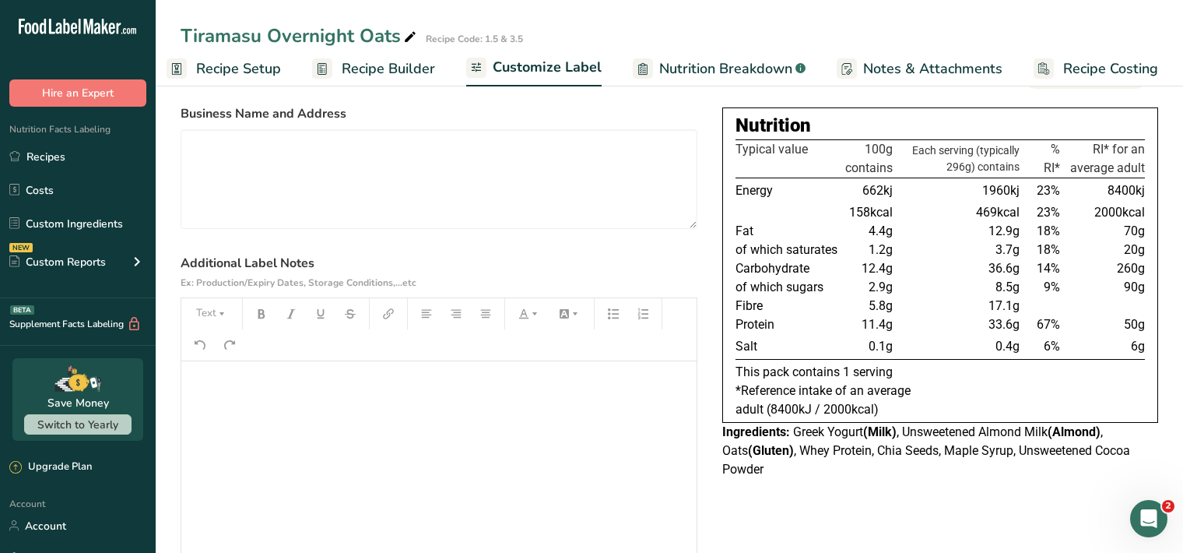
scroll to position [160, 0]
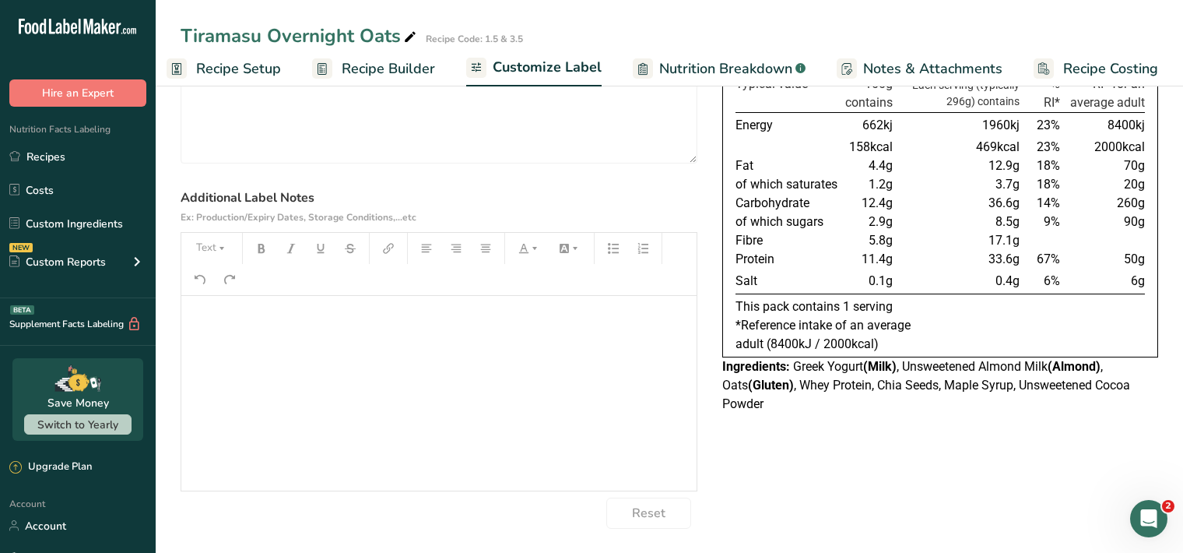
click at [202, 330] on div "﻿" at bounding box center [438, 393] width 515 height 195
click at [208, 248] on button "Text" at bounding box center [211, 248] width 47 height 25
click at [231, 289] on span "H1" at bounding box center [223, 288] width 34 height 33
click at [263, 255] on button "button" at bounding box center [261, 248] width 23 height 25
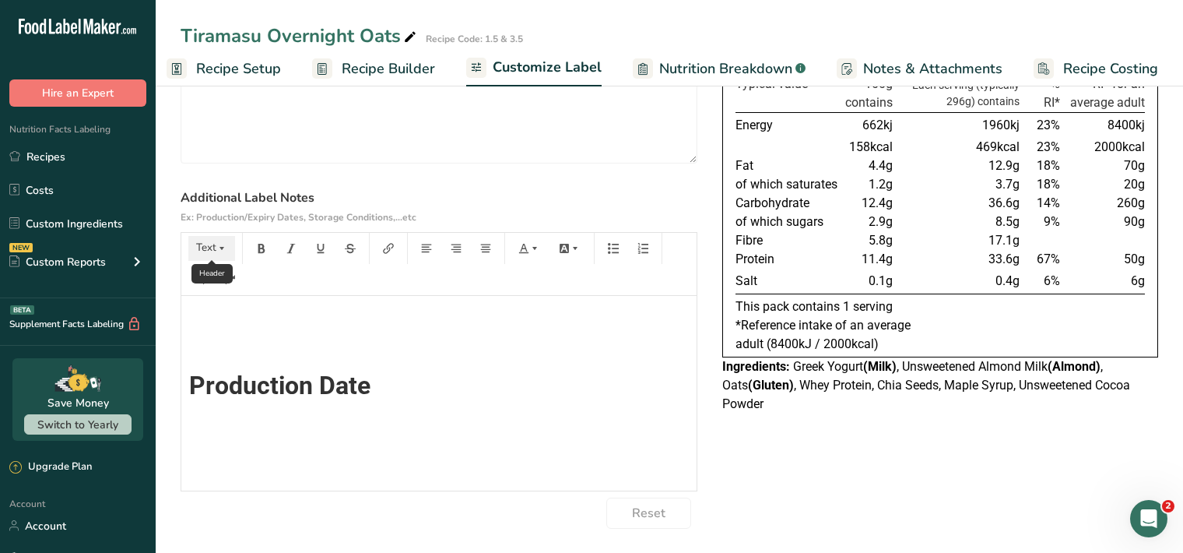
click at [226, 247] on icon "button" at bounding box center [221, 248] width 11 height 11
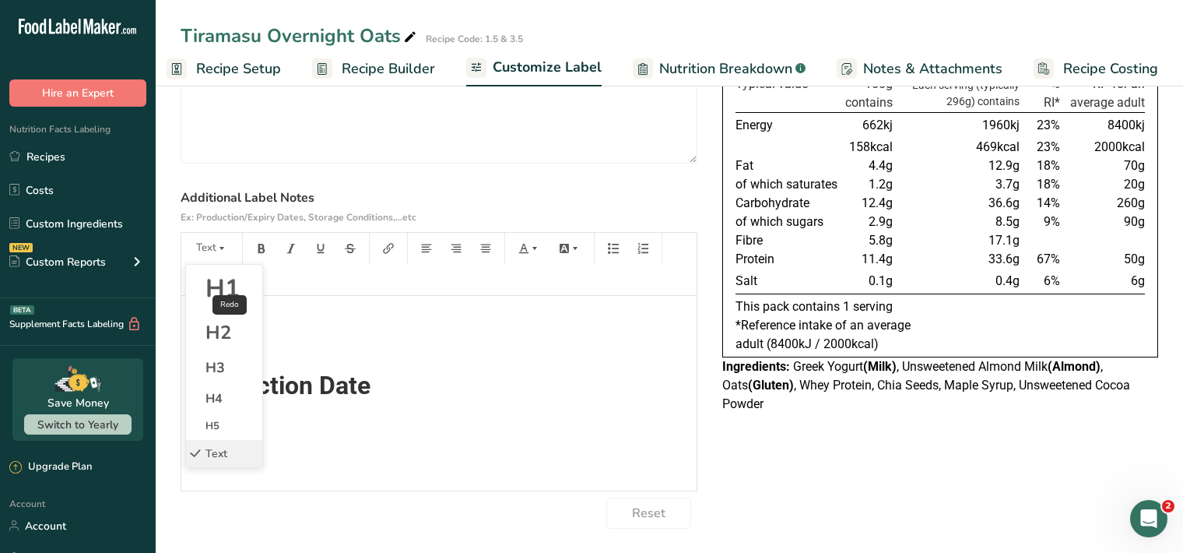
drag, startPoint x: 225, startPoint y: 282, endPoint x: 232, endPoint y: 273, distance: 11.1
click at [224, 283] on span "H1" at bounding box center [223, 288] width 34 height 33
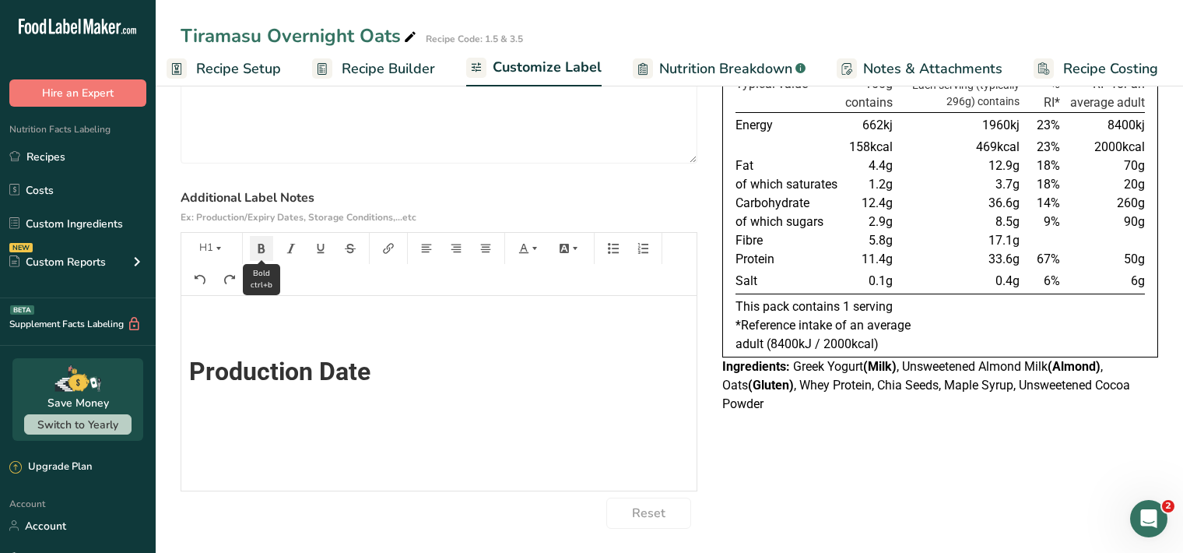
click at [261, 248] on icon "button" at bounding box center [261, 248] width 11 height 11
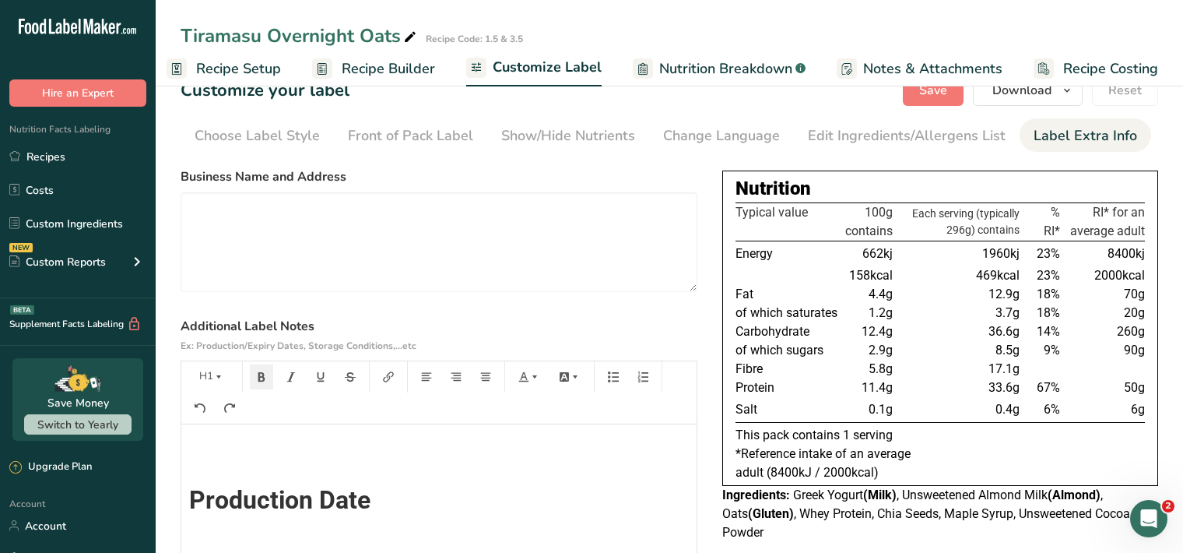
scroll to position [0, 0]
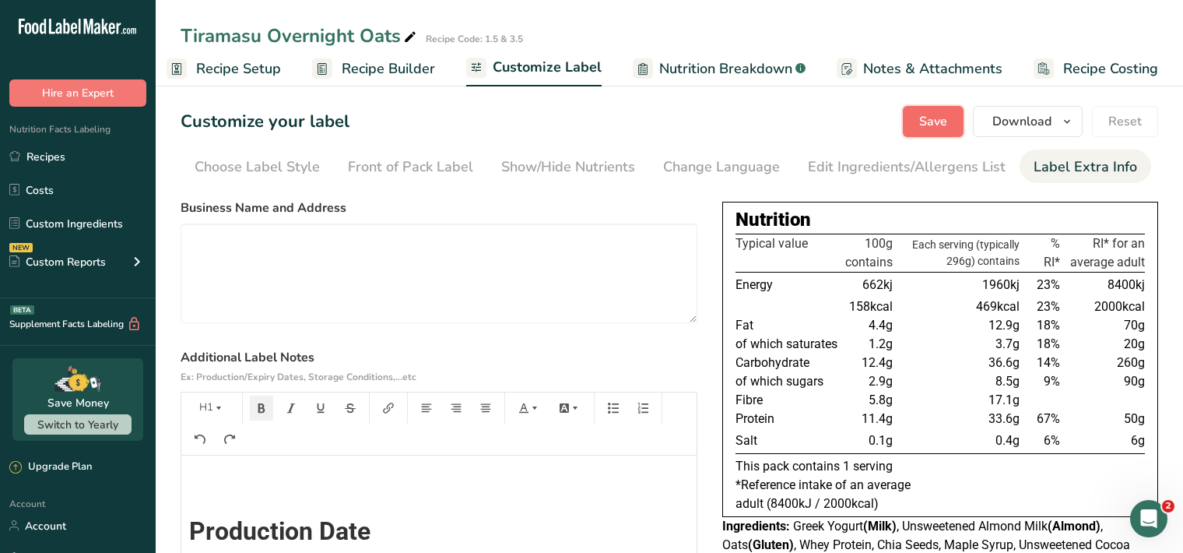
click at [939, 118] on span "Save" at bounding box center [933, 121] width 28 height 19
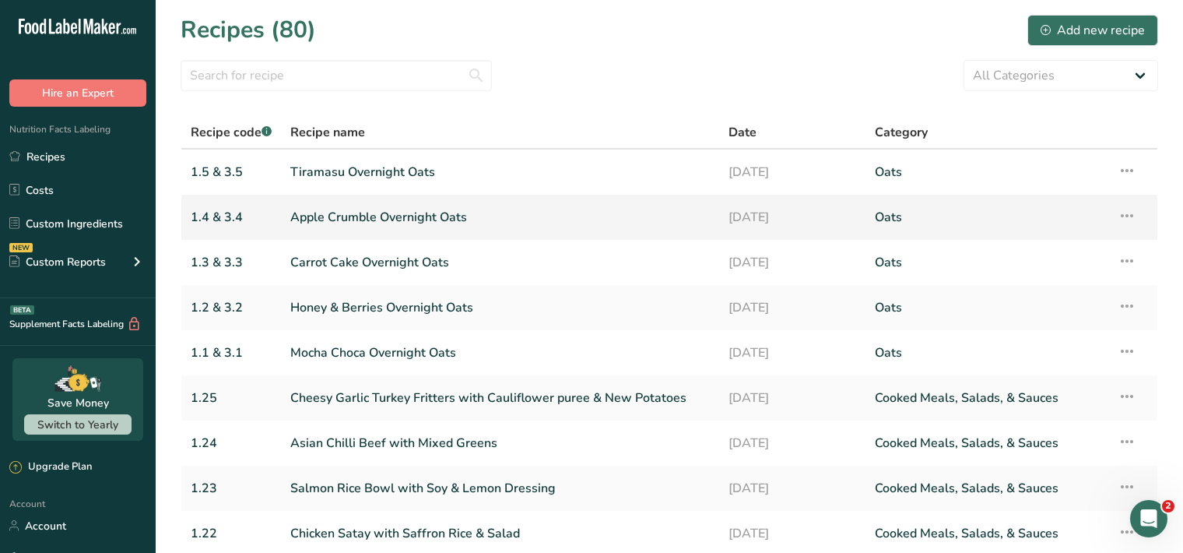
click at [364, 223] on link "Apple Crumble Overnight Oats" at bounding box center [500, 217] width 420 height 33
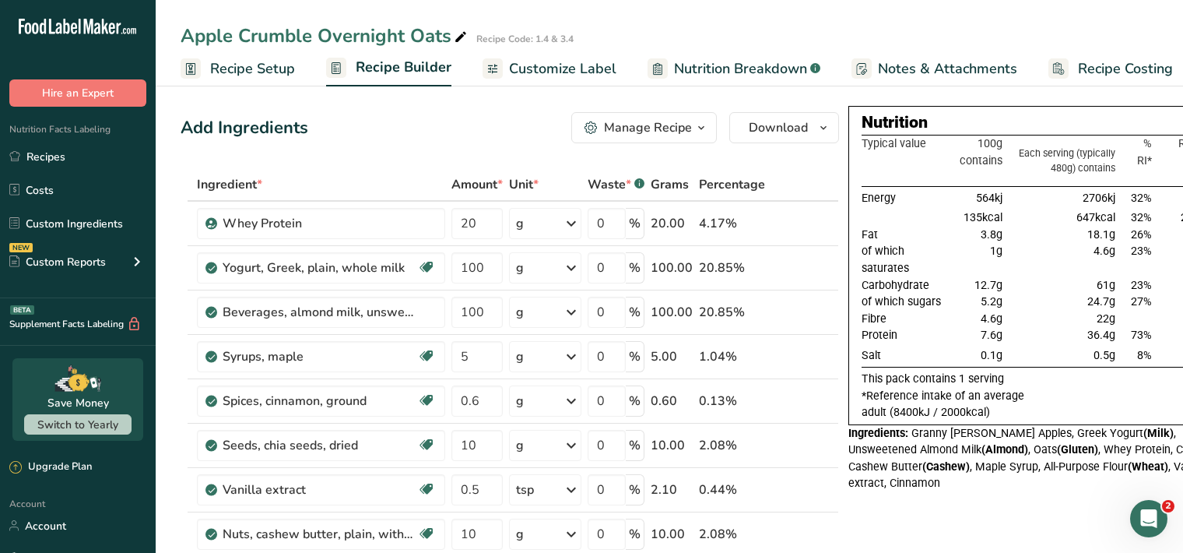
click at [531, 73] on span "Customize Label" at bounding box center [562, 68] width 107 height 21
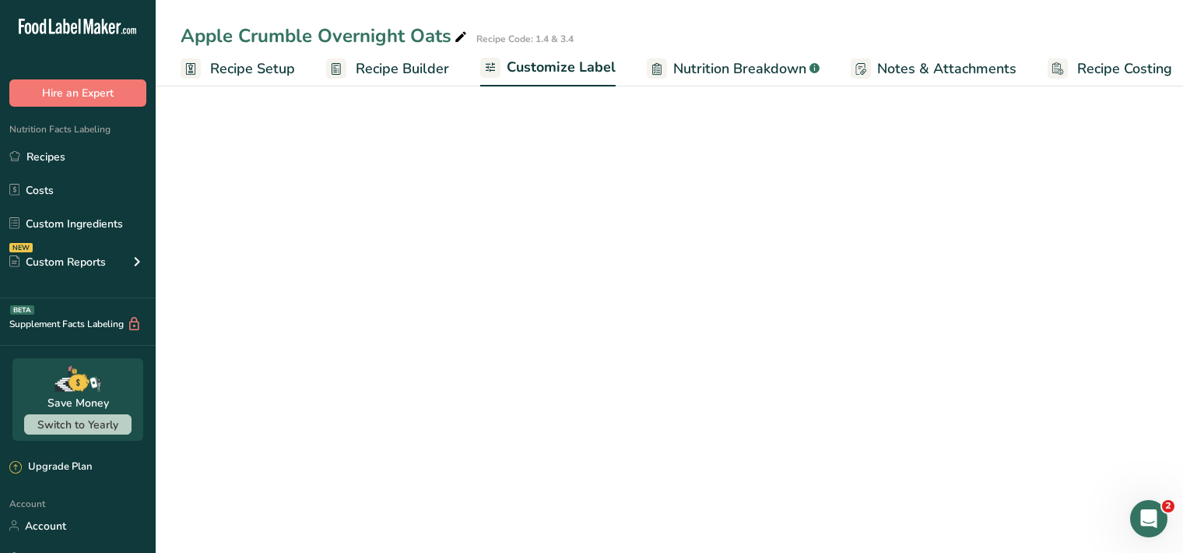
scroll to position [0, 14]
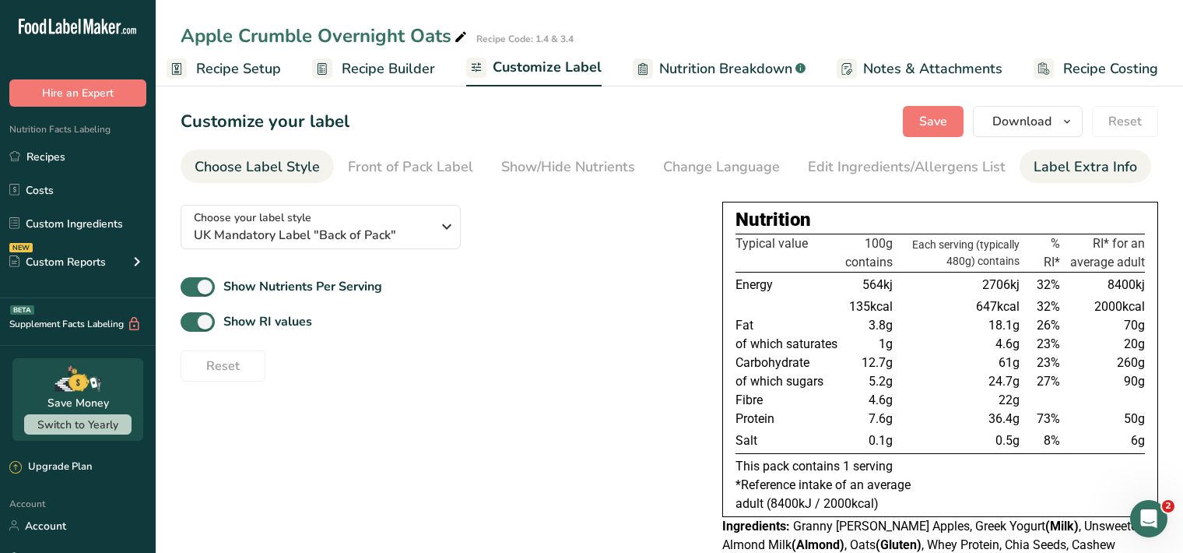
click at [1067, 169] on div "Label Extra Info" at bounding box center [1086, 166] width 104 height 21
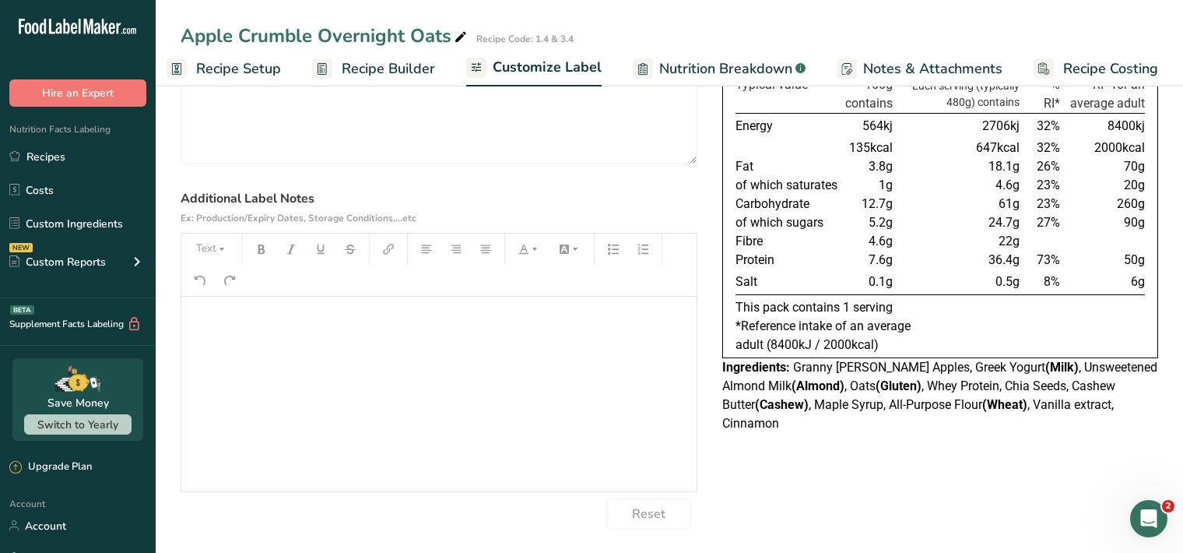
scroll to position [160, 0]
click at [327, 111] on textarea at bounding box center [439, 114] width 517 height 100
click at [328, 106] on textarea at bounding box center [439, 114] width 517 height 100
click at [197, 308] on p "﻿" at bounding box center [439, 317] width 500 height 19
click at [217, 251] on icon "button" at bounding box center [221, 248] width 11 height 11
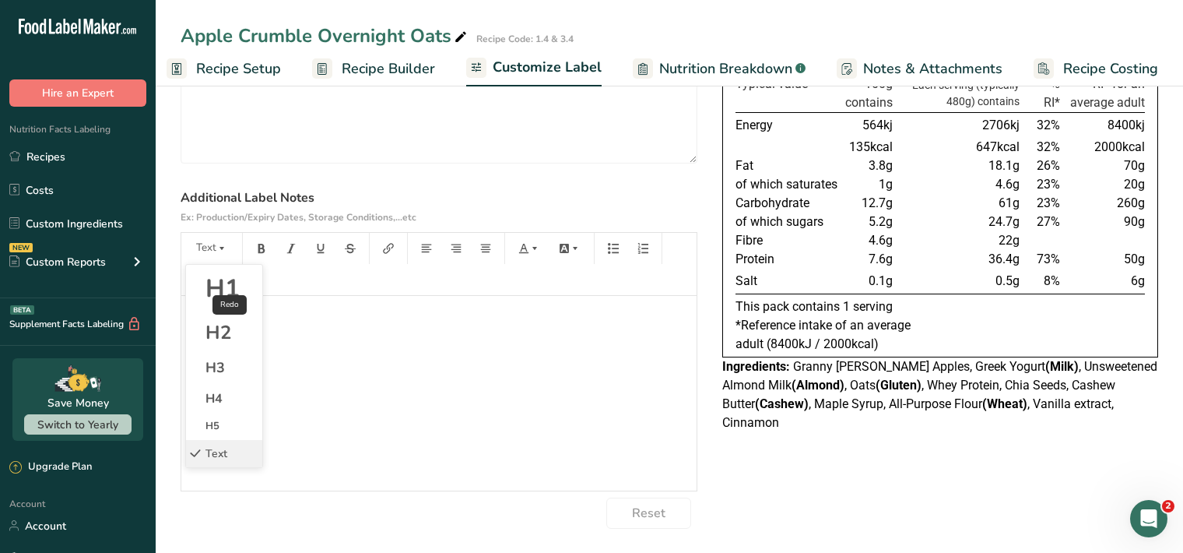
click at [225, 290] on span "H1" at bounding box center [223, 288] width 34 height 33
click at [260, 251] on icon "button" at bounding box center [261, 248] width 7 height 9
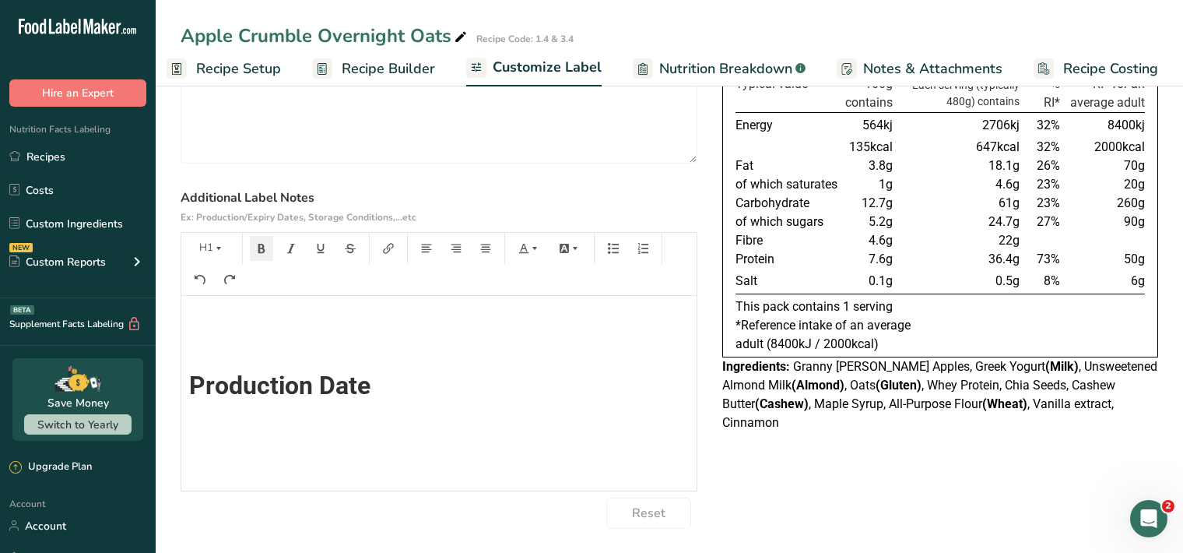
scroll to position [0, 0]
click at [229, 247] on button "Text" at bounding box center [211, 248] width 47 height 25
click at [212, 284] on span "H1" at bounding box center [223, 288] width 34 height 33
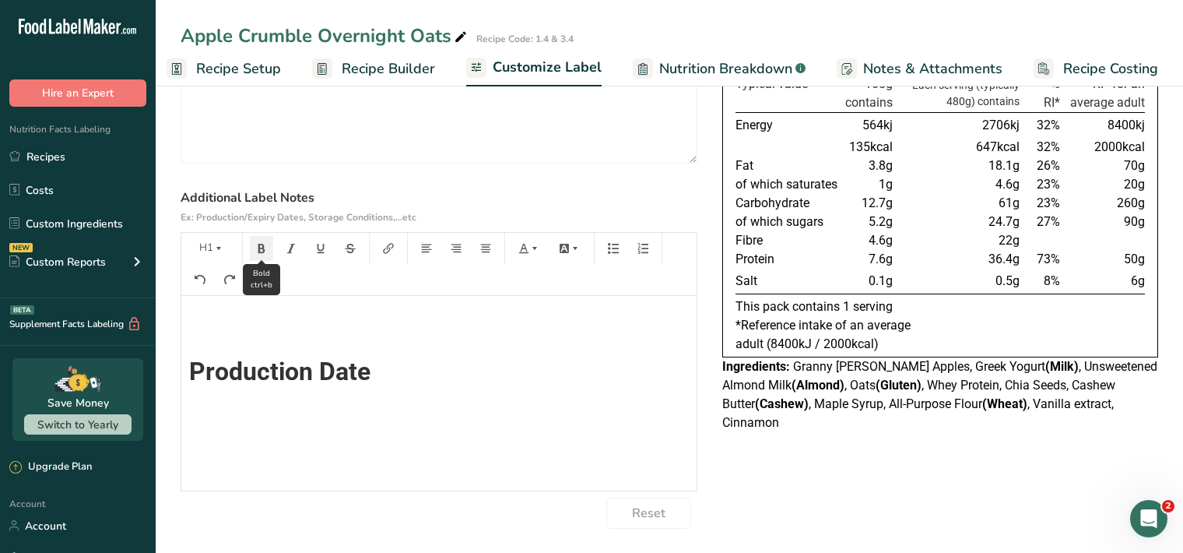
click at [262, 237] on button "button" at bounding box center [261, 248] width 23 height 25
click at [265, 248] on icon "button" at bounding box center [261, 248] width 11 height 11
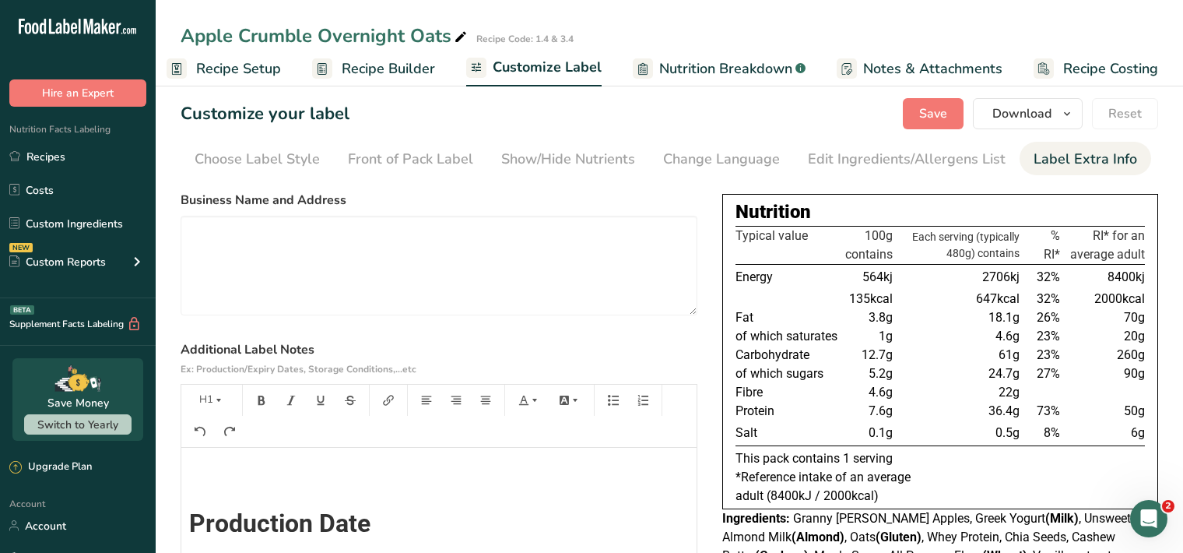
scroll to position [0, 0]
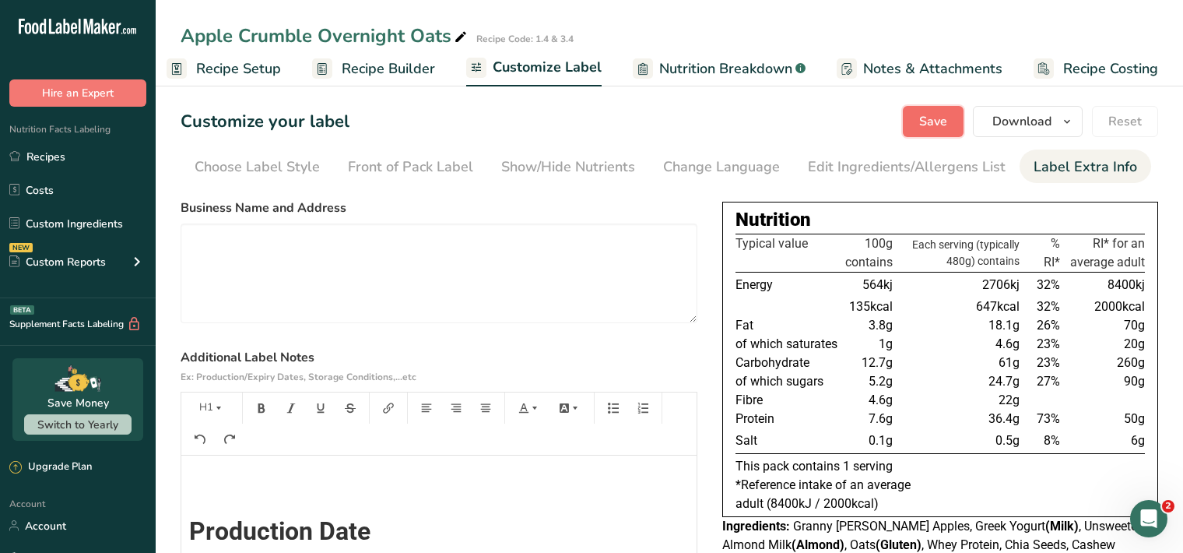
click at [928, 126] on span "Save" at bounding box center [933, 121] width 28 height 19
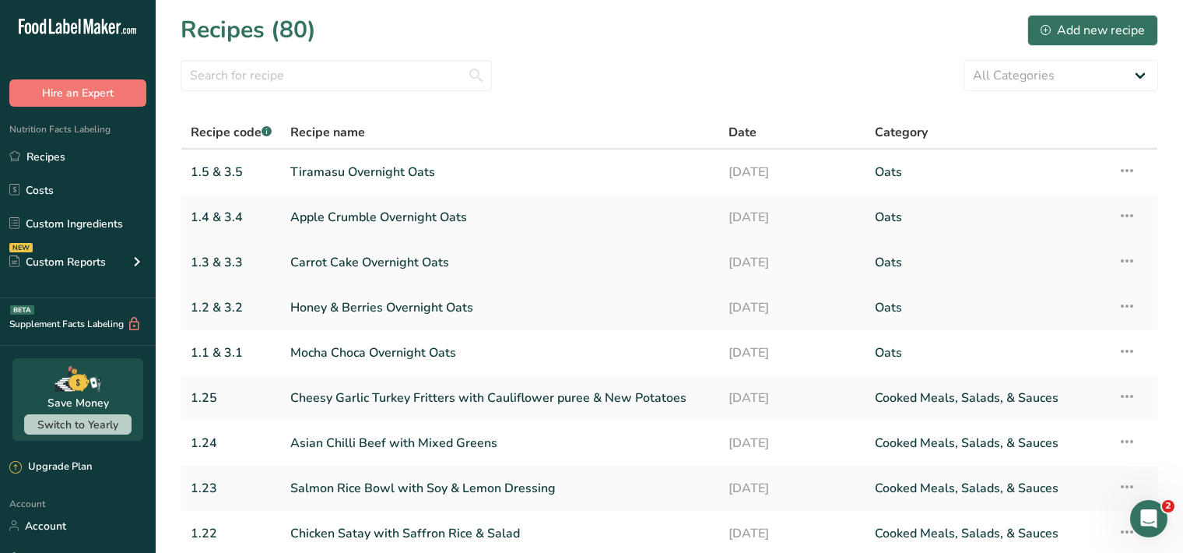
click at [431, 266] on link "Carrot Cake Overnight Oats" at bounding box center [500, 262] width 420 height 33
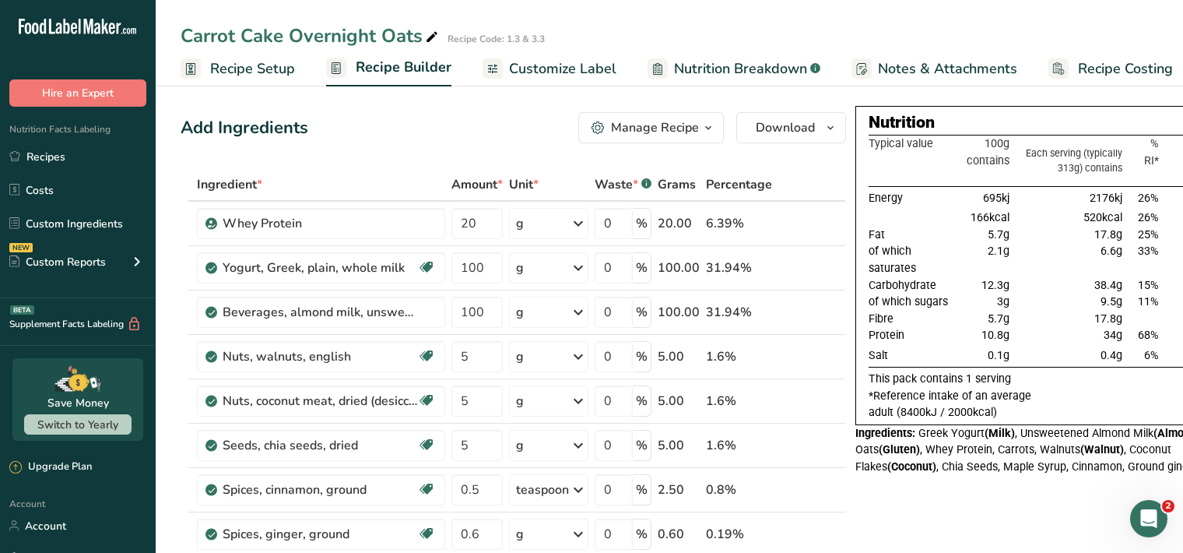
drag, startPoint x: 565, startPoint y: 72, endPoint x: 573, endPoint y: 85, distance: 14.7
click at [565, 72] on span "Customize Label" at bounding box center [562, 68] width 107 height 21
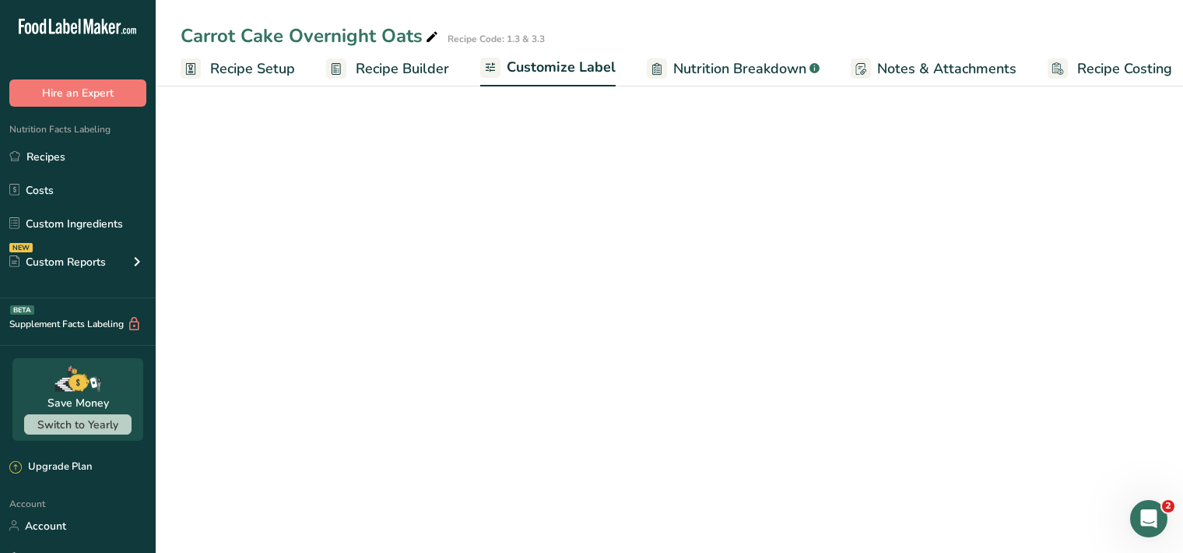
scroll to position [0, 14]
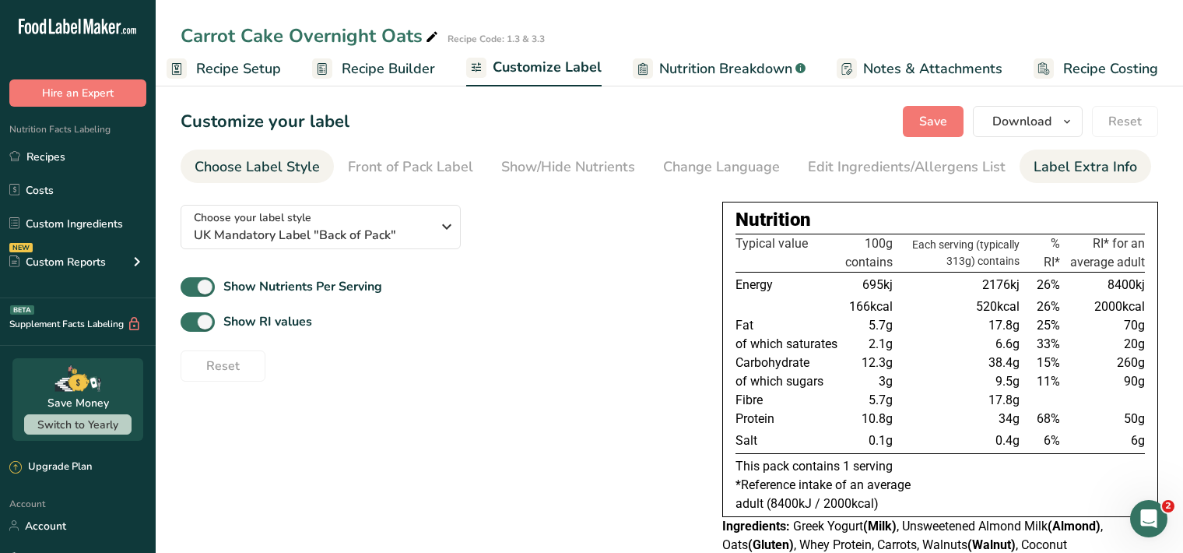
click at [1043, 171] on div "Label Extra Info" at bounding box center [1086, 166] width 104 height 21
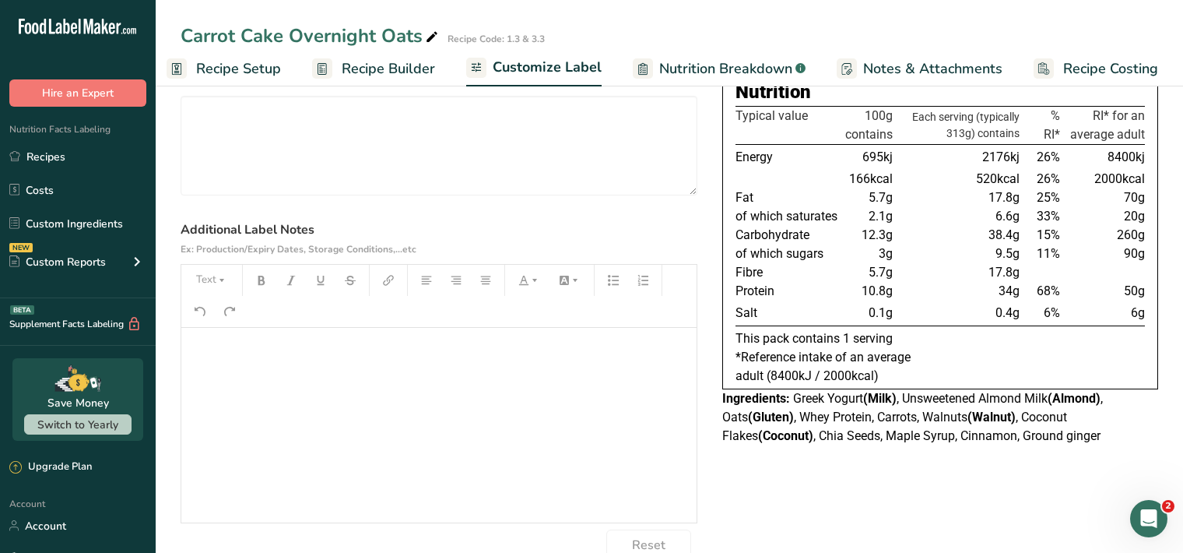
scroll to position [160, 0]
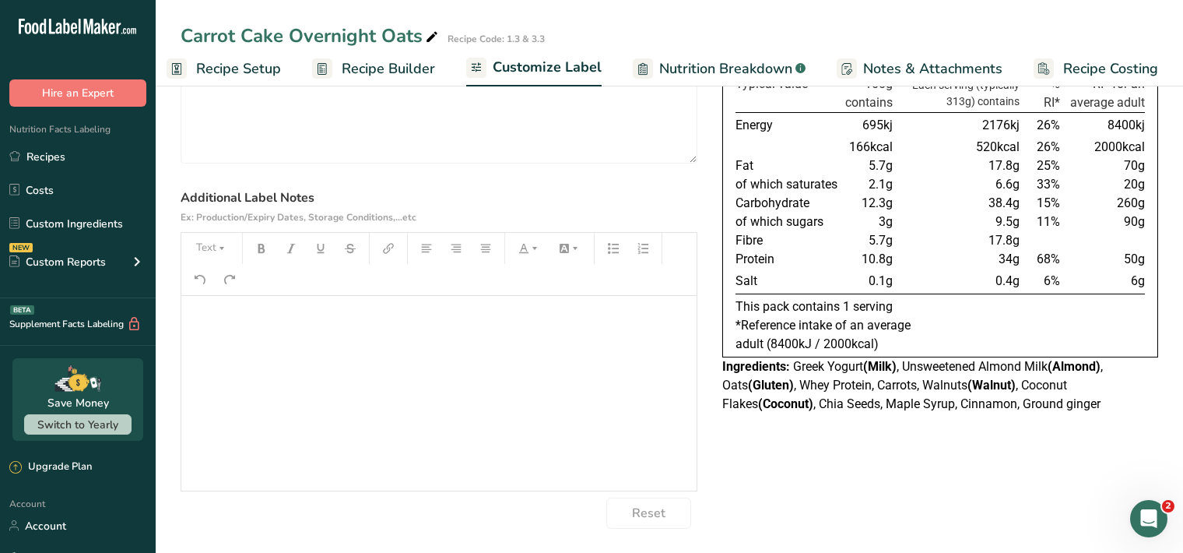
click at [223, 332] on div "﻿" at bounding box center [438, 393] width 515 height 195
click at [218, 247] on icon "button" at bounding box center [221, 248] width 11 height 11
click at [219, 284] on span "H1" at bounding box center [223, 288] width 34 height 33
click at [262, 248] on icon "button" at bounding box center [261, 248] width 11 height 11
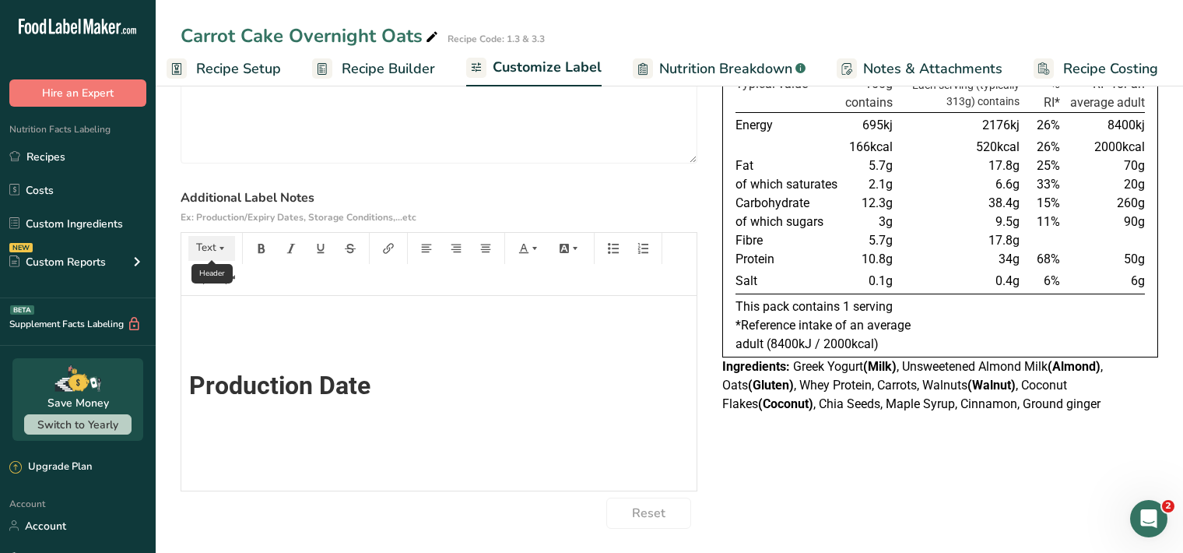
drag, startPoint x: 228, startPoint y: 251, endPoint x: 221, endPoint y: 258, distance: 9.9
click at [227, 251] on button "Text" at bounding box center [211, 248] width 47 height 25
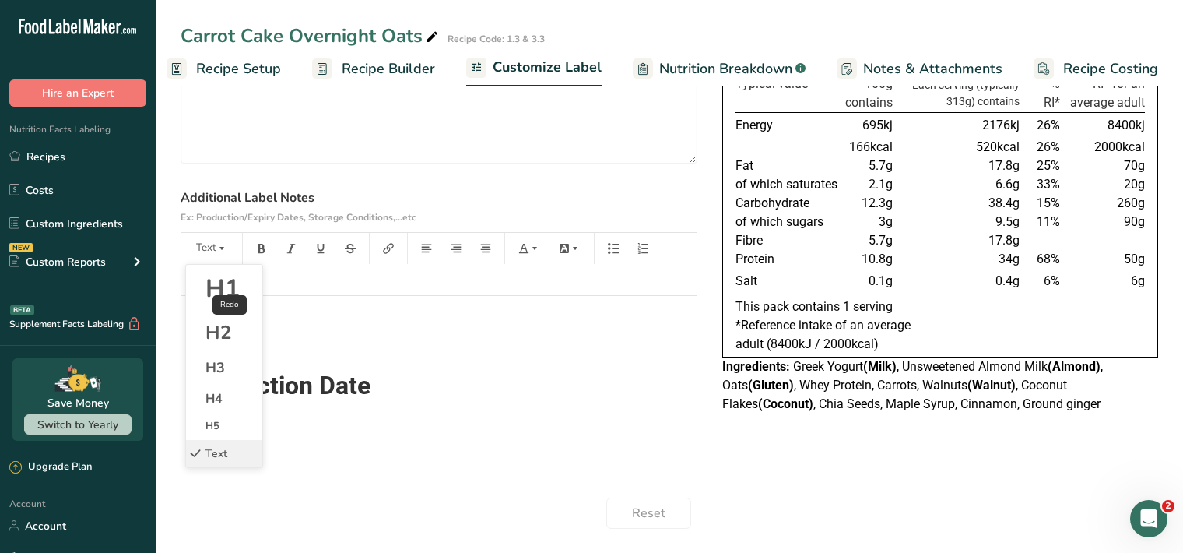
drag, startPoint x: 213, startPoint y: 288, endPoint x: 226, endPoint y: 277, distance: 16.6
click at [215, 287] on span "H1" at bounding box center [223, 288] width 34 height 33
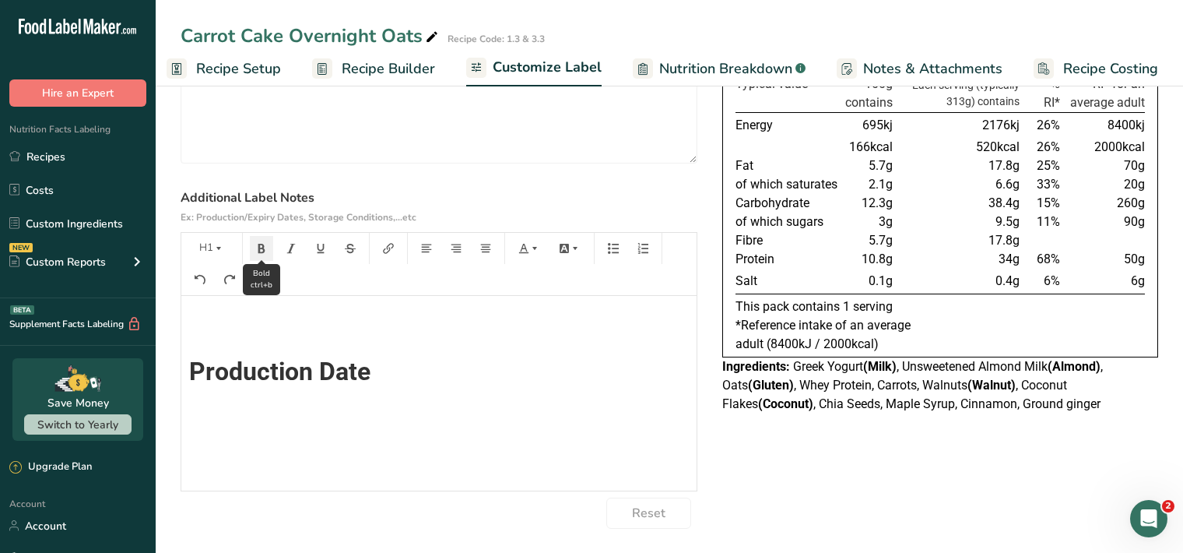
click at [258, 252] on icon "button" at bounding box center [261, 248] width 7 height 9
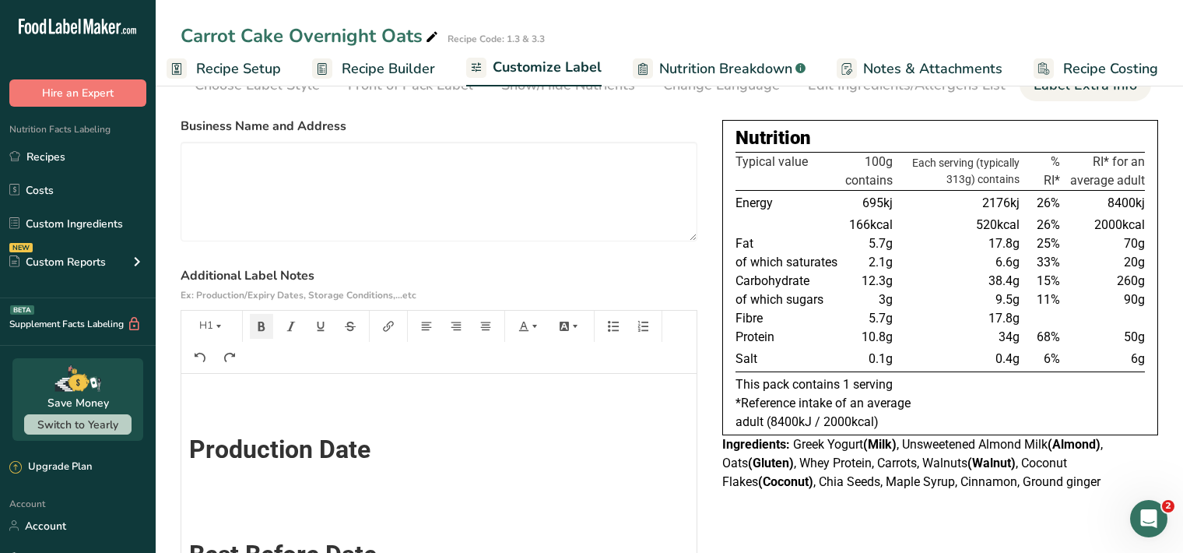
scroll to position [0, 0]
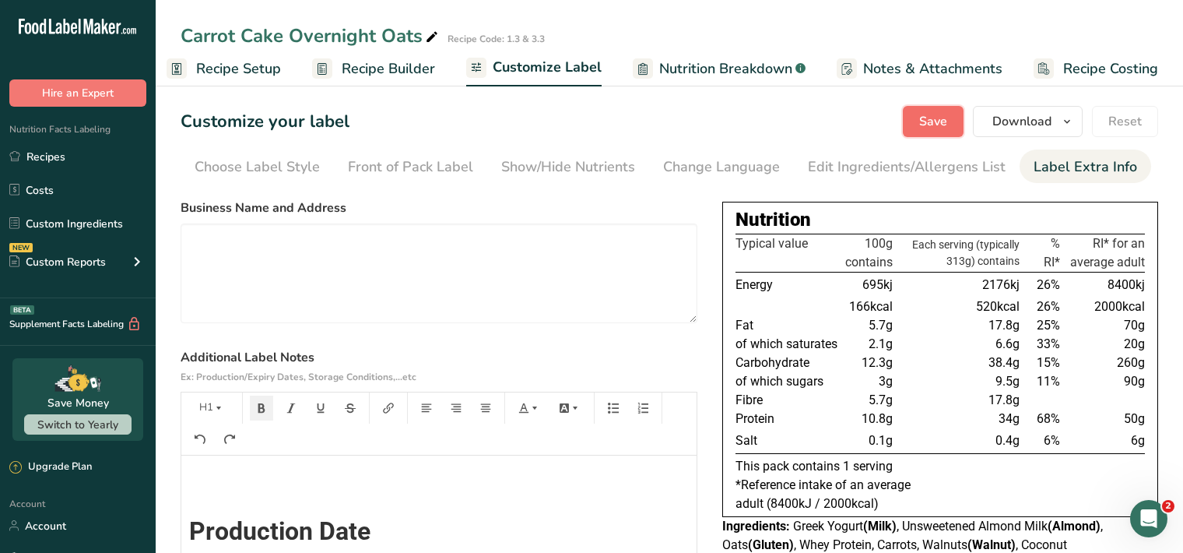
click at [930, 125] on span "Save" at bounding box center [933, 121] width 28 height 19
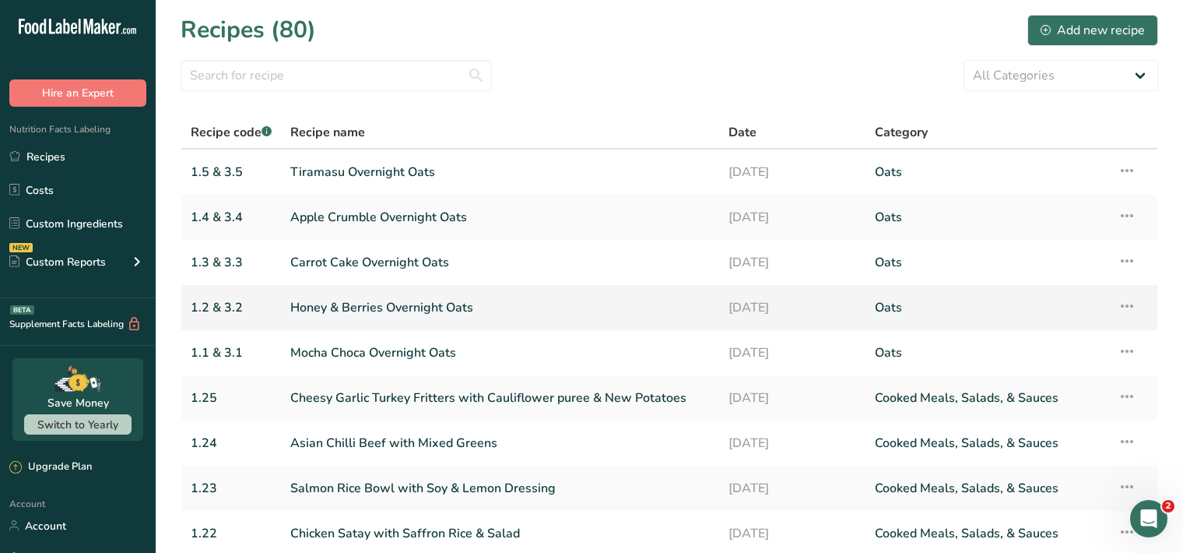
click at [467, 311] on link "Honey & Berries Overnight Oats" at bounding box center [500, 307] width 420 height 33
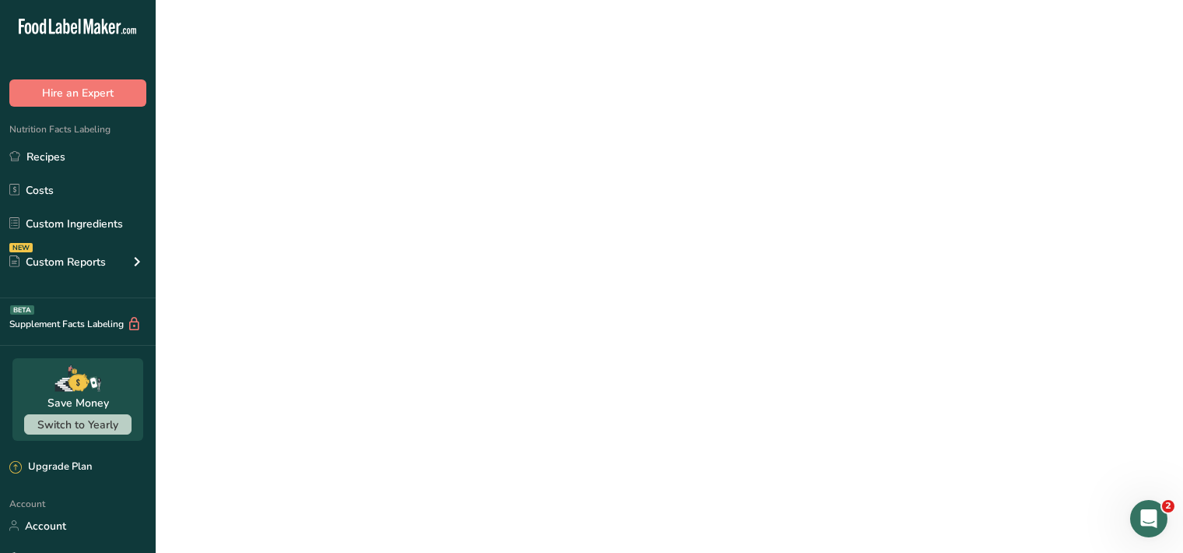
click at [467, 311] on link "Honey & Berries Overnight Oats" at bounding box center [500, 307] width 420 height 33
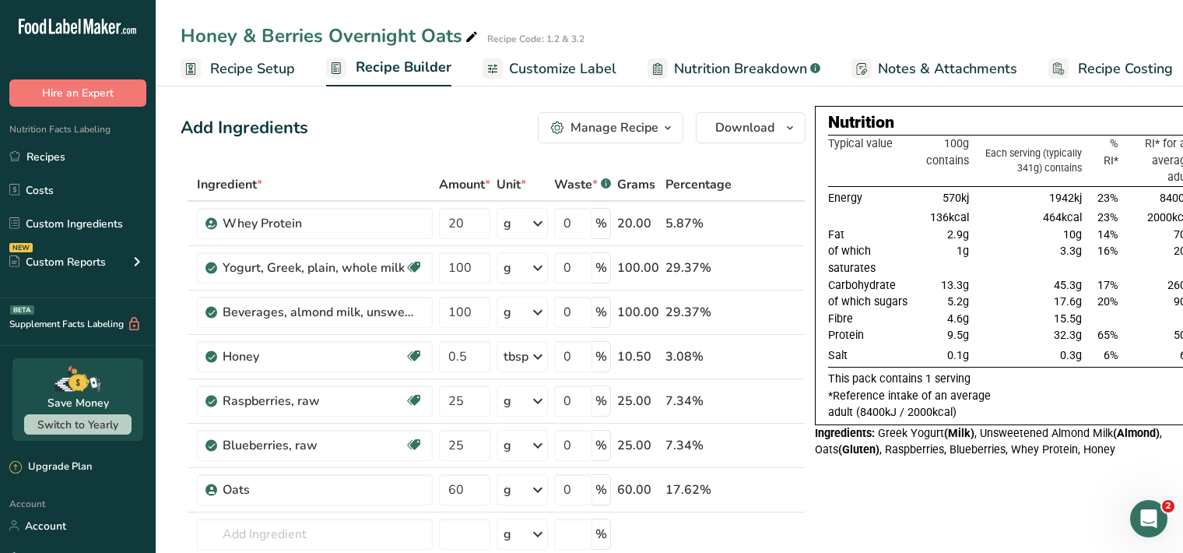
click at [561, 73] on span "Customize Label" at bounding box center [562, 68] width 107 height 21
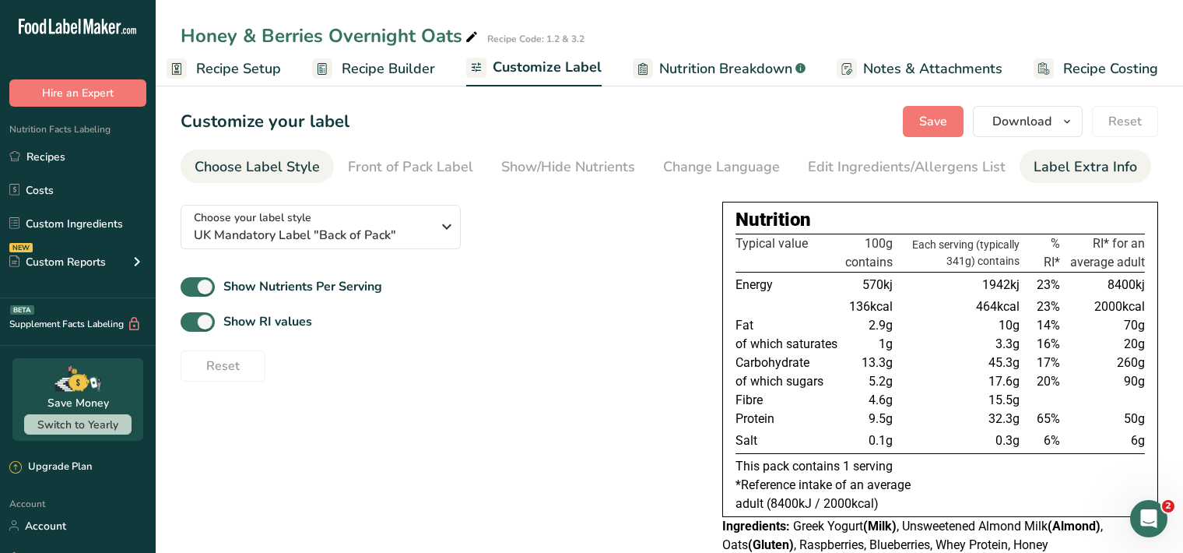
click at [1078, 165] on div "Label Extra Info" at bounding box center [1086, 166] width 104 height 21
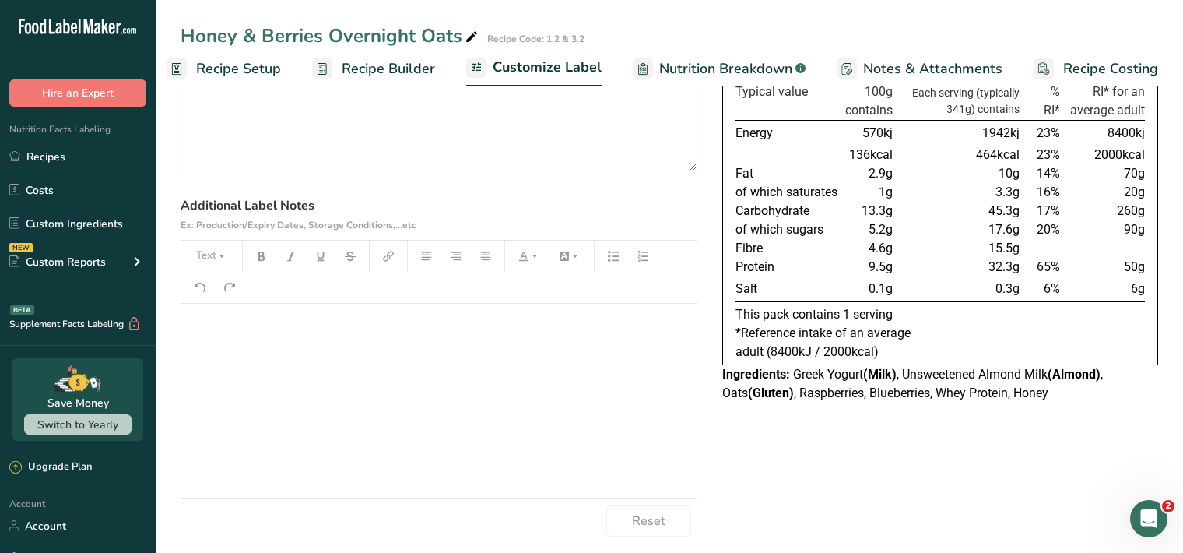
scroll to position [160, 0]
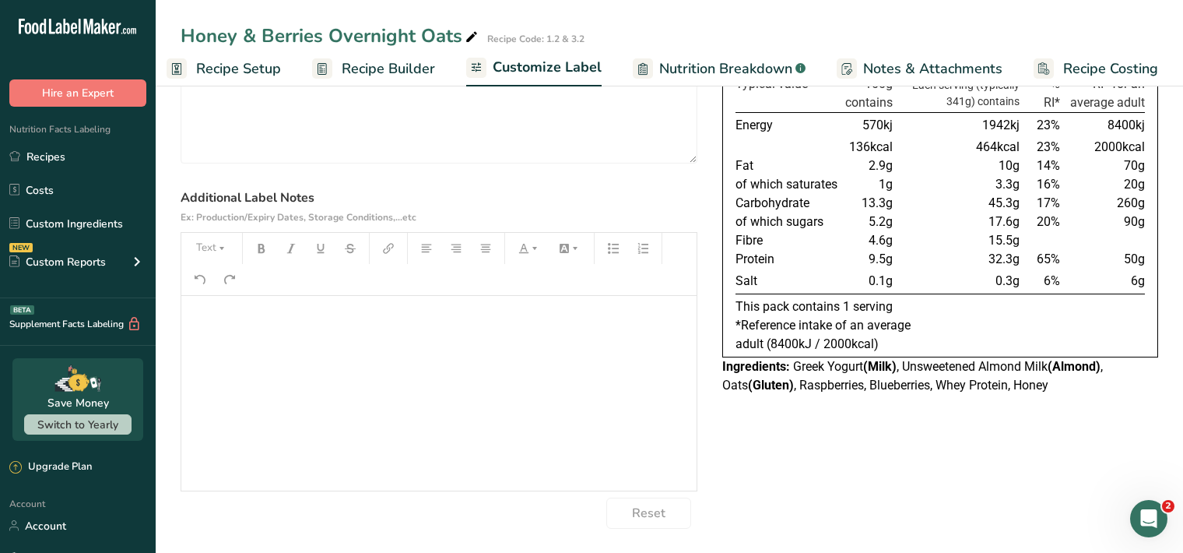
click at [214, 335] on div "﻿" at bounding box center [438, 393] width 515 height 195
click at [220, 251] on icon "button" at bounding box center [221, 248] width 11 height 11
drag, startPoint x: 218, startPoint y: 292, endPoint x: 225, endPoint y: 283, distance: 11.1
click at [219, 292] on span "H1" at bounding box center [223, 288] width 34 height 33
click at [262, 245] on icon "button" at bounding box center [261, 248] width 11 height 11
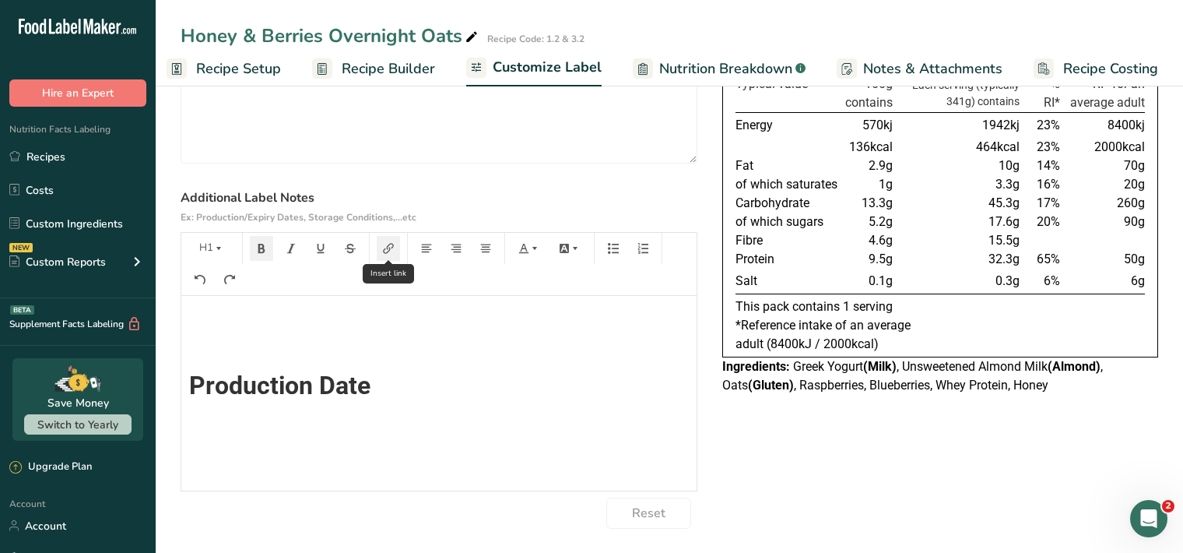
scroll to position [0, 0]
click at [228, 241] on button "Text" at bounding box center [211, 248] width 47 height 25
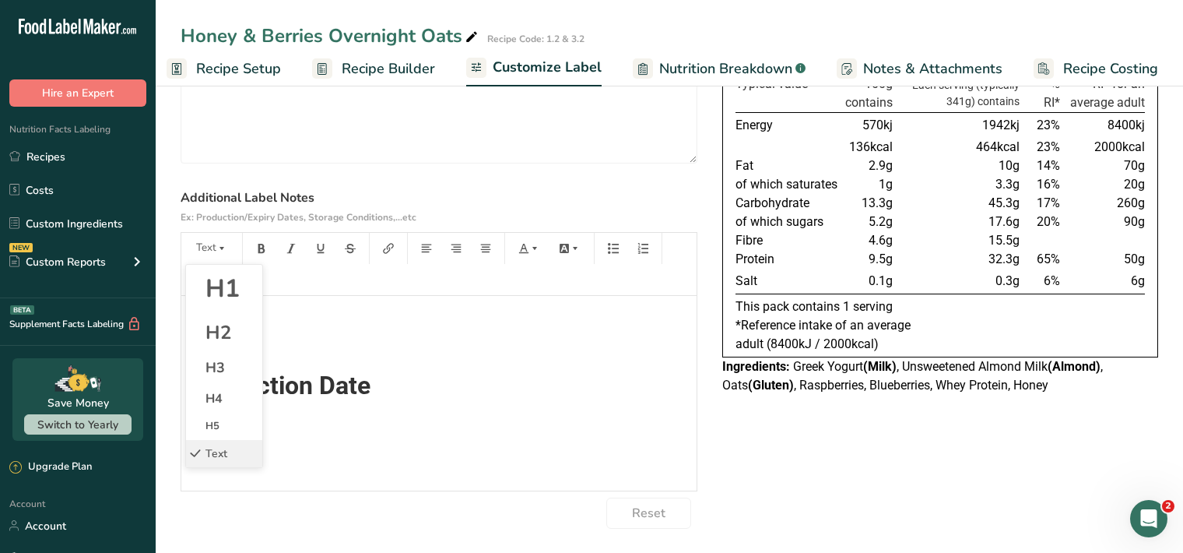
drag, startPoint x: 245, startPoint y: 297, endPoint x: 255, endPoint y: 276, distance: 22.3
click at [244, 294] on li "H1" at bounding box center [224, 289] width 76 height 48
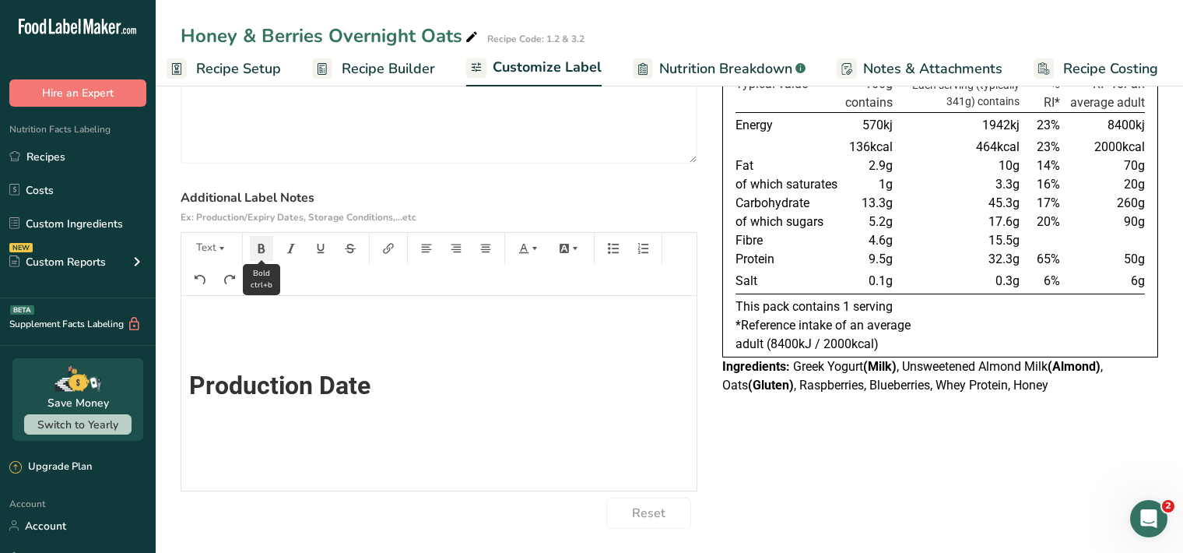
scroll to position [14, 0]
click at [266, 249] on icon "button" at bounding box center [261, 248] width 11 height 11
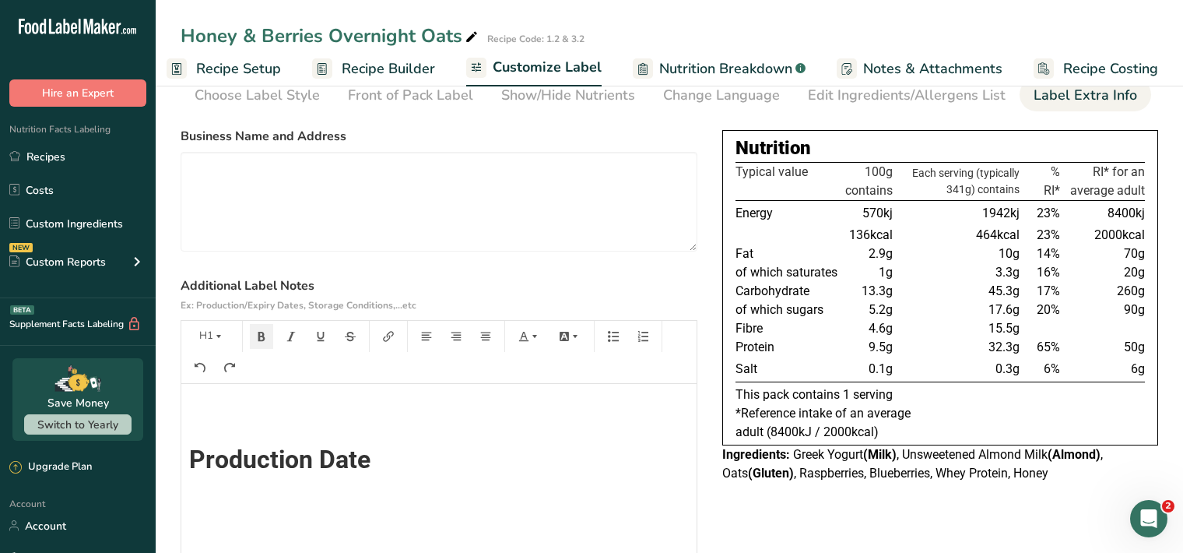
scroll to position [0, 0]
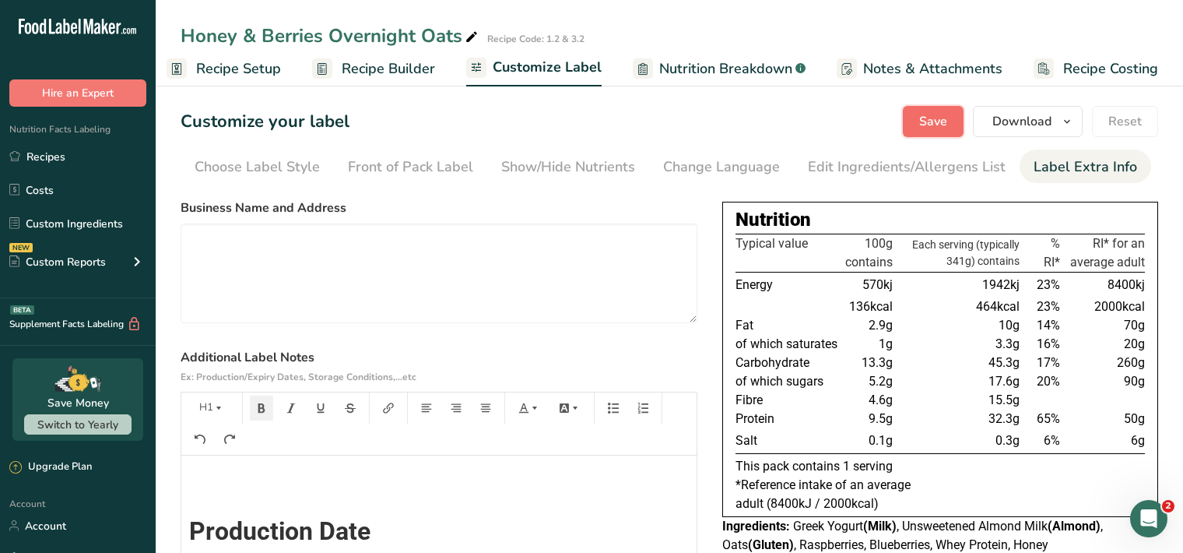
click at [924, 125] on span "Save" at bounding box center [933, 121] width 28 height 19
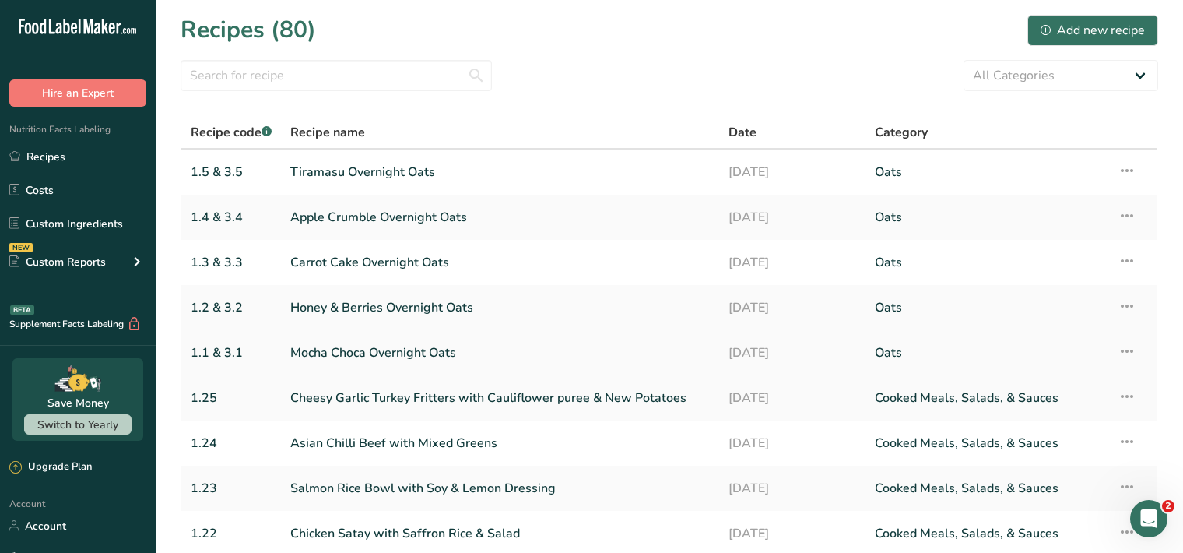
click at [328, 354] on link "Mocha Choca Overnight Oats" at bounding box center [500, 352] width 420 height 33
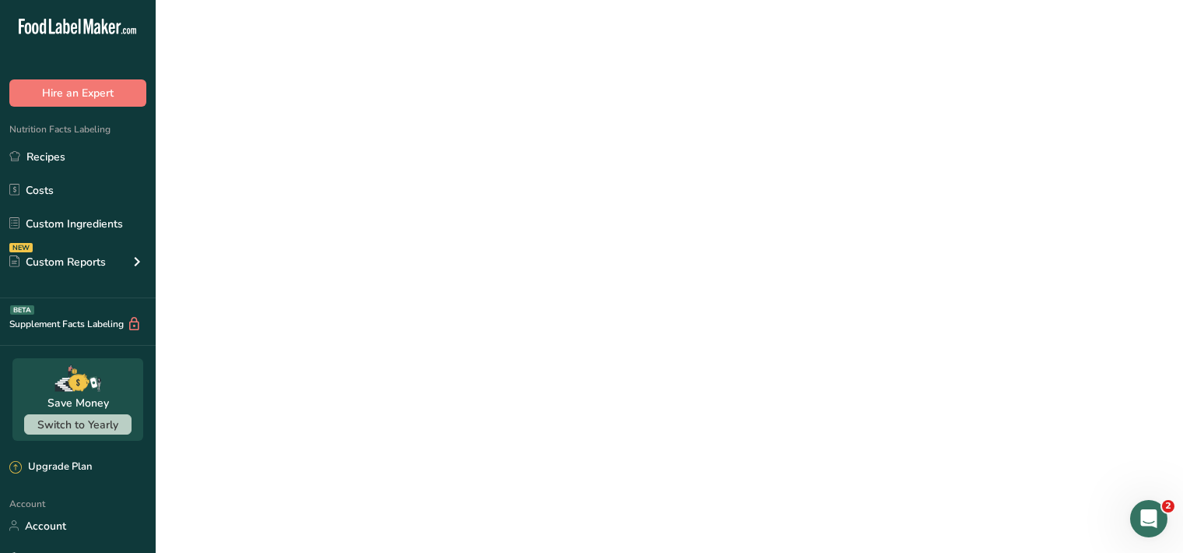
click at [329, 354] on link "Mocha Choca Overnight Oats" at bounding box center [500, 352] width 420 height 33
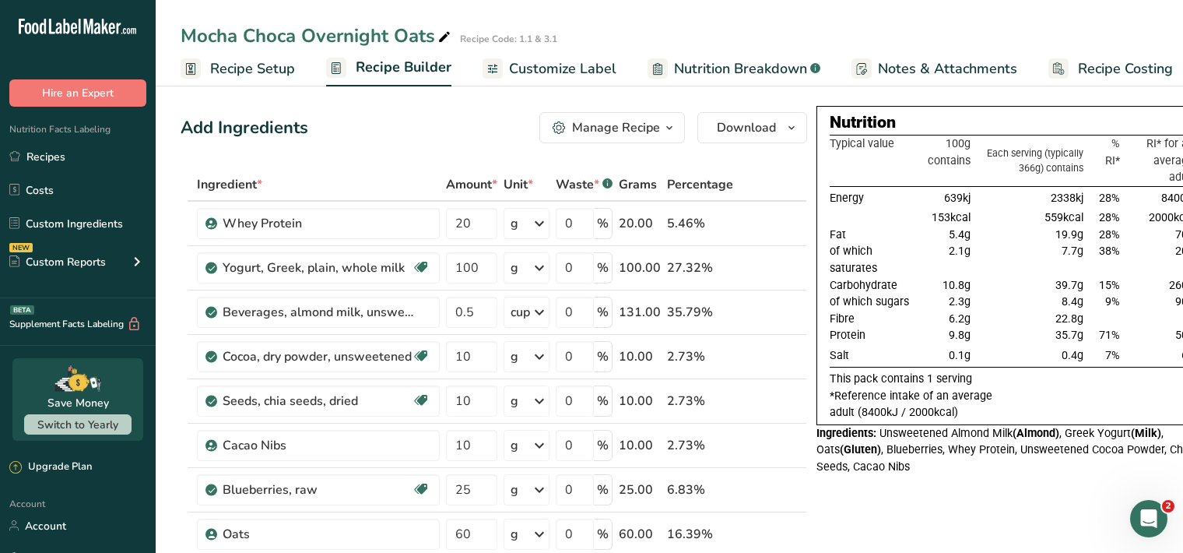
click at [568, 62] on span "Customize Label" at bounding box center [562, 68] width 107 height 21
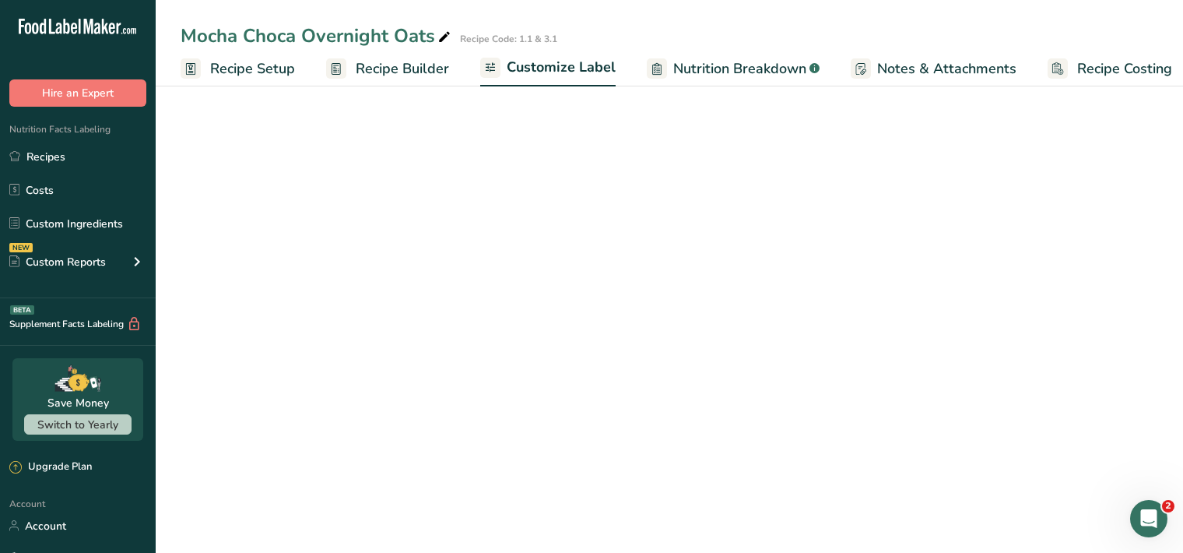
scroll to position [0, 14]
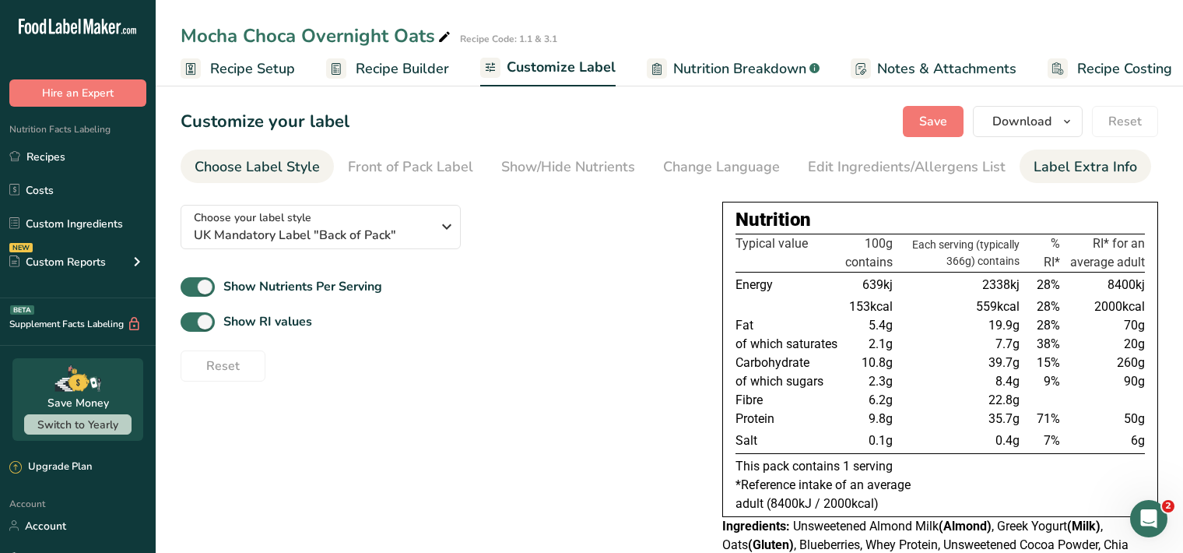
click at [1070, 169] on div "Label Extra Info" at bounding box center [1086, 166] width 104 height 21
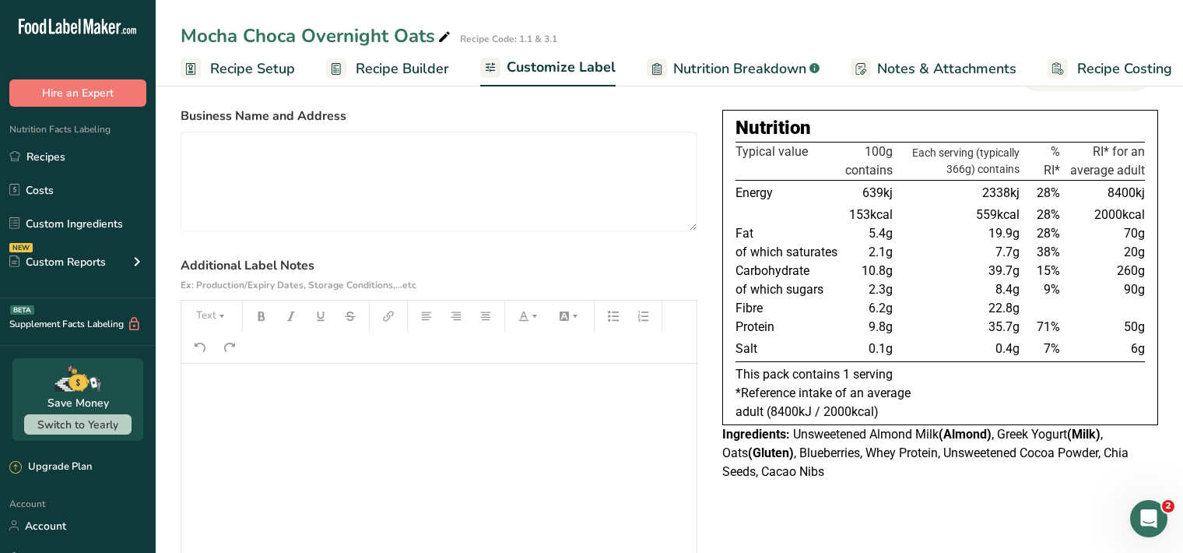
scroll to position [160, 0]
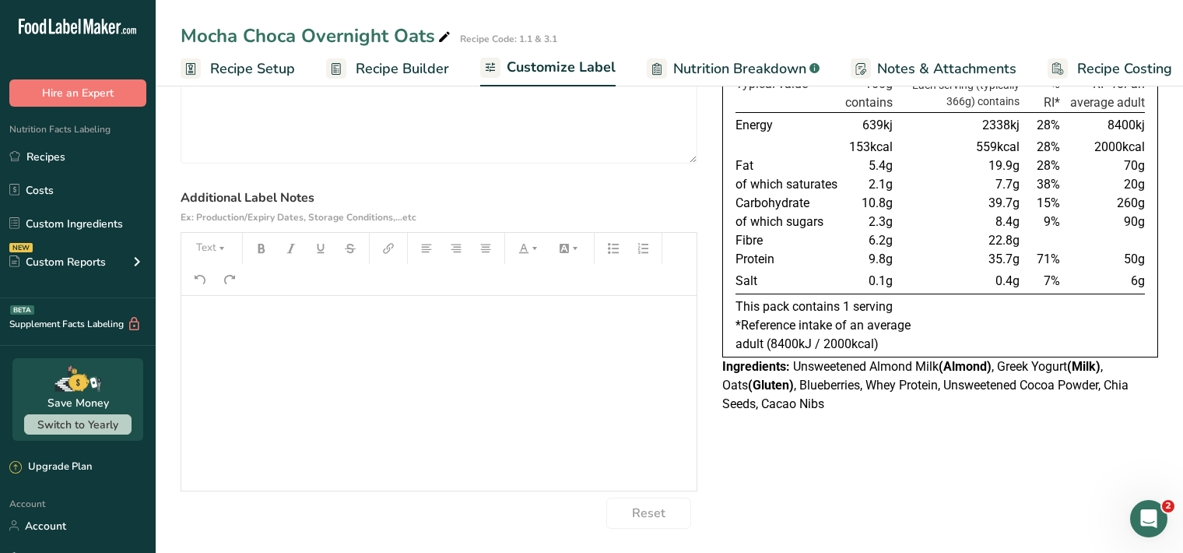
click at [231, 338] on div "﻿" at bounding box center [438, 393] width 515 height 195
click at [213, 249] on button "Text" at bounding box center [211, 248] width 47 height 25
click at [248, 288] on li "H1" at bounding box center [224, 289] width 76 height 48
click at [255, 250] on button "button" at bounding box center [261, 248] width 23 height 25
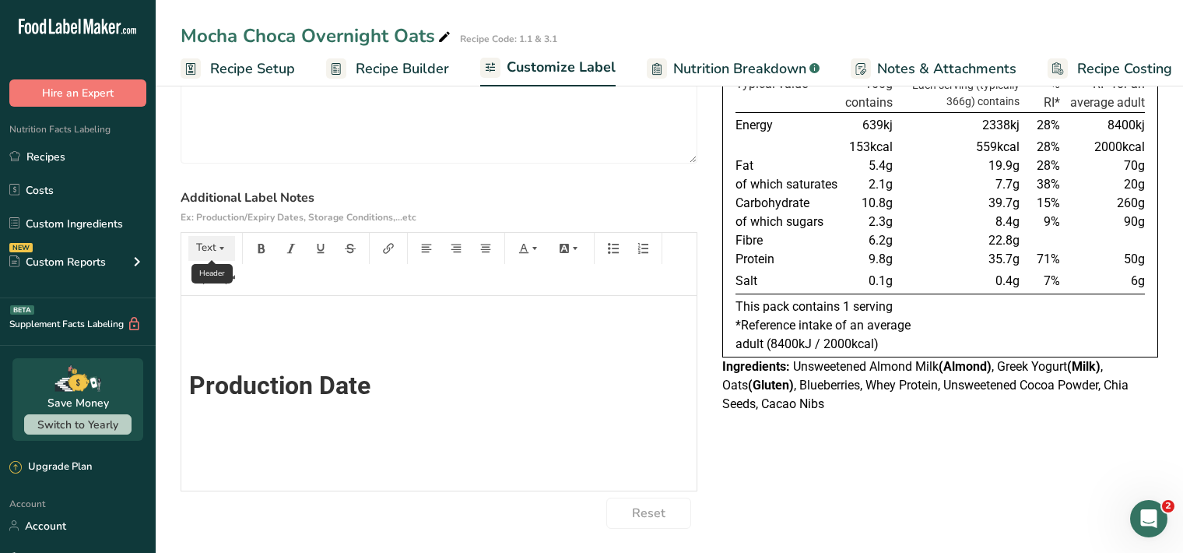
drag, startPoint x: 211, startPoint y: 250, endPoint x: 229, endPoint y: 250, distance: 17.9
click at [212, 250] on button "Text" at bounding box center [211, 248] width 47 height 25
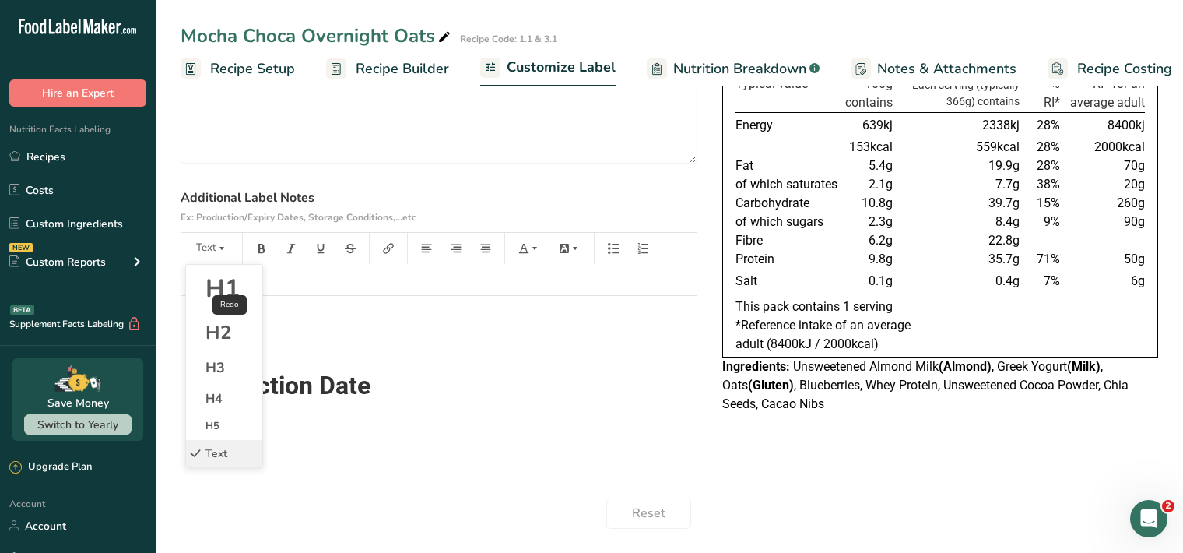
drag, startPoint x: 218, startPoint y: 293, endPoint x: 234, endPoint y: 283, distance: 18.2
click at [219, 291] on span "H1" at bounding box center [223, 288] width 34 height 33
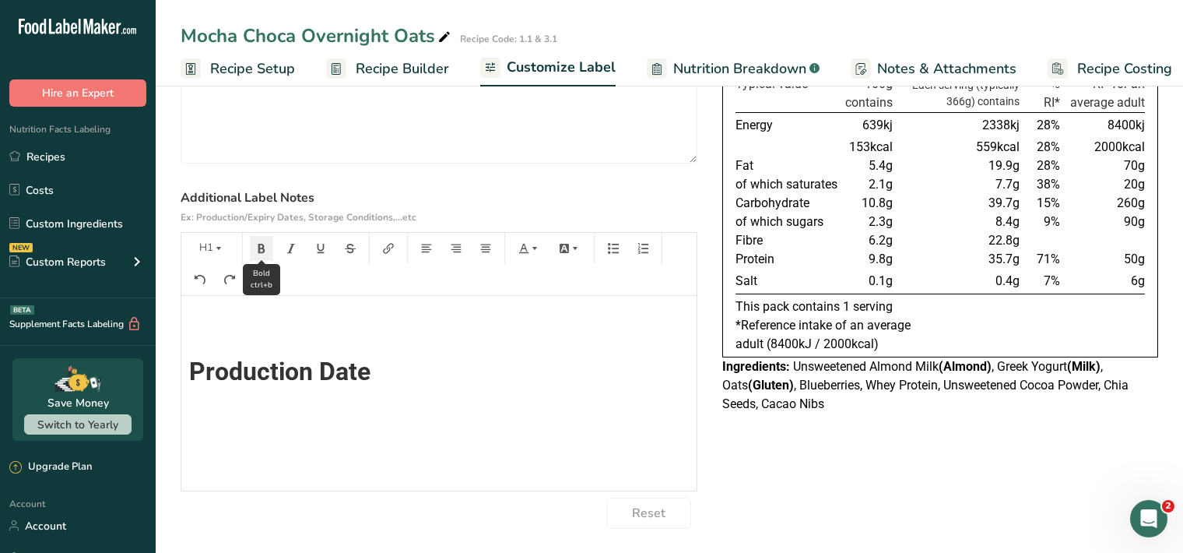
click at [266, 248] on icon "button" at bounding box center [261, 248] width 11 height 11
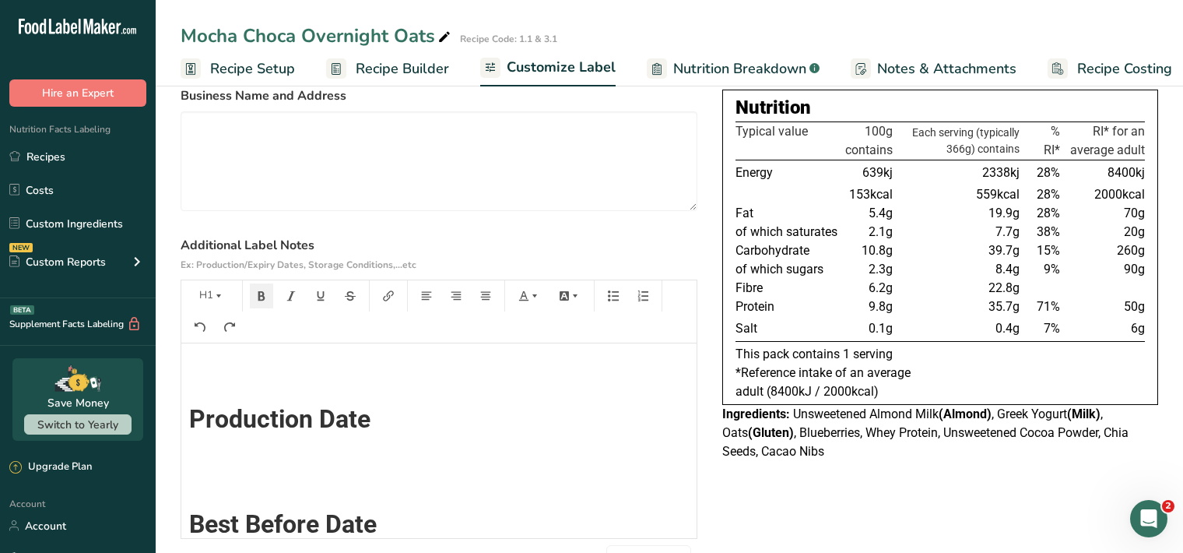
scroll to position [0, 0]
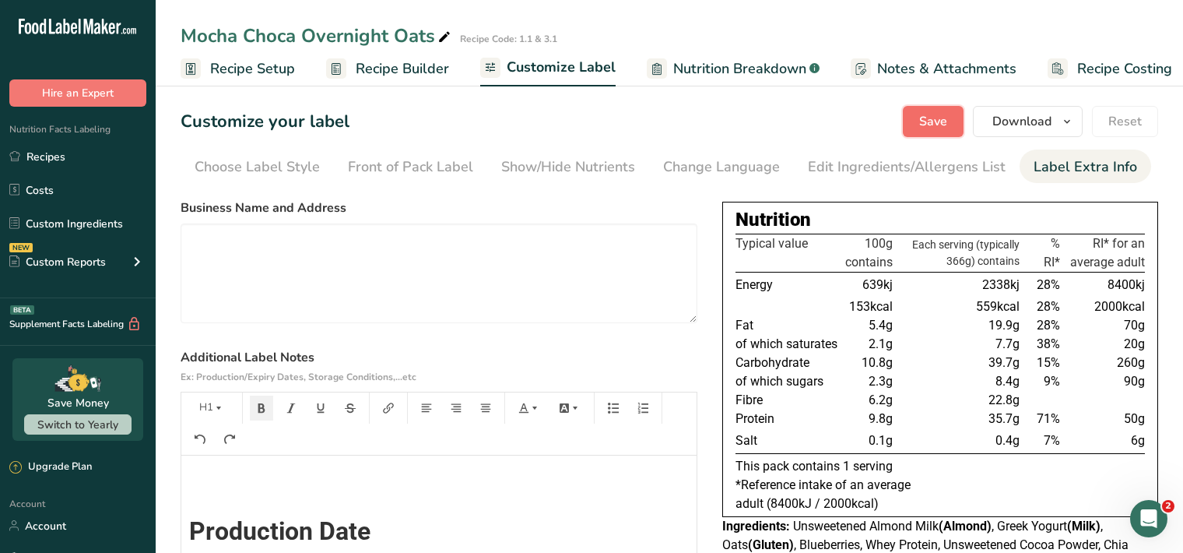
click at [937, 119] on span "Save" at bounding box center [933, 121] width 28 height 19
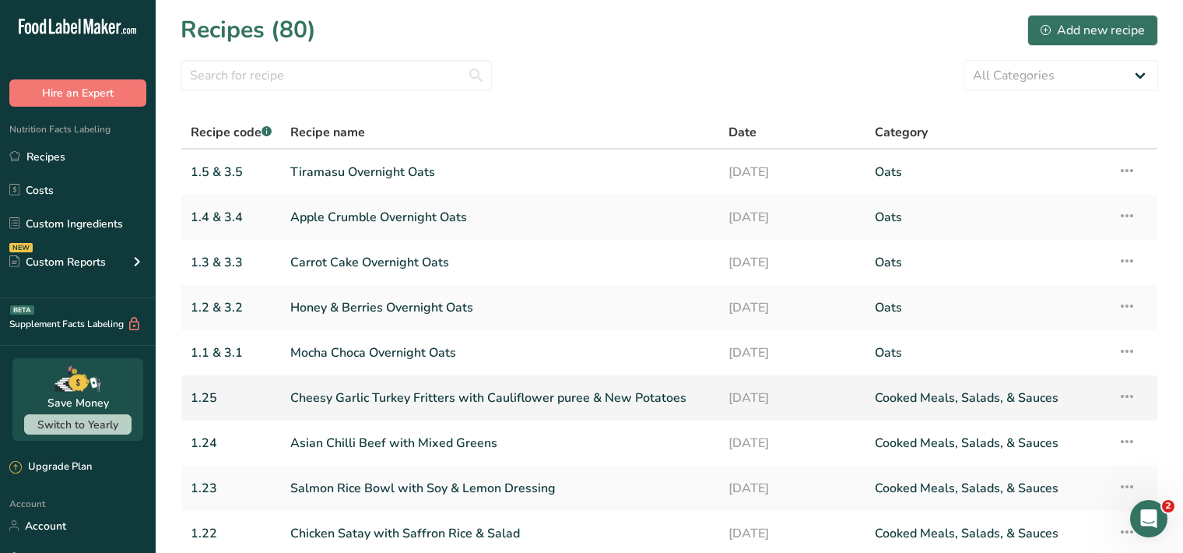
click at [420, 400] on link "Cheesy Garlic Turkey Fritters with Cauliflower puree & New Potatoes" at bounding box center [500, 397] width 420 height 33
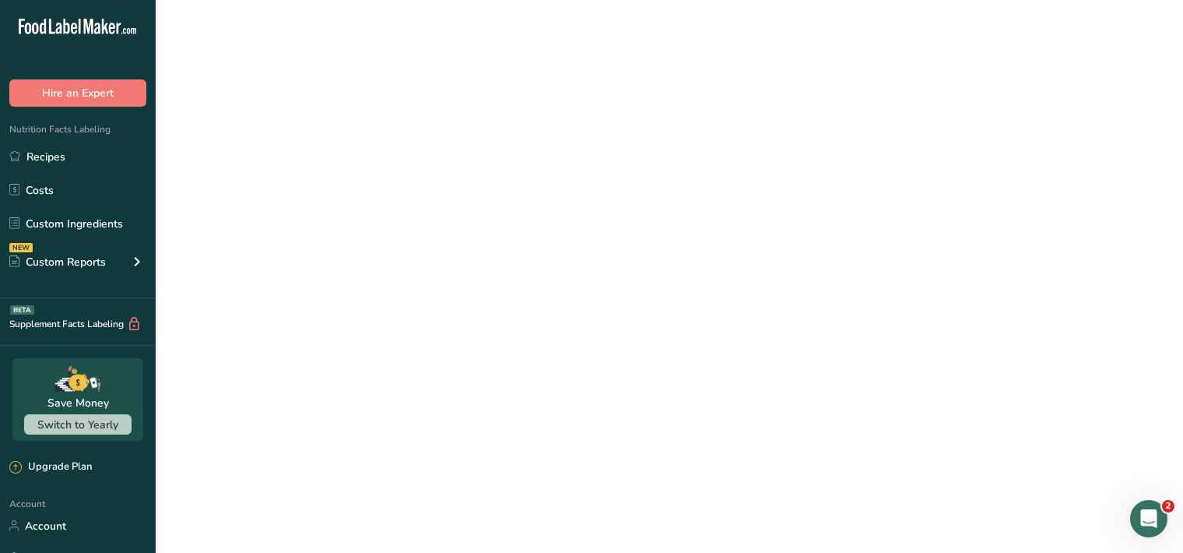
click at [420, 400] on link "Cheesy Garlic Turkey Fritters with Cauliflower puree & New Potatoes" at bounding box center [500, 397] width 420 height 33
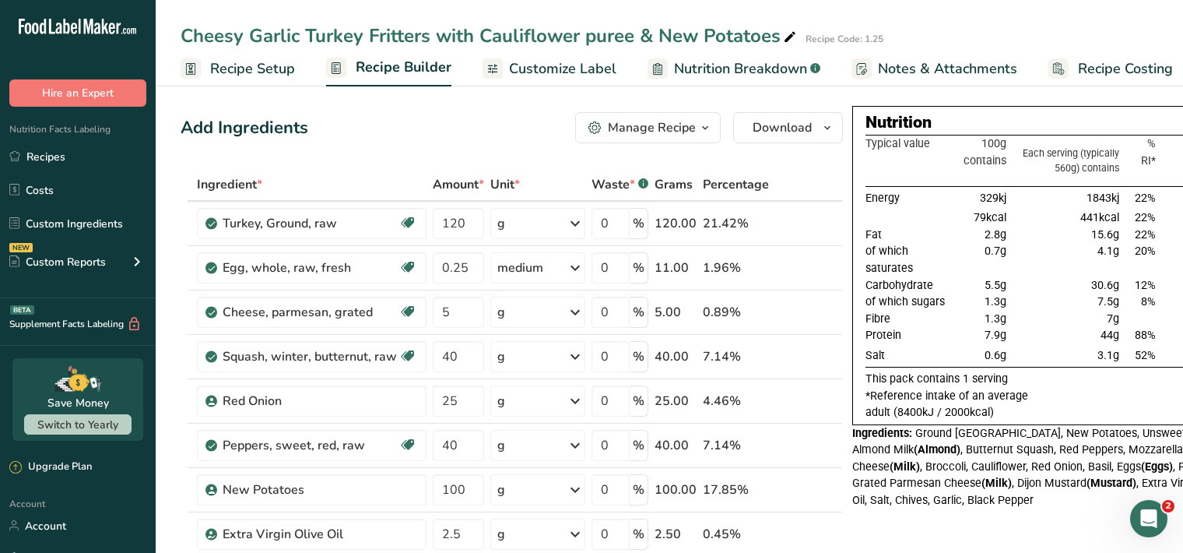
click at [562, 68] on span "Customize Label" at bounding box center [562, 68] width 107 height 21
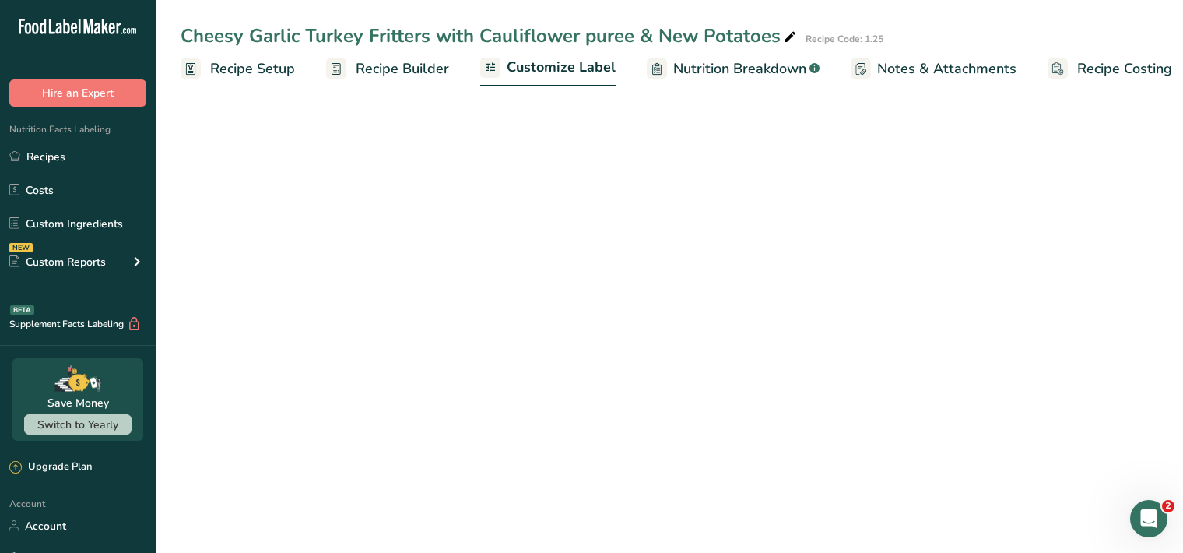
scroll to position [0, 14]
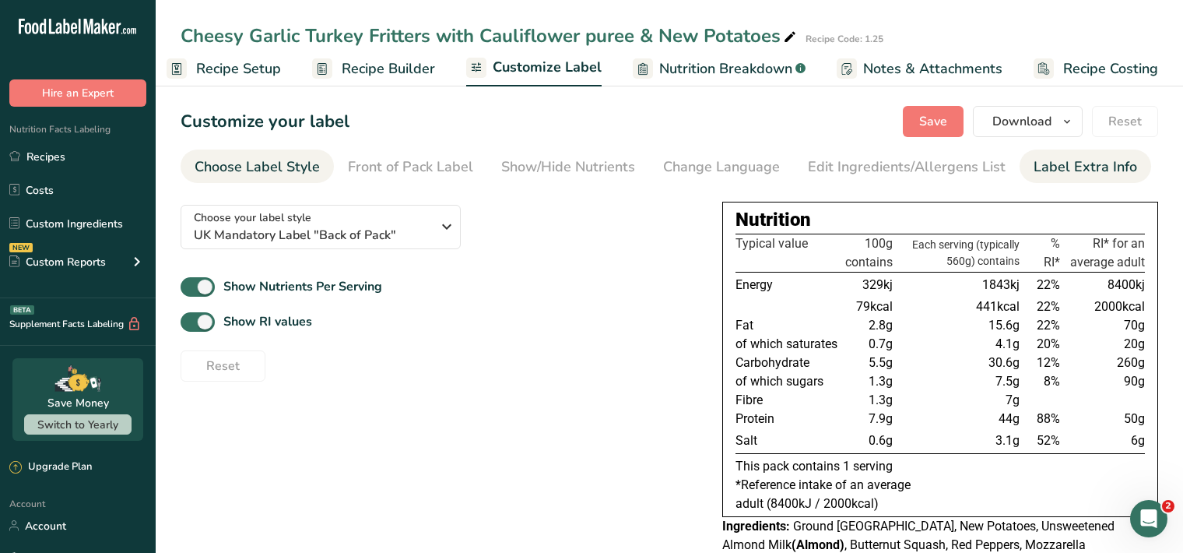
click at [1072, 174] on div "Label Extra Info" at bounding box center [1086, 166] width 104 height 21
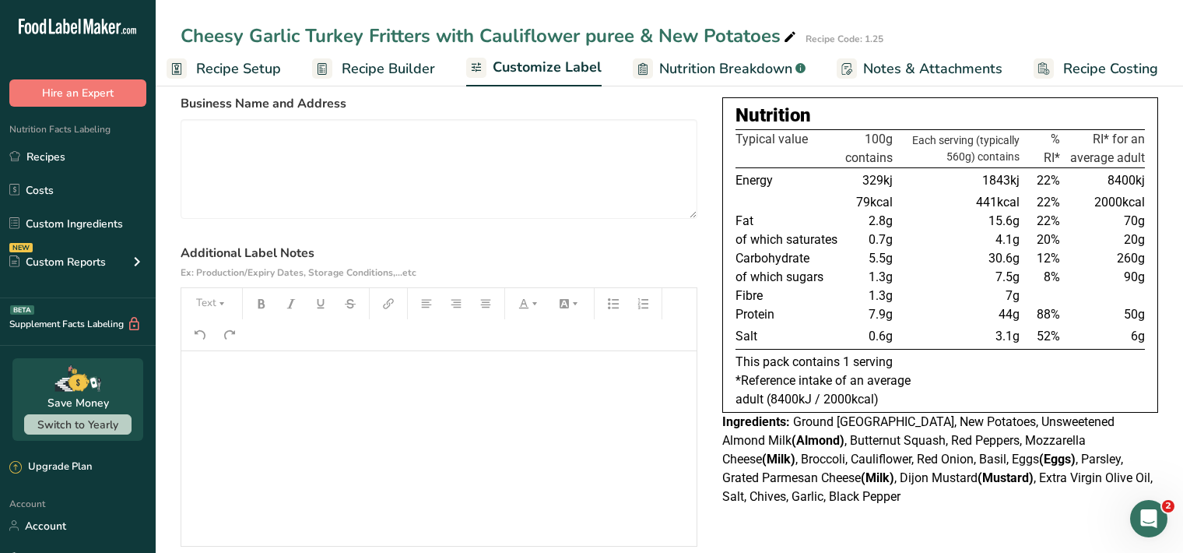
scroll to position [160, 0]
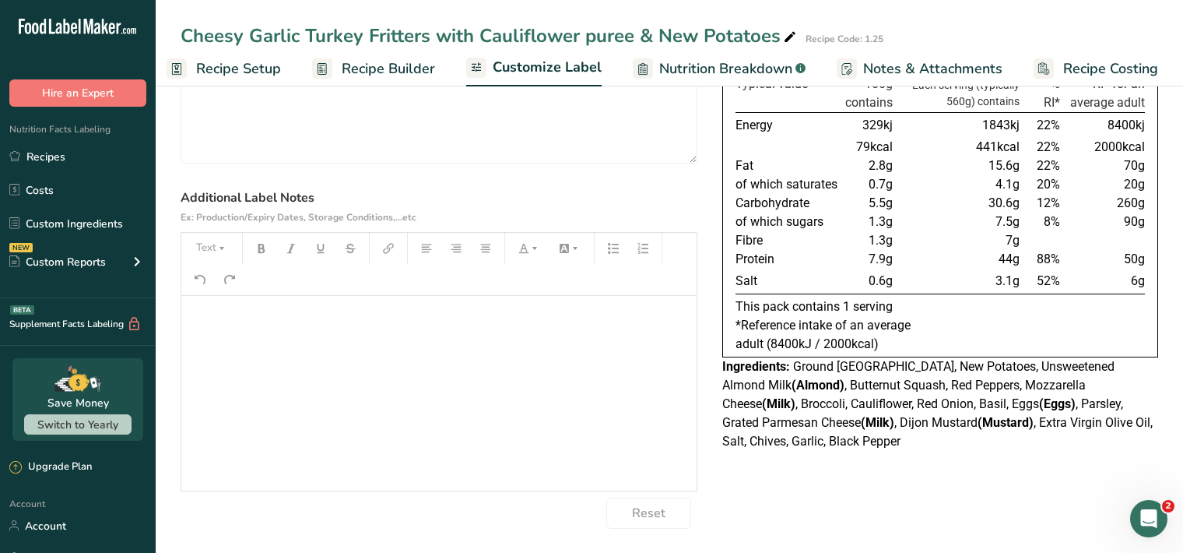
click at [239, 336] on div "﻿" at bounding box center [438, 393] width 515 height 195
click at [203, 243] on button "Text" at bounding box center [211, 248] width 47 height 25
click at [219, 283] on span "H1" at bounding box center [223, 288] width 34 height 33
click at [264, 247] on icon "button" at bounding box center [261, 248] width 11 height 11
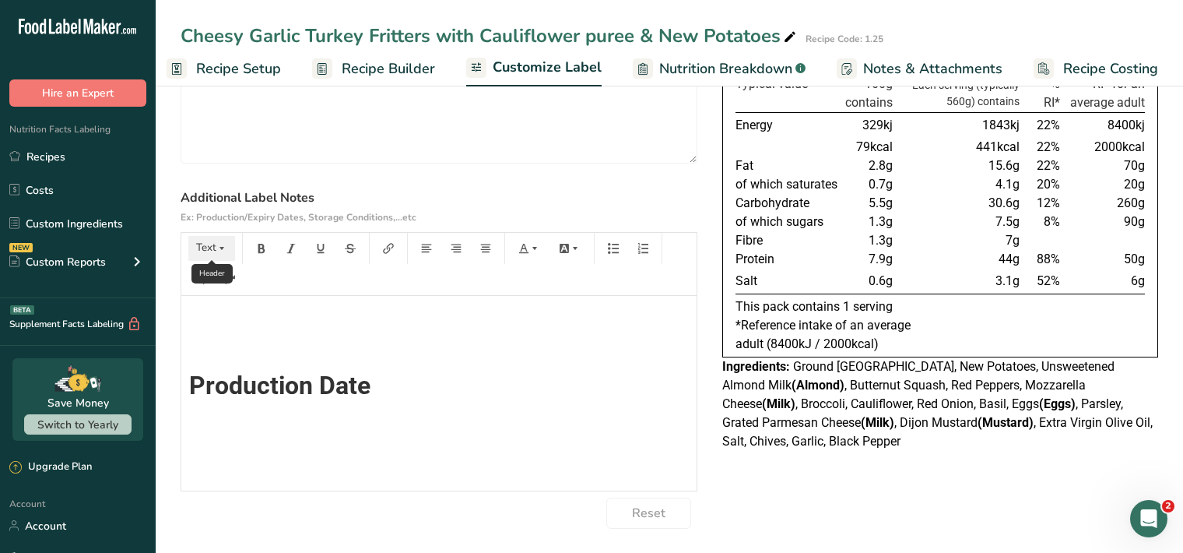
click at [211, 250] on button "Text" at bounding box center [211, 248] width 47 height 25
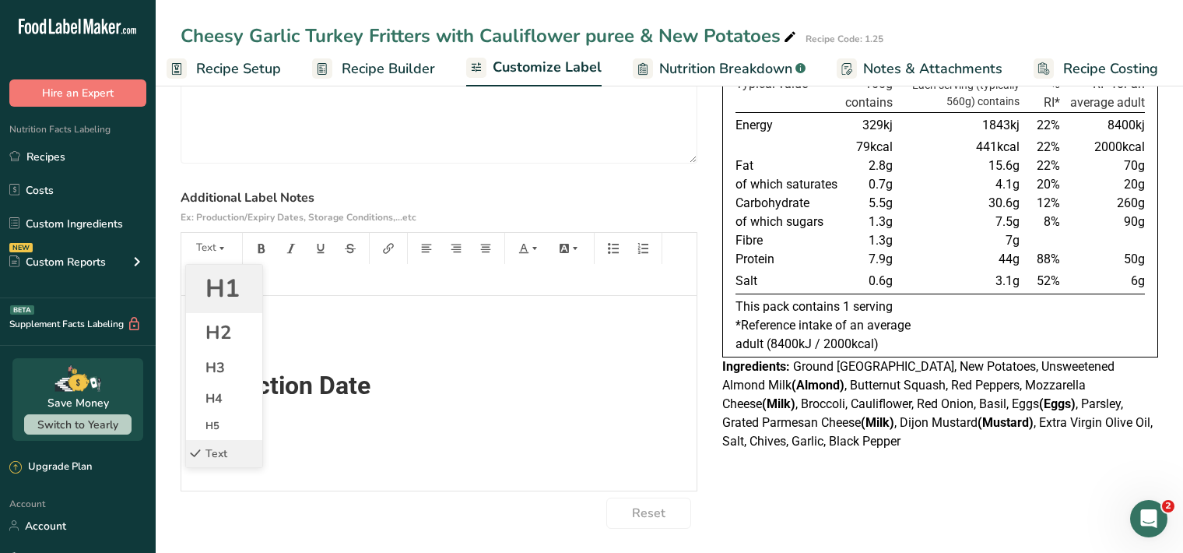
click at [220, 292] on span "H1" at bounding box center [223, 288] width 34 height 33
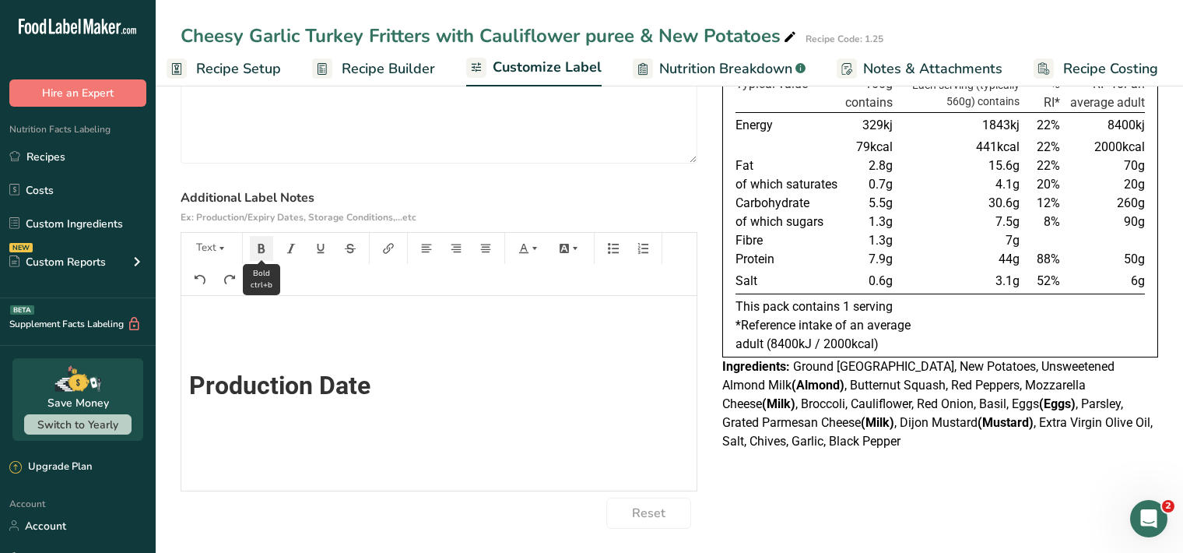
scroll to position [14, 0]
click at [261, 250] on icon "button" at bounding box center [261, 248] width 11 height 11
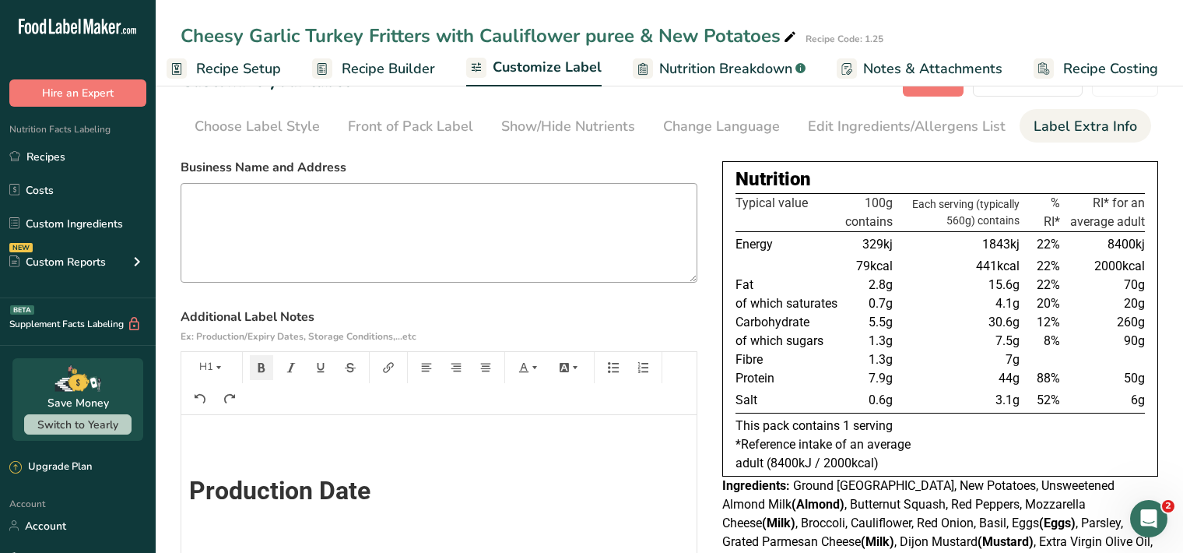
scroll to position [0, 0]
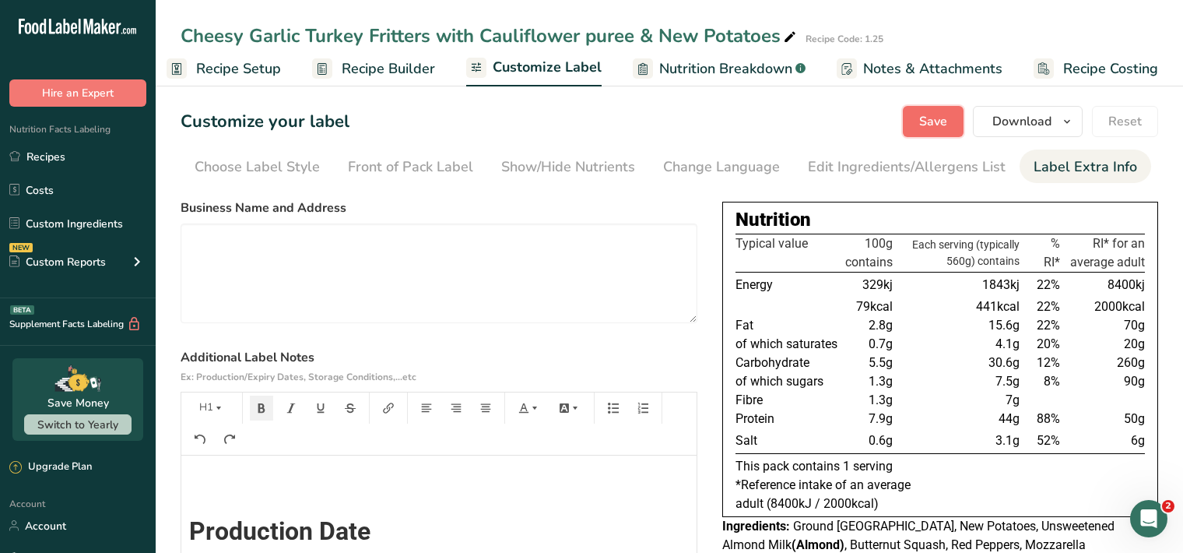
click at [942, 120] on span "Save" at bounding box center [933, 121] width 28 height 19
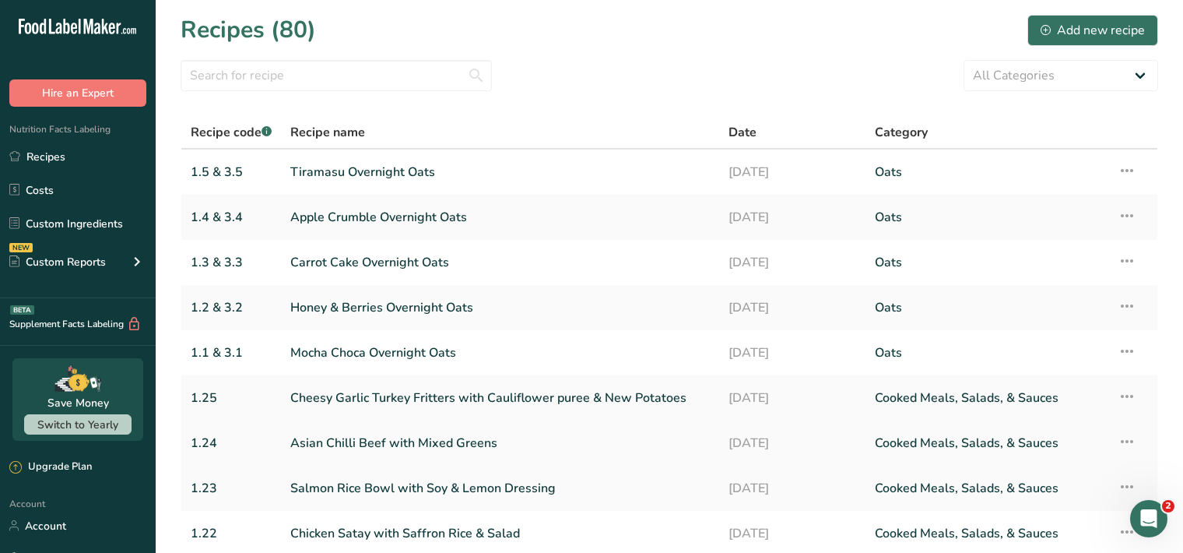
click at [475, 446] on link "Asian Chilli Beef with Mixed Greens" at bounding box center [500, 443] width 420 height 33
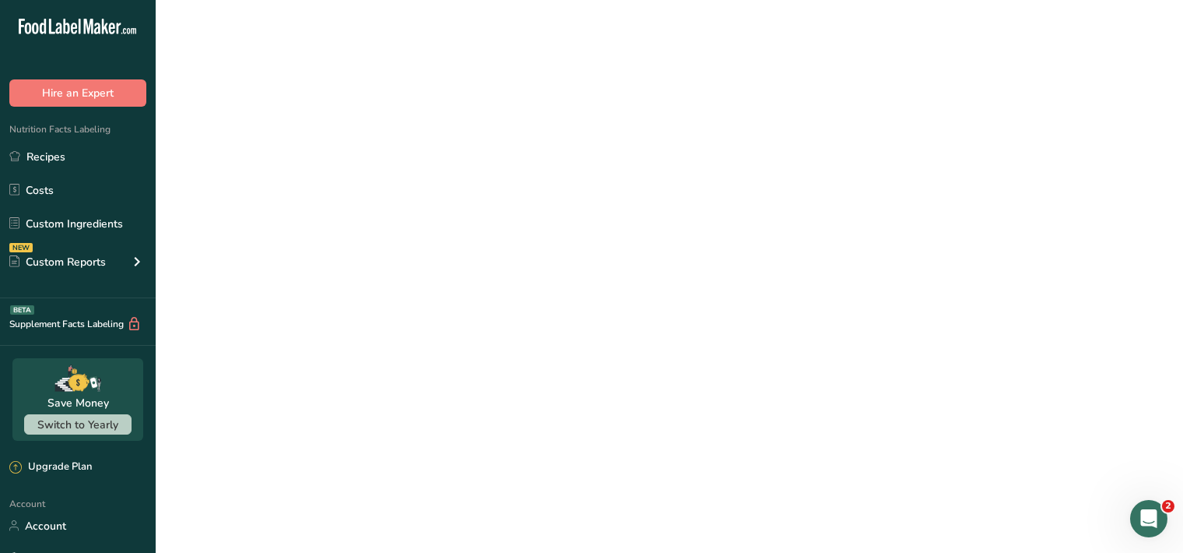
click at [475, 446] on link "Asian Chilli Beef with Mixed Greens" at bounding box center [500, 443] width 420 height 33
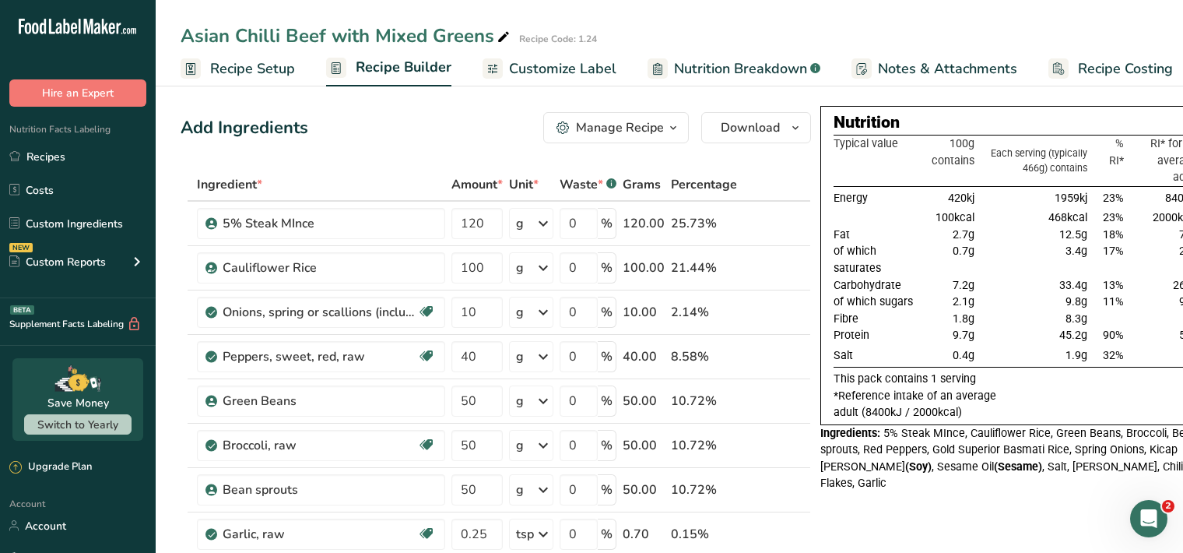
drag, startPoint x: 572, startPoint y: 75, endPoint x: 571, endPoint y: 85, distance: 10.2
click at [572, 74] on span "Customize Label" at bounding box center [562, 68] width 107 height 21
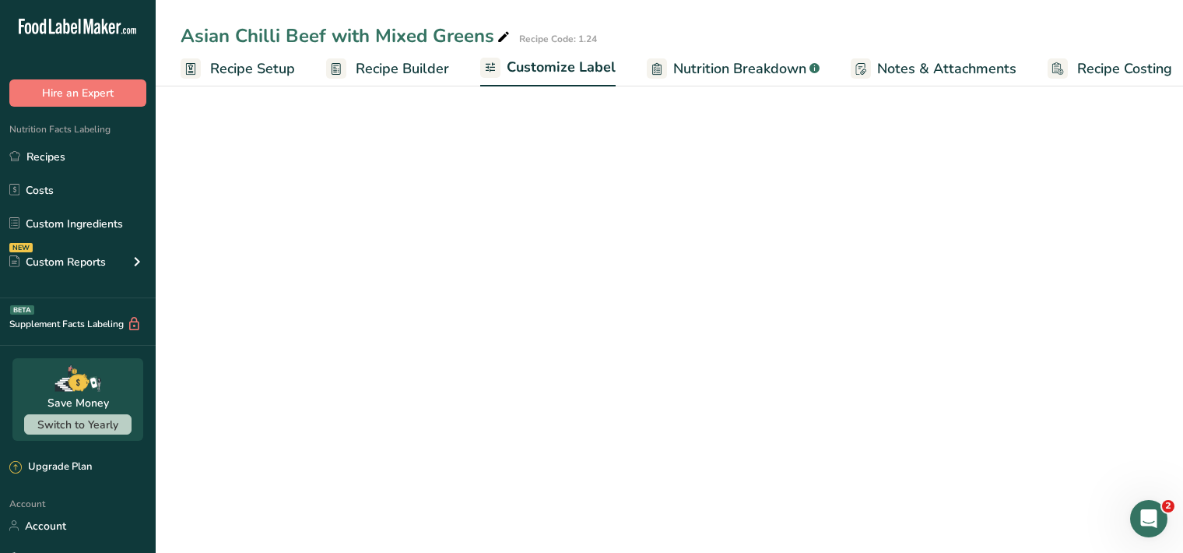
scroll to position [0, 14]
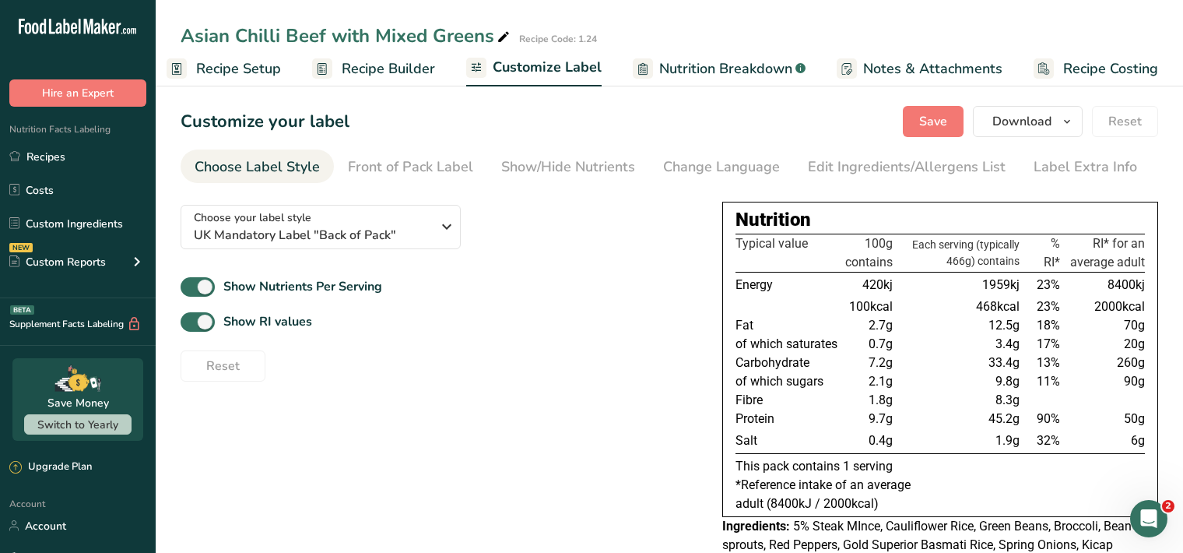
drag, startPoint x: 1045, startPoint y: 172, endPoint x: 1007, endPoint y: 206, distance: 50.7
click at [1049, 172] on div "Label Extra Info" at bounding box center [1086, 166] width 104 height 21
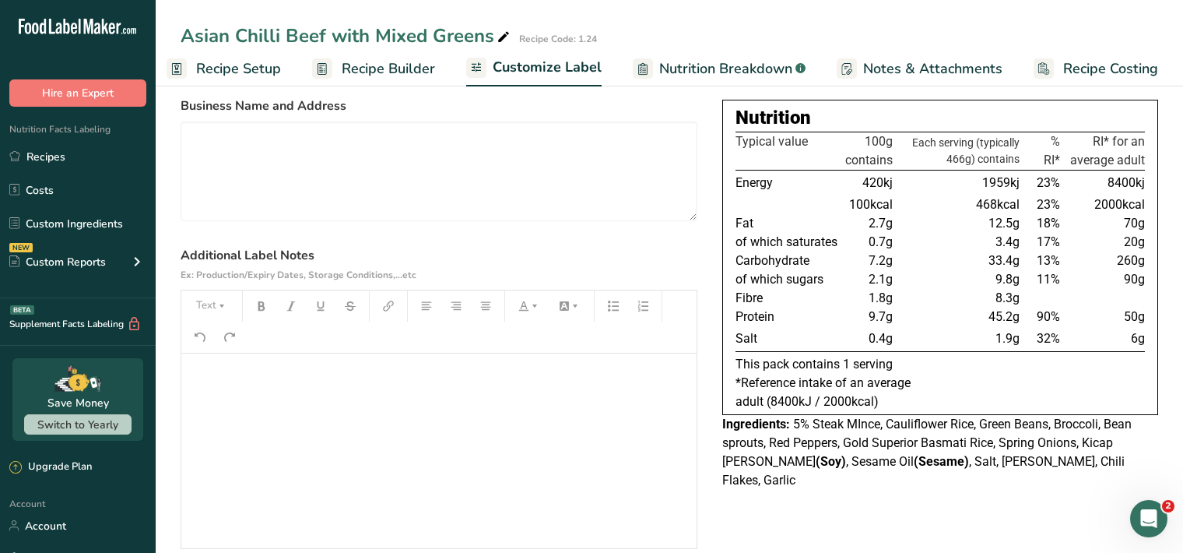
scroll to position [160, 0]
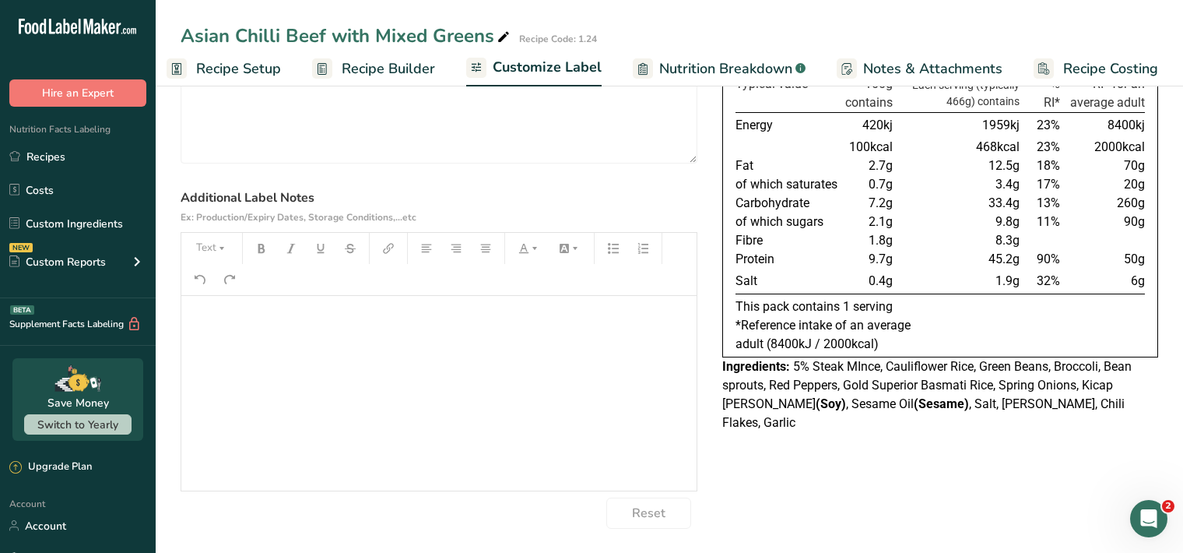
click at [210, 336] on div "﻿" at bounding box center [438, 393] width 515 height 195
click at [220, 252] on icon "button" at bounding box center [221, 248] width 11 height 11
click at [240, 287] on li "H1" at bounding box center [224, 289] width 76 height 48
drag, startPoint x: 264, startPoint y: 251, endPoint x: 279, endPoint y: 248, distance: 15.0
click at [265, 250] on icon "button" at bounding box center [261, 248] width 11 height 11
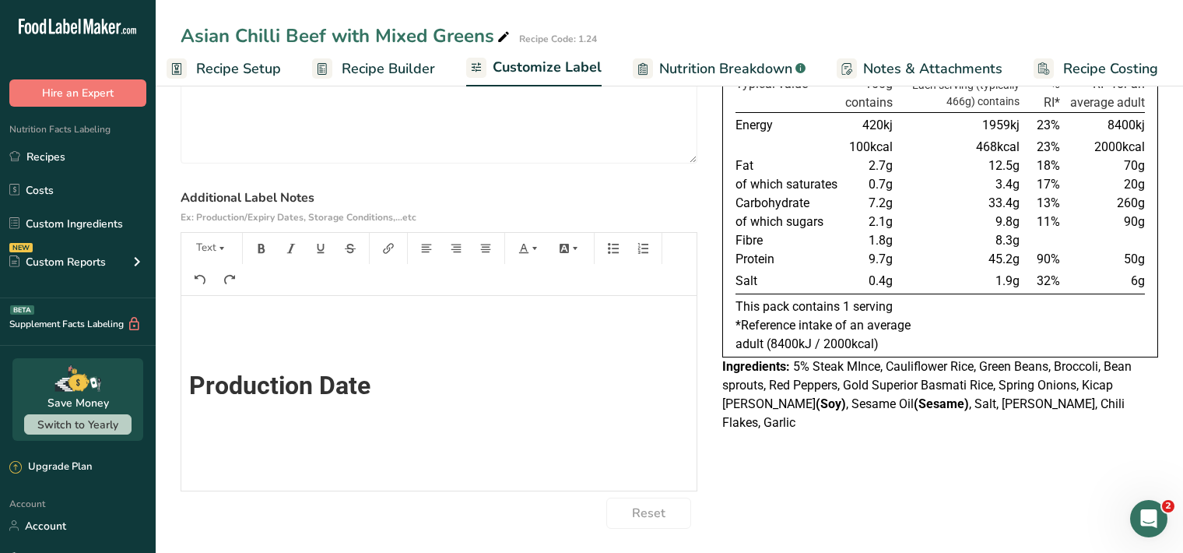
scroll to position [0, 0]
click at [216, 250] on icon "button" at bounding box center [221, 248] width 11 height 11
drag, startPoint x: 223, startPoint y: 288, endPoint x: 236, endPoint y: 276, distance: 17.6
click at [225, 286] on span "H1" at bounding box center [223, 288] width 34 height 33
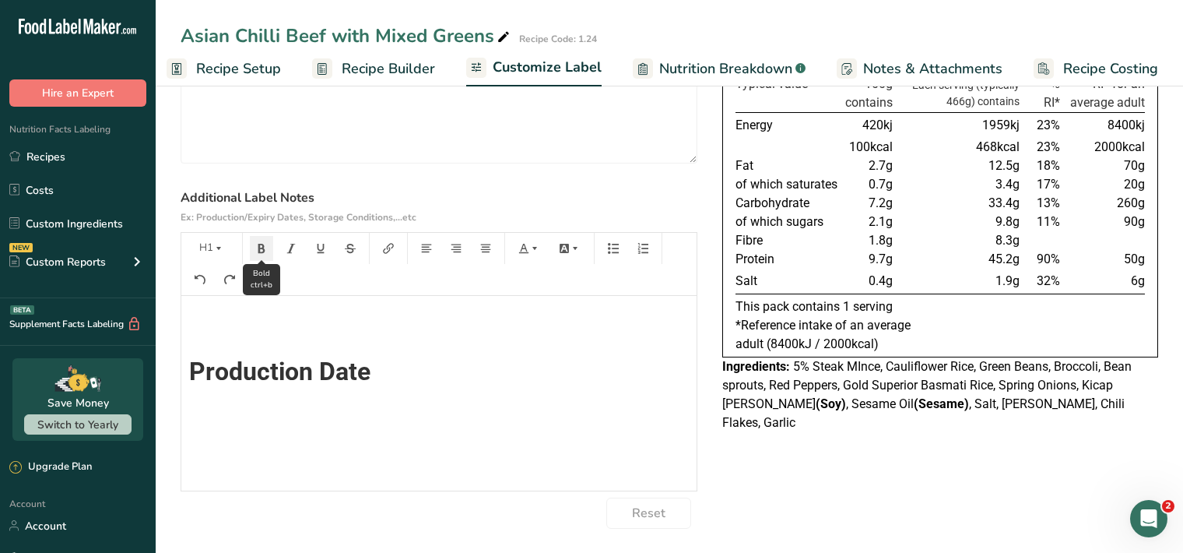
click at [268, 244] on button "button" at bounding box center [261, 248] width 23 height 25
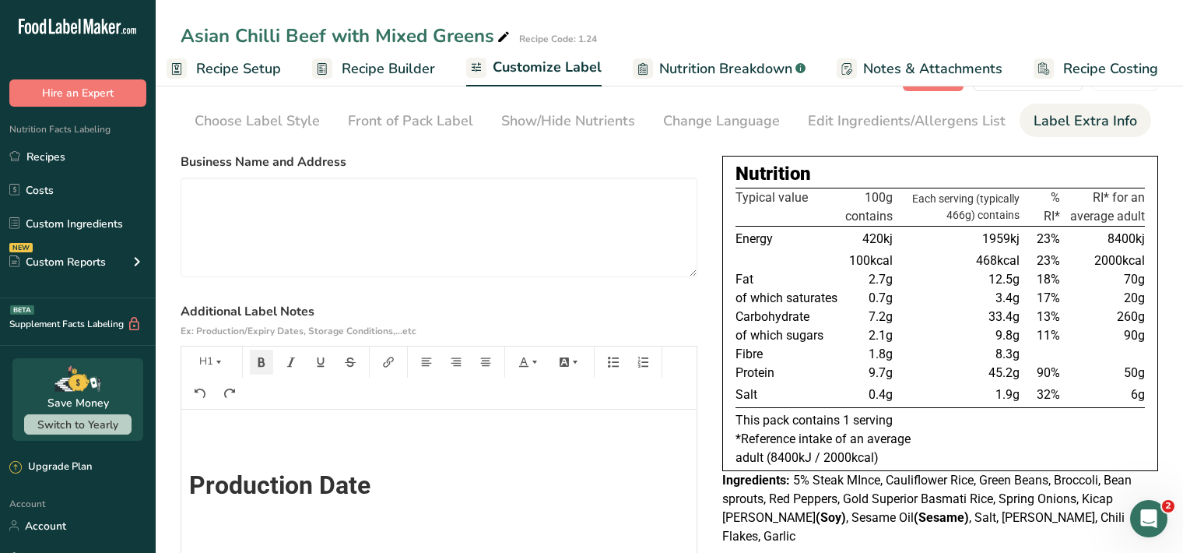
scroll to position [0, 0]
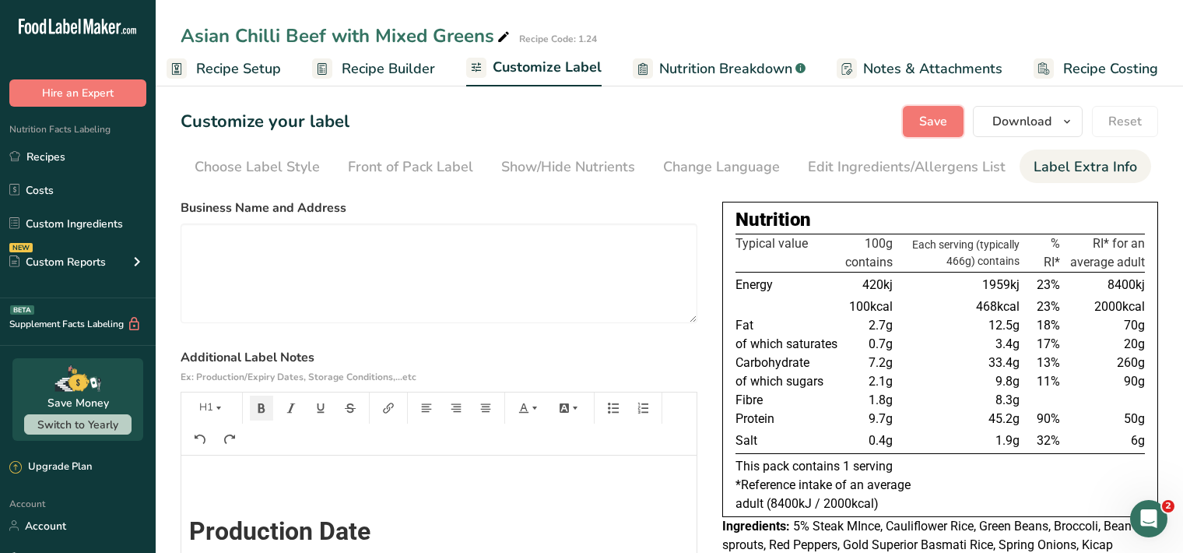
click at [933, 118] on span "Save" at bounding box center [933, 121] width 28 height 19
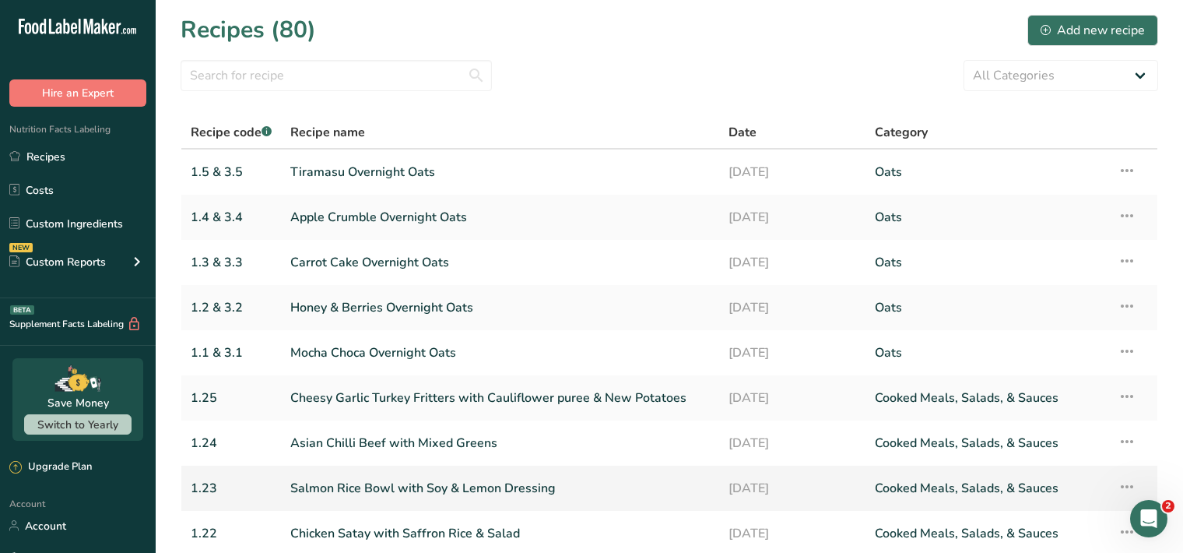
click at [485, 491] on link "Salmon Rice Bowl with Soy & Lemon Dressing" at bounding box center [500, 488] width 420 height 33
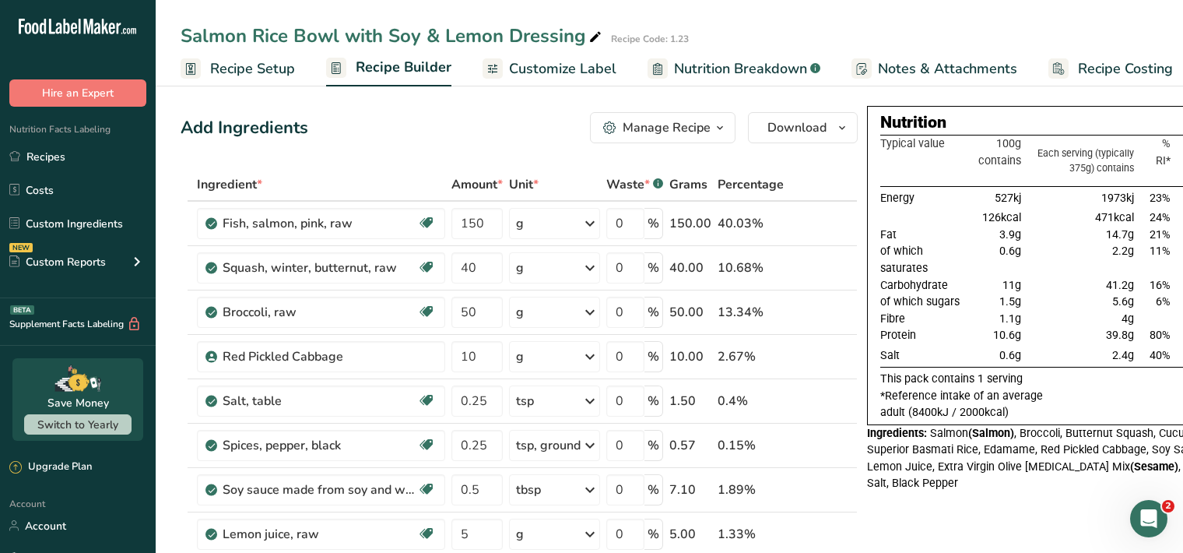
click at [557, 68] on span "Customize Label" at bounding box center [562, 68] width 107 height 21
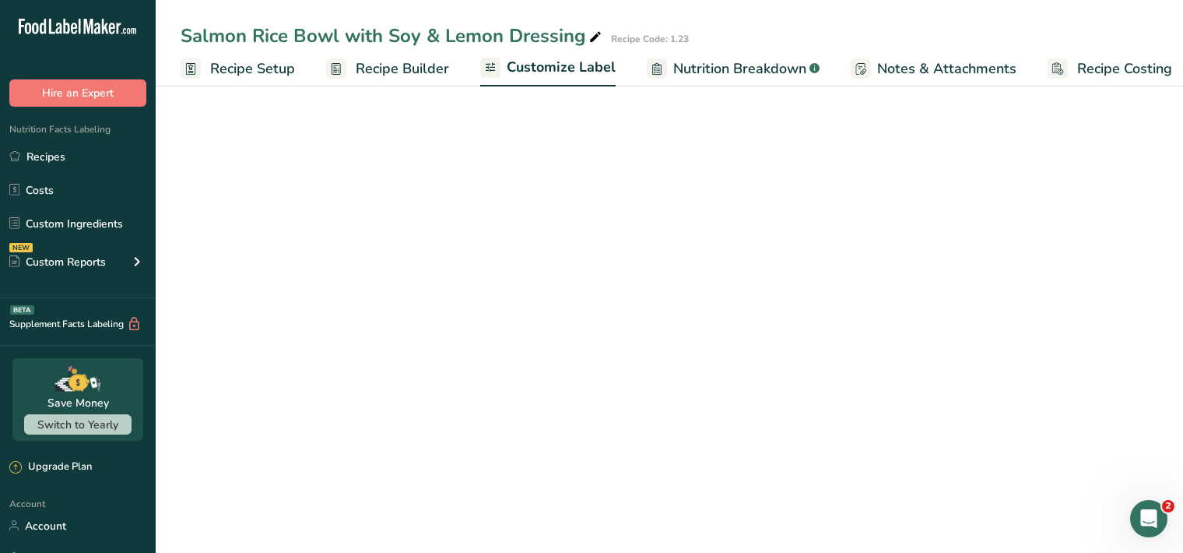
scroll to position [0, 14]
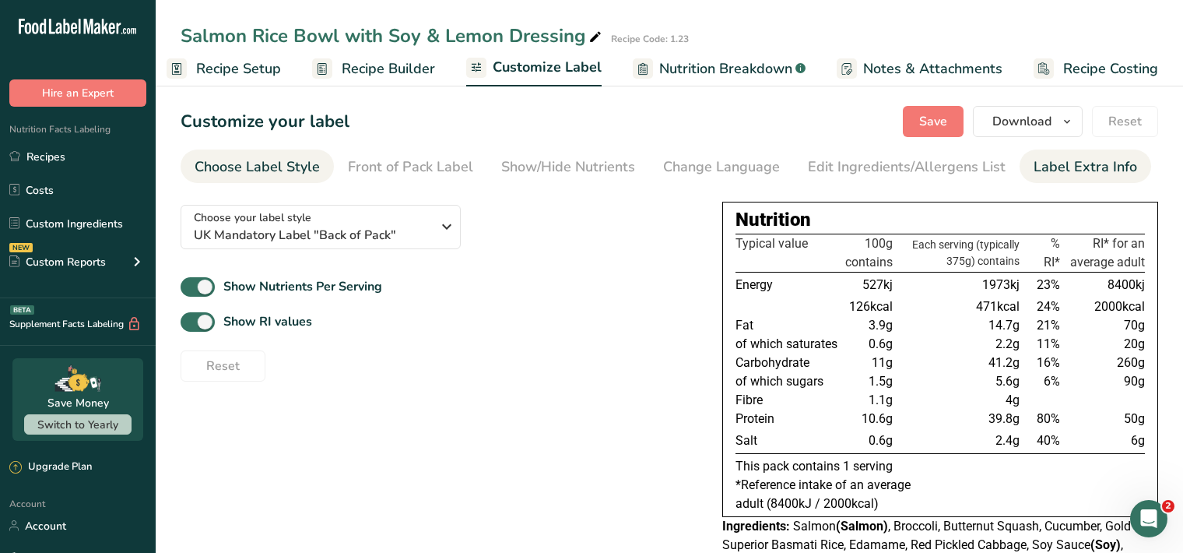
click at [1069, 164] on div "Label Extra Info" at bounding box center [1086, 166] width 104 height 21
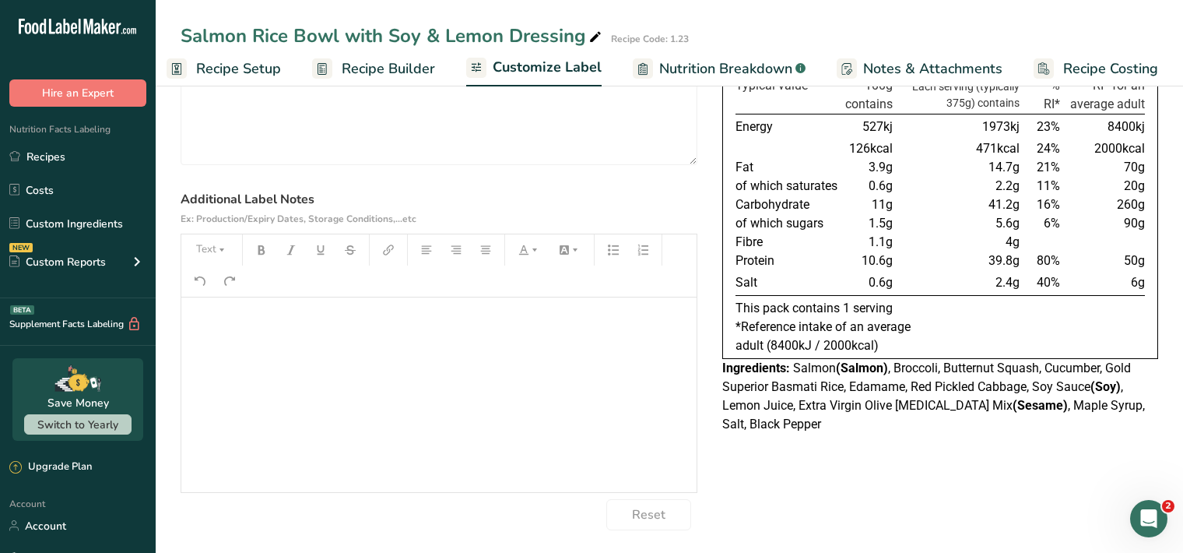
scroll to position [160, 0]
click at [241, 322] on p "﻿" at bounding box center [439, 317] width 500 height 19
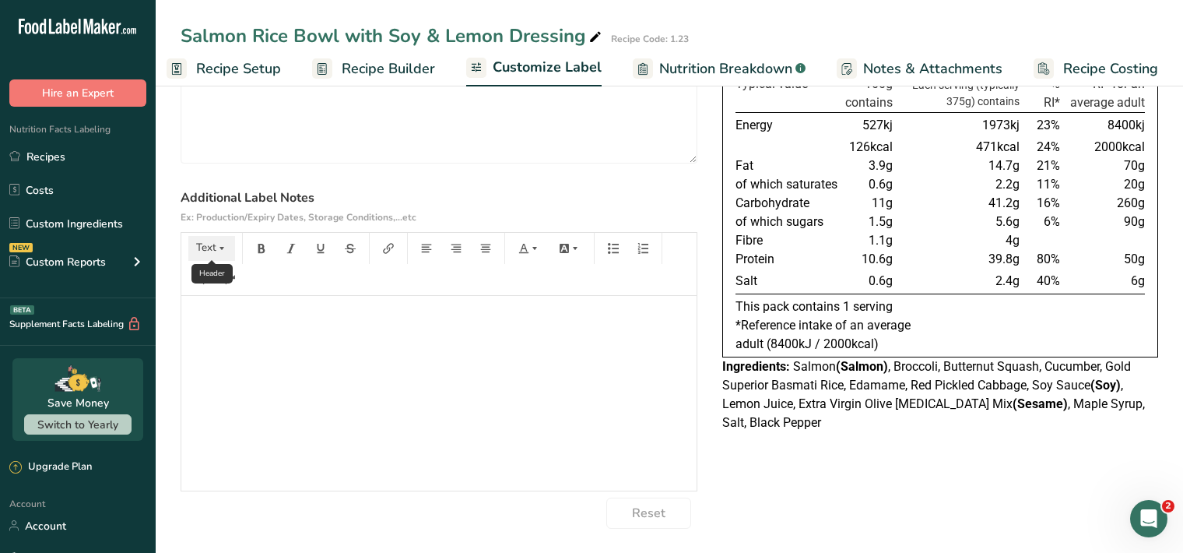
click at [228, 244] on button "Text" at bounding box center [211, 248] width 47 height 25
click at [229, 291] on span "H1" at bounding box center [223, 288] width 34 height 33
drag, startPoint x: 262, startPoint y: 244, endPoint x: 261, endPoint y: 251, distance: 7.8
click at [262, 244] on icon "button" at bounding box center [261, 248] width 7 height 9
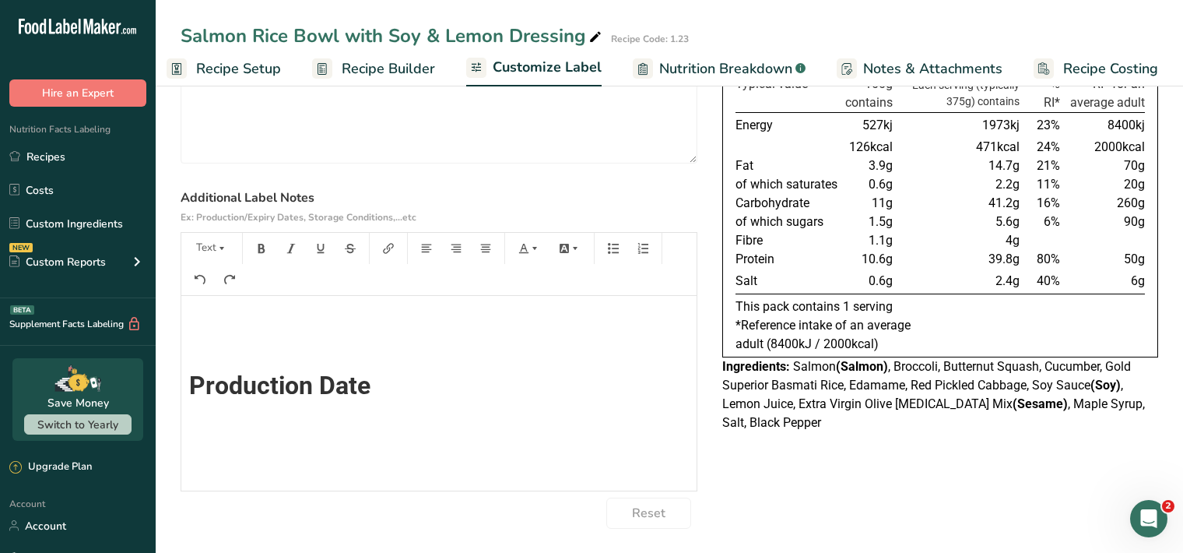
scroll to position [0, 0]
click at [220, 245] on icon "button" at bounding box center [221, 248] width 11 height 11
drag, startPoint x: 202, startPoint y: 294, endPoint x: 209, endPoint y: 285, distance: 11.7
click at [202, 293] on li "H1" at bounding box center [224, 289] width 76 height 48
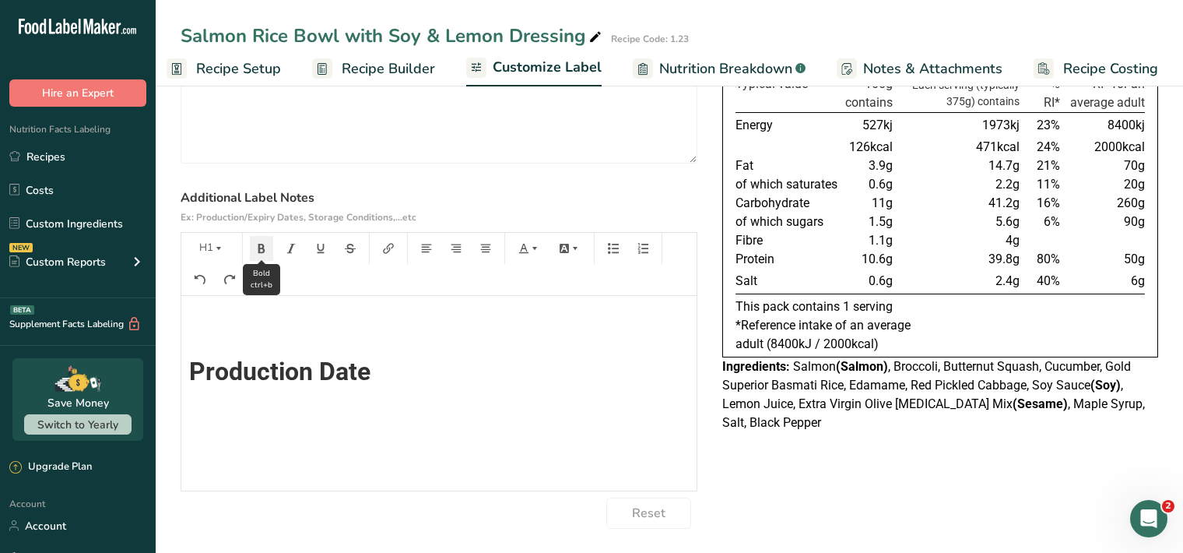
click at [264, 243] on icon "button" at bounding box center [261, 248] width 11 height 11
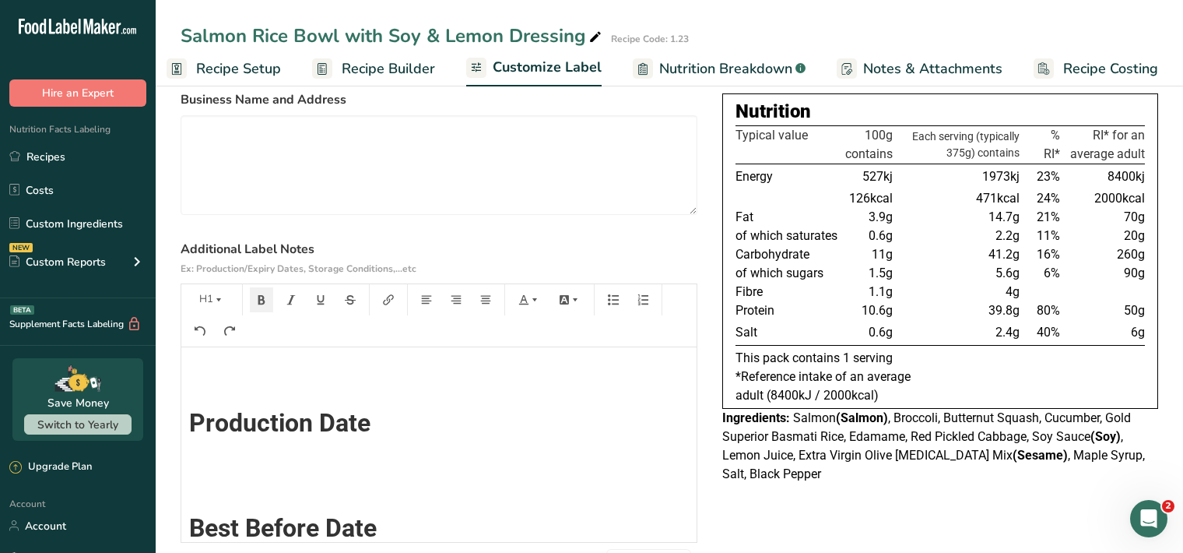
scroll to position [0, 0]
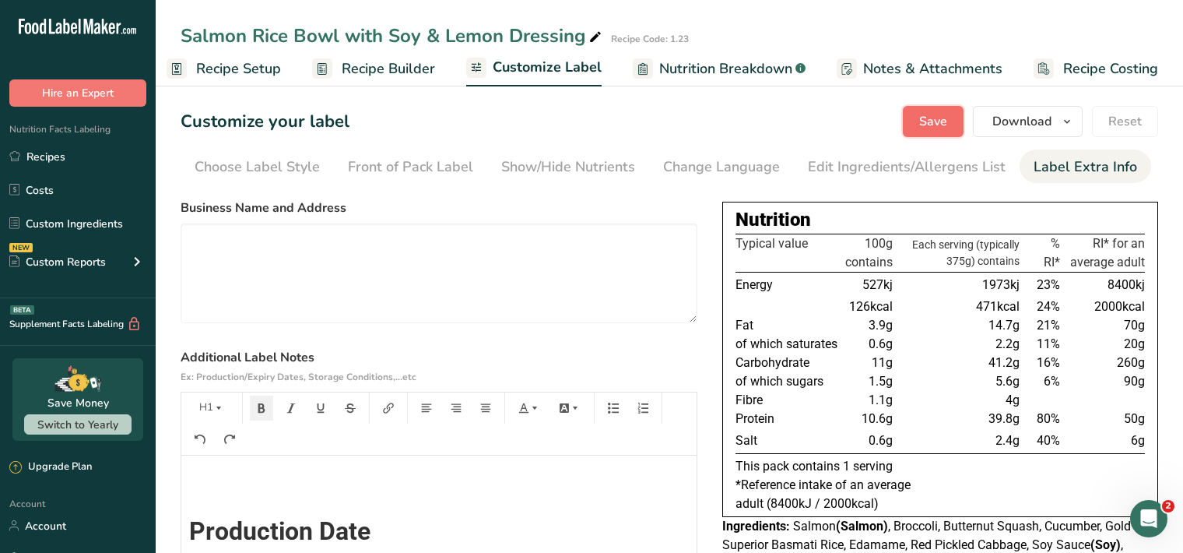
click at [947, 124] on span "Save" at bounding box center [933, 121] width 28 height 19
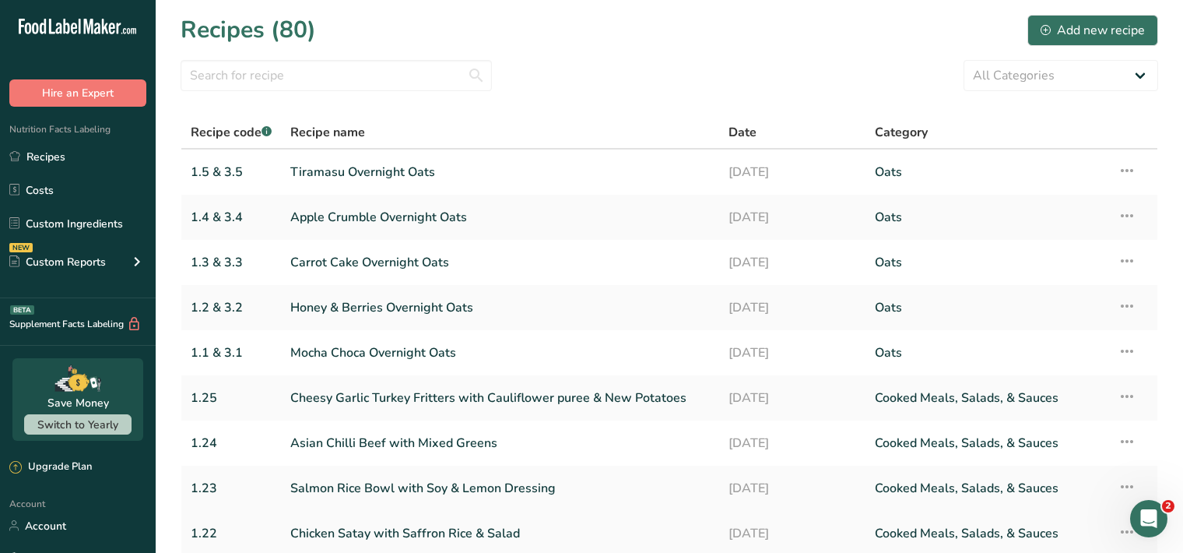
click at [368, 536] on link "Chicken Satay with Saffron Rice & Salad" at bounding box center [500, 533] width 420 height 33
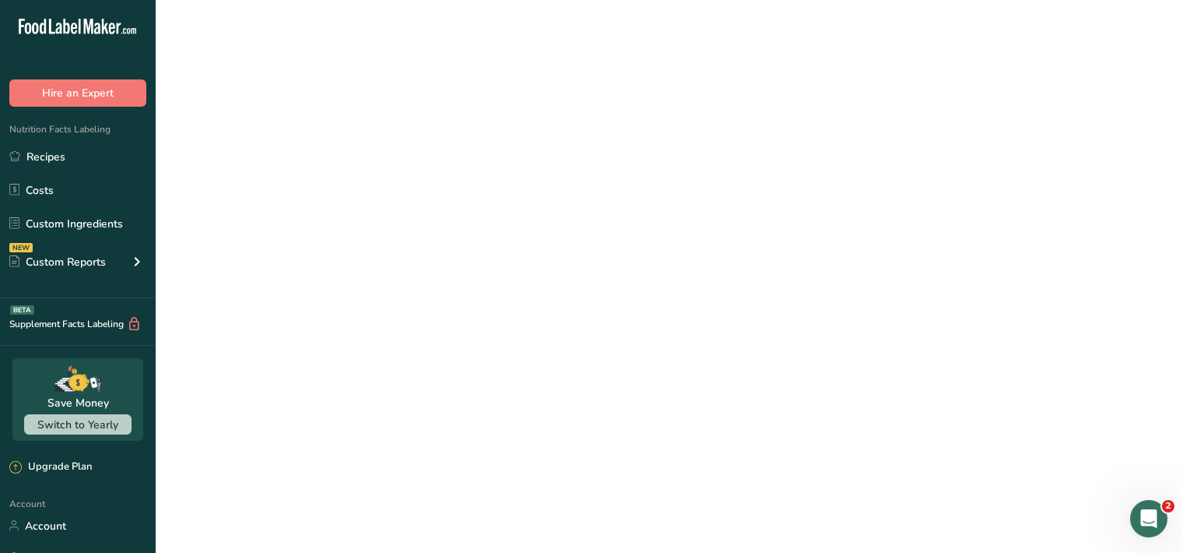
click at [368, 536] on link "Chicken Satay with Saffron Rice & Salad" at bounding box center [500, 533] width 420 height 33
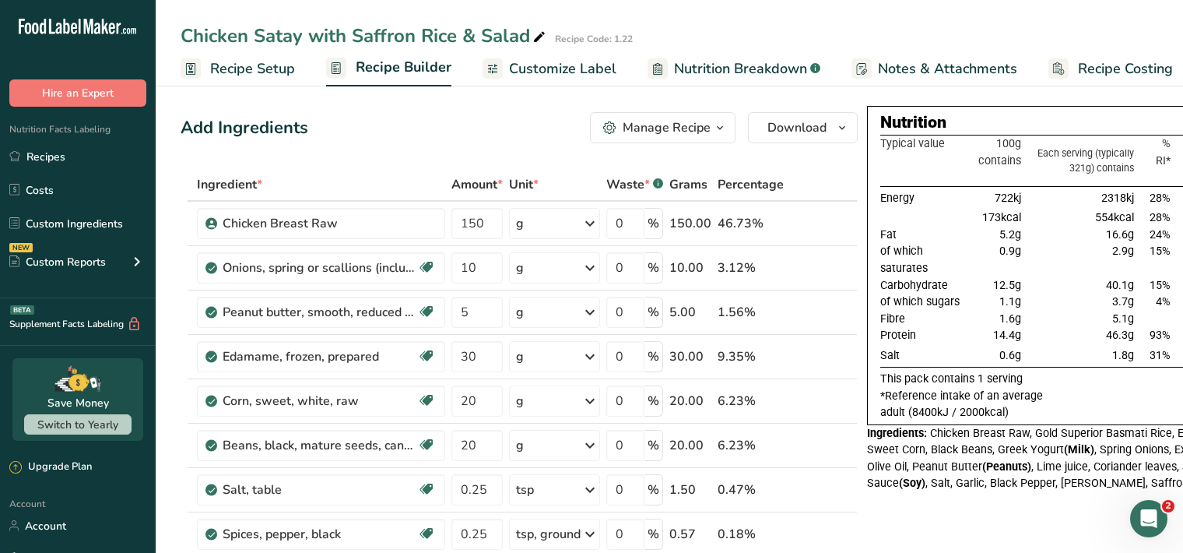
click at [554, 72] on span "Customize Label" at bounding box center [562, 68] width 107 height 21
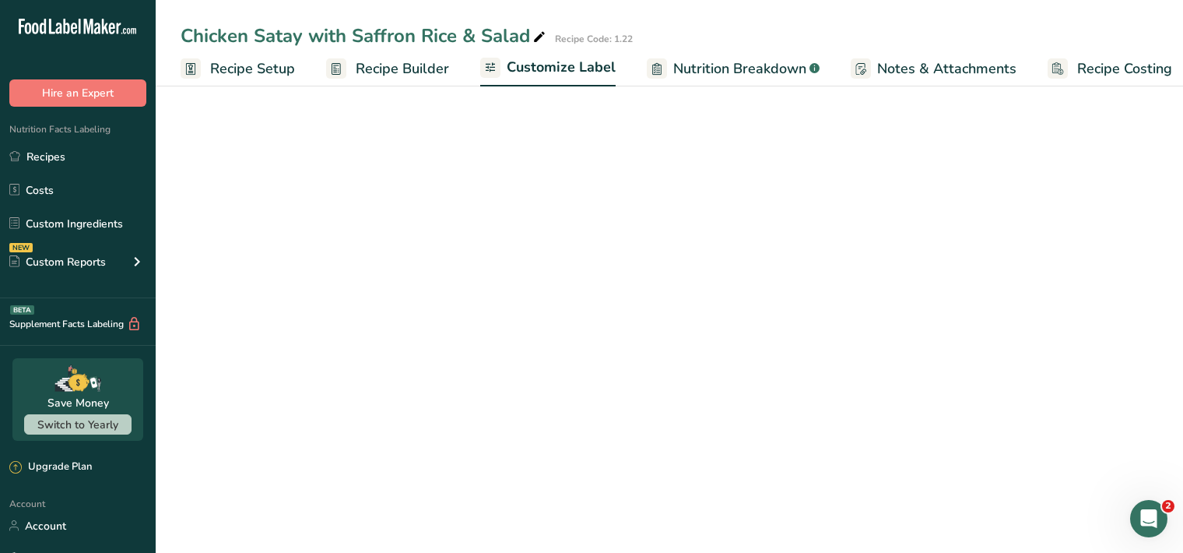
scroll to position [0, 14]
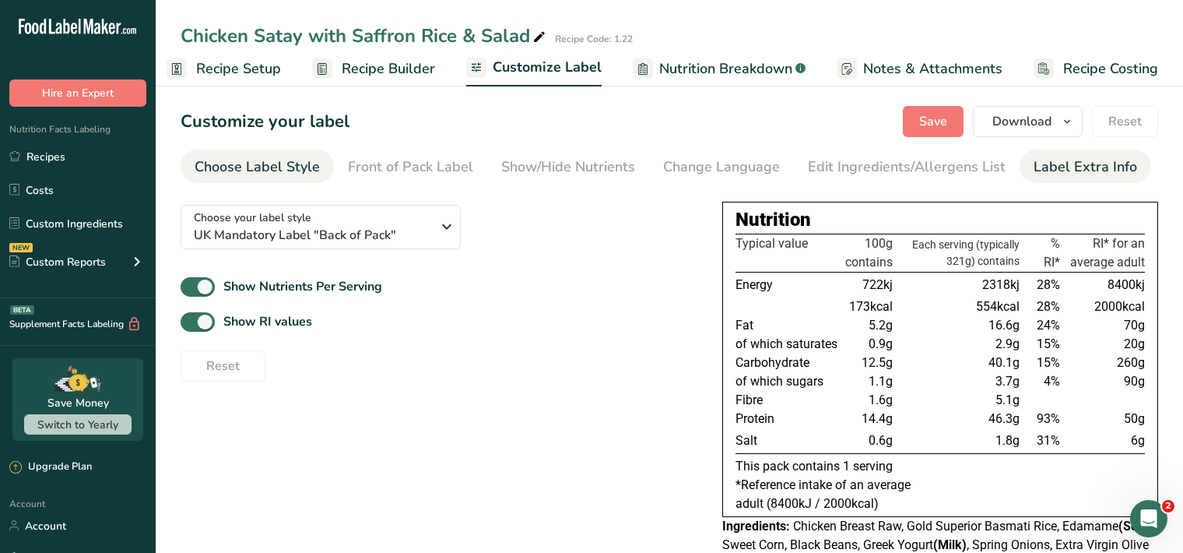
click at [1065, 175] on div "Label Extra Info" at bounding box center [1086, 166] width 104 height 21
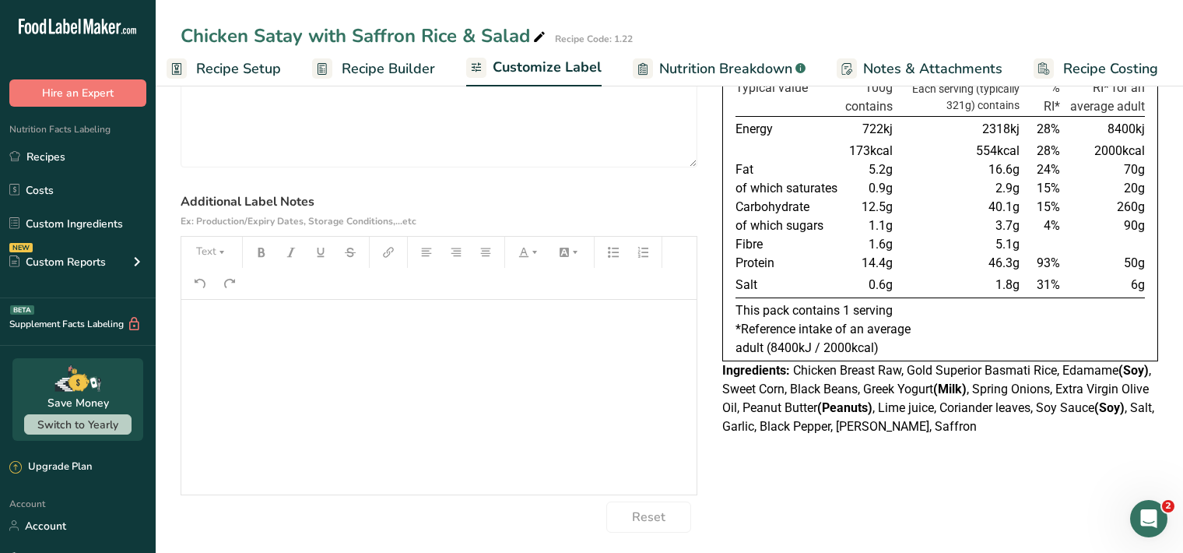
scroll to position [160, 0]
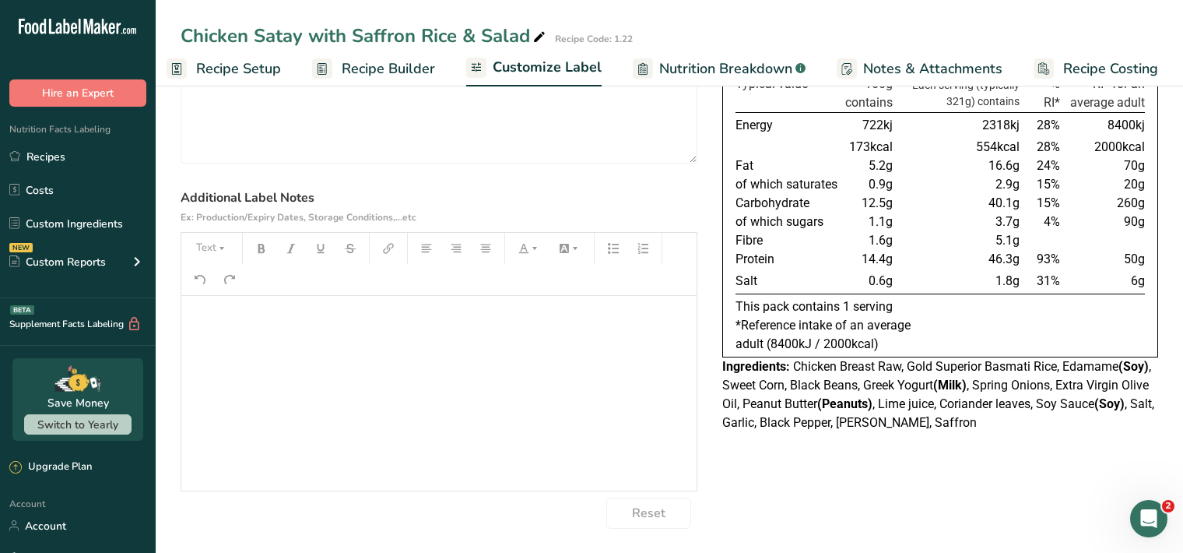
click at [221, 330] on div "﻿" at bounding box center [438, 393] width 515 height 195
click at [213, 248] on button "Text" at bounding box center [211, 248] width 47 height 25
drag, startPoint x: 225, startPoint y: 286, endPoint x: 229, endPoint y: 272, distance: 13.8
click at [224, 285] on span "H1" at bounding box center [223, 288] width 34 height 33
click at [264, 247] on icon "button" at bounding box center [261, 248] width 11 height 11
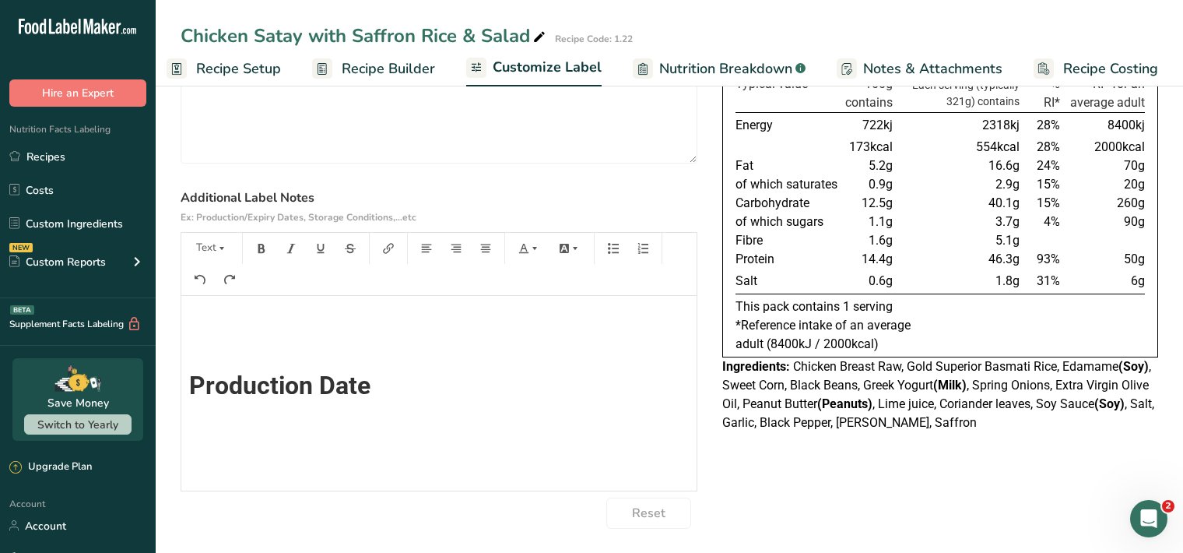
scroll to position [0, 0]
drag, startPoint x: 229, startPoint y: 244, endPoint x: 215, endPoint y: 262, distance: 22.1
click at [228, 244] on button "Text" at bounding box center [211, 248] width 47 height 25
drag, startPoint x: 206, startPoint y: 291, endPoint x: 233, endPoint y: 281, distance: 28.3
click at [207, 290] on span "H1" at bounding box center [223, 288] width 34 height 33
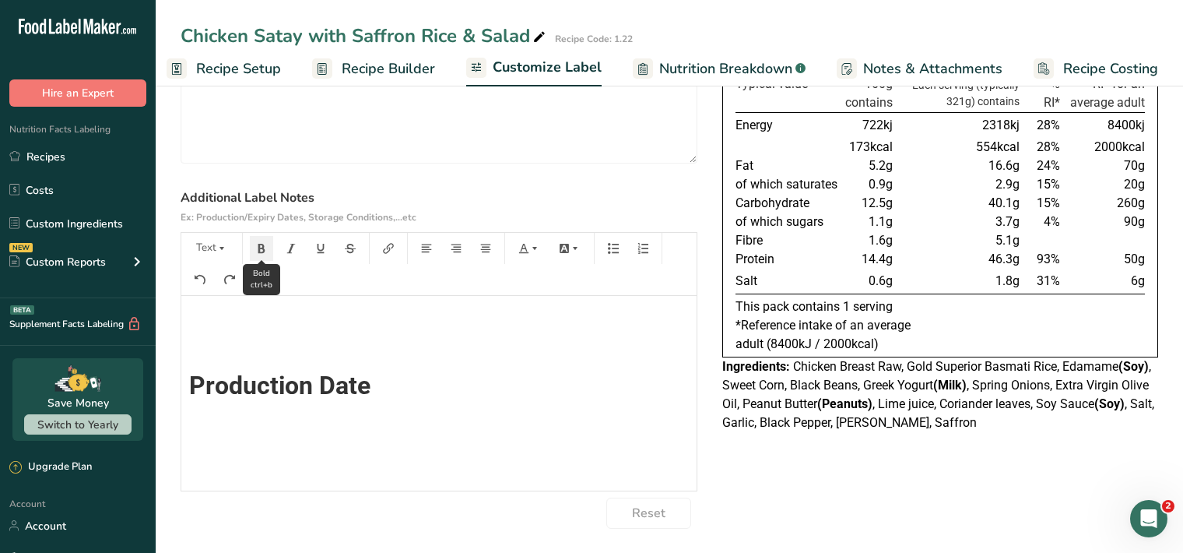
scroll to position [14, 0]
click at [265, 249] on icon "button" at bounding box center [261, 248] width 11 height 11
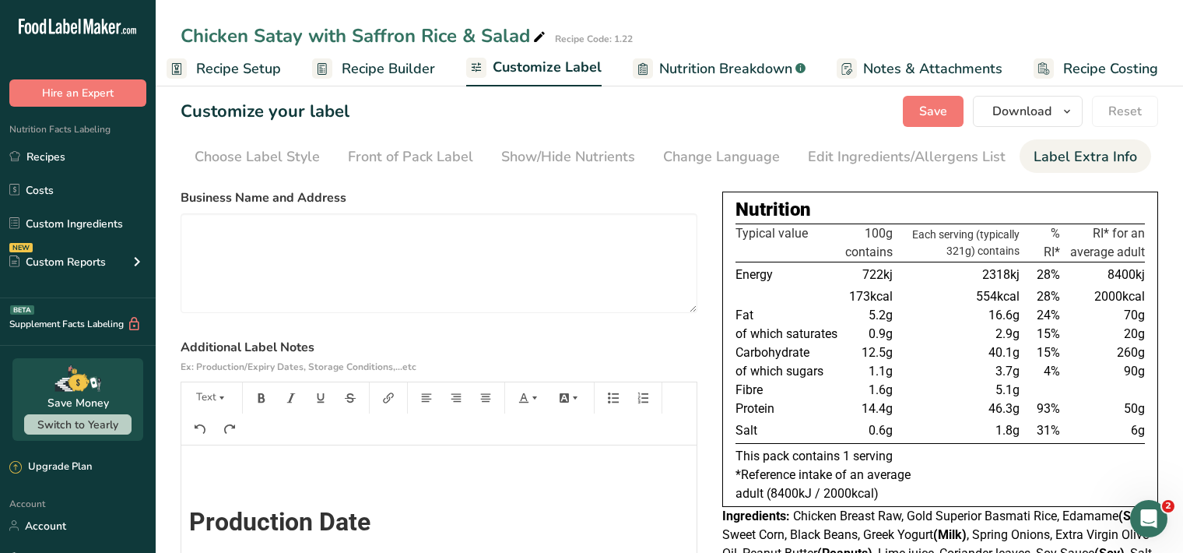
scroll to position [0, 0]
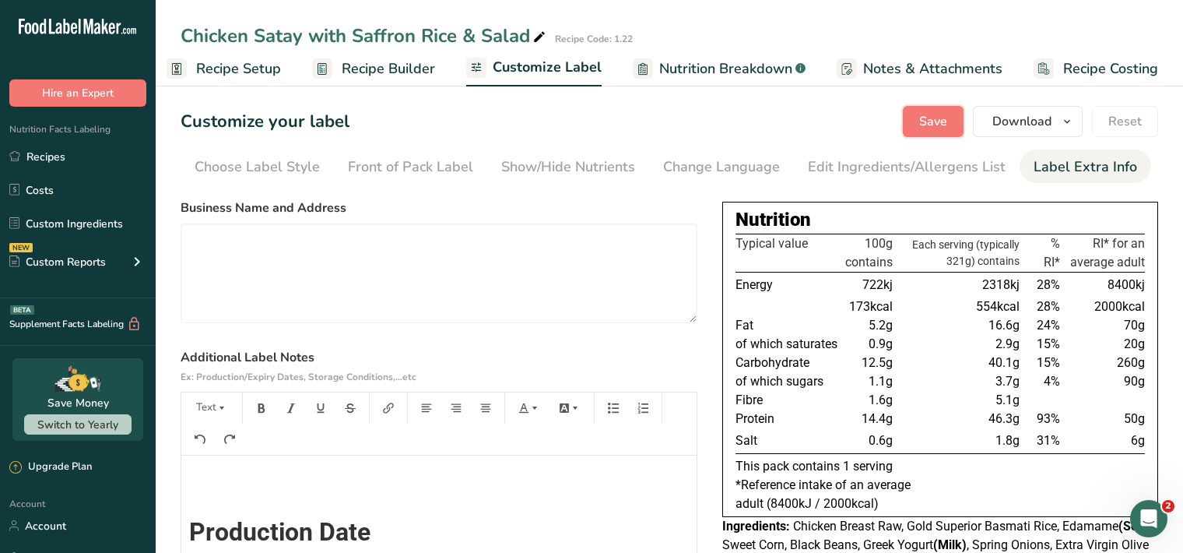
click at [928, 123] on span "Save" at bounding box center [933, 121] width 28 height 19
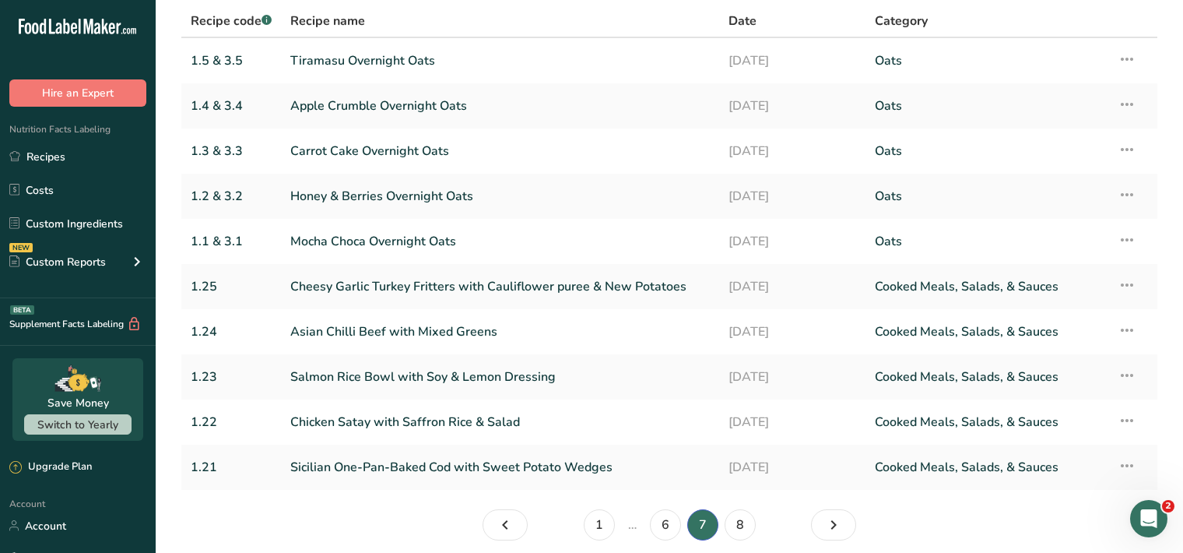
scroll to position [173, 0]
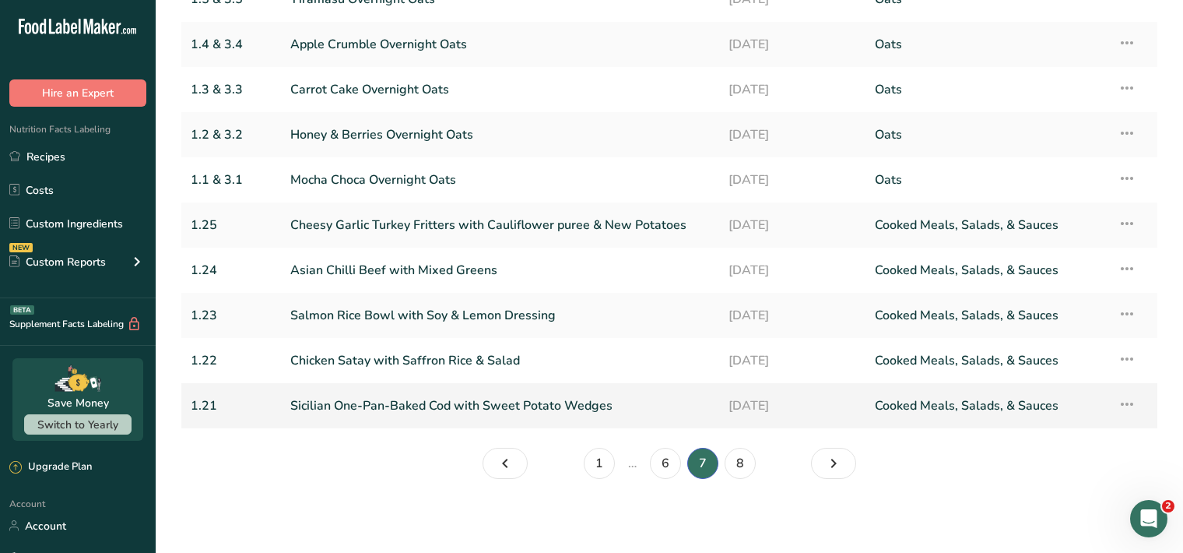
click at [403, 402] on link "Sicilian One-Pan-Baked Cod with Sweet Potato Wedges" at bounding box center [500, 405] width 420 height 33
click at [406, 402] on link "Sicilian One-Pan-Baked Cod with Sweet Potato Wedges" at bounding box center [500, 405] width 420 height 33
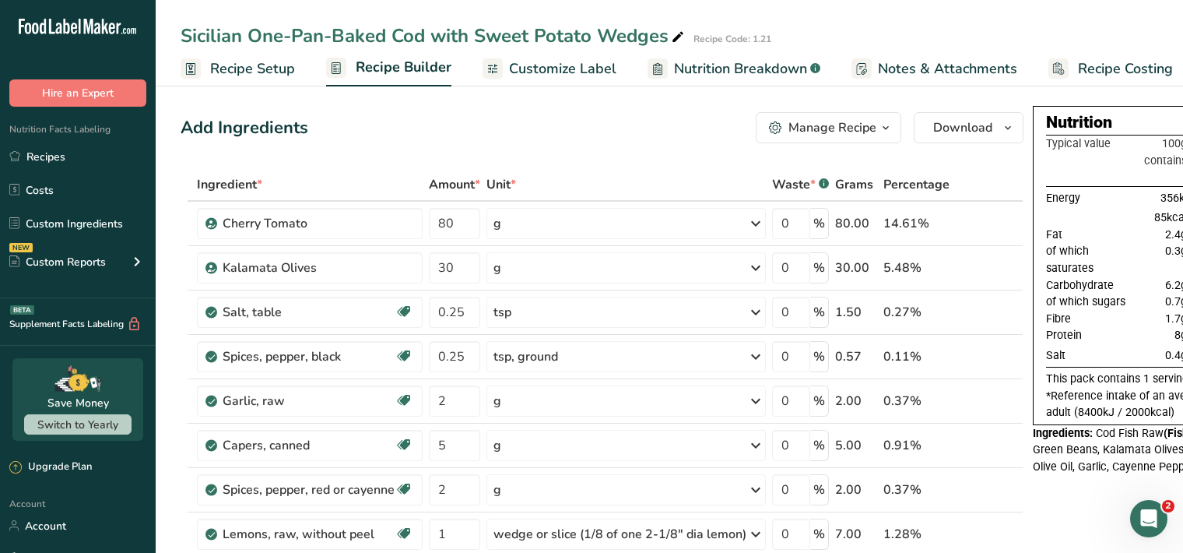
click at [554, 67] on span "Customize Label" at bounding box center [562, 68] width 107 height 21
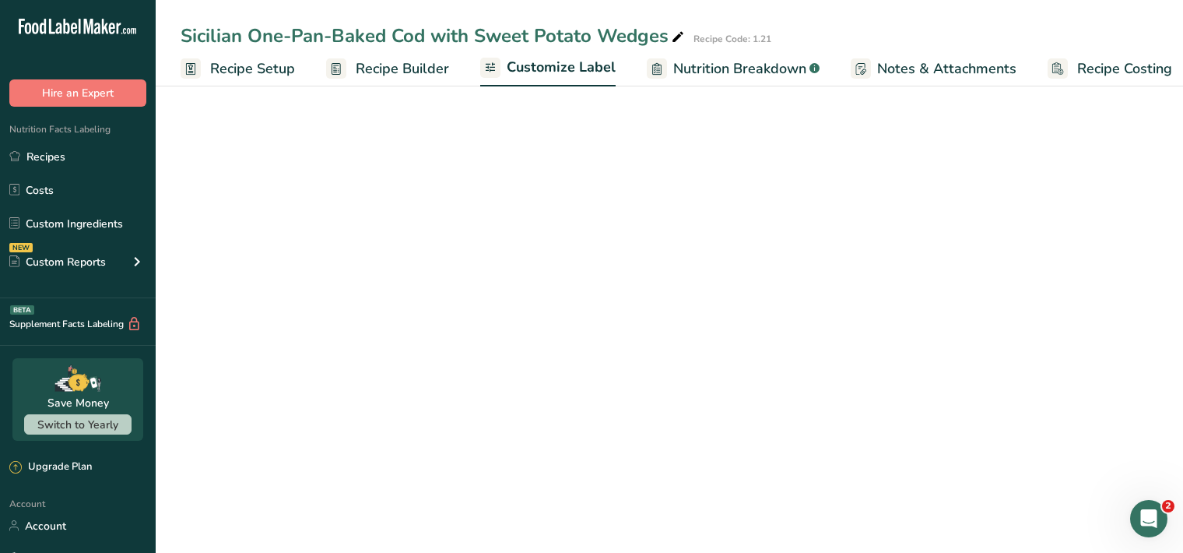
scroll to position [0, 14]
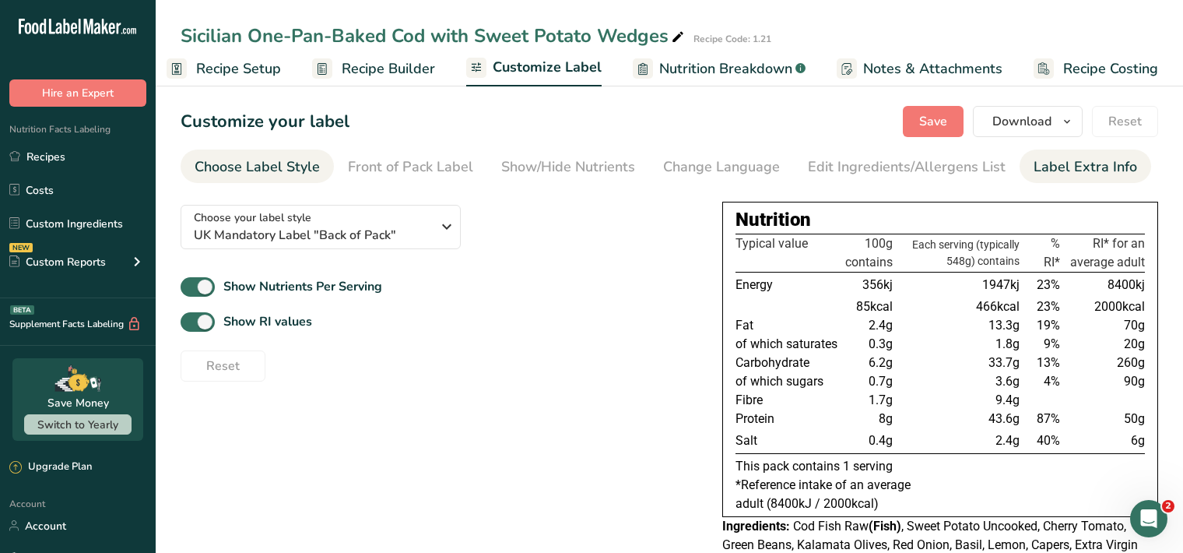
click at [1047, 165] on div "Label Extra Info" at bounding box center [1086, 166] width 104 height 21
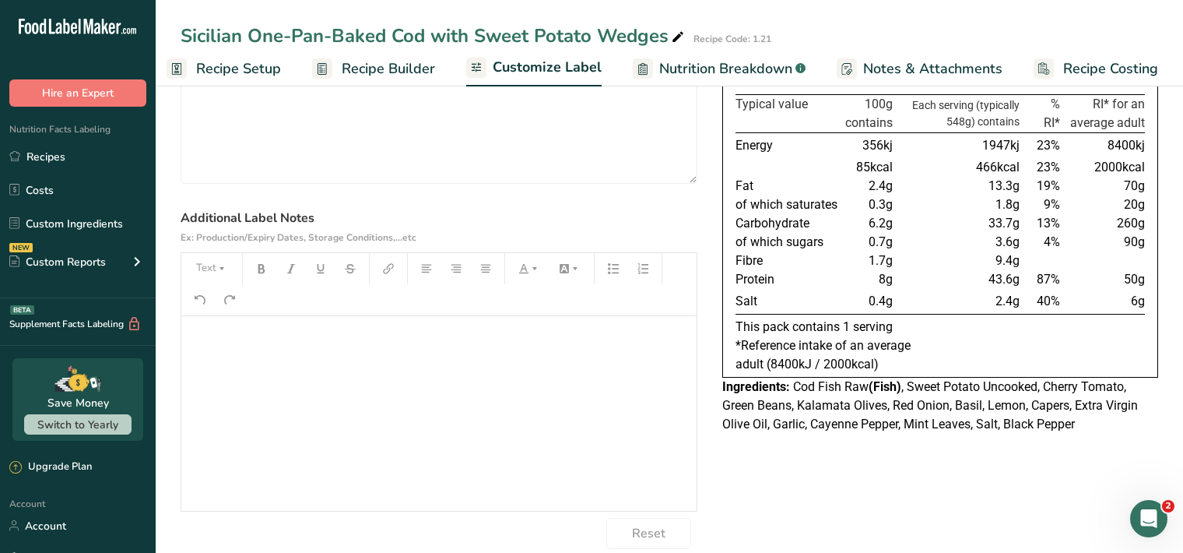
scroll to position [132, 0]
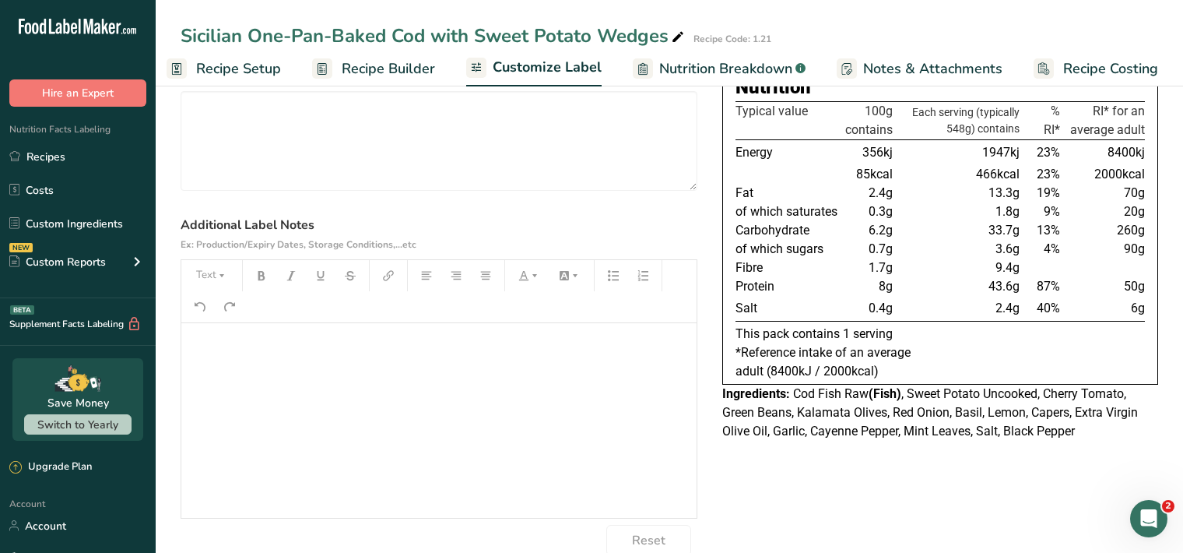
click at [204, 343] on p "﻿" at bounding box center [439, 345] width 500 height 19
click at [210, 277] on button "Text" at bounding box center [211, 275] width 47 height 25
drag, startPoint x: 245, startPoint y: 320, endPoint x: 254, endPoint y: 304, distance: 18.5
click at [244, 320] on li "H1" at bounding box center [224, 316] width 76 height 48
click at [258, 272] on icon "button" at bounding box center [261, 275] width 7 height 9
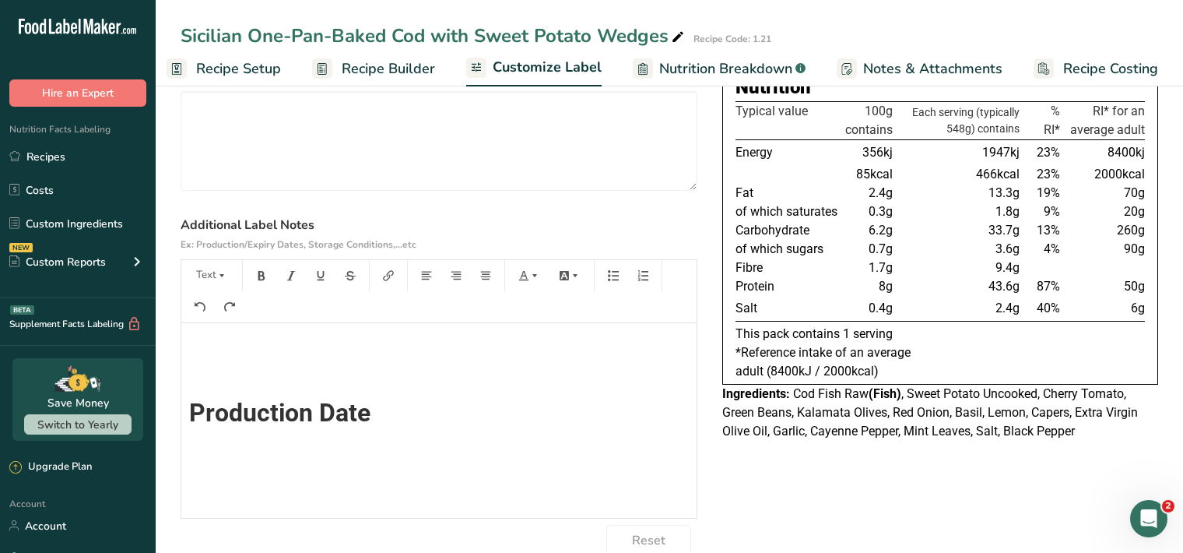
scroll to position [0, 0]
click at [222, 276] on icon "button" at bounding box center [221, 275] width 11 height 11
click at [206, 319] on span "H1" at bounding box center [223, 315] width 34 height 33
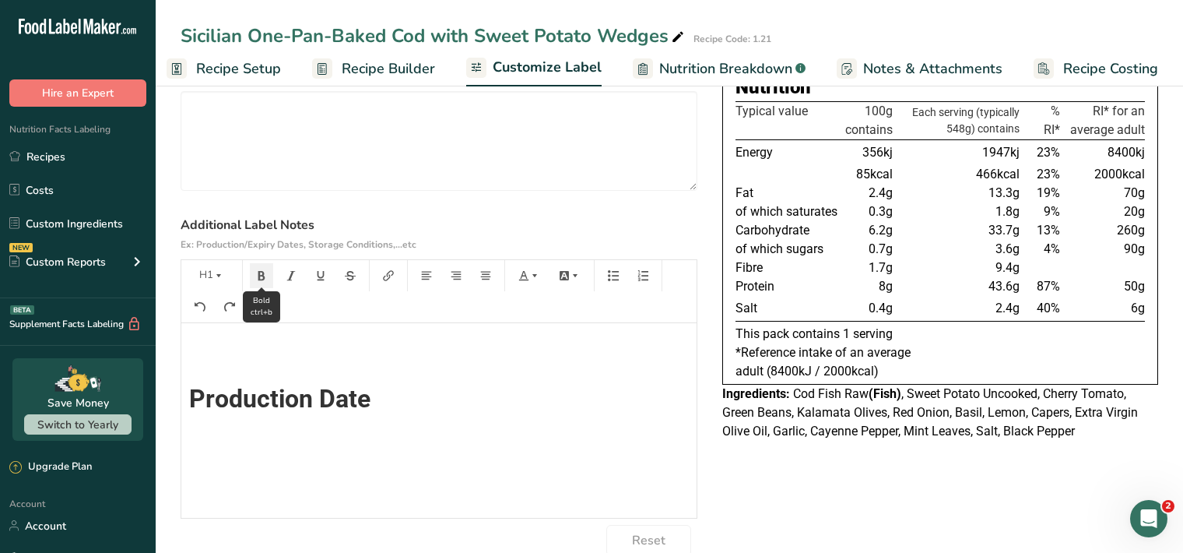
click at [268, 272] on button "button" at bounding box center [261, 275] width 23 height 25
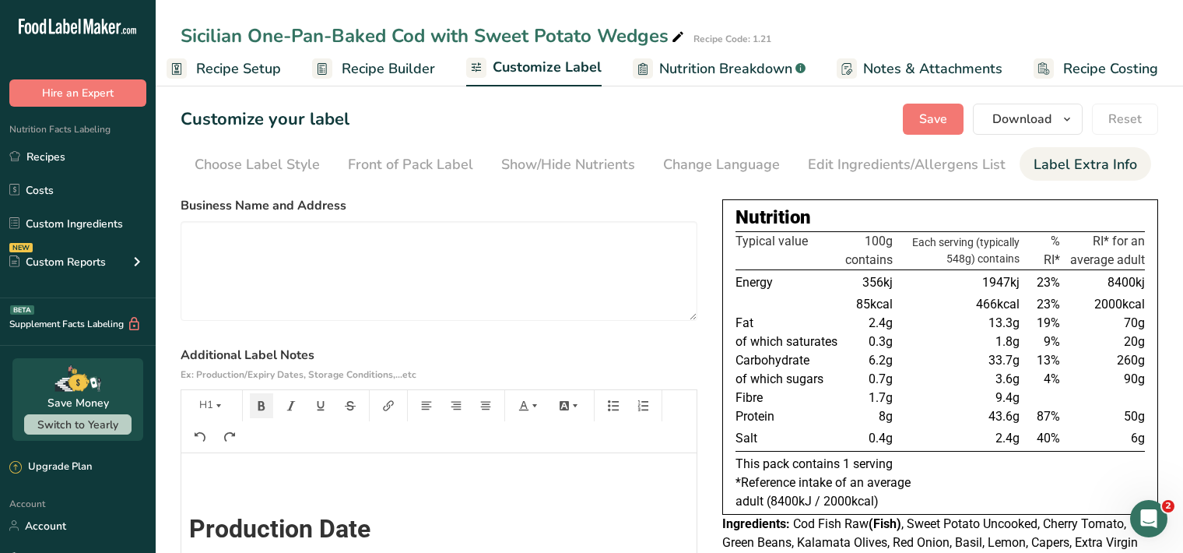
scroll to position [0, 0]
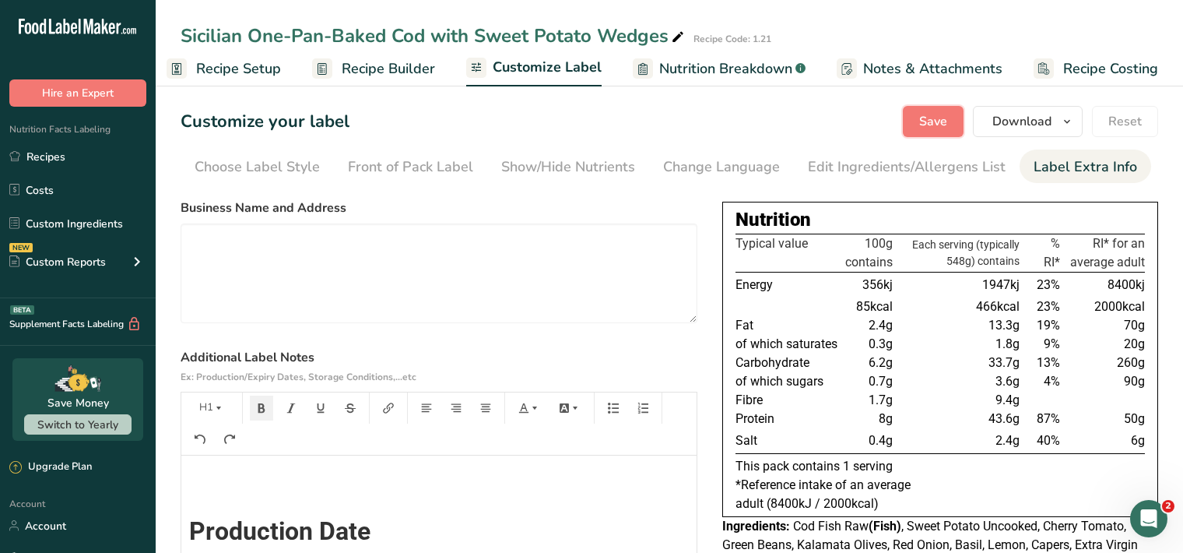
click at [929, 116] on span "Save" at bounding box center [933, 121] width 28 height 19
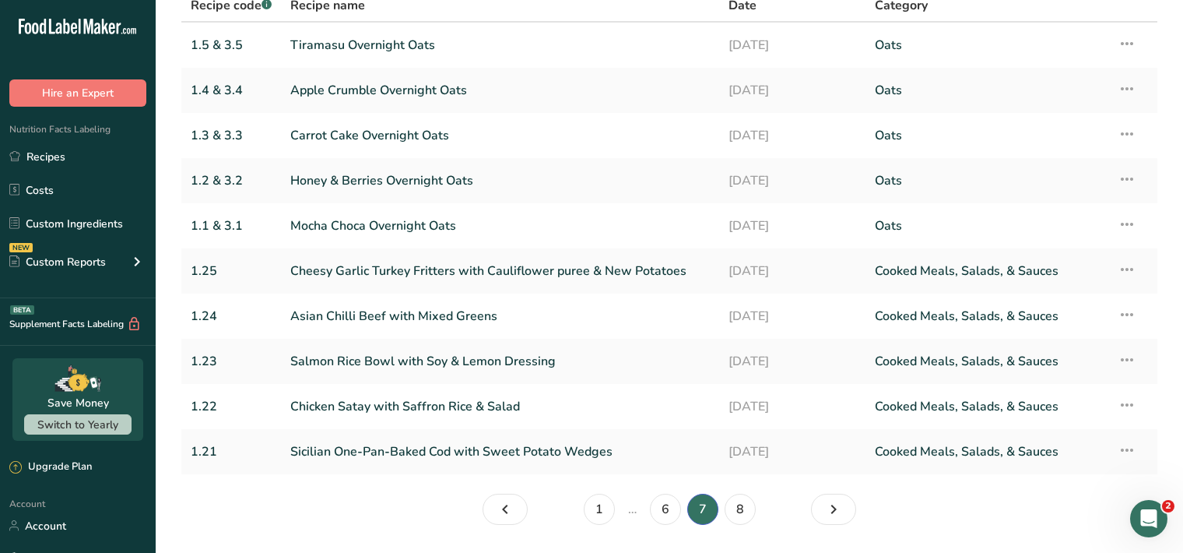
scroll to position [173, 0]
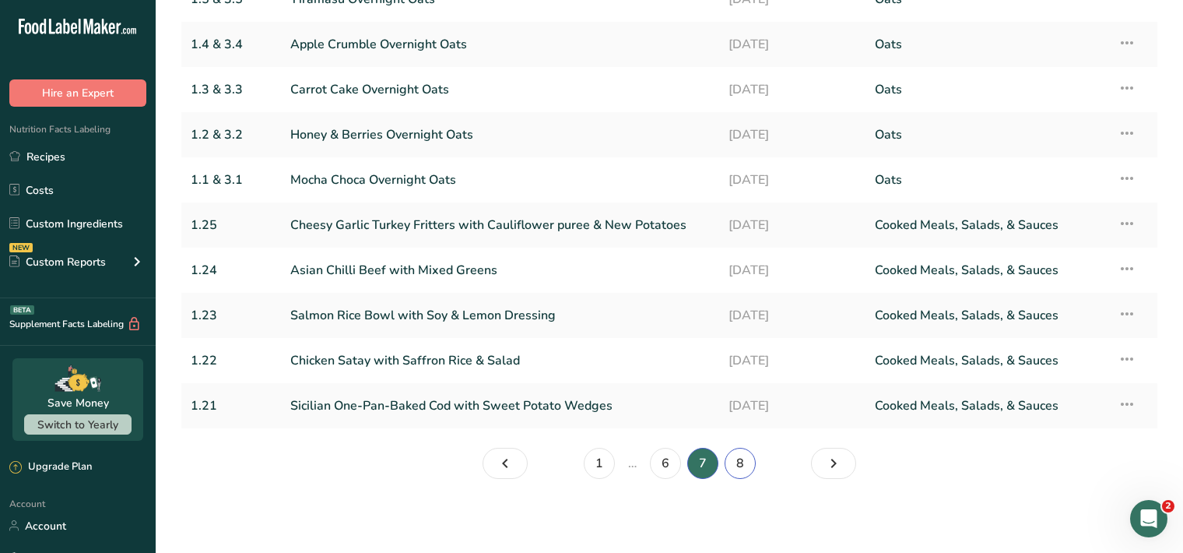
click at [739, 465] on link "8" at bounding box center [740, 463] width 31 height 31
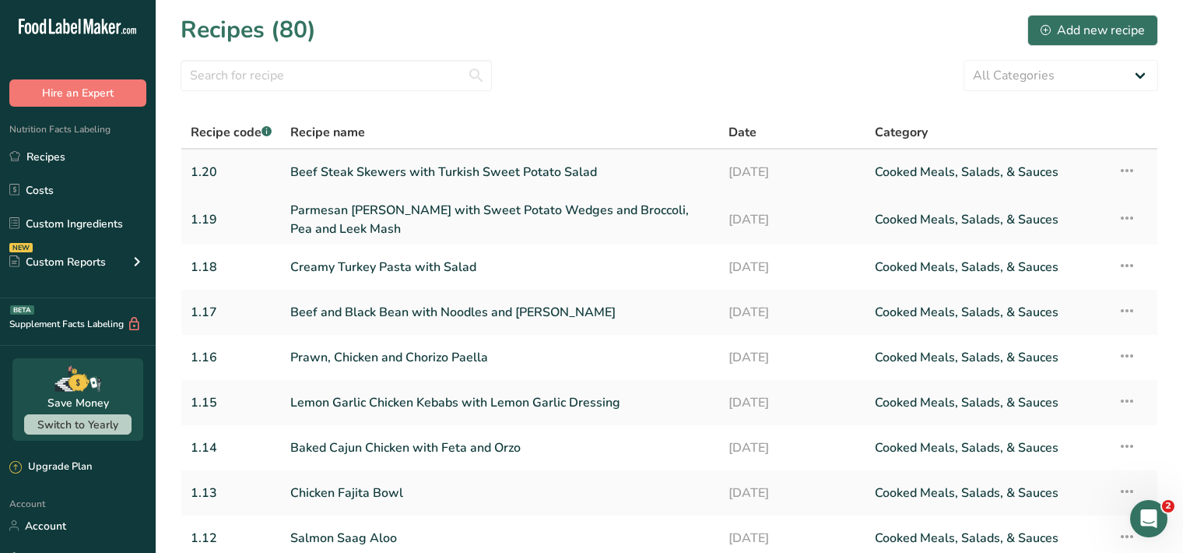
click at [452, 174] on link "Beef Steak Skewers with Turkish Sweet Potato Salad" at bounding box center [500, 172] width 420 height 33
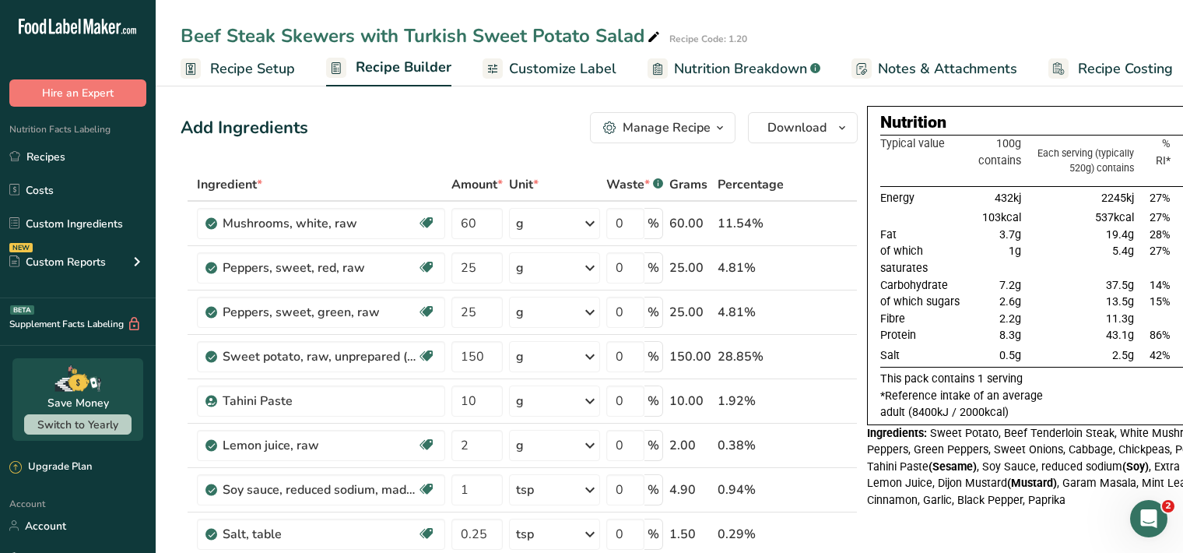
drag, startPoint x: 575, startPoint y: 72, endPoint x: 666, endPoint y: 92, distance: 93.1
click at [575, 72] on span "Customize Label" at bounding box center [562, 68] width 107 height 21
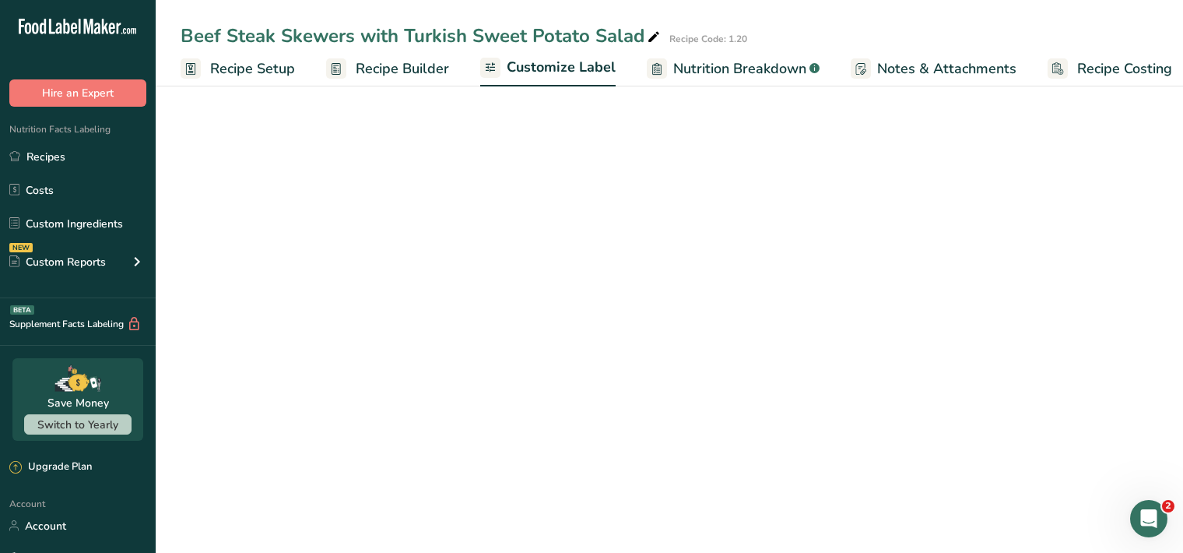
scroll to position [0, 14]
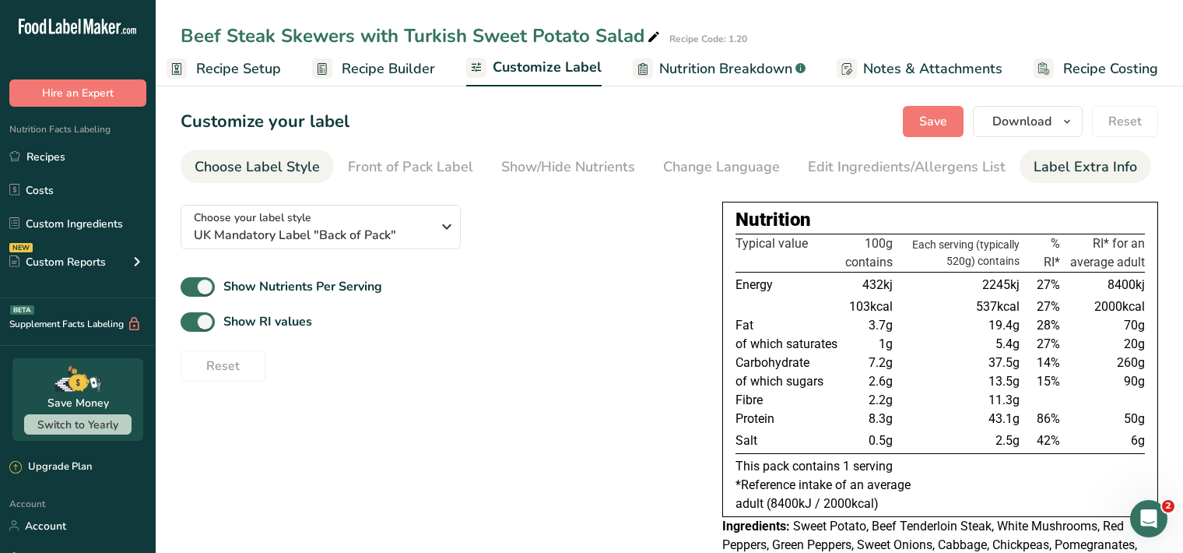
click at [1047, 170] on div "Label Extra Info" at bounding box center [1086, 166] width 104 height 21
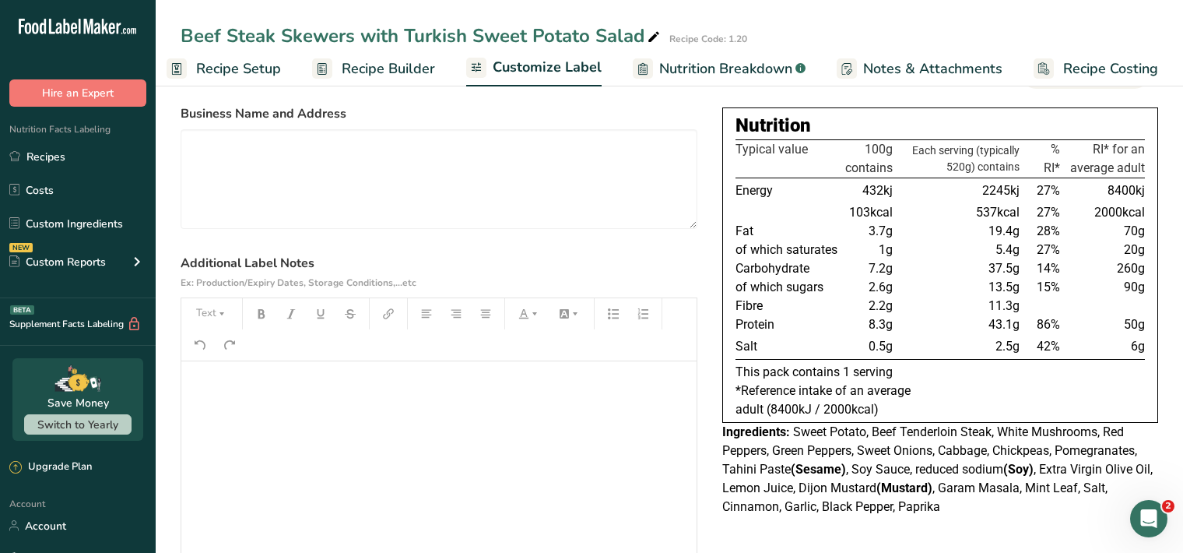
scroll to position [160, 0]
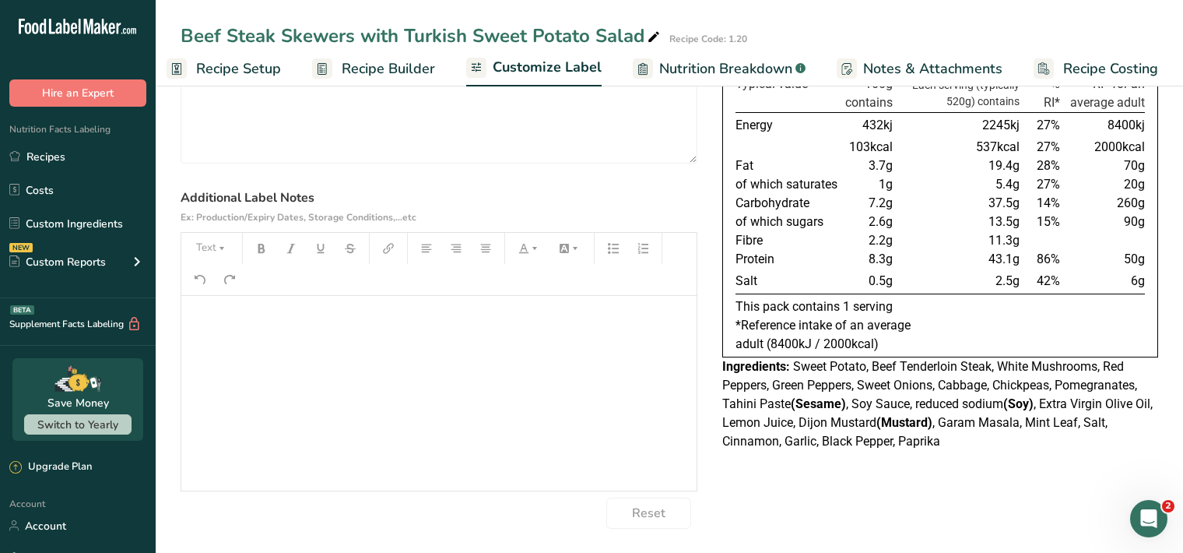
click at [222, 327] on div "﻿" at bounding box center [438, 393] width 515 height 195
click at [216, 243] on icon "button" at bounding box center [221, 248] width 11 height 11
drag, startPoint x: 235, startPoint y: 292, endPoint x: 243, endPoint y: 279, distance: 15.4
click at [232, 291] on span "H1" at bounding box center [223, 288] width 34 height 33
drag, startPoint x: 260, startPoint y: 251, endPoint x: 279, endPoint y: 249, distance: 19.6
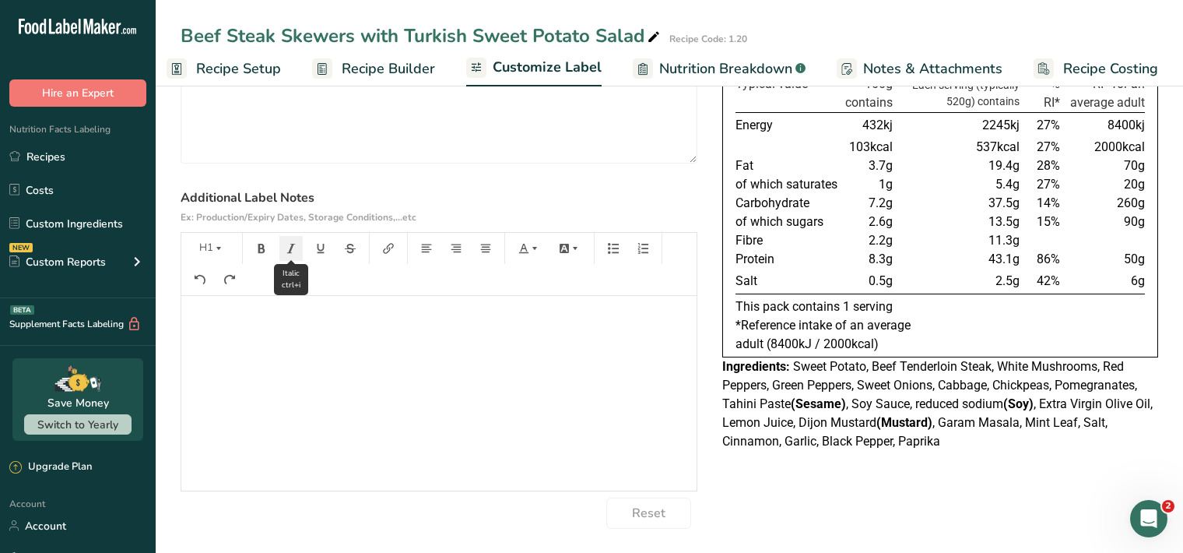
click at [261, 251] on icon "button" at bounding box center [261, 248] width 7 height 9
drag, startPoint x: 227, startPoint y: 246, endPoint x: 211, endPoint y: 262, distance: 22.6
click at [226, 246] on icon "button" at bounding box center [221, 248] width 11 height 11
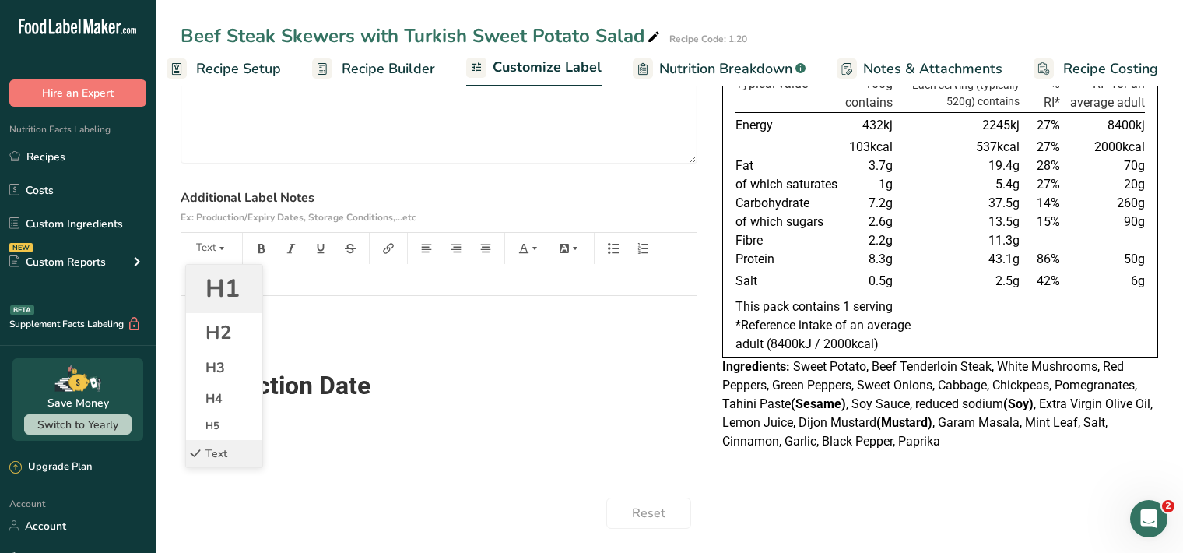
click at [216, 285] on span "H1" at bounding box center [223, 288] width 34 height 33
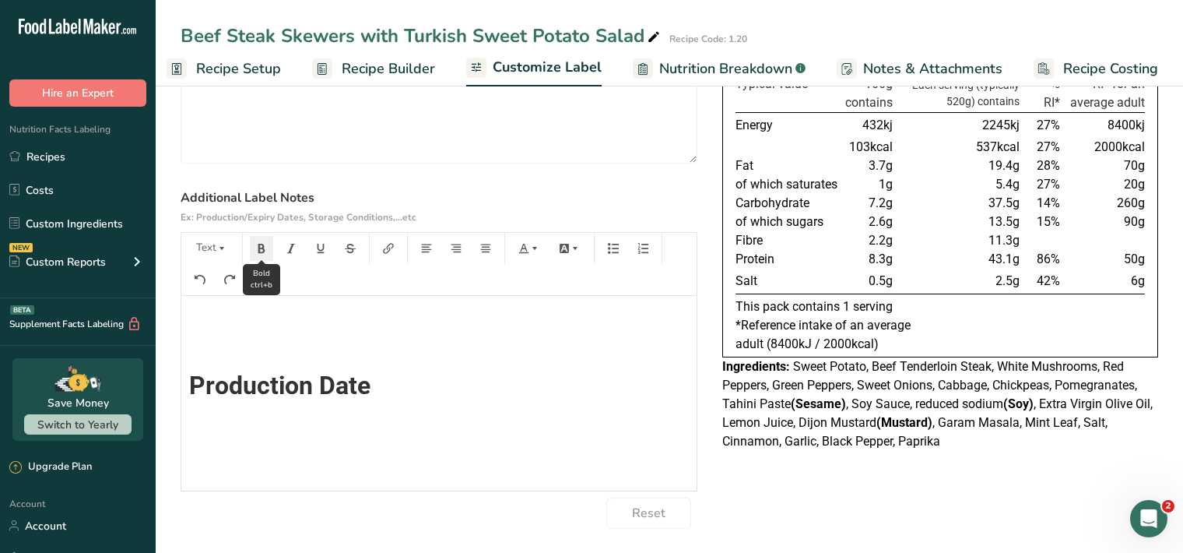
scroll to position [14, 0]
click at [265, 249] on icon "button" at bounding box center [261, 248] width 11 height 11
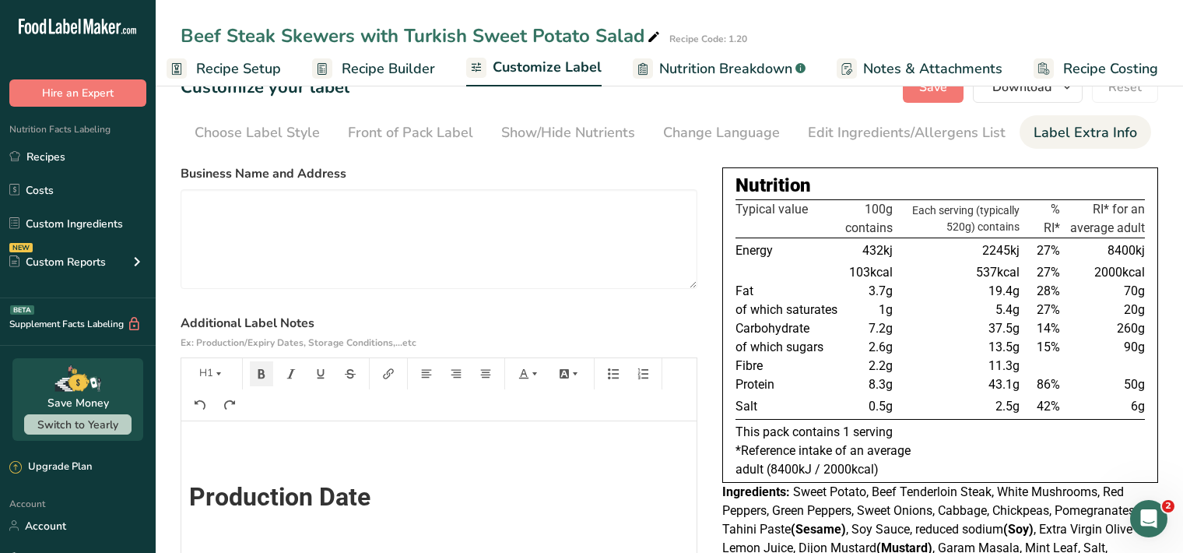
scroll to position [0, 0]
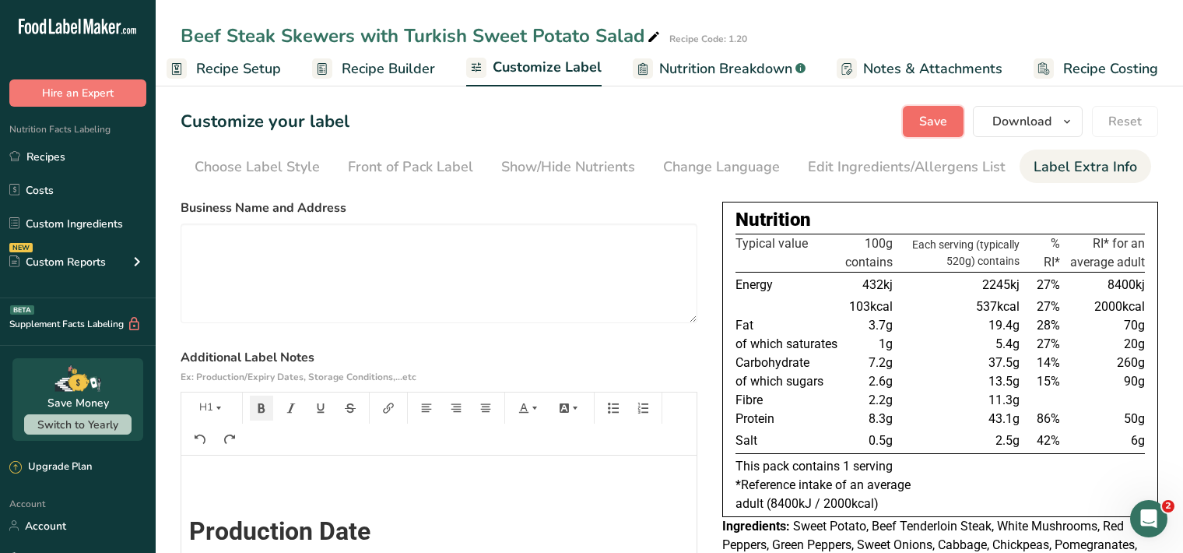
click at [923, 121] on span "Save" at bounding box center [933, 121] width 28 height 19
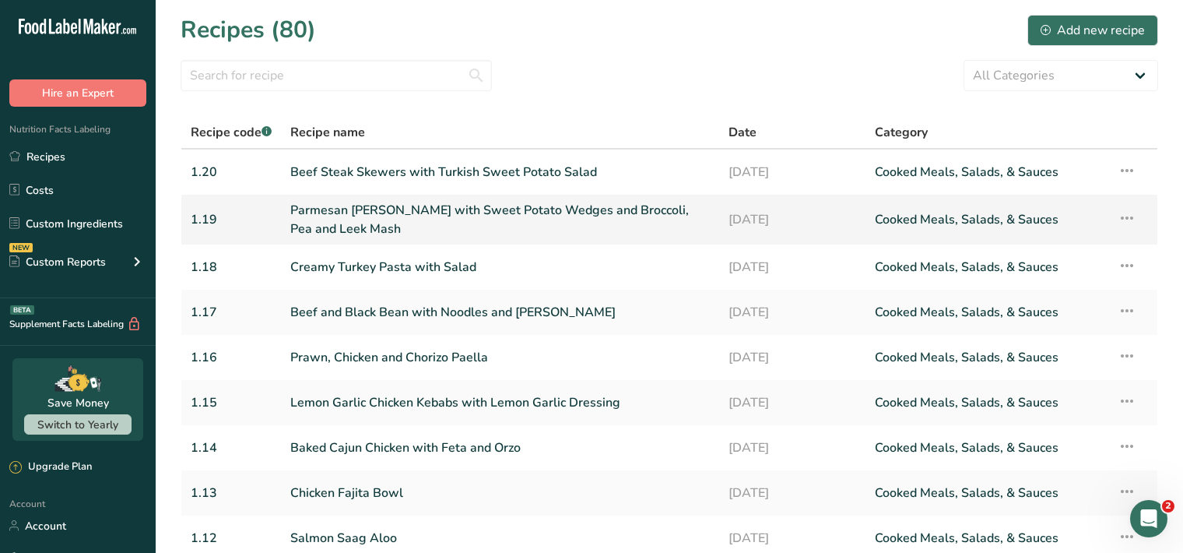
click at [493, 221] on link "Parmesan [PERSON_NAME] with Sweet Potato Wedges and Broccoli, Pea and Leek Mash" at bounding box center [500, 219] width 420 height 37
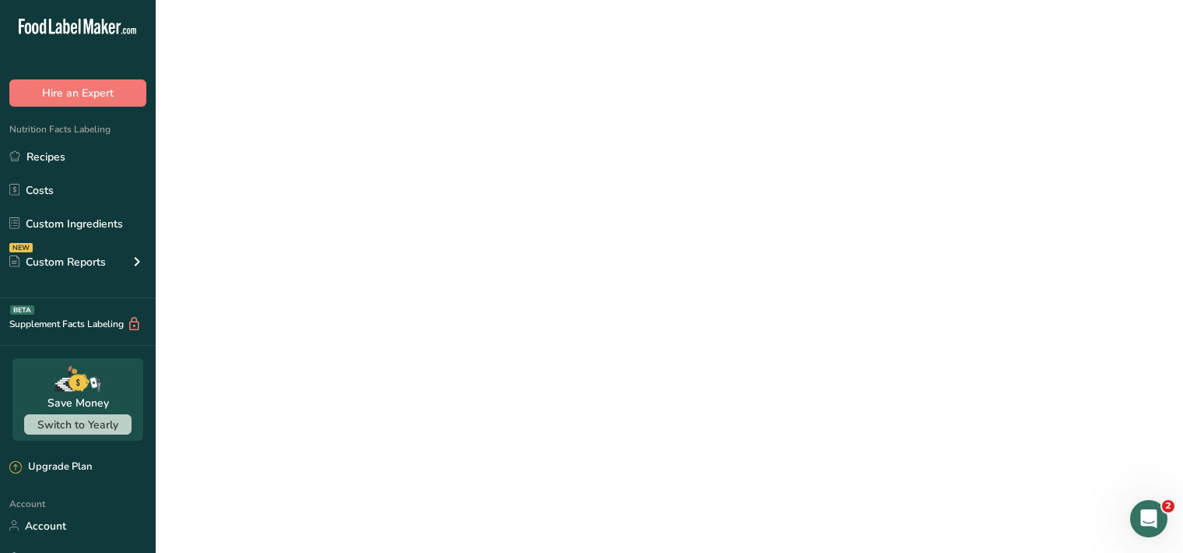
click at [493, 221] on link "Parmesan [PERSON_NAME] with Sweet Potato Wedges and Broccoli, Pea and Leek Mash" at bounding box center [500, 219] width 420 height 37
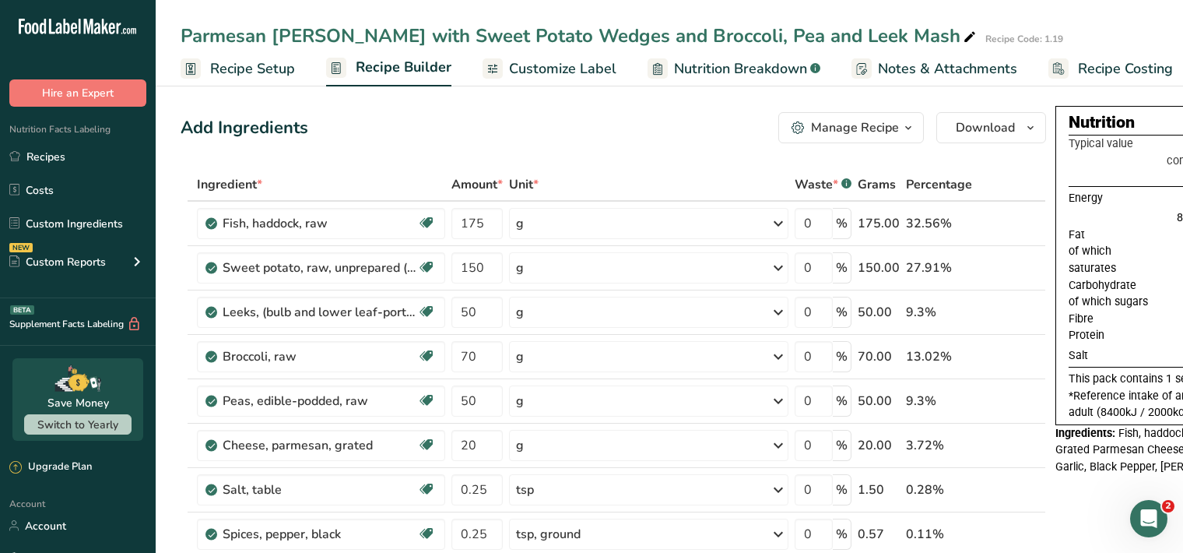
click at [575, 72] on span "Customize Label" at bounding box center [562, 68] width 107 height 21
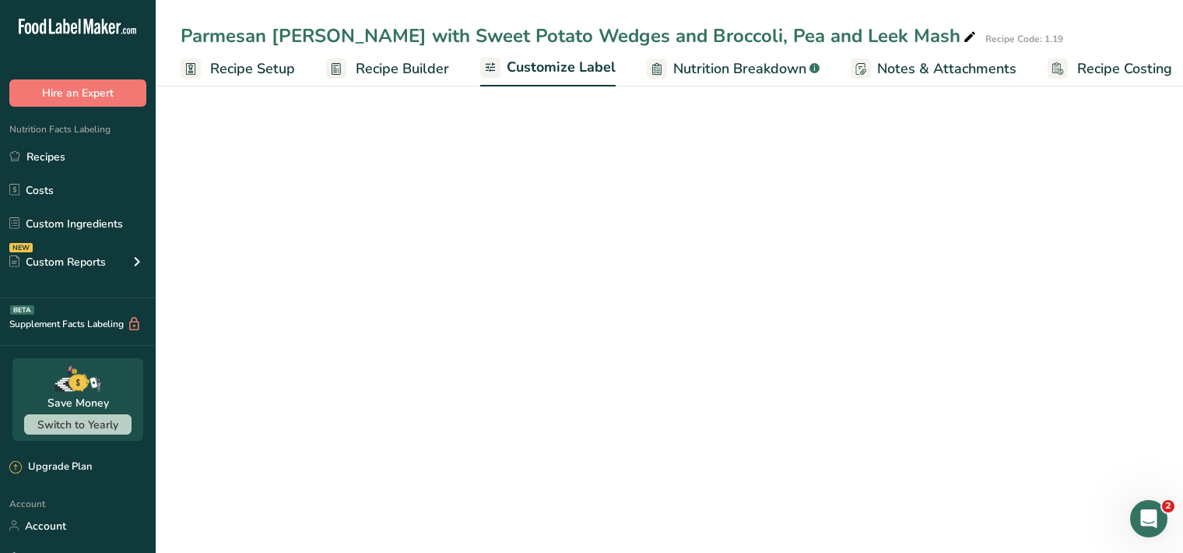
scroll to position [0, 14]
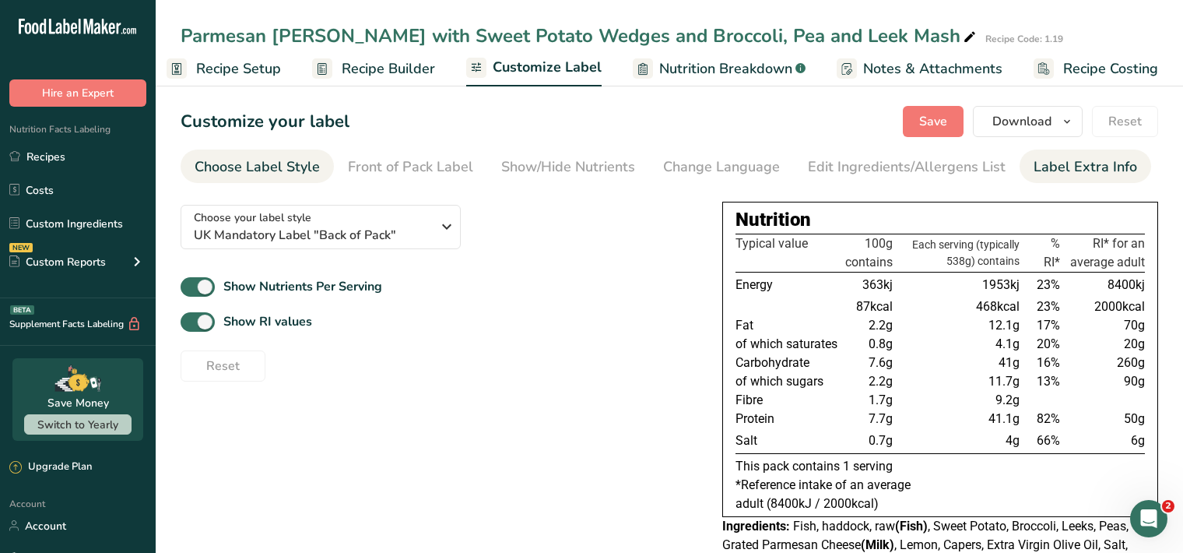
click at [1034, 169] on div "Label Extra Info" at bounding box center [1086, 166] width 104 height 21
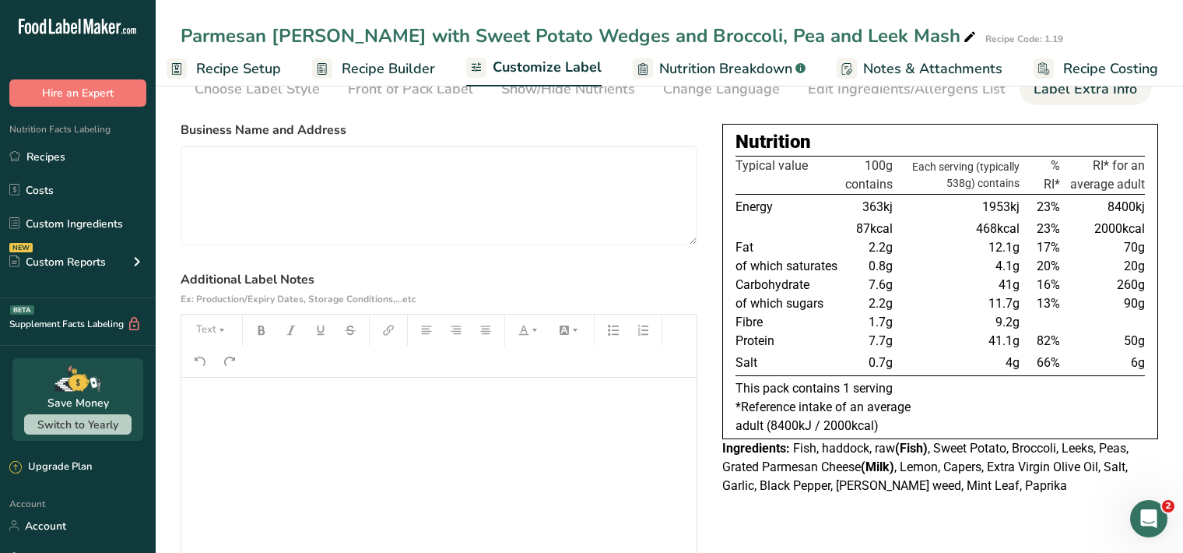
scroll to position [160, 0]
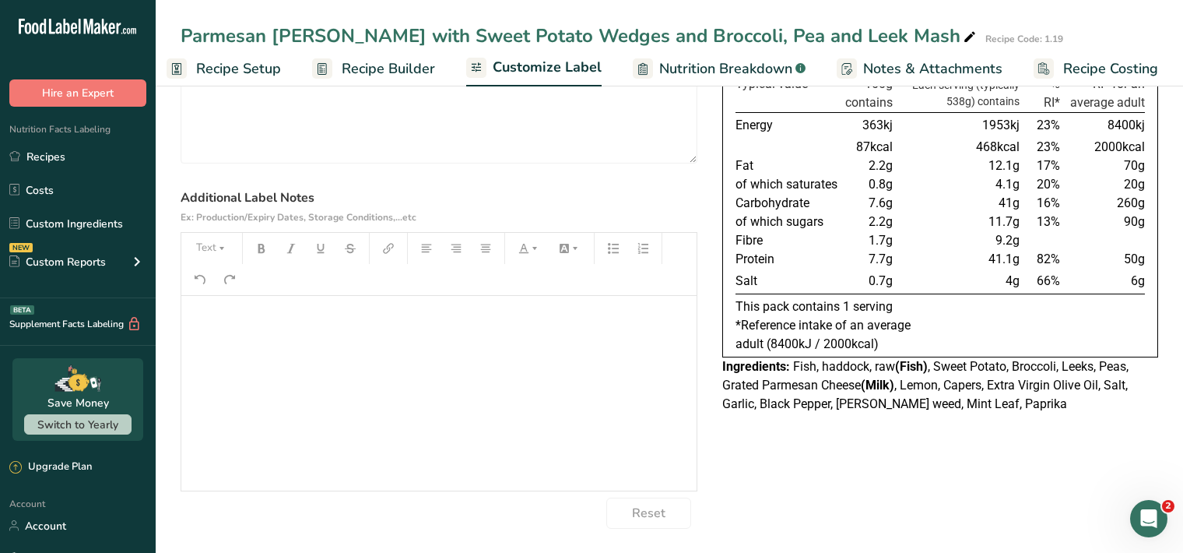
click at [230, 321] on p "﻿" at bounding box center [439, 317] width 500 height 19
click at [221, 248] on icon "button" at bounding box center [222, 248] width 5 height 3
drag, startPoint x: 239, startPoint y: 292, endPoint x: 241, endPoint y: 283, distance: 9.5
click at [237, 291] on span "H1" at bounding box center [223, 288] width 34 height 33
click at [262, 248] on icon "button" at bounding box center [261, 248] width 11 height 11
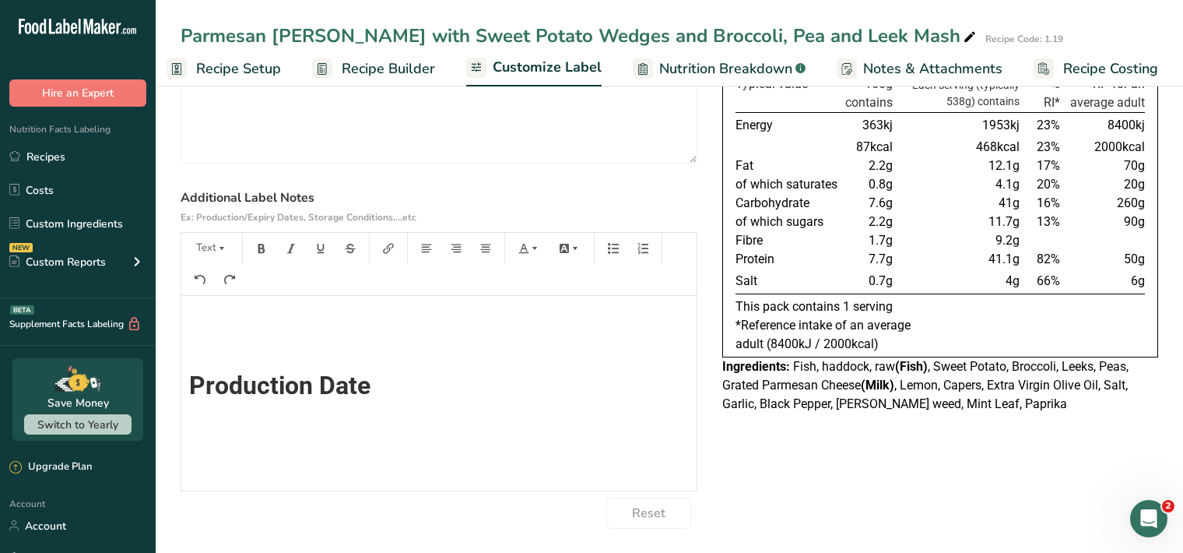
scroll to position [0, 0]
click at [227, 249] on button "Text" at bounding box center [211, 248] width 47 height 25
drag, startPoint x: 240, startPoint y: 292, endPoint x: 246, endPoint y: 277, distance: 16.0
click at [237, 291] on li "H1" at bounding box center [224, 289] width 76 height 48
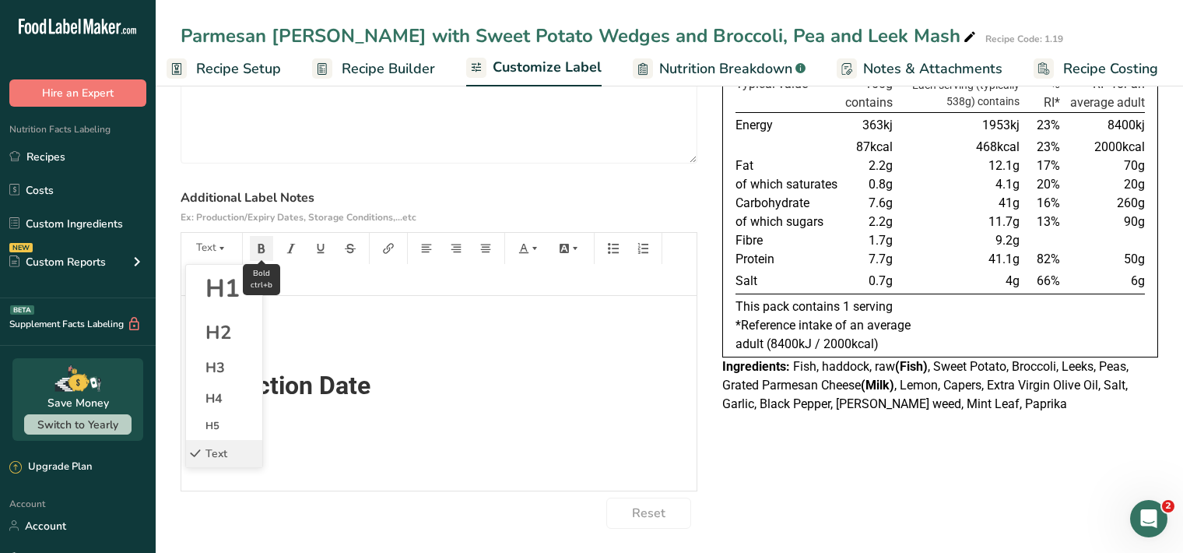
scroll to position [14, 0]
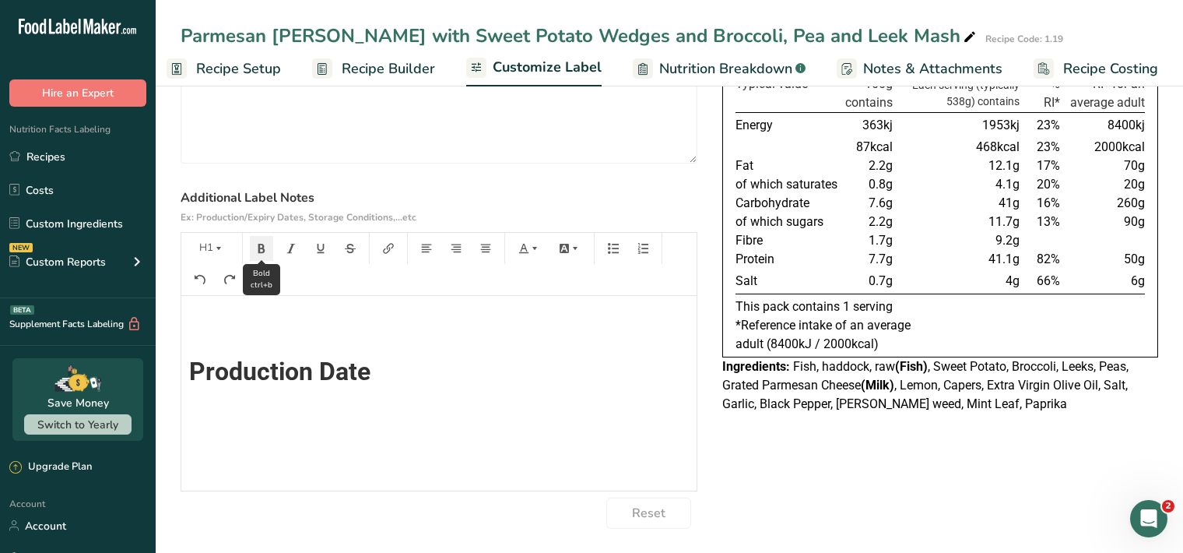
click at [265, 240] on button "button" at bounding box center [261, 248] width 23 height 25
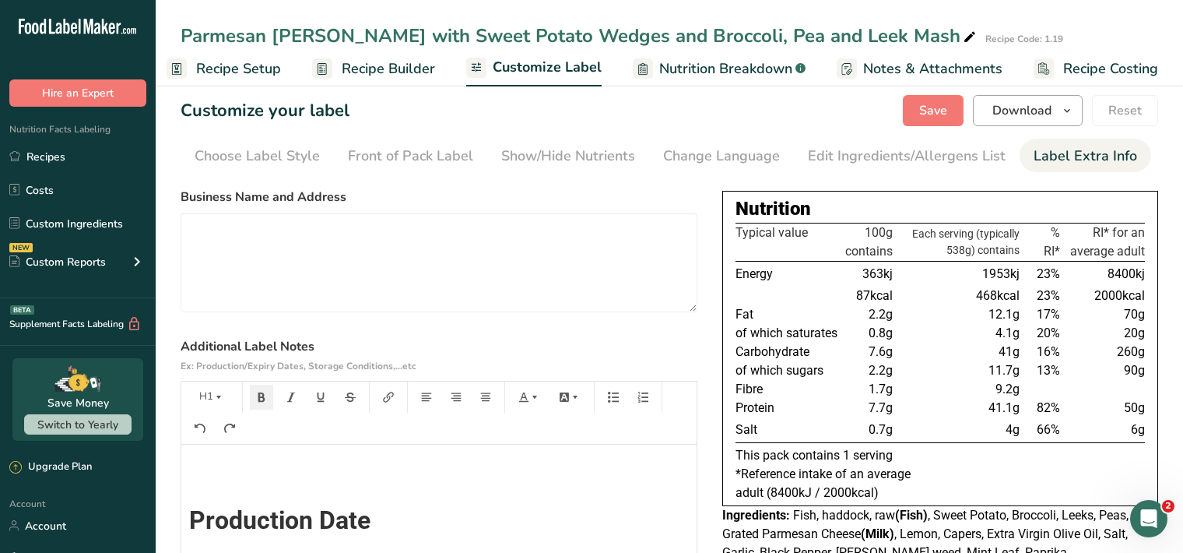
scroll to position [0, 0]
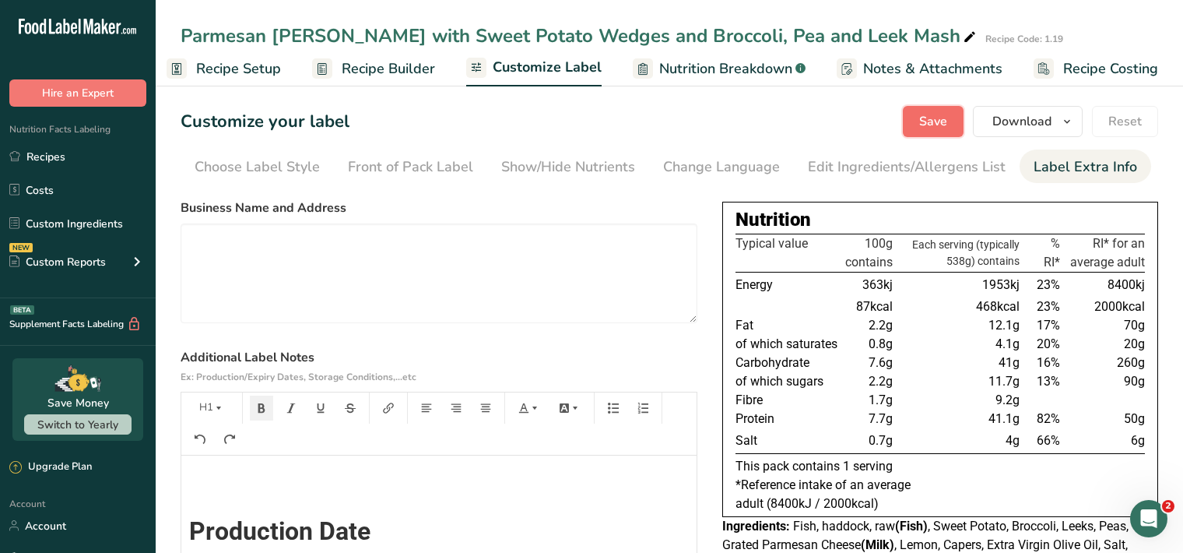
click at [942, 128] on span "Save" at bounding box center [933, 121] width 28 height 19
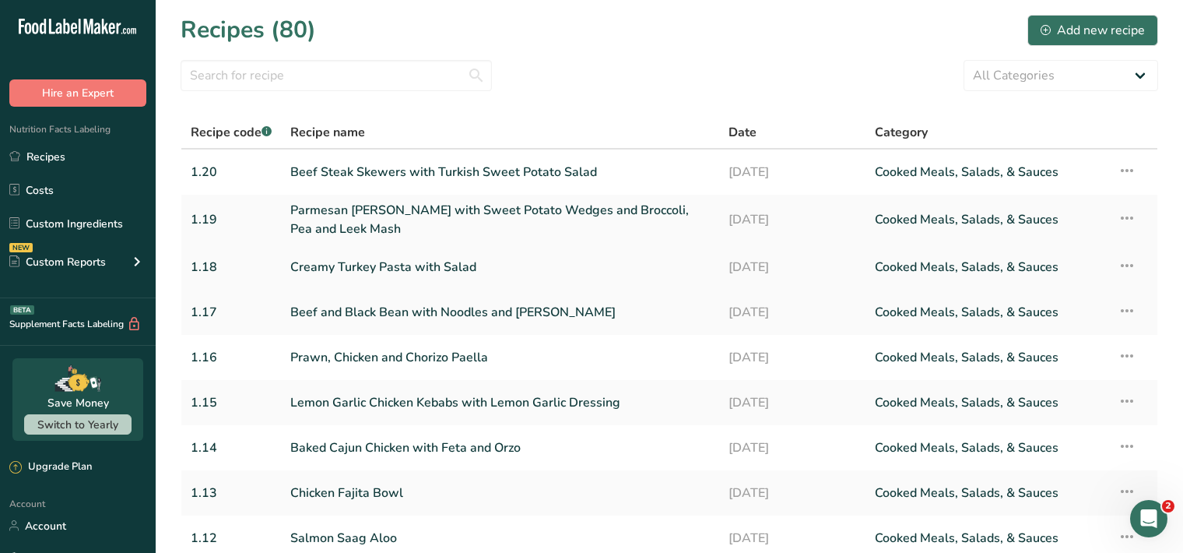
click at [456, 269] on link "Creamy Turkey Pasta with Salad" at bounding box center [500, 267] width 420 height 33
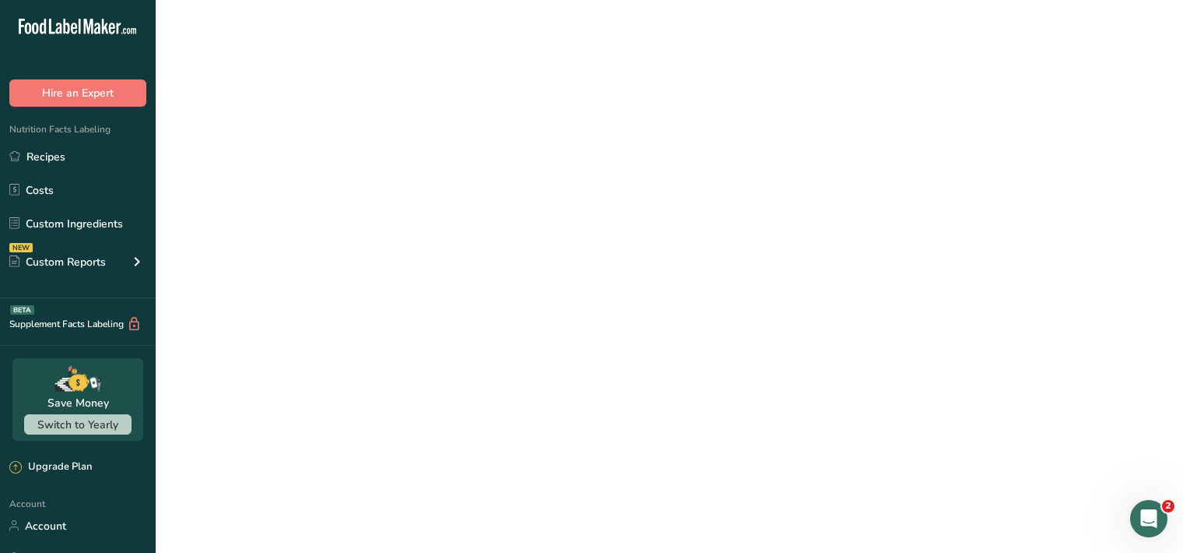
click at [456, 269] on link "Creamy Turkey Pasta with Salad" at bounding box center [500, 267] width 420 height 33
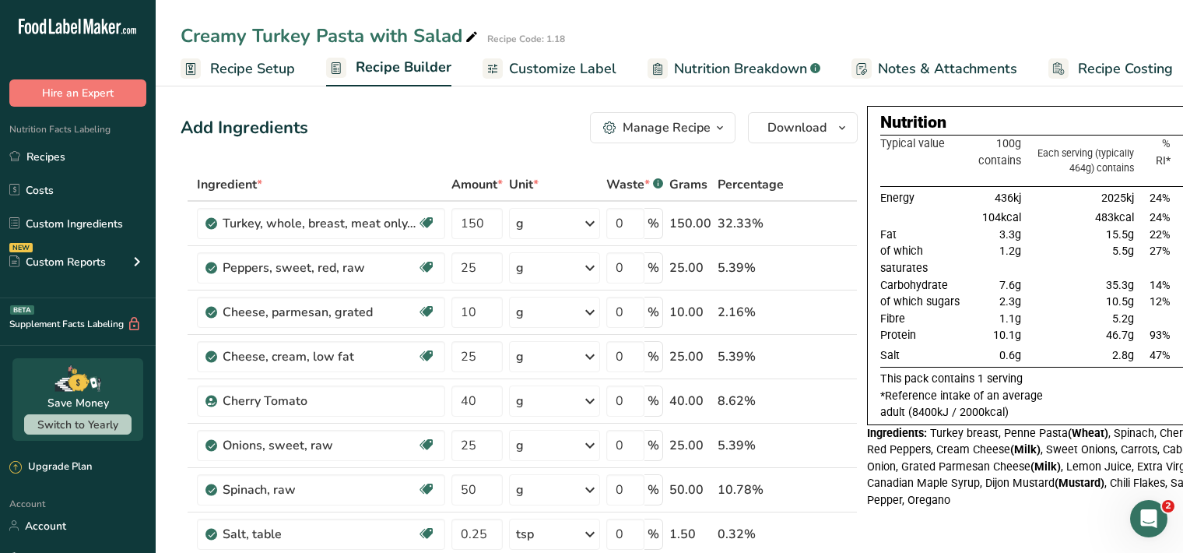
click at [595, 72] on span "Customize Label" at bounding box center [562, 68] width 107 height 21
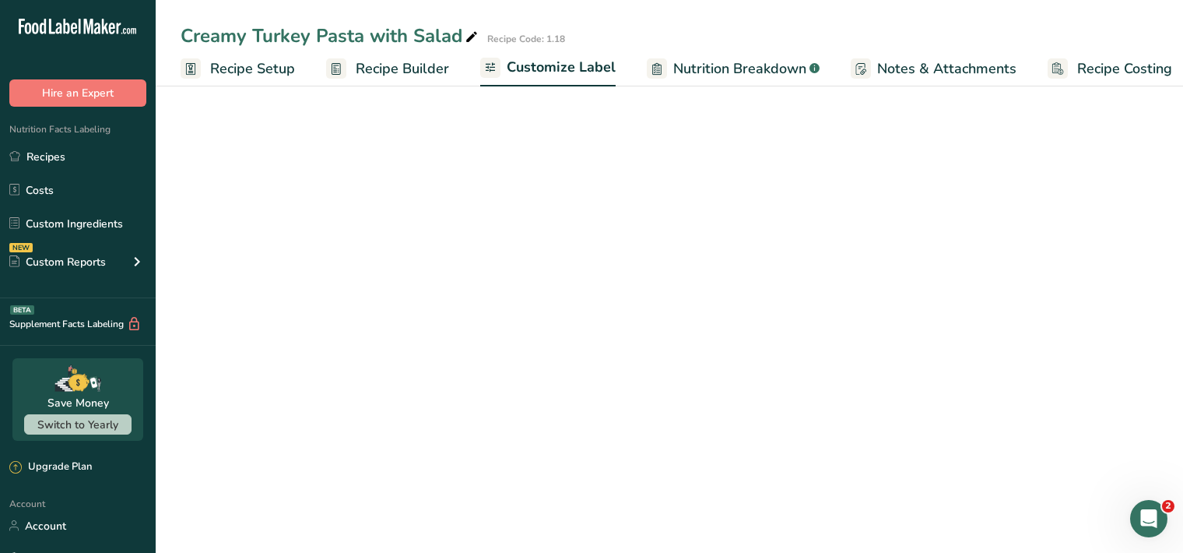
scroll to position [0, 14]
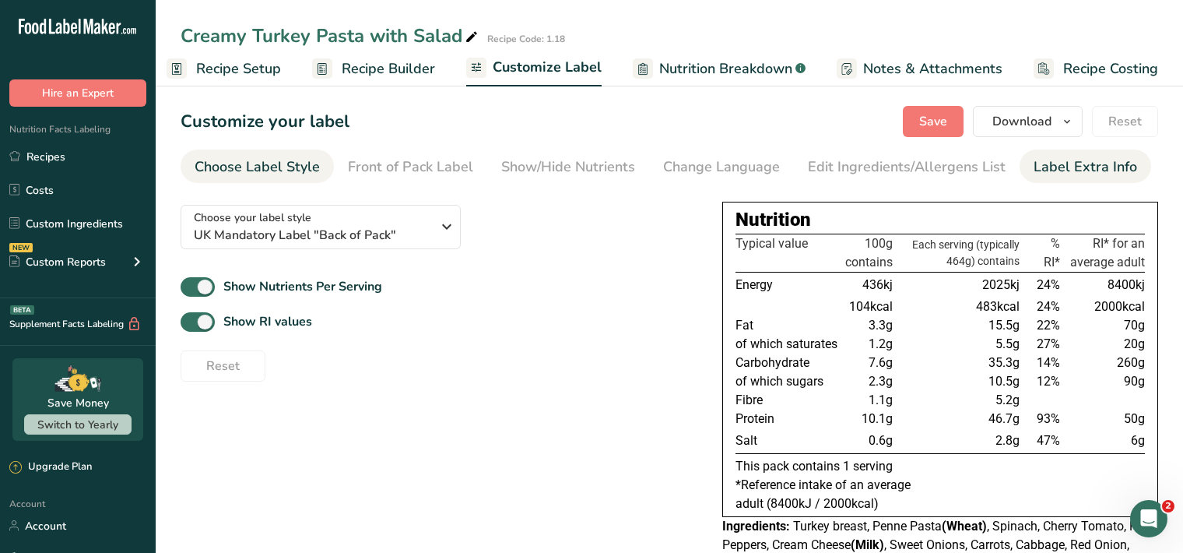
click at [1060, 170] on div "Label Extra Info" at bounding box center [1086, 166] width 104 height 21
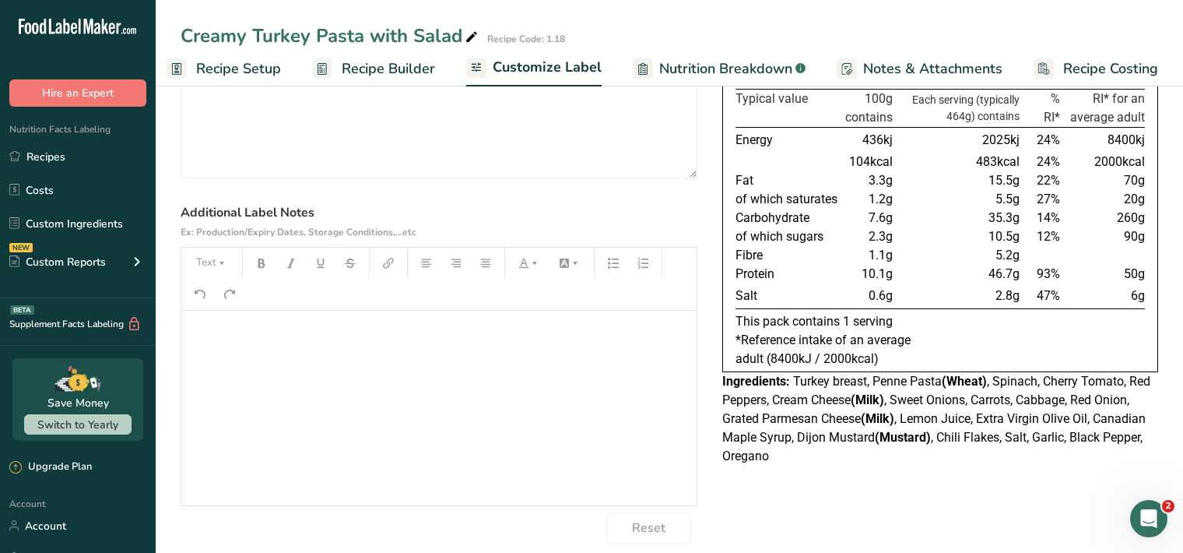
scroll to position [146, 0]
click at [230, 343] on div "﻿" at bounding box center [438, 407] width 515 height 195
click at [215, 258] on button "Text" at bounding box center [211, 262] width 47 height 25
click at [225, 303] on span "H1" at bounding box center [223, 302] width 34 height 33
click at [265, 262] on icon "button" at bounding box center [261, 262] width 11 height 11
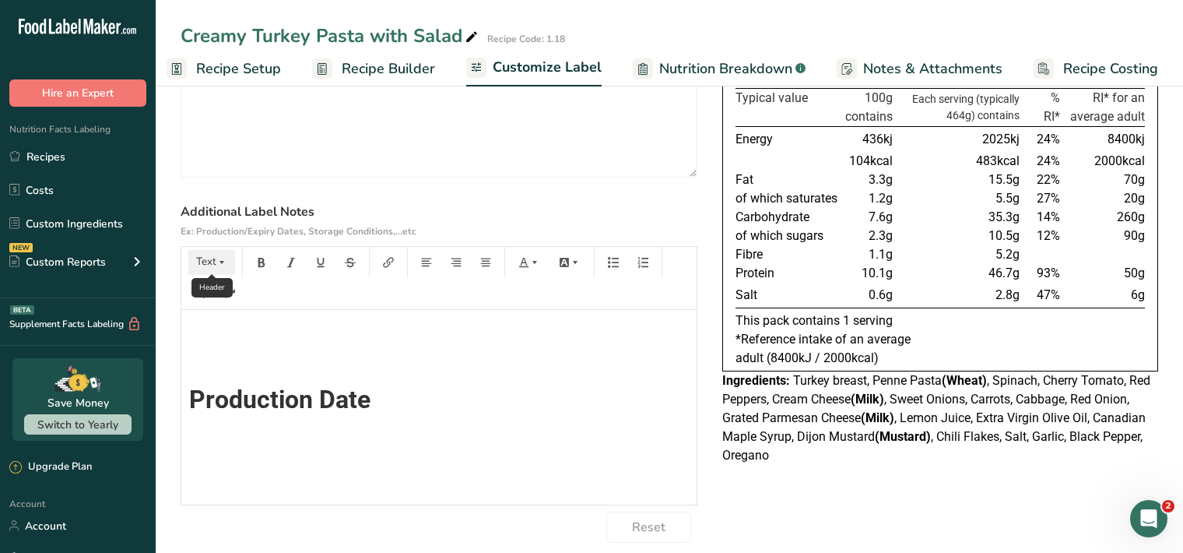
click at [221, 263] on icon "button" at bounding box center [221, 262] width 11 height 11
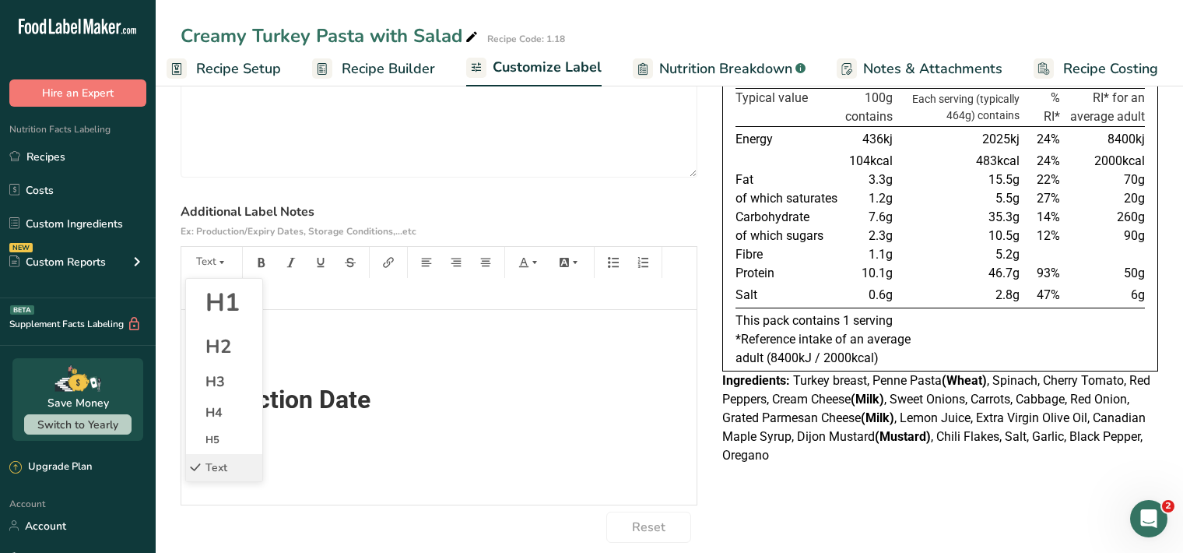
drag, startPoint x: 215, startPoint y: 312, endPoint x: 229, endPoint y: 307, distance: 15.0
click at [215, 312] on span "H1" at bounding box center [223, 302] width 34 height 33
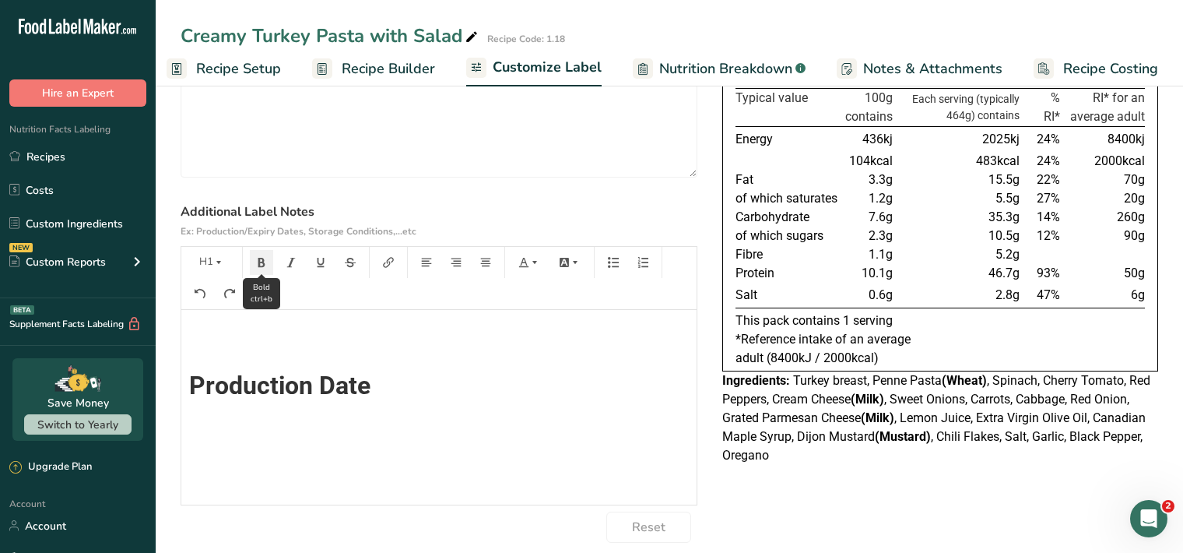
click at [255, 255] on button "button" at bounding box center [261, 262] width 23 height 25
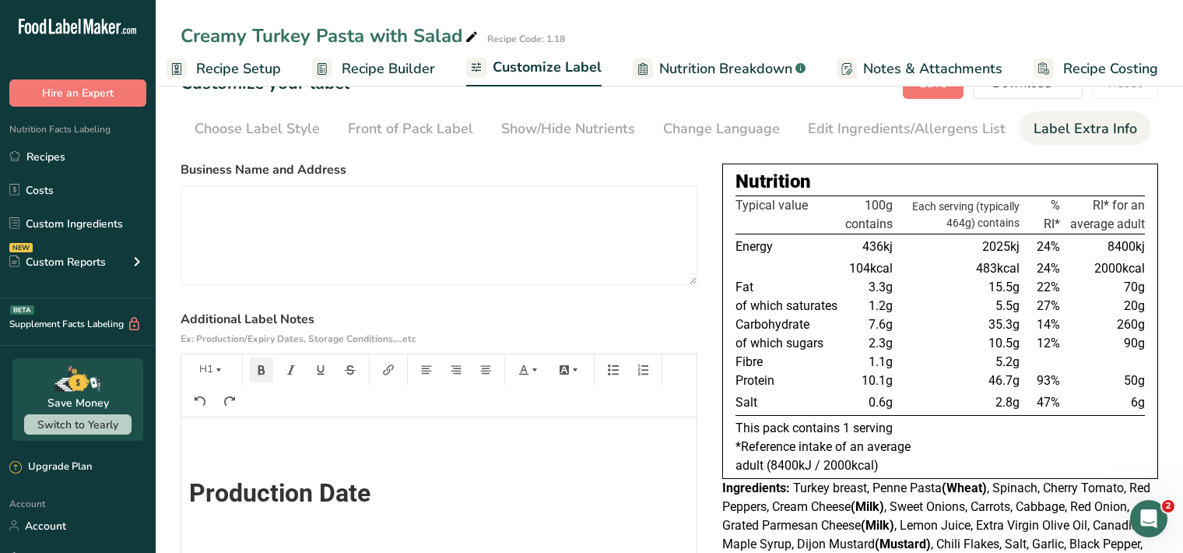
scroll to position [0, 0]
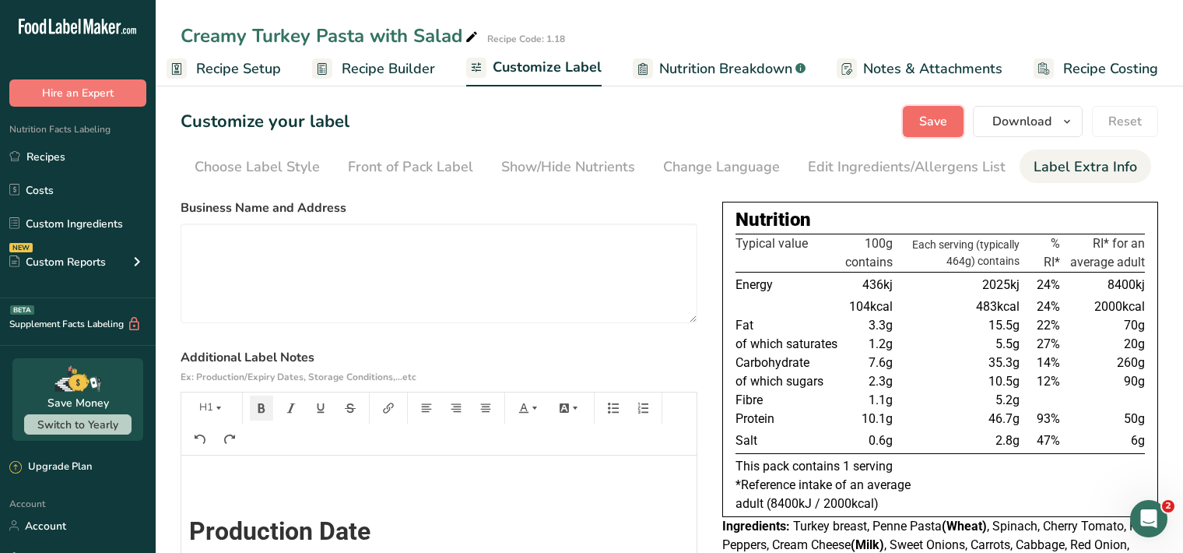
click at [941, 121] on span "Save" at bounding box center [933, 121] width 28 height 19
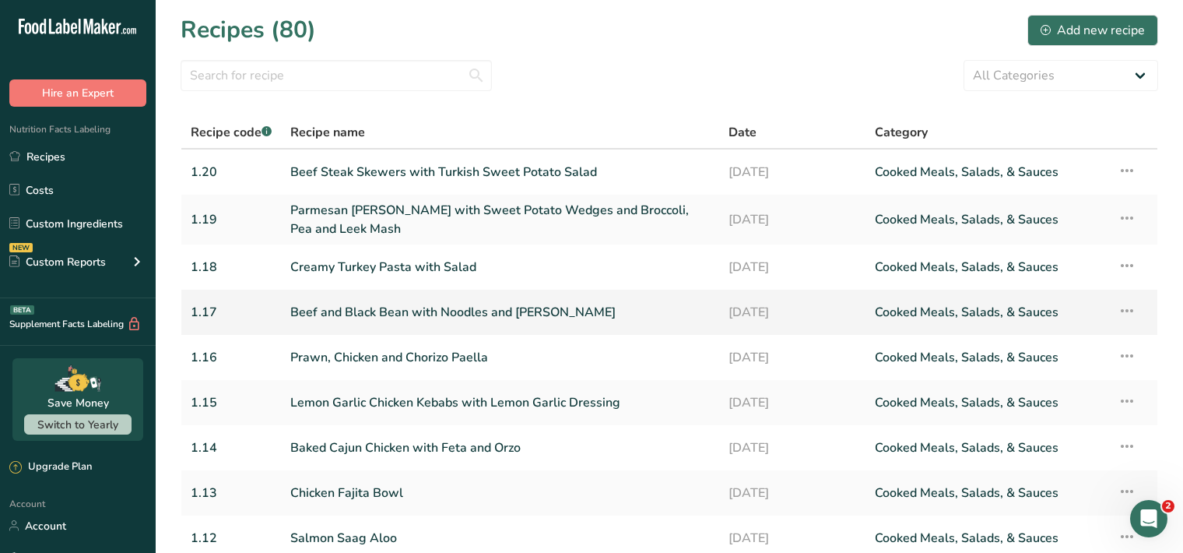
click at [462, 315] on link "Beef and Black Bean with Noodles and [PERSON_NAME]" at bounding box center [500, 312] width 420 height 33
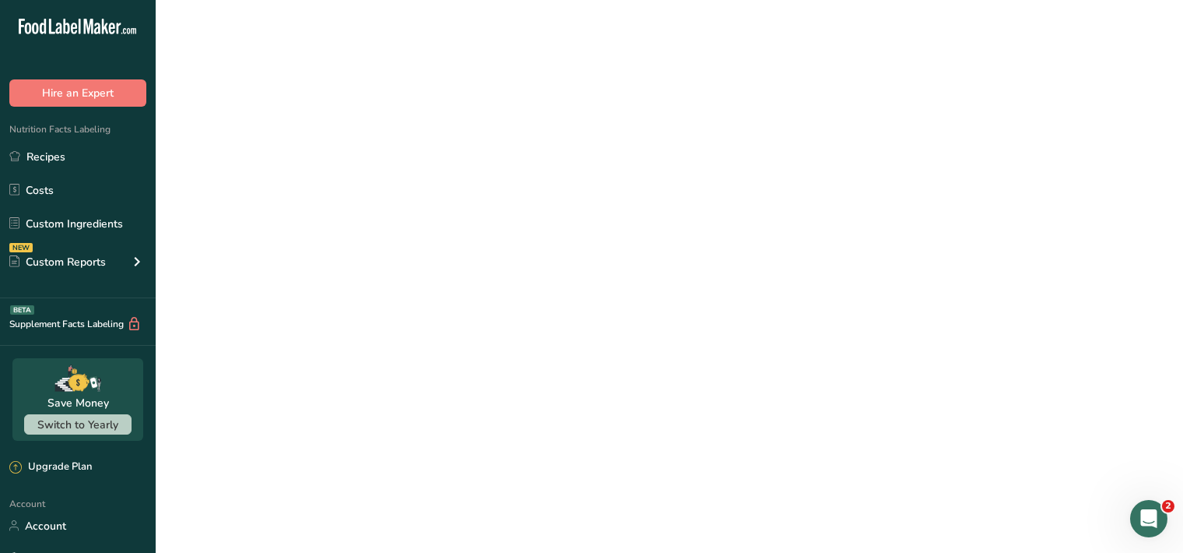
click at [462, 315] on link "Beef and Black Bean with Noodles and [PERSON_NAME]" at bounding box center [500, 312] width 420 height 33
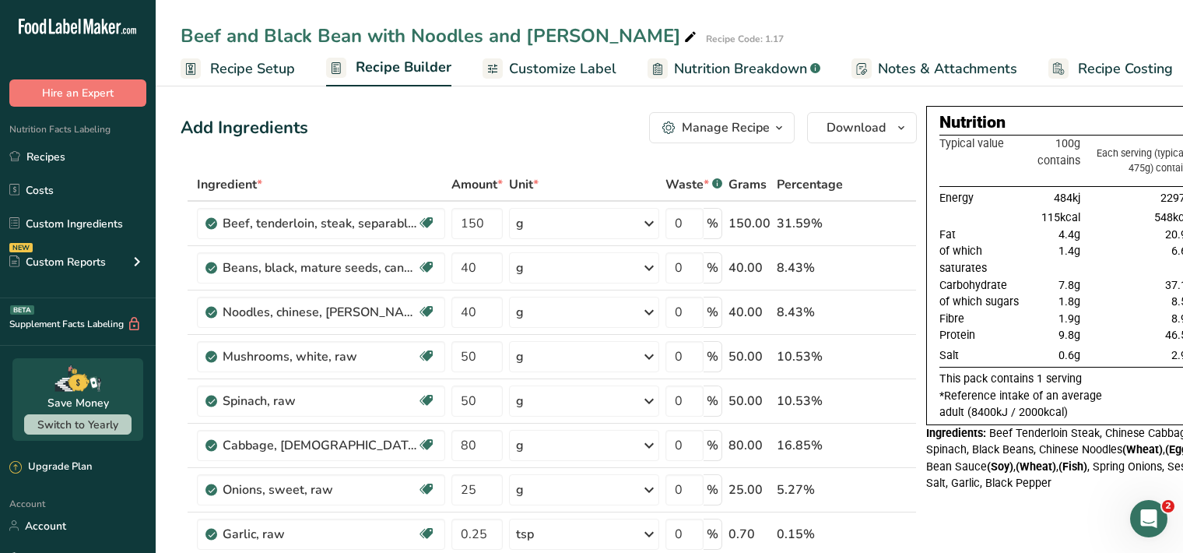
click at [575, 72] on span "Customize Label" at bounding box center [562, 68] width 107 height 21
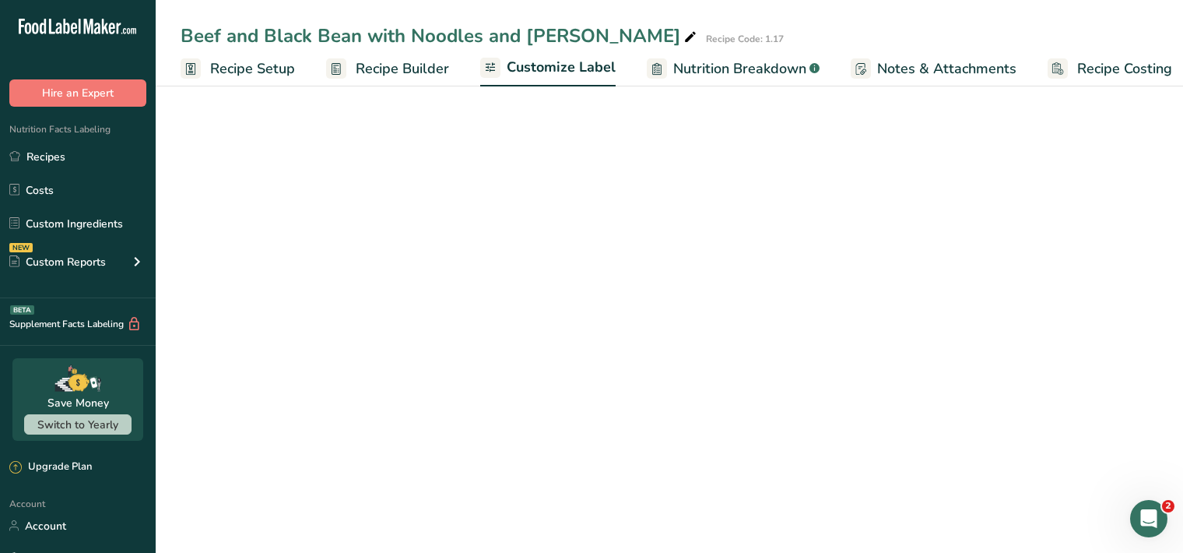
scroll to position [0, 14]
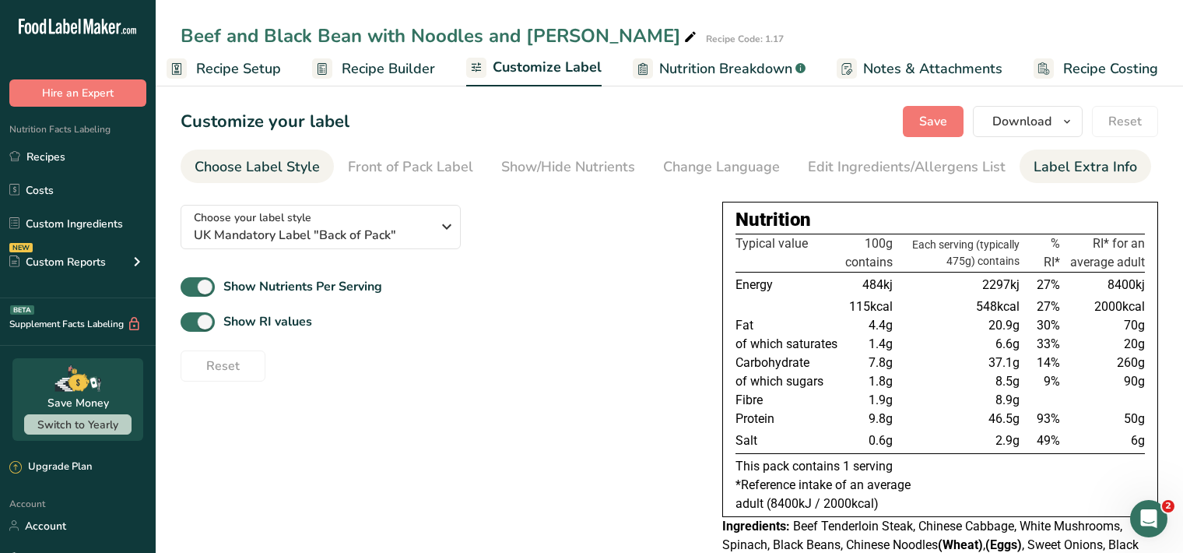
click at [1067, 167] on div "Label Extra Info" at bounding box center [1086, 166] width 104 height 21
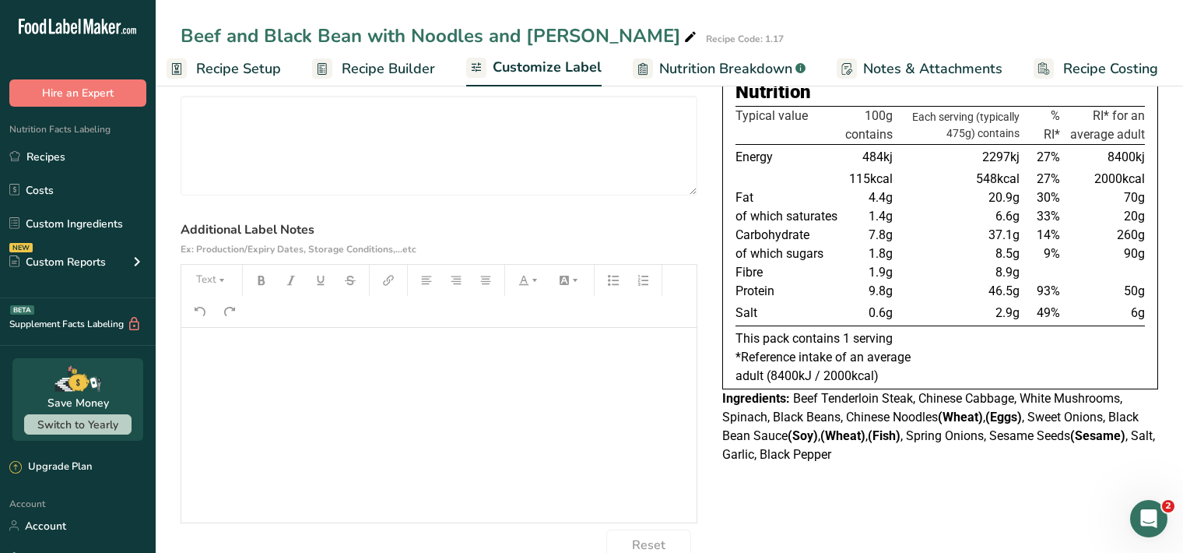
scroll to position [131, 0]
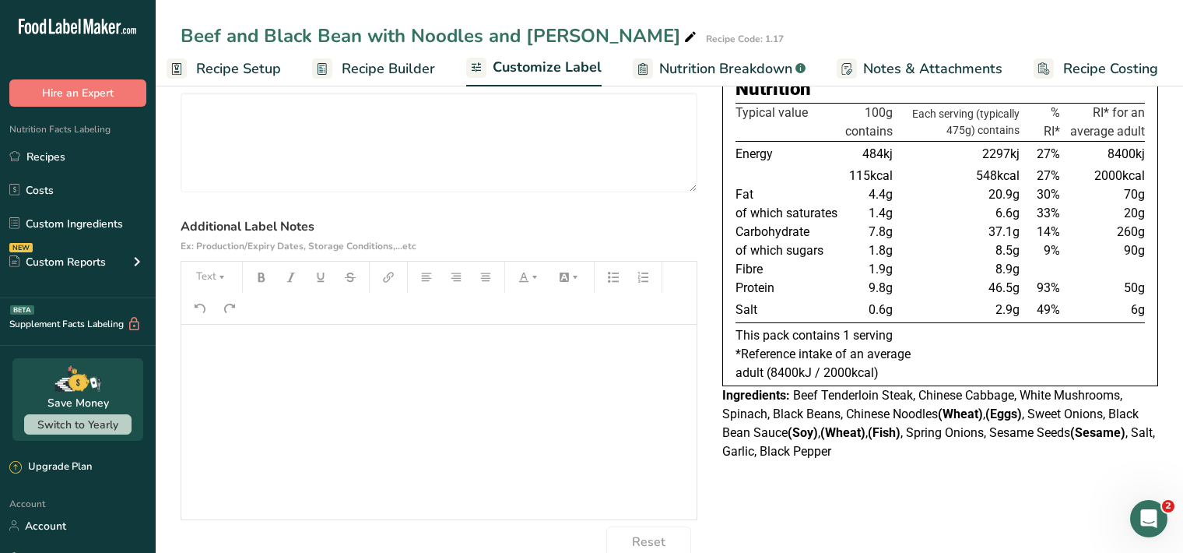
click at [231, 354] on p "﻿" at bounding box center [439, 346] width 500 height 19
click at [214, 277] on button "Text" at bounding box center [211, 277] width 47 height 25
drag, startPoint x: 227, startPoint y: 323, endPoint x: 229, endPoint y: 315, distance: 8.7
click at [228, 323] on span "H1" at bounding box center [223, 316] width 34 height 33
click at [269, 276] on button "button" at bounding box center [261, 277] width 23 height 25
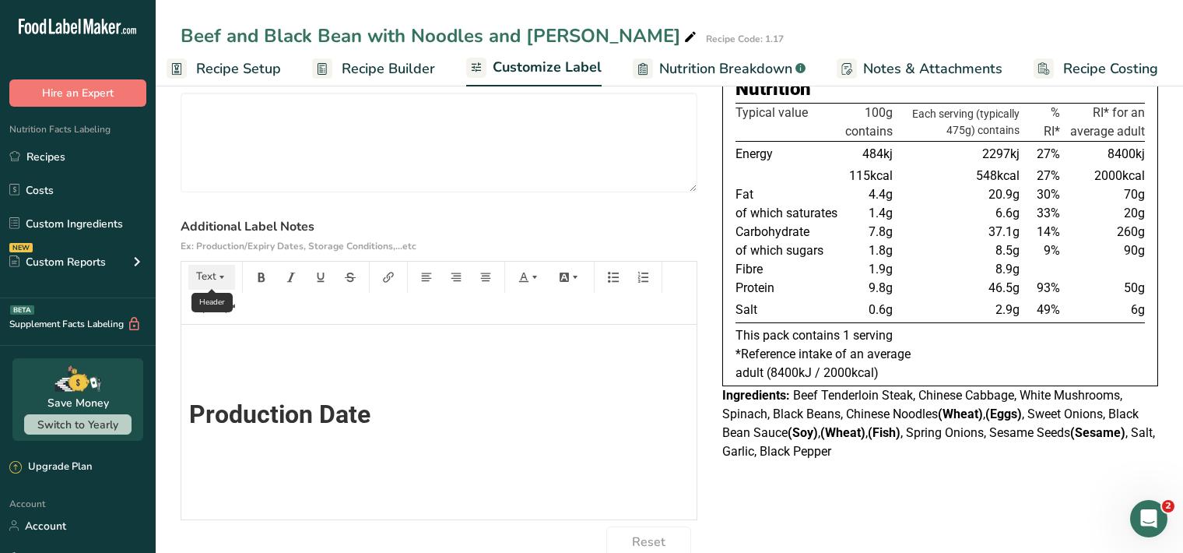
click at [225, 273] on icon "button" at bounding box center [221, 277] width 11 height 11
drag, startPoint x: 234, startPoint y: 315, endPoint x: 261, endPoint y: 293, distance: 34.3
click at [235, 314] on span "H1" at bounding box center [223, 316] width 34 height 33
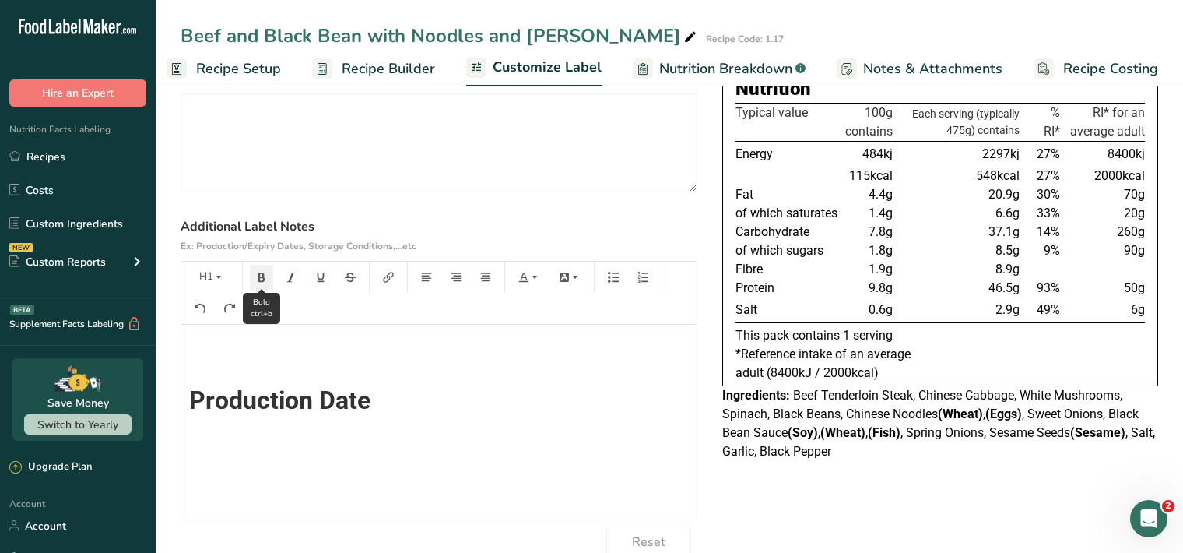
drag, startPoint x: 263, startPoint y: 277, endPoint x: 271, endPoint y: 283, distance: 9.5
click at [264, 277] on icon "button" at bounding box center [261, 276] width 7 height 9
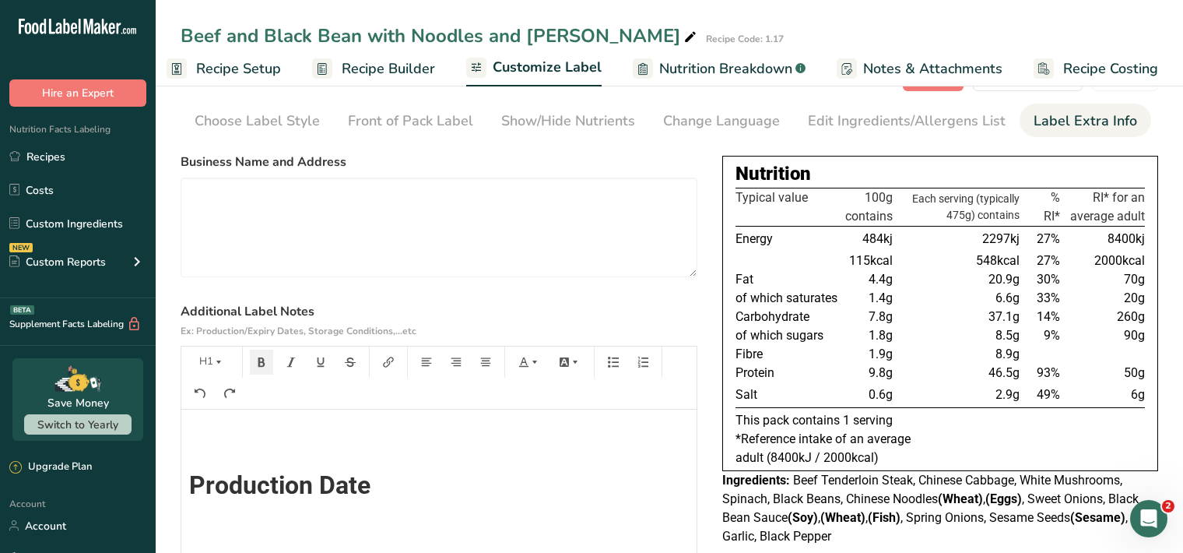
scroll to position [0, 0]
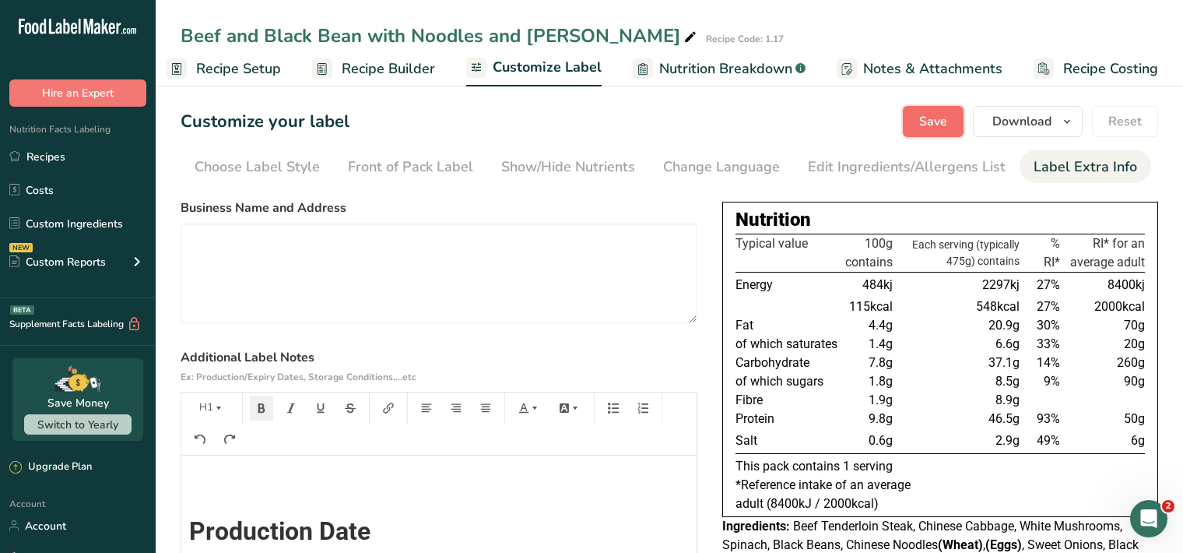
click at [926, 117] on span "Save" at bounding box center [933, 121] width 28 height 19
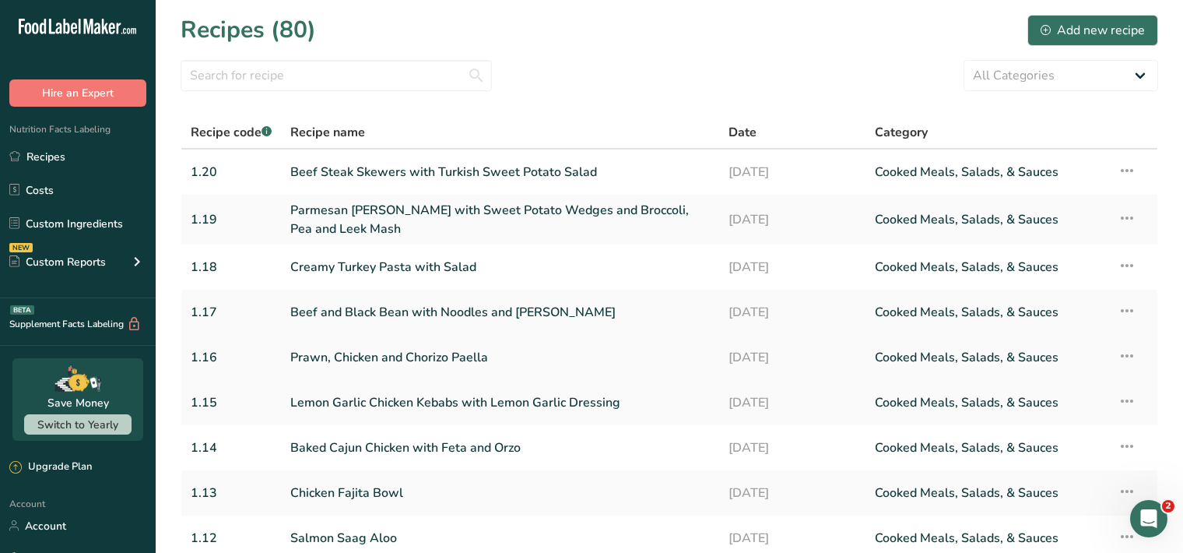
click at [439, 359] on link "Prawn, Chicken and Chorizo Paella" at bounding box center [500, 357] width 420 height 33
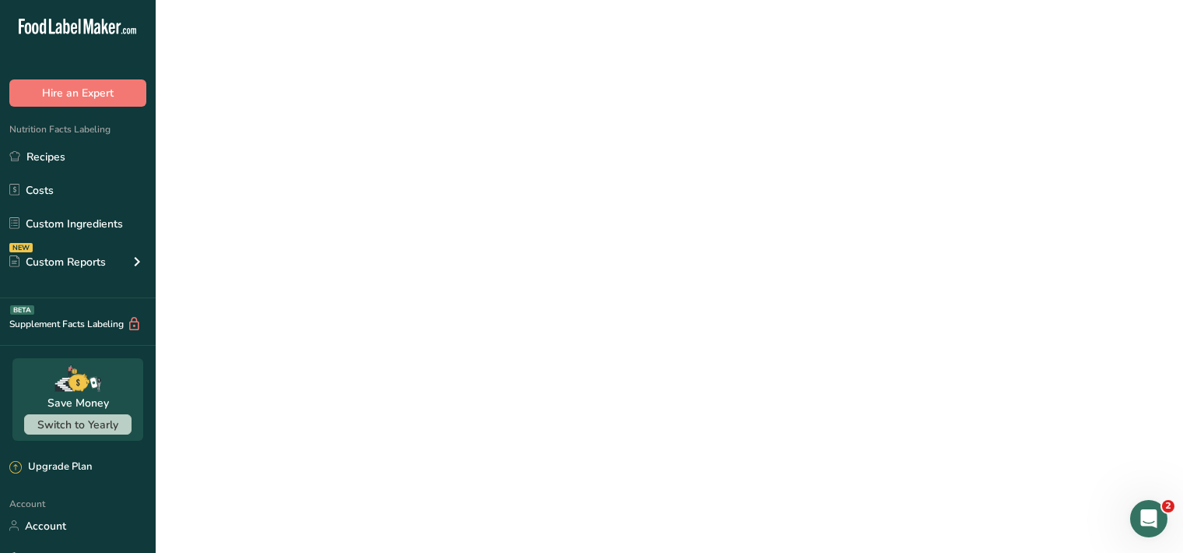
click at [439, 359] on link "Prawn, Chicken and Chorizo Paella" at bounding box center [500, 357] width 420 height 33
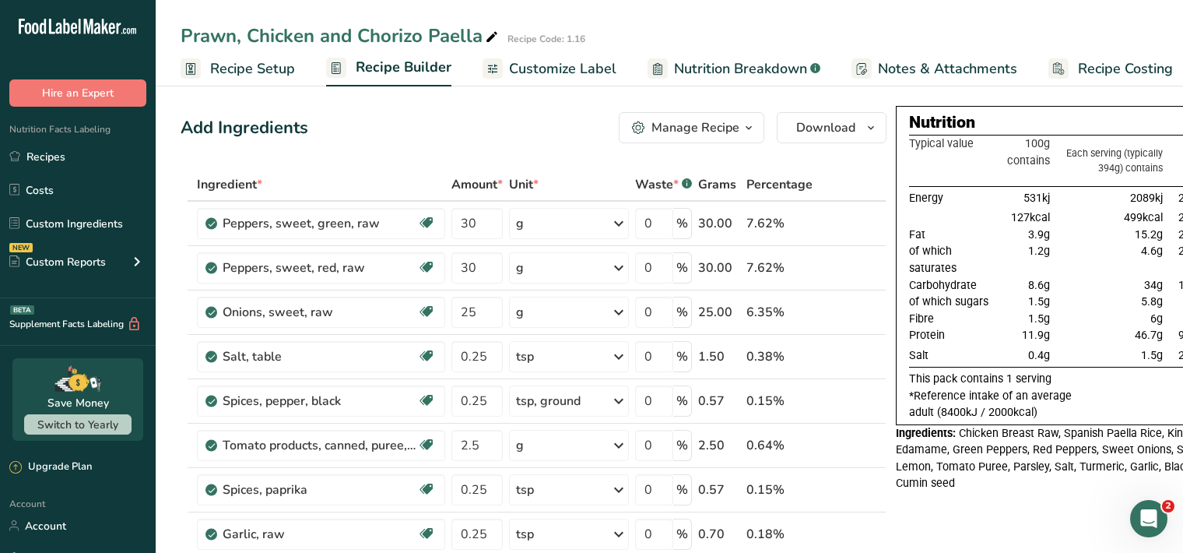
drag, startPoint x: 561, startPoint y: 76, endPoint x: 607, endPoint y: 85, distance: 46.9
click at [562, 76] on span "Customize Label" at bounding box center [562, 68] width 107 height 21
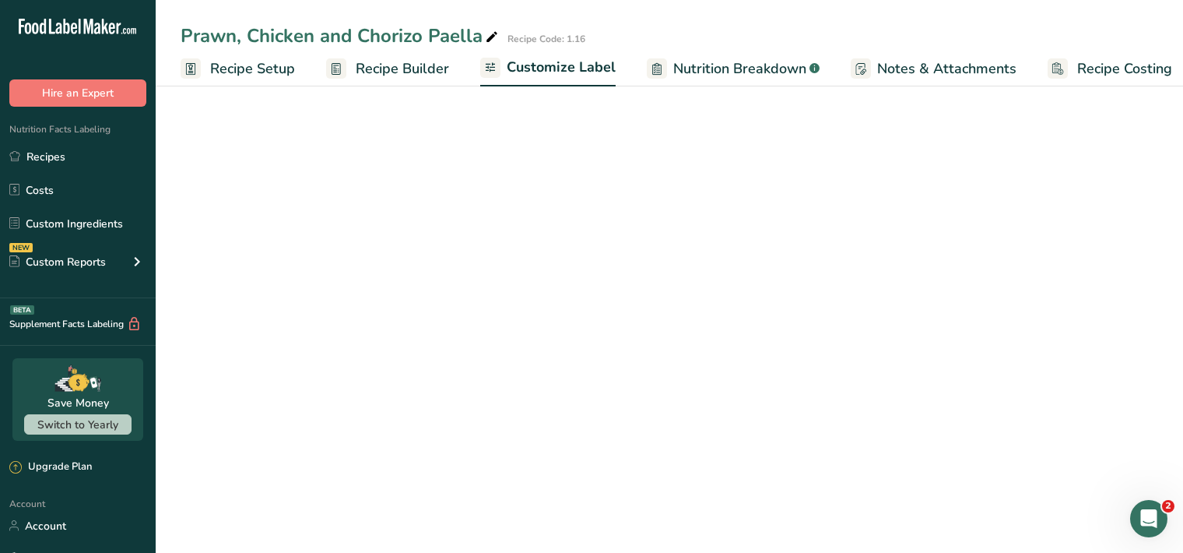
scroll to position [0, 14]
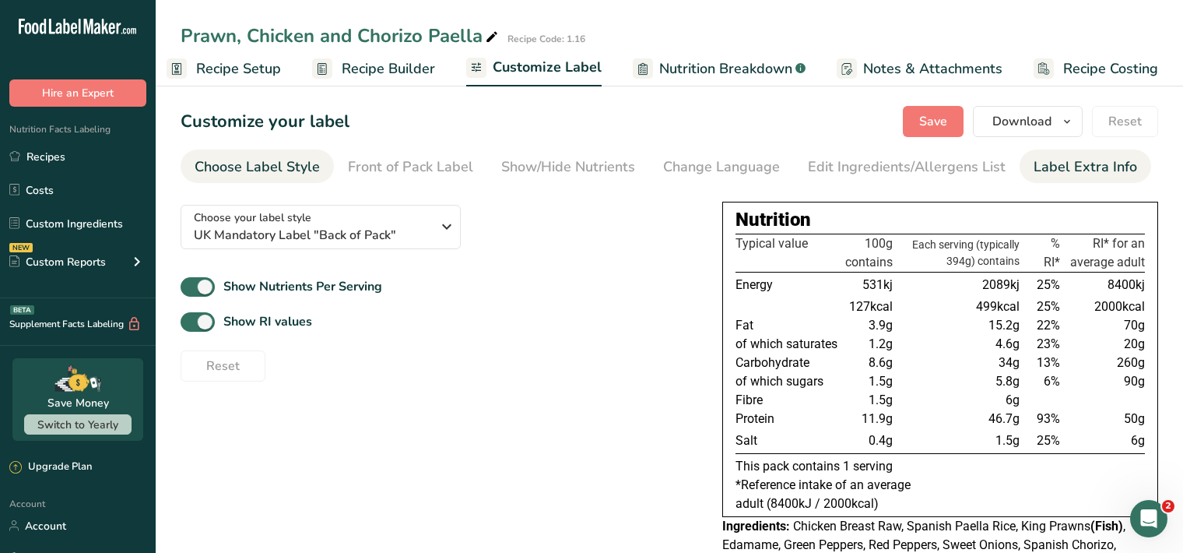
click at [1076, 167] on div "Label Extra Info" at bounding box center [1086, 166] width 104 height 21
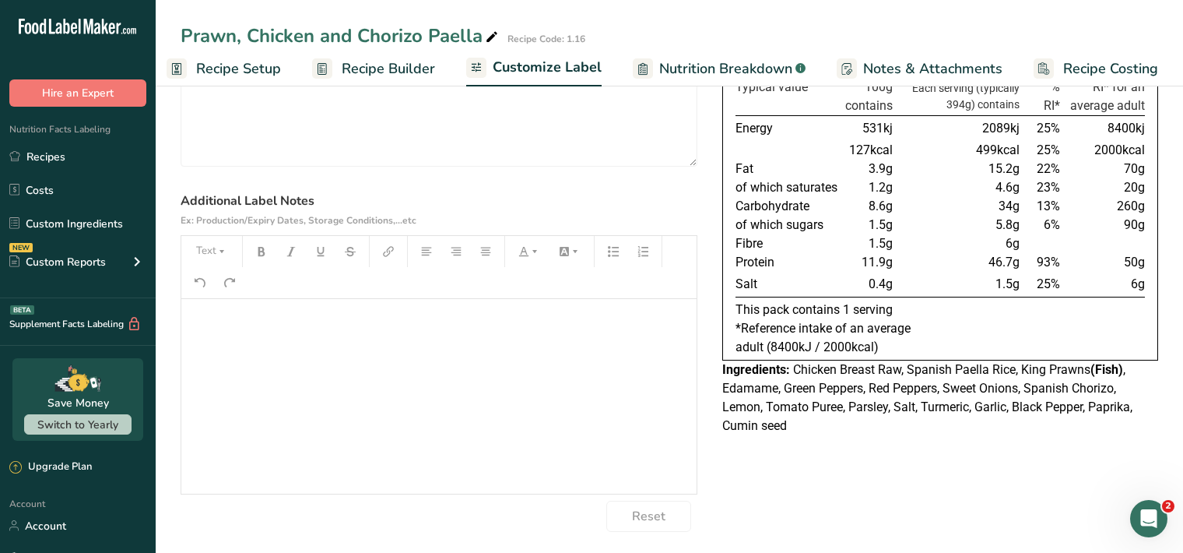
scroll to position [160, 0]
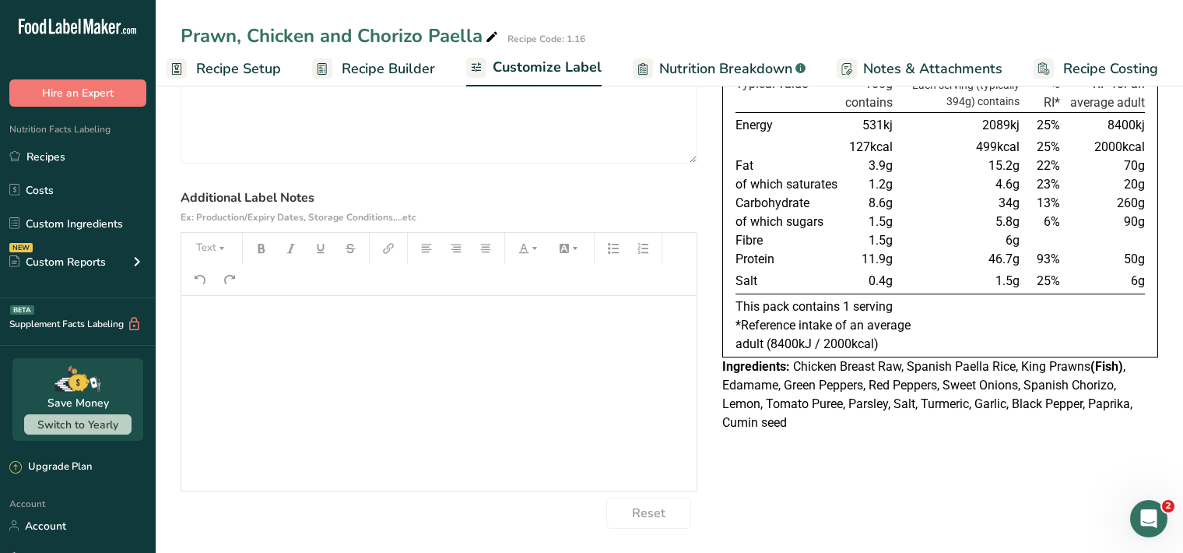
click at [211, 329] on div "﻿" at bounding box center [438, 393] width 515 height 195
click at [218, 249] on icon "button" at bounding box center [221, 248] width 11 height 11
drag, startPoint x: 215, startPoint y: 297, endPoint x: 229, endPoint y: 283, distance: 19.8
click at [216, 296] on span "H1" at bounding box center [223, 288] width 34 height 33
click at [258, 251] on icon "button" at bounding box center [261, 248] width 11 height 11
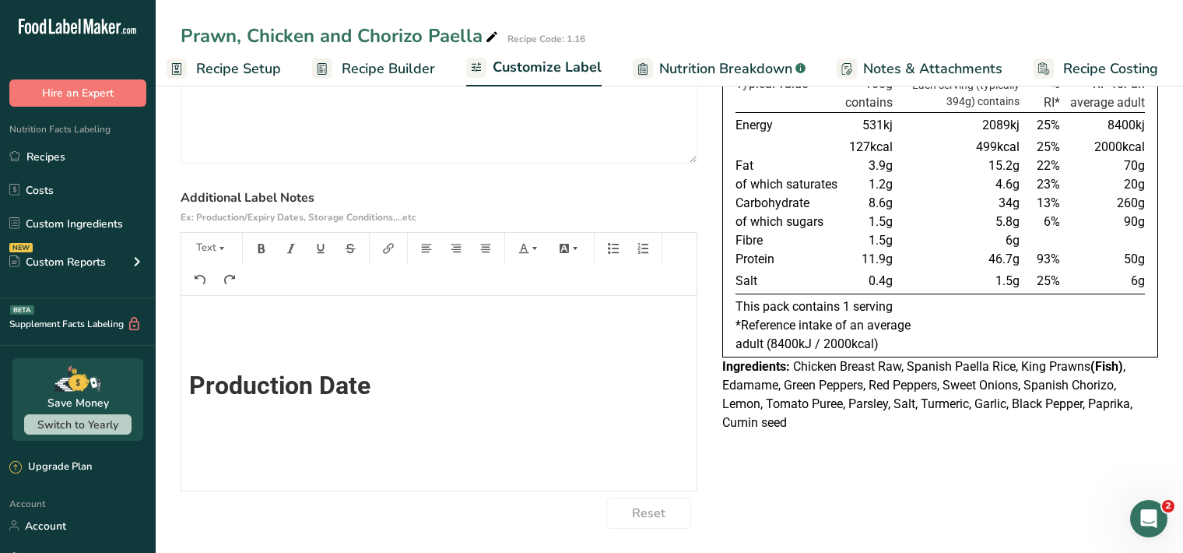
scroll to position [0, 0]
click at [212, 251] on button "Text" at bounding box center [211, 248] width 47 height 25
click at [213, 290] on span "H1" at bounding box center [223, 288] width 34 height 33
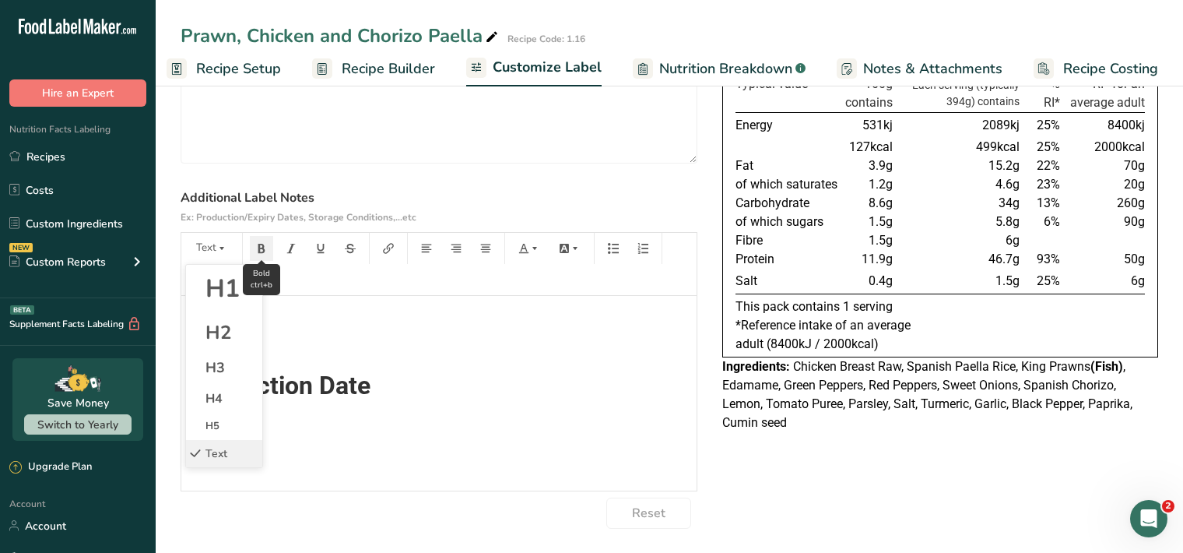
scroll to position [14, 0]
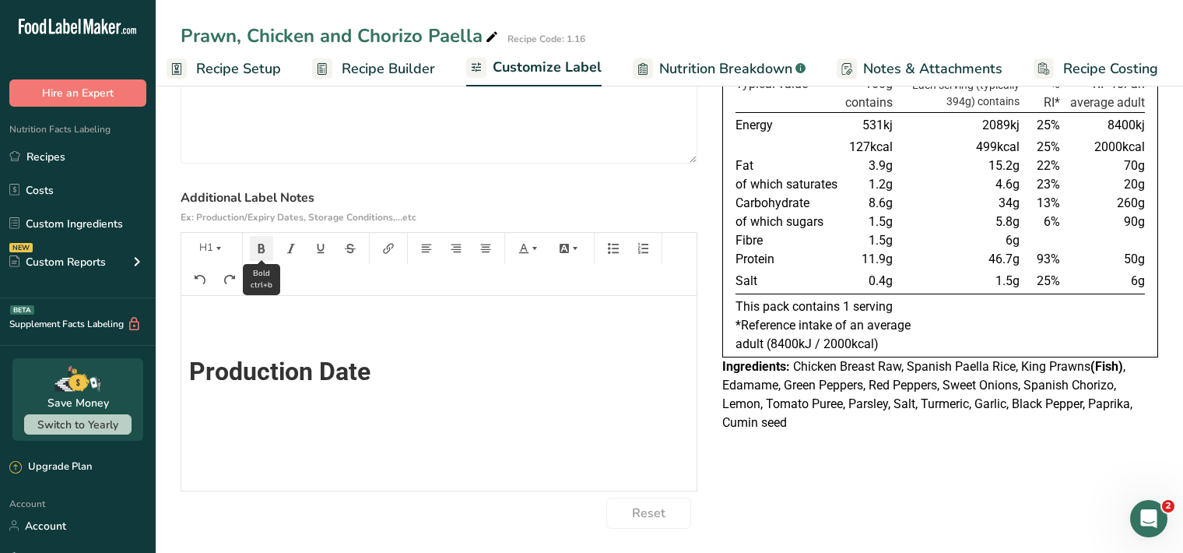
click at [263, 250] on icon "button" at bounding box center [261, 248] width 7 height 9
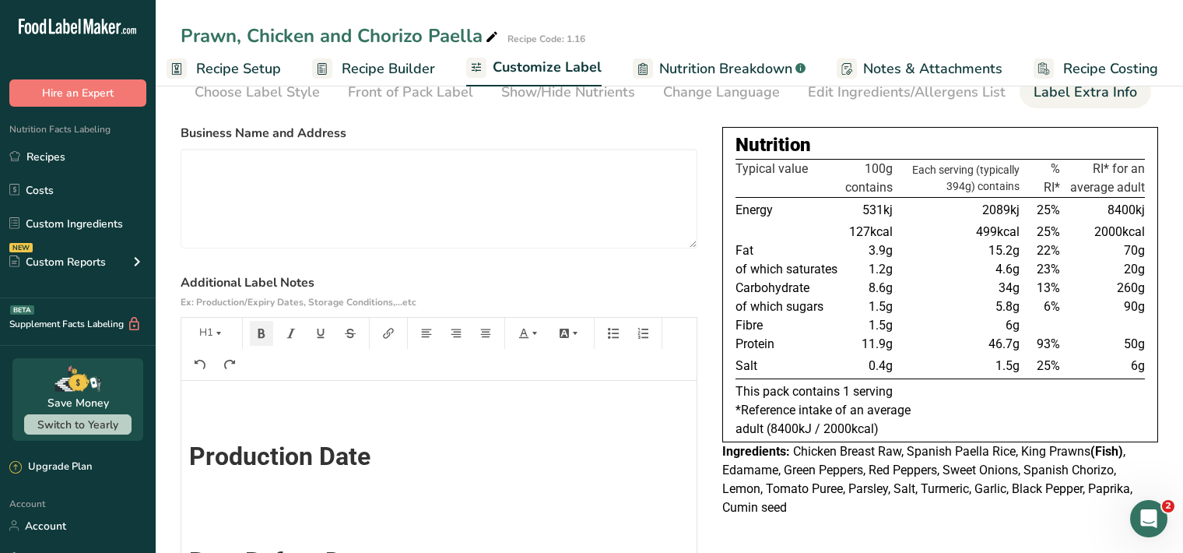
scroll to position [0, 0]
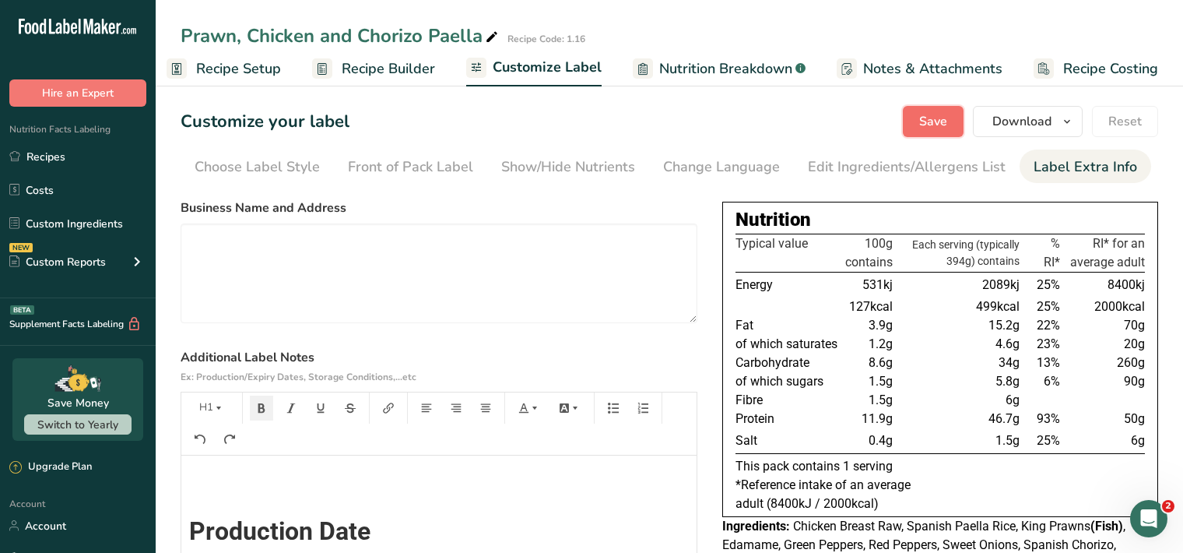
click at [930, 115] on span "Save" at bounding box center [933, 121] width 28 height 19
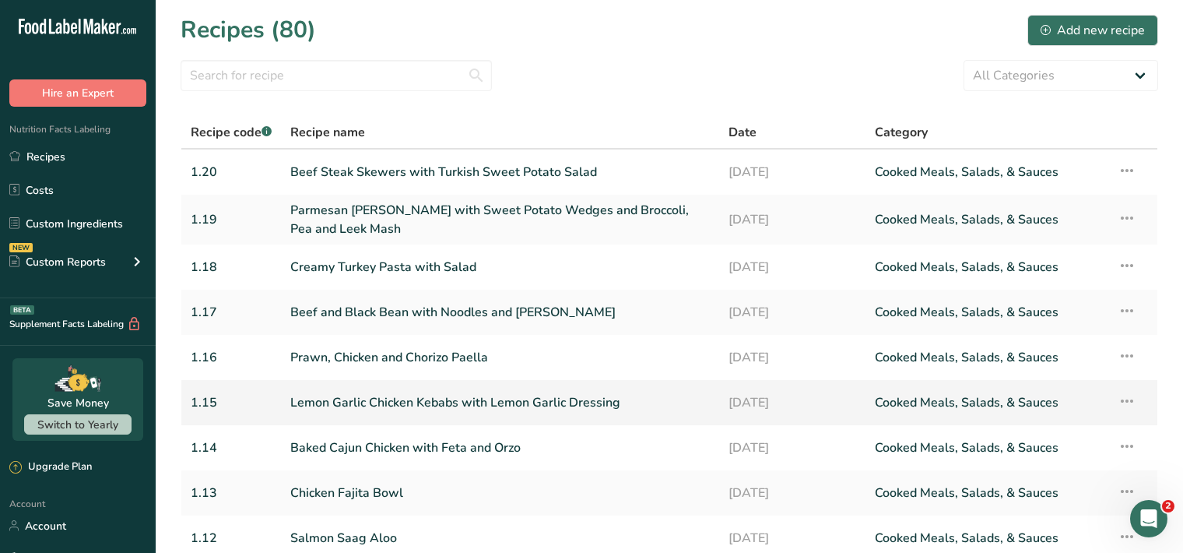
click at [367, 406] on link "Lemon Garlic Chicken Kebabs with Lemon Garlic Dressing" at bounding box center [500, 402] width 420 height 33
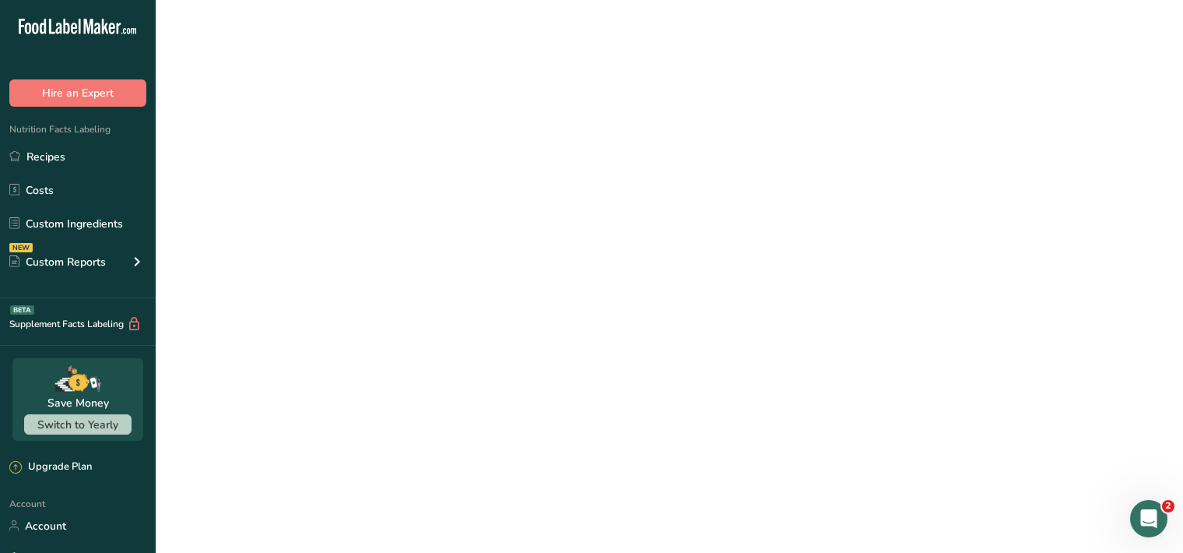
click at [367, 406] on link "Lemon Garlic Chicken Kebabs with Lemon Garlic Dressing" at bounding box center [500, 402] width 420 height 33
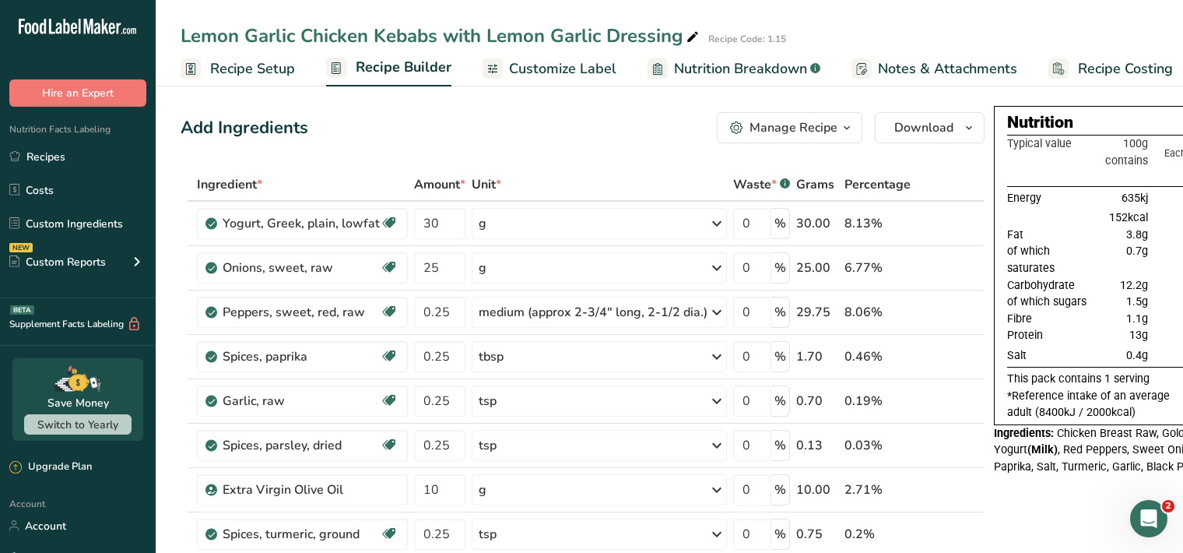
click at [543, 65] on span "Customize Label" at bounding box center [562, 68] width 107 height 21
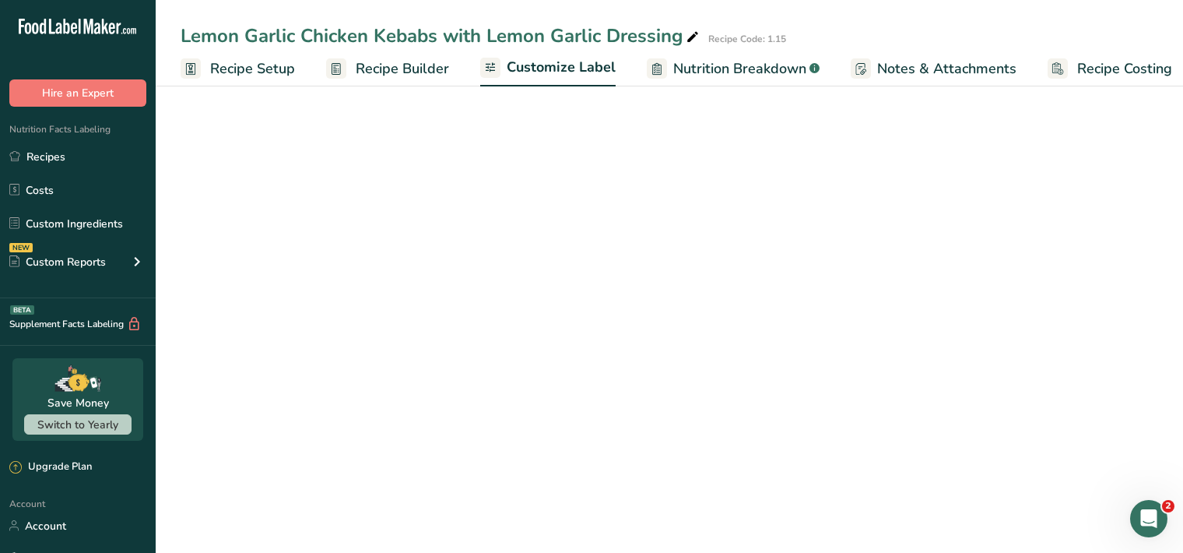
scroll to position [0, 14]
click at [543, 65] on span "Customize Label" at bounding box center [547, 67] width 109 height 21
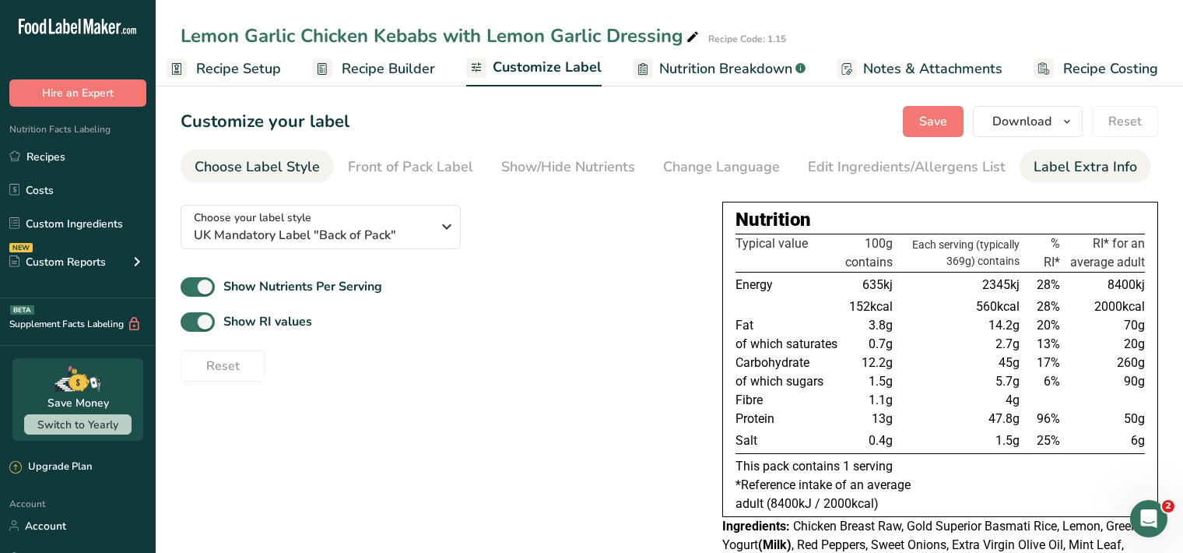
click at [1098, 163] on div "Label Extra Info" at bounding box center [1086, 166] width 104 height 21
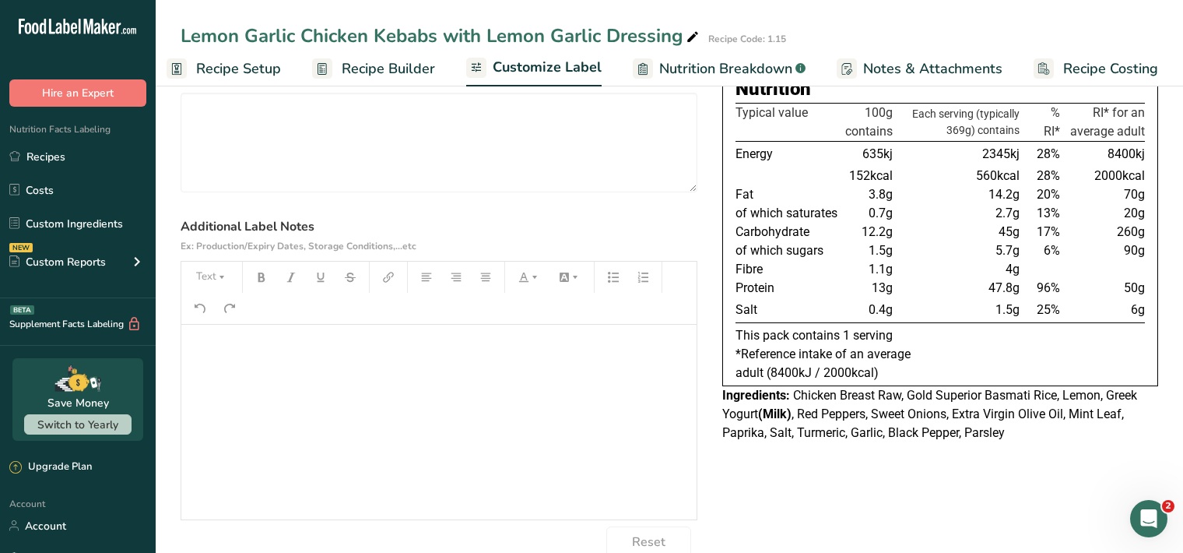
scroll to position [160, 0]
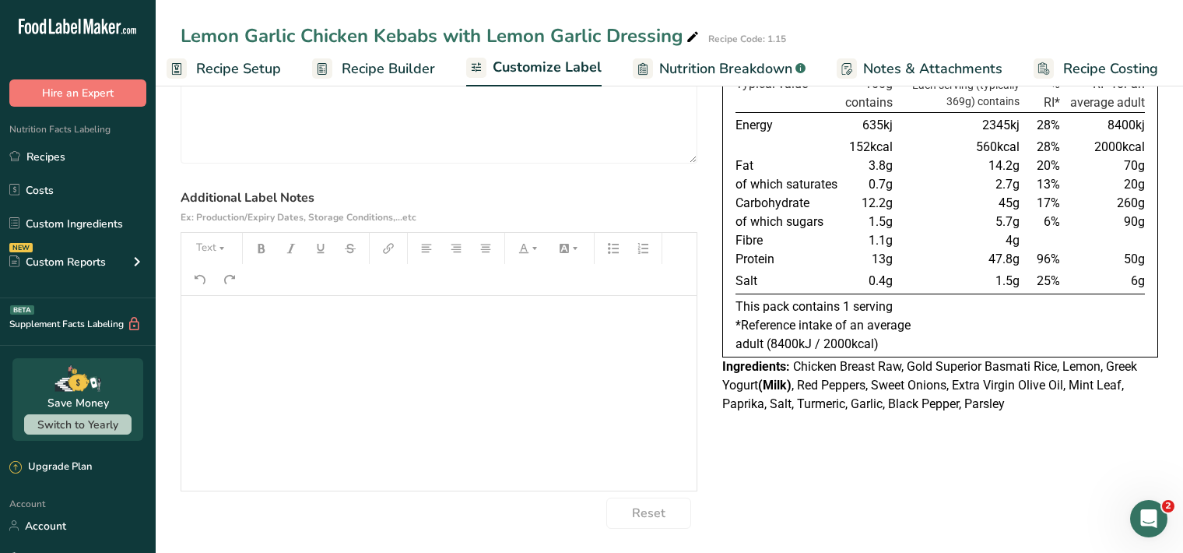
click at [216, 332] on div "﻿" at bounding box center [438, 393] width 515 height 195
click at [215, 248] on button "Text" at bounding box center [211, 248] width 47 height 25
click at [372, 409] on div "﻿" at bounding box center [438, 393] width 515 height 195
click at [202, 244] on button "Text" at bounding box center [211, 248] width 47 height 25
click at [229, 297] on span "H1" at bounding box center [223, 288] width 34 height 33
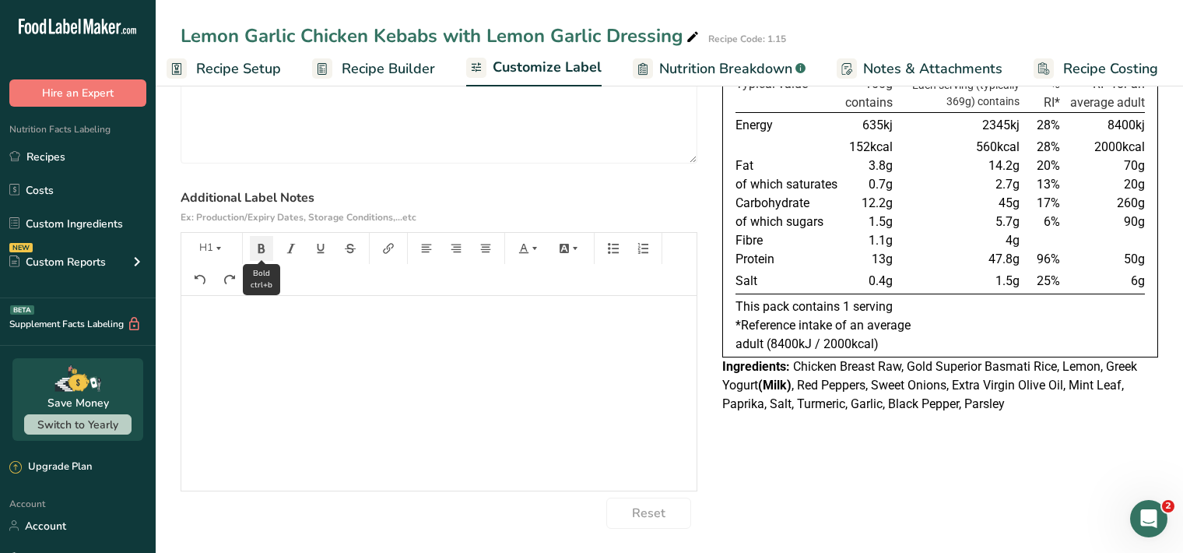
click at [262, 247] on icon "button" at bounding box center [261, 248] width 7 height 9
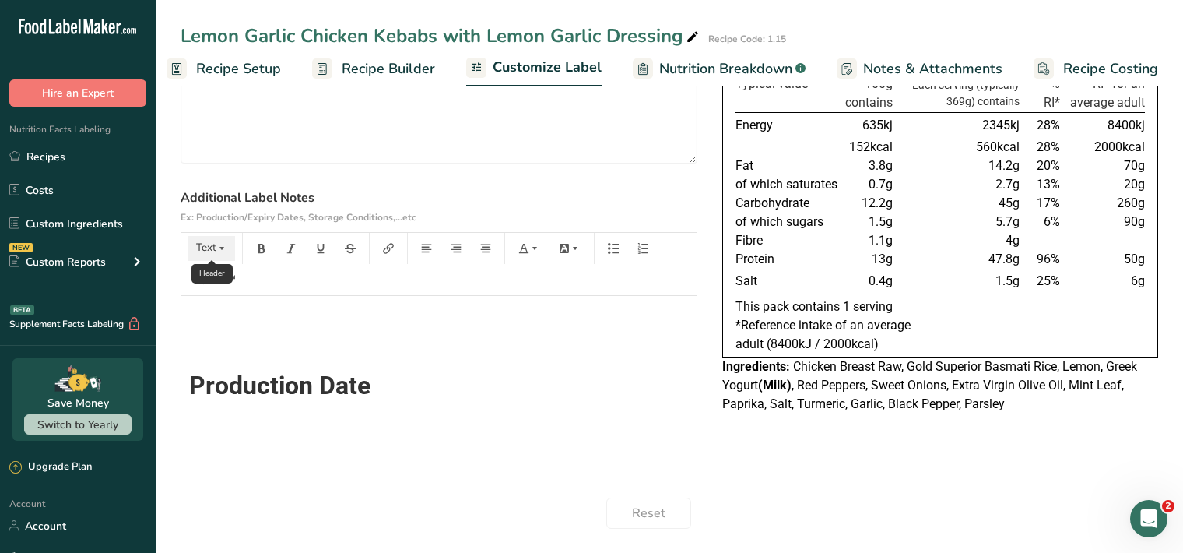
click at [228, 241] on button "Text" at bounding box center [211, 248] width 47 height 25
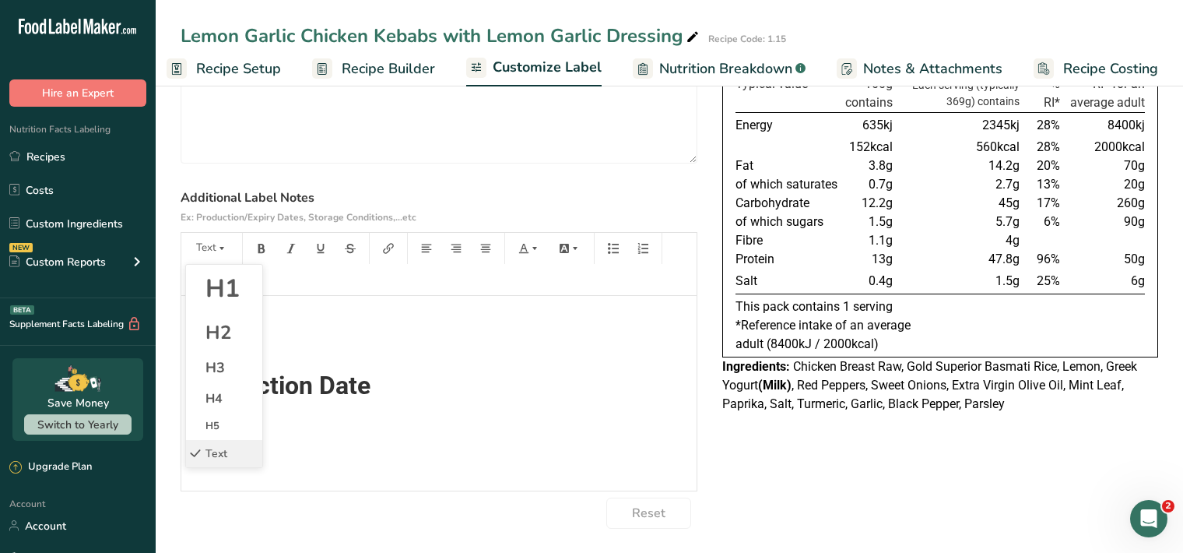
drag, startPoint x: 222, startPoint y: 286, endPoint x: 247, endPoint y: 260, distance: 35.8
click at [223, 282] on span "H1" at bounding box center [223, 288] width 34 height 33
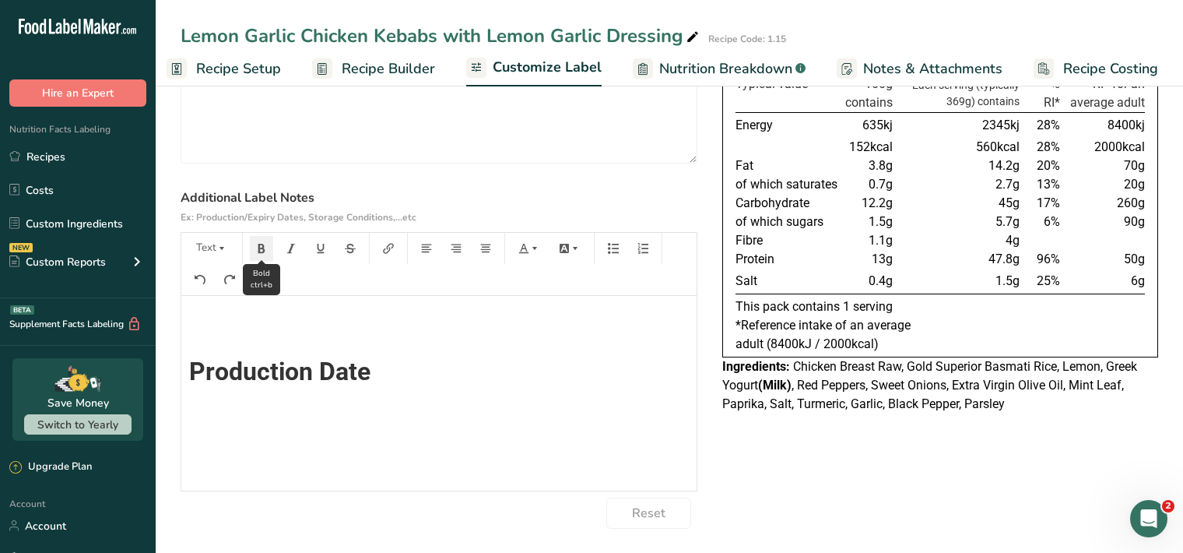
click at [267, 247] on button "button" at bounding box center [261, 248] width 23 height 25
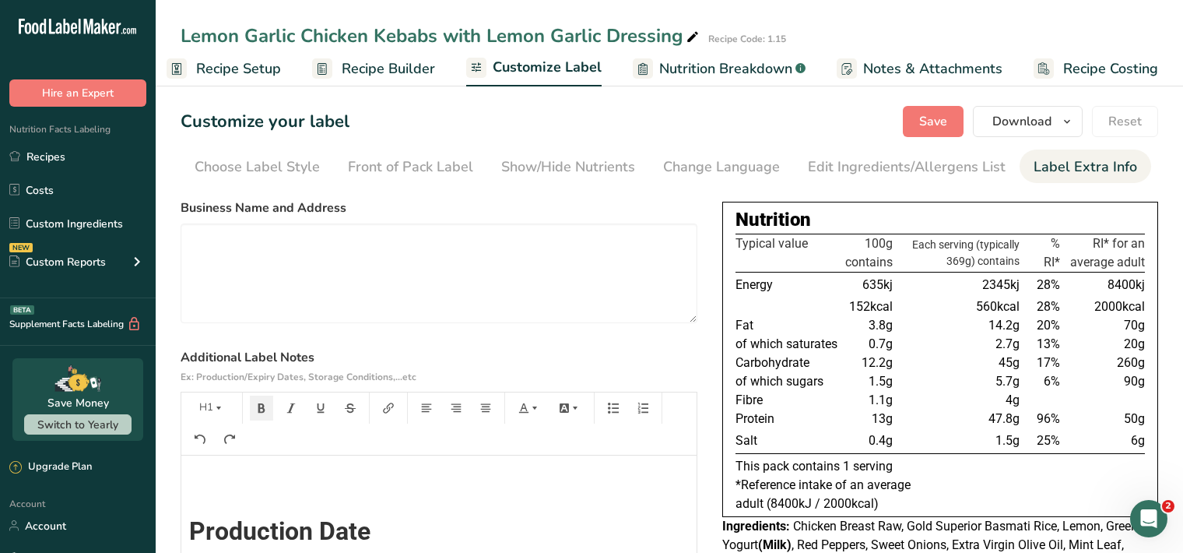
scroll to position [0, 0]
click at [924, 122] on span "Save" at bounding box center [933, 121] width 28 height 19
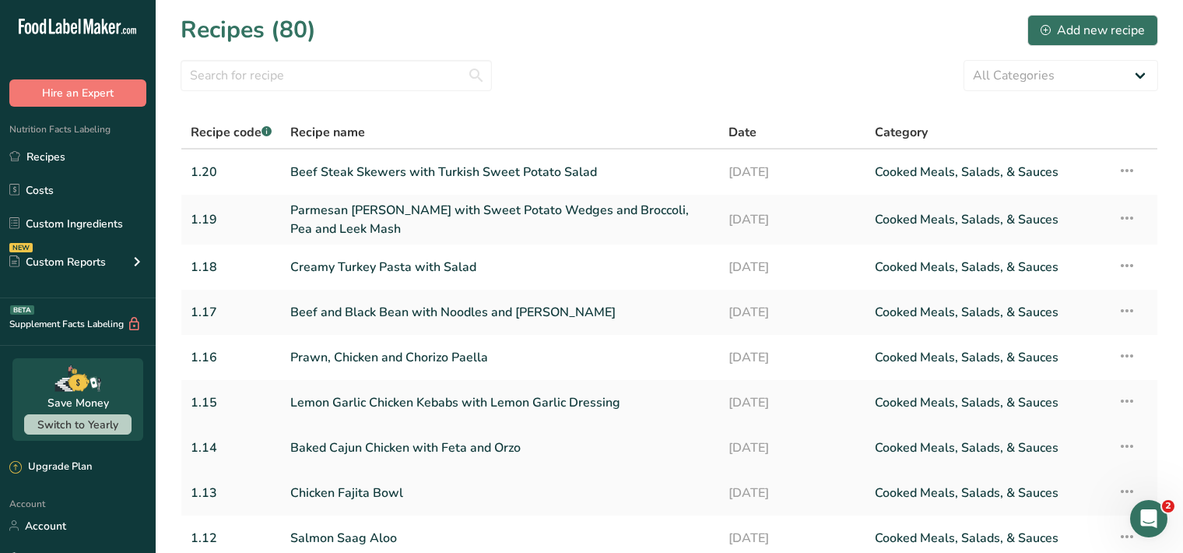
click at [462, 445] on link "Baked Cajun Chicken with Feta and Orzo" at bounding box center [500, 447] width 420 height 33
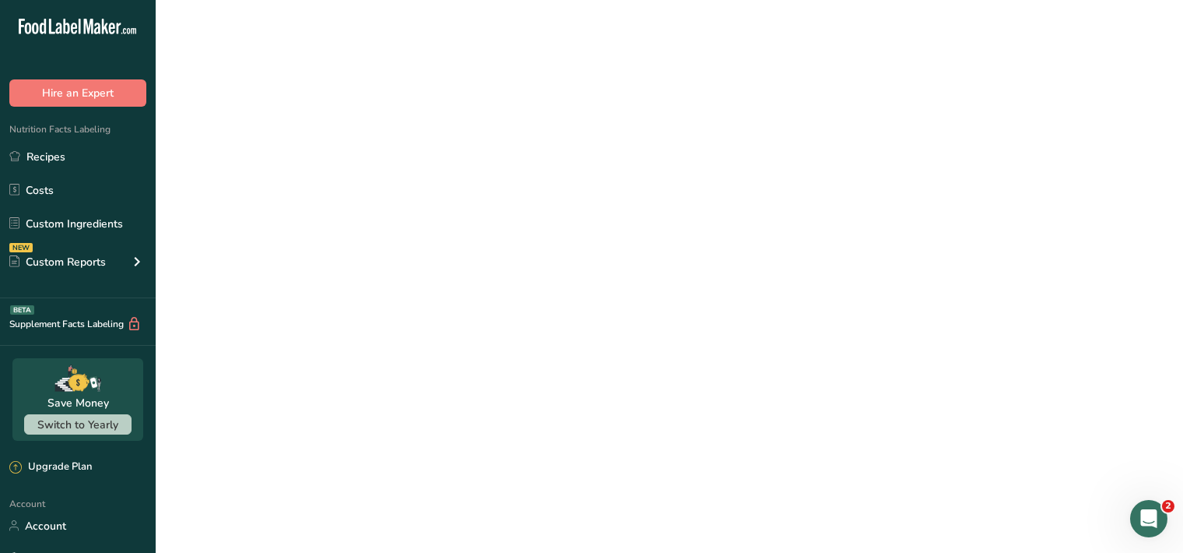
click at [462, 445] on link "Baked Cajun Chicken with Feta and Orzo" at bounding box center [500, 447] width 420 height 33
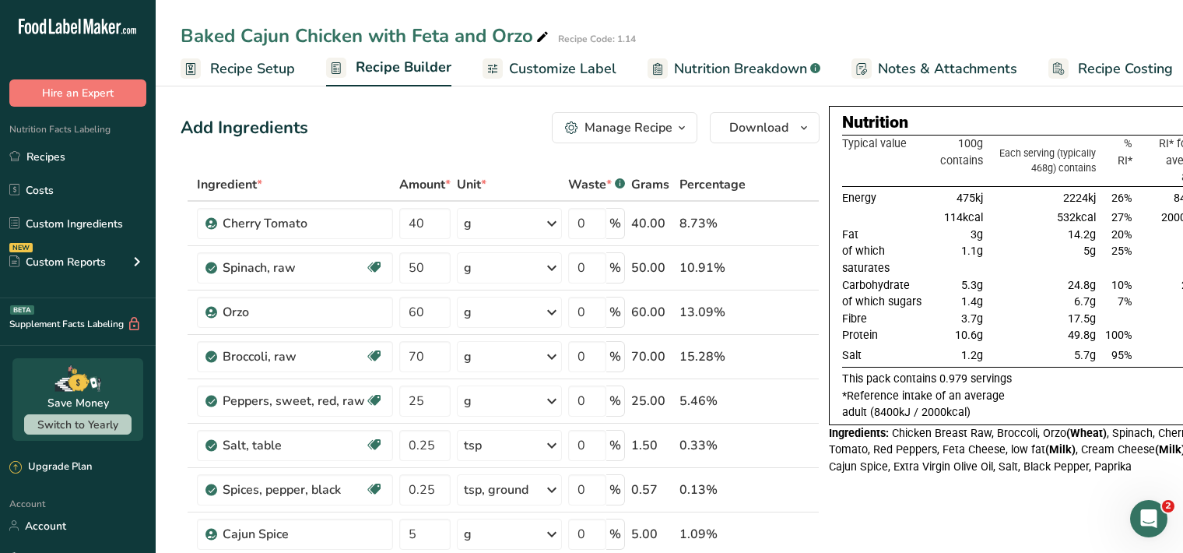
drag, startPoint x: 548, startPoint y: 73, endPoint x: 785, endPoint y: 111, distance: 239.6
click at [549, 73] on span "Customize Label" at bounding box center [562, 68] width 107 height 21
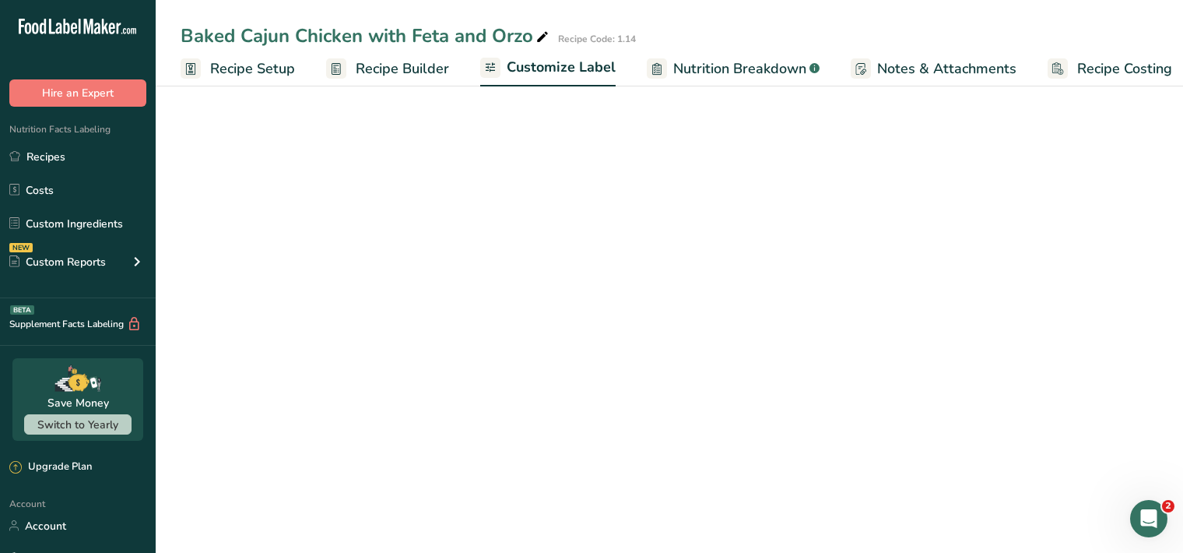
scroll to position [0, 14]
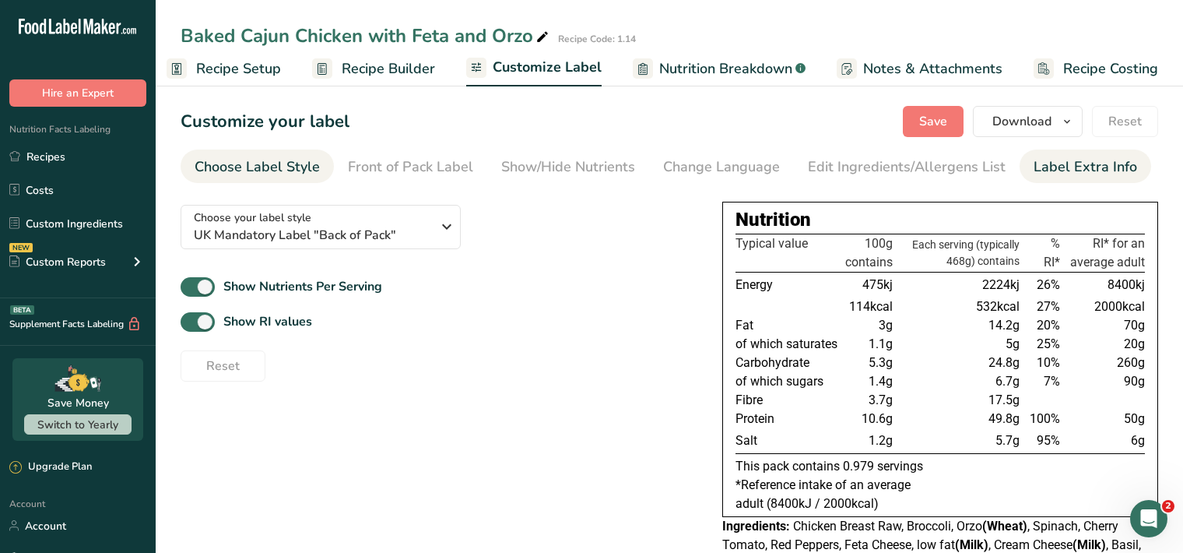
click at [1051, 172] on div "Label Extra Info" at bounding box center [1086, 166] width 104 height 21
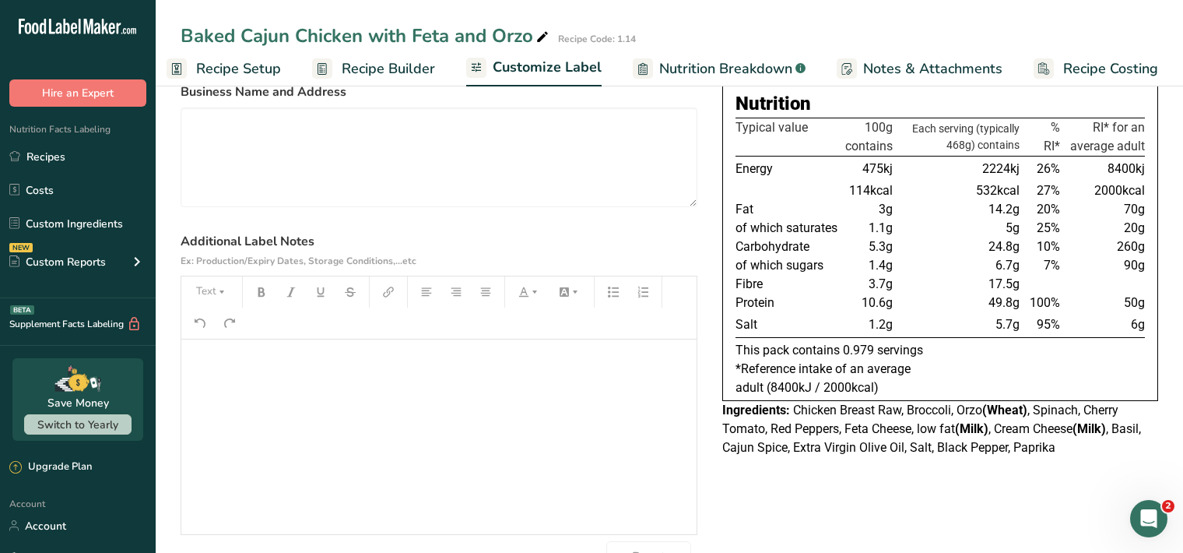
scroll to position [160, 0]
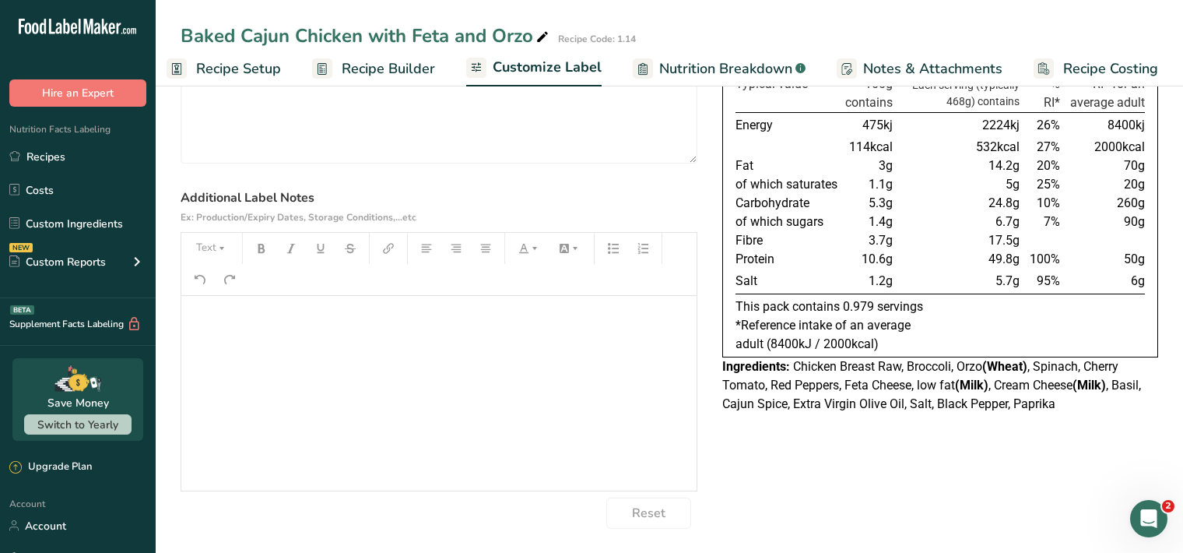
click at [225, 323] on p "﻿" at bounding box center [439, 317] width 500 height 19
click at [226, 251] on icon "button" at bounding box center [221, 248] width 11 height 11
drag, startPoint x: 233, startPoint y: 293, endPoint x: 242, endPoint y: 278, distance: 17.5
click at [231, 291] on span "H1" at bounding box center [223, 288] width 34 height 33
click at [269, 243] on button "button" at bounding box center [261, 248] width 23 height 25
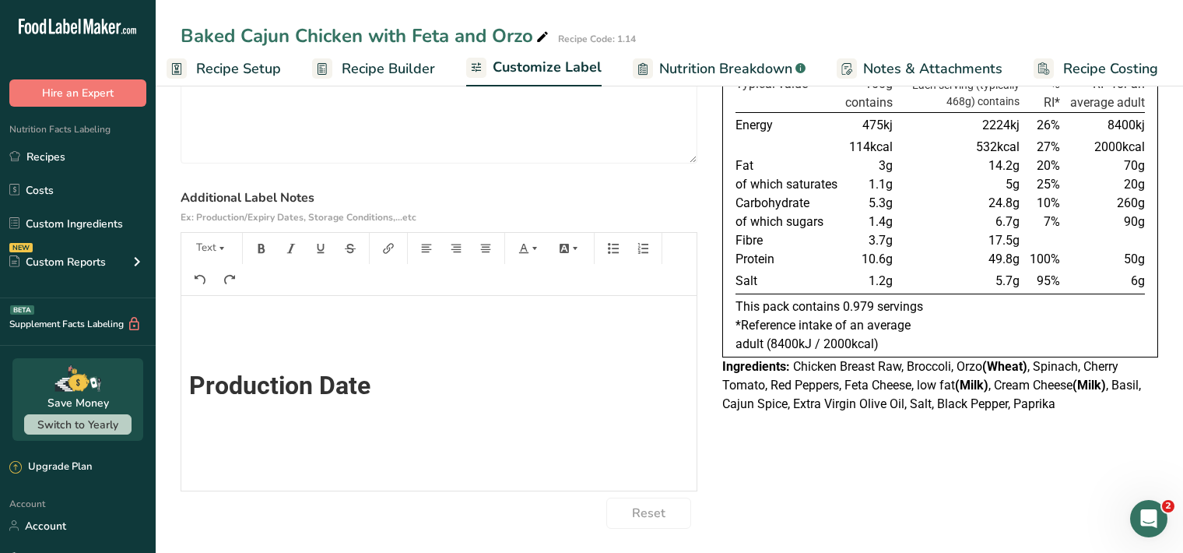
scroll to position [0, 0]
click at [226, 260] on div "Text H1 H2 H3 H4 H5 Text" at bounding box center [211, 248] width 53 height 31
click at [225, 252] on icon "button" at bounding box center [221, 248] width 11 height 11
click at [220, 283] on span "H1" at bounding box center [223, 288] width 34 height 33
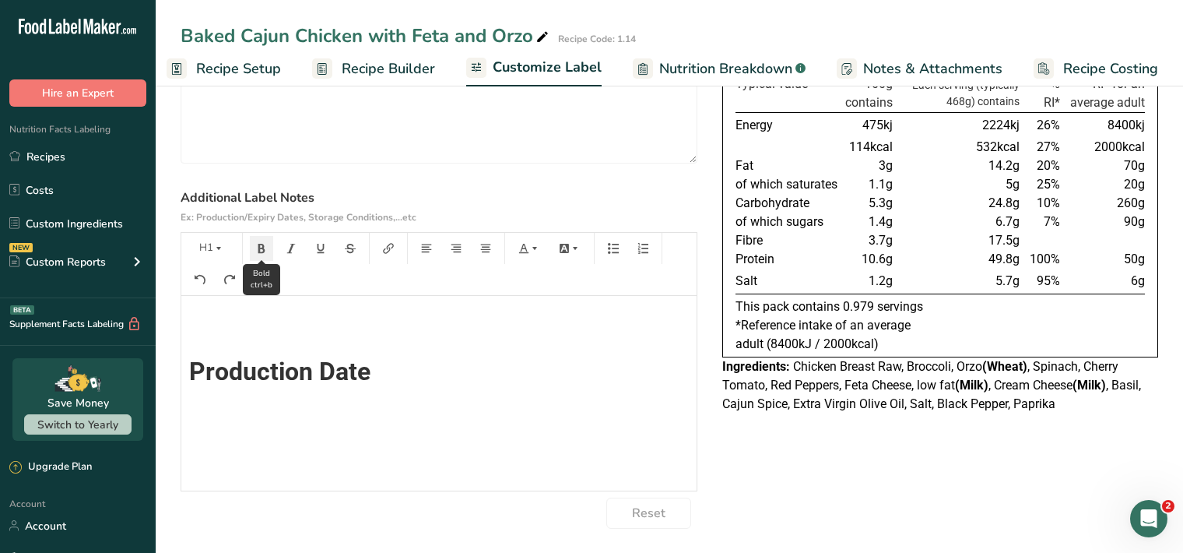
click at [261, 244] on icon "button" at bounding box center [261, 248] width 11 height 11
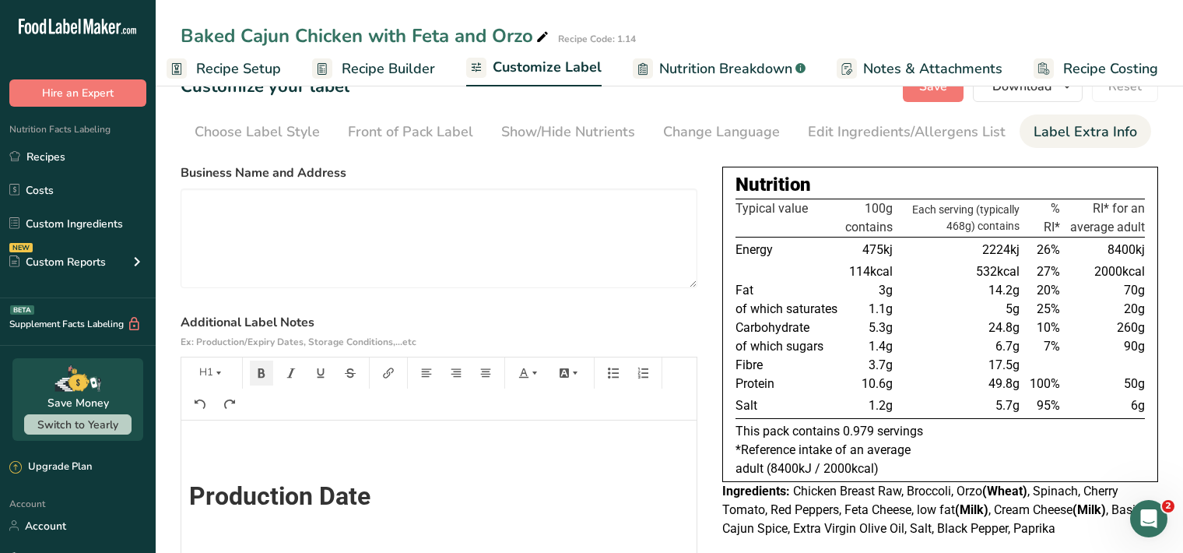
scroll to position [0, 0]
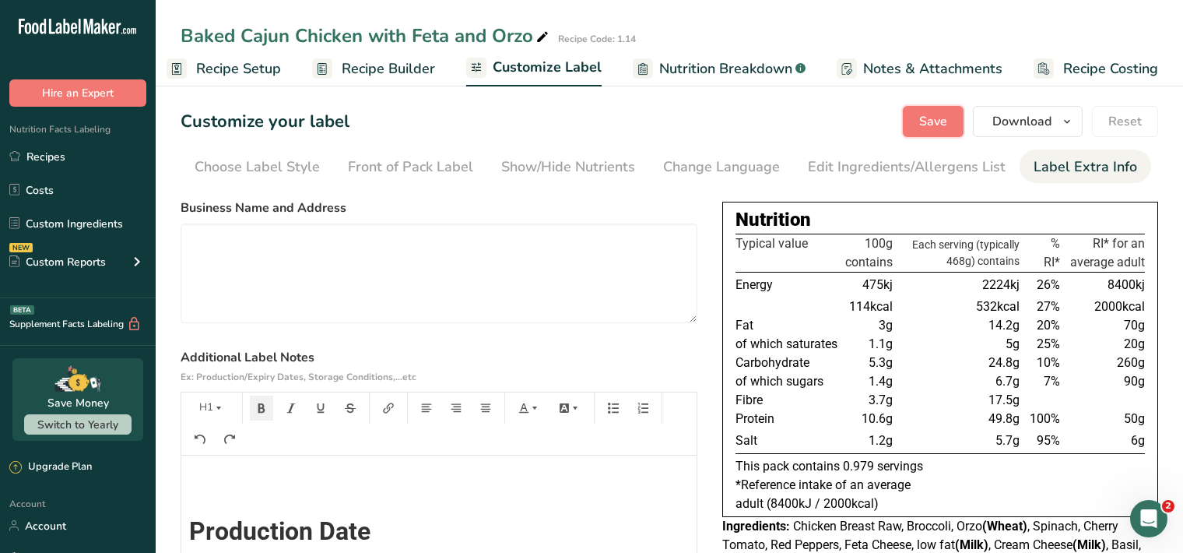
click at [934, 118] on span "Save" at bounding box center [933, 121] width 28 height 19
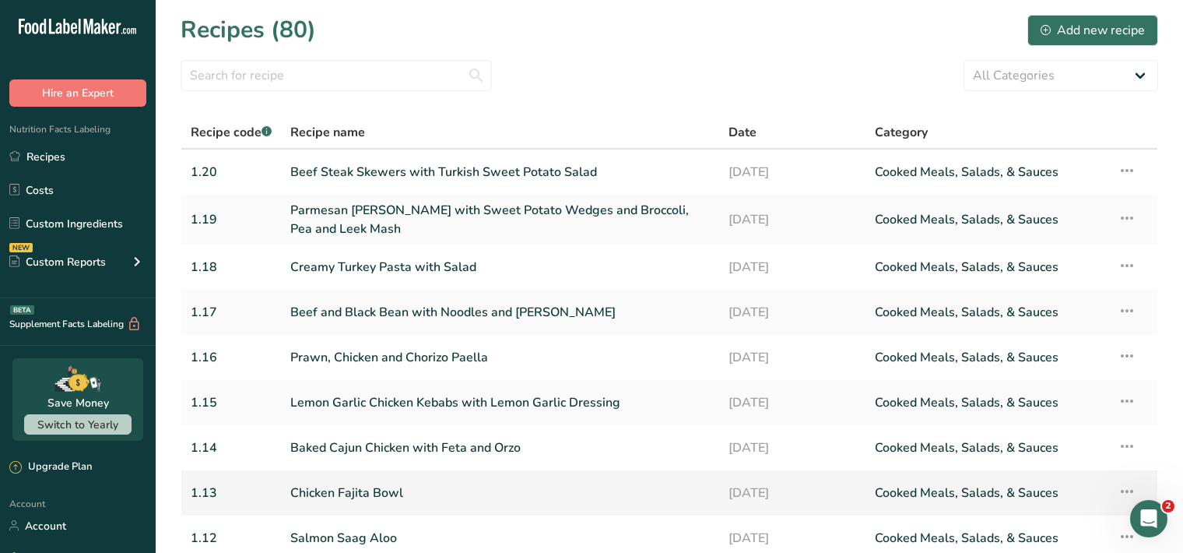
click at [434, 486] on link "Chicken Fajita Bowl" at bounding box center [500, 492] width 420 height 33
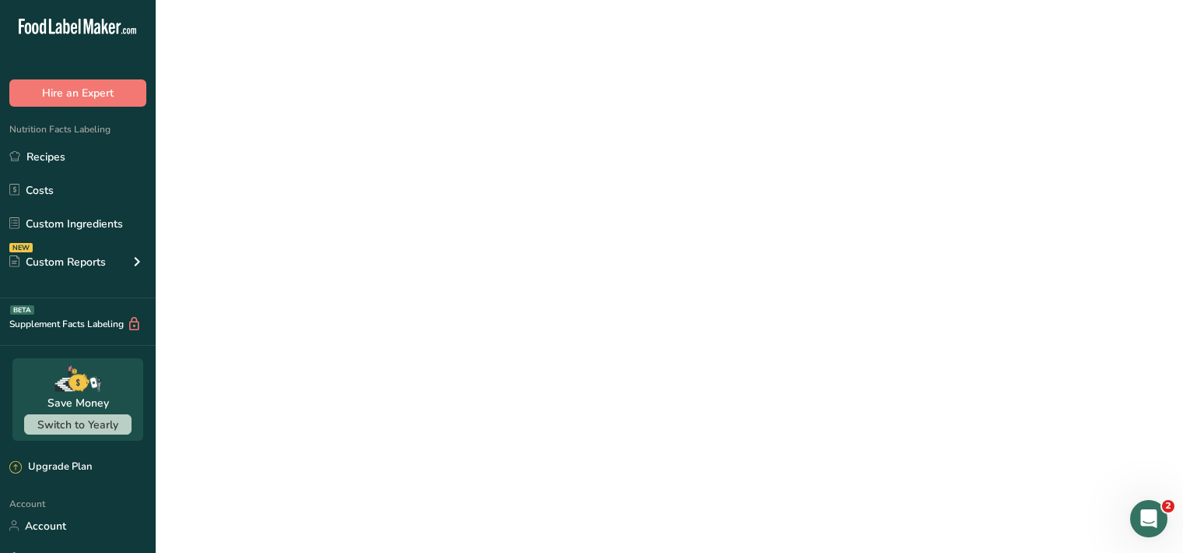
click at [434, 486] on link "Chicken Fajita Bowl" at bounding box center [500, 492] width 420 height 33
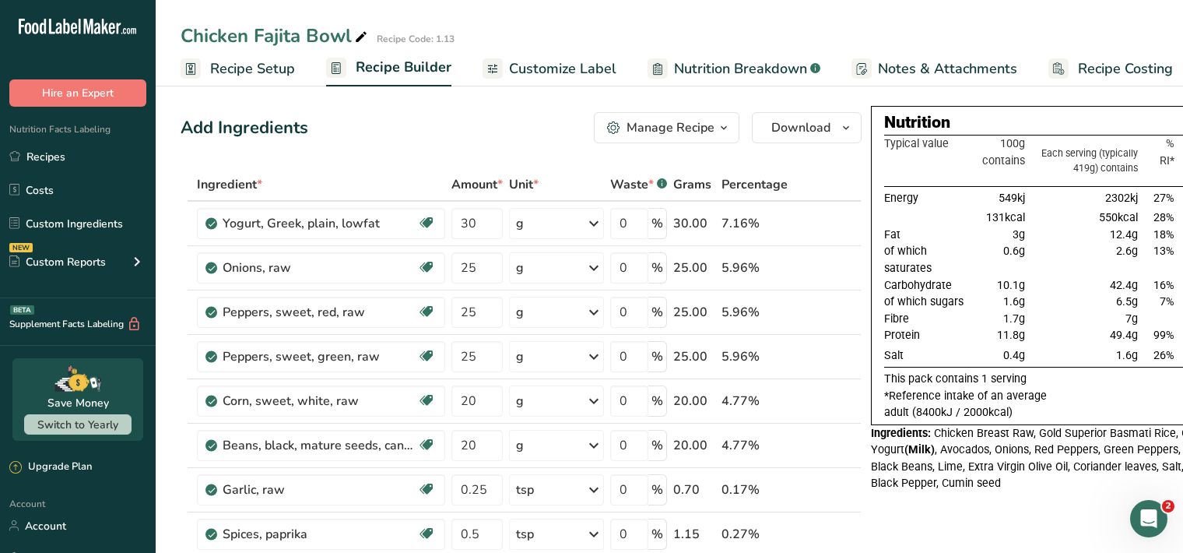
click at [565, 67] on span "Customize Label" at bounding box center [562, 68] width 107 height 21
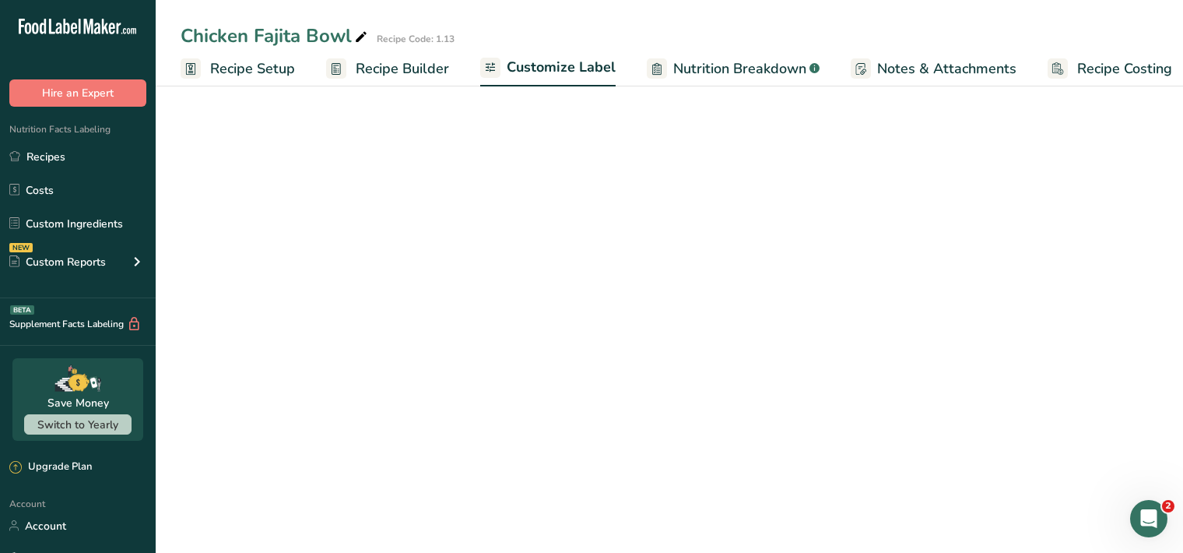
scroll to position [0, 14]
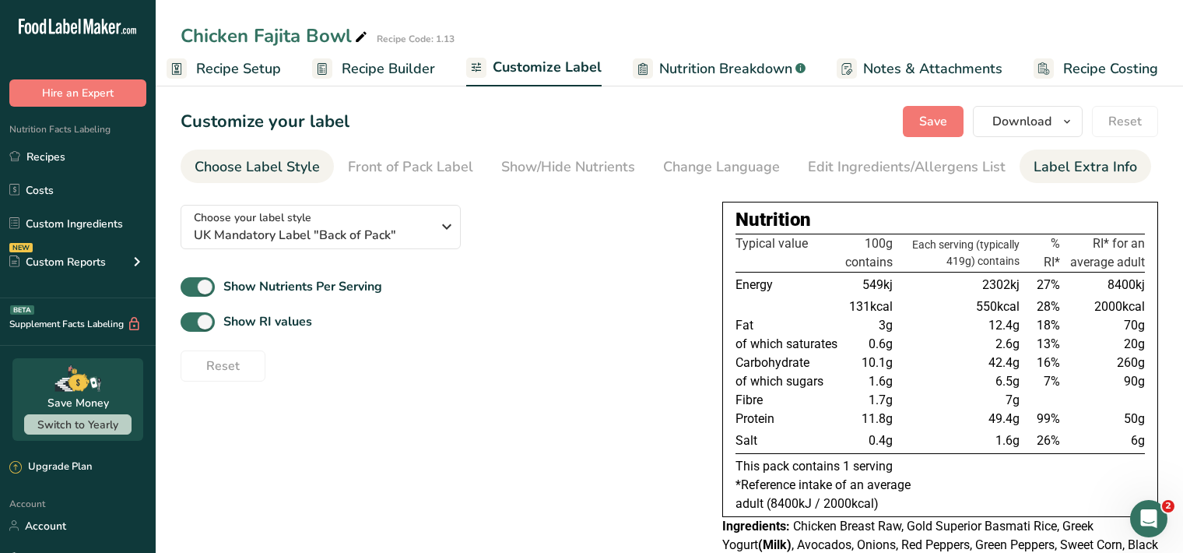
click at [1054, 163] on div "Label Extra Info" at bounding box center [1086, 166] width 104 height 21
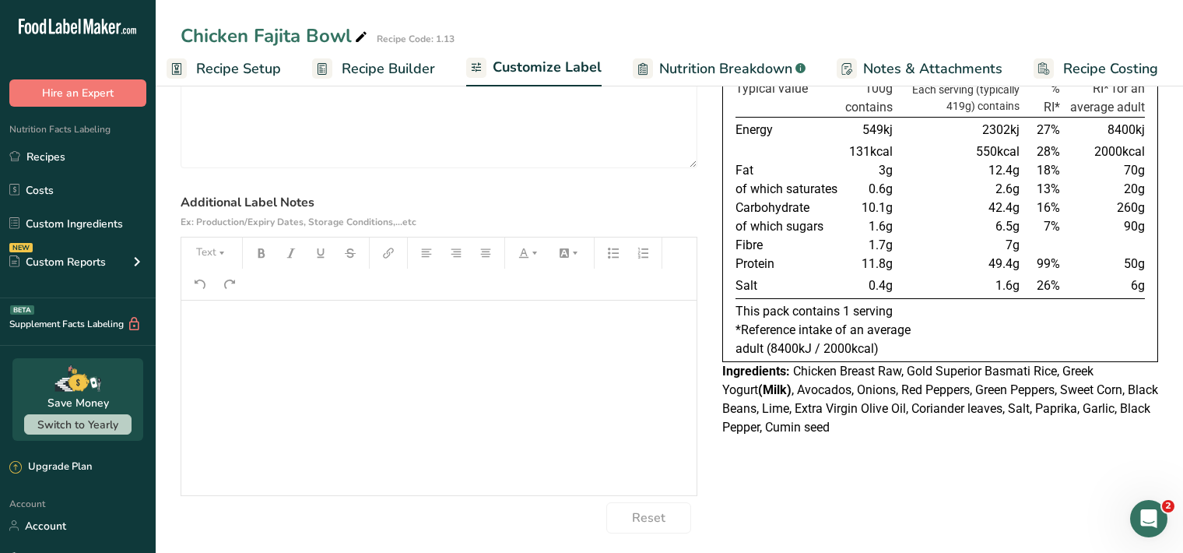
scroll to position [146, 0]
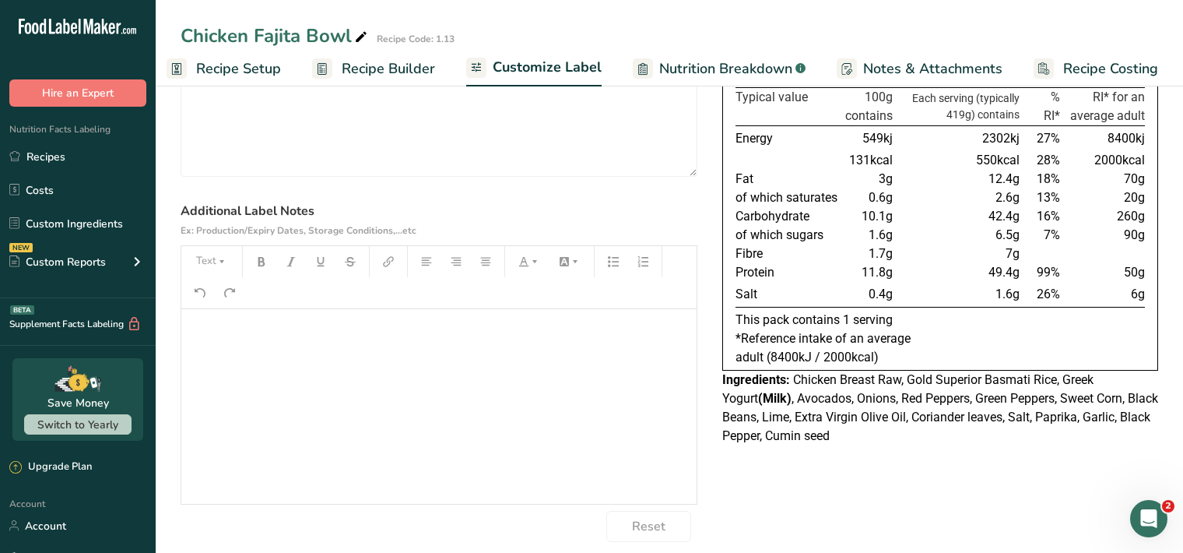
click at [216, 315] on div "﻿" at bounding box center [438, 406] width 515 height 195
click at [221, 255] on button "Text" at bounding box center [211, 261] width 47 height 25
click at [238, 300] on span "H1" at bounding box center [223, 301] width 34 height 33
click at [265, 264] on icon "button" at bounding box center [261, 261] width 11 height 11
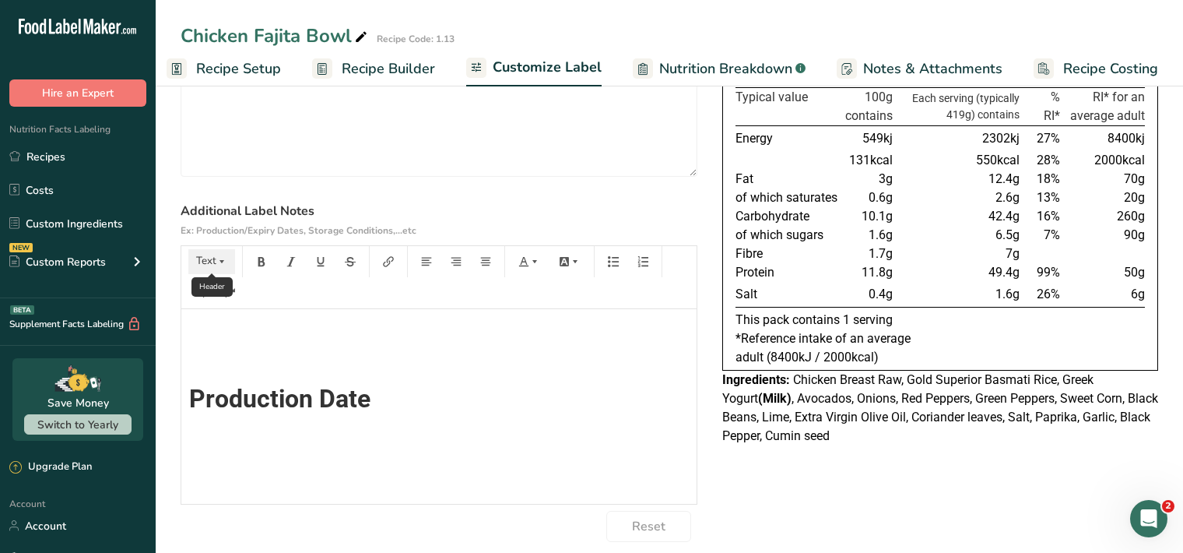
click at [218, 258] on icon "button" at bounding box center [221, 261] width 11 height 11
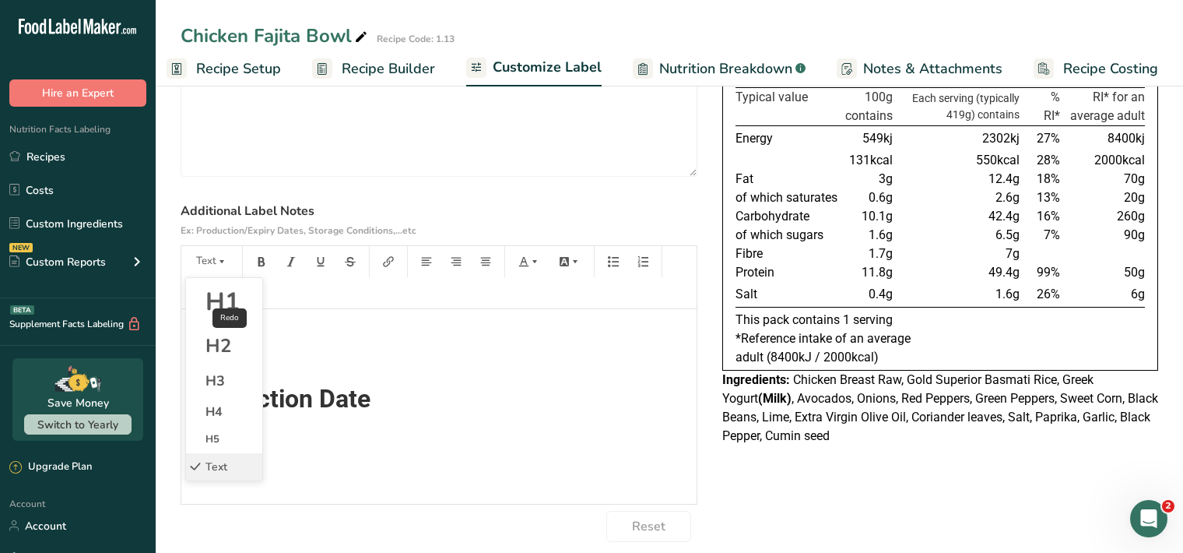
drag, startPoint x: 219, startPoint y: 308, endPoint x: 230, endPoint y: 302, distance: 12.6
click at [221, 306] on span "H1" at bounding box center [223, 301] width 34 height 33
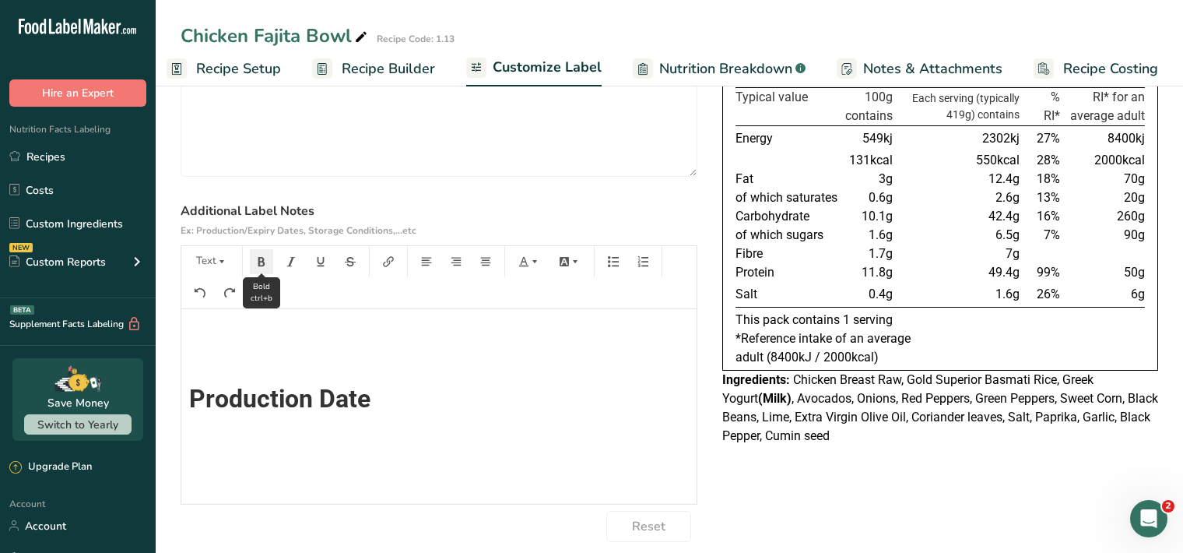
scroll to position [14, 0]
click at [264, 264] on icon "button" at bounding box center [261, 261] width 7 height 9
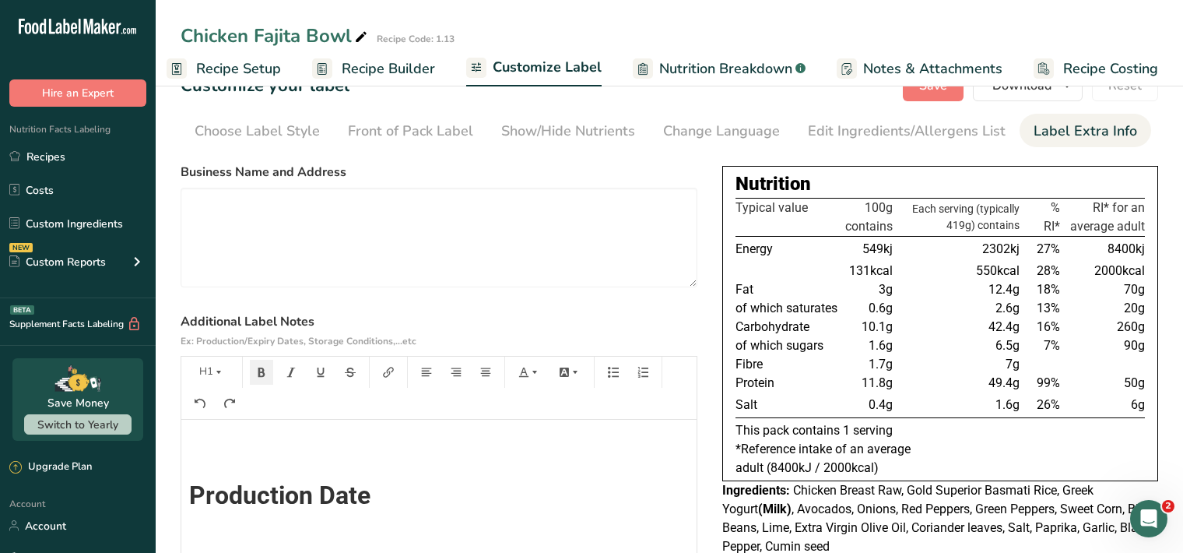
scroll to position [0, 0]
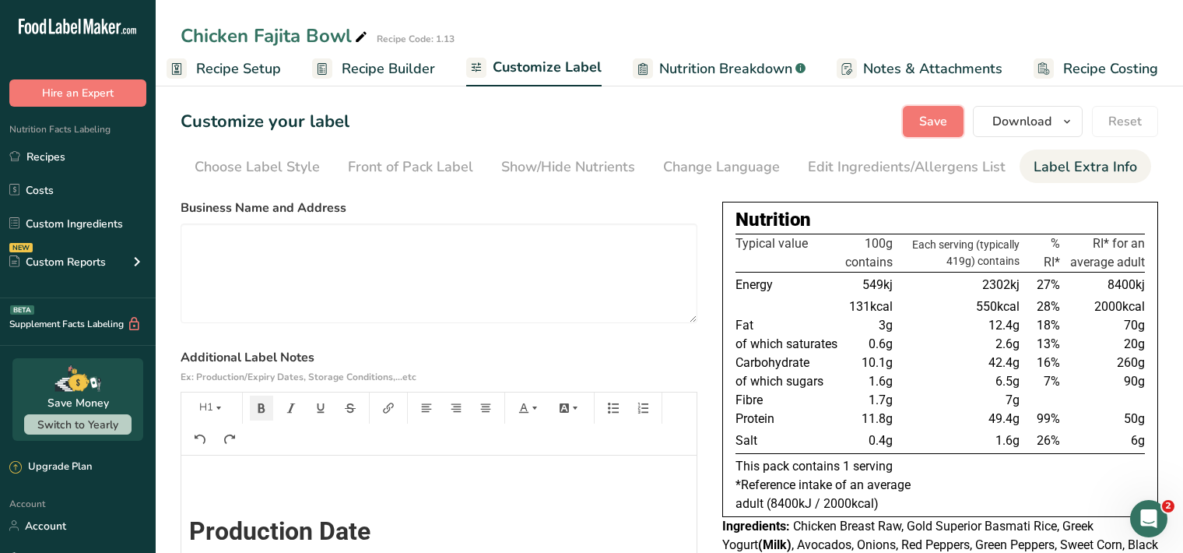
click at [939, 126] on span "Save" at bounding box center [933, 121] width 28 height 19
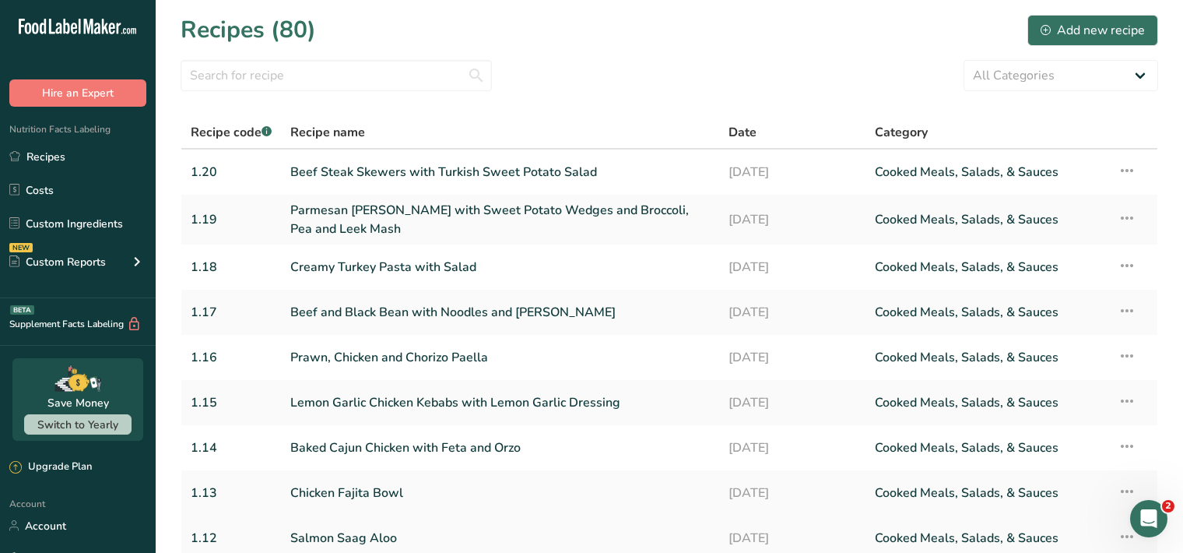
click at [345, 534] on link "Salmon Saag Aloo" at bounding box center [500, 538] width 420 height 33
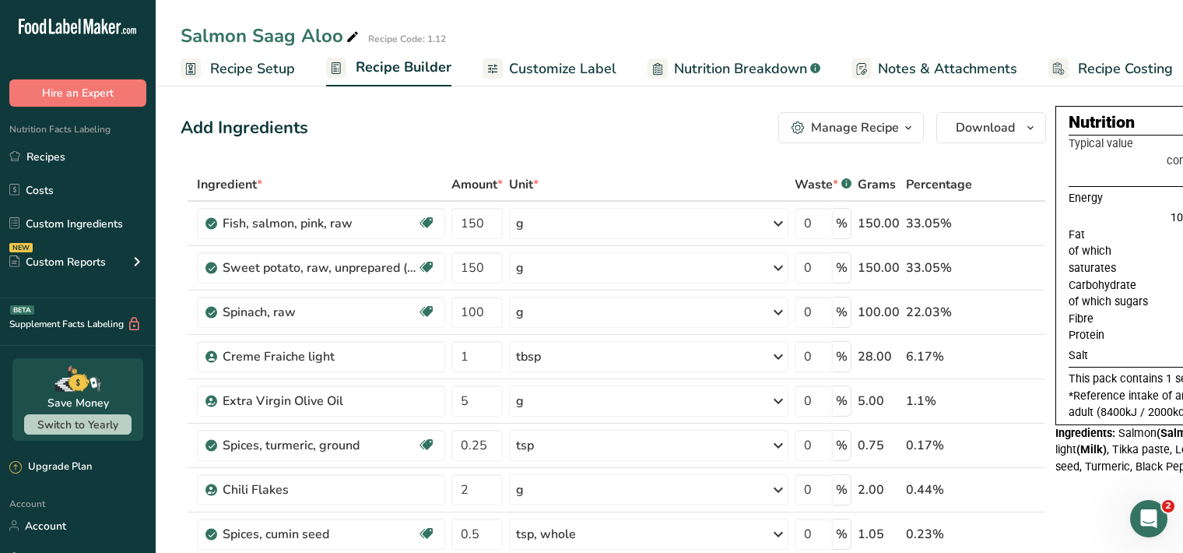
click at [556, 68] on span "Customize Label" at bounding box center [562, 68] width 107 height 21
click at [556, 69] on span "Customize Label" at bounding box center [562, 68] width 107 height 21
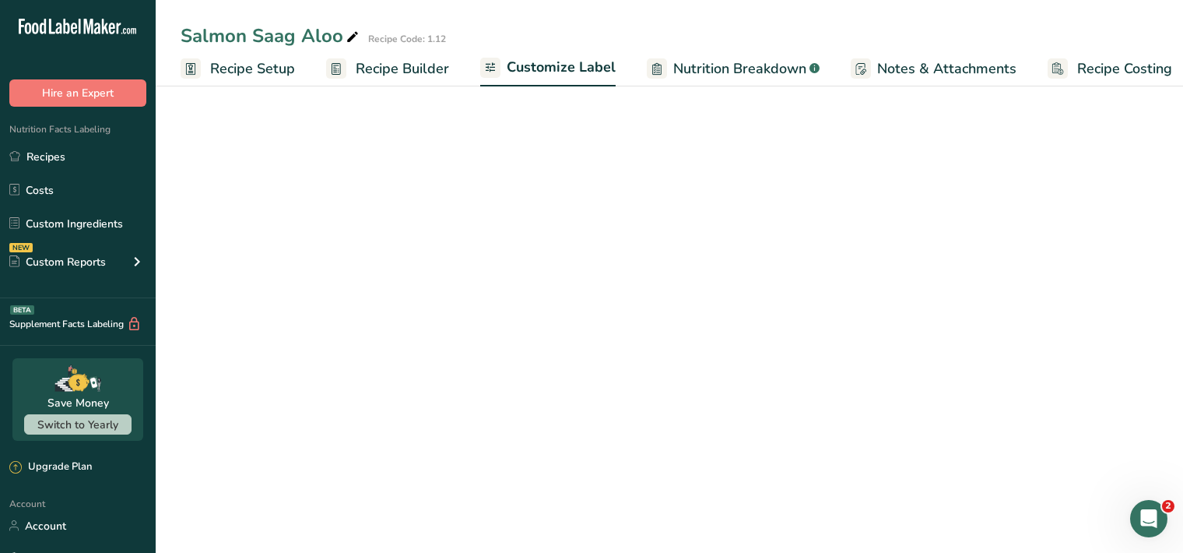
scroll to position [0, 14]
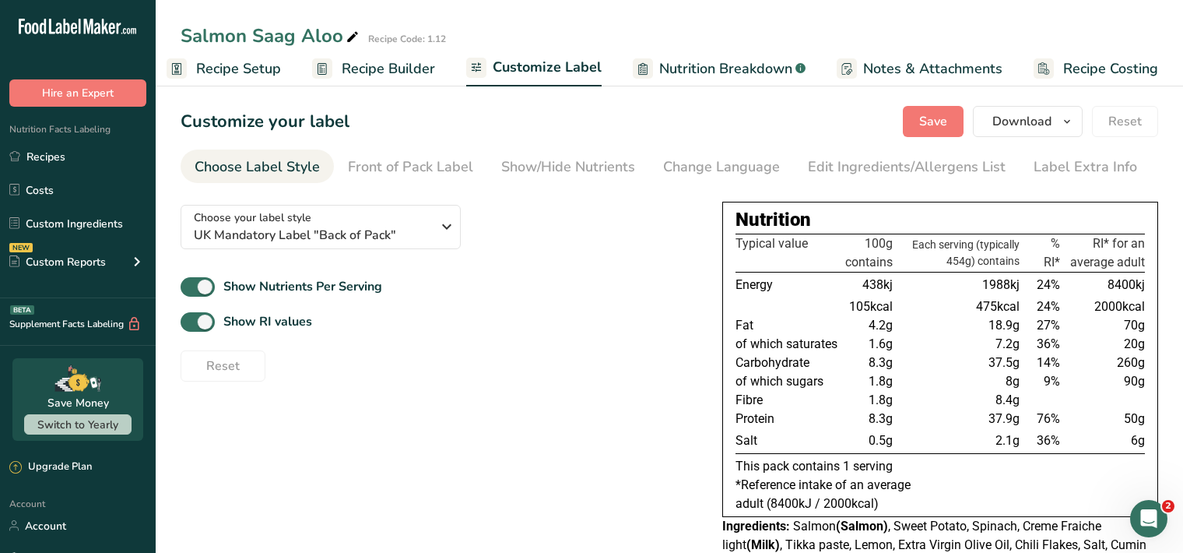
drag, startPoint x: 1115, startPoint y: 172, endPoint x: 1062, endPoint y: 186, distance: 54.8
click at [1114, 172] on div "Label Extra Info" at bounding box center [1086, 166] width 104 height 21
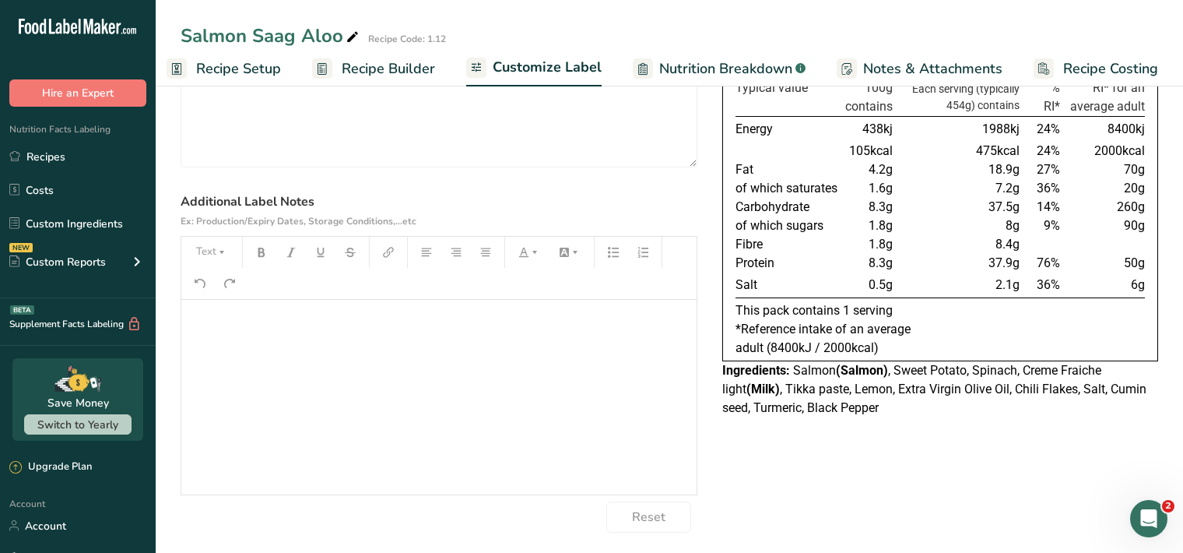
scroll to position [160, 0]
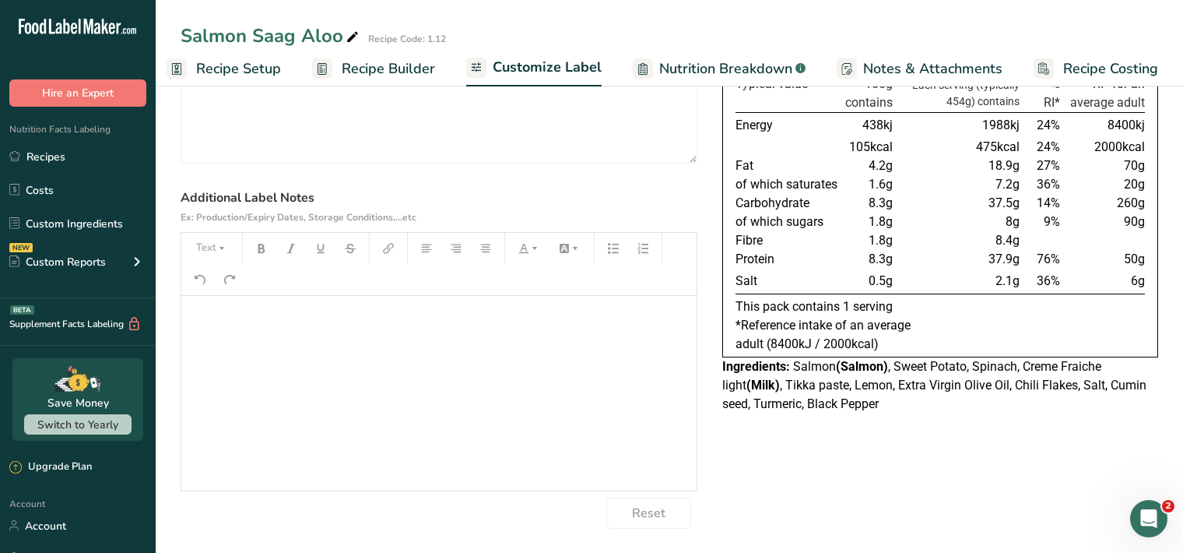
click at [215, 336] on div "﻿" at bounding box center [438, 393] width 515 height 195
click at [203, 250] on button "Text" at bounding box center [211, 248] width 47 height 25
click at [222, 286] on span "H1" at bounding box center [223, 288] width 34 height 33
click at [262, 246] on icon "button" at bounding box center [261, 248] width 7 height 9
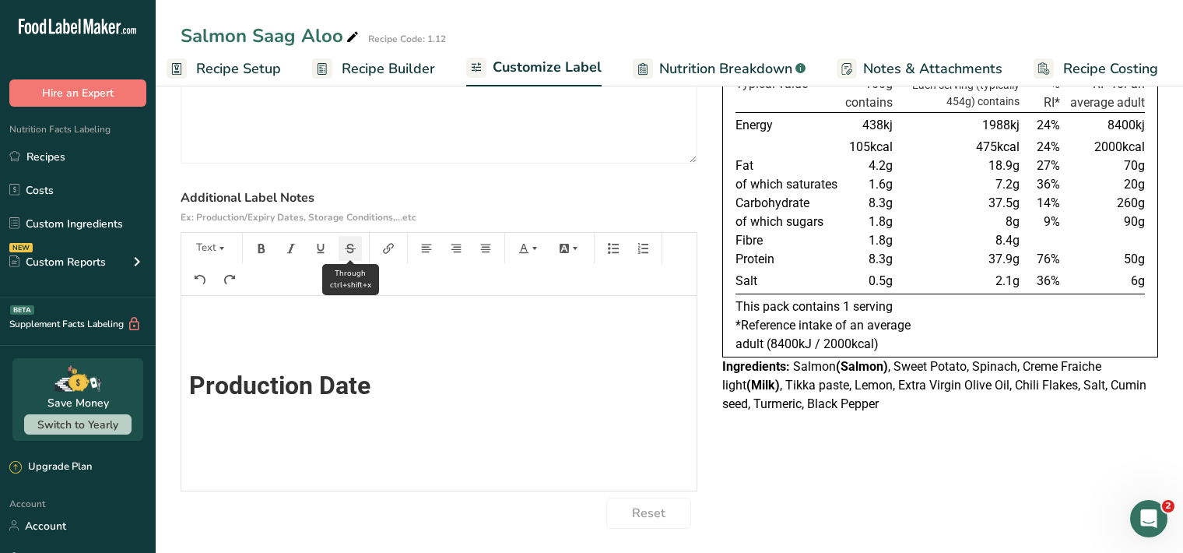
scroll to position [0, 0]
drag, startPoint x: 216, startPoint y: 248, endPoint x: 216, endPoint y: 257, distance: 9.4
click at [215, 248] on button "Text" at bounding box center [211, 248] width 47 height 25
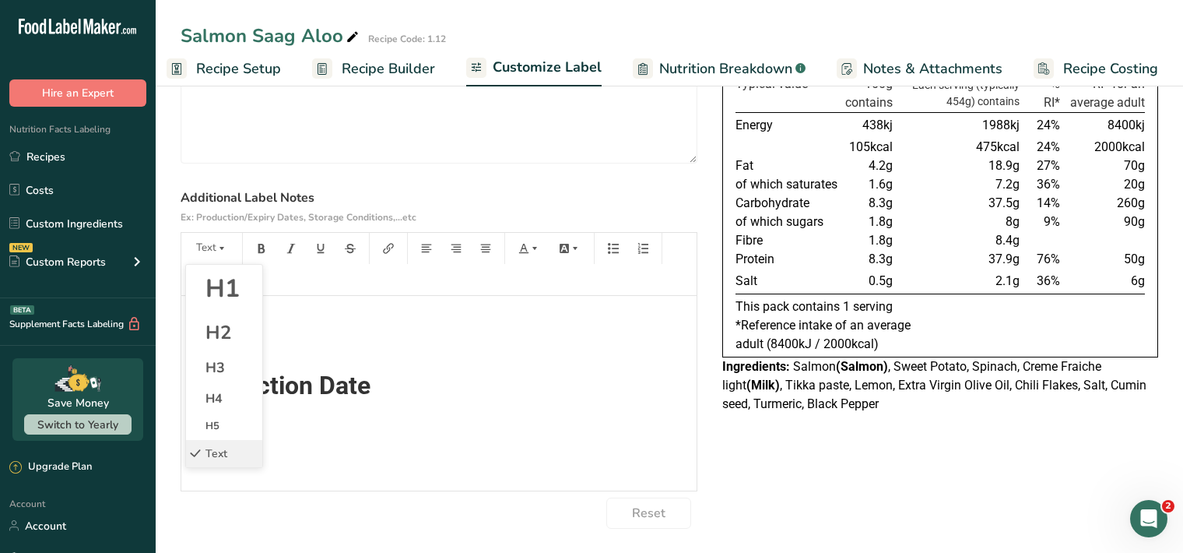
drag, startPoint x: 233, startPoint y: 298, endPoint x: 248, endPoint y: 267, distance: 34.8
click at [233, 298] on span "H1" at bounding box center [223, 288] width 34 height 33
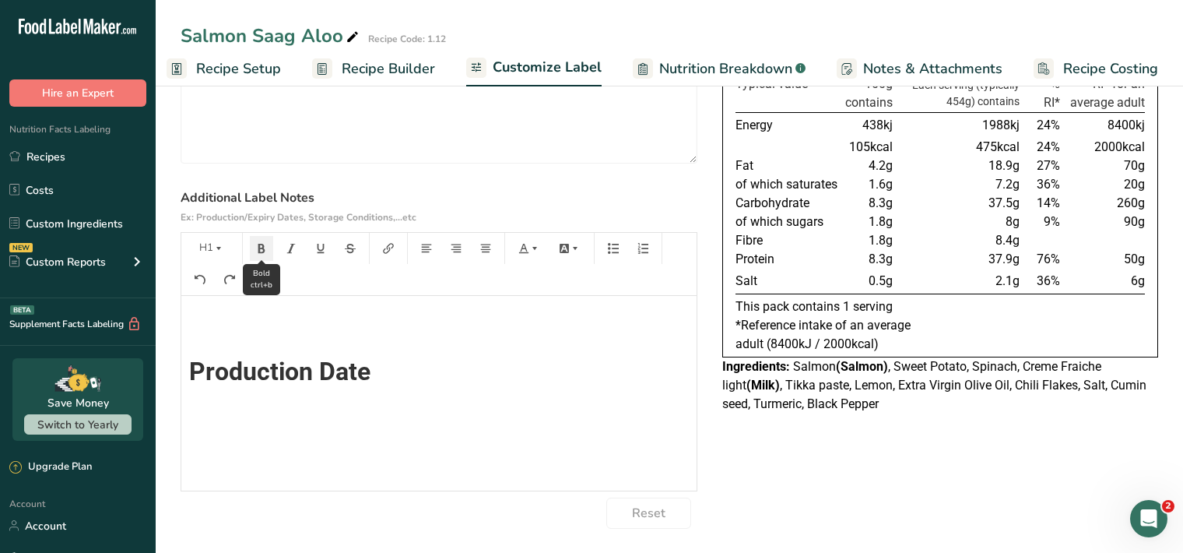
click at [261, 248] on icon "button" at bounding box center [261, 248] width 7 height 9
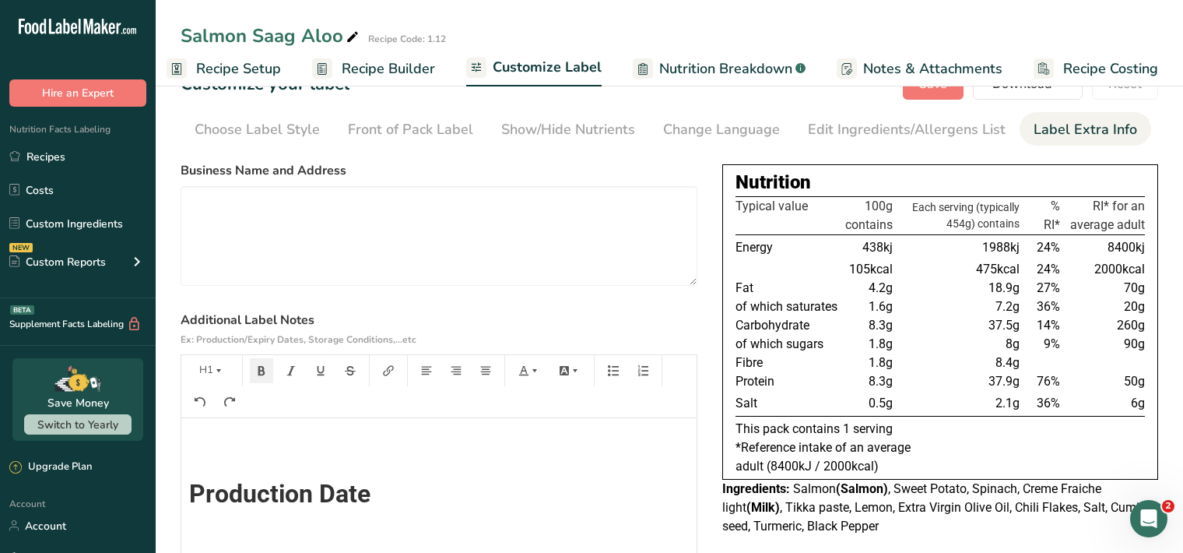
scroll to position [0, 0]
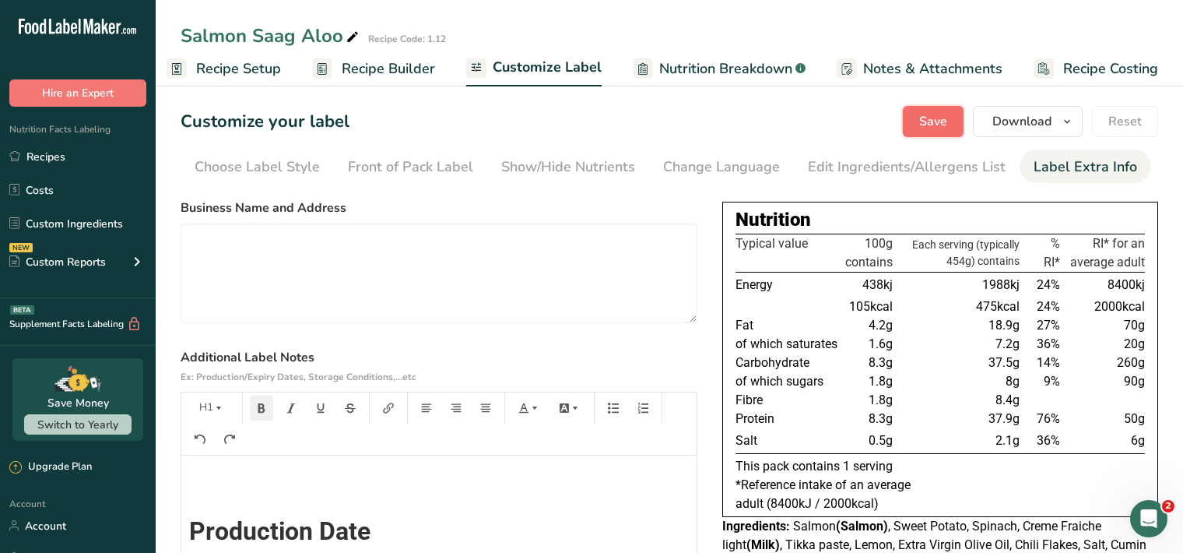
click at [942, 121] on span "Save" at bounding box center [933, 121] width 28 height 19
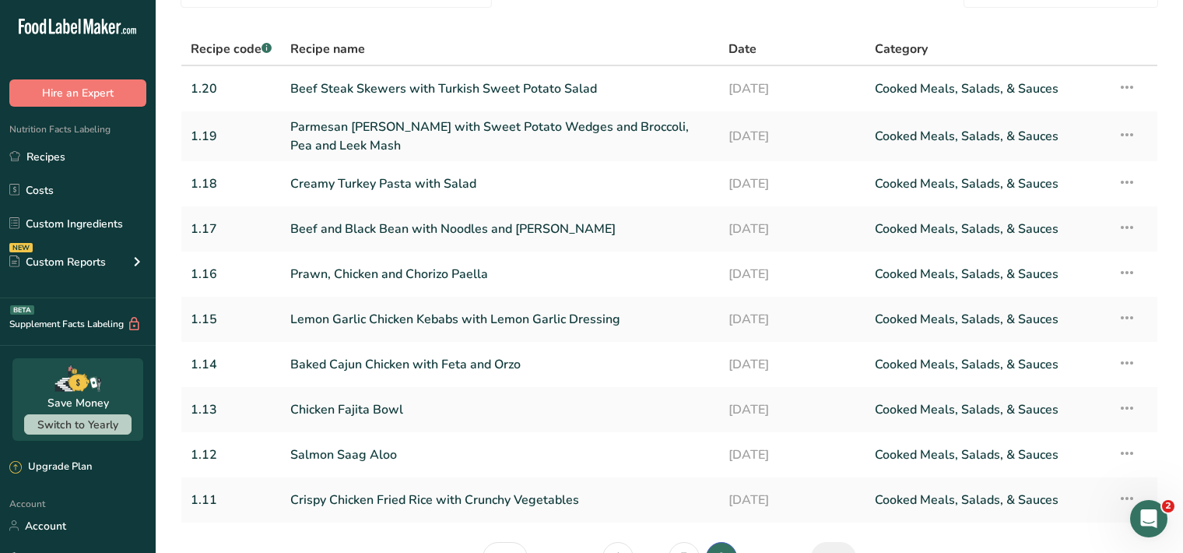
scroll to position [177, 0]
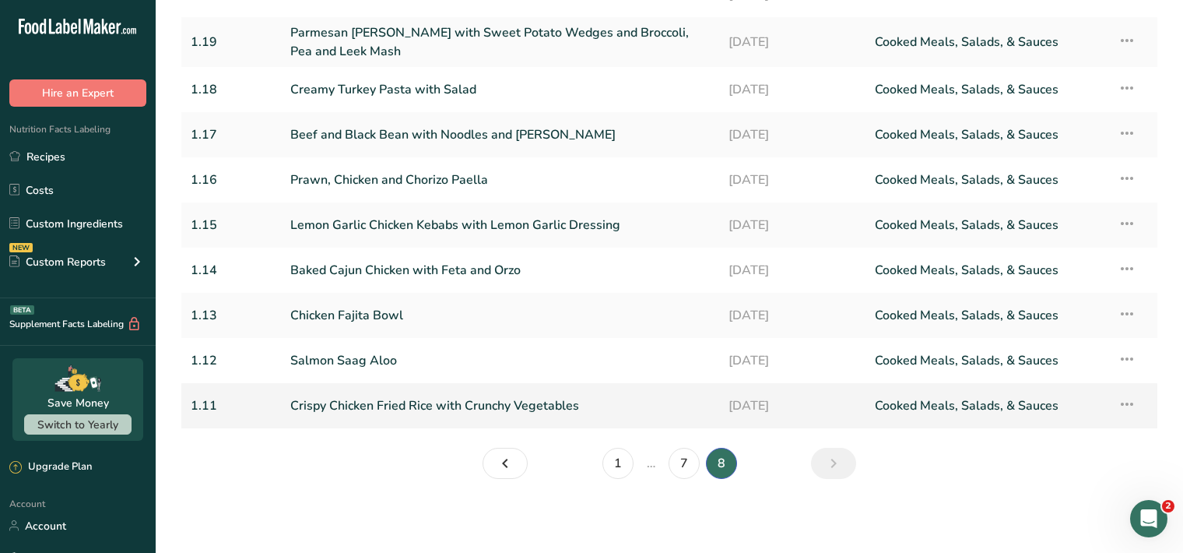
click at [357, 413] on link "Crispy Chicken Fried Rice with Crunchy Vegetables" at bounding box center [500, 405] width 420 height 33
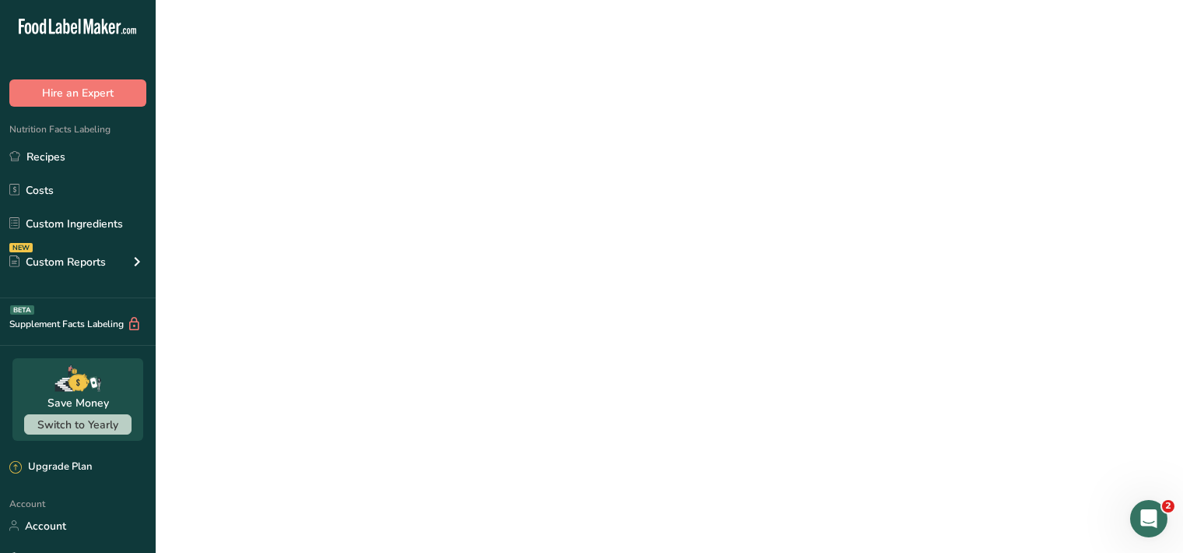
click at [357, 412] on link "Crispy Chicken Fried Rice with Crunchy Vegetables" at bounding box center [500, 405] width 420 height 33
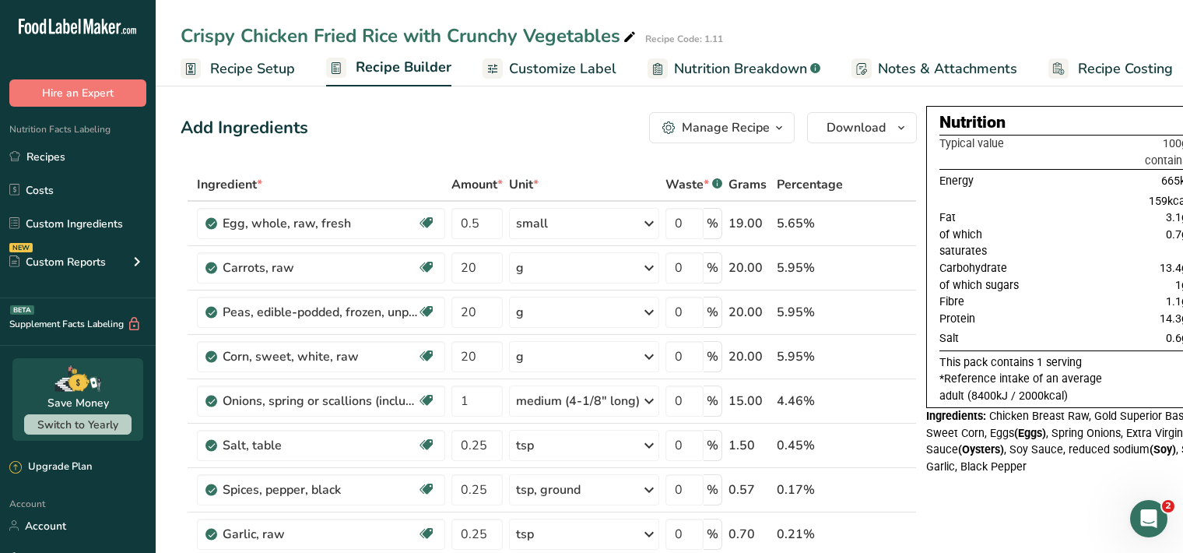
click at [541, 72] on span "Customize Label" at bounding box center [562, 68] width 107 height 21
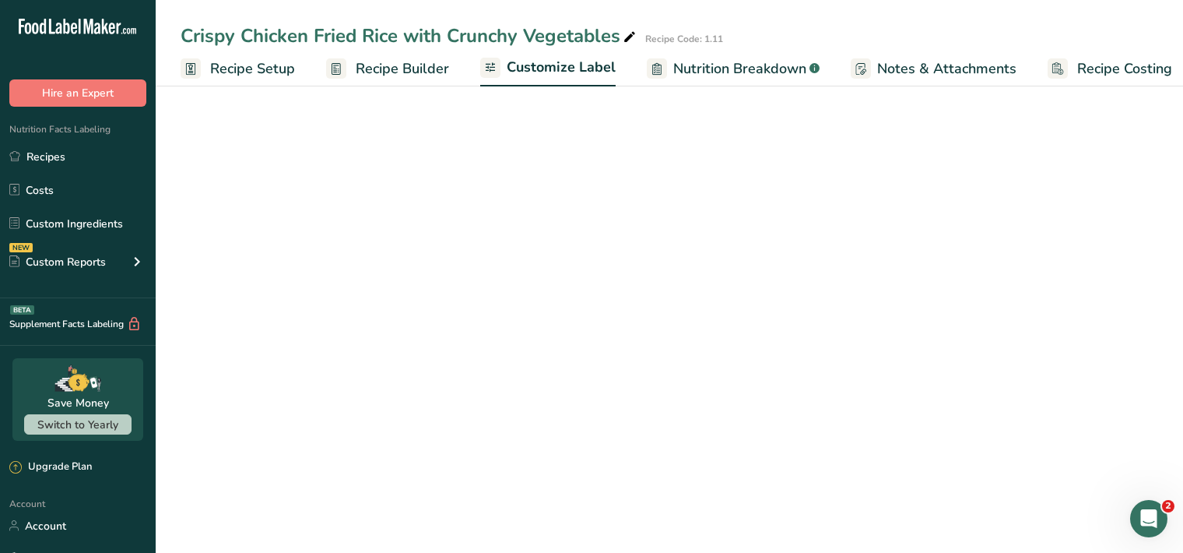
scroll to position [0, 14]
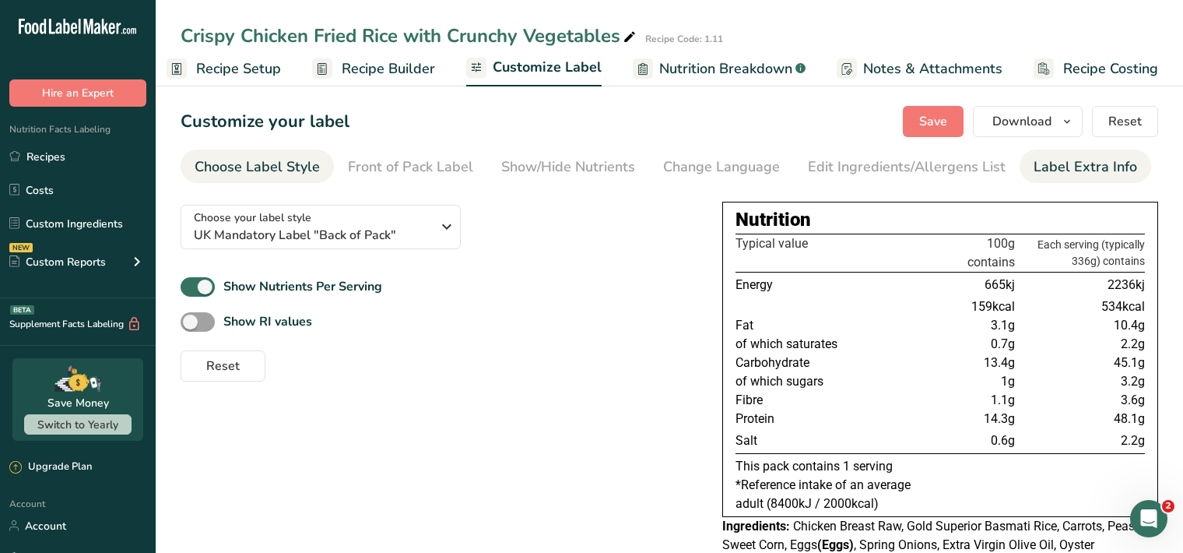
click at [1044, 174] on div "Label Extra Info" at bounding box center [1086, 166] width 104 height 21
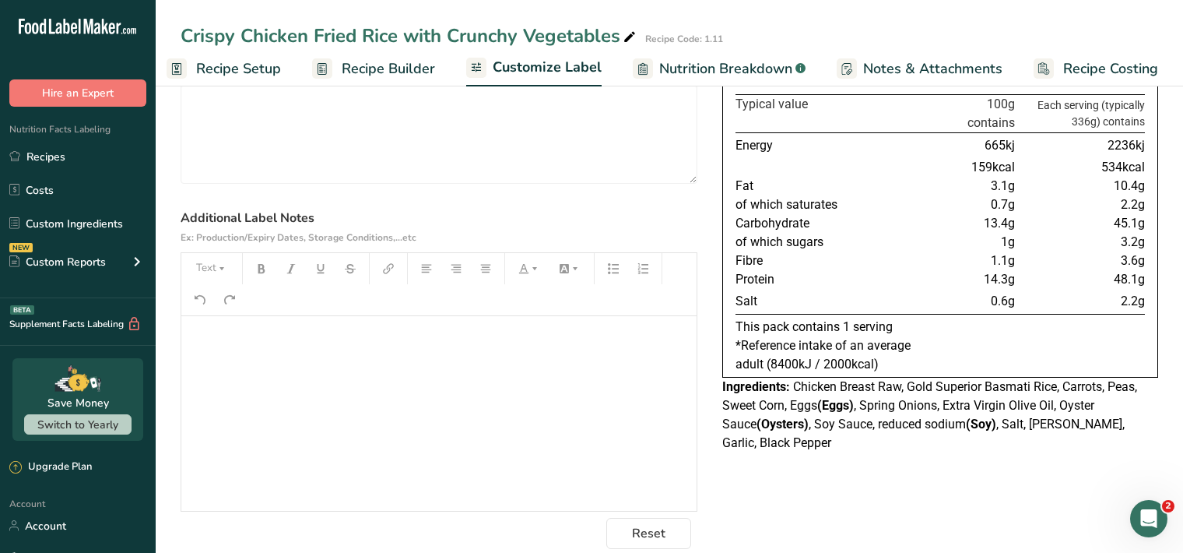
scroll to position [152, 0]
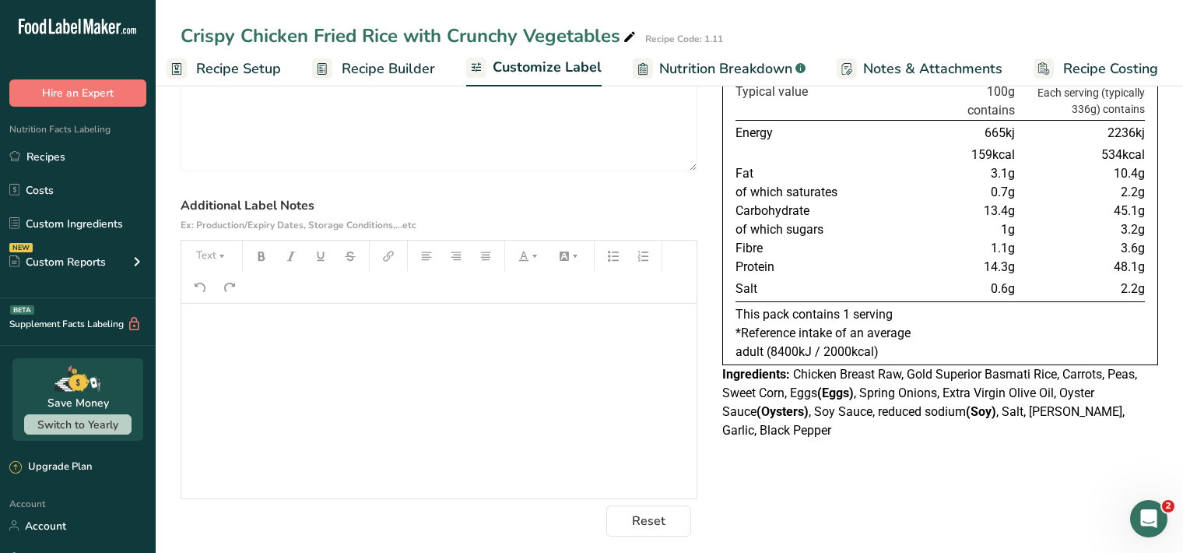
click at [224, 329] on p "﻿" at bounding box center [439, 325] width 500 height 19
click at [218, 259] on icon "button" at bounding box center [221, 256] width 11 height 11
drag, startPoint x: 229, startPoint y: 292, endPoint x: 244, endPoint y: 273, distance: 24.3
click at [229, 292] on span "H1" at bounding box center [223, 295] width 34 height 33
click at [262, 255] on icon "button" at bounding box center [261, 255] width 7 height 9
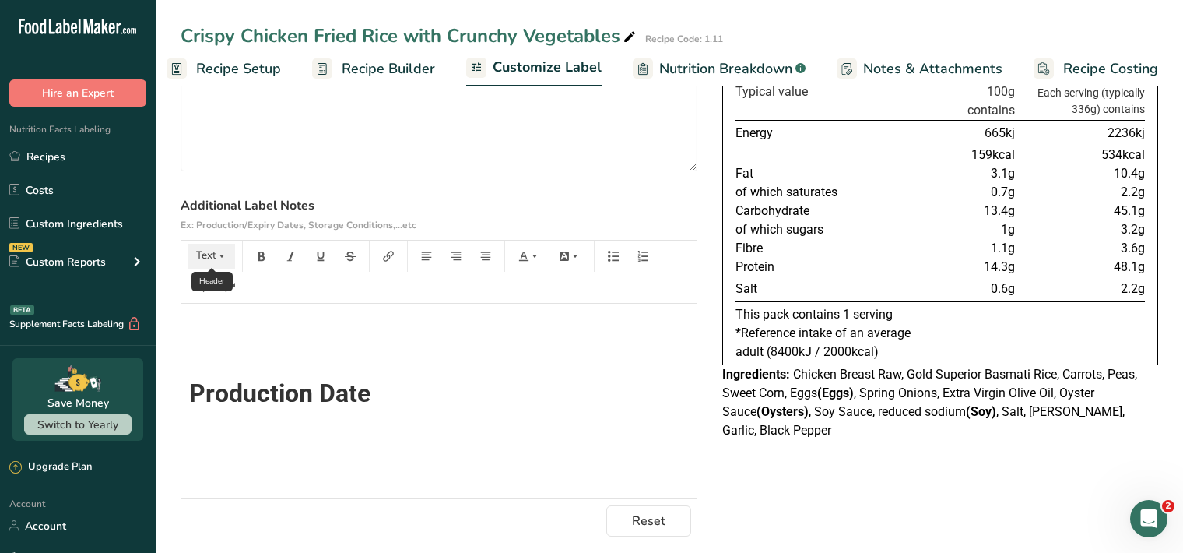
drag, startPoint x: 206, startPoint y: 257, endPoint x: 210, endPoint y: 265, distance: 9.1
click at [206, 257] on button "Text" at bounding box center [211, 256] width 47 height 25
drag, startPoint x: 230, startPoint y: 296, endPoint x: 244, endPoint y: 282, distance: 19.8
click at [231, 294] on span "H1" at bounding box center [223, 295] width 34 height 33
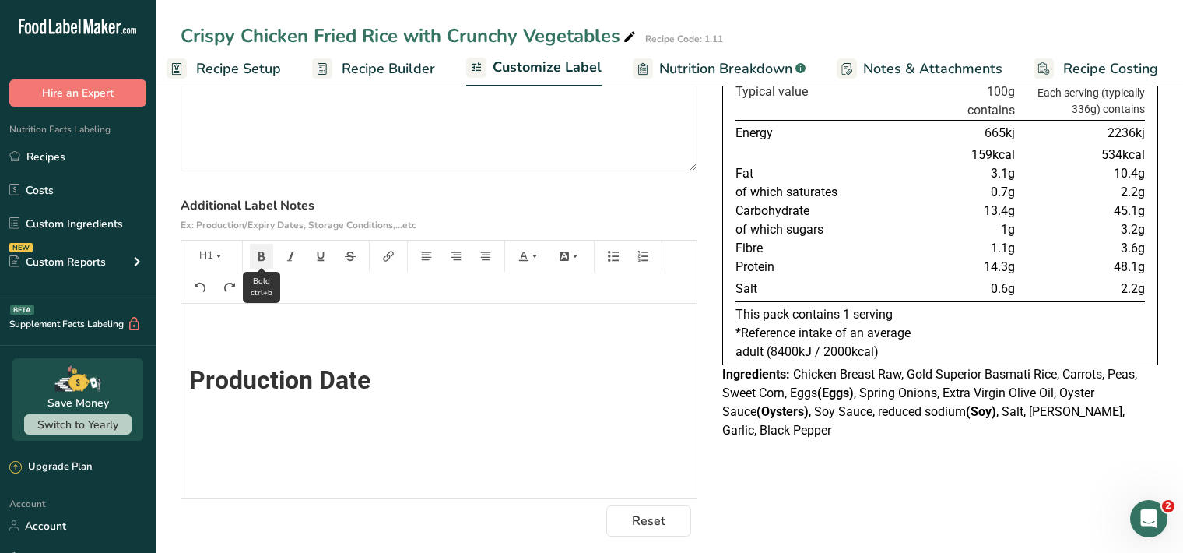
scroll to position [14, 0]
click at [262, 255] on icon "button" at bounding box center [261, 255] width 7 height 9
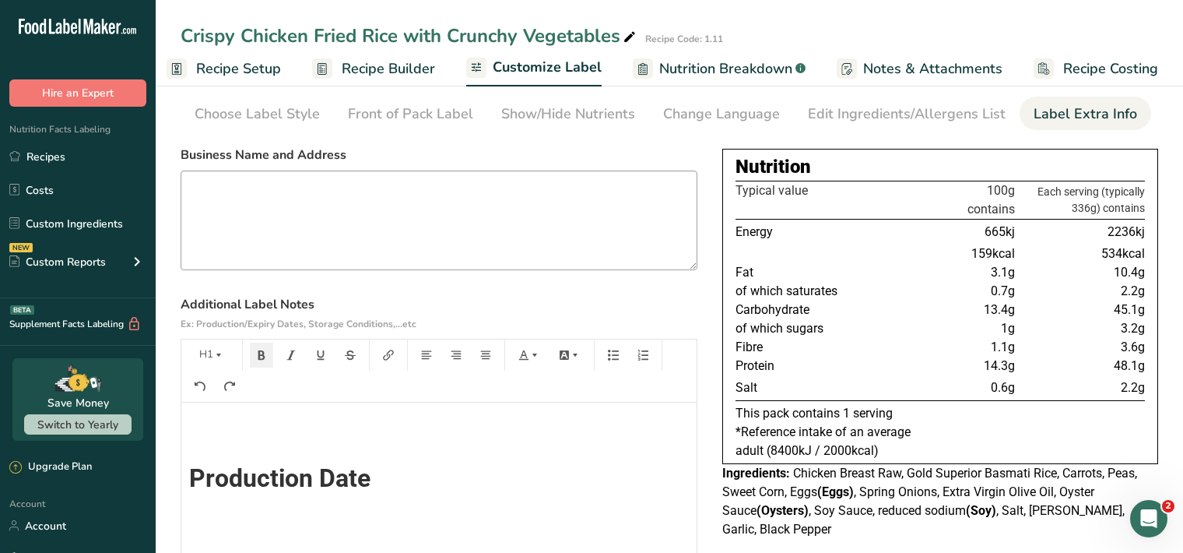
scroll to position [0, 0]
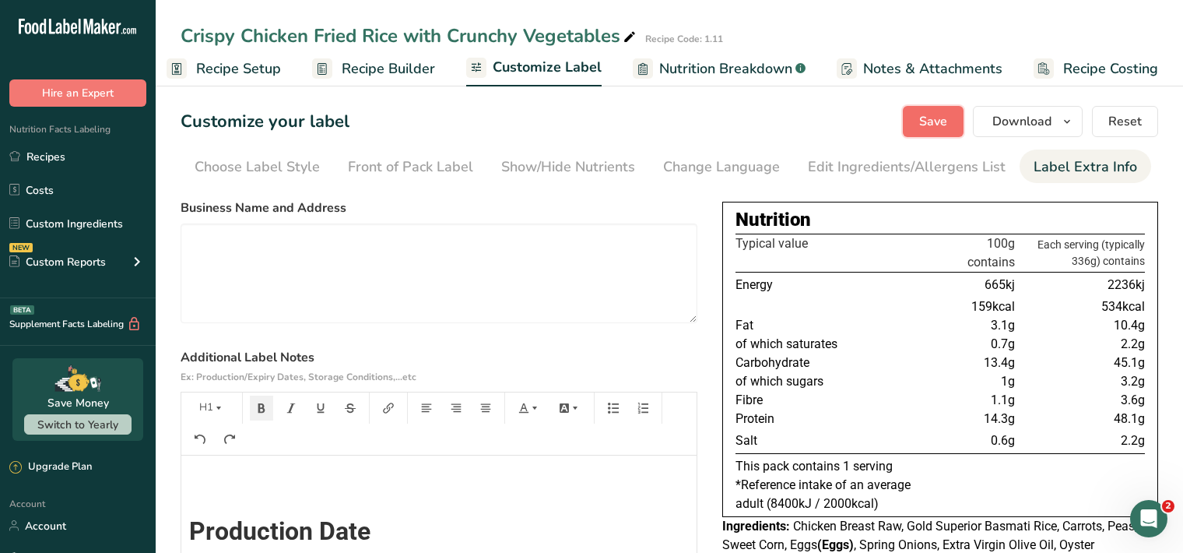
click at [941, 121] on span "Save" at bounding box center [933, 121] width 28 height 19
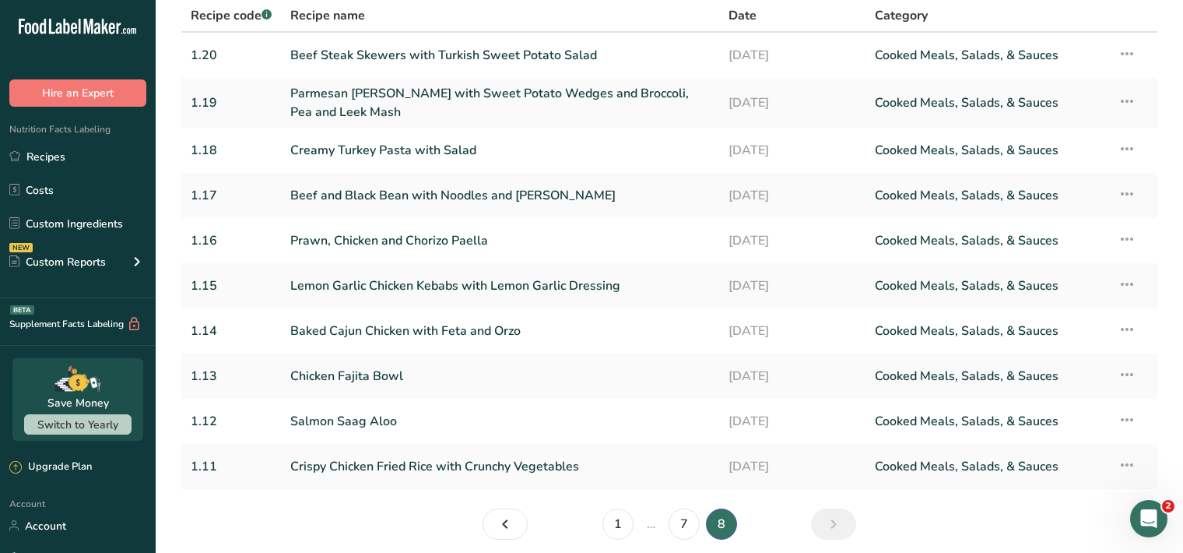
scroll to position [177, 0]
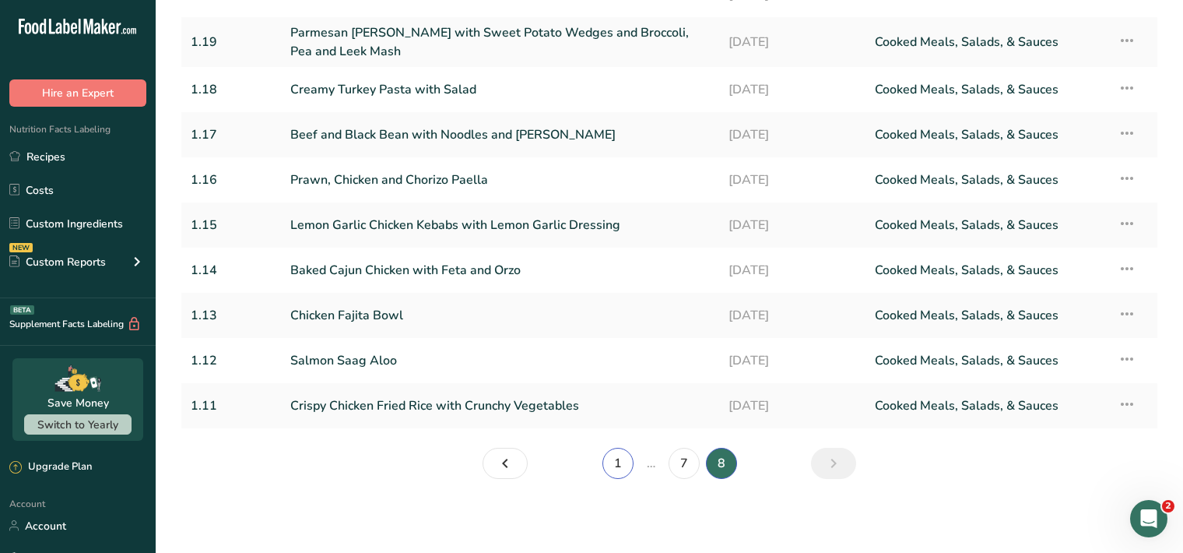
click at [618, 463] on link "1" at bounding box center [618, 463] width 31 height 31
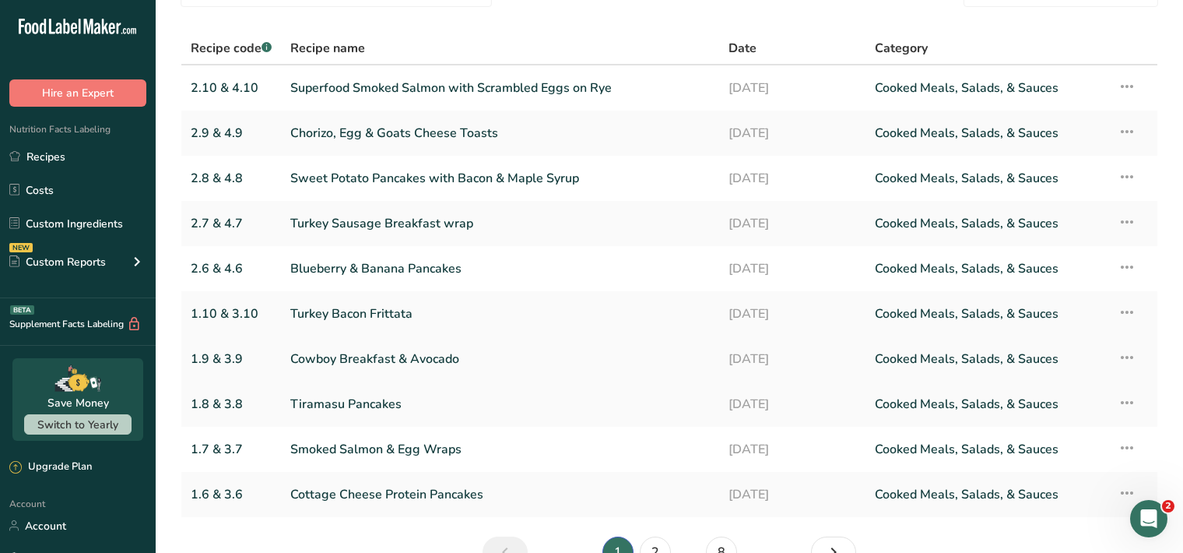
scroll to position [173, 0]
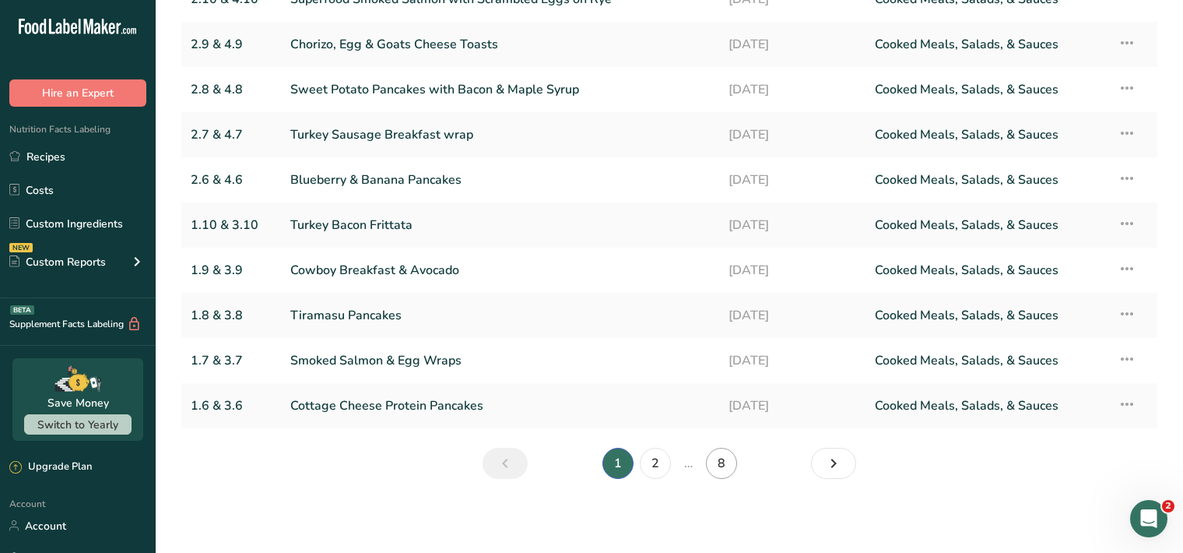
click at [720, 462] on link "8" at bounding box center [721, 463] width 31 height 31
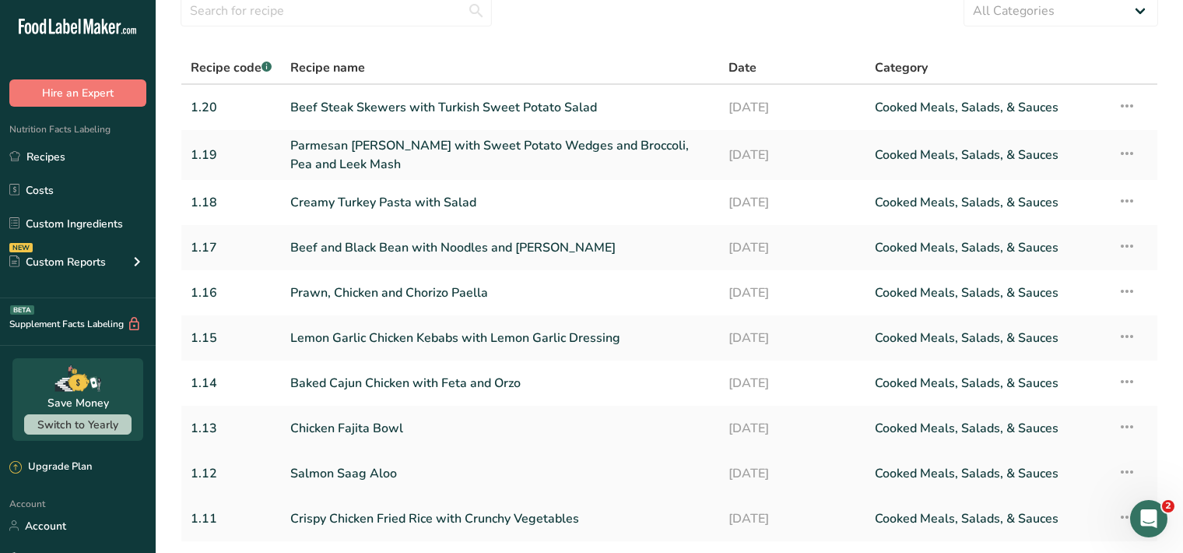
scroll to position [177, 0]
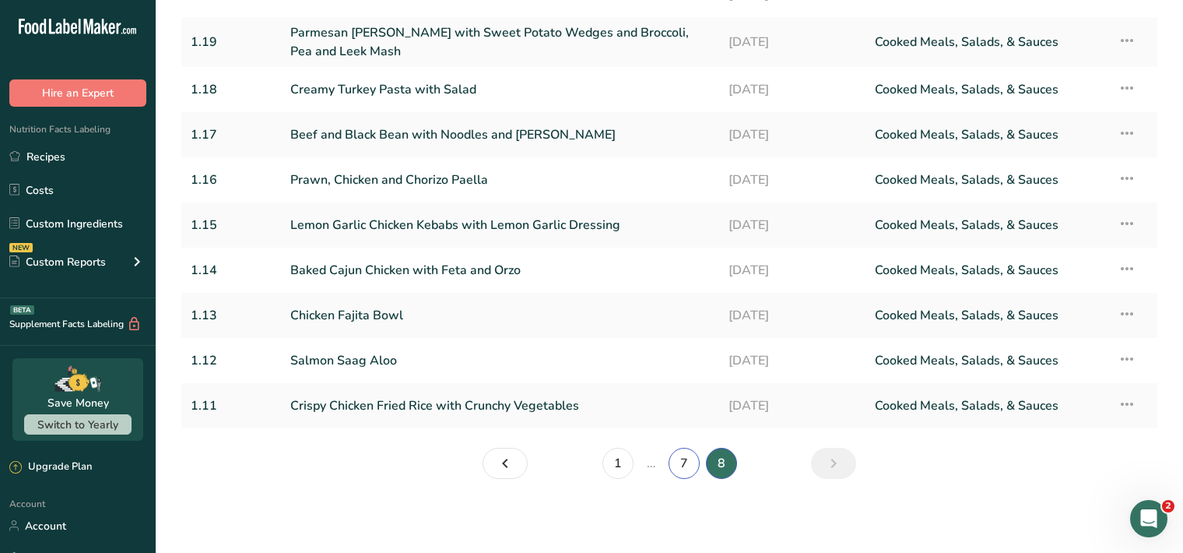
click at [685, 460] on link "7" at bounding box center [684, 463] width 31 height 31
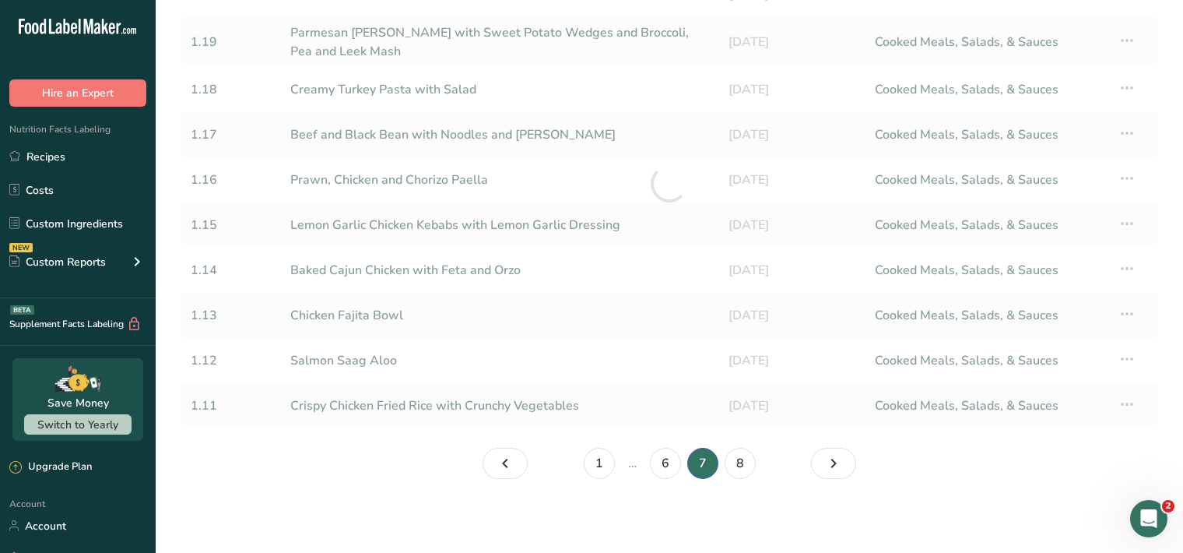
click at [686, 460] on li "7" at bounding box center [702, 463] width 37 height 31
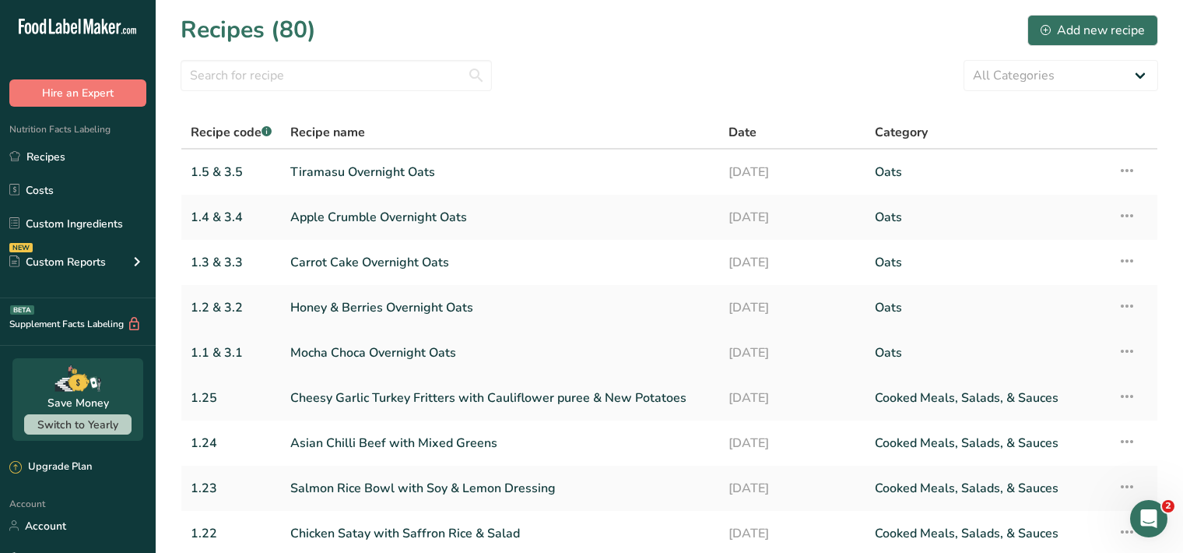
click at [1128, 352] on icon at bounding box center [1127, 351] width 19 height 28
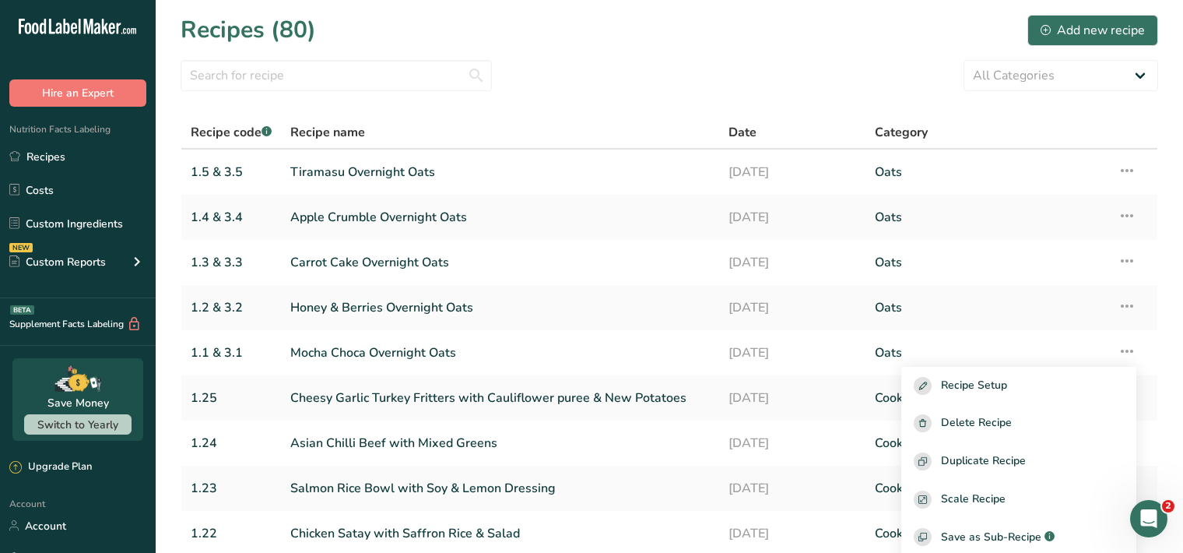
click at [757, 32] on div "Recipes (80) Add new recipe" at bounding box center [670, 29] width 978 height 35
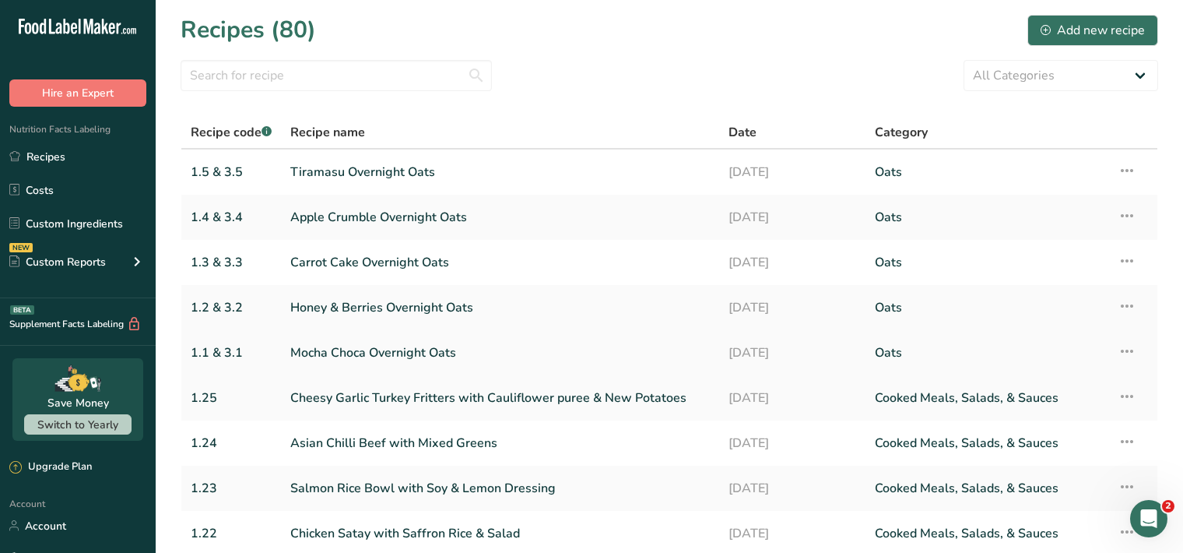
click at [506, 355] on link "Mocha Choca Overnight Oats" at bounding box center [500, 352] width 420 height 33
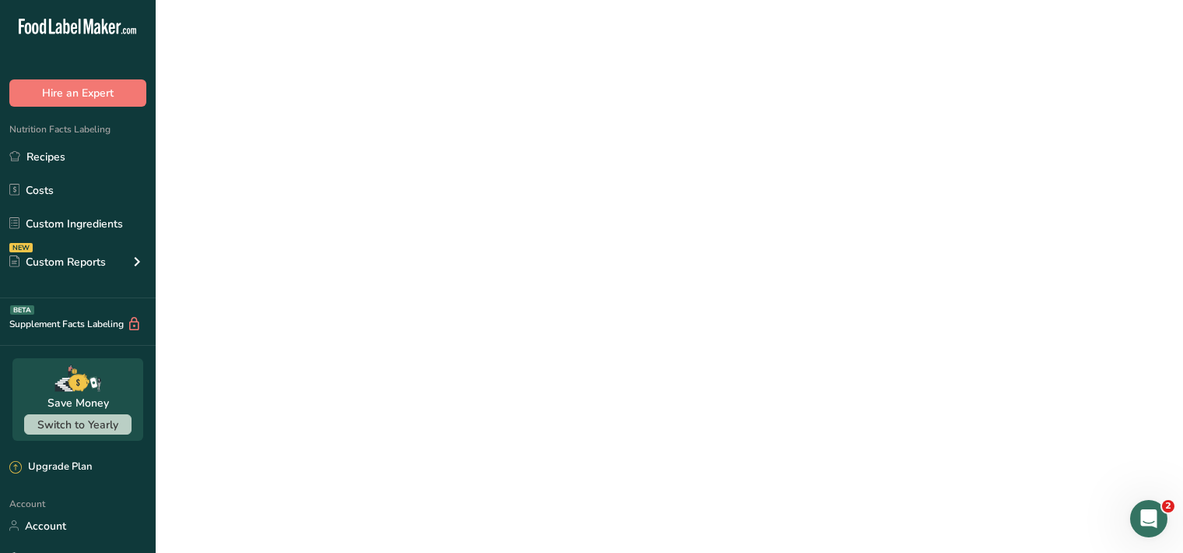
click at [507, 355] on link "Mocha Choca Overnight Oats" at bounding box center [500, 352] width 420 height 33
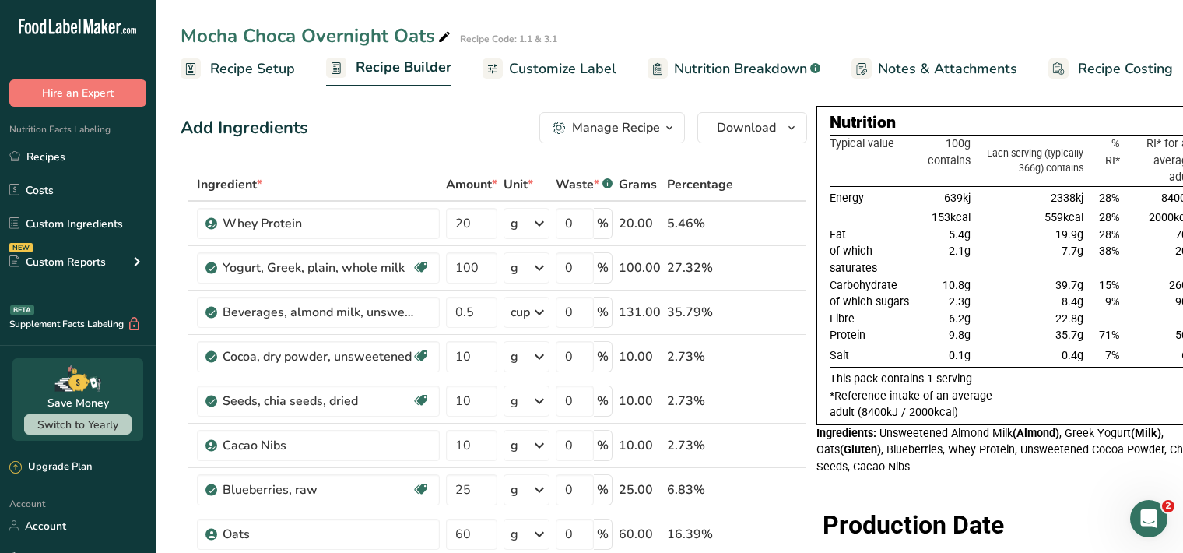
click at [568, 67] on span "Customize Label" at bounding box center [562, 68] width 107 height 21
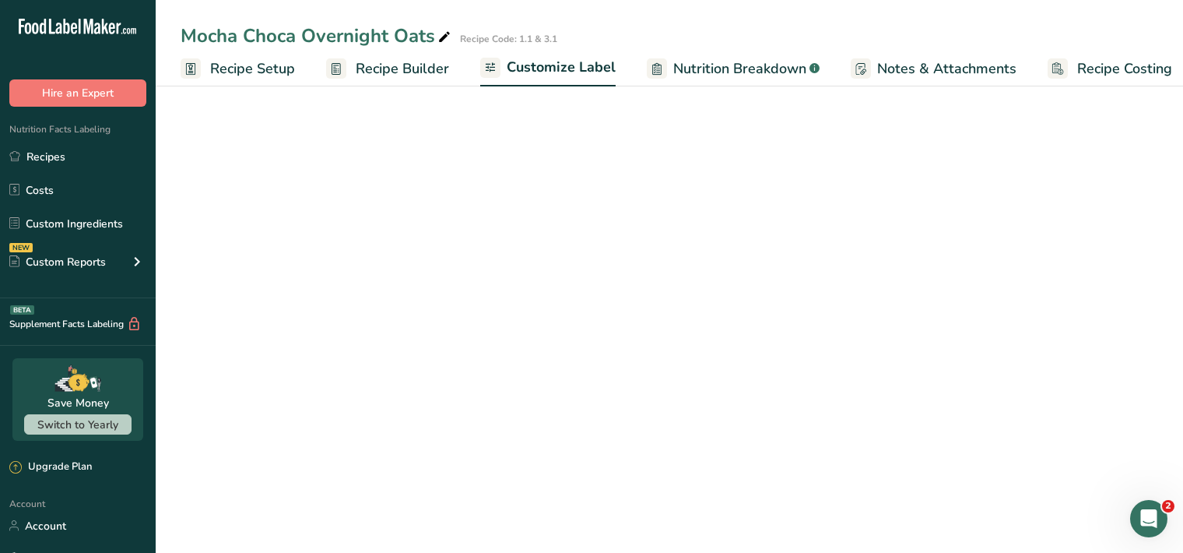
scroll to position [0, 14]
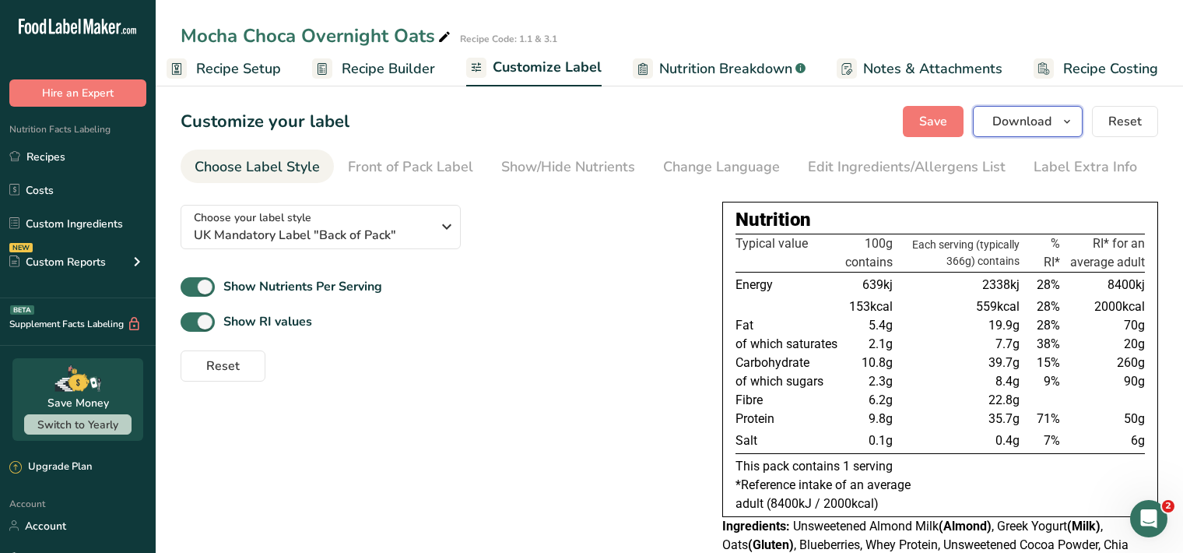
click at [1067, 125] on icon "button" at bounding box center [1067, 121] width 12 height 19
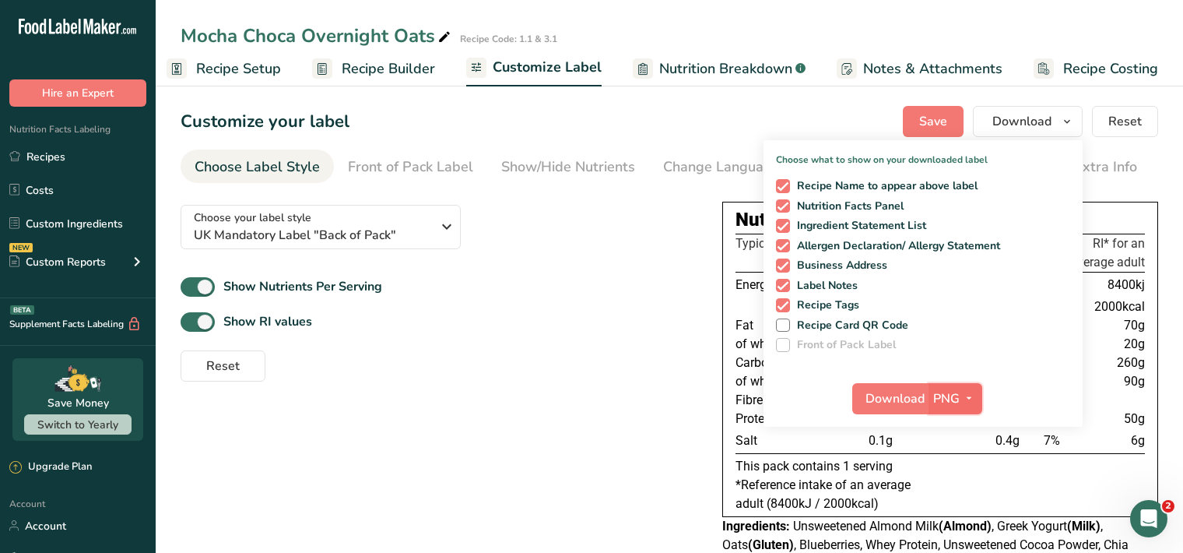
click at [971, 396] on icon "button" at bounding box center [969, 397] width 12 height 19
click at [965, 500] on link "PDF" at bounding box center [958, 507] width 50 height 26
click at [875, 399] on span "Download" at bounding box center [895, 398] width 59 height 19
